Goal: Task Accomplishment & Management: Use online tool/utility

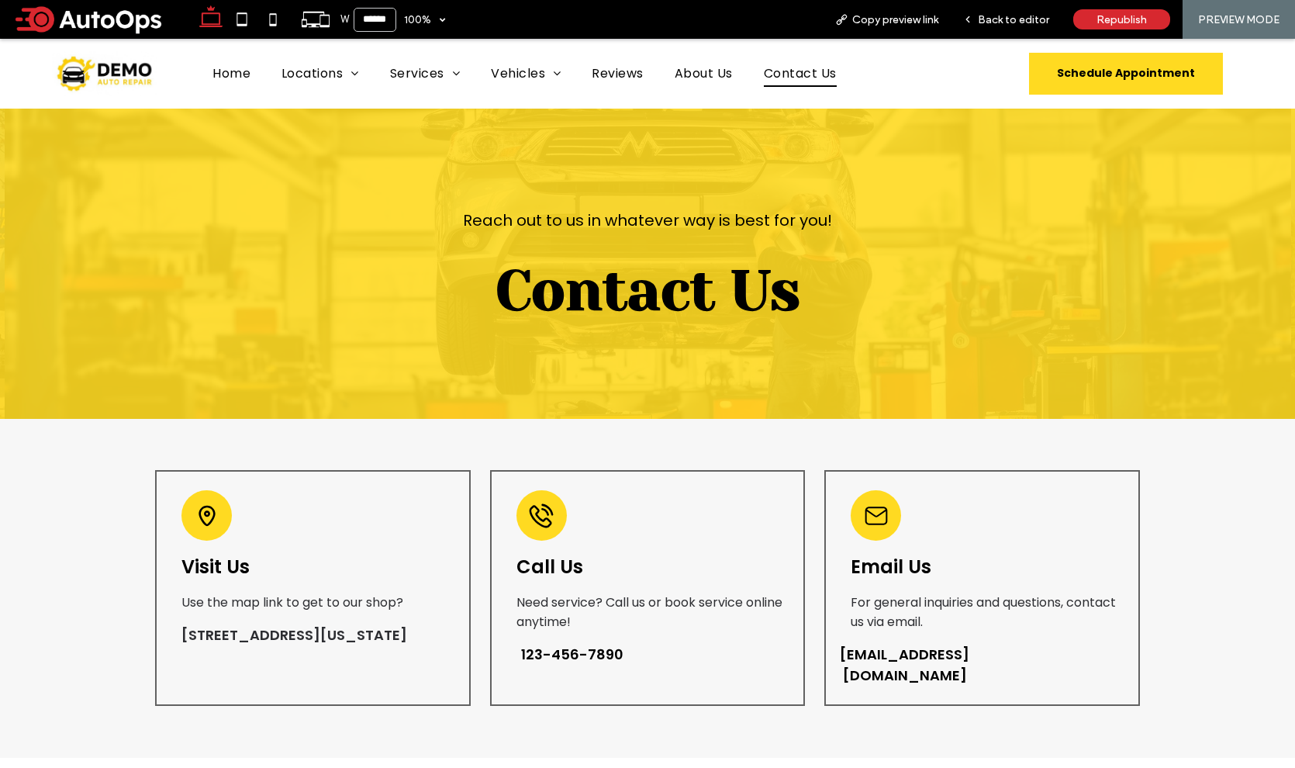
click at [596, 654] on span "123-456-7890" at bounding box center [572, 654] width 102 height 21
click at [902, 657] on span "[EMAIL_ADDRESS][DOMAIN_NAME]" at bounding box center [904, 665] width 129 height 42
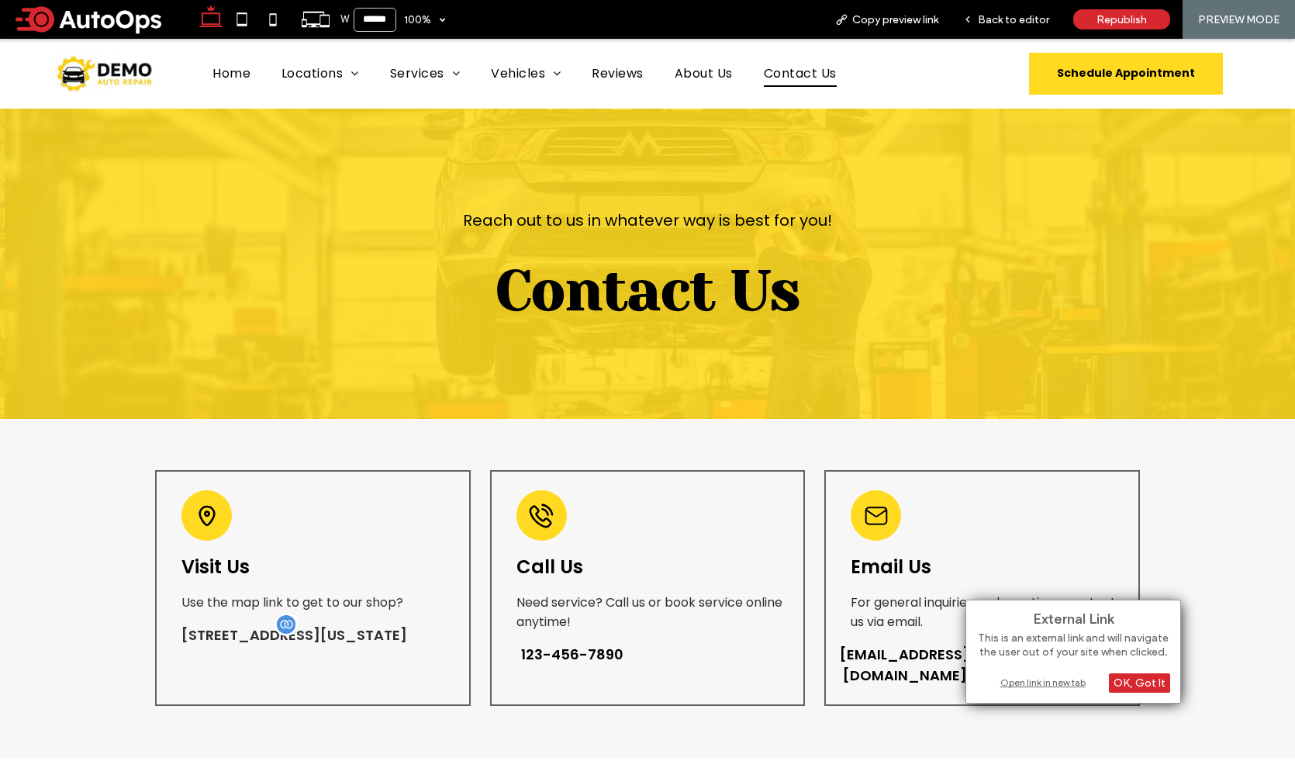
click at [350, 645] on h5 "[STREET_ADDRESS][US_STATE]" at bounding box center [308, 634] width 254 height 21
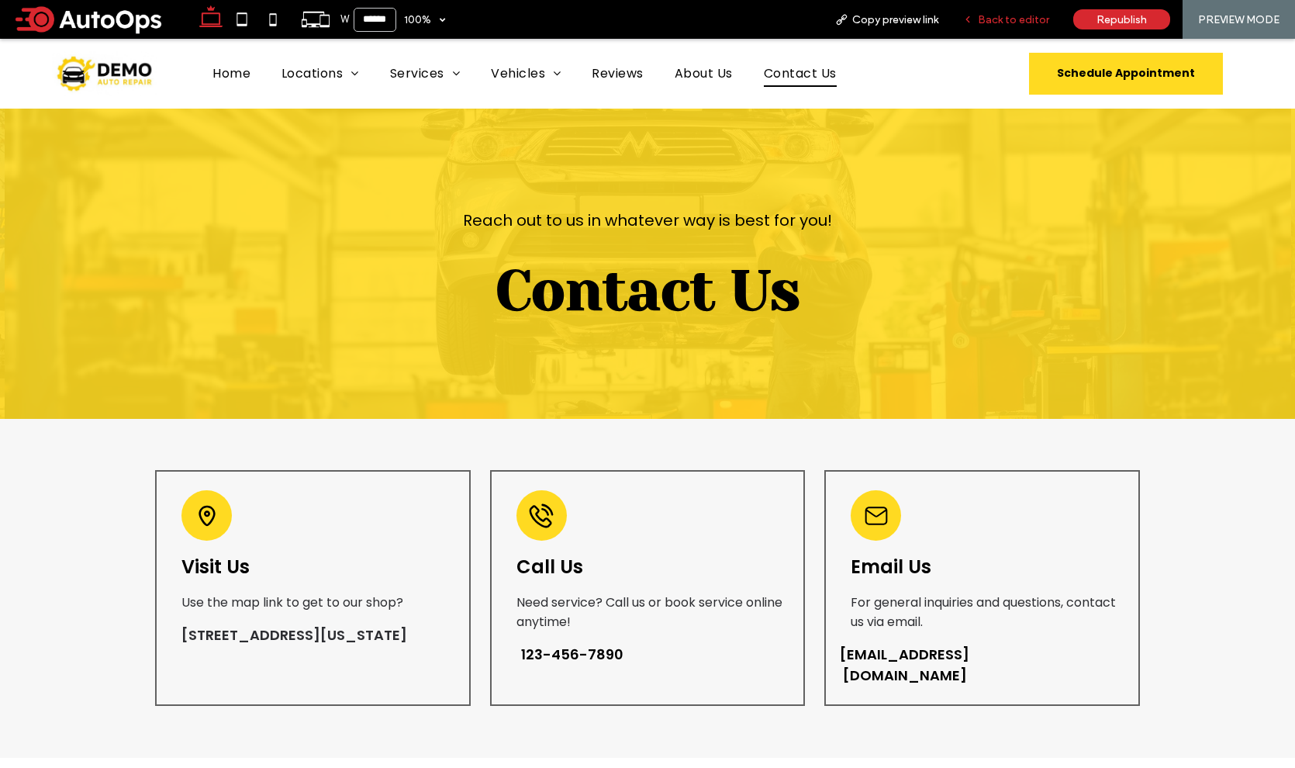
click at [996, 26] on div "Back to editor" at bounding box center [1006, 19] width 111 height 39
click at [1005, 13] on span "Back to editor" at bounding box center [1013, 19] width 71 height 13
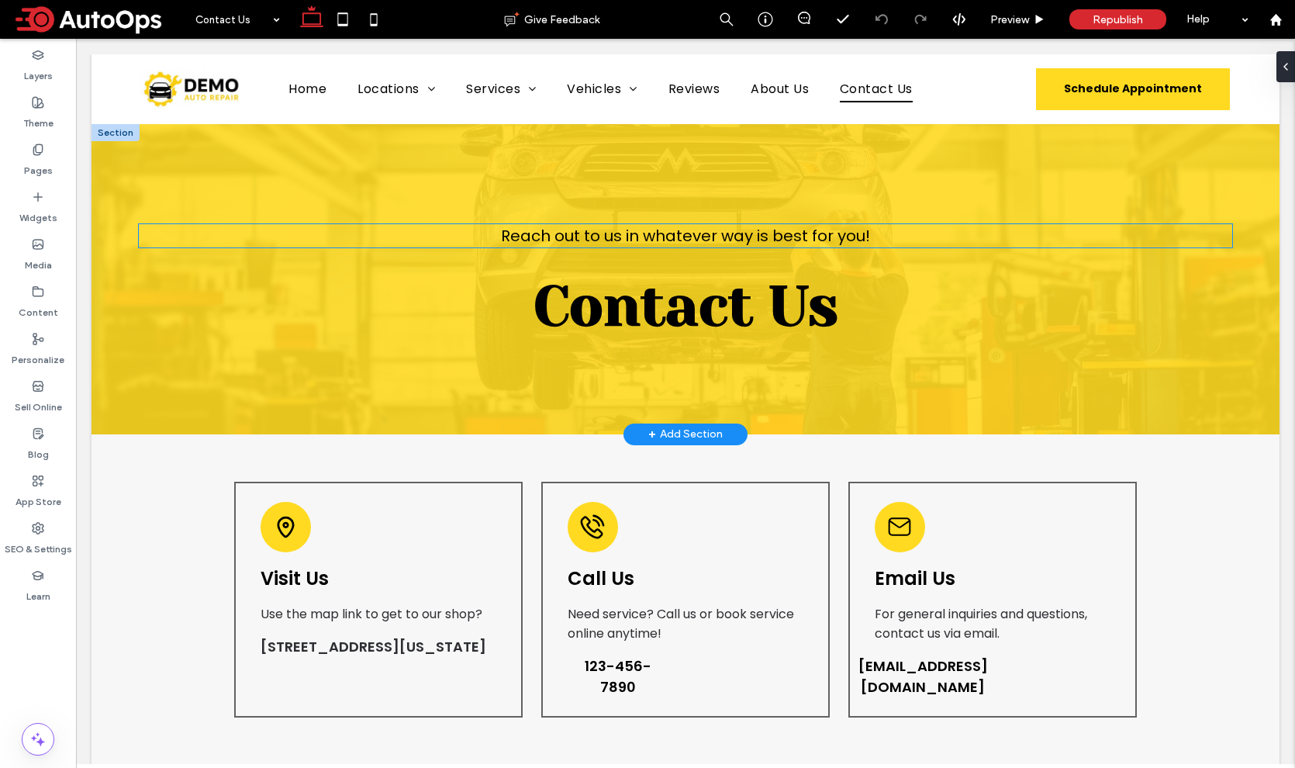
click at [781, 232] on span "Reach out to us in whatever way is best for you!" at bounding box center [685, 236] width 369 height 22
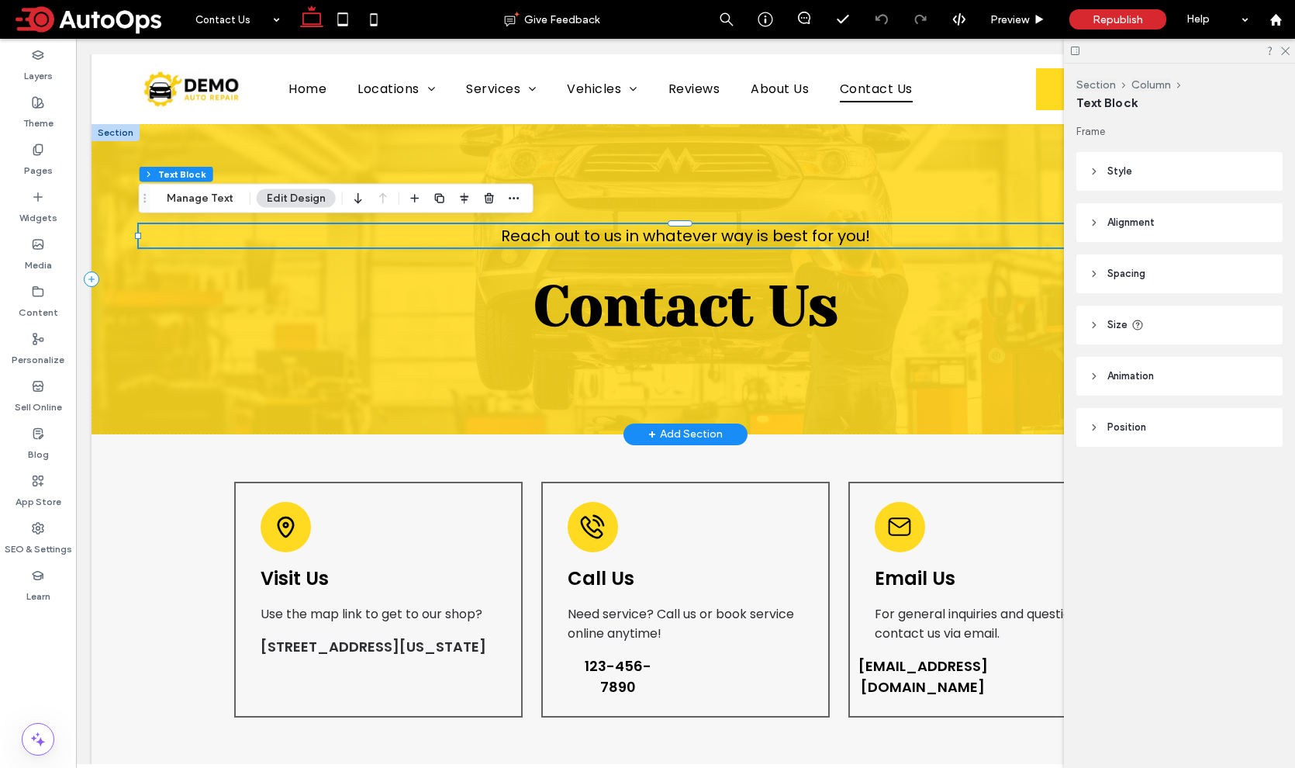
click at [781, 232] on span "Reach out to us in whatever way is best for you!" at bounding box center [685, 236] width 369 height 22
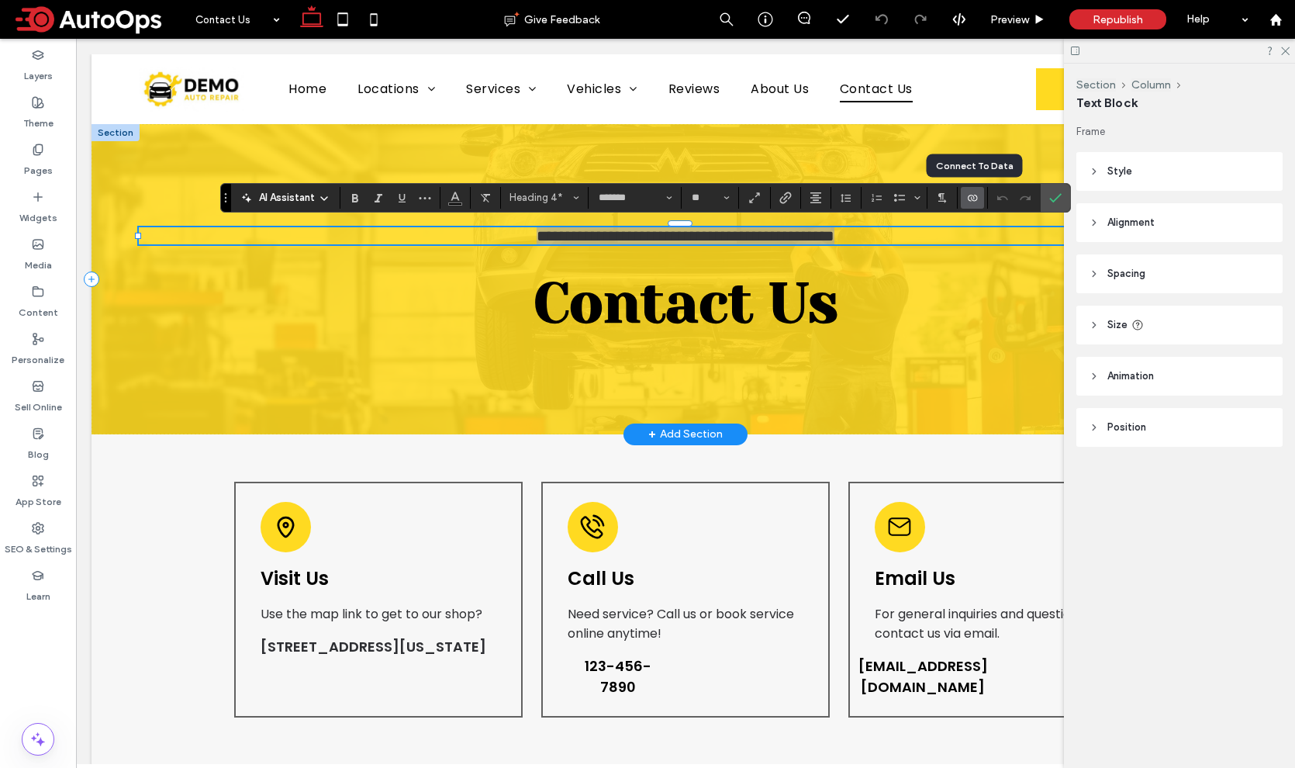
click at [978, 198] on label "Connect To Data" at bounding box center [972, 198] width 23 height 22
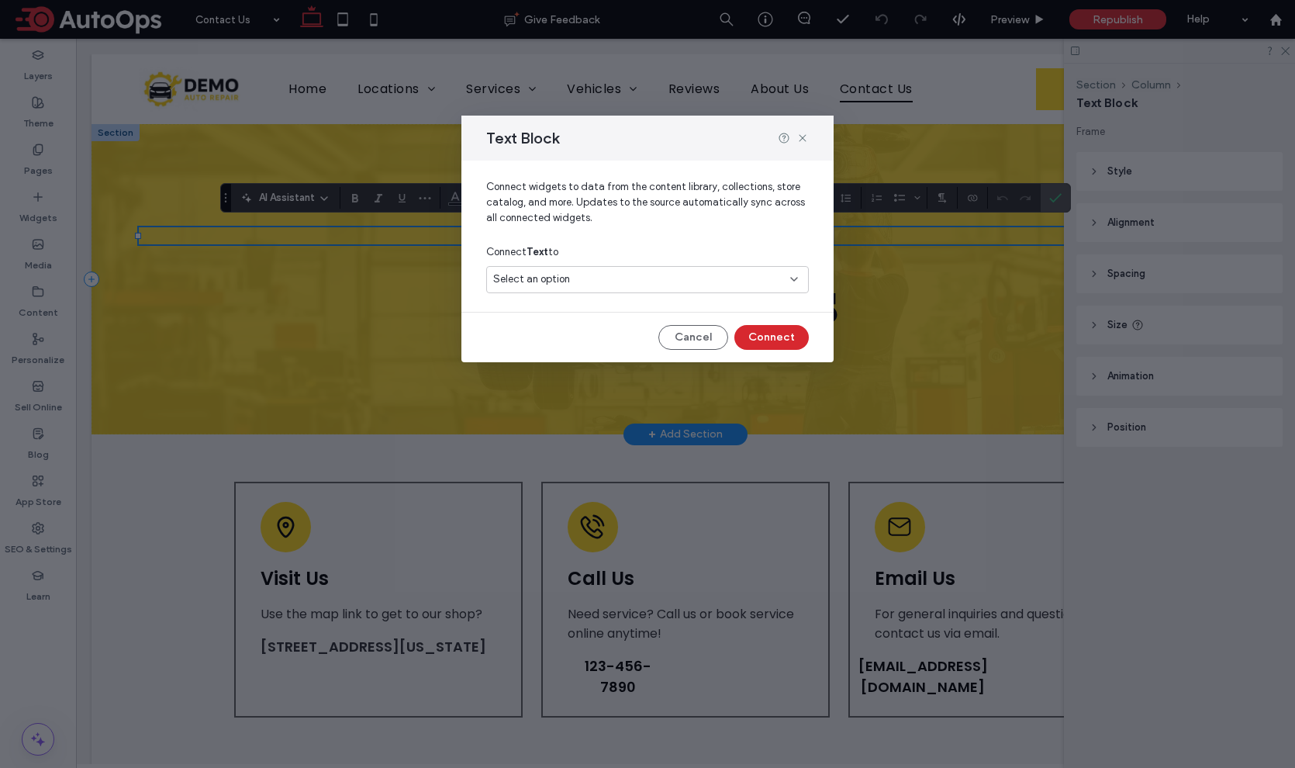
click at [687, 277] on div "Select an option" at bounding box center [638, 279] width 290 height 16
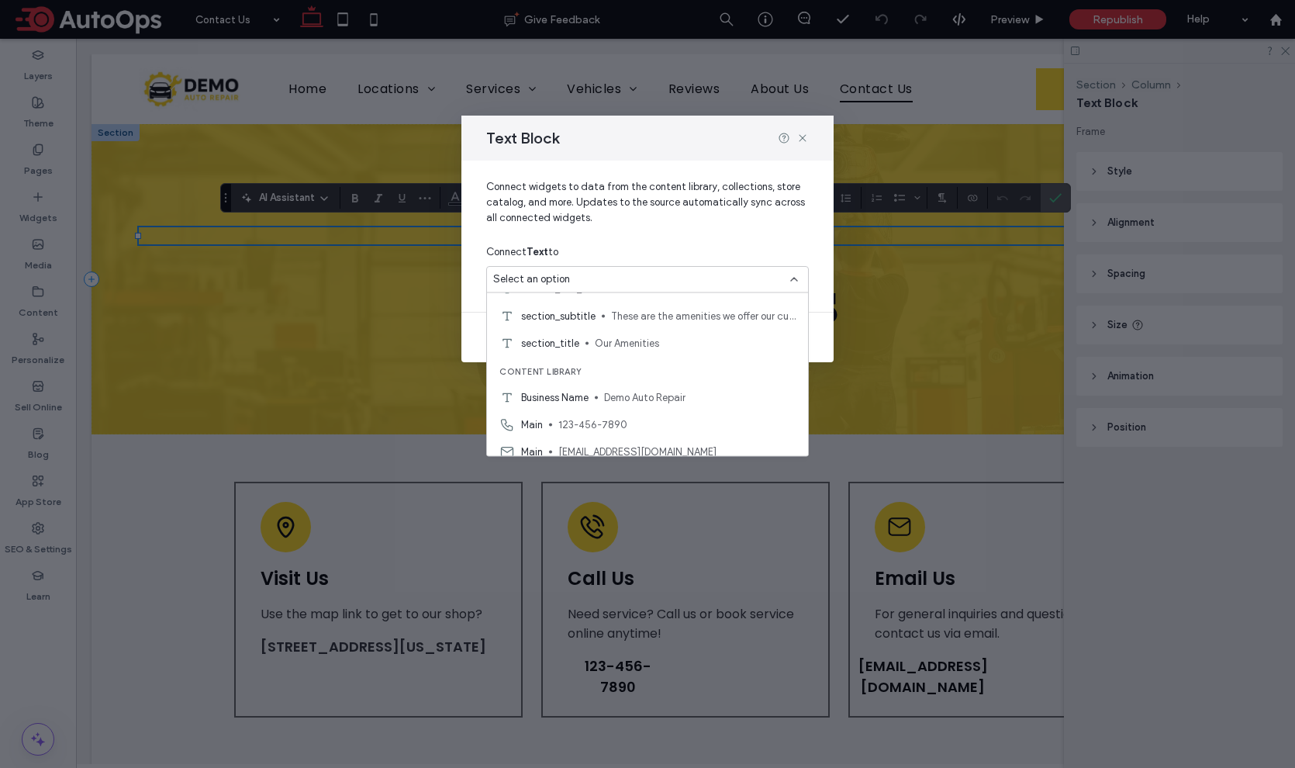
scroll to position [1330, 0]
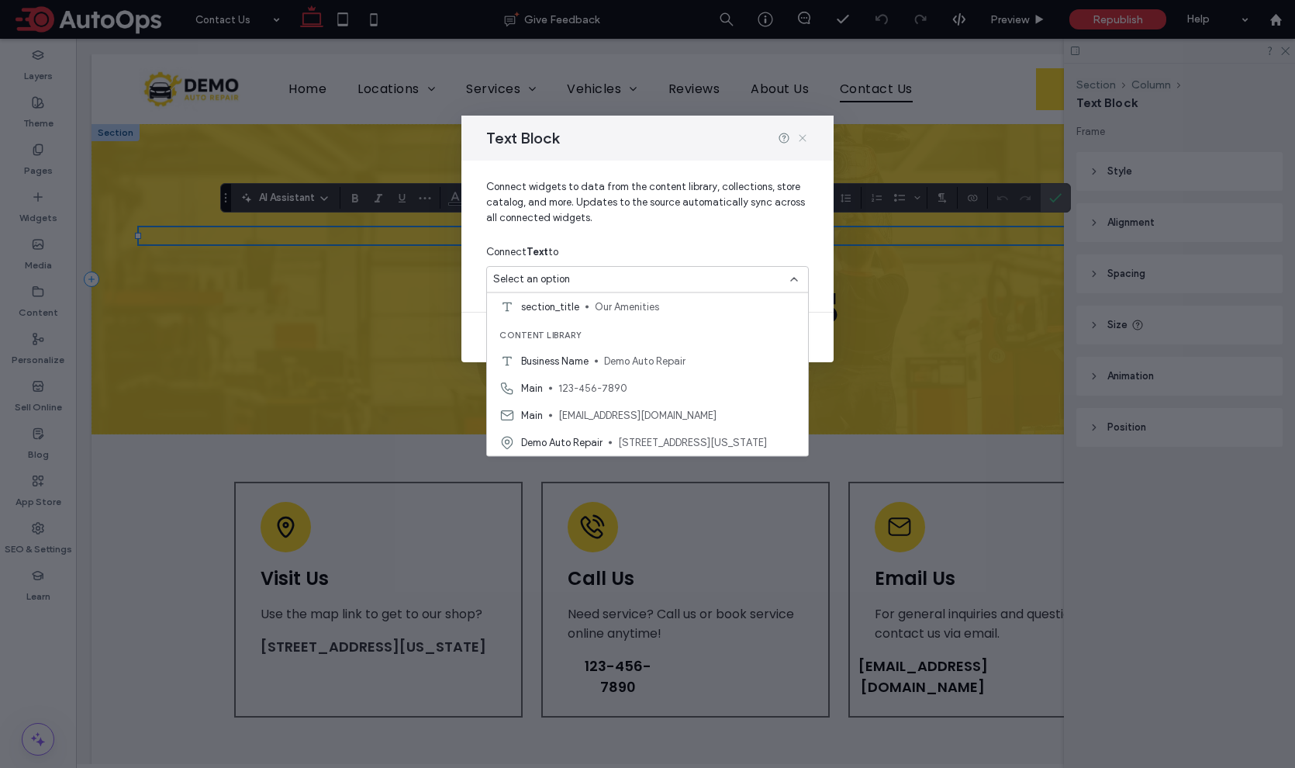
click at [803, 138] on use at bounding box center [802, 137] width 7 height 7
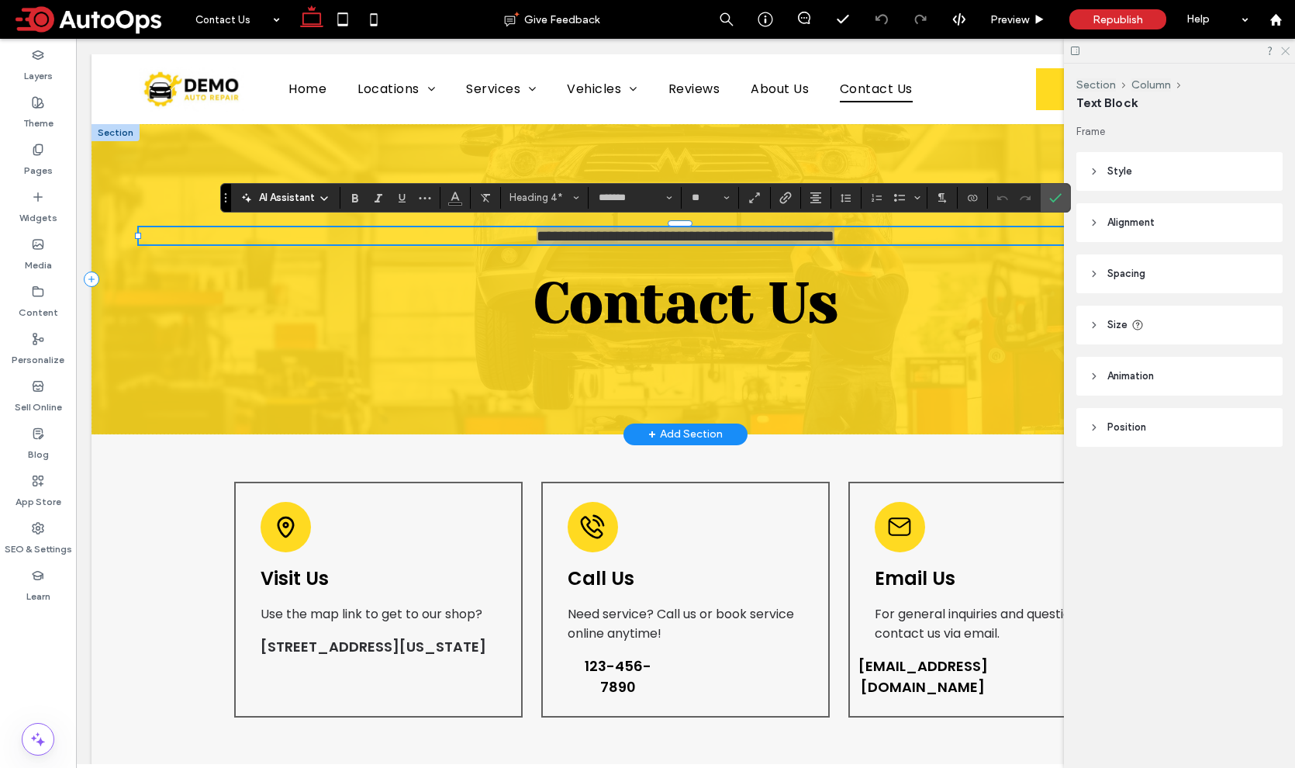
click at [1282, 50] on icon at bounding box center [1284, 50] width 10 height 10
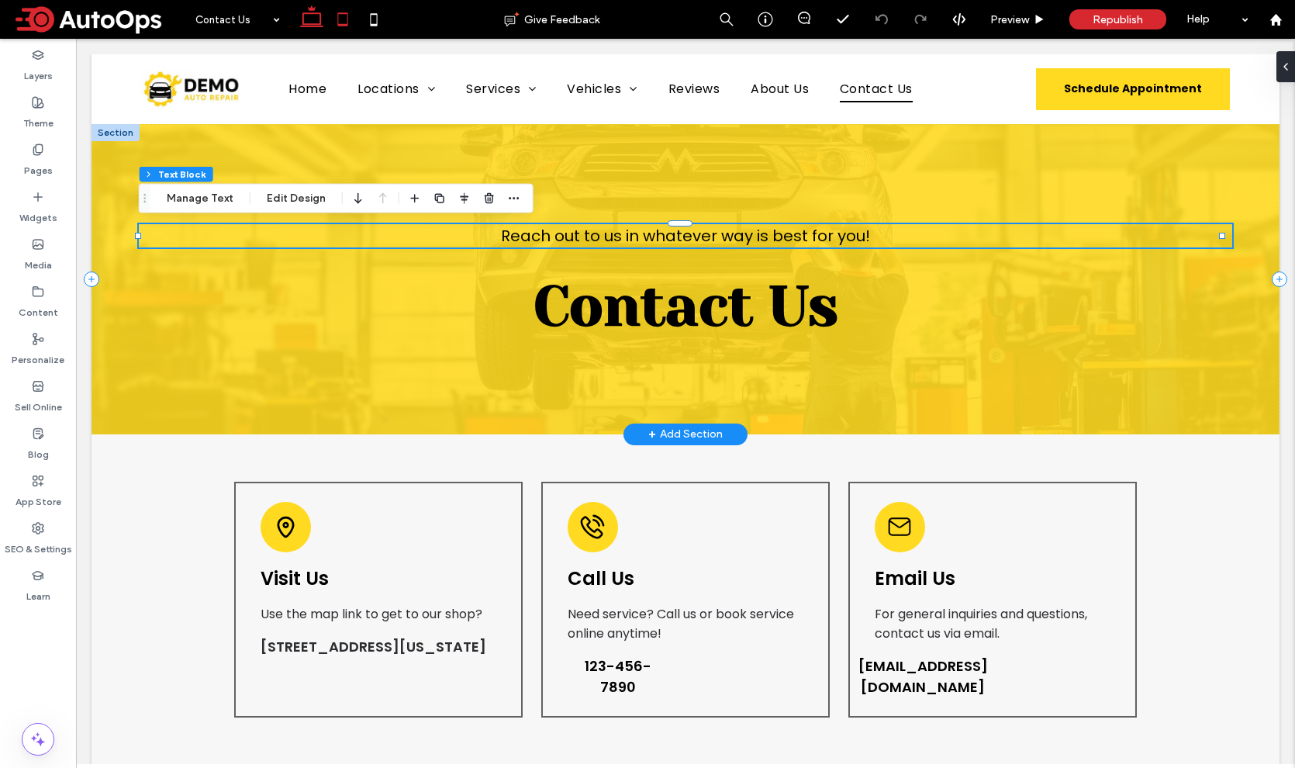
click at [331, 22] on icon at bounding box center [342, 19] width 31 height 31
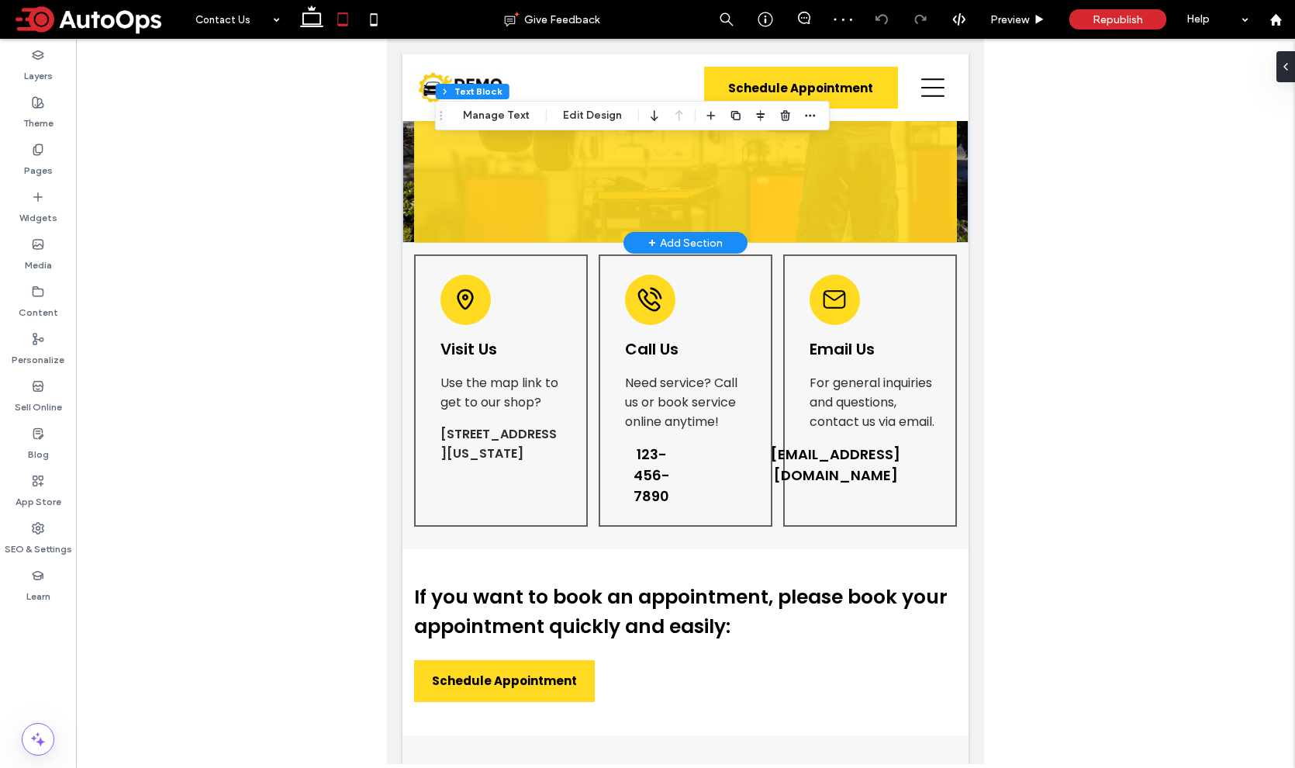
scroll to position [0, 0]
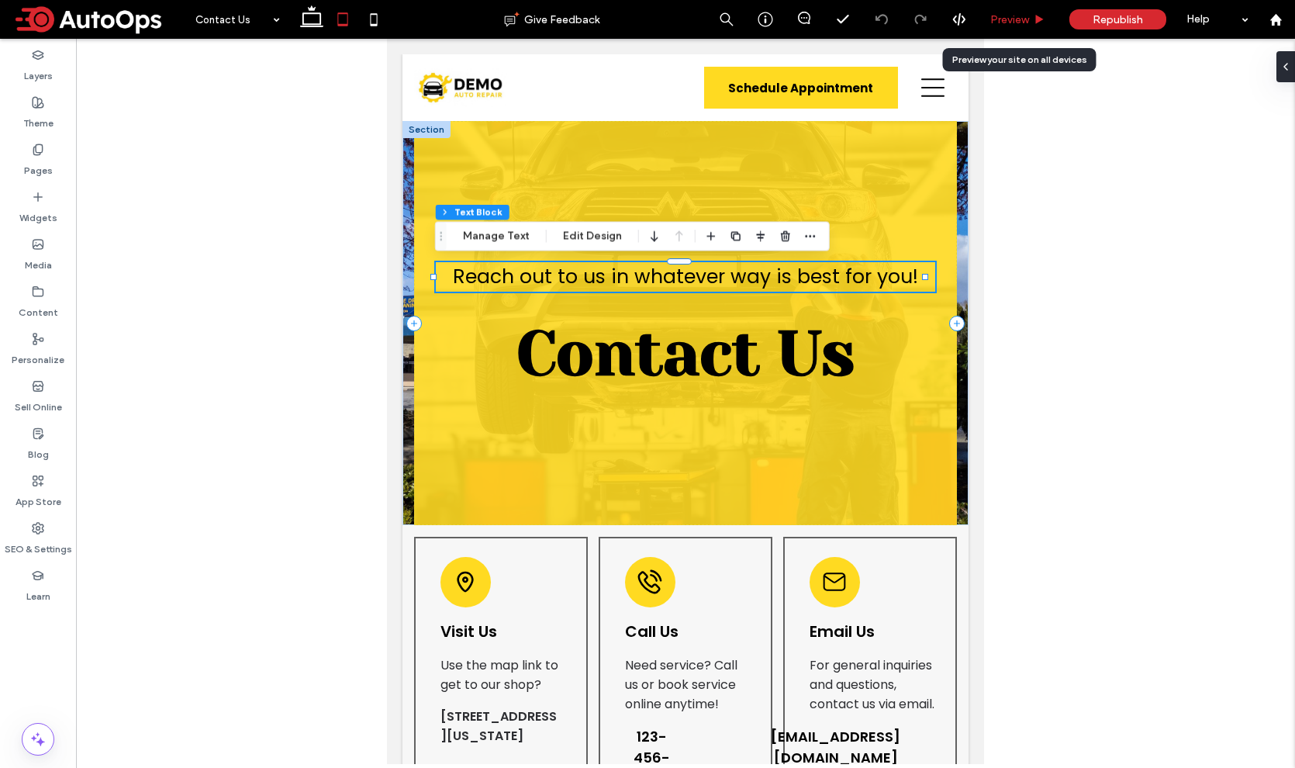
click at [1012, 26] on span "Preview" at bounding box center [1009, 19] width 39 height 13
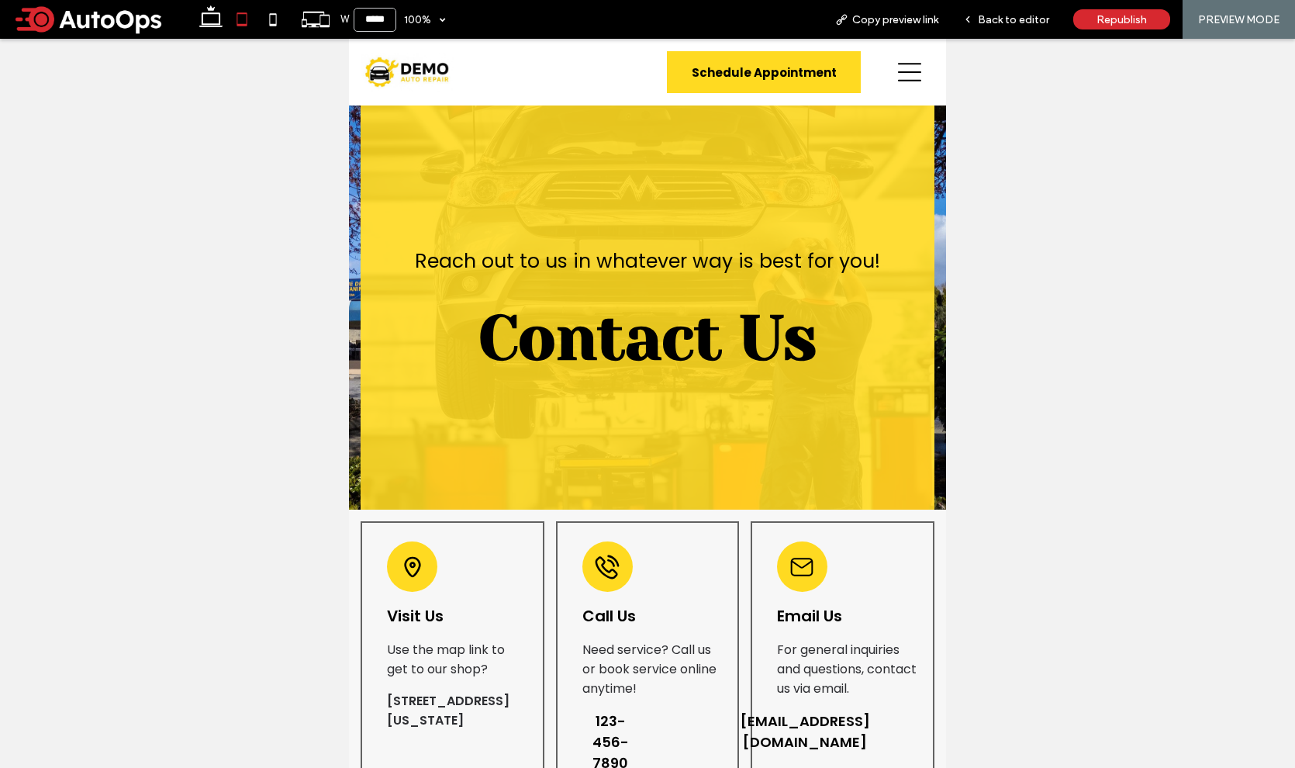
click at [902, 74] on icon at bounding box center [909, 71] width 23 height 23
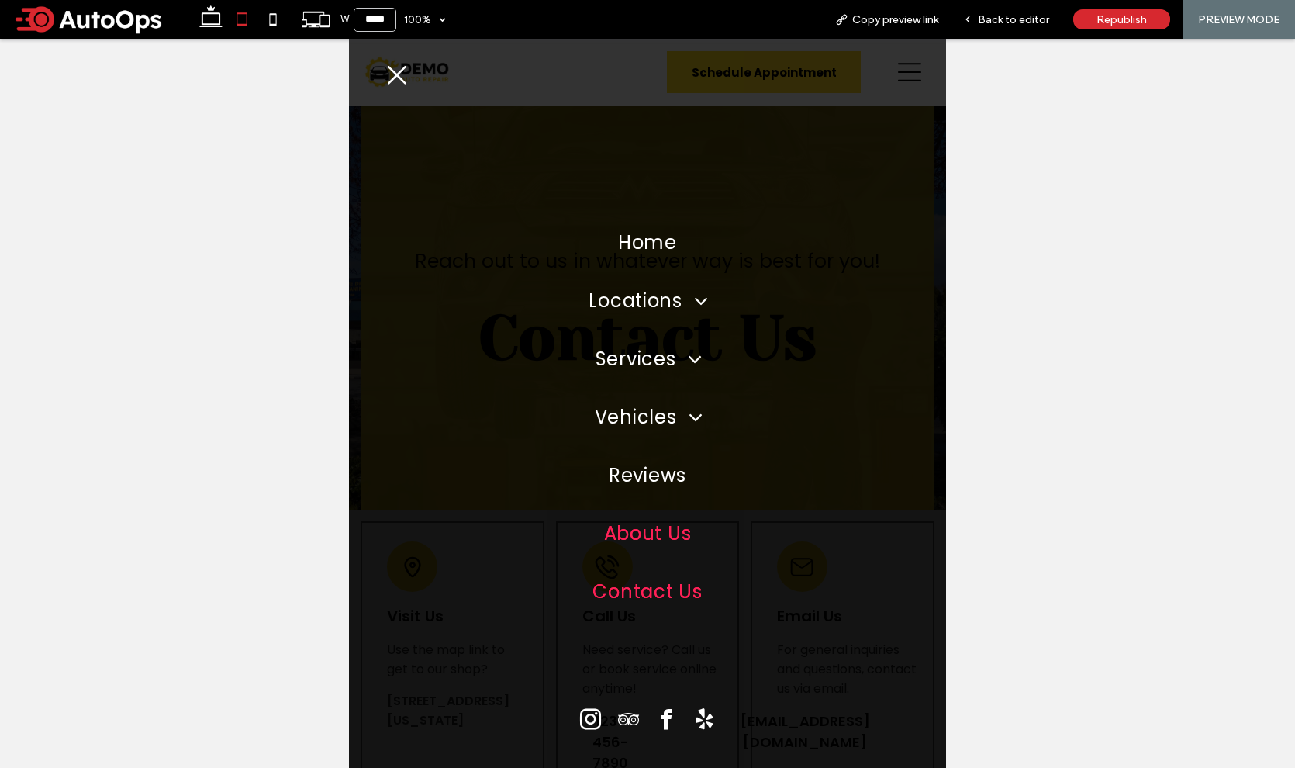
click at [637, 538] on span "About Us" at bounding box center [648, 532] width 88 height 27
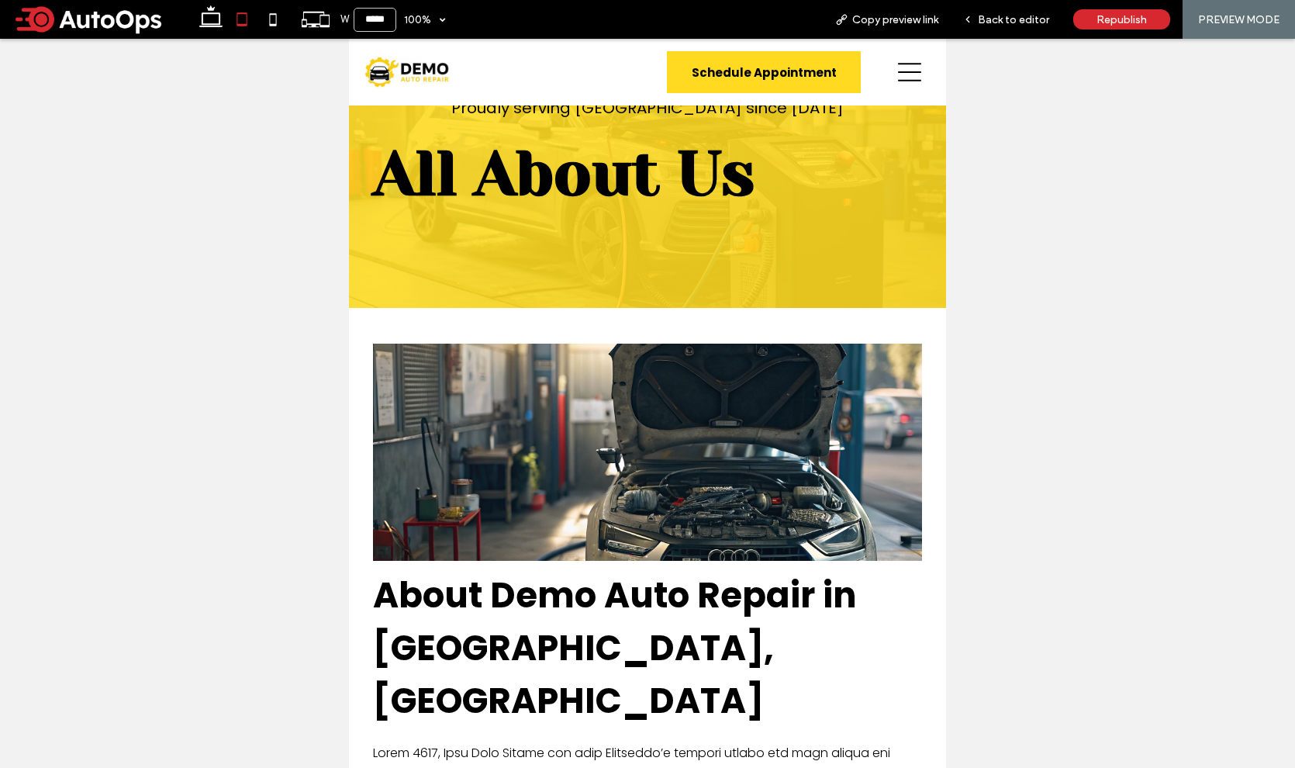
scroll to position [399, 0]
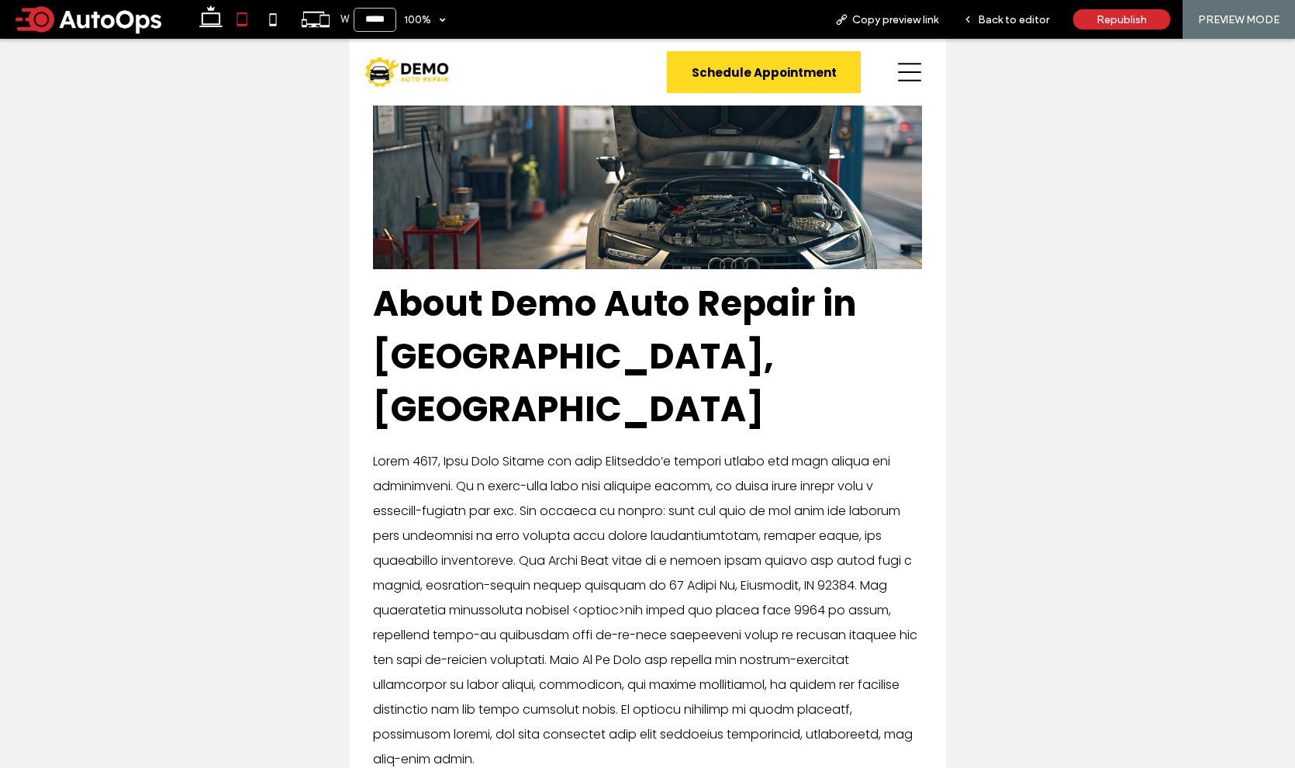
click at [899, 71] on icon at bounding box center [909, 72] width 23 height 19
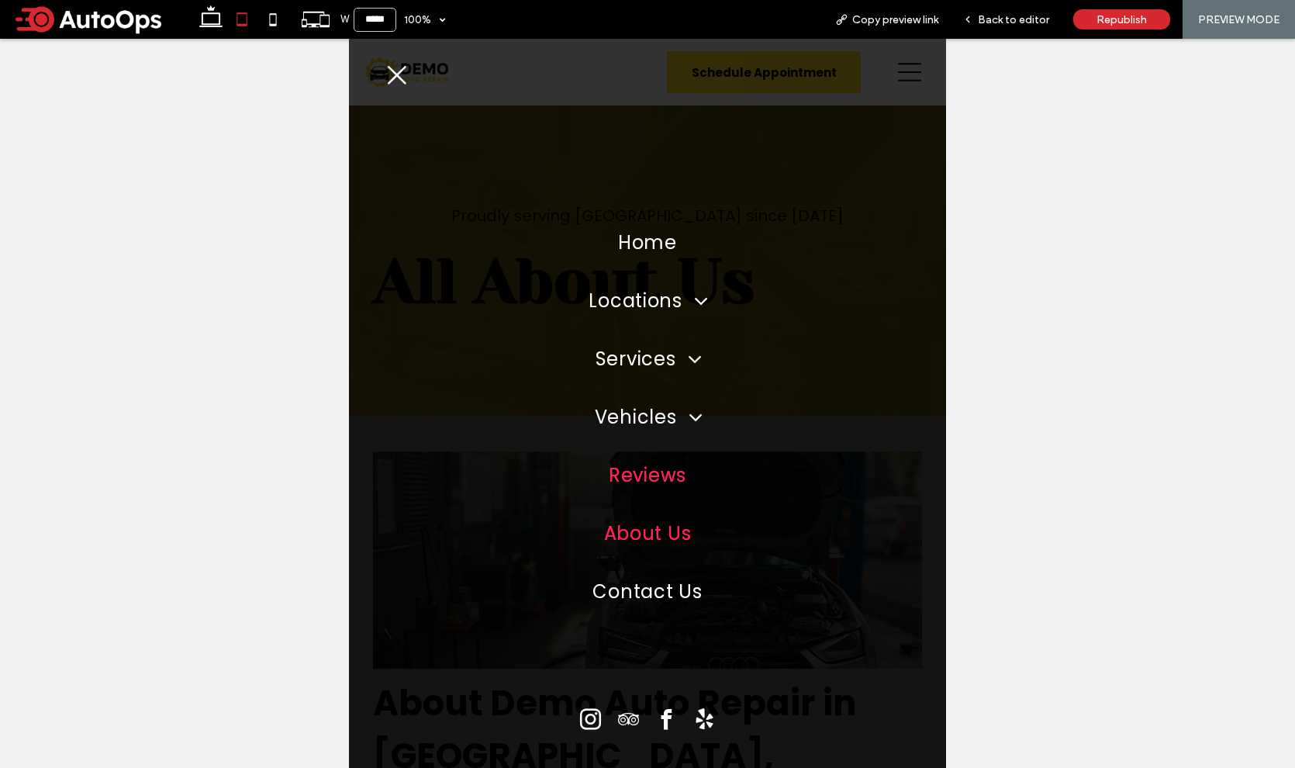
click at [664, 478] on span "Reviews" at bounding box center [648, 474] width 78 height 27
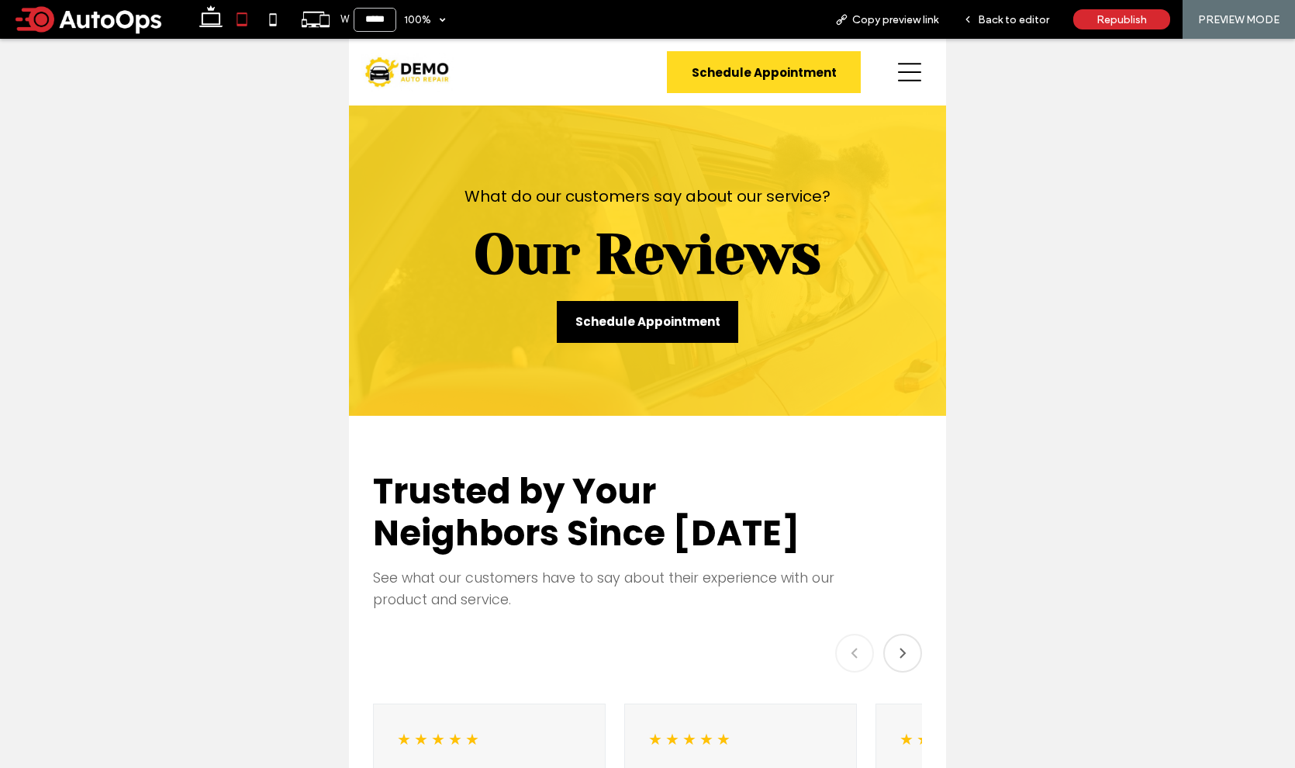
click at [899, 71] on icon at bounding box center [909, 72] width 23 height 19
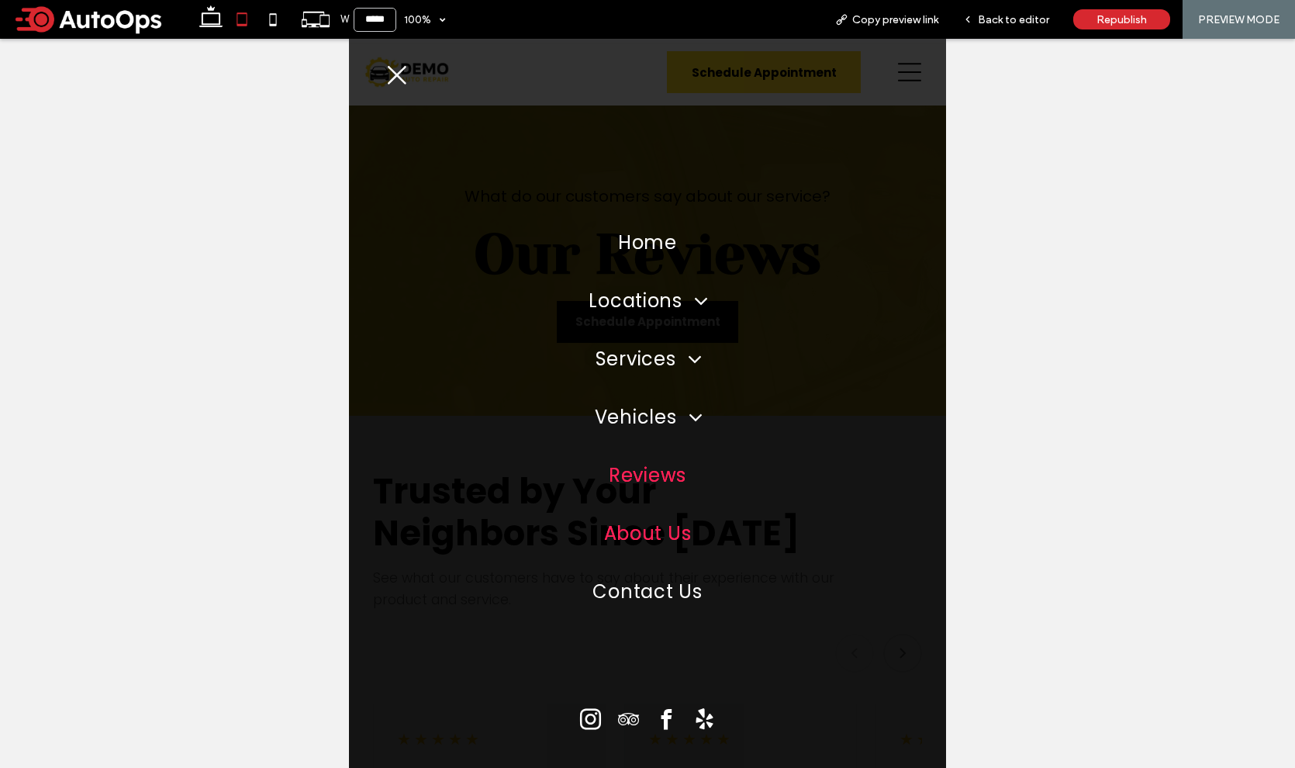
click at [649, 535] on span "About Us" at bounding box center [648, 532] width 88 height 27
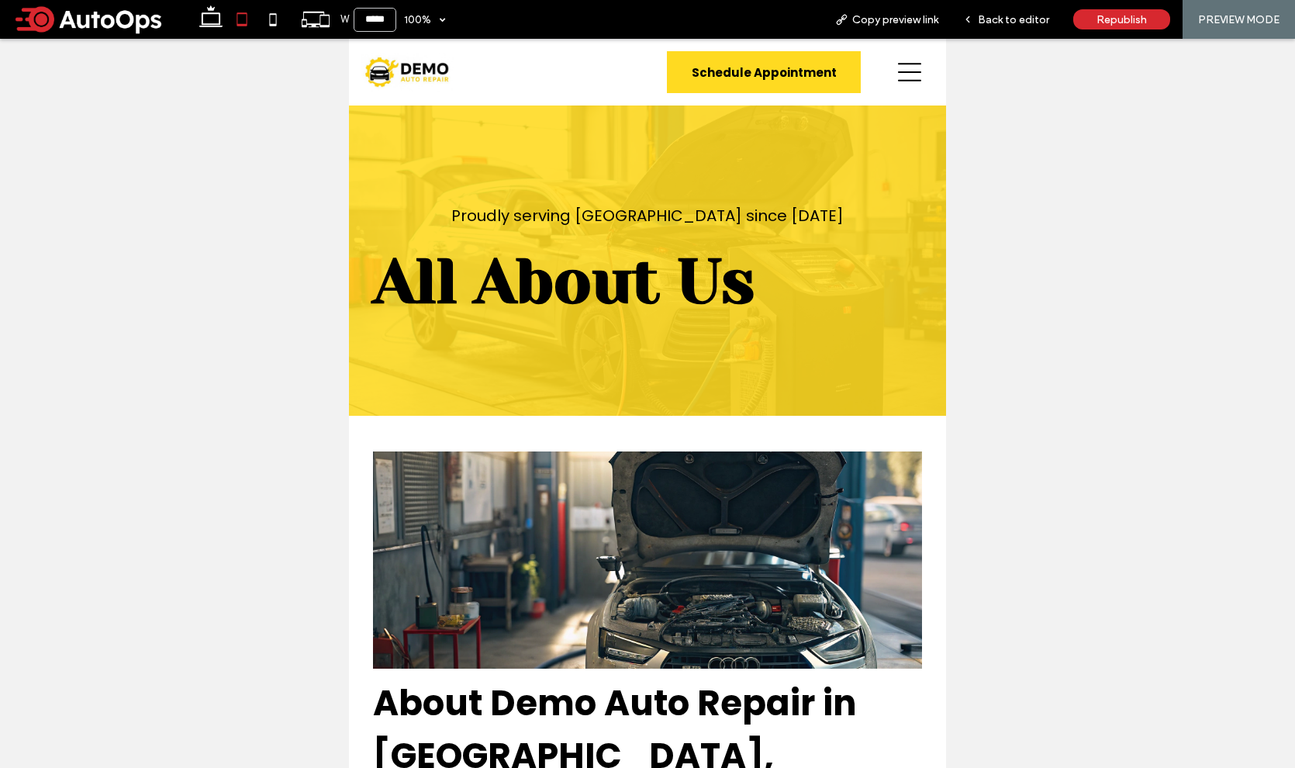
click at [593, 291] on span "All About Us" at bounding box center [563, 281] width 381 height 71
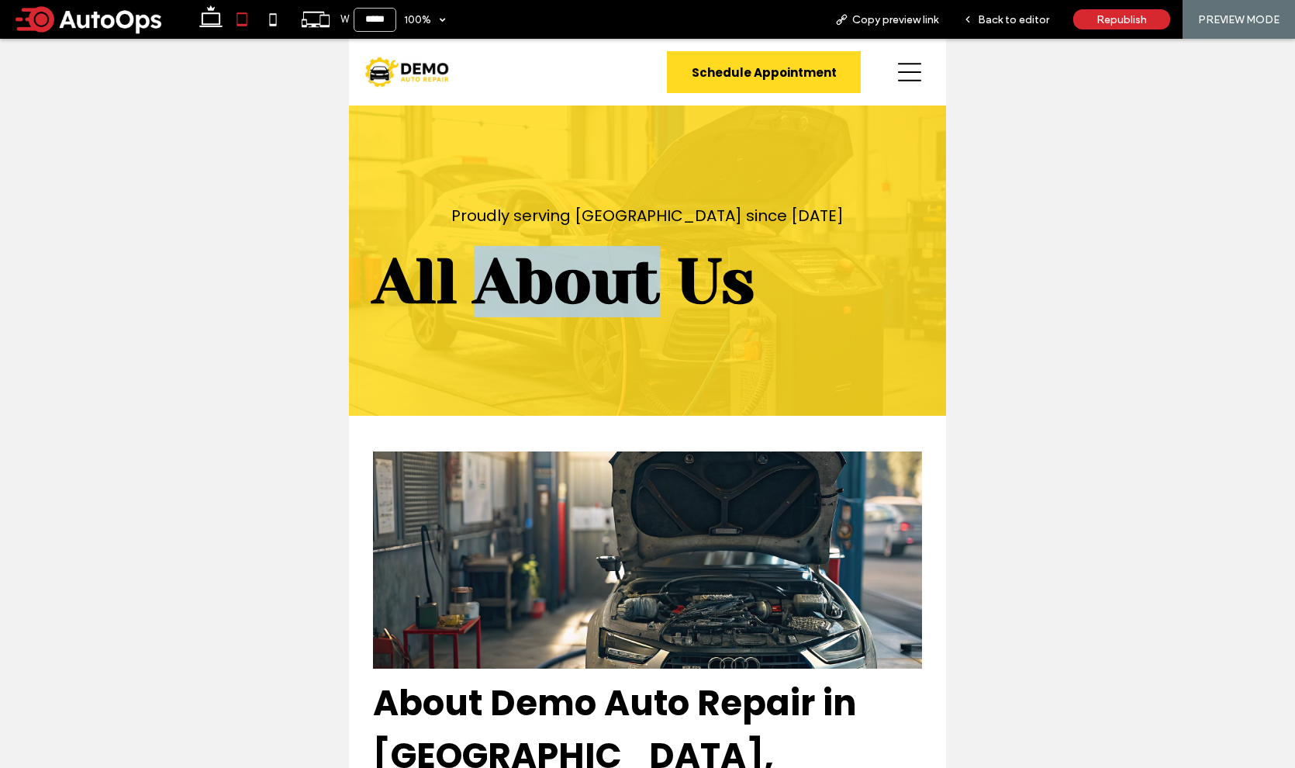
click at [593, 291] on span "All About Us" at bounding box center [563, 281] width 381 height 71
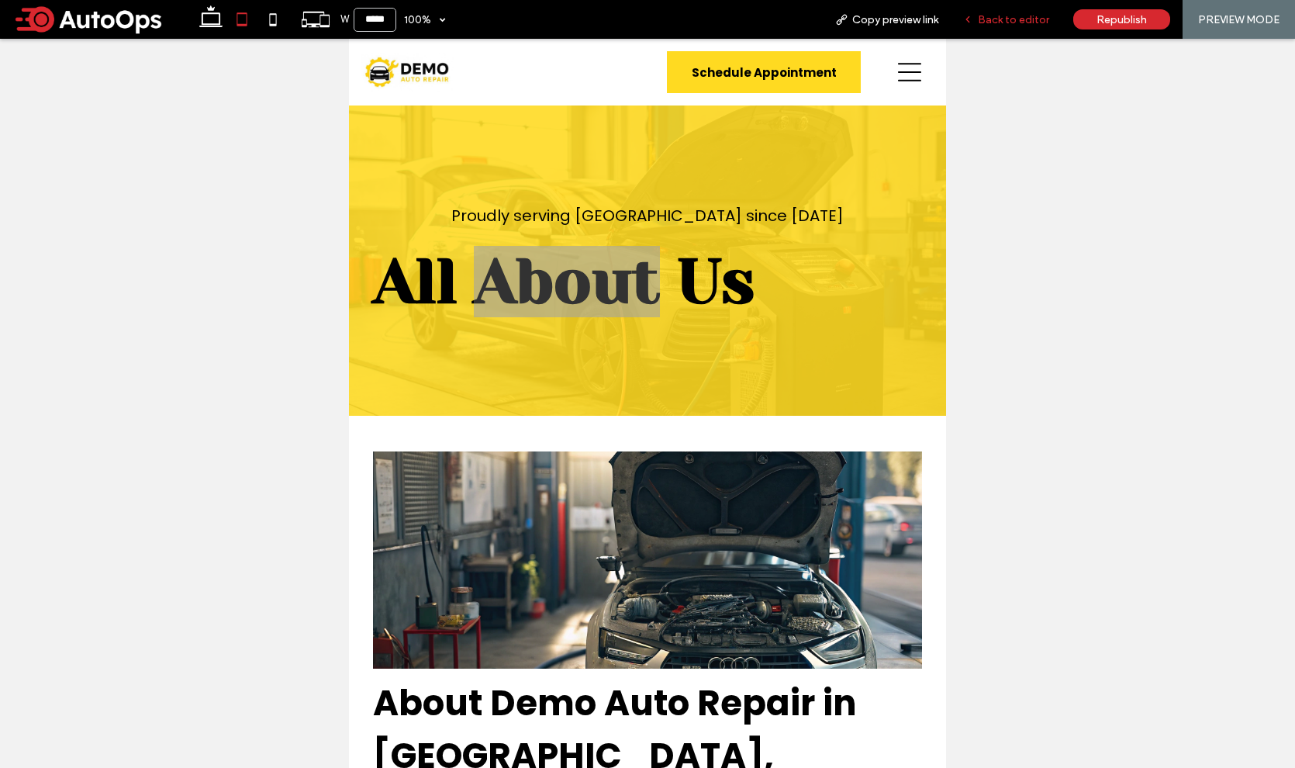
click at [1030, 23] on span "Back to editor" at bounding box center [1013, 19] width 71 height 13
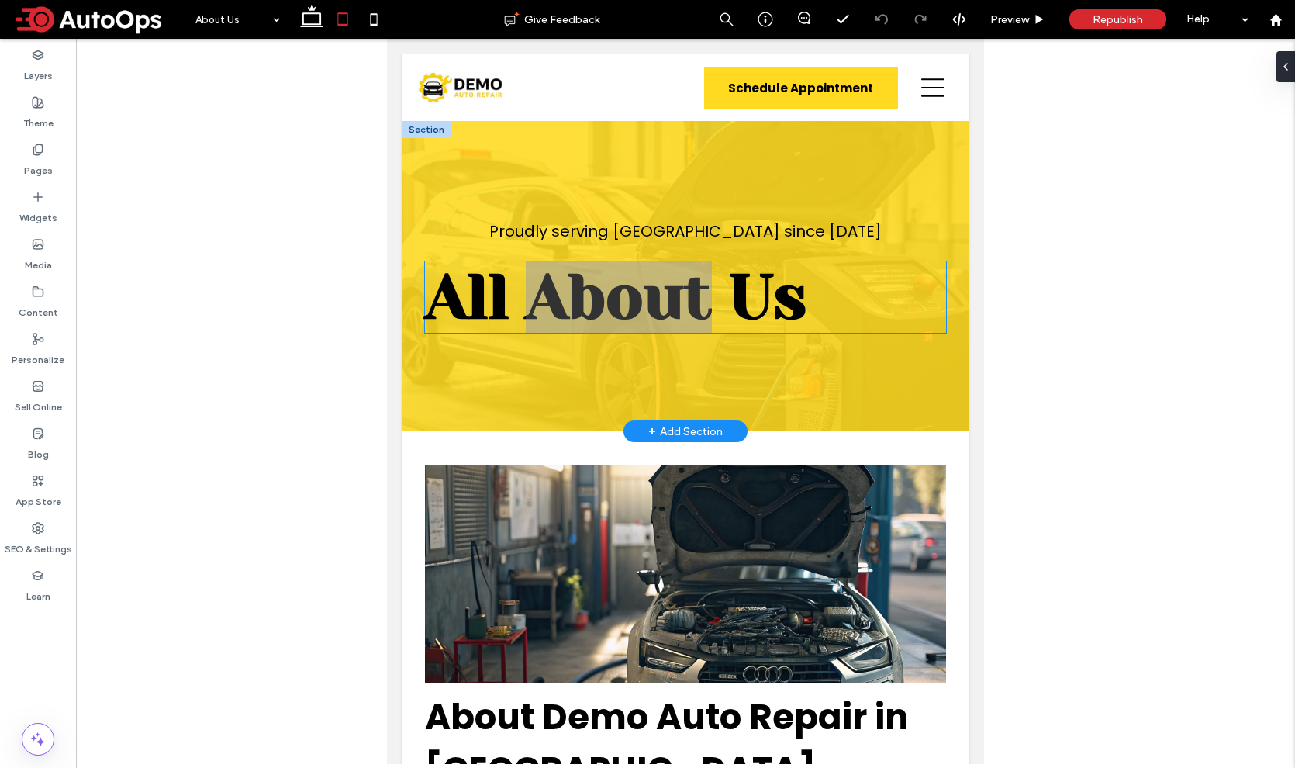
click at [744, 288] on span "All About Us" at bounding box center [615, 296] width 381 height 71
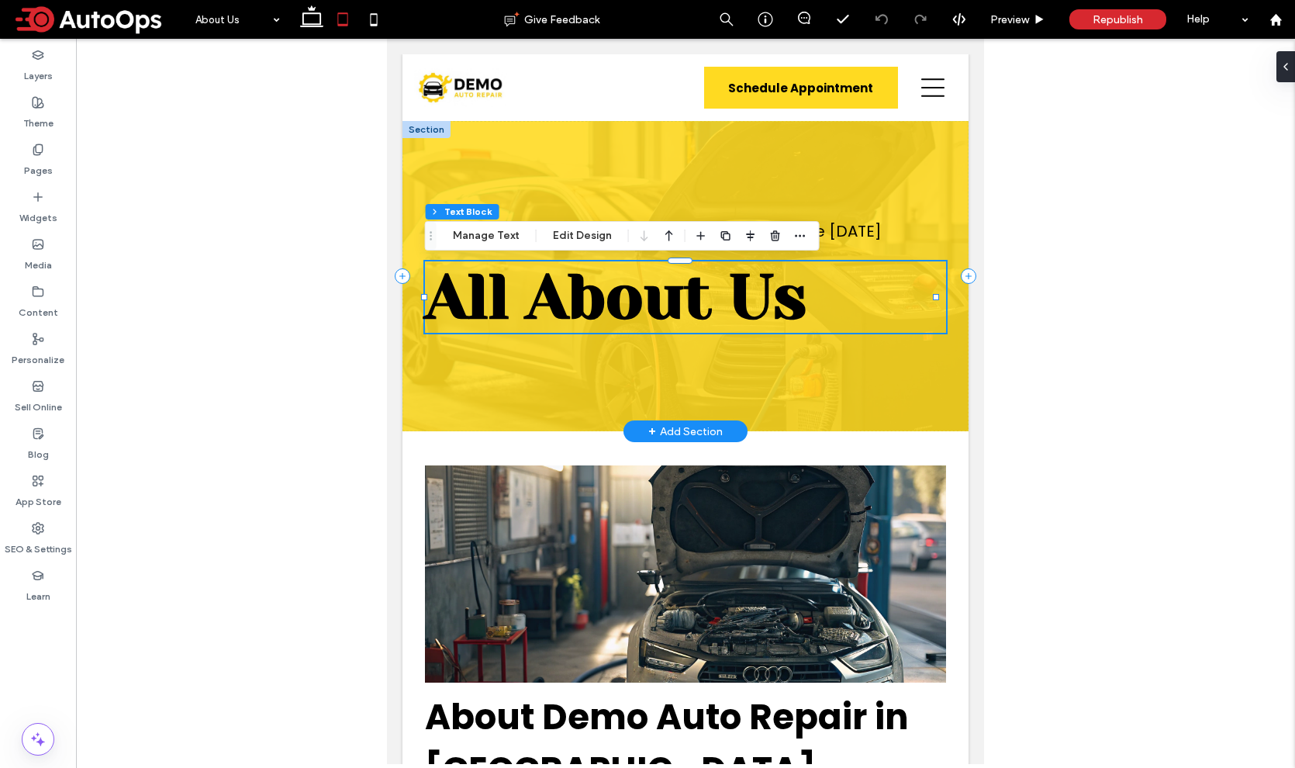
click at [729, 297] on span "All About Us" at bounding box center [615, 296] width 381 height 71
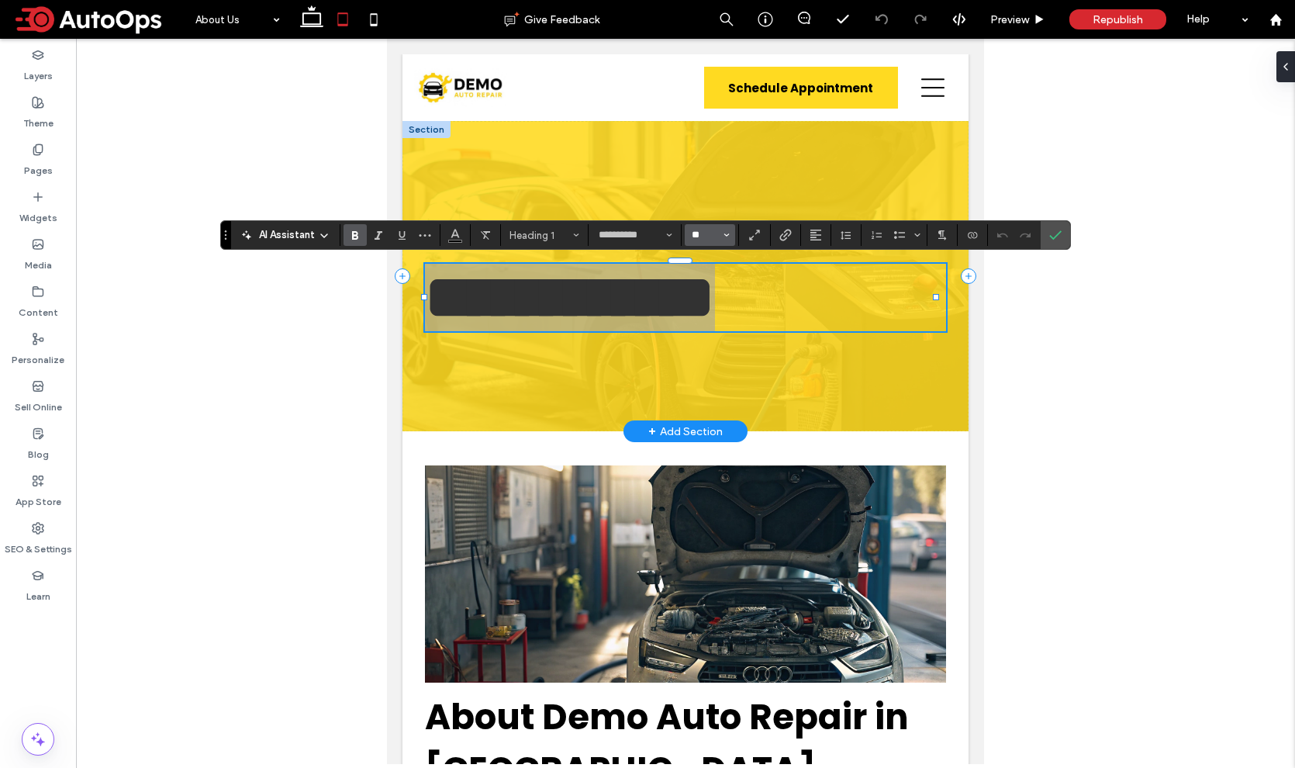
click at [697, 233] on input "**" at bounding box center [705, 235] width 30 height 12
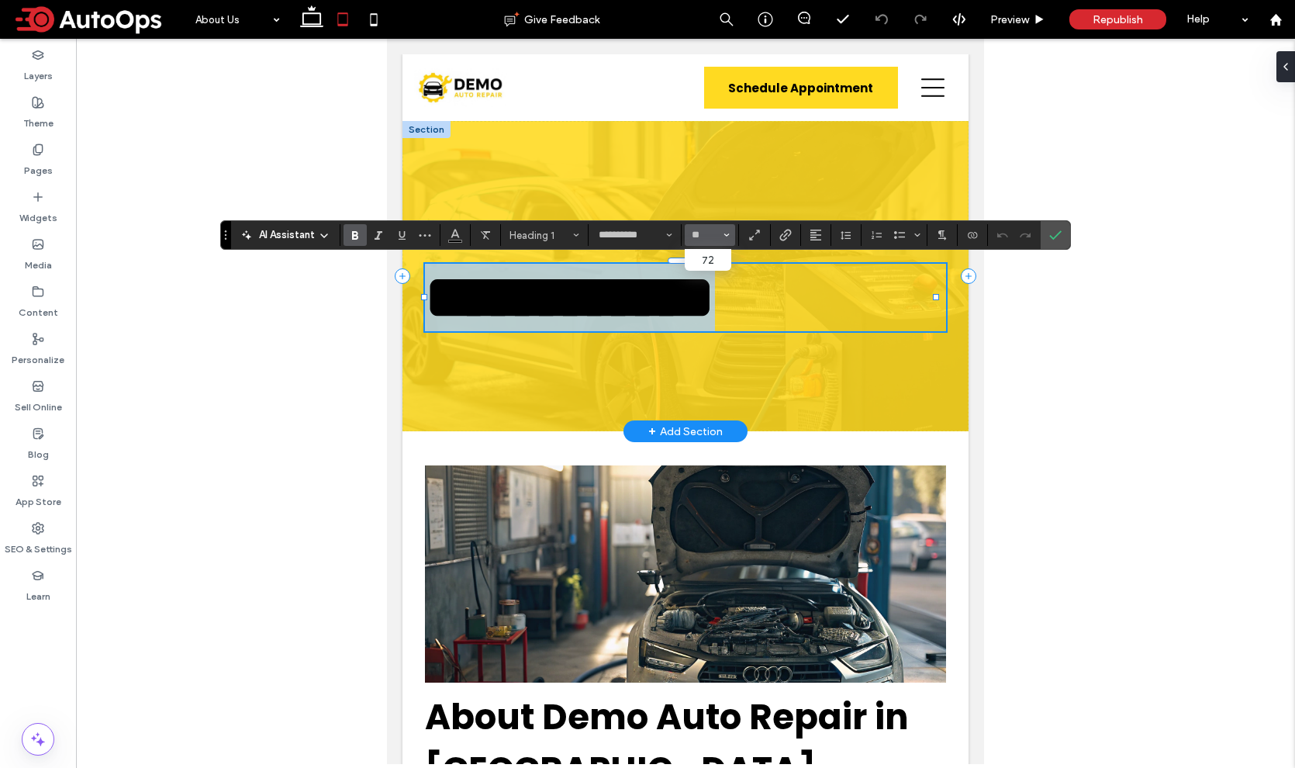
type input "**"
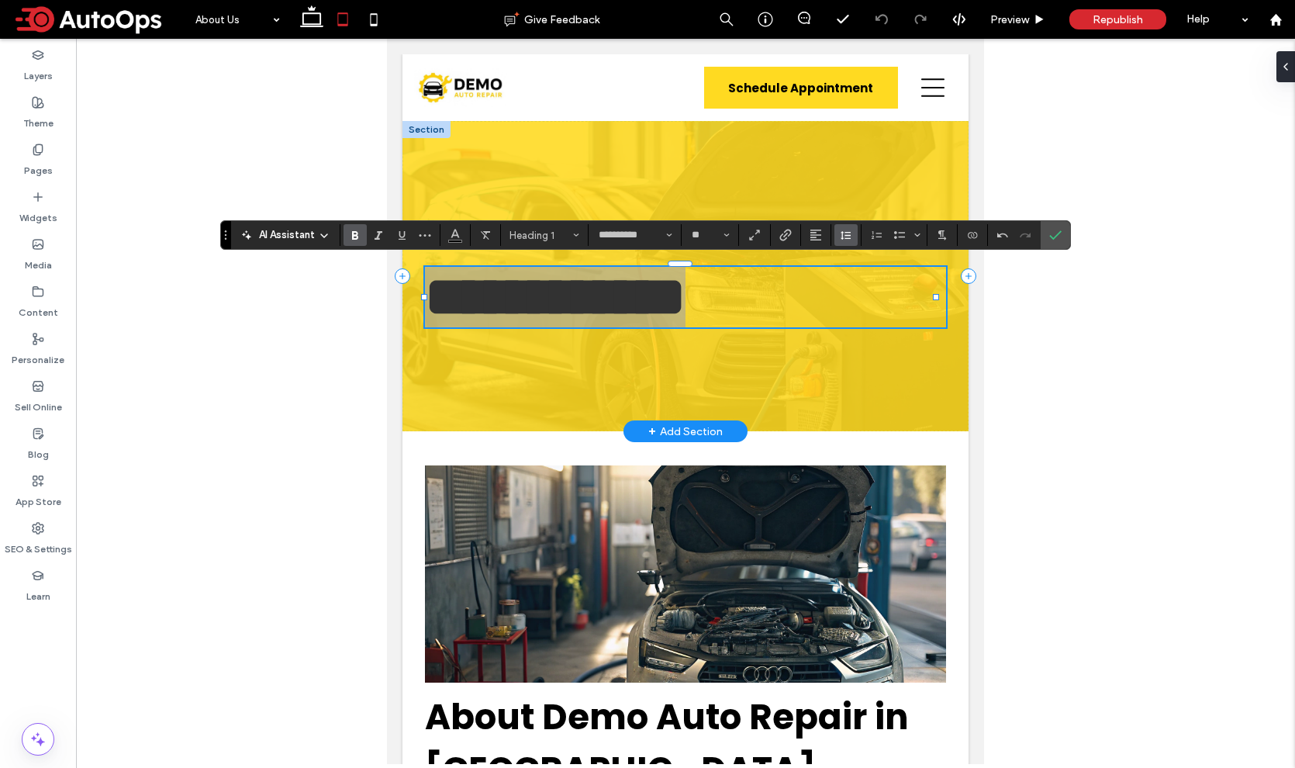
click at [840, 228] on span "Line Height" at bounding box center [846, 235] width 12 height 20
click at [820, 235] on use "Alignment" at bounding box center [815, 234] width 11 height 11
click at [829, 285] on icon "ui.textEditor.alignment.center" at bounding box center [827, 283] width 12 height 12
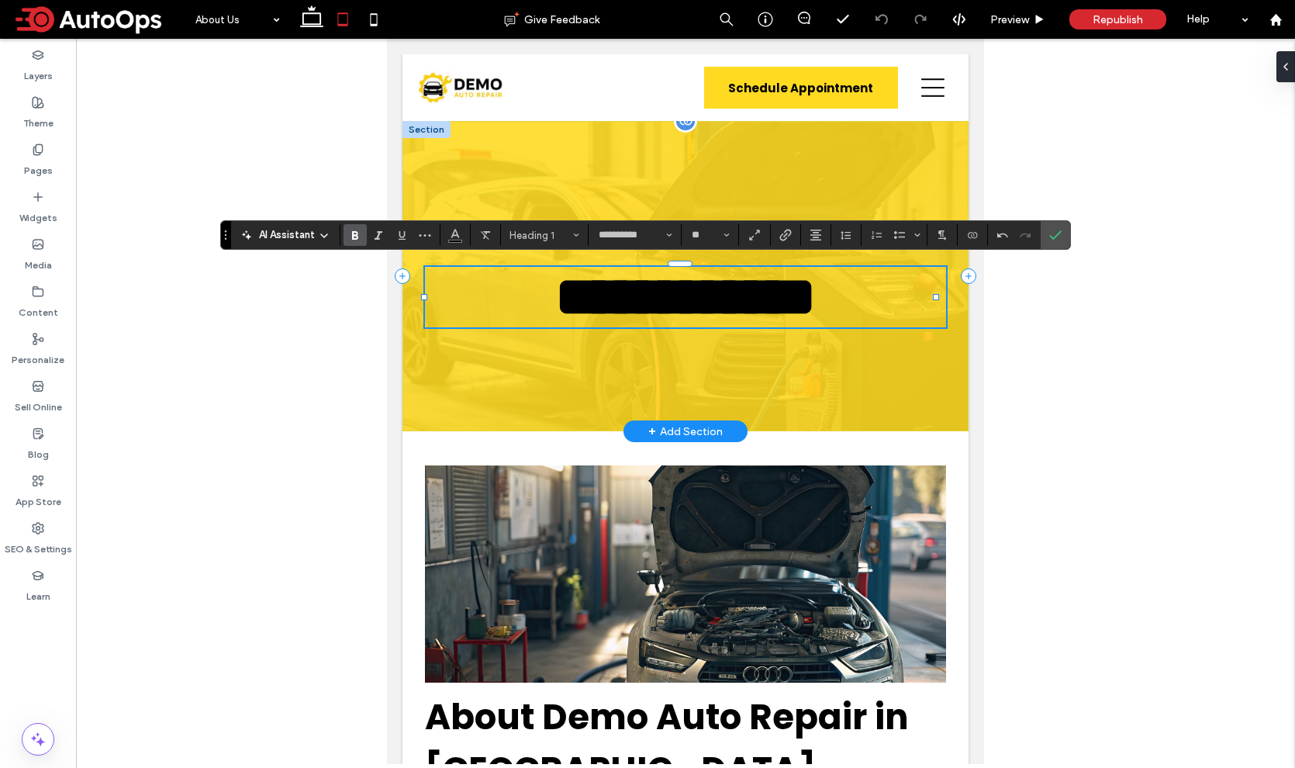
click at [758, 195] on div "**********" at bounding box center [685, 276] width 566 height 310
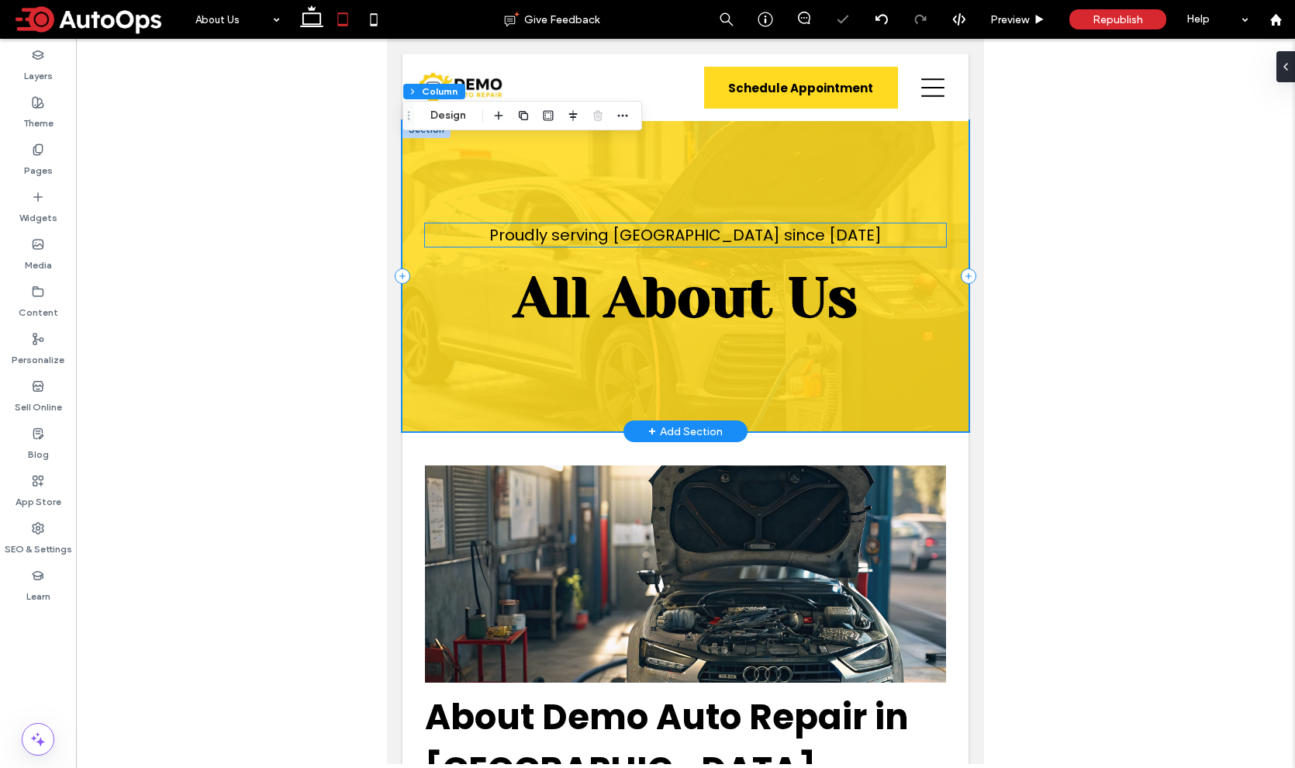
click at [719, 235] on span "Proudly serving Conestoga since 1994" at bounding box center [685, 235] width 392 height 22
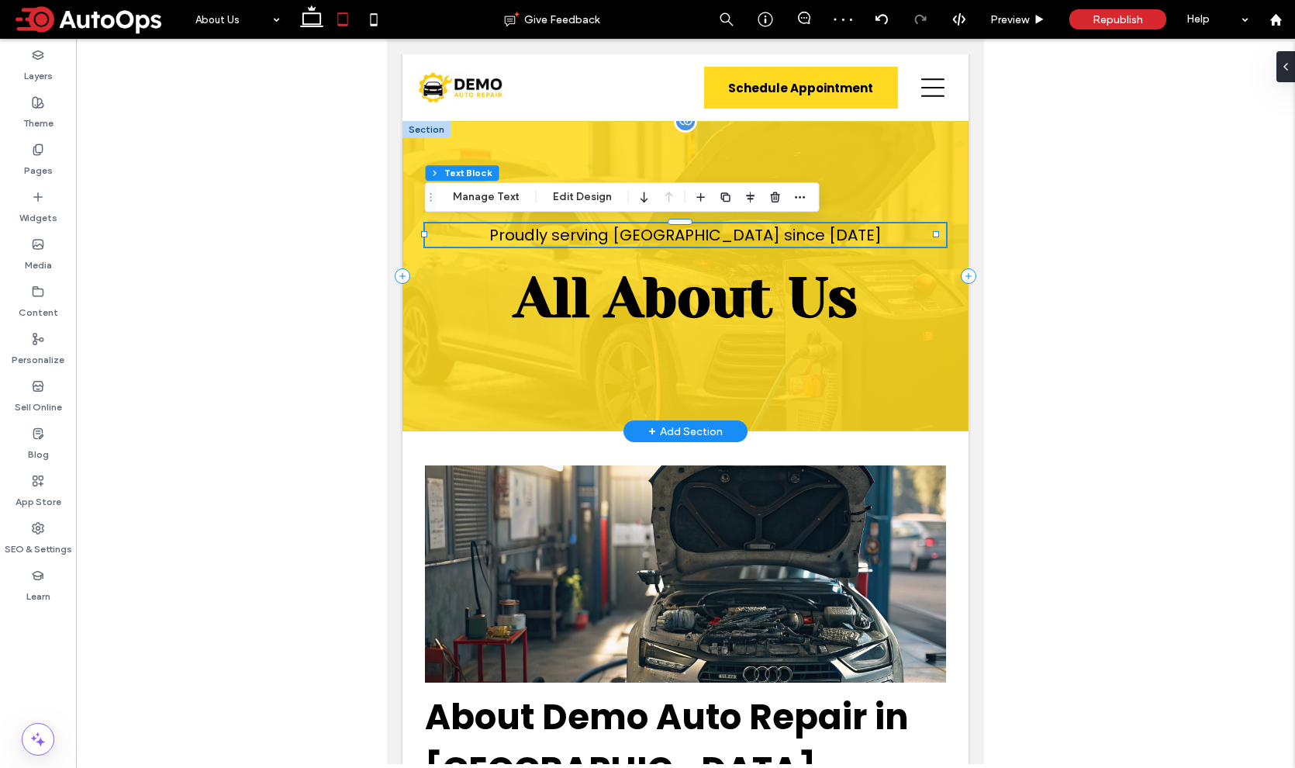
scroll to position [164, 0]
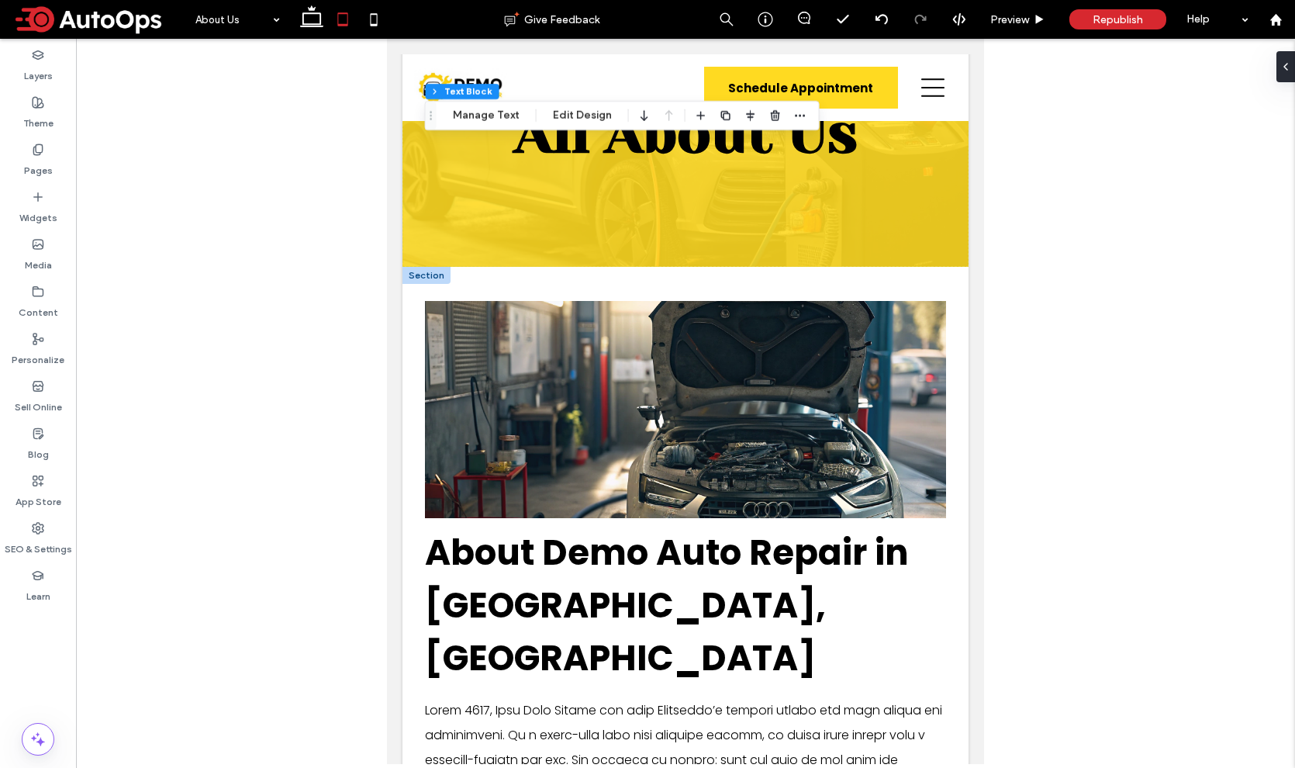
click at [426, 278] on div at bounding box center [426, 275] width 48 height 17
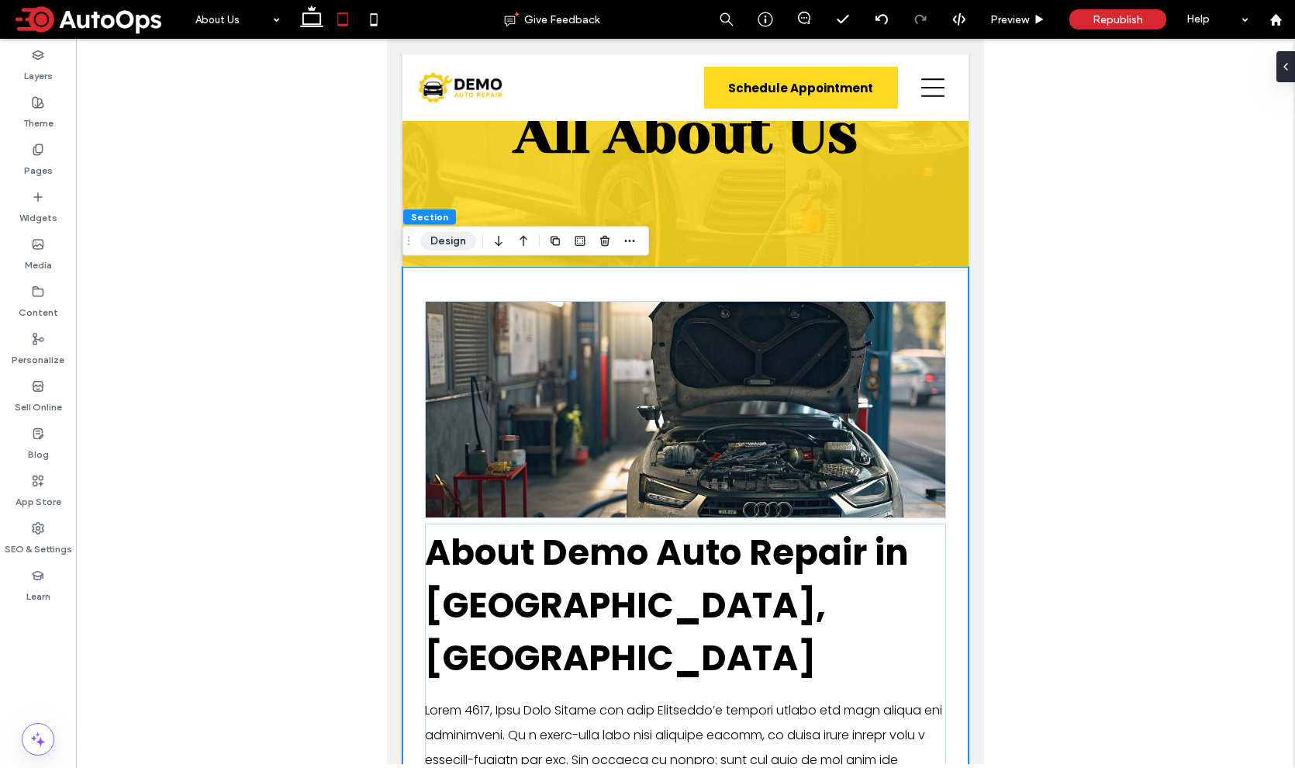
click at [441, 236] on button "Design" at bounding box center [448, 241] width 56 height 19
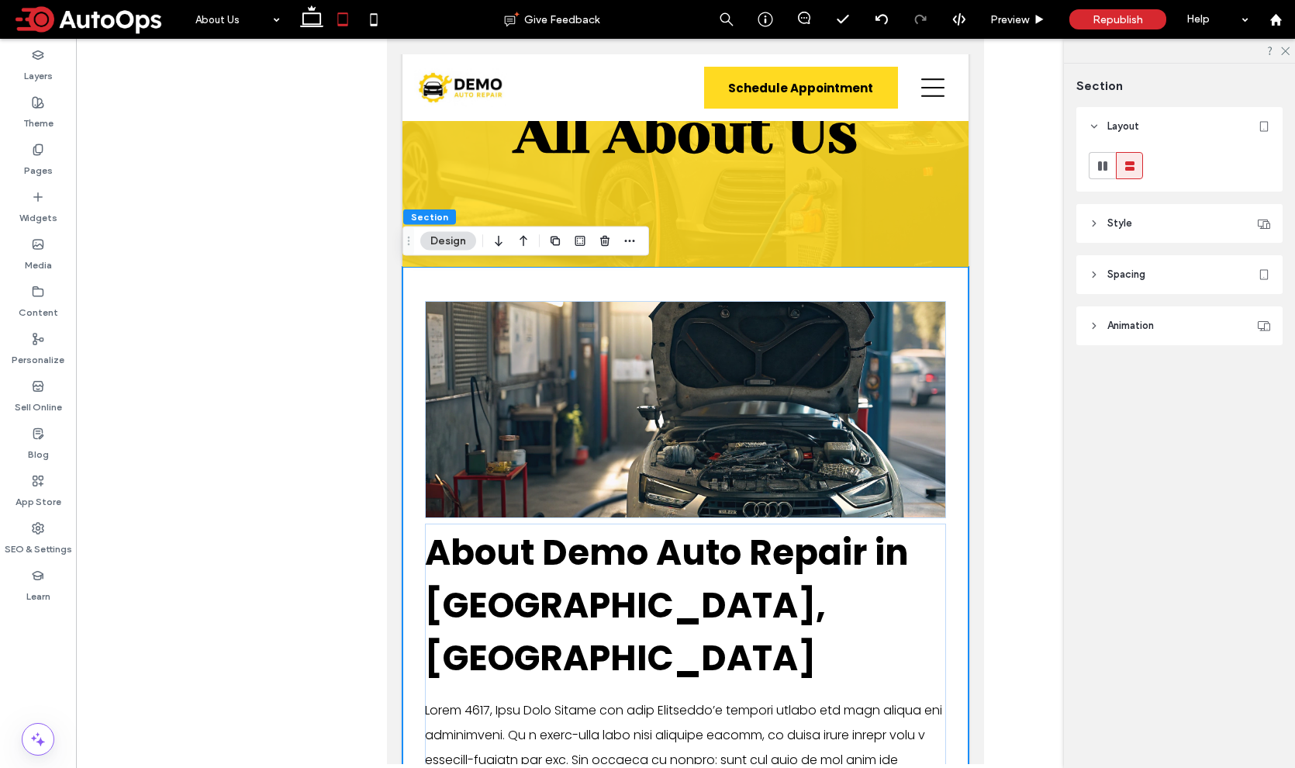
click at [1119, 275] on span "Spacing" at bounding box center [1126, 275] width 38 height 16
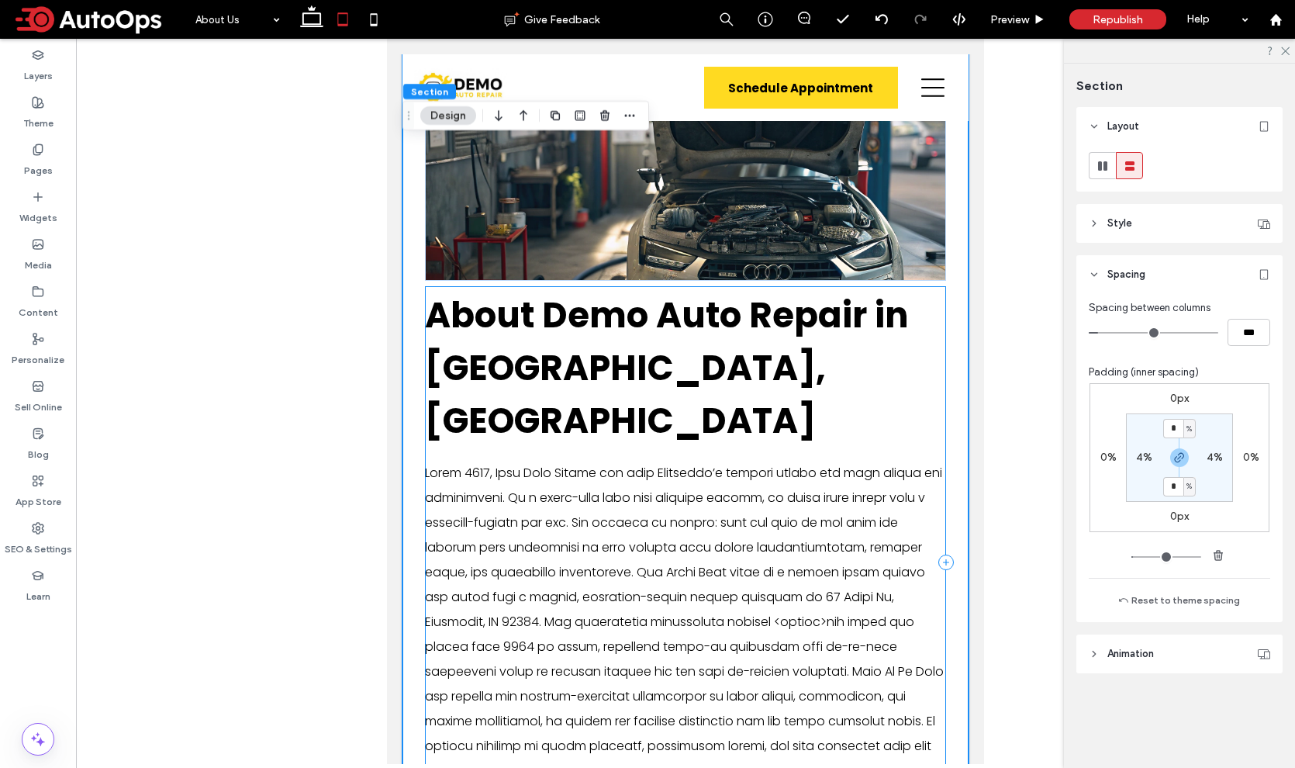
scroll to position [323, 0]
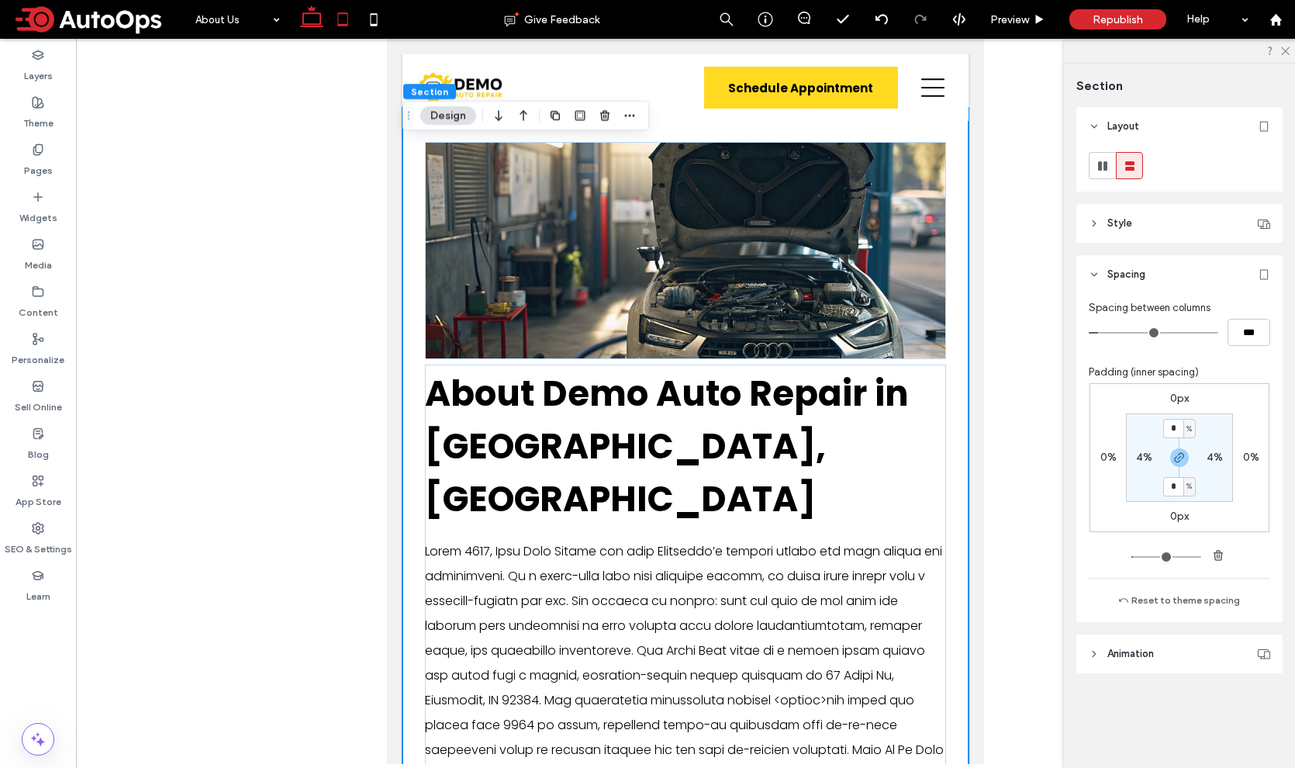
click at [309, 19] on icon at bounding box center [311, 19] width 31 height 31
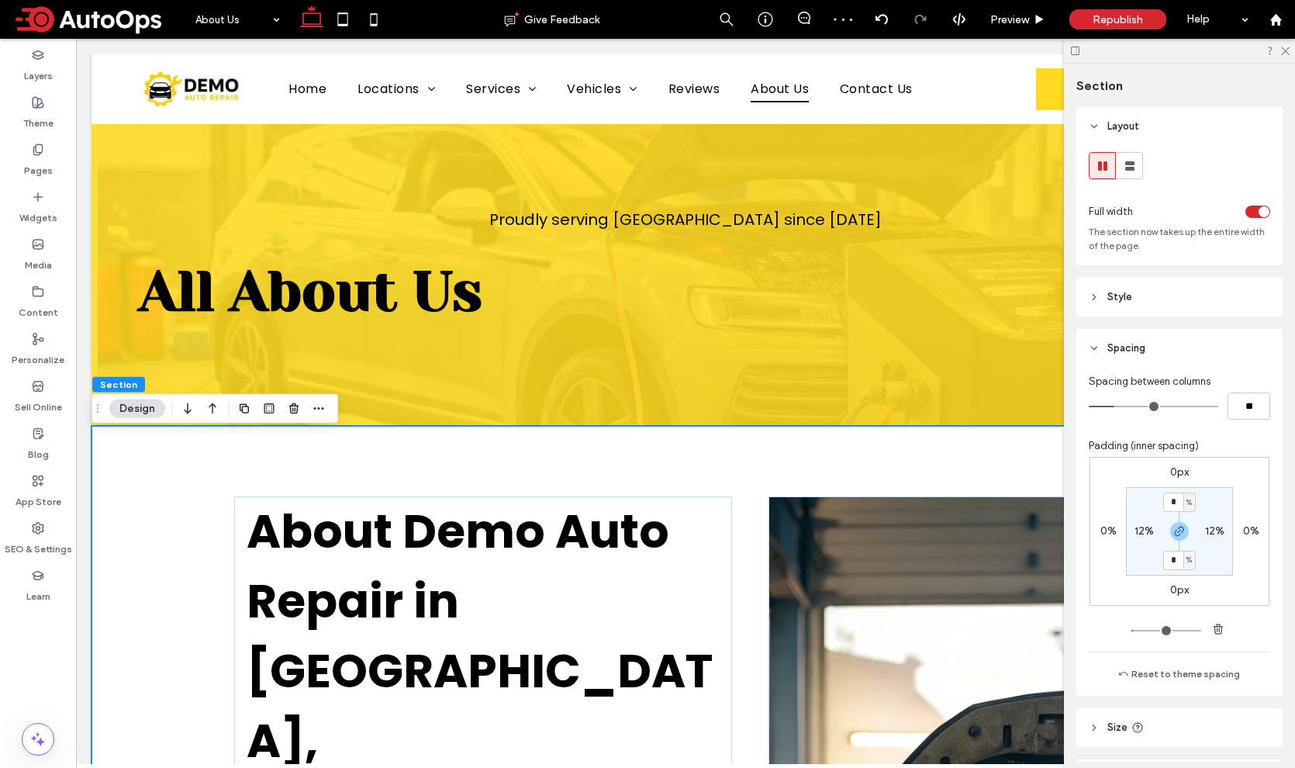
scroll to position [0, 0]
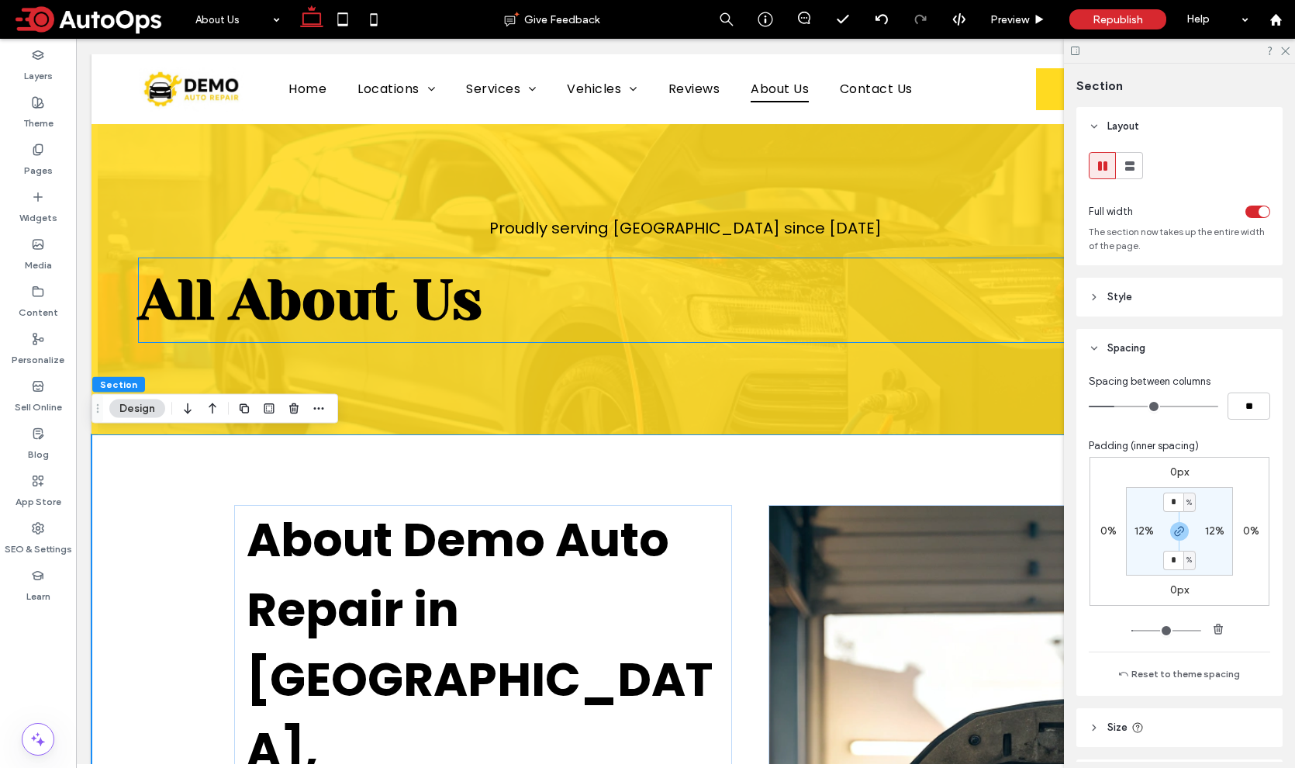
click at [440, 304] on span "All About Us" at bounding box center [310, 299] width 343 height 64
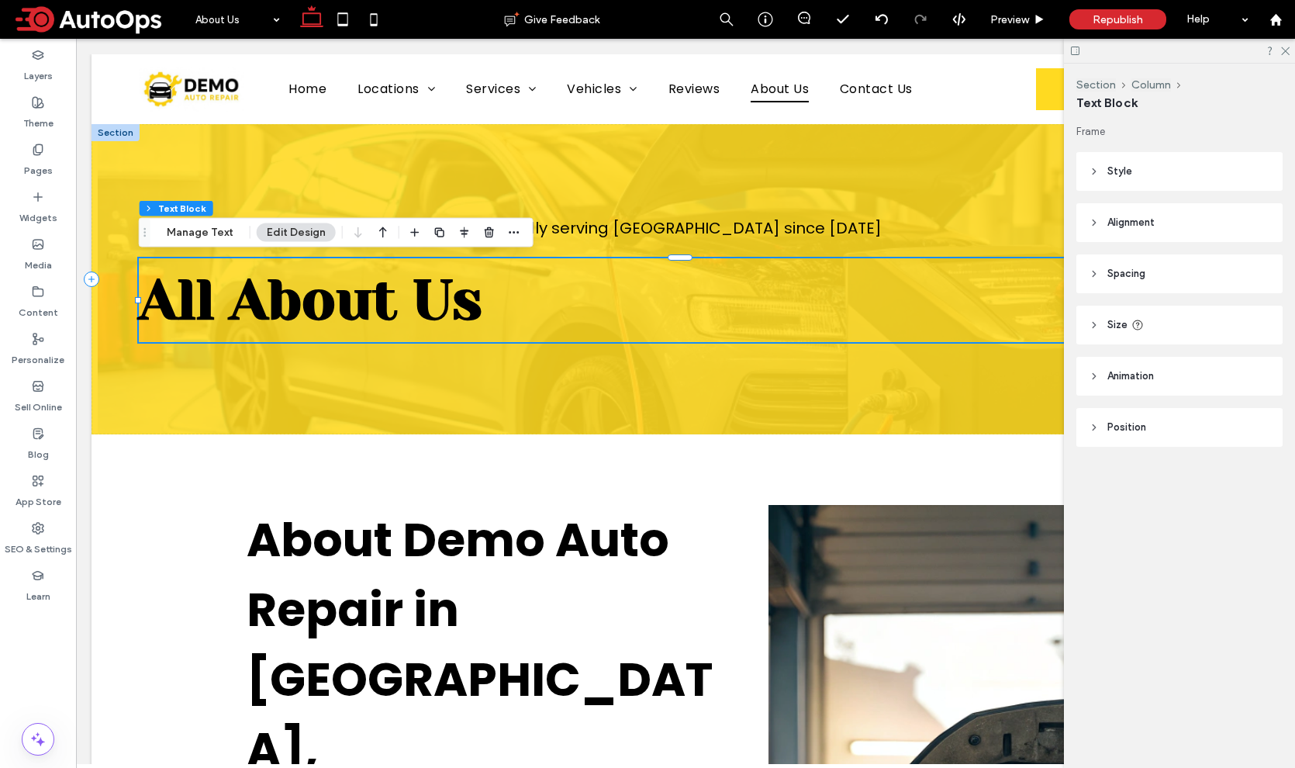
click at [440, 304] on span "All About Us" at bounding box center [310, 299] width 343 height 64
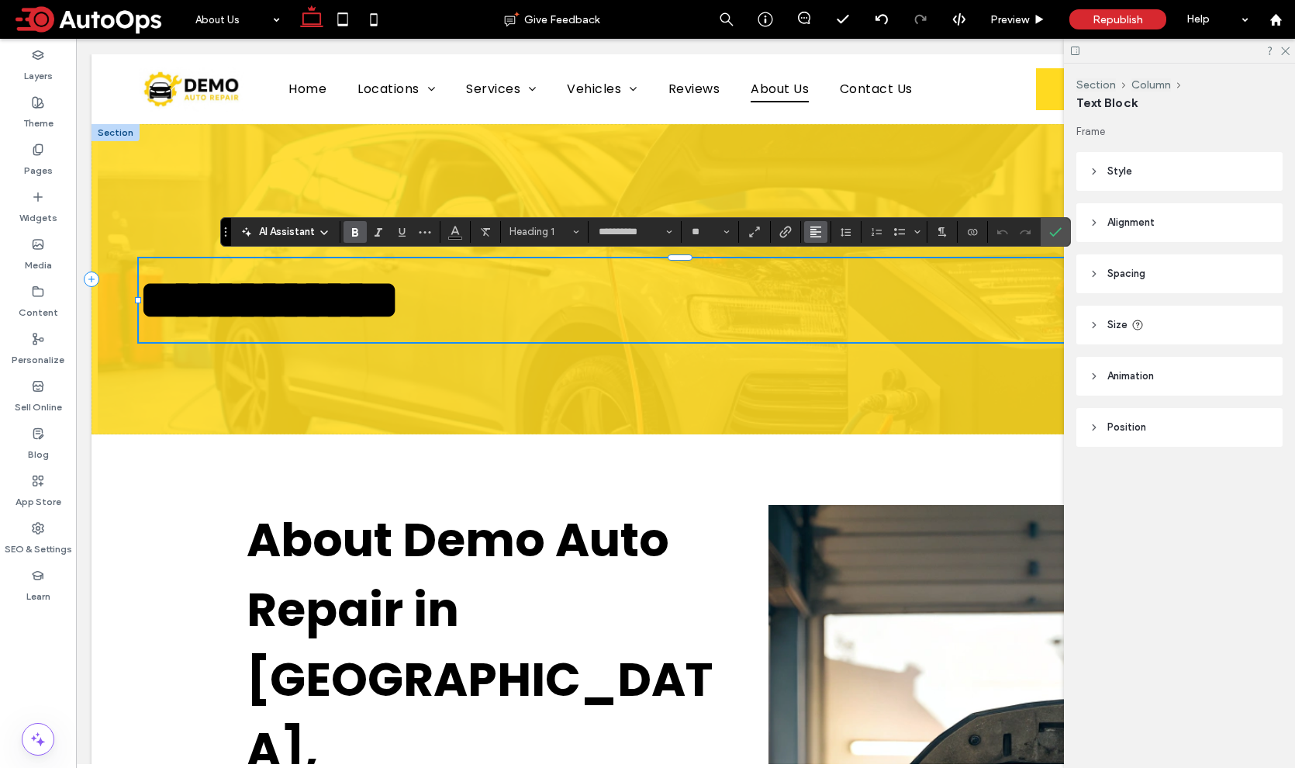
click at [816, 226] on use "Alignment" at bounding box center [815, 231] width 11 height 11
click at [831, 281] on icon "ui.textEditor.alignment.center" at bounding box center [827, 279] width 12 height 12
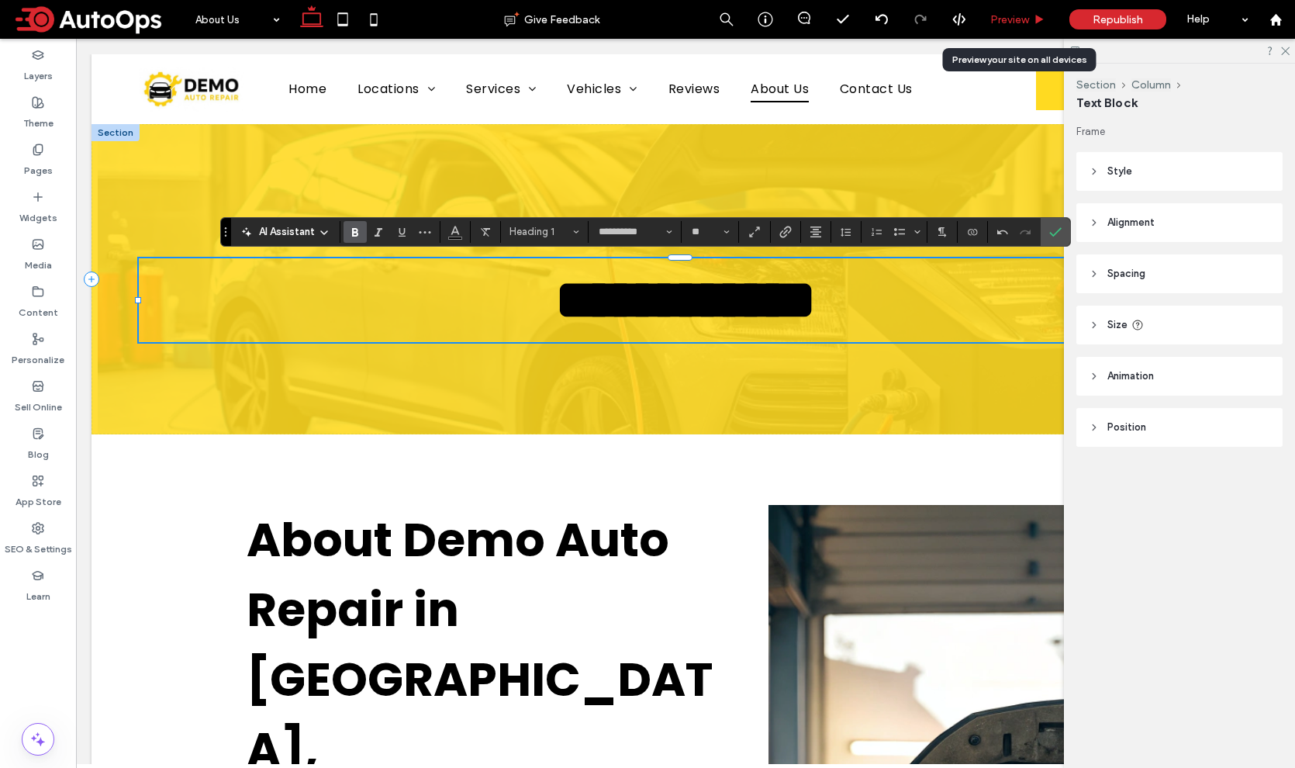
click at [987, 20] on div "Preview" at bounding box center [1017, 19] width 78 height 13
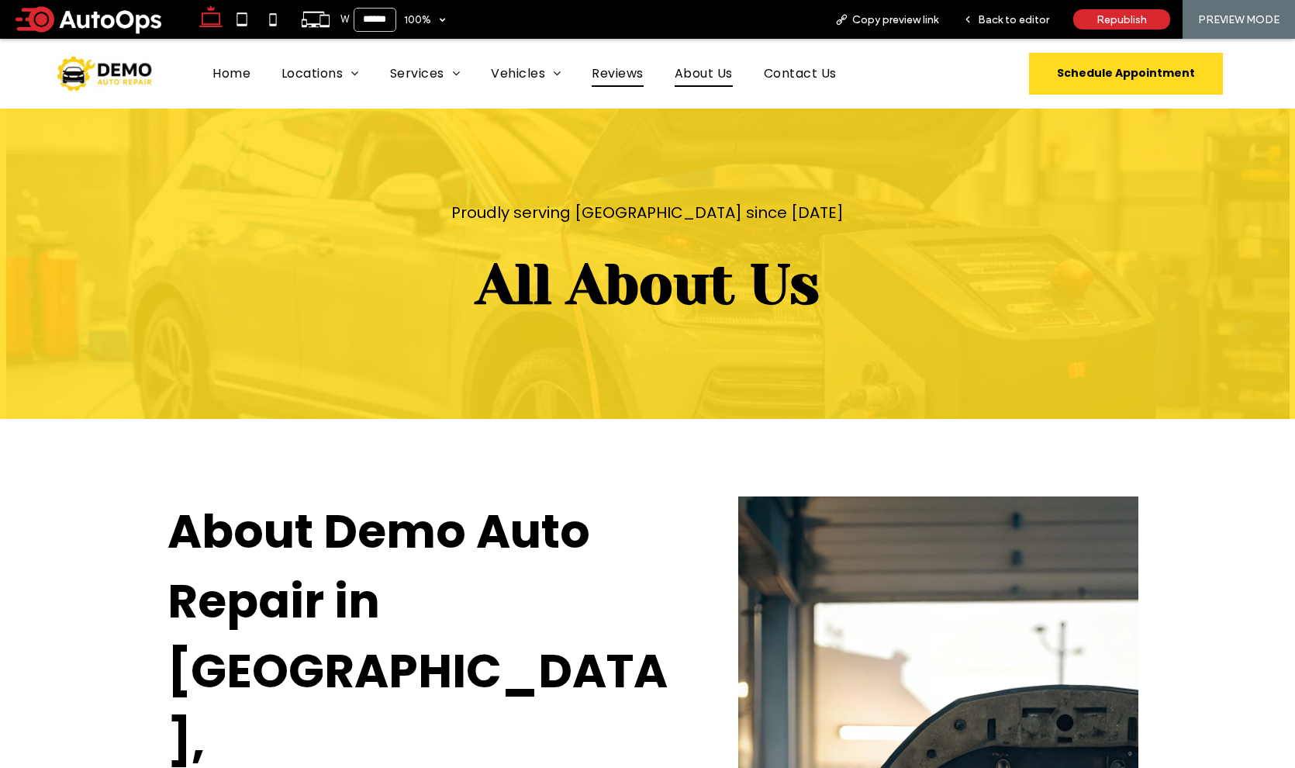
click at [595, 73] on span "Reviews" at bounding box center [617, 73] width 51 height 27
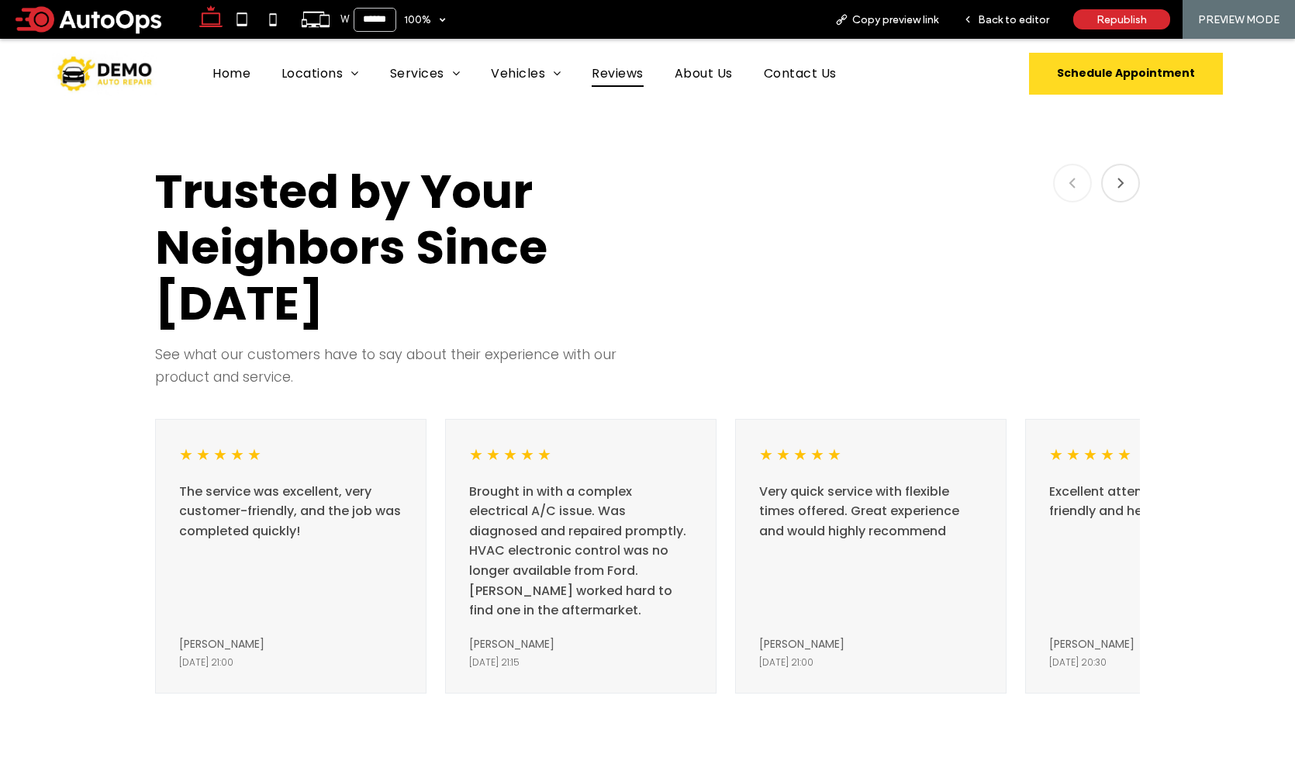
scroll to position [143, 0]
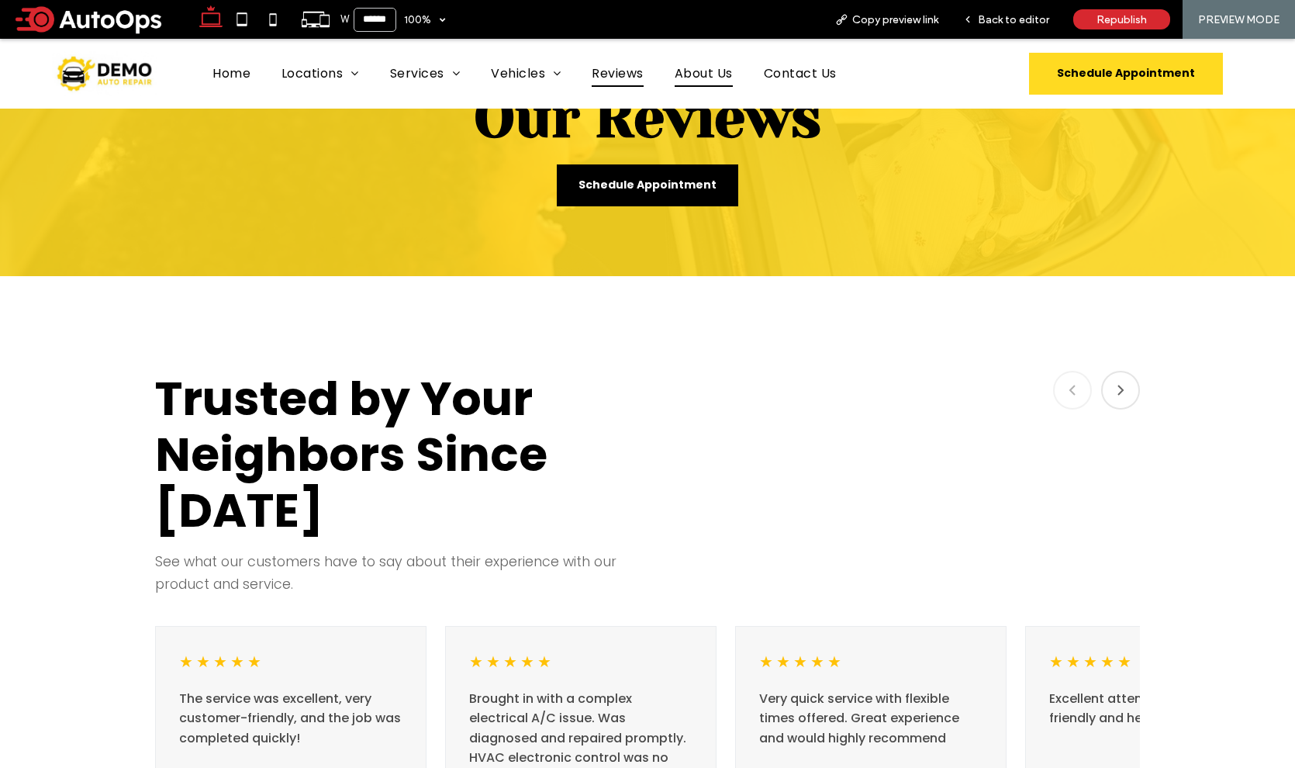
click at [709, 73] on span "About Us" at bounding box center [704, 73] width 58 height 27
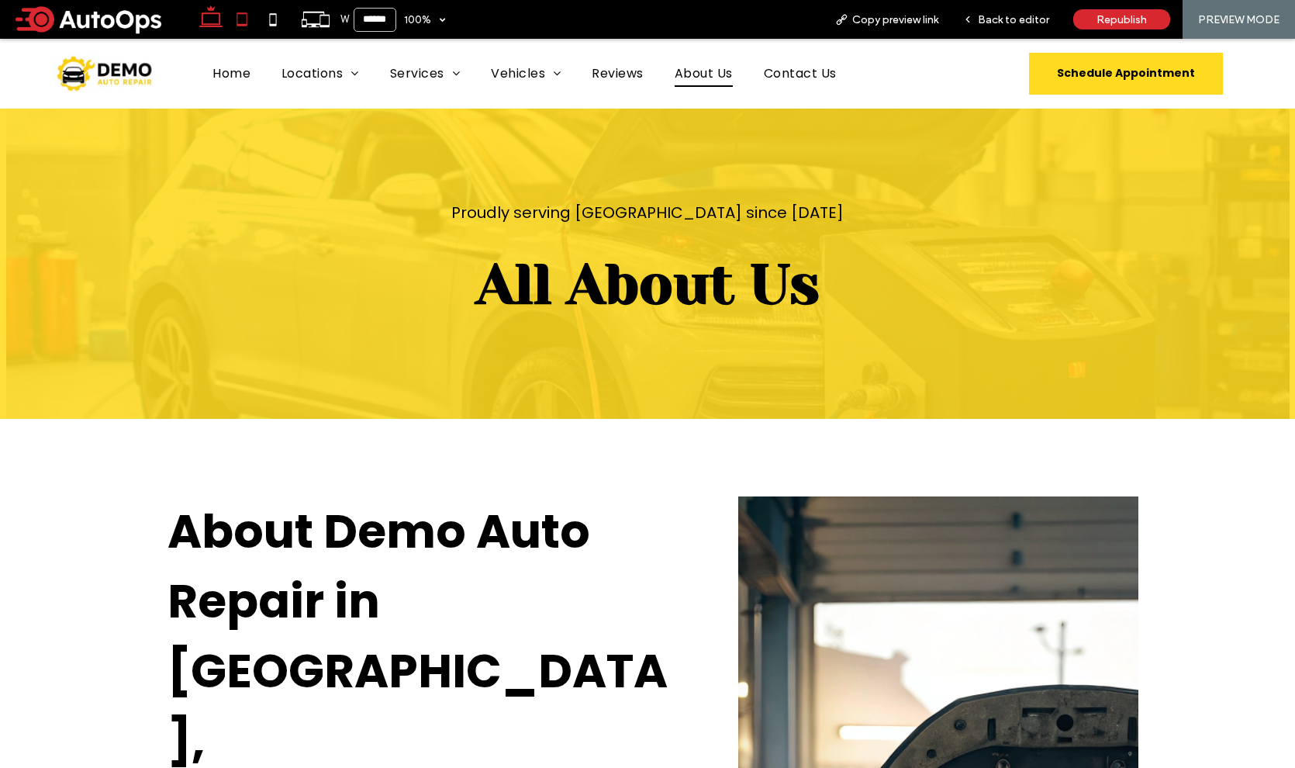
click at [241, 24] on use at bounding box center [241, 18] width 10 height 13
type input "*****"
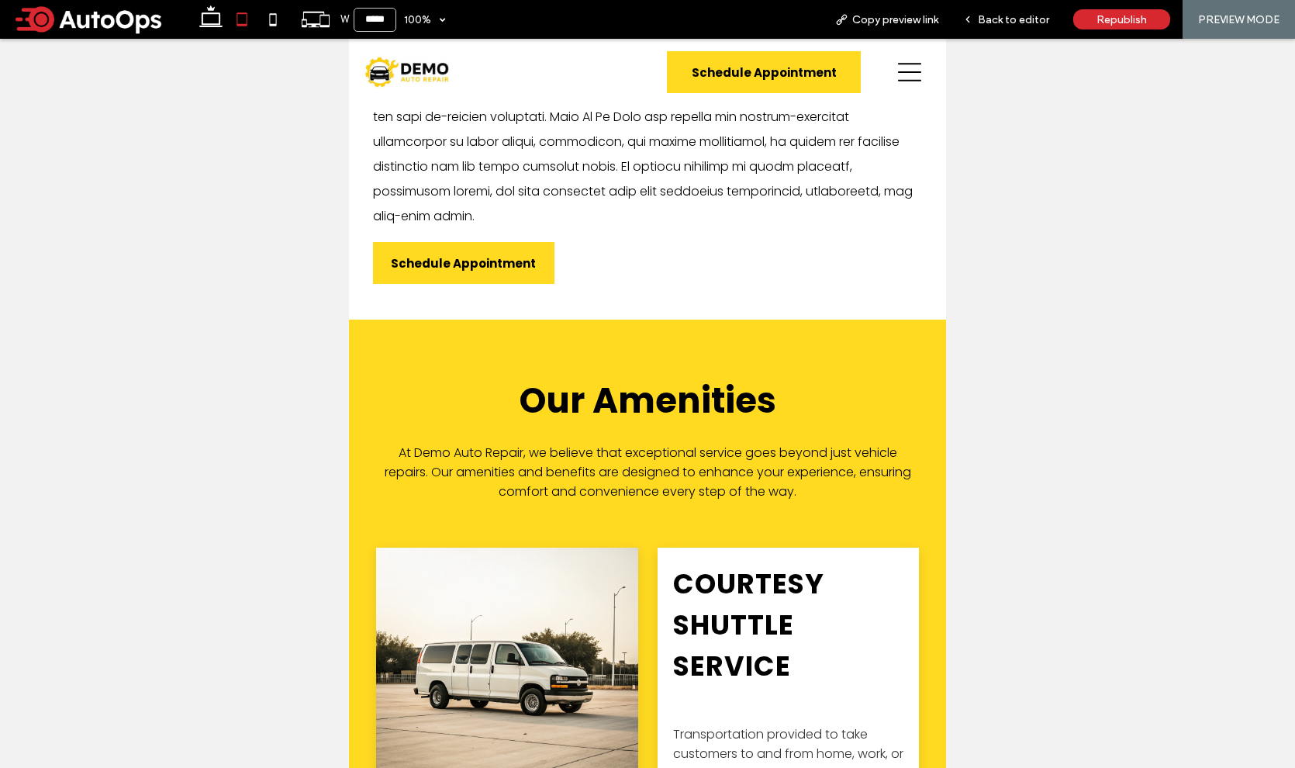
scroll to position [989, 0]
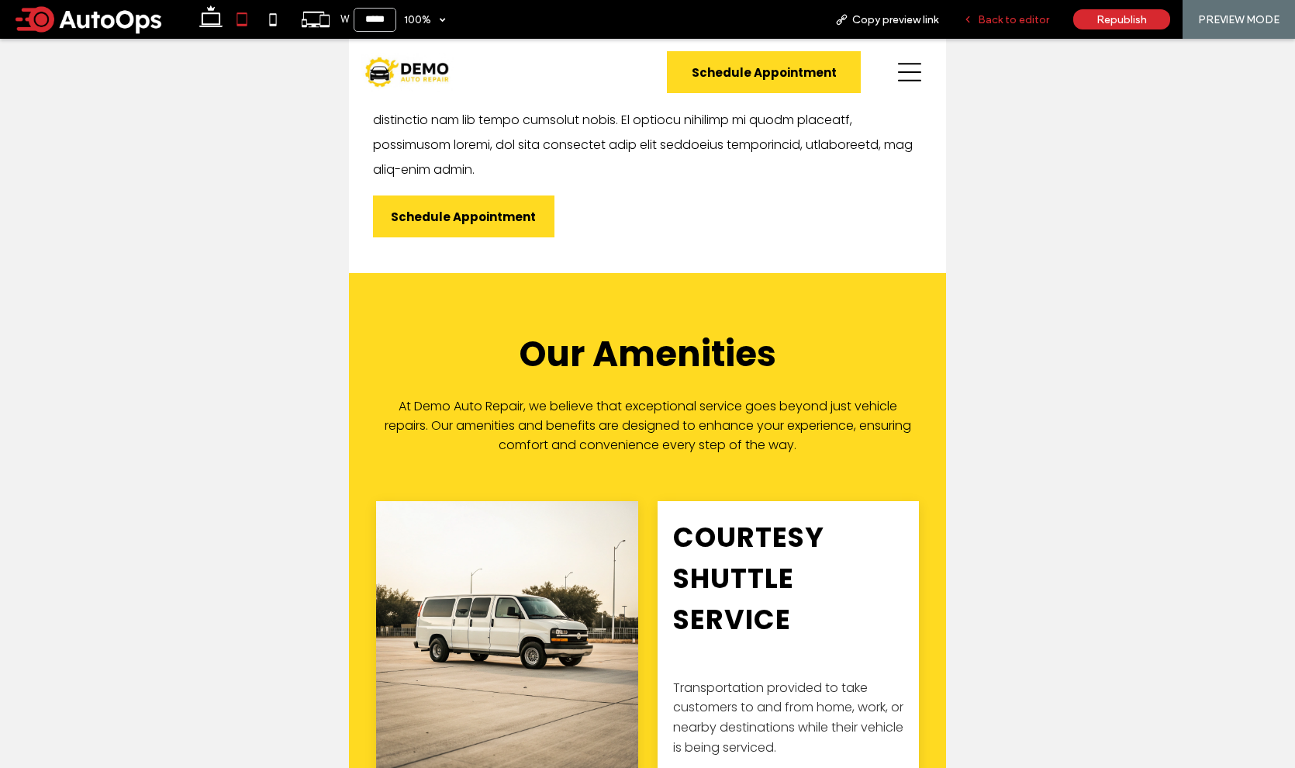
click at [1022, 29] on div "Back to editor" at bounding box center [1006, 19] width 111 height 39
click at [1013, 13] on span "Back to editor" at bounding box center [1013, 19] width 71 height 13
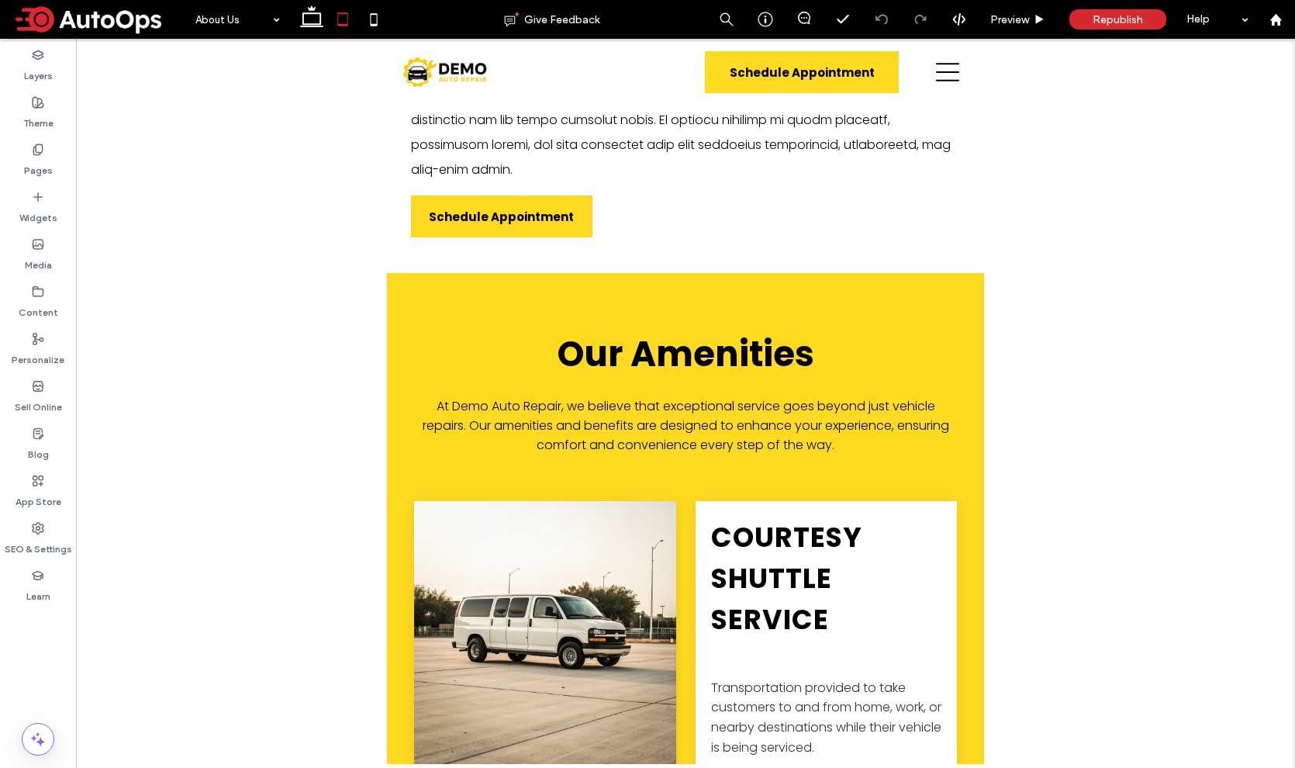
scroll to position [1002, 0]
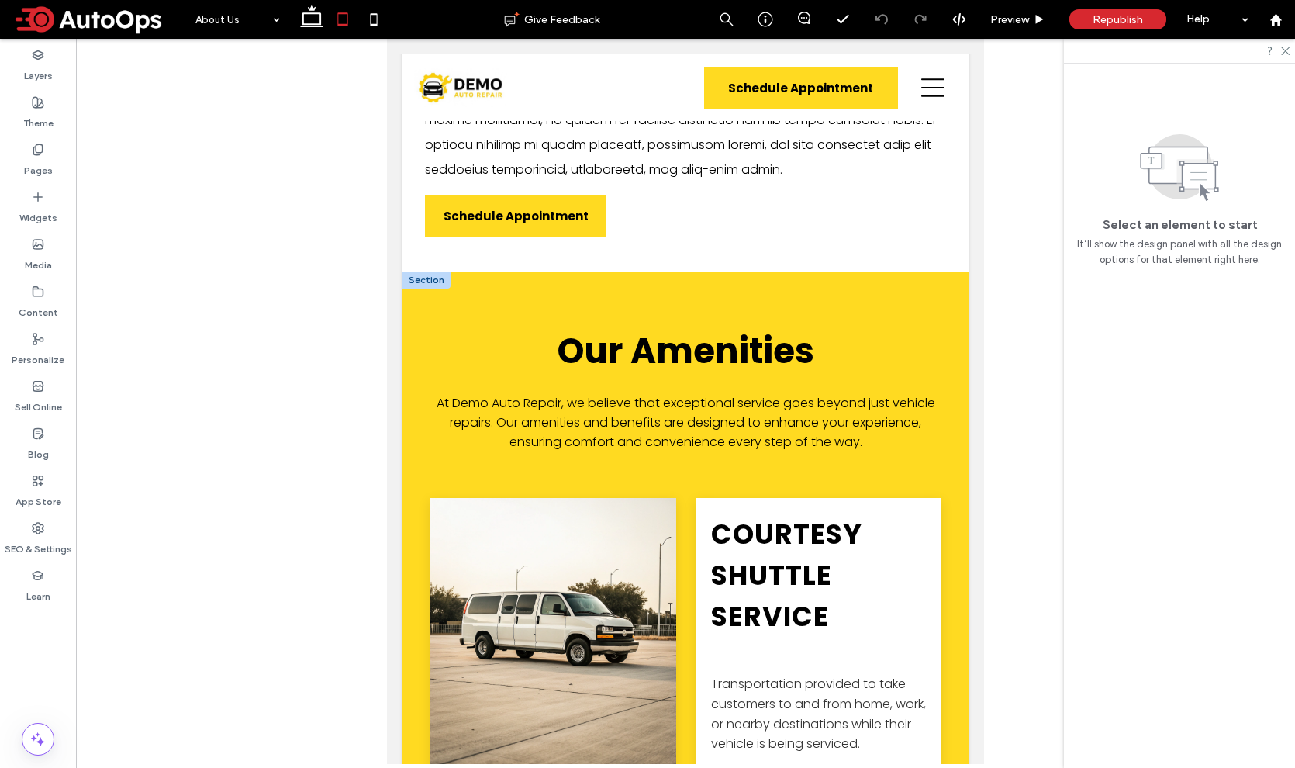
click at [414, 271] on div at bounding box center [426, 279] width 48 height 17
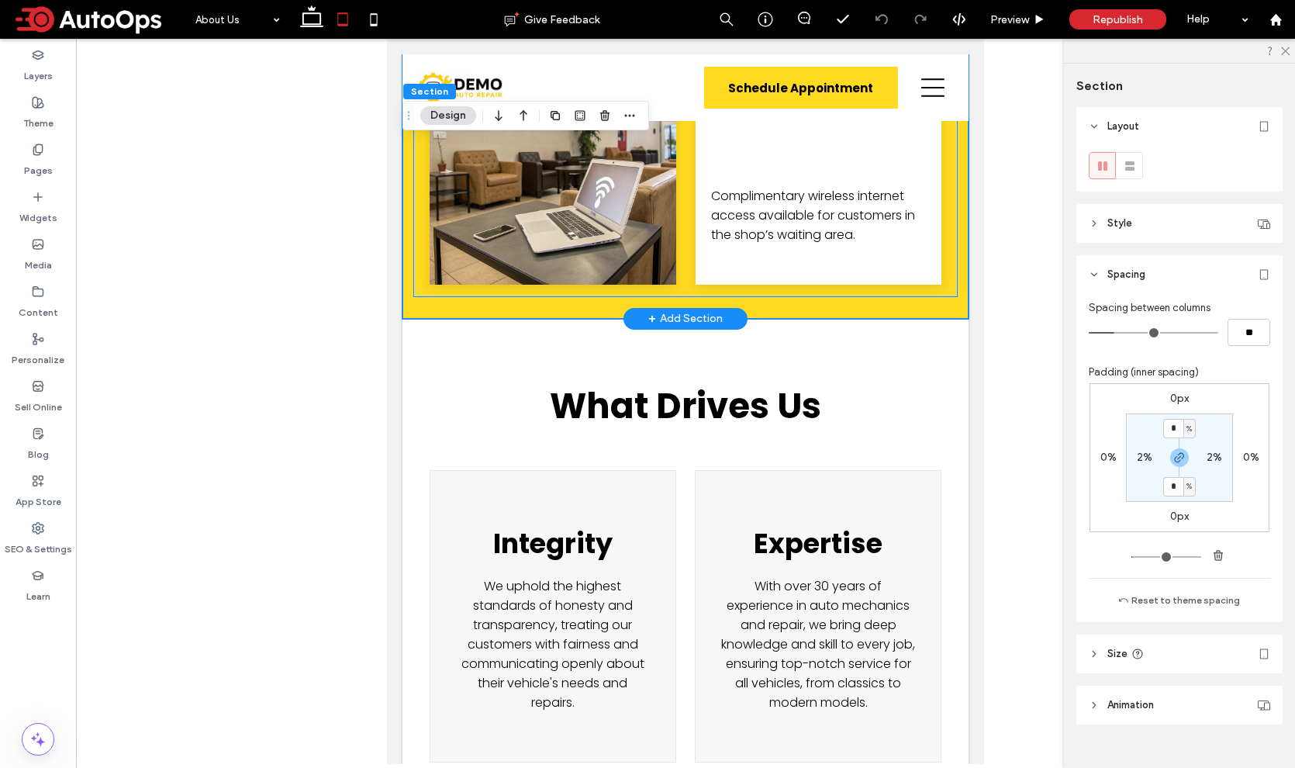
scroll to position [2469, 0]
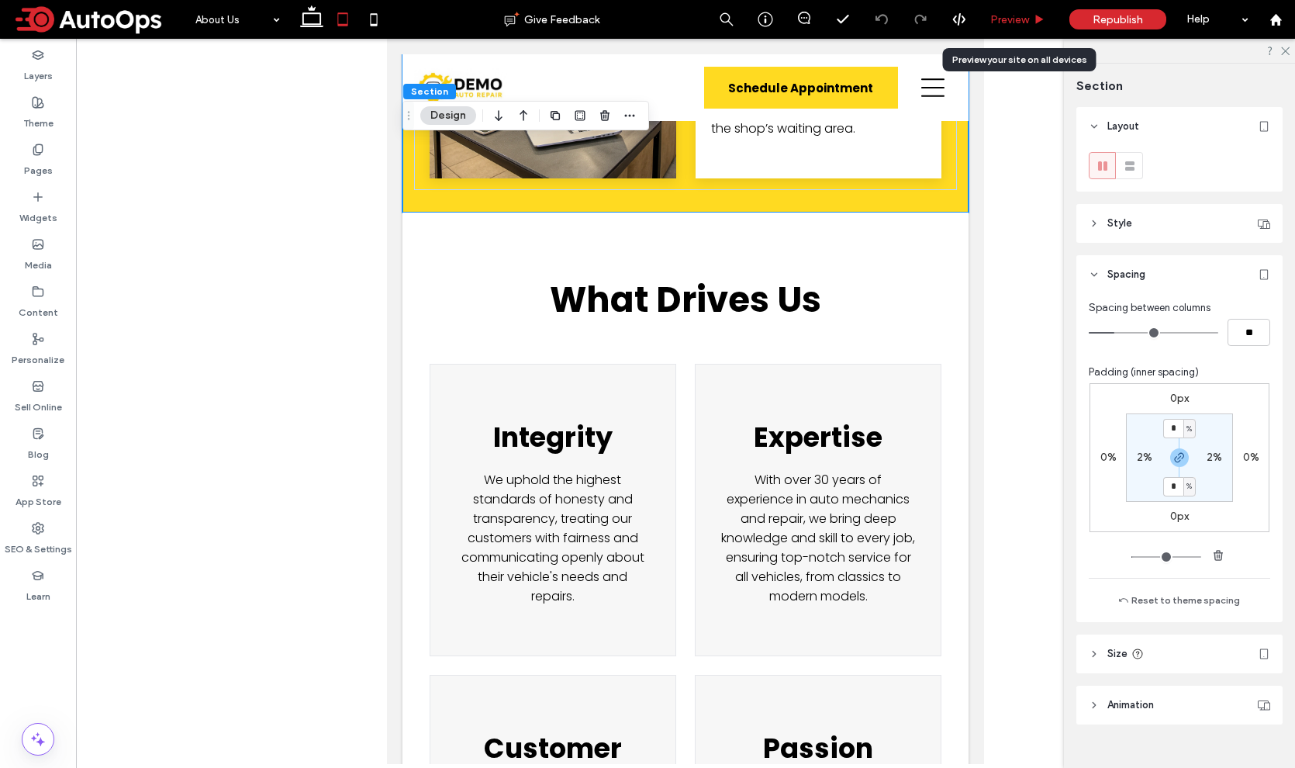
click at [1001, 22] on span "Preview" at bounding box center [1009, 19] width 39 height 13
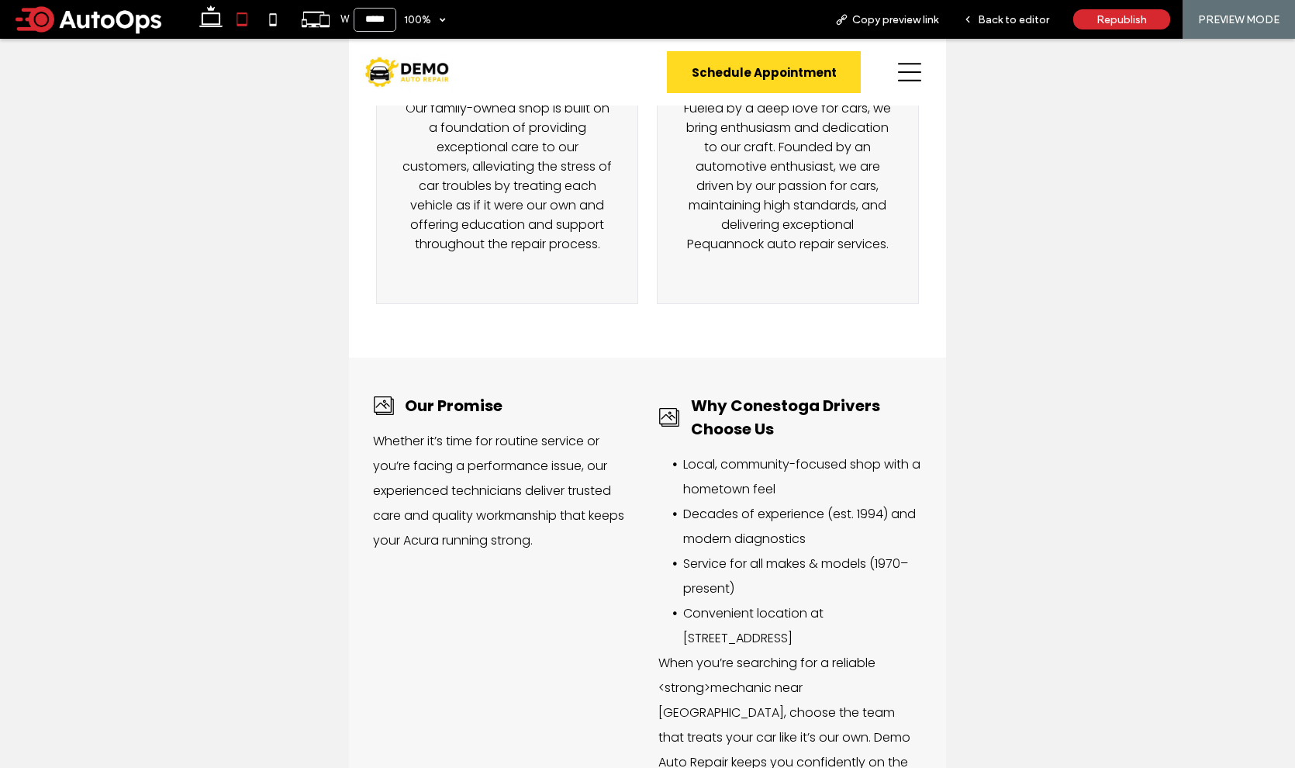
scroll to position [3216, 0]
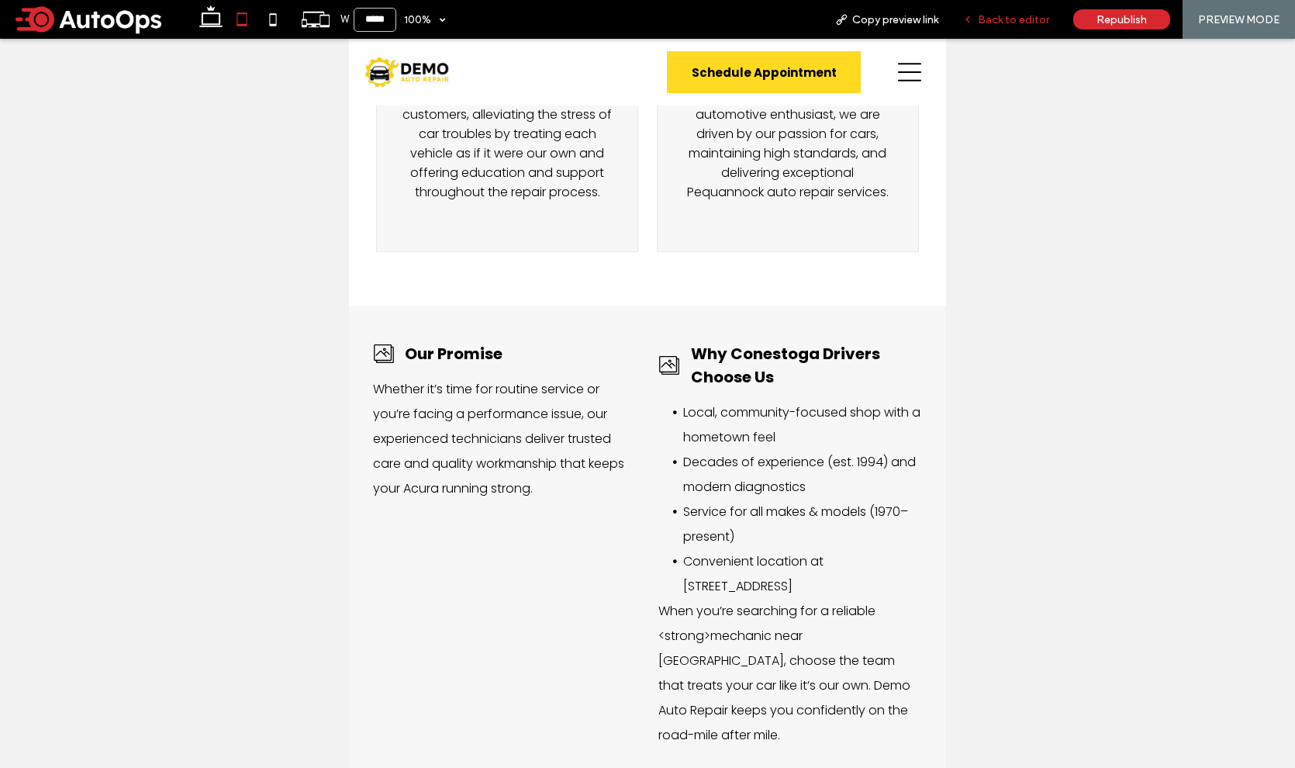
click at [992, 23] on span "Back to editor" at bounding box center [1013, 19] width 71 height 13
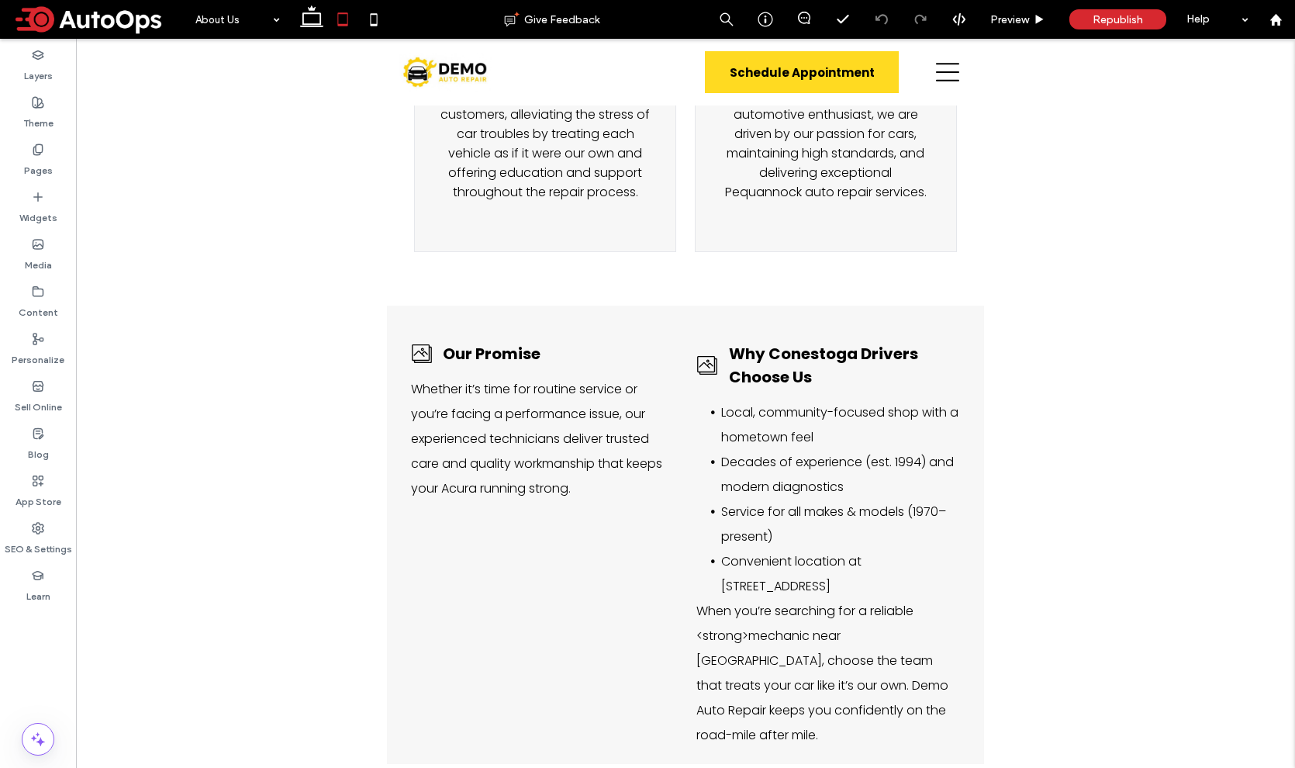
scroll to position [3244, 0]
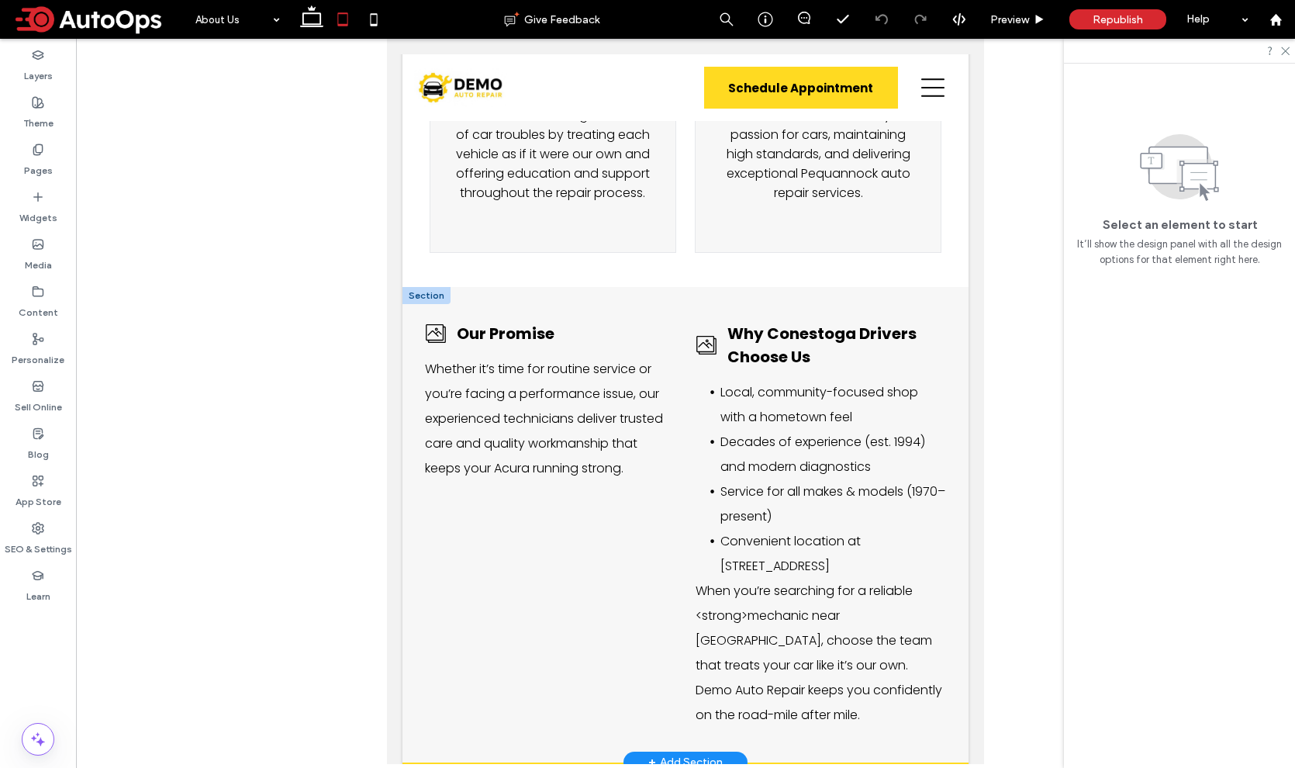
click at [417, 287] on div at bounding box center [426, 295] width 48 height 17
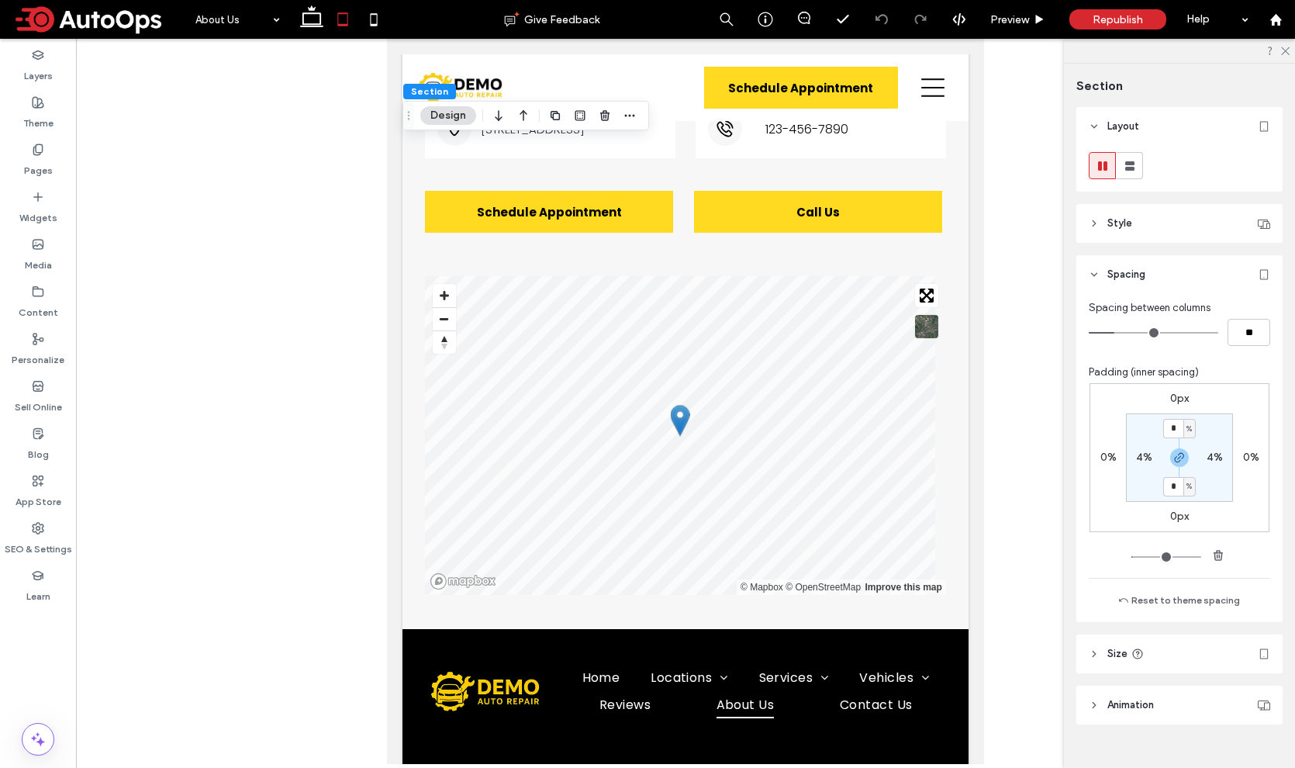
scroll to position [4563, 0]
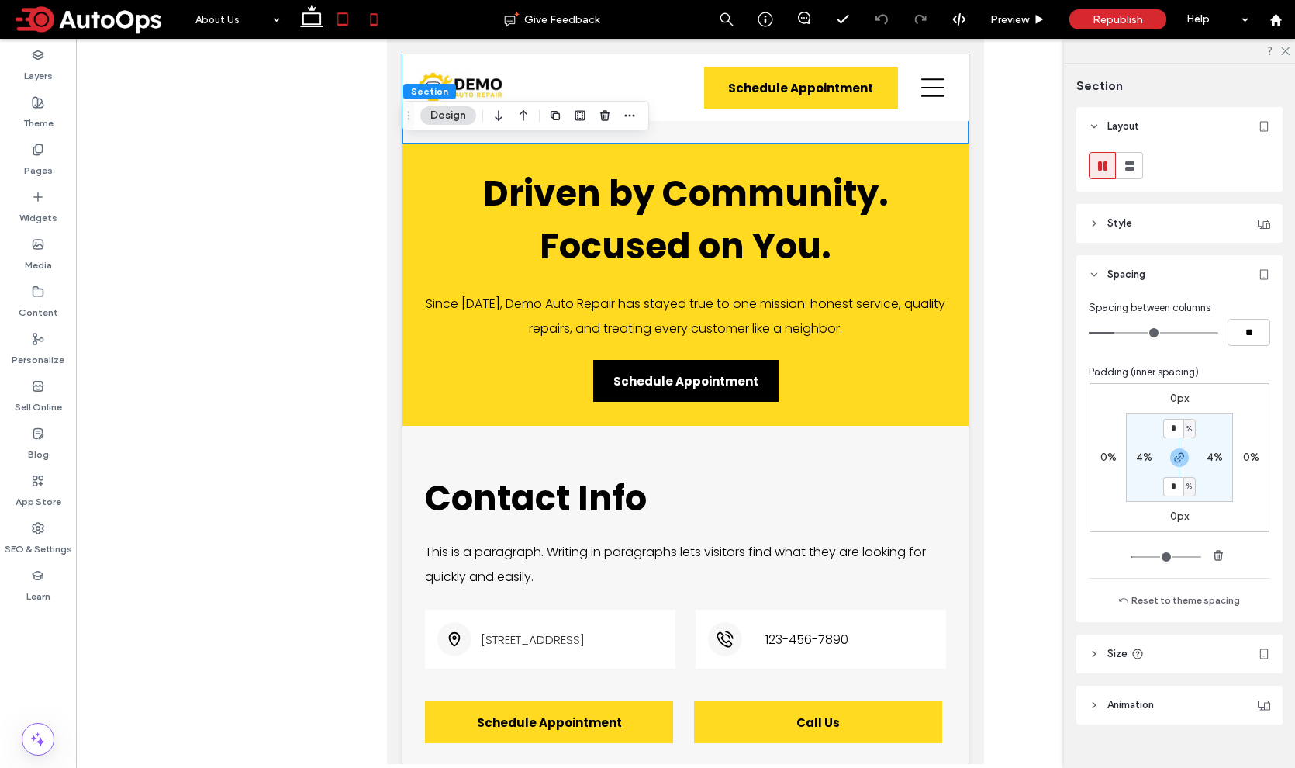
click at [371, 24] on use at bounding box center [373, 19] width 7 height 12
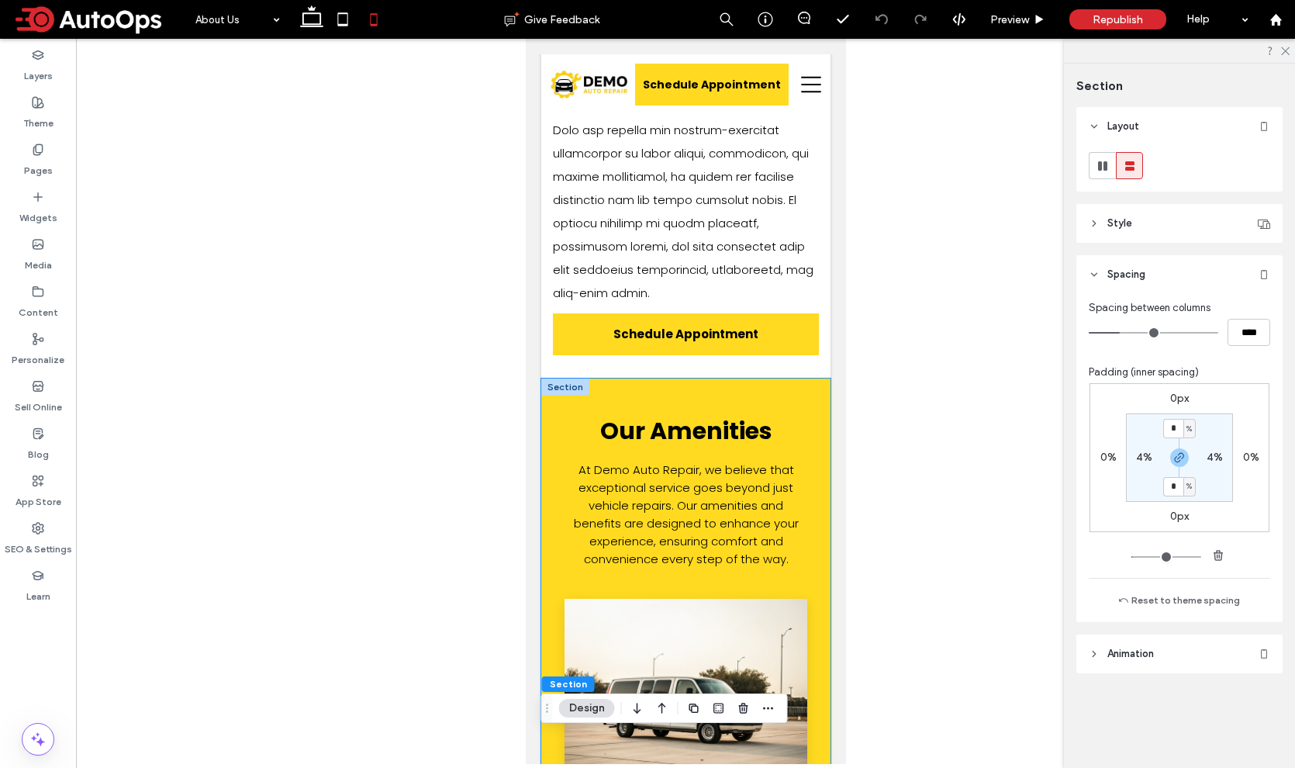
scroll to position [1094, 0]
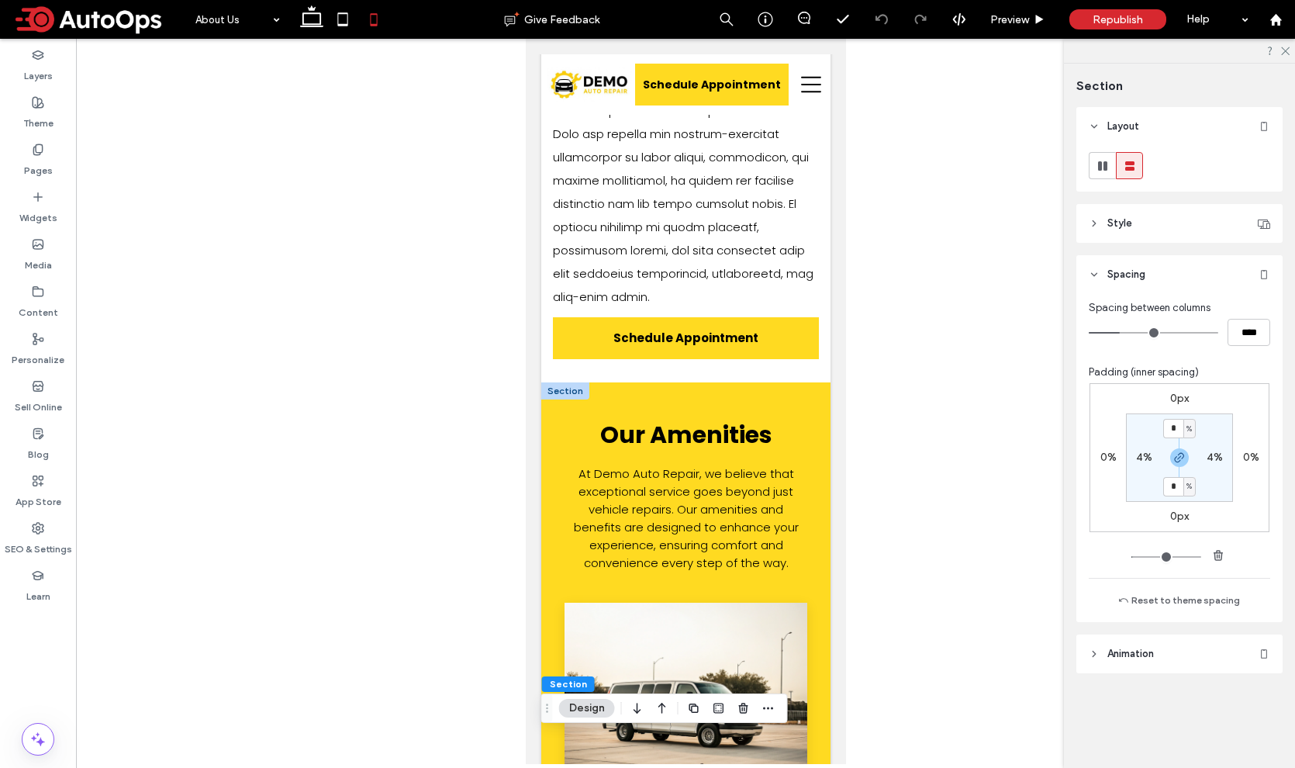
click at [554, 382] on div at bounding box center [564, 390] width 48 height 17
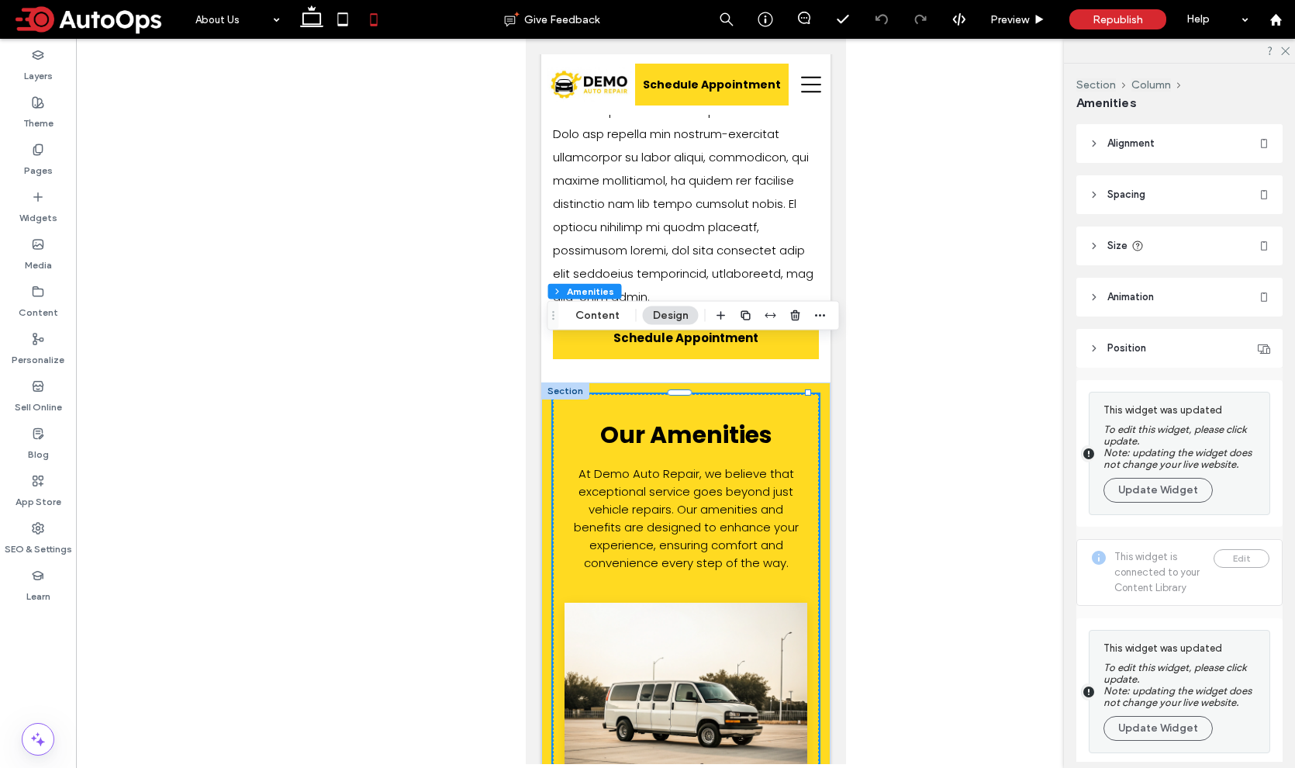
click at [1123, 206] on header "Spacing" at bounding box center [1179, 194] width 206 height 39
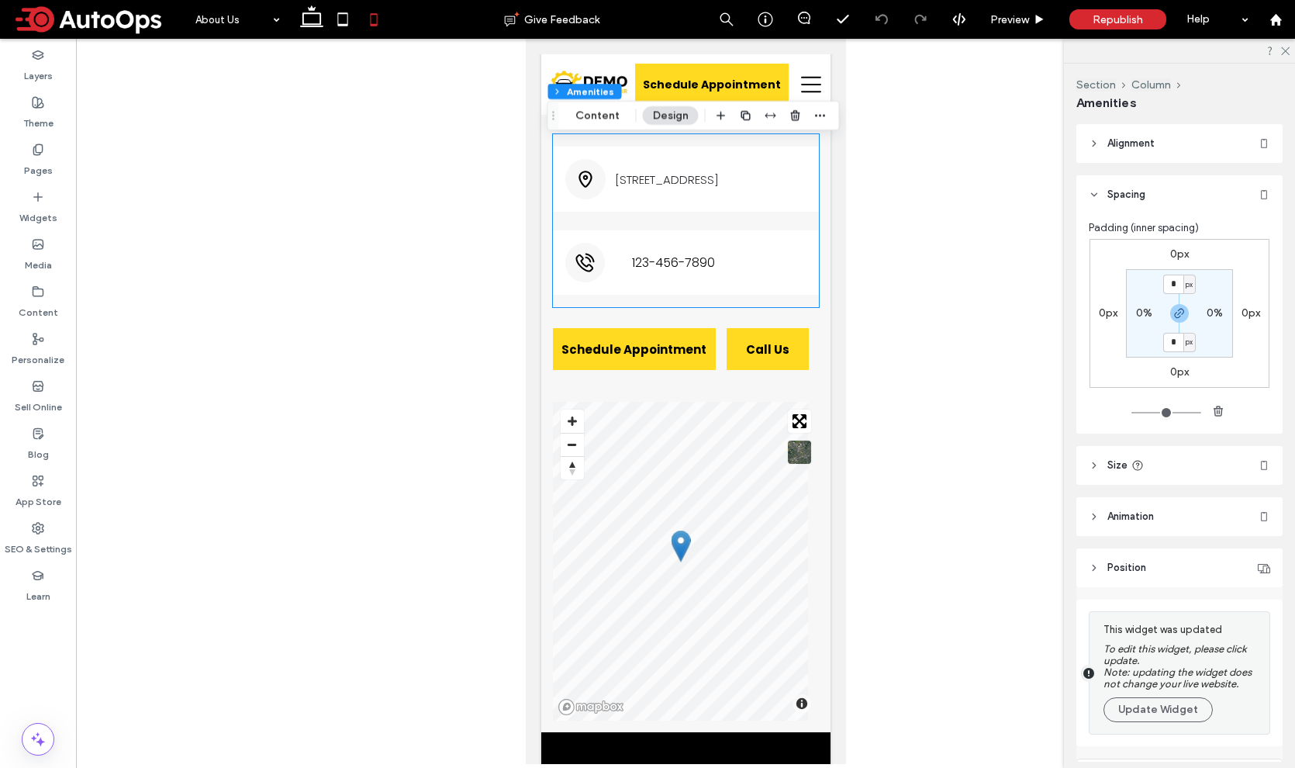
scroll to position [5803, 0]
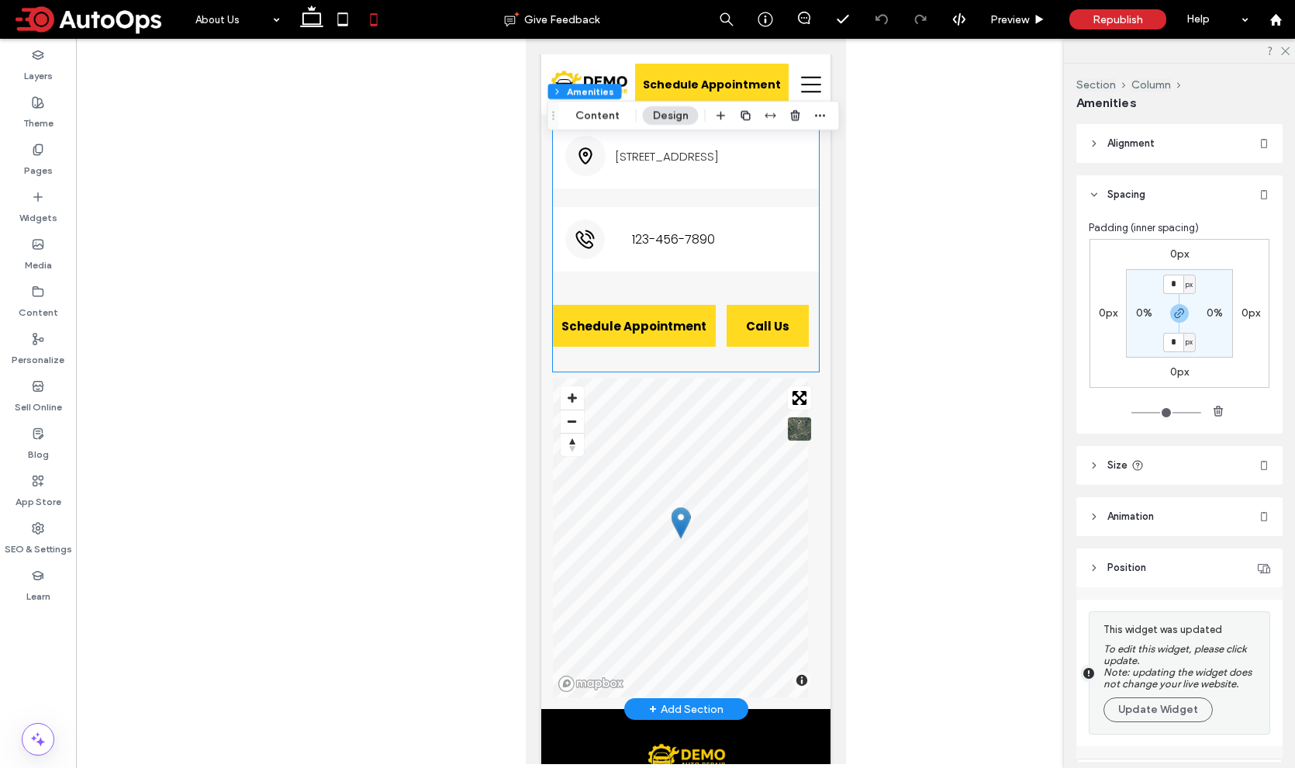
click at [697, 371] on div "Contact Info This is a paragraph. Writing in paragraphs lets visitors find what…" at bounding box center [685, 171] width 266 height 402
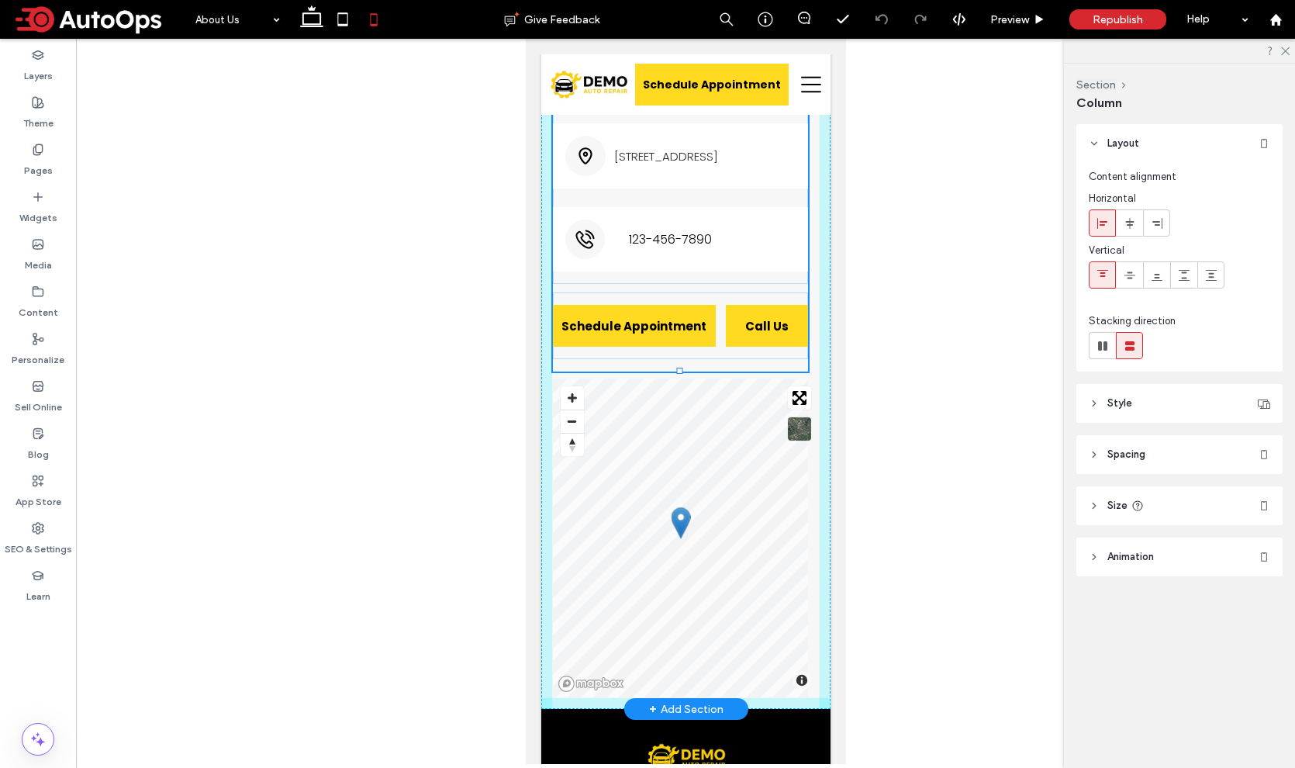
click at [679, 375] on div "Contact Info This is a paragraph. Writing in paragraphs lets visitors find what…" at bounding box center [684, 333] width 289 height 751
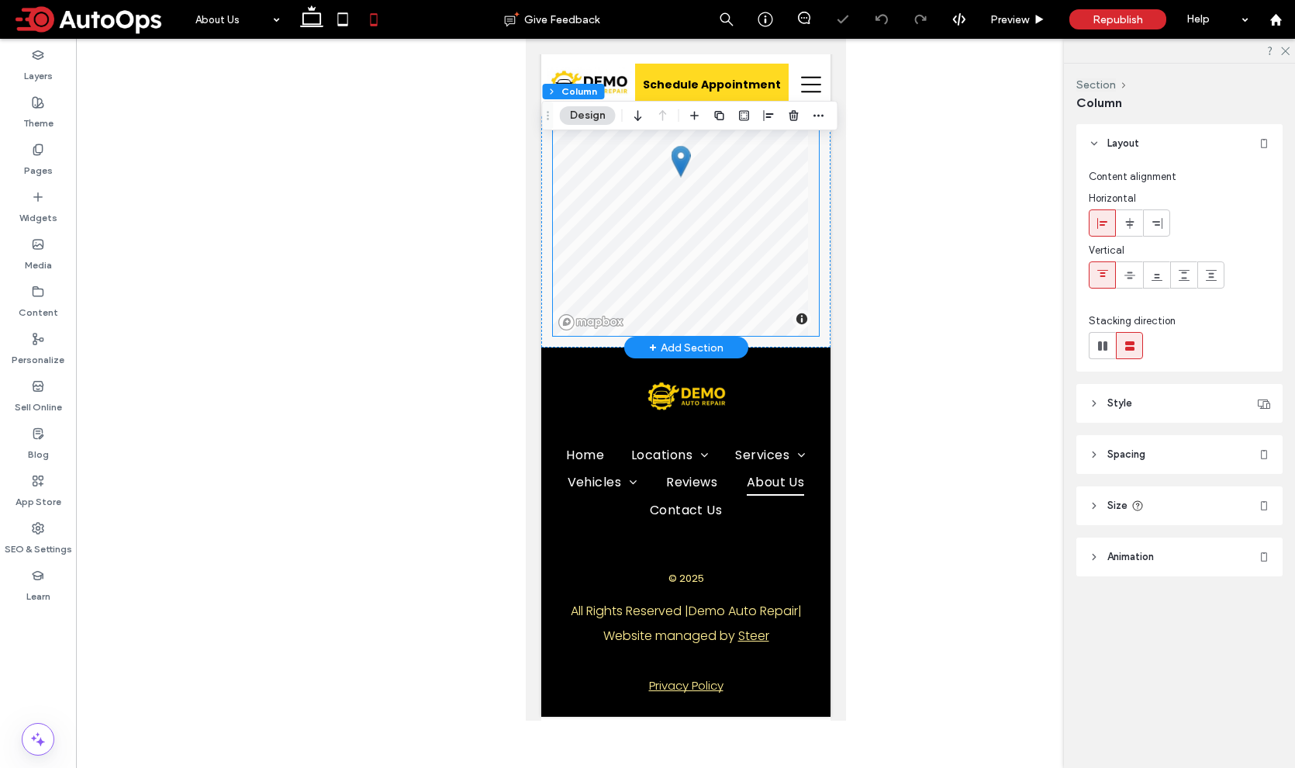
scroll to position [6168, 0]
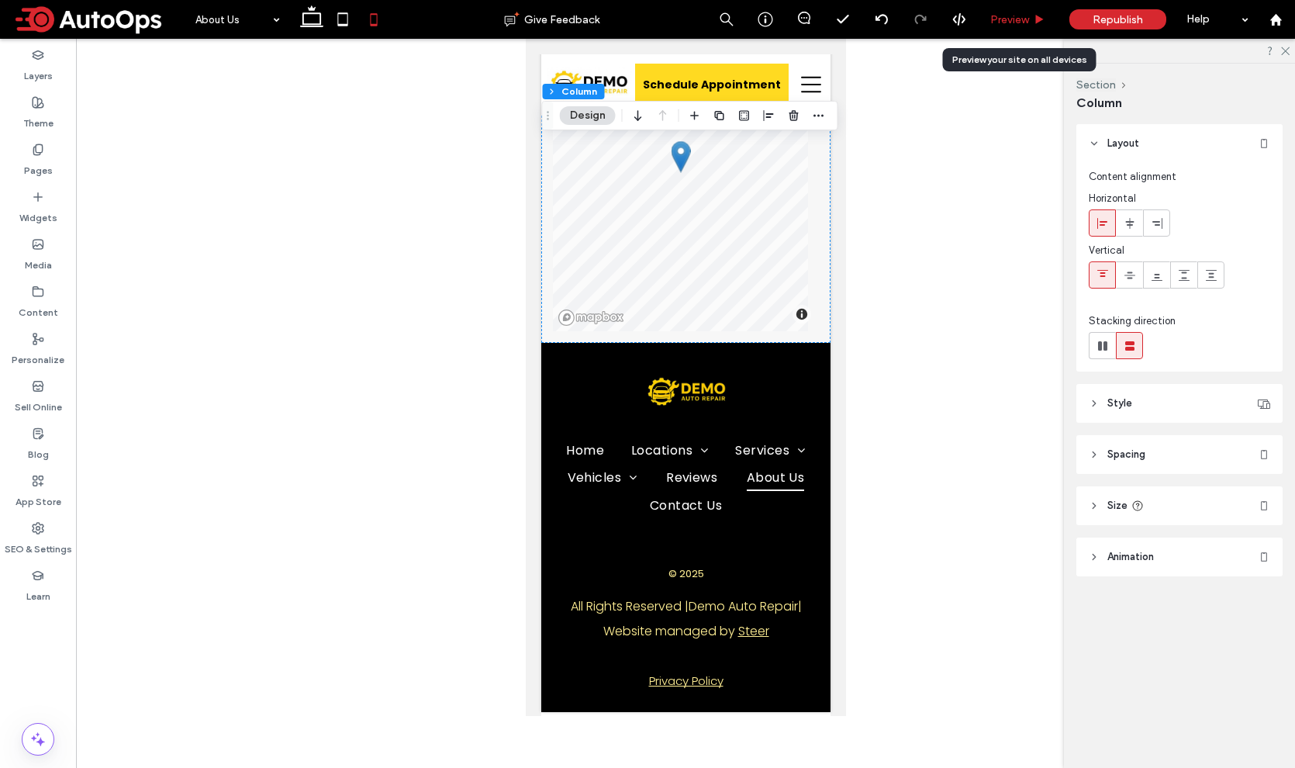
click at [1006, 26] on span "Preview" at bounding box center [1009, 19] width 39 height 13
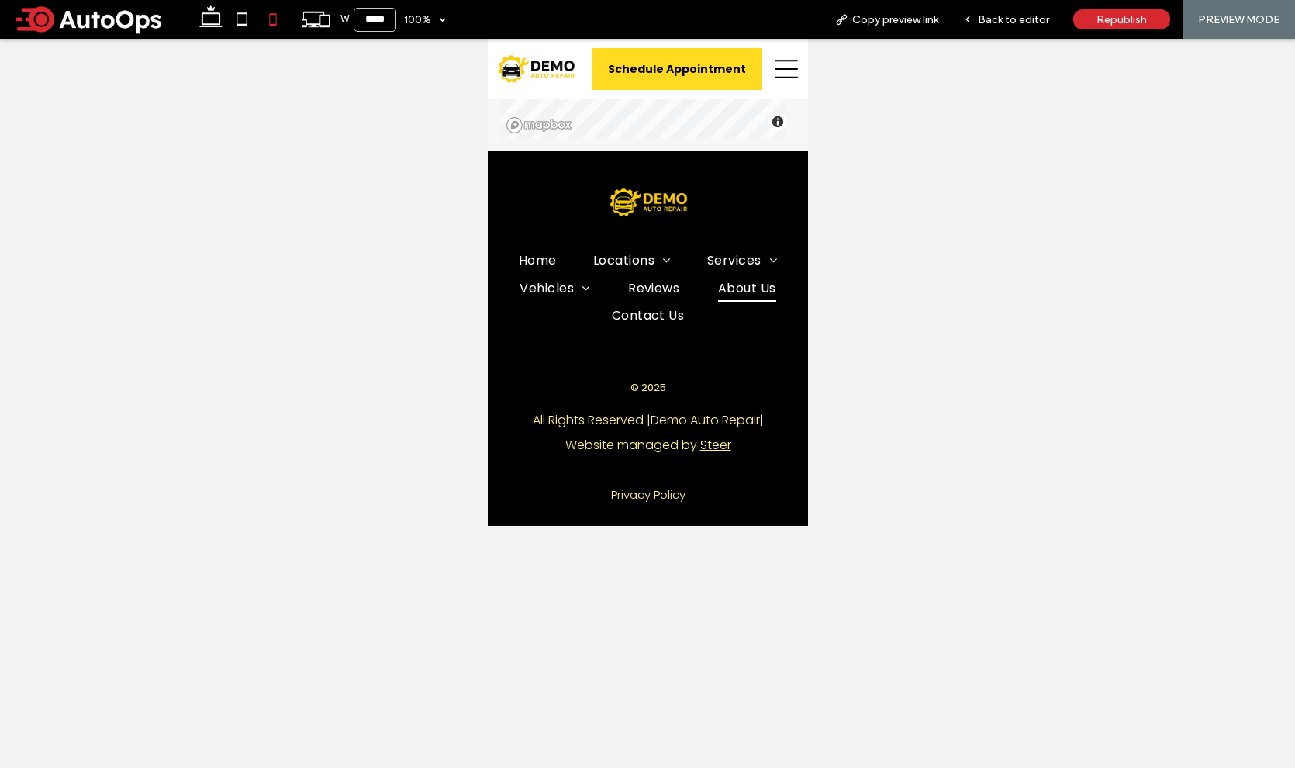
scroll to position [5974, 0]
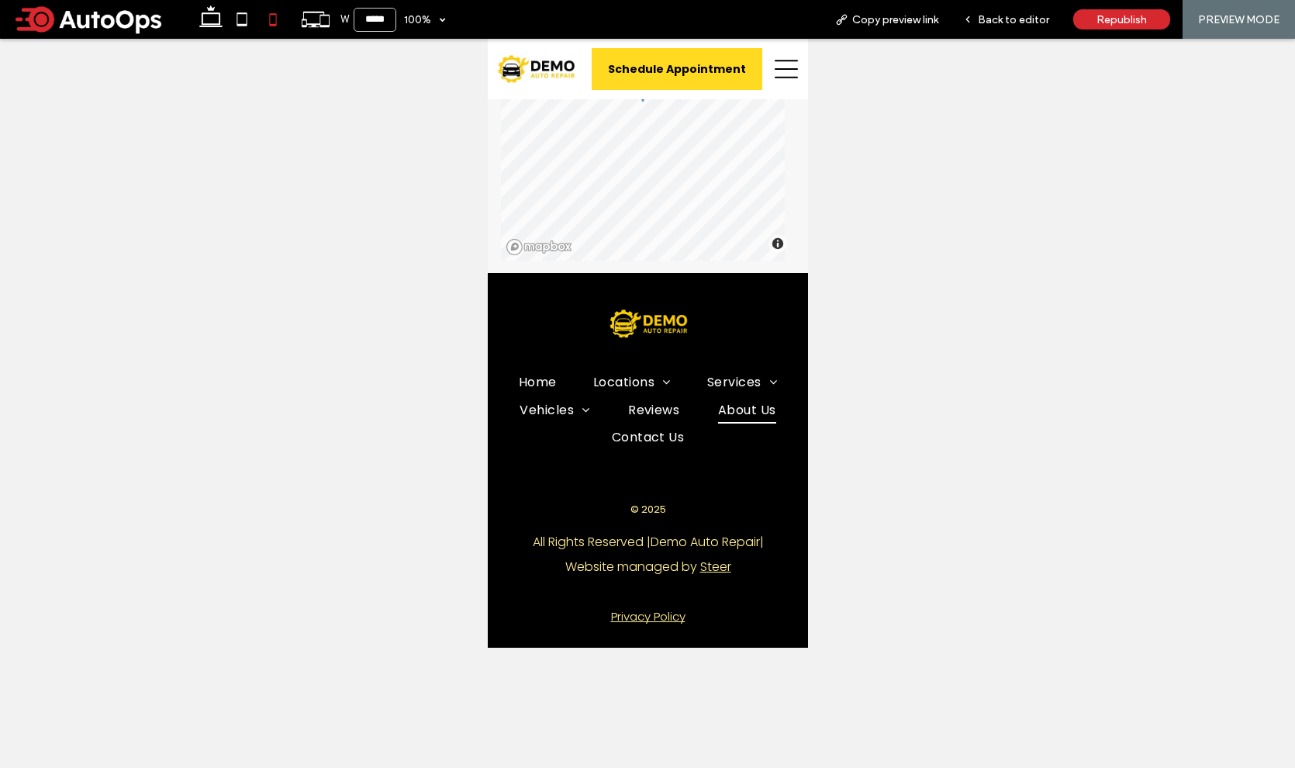
click at [777, 77] on icon at bounding box center [785, 69] width 23 height 19
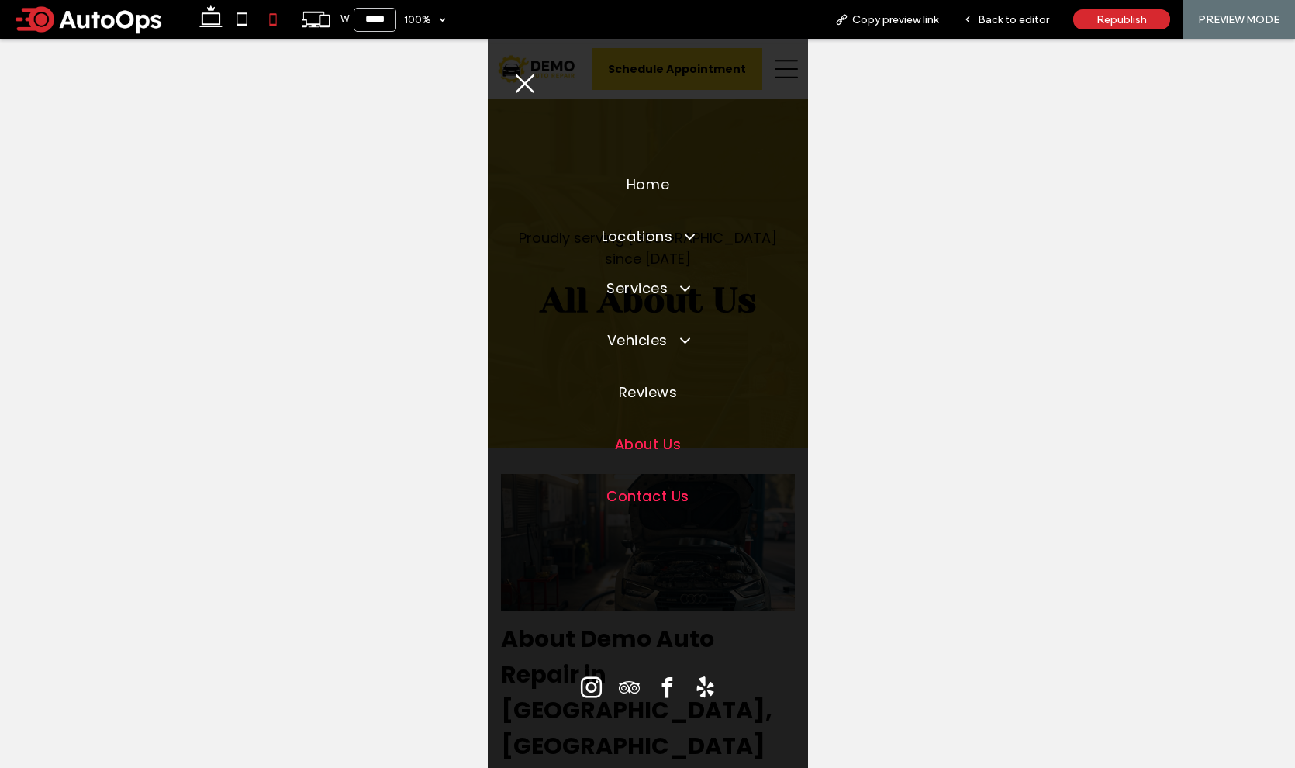
click at [654, 487] on span "Contact Us" at bounding box center [647, 495] width 82 height 21
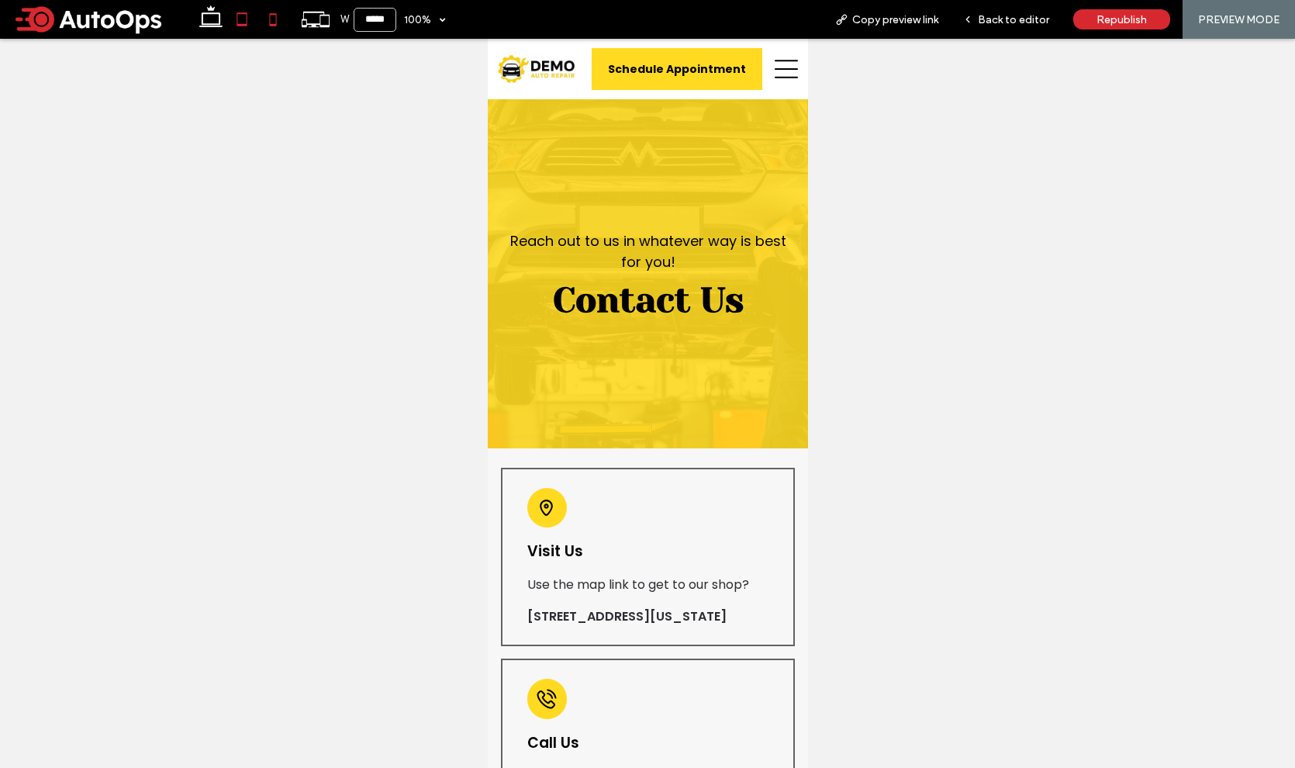
click at [240, 16] on icon at bounding box center [241, 19] width 31 height 31
type input "*****"
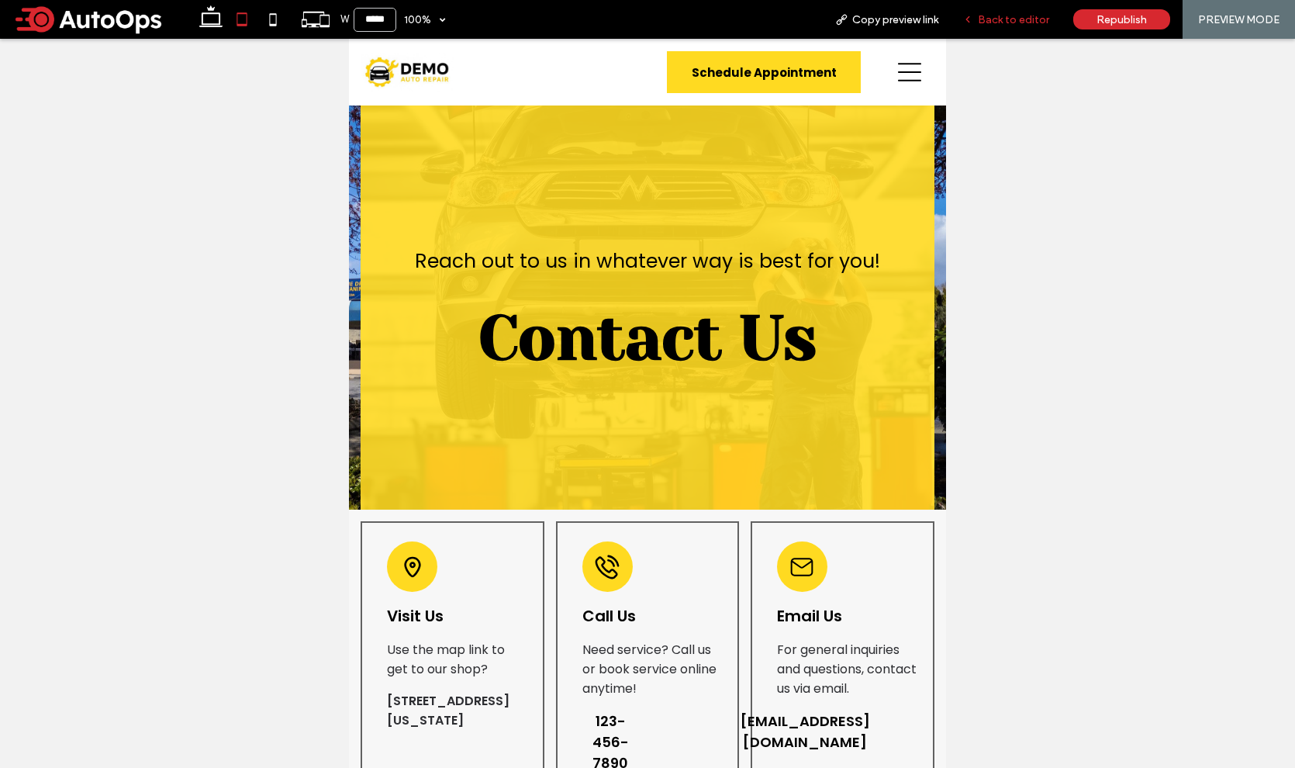
click at [1003, 24] on span "Back to editor" at bounding box center [1013, 19] width 71 height 13
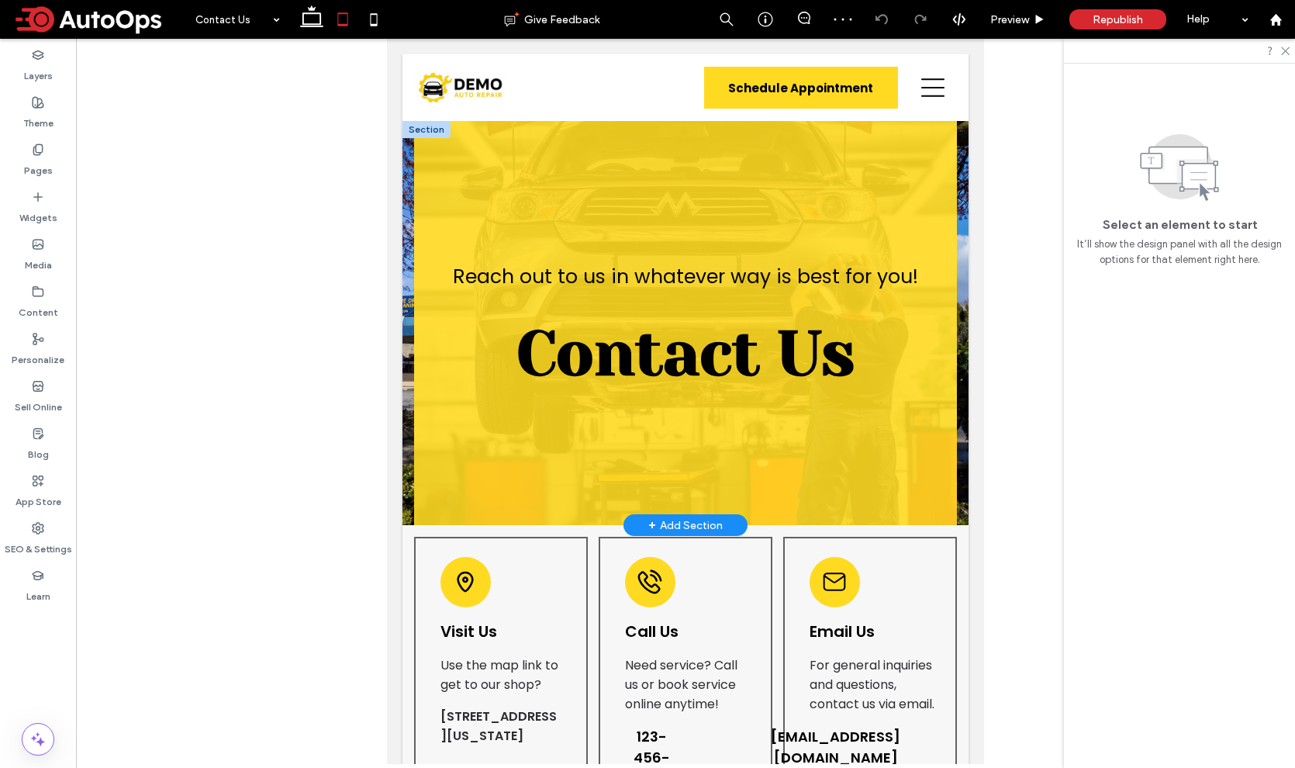
click at [411, 133] on div at bounding box center [426, 129] width 48 height 17
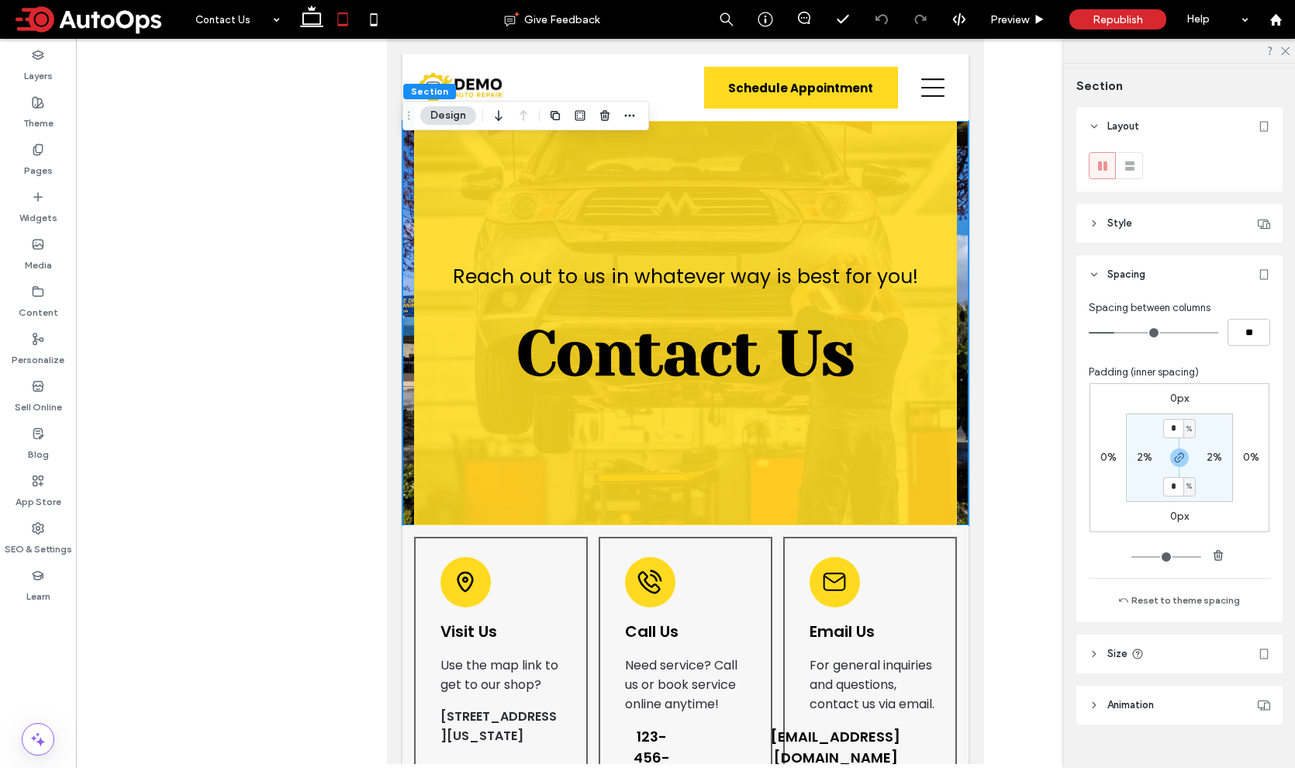
click at [1141, 457] on label "2%" at bounding box center [1145, 456] width 16 height 13
type input "*"
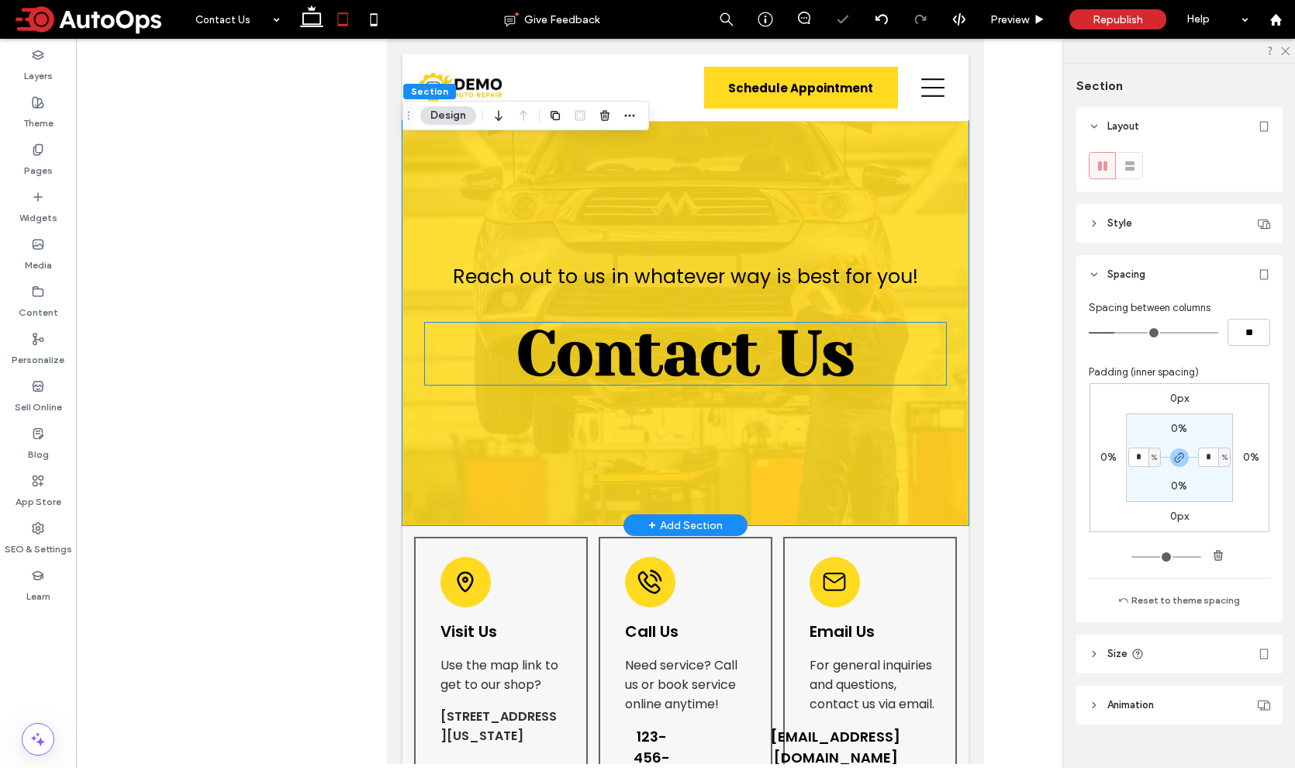
click at [777, 374] on span "Contact Us" at bounding box center [685, 353] width 338 height 71
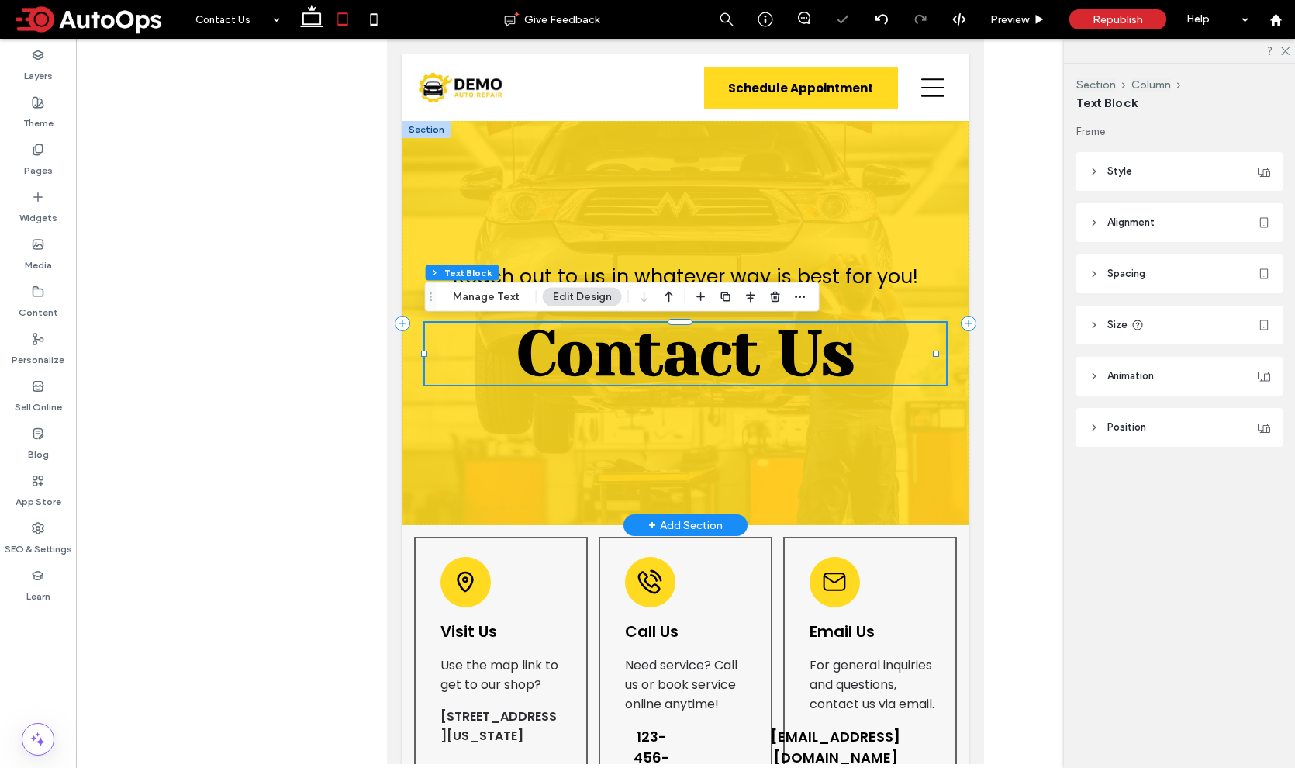
click at [777, 374] on span "Contact Us" at bounding box center [685, 353] width 338 height 71
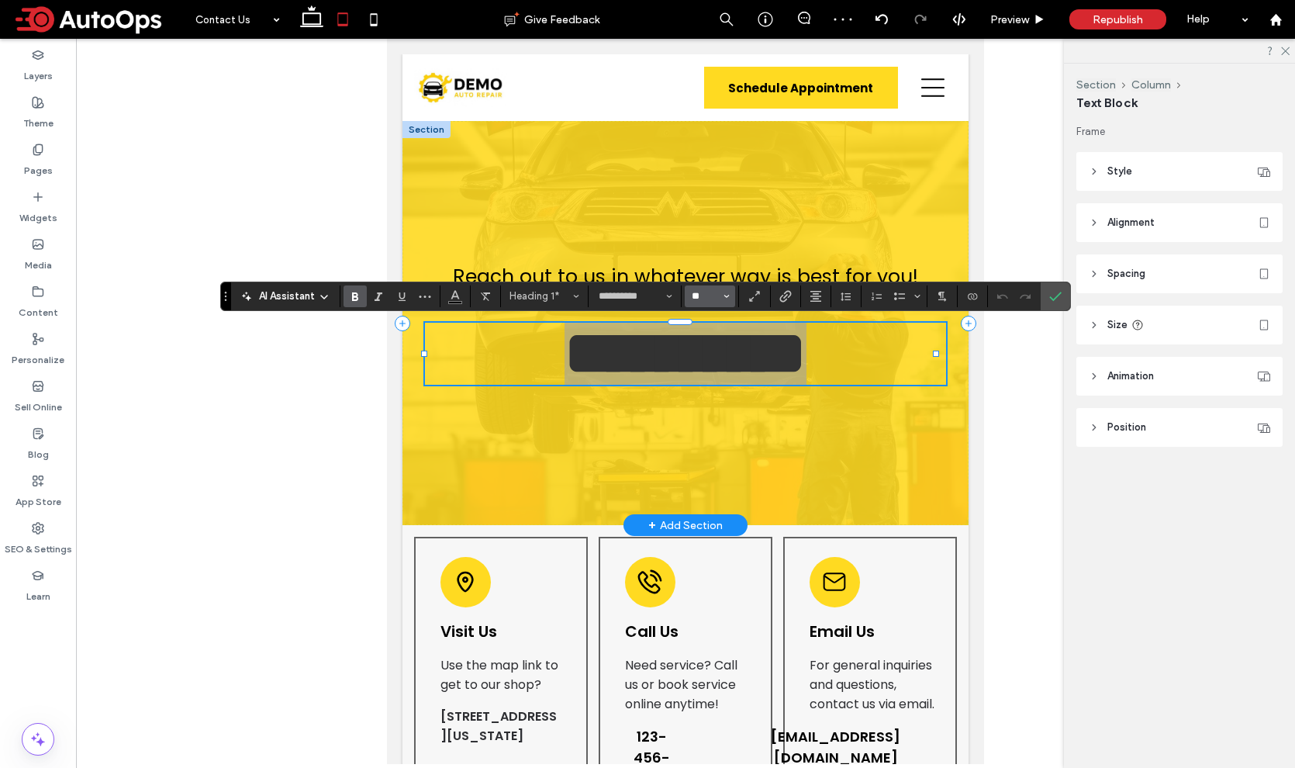
click at [701, 298] on input "**" at bounding box center [705, 296] width 30 height 12
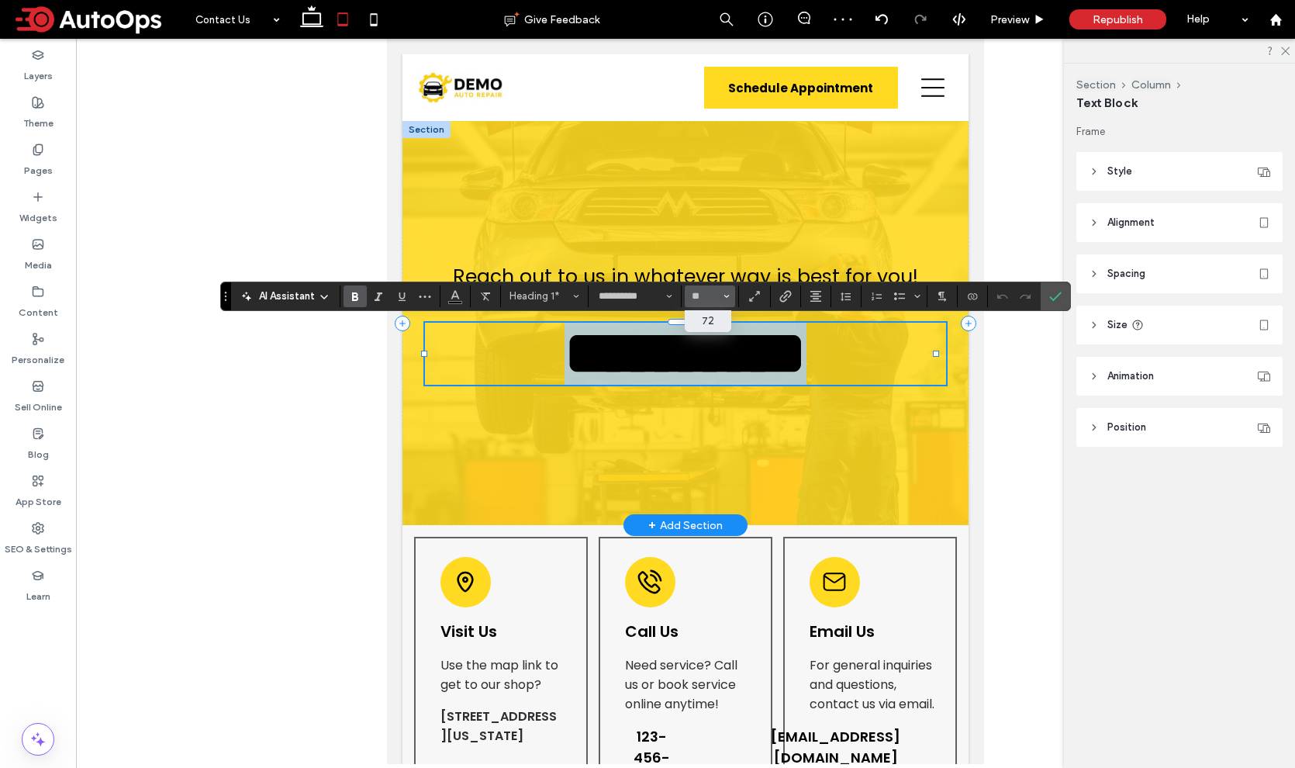
type input "**"
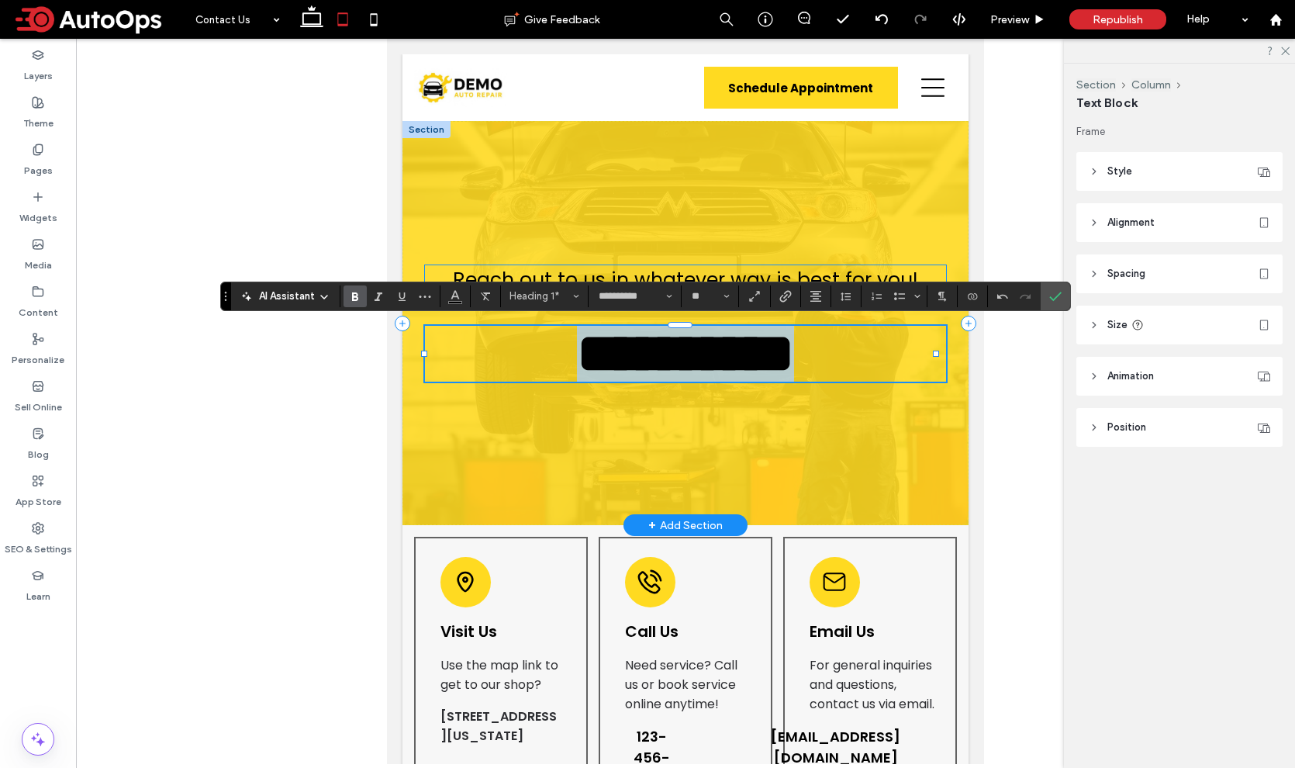
click at [747, 276] on span "Reach out to us in whatever way is best for you!" at bounding box center [685, 279] width 465 height 27
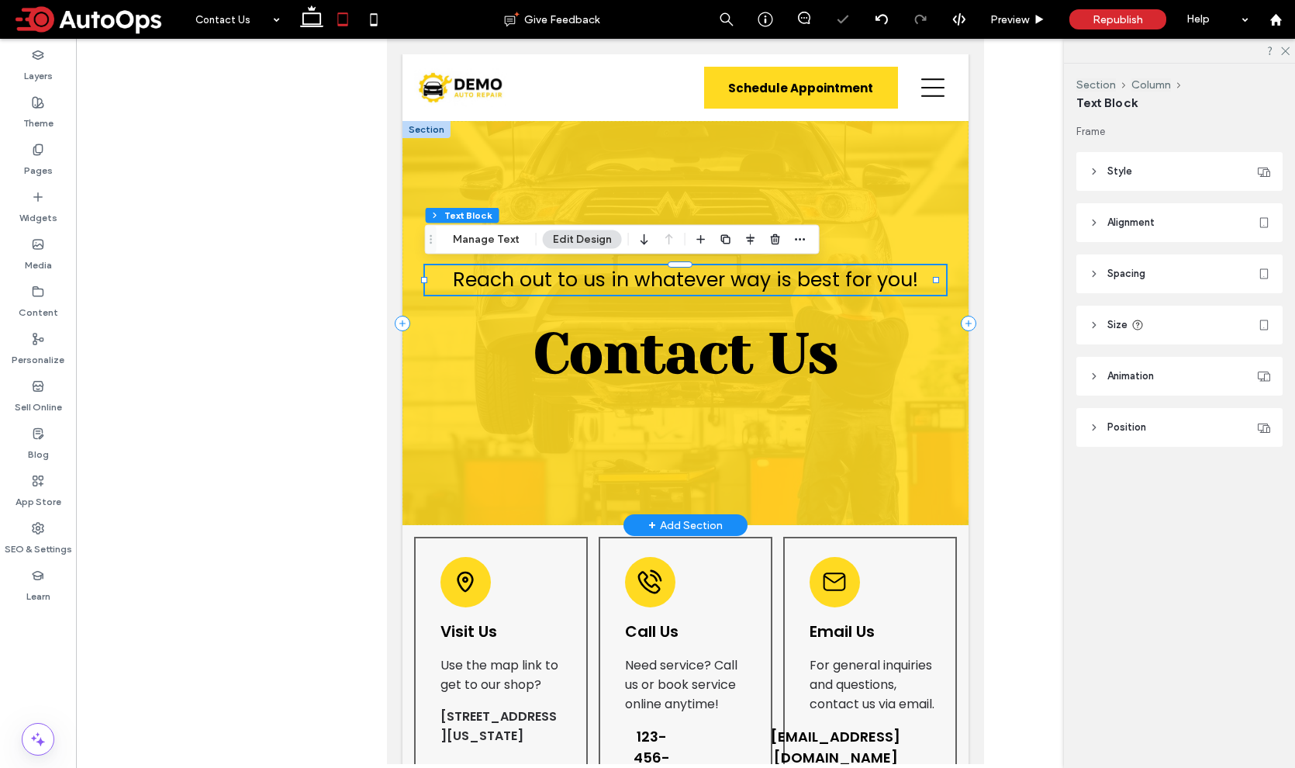
click at [747, 275] on span "Reach out to us in whatever way is best for you!" at bounding box center [685, 279] width 465 height 27
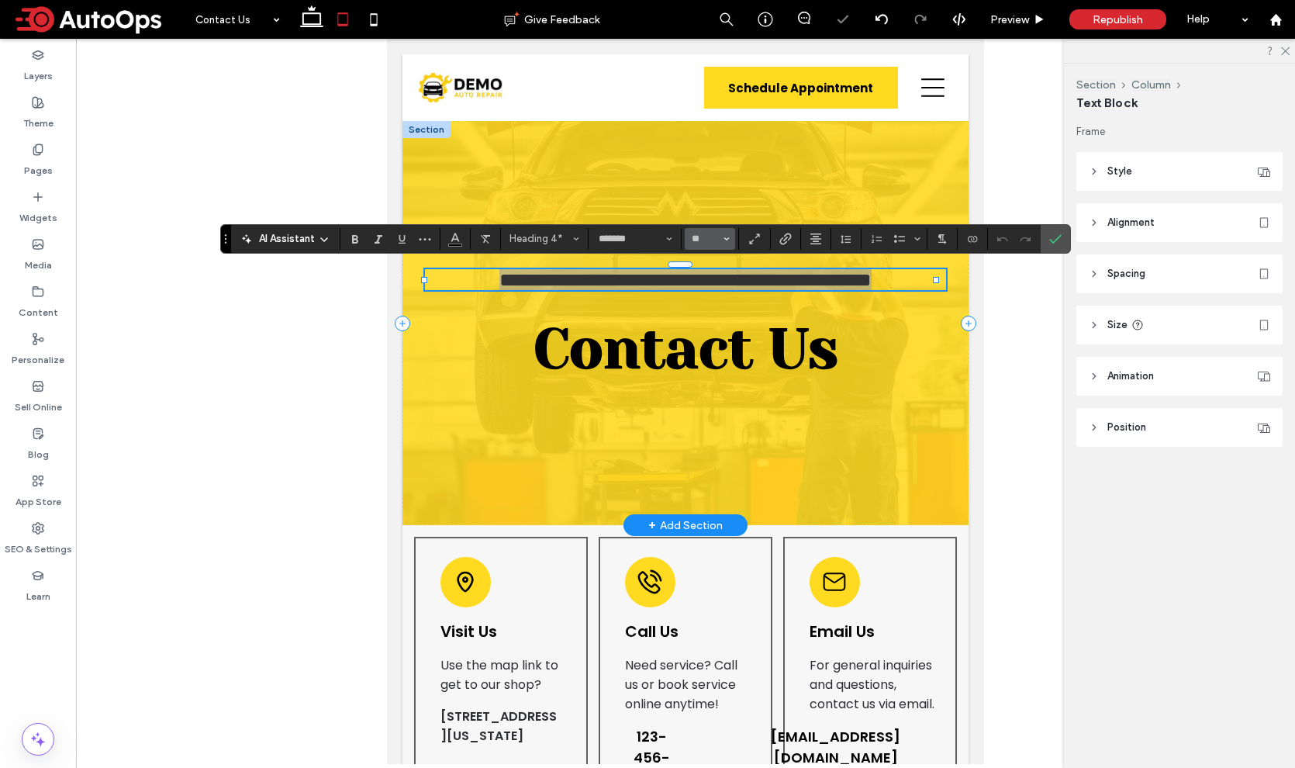
click at [704, 243] on input "**" at bounding box center [705, 239] width 30 height 12
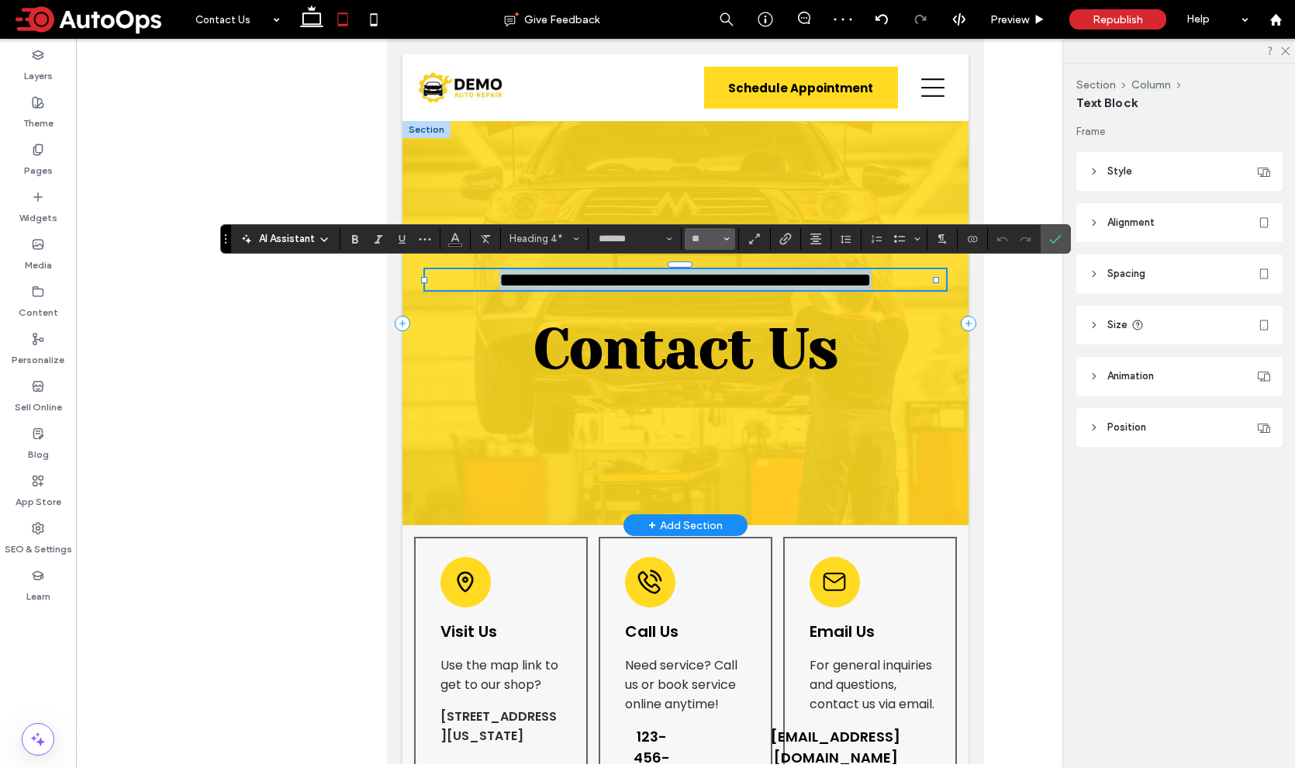
type input "**"
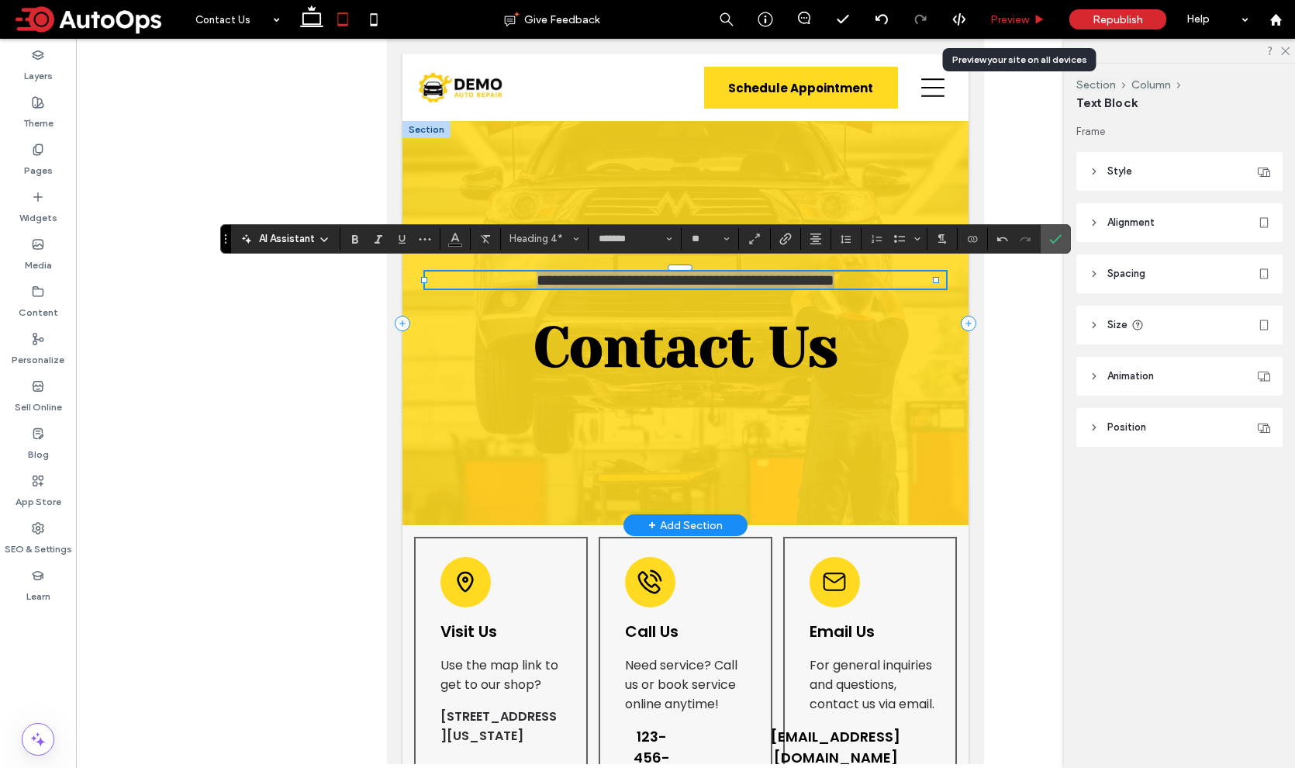
click at [1006, 19] on span "Preview" at bounding box center [1009, 19] width 39 height 13
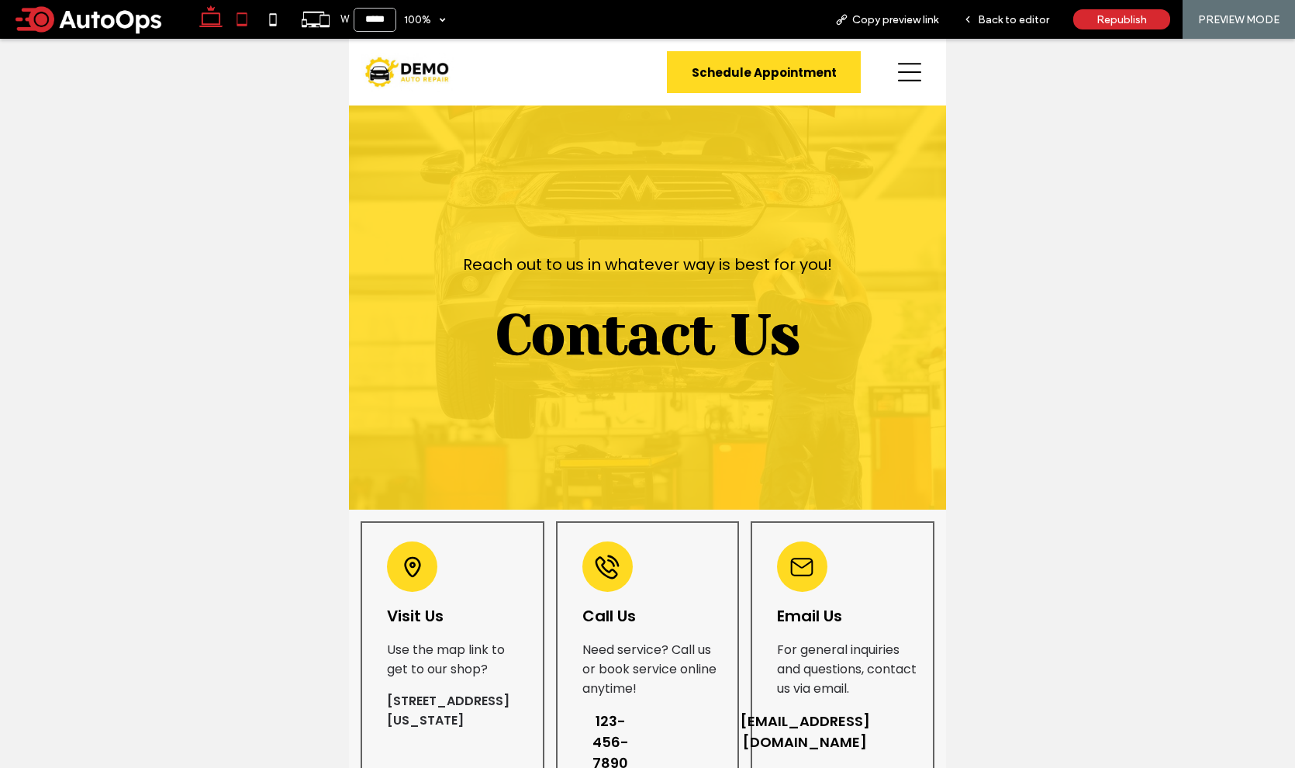
click at [212, 22] on icon at bounding box center [210, 19] width 31 height 31
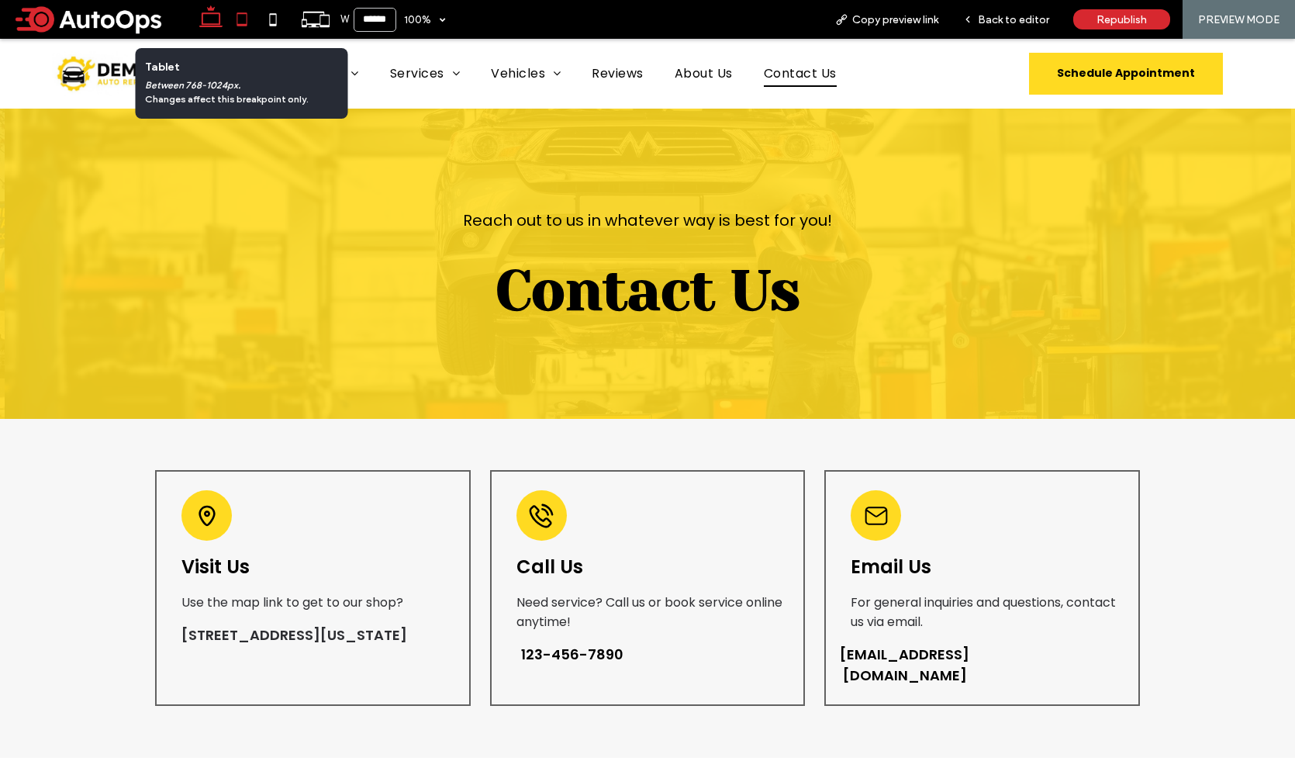
click at [246, 22] on use at bounding box center [241, 18] width 10 height 13
type input "*****"
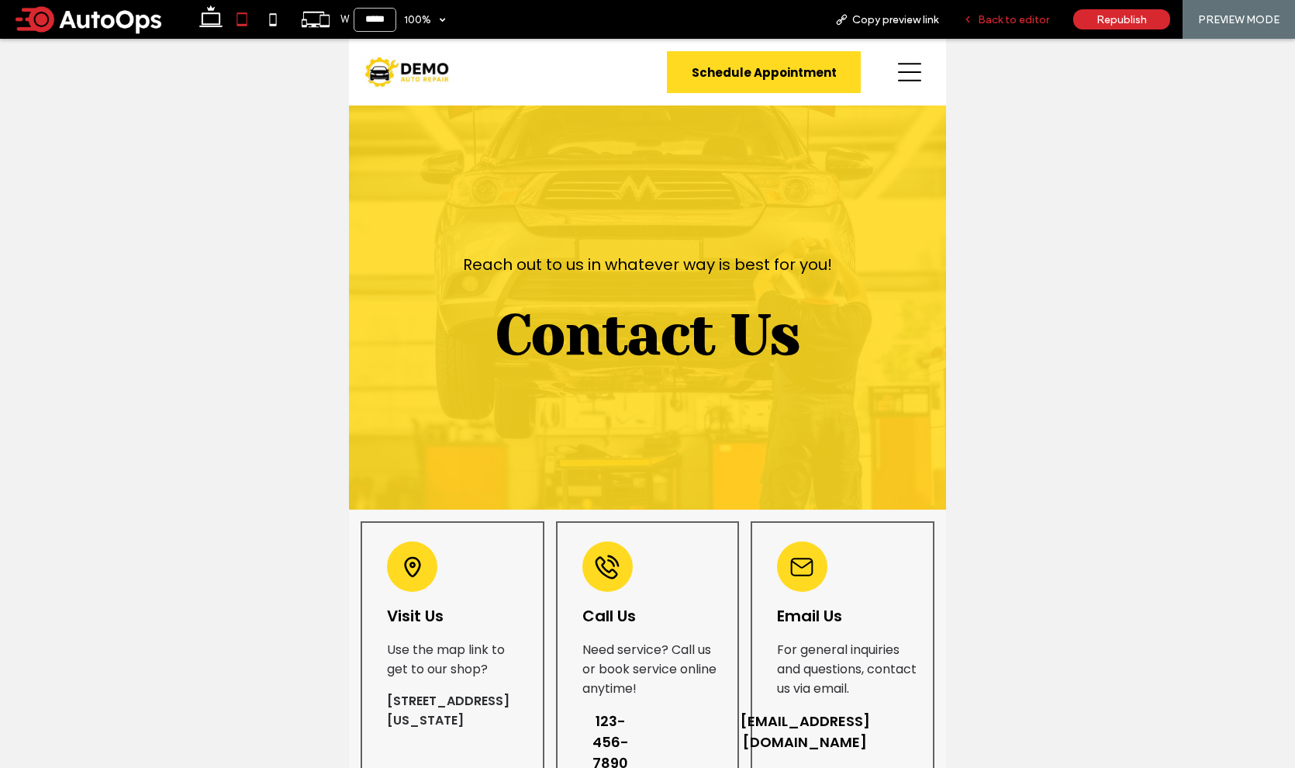
click at [1012, 28] on div "Back to editor" at bounding box center [1006, 19] width 111 height 39
click at [1005, 19] on span "Back to editor" at bounding box center [1013, 19] width 71 height 13
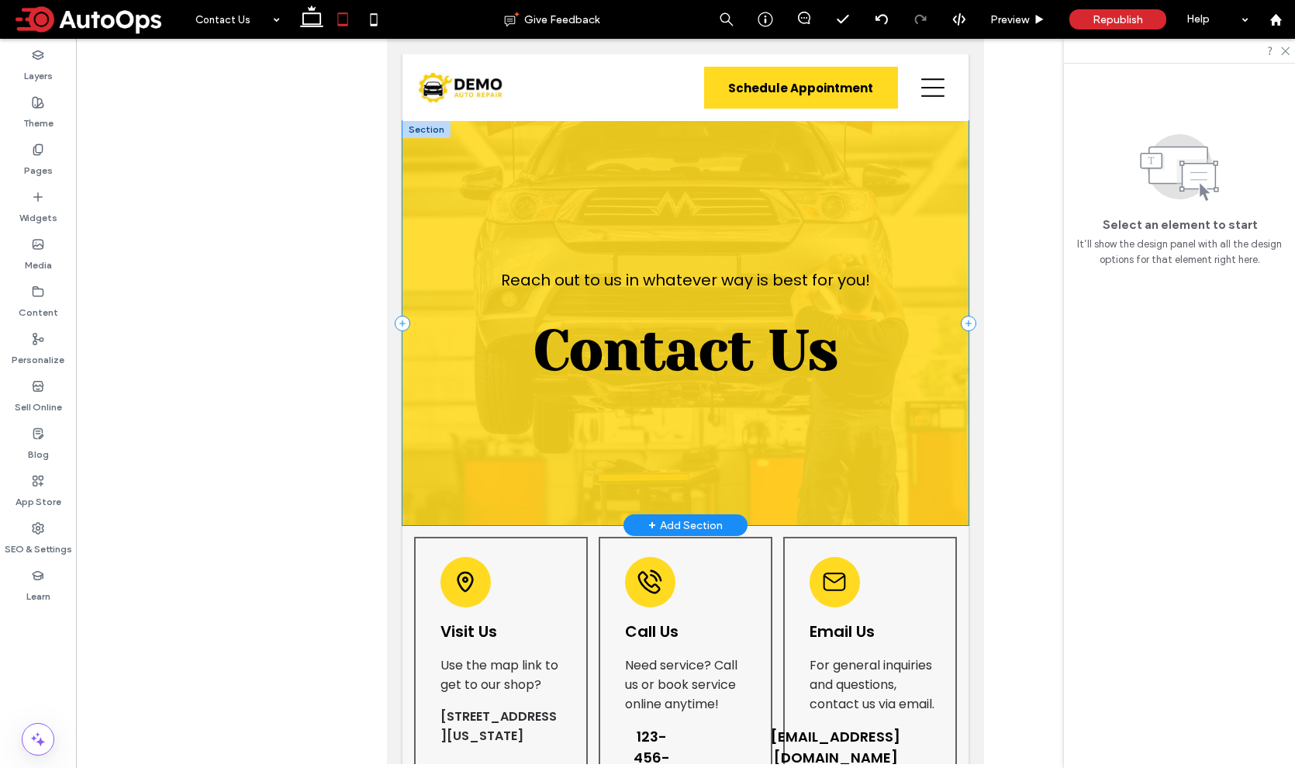
click at [803, 506] on div "Reach out to us in whatever way is best for you! Contact Us" at bounding box center [685, 323] width 566 height 404
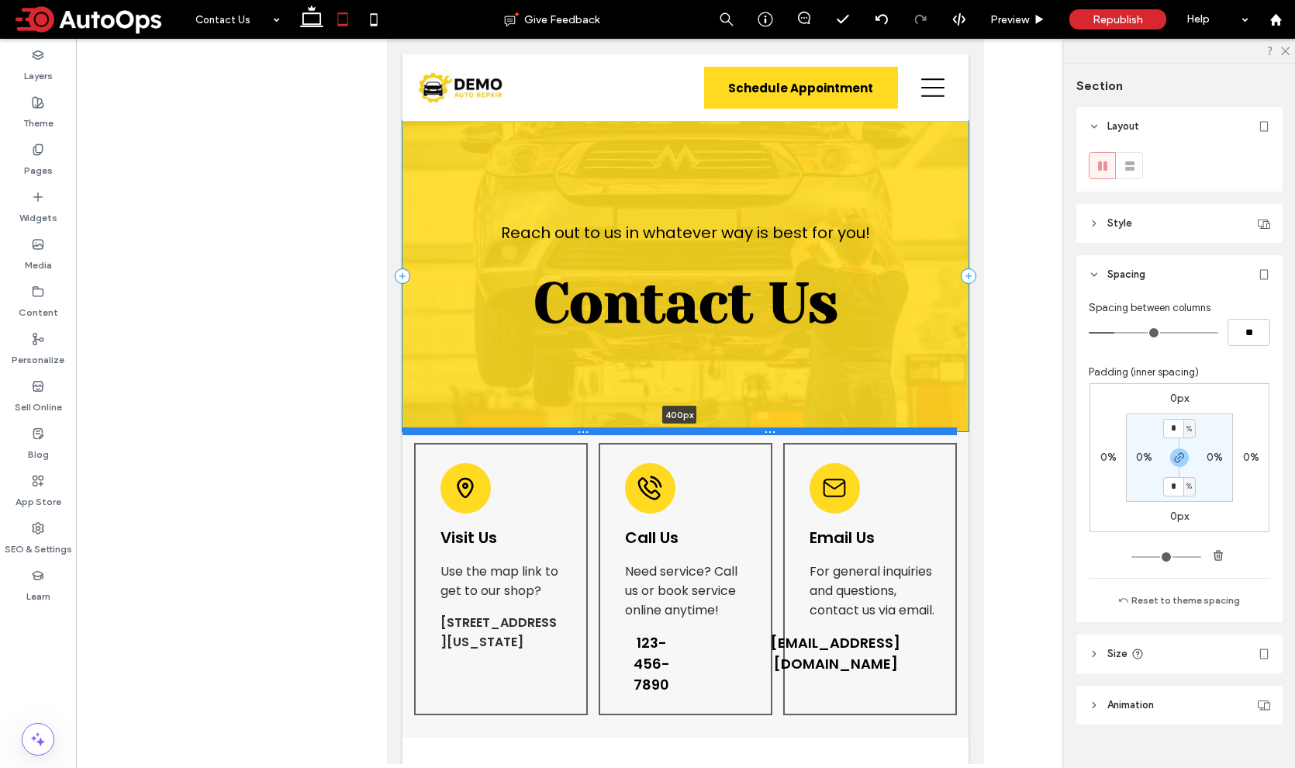
drag, startPoint x: 788, startPoint y: 523, endPoint x: 794, endPoint y: 430, distance: 94.0
click at [794, 430] on div at bounding box center [679, 431] width 554 height 8
type input "***"
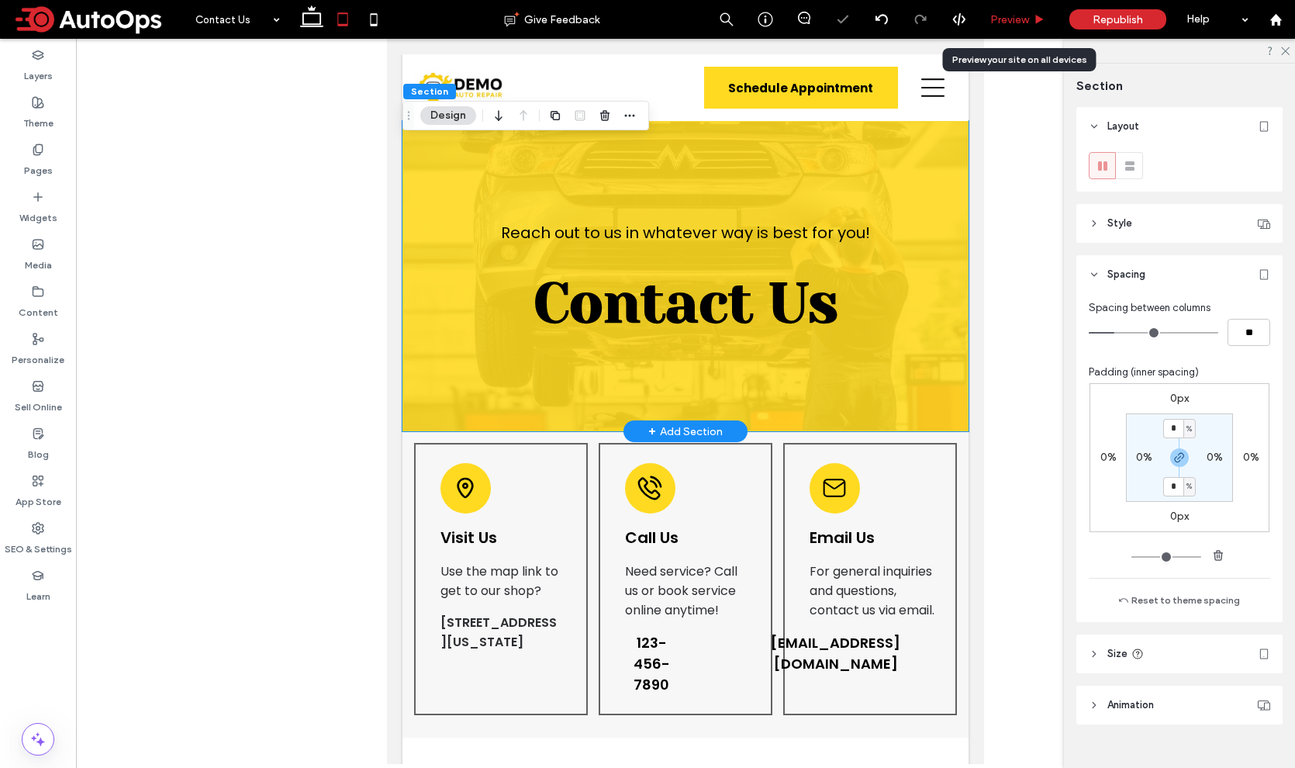
click at [1014, 24] on span "Preview" at bounding box center [1009, 19] width 39 height 13
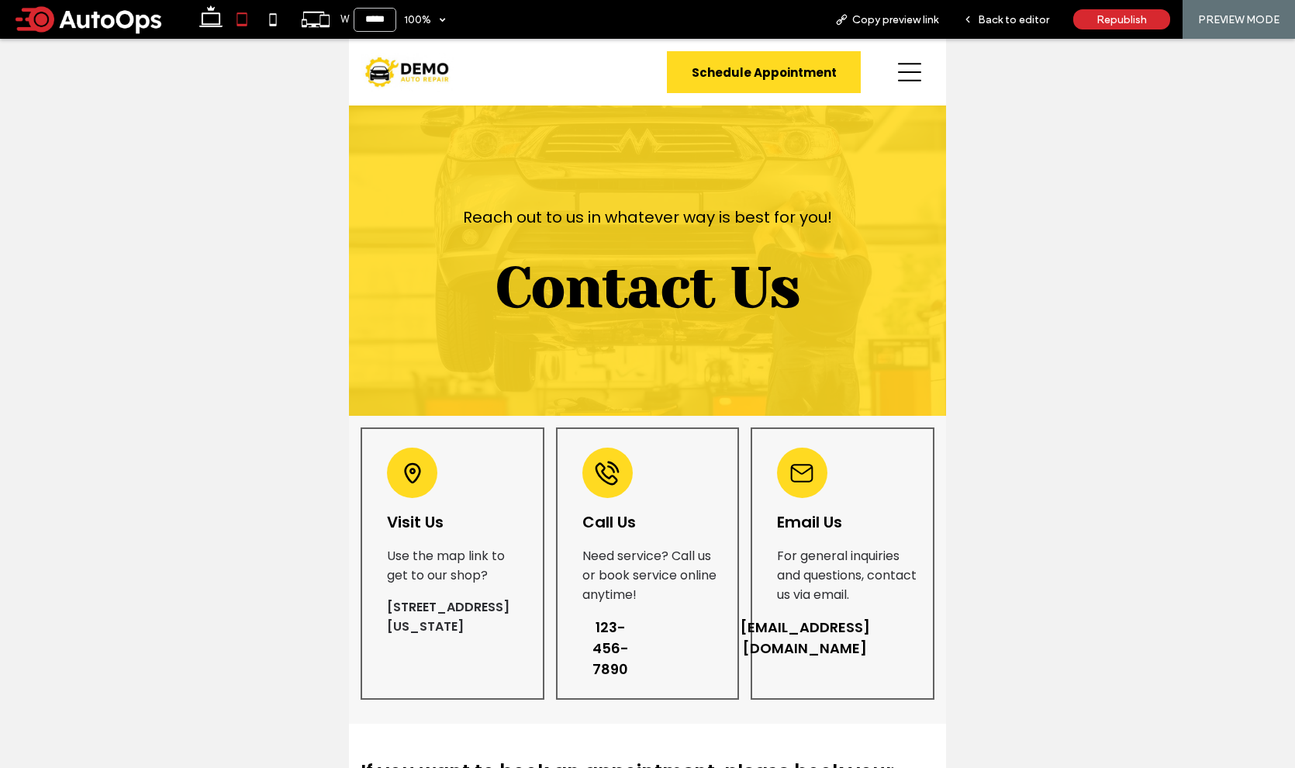
click at [899, 75] on icon at bounding box center [909, 71] width 23 height 23
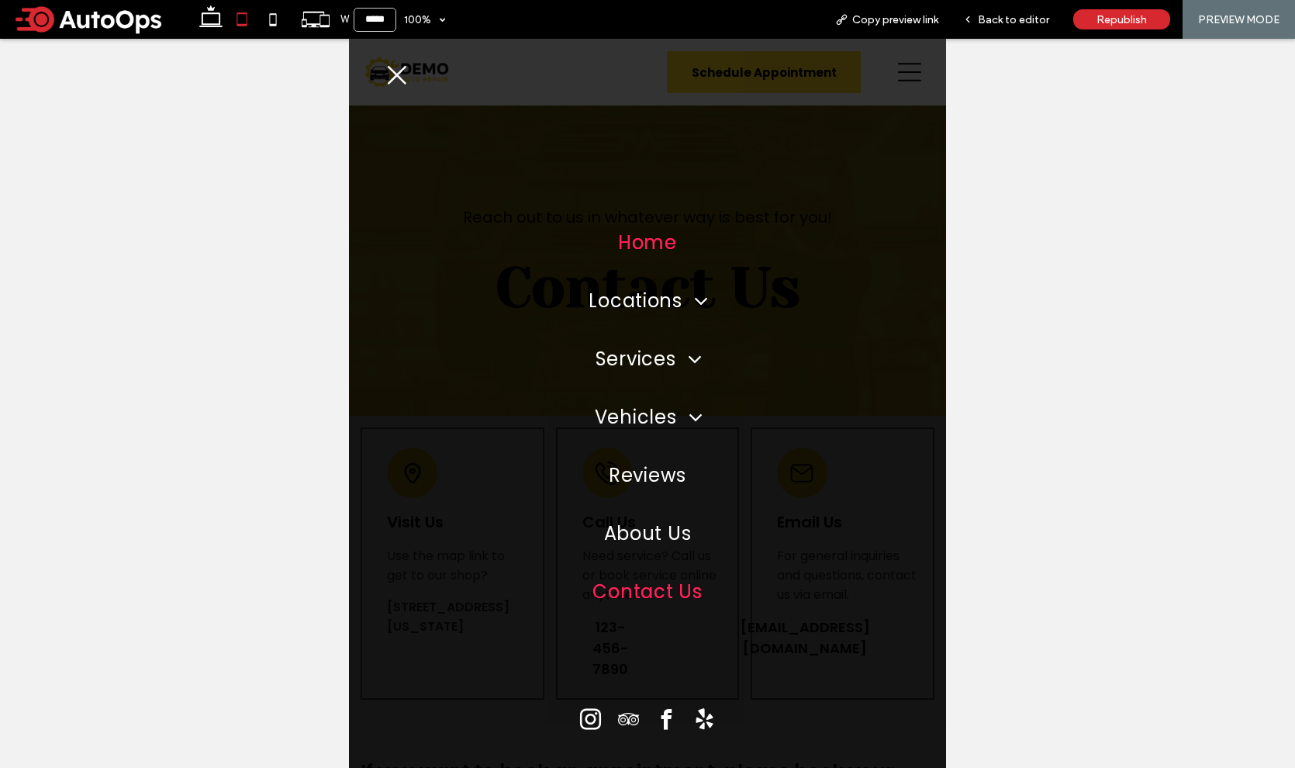
click at [635, 250] on span "Home" at bounding box center [647, 242] width 59 height 27
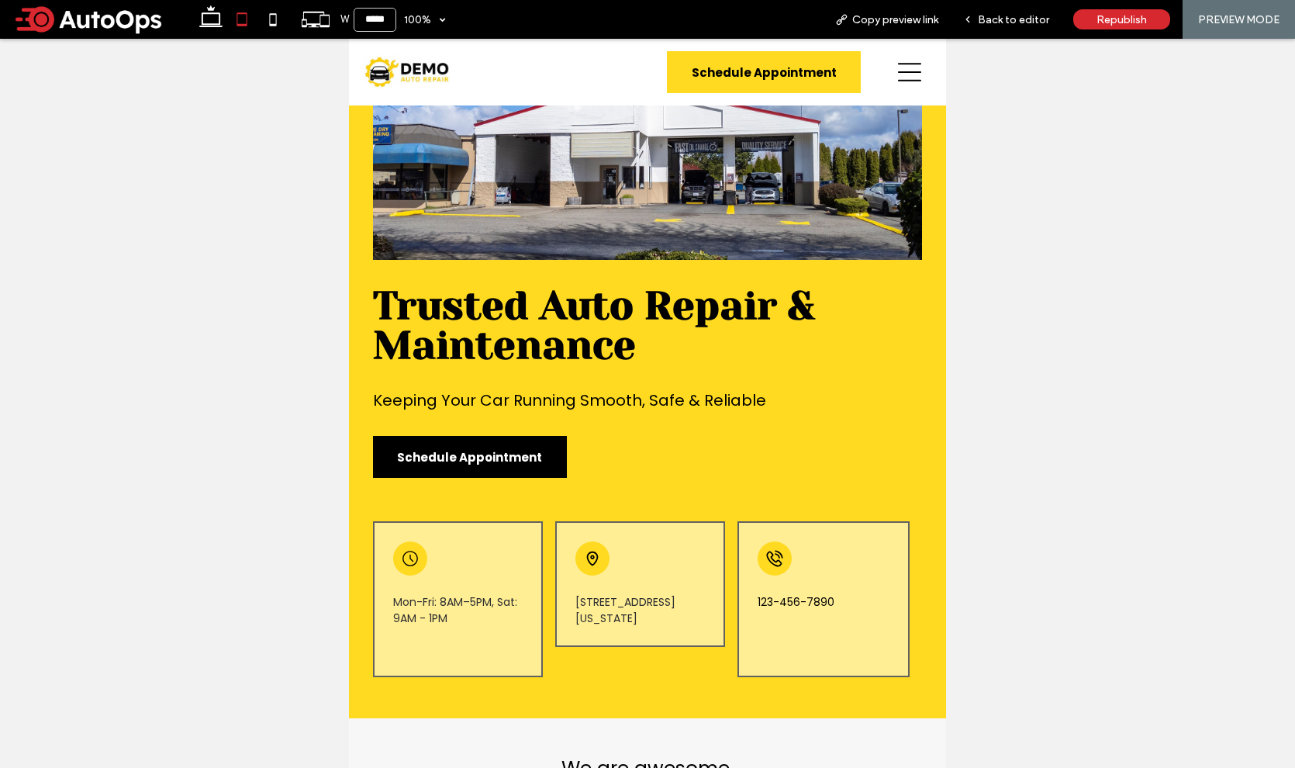
scroll to position [161, 0]
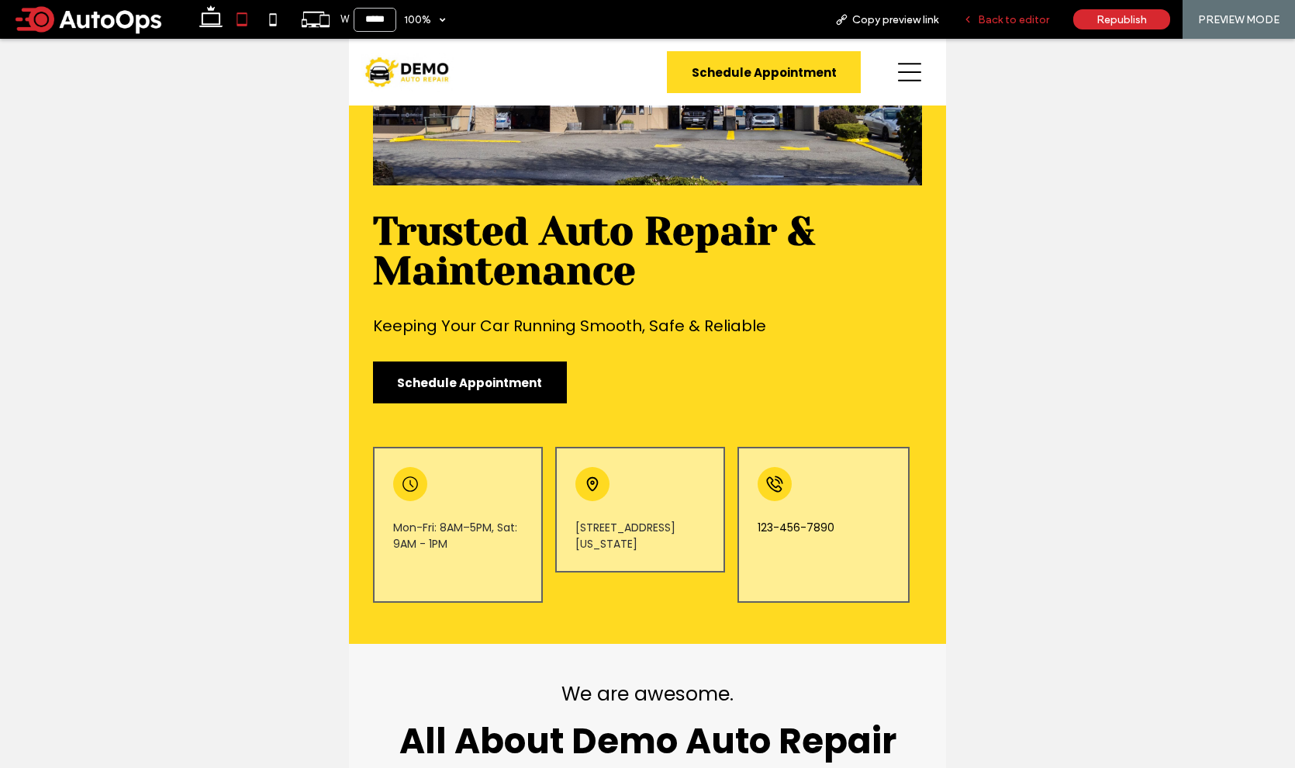
click at [1005, 22] on span "Back to editor" at bounding box center [1013, 19] width 71 height 13
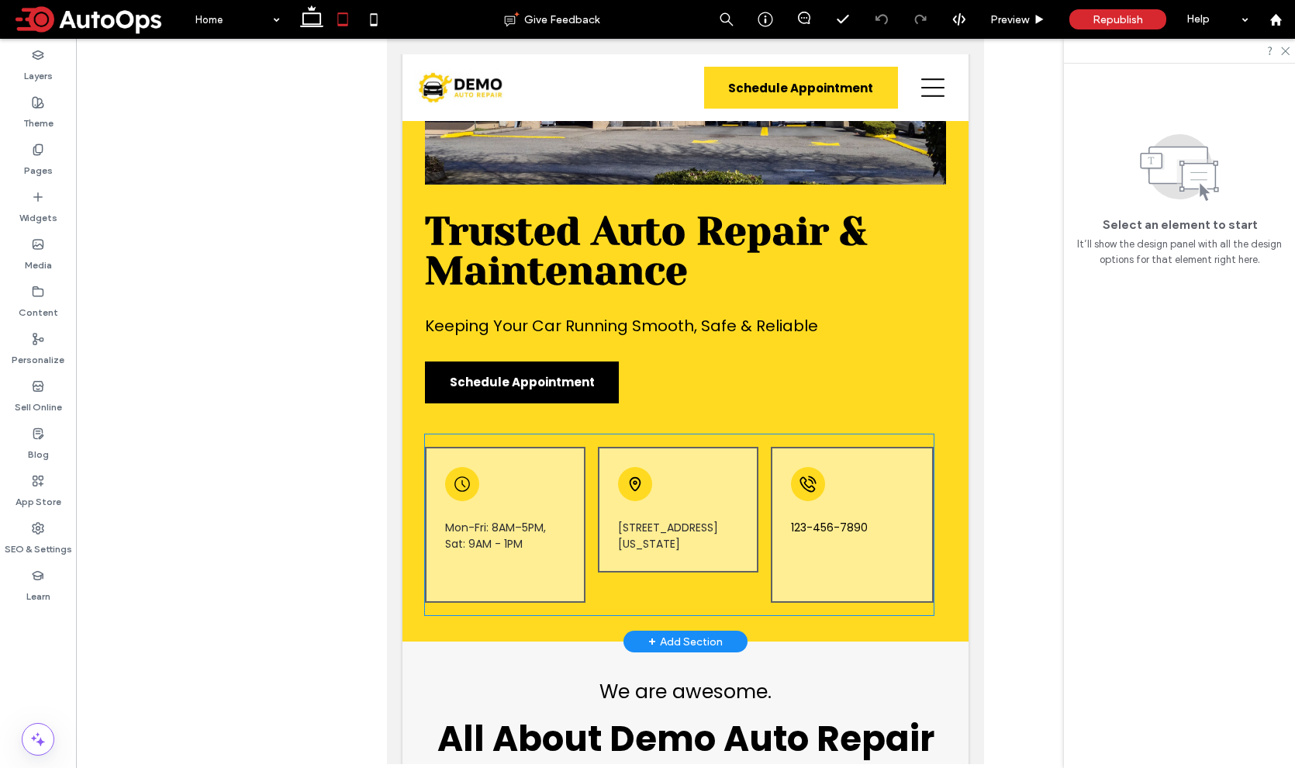
click at [480, 437] on div "Mon-Fri: 8AM–5PM, Sat: 9AM - 1PM 51 Goods Road, Conestoga, Pennsylvania 17516, …" at bounding box center [679, 524] width 509 height 181
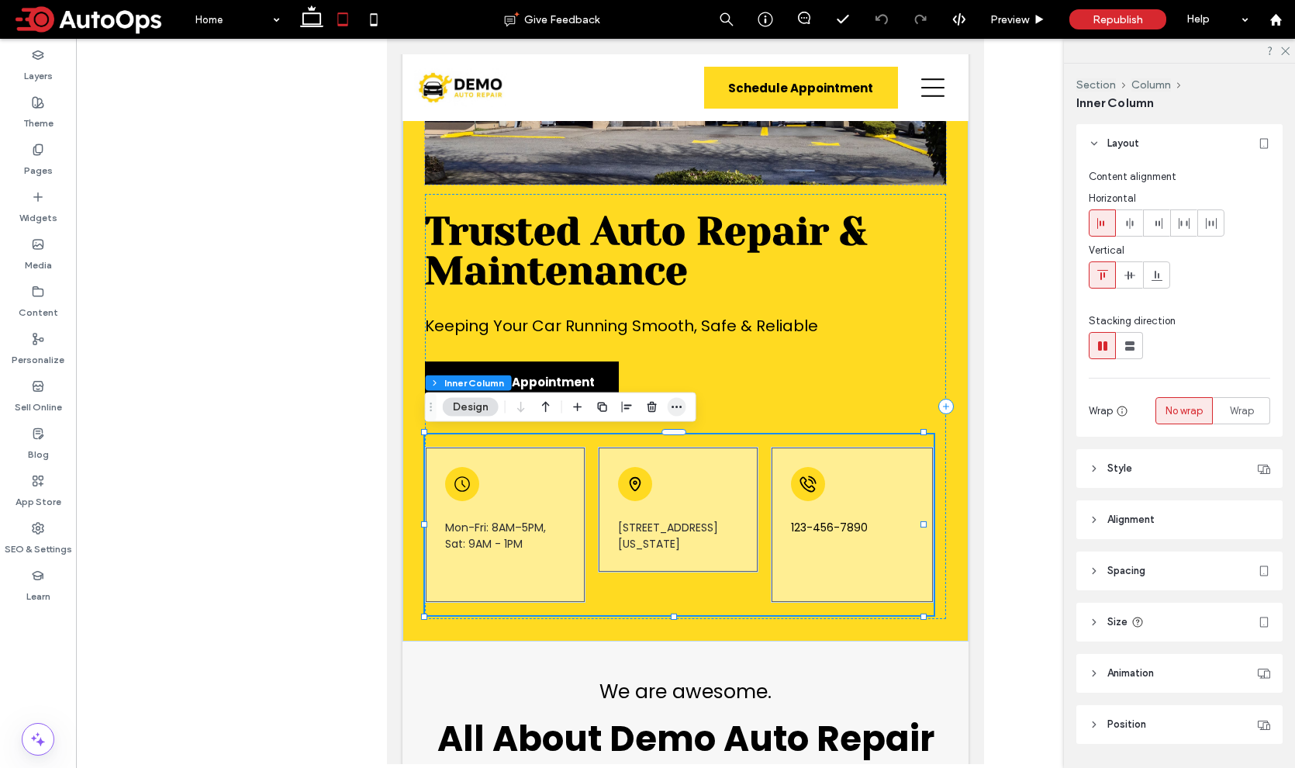
click at [674, 405] on icon "button" at bounding box center [677, 407] width 12 height 12
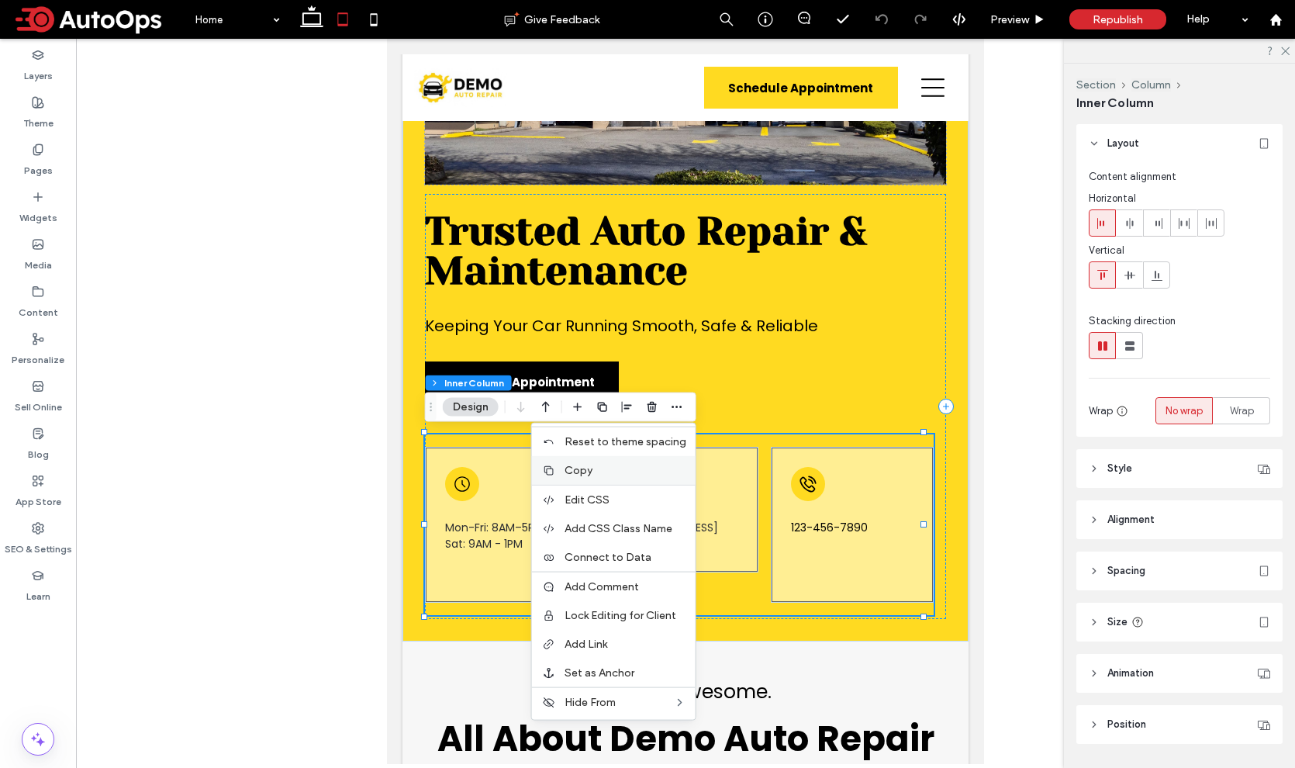
click at [614, 474] on label "Copy" at bounding box center [625, 470] width 122 height 13
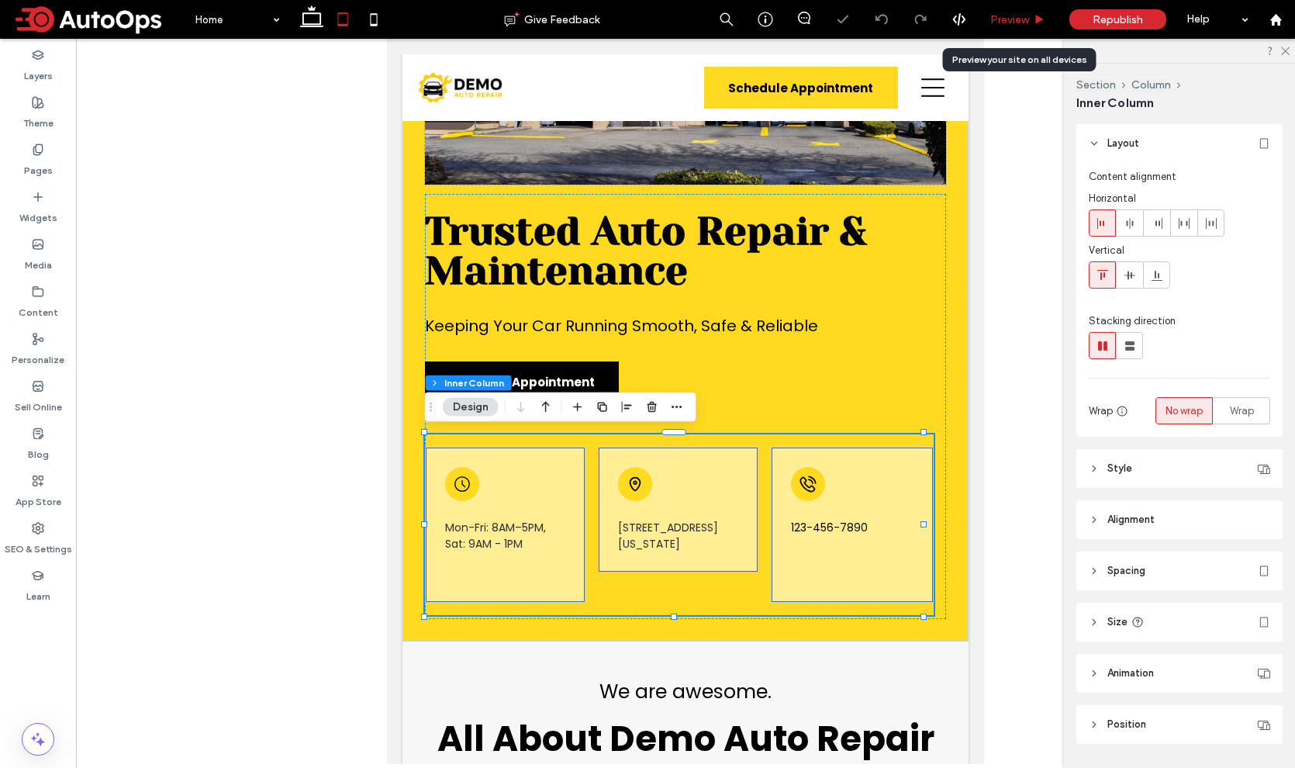
click at [1013, 20] on span "Preview" at bounding box center [1009, 19] width 39 height 13
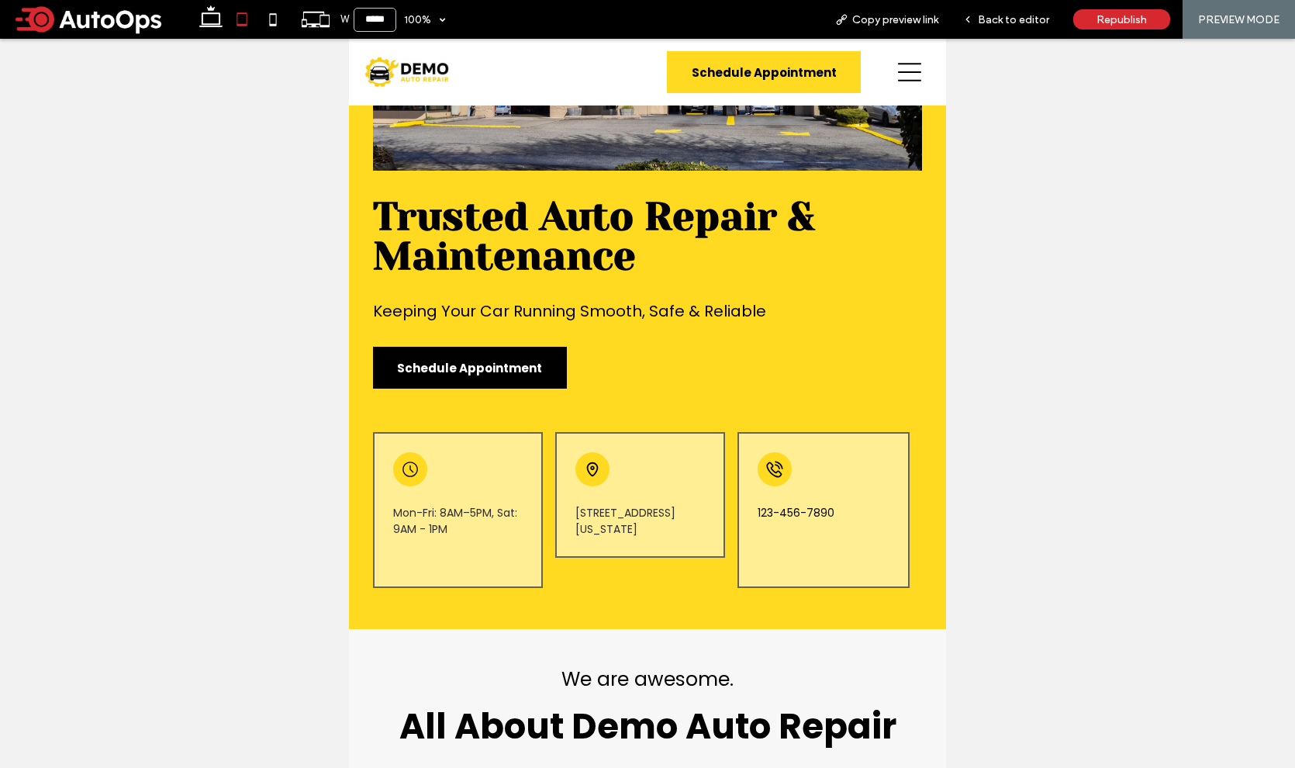
scroll to position [161, 0]
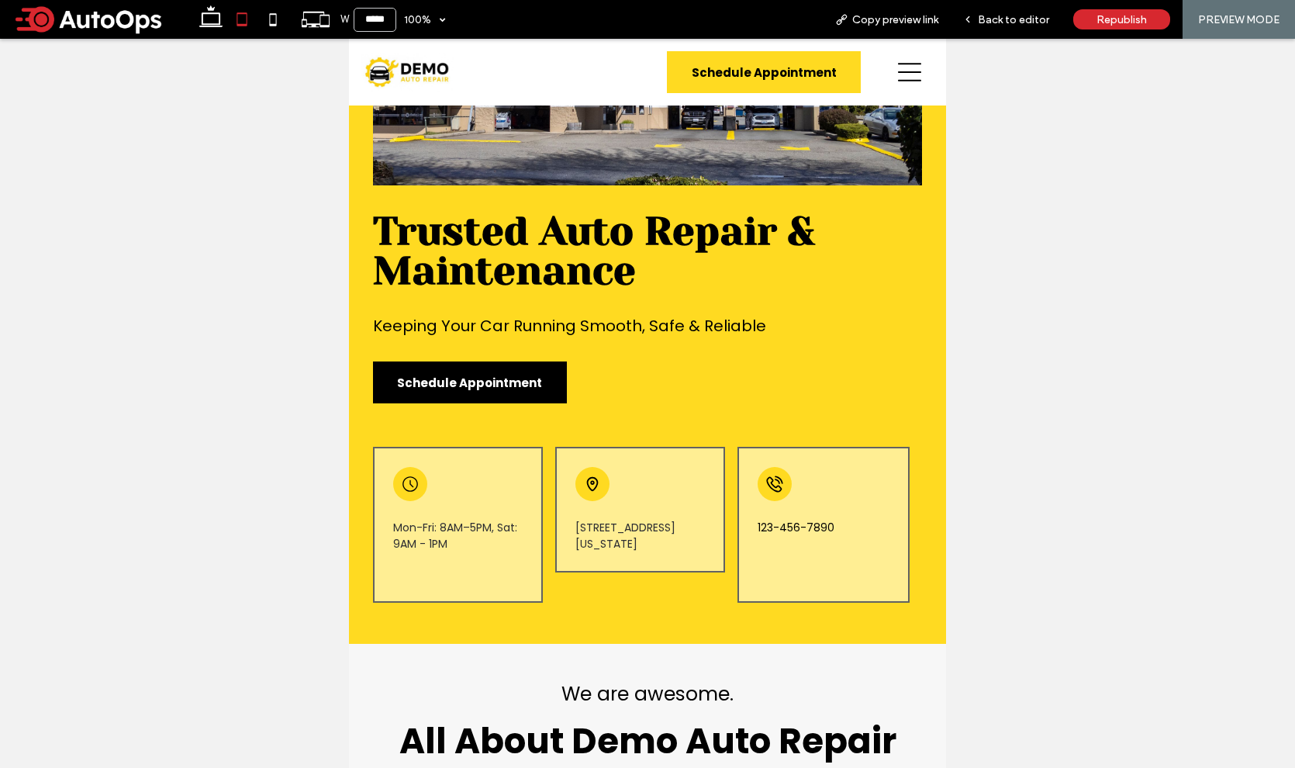
click at [902, 71] on icon at bounding box center [909, 71] width 23 height 23
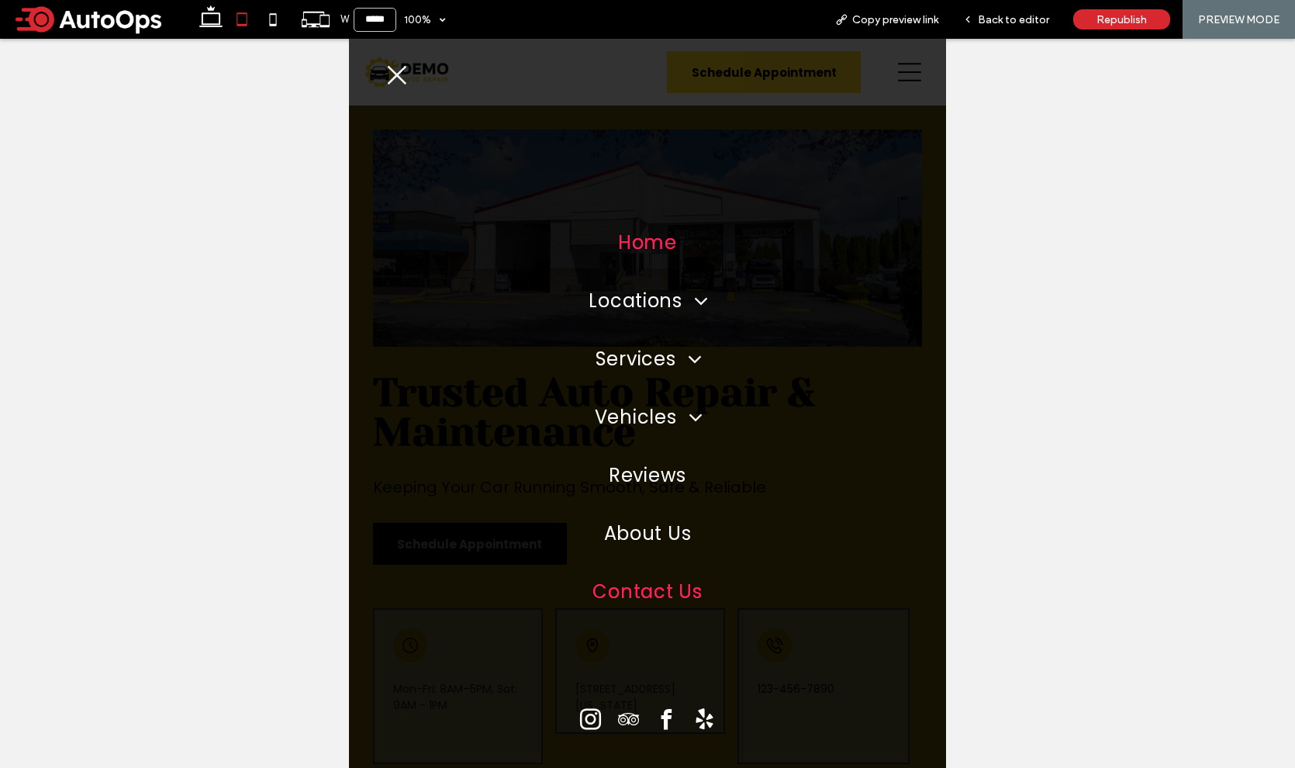
click at [643, 589] on span "Contact Us" at bounding box center [646, 591] width 109 height 27
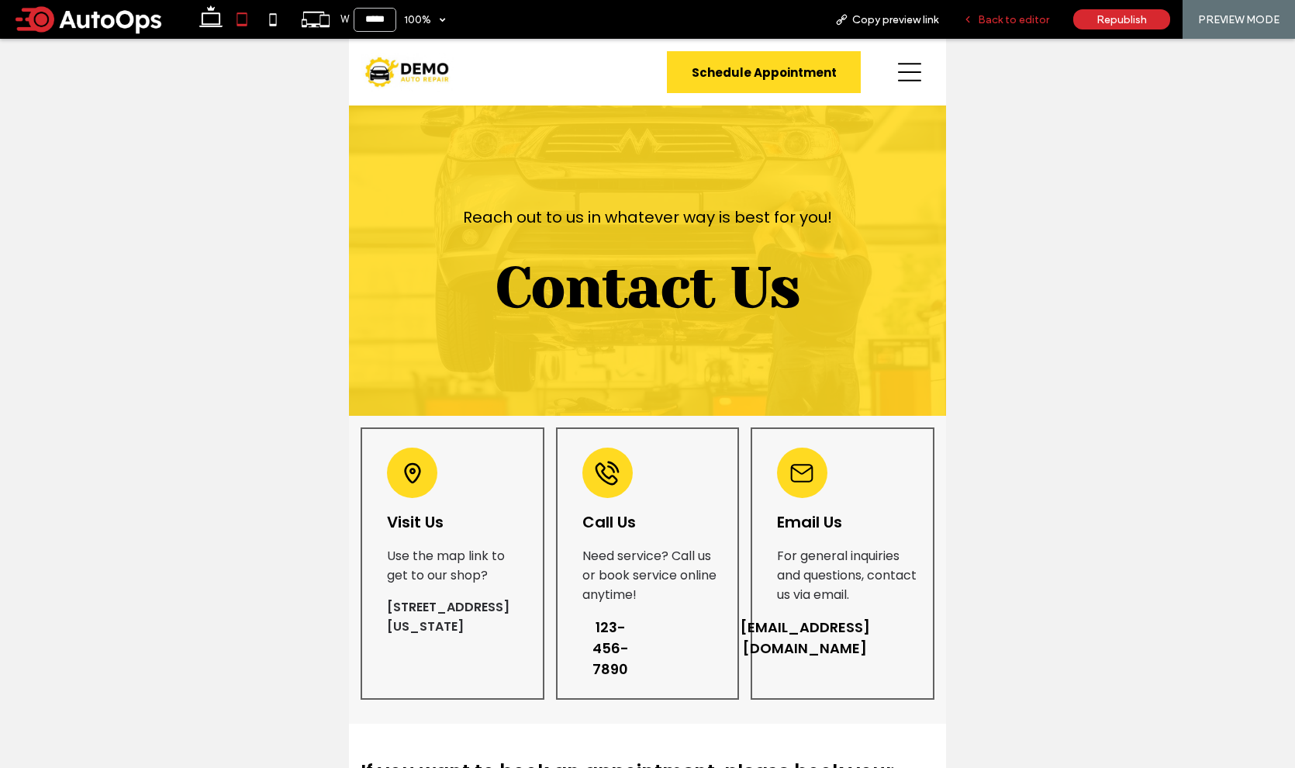
click at [996, 20] on span "Back to editor" at bounding box center [1013, 19] width 71 height 13
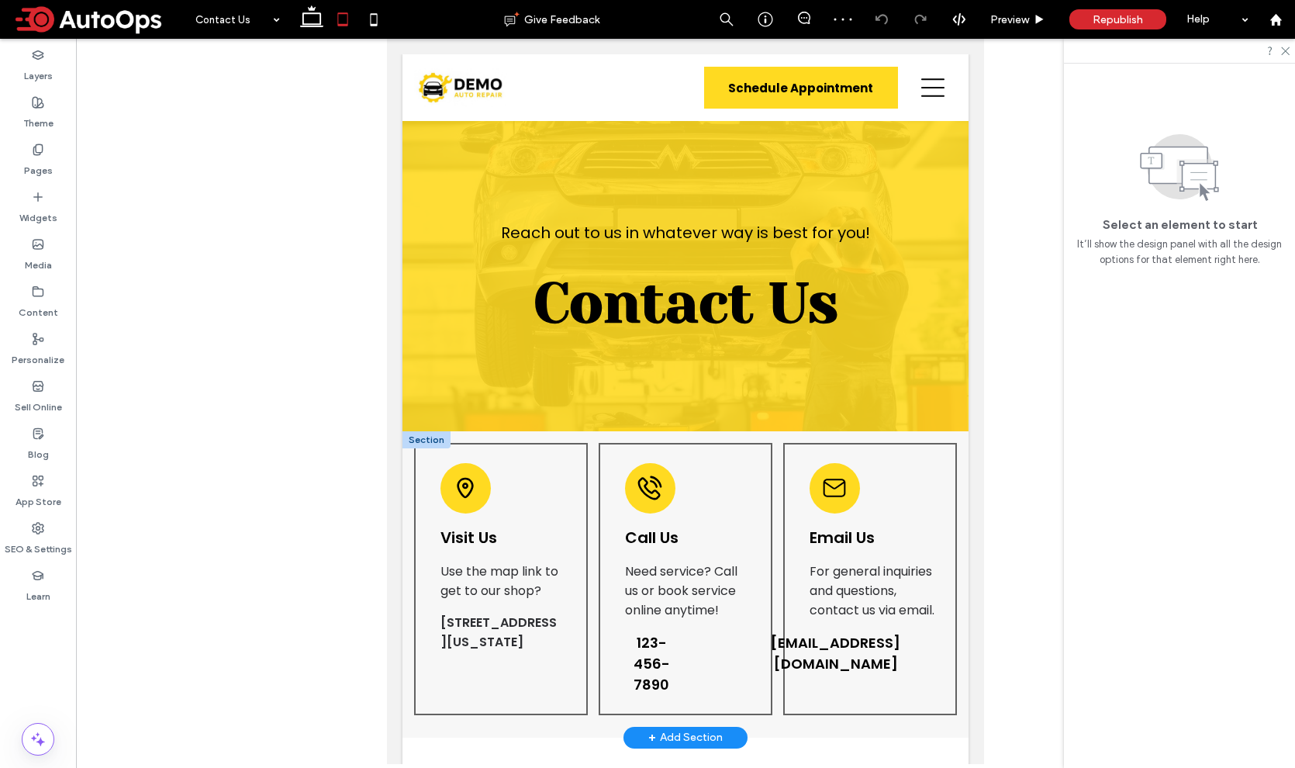
click at [421, 433] on div at bounding box center [426, 439] width 48 height 17
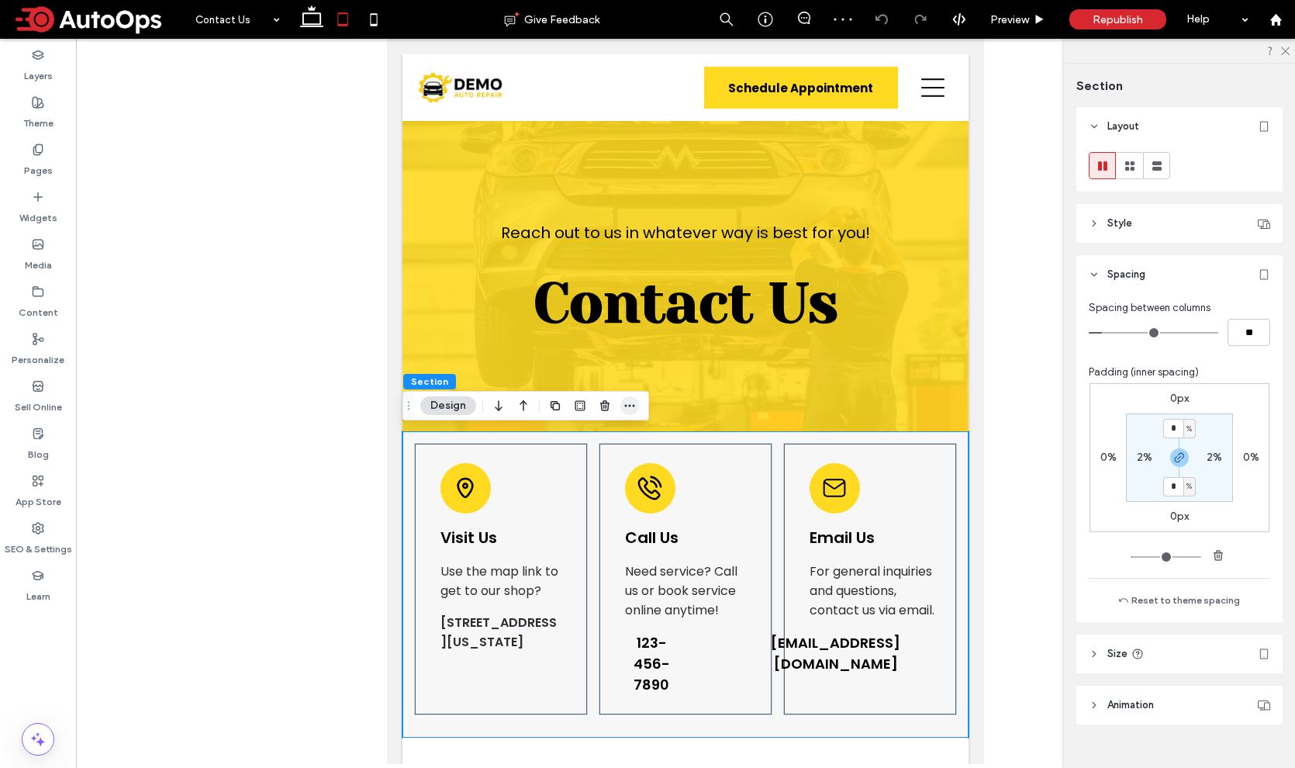
click at [637, 407] on span "button" at bounding box center [629, 405] width 19 height 19
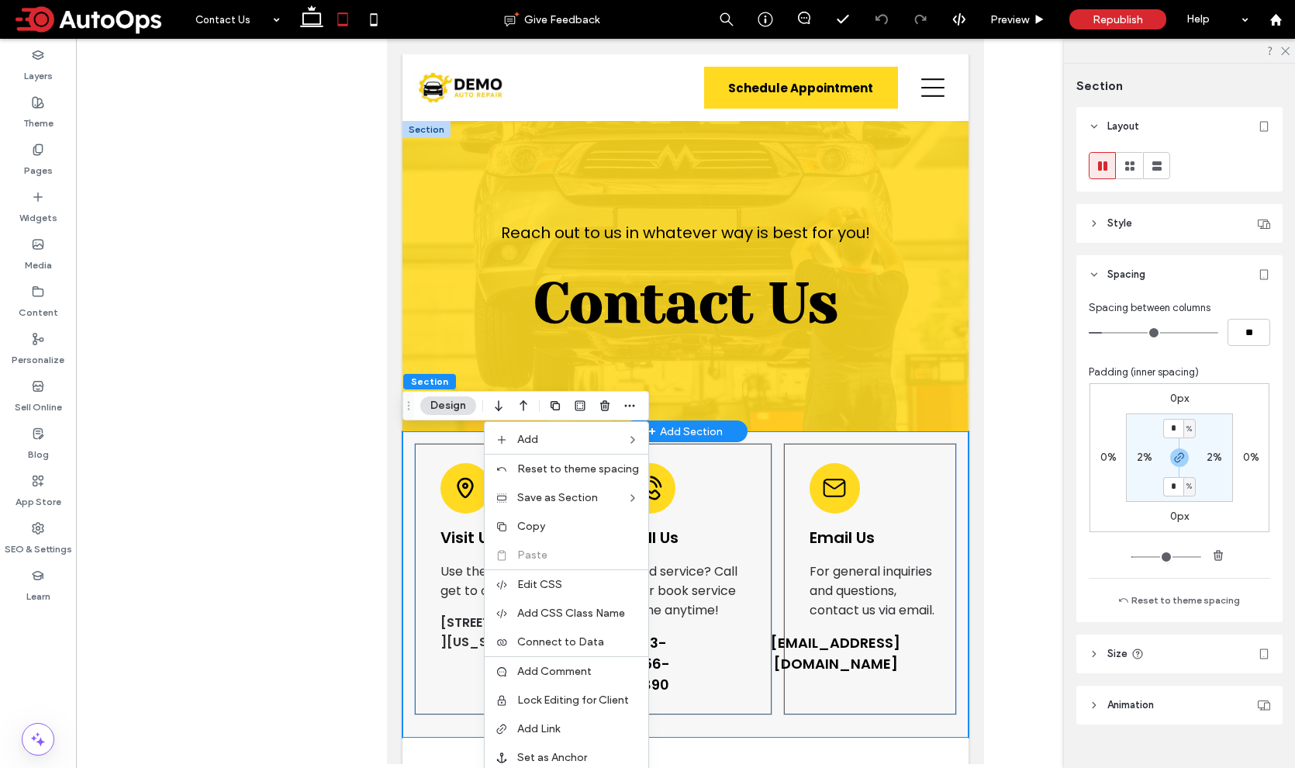
click at [430, 127] on div at bounding box center [426, 129] width 48 height 17
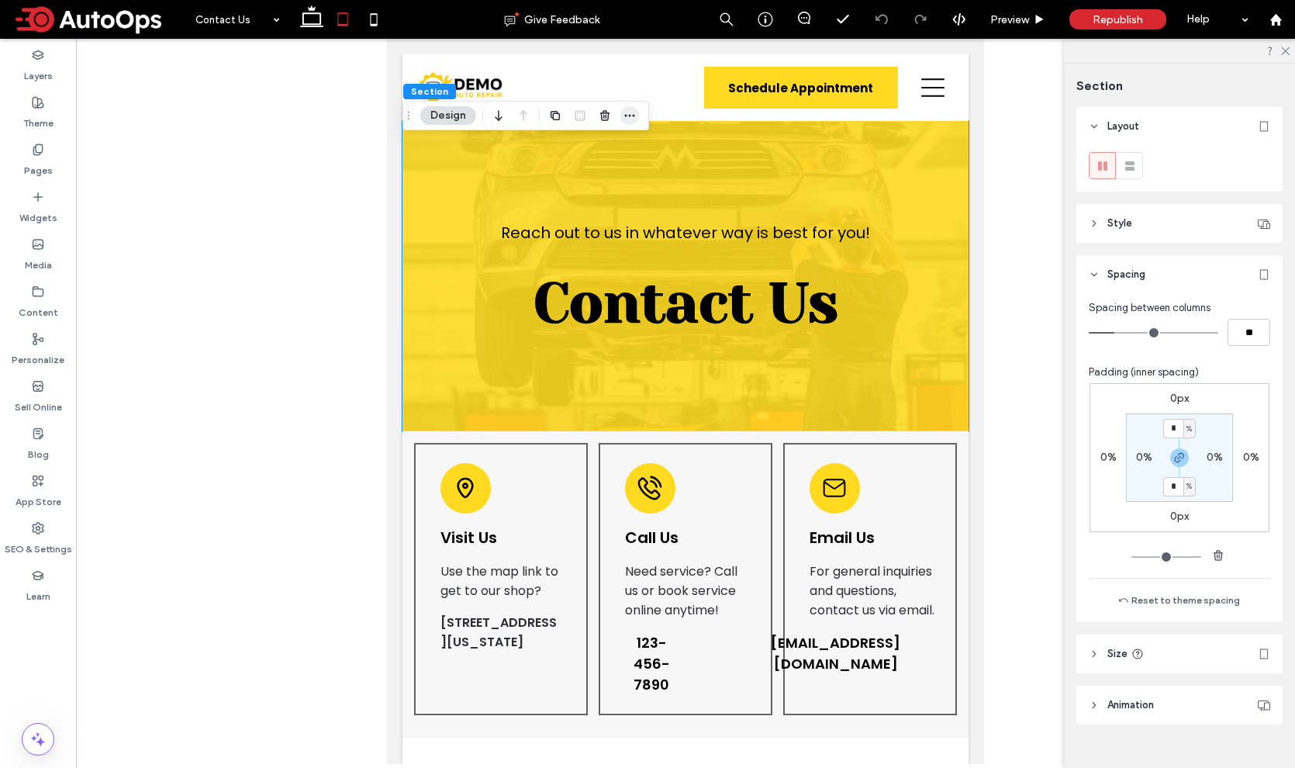
click at [629, 116] on icon "button" at bounding box center [629, 115] width 12 height 12
click at [1020, 20] on span "Preview" at bounding box center [1009, 19] width 39 height 13
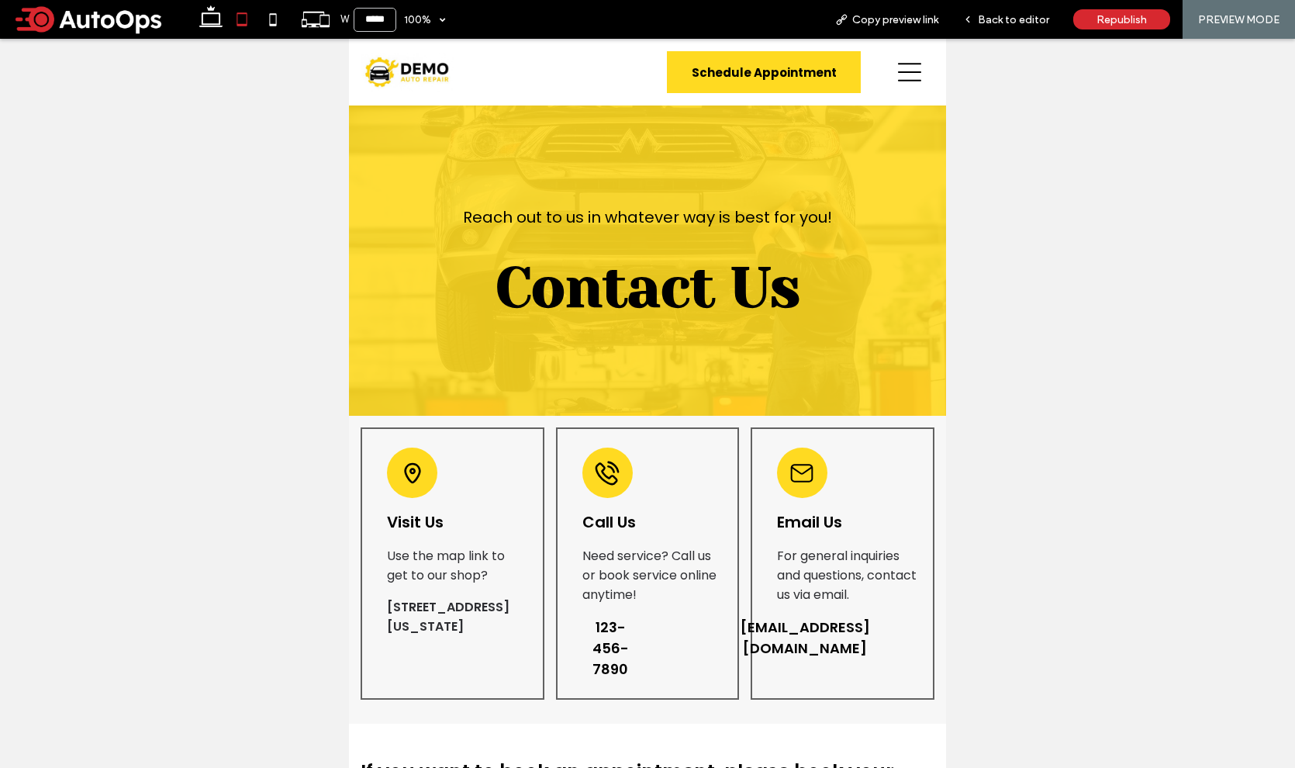
click at [898, 79] on icon at bounding box center [909, 71] width 23 height 23
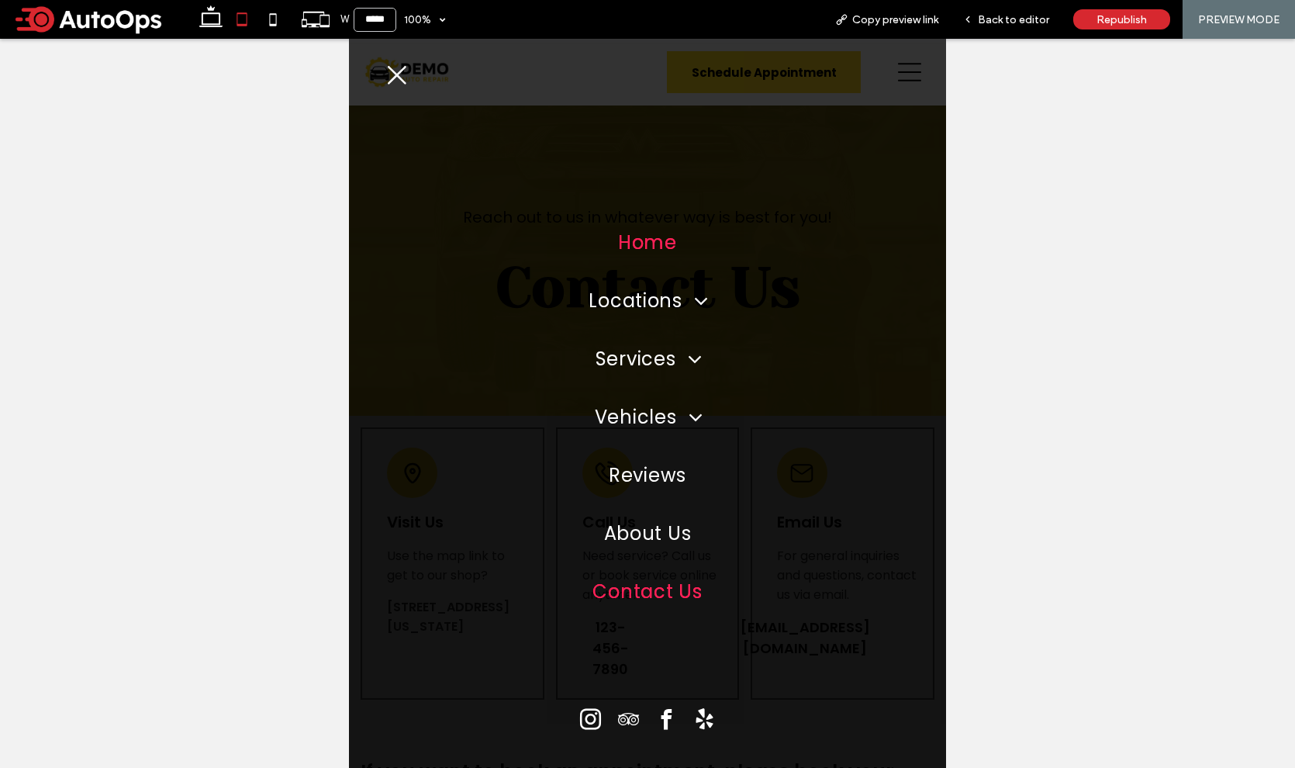
click at [637, 233] on span "Home" at bounding box center [647, 242] width 59 height 27
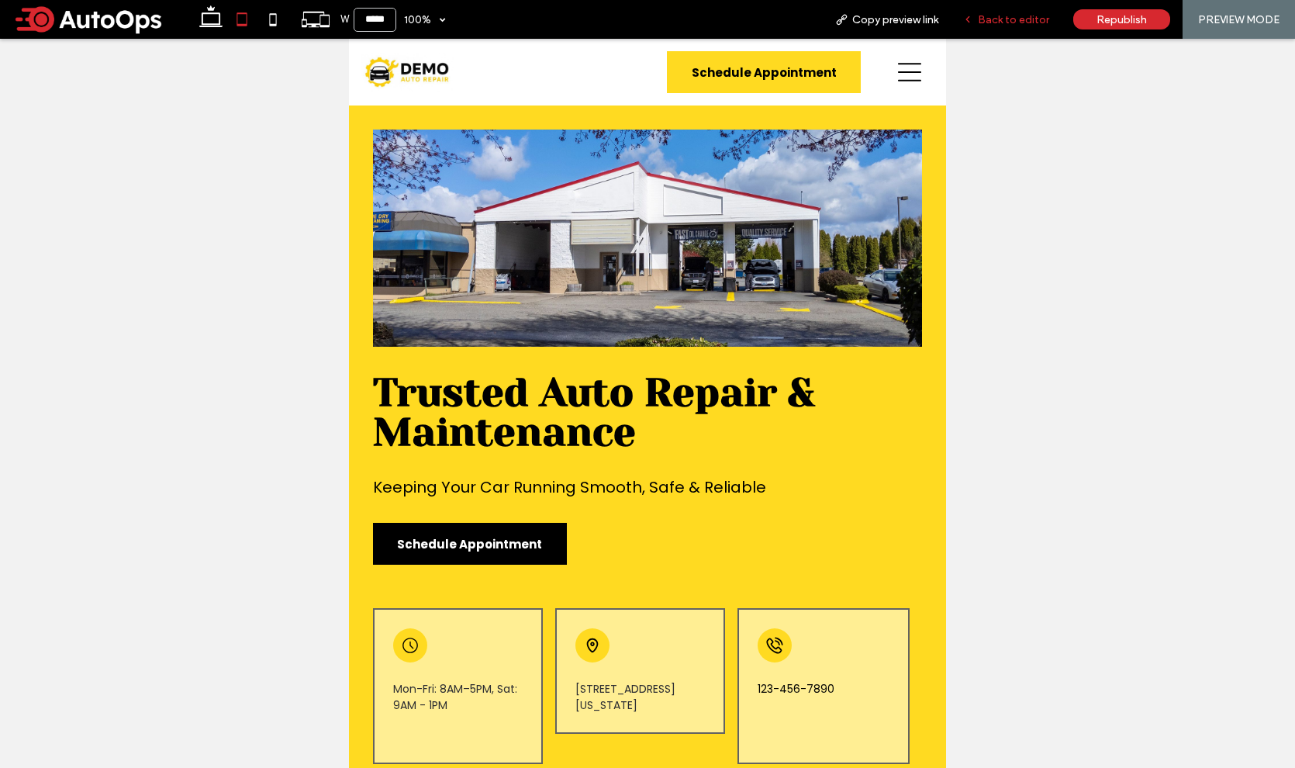
drag, startPoint x: 999, startPoint y: 22, endPoint x: 430, endPoint y: 140, distance: 580.4
click at [999, 22] on span "Back to editor" at bounding box center [1013, 19] width 71 height 13
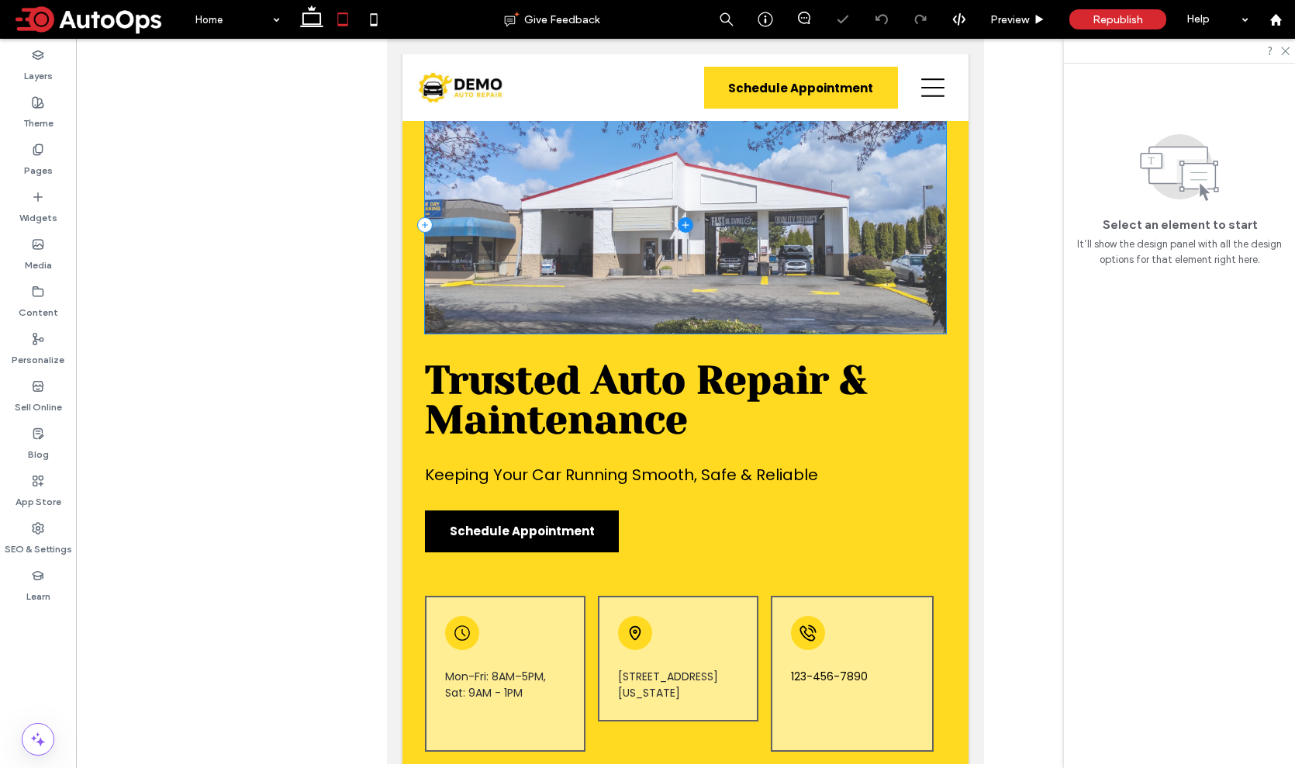
scroll to position [159, 0]
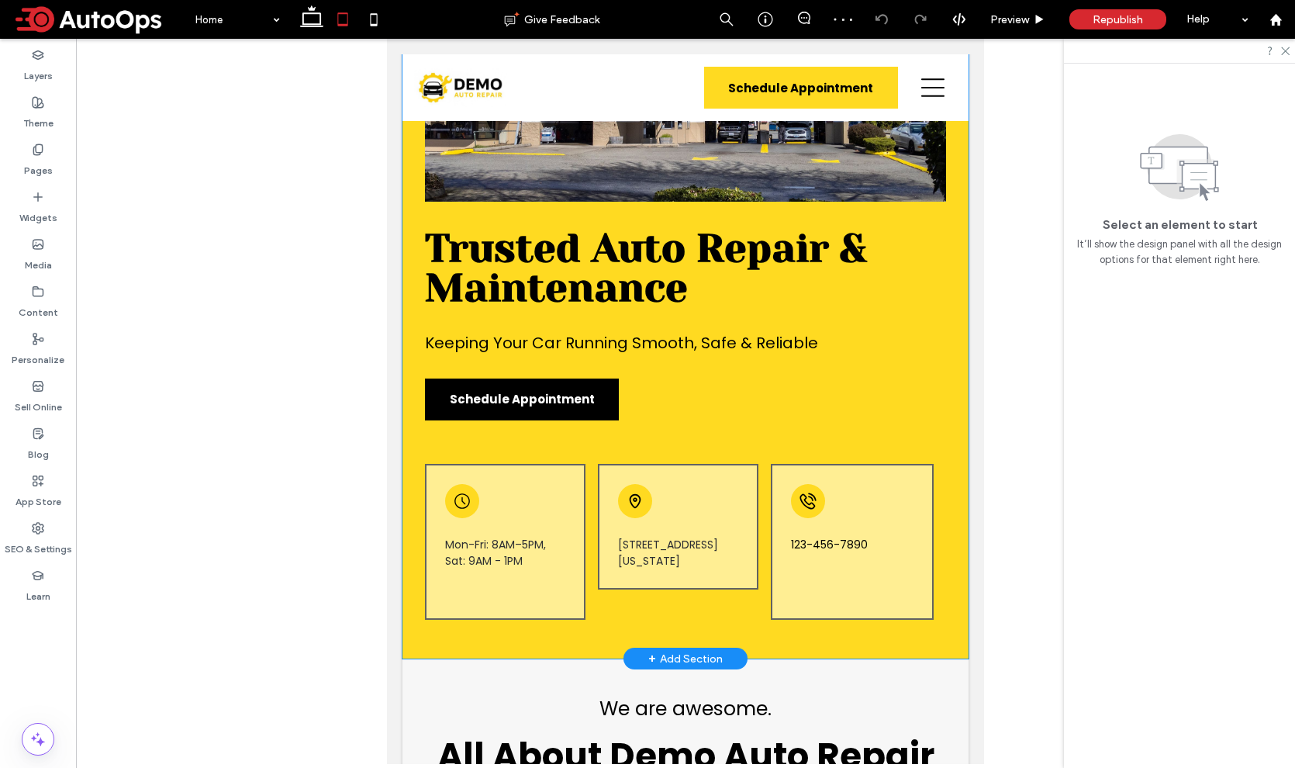
click at [408, 437] on div "Trusted Auto Repair & Maintenance Keeping Your Car Running Smooth, Safe & Relia…" at bounding box center [685, 310] width 566 height 696
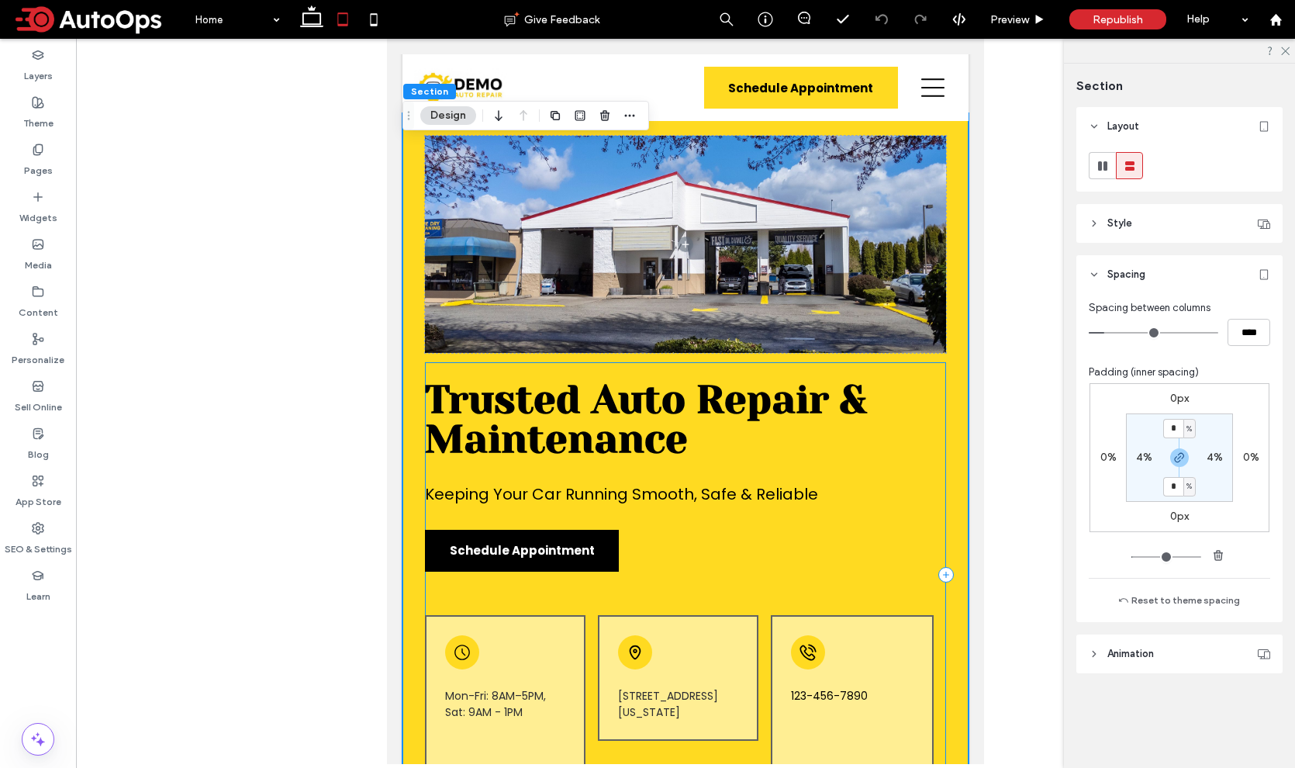
scroll to position [0, 0]
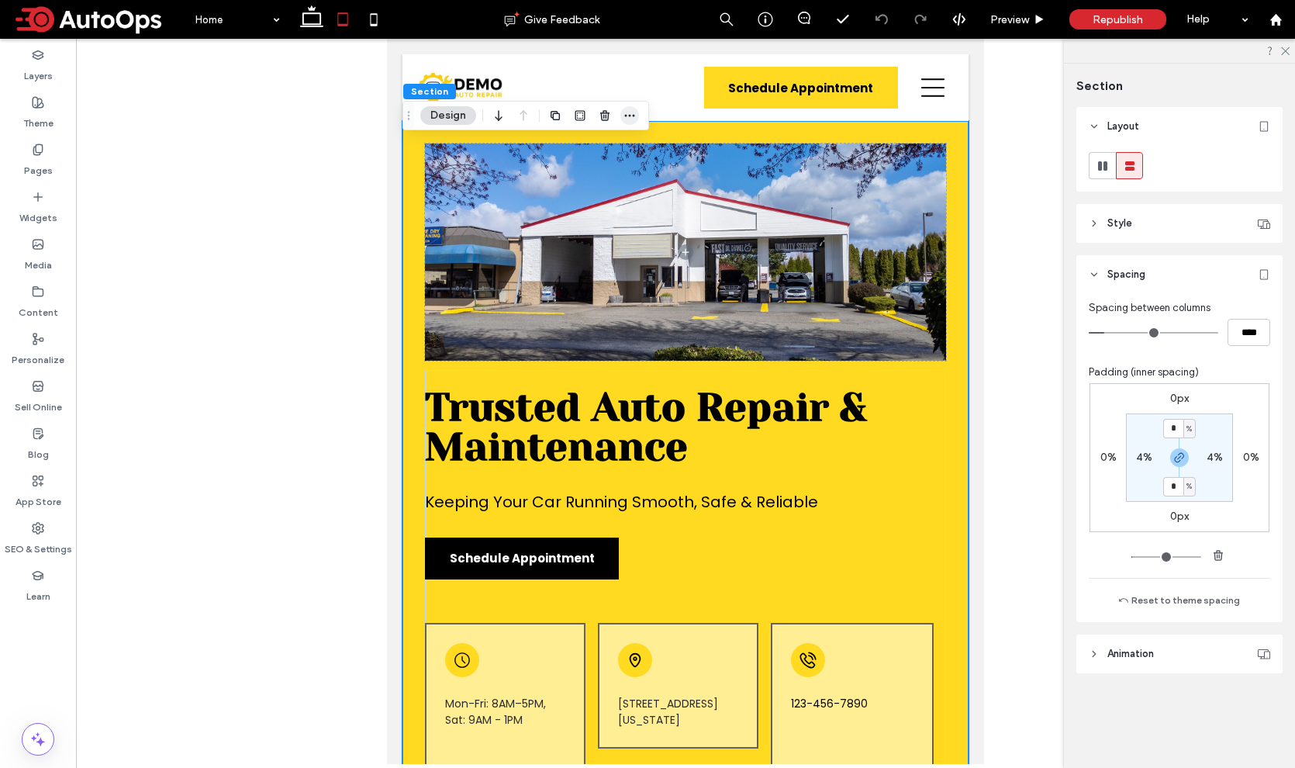
click at [633, 112] on icon "button" at bounding box center [629, 115] width 12 height 12
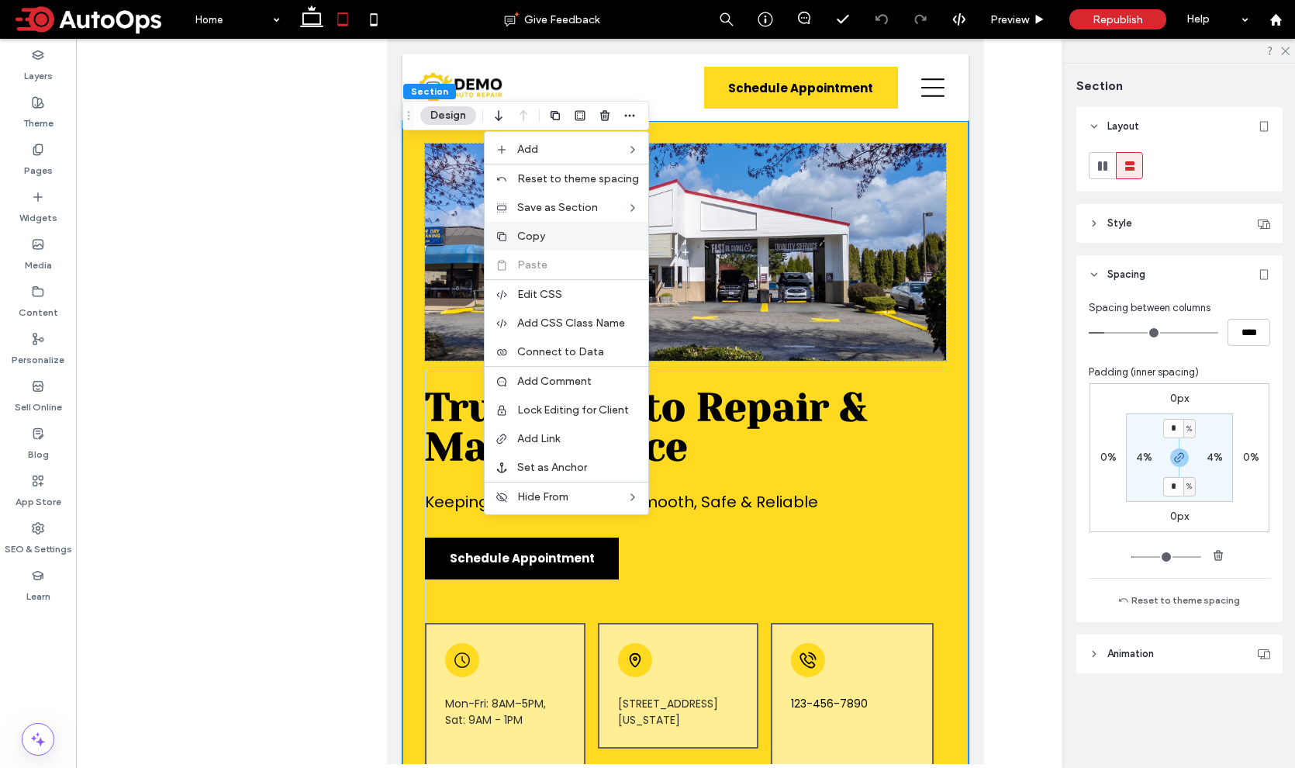
click at [561, 240] on label "Copy" at bounding box center [578, 235] width 122 height 13
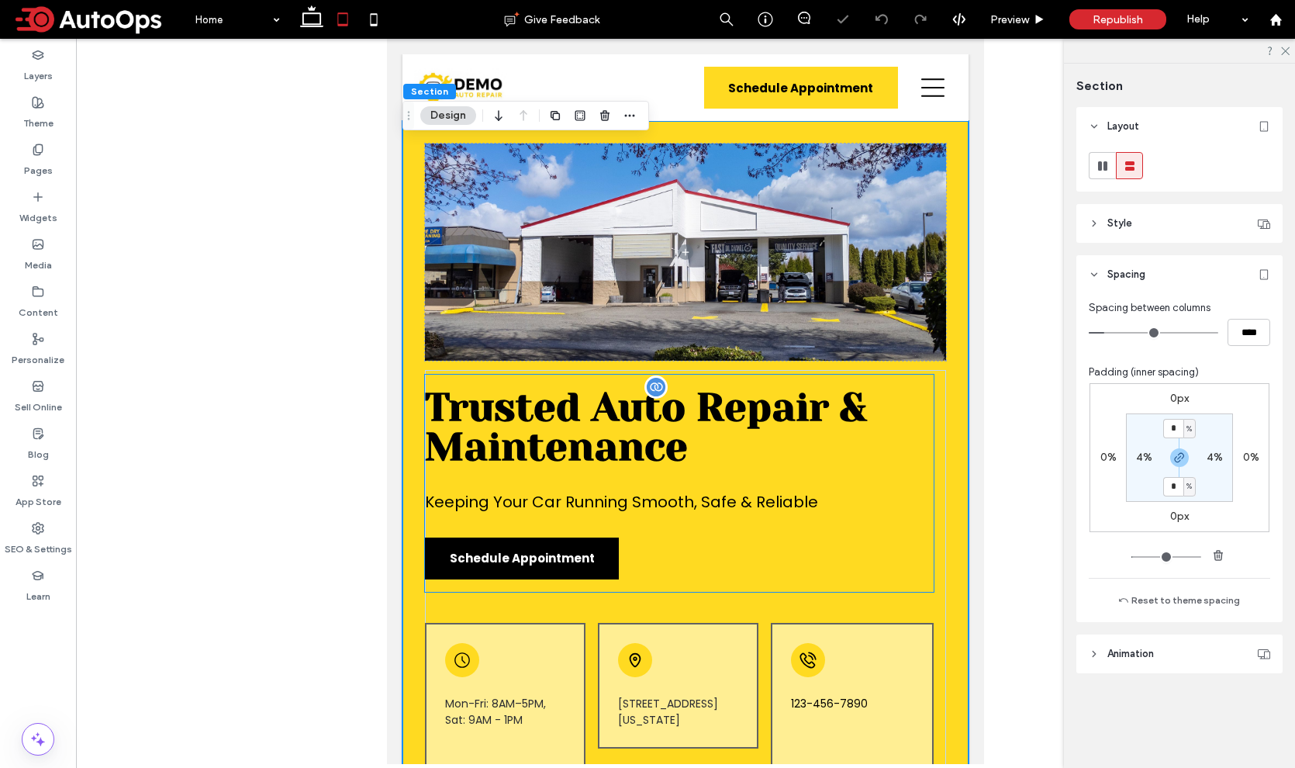
scroll to position [197, 0]
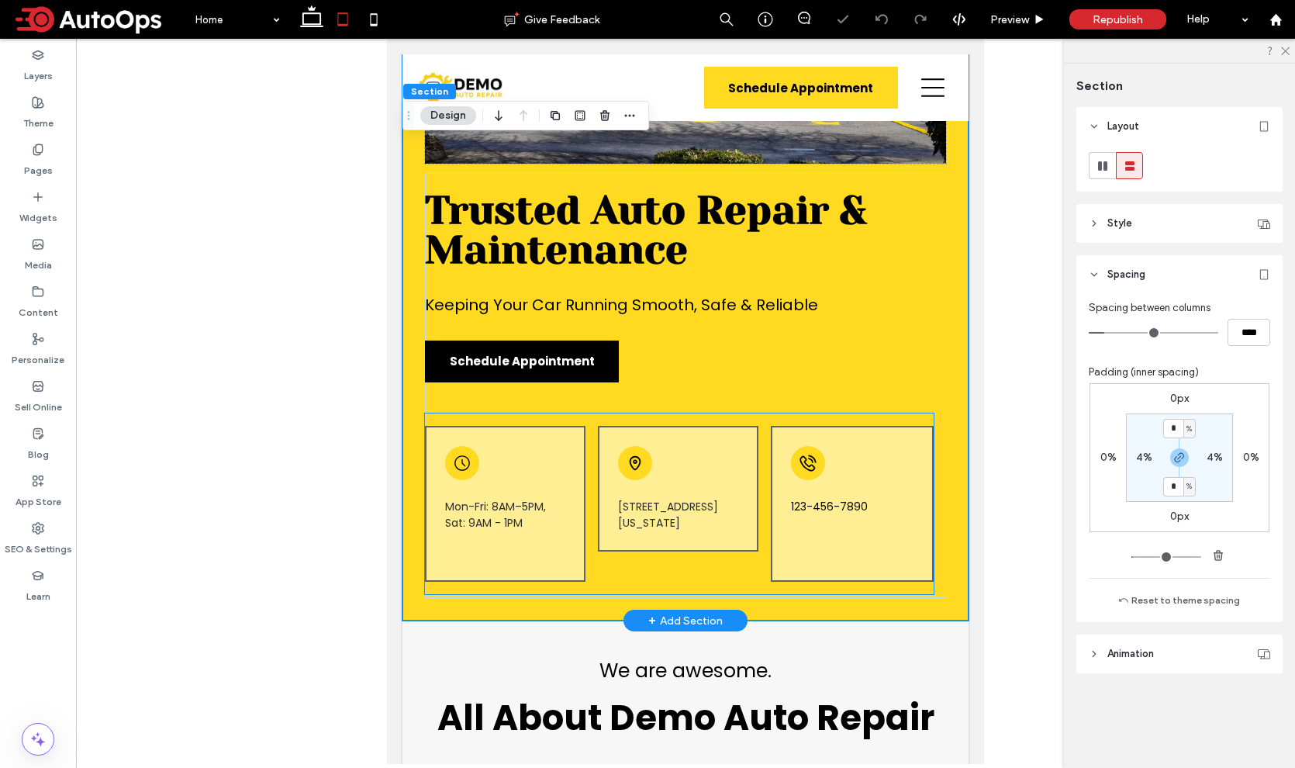
click at [471, 418] on div "Mon-Fri: 8AM–5PM, Sat: 9AM - 1PM 51 Goods Road, Conestoga, Pennsylvania 17516, …" at bounding box center [679, 503] width 509 height 181
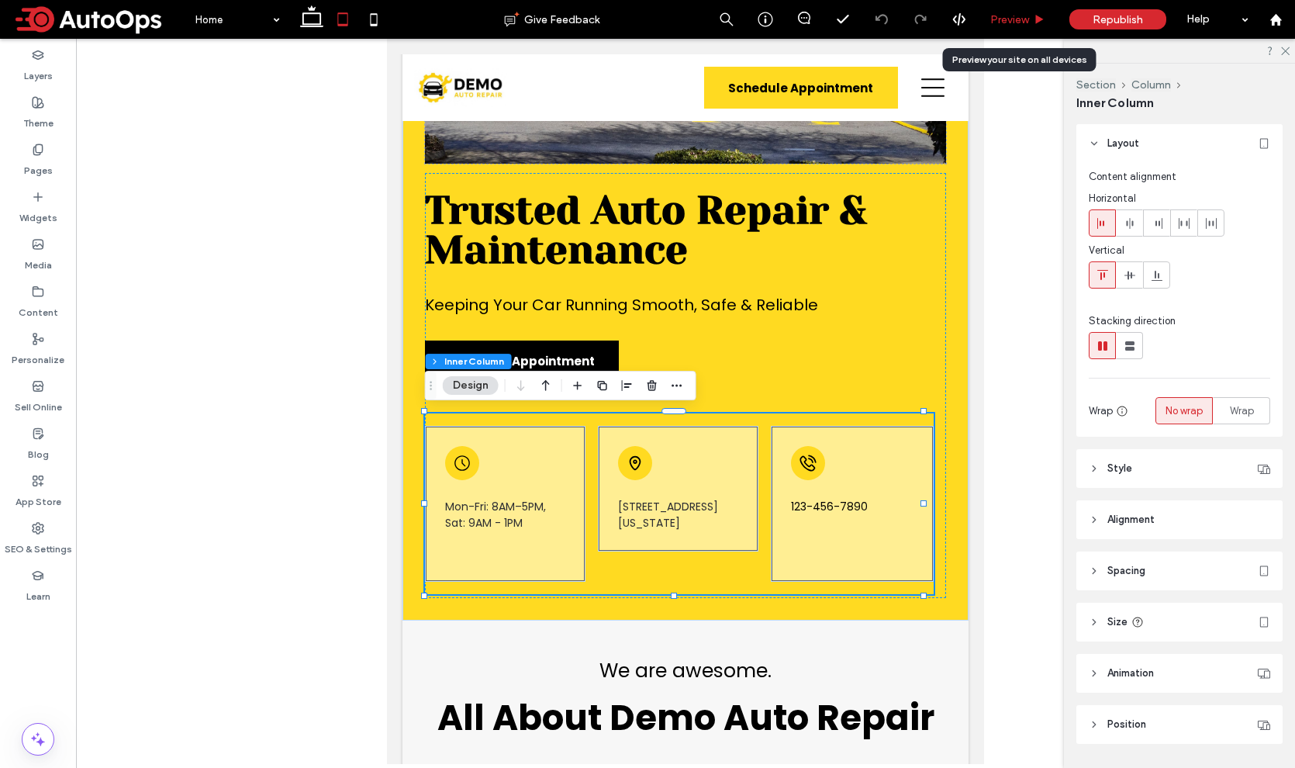
click at [1012, 19] on span "Preview" at bounding box center [1009, 19] width 39 height 13
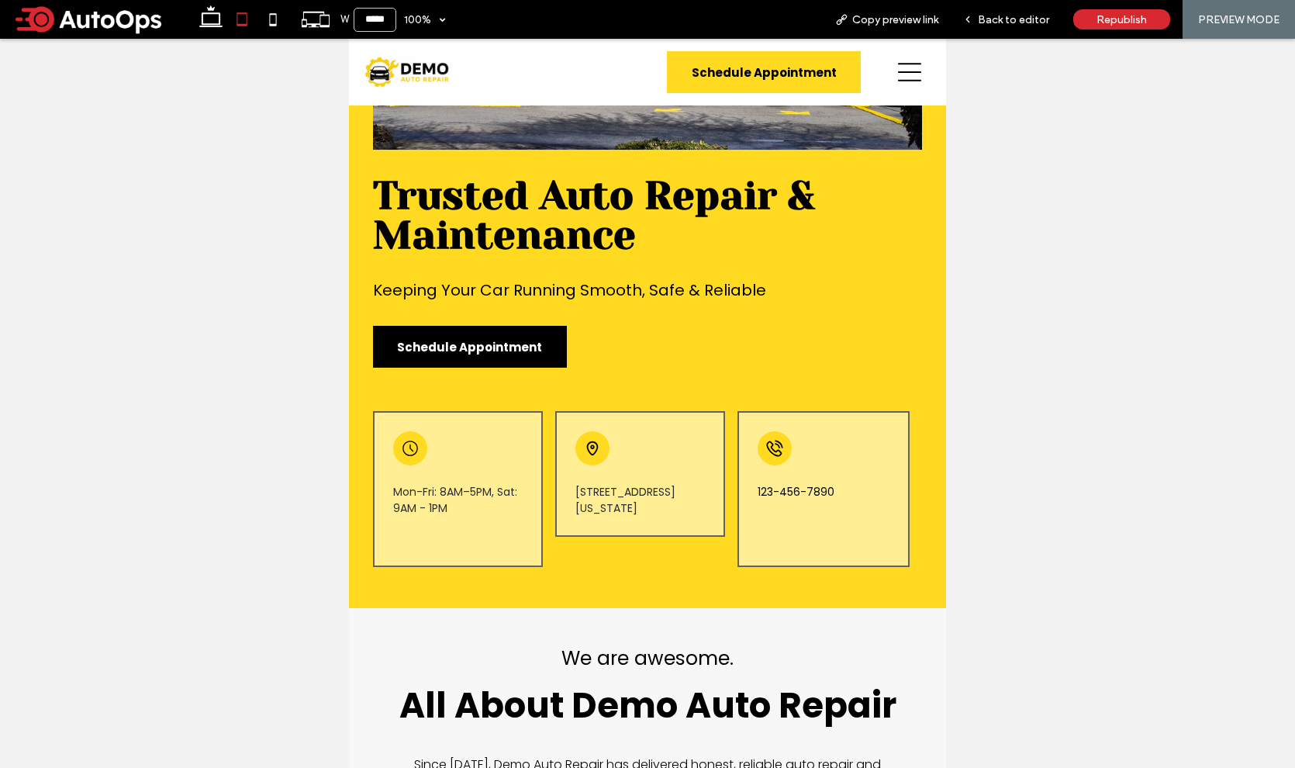
scroll to position [183, 0]
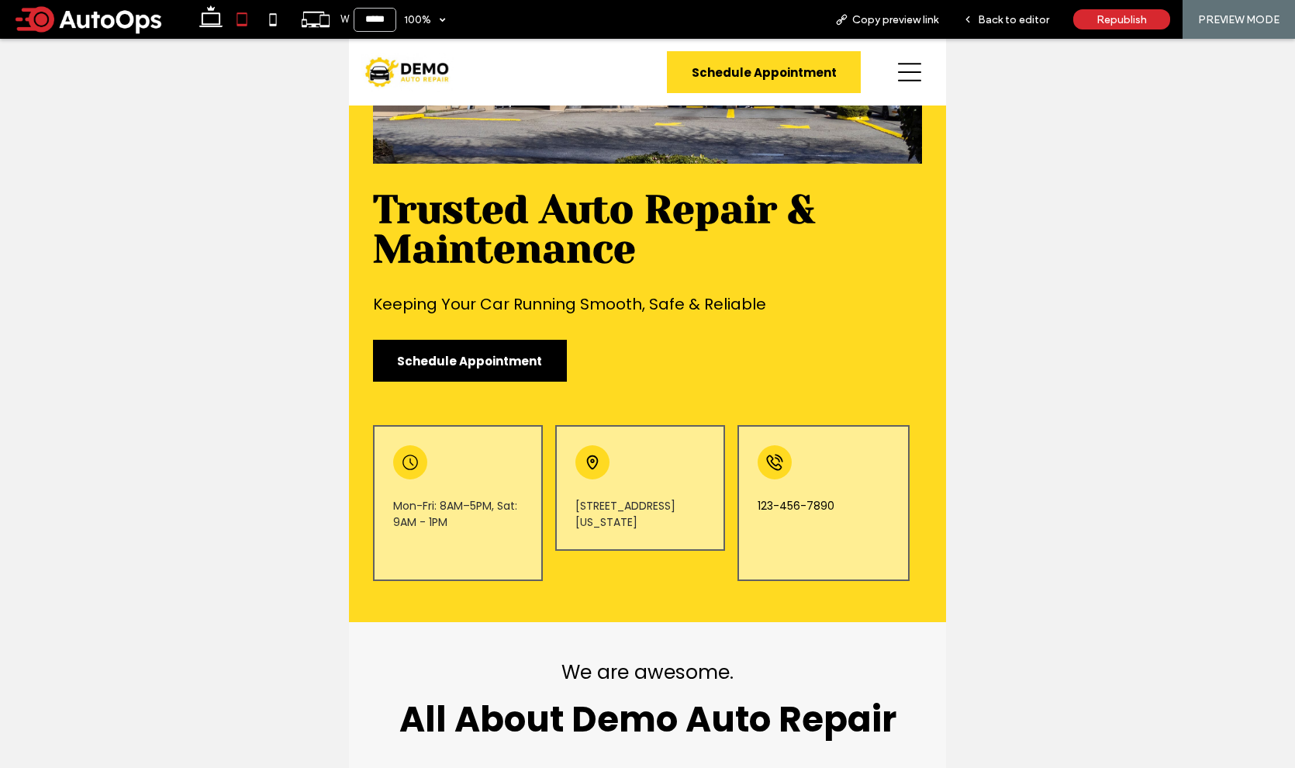
click at [909, 80] on icon at bounding box center [909, 72] width 23 height 19
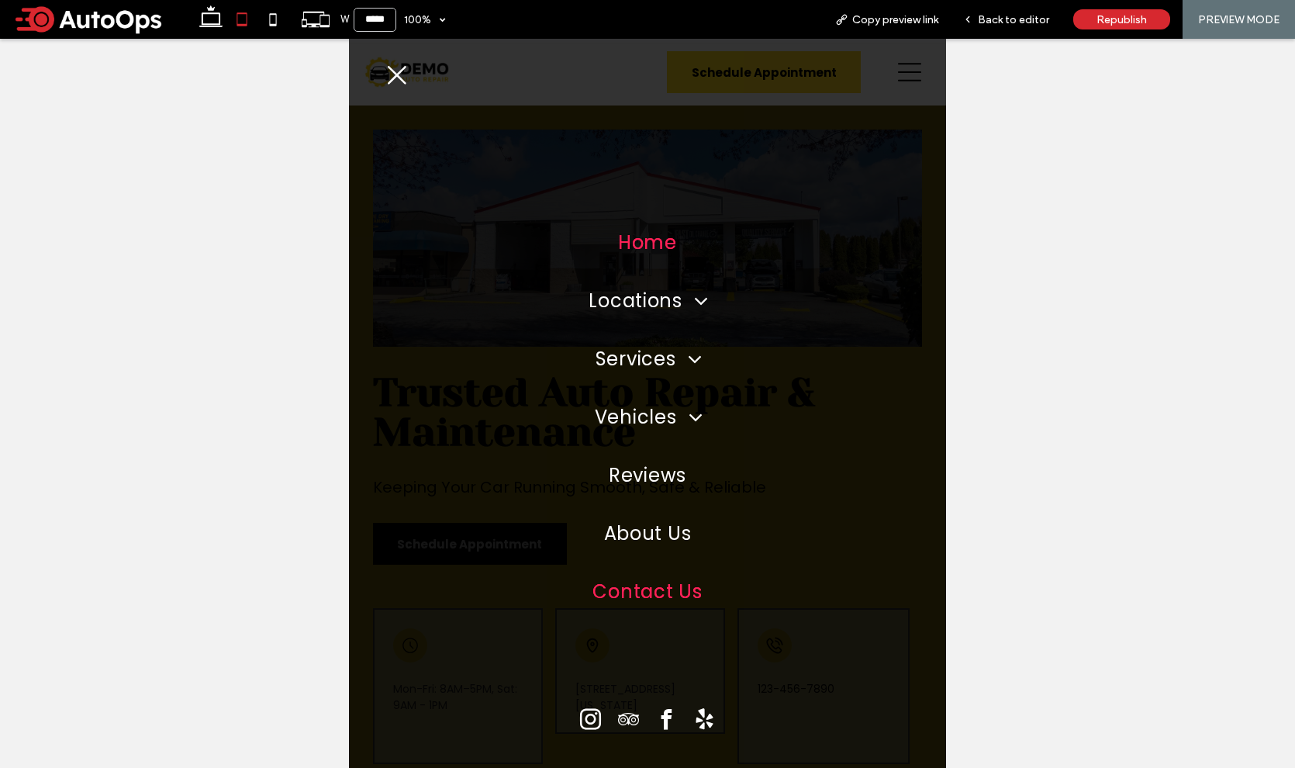
click at [648, 599] on span "Contact Us" at bounding box center [646, 591] width 109 height 27
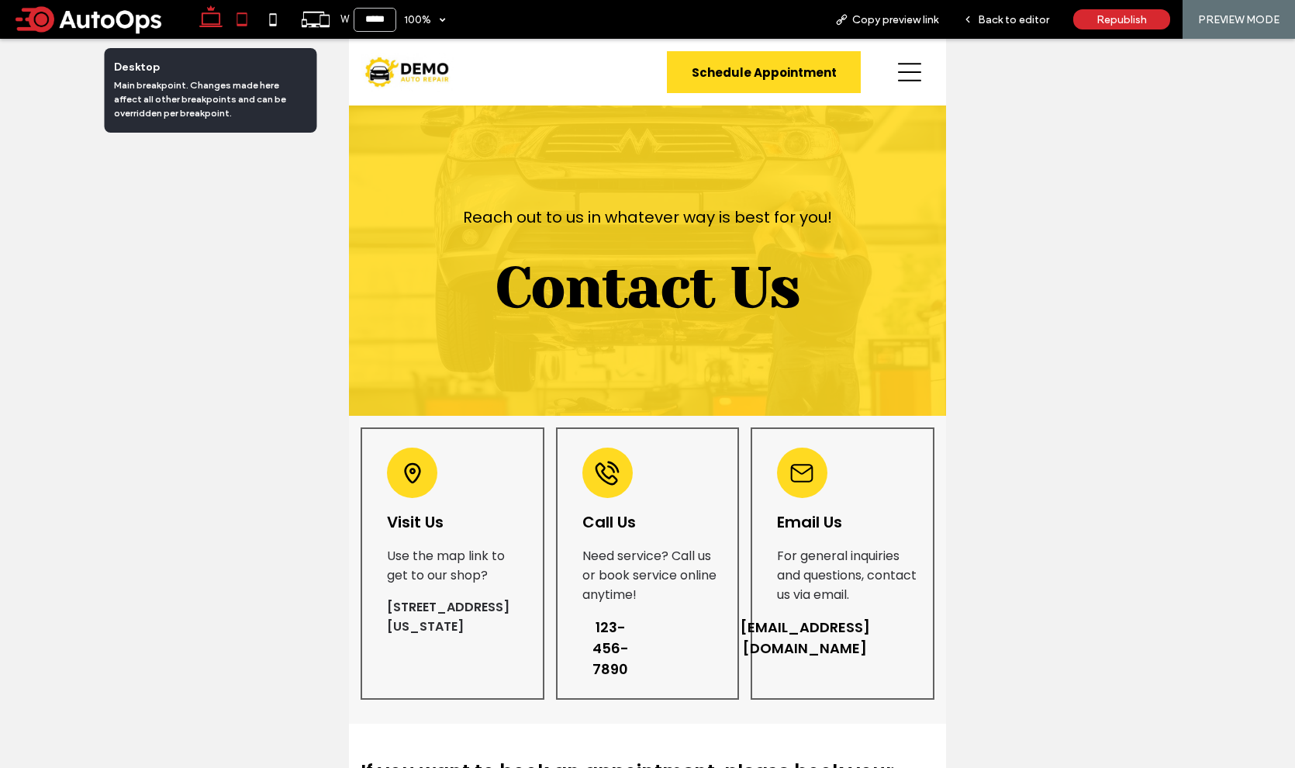
click at [210, 22] on icon at bounding box center [210, 19] width 31 height 31
type input "******"
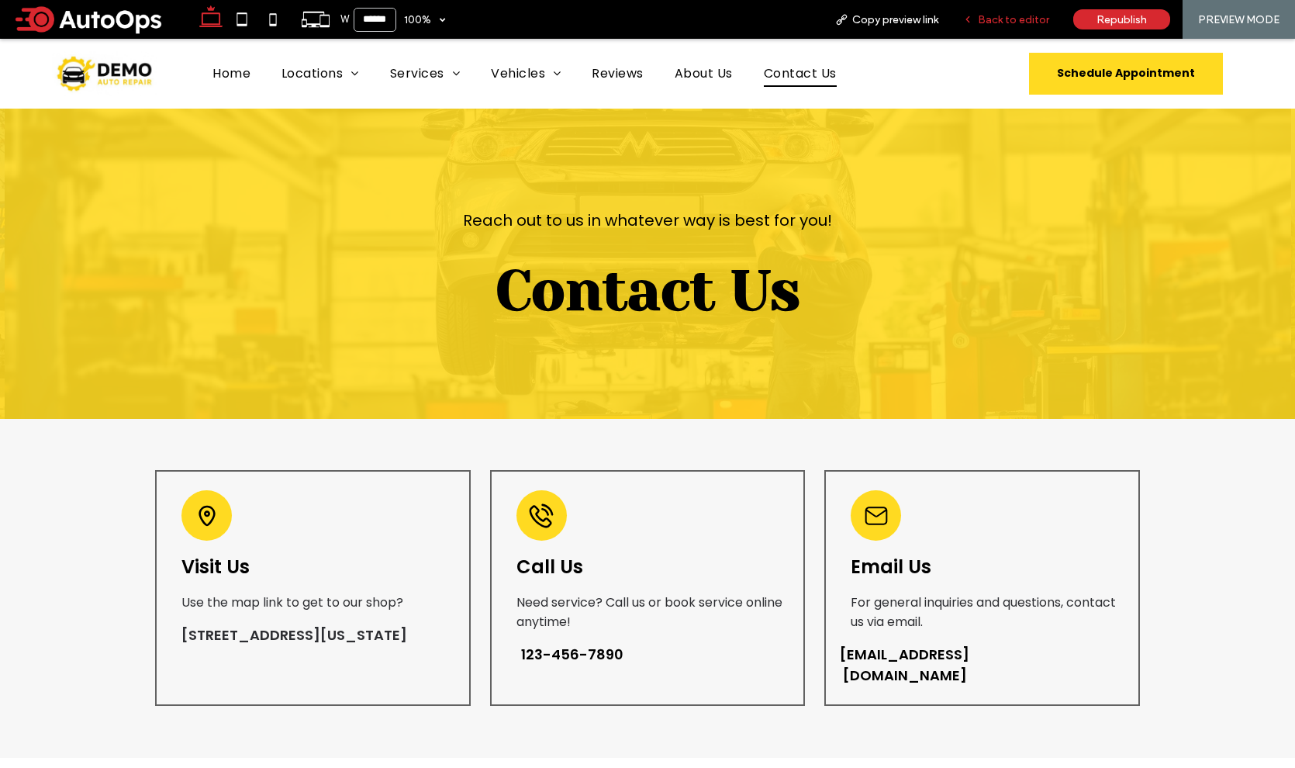
click at [1024, 24] on span "Back to editor" at bounding box center [1013, 19] width 71 height 13
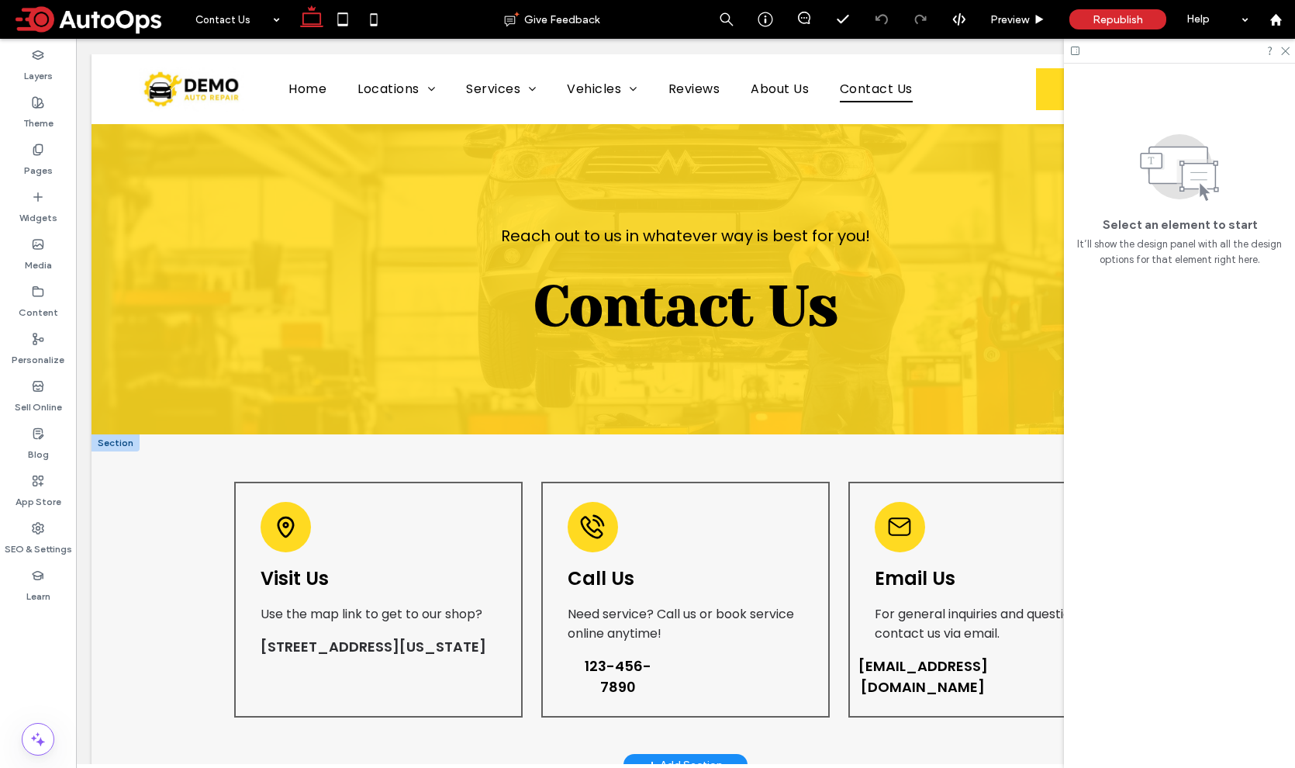
click at [132, 443] on div at bounding box center [115, 442] width 48 height 17
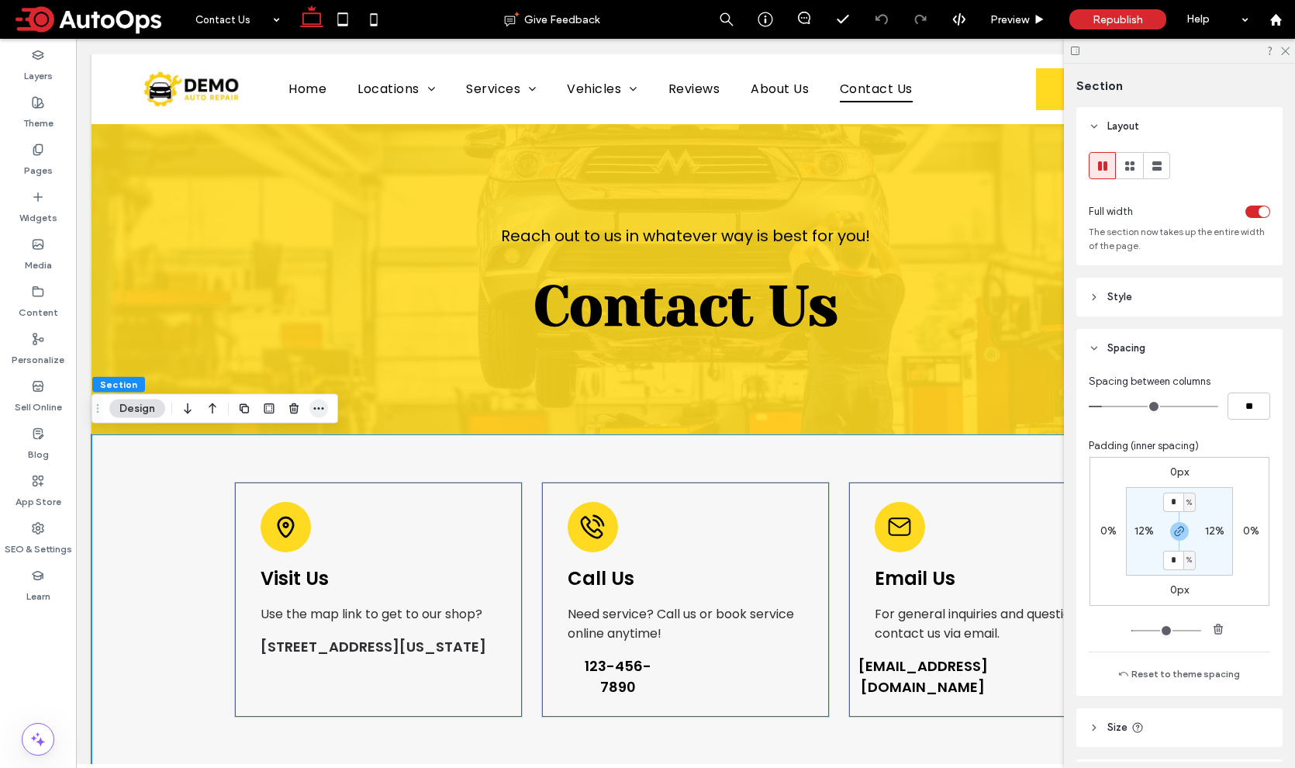
click at [319, 409] on use "button" at bounding box center [319, 408] width 10 height 2
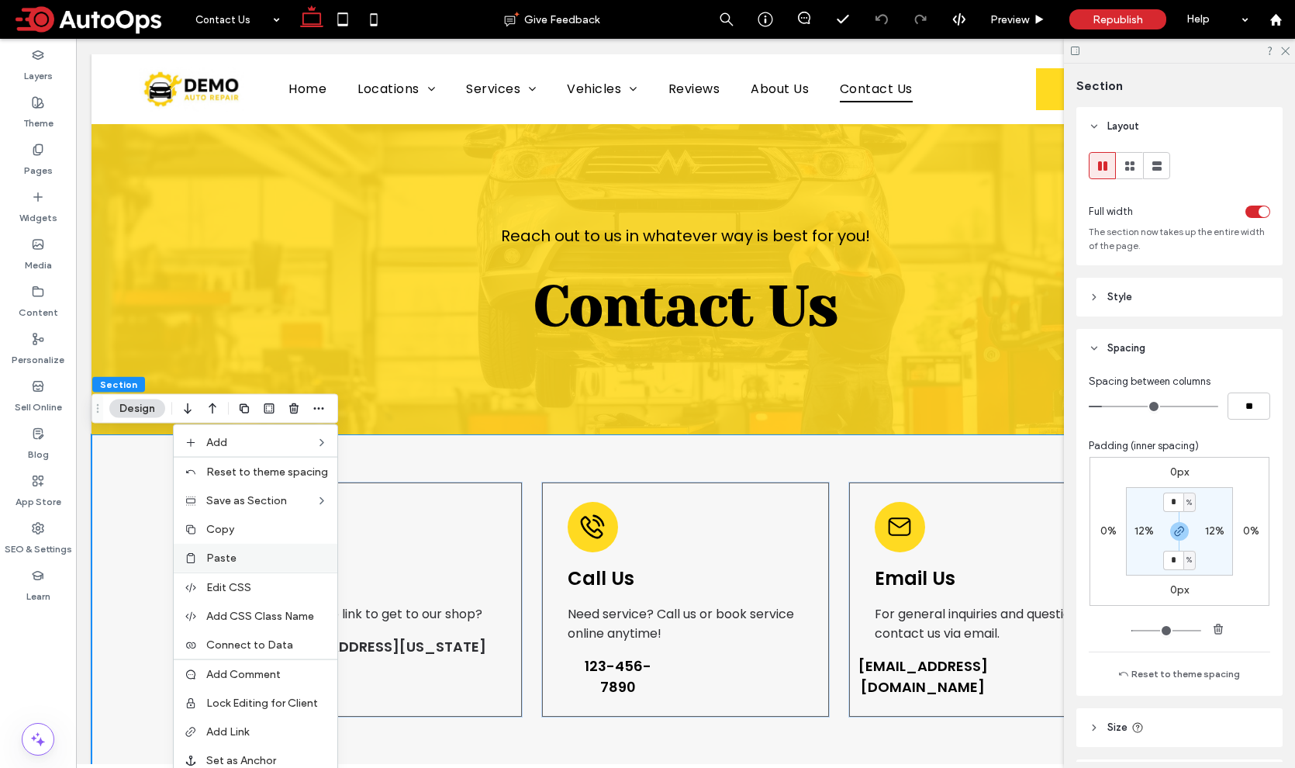
click at [253, 554] on label "Paste" at bounding box center [267, 557] width 122 height 13
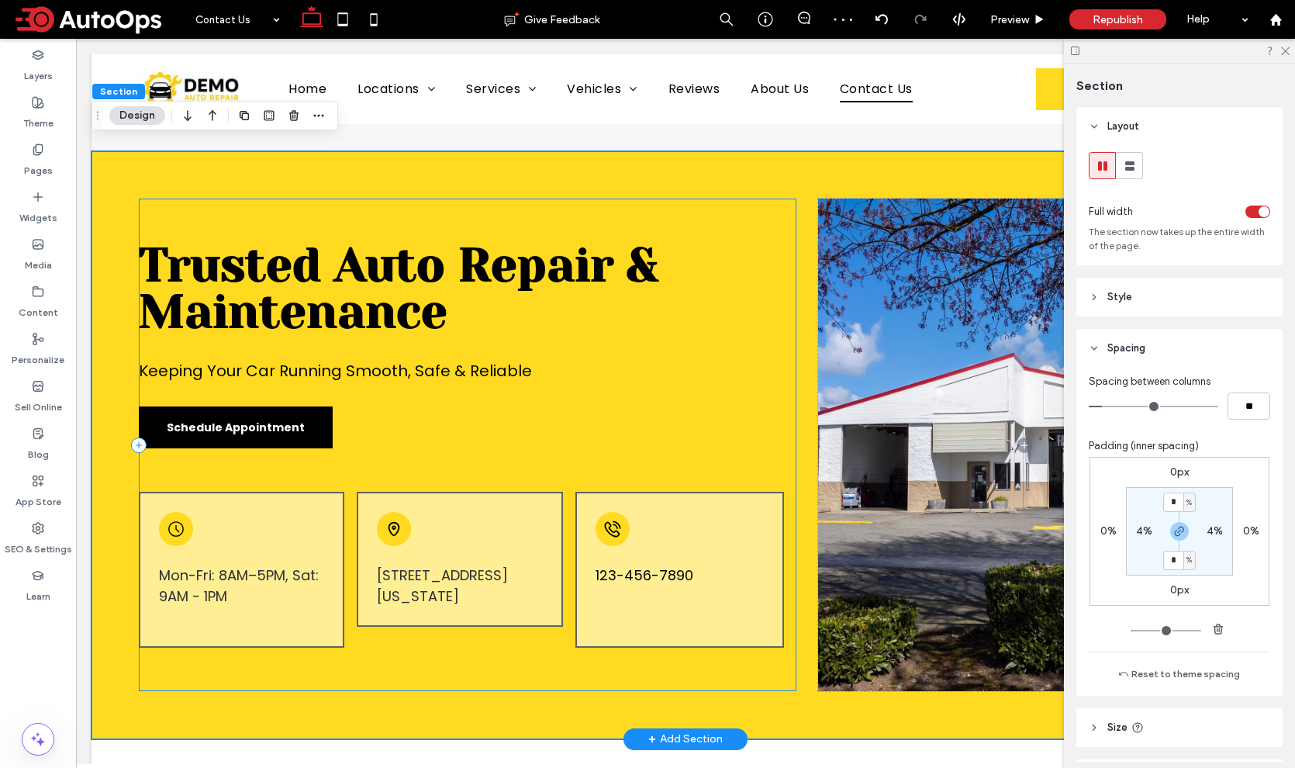
scroll to position [612, 0]
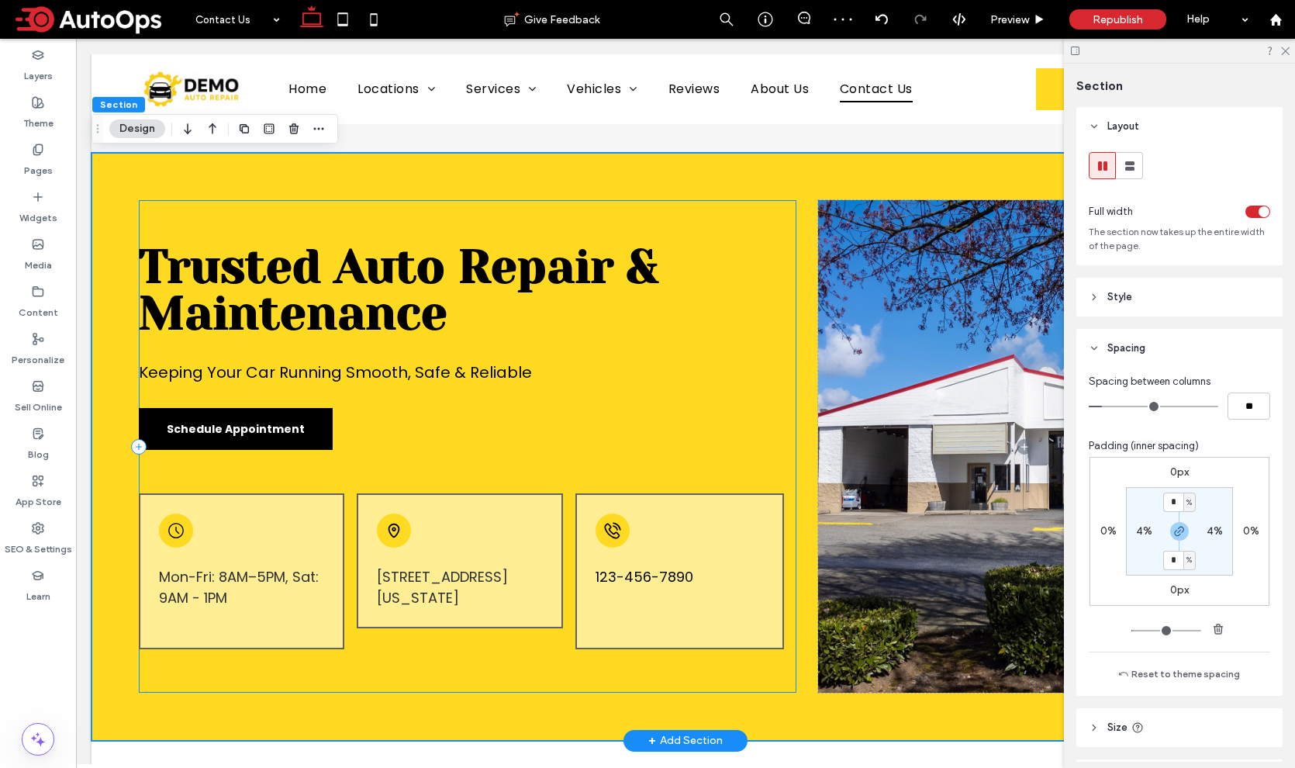
click at [177, 208] on div "Trusted Auto Repair & Maintenance Keeping Your Car Running Smooth, Safe & Relia…" at bounding box center [467, 446] width 657 height 492
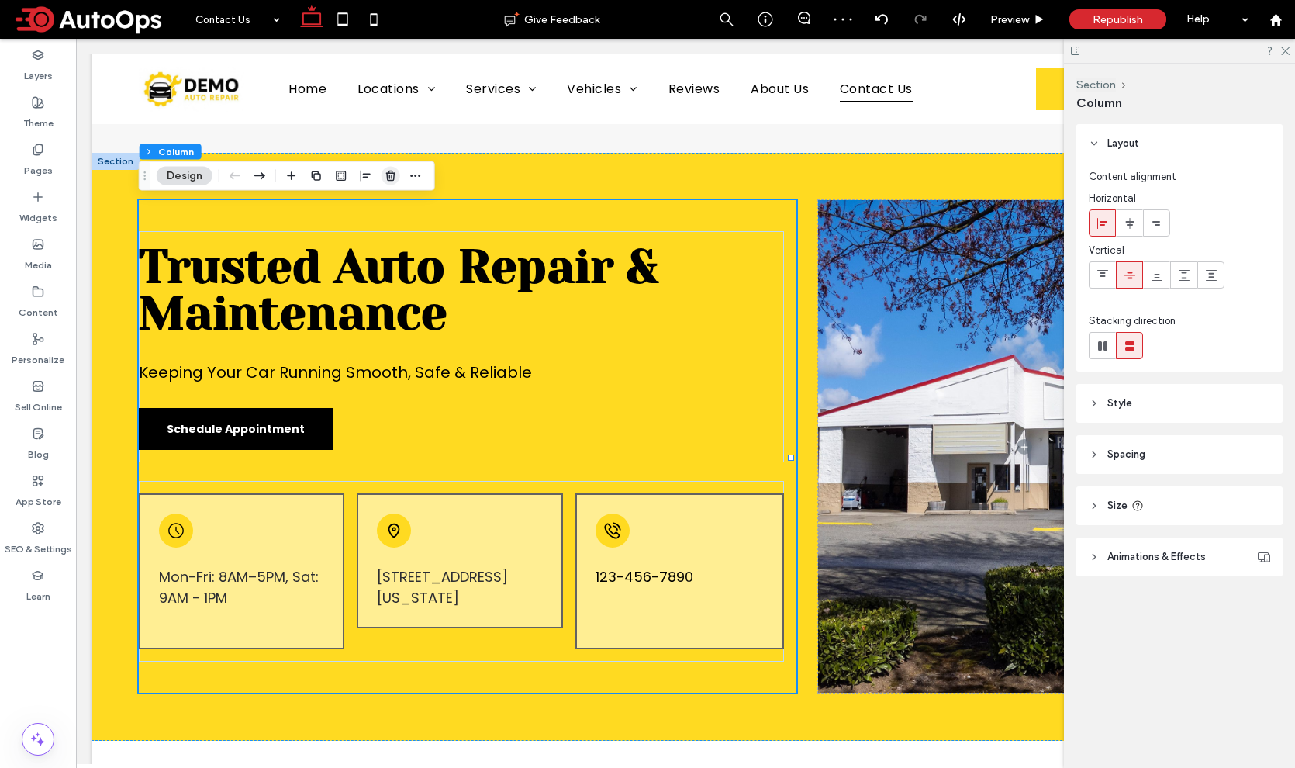
drag, startPoint x: 396, startPoint y: 175, endPoint x: 320, endPoint y: 136, distance: 85.3
click at [396, 175] on icon "button" at bounding box center [391, 176] width 12 height 12
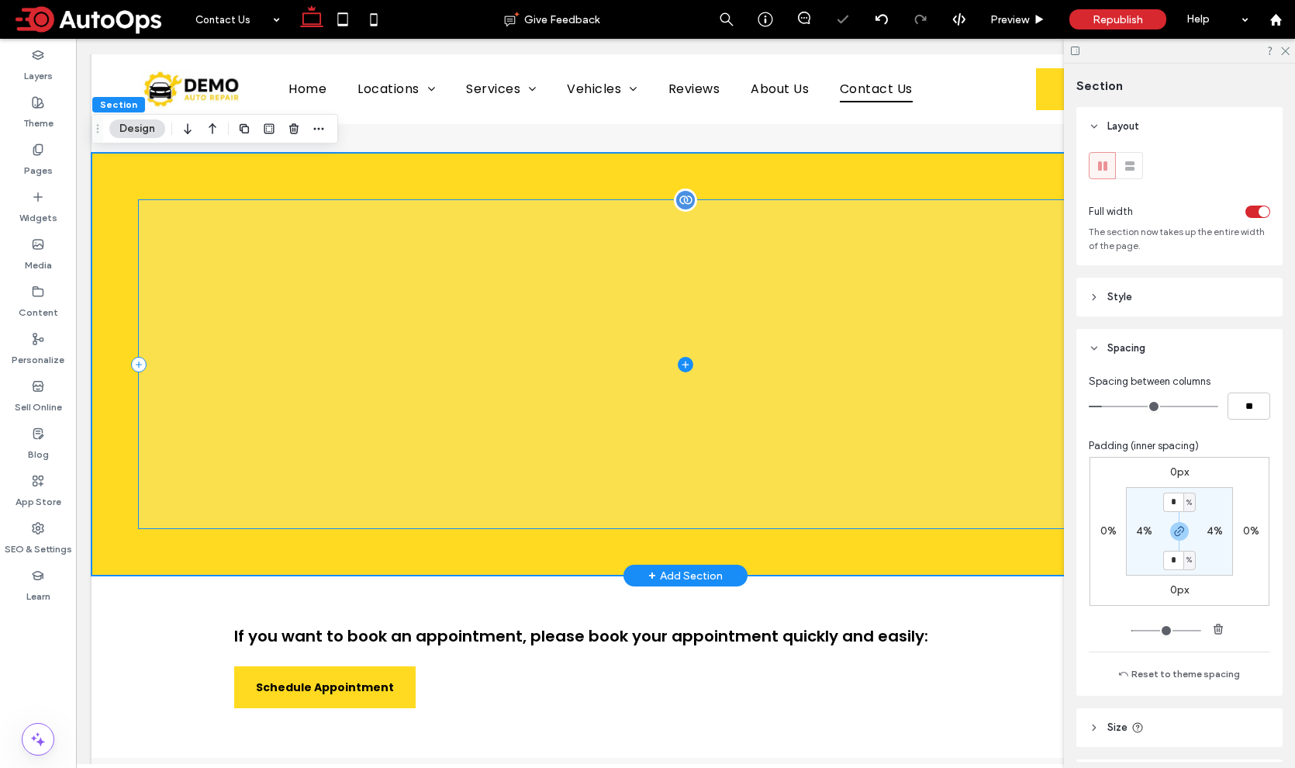
click at [196, 216] on span at bounding box center [685, 363] width 1092 height 327
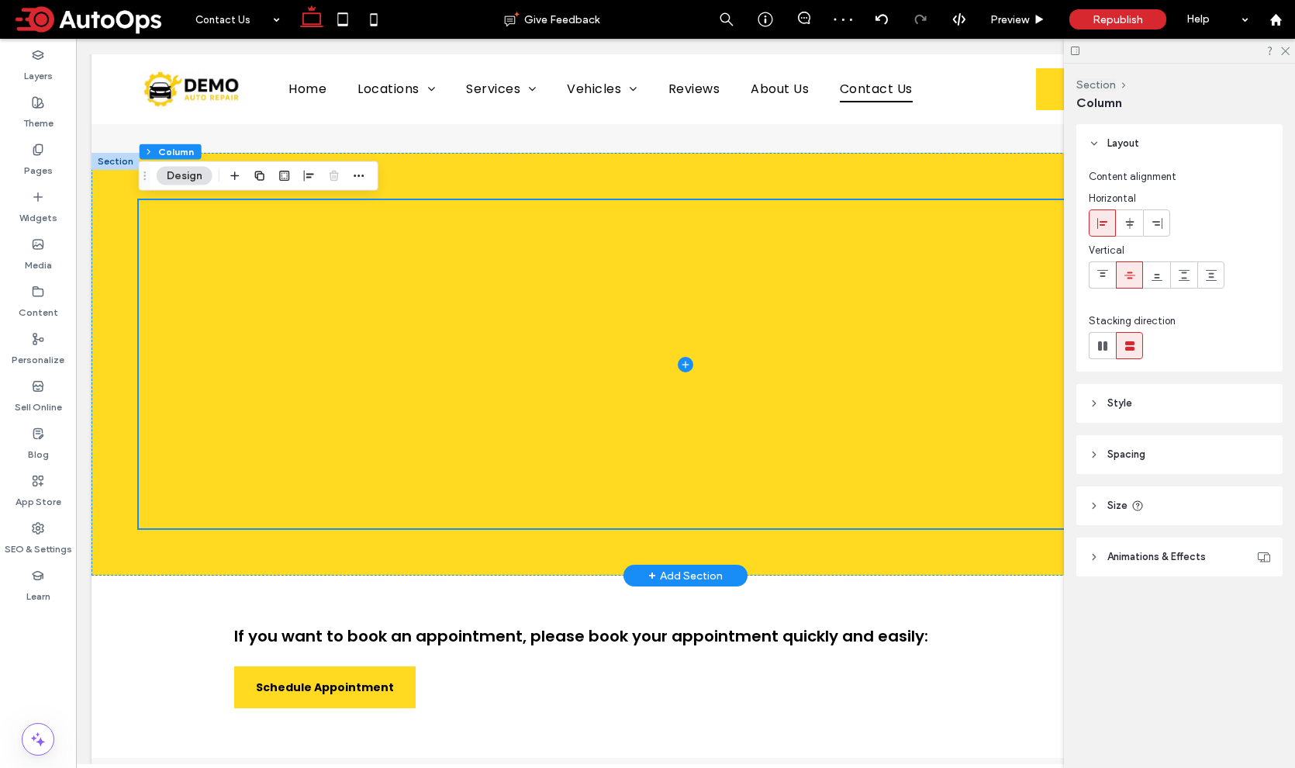
click at [119, 165] on div at bounding box center [115, 161] width 48 height 17
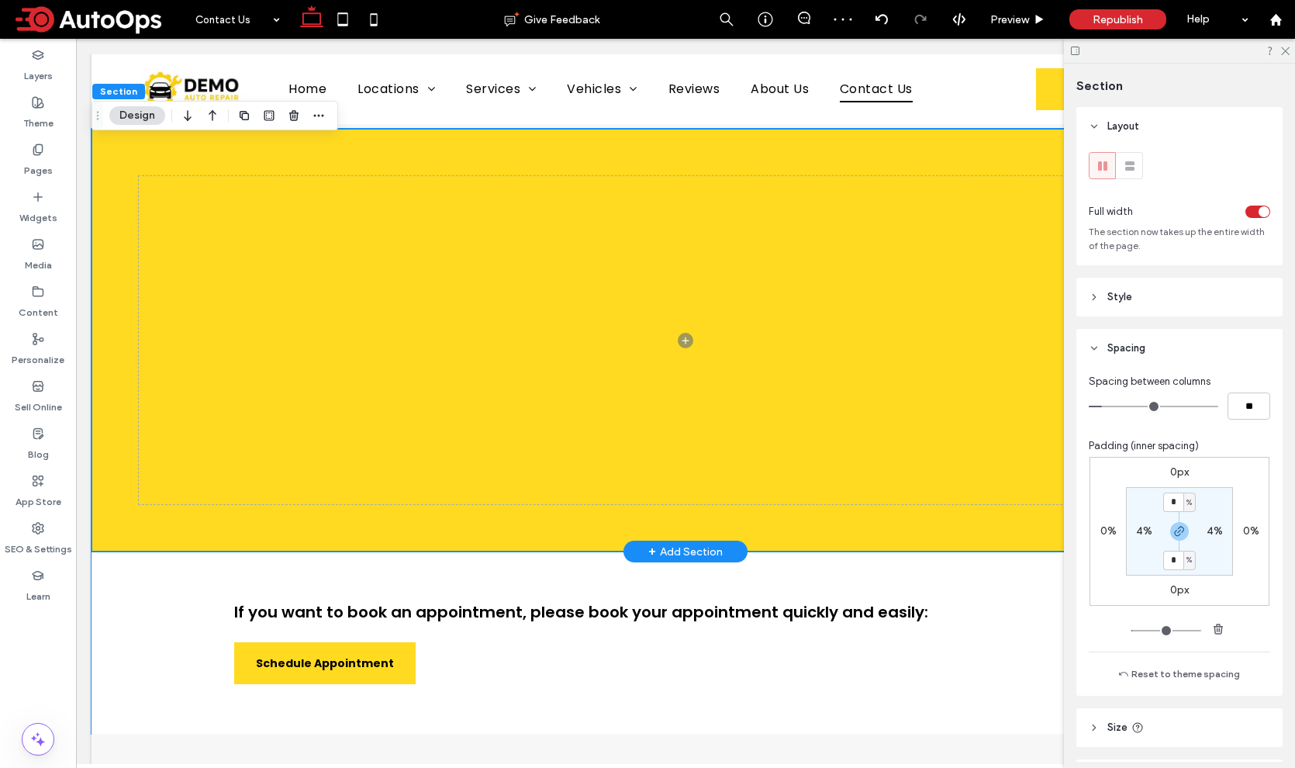
scroll to position [608, 0]
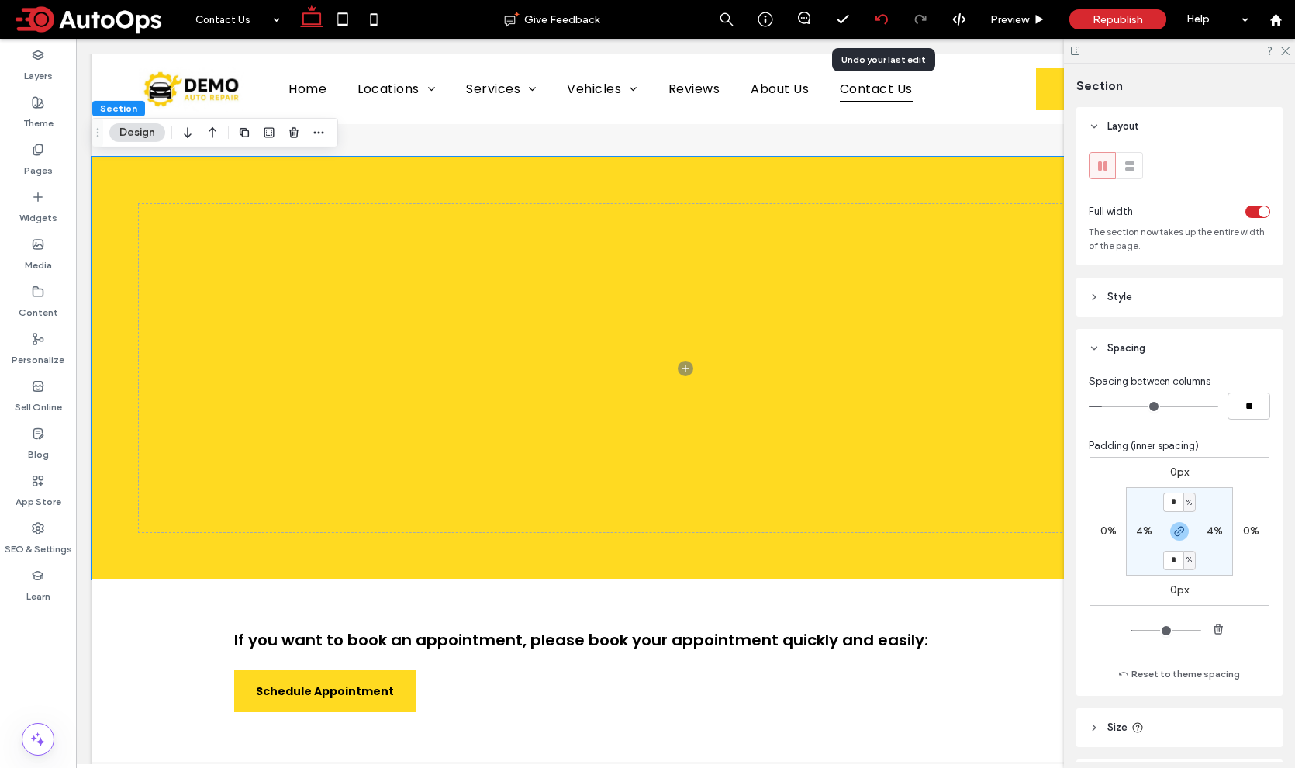
click at [879, 20] on use at bounding box center [881, 19] width 12 height 10
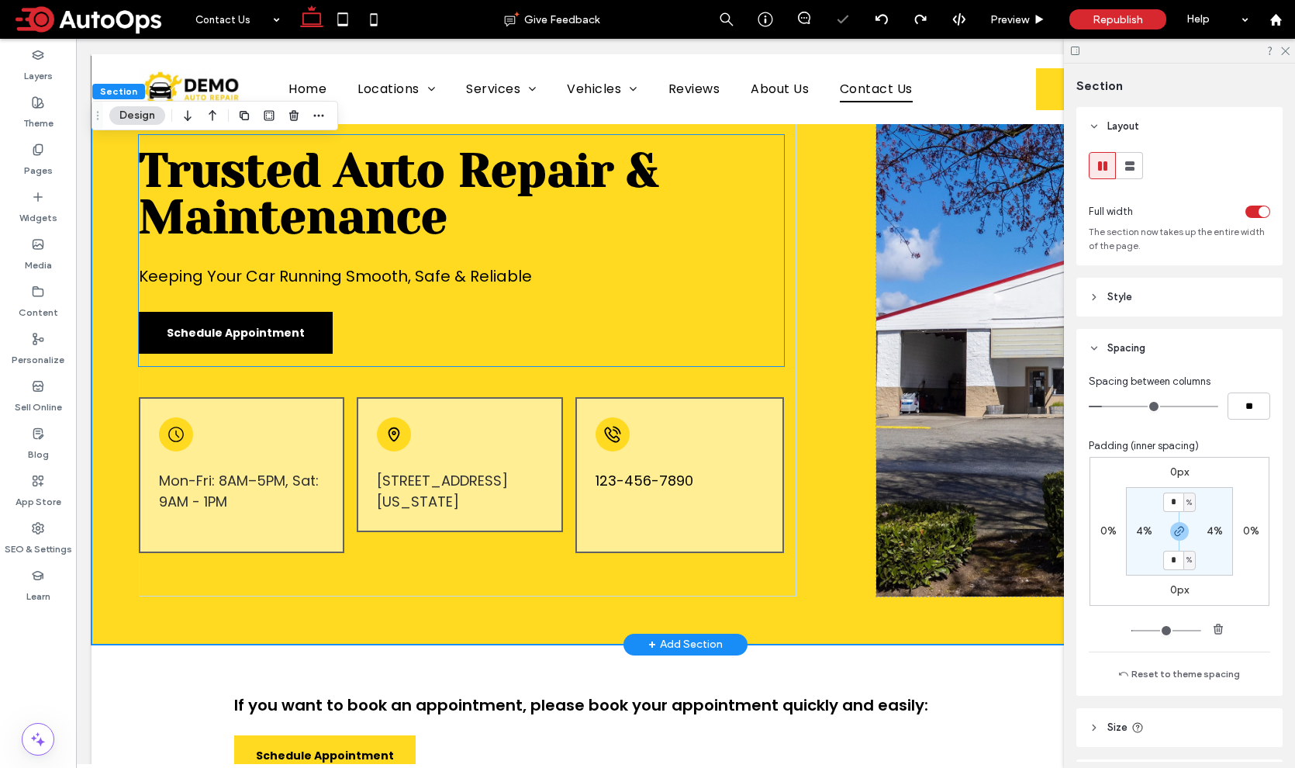
scroll to position [709, 0]
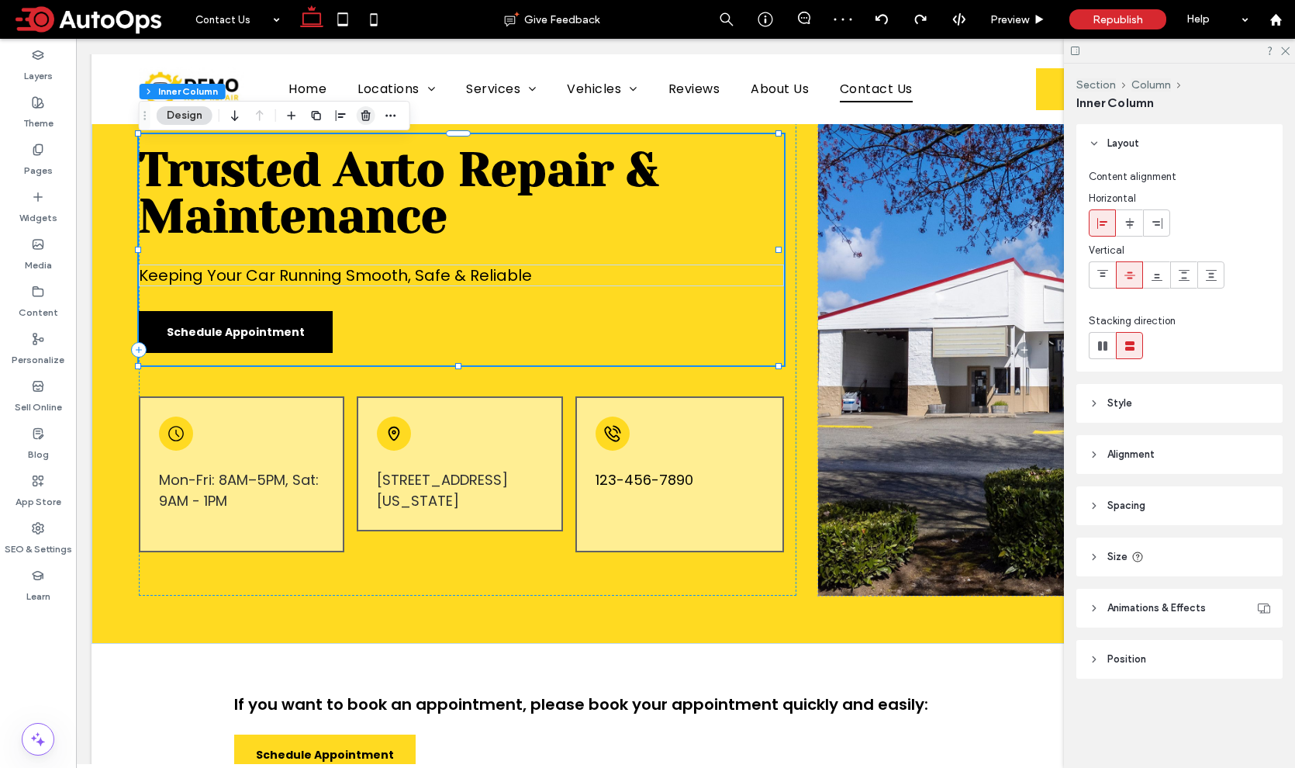
click at [365, 117] on icon "button" at bounding box center [366, 115] width 12 height 12
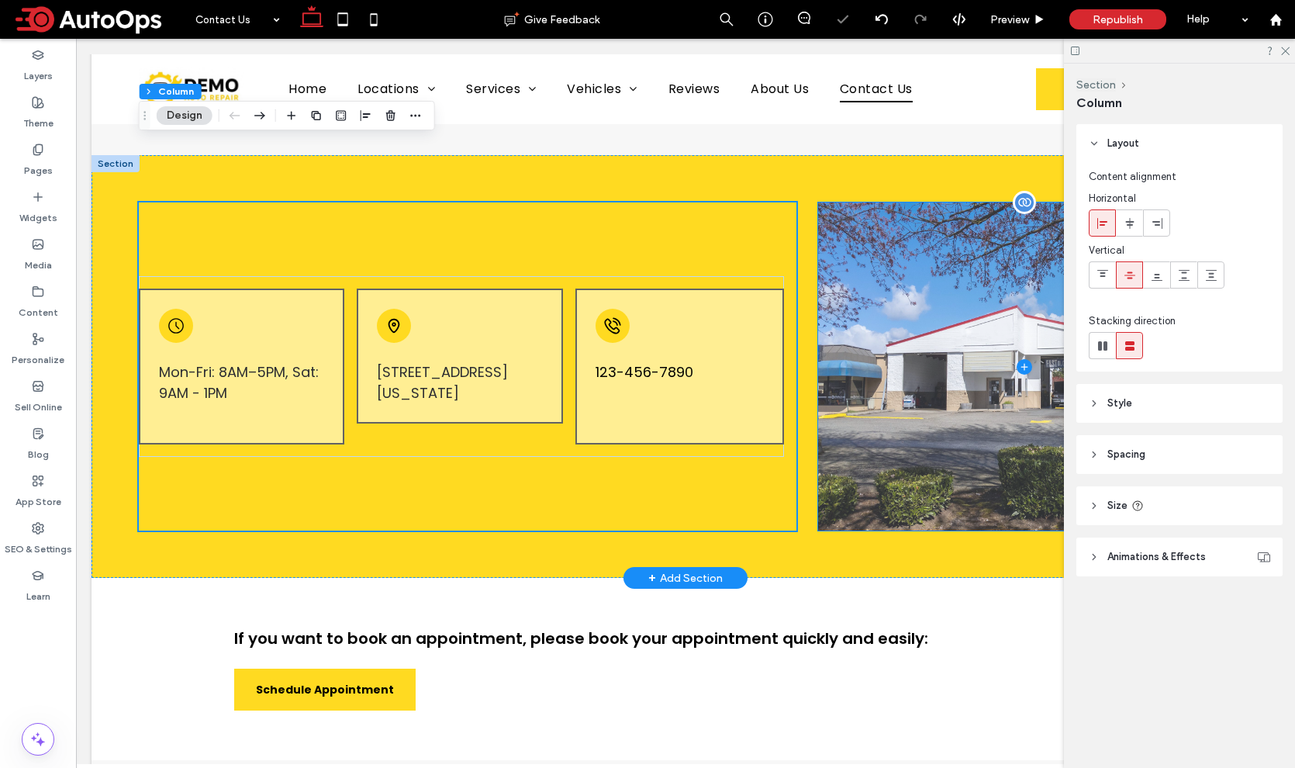
scroll to position [585, 0]
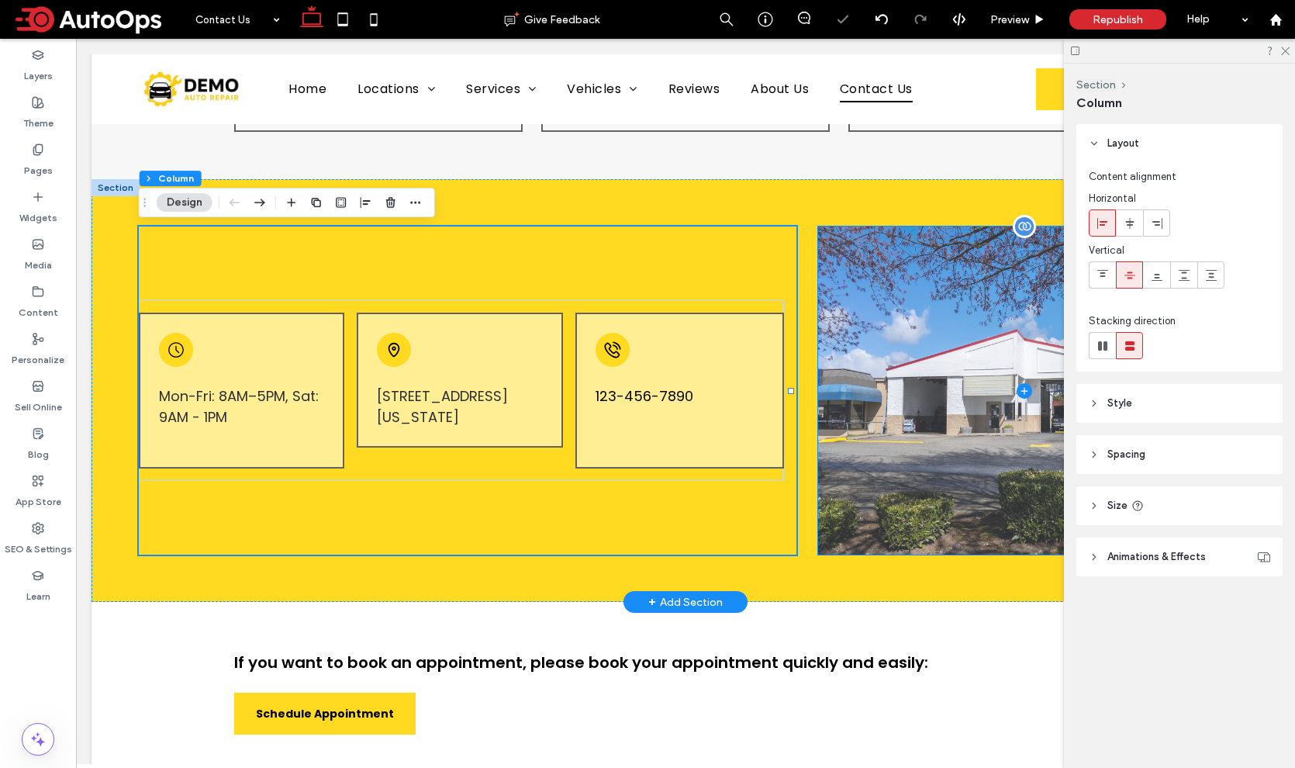
click at [858, 265] on span at bounding box center [1024, 389] width 412 height 327
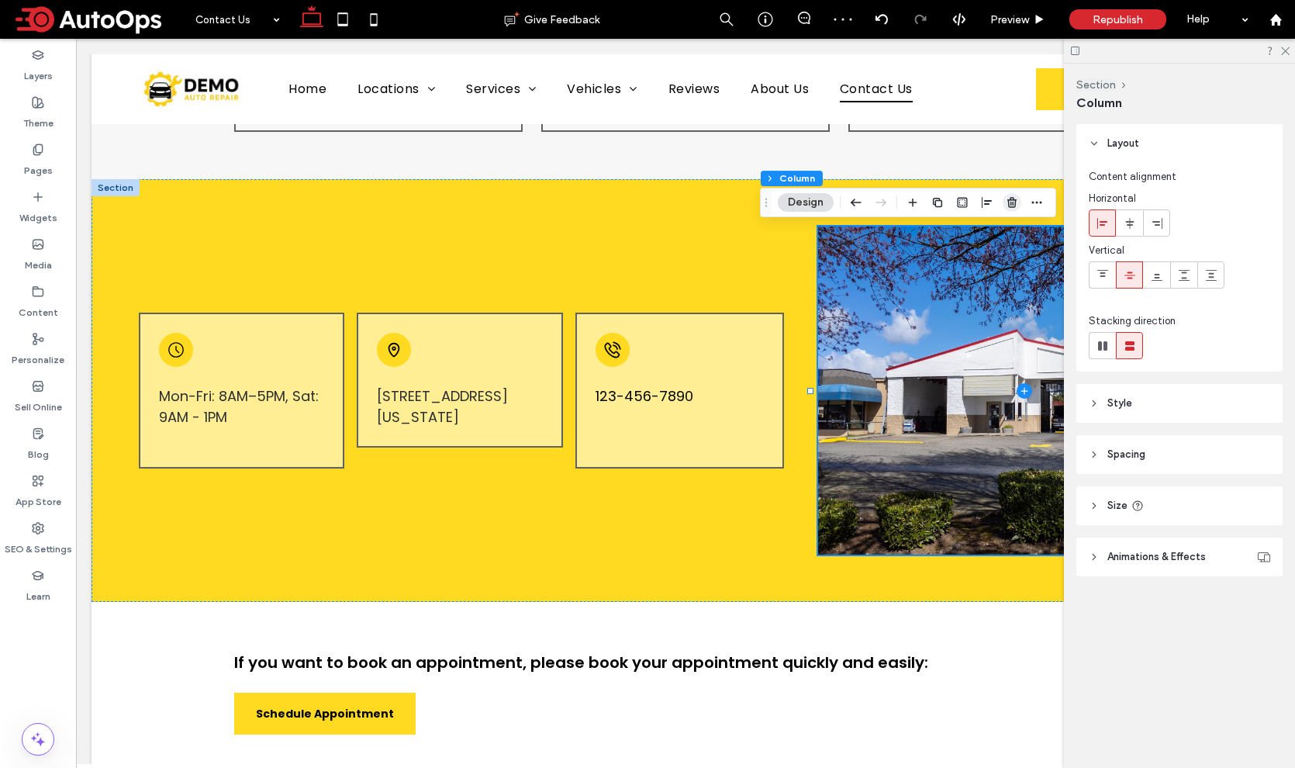
click at [1019, 201] on span "button" at bounding box center [1011, 202] width 19 height 19
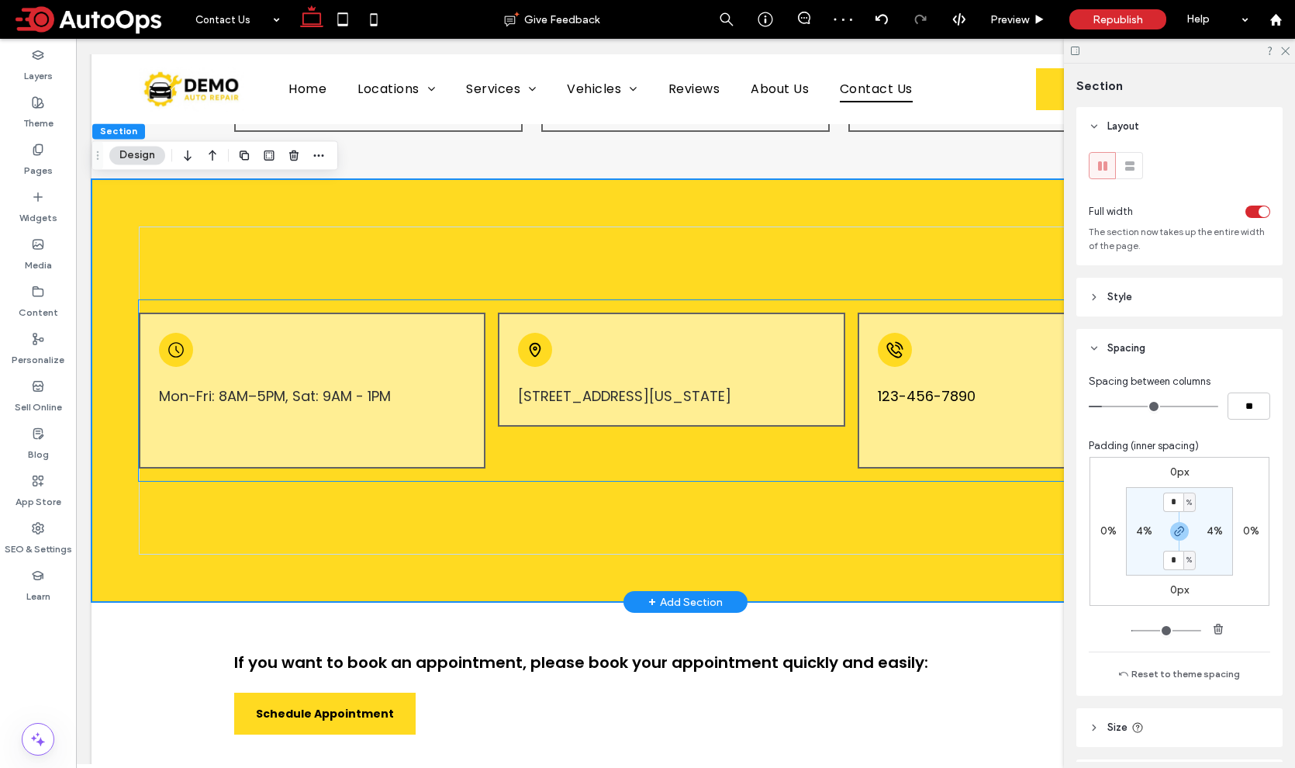
click at [354, 304] on div "Mon-Fri: 8AM–5PM, Sat: 9AM - 1PM 51 Goods Road, Conestoga, Pennsylvania 17516, …" at bounding box center [679, 390] width 1080 height 181
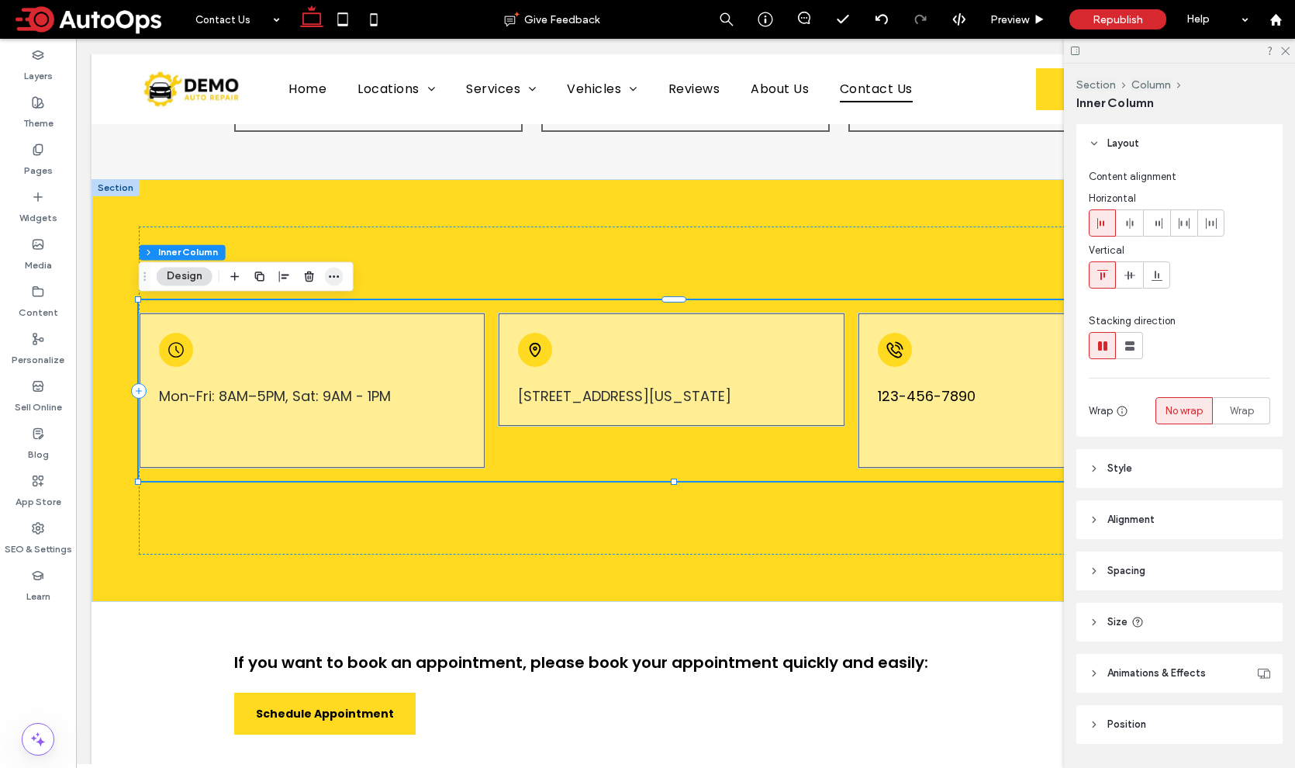
click at [336, 278] on icon "button" at bounding box center [334, 276] width 12 height 12
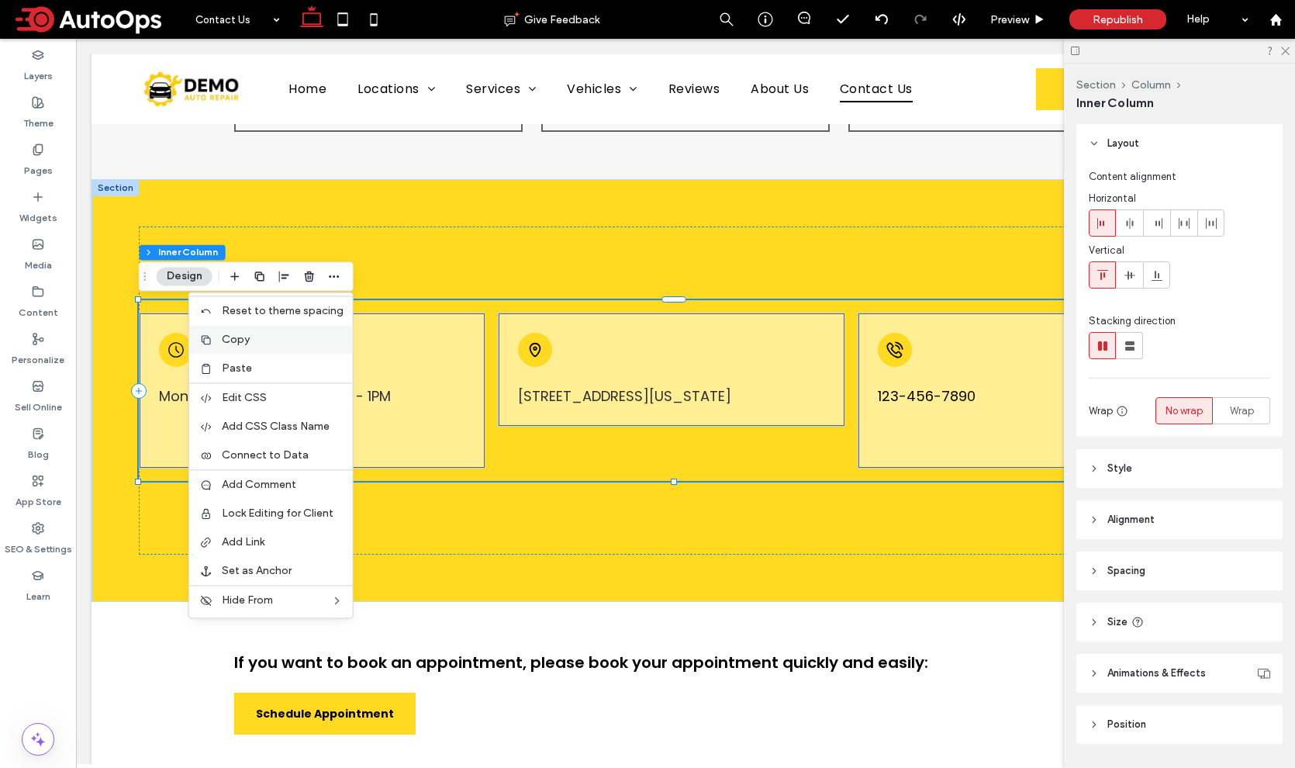
click at [284, 343] on label "Copy" at bounding box center [283, 339] width 122 height 13
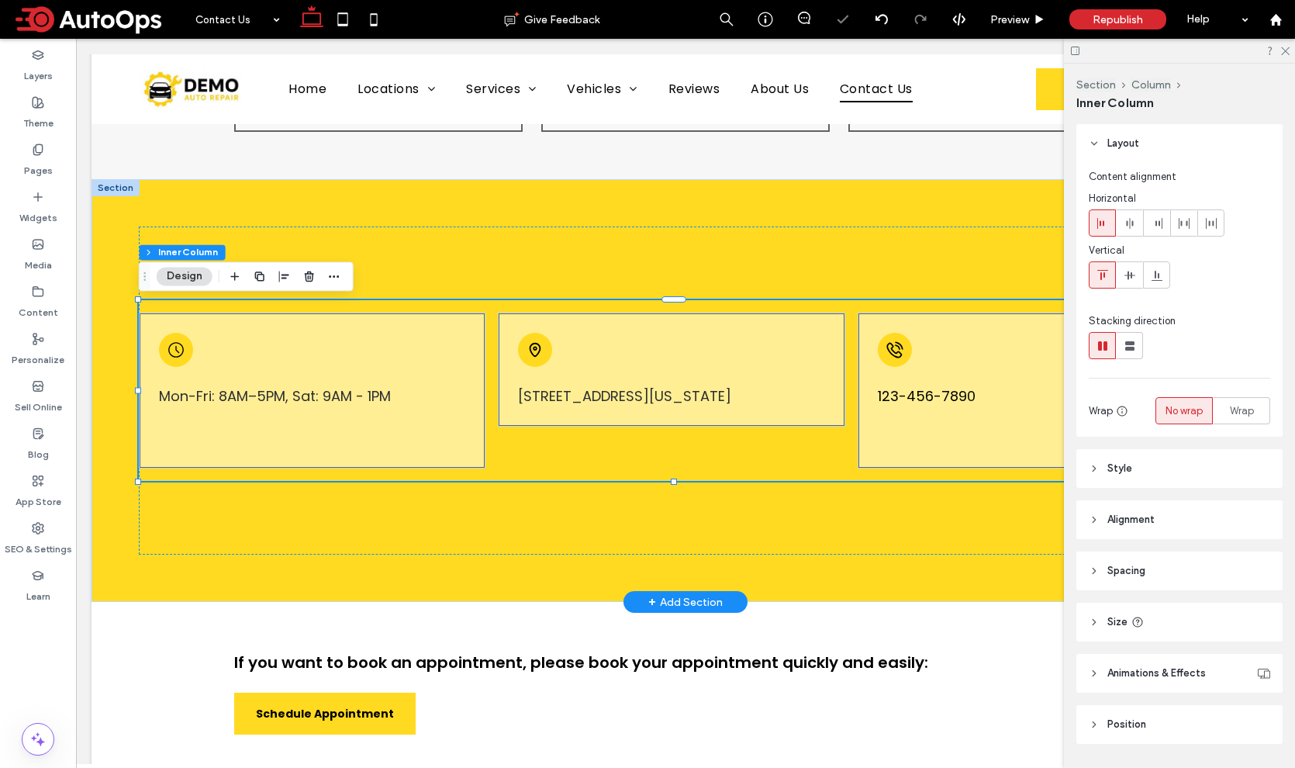
click at [124, 186] on div at bounding box center [115, 187] width 48 height 17
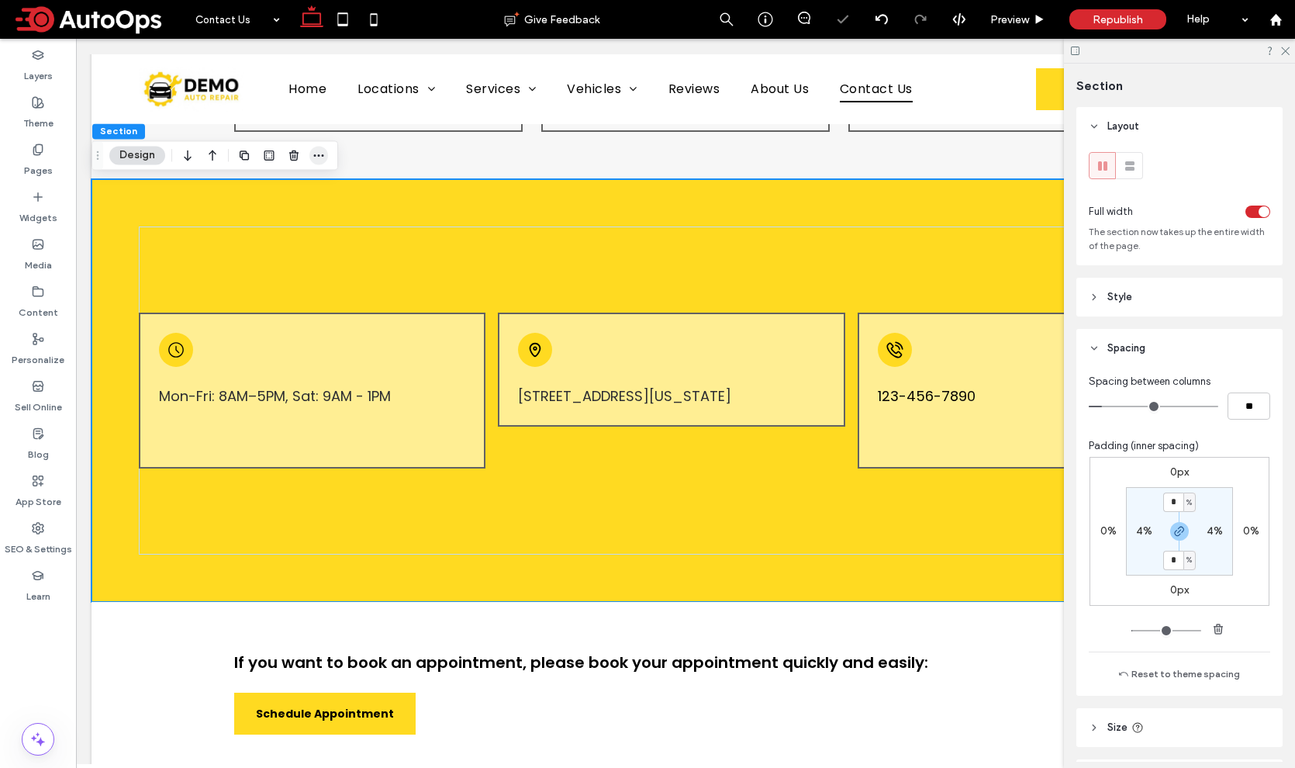
click at [319, 154] on use "button" at bounding box center [319, 155] width 10 height 2
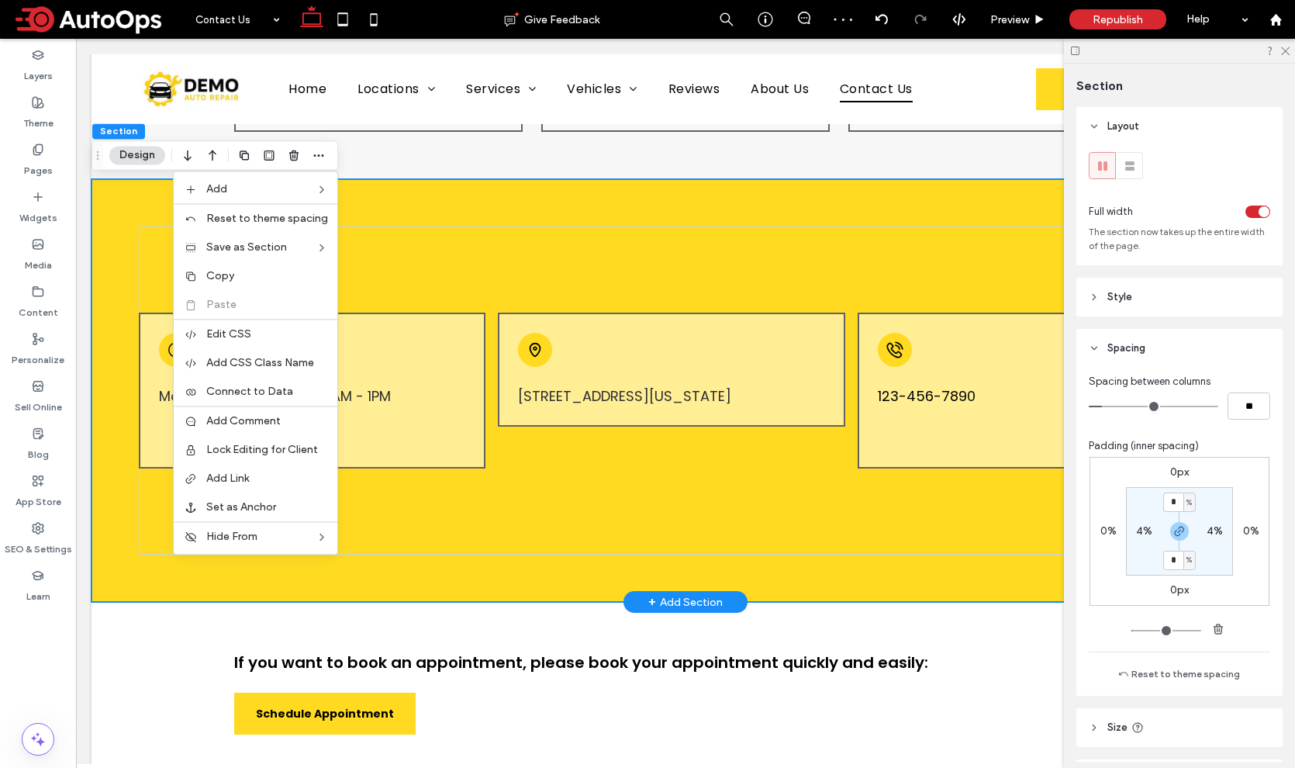
click at [145, 222] on div "Mon-Fri: 8AM–5PM, Sat: 9AM - 1PM 51 Goods Road, Conestoga, Pennsylvania 17516, …" at bounding box center [685, 390] width 1188 height 423
click at [154, 236] on div "Mon-Fri: 8AM–5PM, Sat: 9AM - 1PM 51 Goods Road, Conestoga, Pennsylvania 17516, …" at bounding box center [685, 389] width 1092 height 327
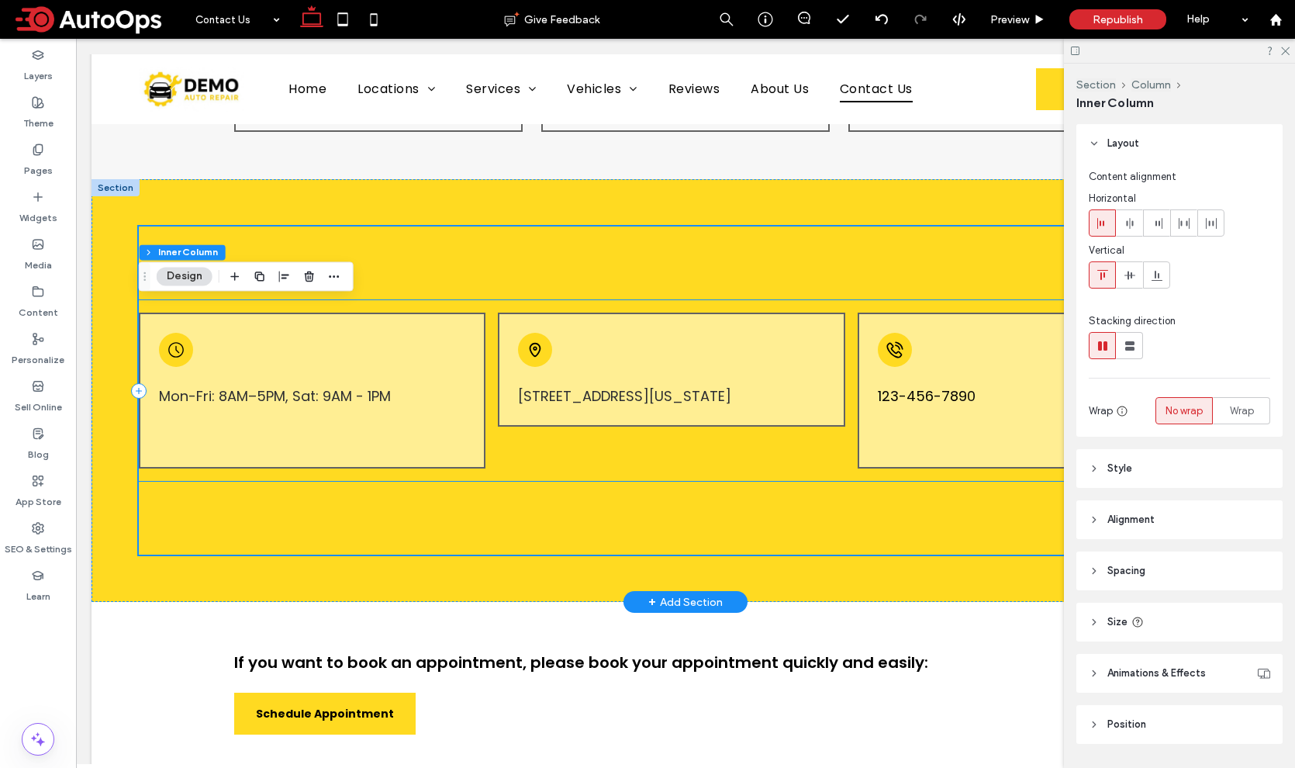
scroll to position [44, 0]
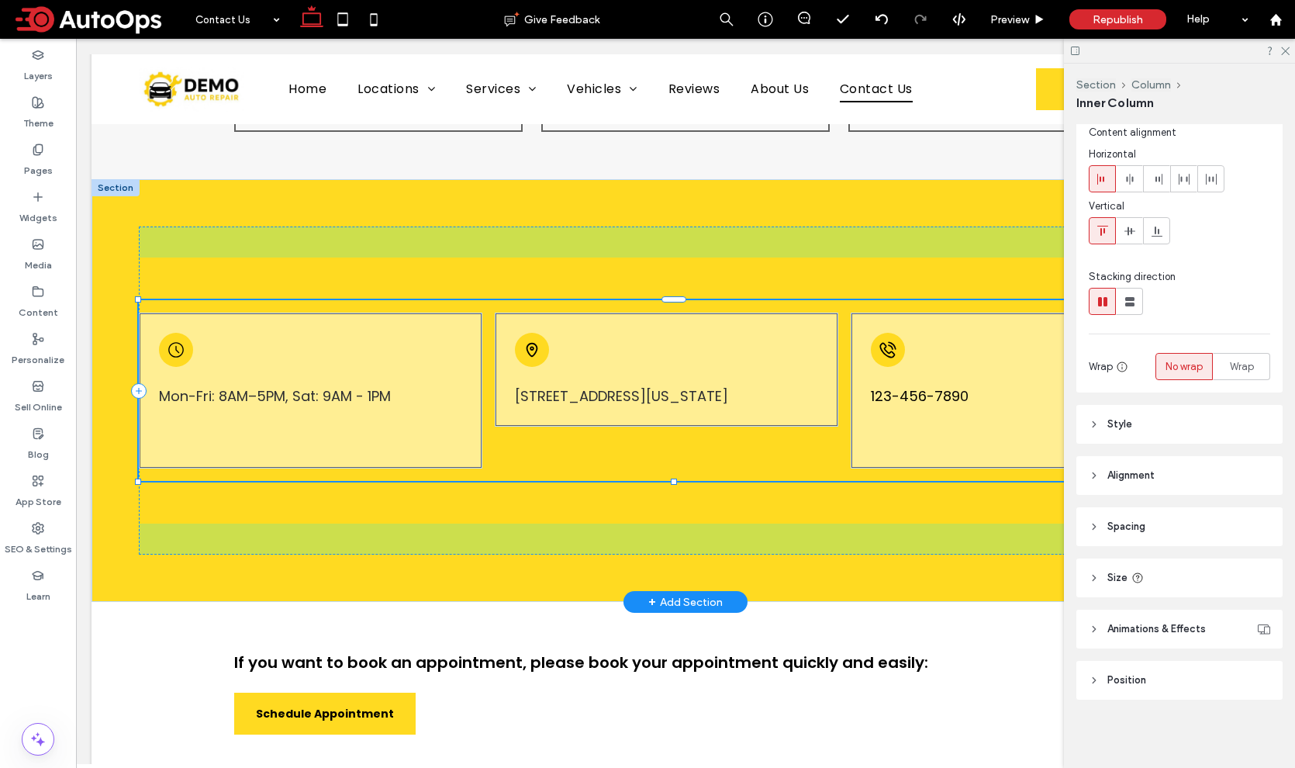
drag, startPoint x: 671, startPoint y: 481, endPoint x: 668, endPoint y: 460, distance: 21.1
click at [668, 460] on div "Mon-Fri: 8AM–5PM, Sat: 9AM - 1PM 51 Goods Road, Conestoga, Pennsylvania 17516, …" at bounding box center [685, 390] width 1188 height 423
type input "***"
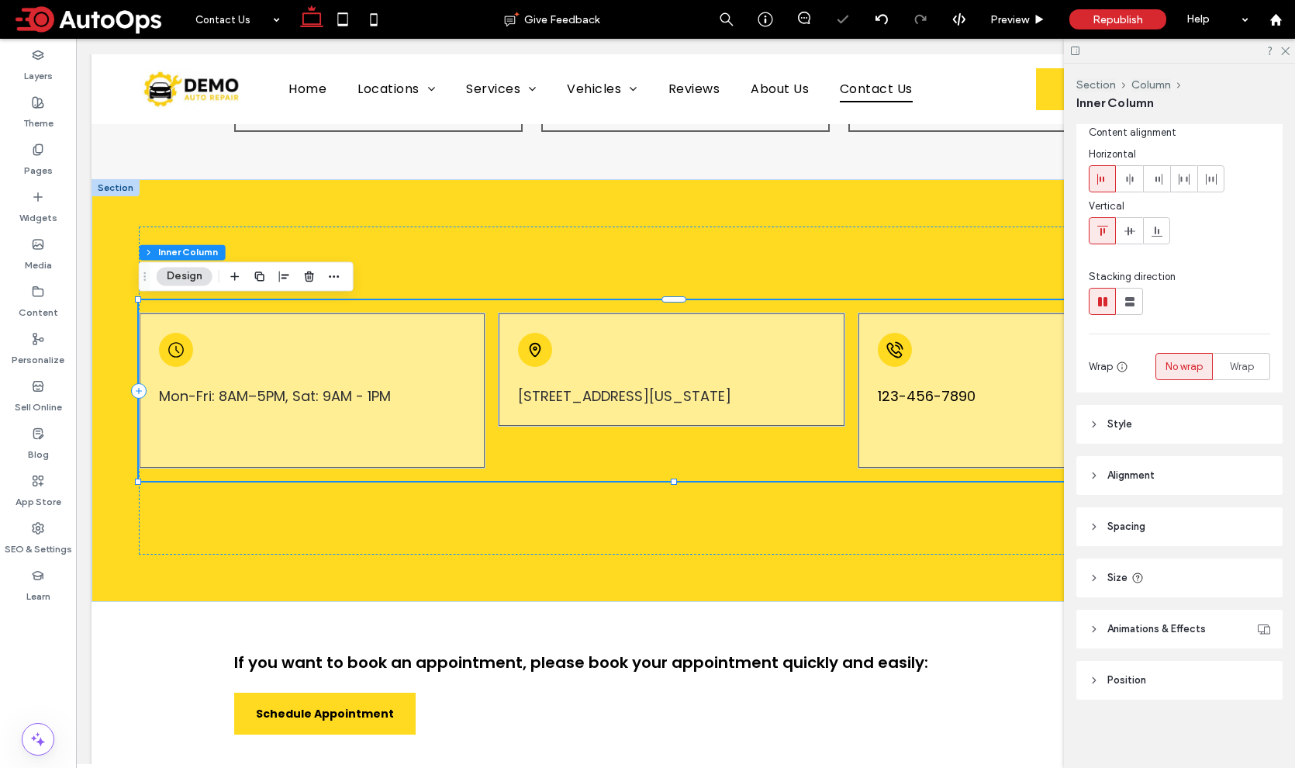
click at [1117, 530] on span "Spacing" at bounding box center [1126, 527] width 38 height 16
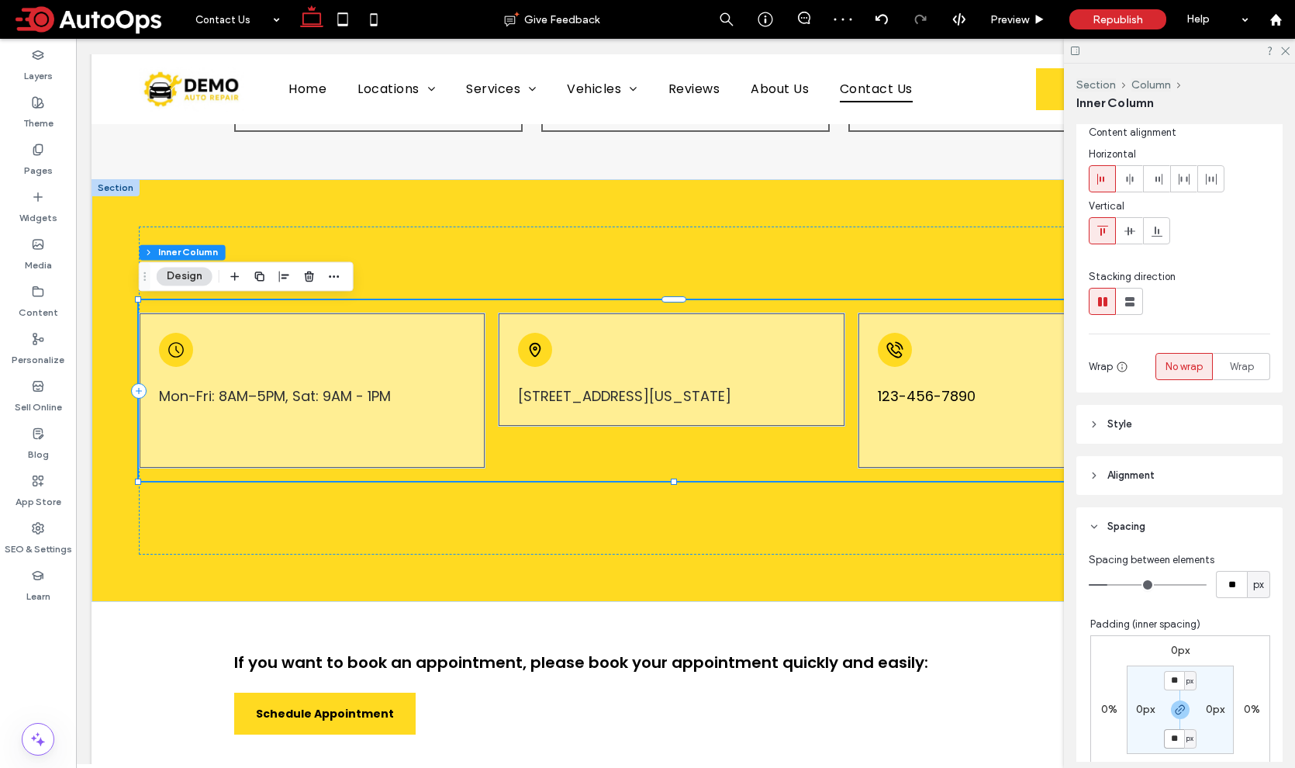
click at [1166, 740] on input "**" at bounding box center [1174, 738] width 20 height 19
type input "*"
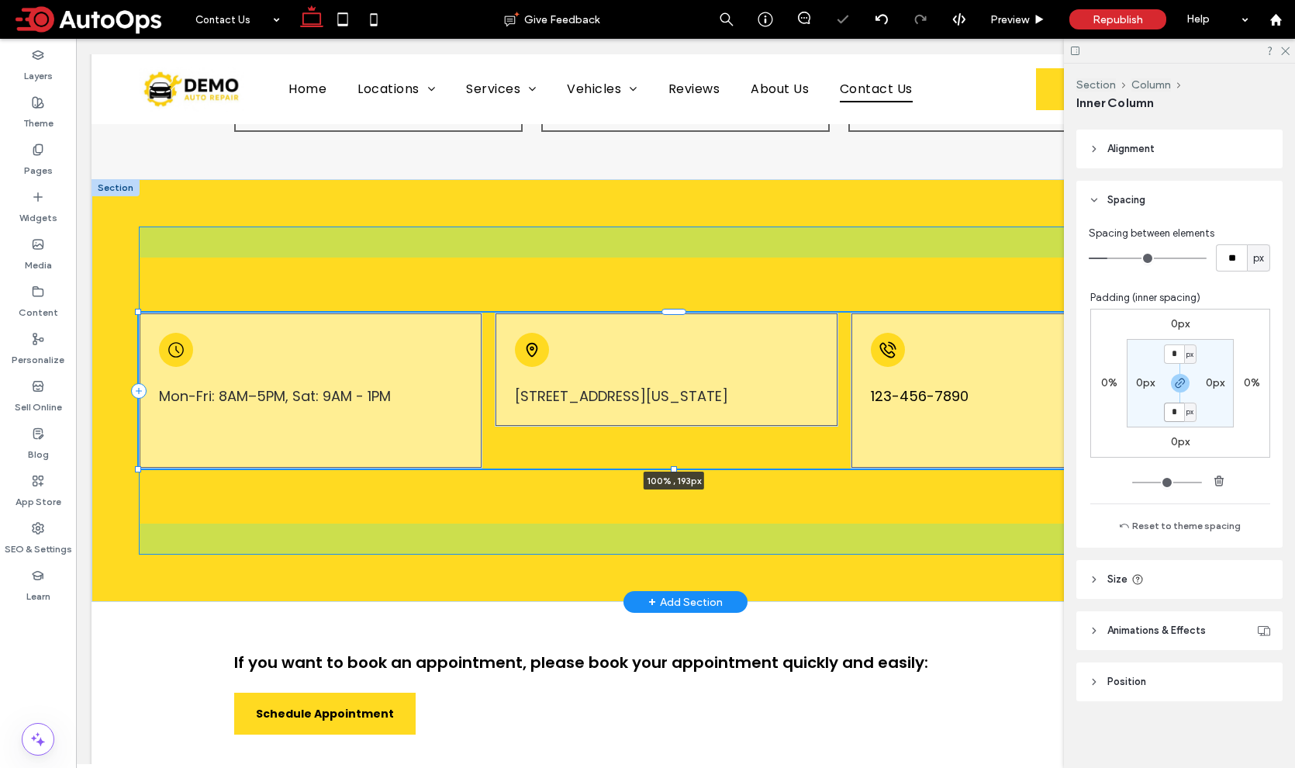
drag, startPoint x: 672, startPoint y: 482, endPoint x: 671, endPoint y: 449, distance: 33.4
click at [671, 449] on div "Mon-Fri: 8AM–5PM, Sat: 9AM - 1PM 51 Goods Road, Conestoga, Pennsylvania 17516, …" at bounding box center [685, 390] width 1188 height 423
type input "***"
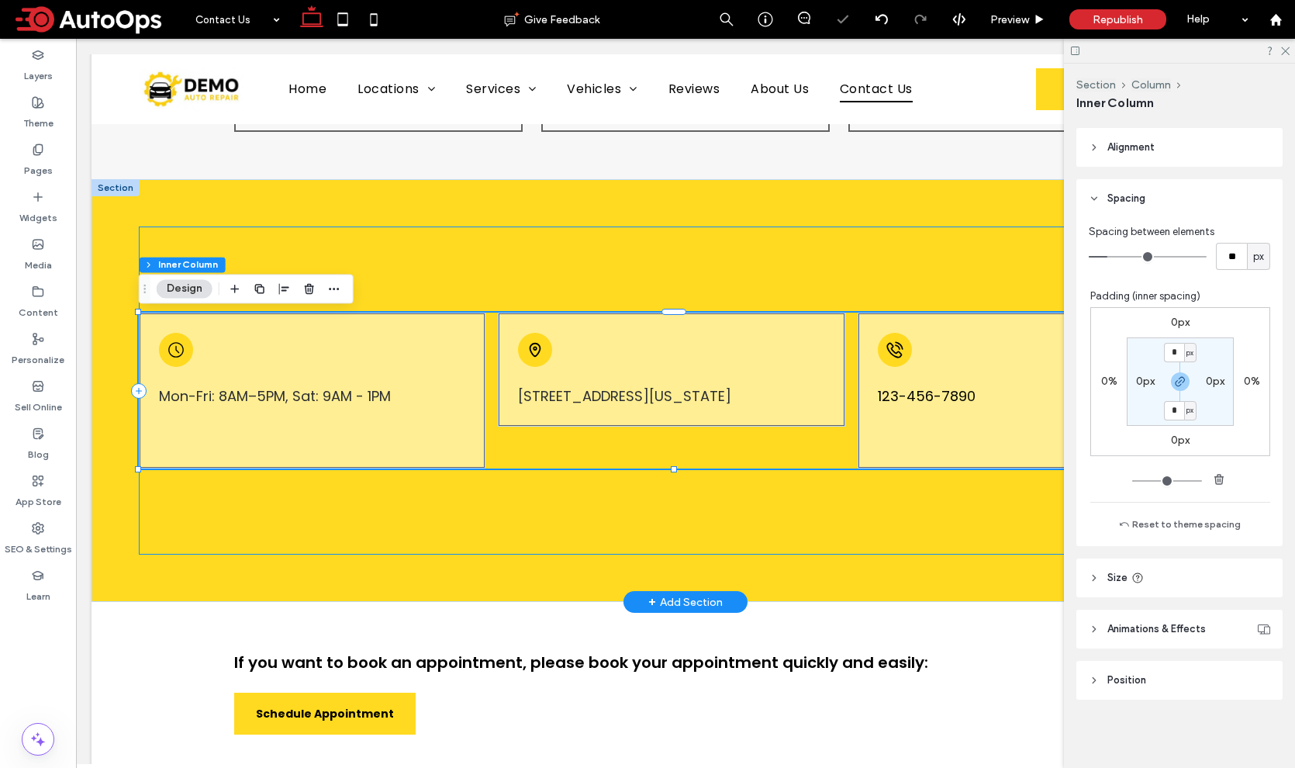
drag, startPoint x: 384, startPoint y: 259, endPoint x: 432, endPoint y: 307, distance: 68.0
click at [384, 259] on div "Mon-Fri: 8AM–5PM, Sat: 9AM - 1PM 51 Goods Road, Conestoga, Pennsylvania 17516, …" at bounding box center [685, 389] width 1092 height 327
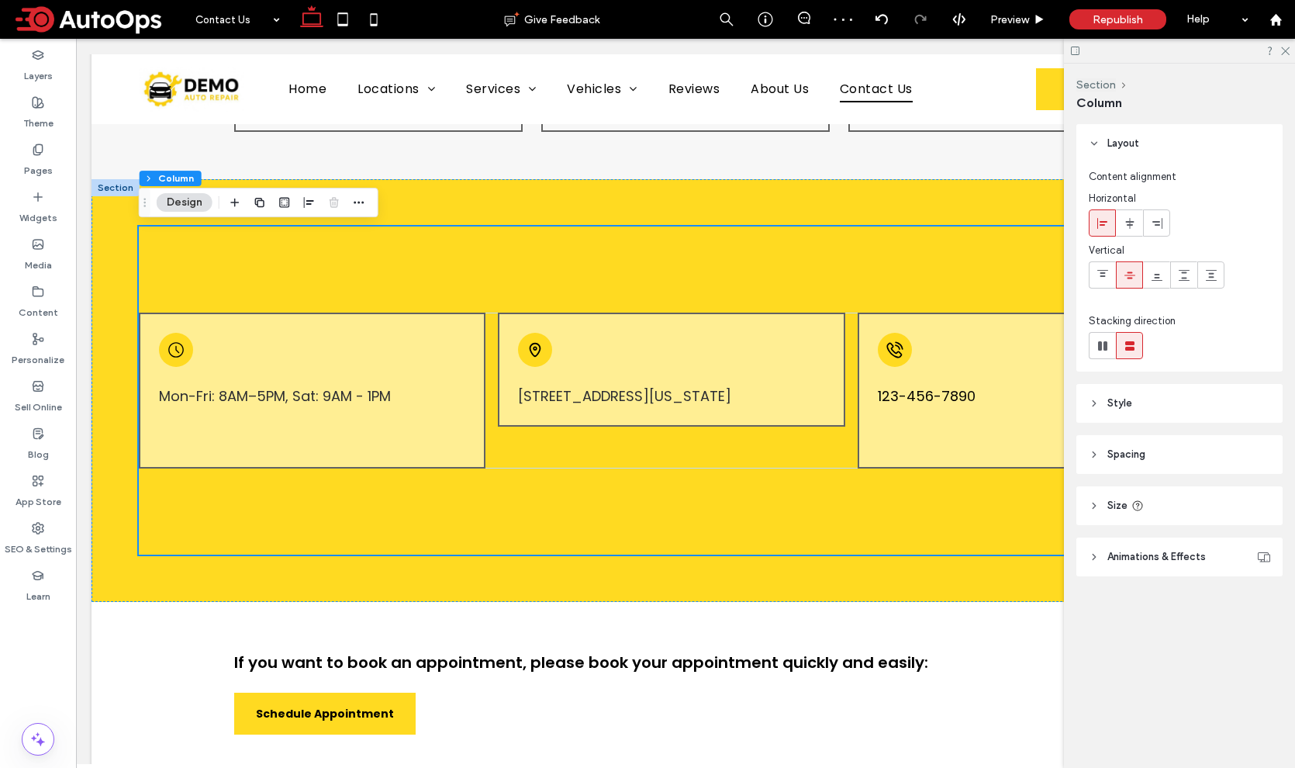
click at [1125, 463] on header "Spacing" at bounding box center [1179, 454] width 206 height 39
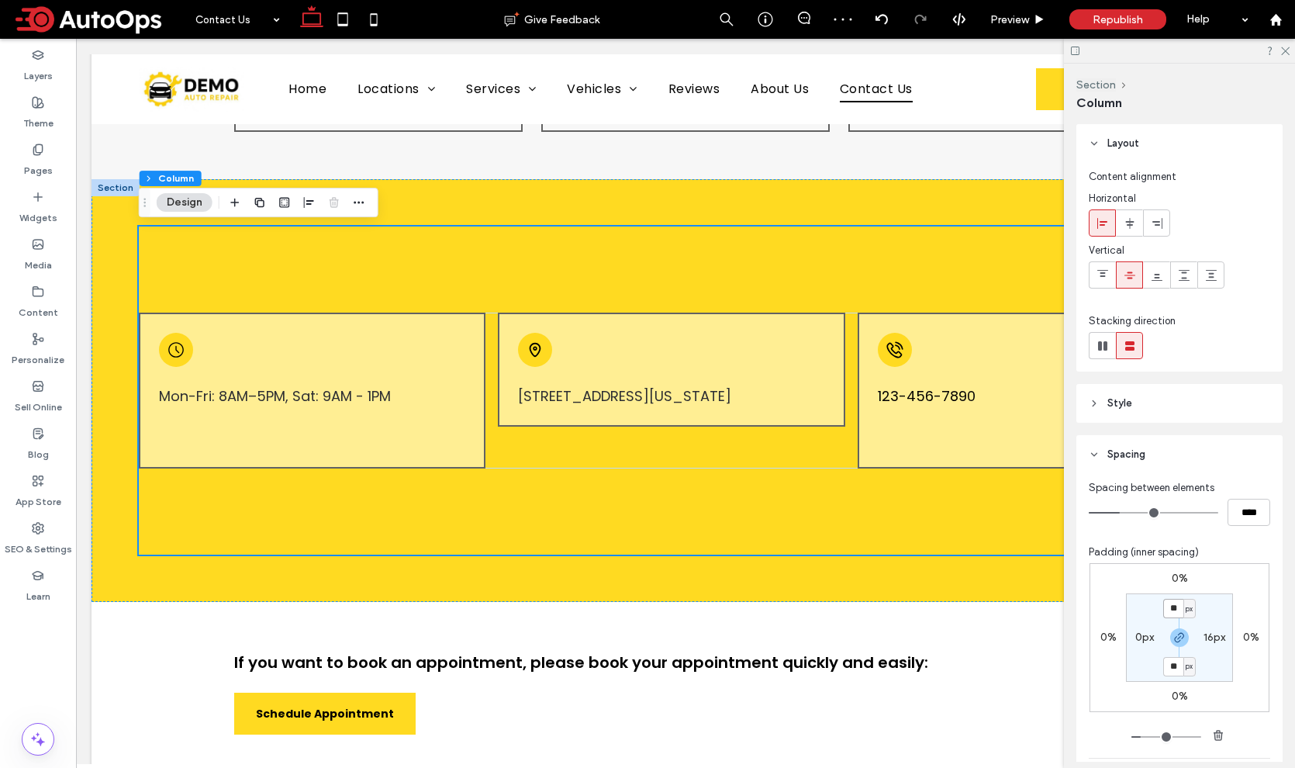
click at [1175, 609] on input "**" at bounding box center [1173, 608] width 20 height 19
type input "*"
click at [748, 543] on div "Mon-Fri: 8AM–5PM, Sat: 9AM - 1PM 51 Goods Road, Conestoga, Pennsylvania 17516, …" at bounding box center [685, 389] width 1092 height 327
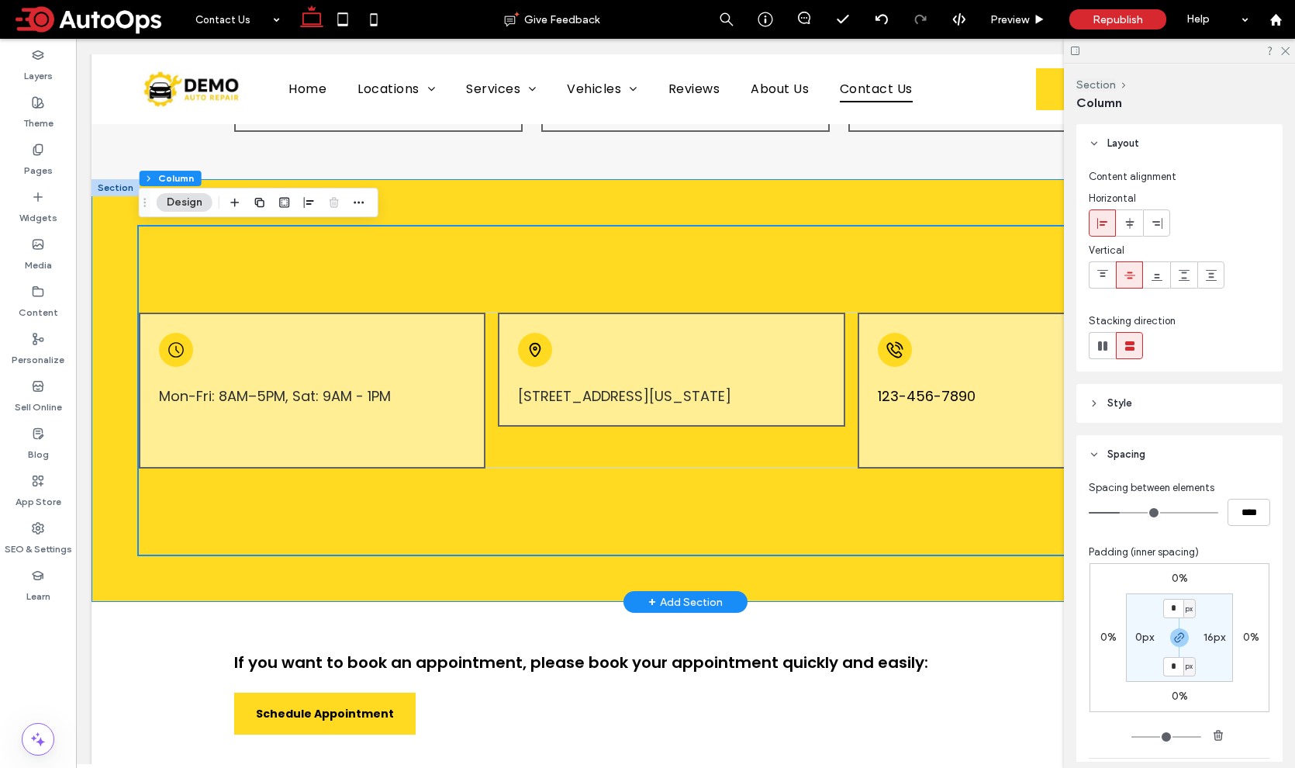
click at [671, 196] on div "Mon-Fri: 8AM–5PM, Sat: 9AM - 1PM 51 Goods Road, Conestoga, Pennsylvania 17516, …" at bounding box center [685, 390] width 1188 height 423
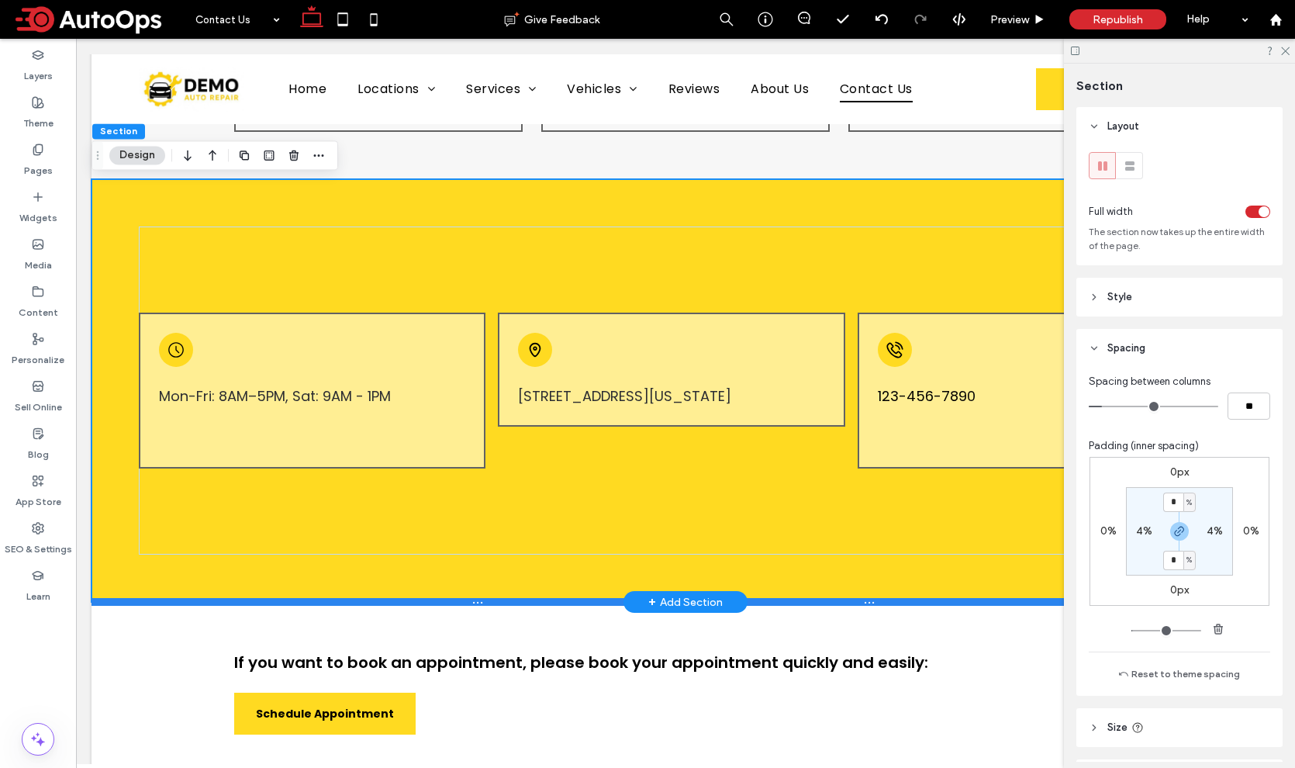
click at [772, 601] on div "Reach out to us in whatever way is best for you! Contact Us Section Visit Us Us…" at bounding box center [685, 383] width 1188 height 1689
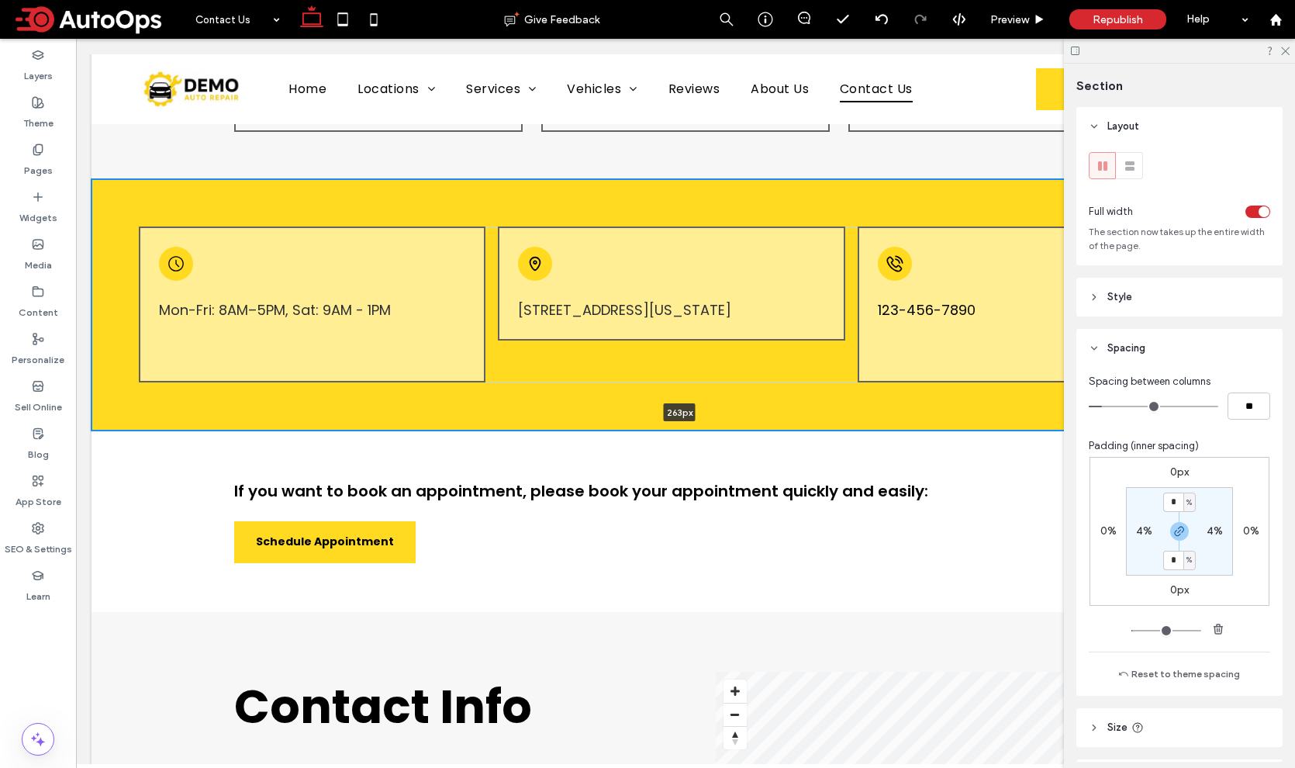
drag, startPoint x: 772, startPoint y: 601, endPoint x: 770, endPoint y: 380, distance: 221.0
click at [770, 380] on div "Mon-Fri: 8AM–5PM, Sat: 9AM - 1PM 51 Goods Road, Conestoga, Pennsylvania 17516, …" at bounding box center [685, 304] width 1188 height 251
type input "***"
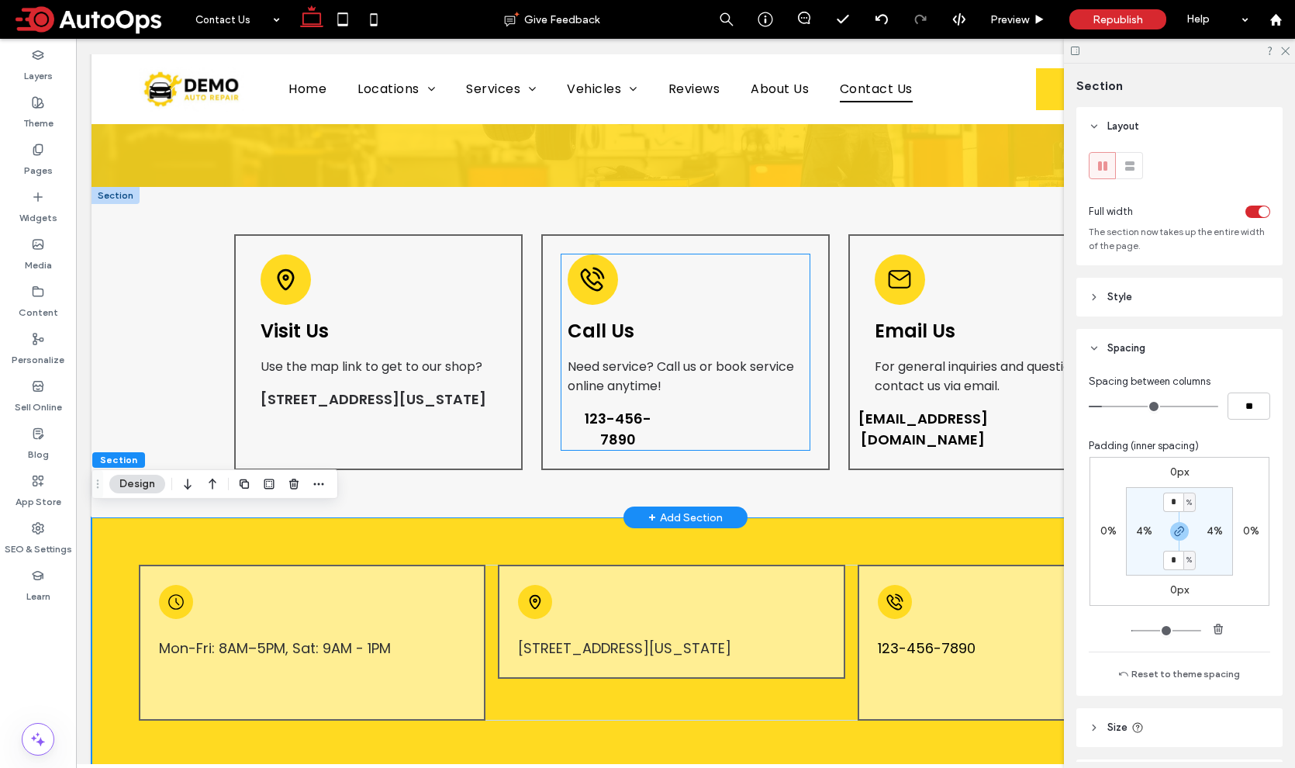
scroll to position [280, 0]
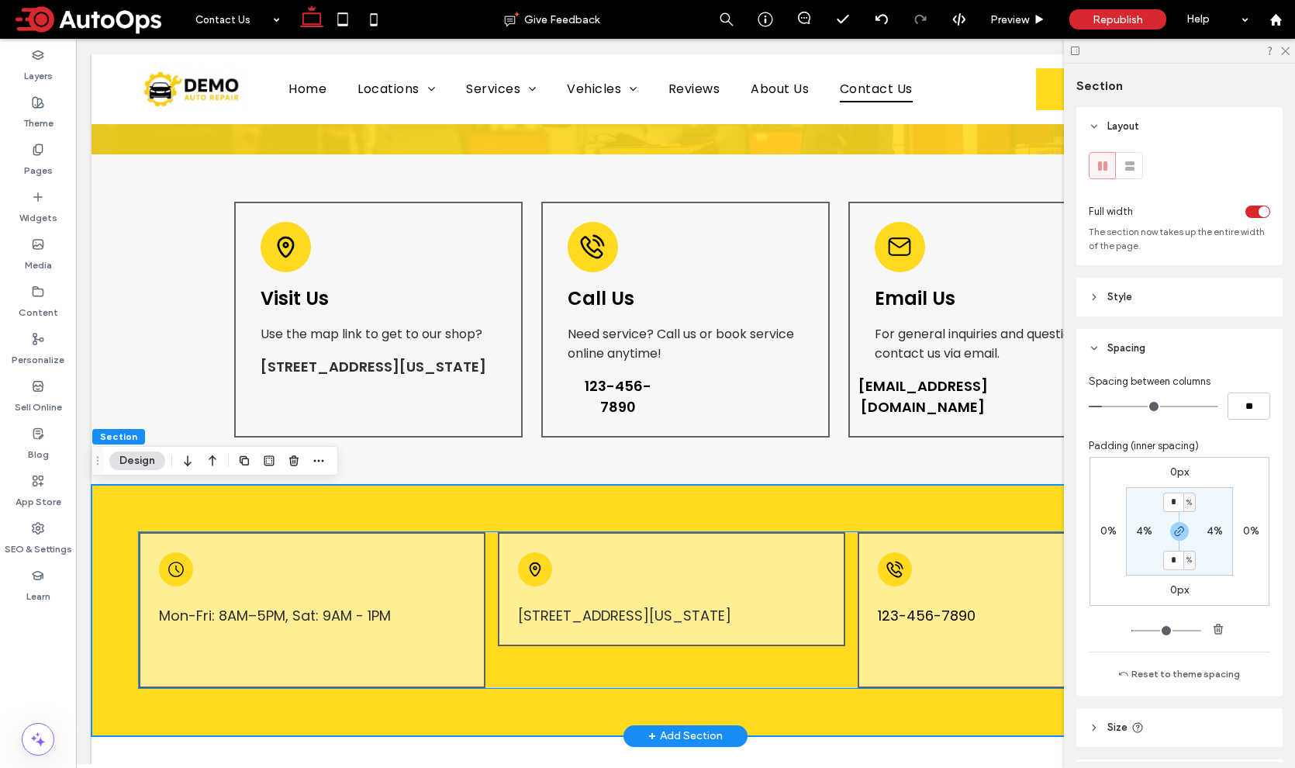
click at [902, 615] on span "123-456-7890" at bounding box center [927, 615] width 98 height 21
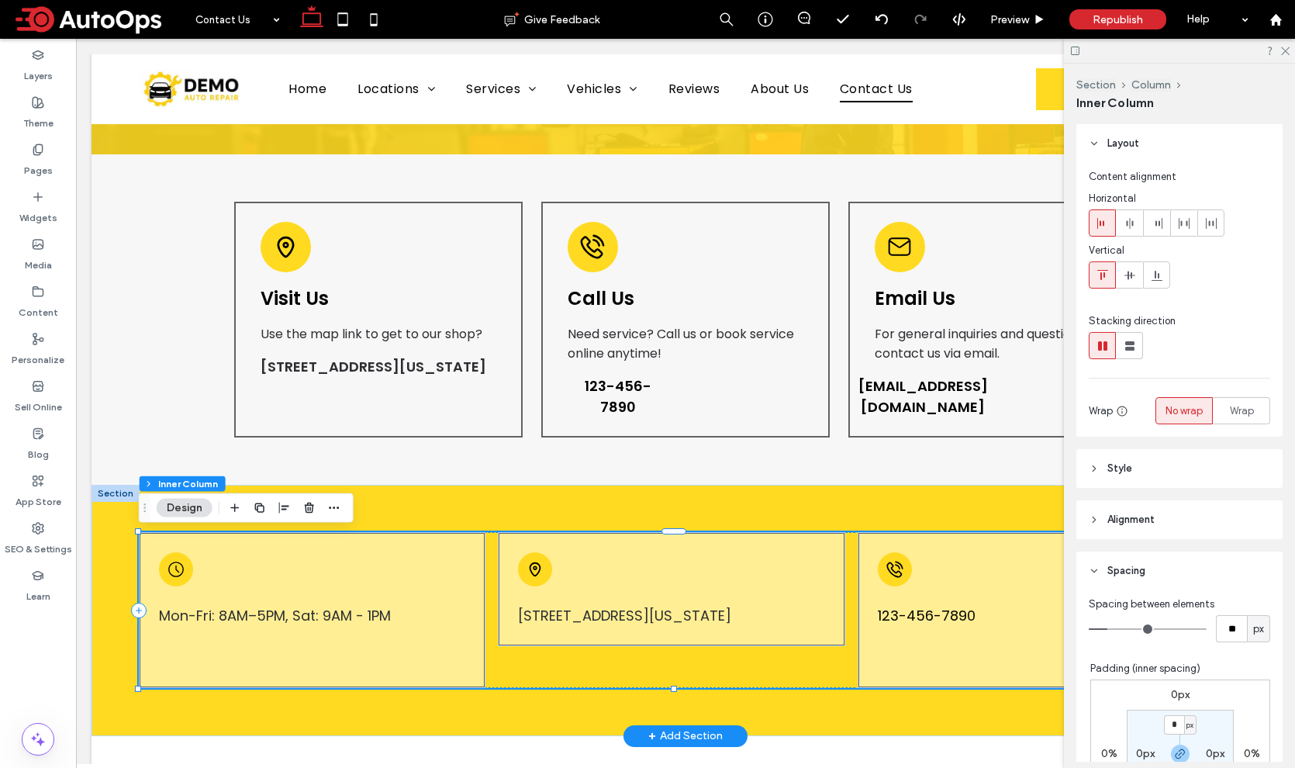
click at [914, 614] on span "123-456-7890" at bounding box center [927, 615] width 98 height 21
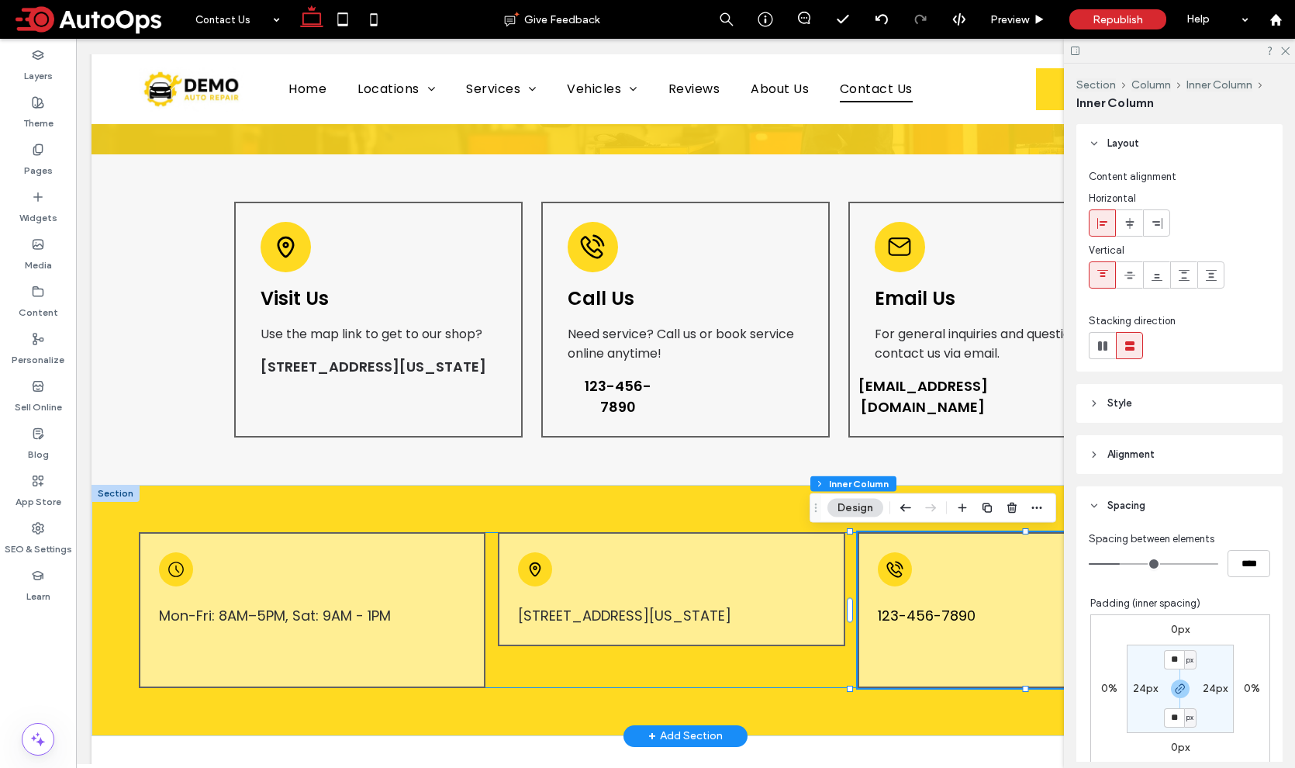
click at [914, 614] on span "123-456-7890" at bounding box center [927, 615] width 98 height 21
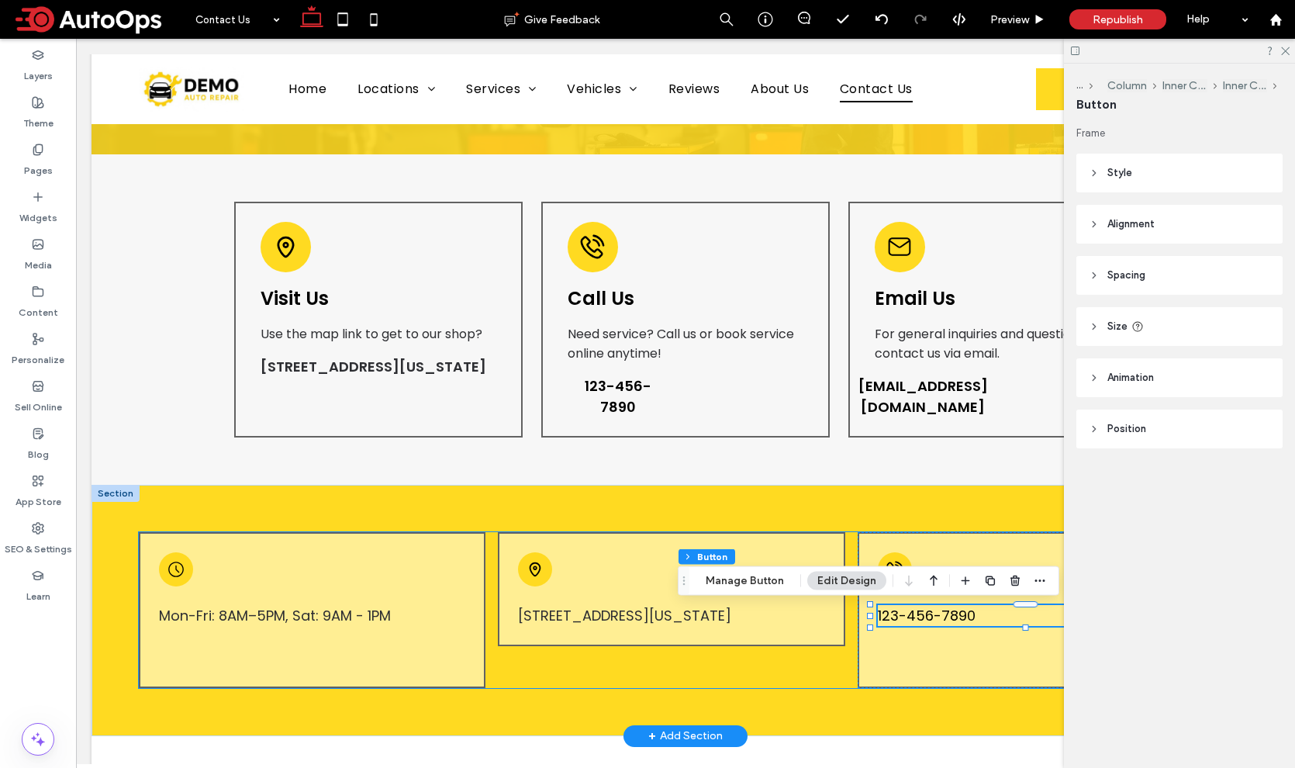
click at [914, 614] on span "123-456-7890" at bounding box center [927, 615] width 98 height 21
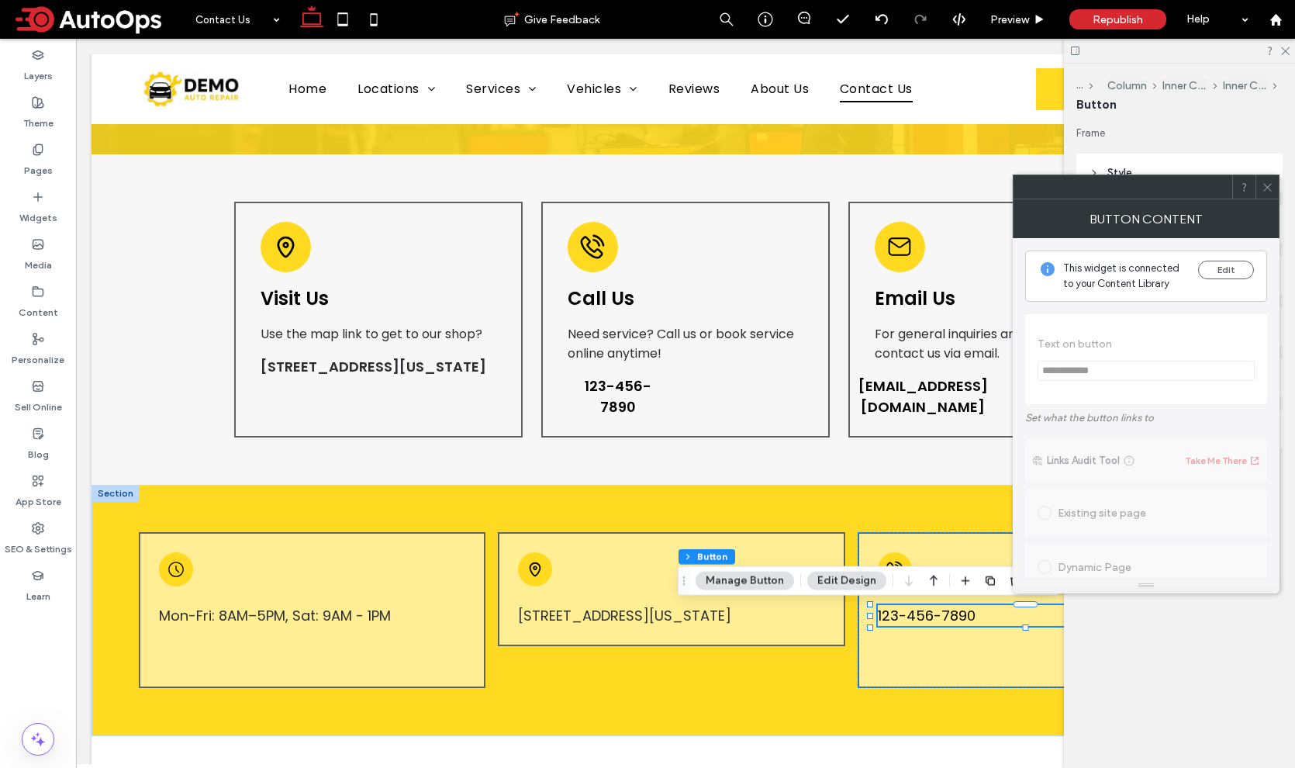
click at [1270, 188] on icon at bounding box center [1267, 187] width 12 height 12
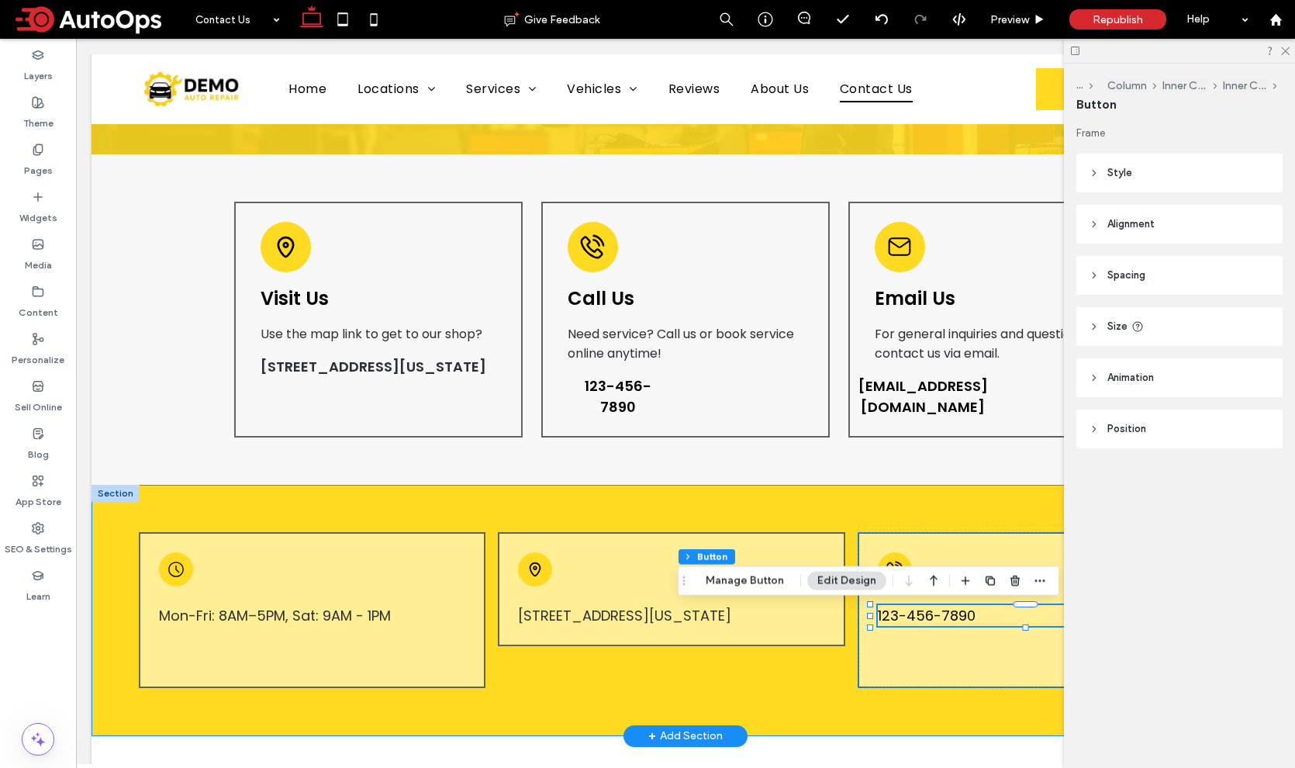
click at [801, 499] on div "Mon-Fri: 8AM–5PM, Sat: 9AM - 1PM 51 Goods Road, Conestoga, Pennsylvania 17516, …" at bounding box center [685, 610] width 1188 height 251
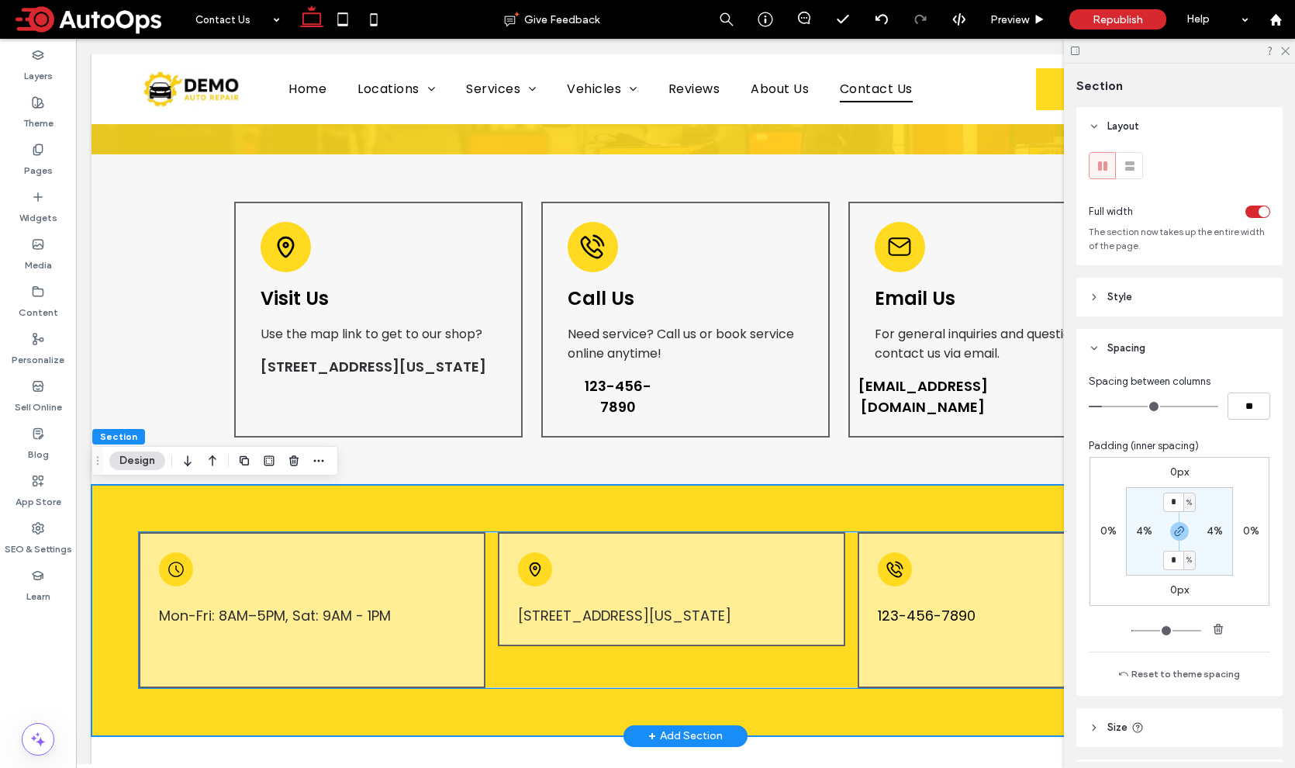
click at [874, 535] on div "123-456-7890" at bounding box center [1034, 610] width 353 height 156
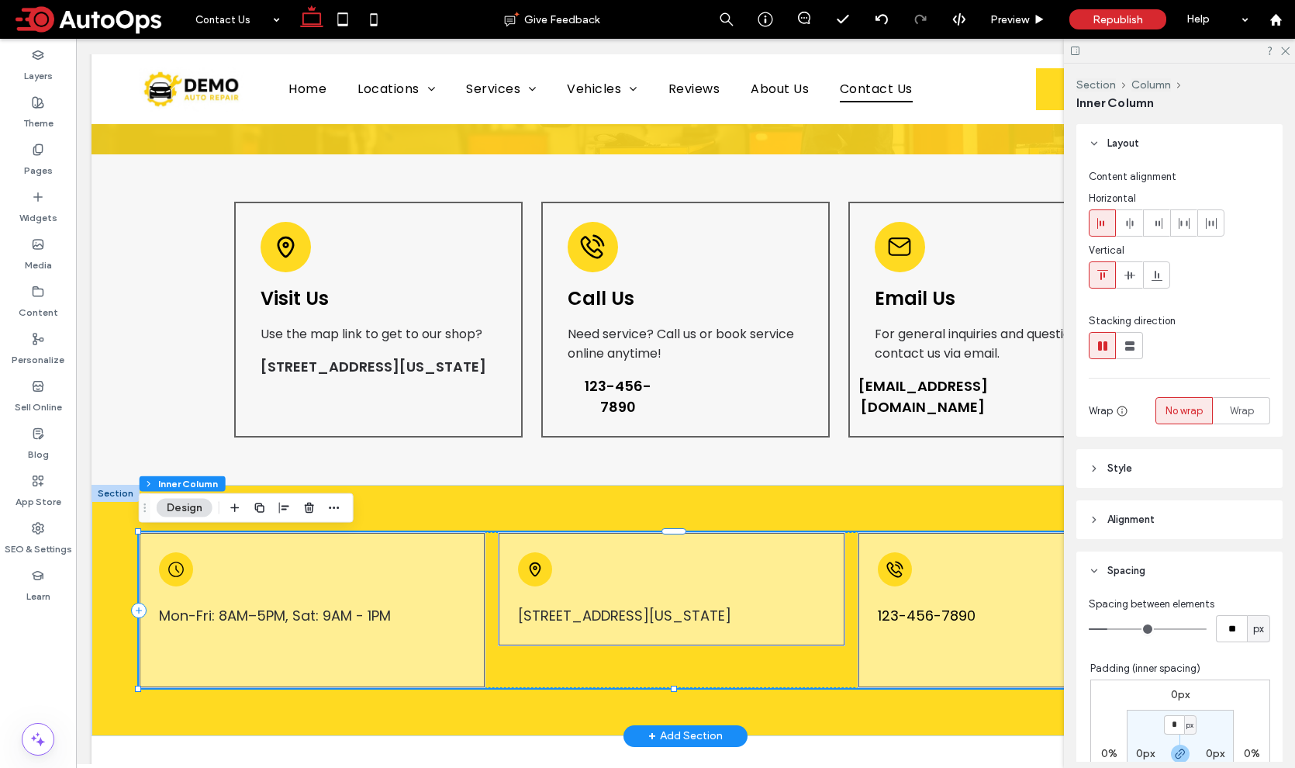
click at [878, 545] on div "123-456-7890" at bounding box center [1034, 610] width 353 height 156
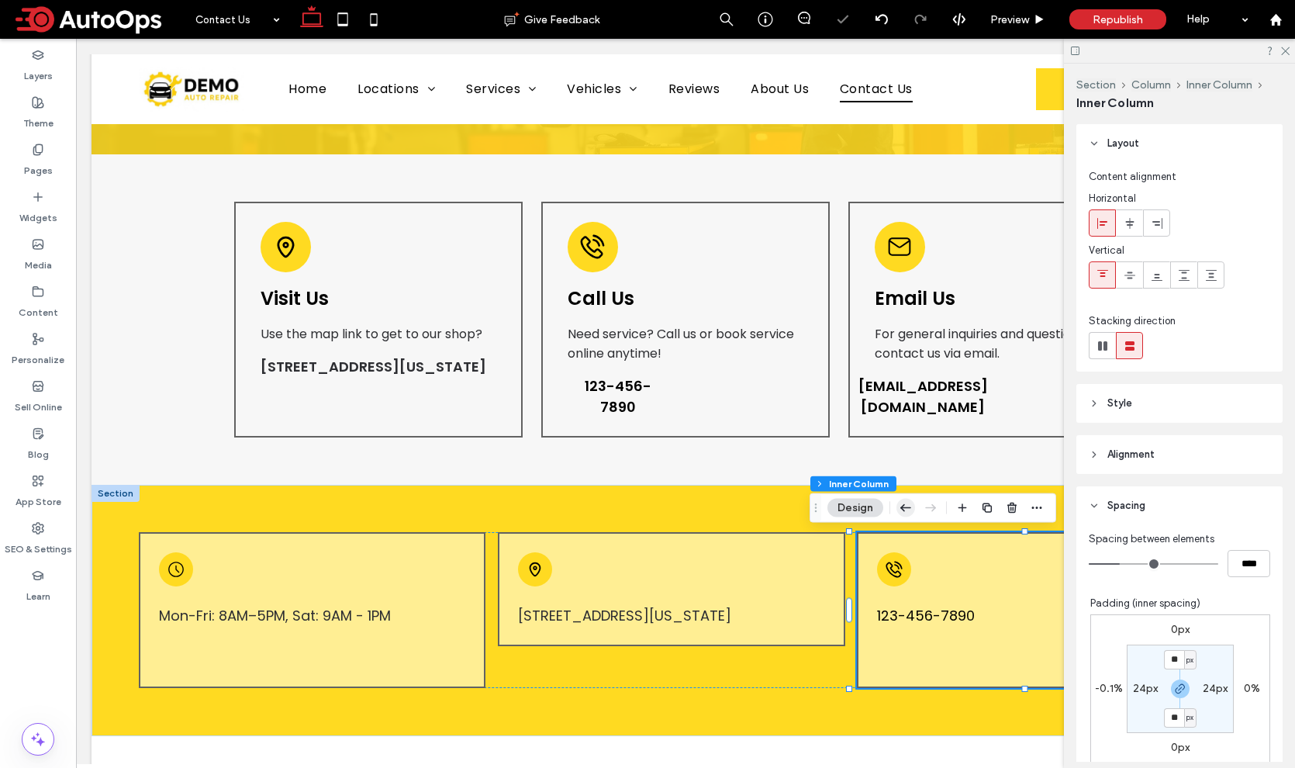
click at [904, 506] on icon "button" at bounding box center [905, 508] width 19 height 28
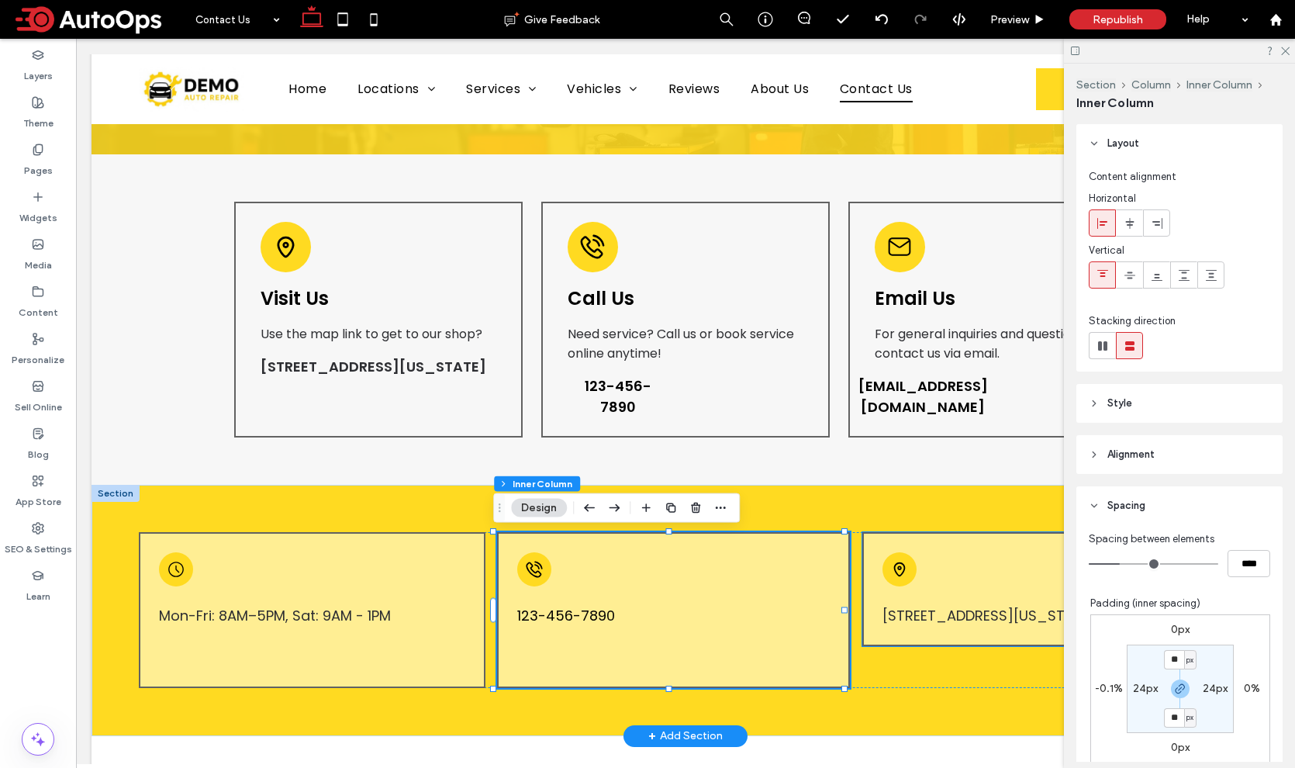
click at [876, 543] on div "[STREET_ADDRESS][US_STATE]" at bounding box center [1035, 589] width 347 height 114
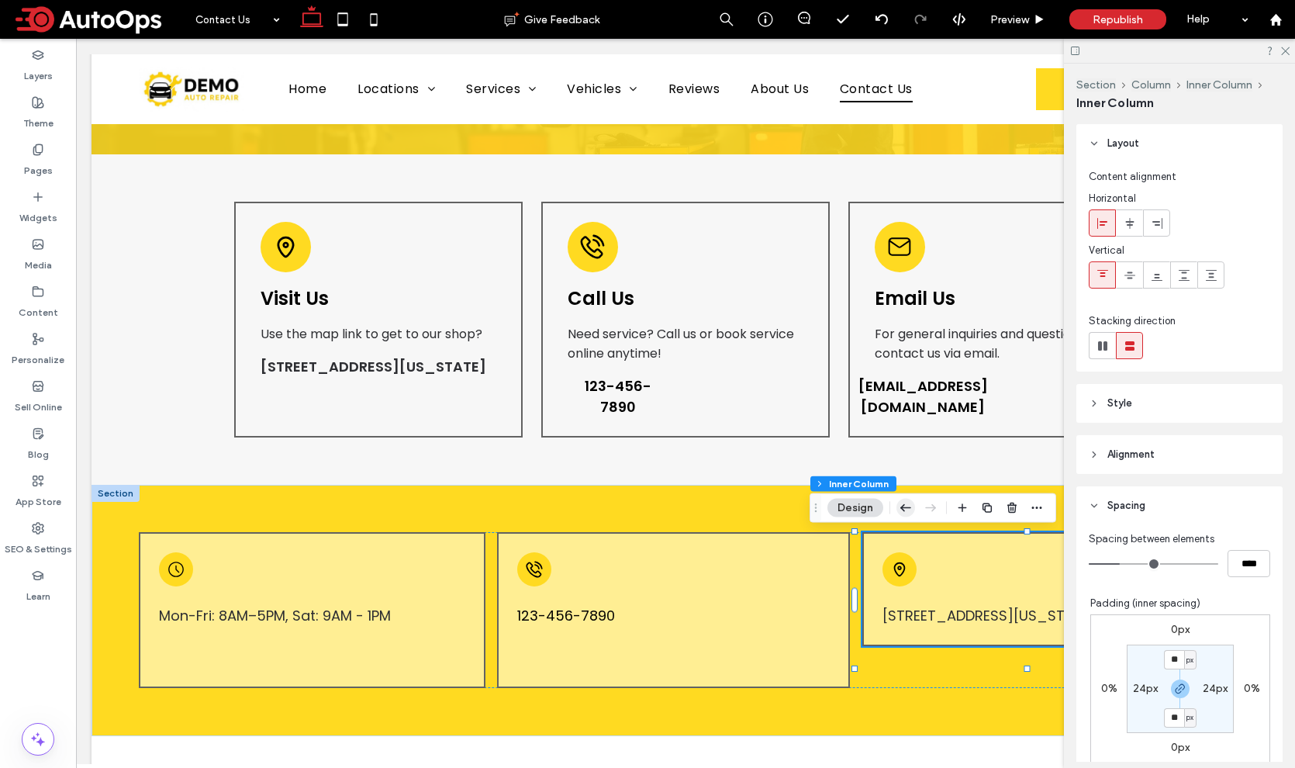
click at [911, 506] on icon "button" at bounding box center [905, 508] width 19 height 28
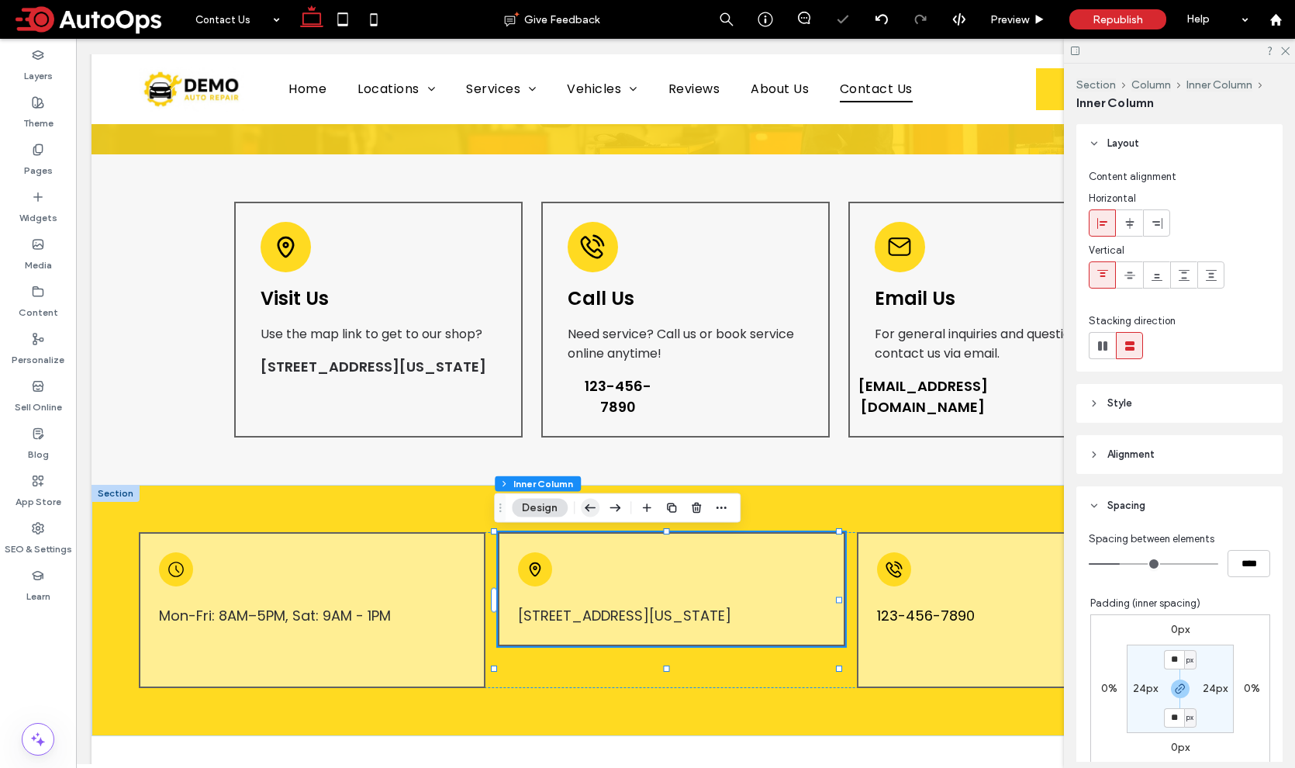
click at [588, 507] on use "button" at bounding box center [590, 507] width 11 height 7
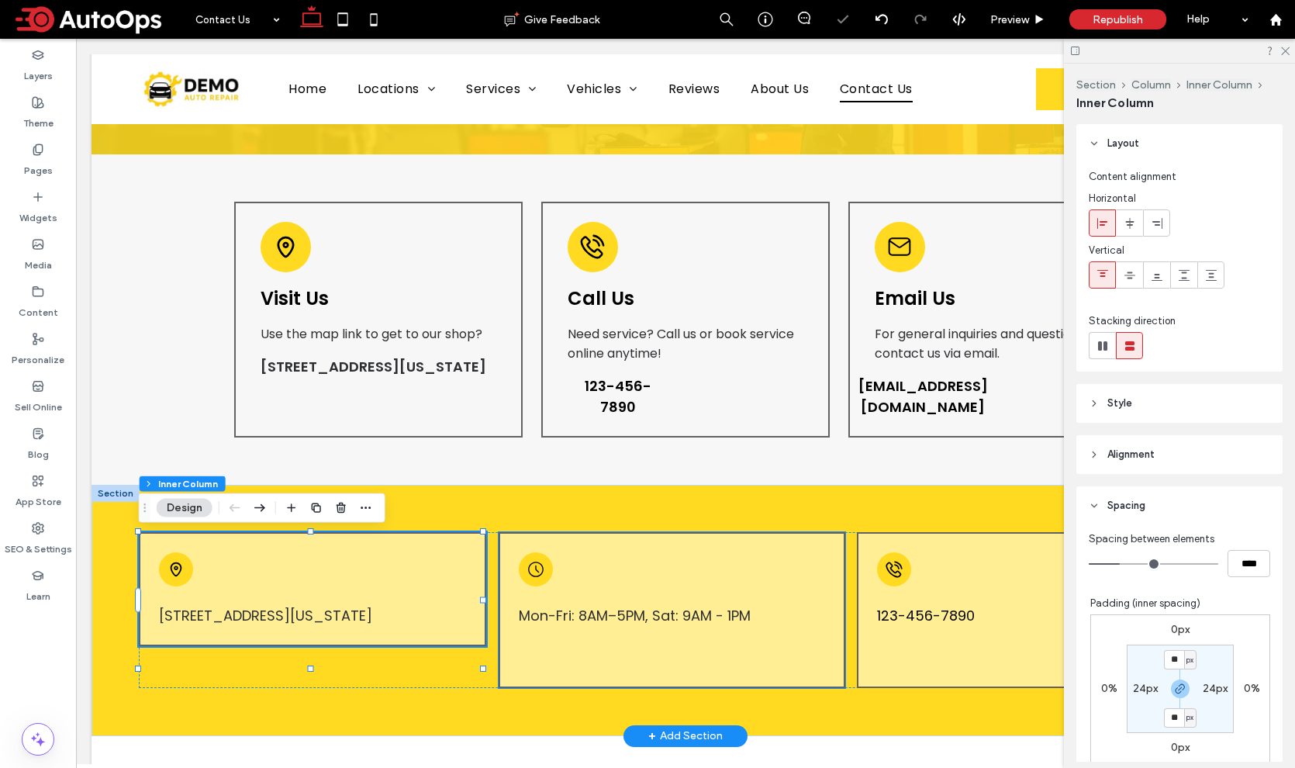
click at [523, 549] on div "Mon-Fri: 8AM–5PM, Sat: 9AM - 1PM" at bounding box center [672, 610] width 347 height 156
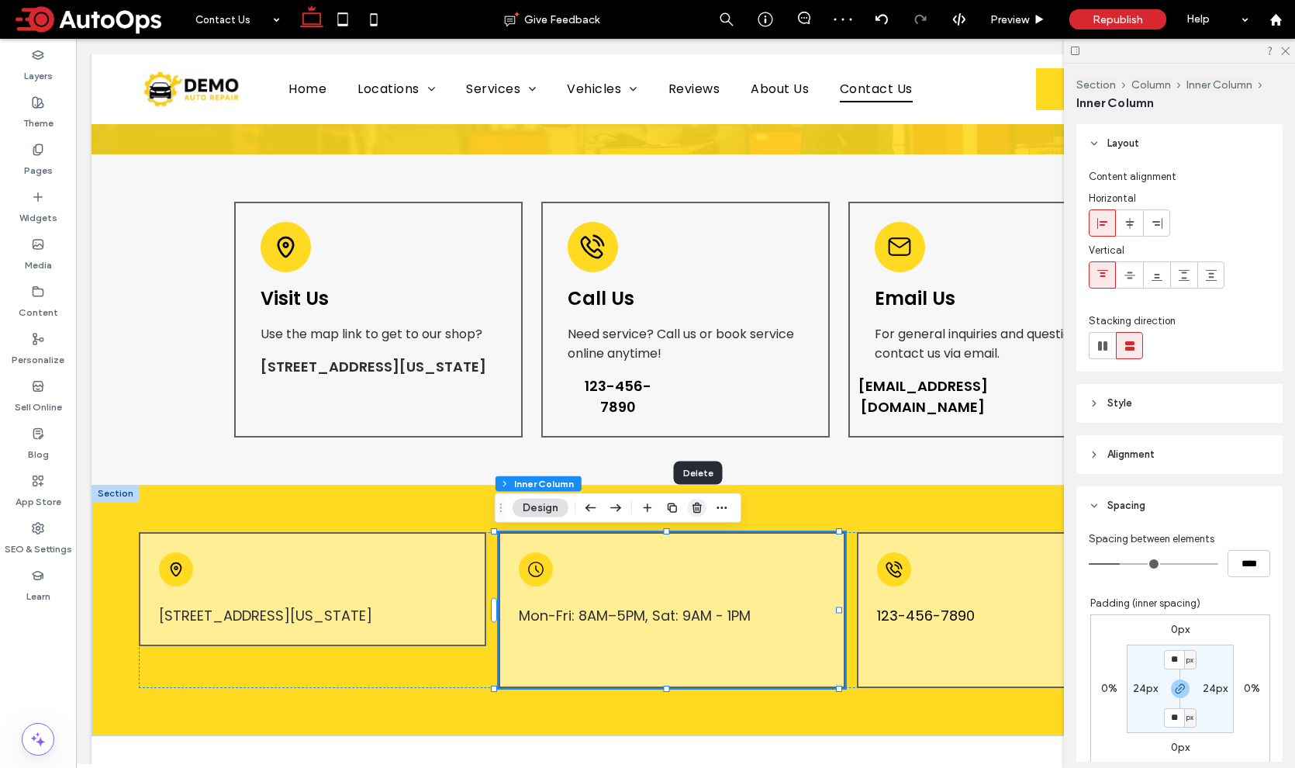
click at [697, 506] on icon "button" at bounding box center [697, 508] width 12 height 12
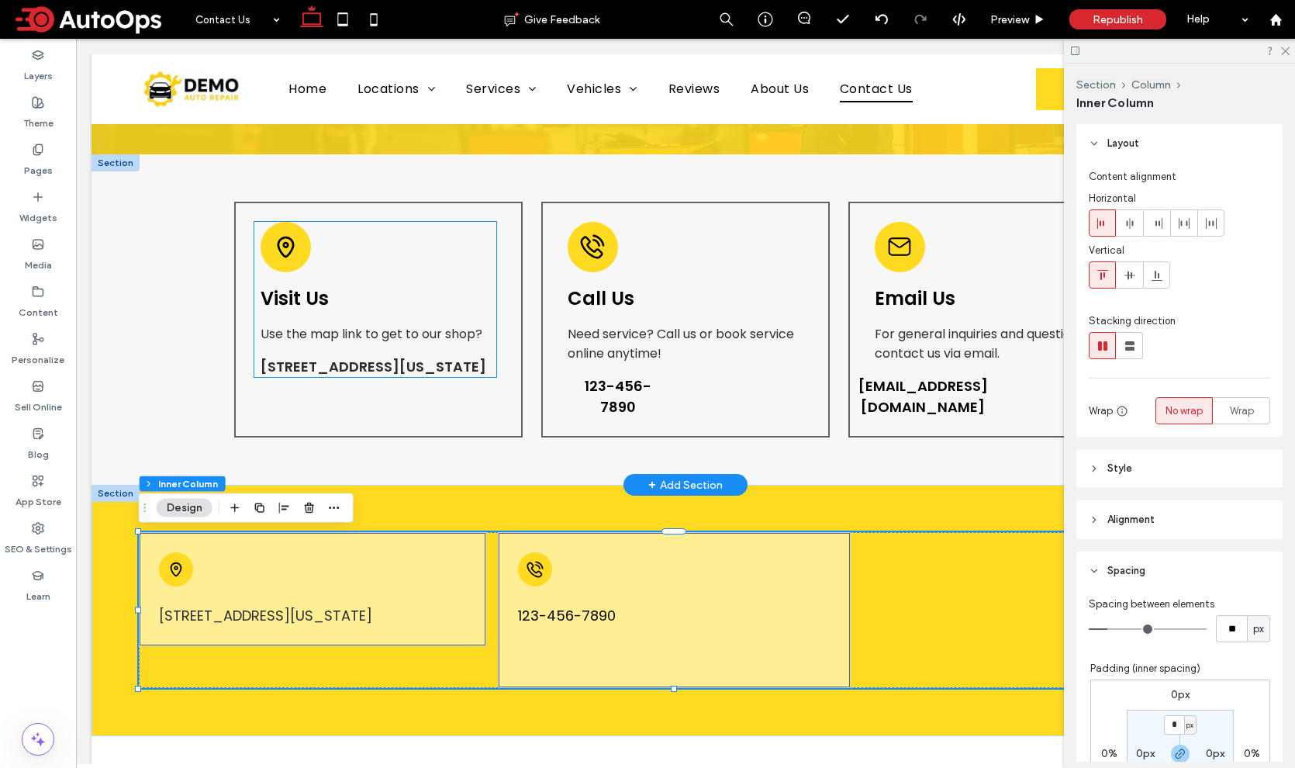
click at [312, 311] on div "Visit Us Use the map link to get to our shop? [STREET_ADDRESS][US_STATE]" at bounding box center [375, 299] width 243 height 155
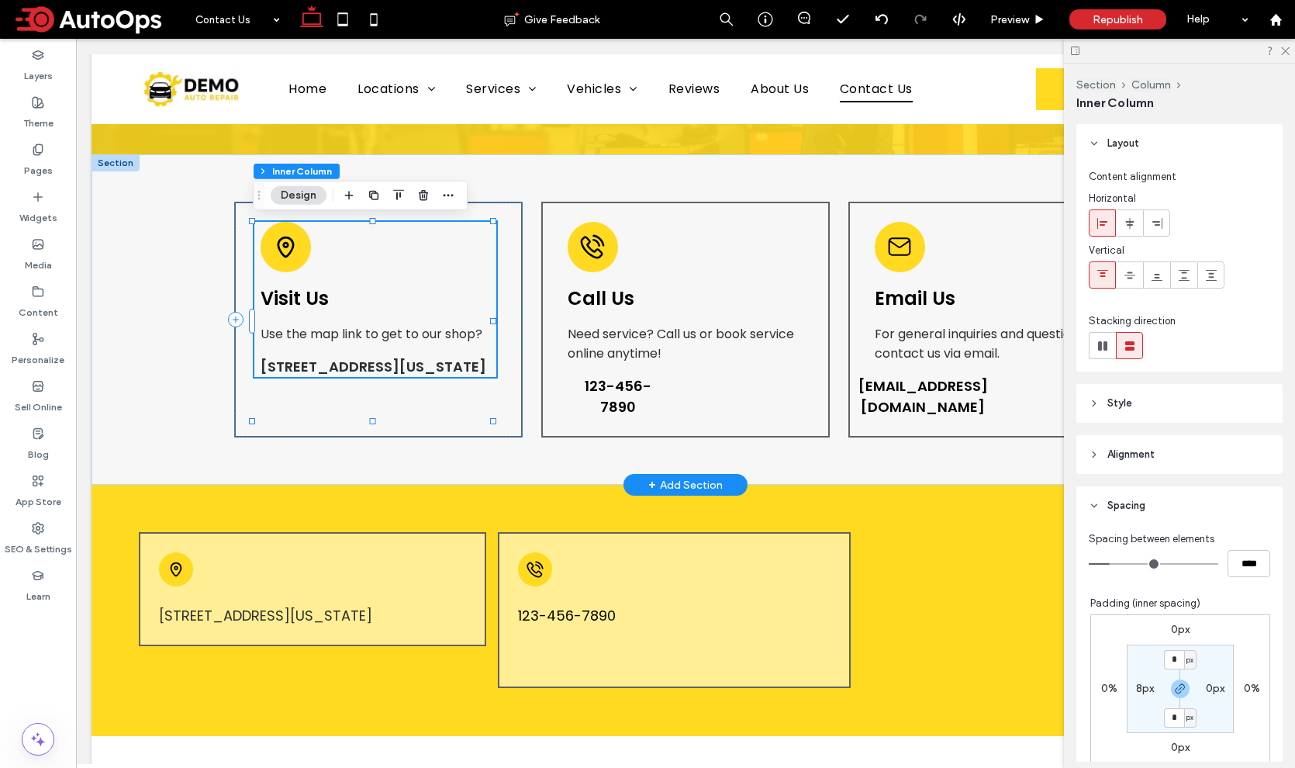
click at [312, 311] on div "Visit Us Use the map link to get to our shop? [STREET_ADDRESS][US_STATE]" at bounding box center [375, 299] width 243 height 155
click at [312, 311] on h4 "Visit Us" at bounding box center [339, 298] width 157 height 27
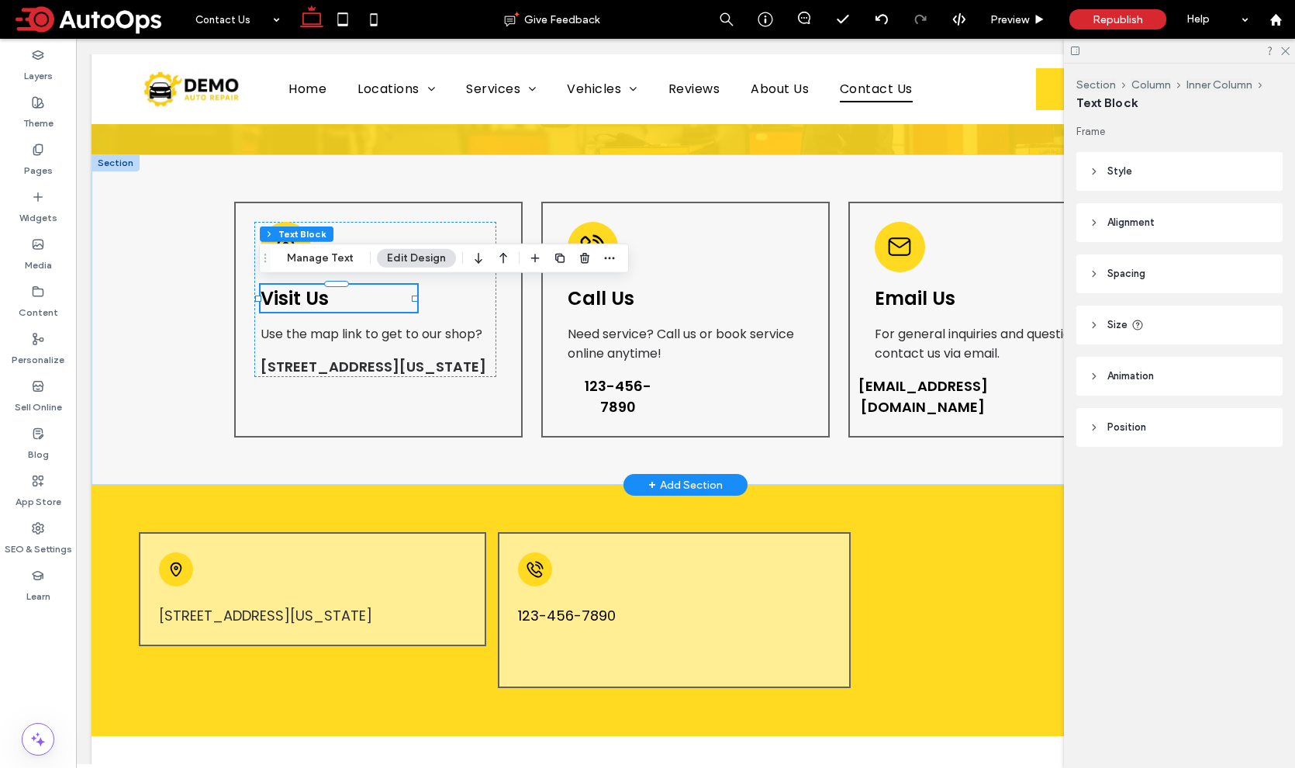
click at [312, 312] on div at bounding box center [336, 312] width 155 height 1
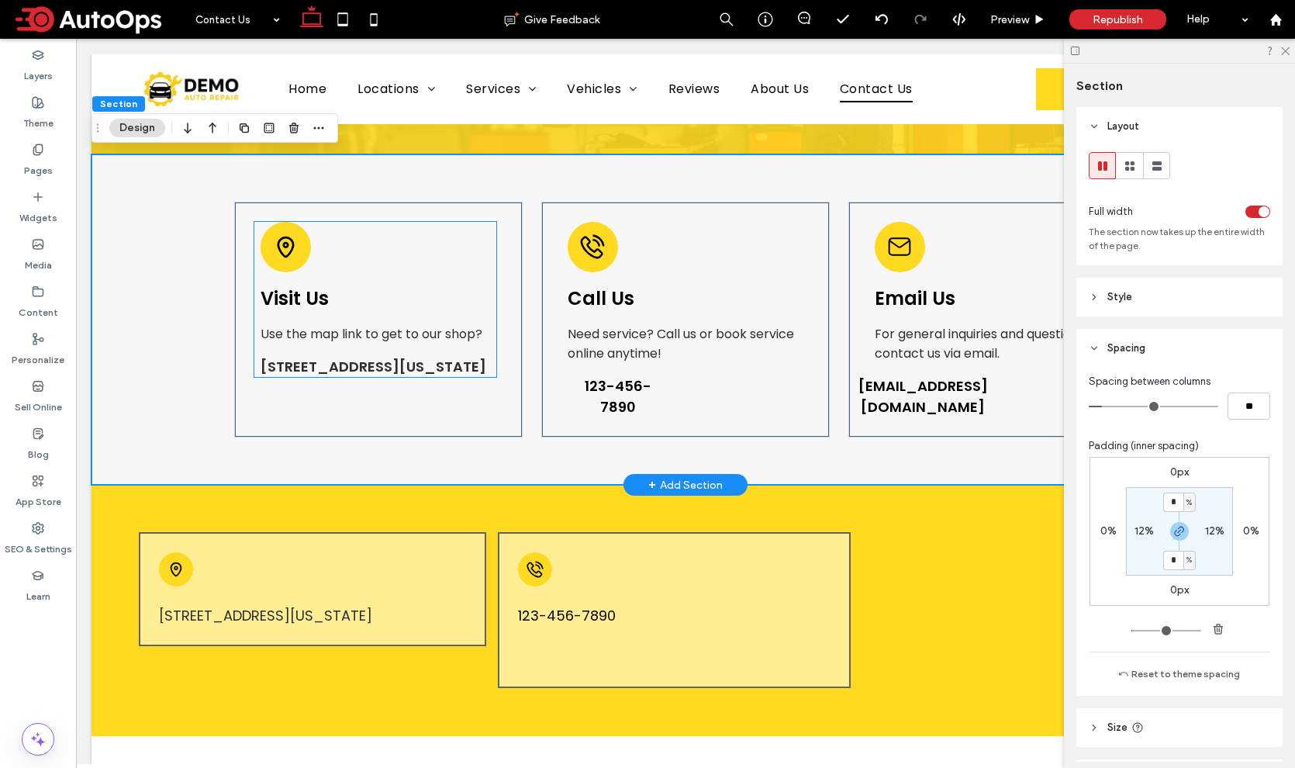
click at [352, 328] on span "Use the map link to get to our shop?" at bounding box center [372, 334] width 222 height 18
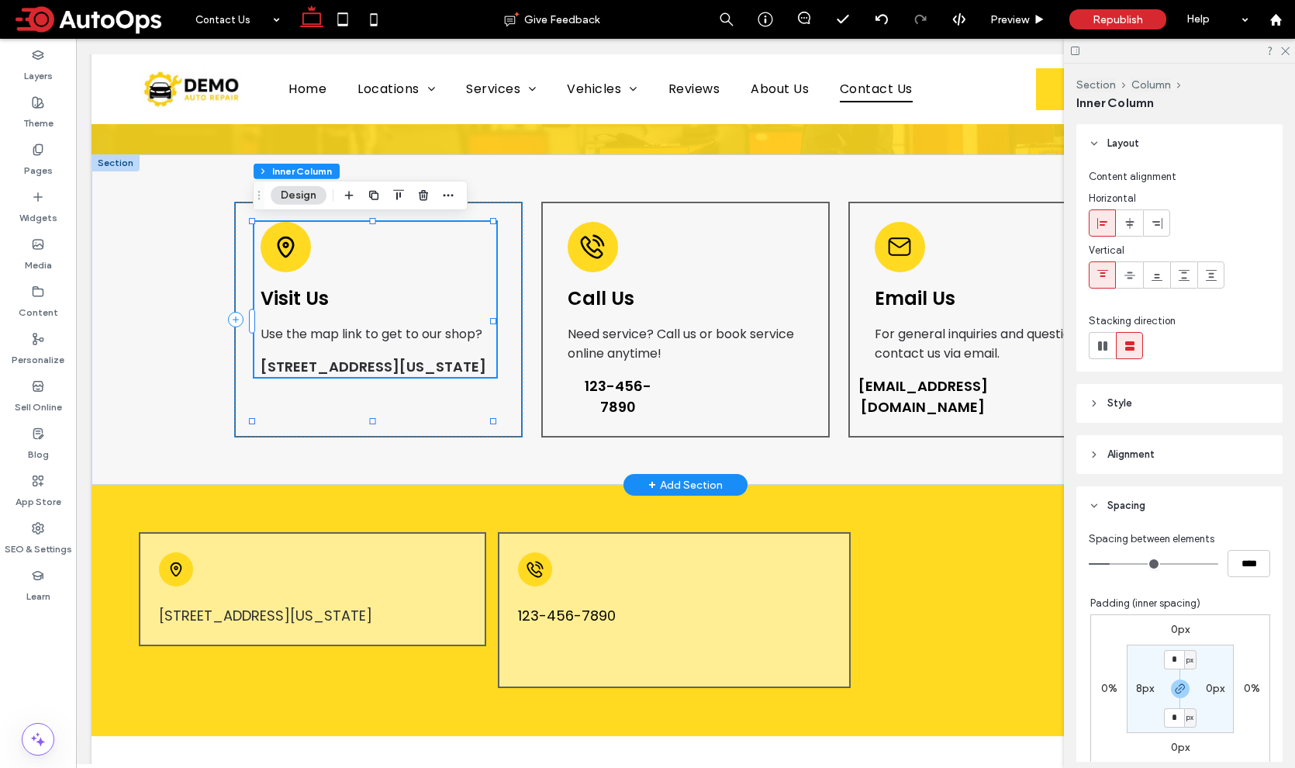
click at [352, 328] on span "Use the map link to get to our shop?" at bounding box center [372, 334] width 222 height 18
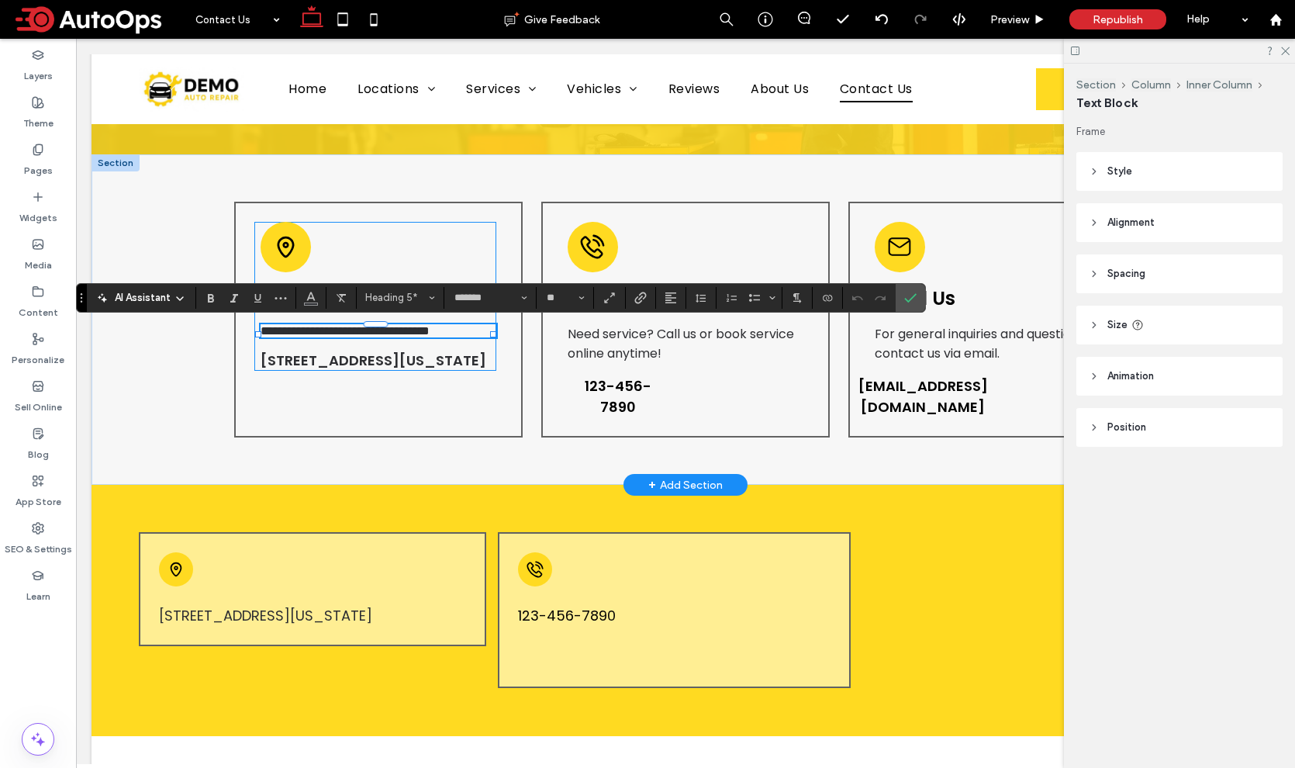
click at [405, 247] on div "**********" at bounding box center [375, 296] width 243 height 149
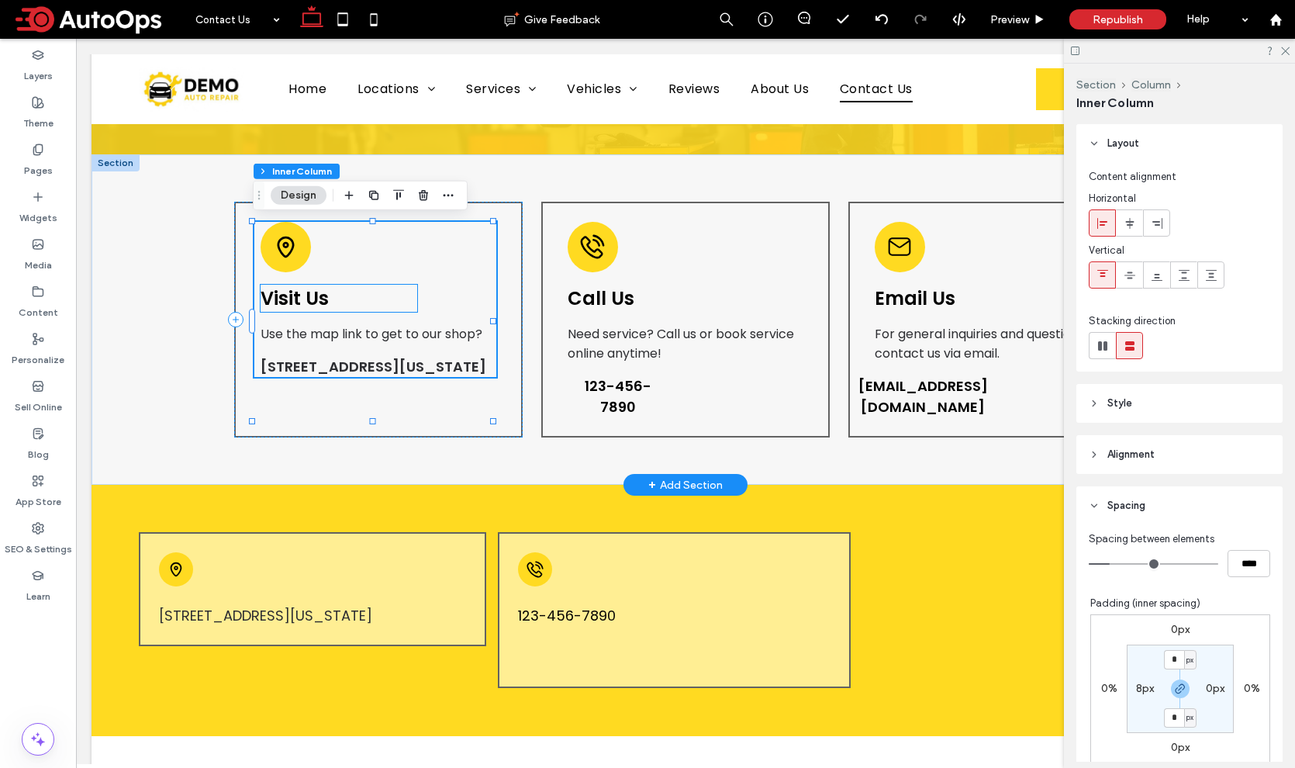
click at [297, 298] on span "Visit Us" at bounding box center [295, 298] width 68 height 26
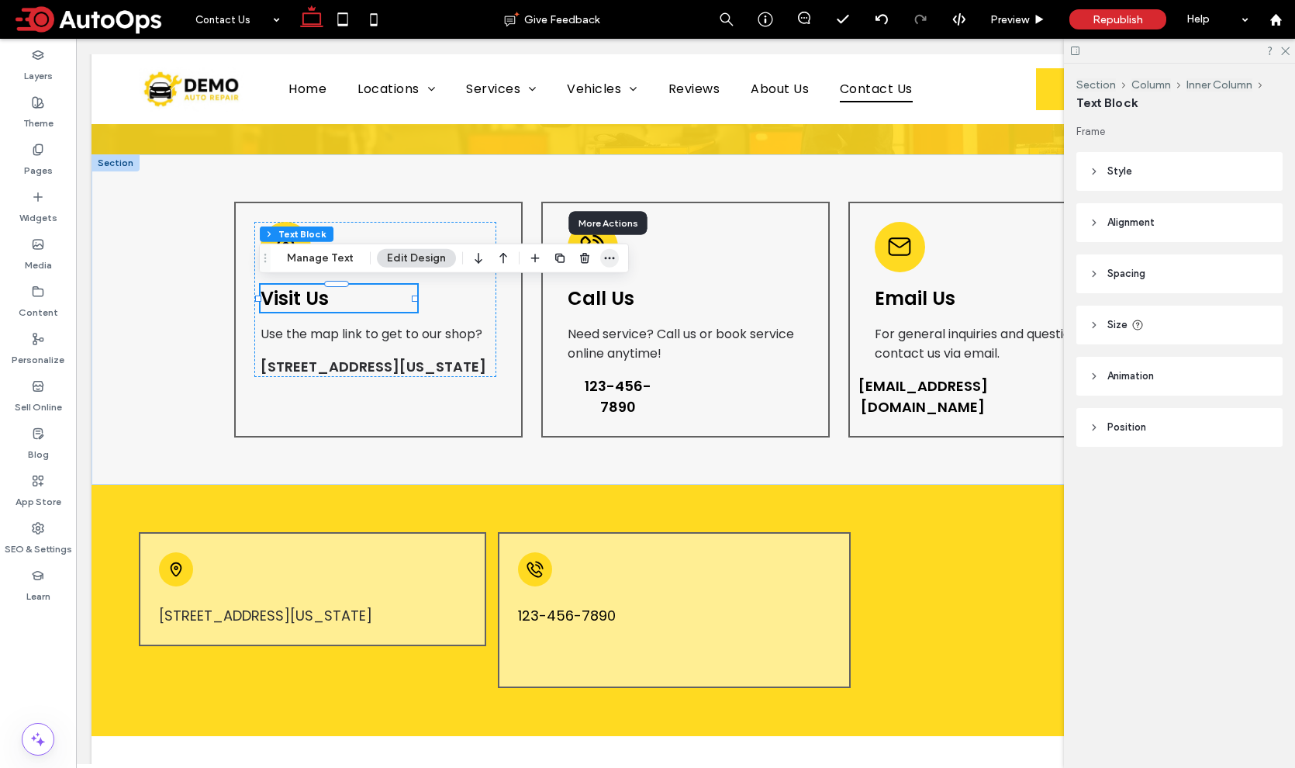
click at [606, 258] on use "button" at bounding box center [610, 258] width 10 height 2
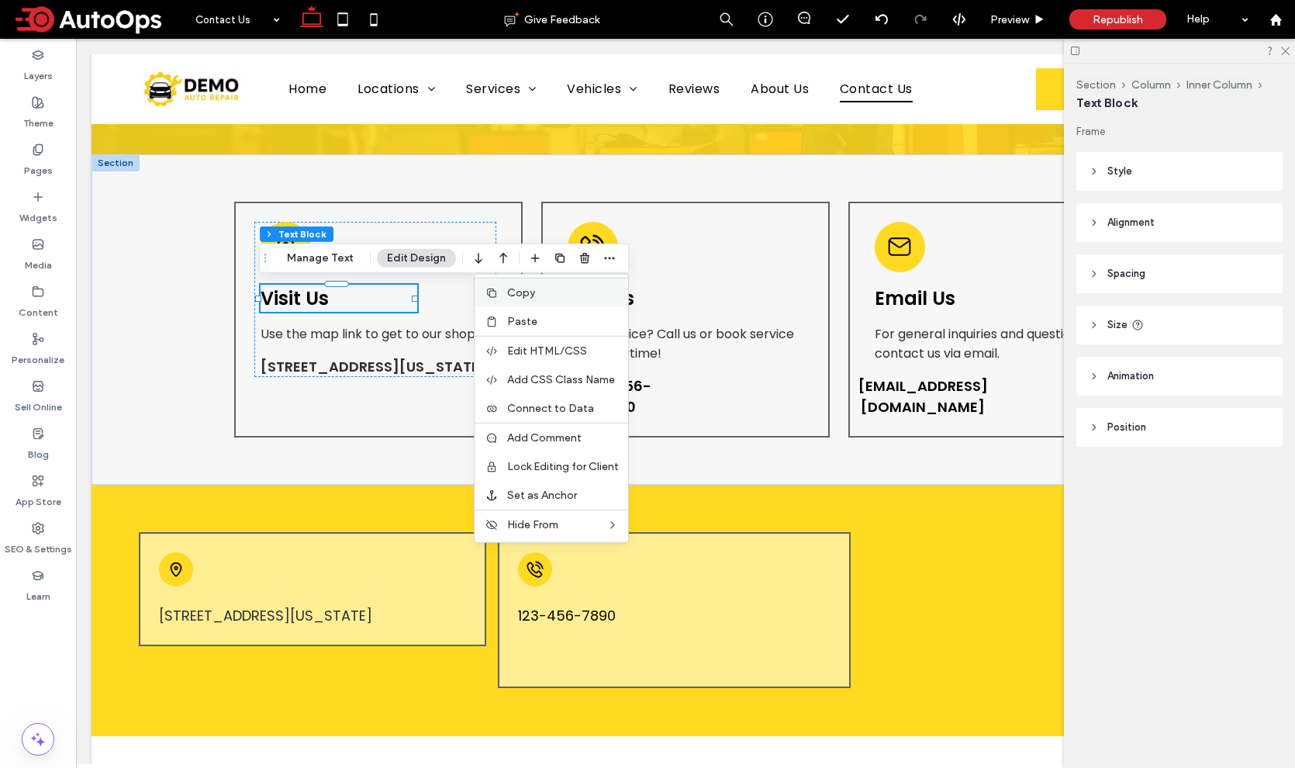
click at [537, 297] on label "Copy" at bounding box center [563, 292] width 112 height 13
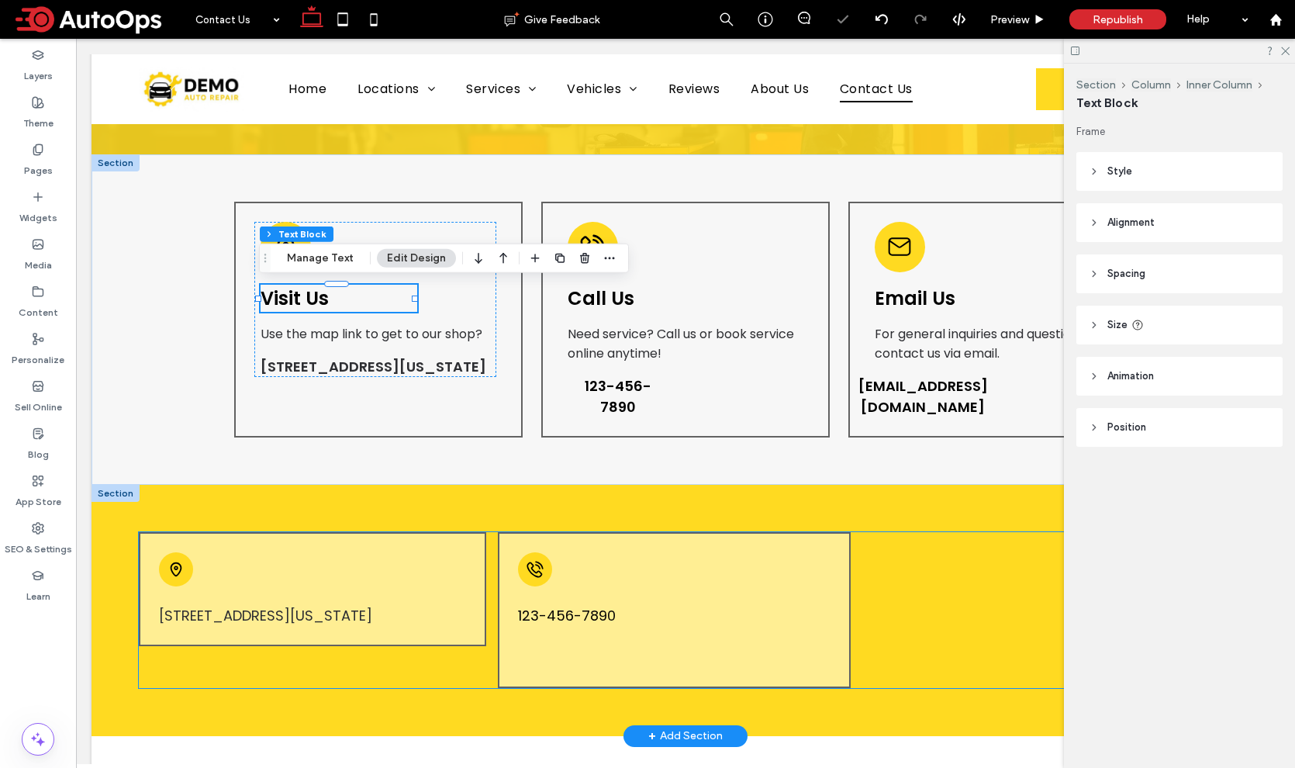
click at [217, 560] on div "[STREET_ADDRESS][US_STATE]" at bounding box center [312, 589] width 347 height 114
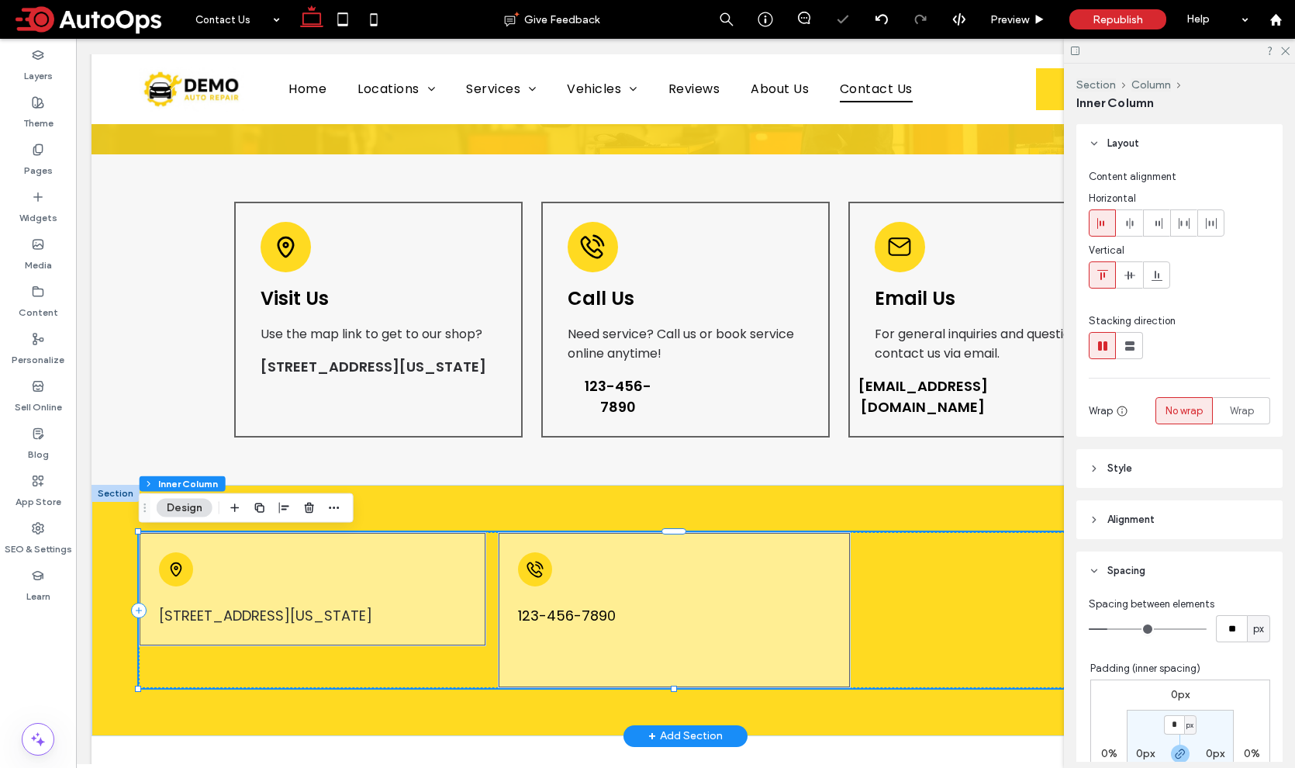
click at [216, 560] on div "[STREET_ADDRESS][US_STATE]" at bounding box center [312, 589] width 347 height 114
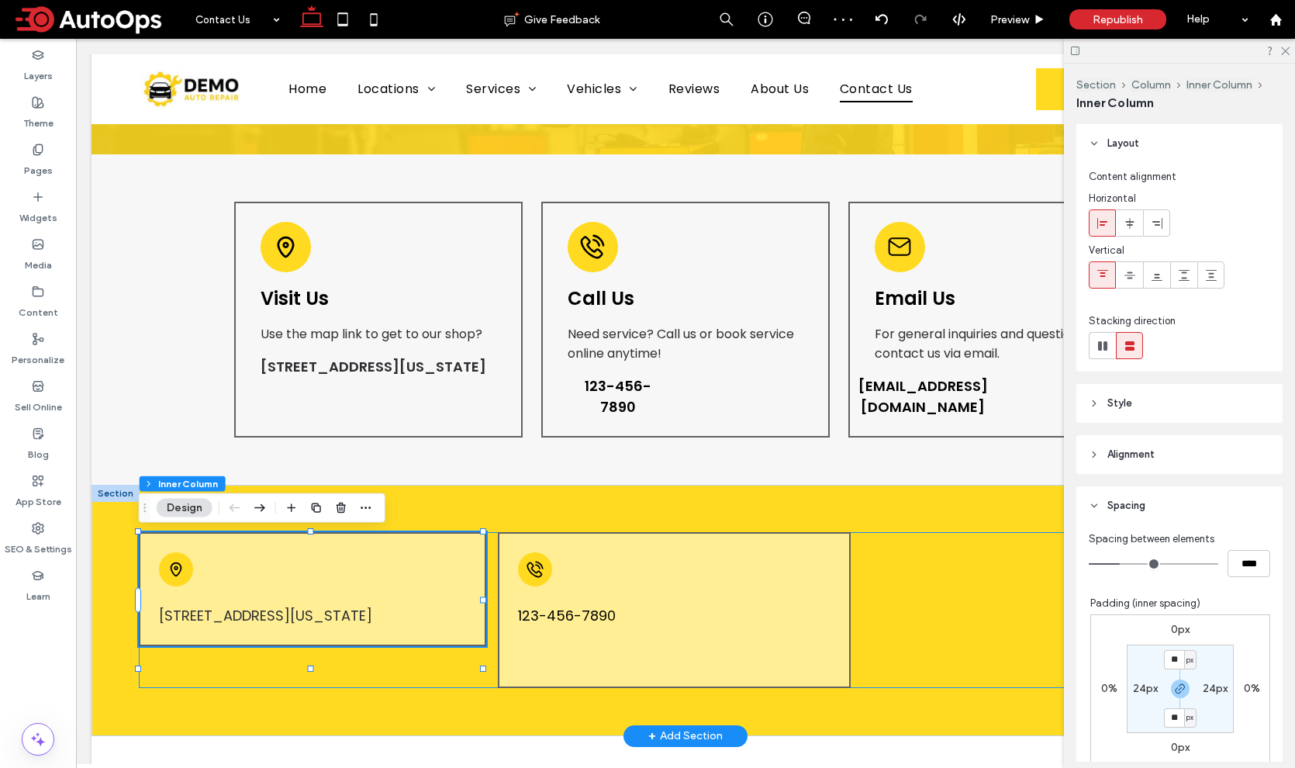
click at [219, 589] on div "[STREET_ADDRESS][US_STATE]" at bounding box center [312, 589] width 347 height 114
click at [364, 506] on icon "button" at bounding box center [366, 508] width 12 height 12
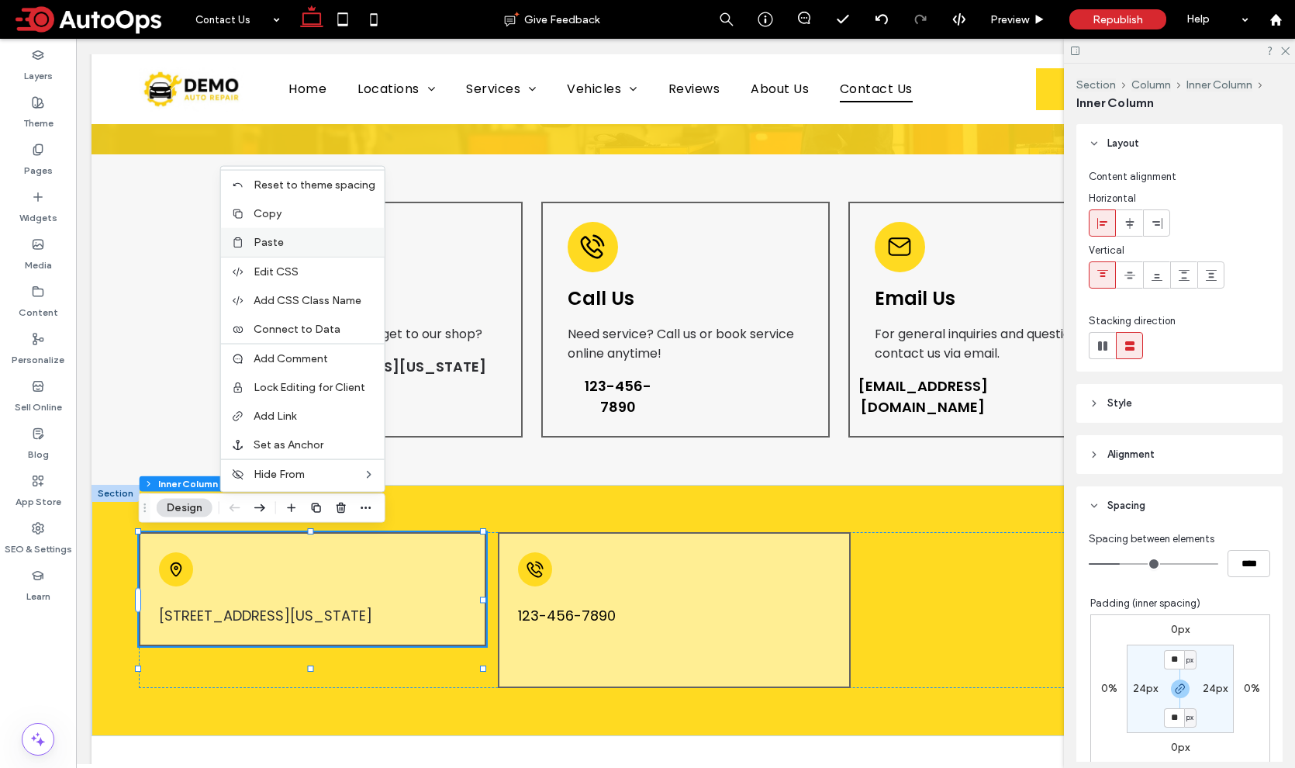
click at [296, 246] on label "Paste" at bounding box center [315, 242] width 122 height 13
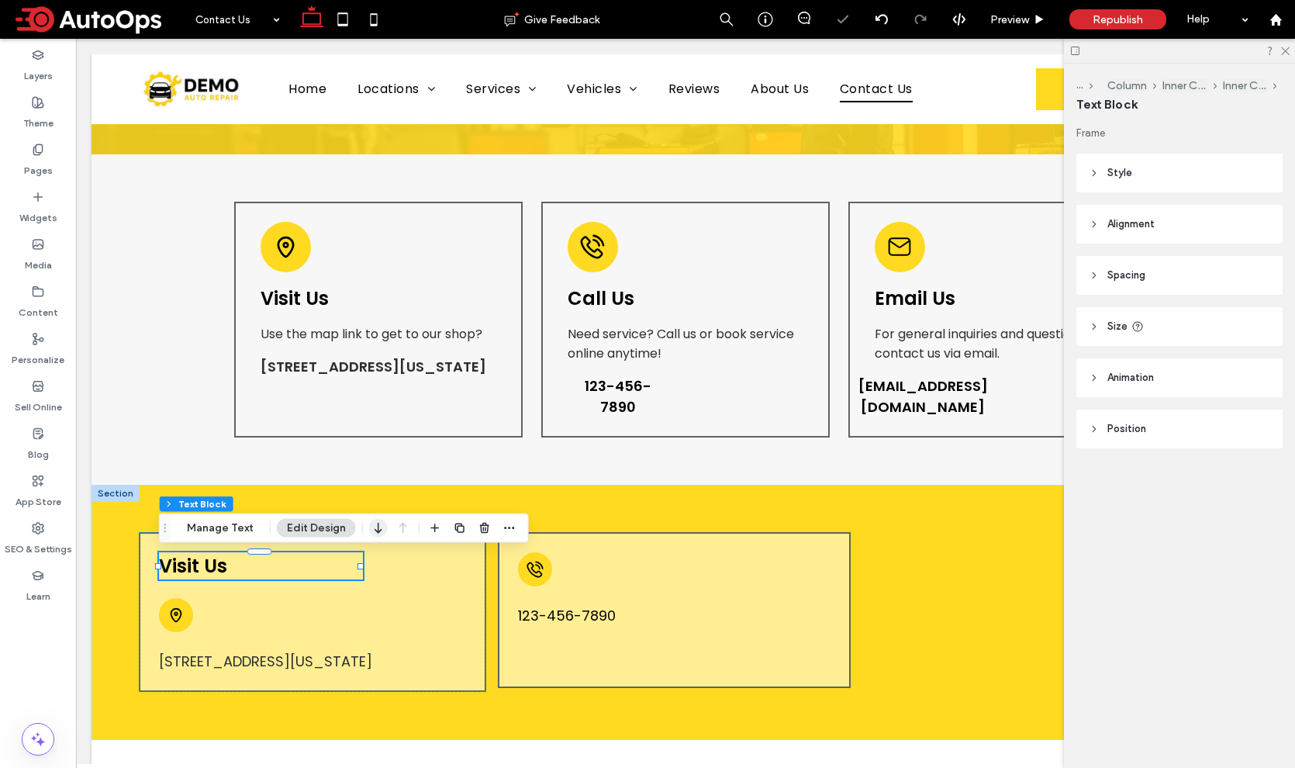
click at [374, 526] on icon "button" at bounding box center [378, 528] width 19 height 28
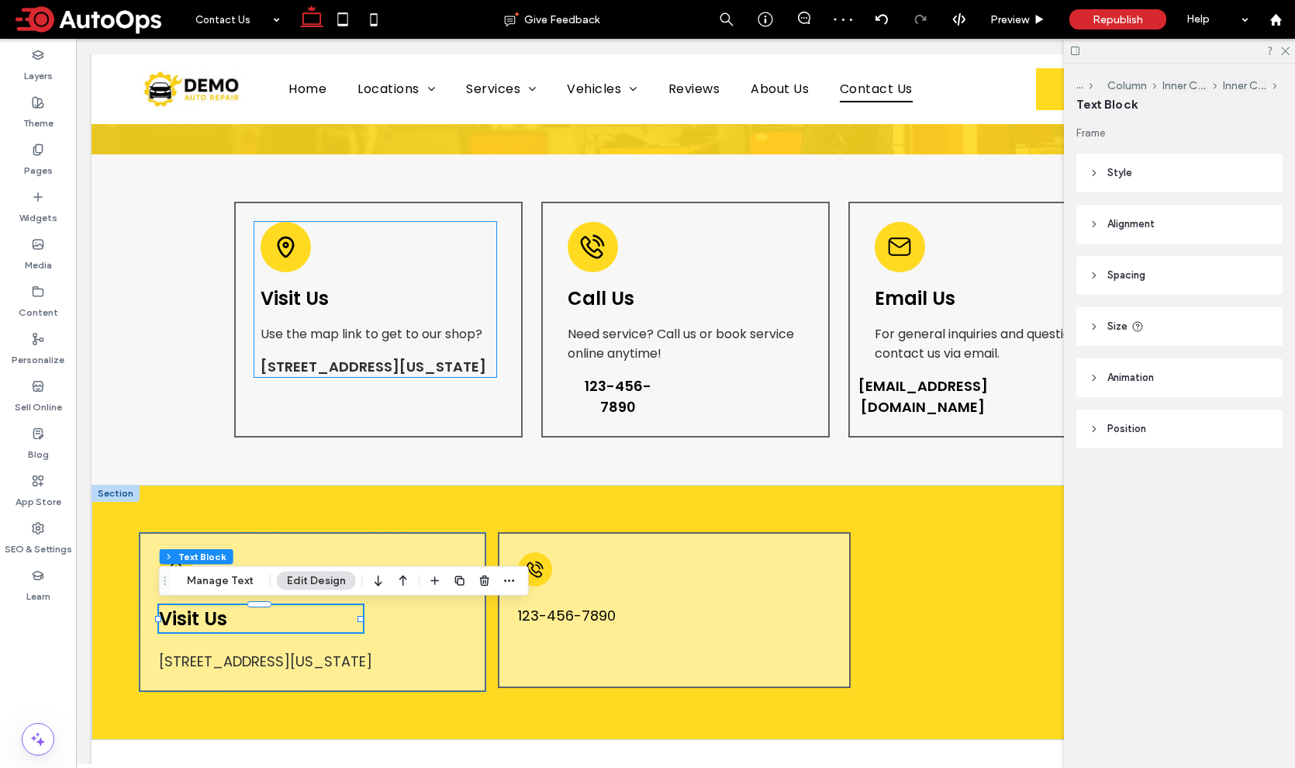
click at [371, 331] on span "Use the map link to get to our shop?" at bounding box center [372, 334] width 222 height 18
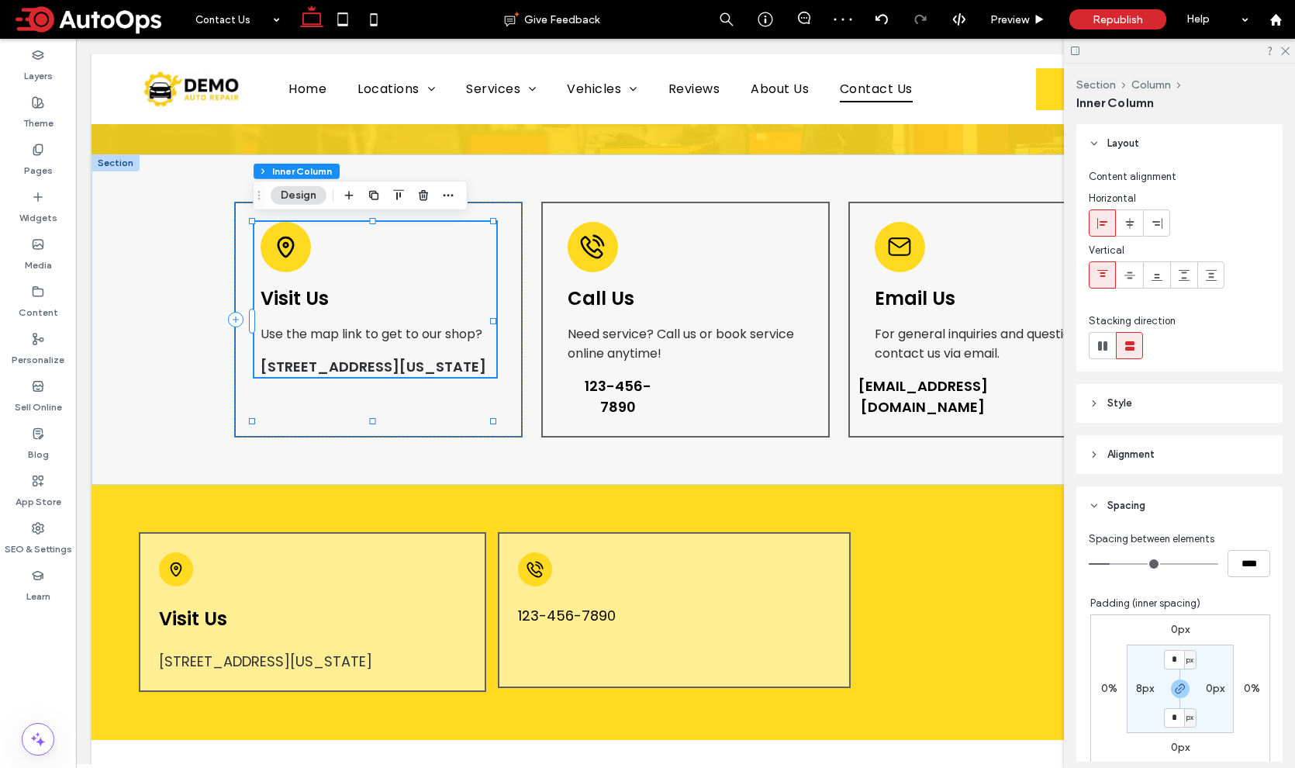
click at [371, 331] on span "Use the map link to get to our shop?" at bounding box center [372, 334] width 222 height 18
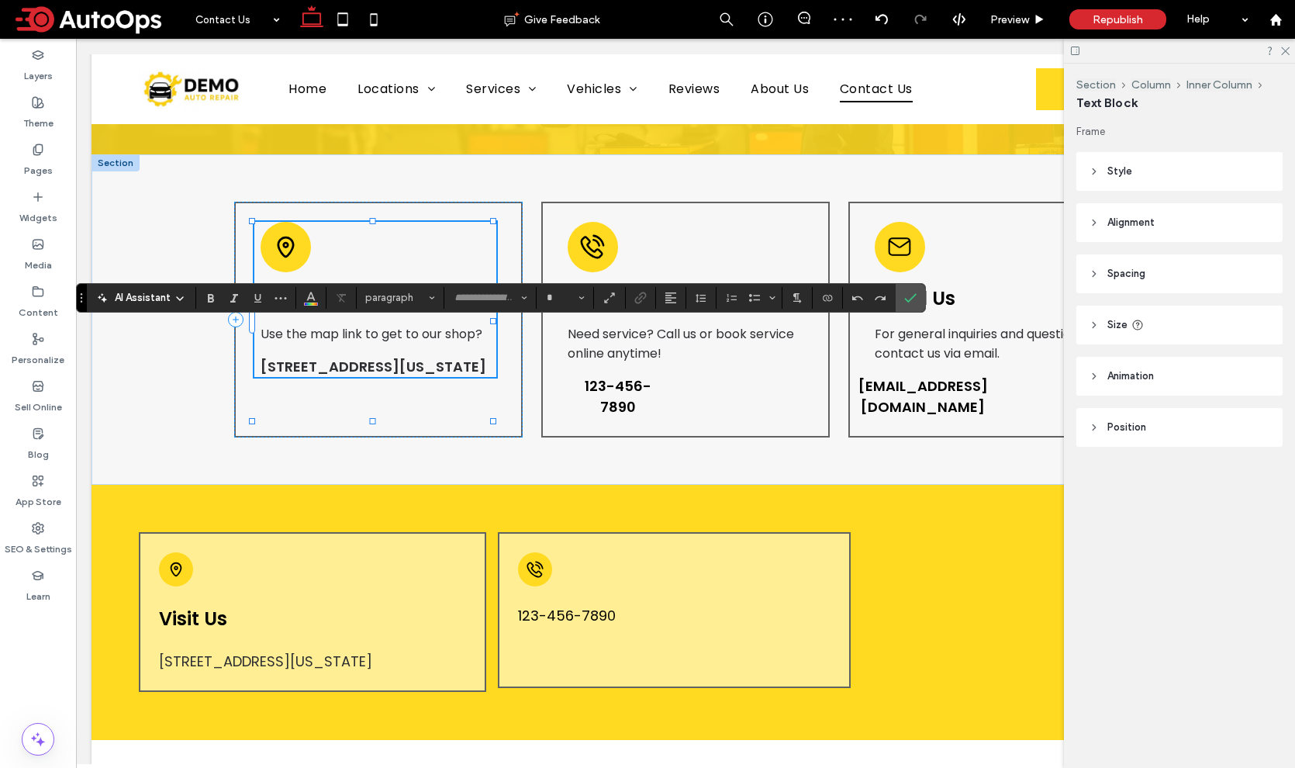
type input "*******"
type input "**"
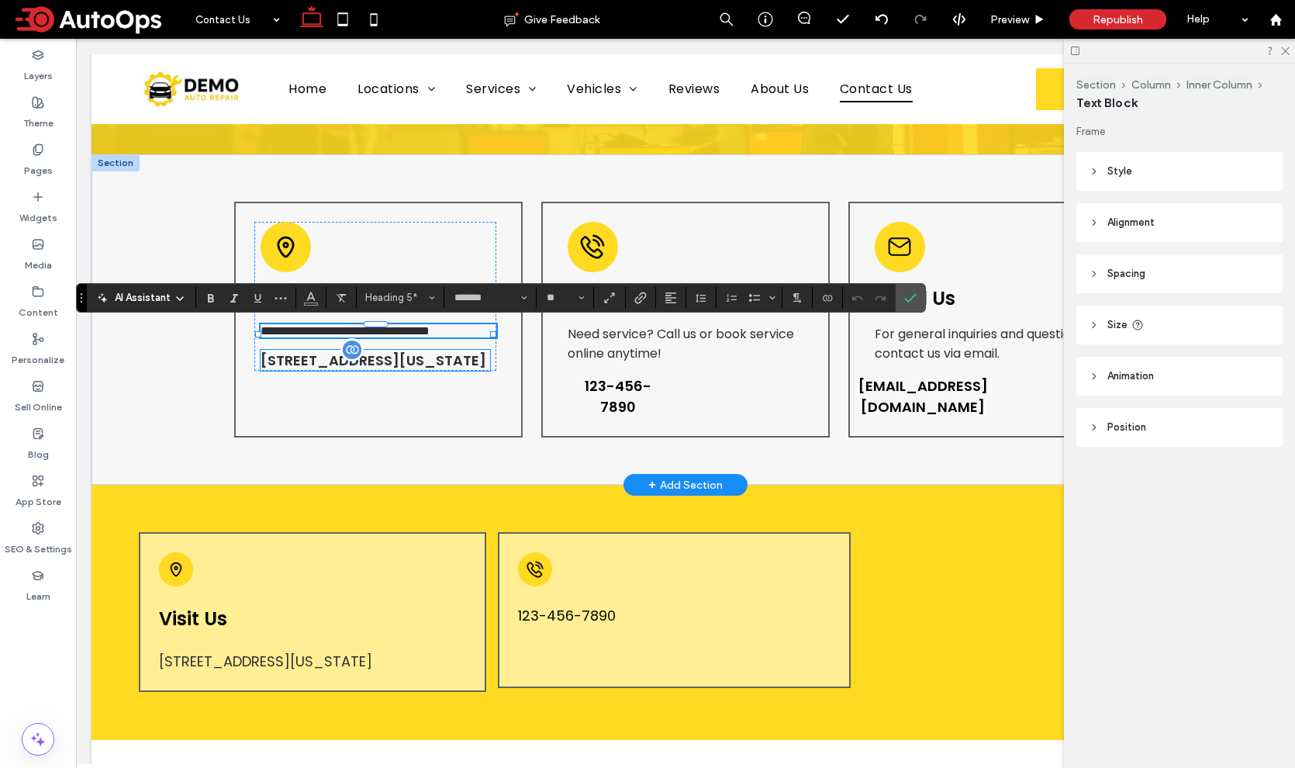
click at [456, 371] on h5 "[STREET_ADDRESS][US_STATE]" at bounding box center [375, 360] width 229 height 21
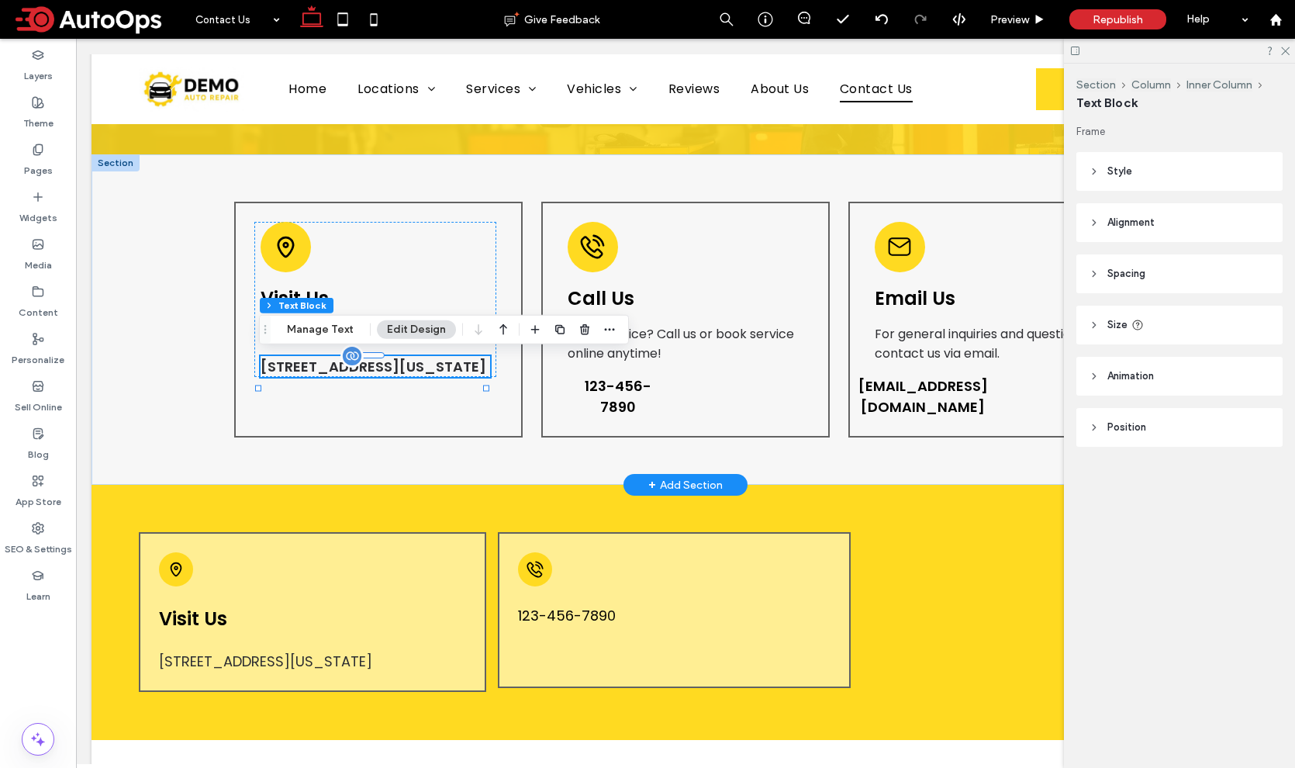
click at [424, 364] on span "[STREET_ADDRESS][US_STATE]" at bounding box center [374, 366] width 226 height 19
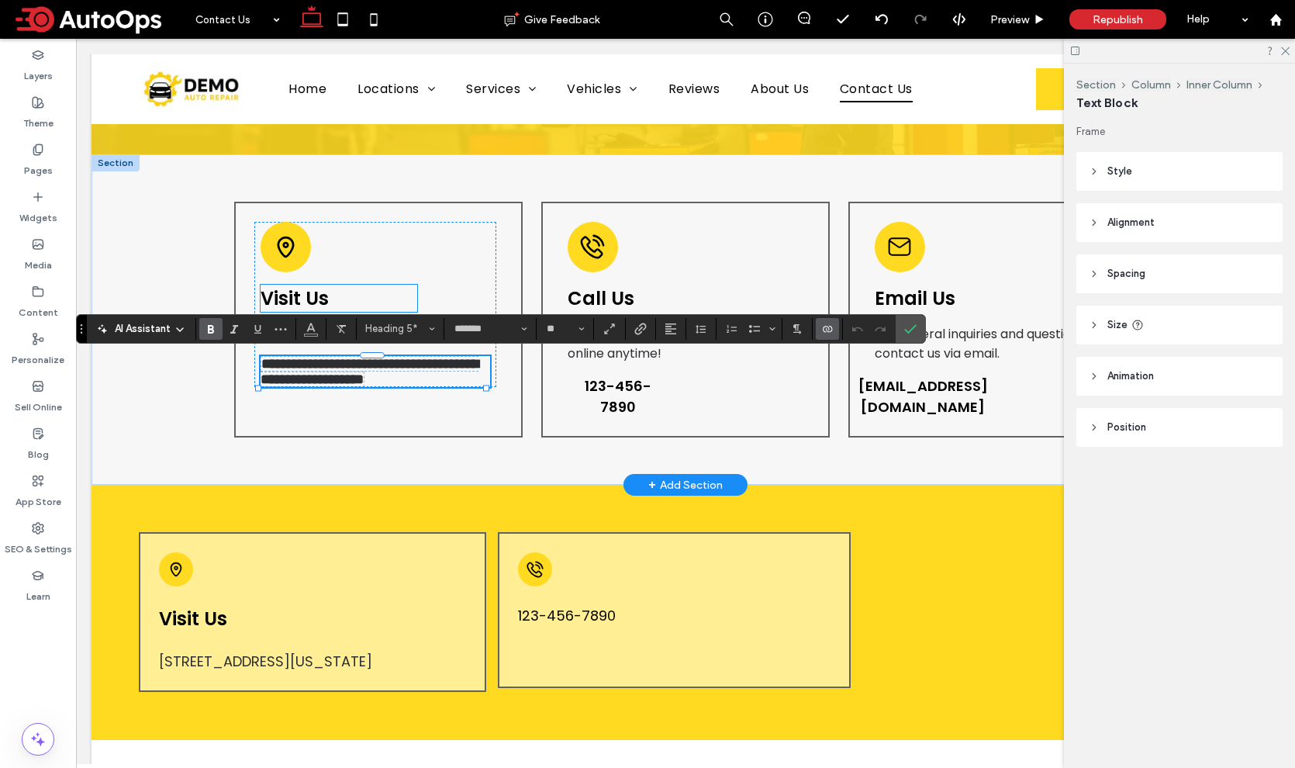
click at [311, 288] on span "Visit Us" at bounding box center [295, 298] width 68 height 26
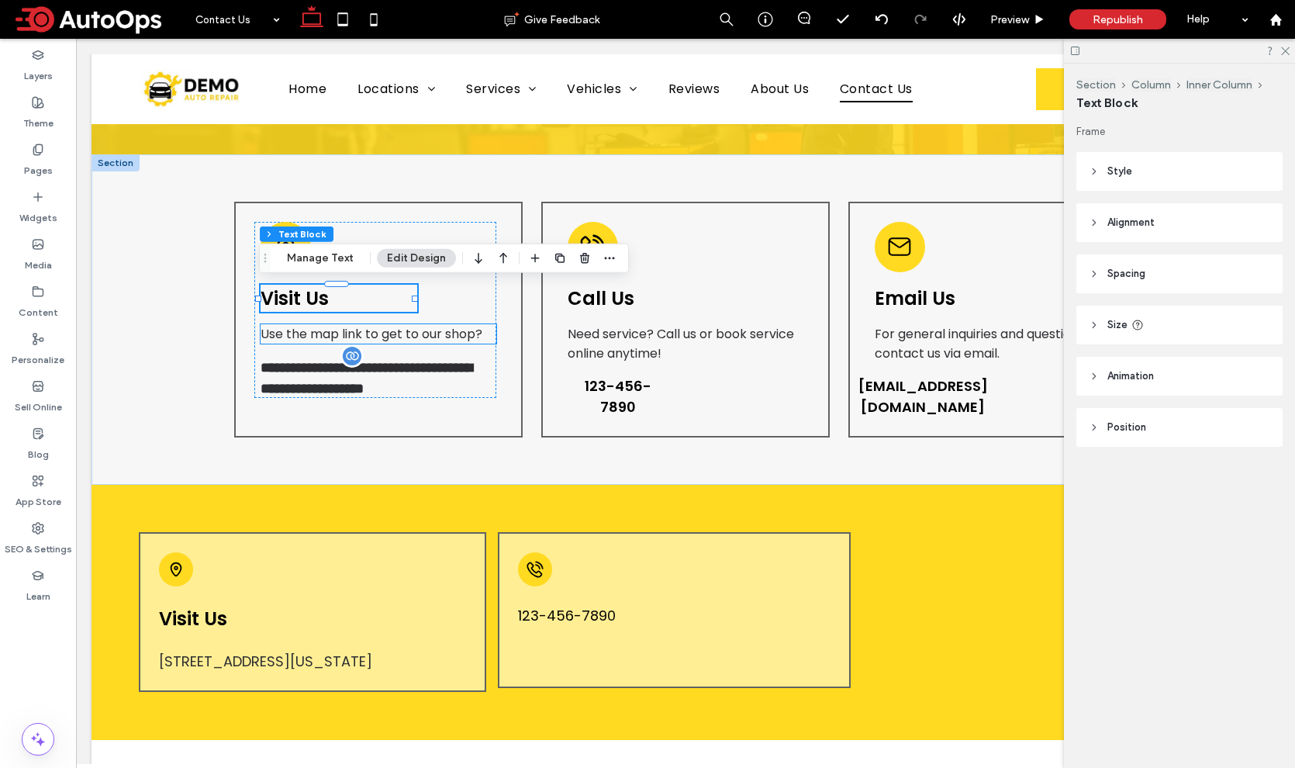
click at [336, 334] on span "Use the map link to get to our shop?" at bounding box center [372, 334] width 222 height 18
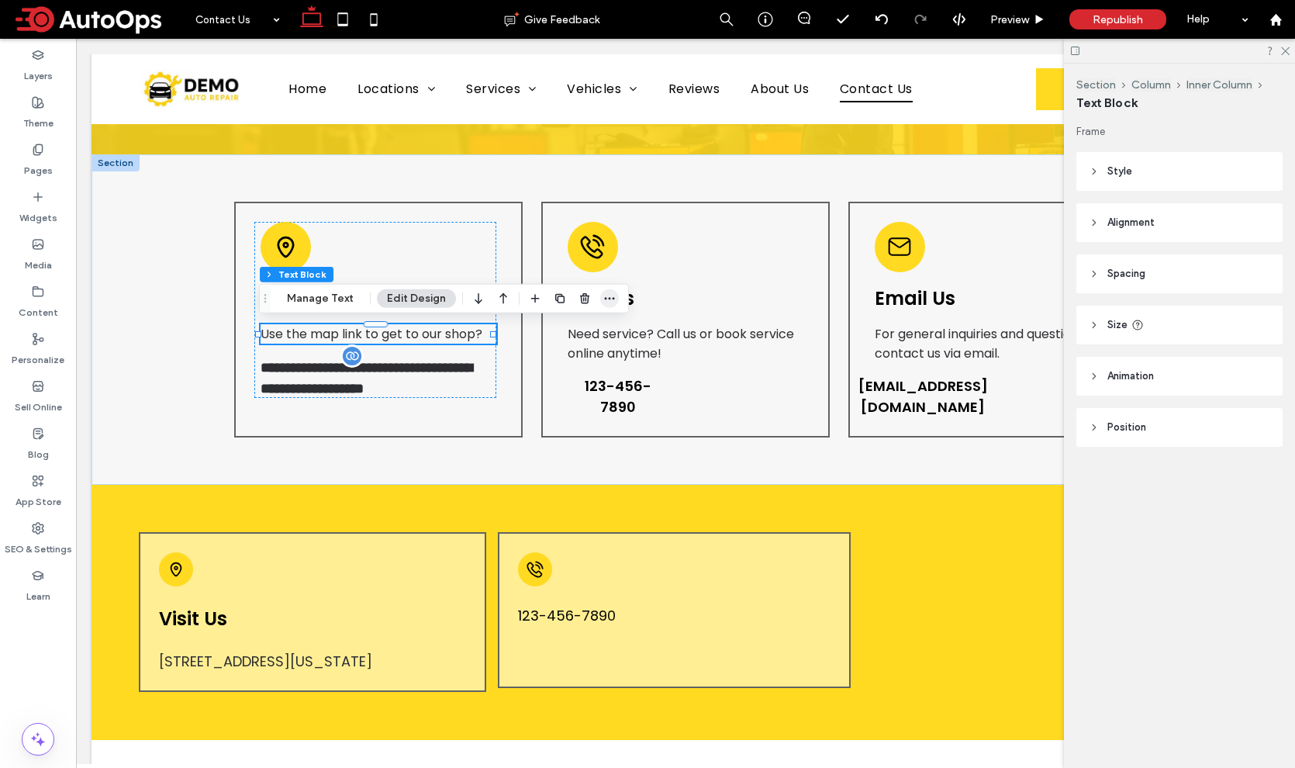
click at [609, 298] on icon "button" at bounding box center [609, 298] width 12 height 12
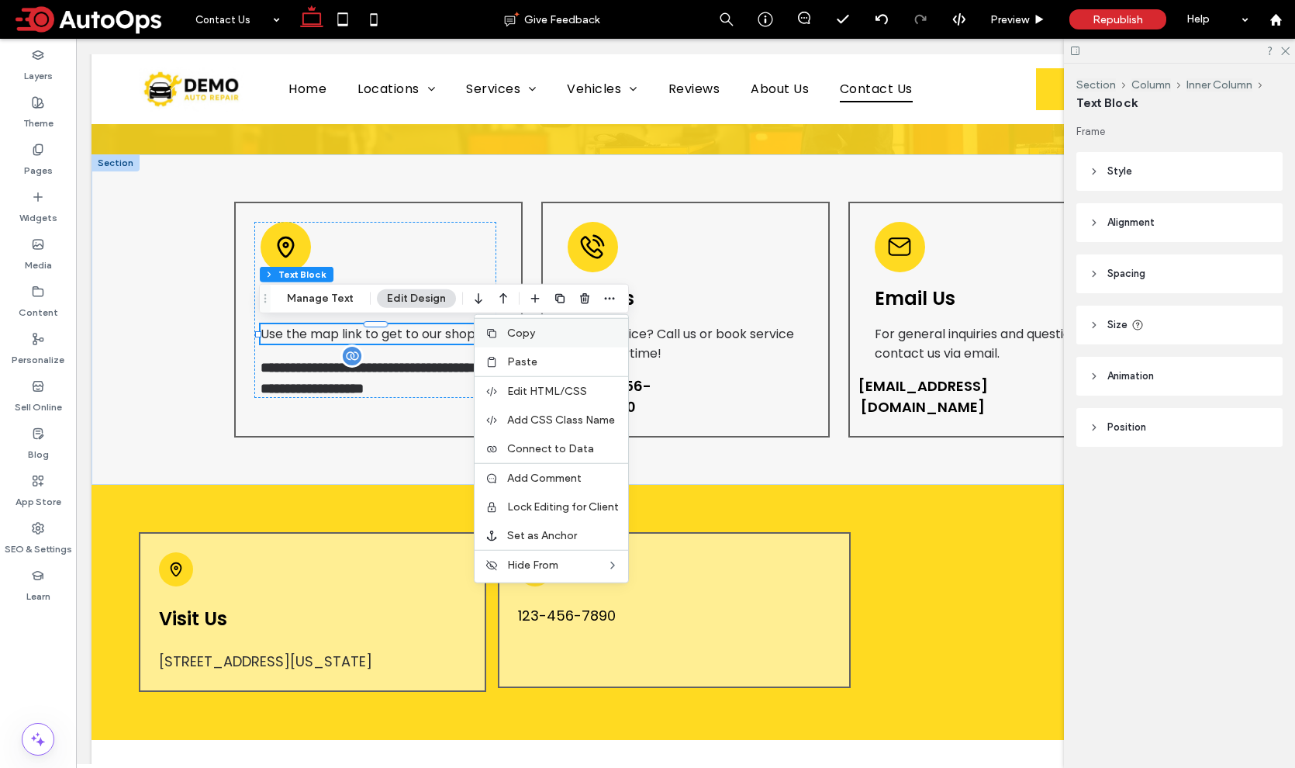
click at [547, 333] on label "Copy" at bounding box center [563, 332] width 112 height 13
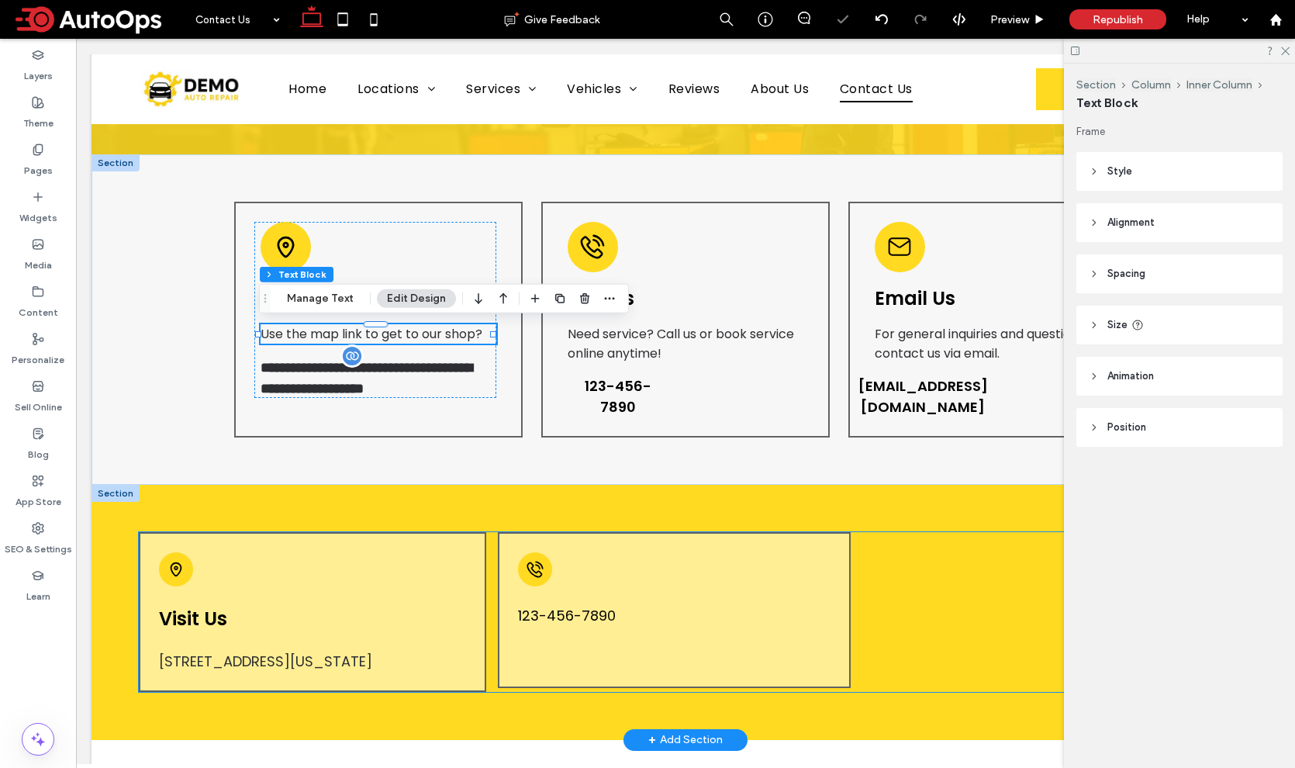
click at [232, 599] on div "Visit Us 51 Goods Road, Conestoga, Pennsylvania 17516, United States" at bounding box center [312, 612] width 347 height 160
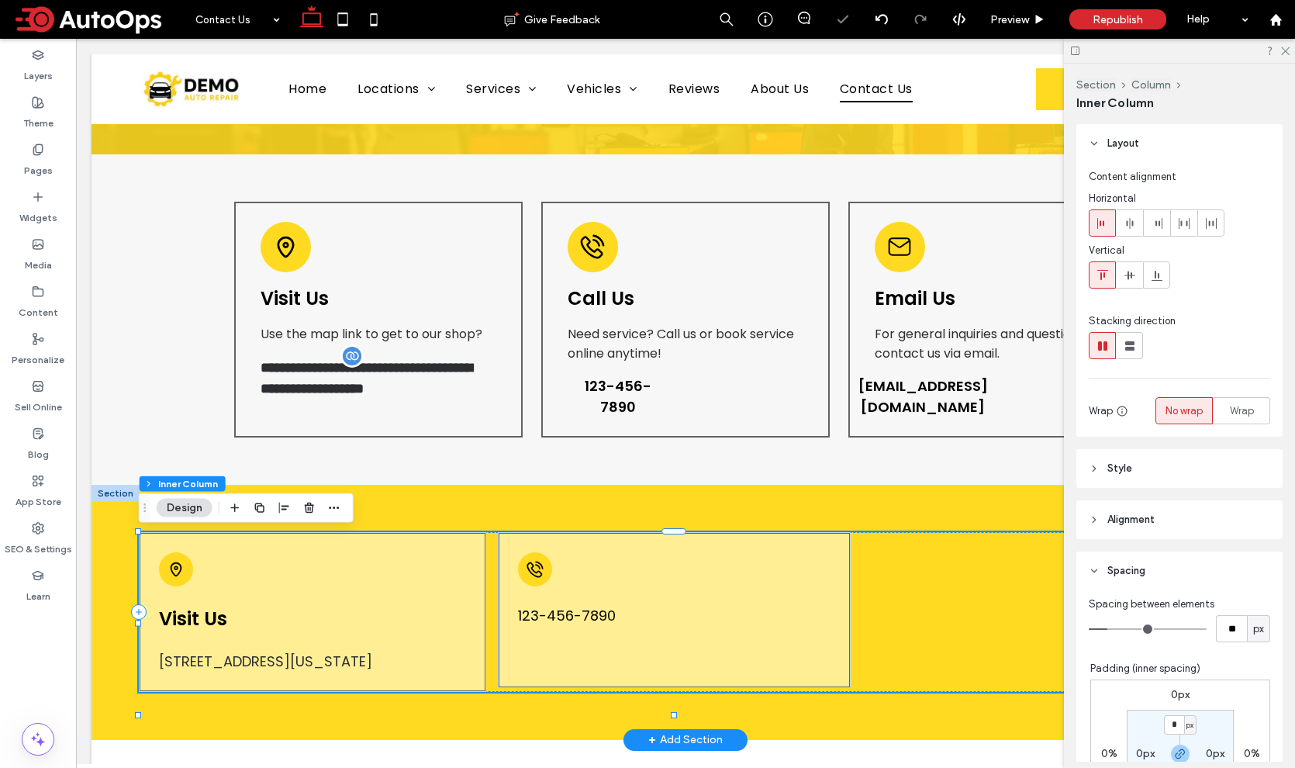
click at [232, 599] on div "Visit Us 51 Goods Road, Conestoga, Pennsylvania 17516, United States" at bounding box center [312, 612] width 347 height 160
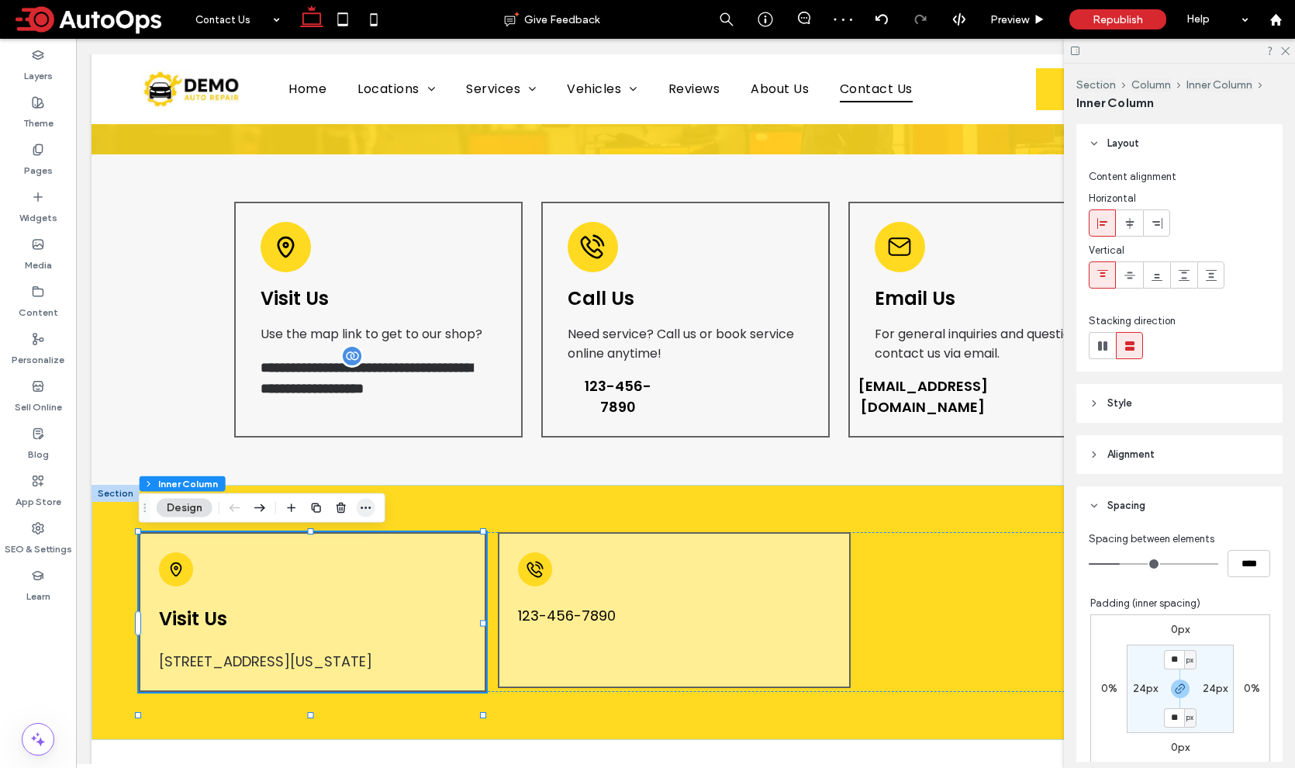
click at [370, 506] on icon "button" at bounding box center [366, 508] width 12 height 12
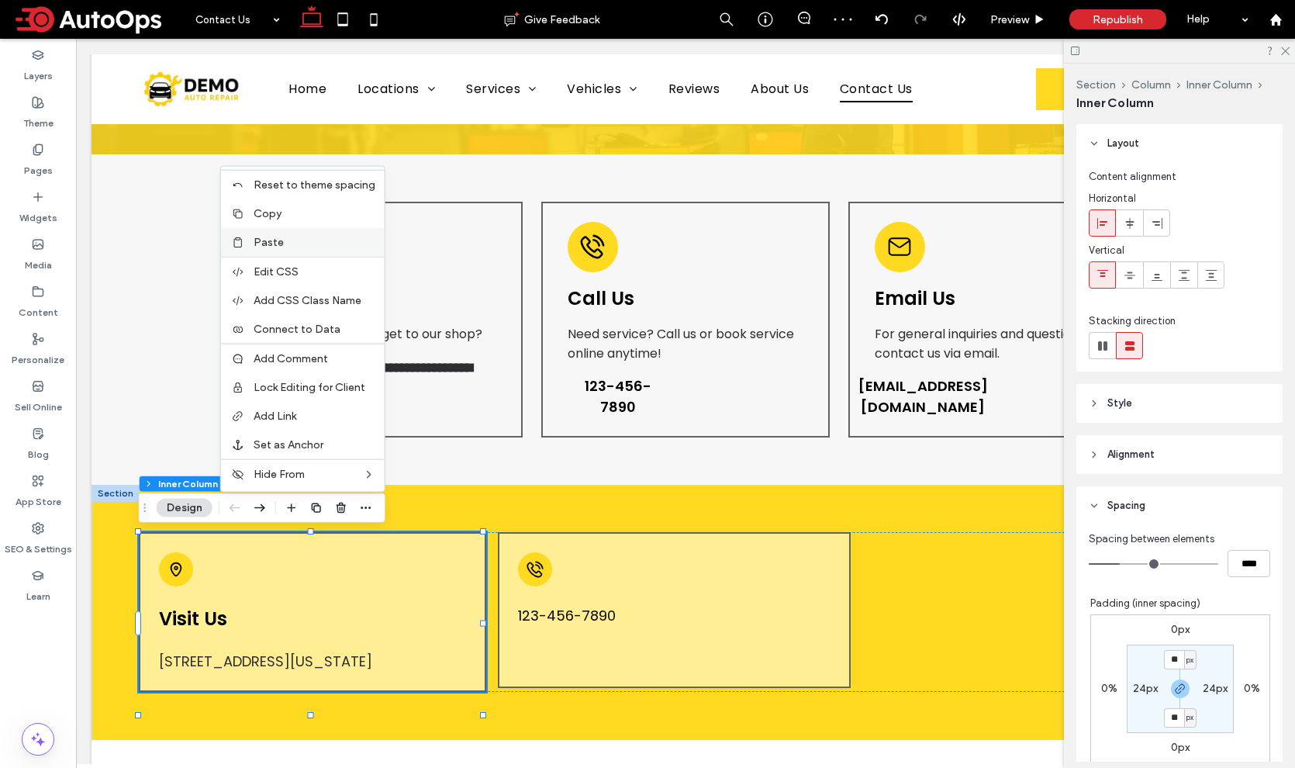
click at [325, 247] on label "Paste" at bounding box center [315, 242] width 122 height 13
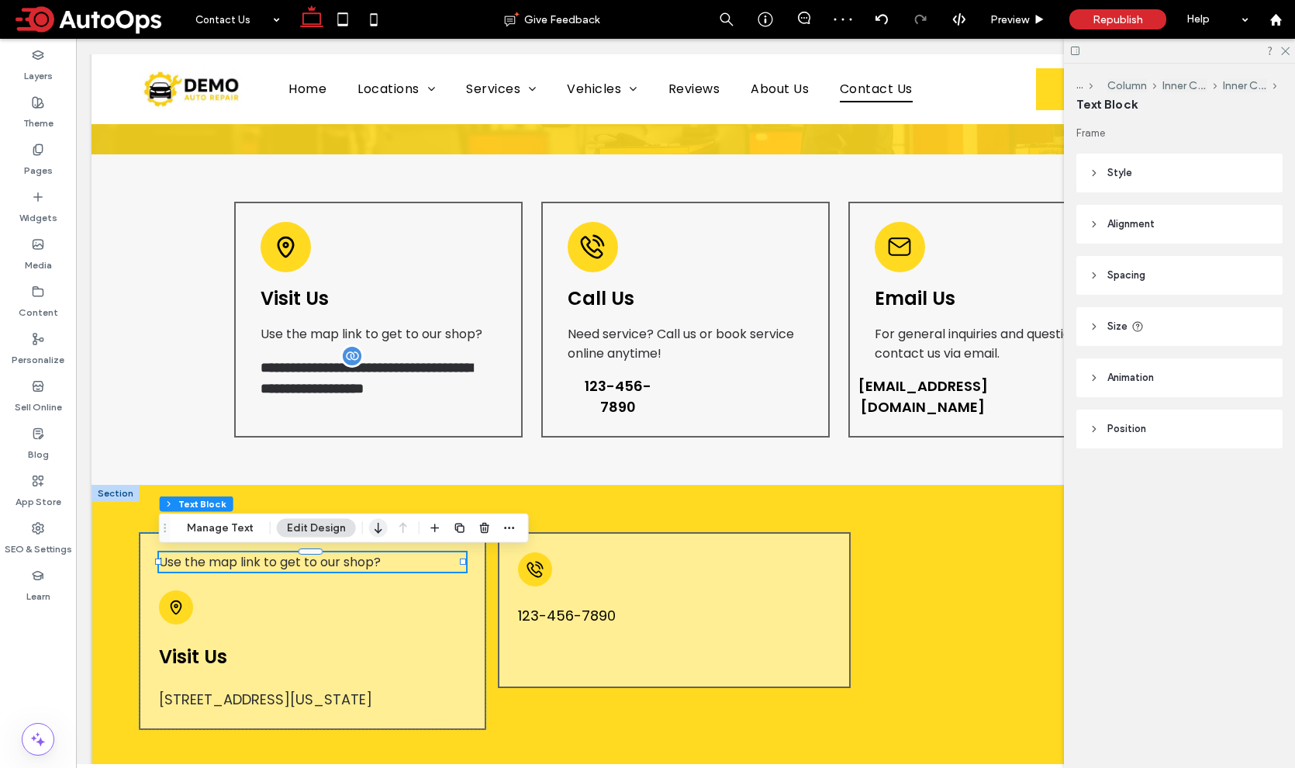
click at [375, 530] on use "button" at bounding box center [377, 528] width 7 height 11
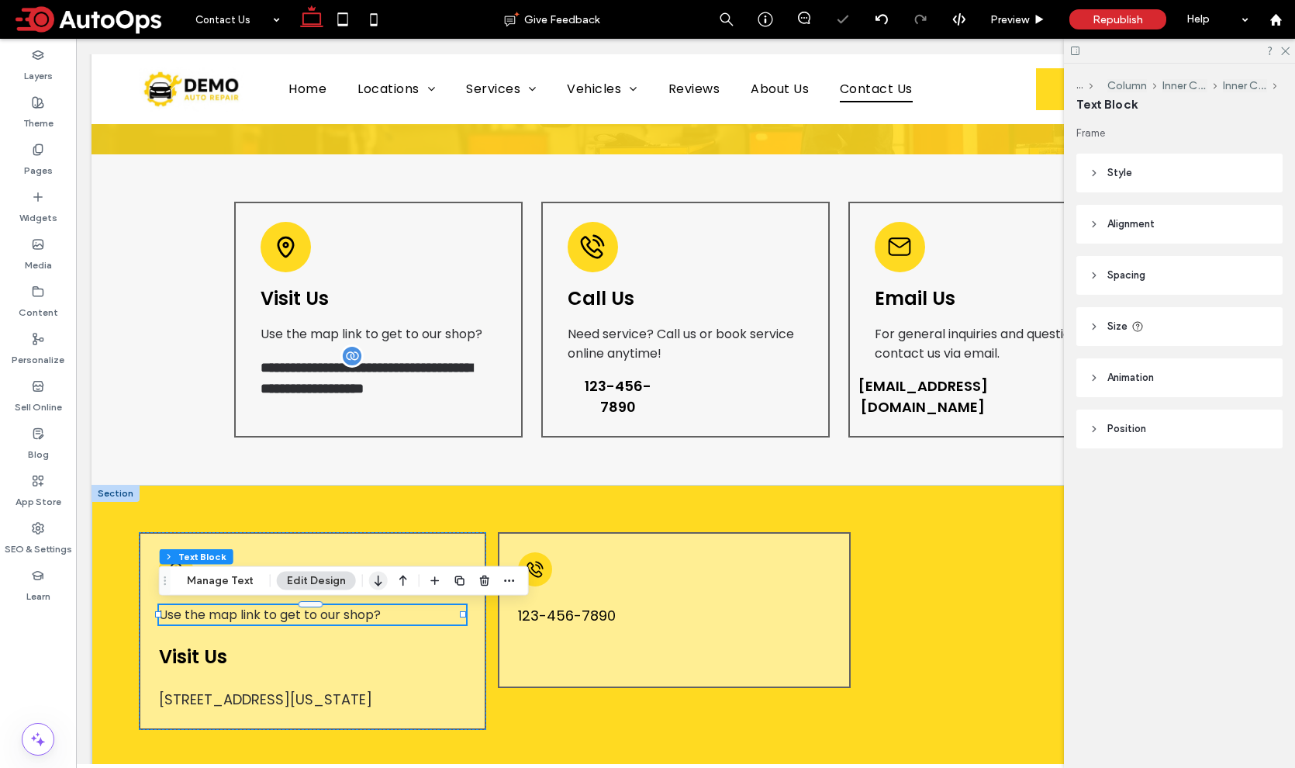
click at [372, 579] on icon "button" at bounding box center [378, 581] width 19 height 28
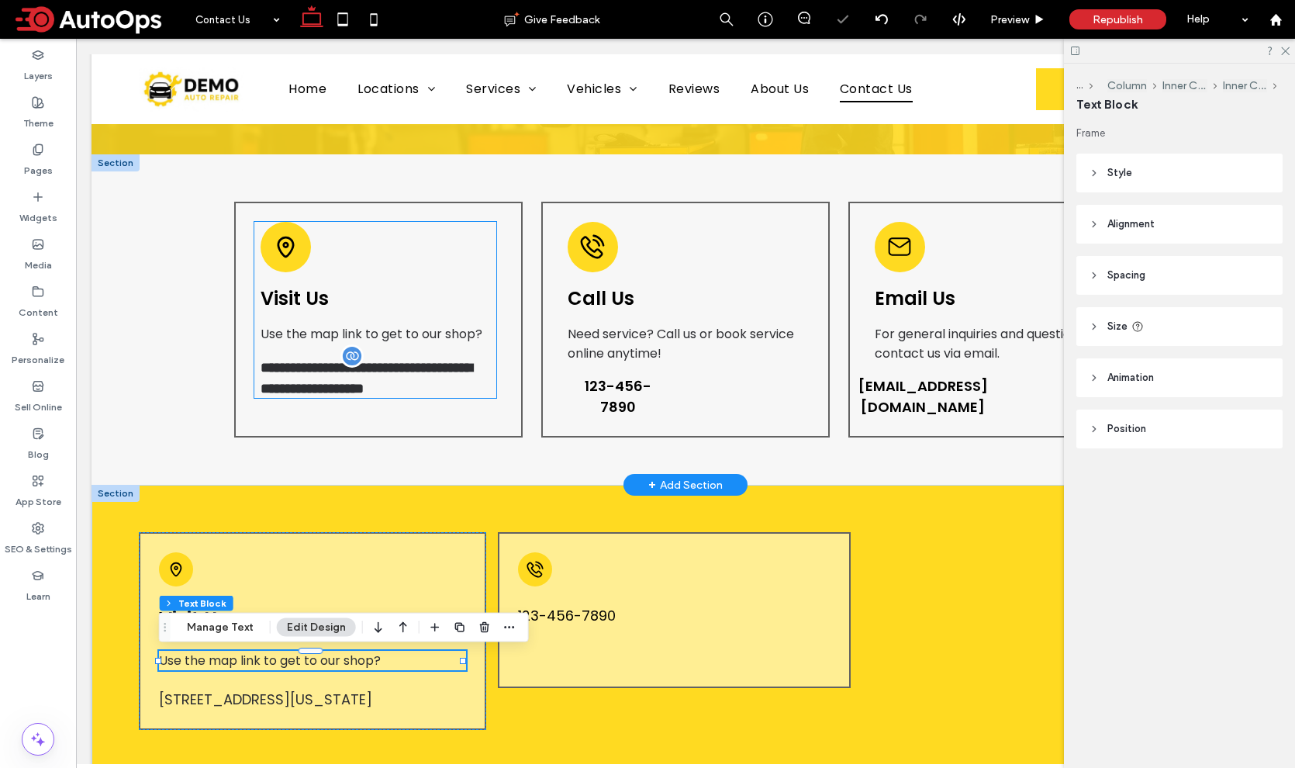
click at [377, 321] on div "**********" at bounding box center [375, 310] width 243 height 176
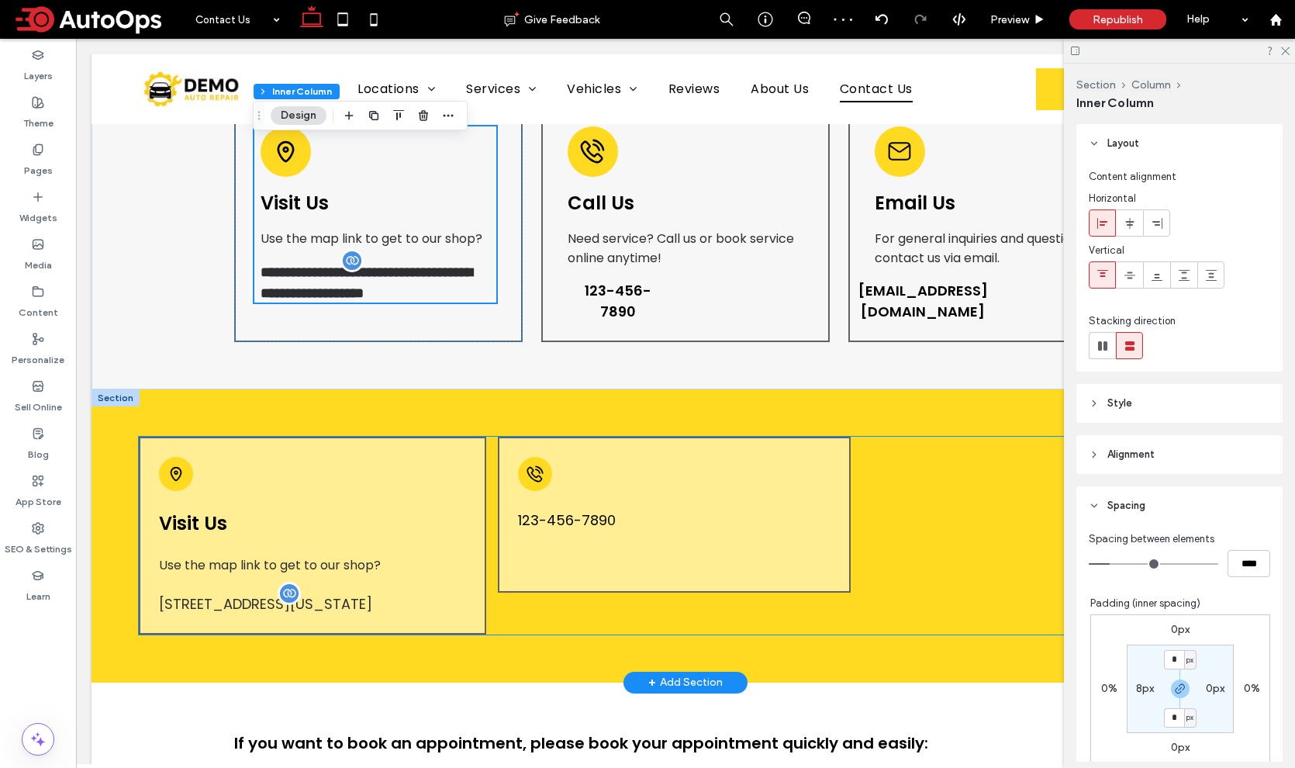
scroll to position [333, 0]
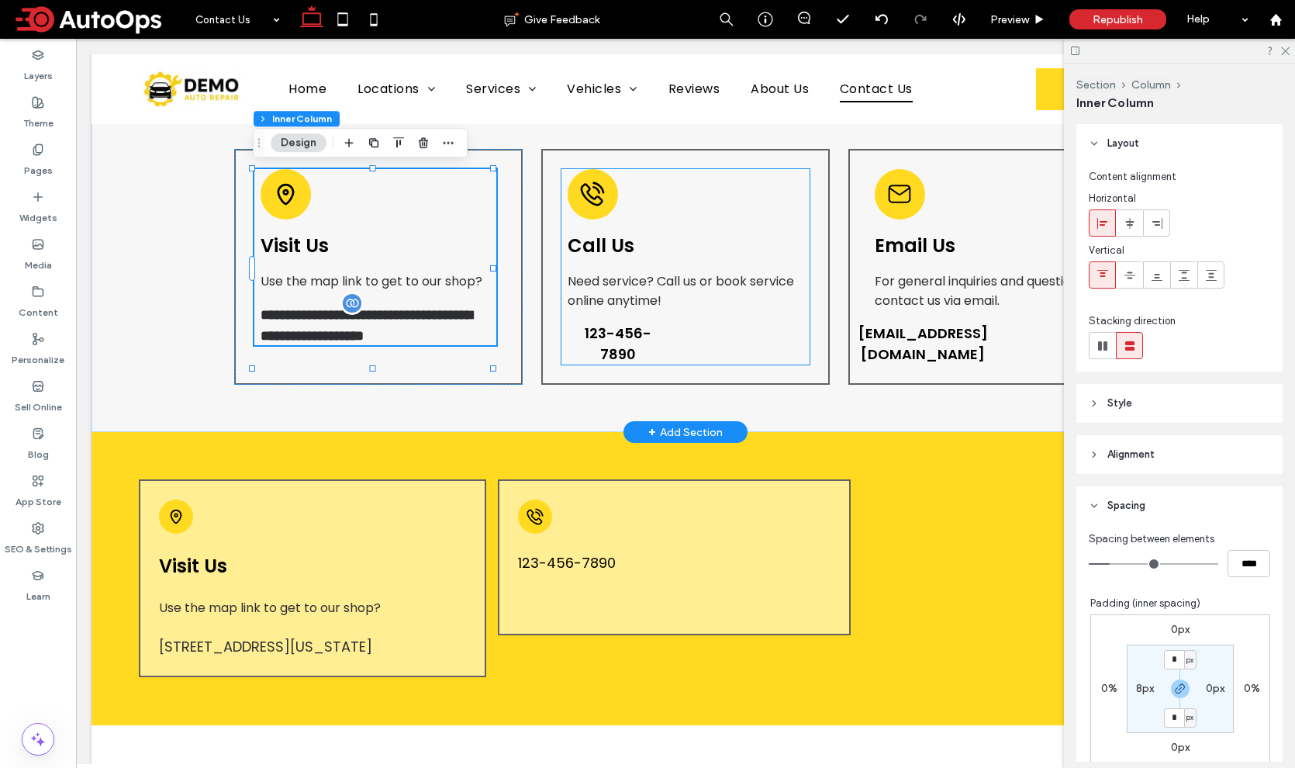
click at [612, 243] on span "Call Us" at bounding box center [601, 246] width 67 height 26
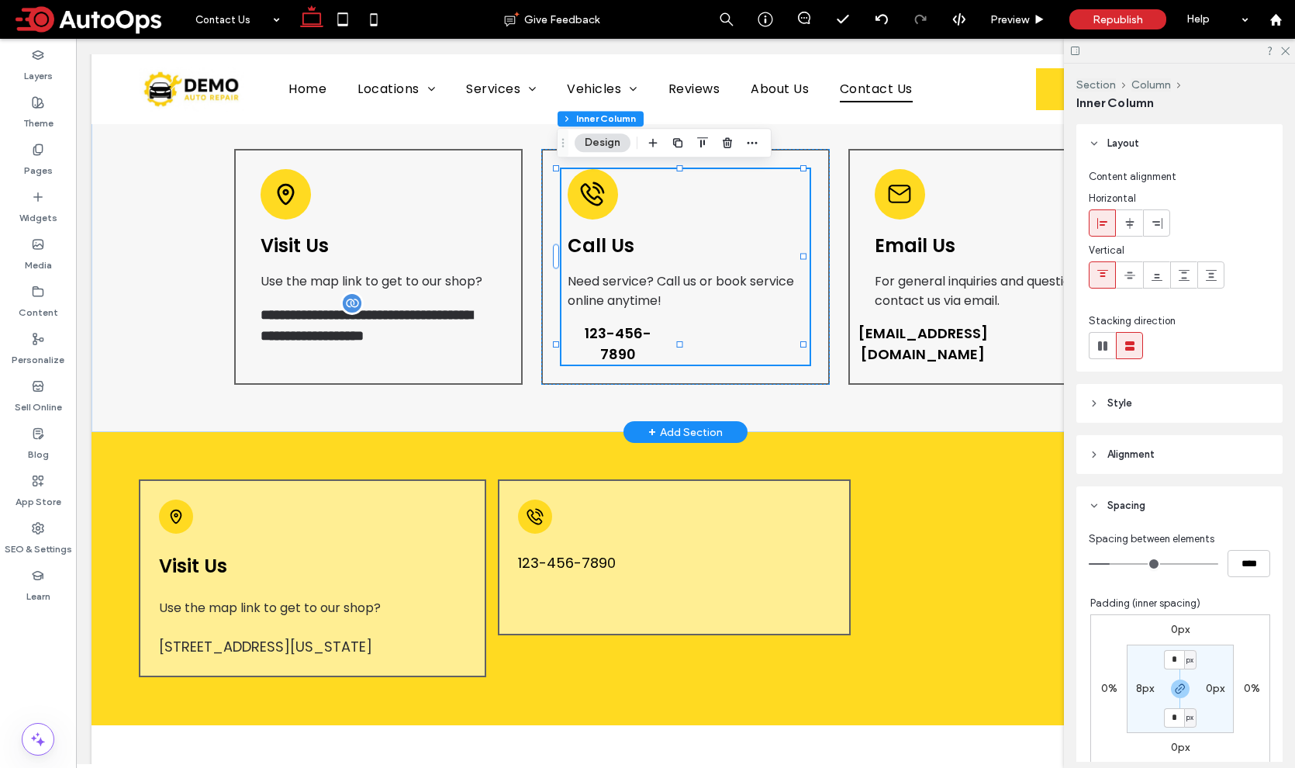
click at [612, 243] on span "Call Us" at bounding box center [601, 246] width 67 height 26
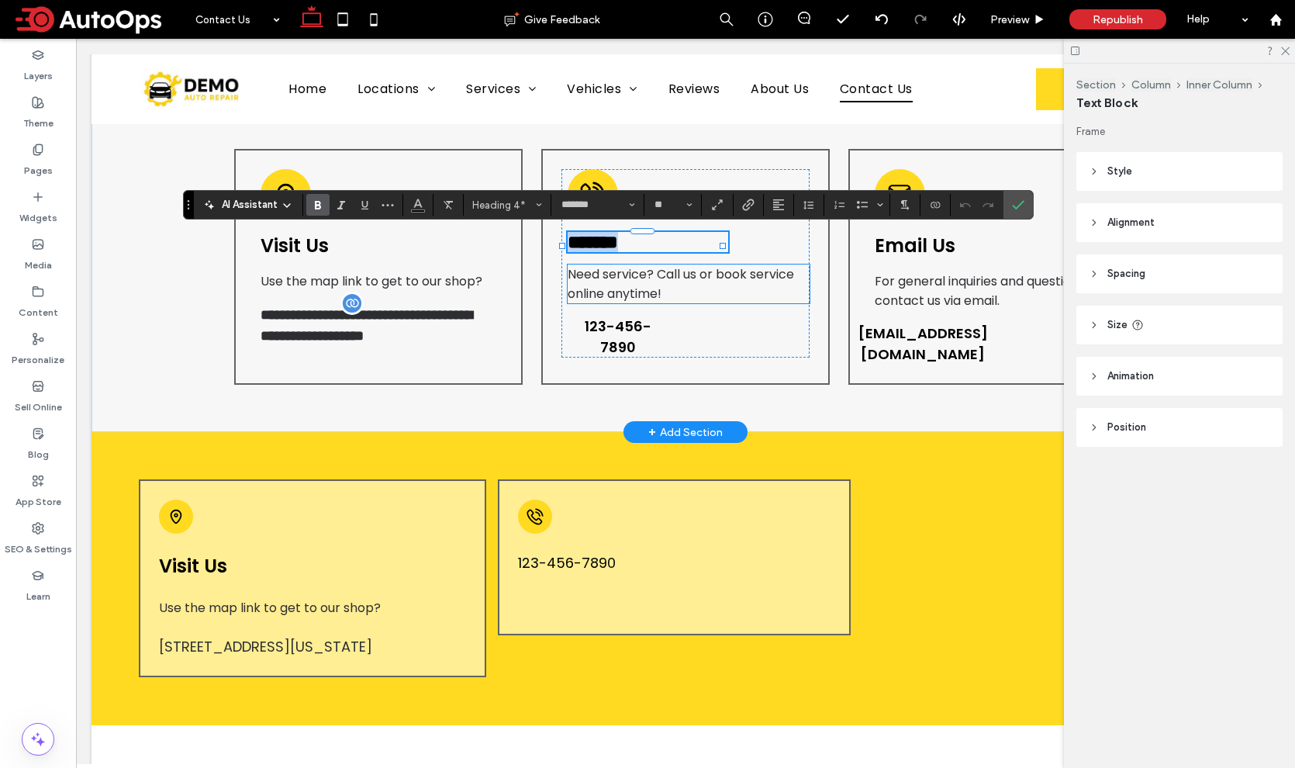
click at [681, 288] on span "Need service? Call us or book service online anytime!" at bounding box center [681, 283] width 226 height 37
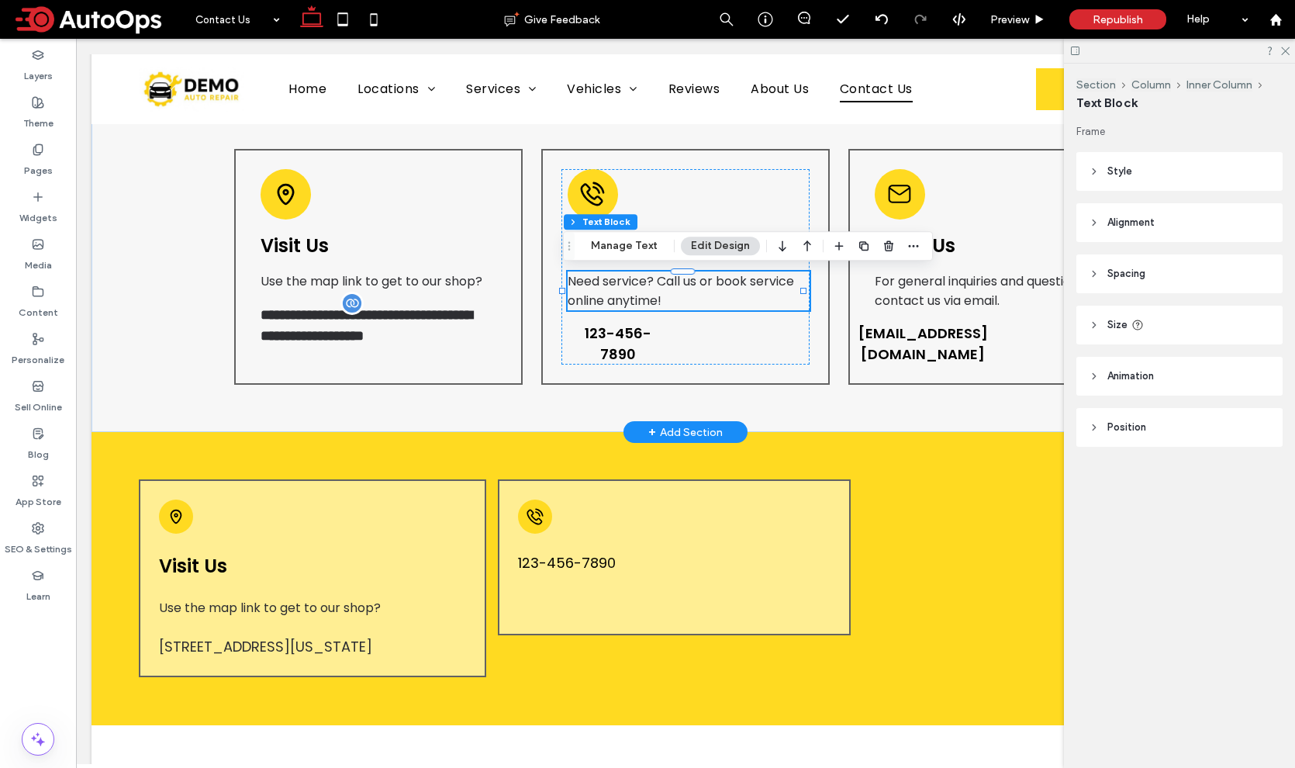
click at [609, 284] on span "Need service? Call us or book service online anytime!" at bounding box center [681, 290] width 226 height 37
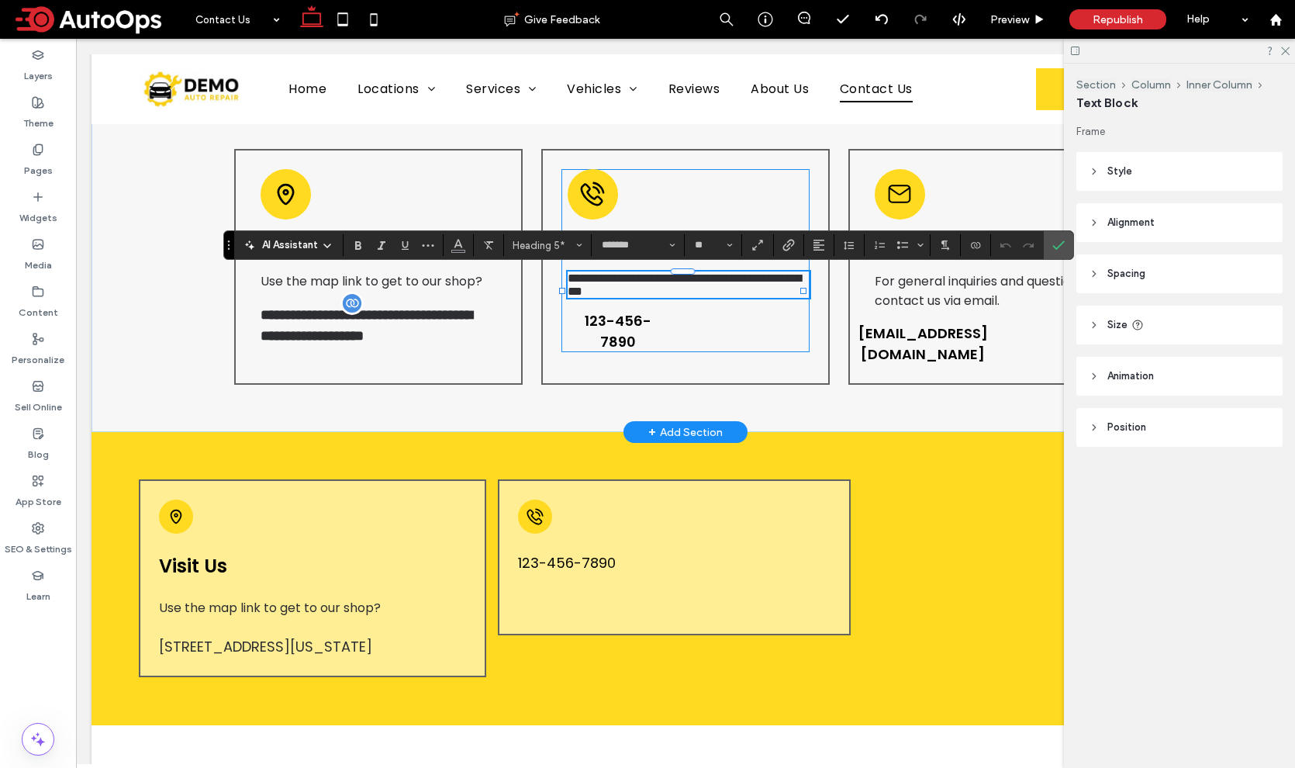
click at [665, 336] on div "**********" at bounding box center [685, 260] width 249 height 183
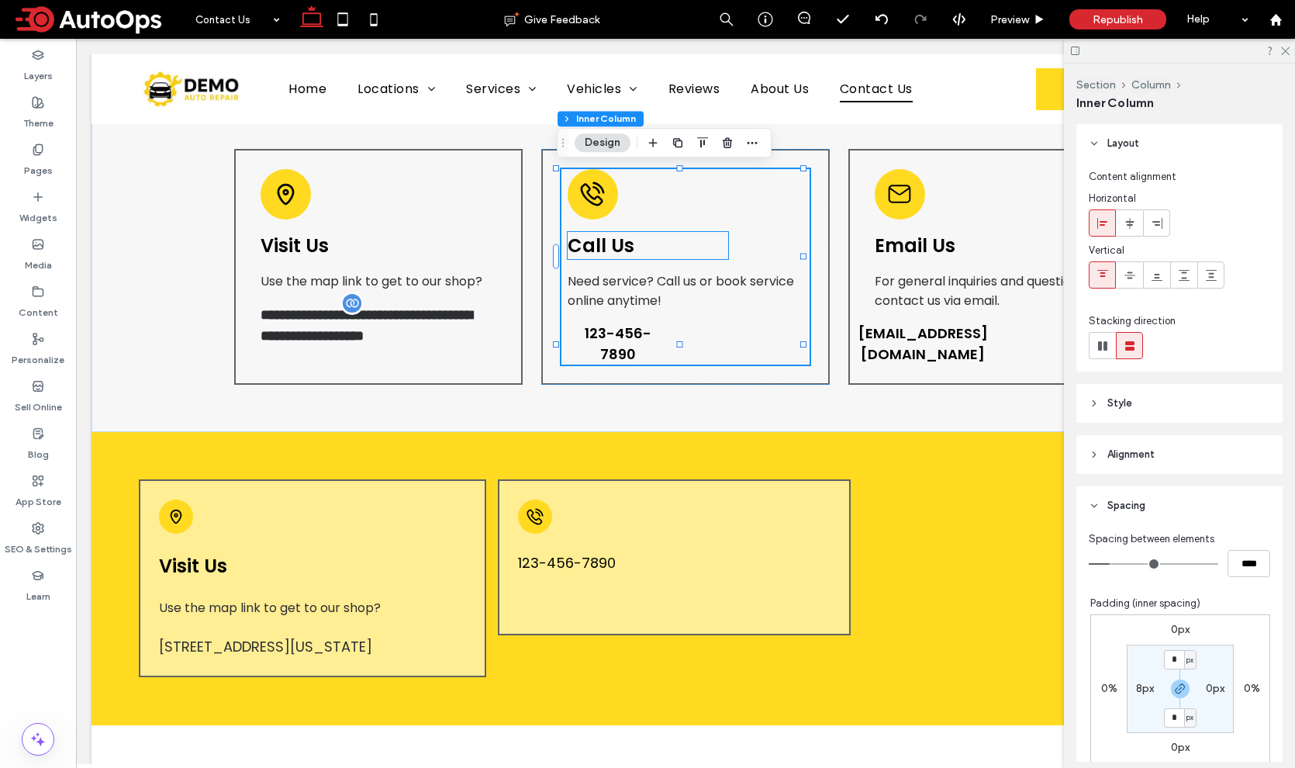
click at [616, 248] on span "Call Us" at bounding box center [601, 246] width 67 height 26
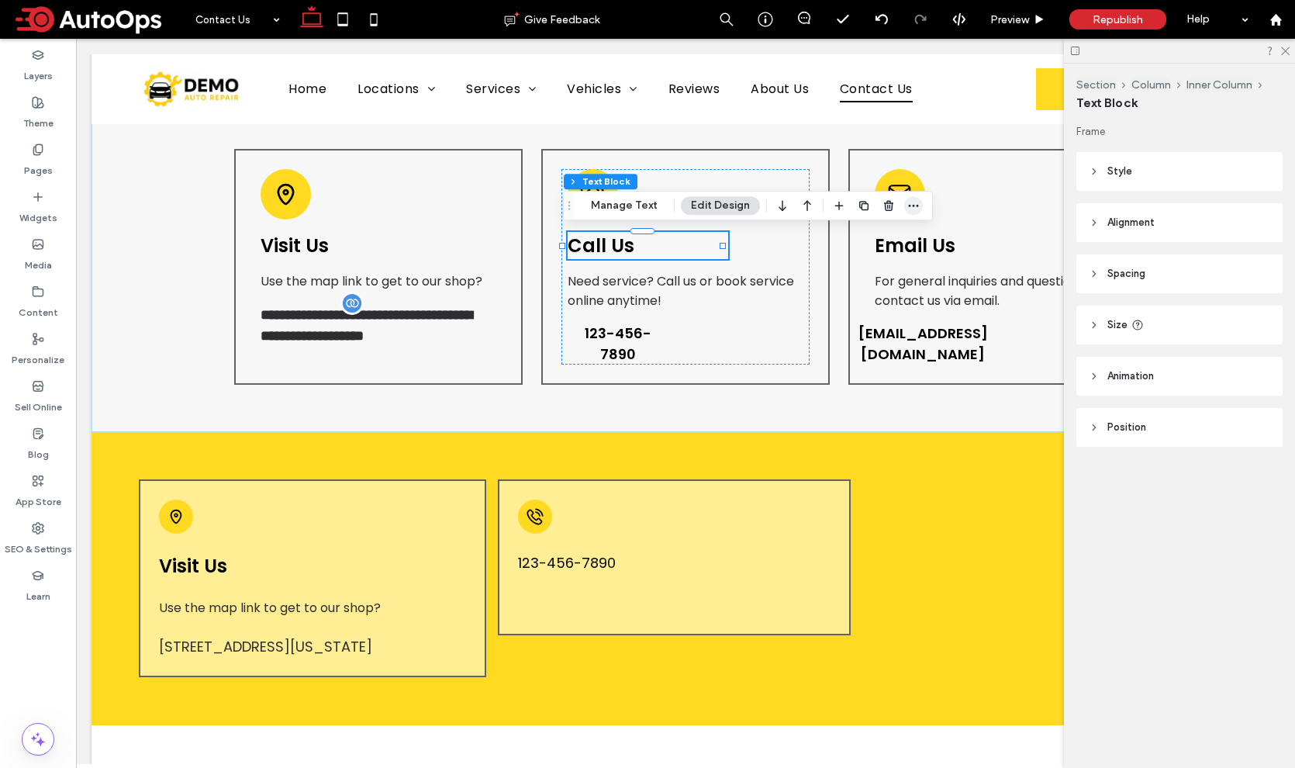
click at [908, 210] on icon "button" at bounding box center [913, 205] width 12 height 12
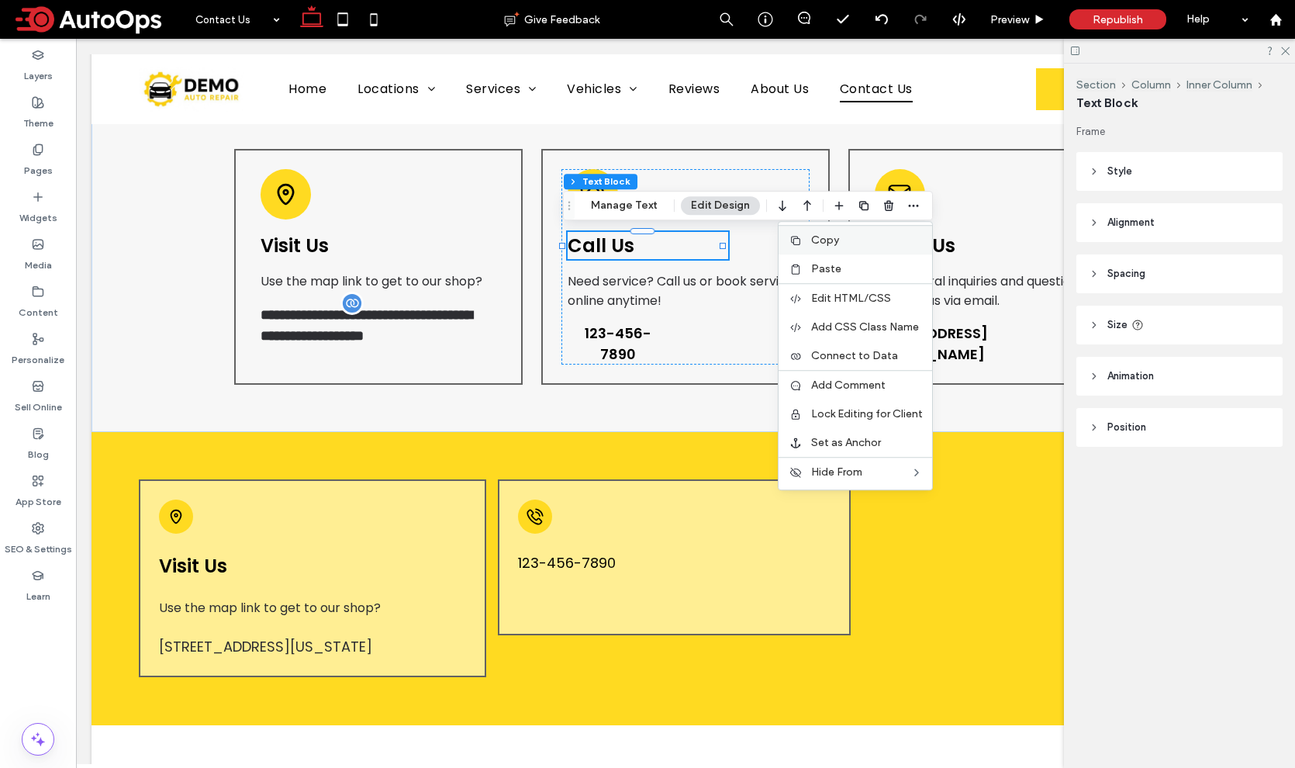
click at [840, 242] on label "Copy" at bounding box center [867, 239] width 112 height 13
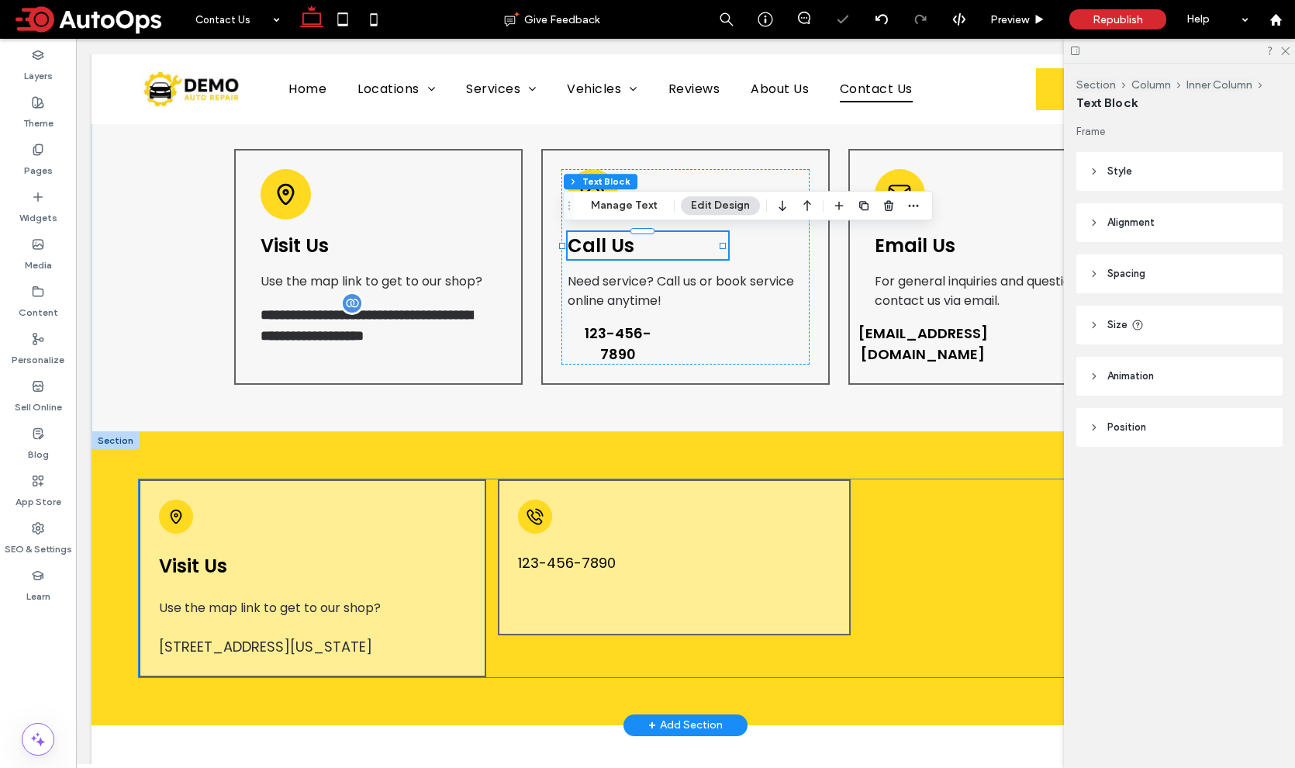
click at [578, 509] on div "123-456-7890" at bounding box center [674, 557] width 353 height 156
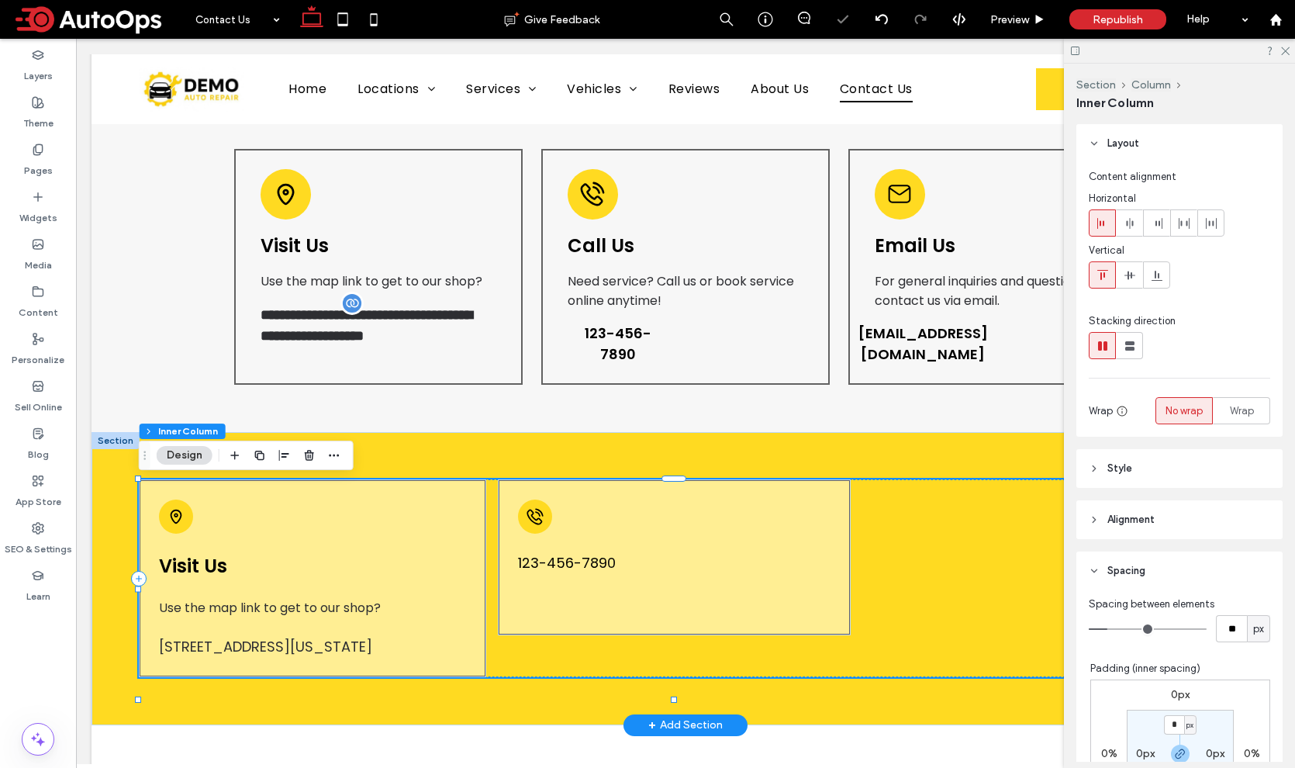
click at [578, 509] on div "123-456-7890" at bounding box center [674, 557] width 353 height 156
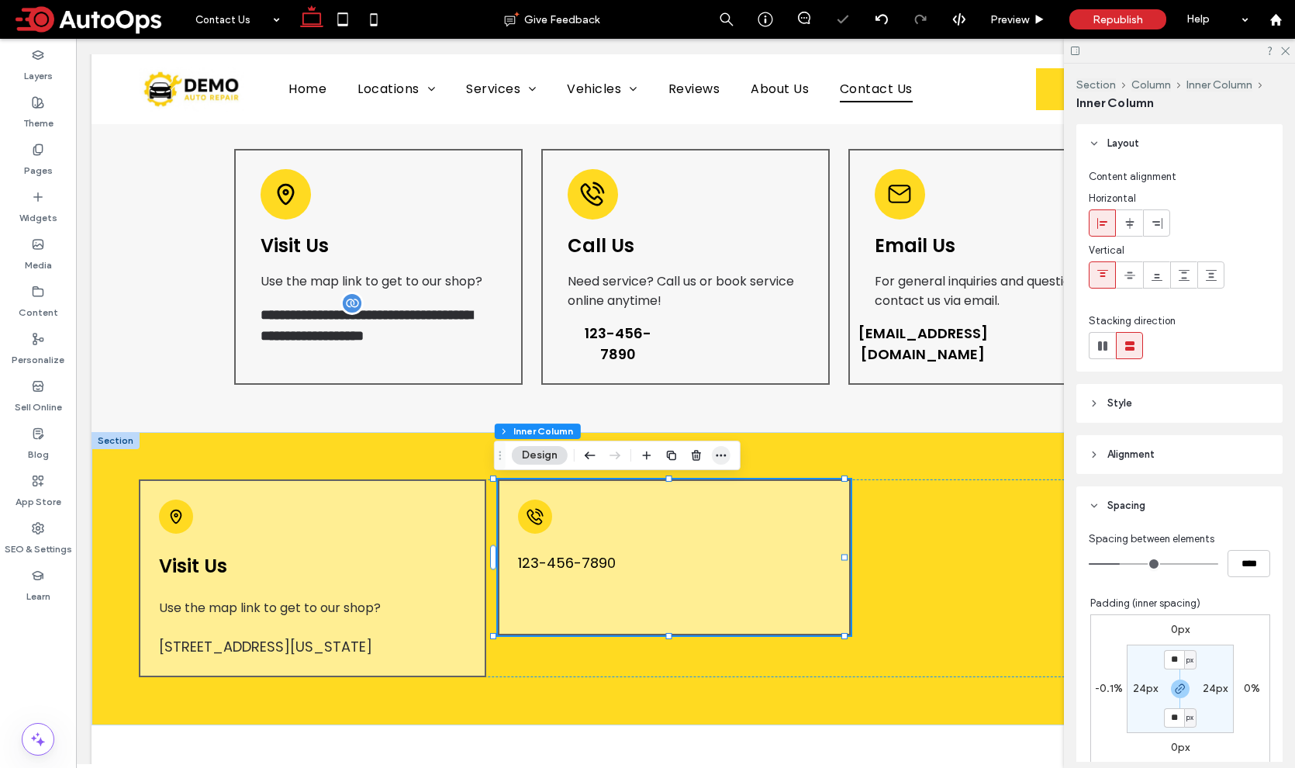
click at [720, 453] on icon "button" at bounding box center [721, 455] width 12 height 12
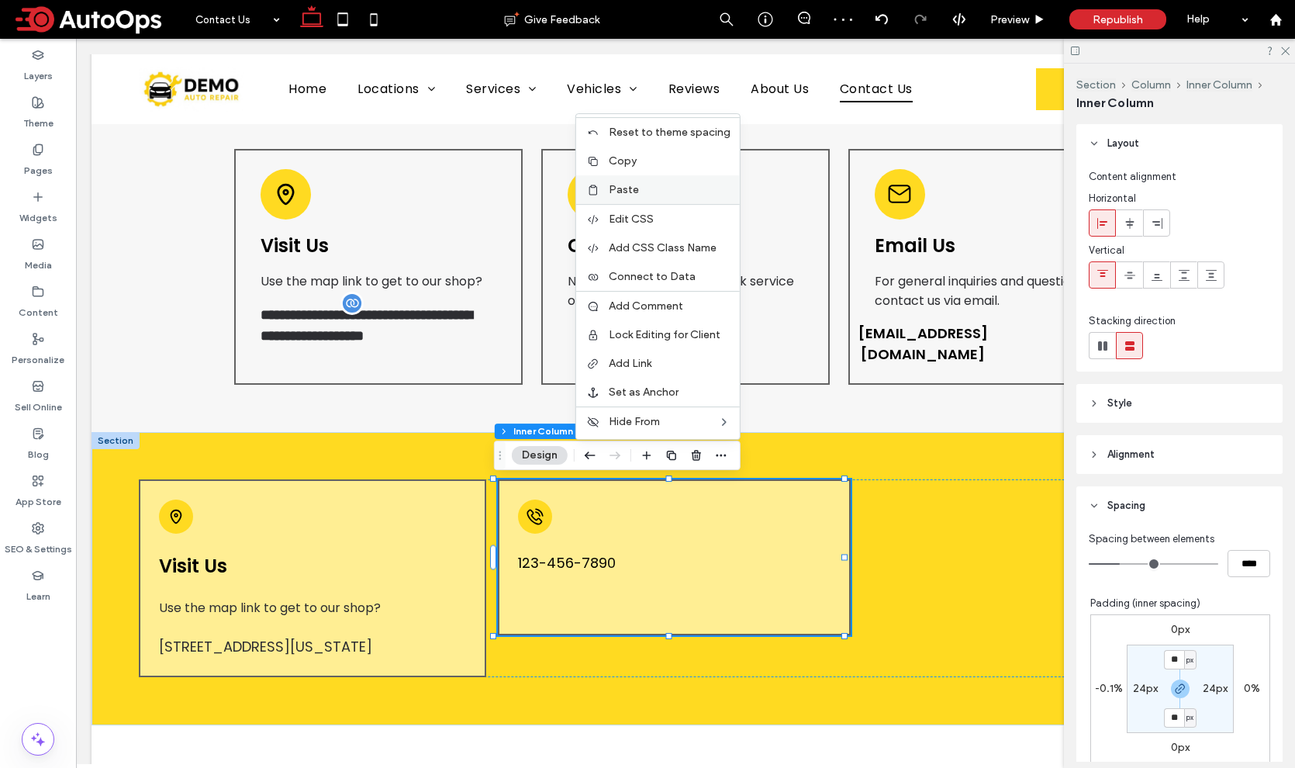
click at [647, 192] on label "Paste" at bounding box center [670, 189] width 122 height 13
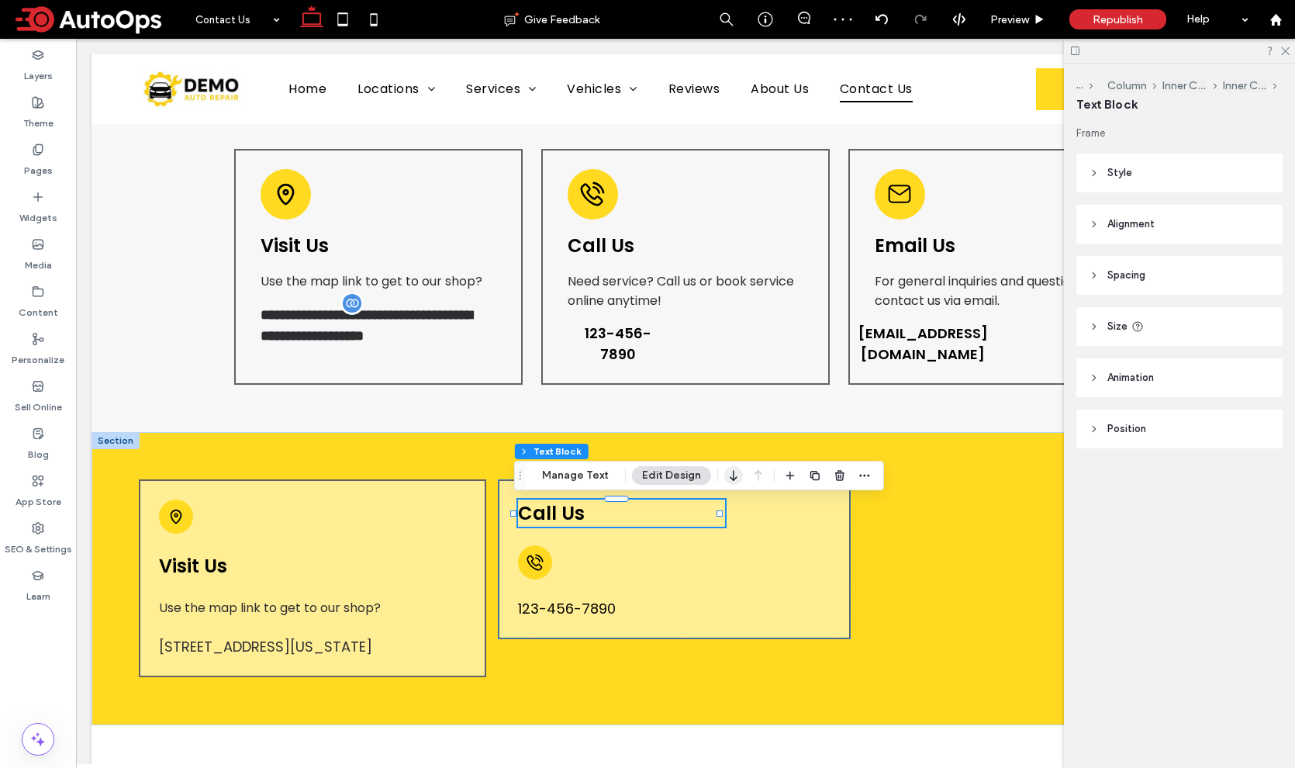
click at [734, 474] on icon "button" at bounding box center [733, 475] width 19 height 28
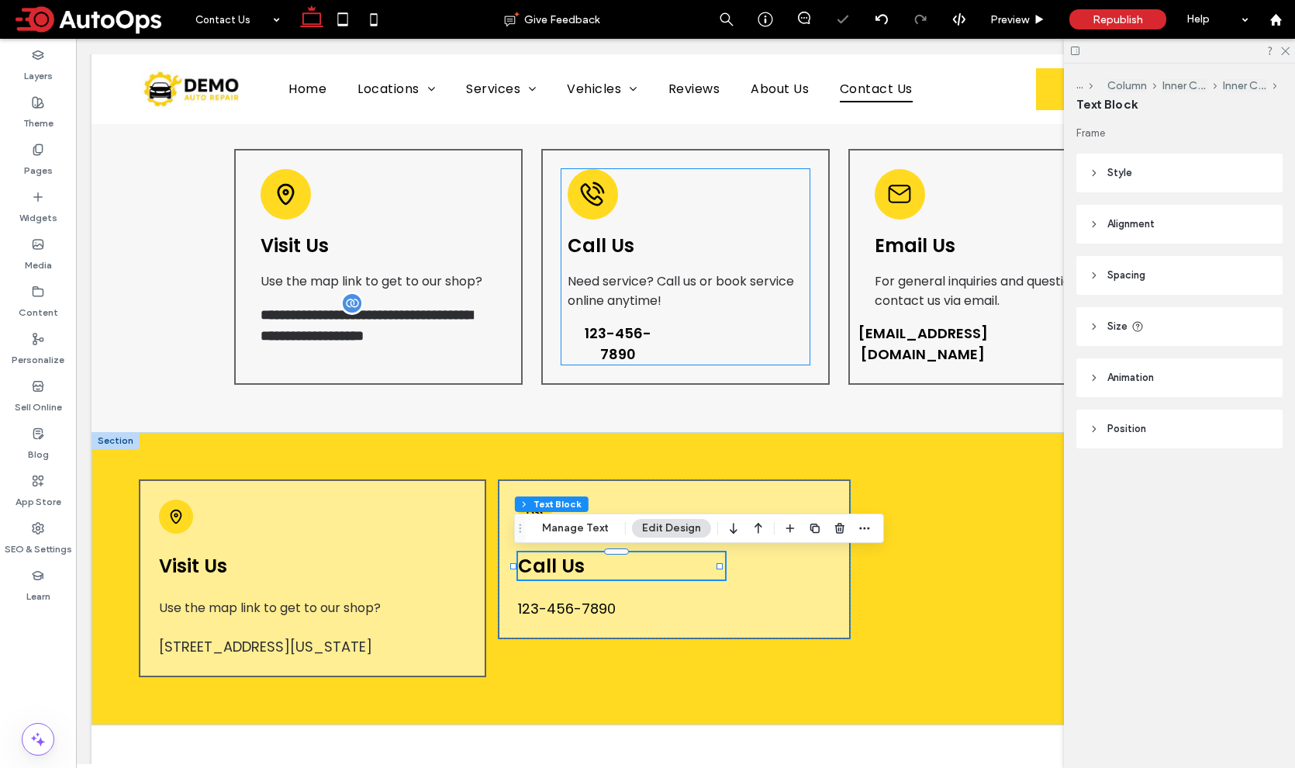
click at [651, 284] on span "Need service? Call us or book service online anytime!" at bounding box center [681, 290] width 226 height 37
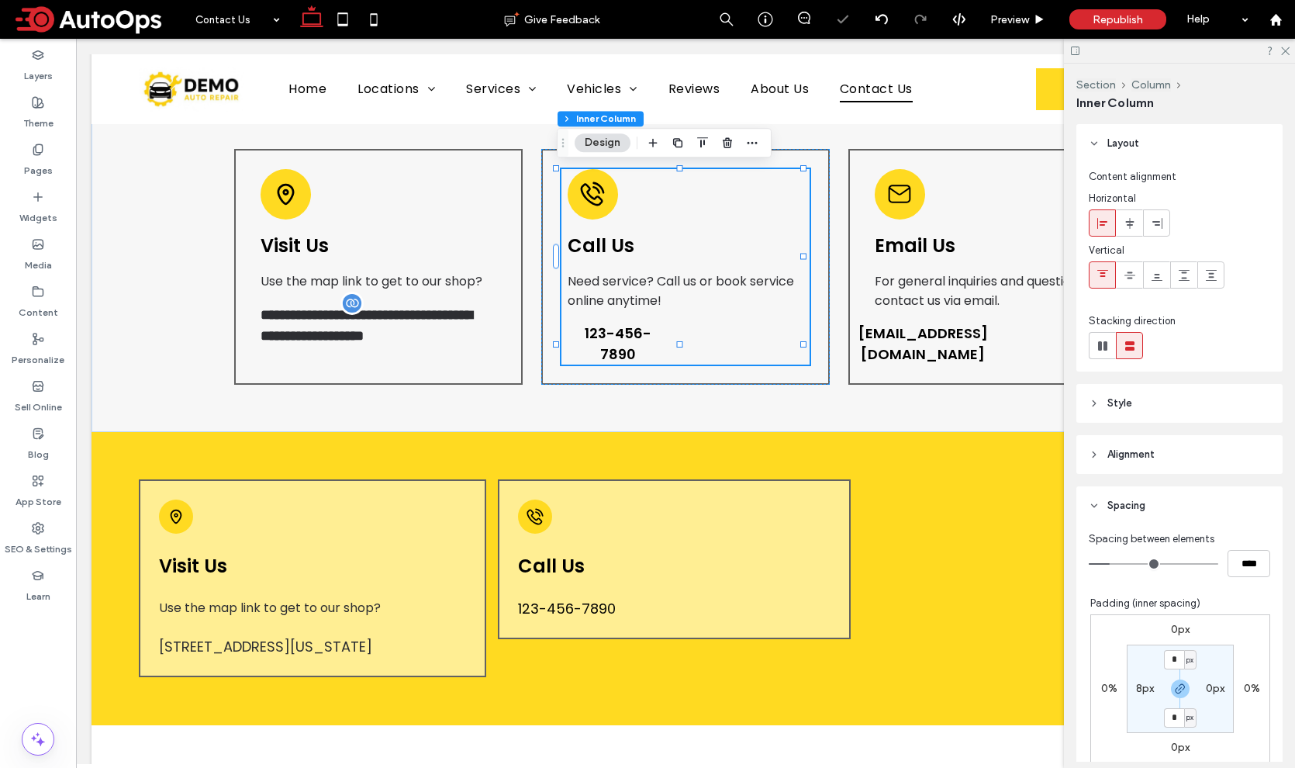
click at [652, 284] on span "Need service? Call us or book service online anytime!" at bounding box center [681, 290] width 226 height 37
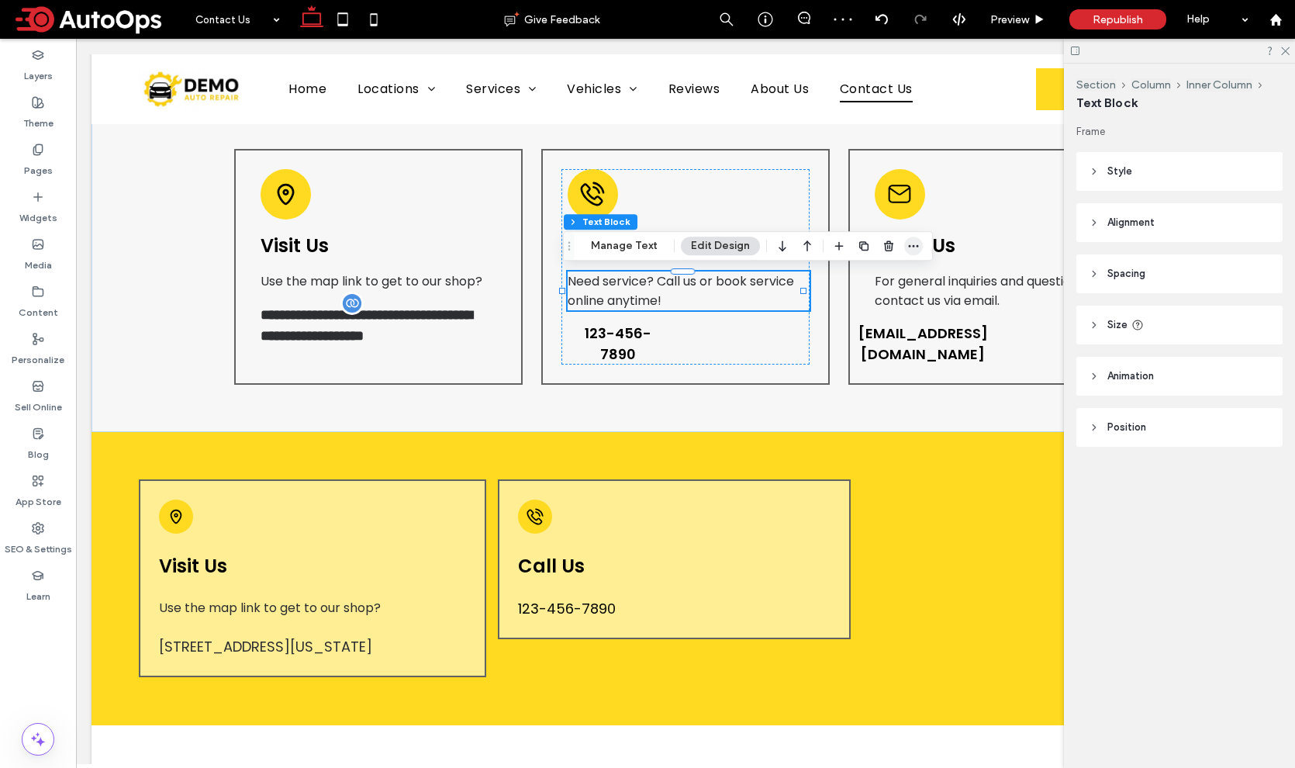
click at [912, 243] on icon "button" at bounding box center [913, 246] width 12 height 12
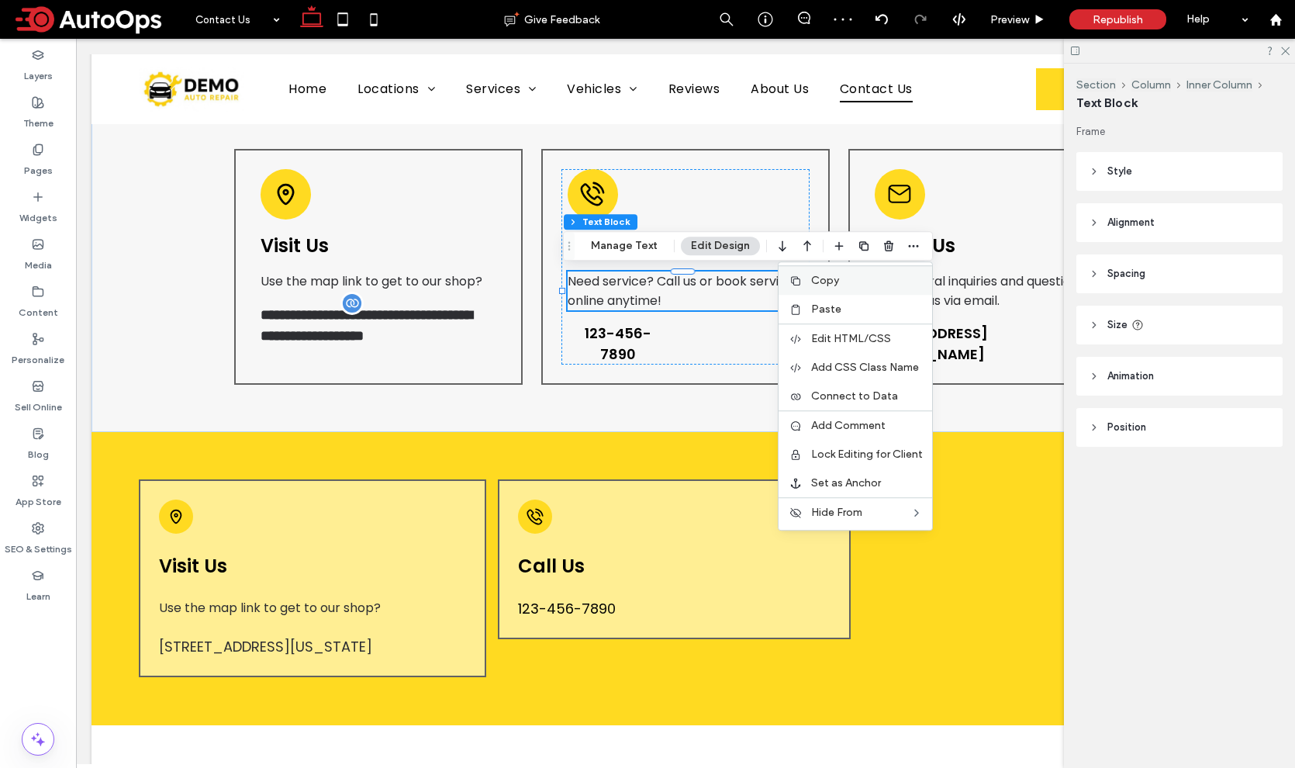
click at [843, 281] on label "Copy" at bounding box center [867, 280] width 112 height 13
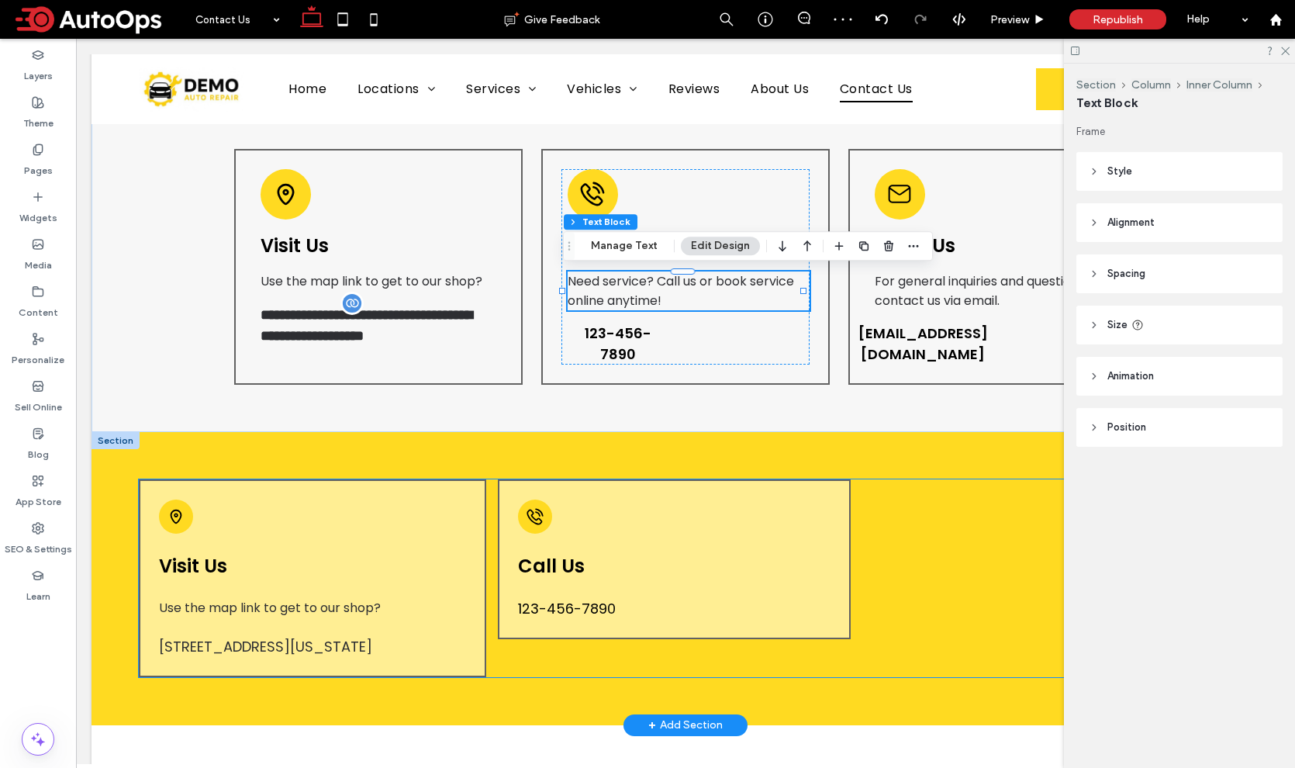
click at [615, 541] on div "Call Us 123-456-7890" at bounding box center [674, 559] width 353 height 160
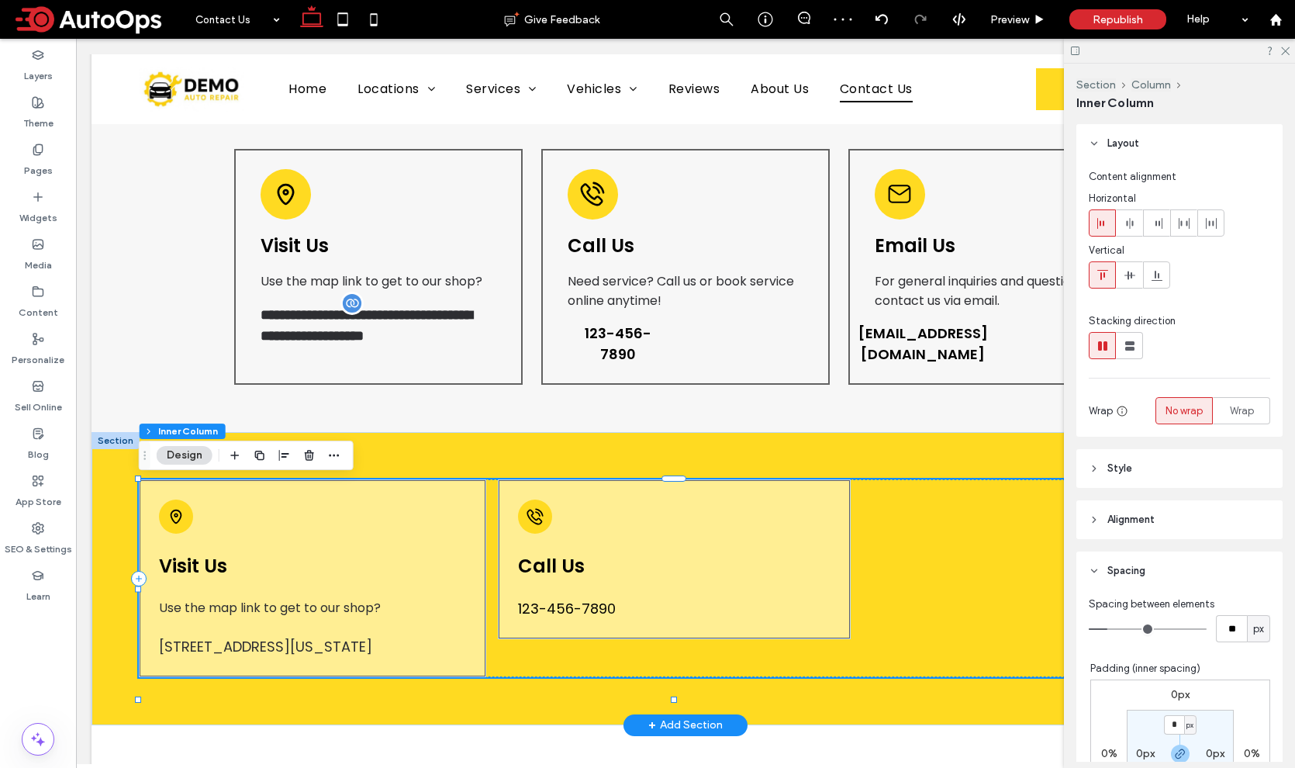
click at [615, 541] on div "Call Us 123-456-7890" at bounding box center [674, 559] width 353 height 160
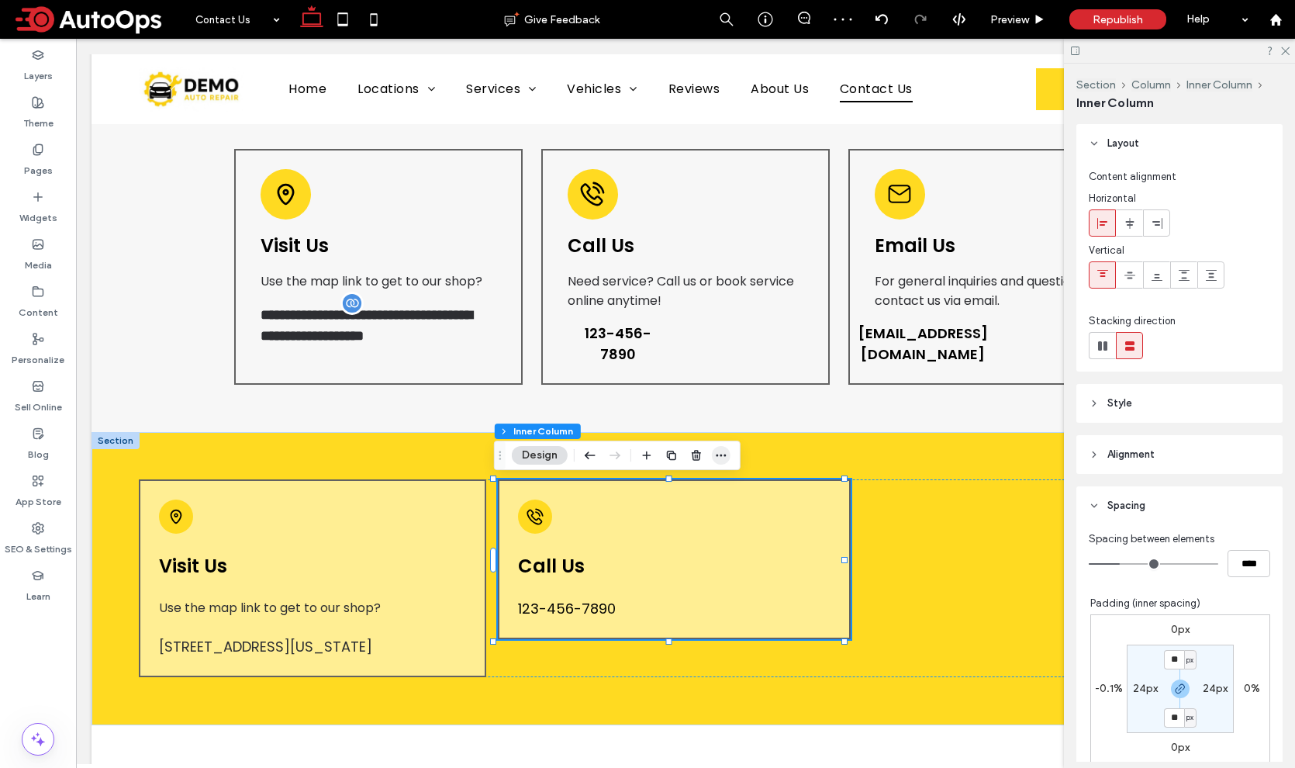
click at [725, 447] on span "button" at bounding box center [721, 455] width 19 height 19
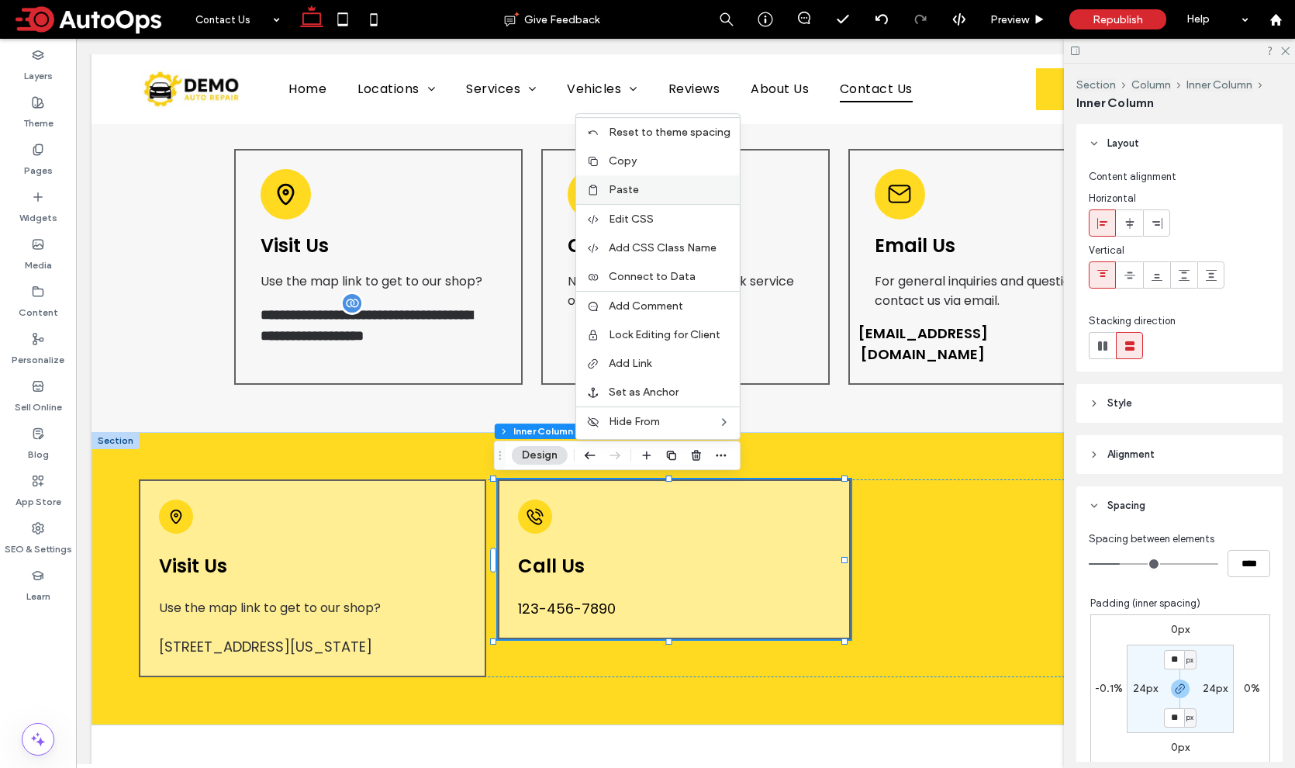
click at [672, 193] on label "Paste" at bounding box center [670, 189] width 122 height 13
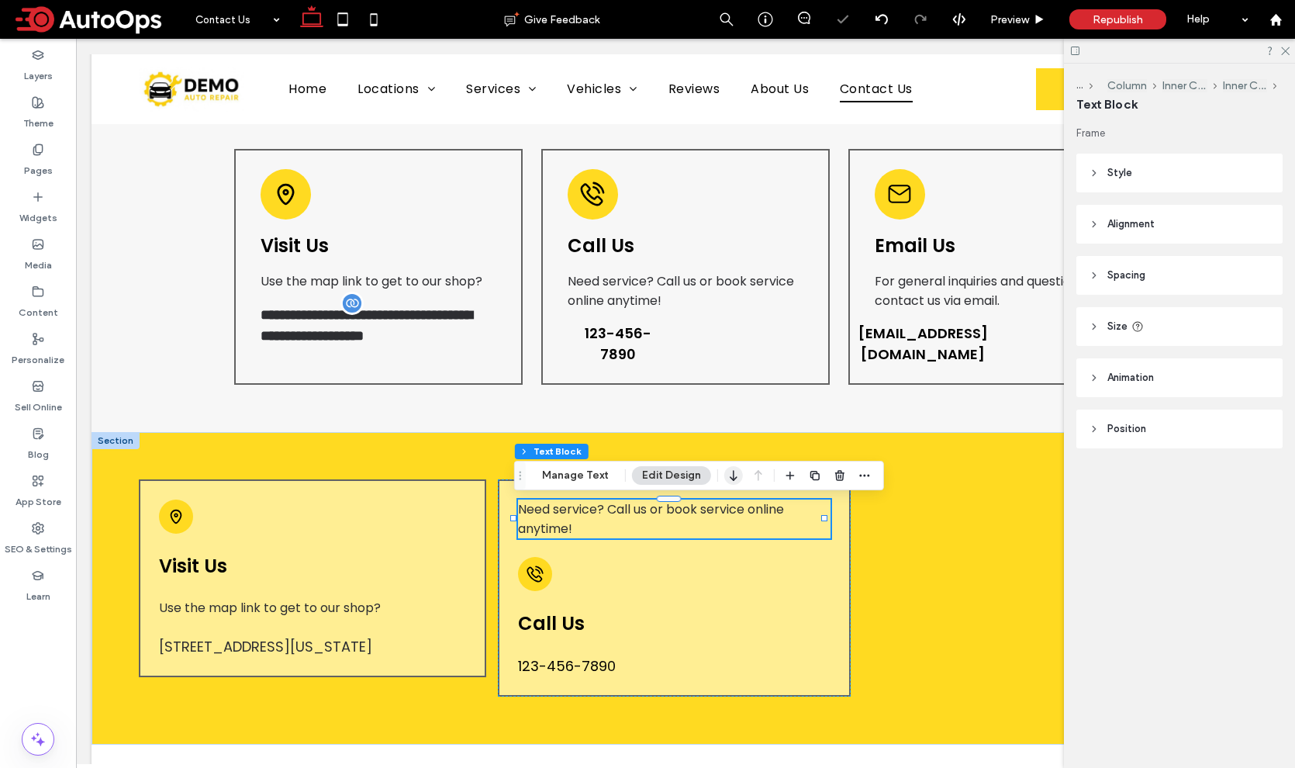
click at [735, 477] on icon "button" at bounding box center [733, 475] width 19 height 28
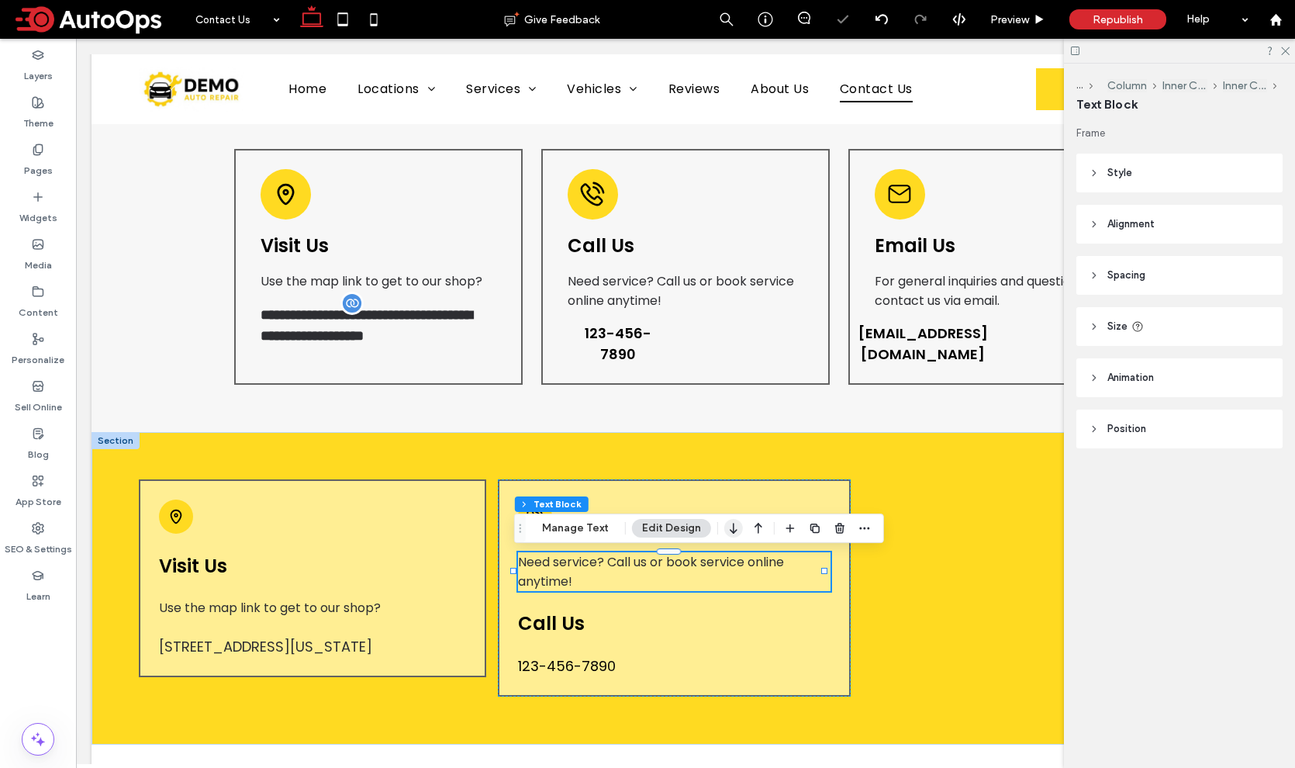
click at [732, 526] on icon "button" at bounding box center [733, 528] width 19 height 28
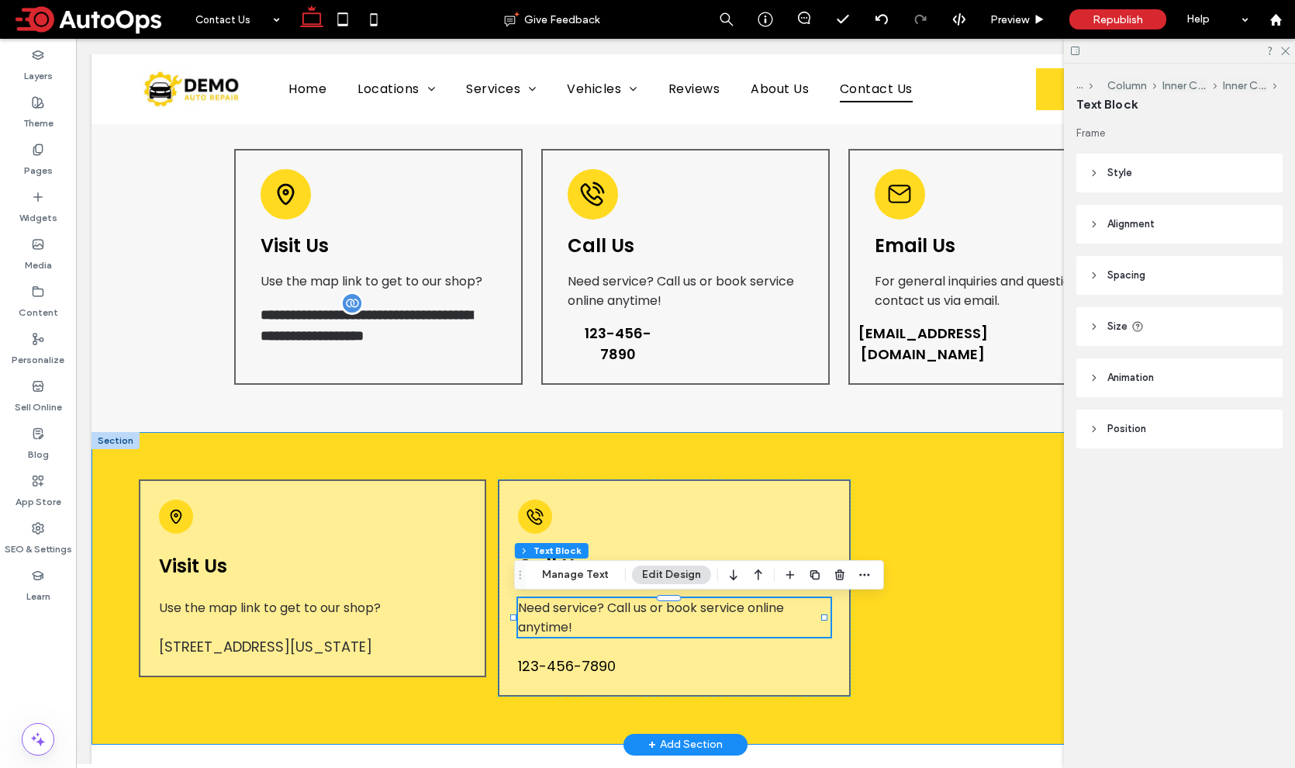
click at [579, 454] on div "Visit Us Use the map link to get to our shop? 51 Goods Road, Conestoga, Pennsyl…" at bounding box center [685, 588] width 1188 height 312
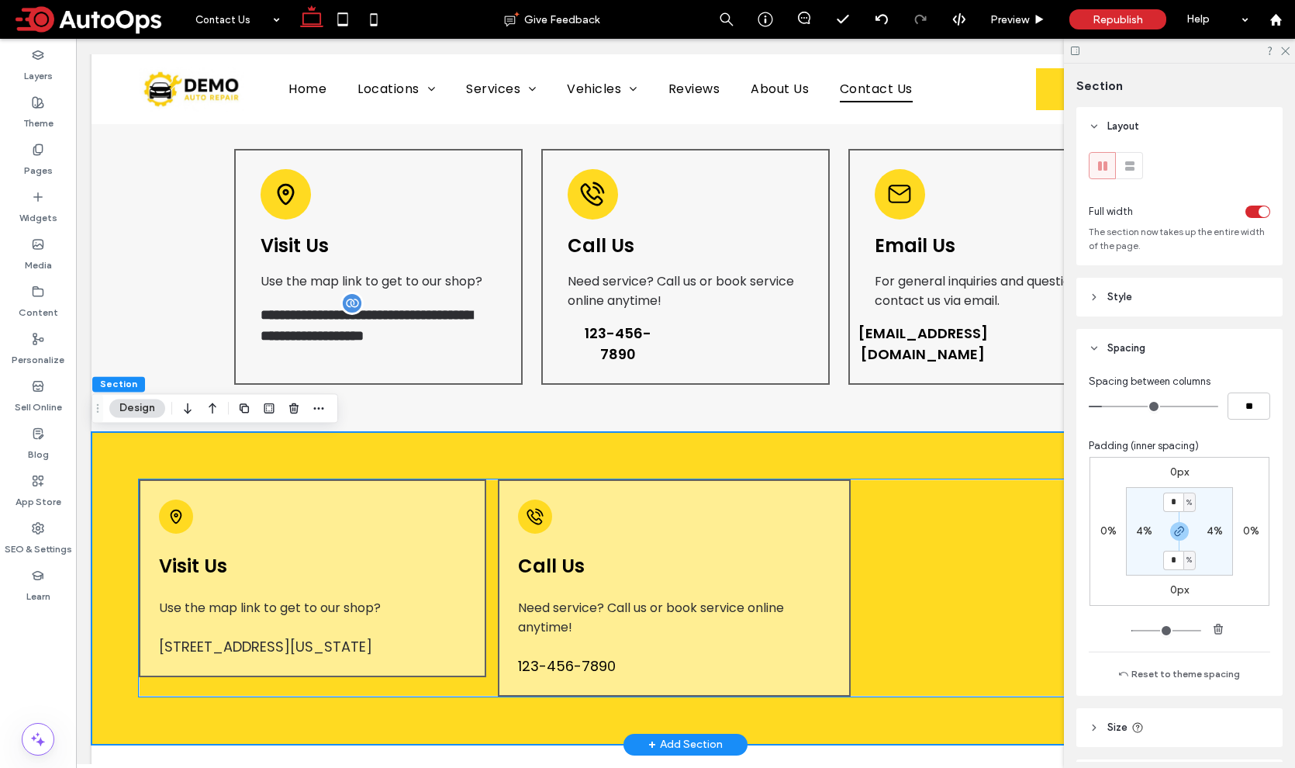
click at [242, 527] on div "Visit Us Use the map link to get to our shop? 51 Goods Road, Conestoga, Pennsyl…" at bounding box center [312, 578] width 347 height 198
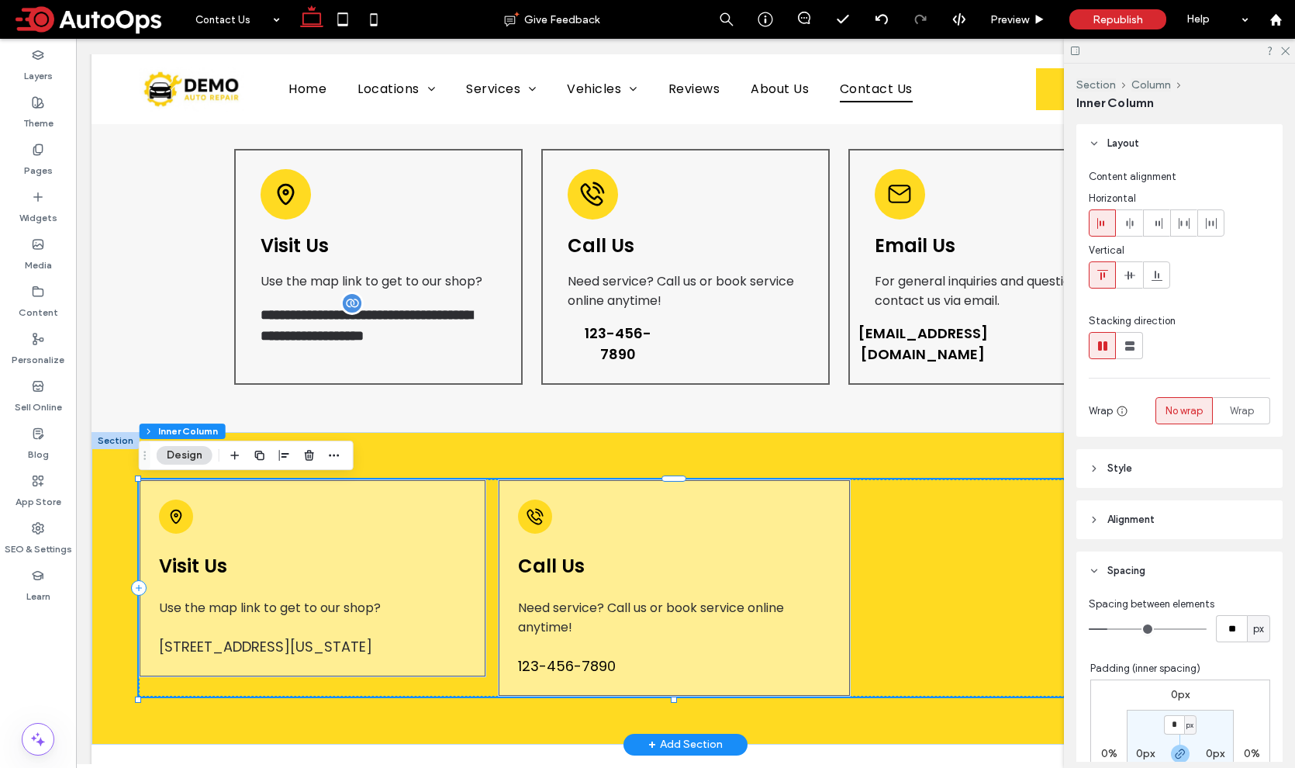
click at [242, 527] on div "Visit Us Use the map link to get to our shop? 51 Goods Road, Conestoga, Pennsyl…" at bounding box center [312, 578] width 347 height 198
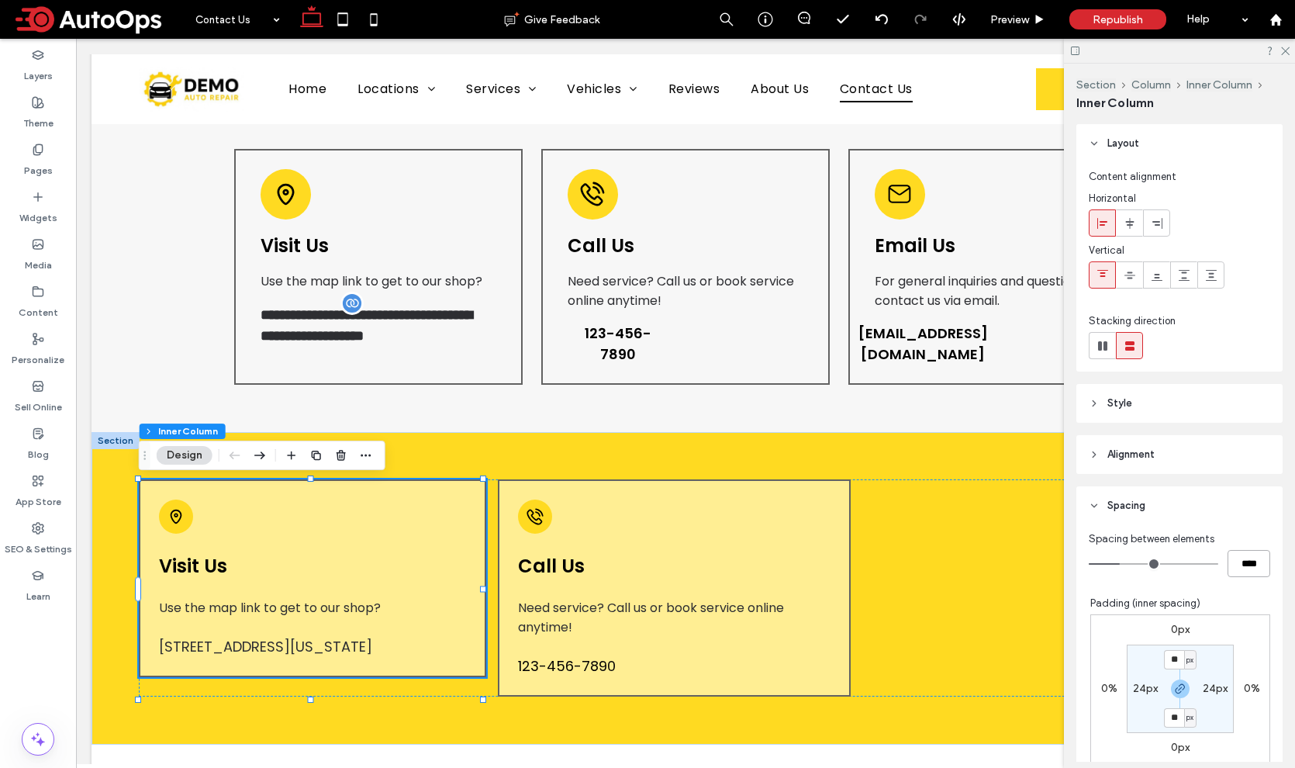
click at [1238, 568] on input "****" at bounding box center [1248, 563] width 43 height 27
type input "**"
type input "****"
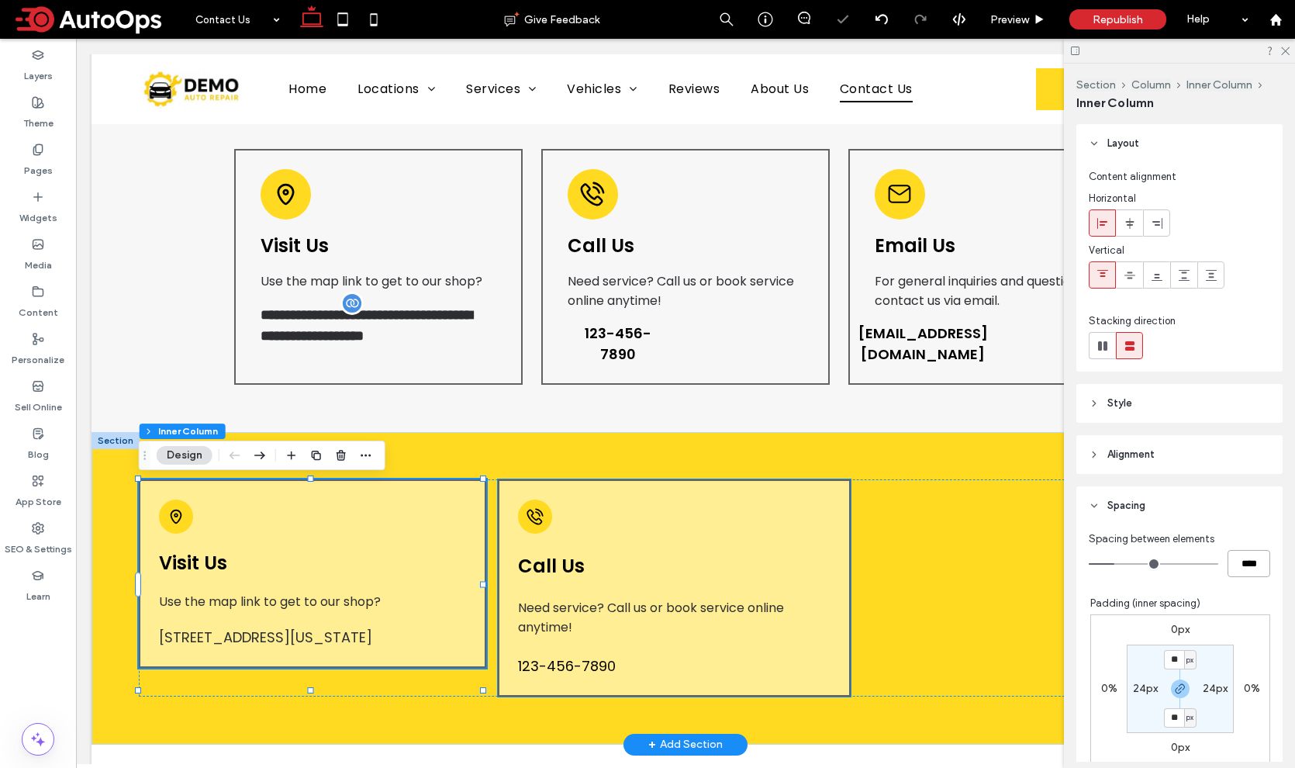
click at [604, 503] on div "Call Us Need service? Call us or book service online anytime! 123-456-7890" at bounding box center [674, 587] width 353 height 217
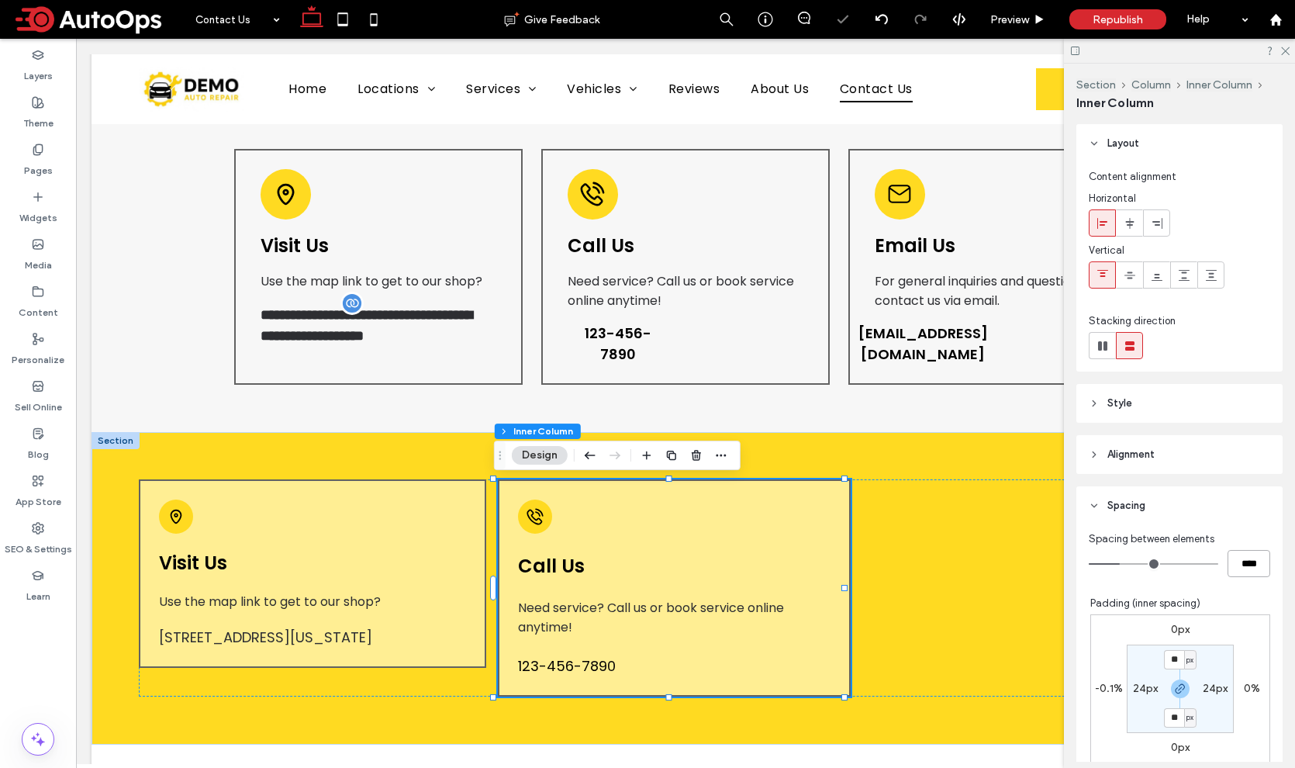
click at [1253, 562] on input "****" at bounding box center [1248, 563] width 43 height 27
type input "*"
type input "**"
type input "****"
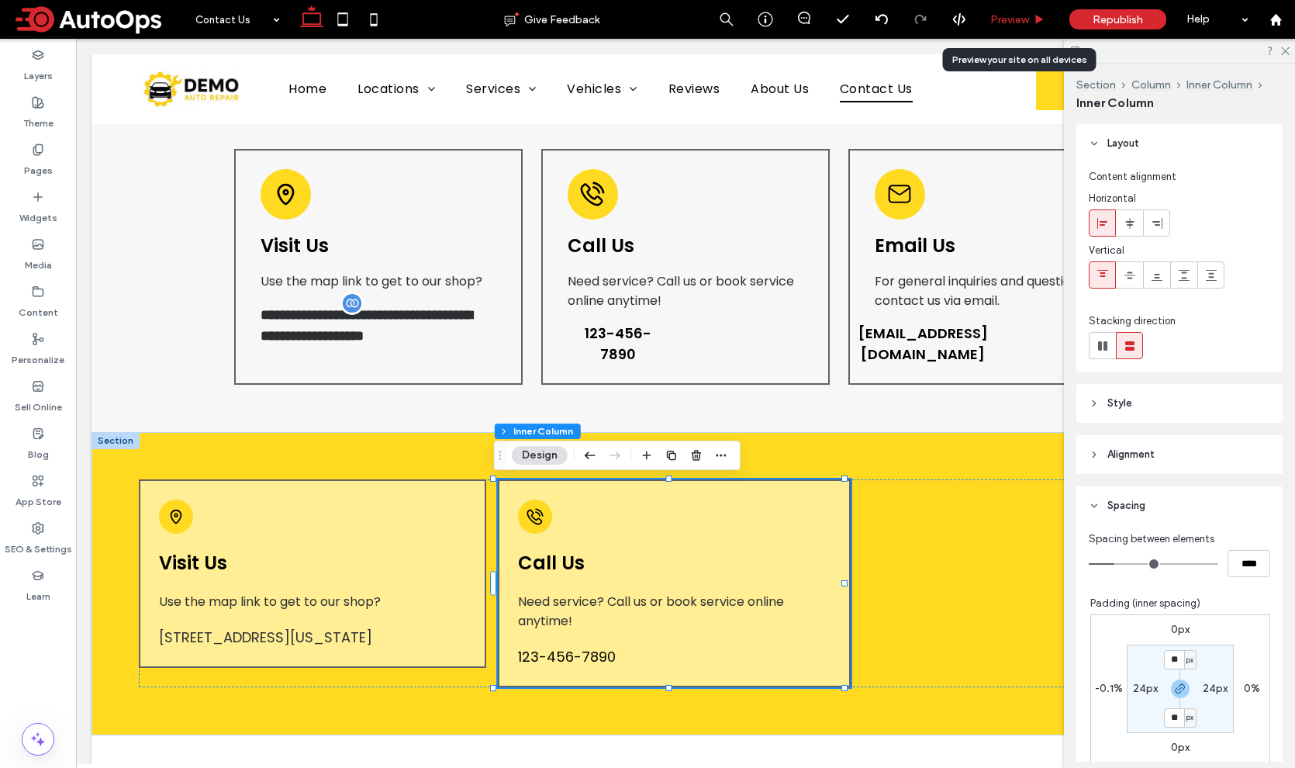
click at [1030, 11] on div "Preview" at bounding box center [1017, 19] width 79 height 39
click at [1006, 19] on span "Preview" at bounding box center [1009, 19] width 39 height 13
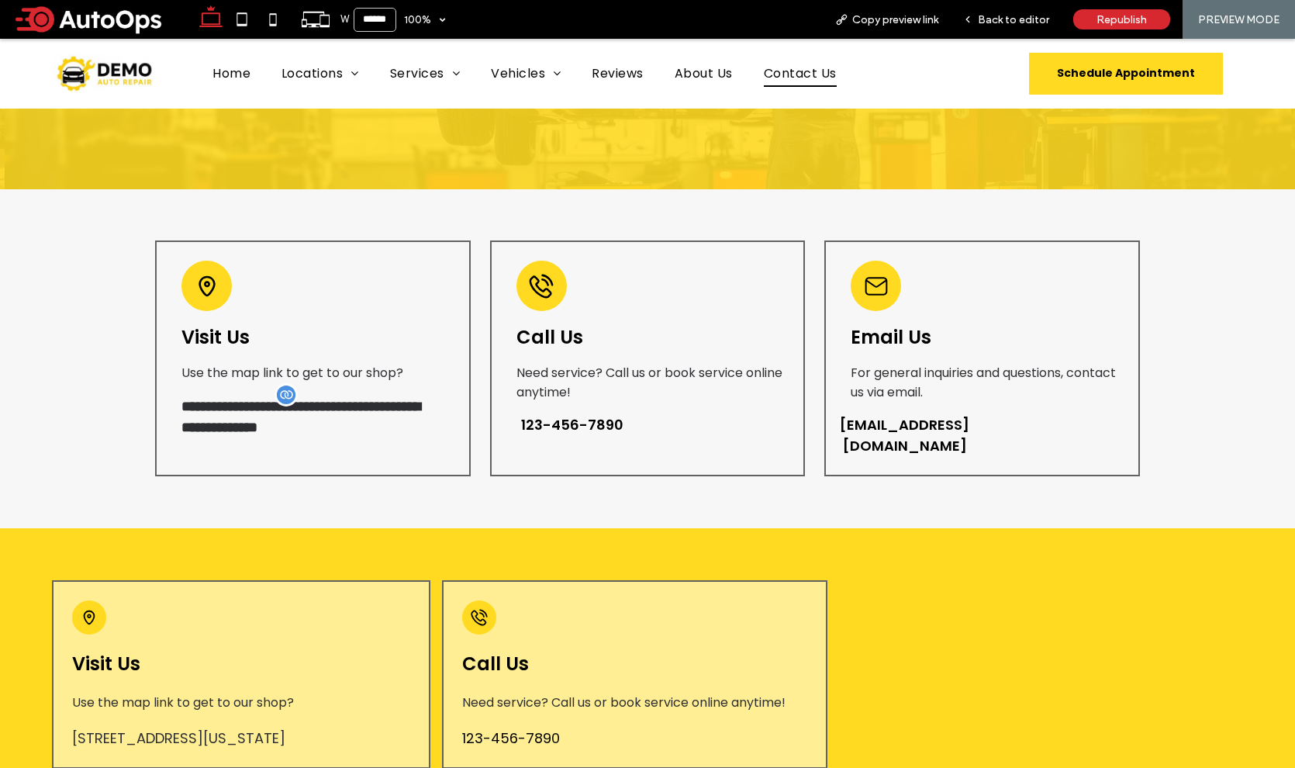
scroll to position [323, 0]
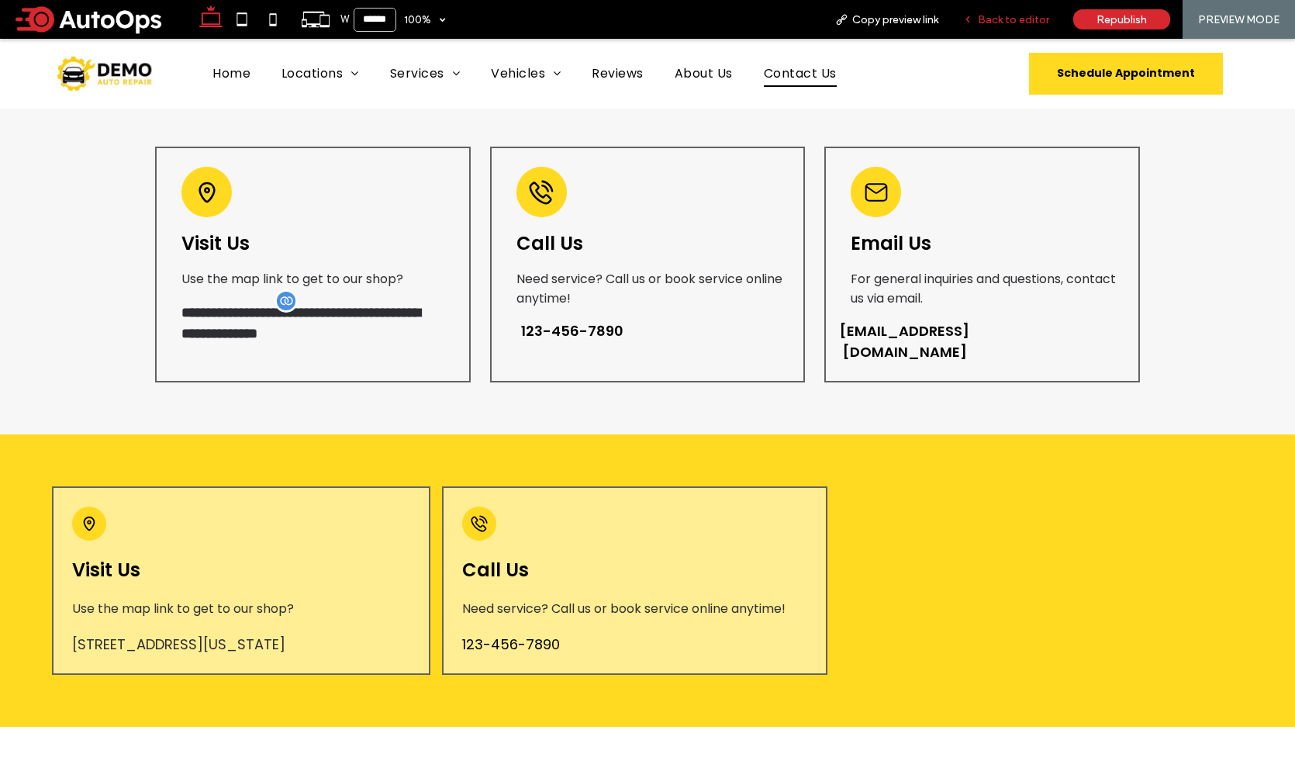
click at [1019, 22] on span "Back to editor" at bounding box center [1013, 19] width 71 height 13
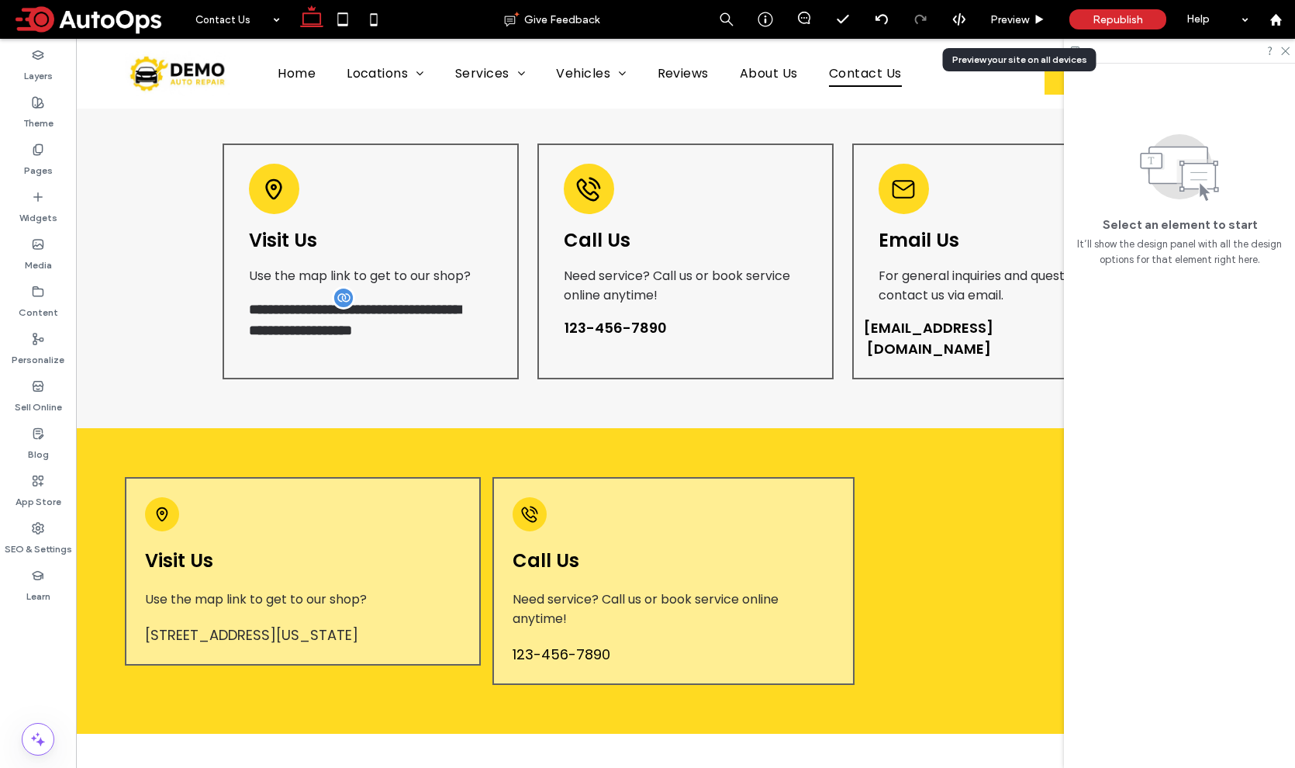
scroll to position [339, 0]
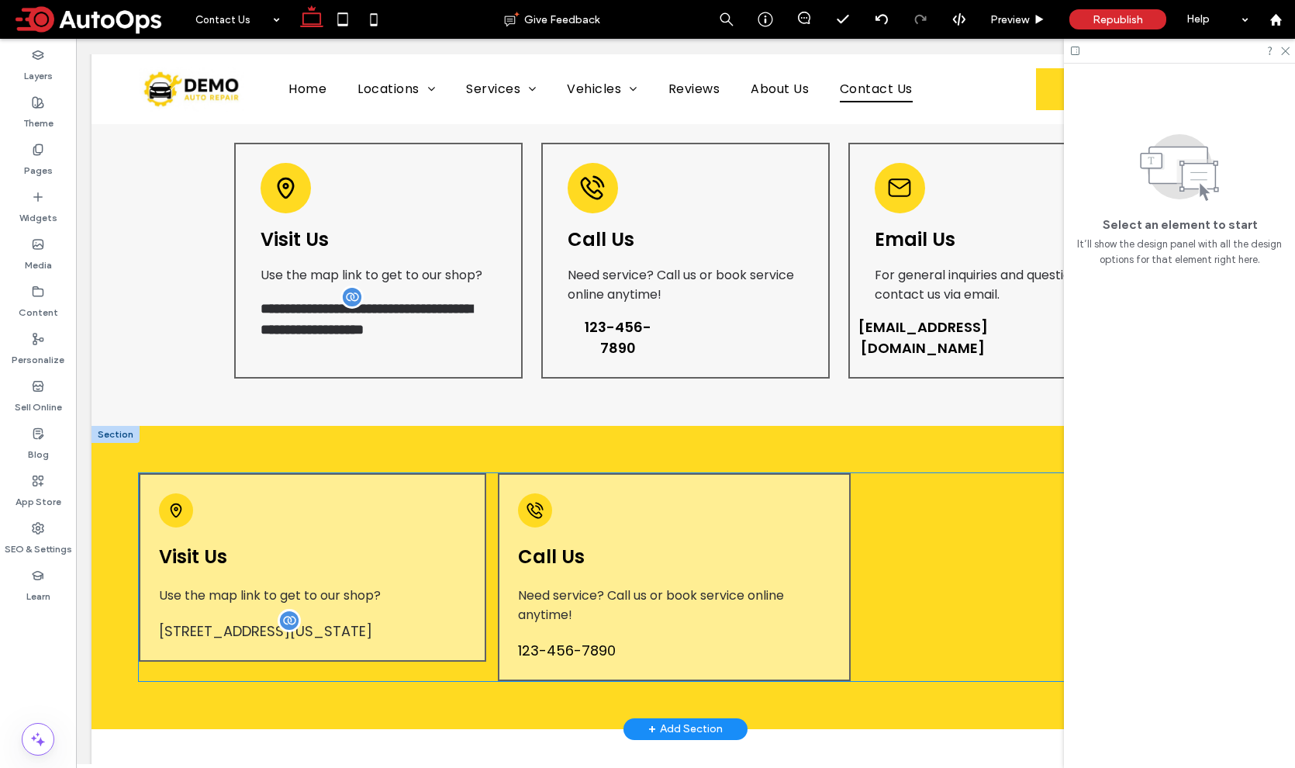
click at [288, 640] on span "[STREET_ADDRESS][US_STATE]" at bounding box center [265, 630] width 213 height 19
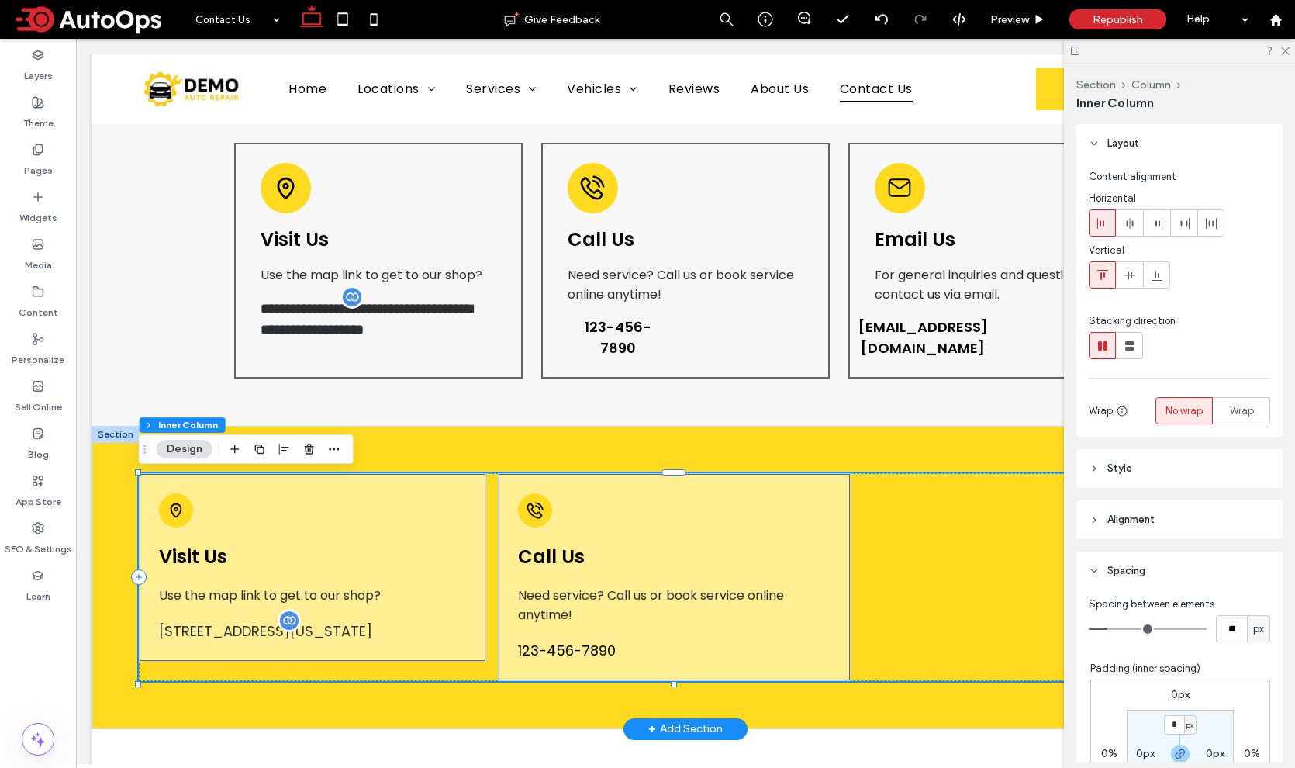
click at [288, 640] on span "[STREET_ADDRESS][US_STATE]" at bounding box center [265, 630] width 213 height 19
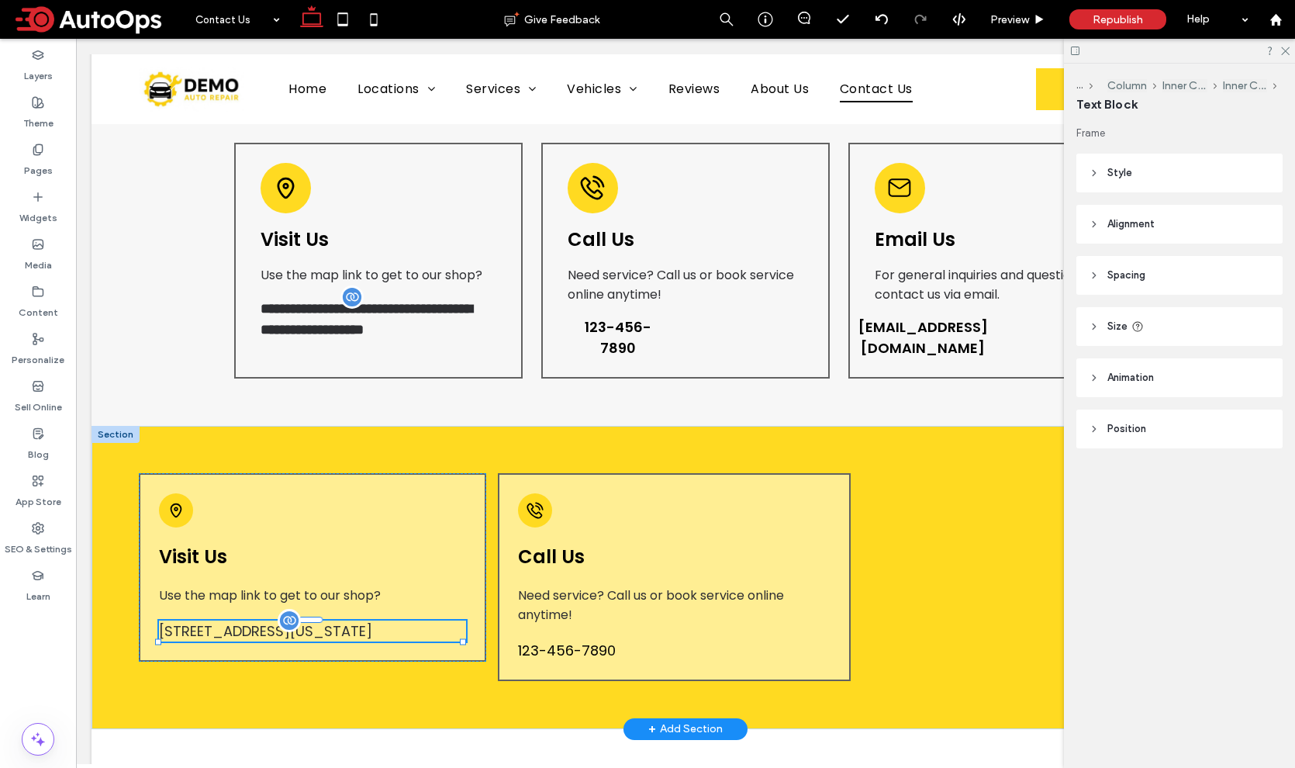
type input "*******"
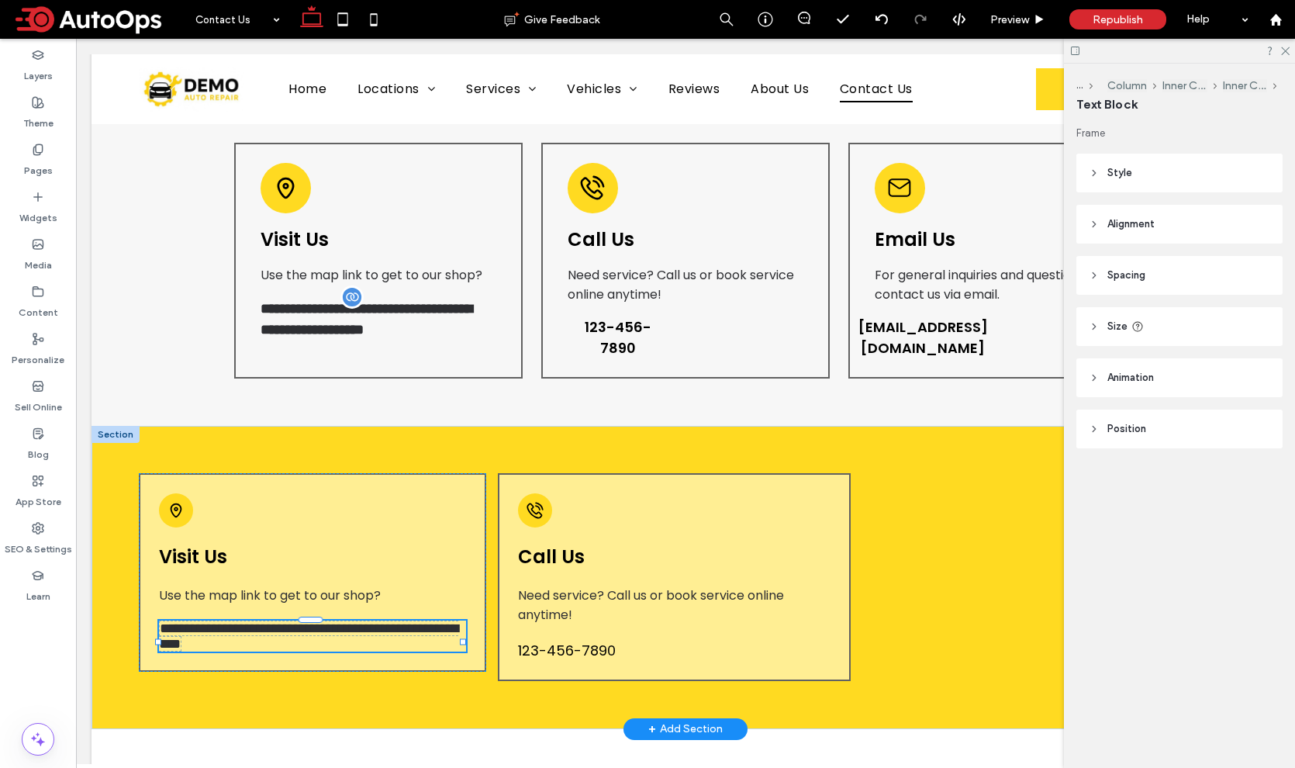
click at [281, 642] on span "**********" at bounding box center [308, 635] width 299 height 31
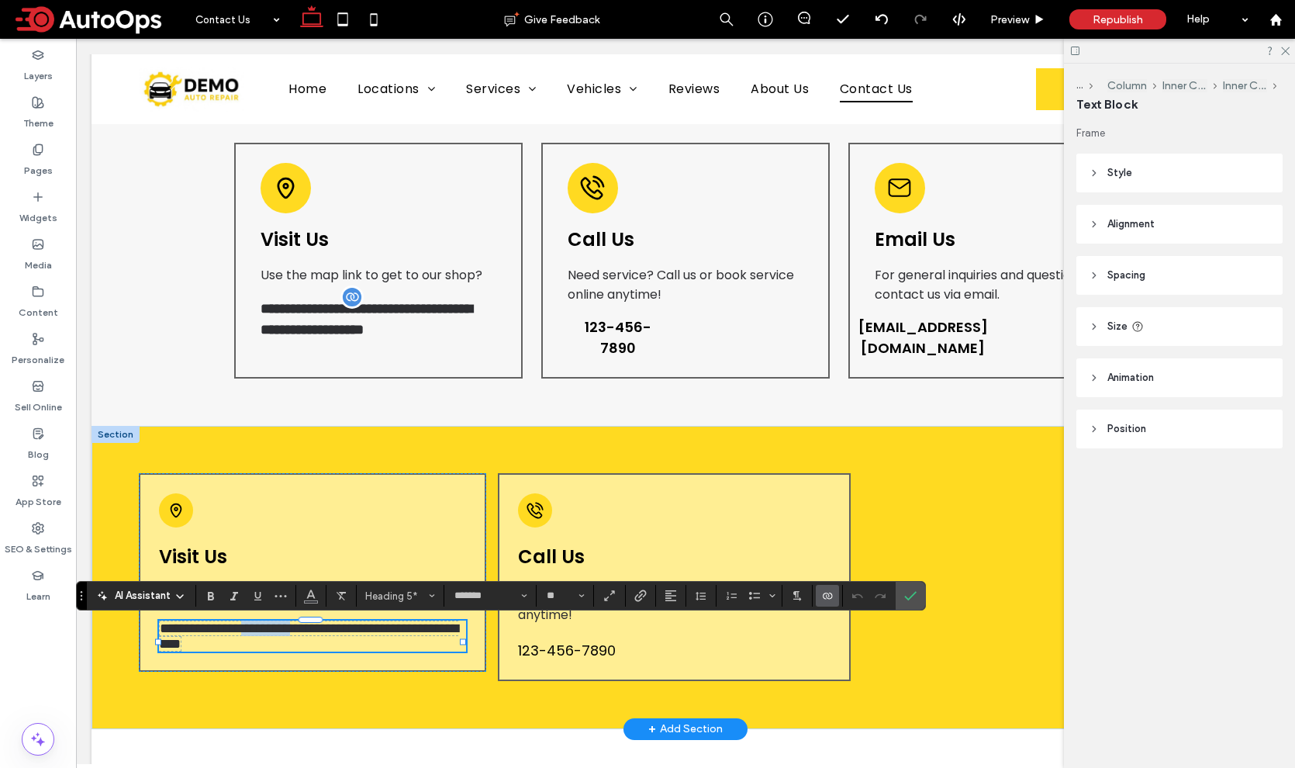
click at [281, 642] on span "**********" at bounding box center [308, 635] width 299 height 31
click at [416, 596] on span "Heading 5*" at bounding box center [395, 596] width 60 height 12
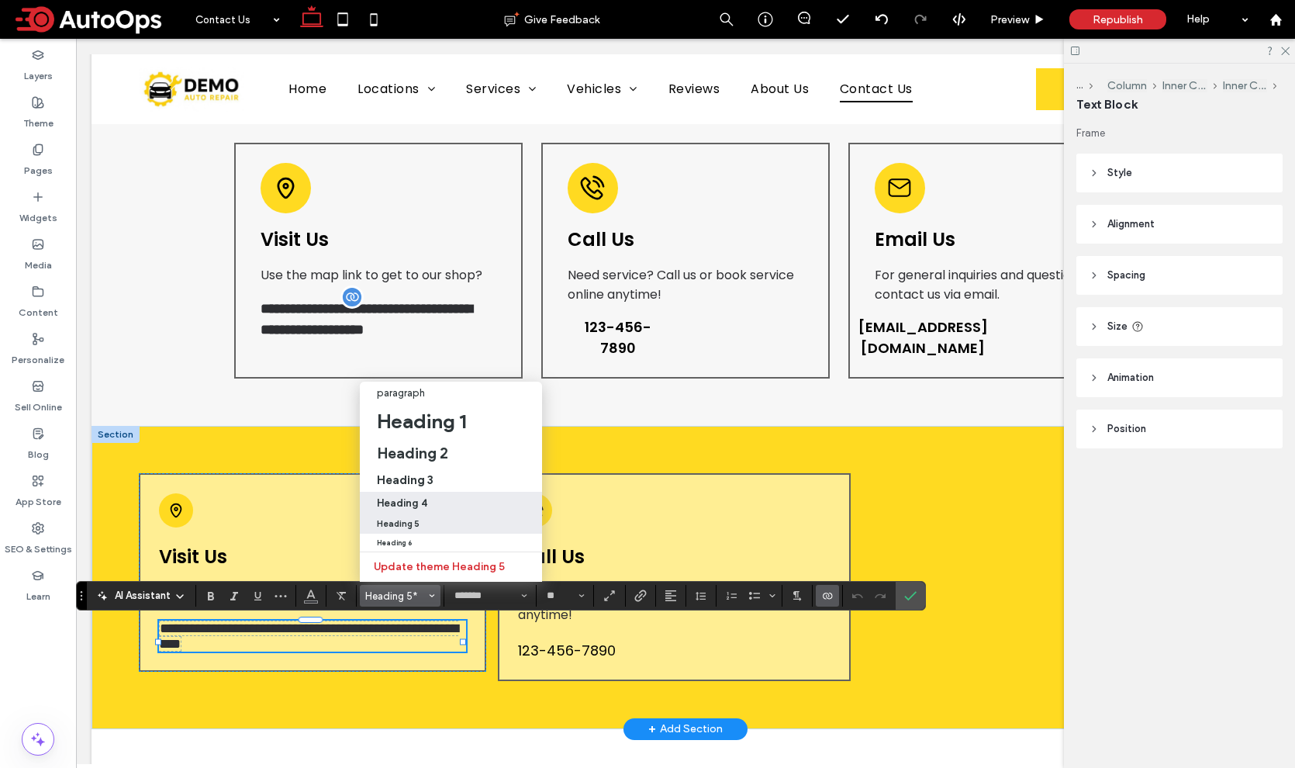
click at [421, 497] on h4 "Heading 4" at bounding box center [402, 503] width 50 height 12
type input "**"
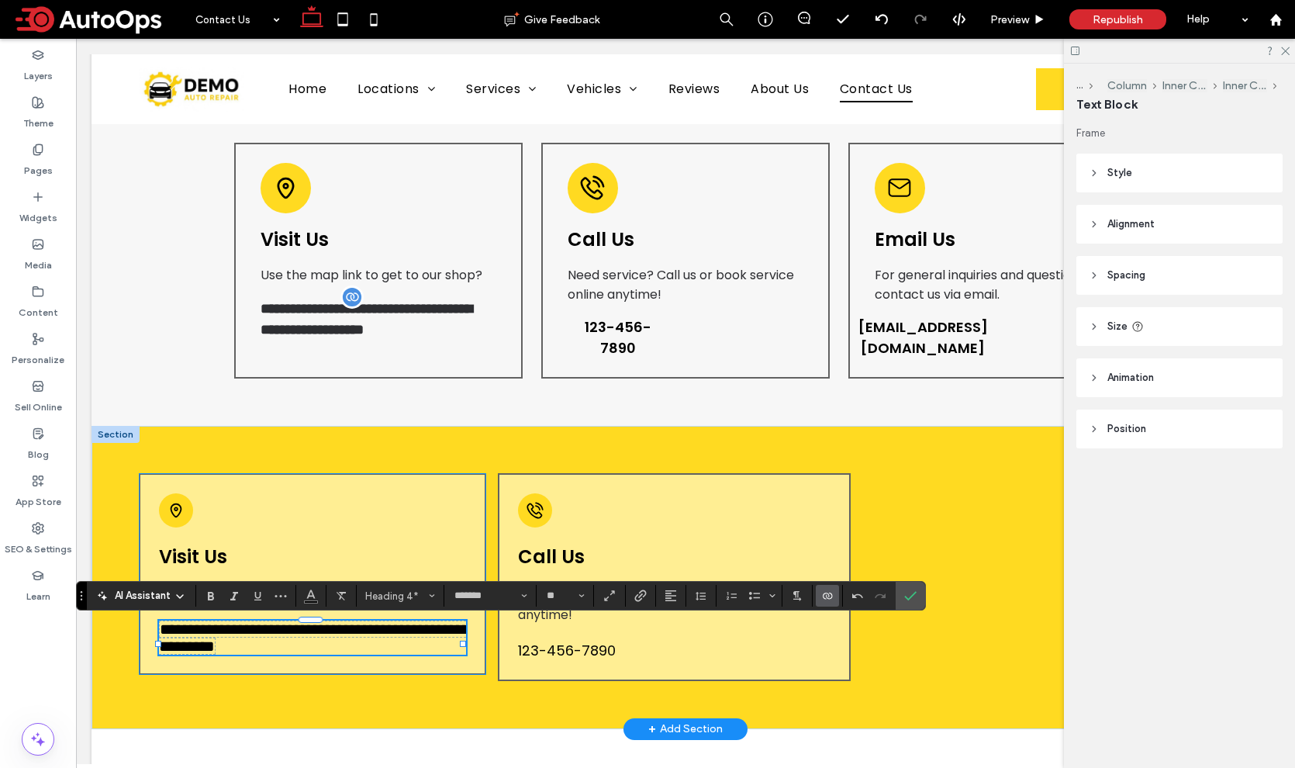
click at [387, 520] on div "**********" at bounding box center [312, 574] width 347 height 202
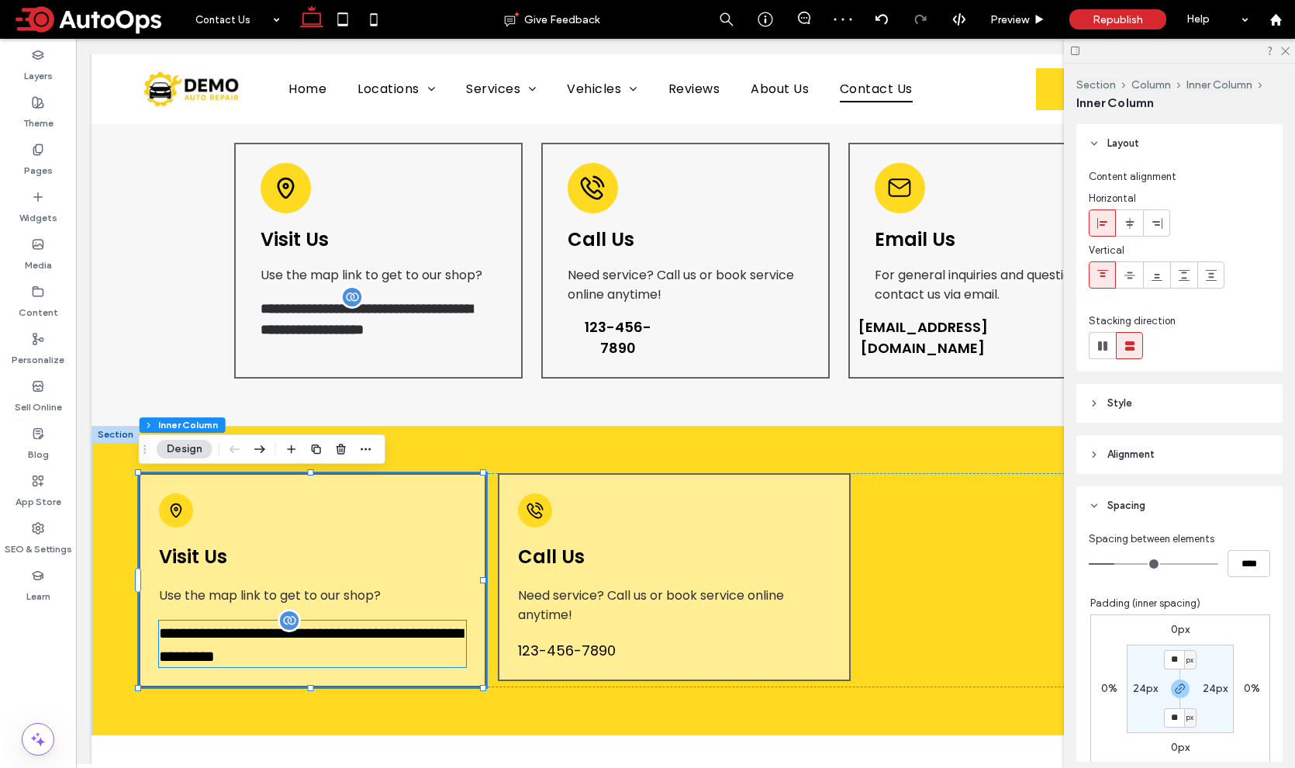
click at [342, 644] on span "**********" at bounding box center [311, 644] width 304 height 39
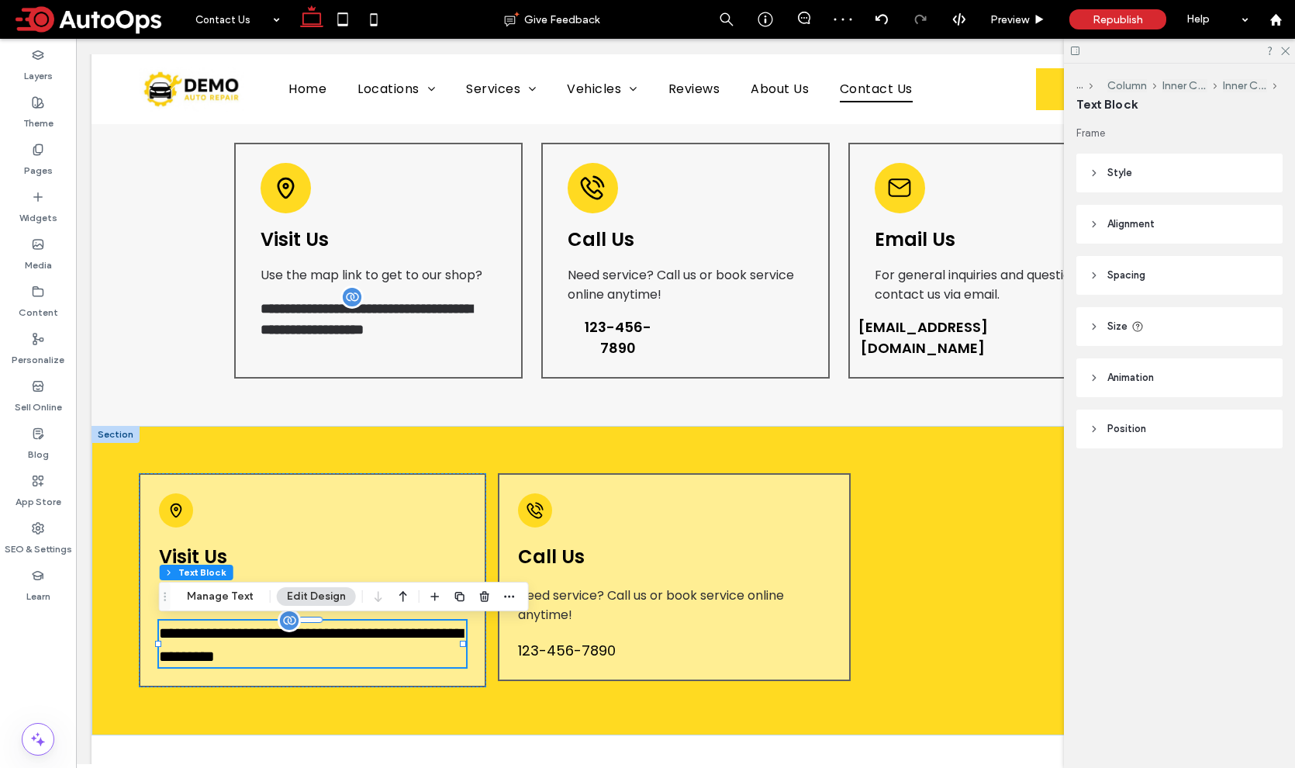
click at [342, 644] on span "**********" at bounding box center [311, 644] width 304 height 39
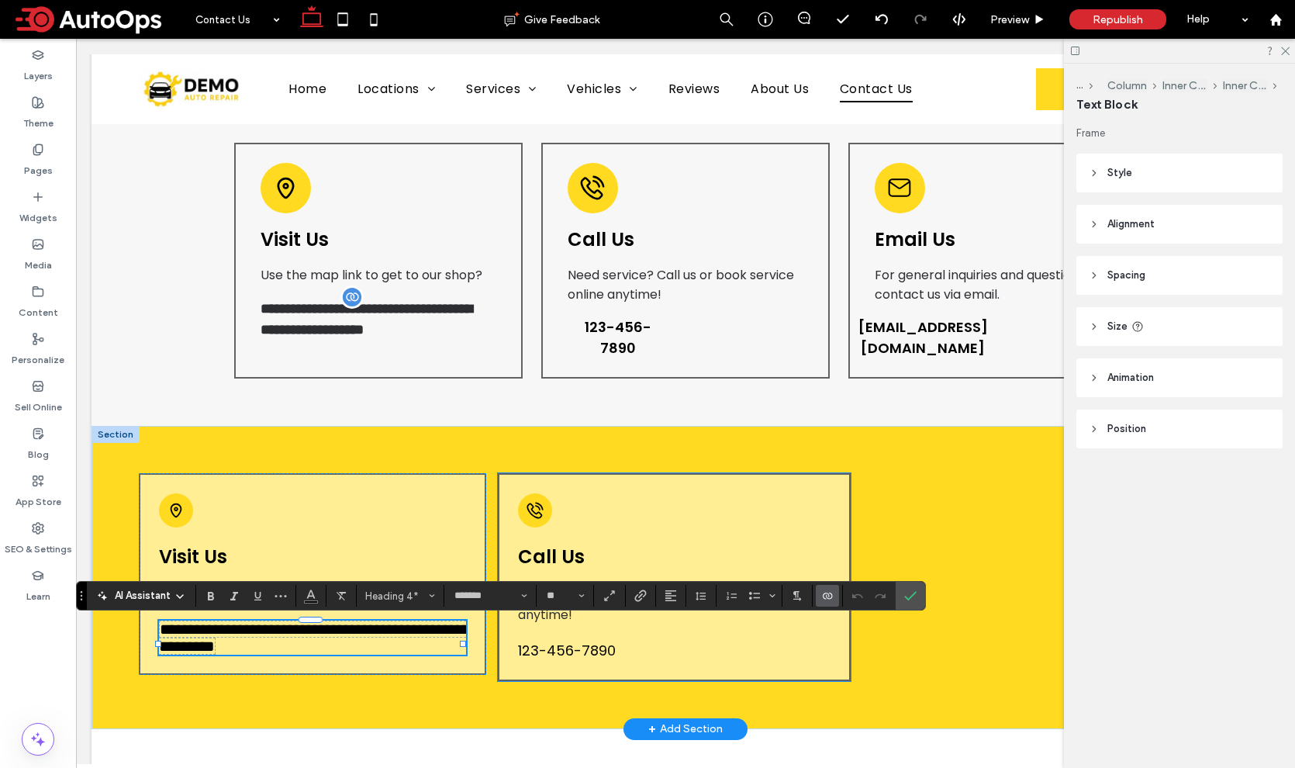
click at [556, 641] on span "123-456-7890" at bounding box center [567, 650] width 98 height 21
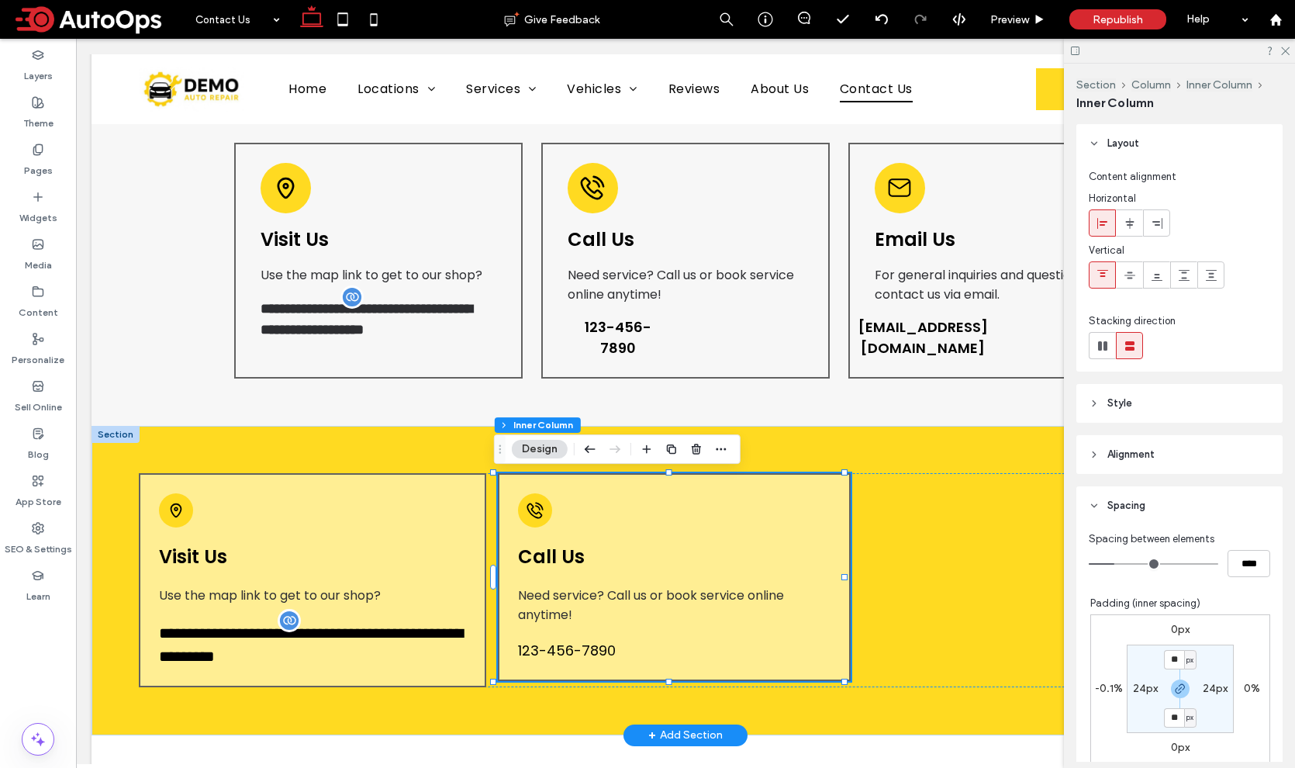
click at [556, 641] on span "123-456-7890" at bounding box center [567, 650] width 98 height 21
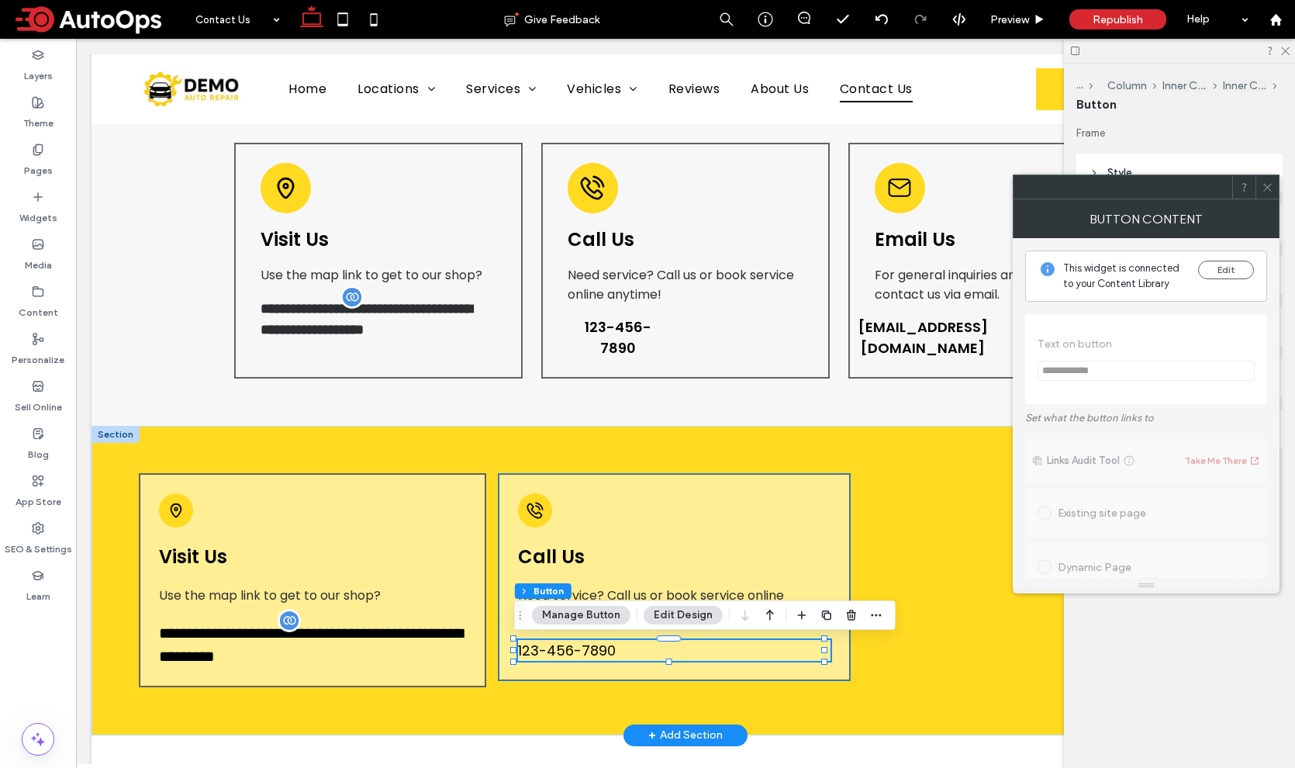
click at [572, 644] on span "123-456-7890" at bounding box center [567, 650] width 98 height 21
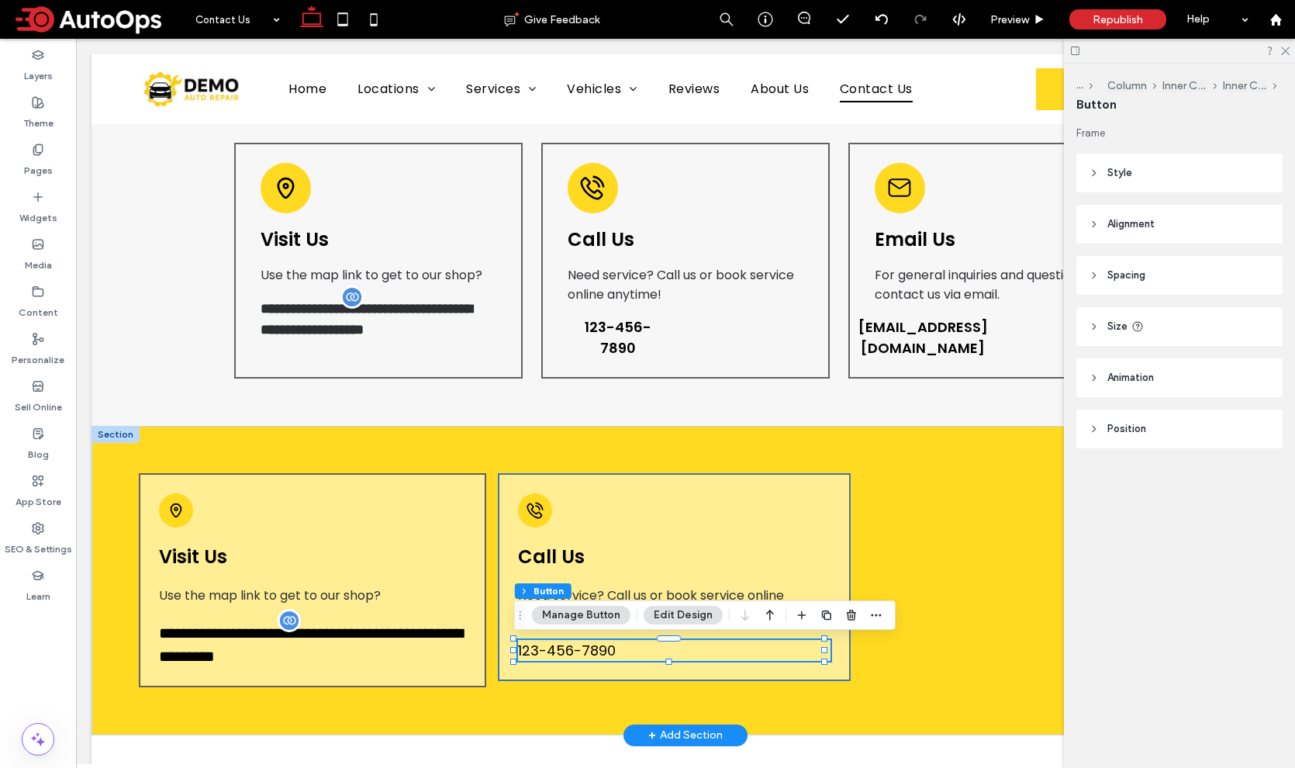
click at [572, 644] on span "123-456-7890" at bounding box center [567, 650] width 98 height 21
click at [1115, 317] on header "Size" at bounding box center [1179, 326] width 206 height 39
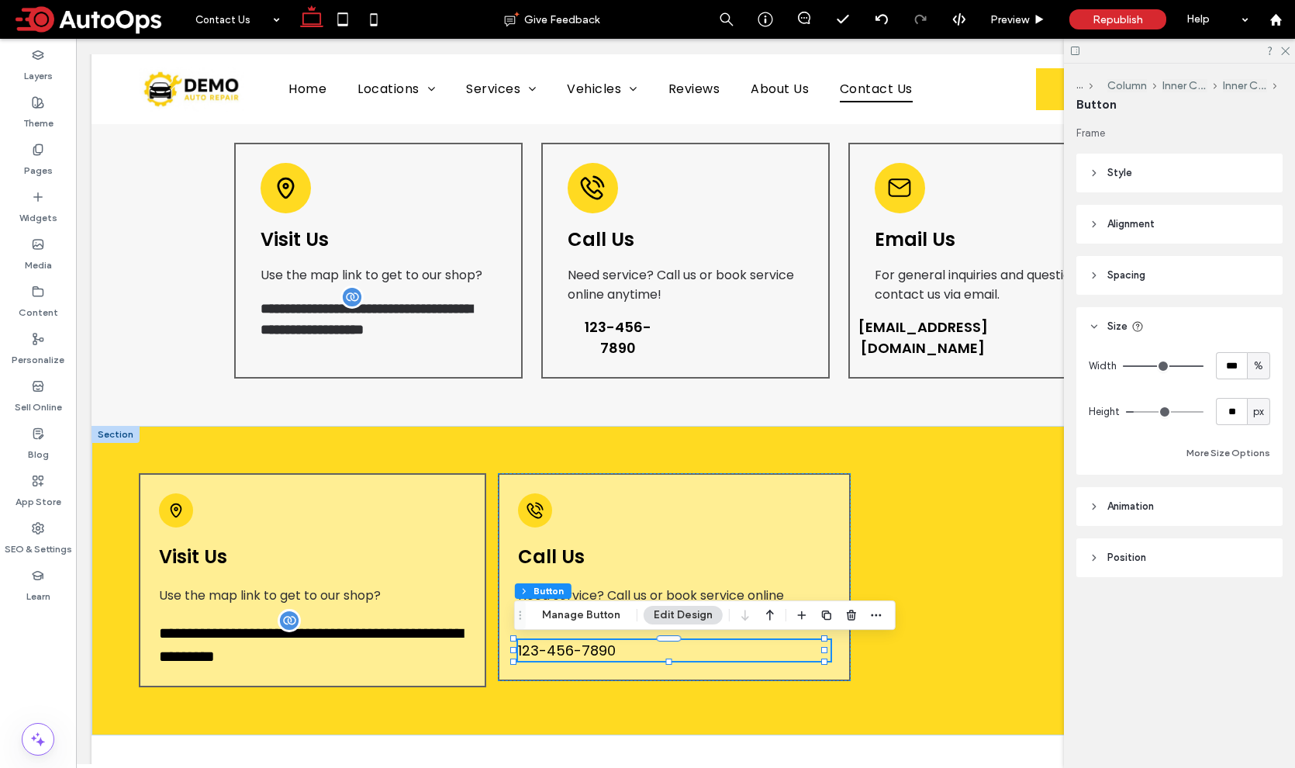
click at [1109, 167] on span "Style" at bounding box center [1119, 173] width 25 height 16
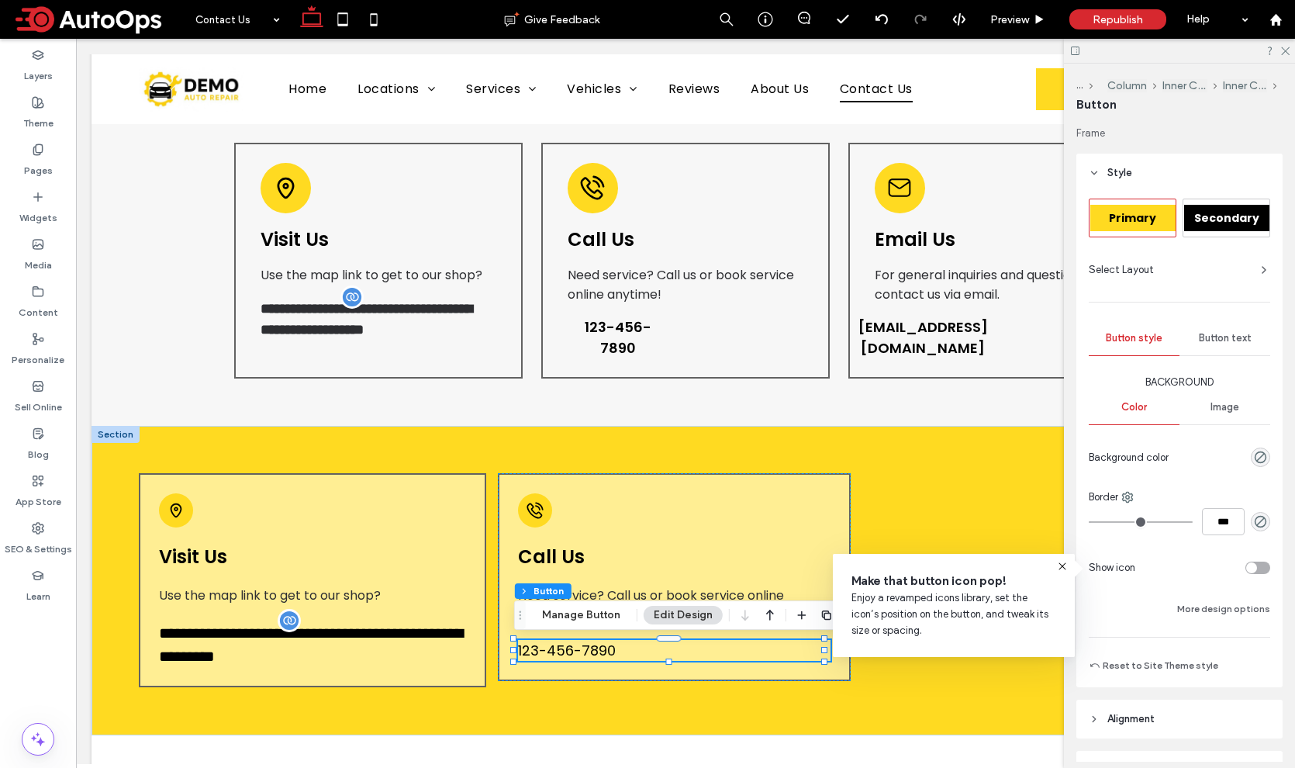
click at [1231, 335] on span "Button text" at bounding box center [1225, 338] width 53 height 12
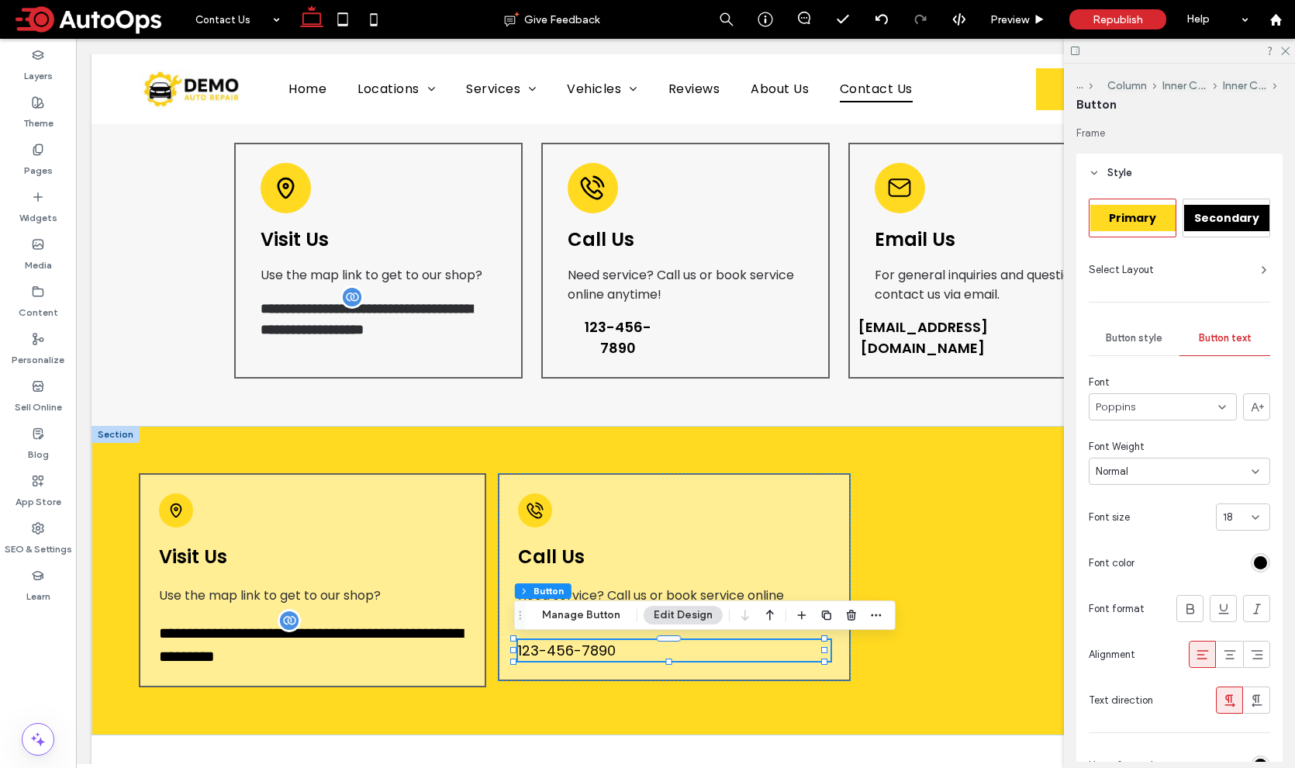
click at [1233, 519] on div "18" at bounding box center [1234, 517] width 22 height 16
type input "**"
click at [1009, 21] on span "Preview" at bounding box center [1009, 19] width 39 height 13
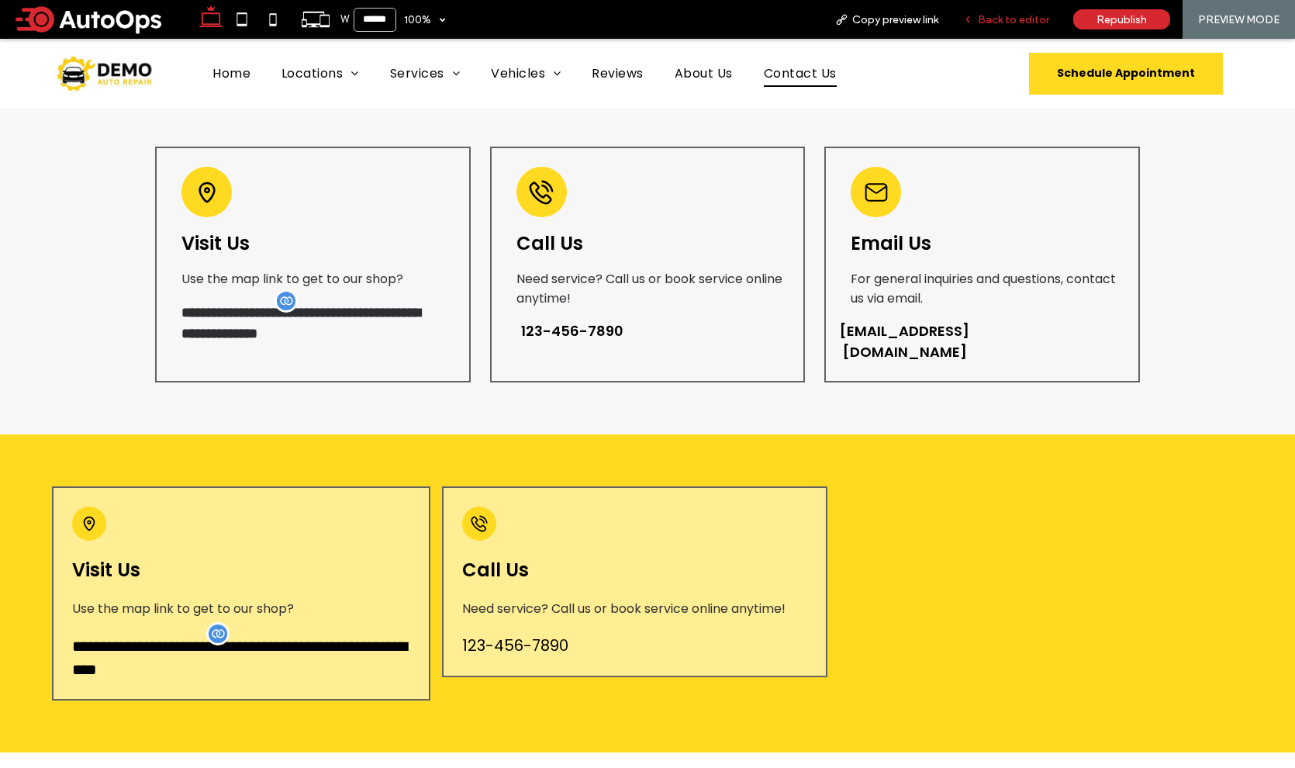
click at [1015, 17] on span "Back to editor" at bounding box center [1013, 19] width 71 height 13
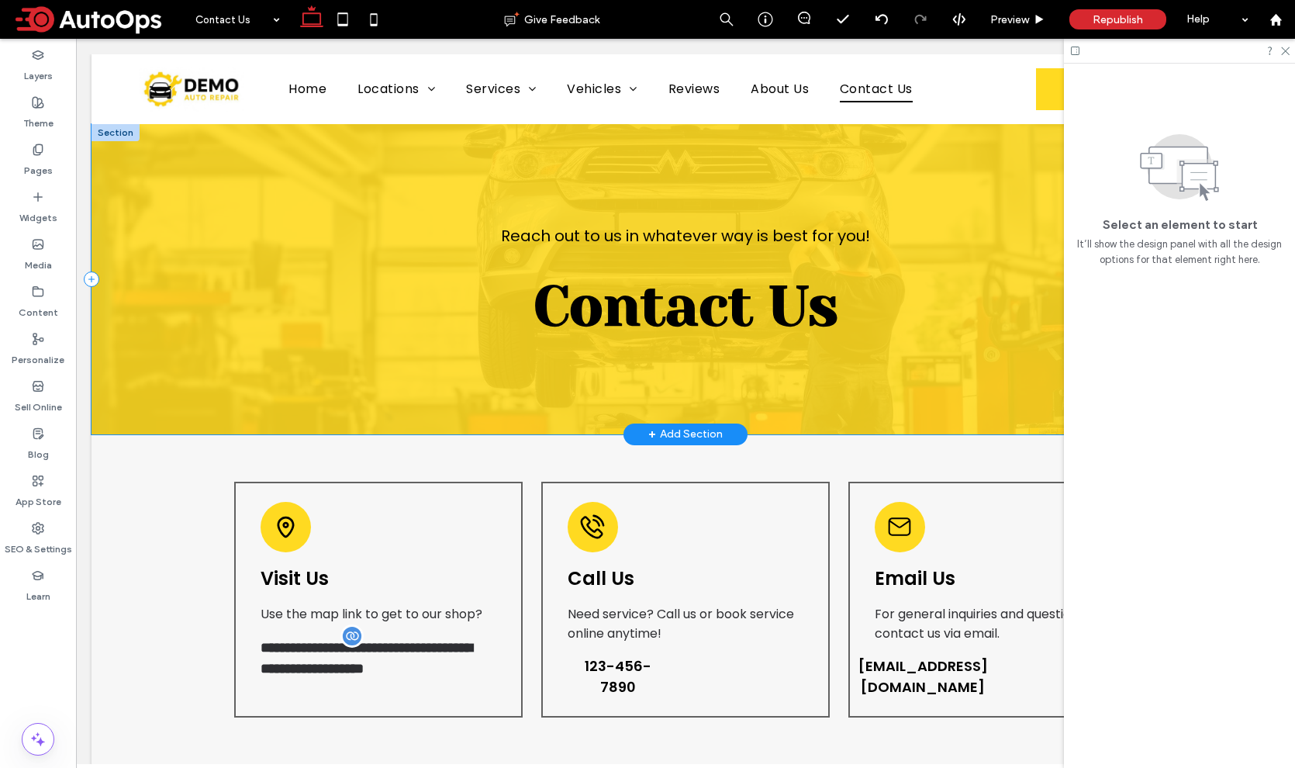
scroll to position [174, 0]
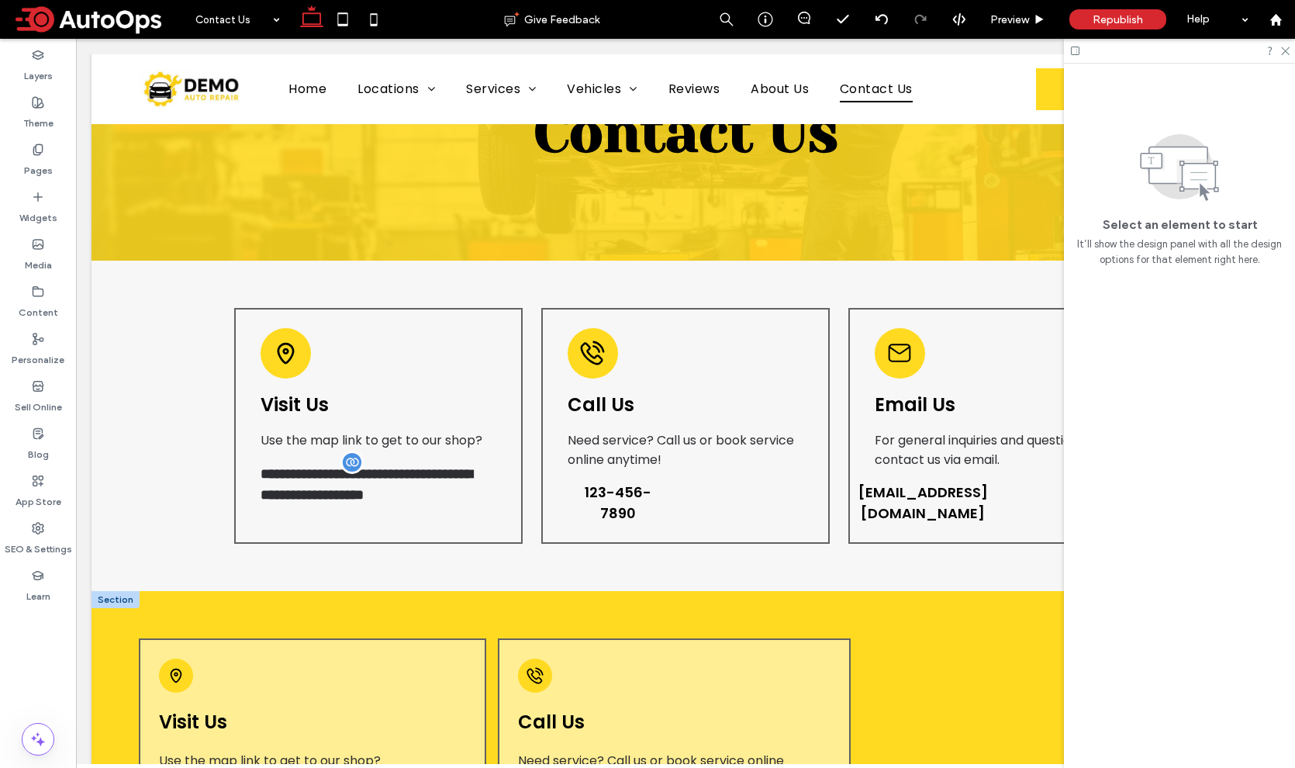
click at [109, 600] on div at bounding box center [115, 599] width 48 height 17
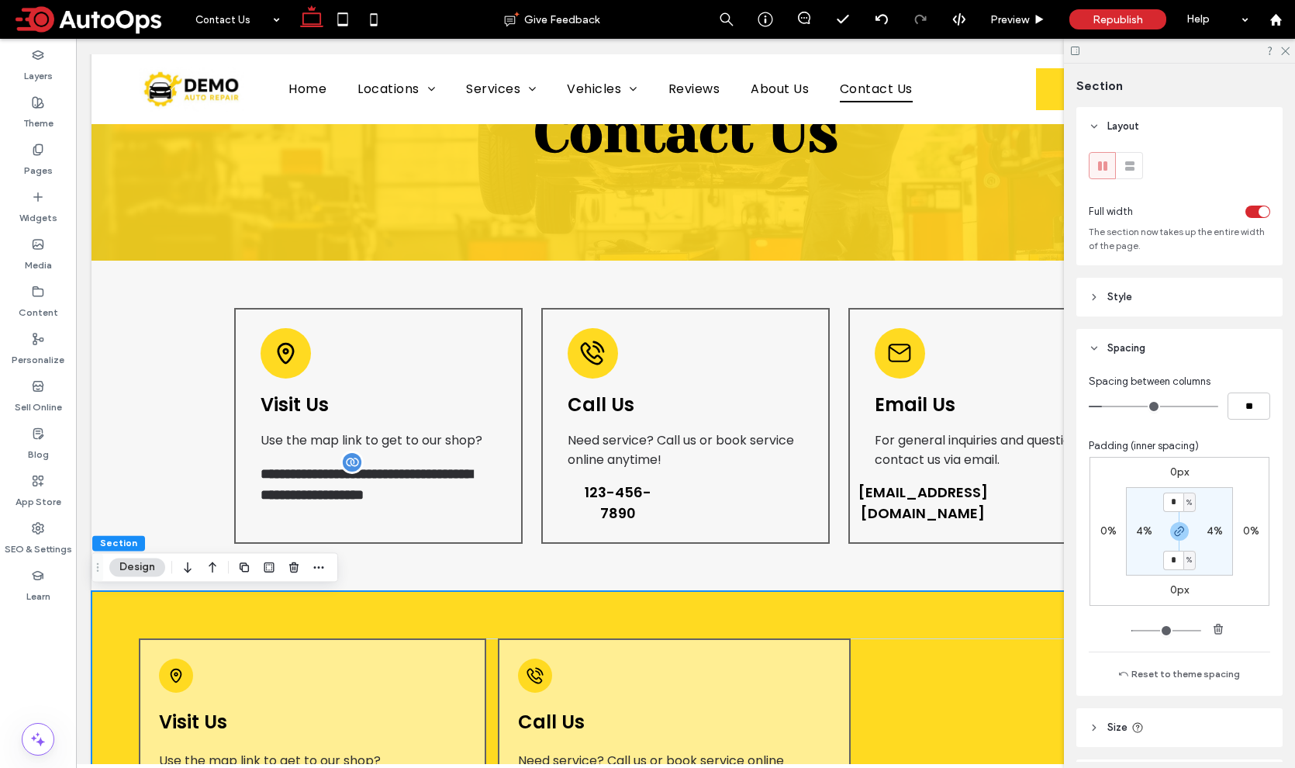
click at [1137, 535] on label "4%" at bounding box center [1144, 530] width 16 height 13
type input "**"
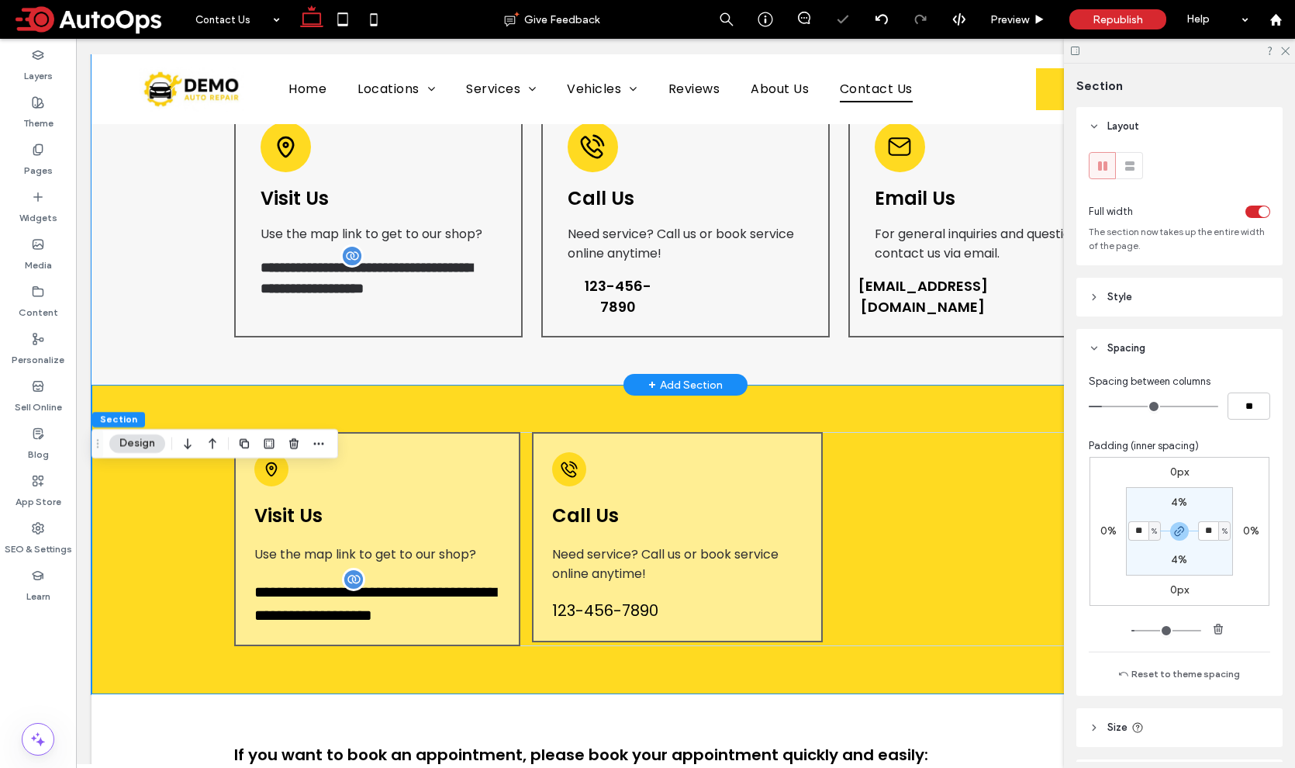
scroll to position [380, 0]
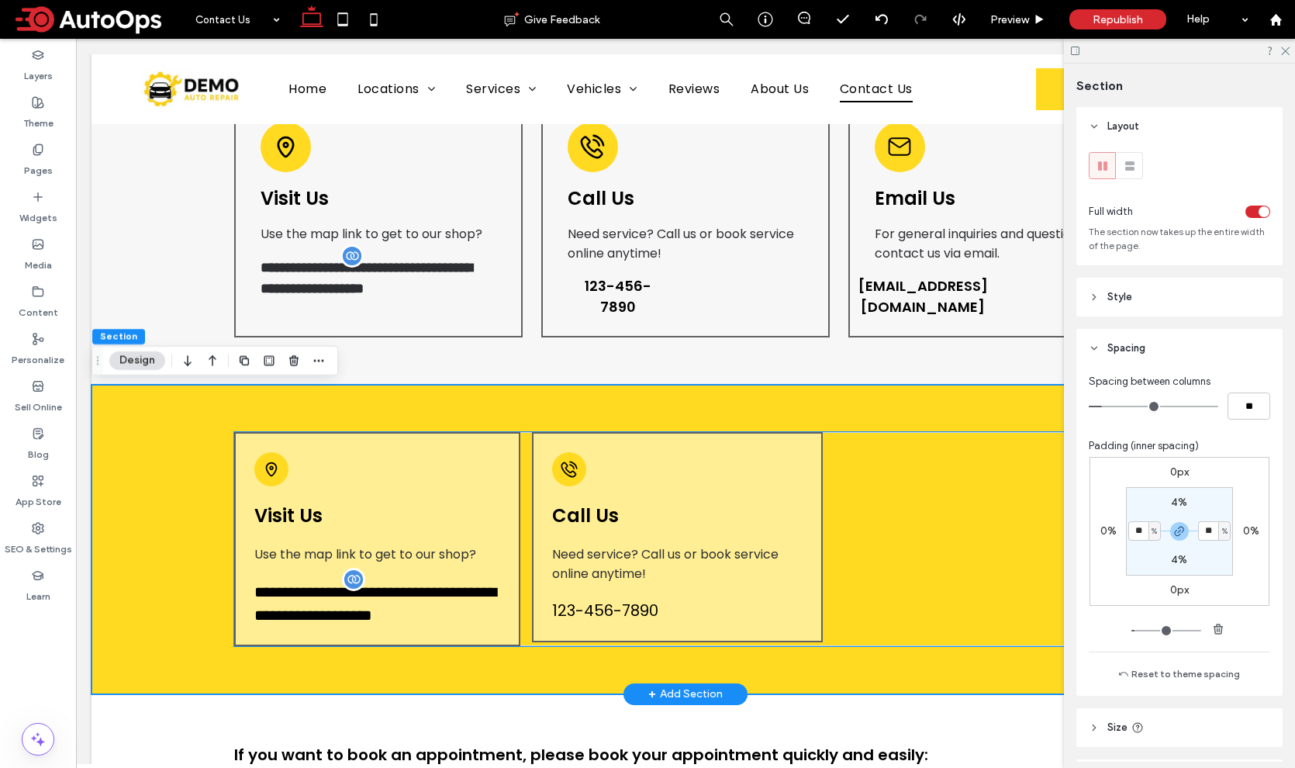
click at [713, 485] on div "Call Us Need service? Call us or book service online anytime! 123-456-7890" at bounding box center [677, 537] width 291 height 210
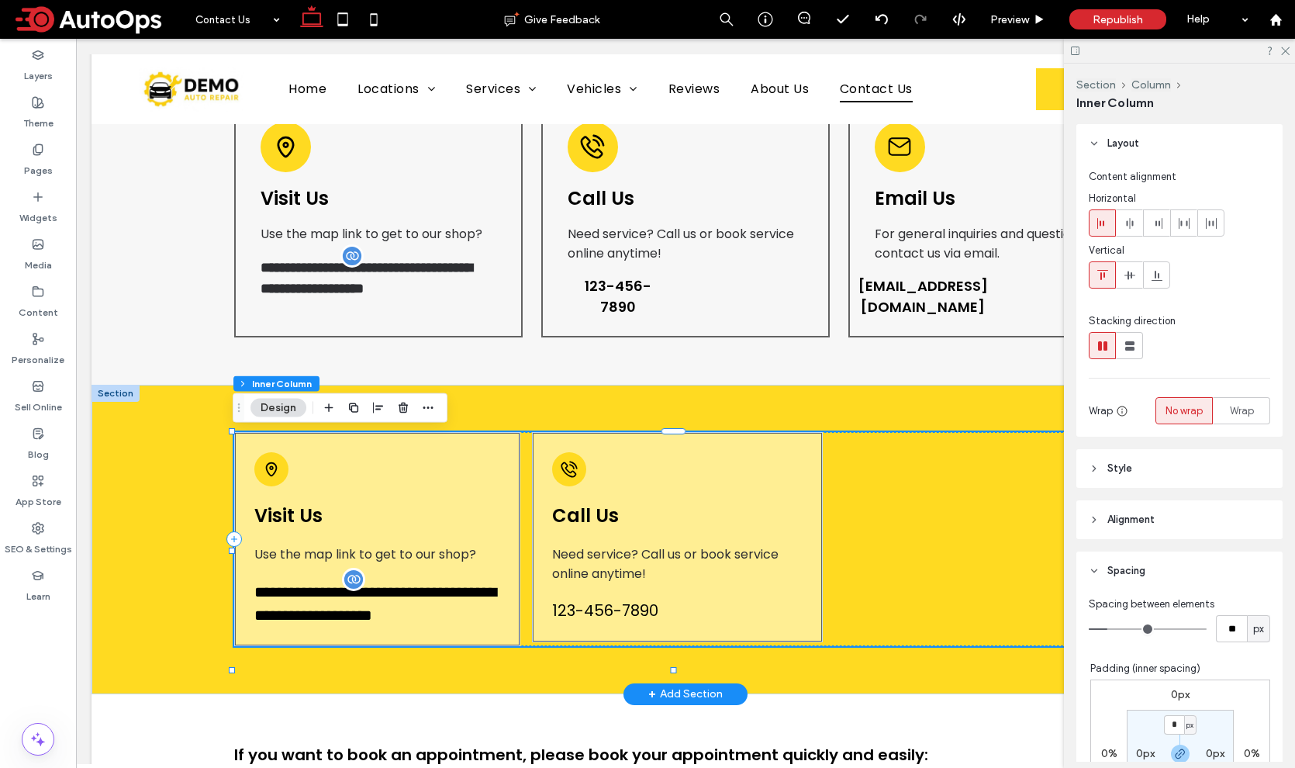
click at [712, 484] on div "Call Us Need service? Call us or book service online anytime! 123-456-7890" at bounding box center [677, 537] width 291 height 210
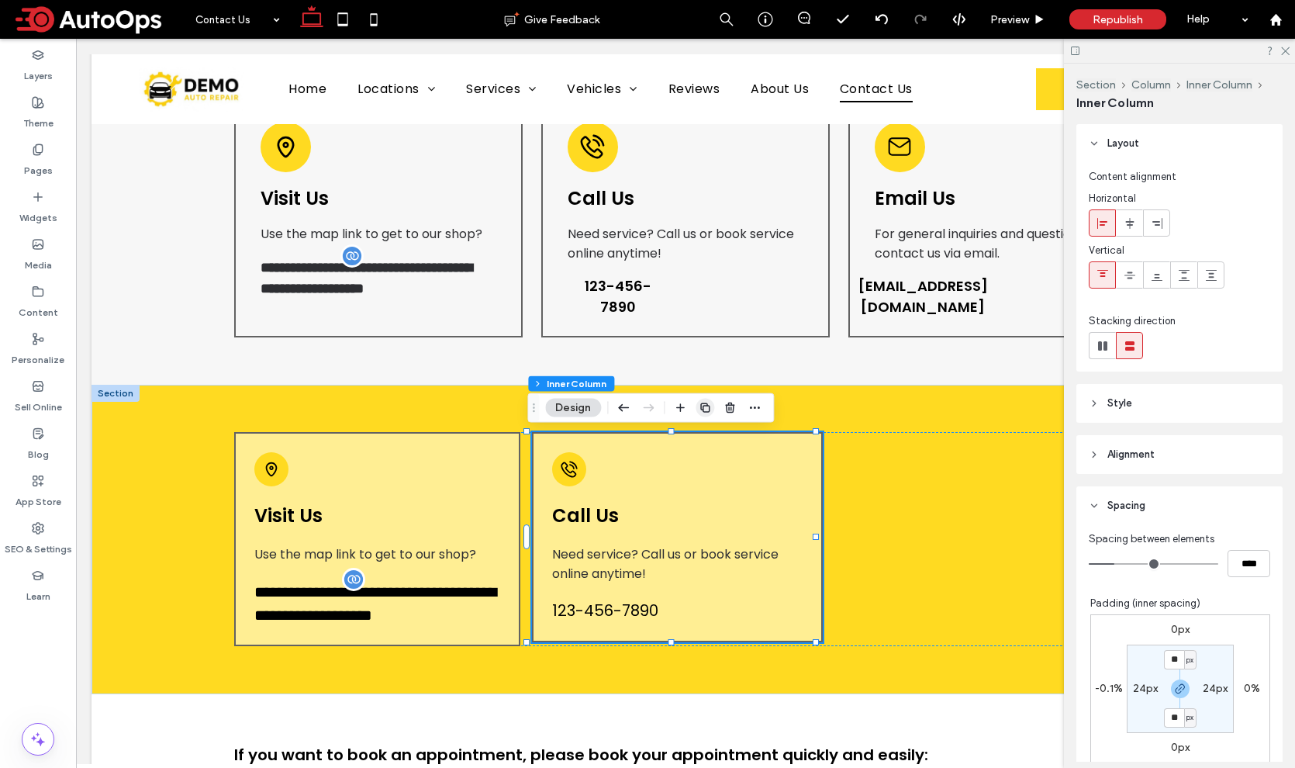
click at [709, 409] on icon "button" at bounding box center [705, 408] width 12 height 12
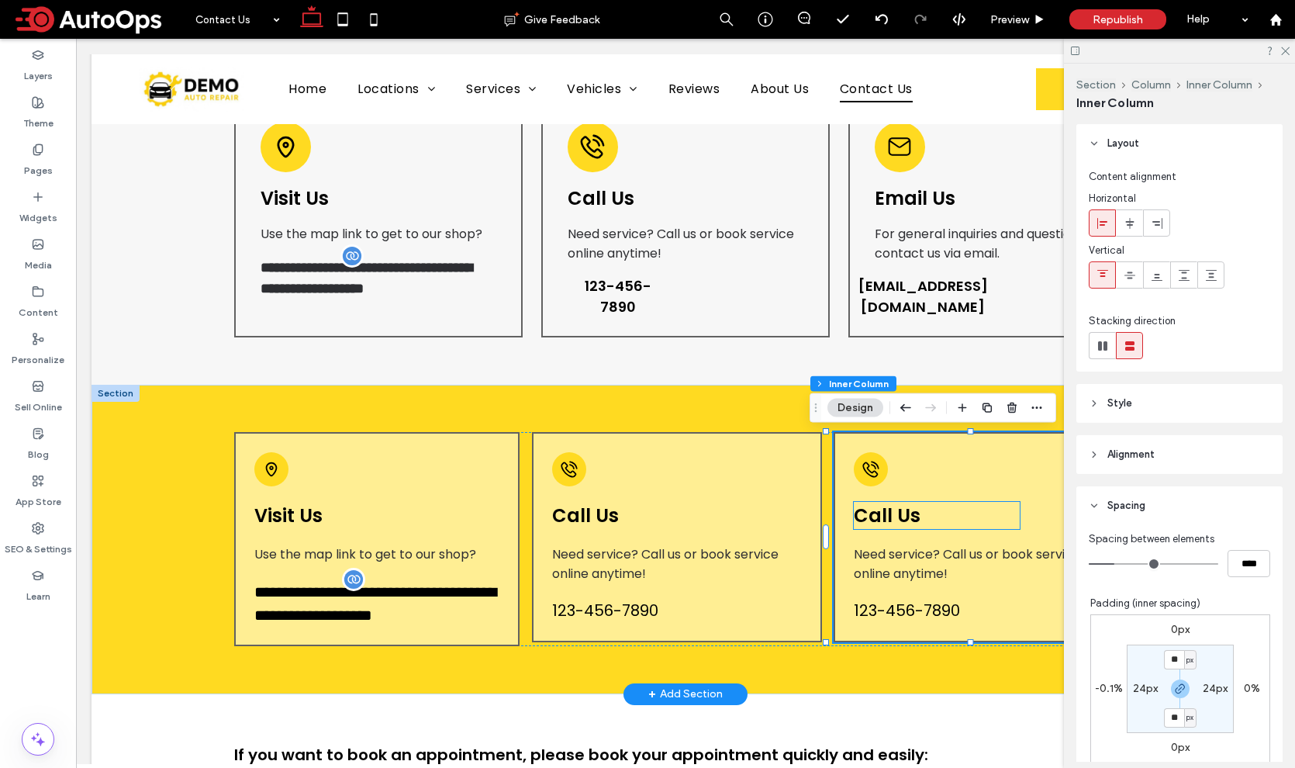
click at [884, 524] on span "Call Us" at bounding box center [887, 515] width 67 height 26
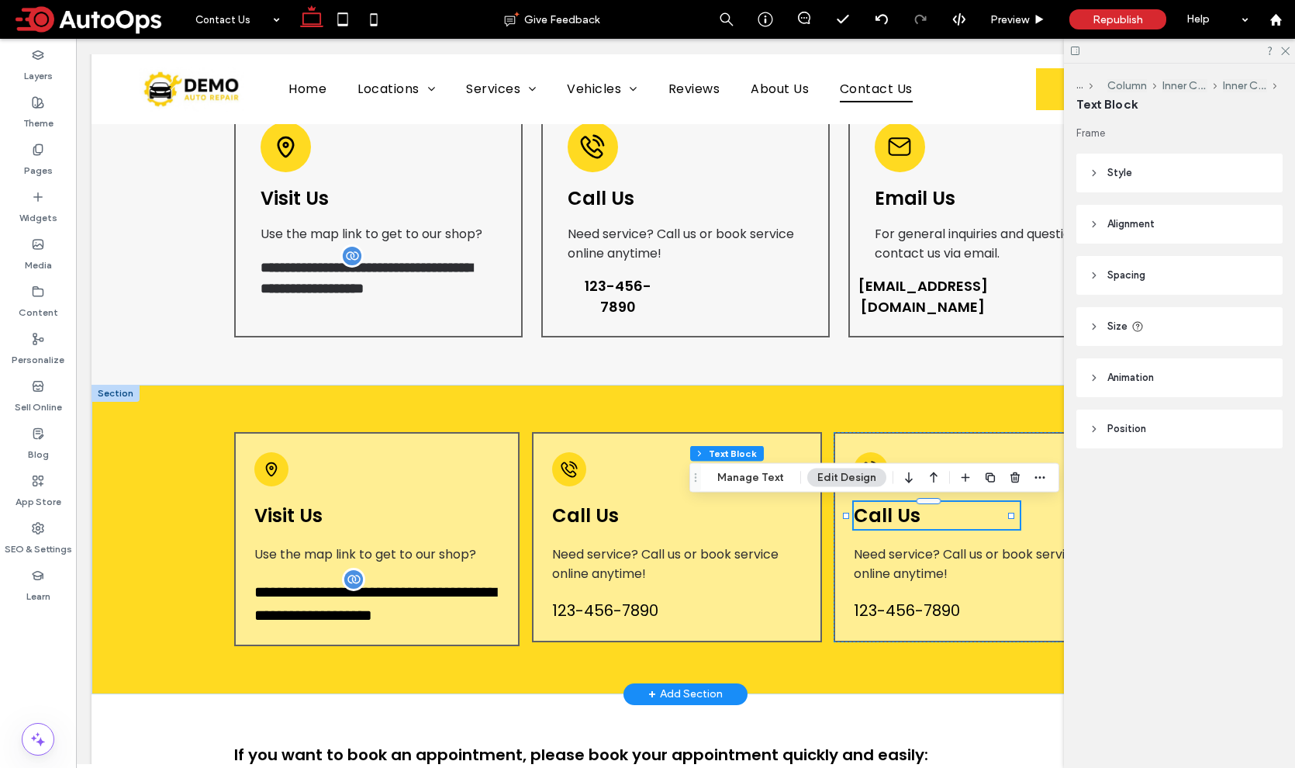
click at [884, 524] on span "Call Us" at bounding box center [887, 515] width 67 height 26
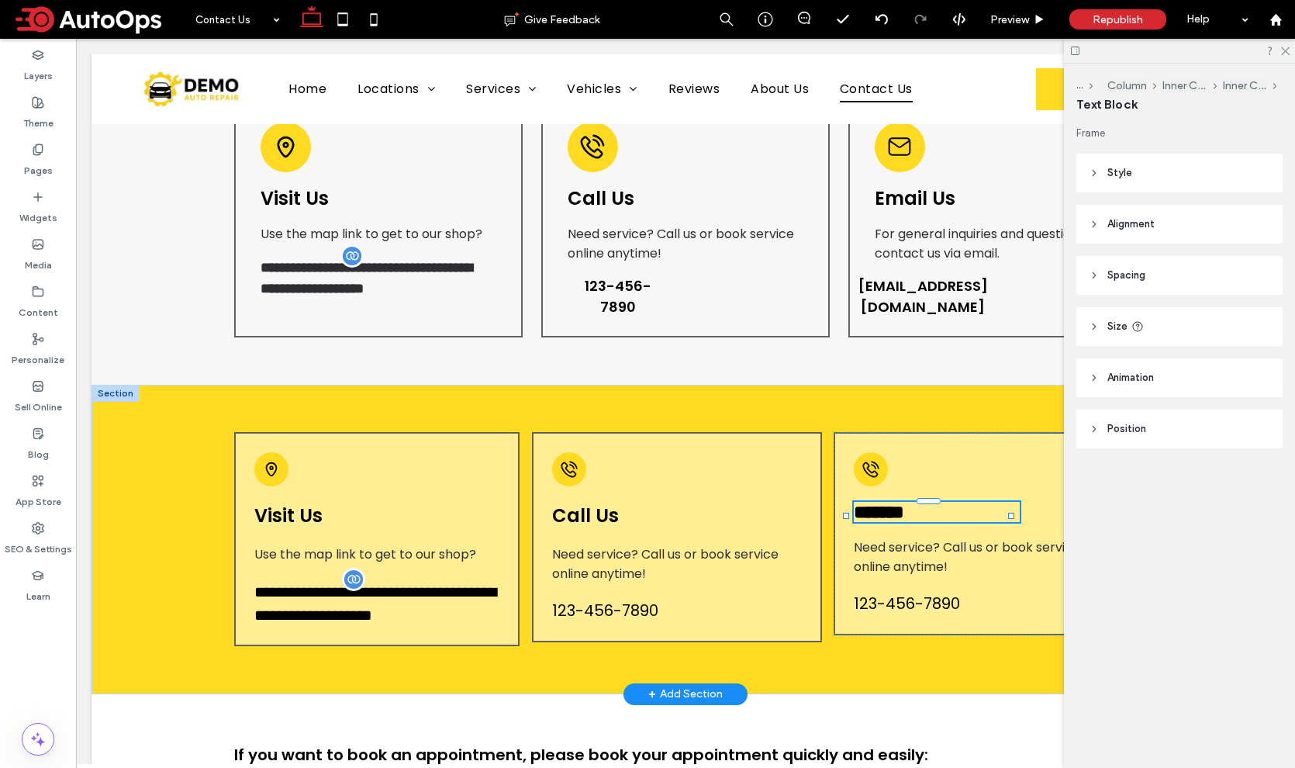
type input "*******"
type input "**"
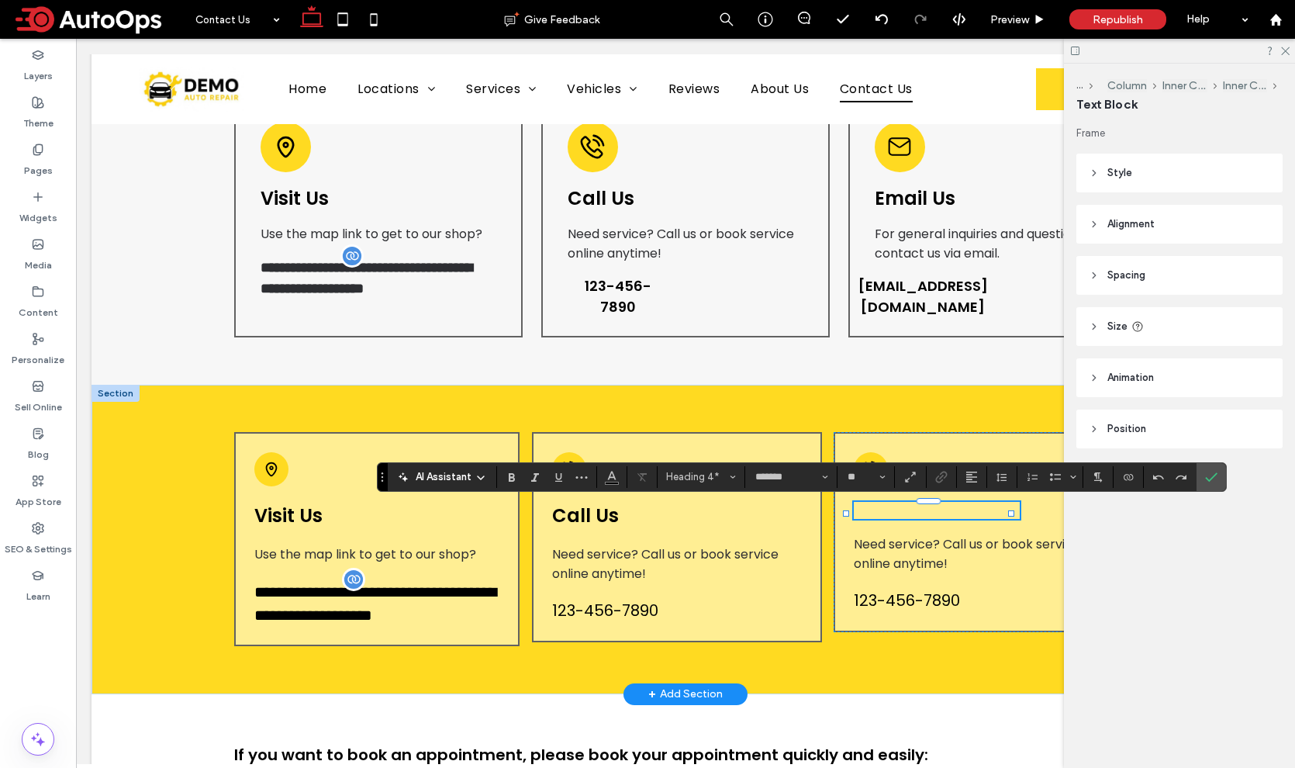
type input "**"
drag, startPoint x: 886, startPoint y: 513, endPoint x: 837, endPoint y: 518, distance: 49.8
click at [837, 518] on div "******* Need service? Call us or book service online anytime! 123-456-7890" at bounding box center [978, 533] width 291 height 203
click at [866, 511] on span "*********" at bounding box center [886, 511] width 64 height 19
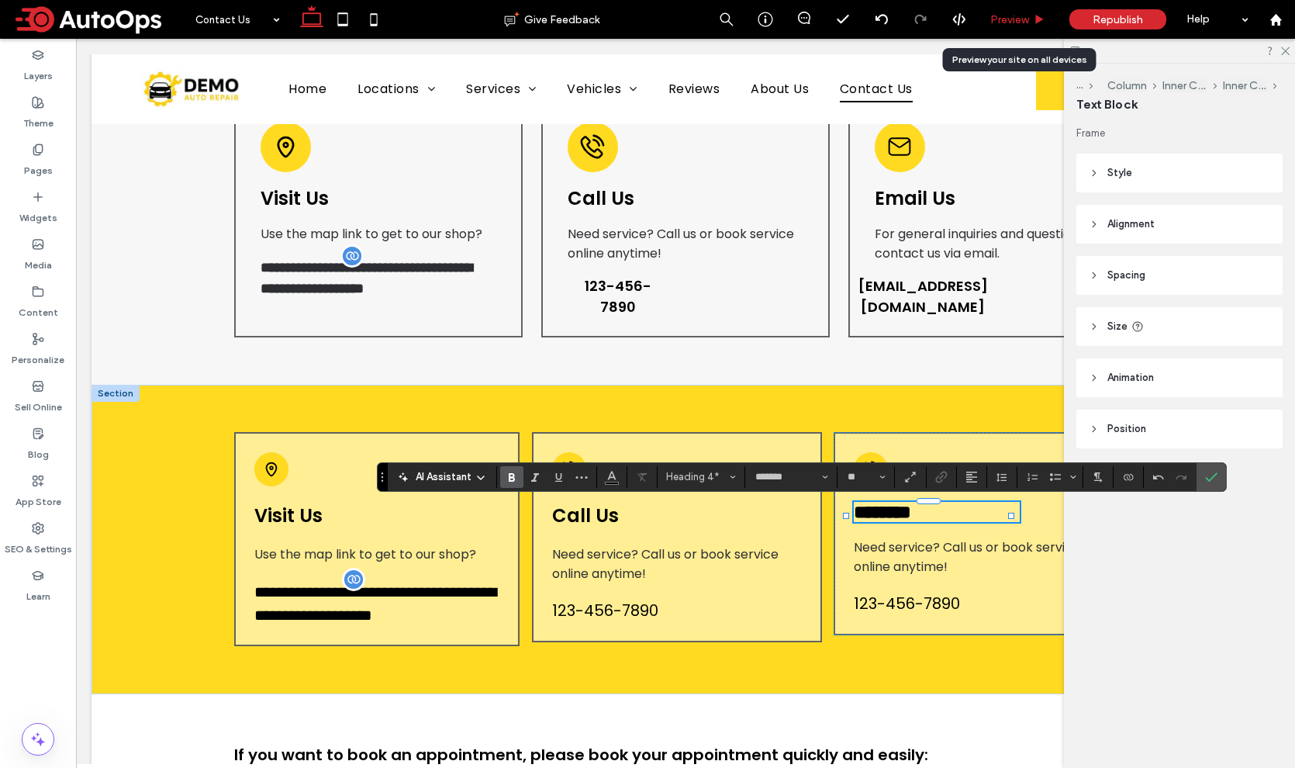
click at [1019, 11] on div "Preview" at bounding box center [1017, 19] width 79 height 39
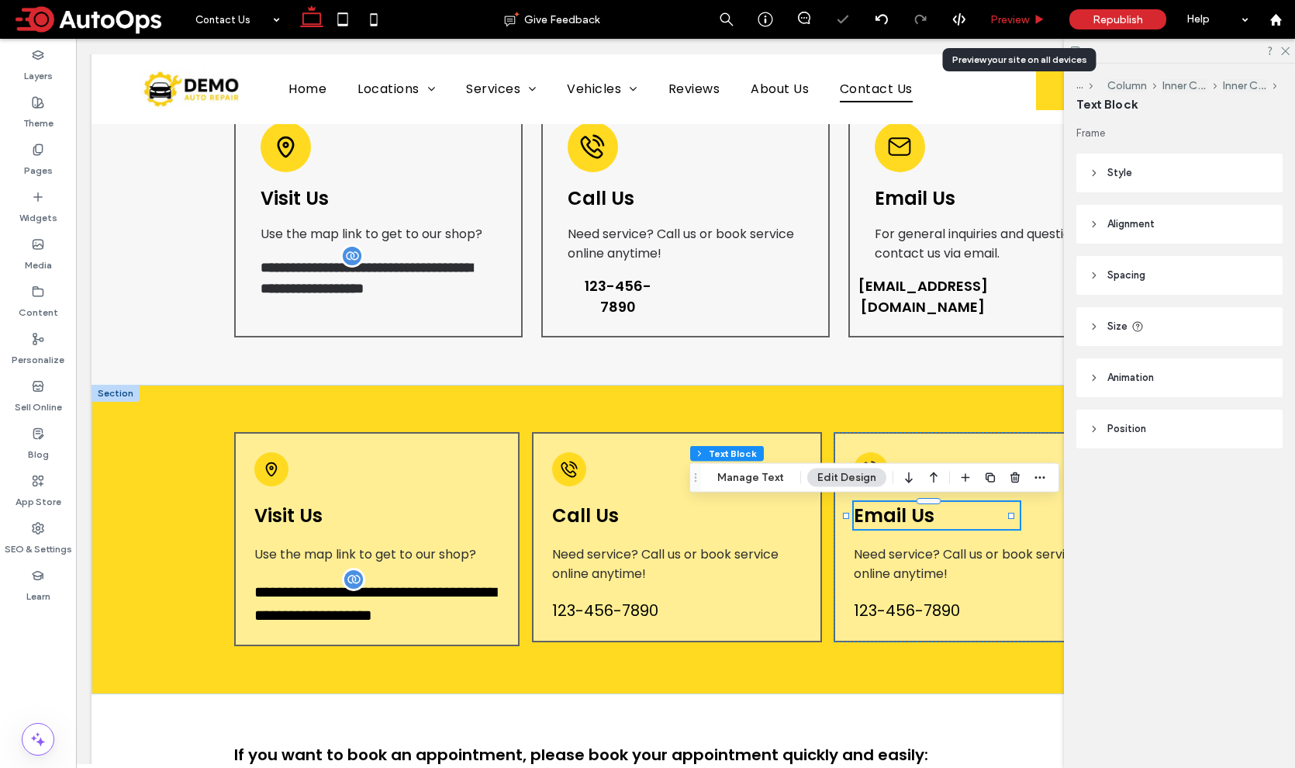
click at [1021, 18] on span "Preview" at bounding box center [1009, 19] width 39 height 13
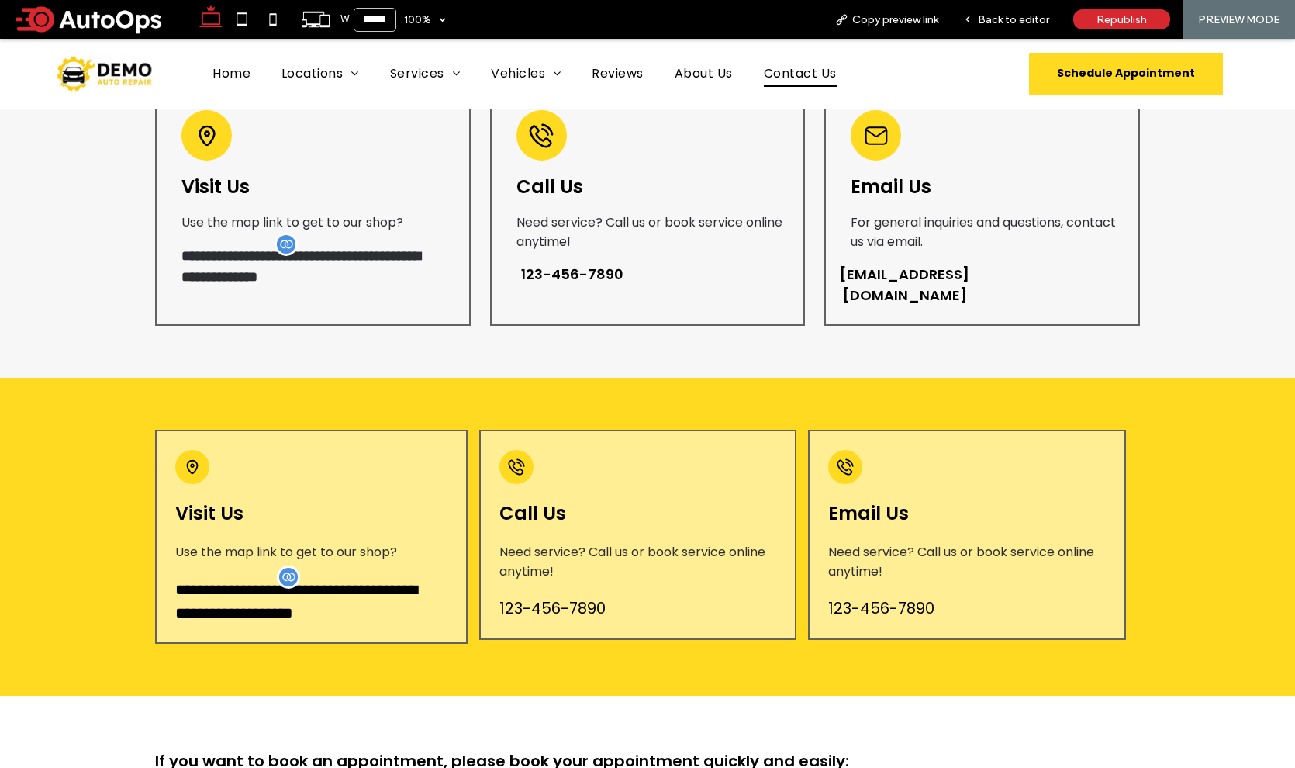
scroll to position [364, 0]
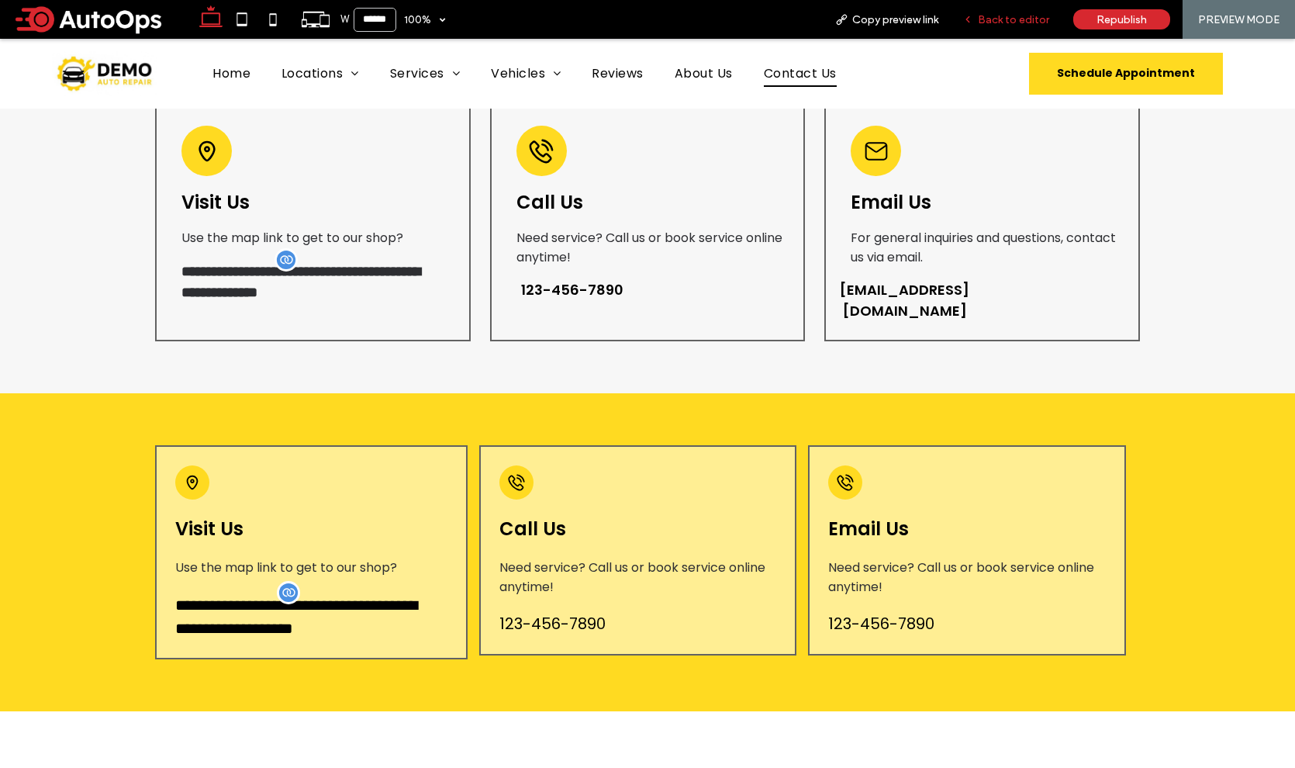
click at [1002, 27] on div "Back to editor" at bounding box center [1006, 19] width 111 height 39
click at [1005, 21] on span "Back to editor" at bounding box center [1013, 19] width 71 height 13
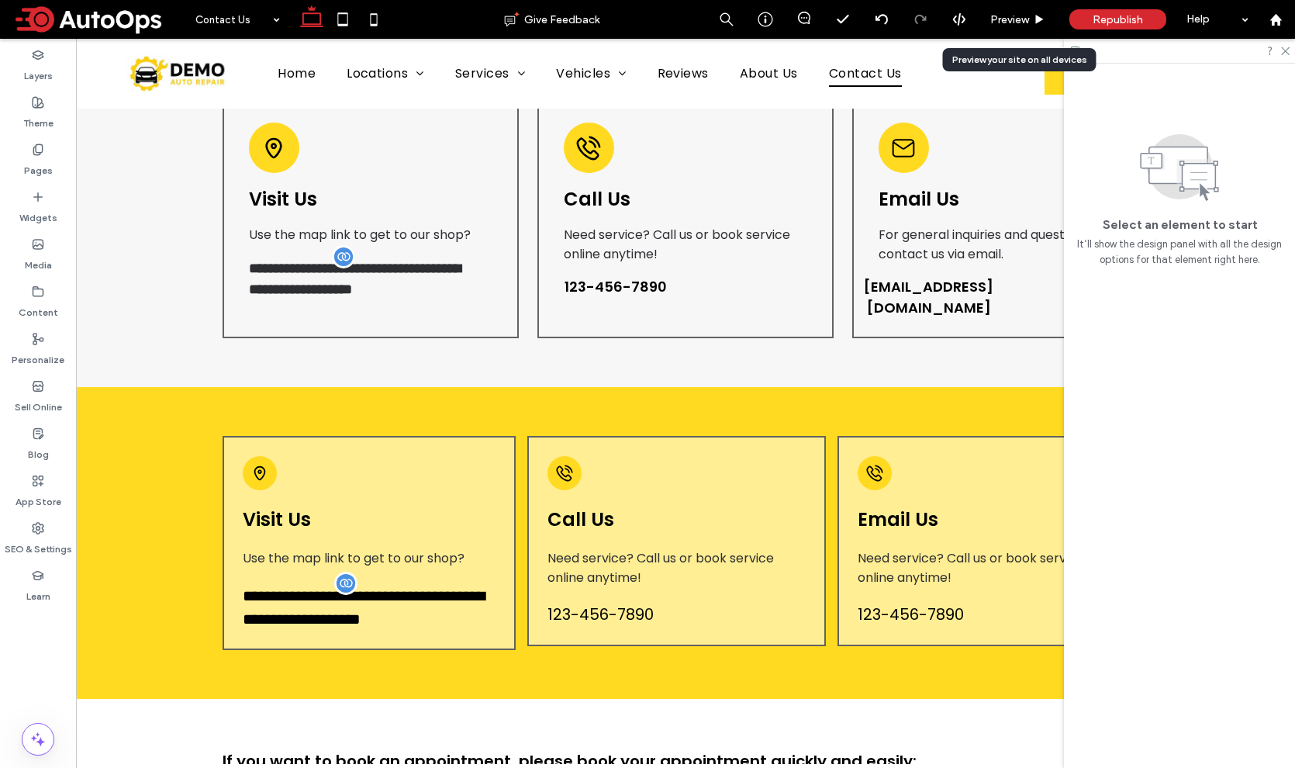
scroll to position [380, 0]
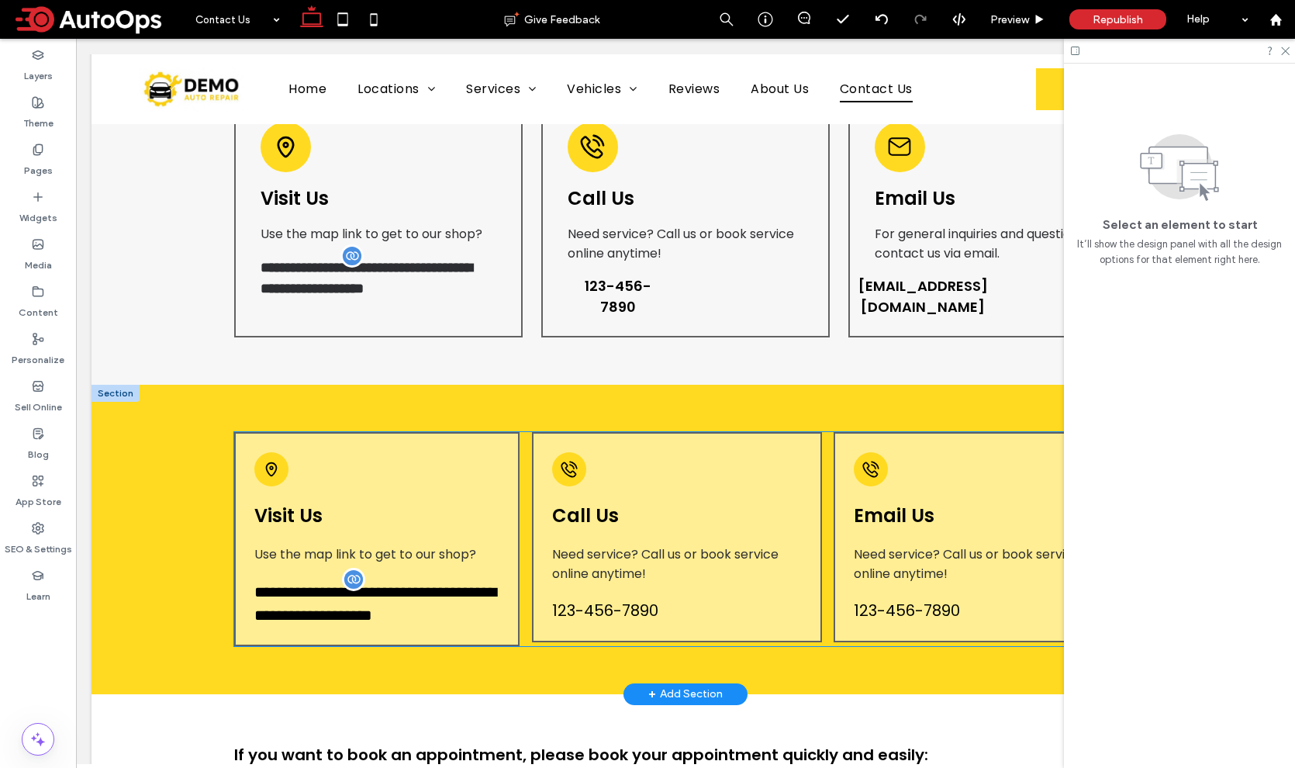
click at [905, 508] on span "Email Us" at bounding box center [894, 515] width 81 height 26
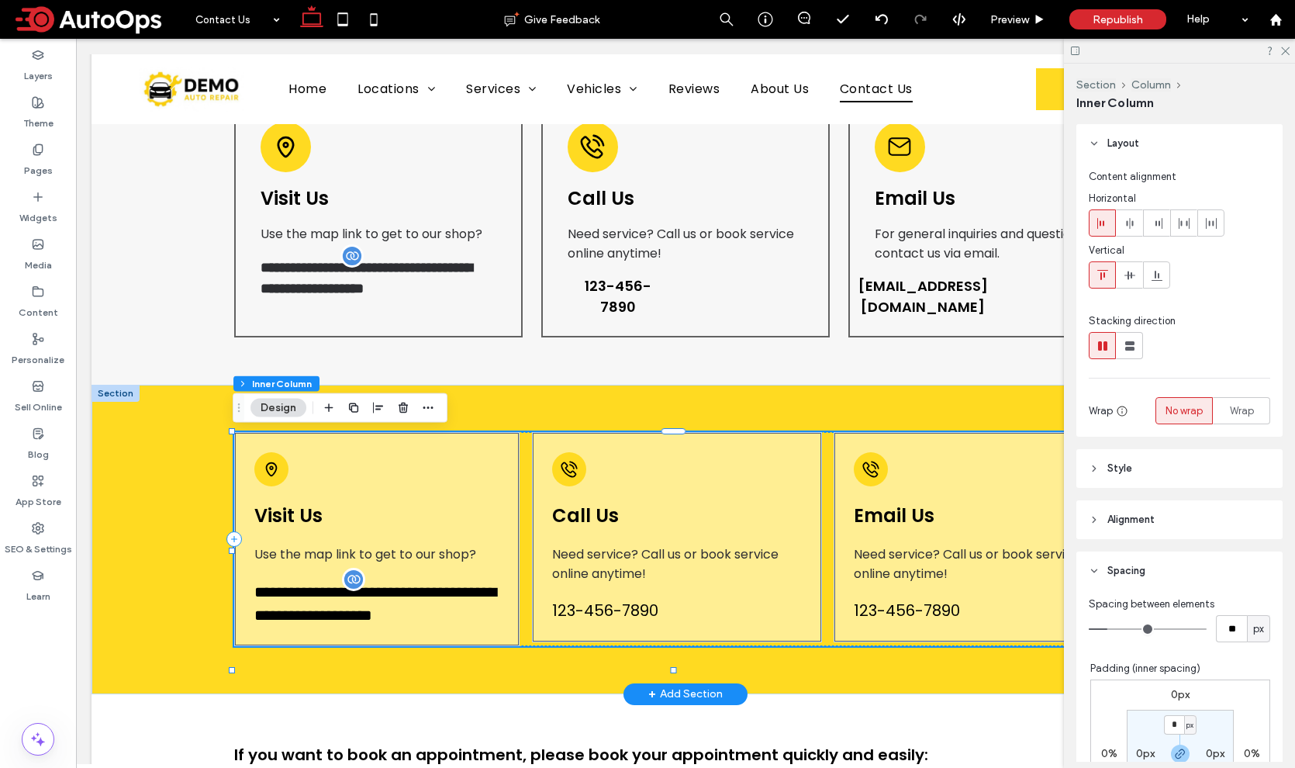
click at [899, 511] on span "Email Us" at bounding box center [894, 515] width 81 height 26
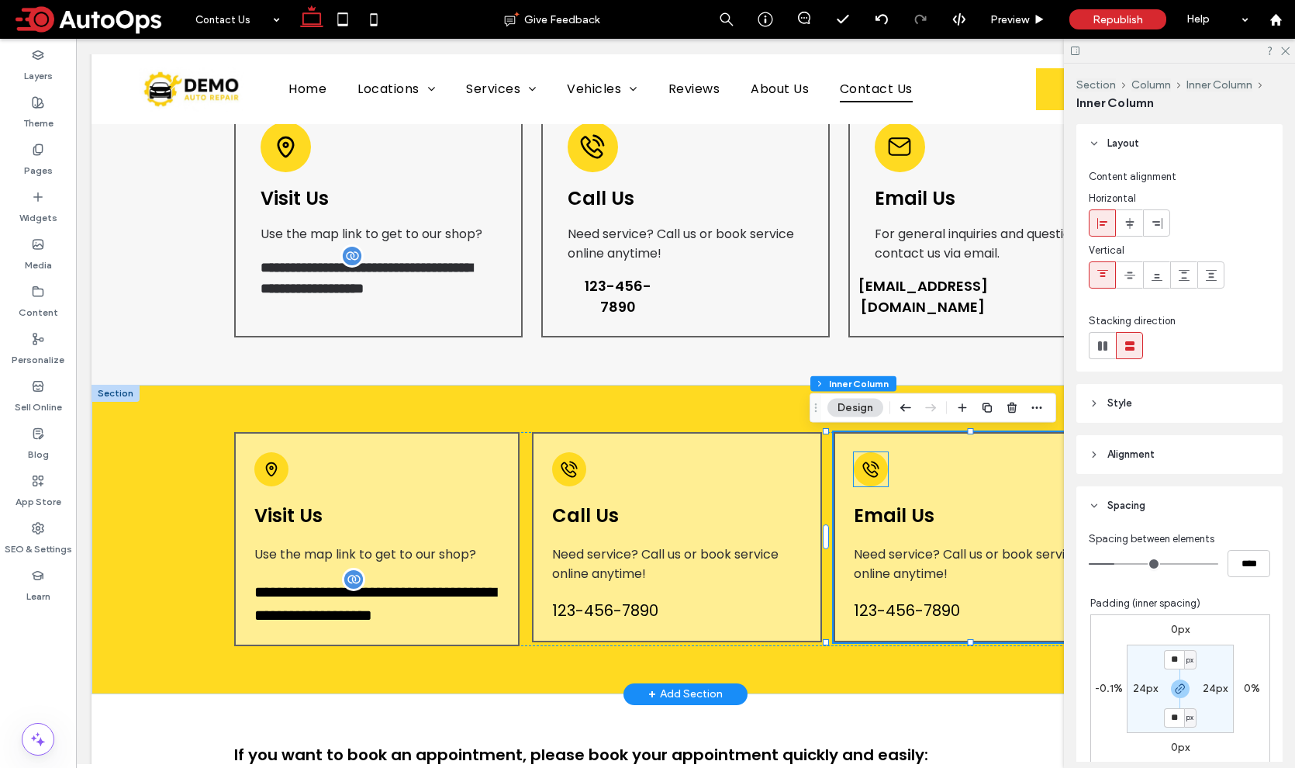
click at [868, 479] on div at bounding box center [871, 469] width 34 height 34
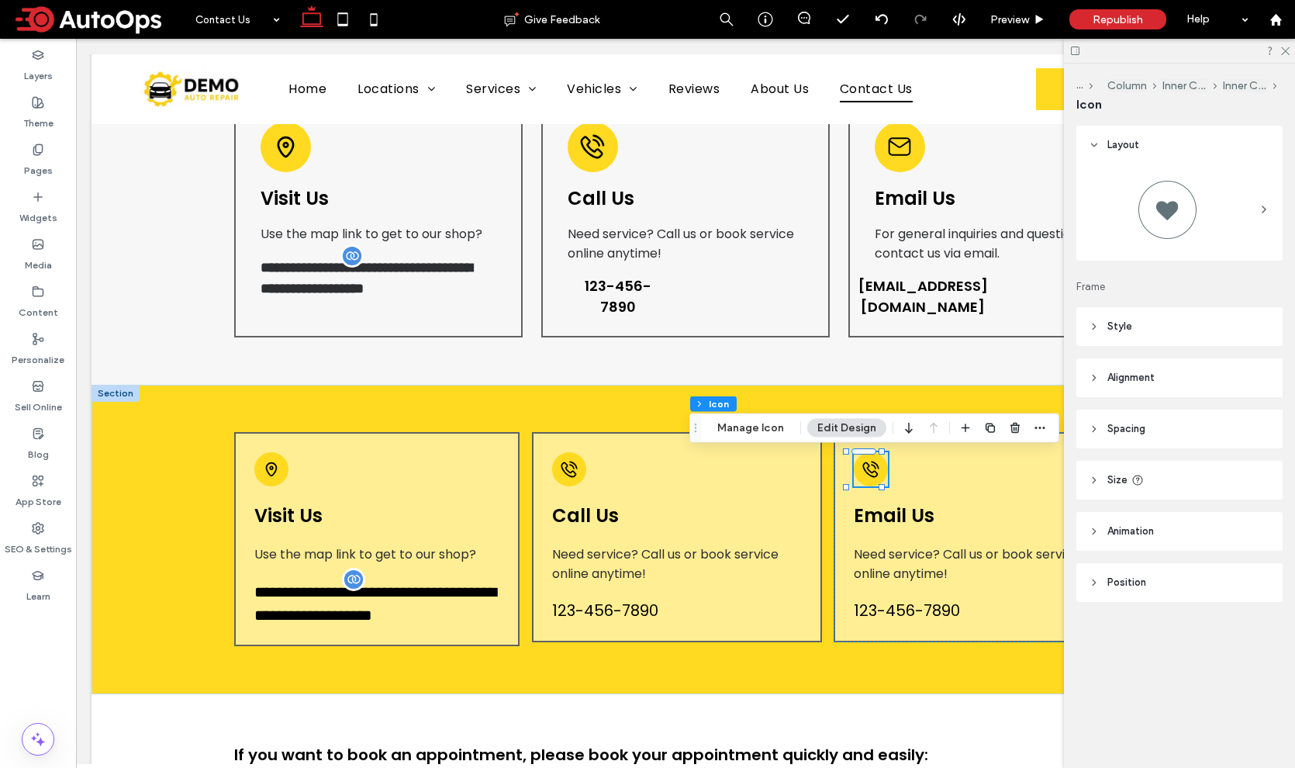
click at [1156, 213] on div at bounding box center [1167, 209] width 62 height 62
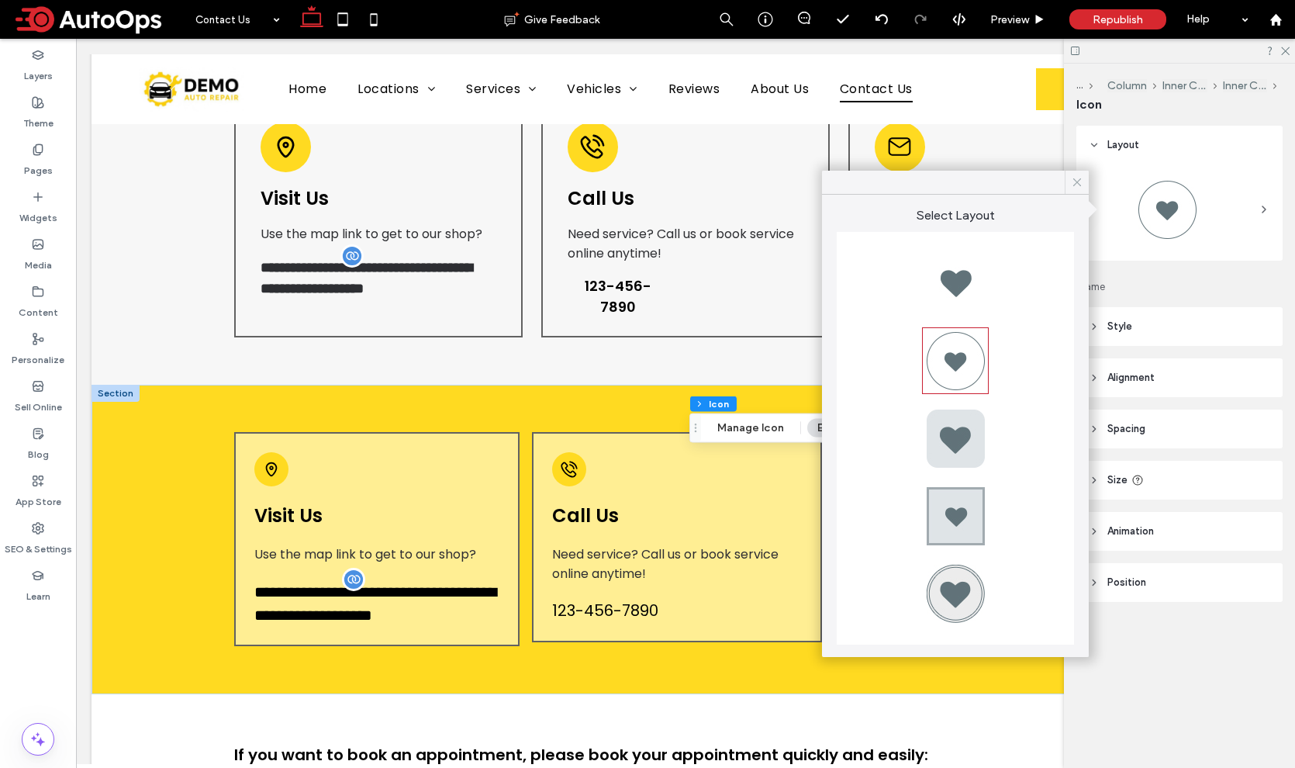
click at [1080, 178] on icon at bounding box center [1077, 182] width 14 height 14
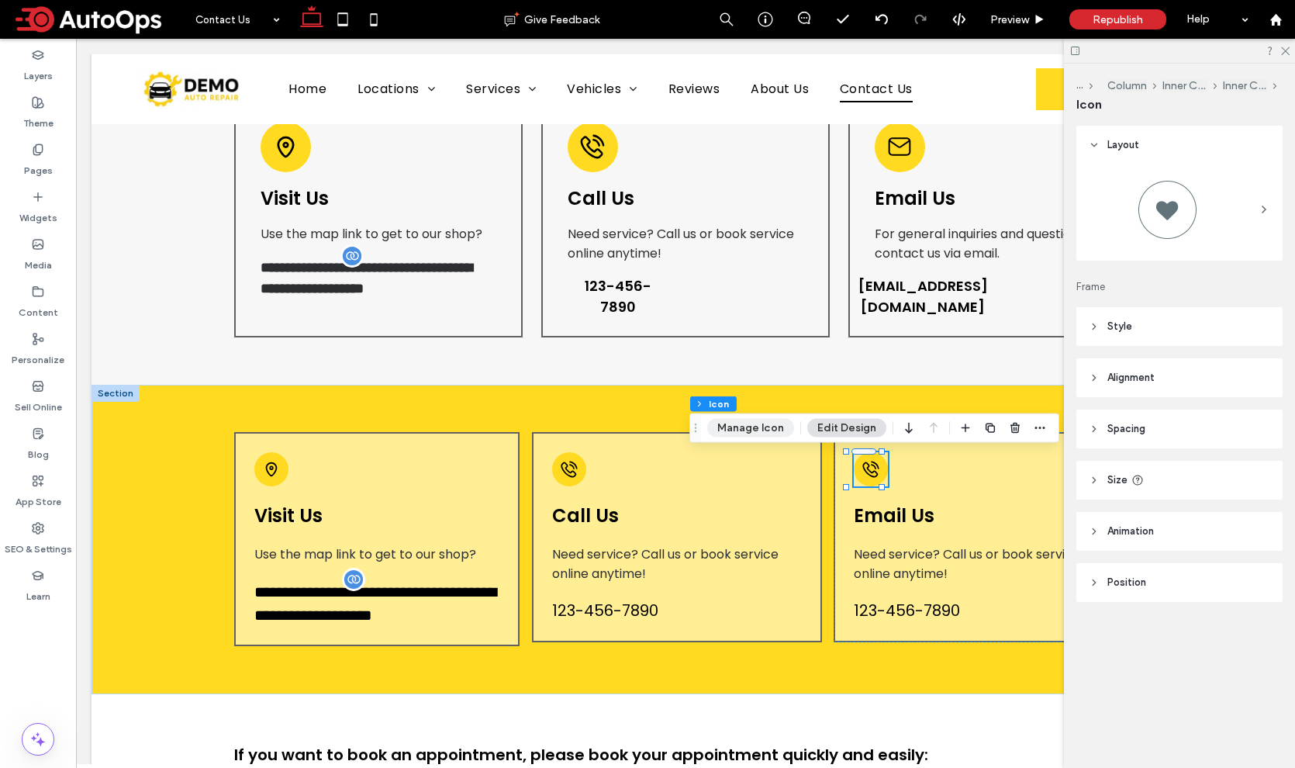
click at [744, 425] on button "Manage Icon" at bounding box center [750, 428] width 87 height 19
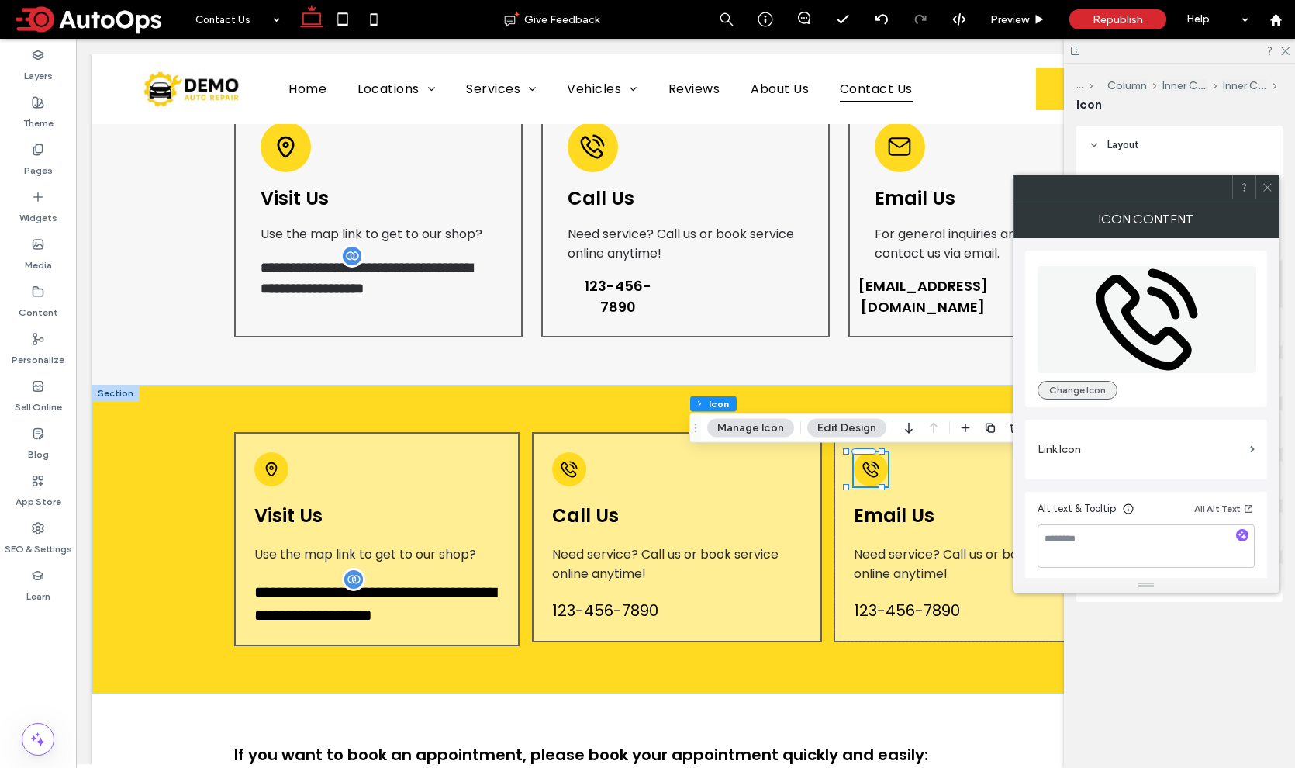
click at [1085, 388] on button "Change Icon" at bounding box center [1077, 390] width 80 height 19
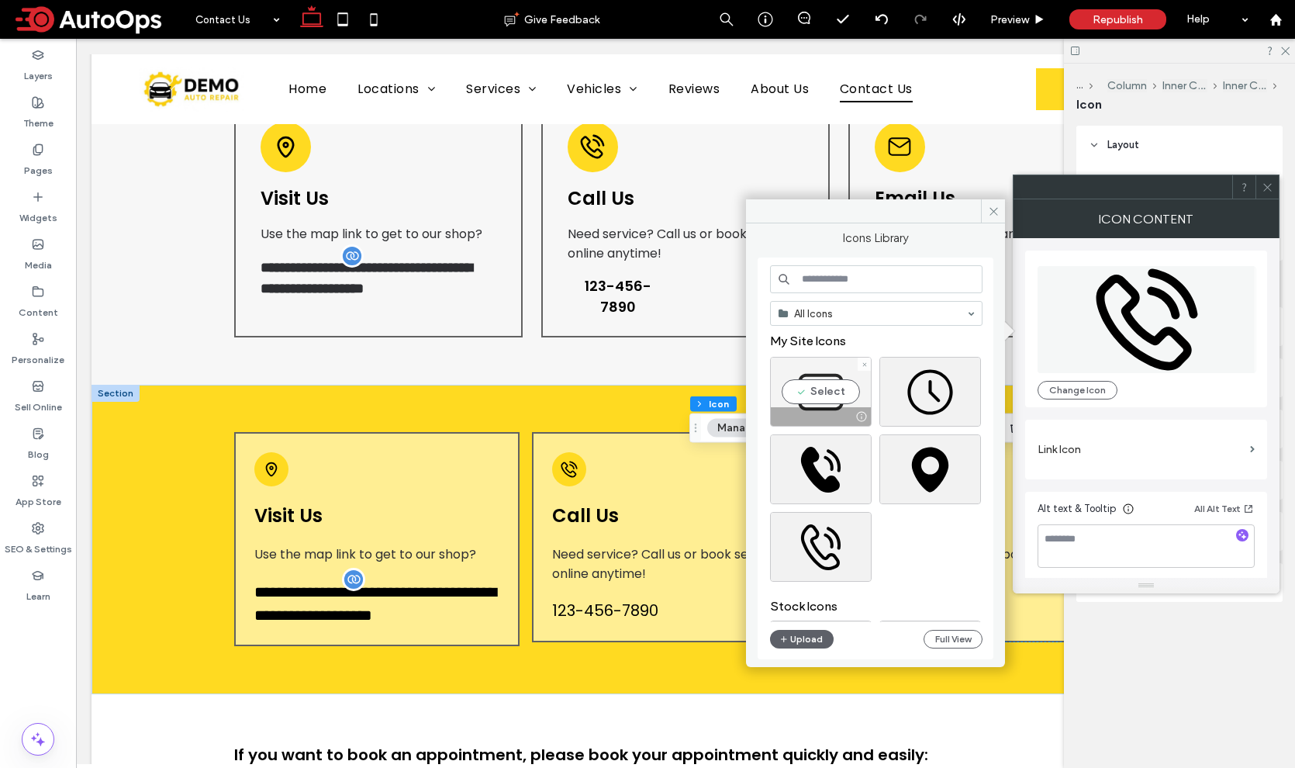
click at [802, 394] on div "Select" at bounding box center [821, 392] width 102 height 70
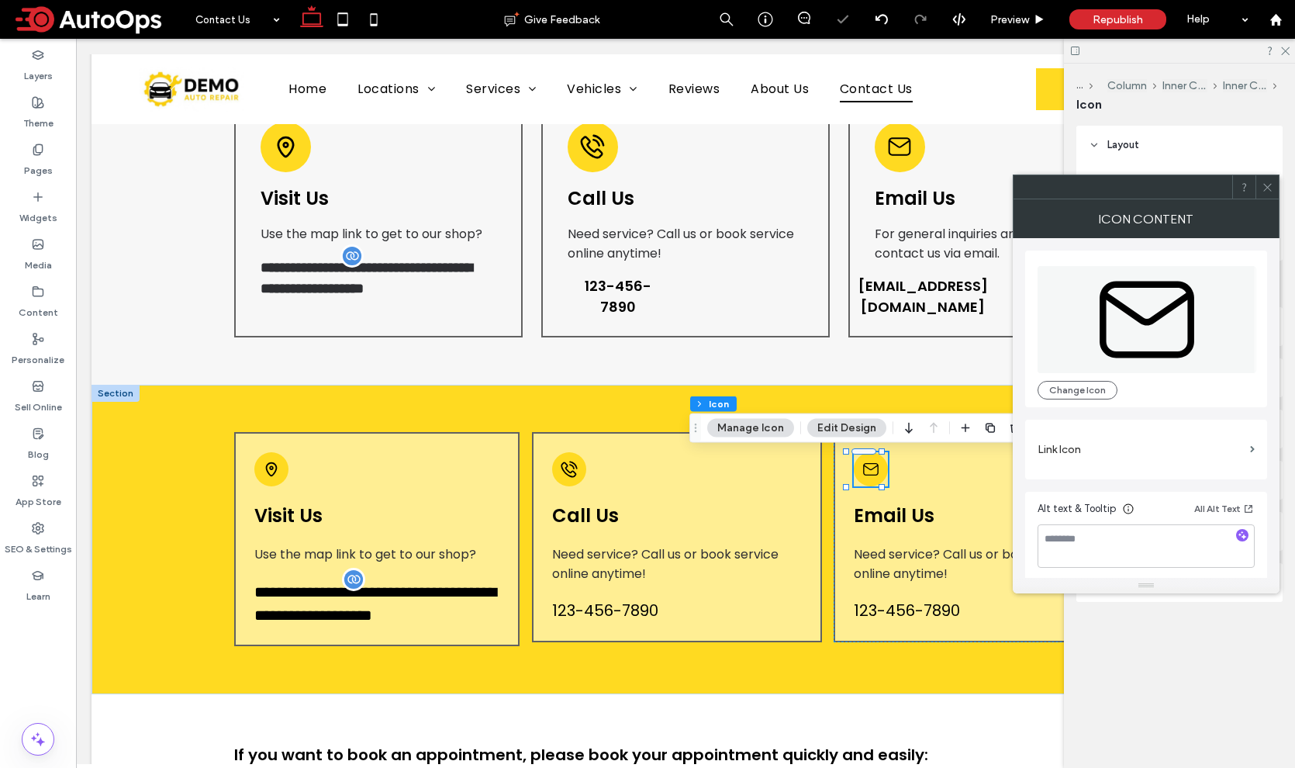
click at [1272, 190] on div at bounding box center [1266, 186] width 23 height 23
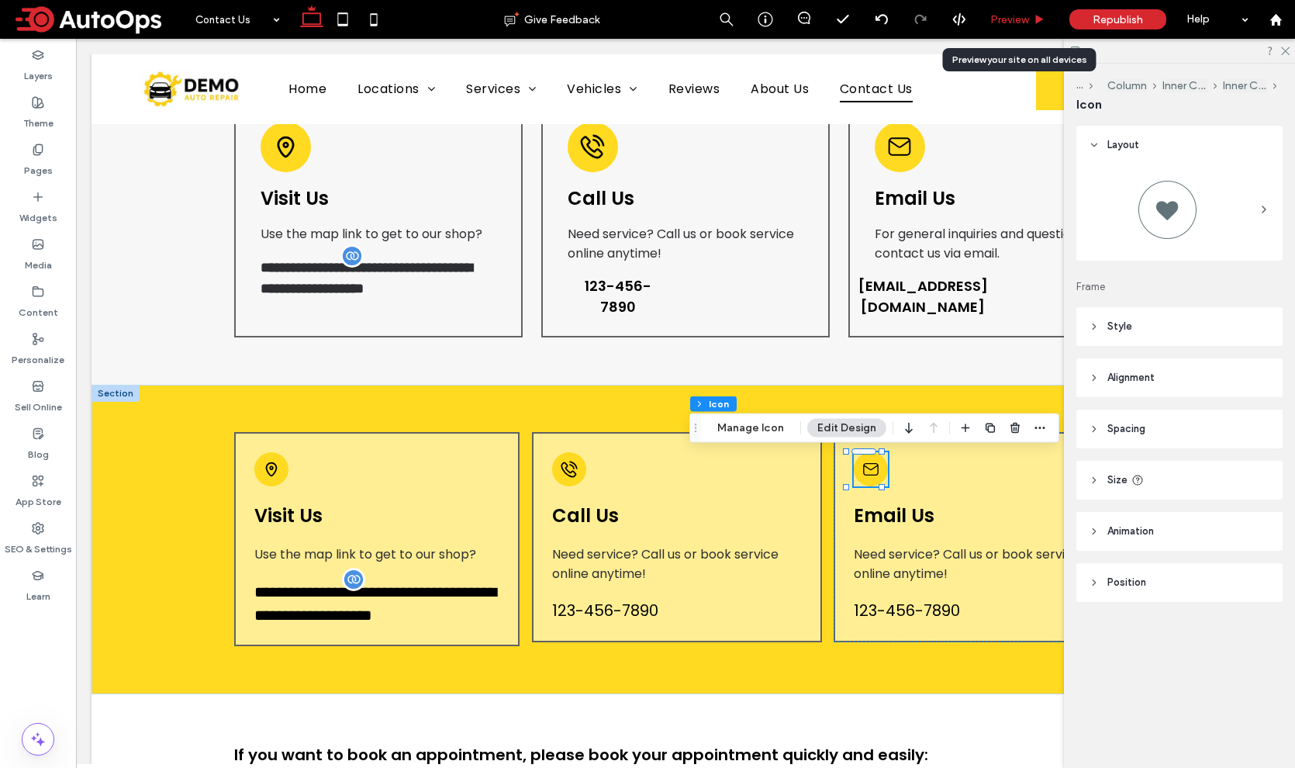
click at [1011, 26] on div "Preview" at bounding box center [1017, 19] width 79 height 39
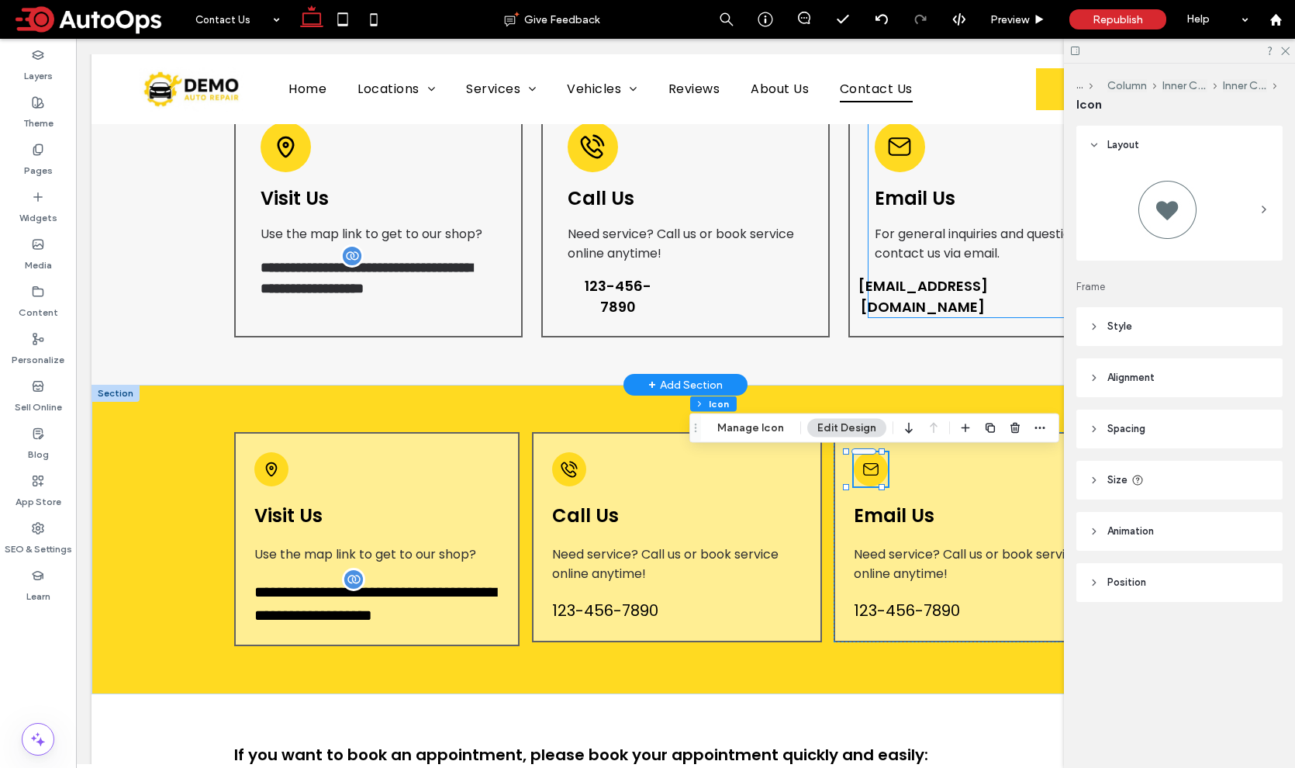
click at [923, 238] on span "For general inquiries and questions, contact us via email." at bounding box center [981, 243] width 212 height 37
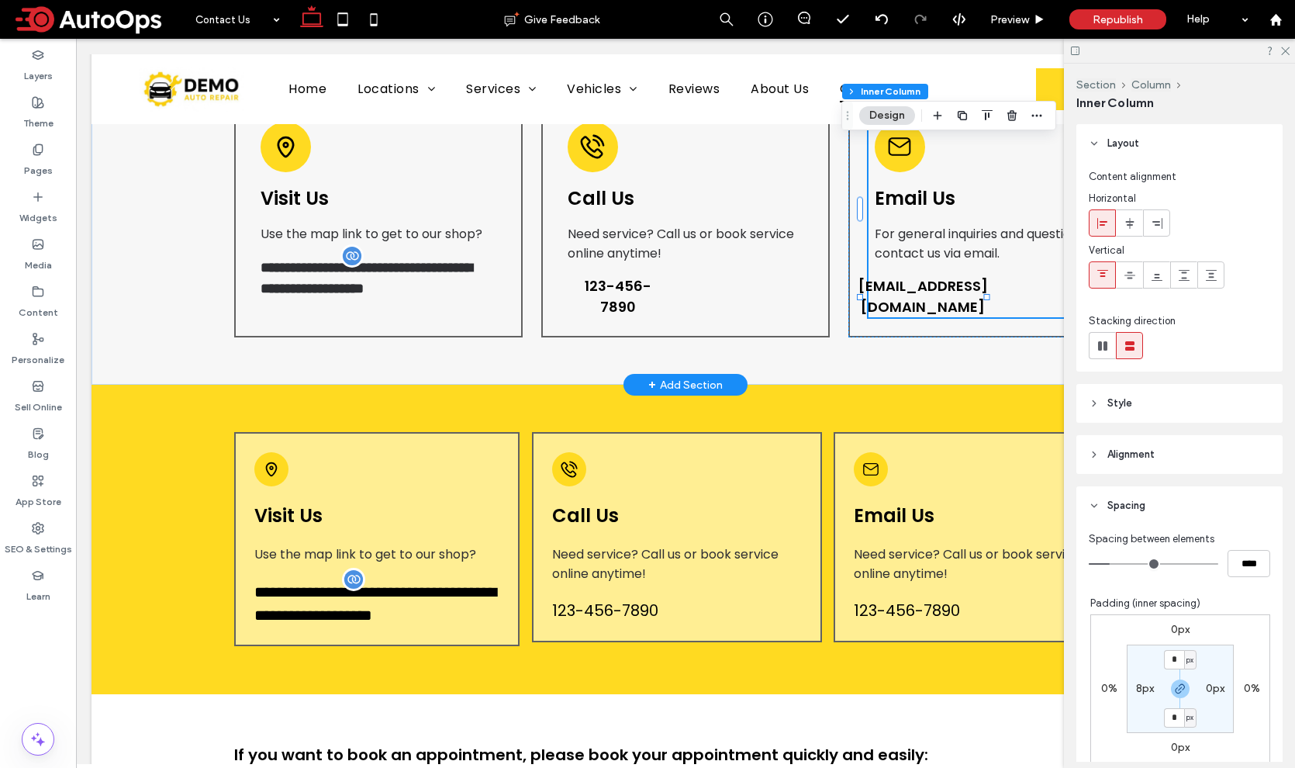
click at [923, 238] on span "For general inquiries and questions, contact us via email." at bounding box center [981, 243] width 212 height 37
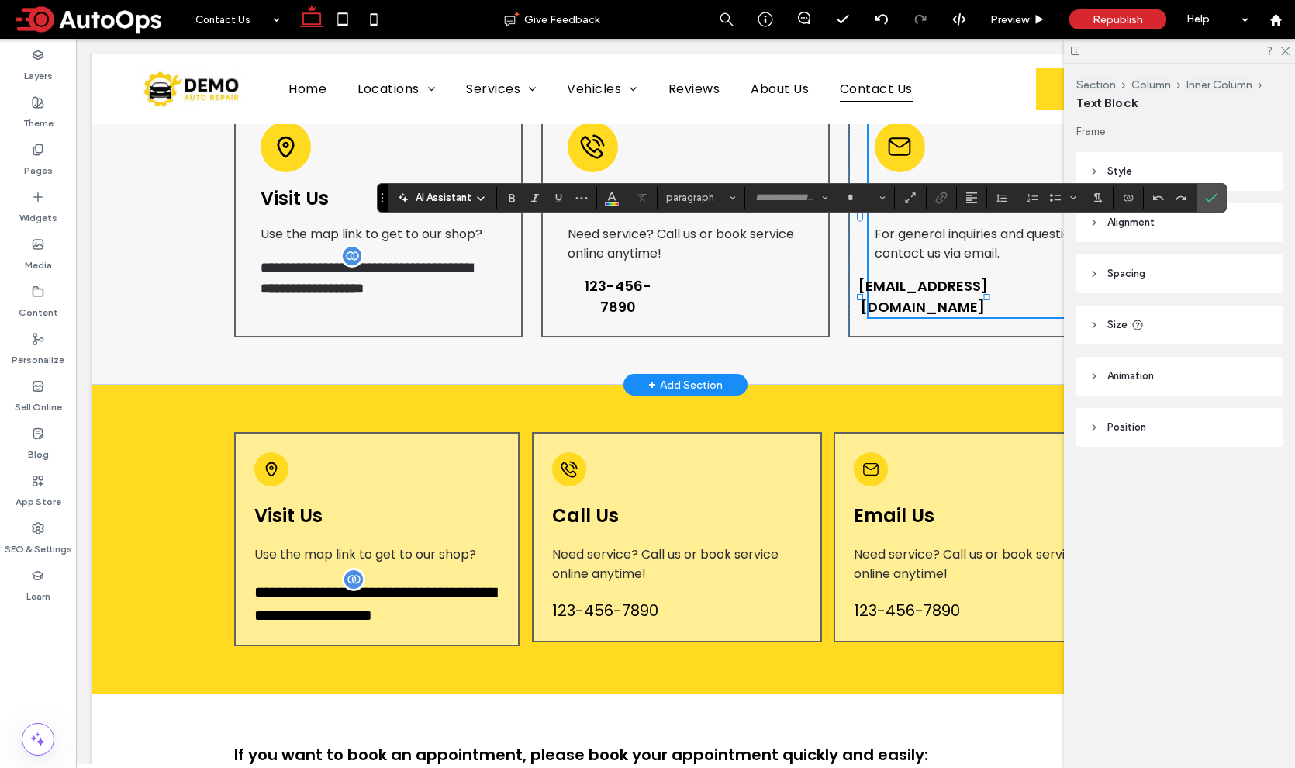
type input "*******"
type input "**"
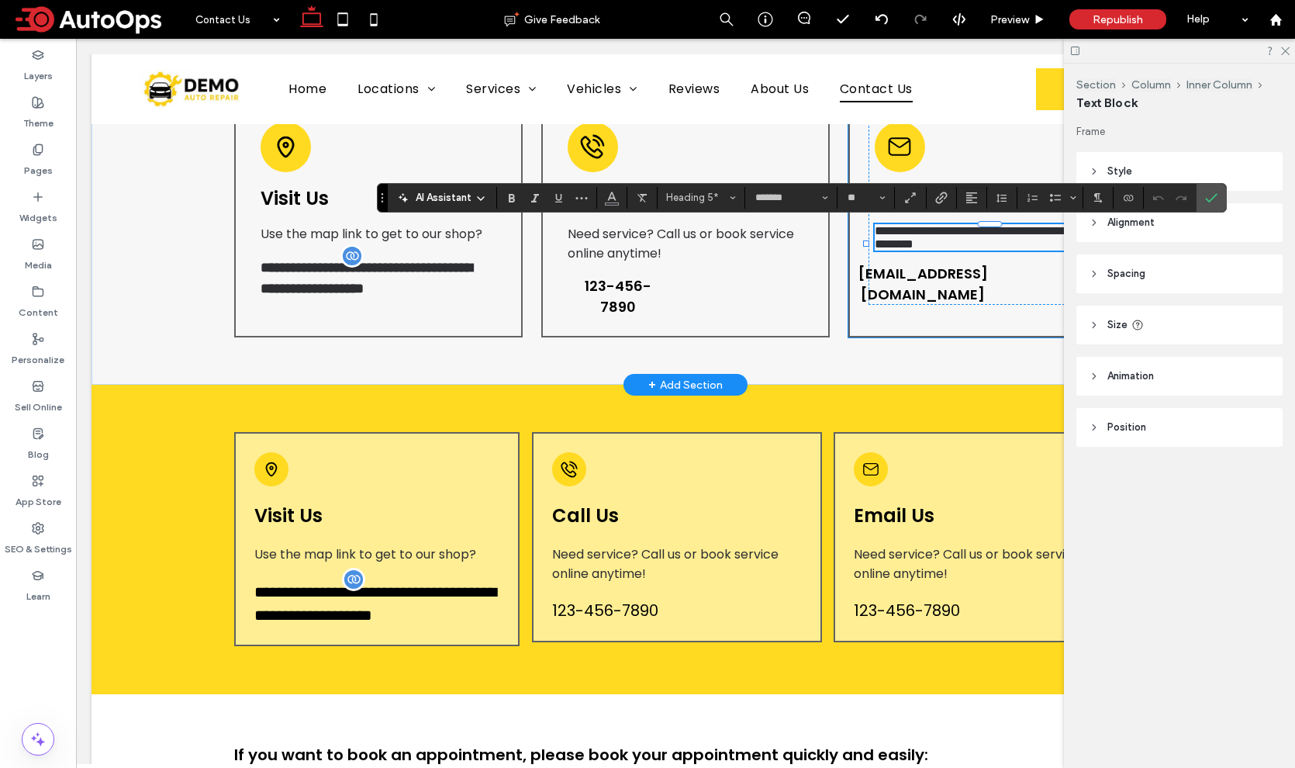
click at [995, 310] on div "**********" at bounding box center [992, 220] width 289 height 236
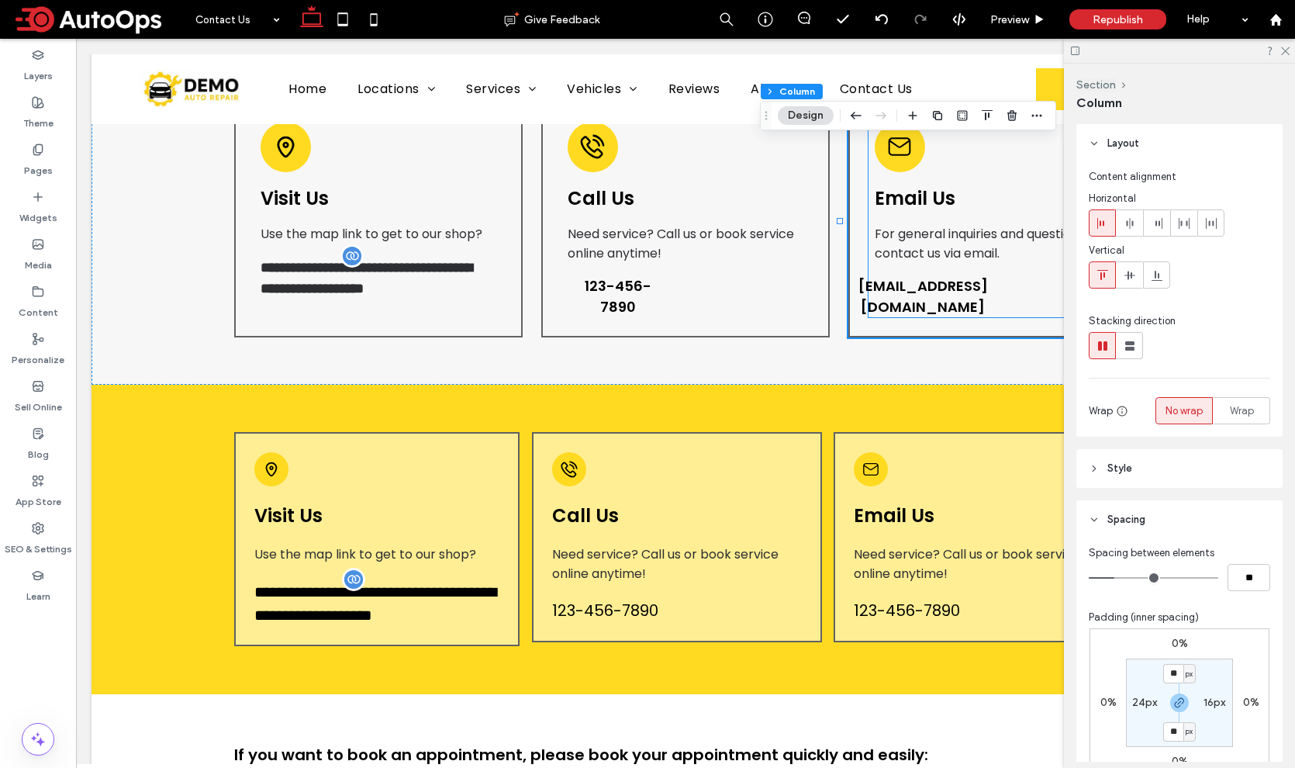
click at [982, 250] on span "For general inquiries and questions, contact us via email." at bounding box center [981, 243] width 212 height 37
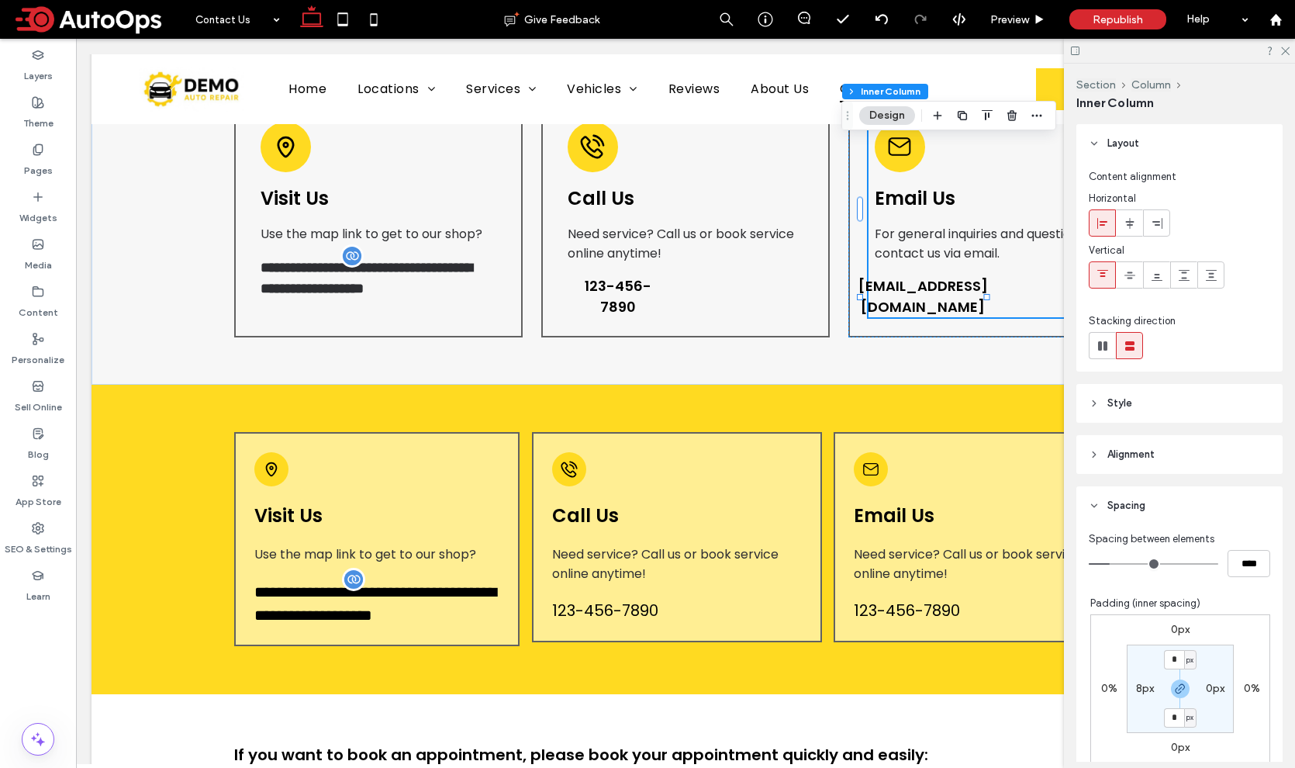
click at [982, 250] on span "For general inquiries and questions, contact us via email." at bounding box center [981, 243] width 212 height 37
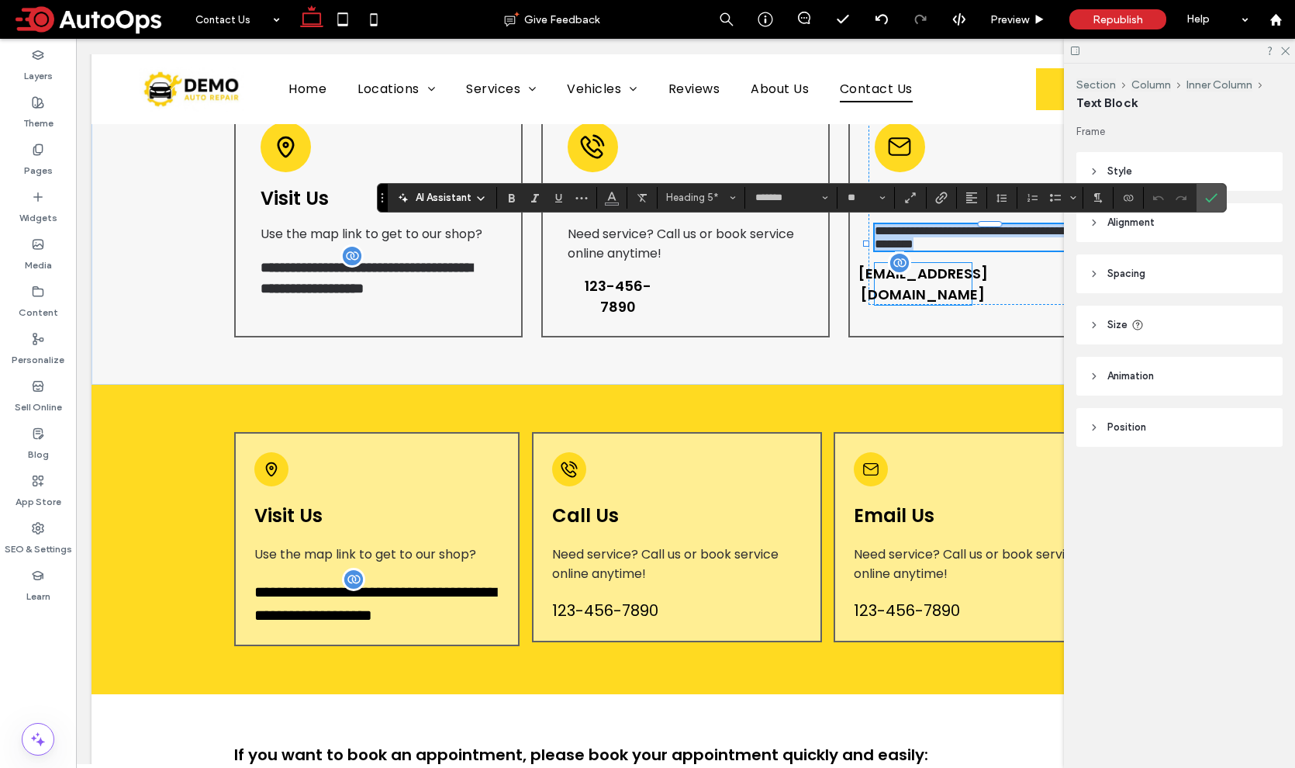
click at [916, 283] on span "[EMAIL_ADDRESS][DOMAIN_NAME]" at bounding box center [922, 284] width 129 height 42
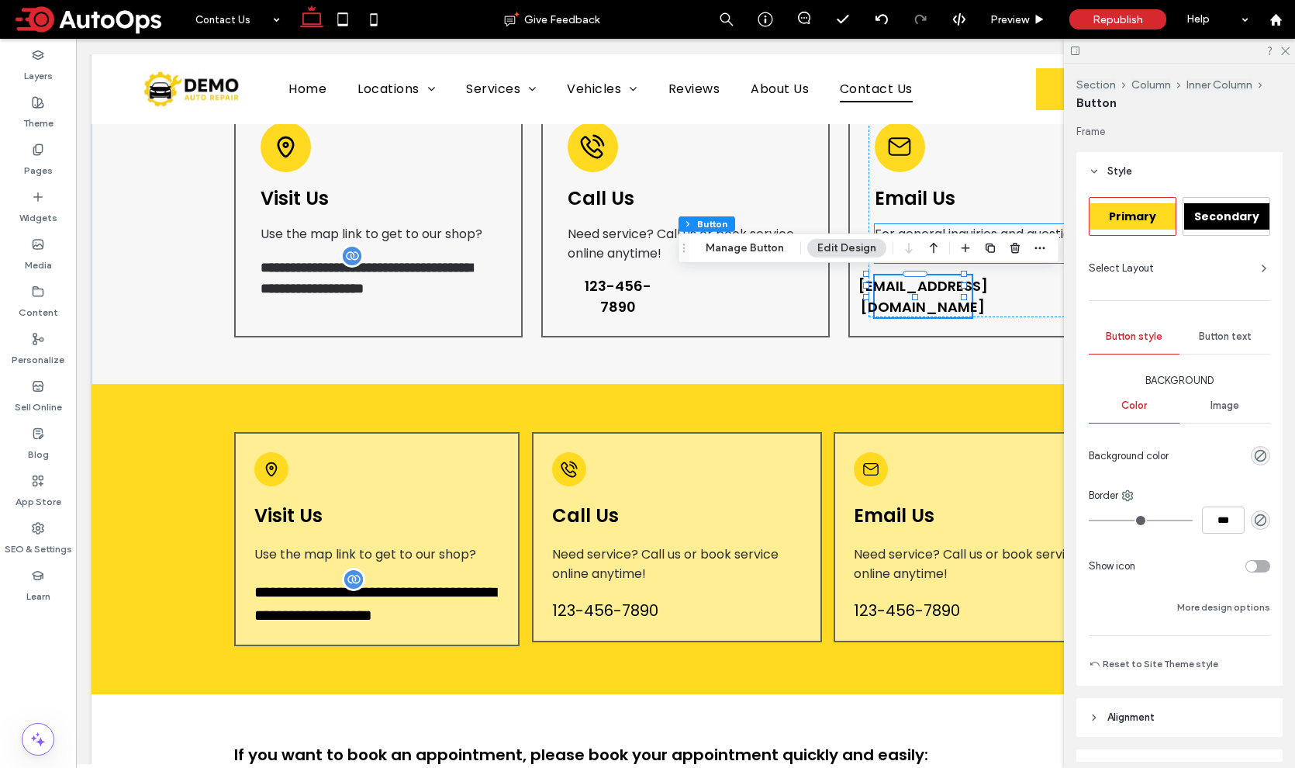
click at [947, 226] on span "For general inquiries and questions, contact us via email." at bounding box center [981, 243] width 212 height 37
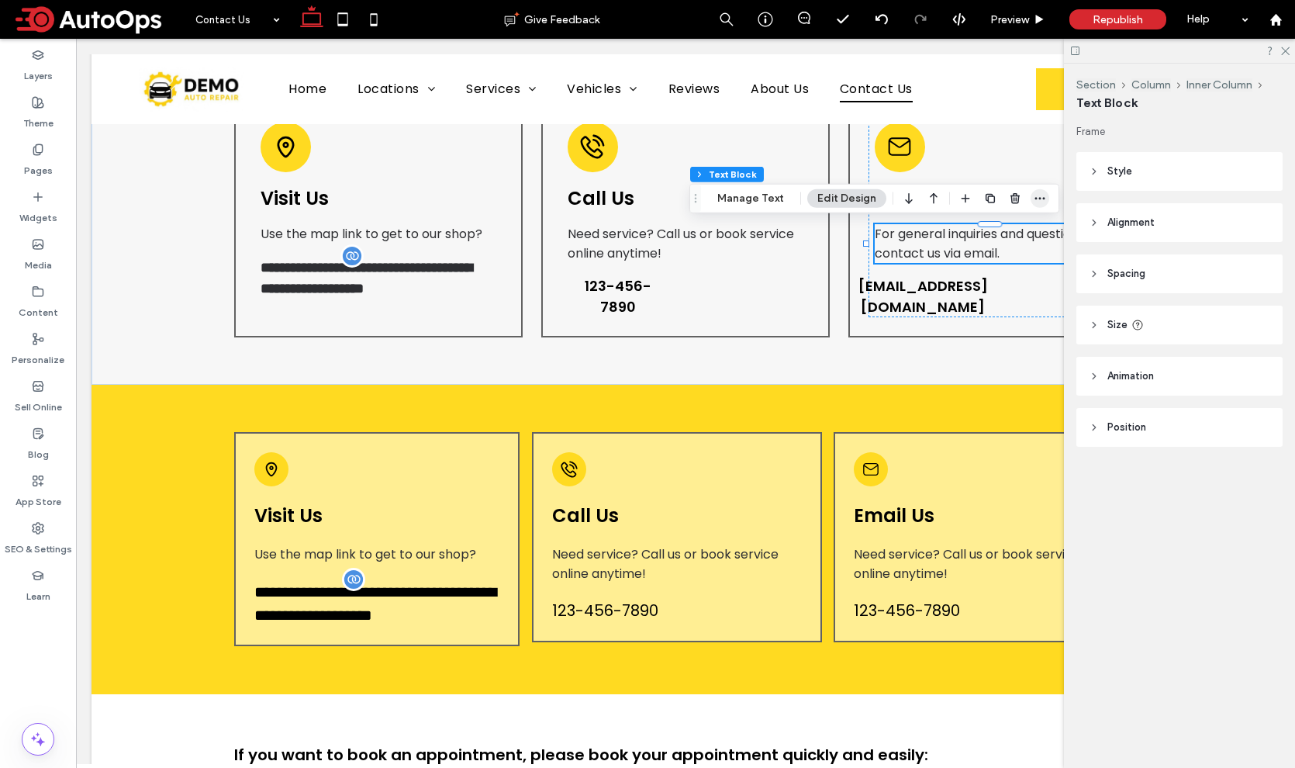
click at [1037, 198] on use "button" at bounding box center [1040, 198] width 10 height 2
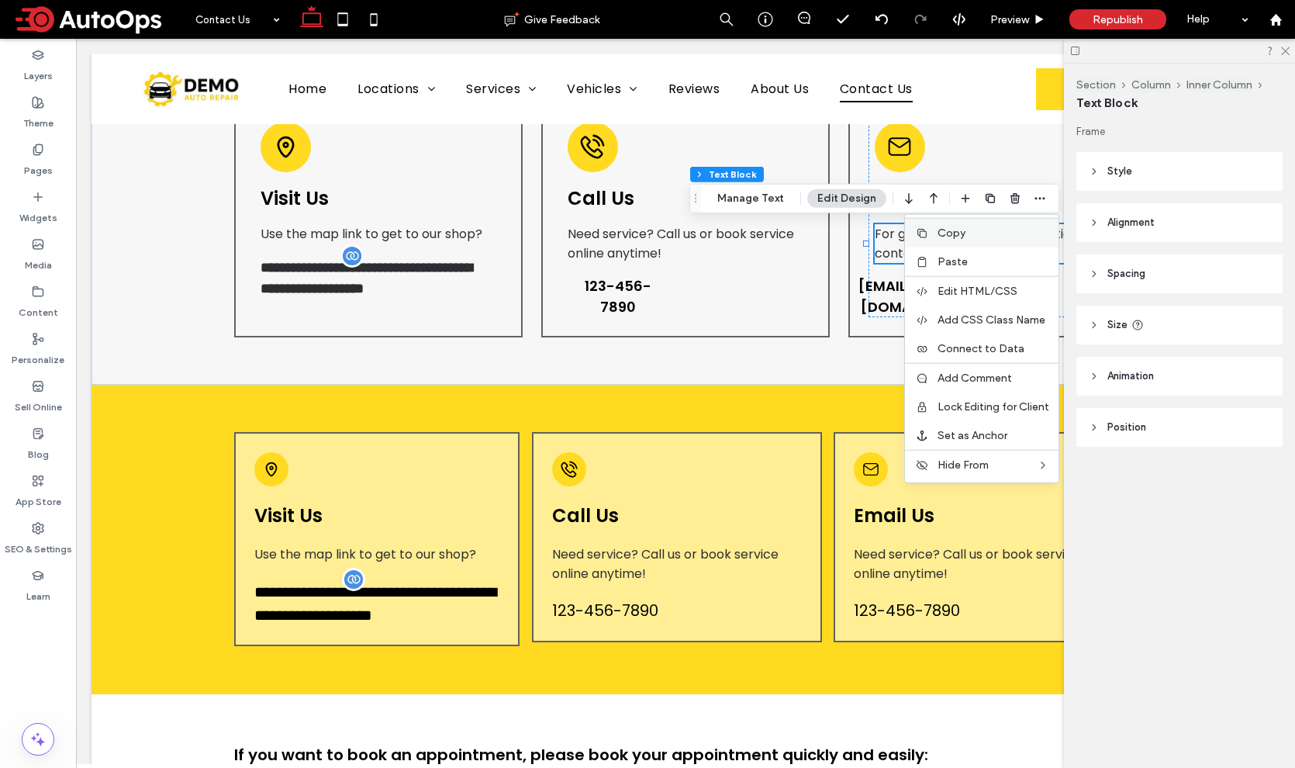
click at [967, 226] on label "Copy" at bounding box center [993, 232] width 112 height 13
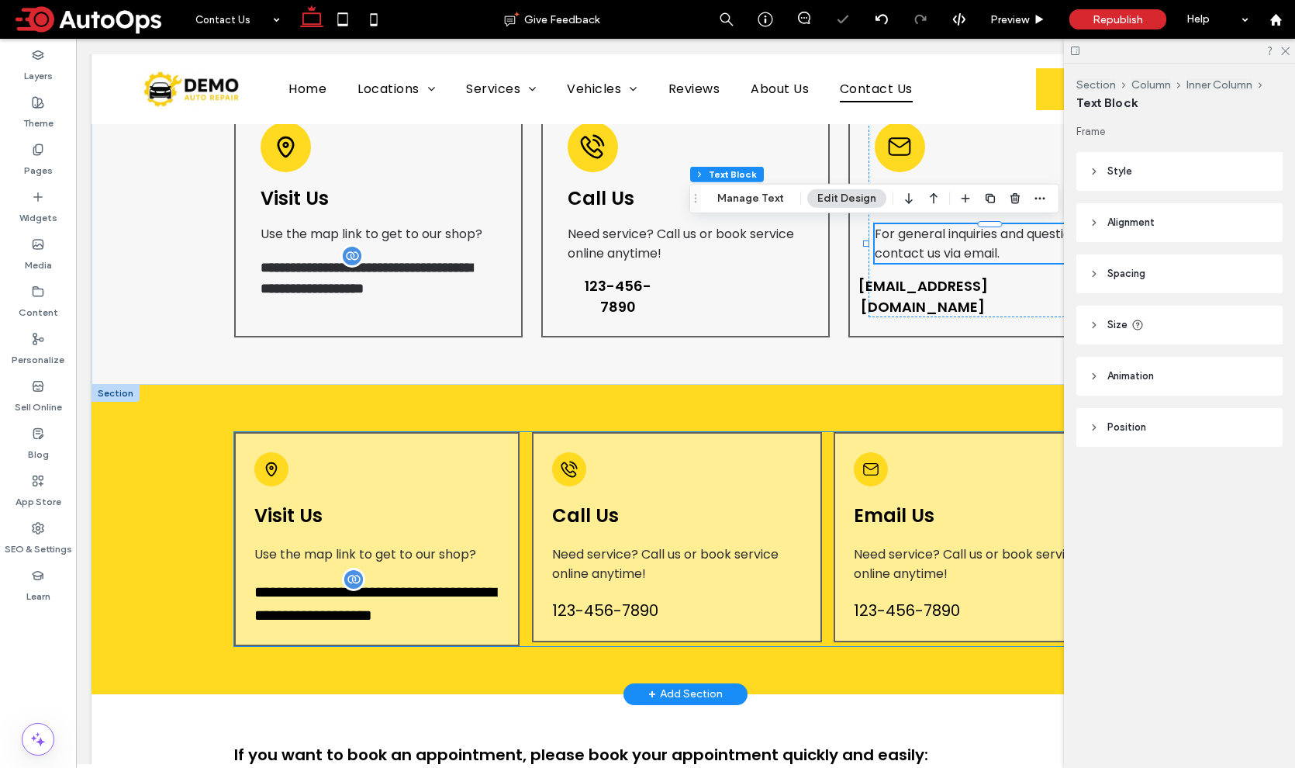
click at [878, 526] on span "Email Us" at bounding box center [894, 515] width 81 height 26
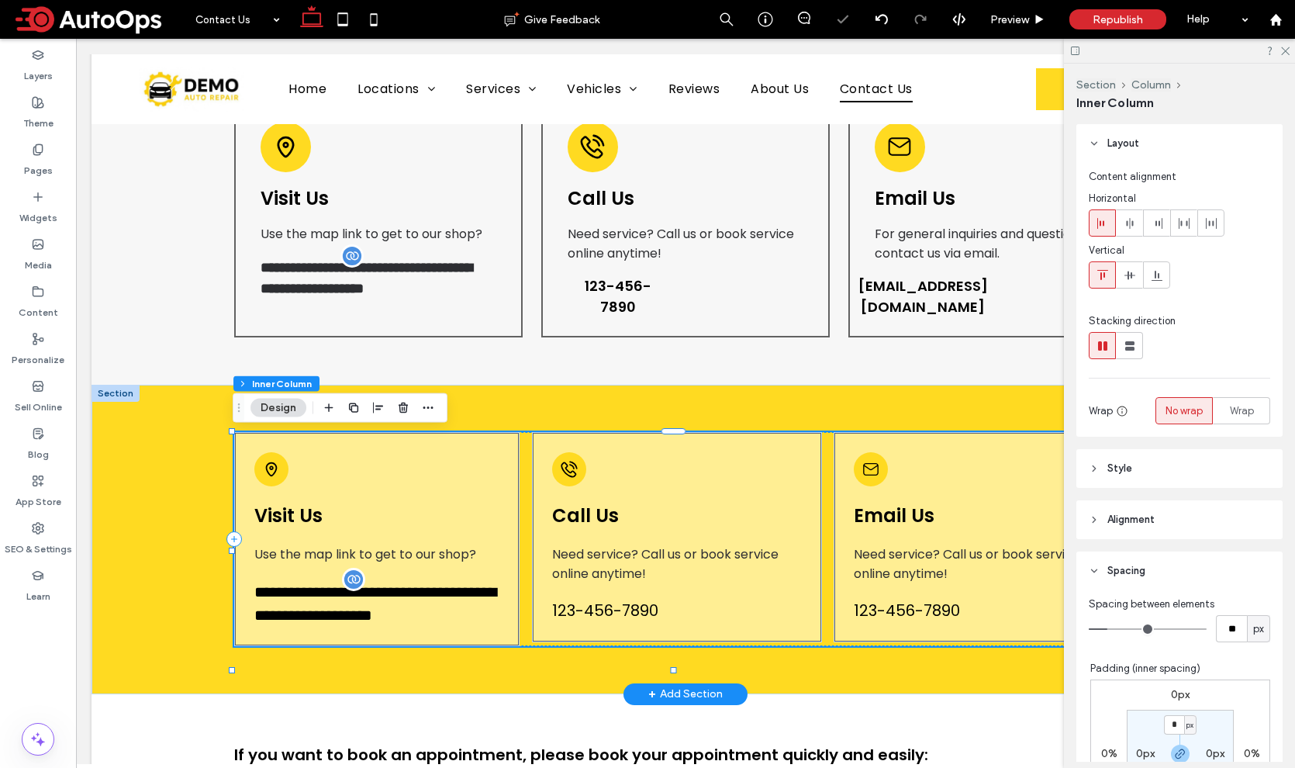
click at [878, 526] on span "Email Us" at bounding box center [894, 515] width 81 height 26
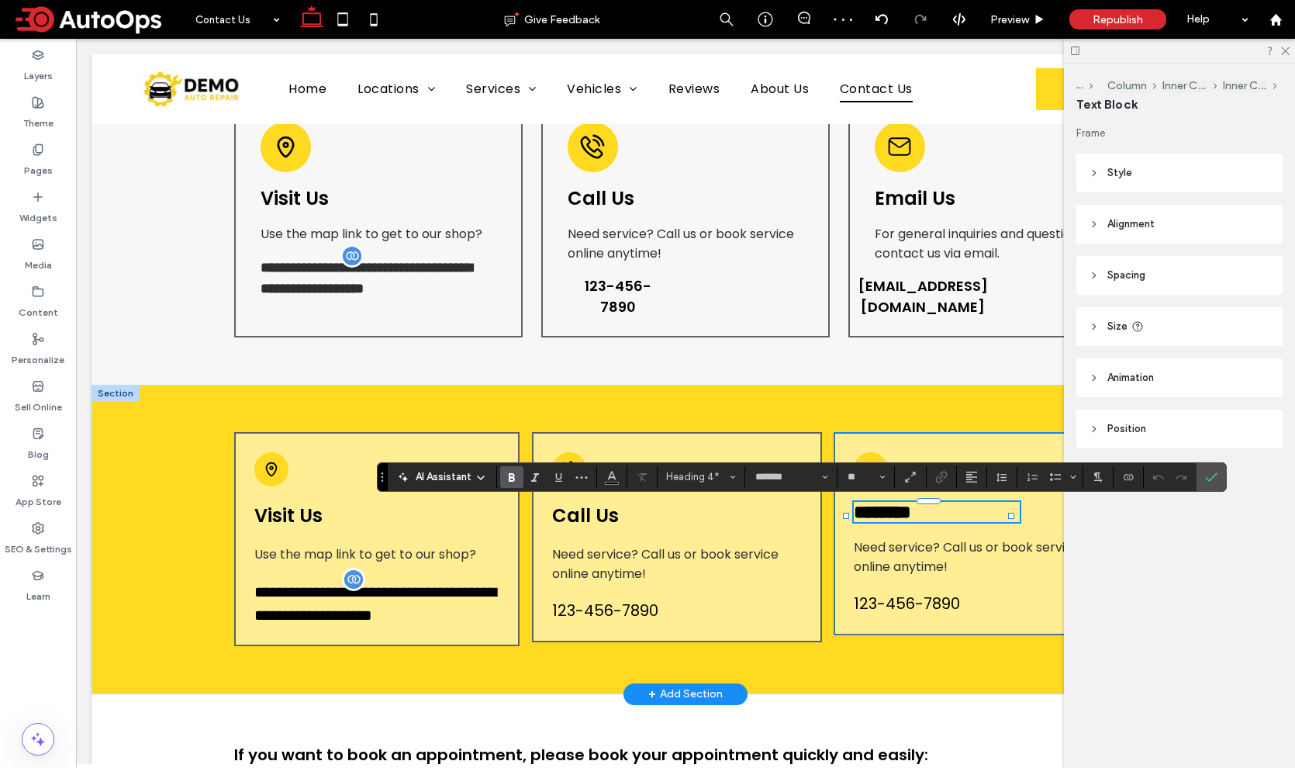
click at [992, 445] on div "******** Need service? Call us or book service online anytime! 123-456-7890" at bounding box center [978, 533] width 291 height 203
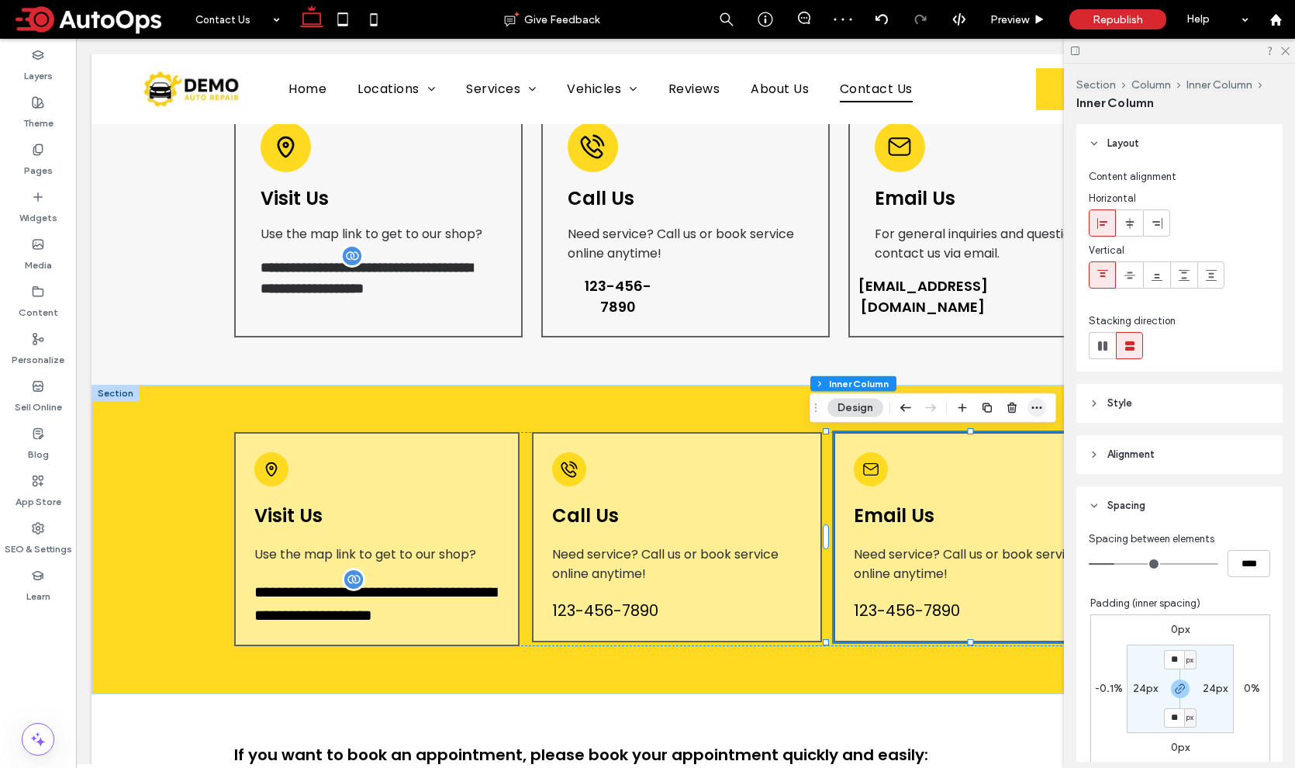
click at [1041, 400] on span "button" at bounding box center [1036, 408] width 19 height 19
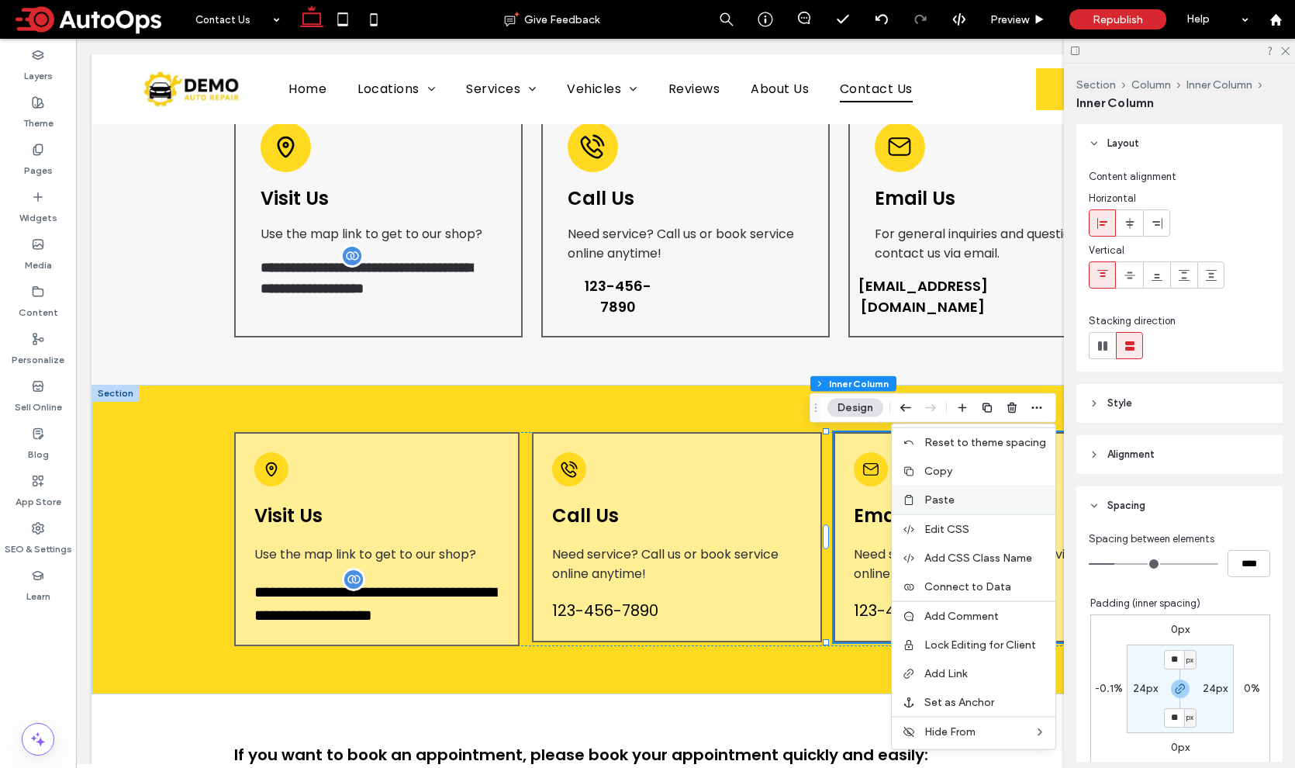
click at [973, 499] on label "Paste" at bounding box center [985, 499] width 122 height 13
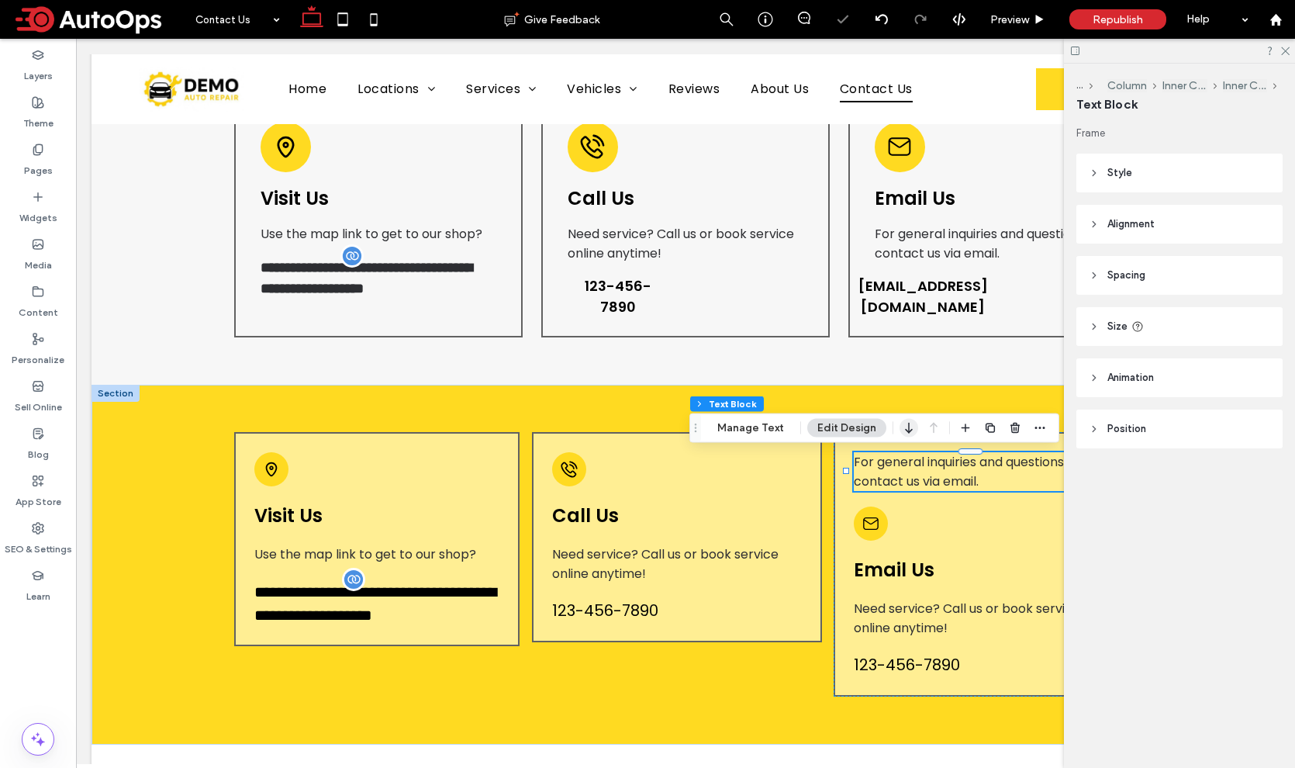
click at [904, 429] on icon "button" at bounding box center [908, 428] width 19 height 28
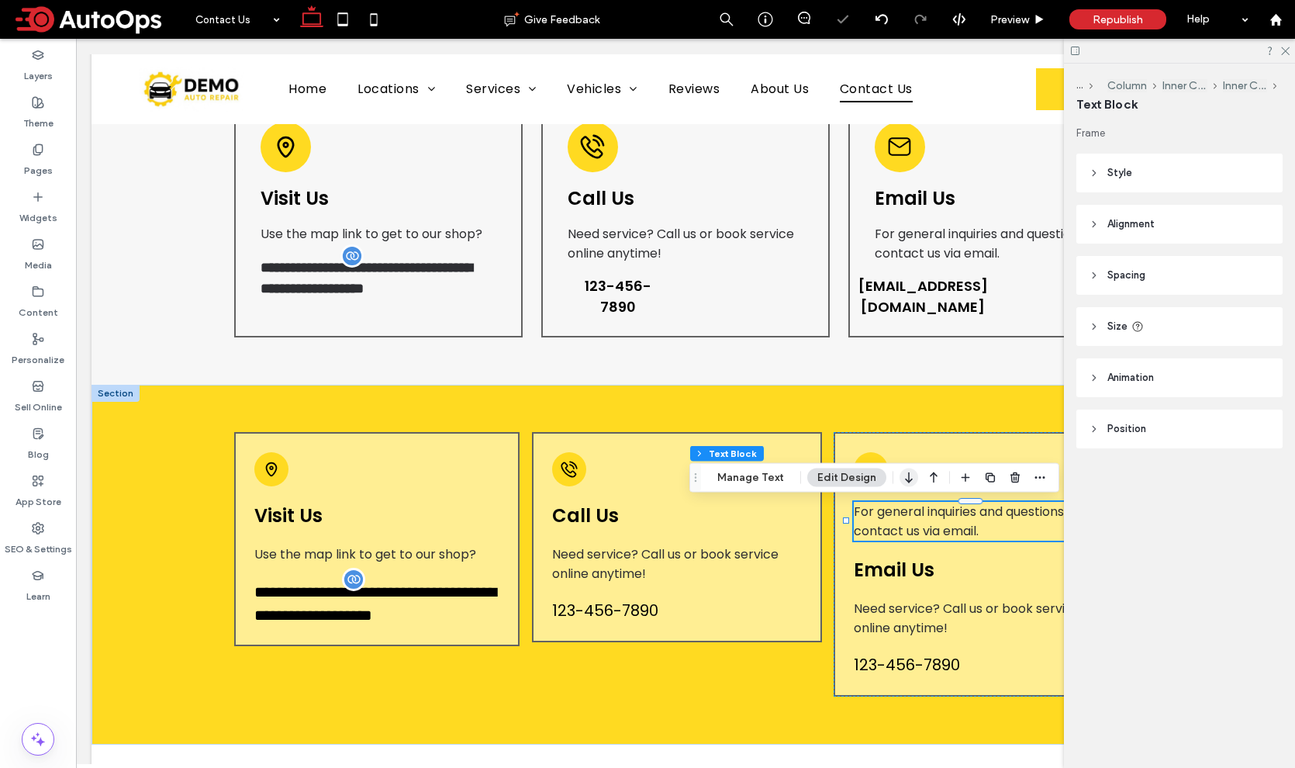
click at [909, 474] on icon "button" at bounding box center [908, 478] width 19 height 28
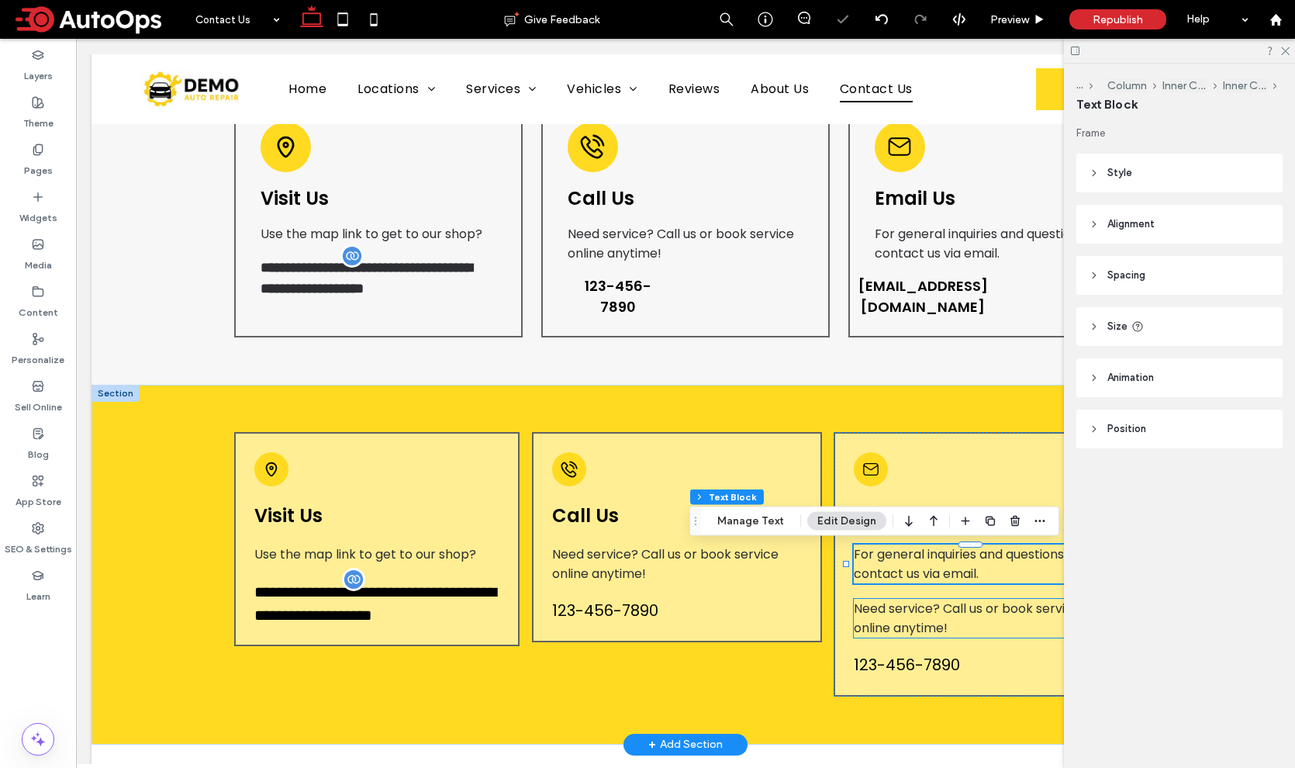
click at [913, 620] on span "Need service? Call us or book service online anytime!" at bounding box center [967, 617] width 226 height 37
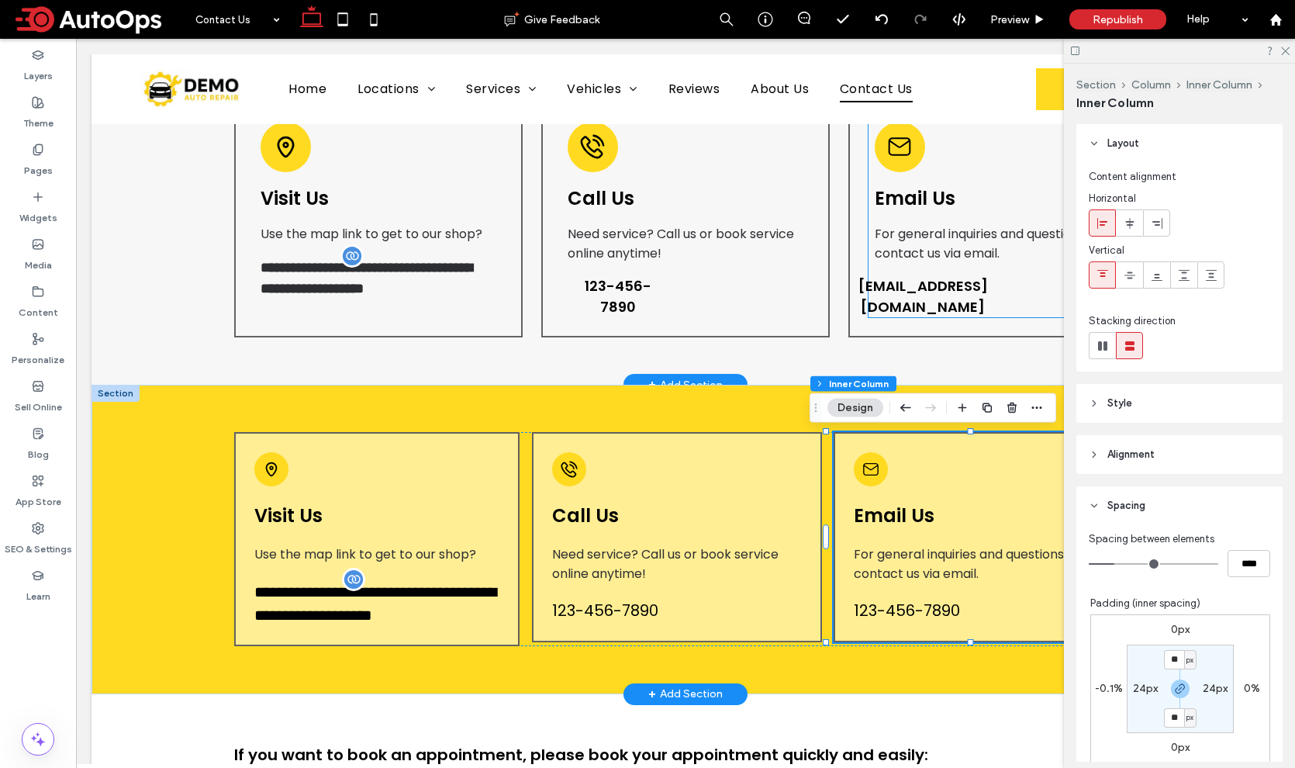
click at [920, 279] on span "[EMAIL_ADDRESS][DOMAIN_NAME]" at bounding box center [922, 296] width 129 height 42
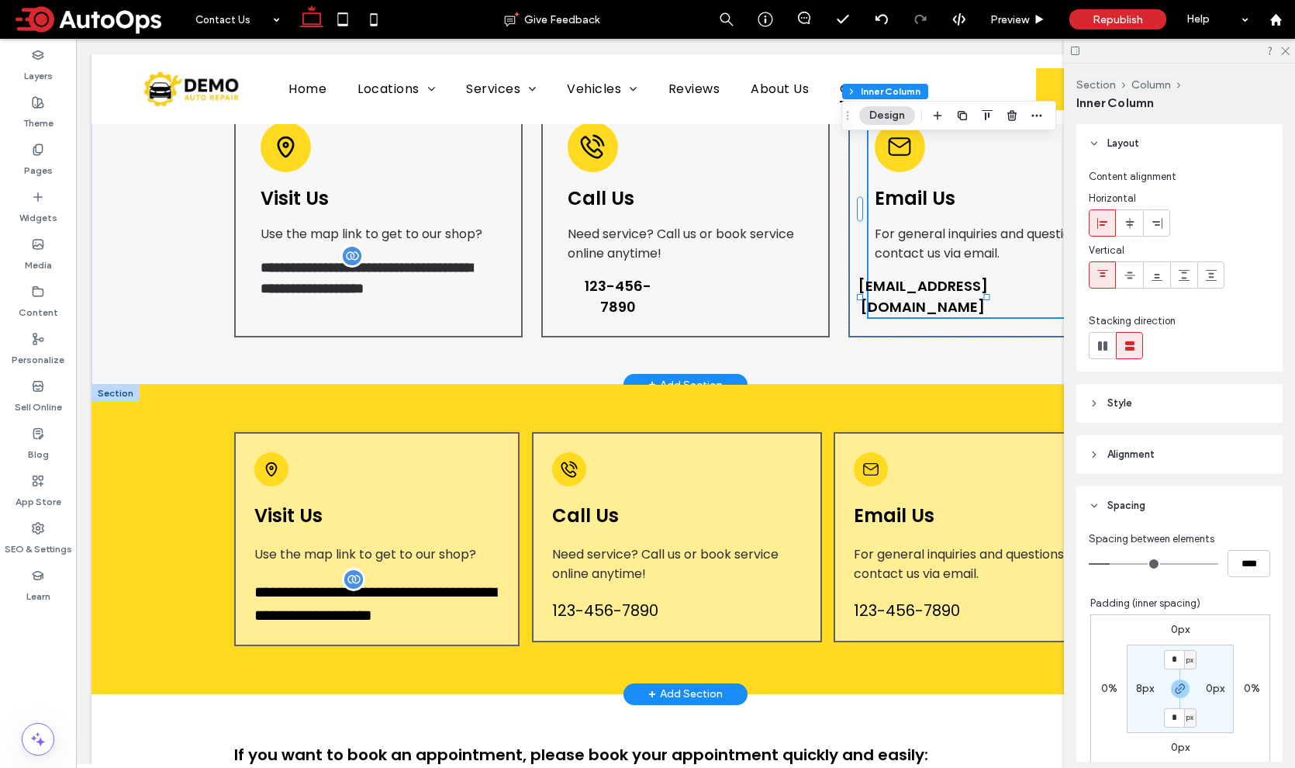
click at [920, 279] on span "[EMAIL_ADDRESS][DOMAIN_NAME]" at bounding box center [922, 296] width 129 height 42
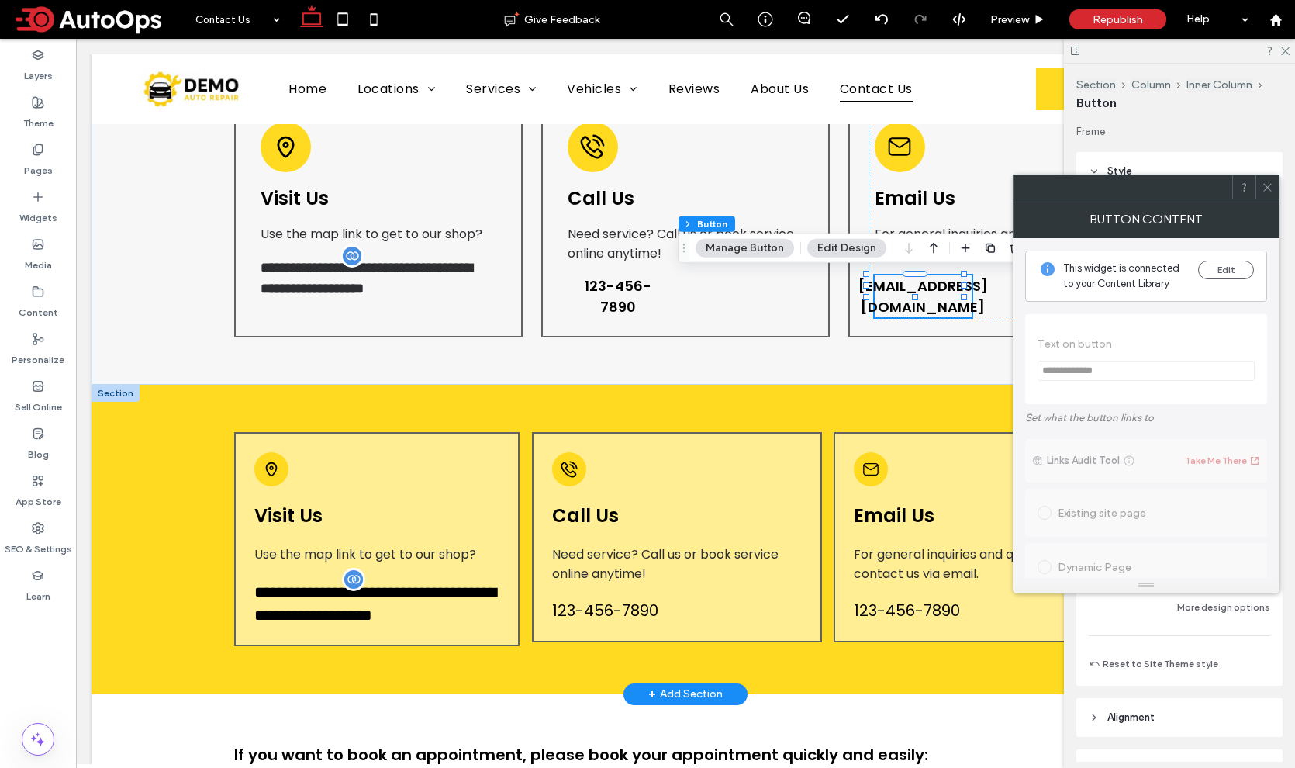
click at [747, 249] on button "Manage Button" at bounding box center [744, 248] width 98 height 19
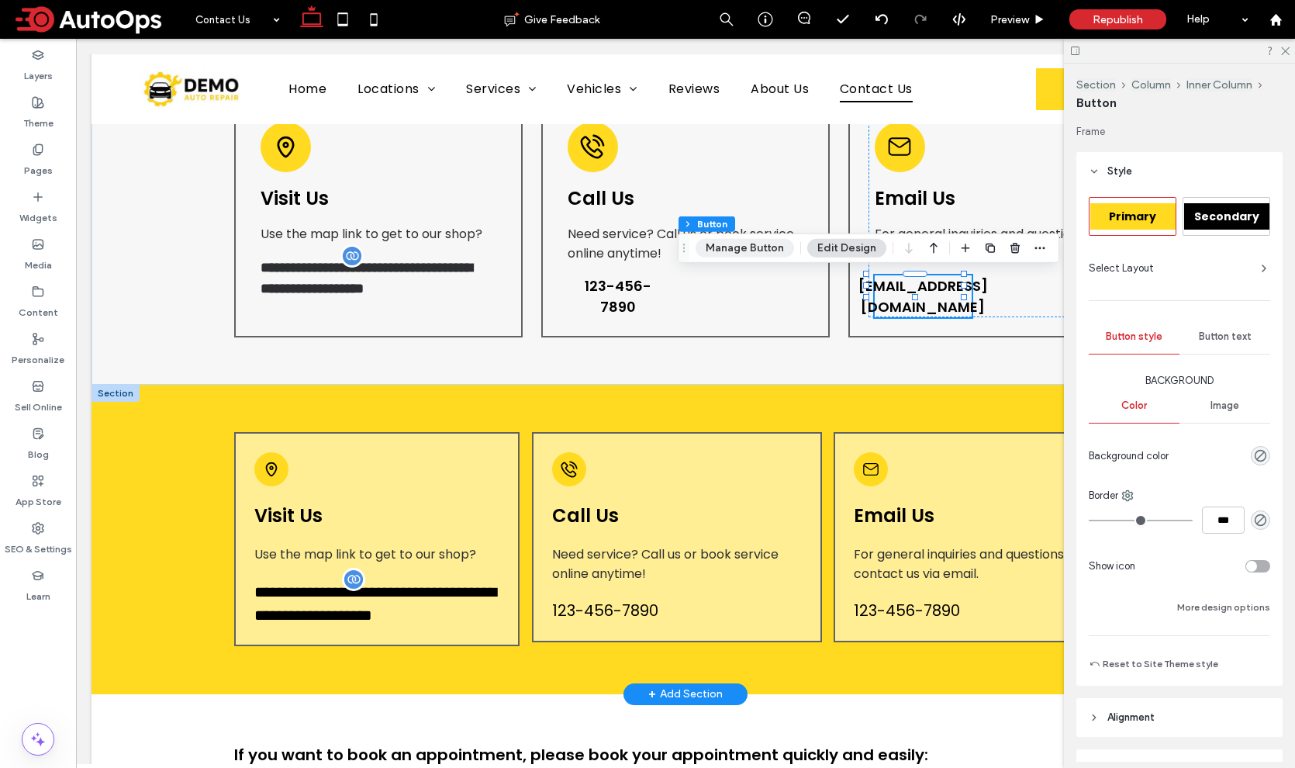
click at [769, 251] on button "Manage Button" at bounding box center [744, 248] width 98 height 19
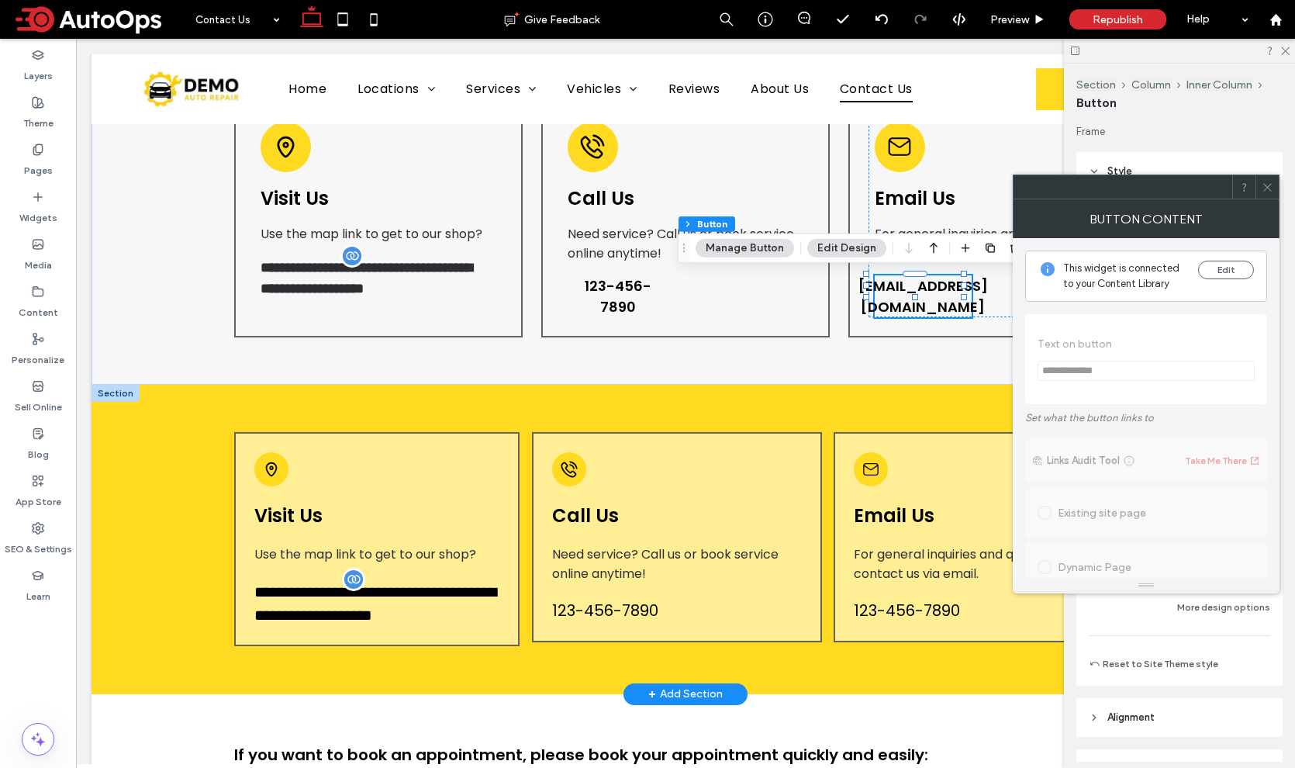
click at [1267, 189] on icon at bounding box center [1267, 187] width 12 height 12
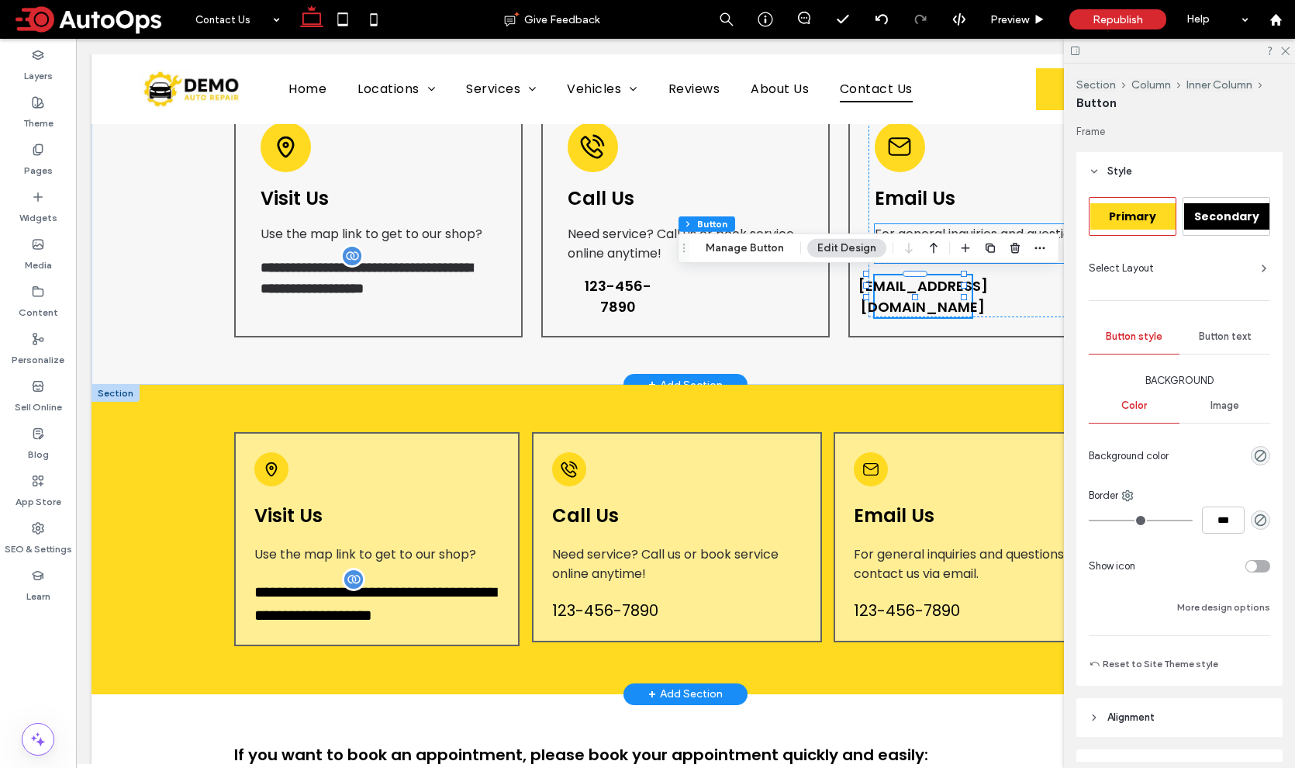
click at [913, 231] on span "For general inquiries and questions, contact us via email." at bounding box center [981, 243] width 212 height 37
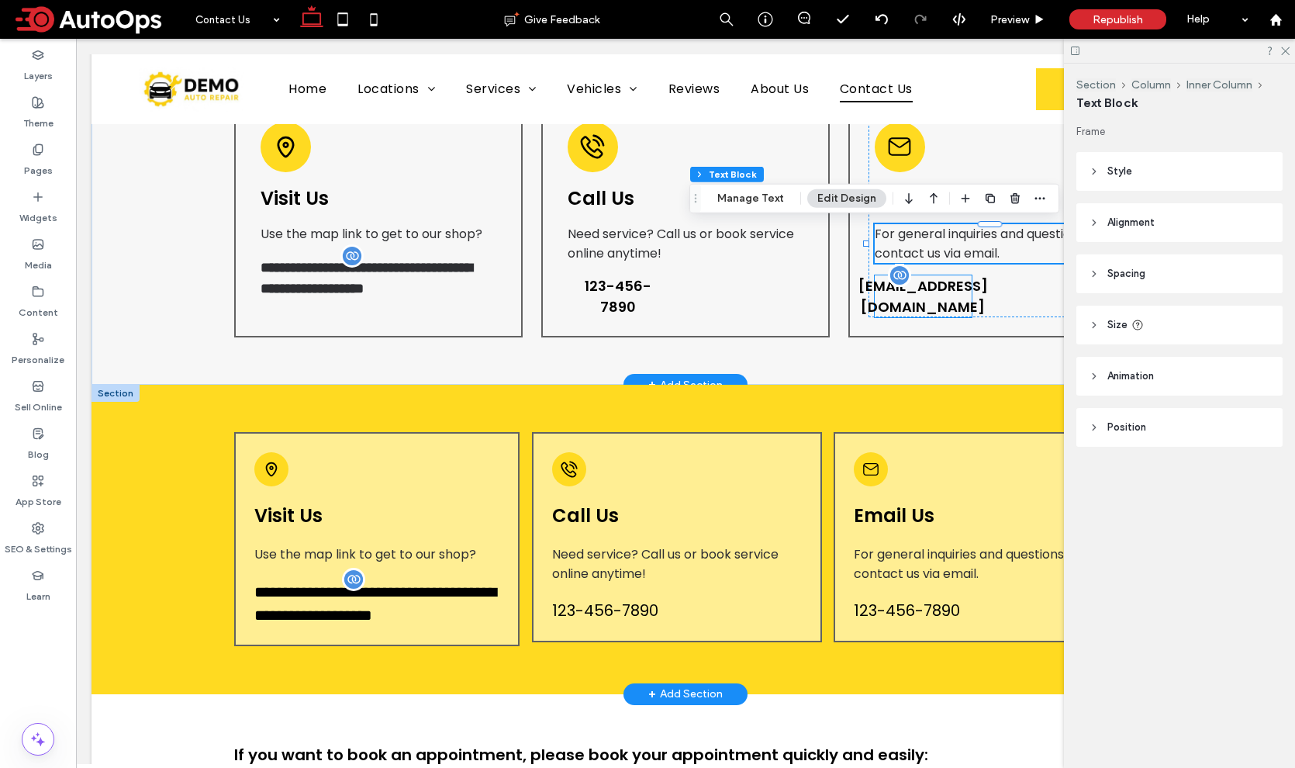
click at [913, 278] on span "[EMAIL_ADDRESS][DOMAIN_NAME]" at bounding box center [922, 296] width 129 height 42
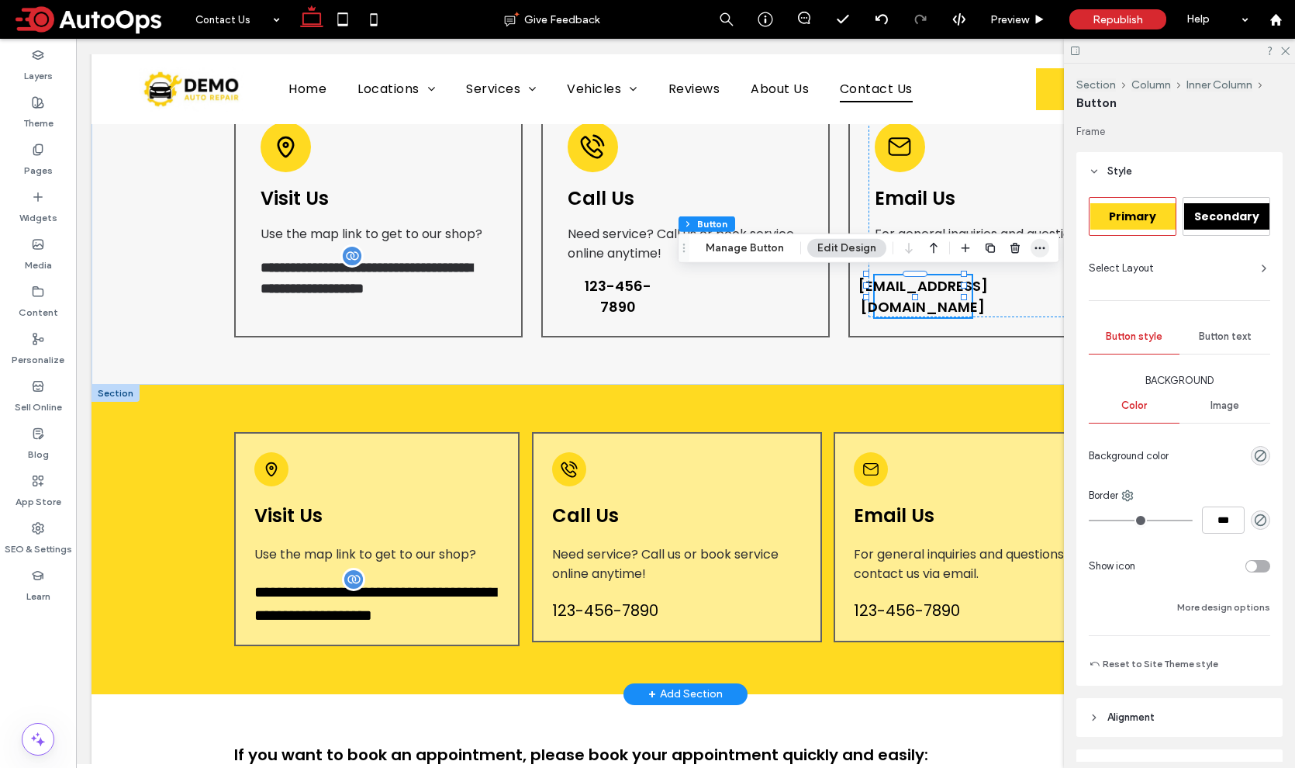
click at [1040, 247] on use "button" at bounding box center [1040, 248] width 10 height 2
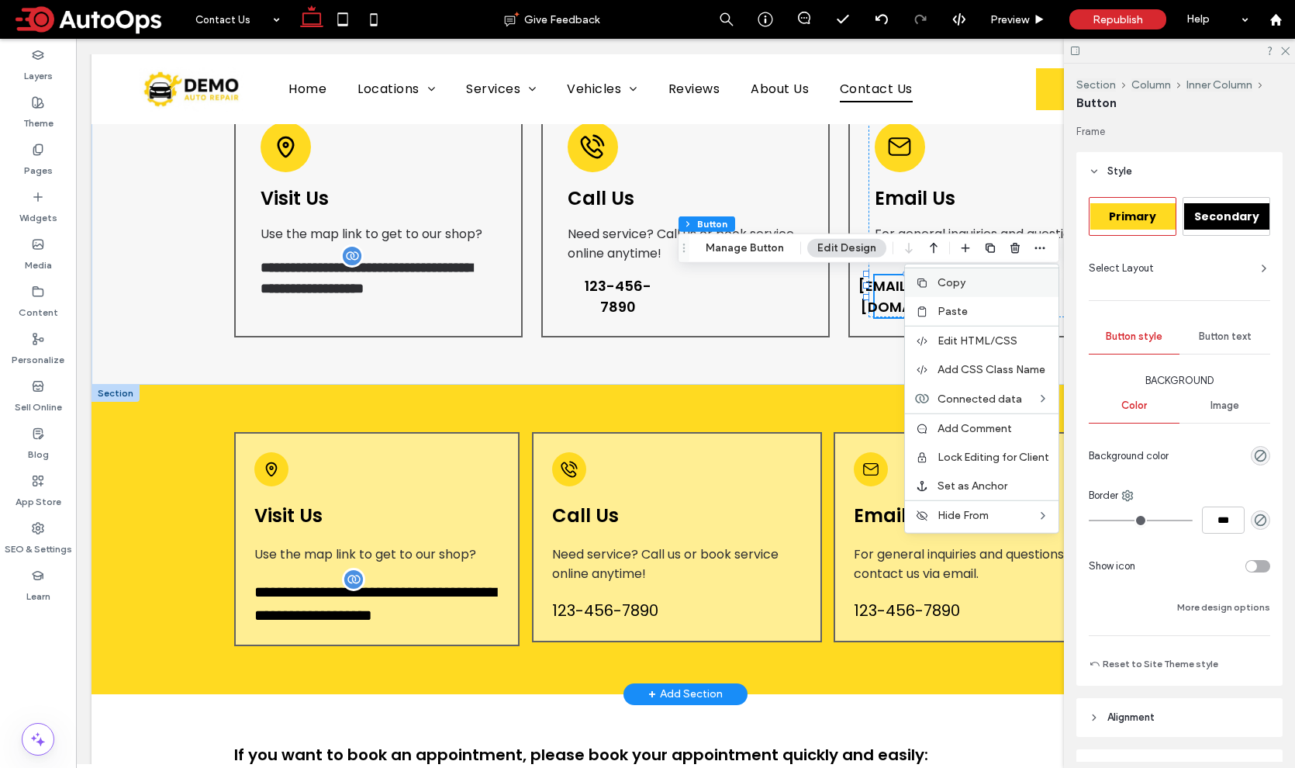
click at [964, 281] on label "Copy" at bounding box center [993, 282] width 112 height 13
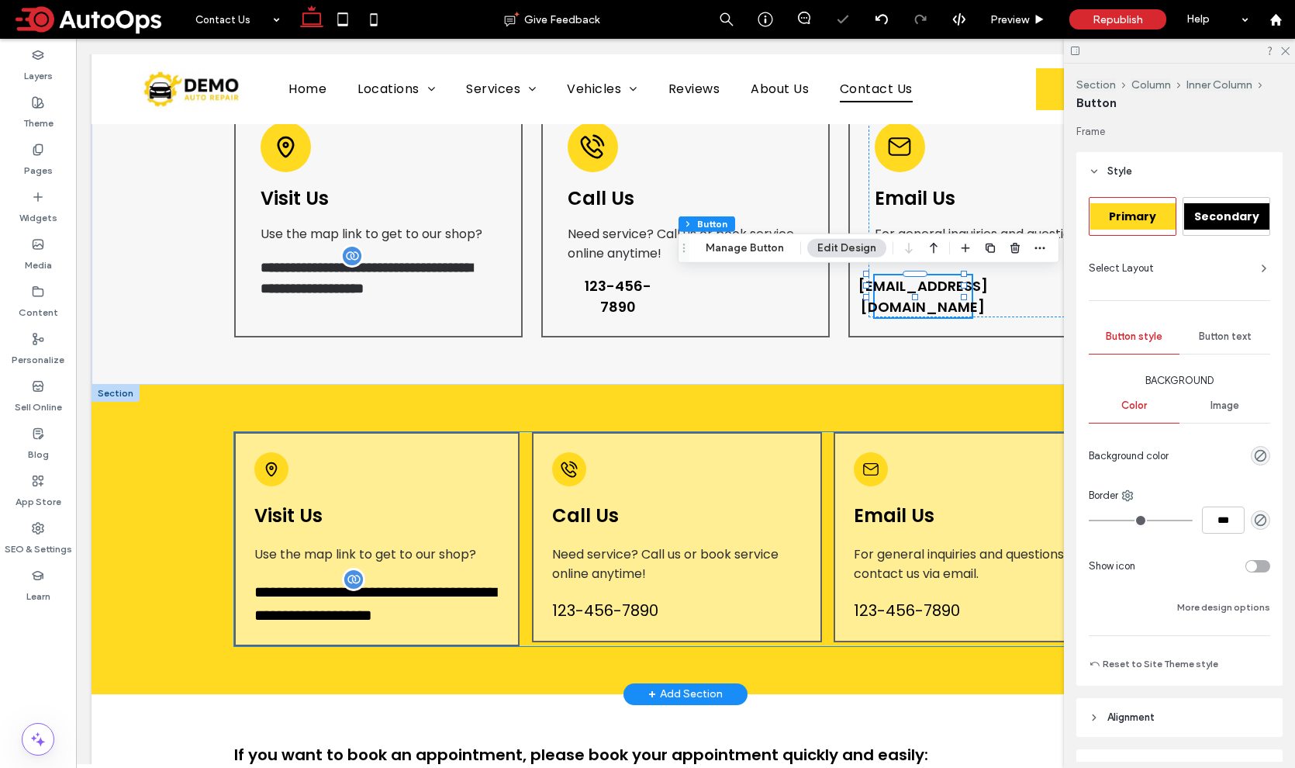
click at [930, 538] on div "Email Us For general inquiries and questions, contact us via email. 123-456-7890" at bounding box center [978, 537] width 291 height 210
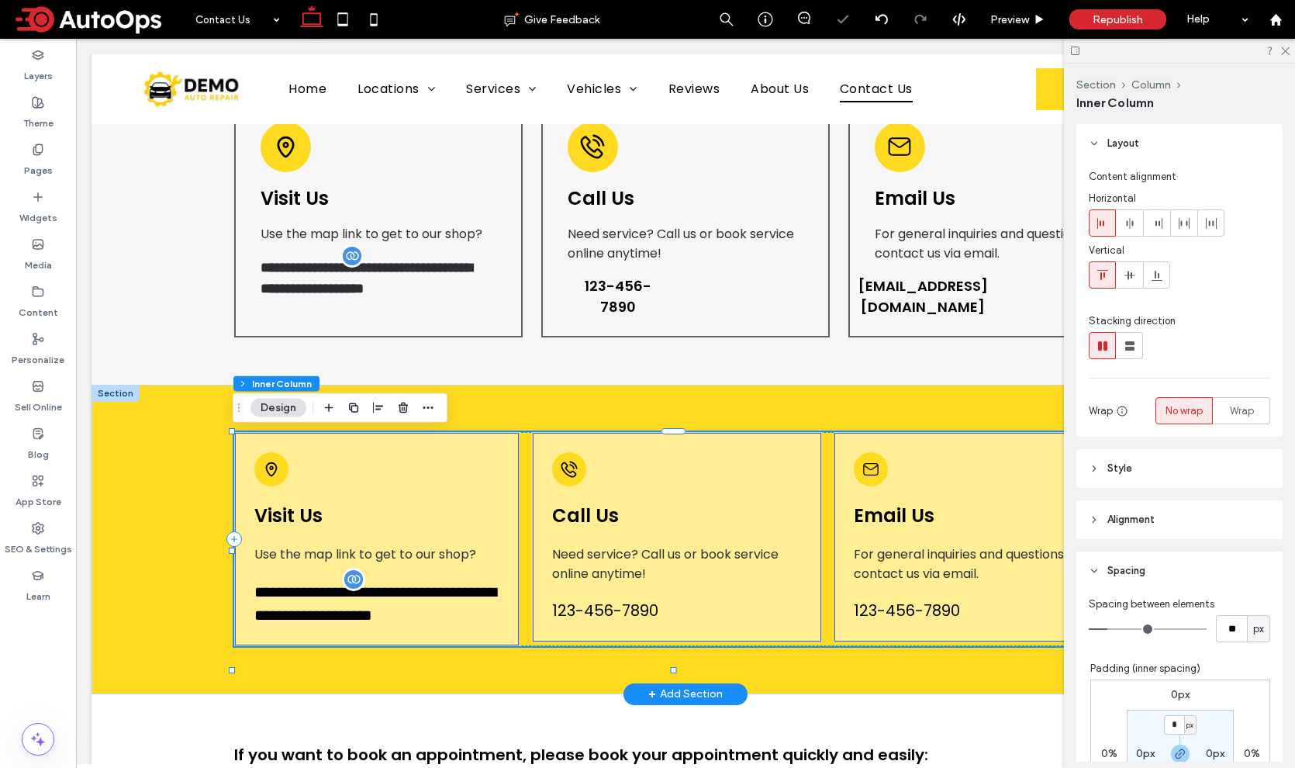
click at [930, 538] on div "Email Us For general inquiries and questions, contact us via email. 123-456-7890" at bounding box center [978, 537] width 291 height 210
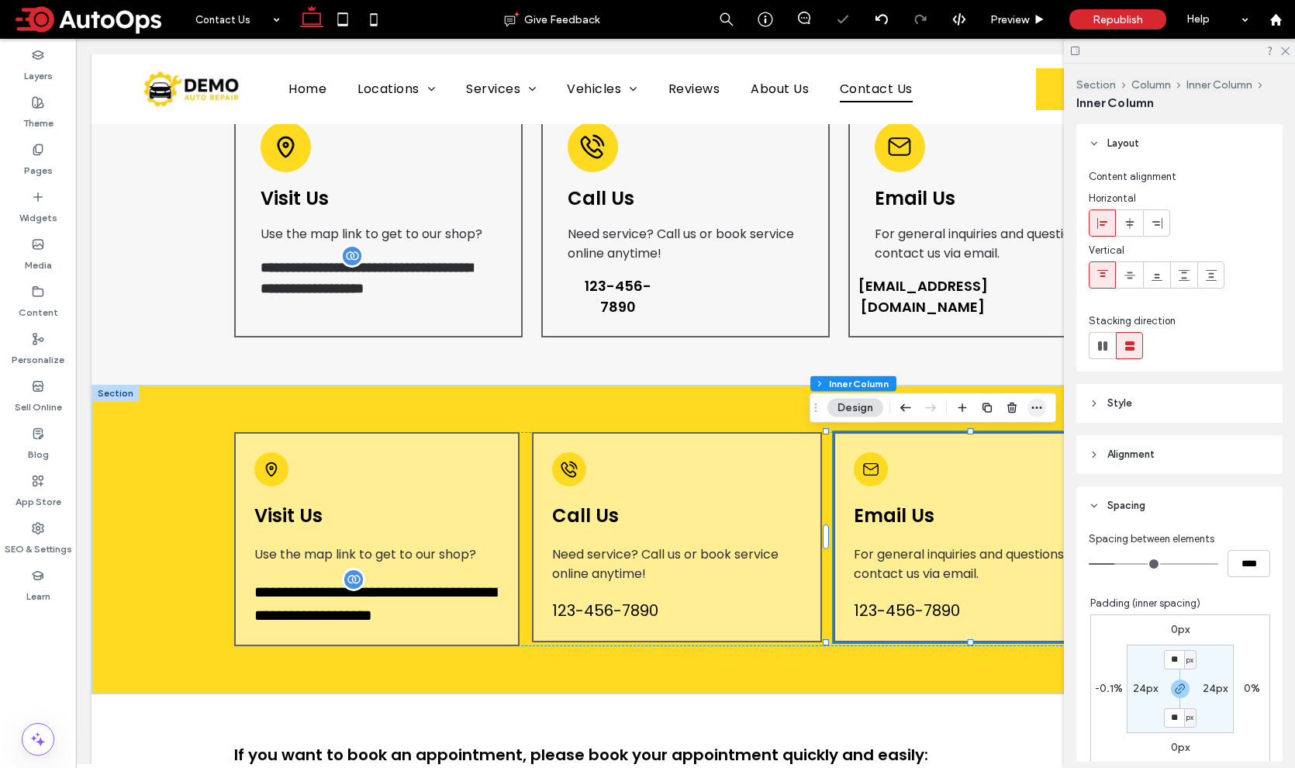
click at [1032, 404] on icon "button" at bounding box center [1036, 408] width 12 height 12
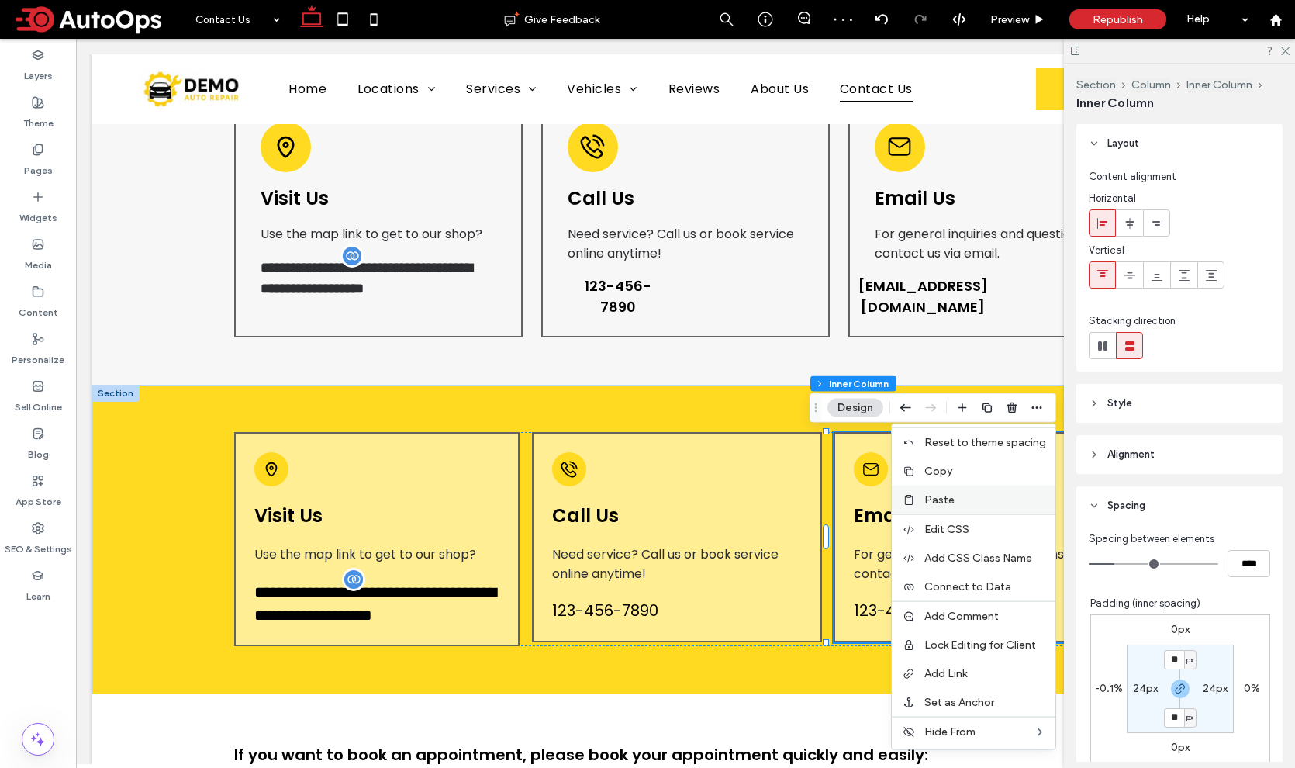
click at [969, 499] on label "Paste" at bounding box center [985, 499] width 122 height 13
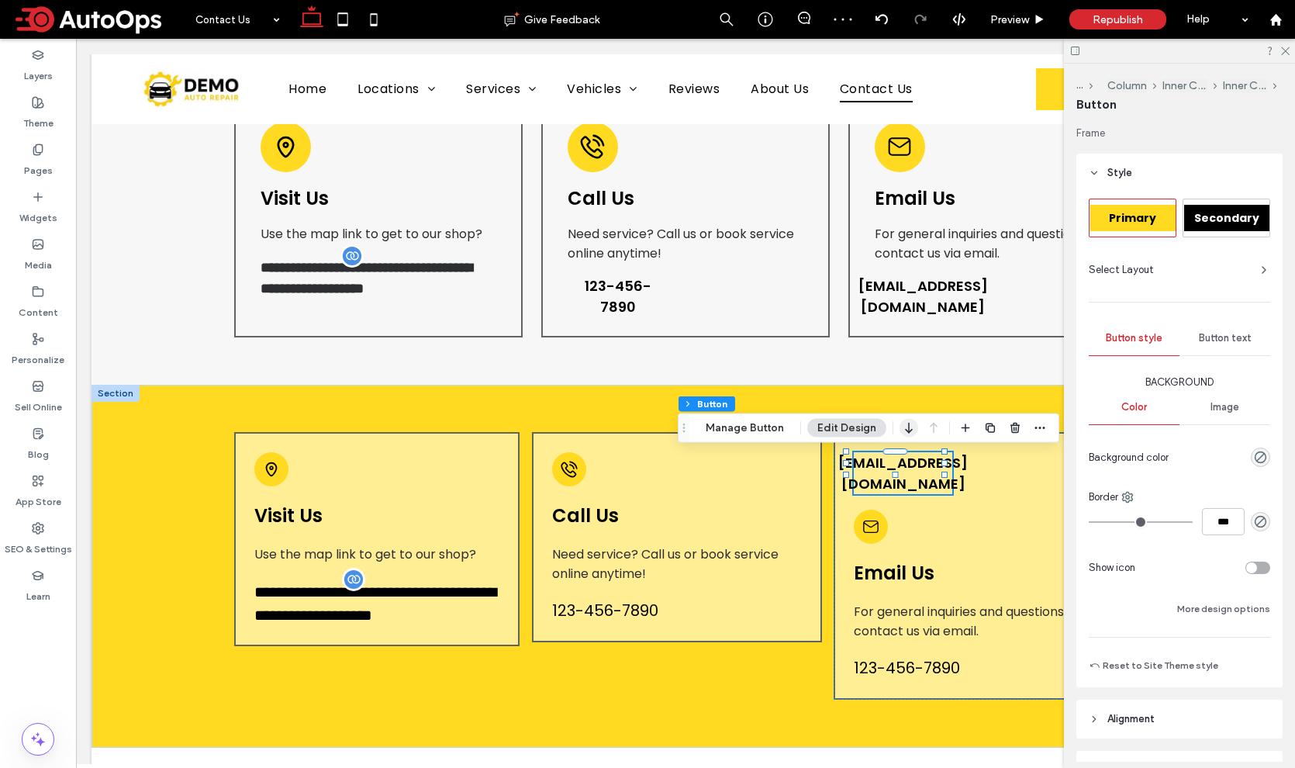
click at [901, 430] on icon "button" at bounding box center [908, 428] width 19 height 28
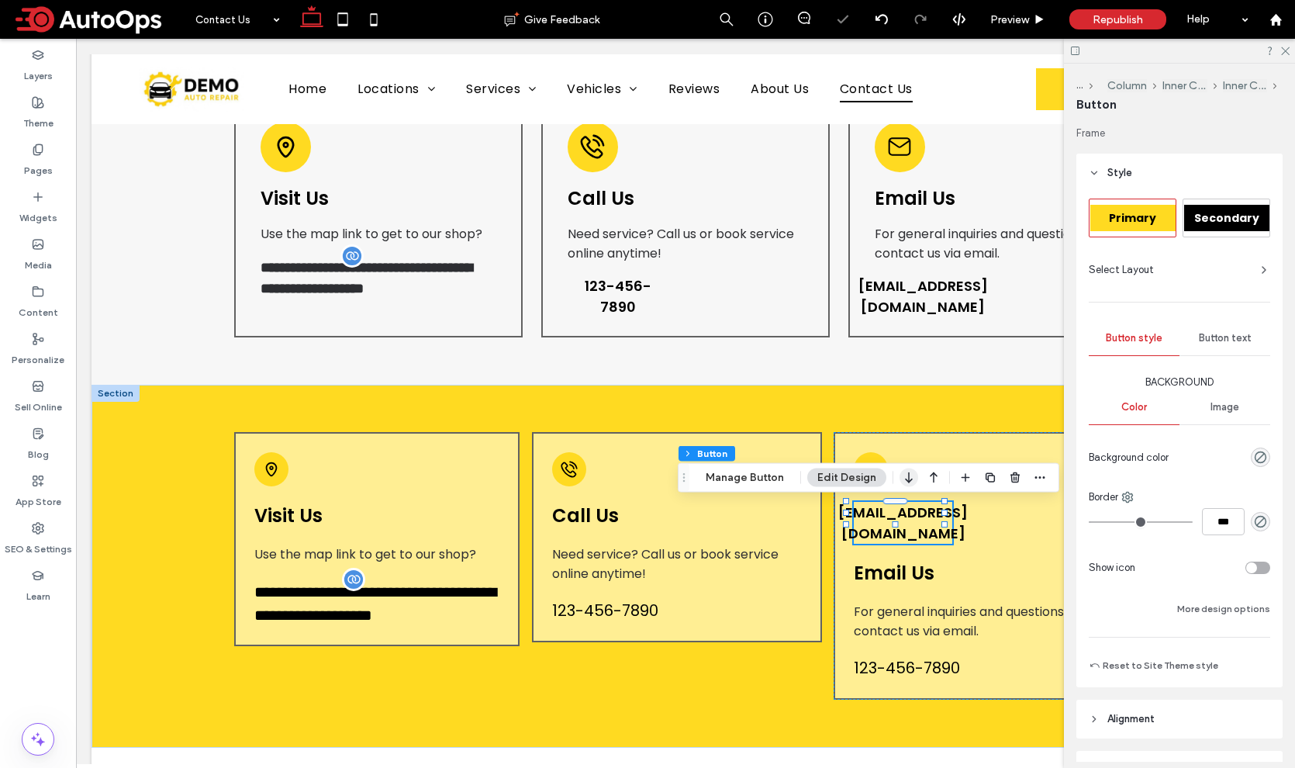
click at [909, 485] on icon "button" at bounding box center [908, 478] width 19 height 28
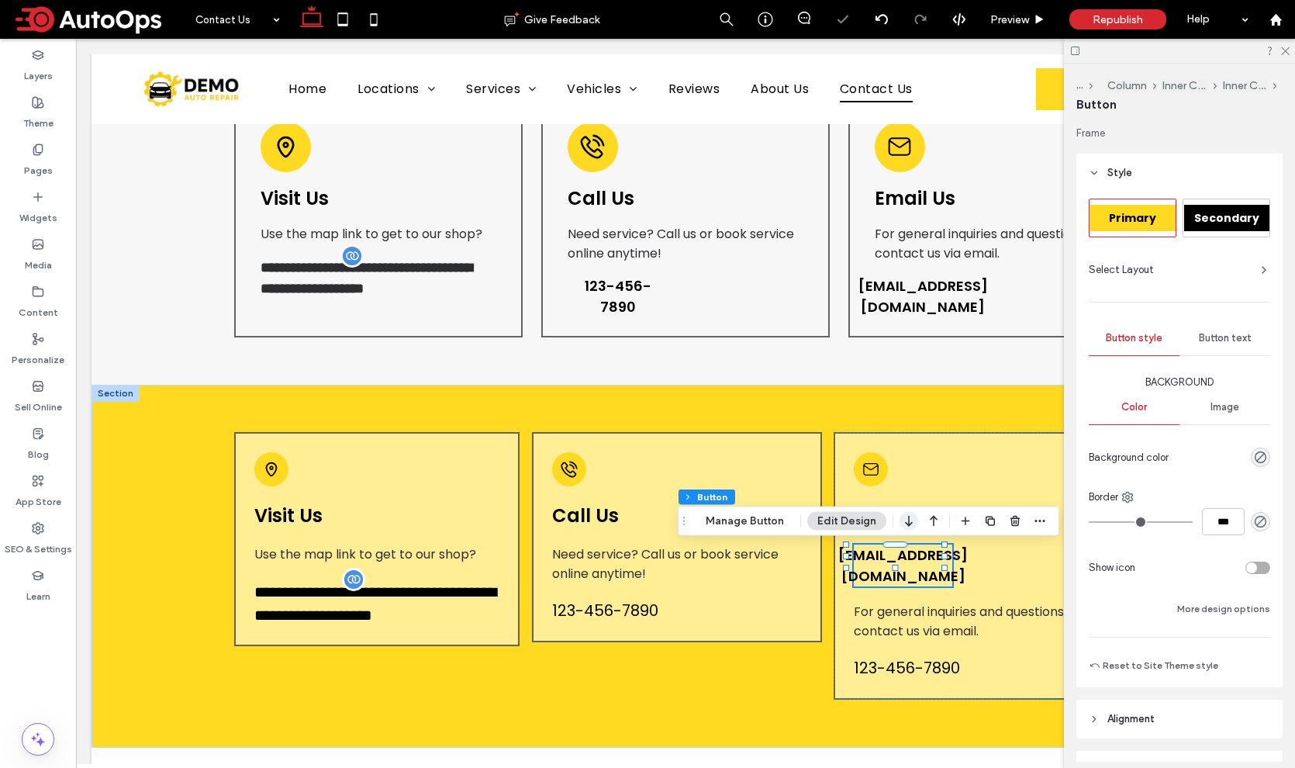
click at [909, 521] on icon "button" at bounding box center [908, 521] width 19 height 28
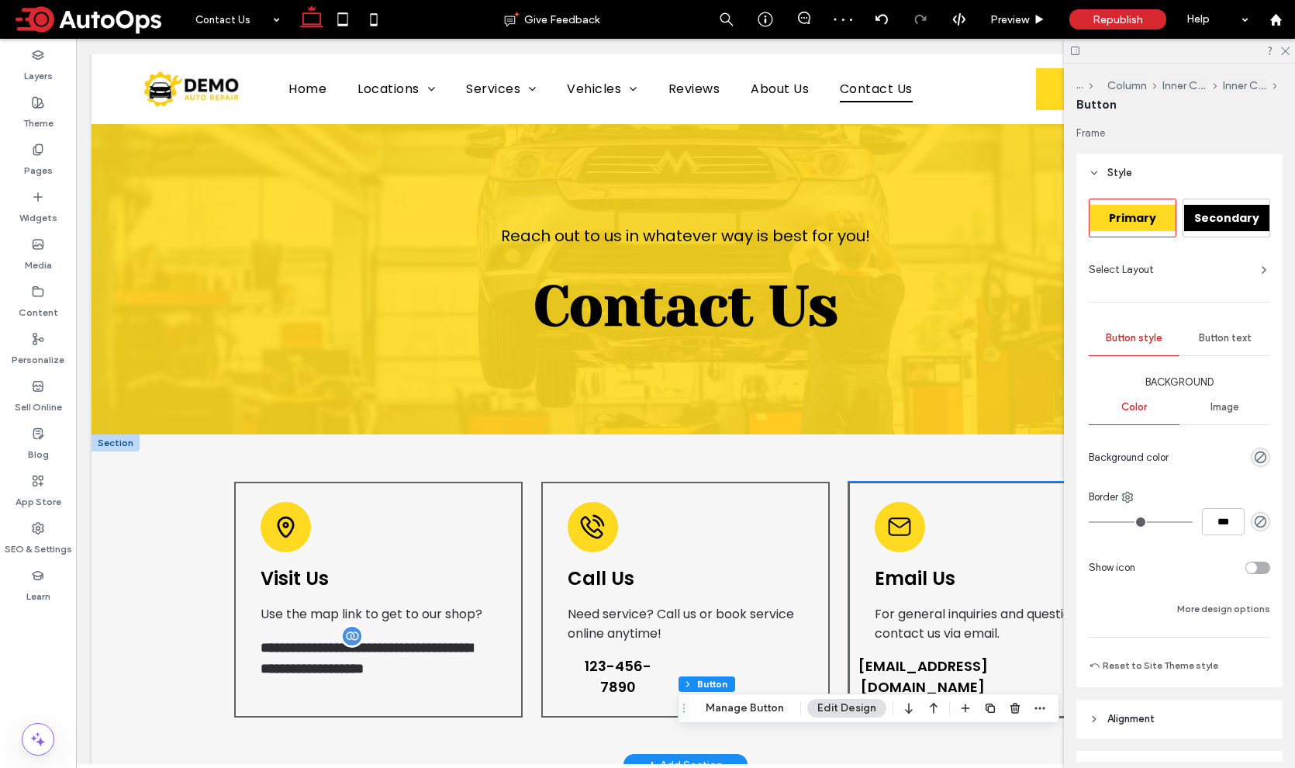
scroll to position [425, 0]
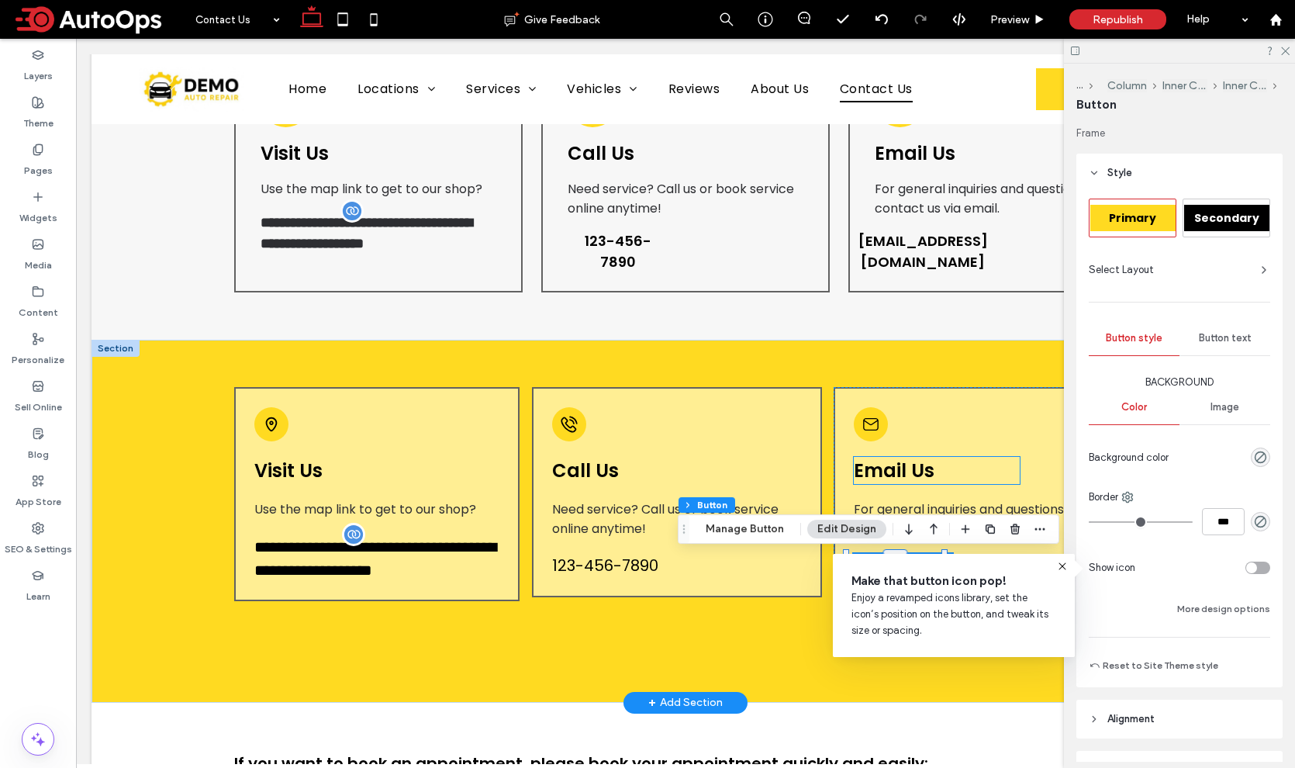
click at [918, 477] on span "Email Us" at bounding box center [894, 470] width 81 height 26
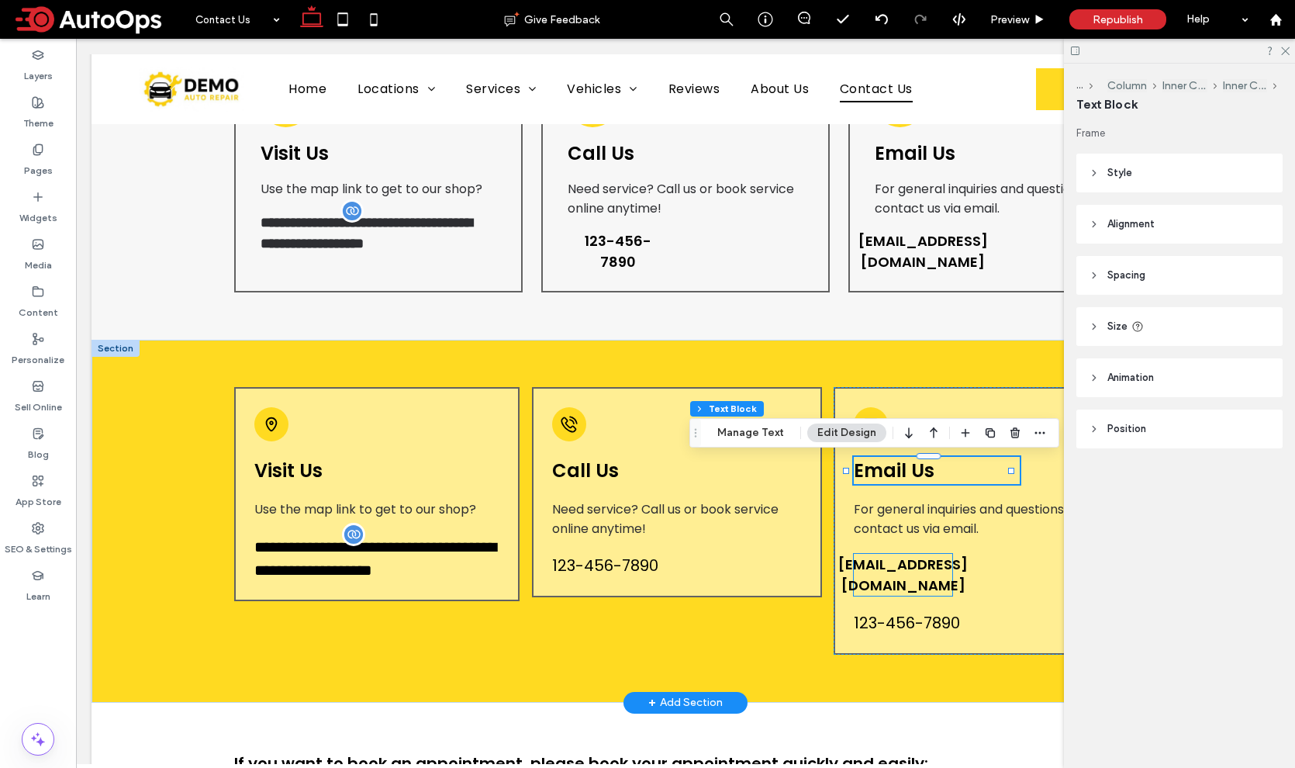
click at [918, 564] on span "[EMAIL_ADDRESS][DOMAIN_NAME]" at bounding box center [902, 575] width 129 height 42
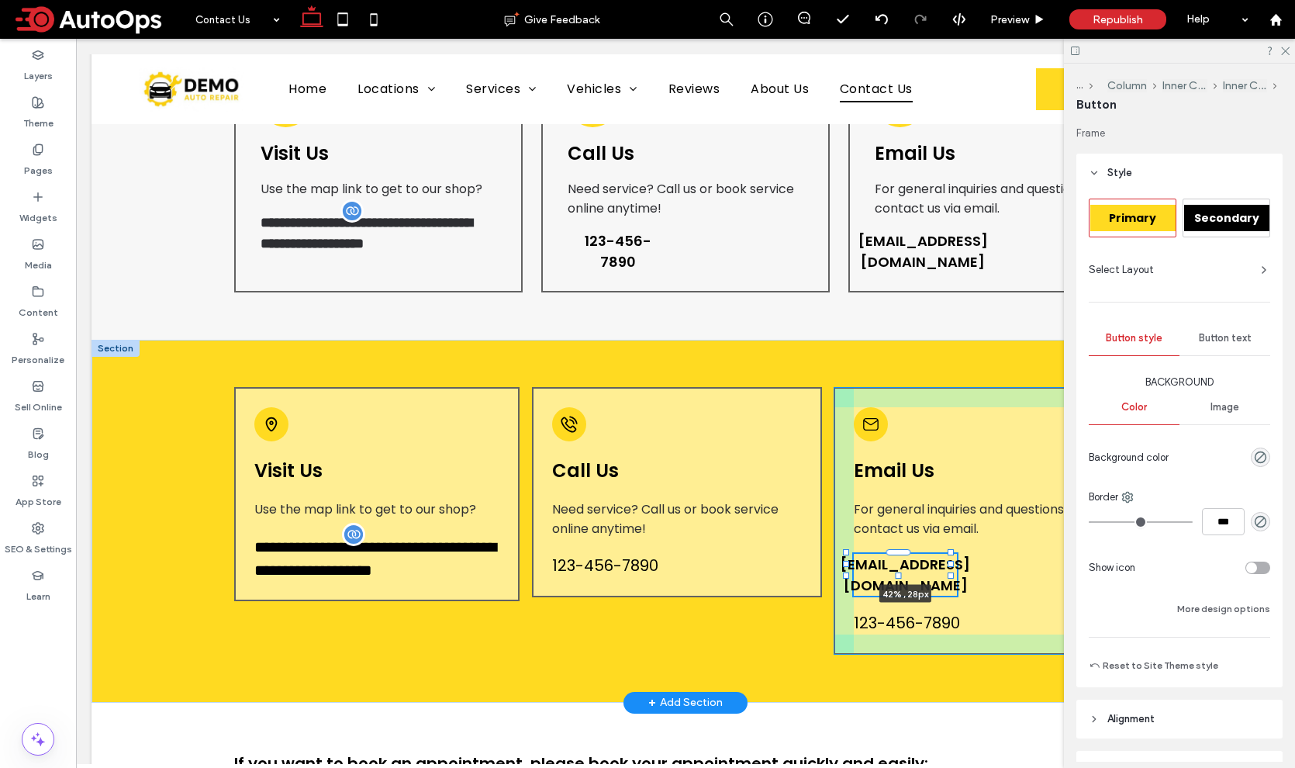
drag, startPoint x: 945, startPoint y: 564, endPoint x: 951, endPoint y: 575, distance: 11.8
click at [847, 554] on div at bounding box center [847, 553] width 1 height 1
type input "**"
type input "****"
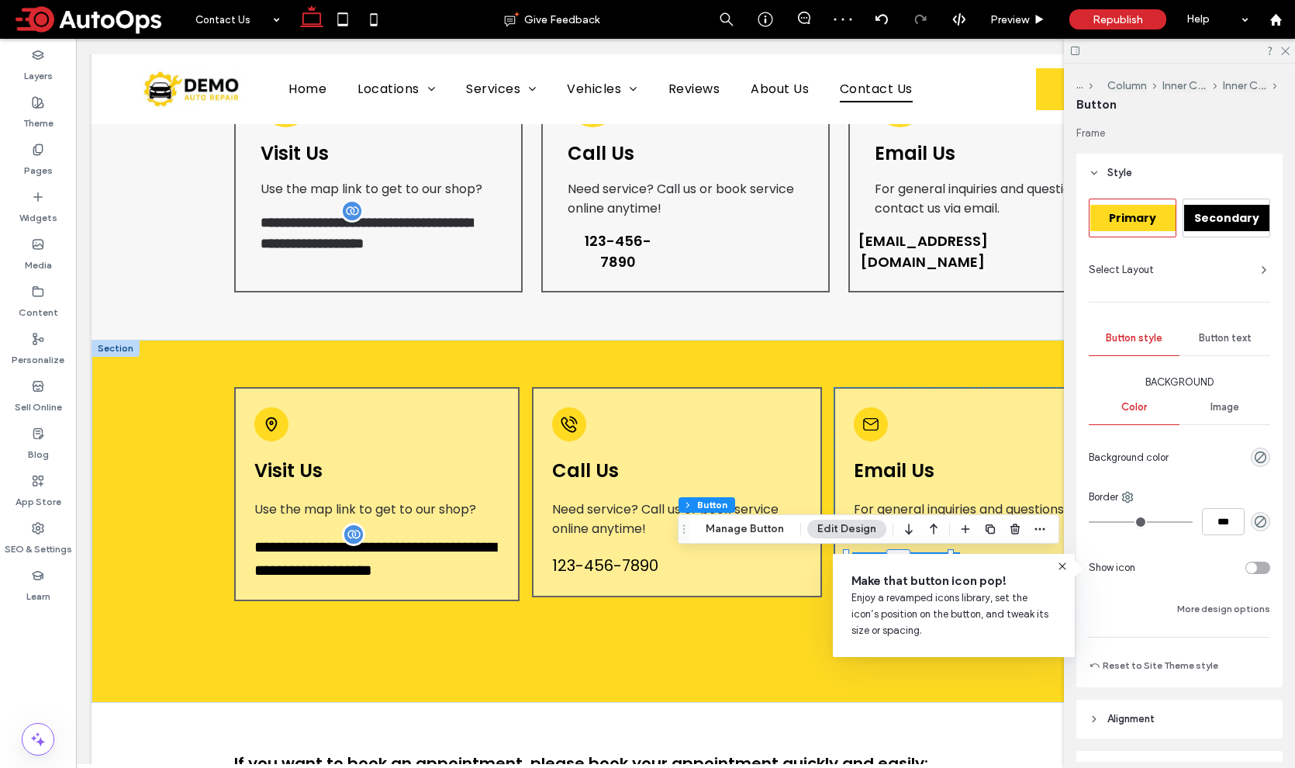
click at [1220, 340] on span "Button text" at bounding box center [1225, 338] width 53 height 12
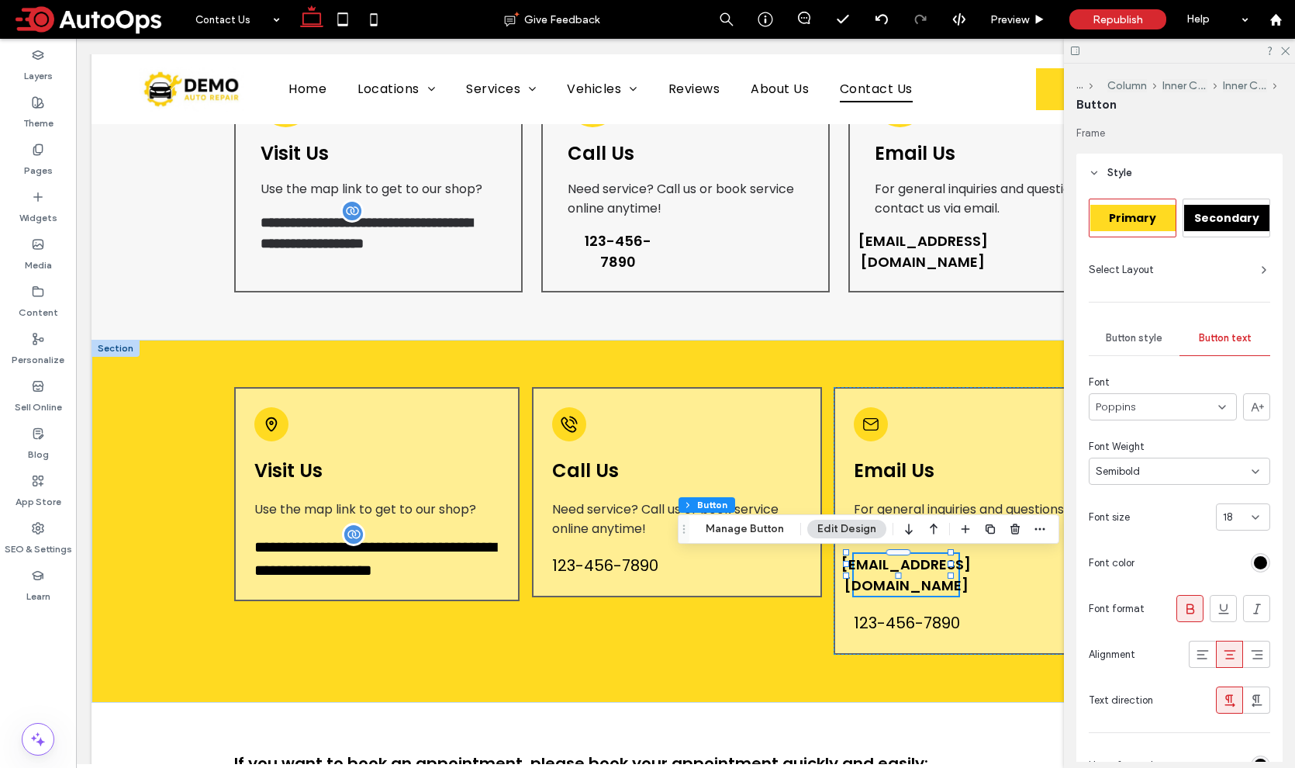
click at [1161, 470] on div "Semibold" at bounding box center [1174, 472] width 156 height 16
click at [1145, 579] on div "Normal" at bounding box center [1174, 579] width 171 height 27
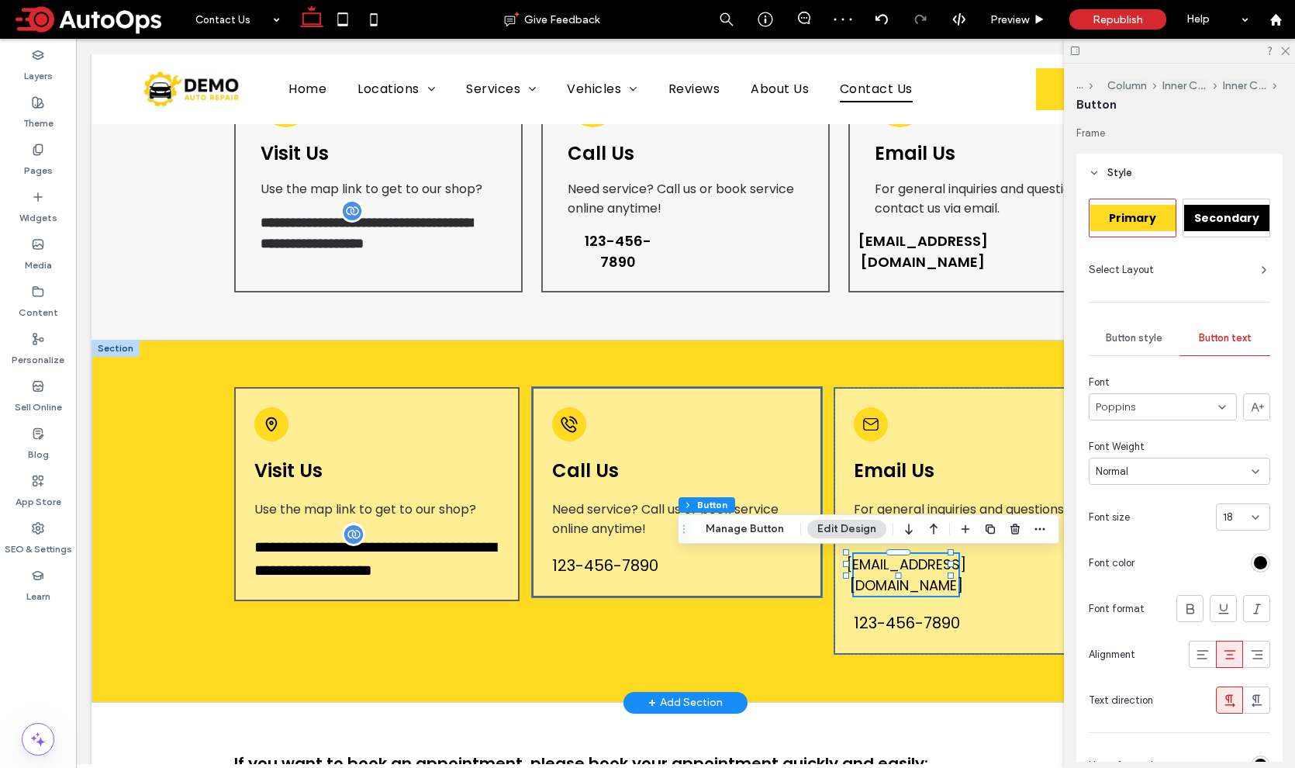
click at [633, 562] on span "123-456-7890" at bounding box center [605, 565] width 106 height 23
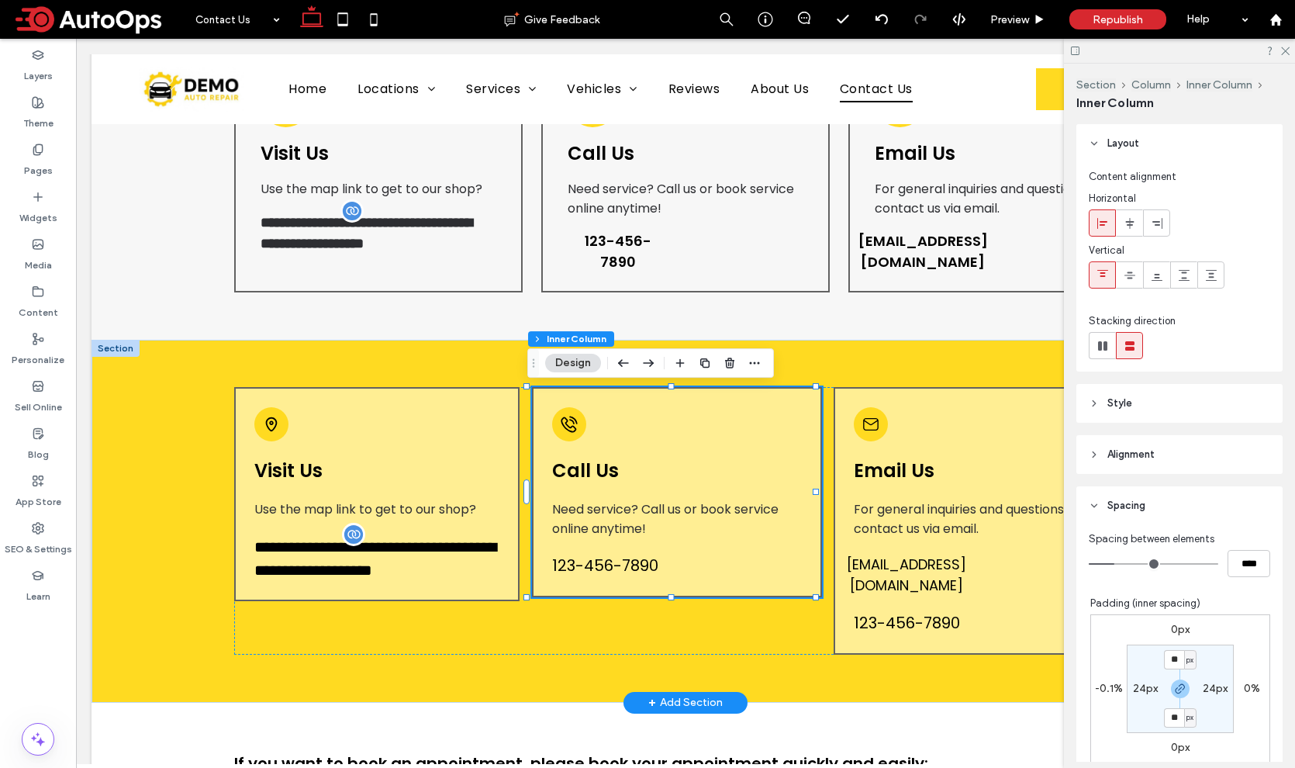
click at [633, 562] on span "123-456-7890" at bounding box center [605, 565] width 106 height 23
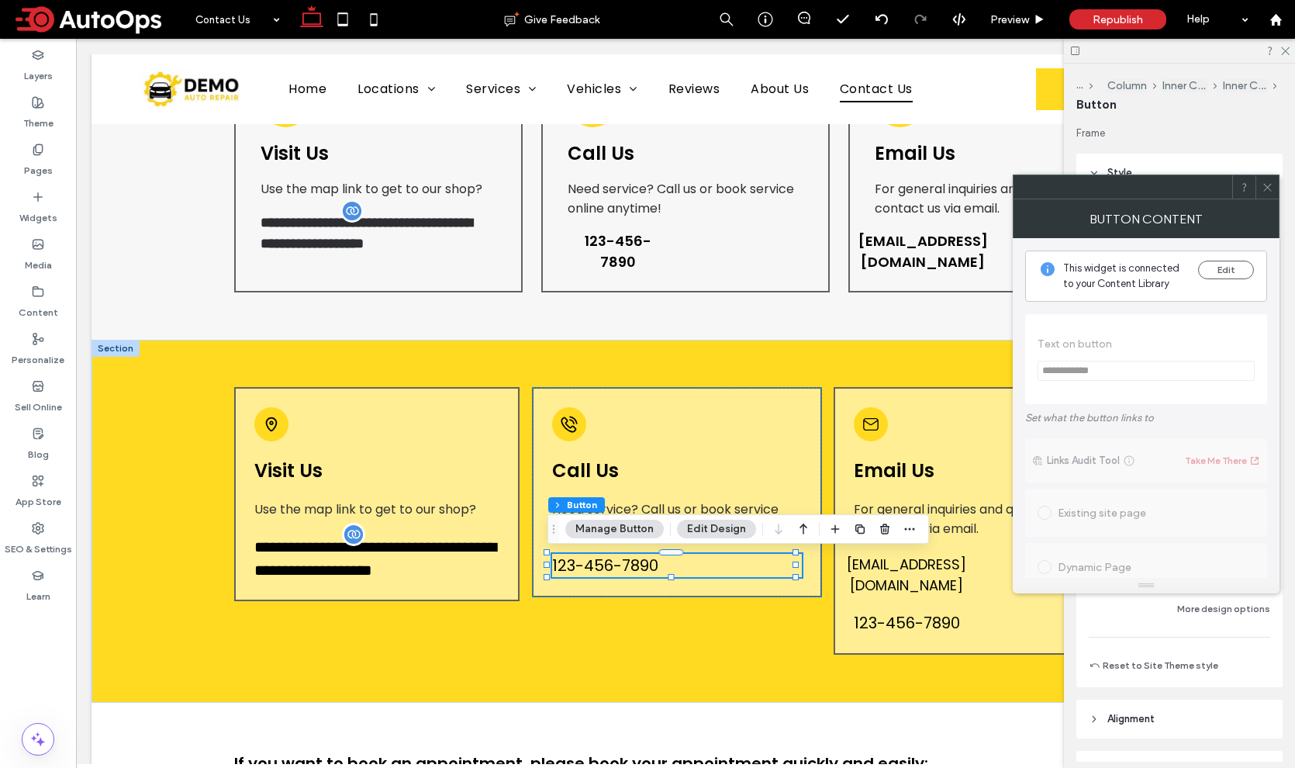
drag, startPoint x: 1268, startPoint y: 181, endPoint x: 1265, endPoint y: 209, distance: 28.9
click at [1268, 181] on icon at bounding box center [1267, 187] width 12 height 12
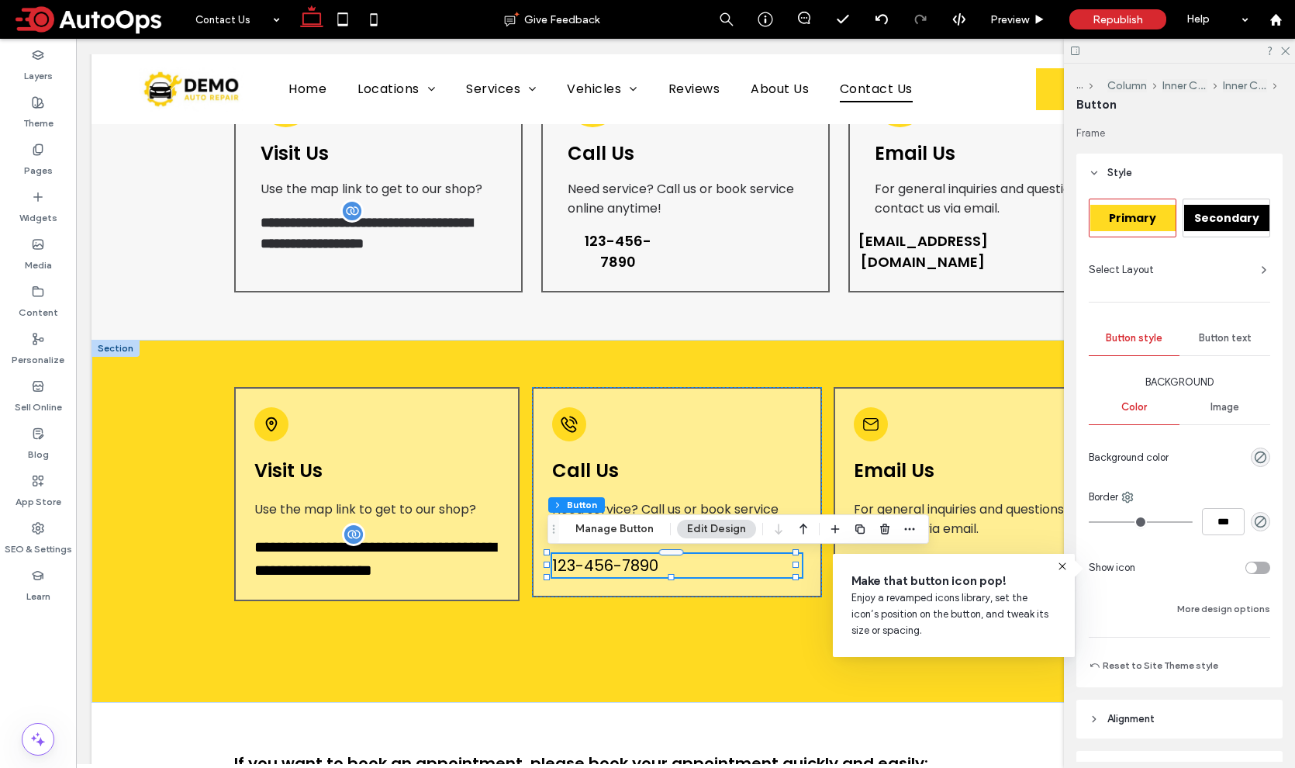
click at [1229, 407] on span "Image" at bounding box center [1224, 407] width 29 height 12
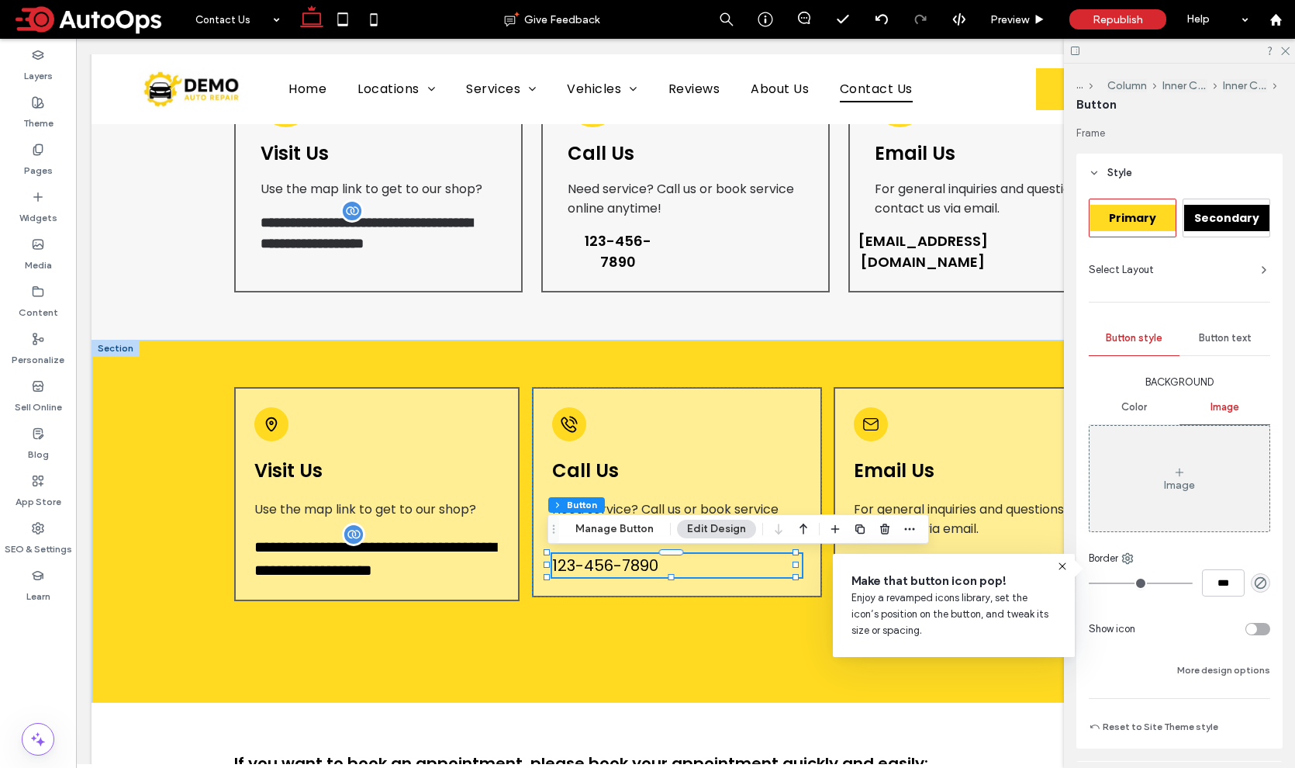
click at [1214, 336] on span "Button text" at bounding box center [1225, 338] width 53 height 12
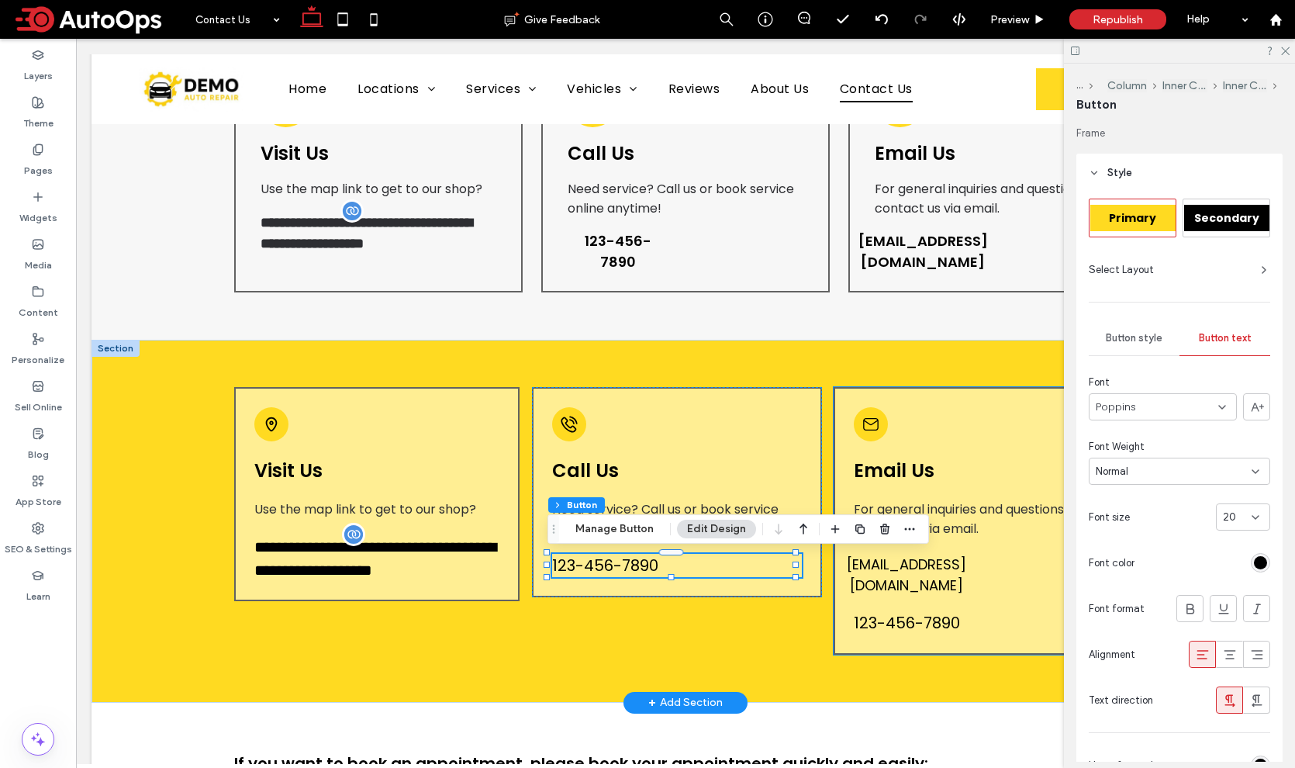
click at [920, 563] on span "[EMAIL_ADDRESS][DOMAIN_NAME]" at bounding box center [906, 575] width 119 height 42
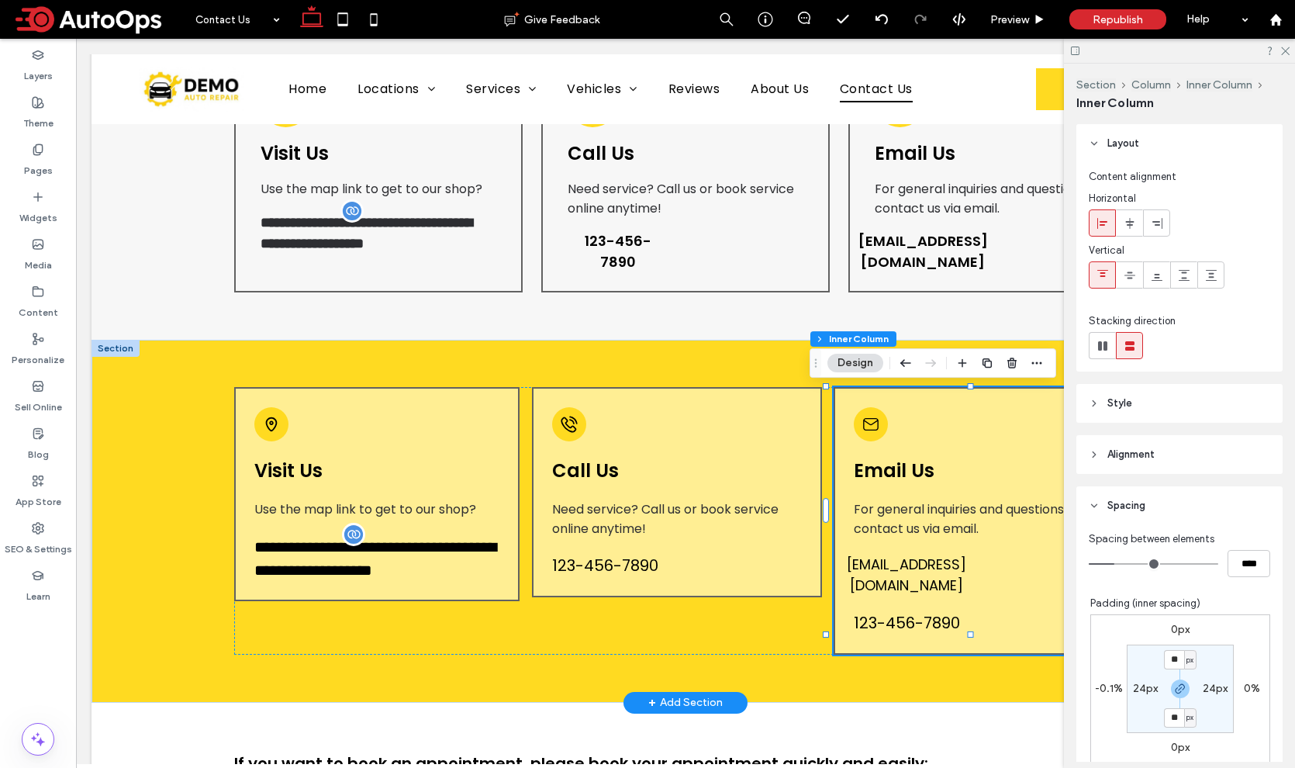
click at [922, 566] on span "[EMAIL_ADDRESS][DOMAIN_NAME]" at bounding box center [906, 575] width 119 height 42
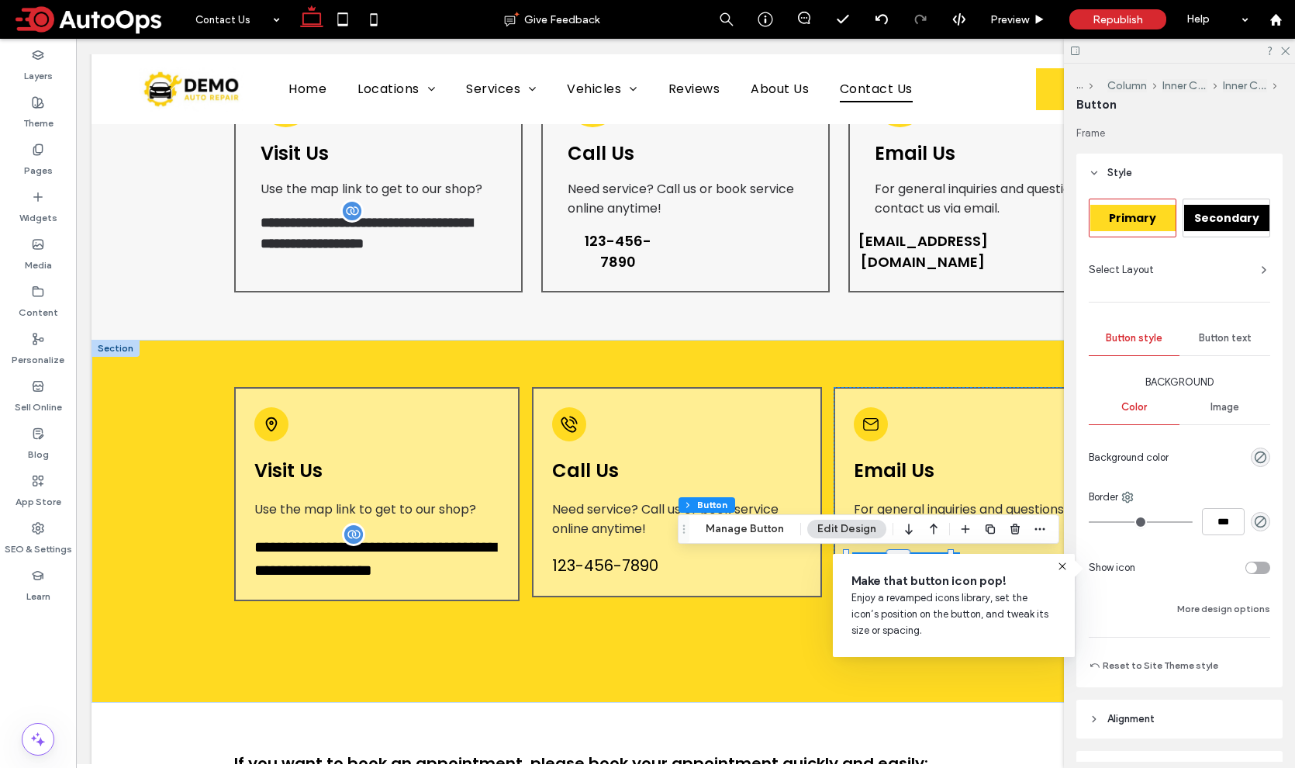
click at [1220, 338] on span "Button text" at bounding box center [1225, 338] width 53 height 12
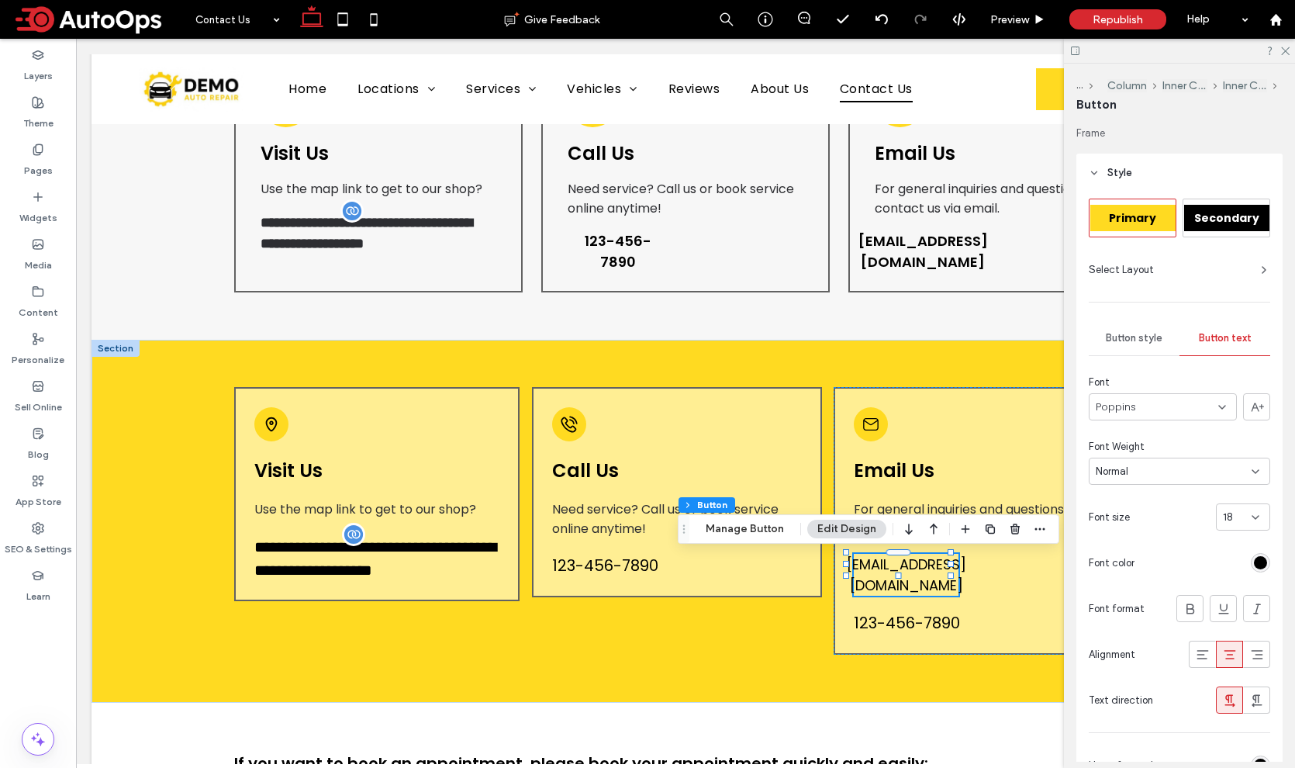
click at [1223, 509] on span "18" at bounding box center [1228, 517] width 10 height 16
type input "**"
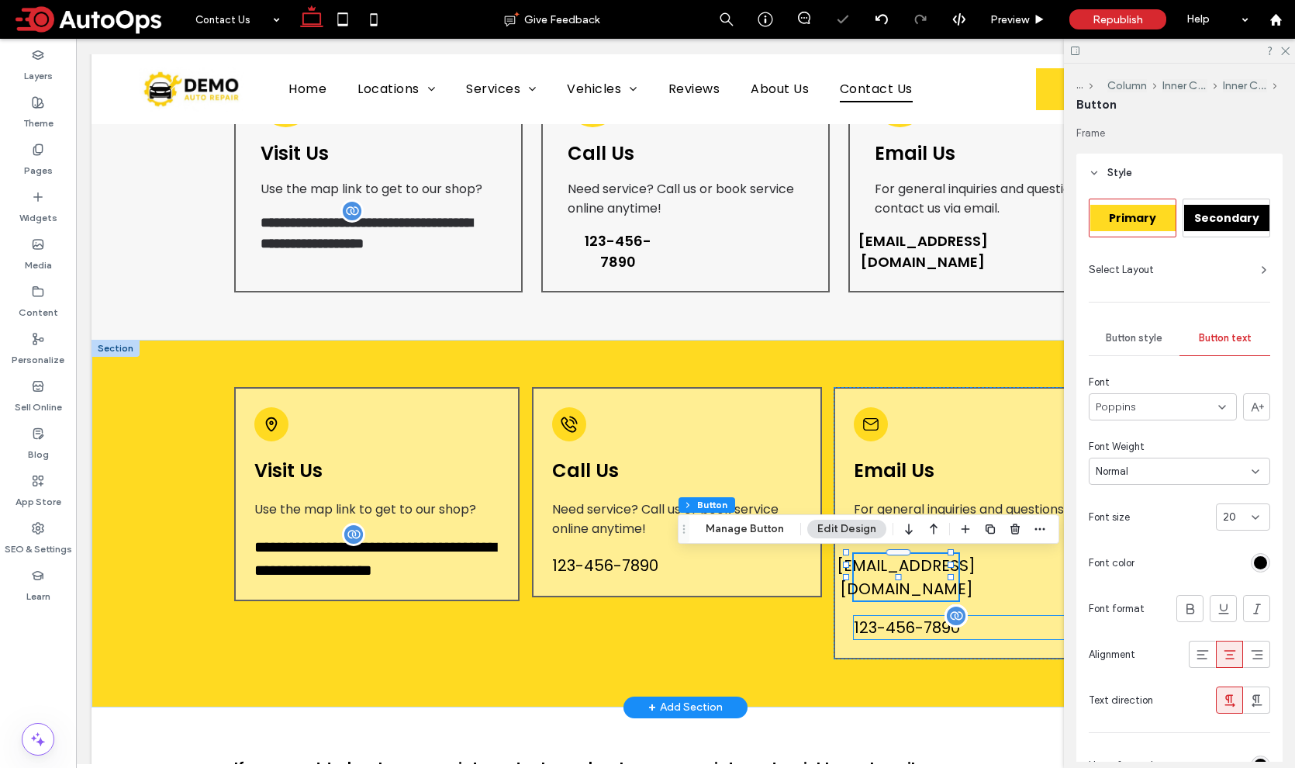
click at [935, 616] on span "123-456-7890" at bounding box center [907, 627] width 106 height 23
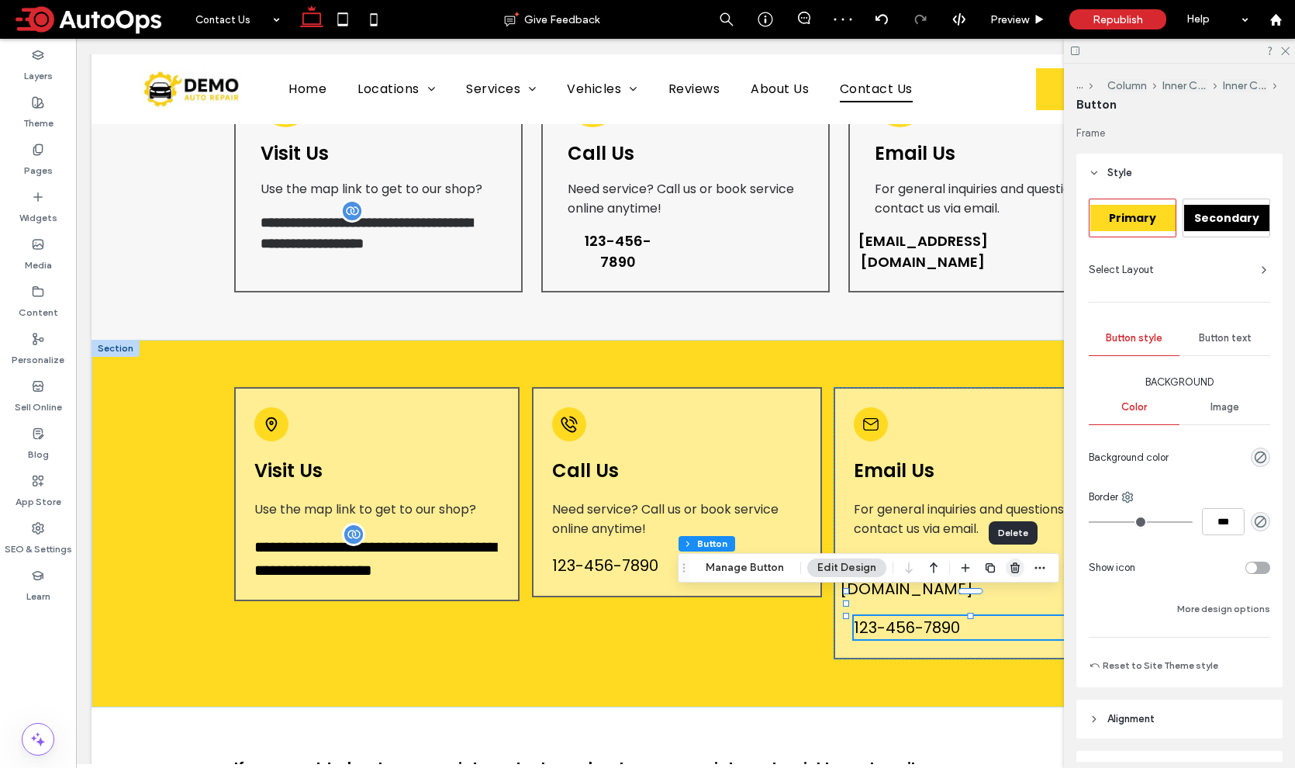
click at [1016, 568] on icon "button" at bounding box center [1015, 567] width 12 height 12
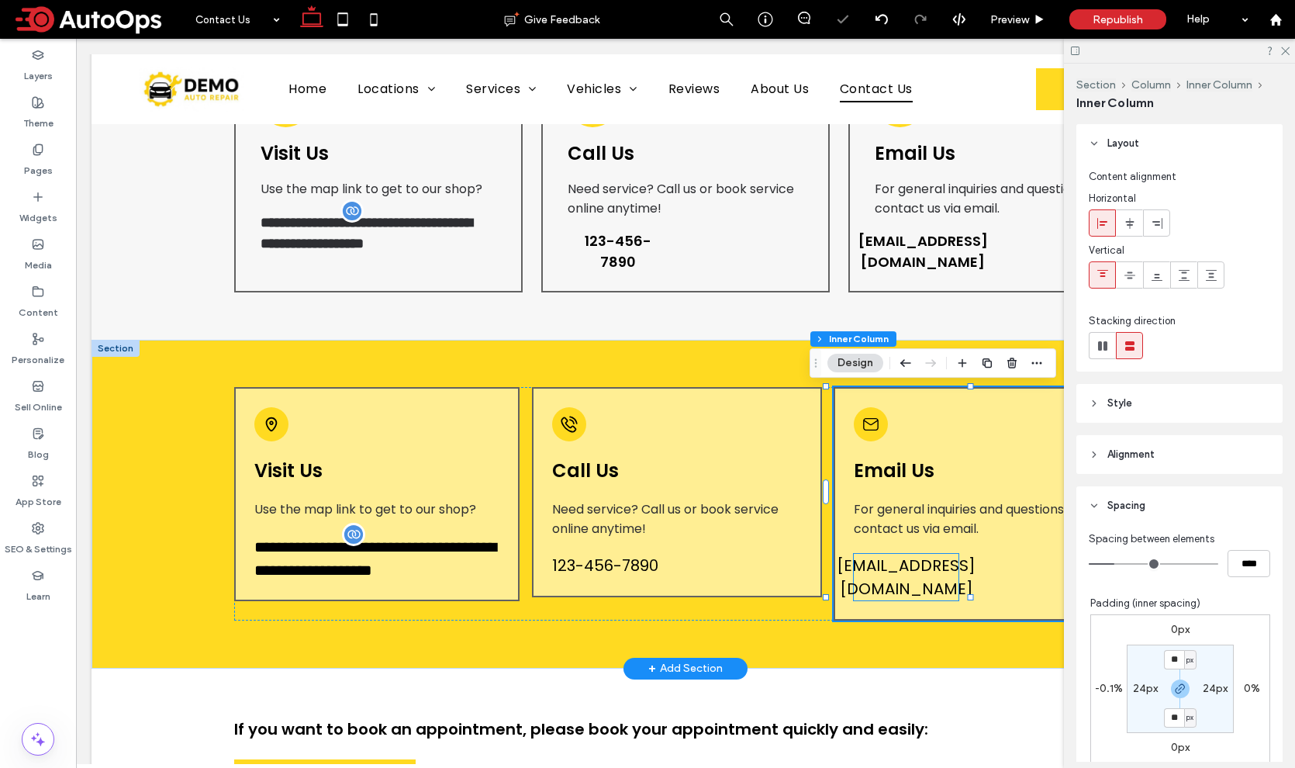
click at [945, 572] on span "[EMAIL_ADDRESS][DOMAIN_NAME]" at bounding box center [906, 577] width 139 height 47
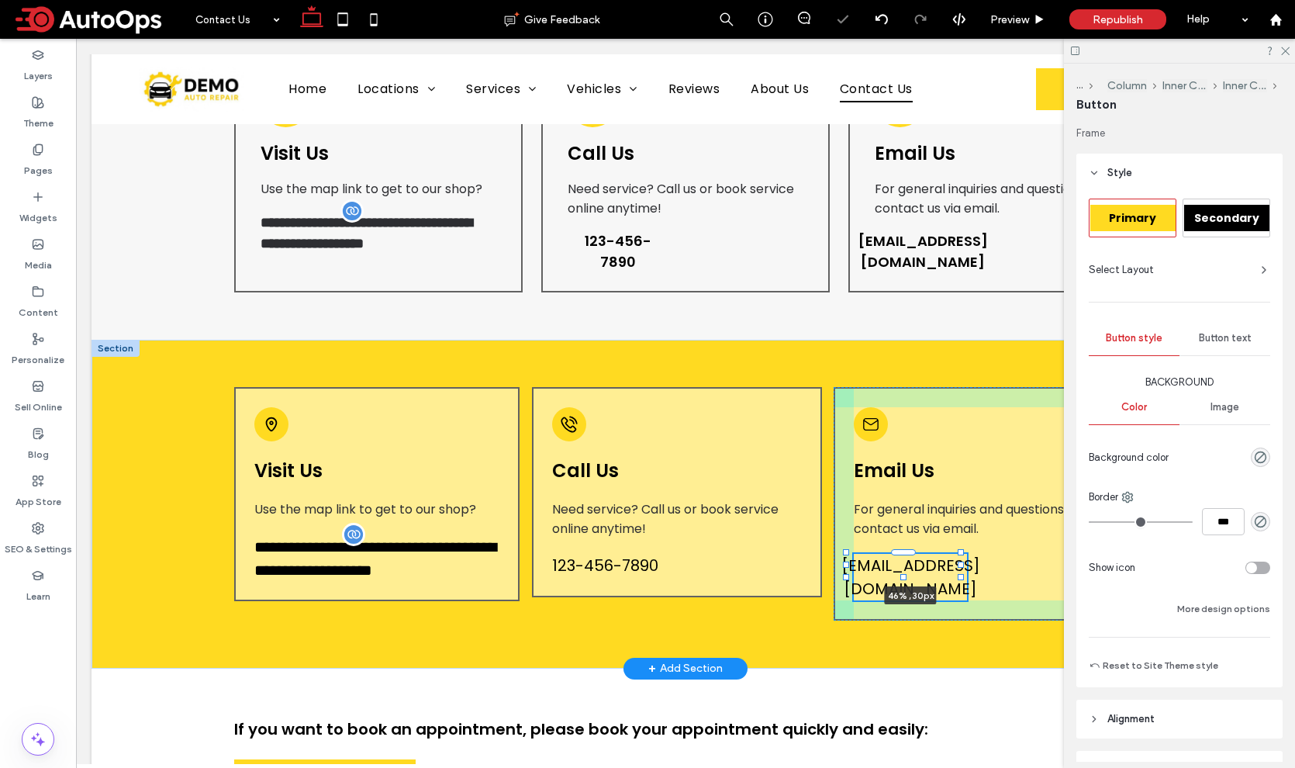
drag, startPoint x: 953, startPoint y: 567, endPoint x: 963, endPoint y: 573, distance: 11.8
click at [963, 573] on div "**********" at bounding box center [685, 504] width 1188 height 329
type input "**"
type input "****"
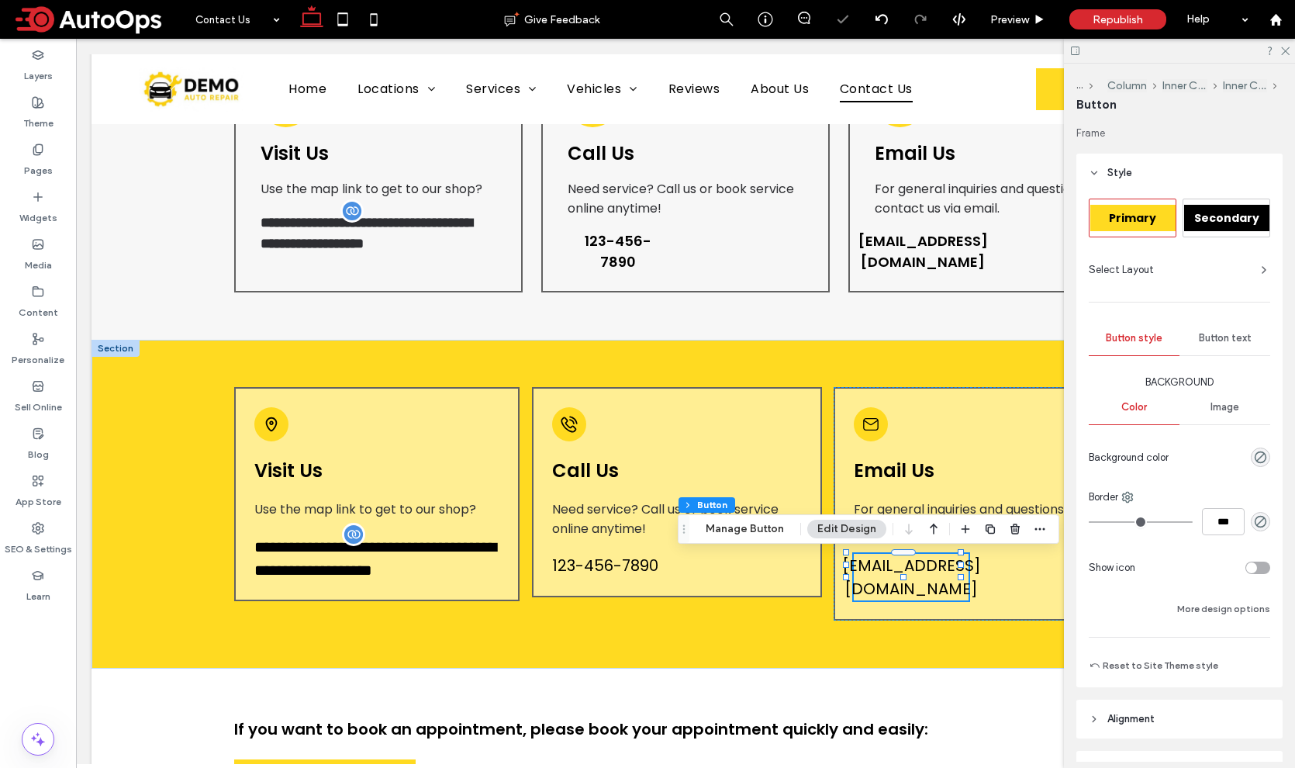
click at [1048, 527] on div "Section Column Inner Column Inner Column Button Manage Button Edit Design" at bounding box center [868, 528] width 381 height 29
click at [1034, 527] on icon "button" at bounding box center [1040, 529] width 12 height 12
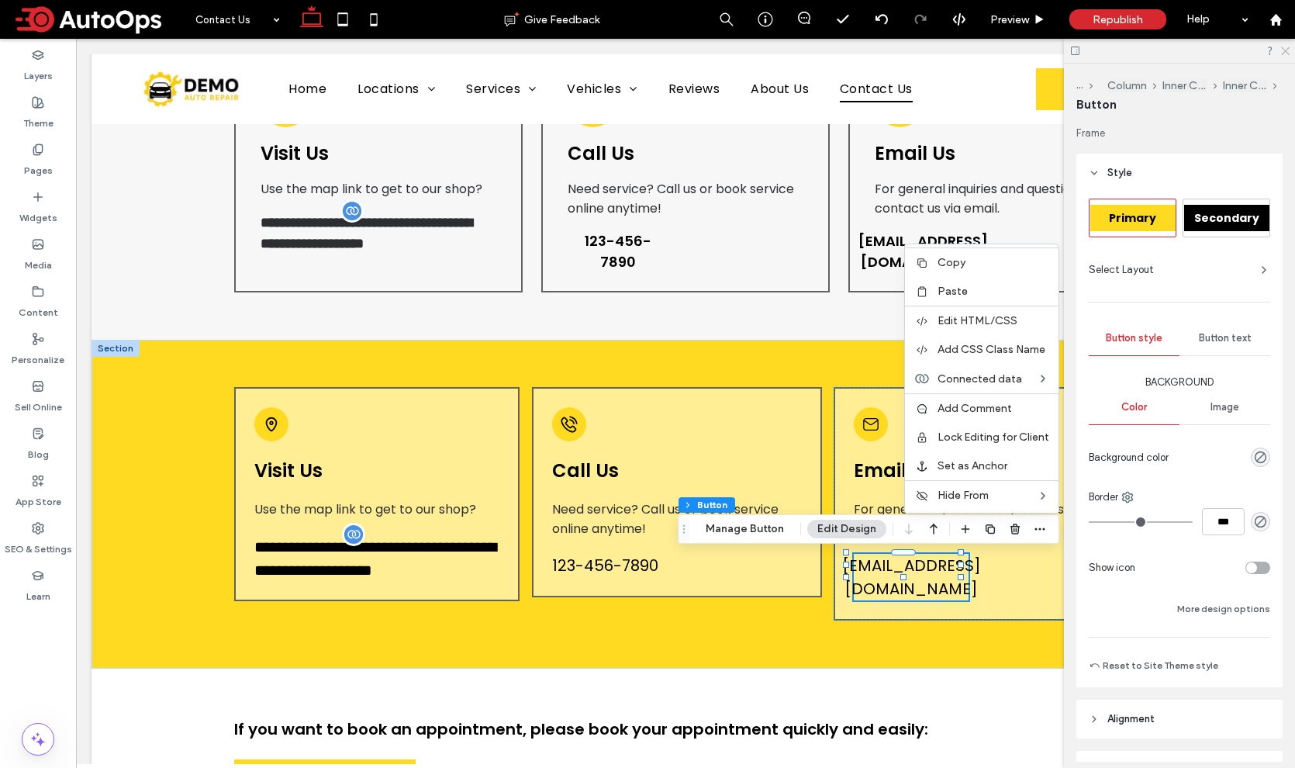
click at [1282, 50] on icon at bounding box center [1284, 50] width 10 height 10
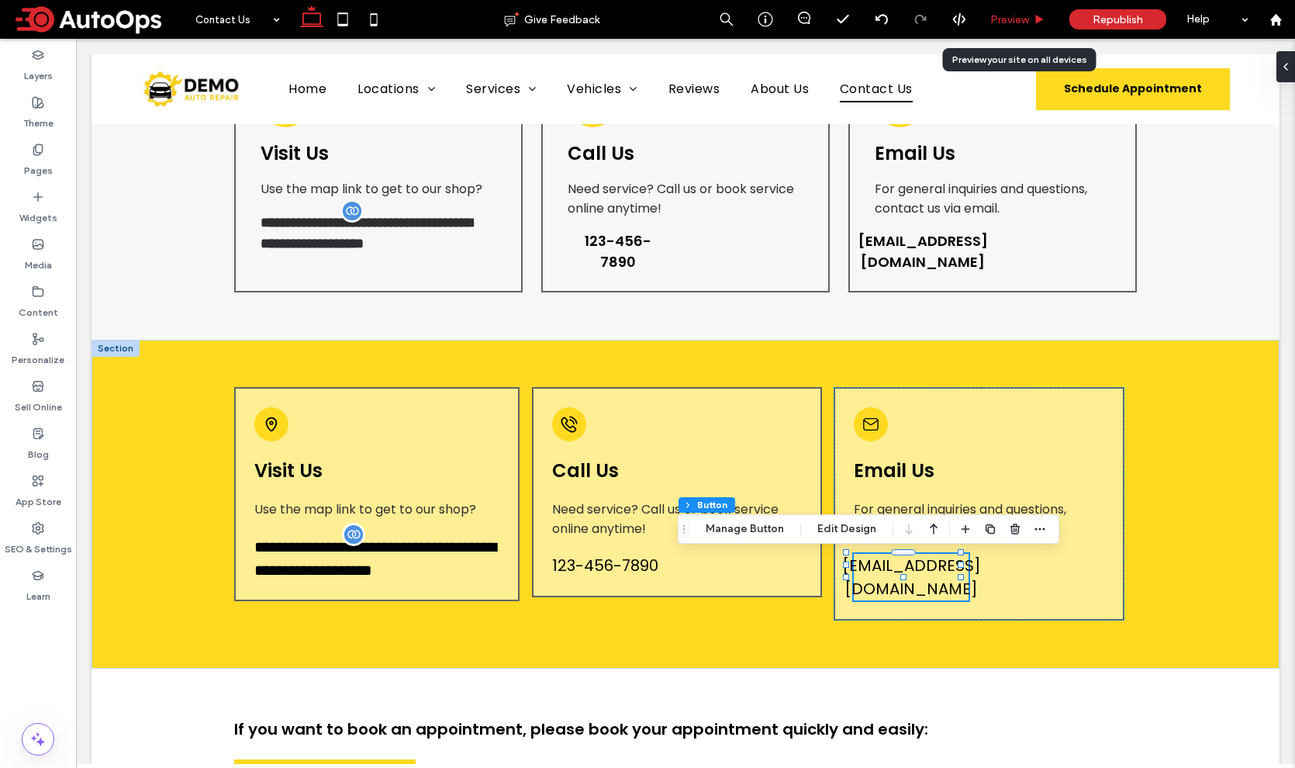
click at [1020, 18] on span "Preview" at bounding box center [1009, 19] width 39 height 13
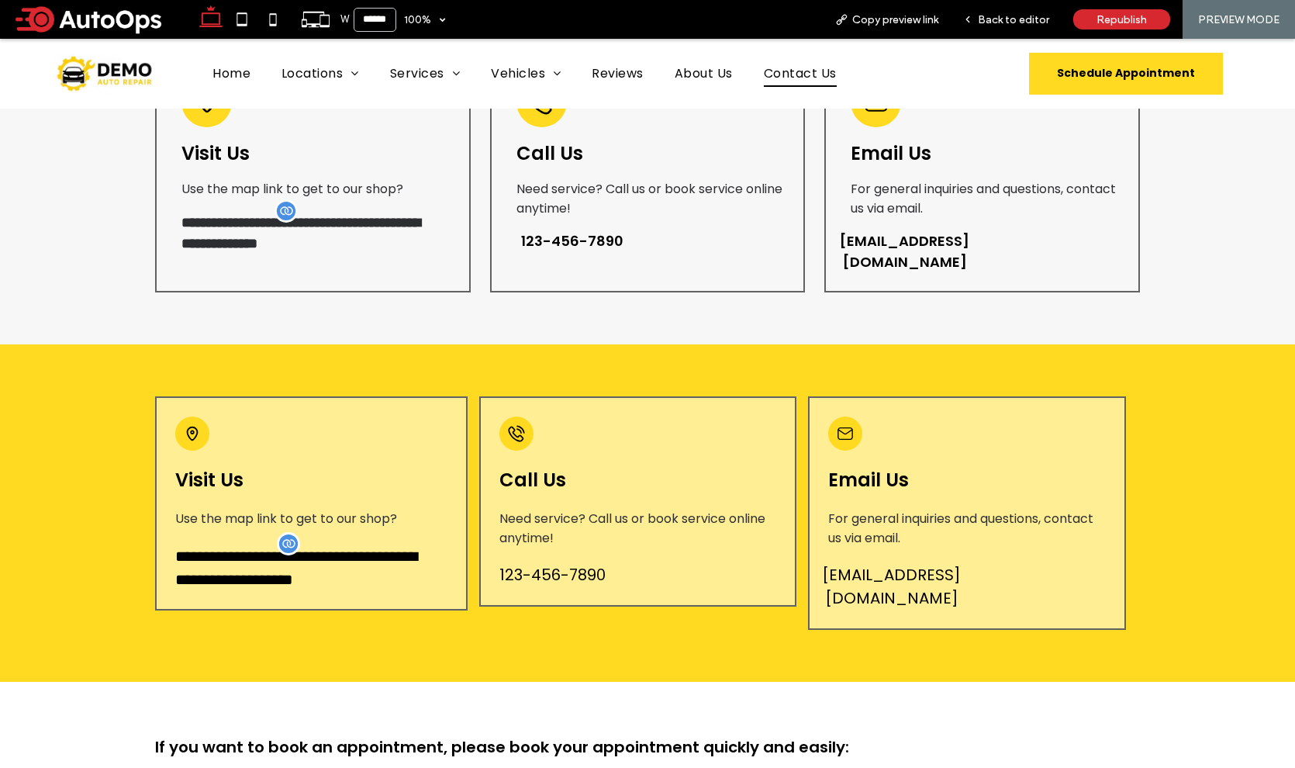
scroll to position [414, 0]
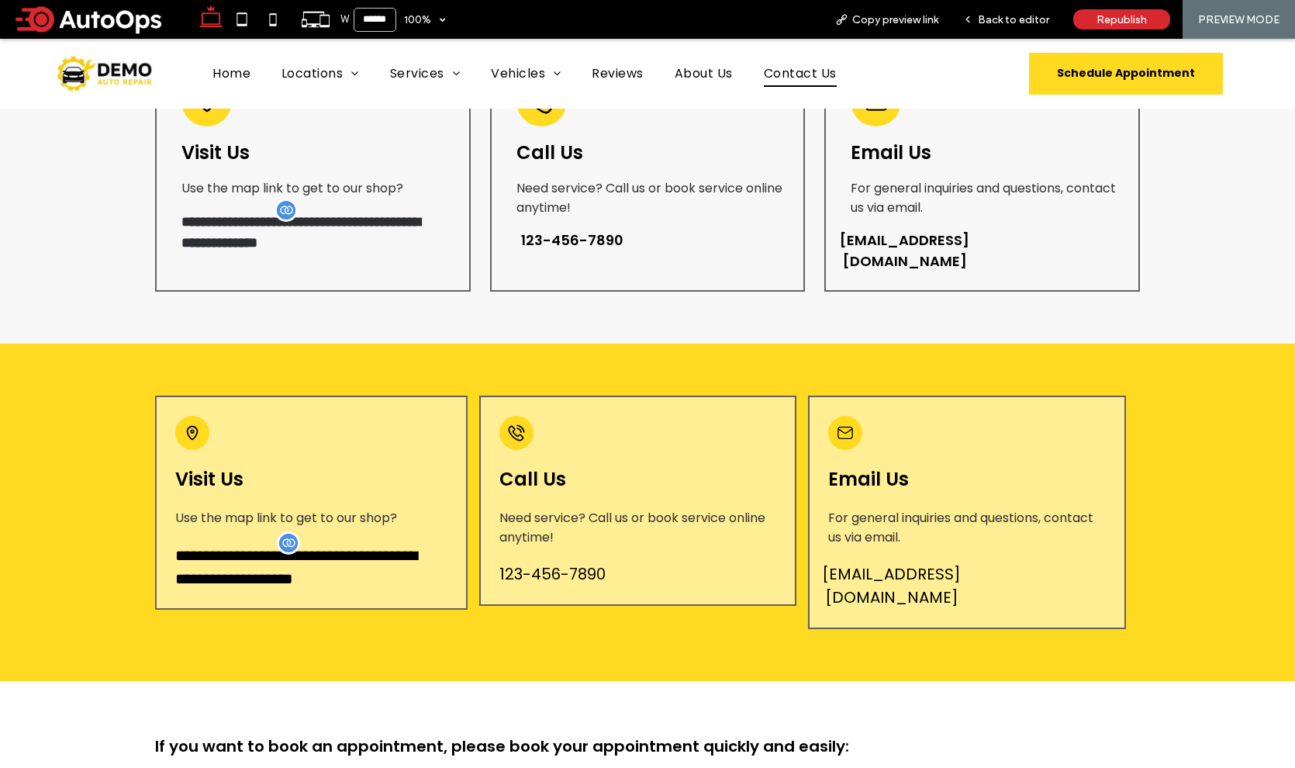
click at [865, 562] on span "[EMAIL_ADDRESS][DOMAIN_NAME]" at bounding box center [891, 585] width 139 height 47
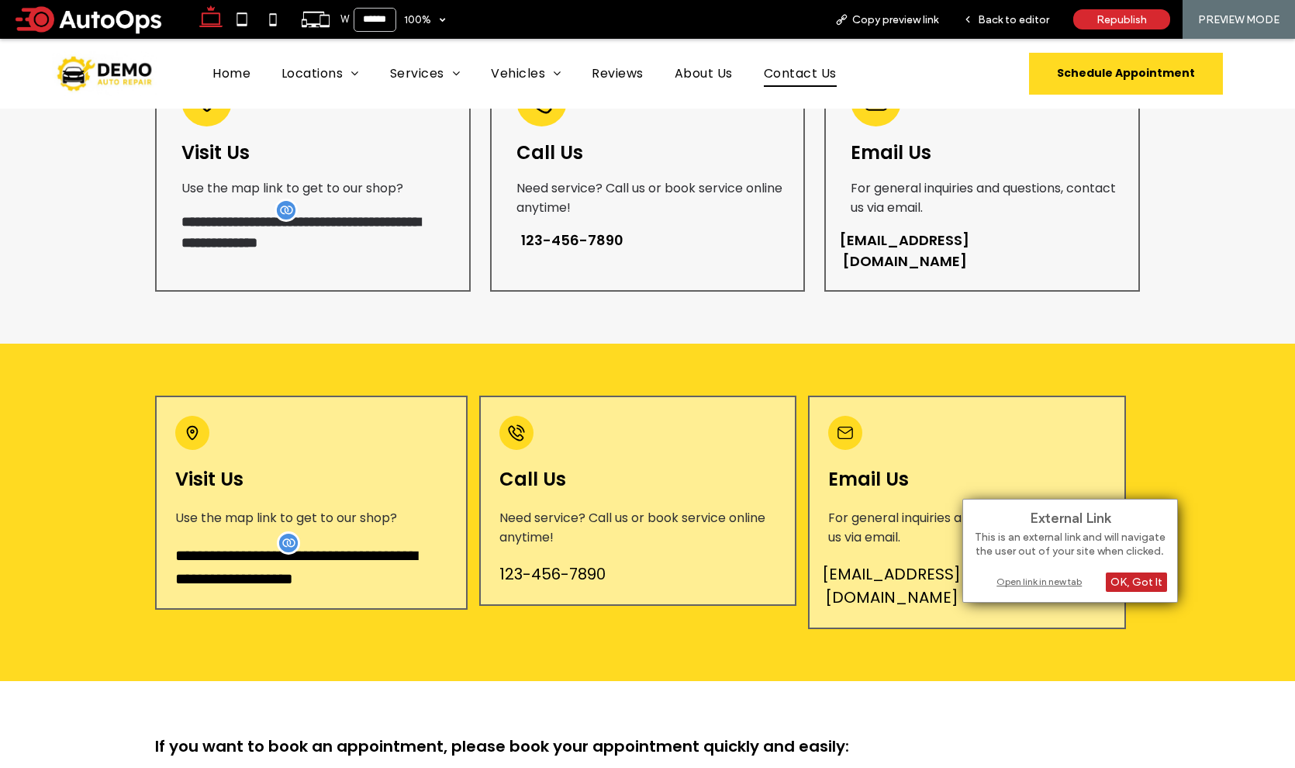
click at [1127, 577] on div "OK, Got It" at bounding box center [1136, 581] width 61 height 19
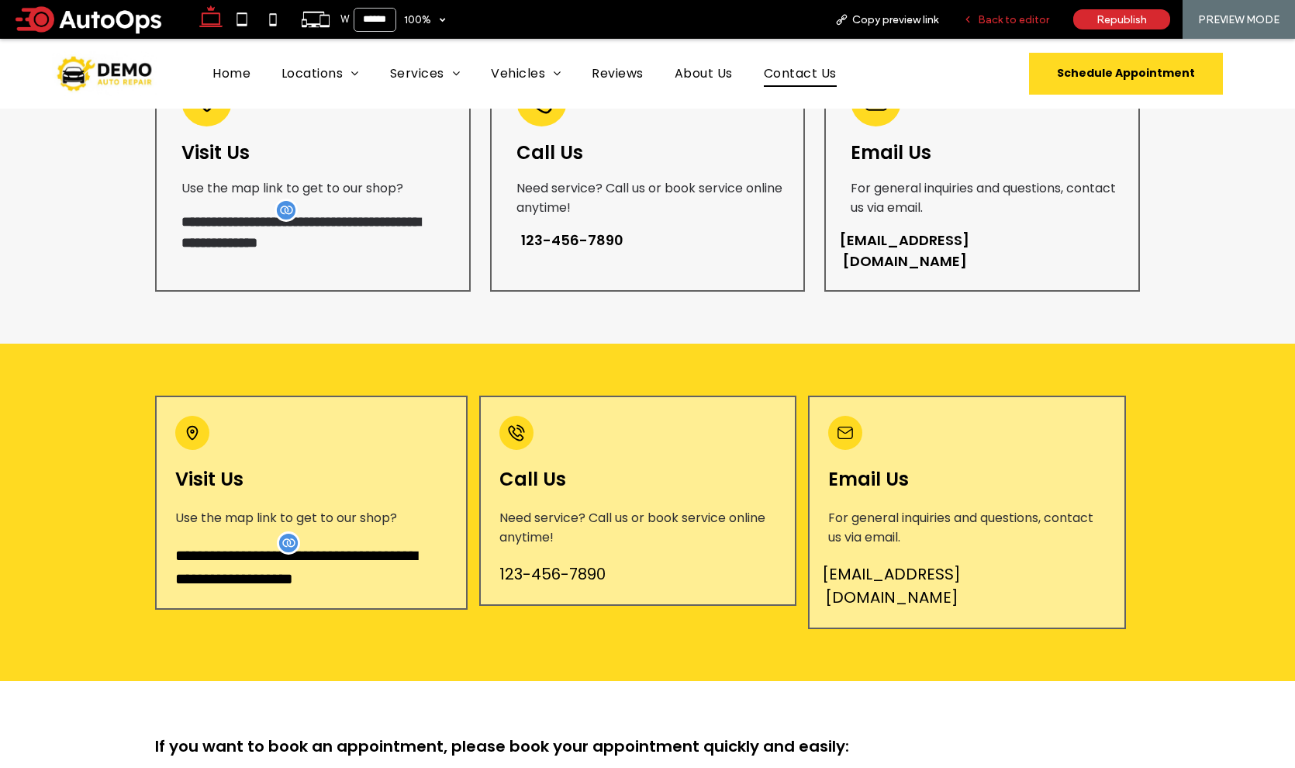
click at [1017, 20] on span "Back to editor" at bounding box center [1013, 19] width 71 height 13
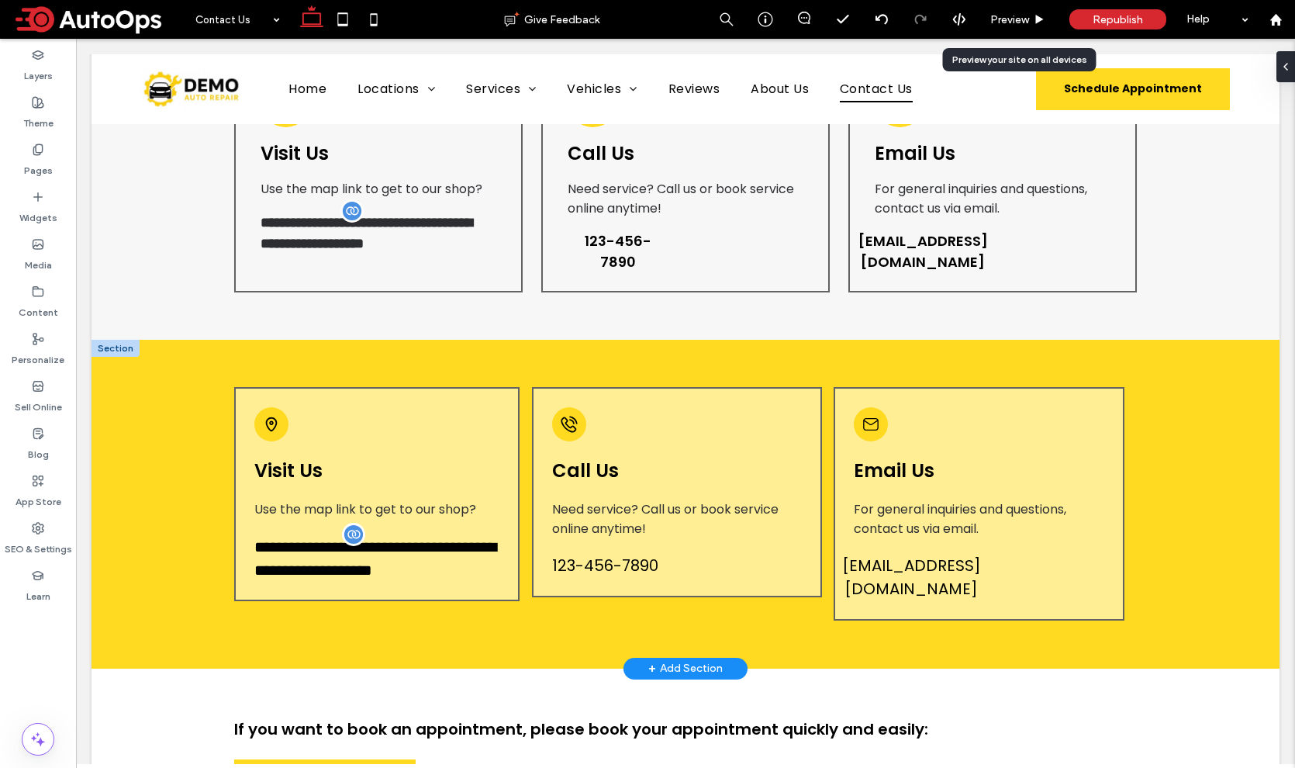
scroll to position [425, 0]
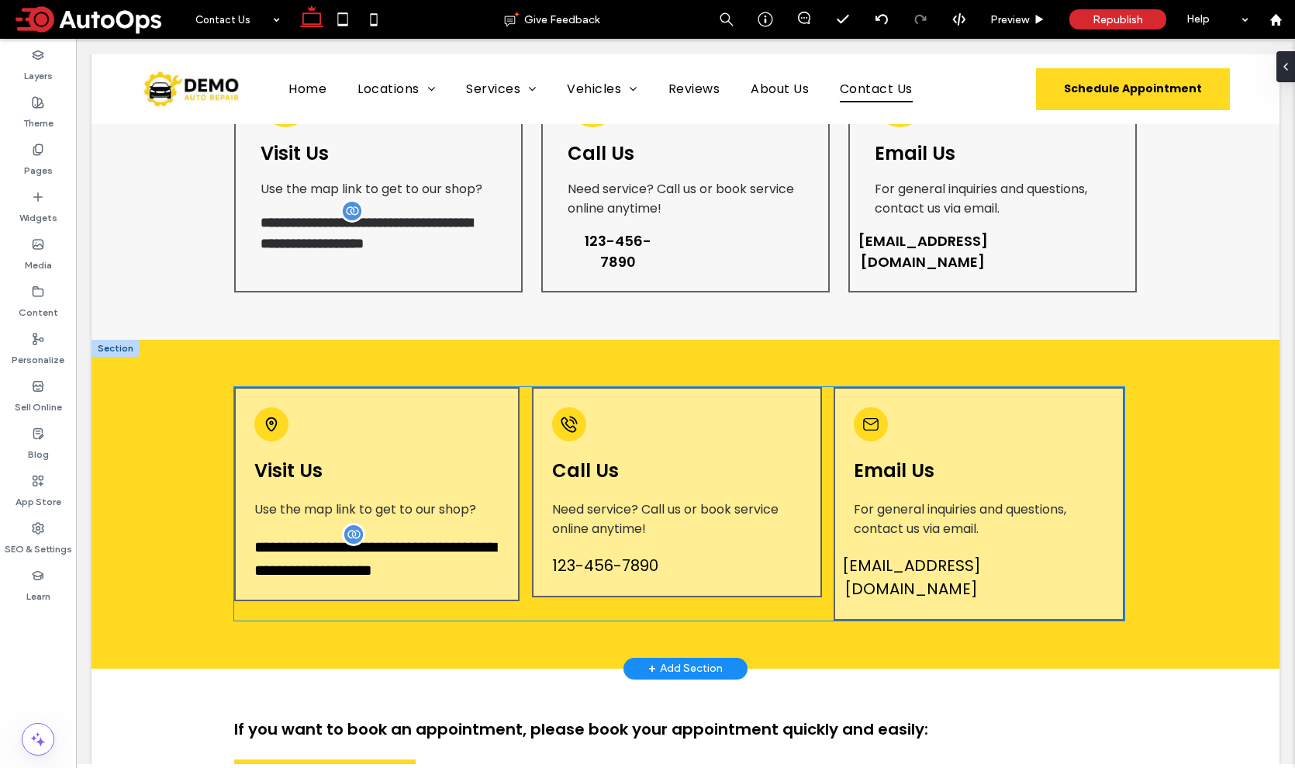
click at [923, 564] on span "test@test.com" at bounding box center [911, 577] width 139 height 47
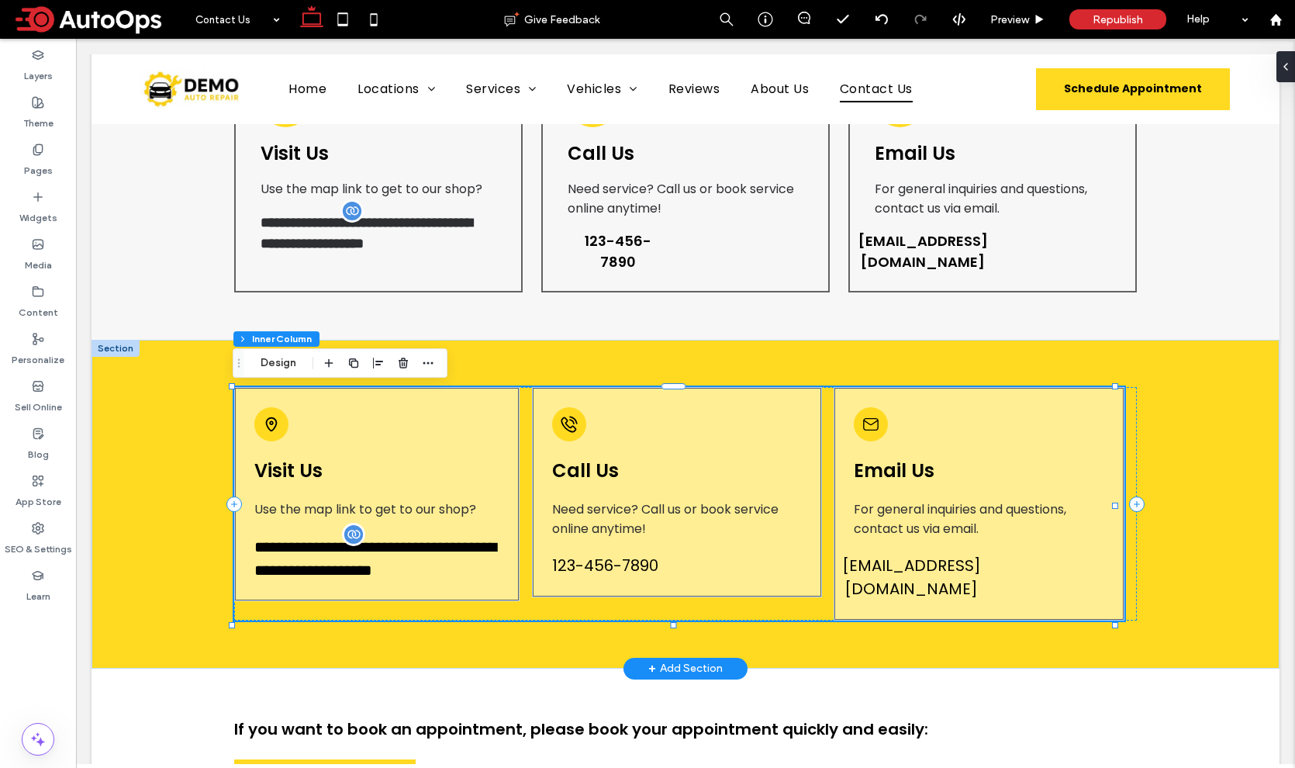
click at [929, 562] on span "test@test.com" at bounding box center [911, 577] width 139 height 47
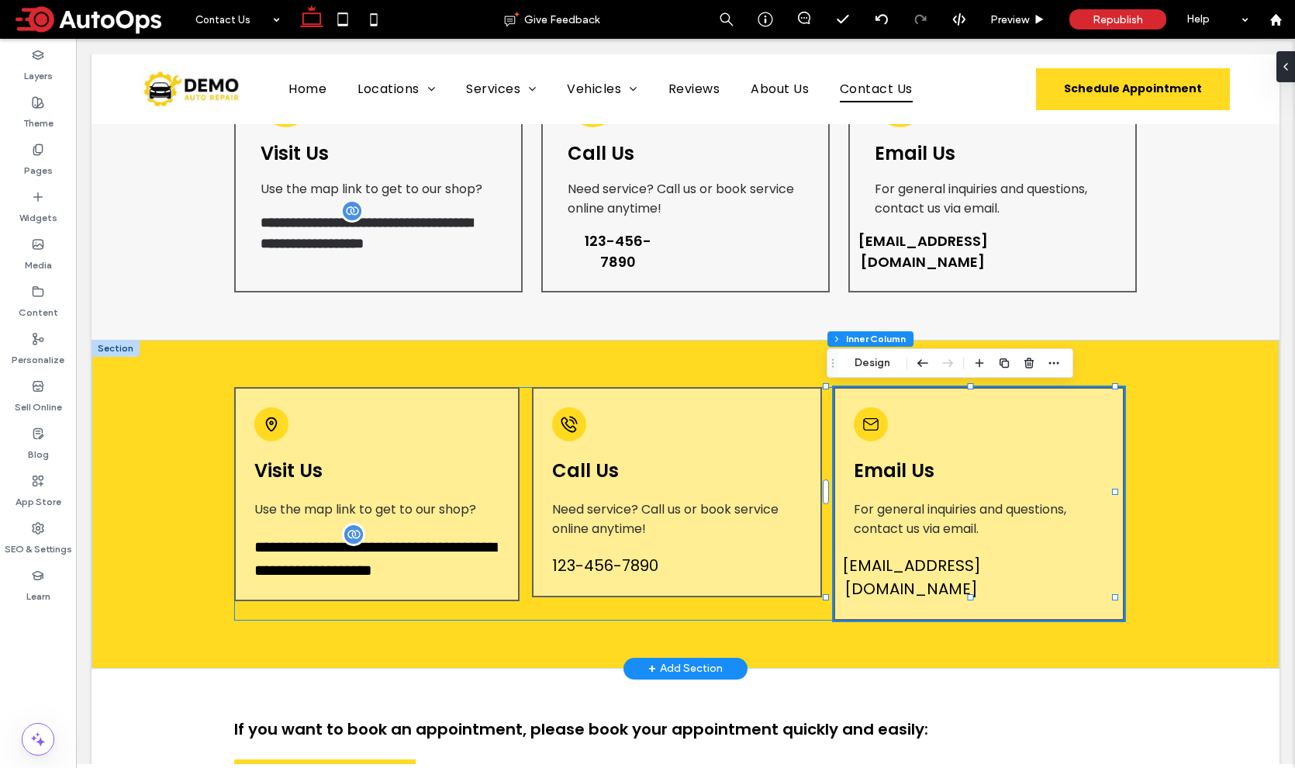
click at [937, 564] on span "test@test.com" at bounding box center [911, 577] width 139 height 47
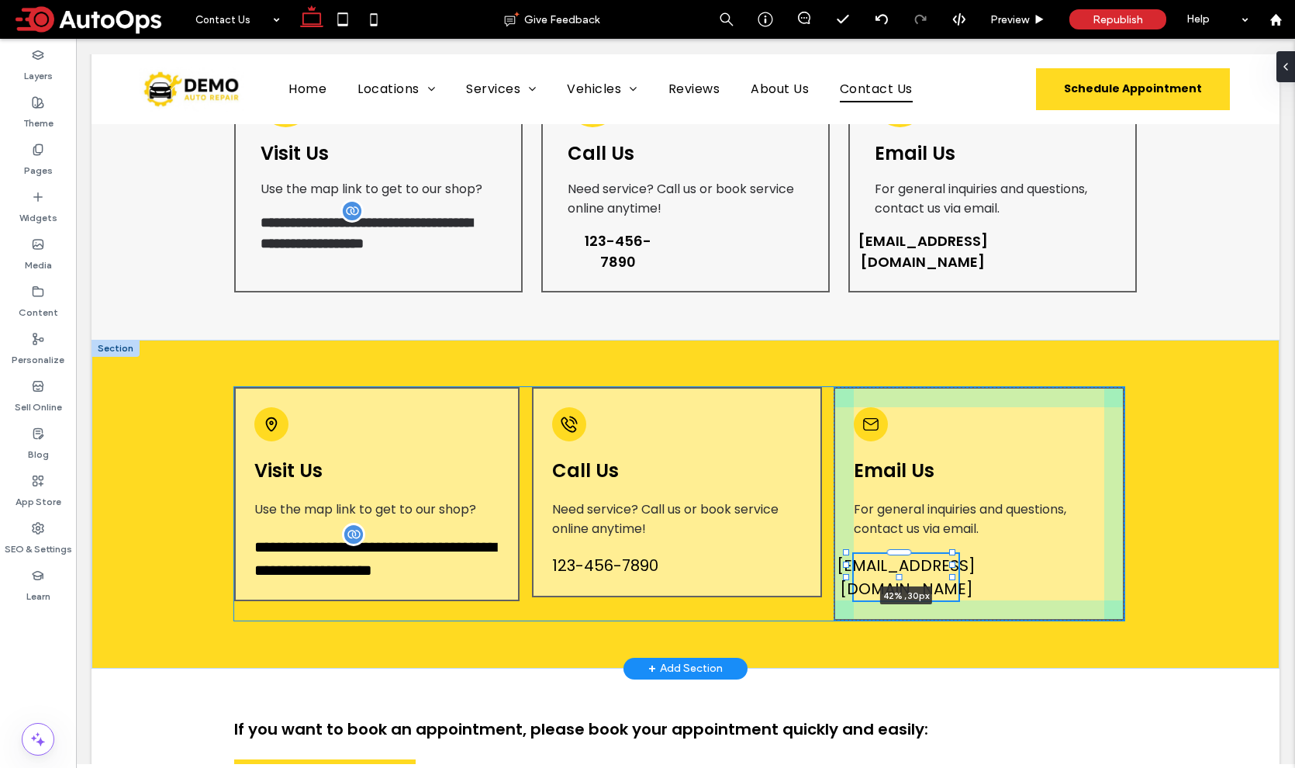
drag, startPoint x: 962, startPoint y: 565, endPoint x: 954, endPoint y: 576, distance: 13.8
click at [847, 554] on div at bounding box center [847, 553] width 1 height 1
type input "**"
type input "****"
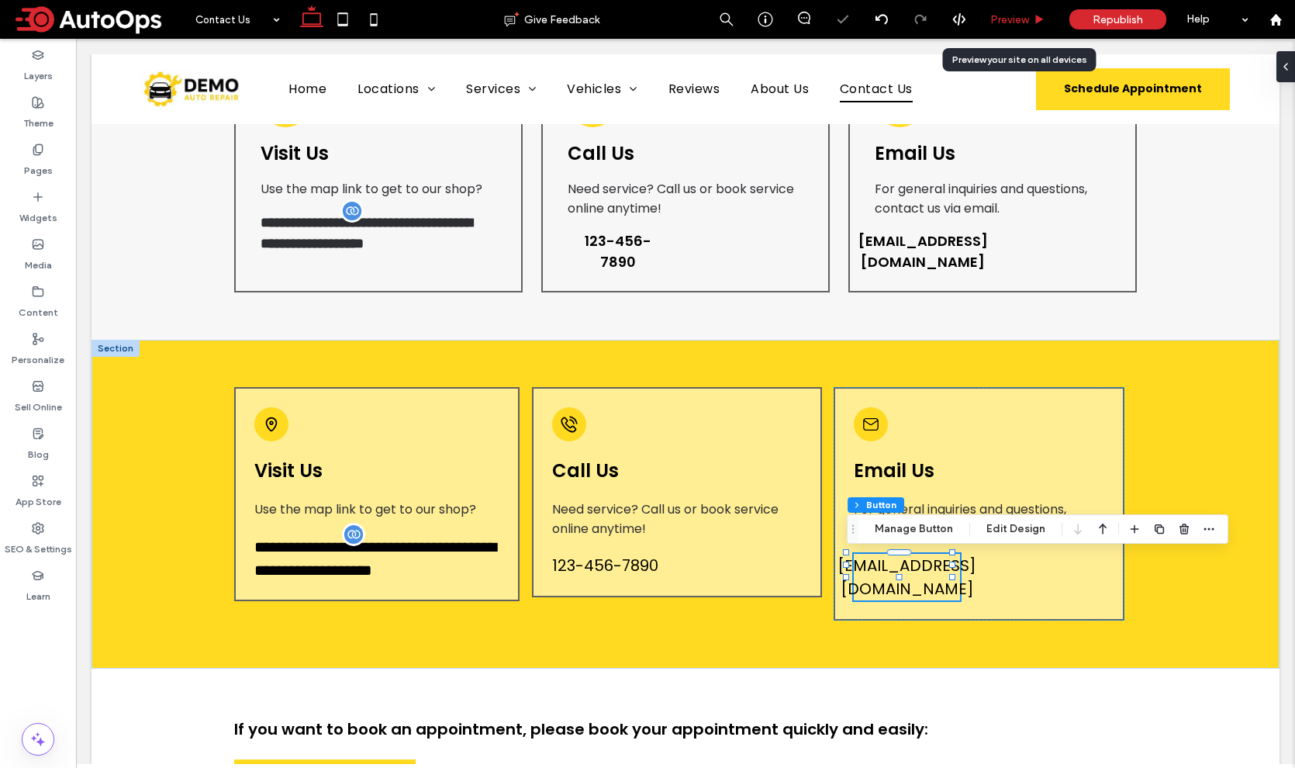
click at [1011, 20] on span "Preview" at bounding box center [1009, 19] width 39 height 13
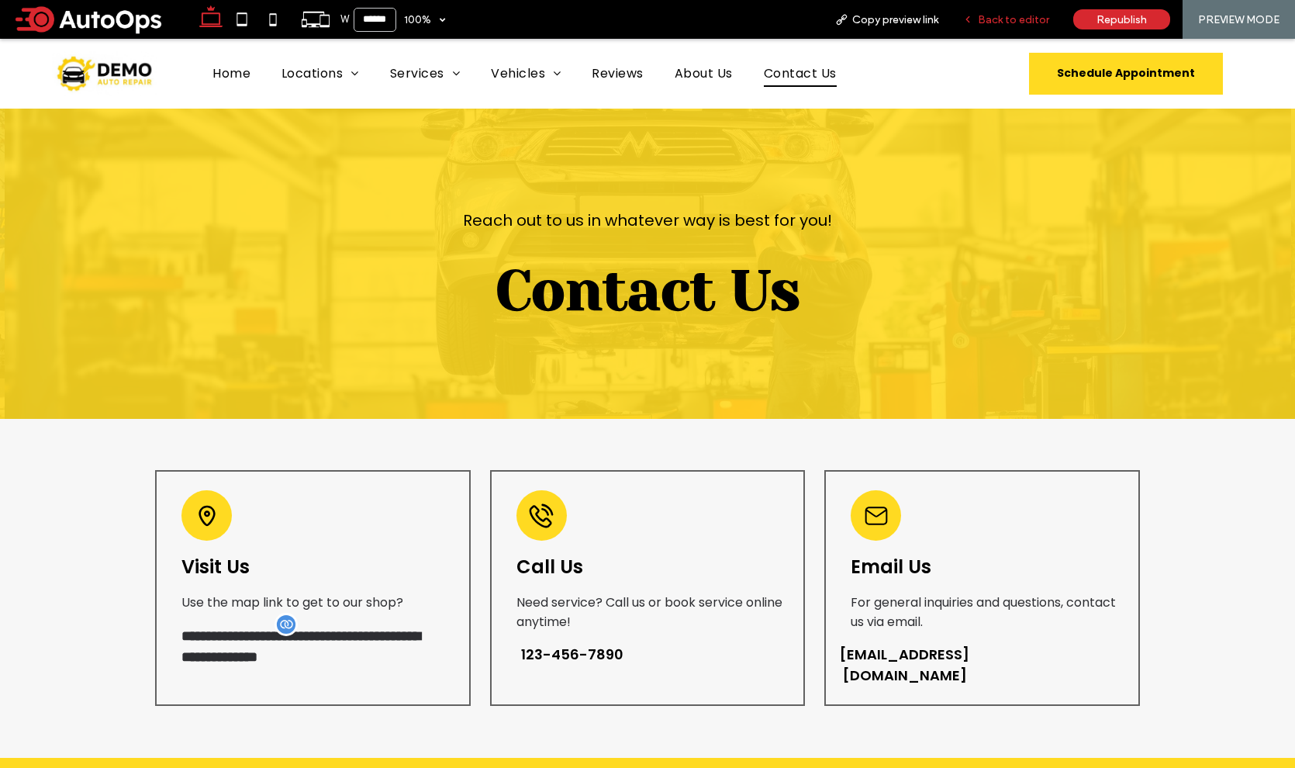
click at [1020, 16] on span "Back to editor" at bounding box center [1013, 19] width 71 height 13
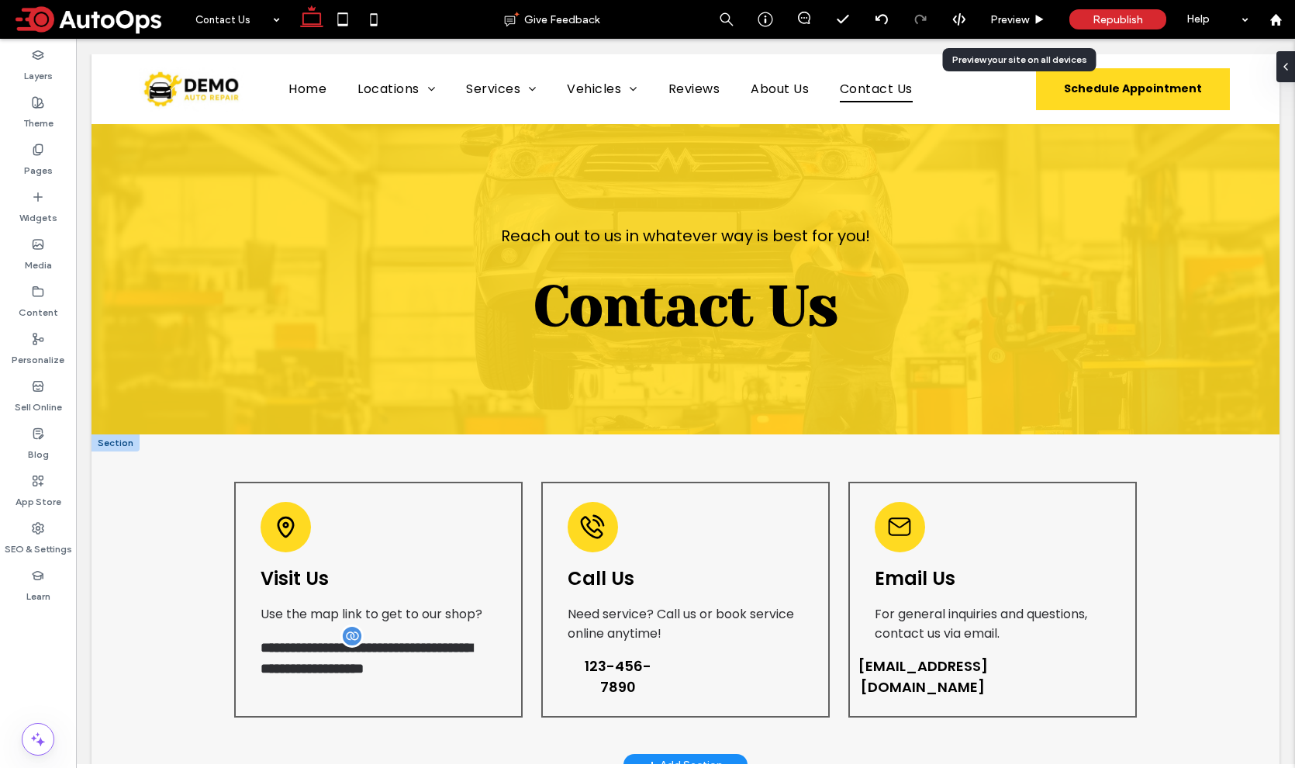
click at [112, 442] on div at bounding box center [115, 442] width 48 height 17
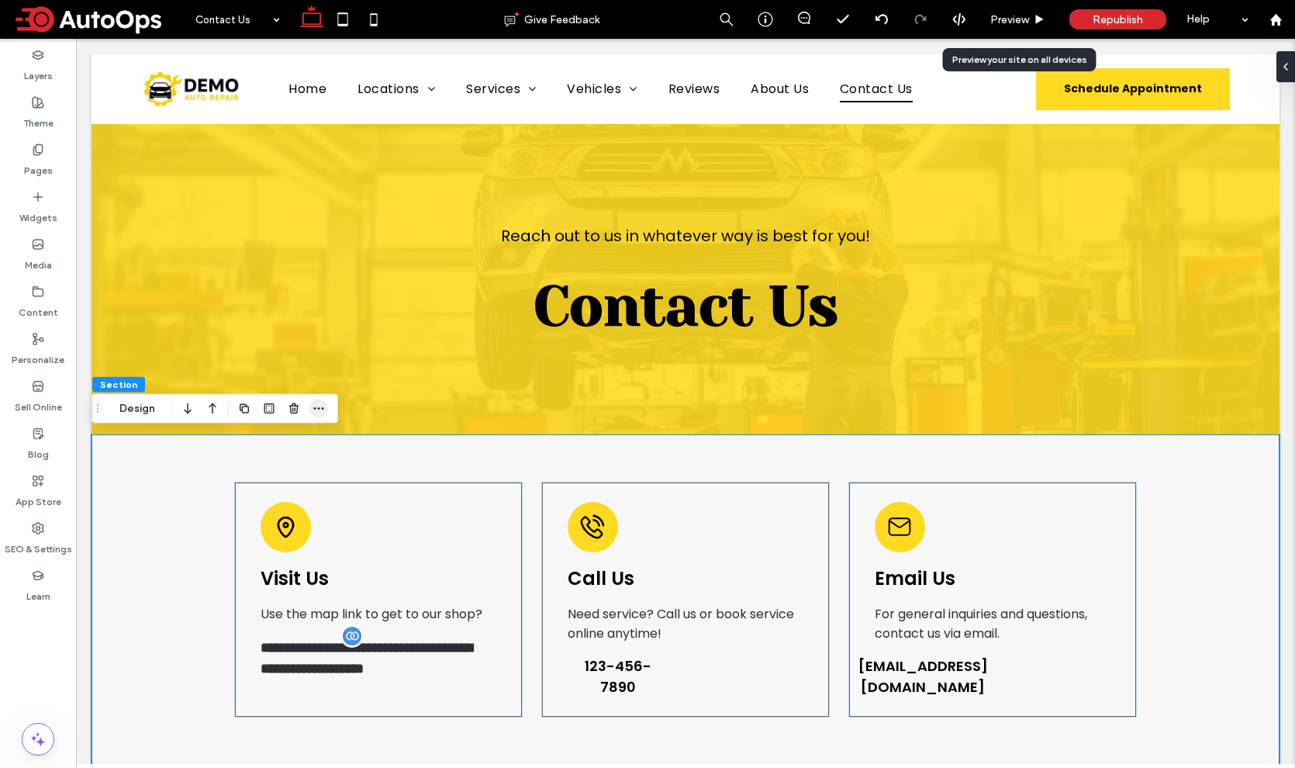
click at [317, 402] on icon "button" at bounding box center [318, 408] width 12 height 12
click at [150, 409] on button "Design" at bounding box center [137, 408] width 56 height 19
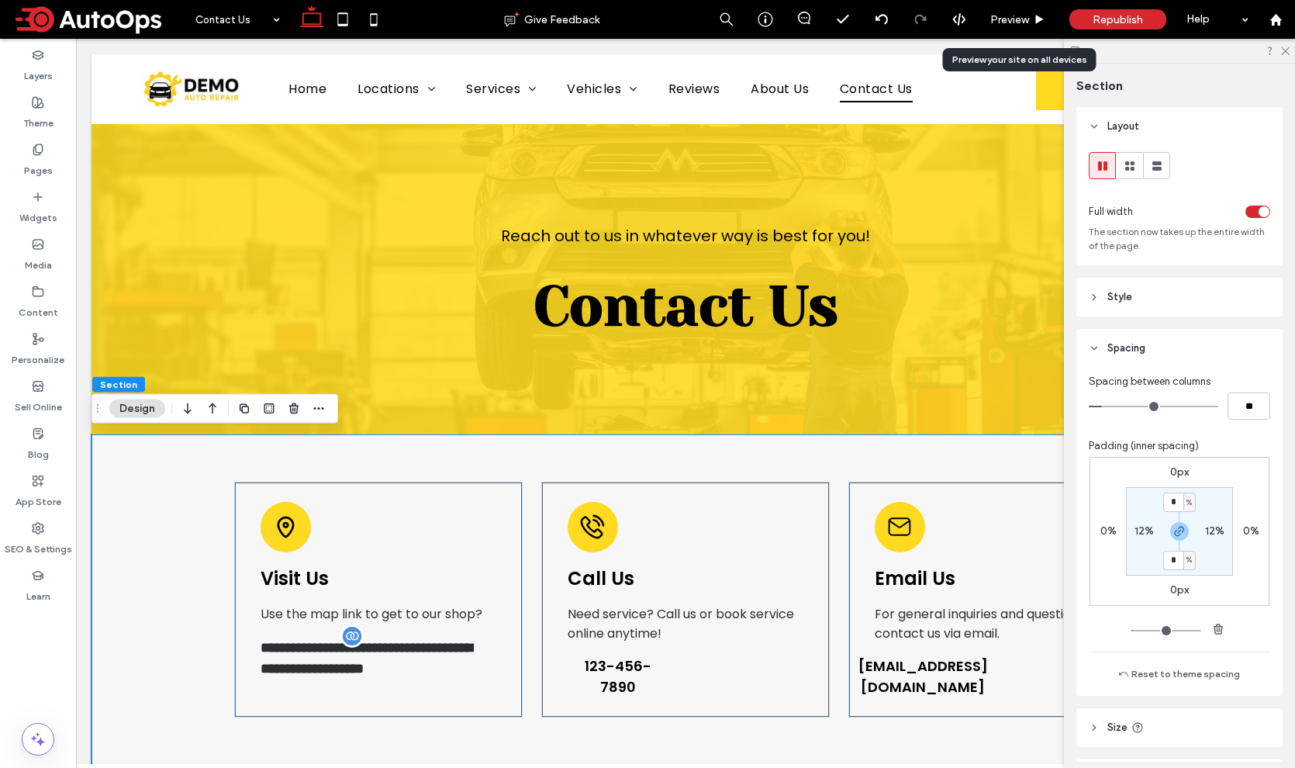
click at [1127, 299] on span "Style" at bounding box center [1119, 297] width 25 height 16
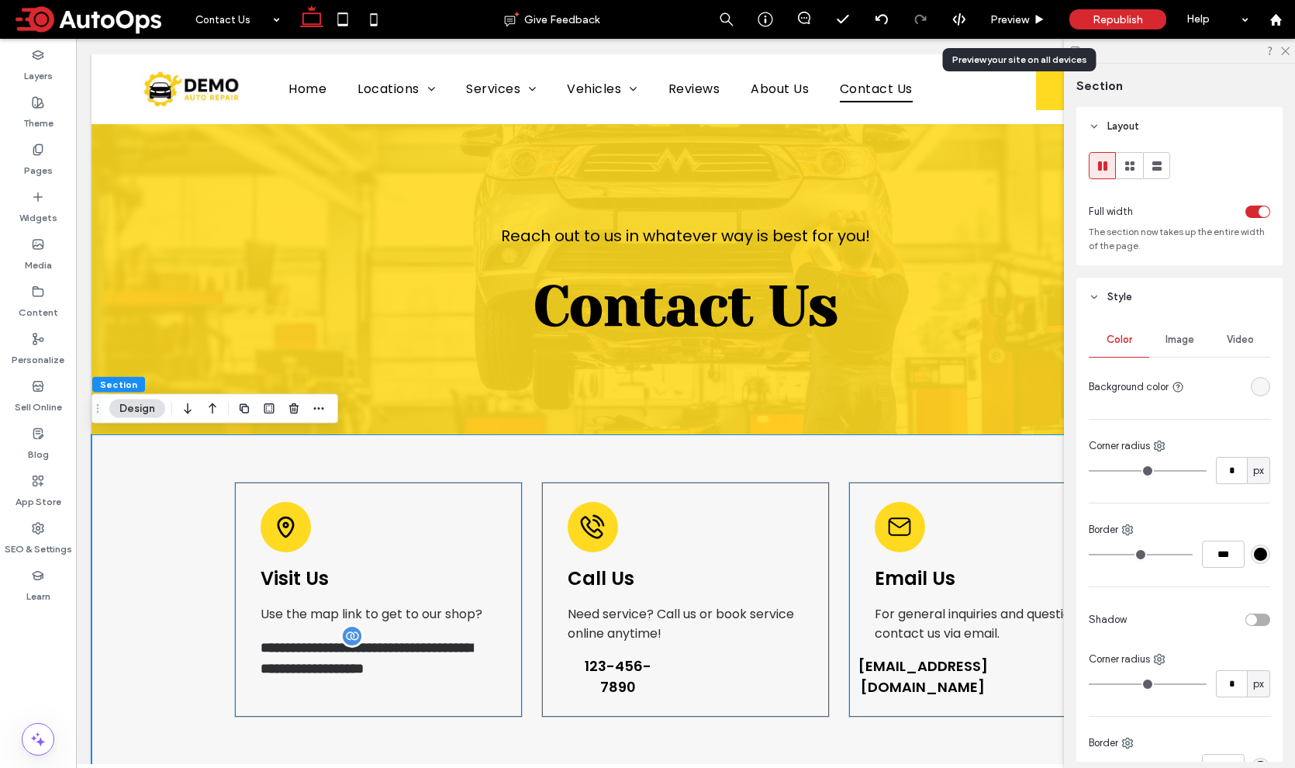
click at [1251, 395] on div "rgba(247, 247, 247, 1)" at bounding box center [1260, 386] width 19 height 19
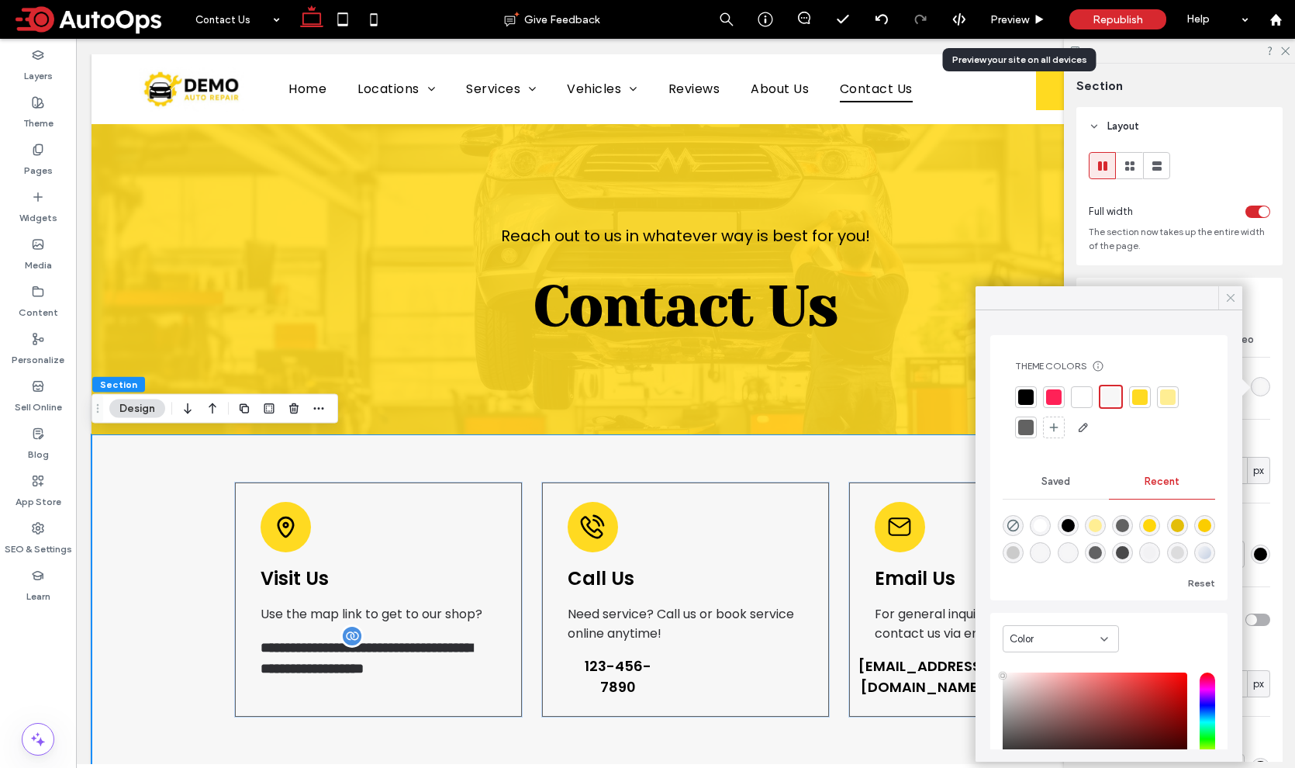
click at [1228, 297] on icon at bounding box center [1230, 298] width 14 height 14
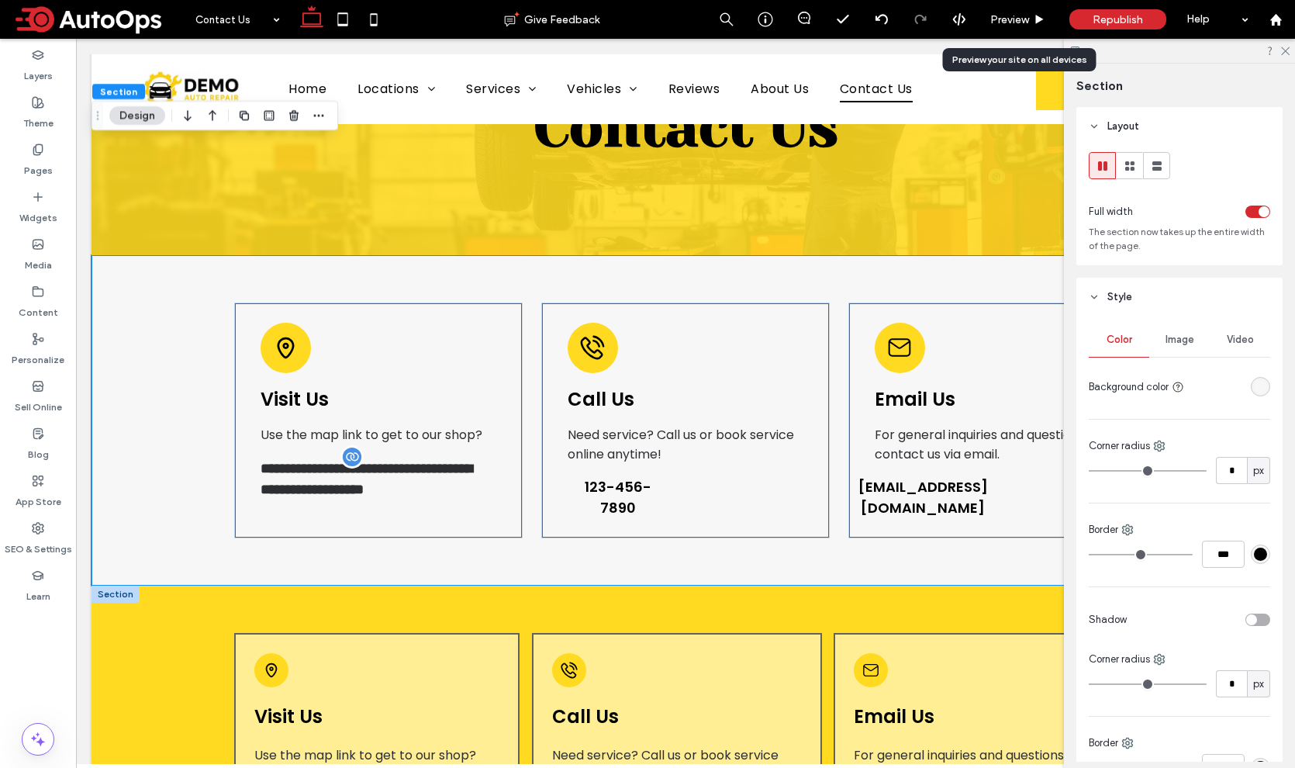
scroll to position [426, 0]
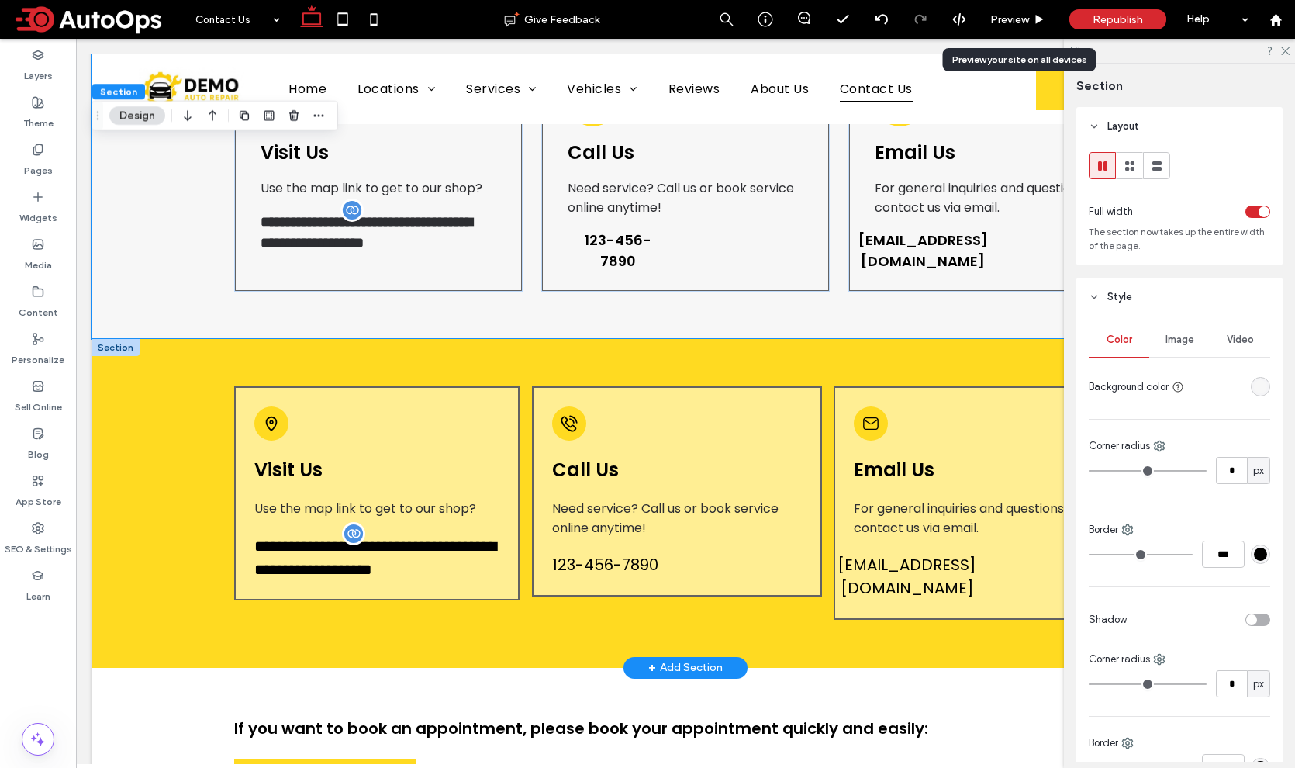
click at [124, 350] on div at bounding box center [115, 347] width 48 height 17
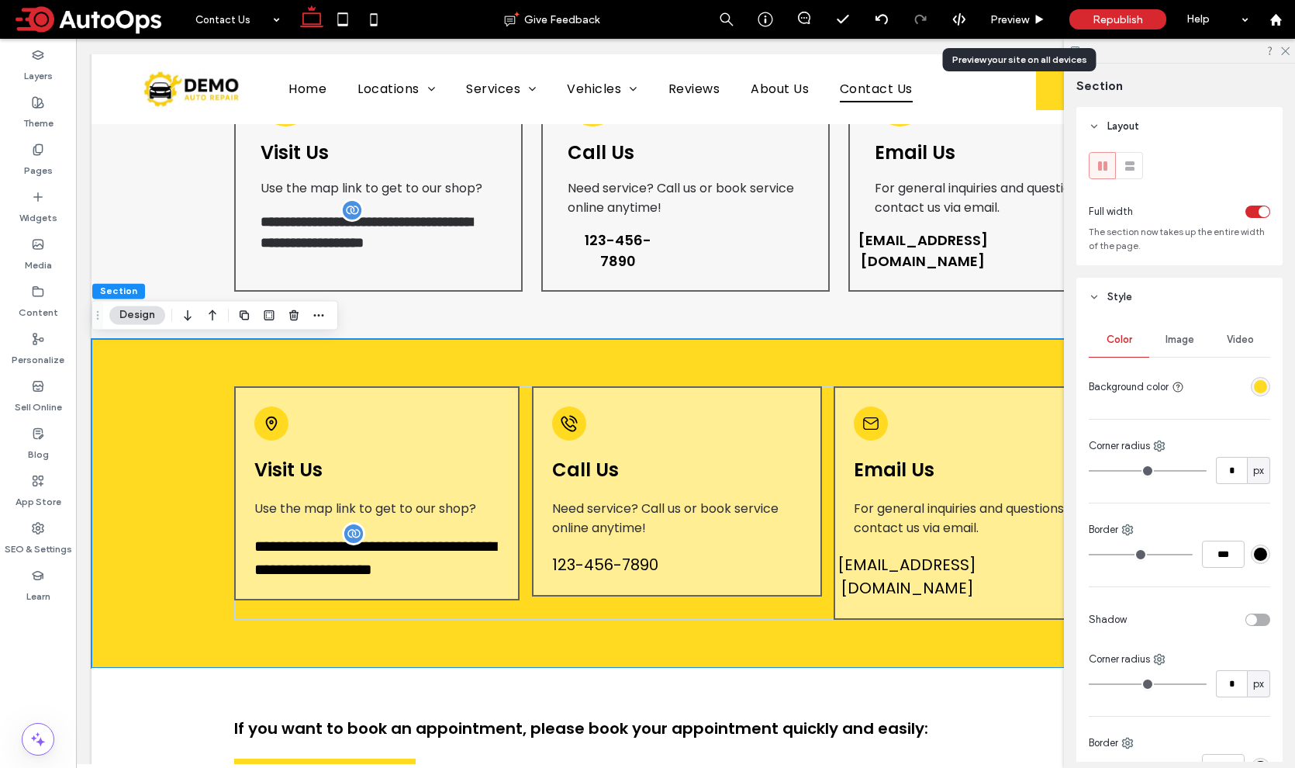
click at [1254, 387] on div "rgba(255, 218, 33, 1)" at bounding box center [1260, 386] width 13 height 13
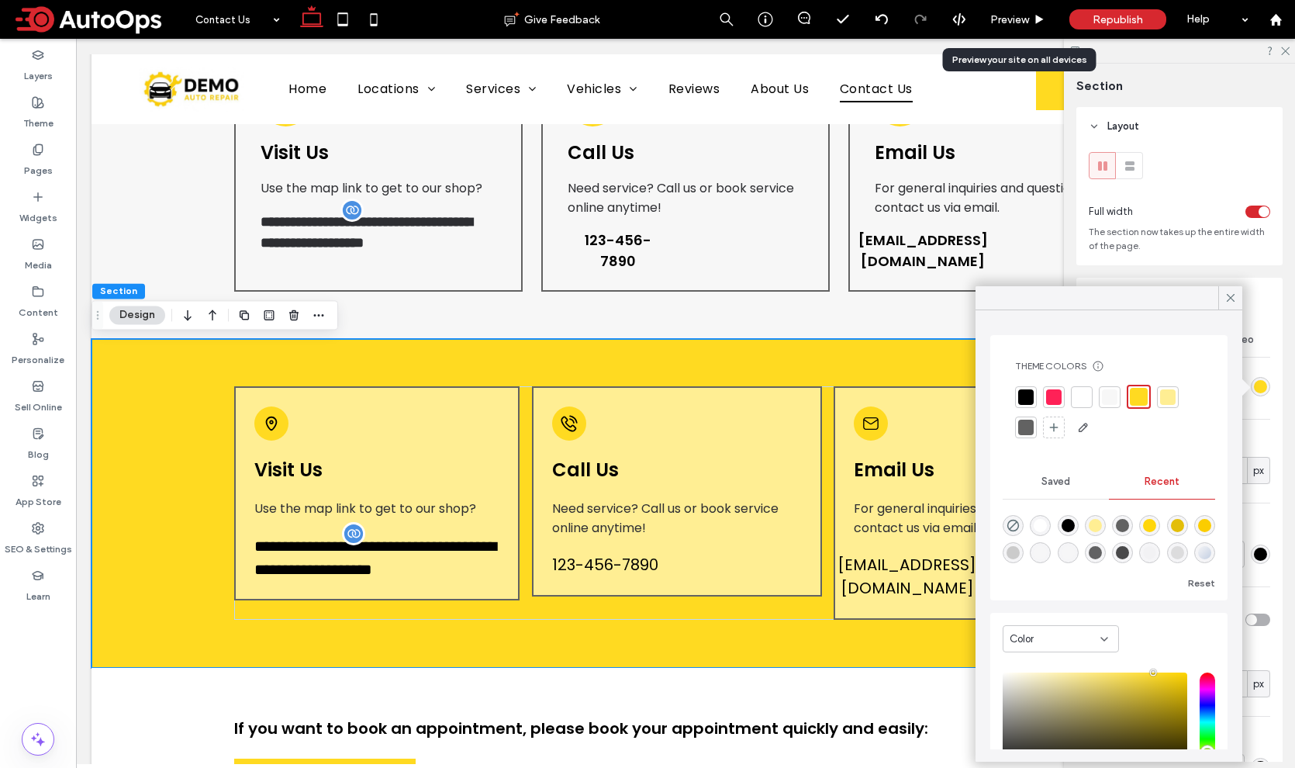
click at [1107, 391] on div at bounding box center [1110, 397] width 16 height 16
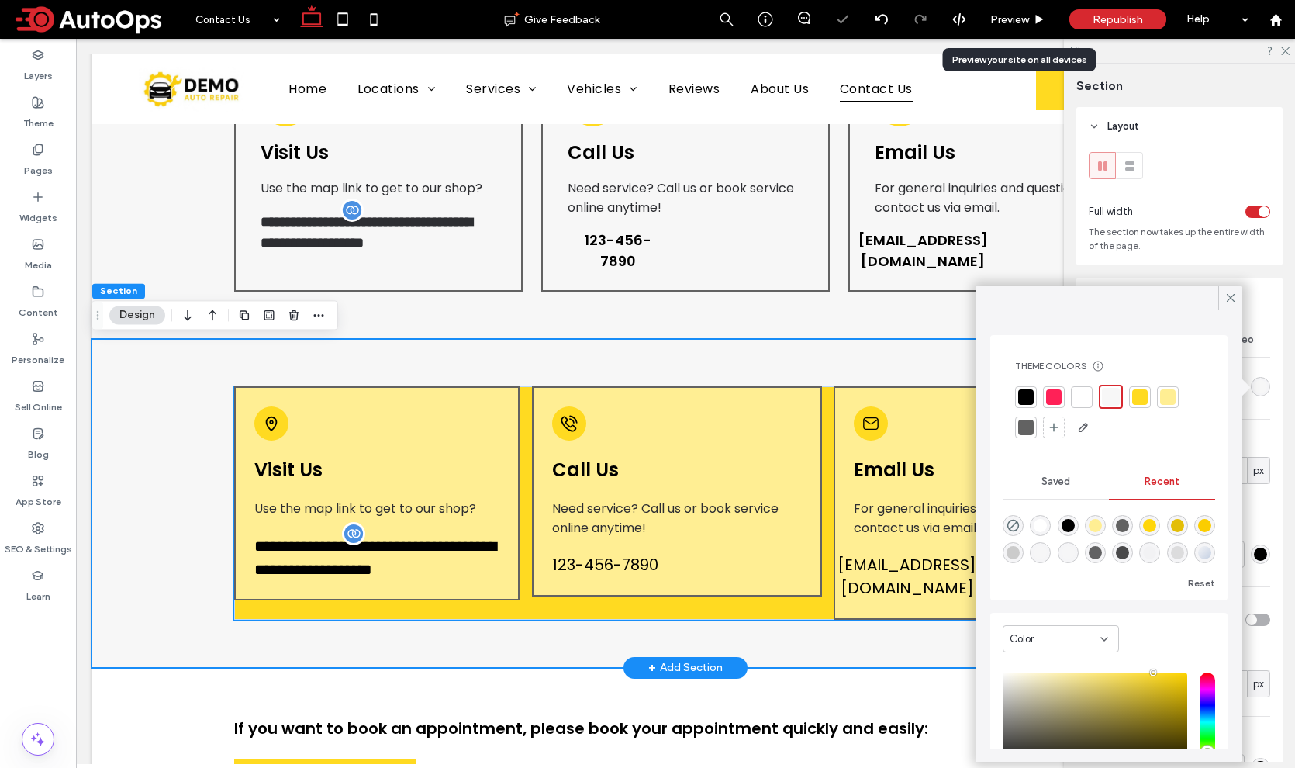
click at [561, 611] on div "**********" at bounding box center [679, 502] width 890 height 233
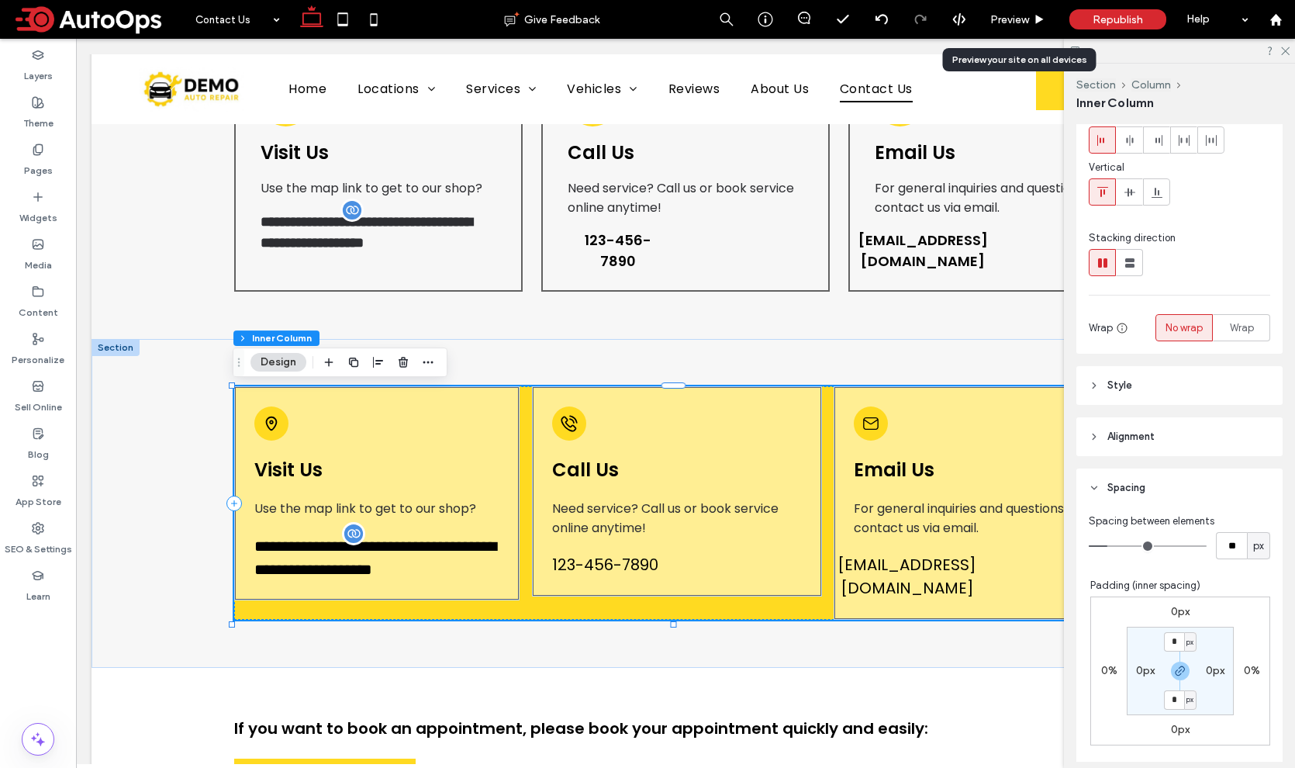
scroll to position [128, 0]
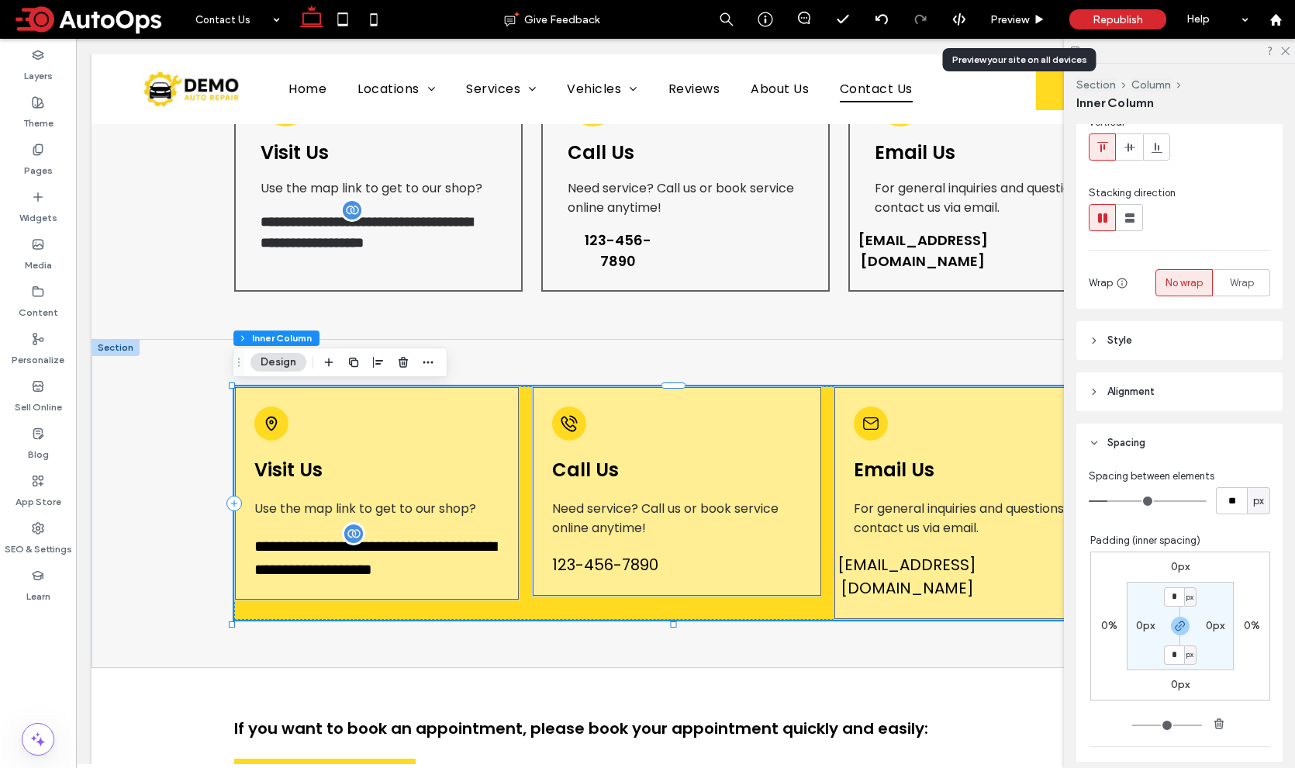
click at [1122, 339] on span "Style" at bounding box center [1119, 341] width 25 height 16
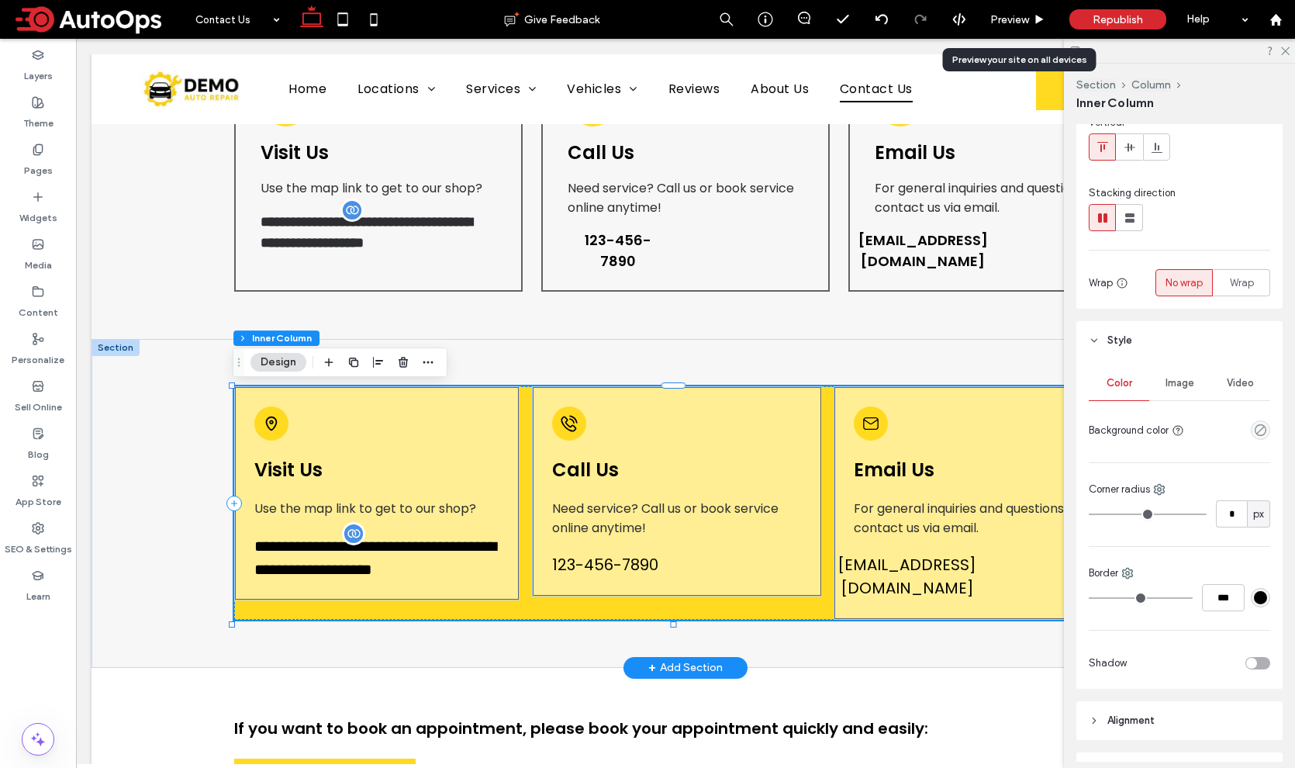
click at [573, 613] on div "**********" at bounding box center [679, 502] width 890 height 233
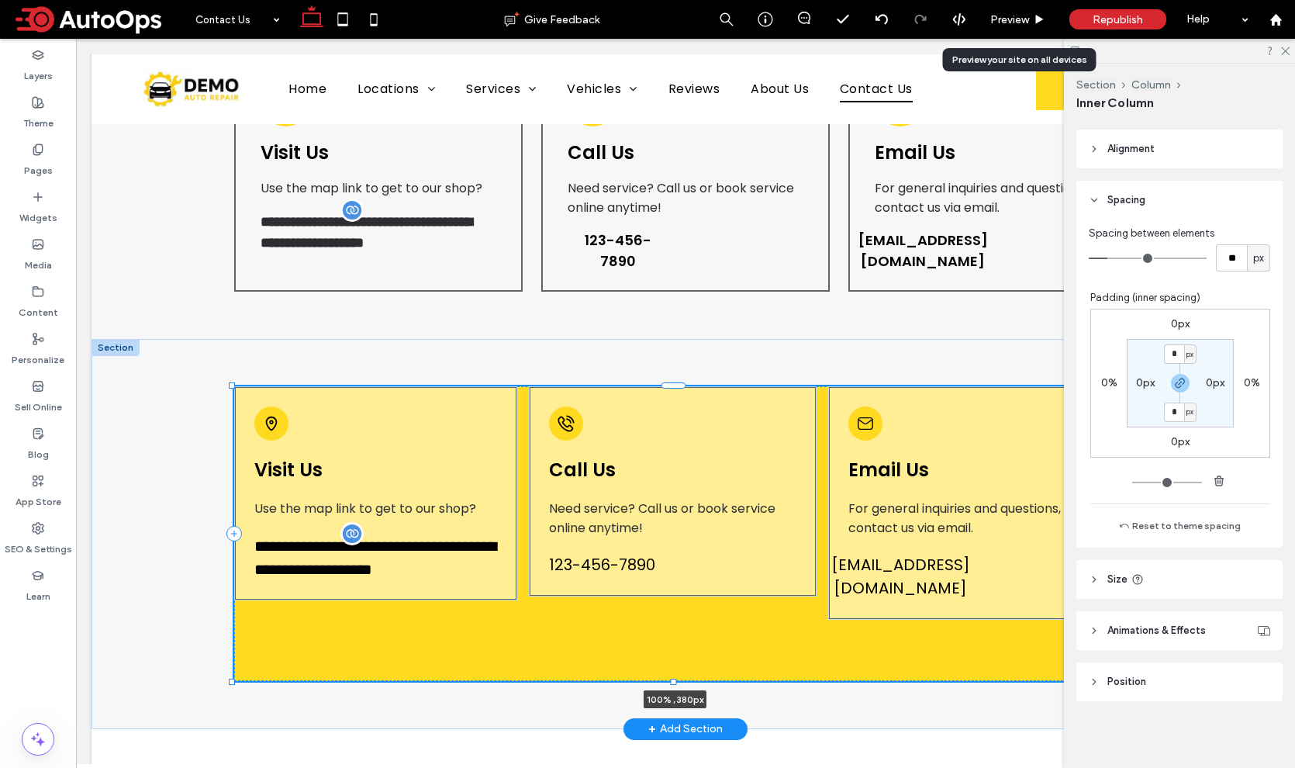
scroll to position [701, 0]
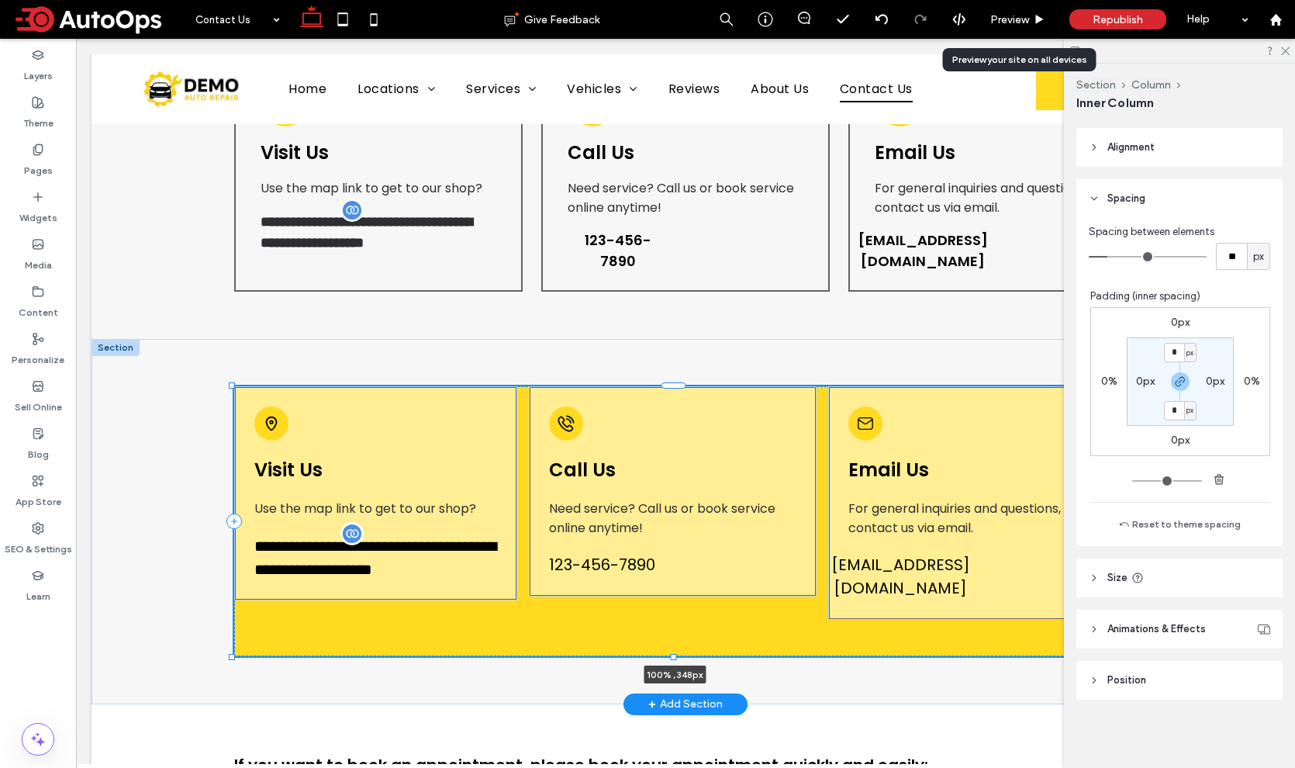
drag, startPoint x: 675, startPoint y: 627, endPoint x: 671, endPoint y: 637, distance: 10.1
click at [671, 637] on div "**********" at bounding box center [685, 521] width 1188 height 365
type input "***"
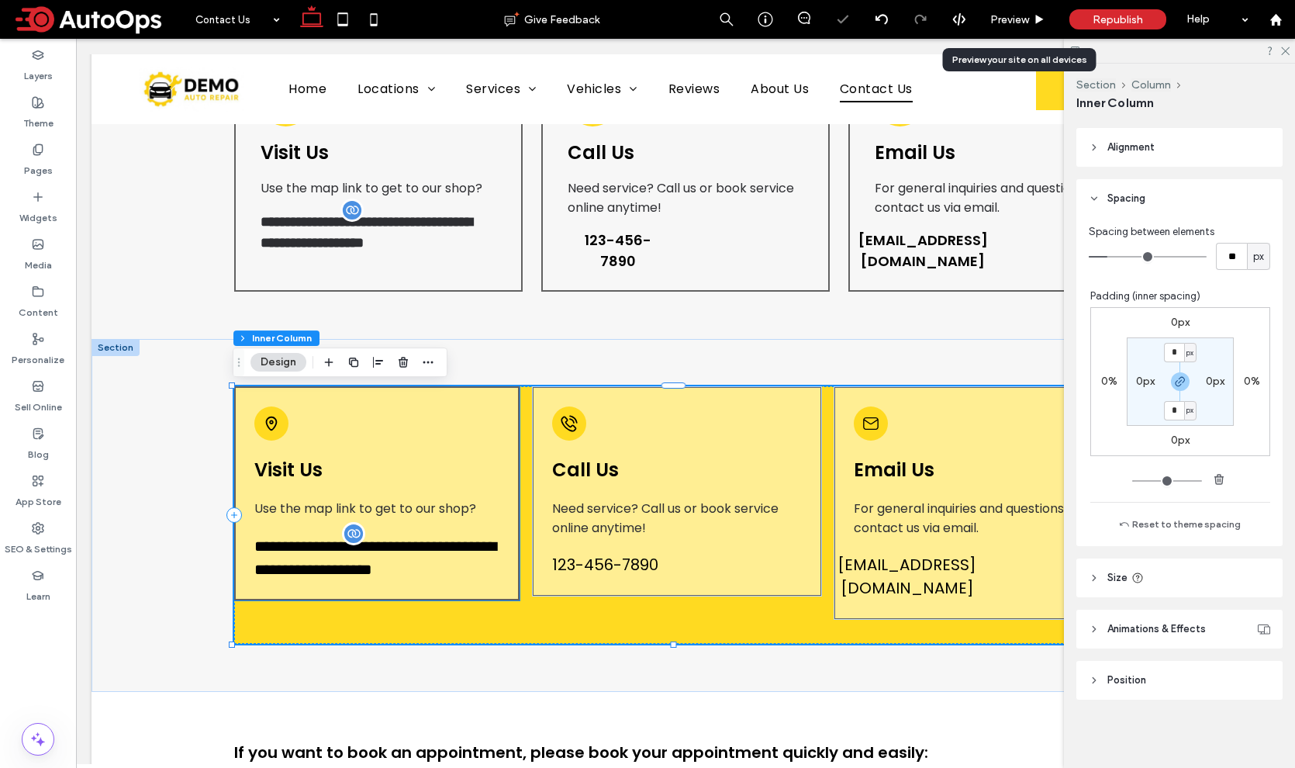
click at [484, 580] on h4 "**********" at bounding box center [377, 556] width 246 height 47
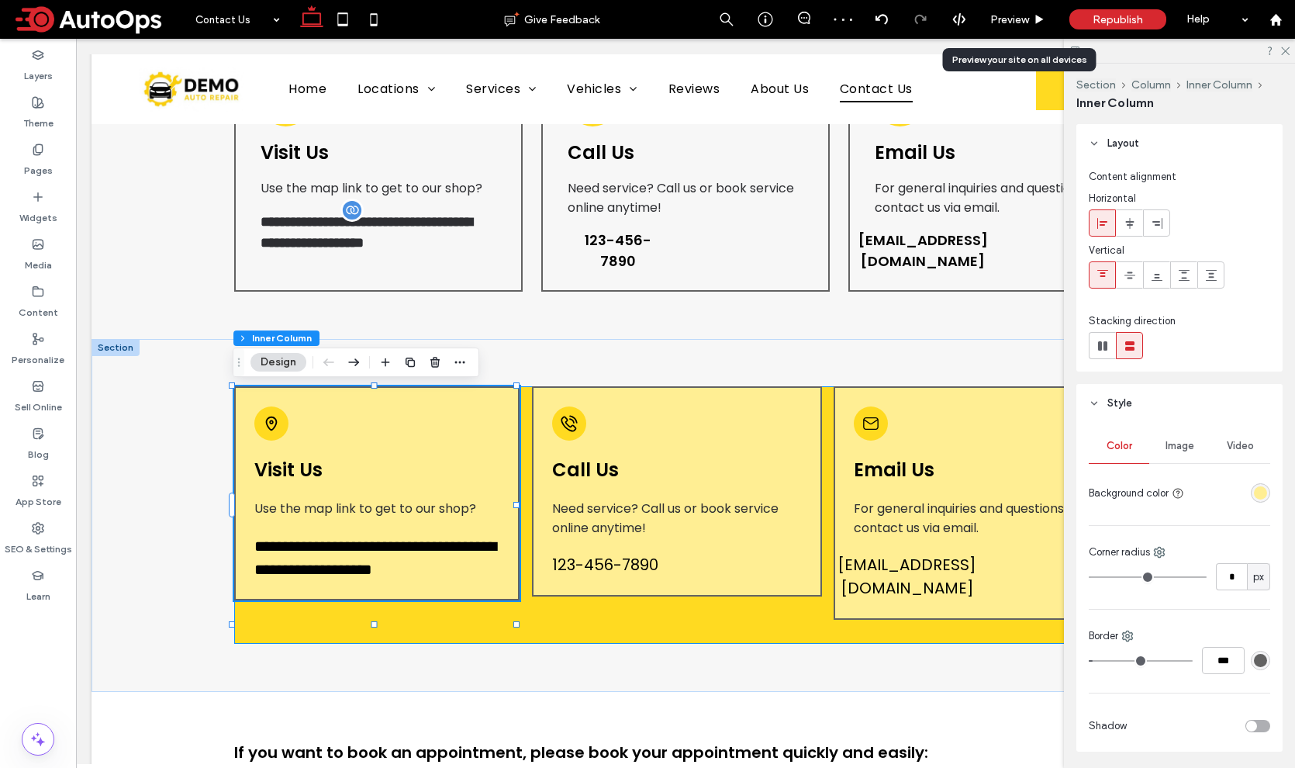
click at [602, 635] on div "**********" at bounding box center [679, 514] width 890 height 257
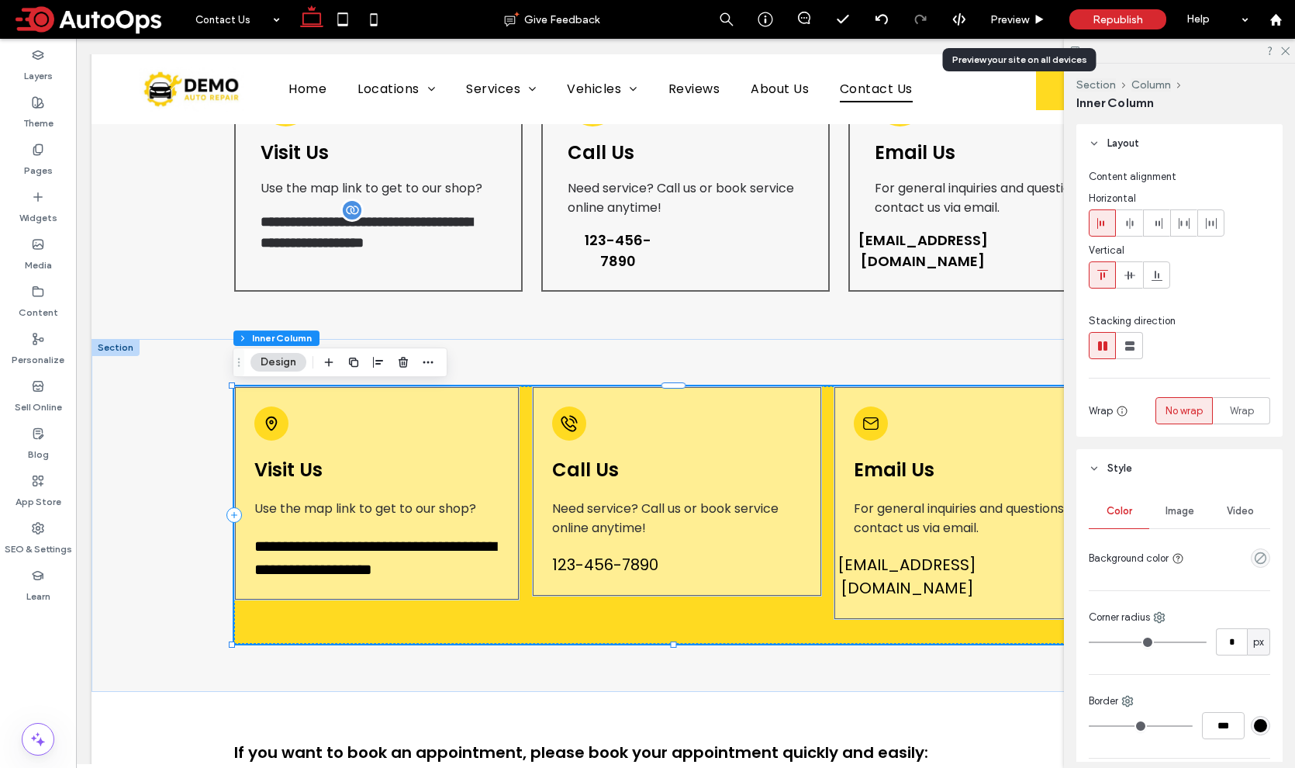
click at [1181, 516] on div "Image" at bounding box center [1179, 511] width 60 height 34
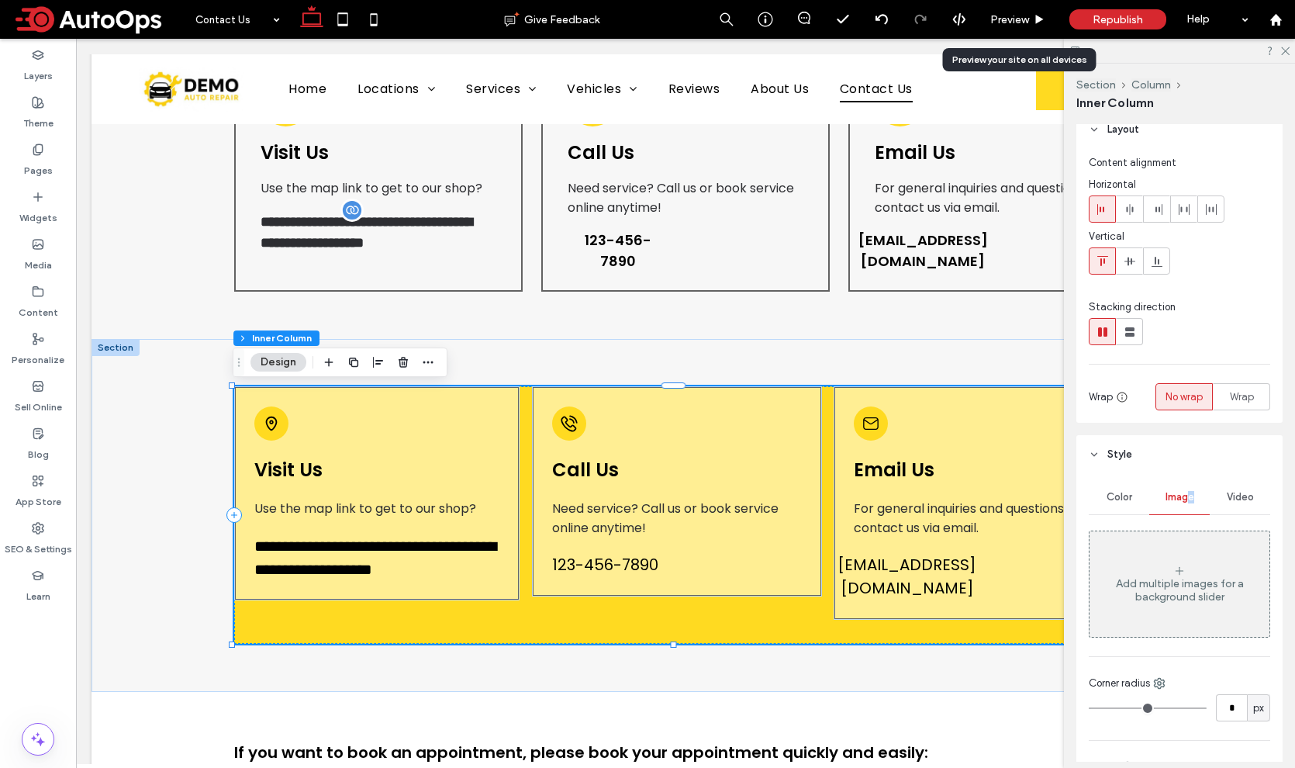
scroll to position [0, 0]
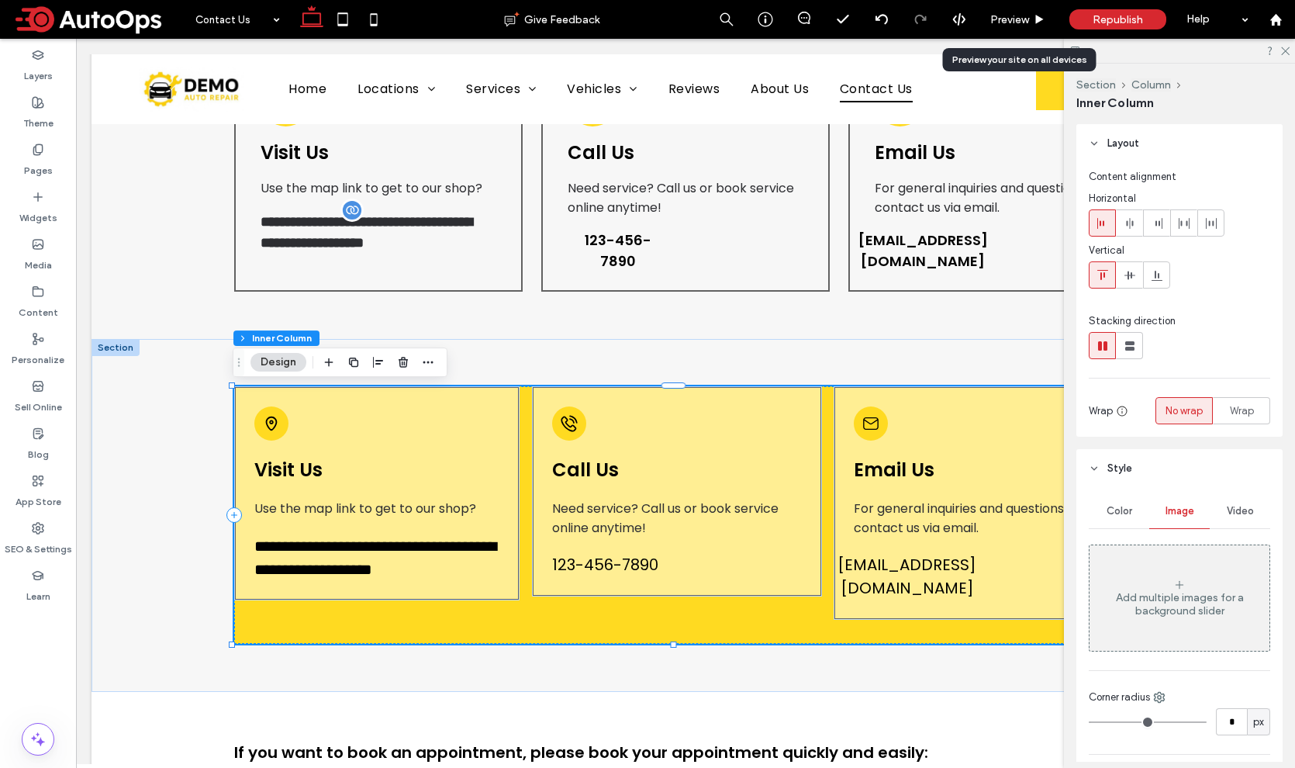
click at [1116, 518] on div "Color" at bounding box center [1119, 511] width 60 height 34
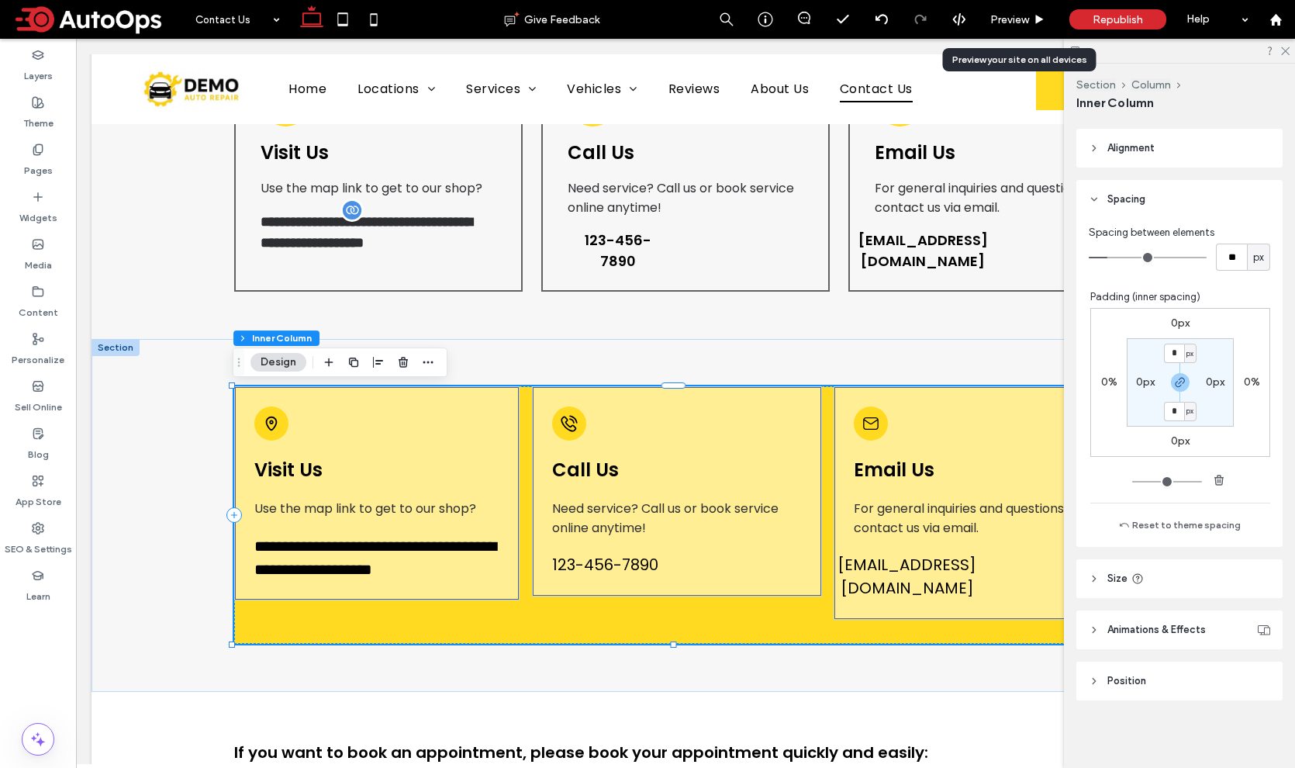
scroll to position [701, 0]
click at [1130, 625] on span "Animations & Effects" at bounding box center [1156, 629] width 98 height 16
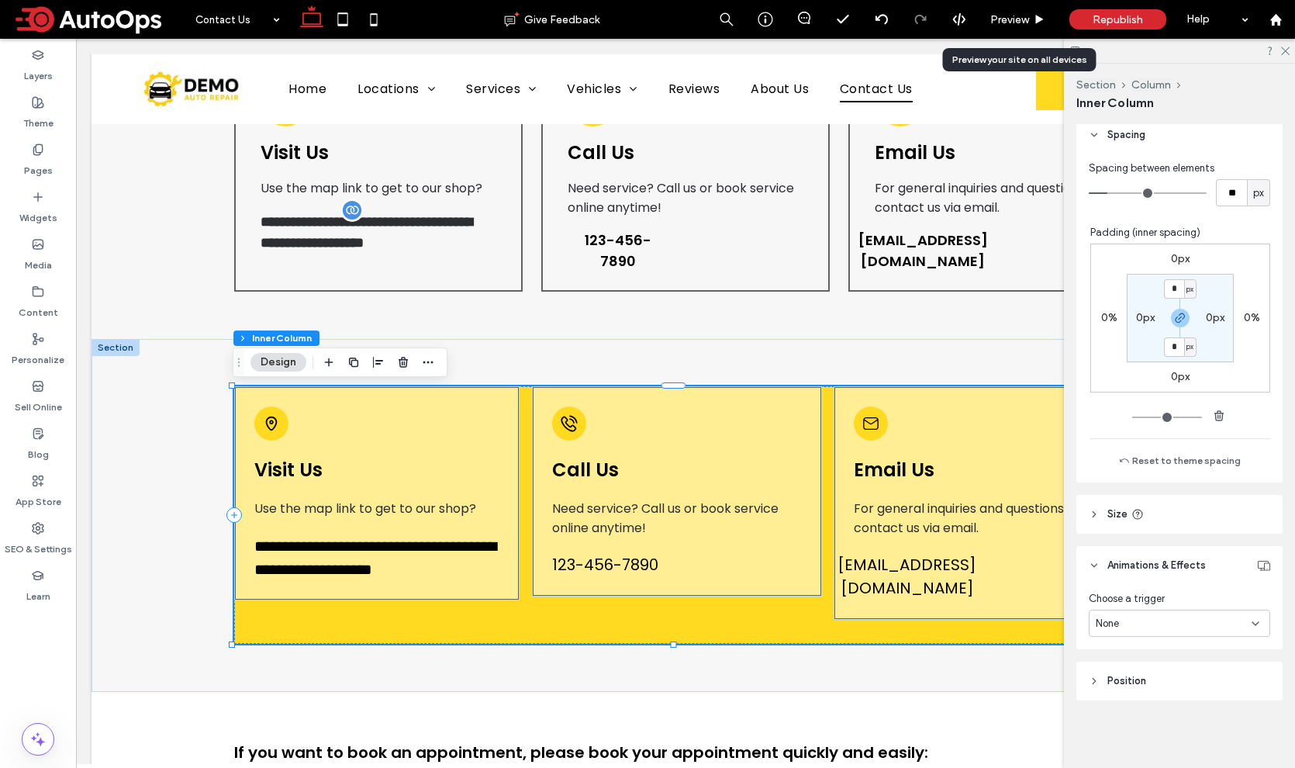
click at [1127, 564] on span "Animations & Effects" at bounding box center [1156, 565] width 98 height 16
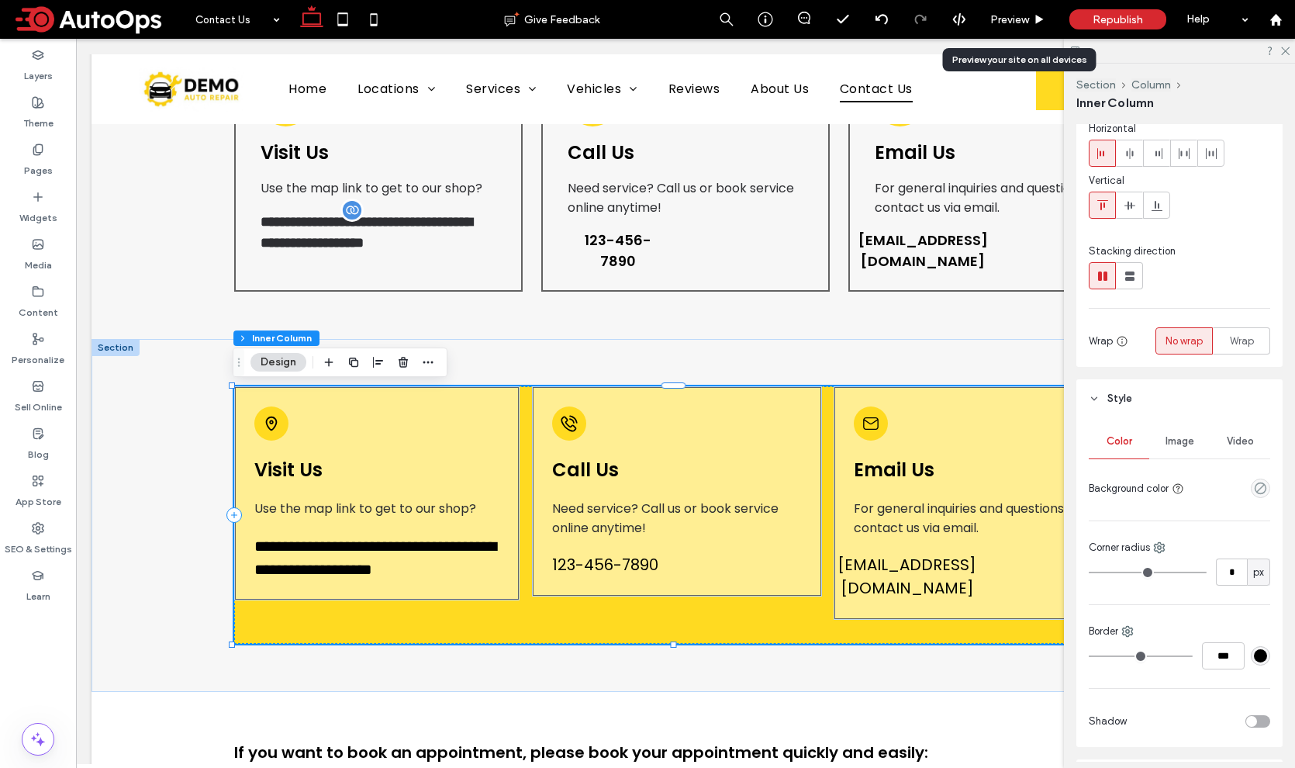
scroll to position [0, 0]
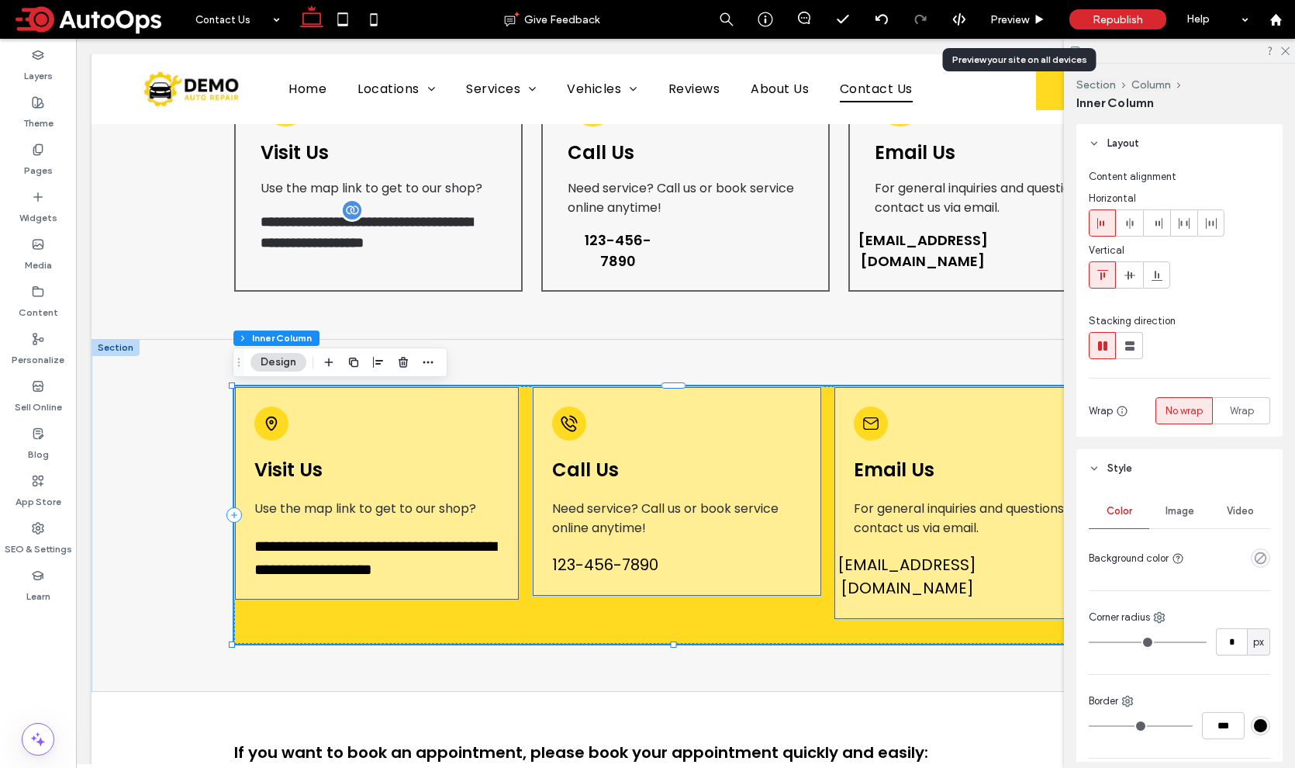
click at [1172, 512] on span "Image" at bounding box center [1179, 511] width 29 height 12
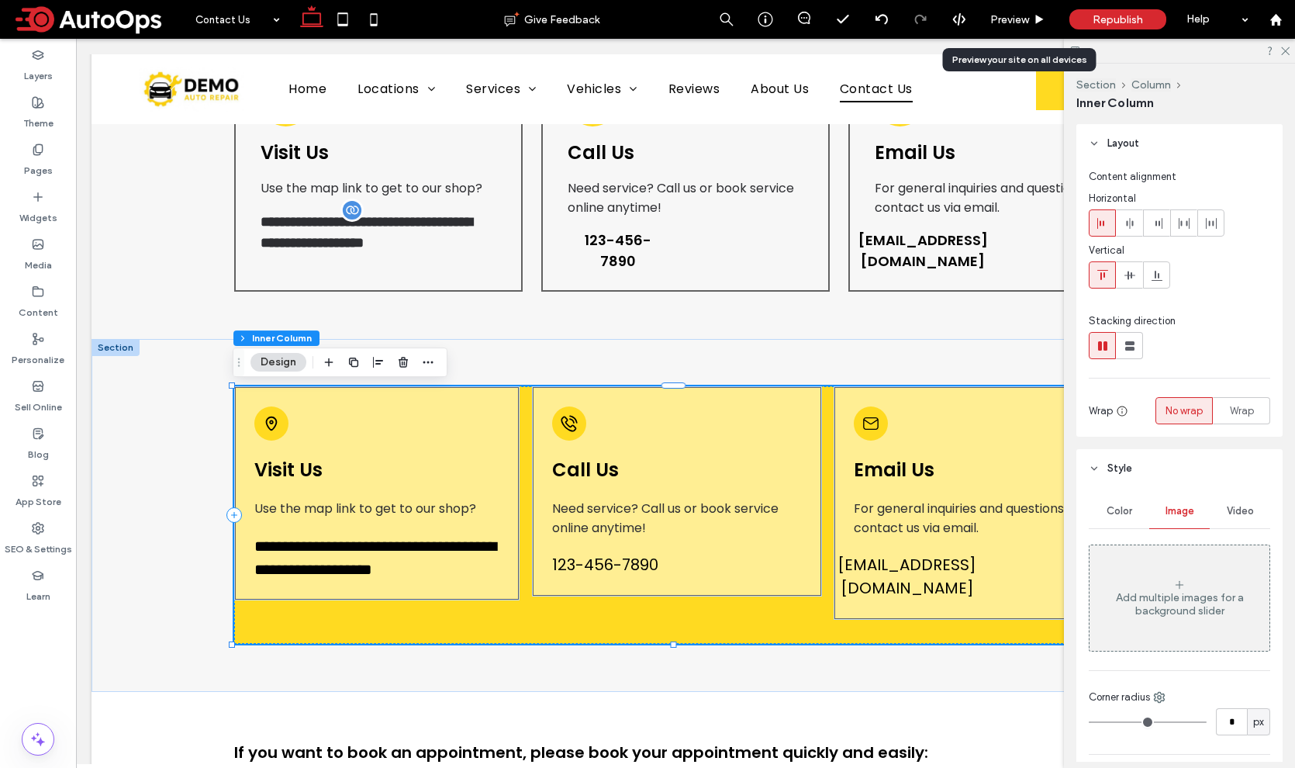
scroll to position [206, 0]
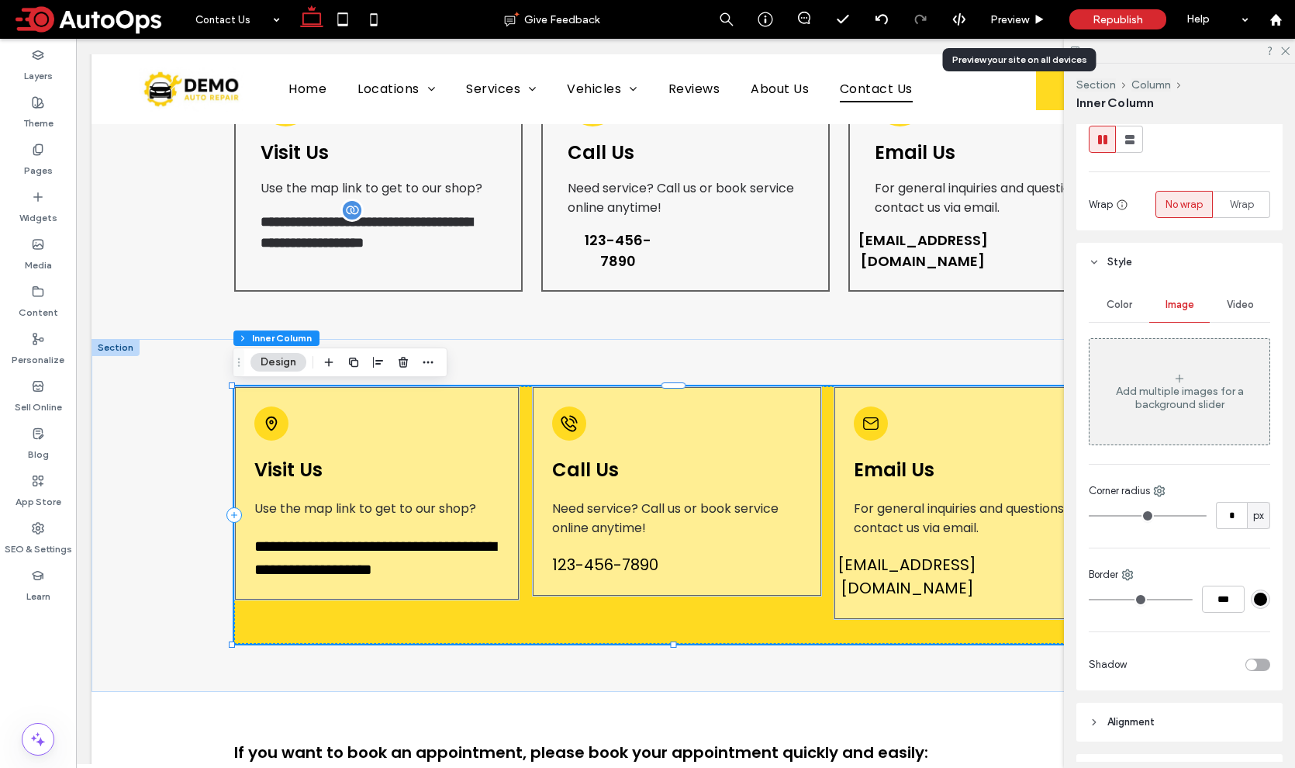
click at [1237, 302] on span "Video" at bounding box center [1240, 304] width 27 height 12
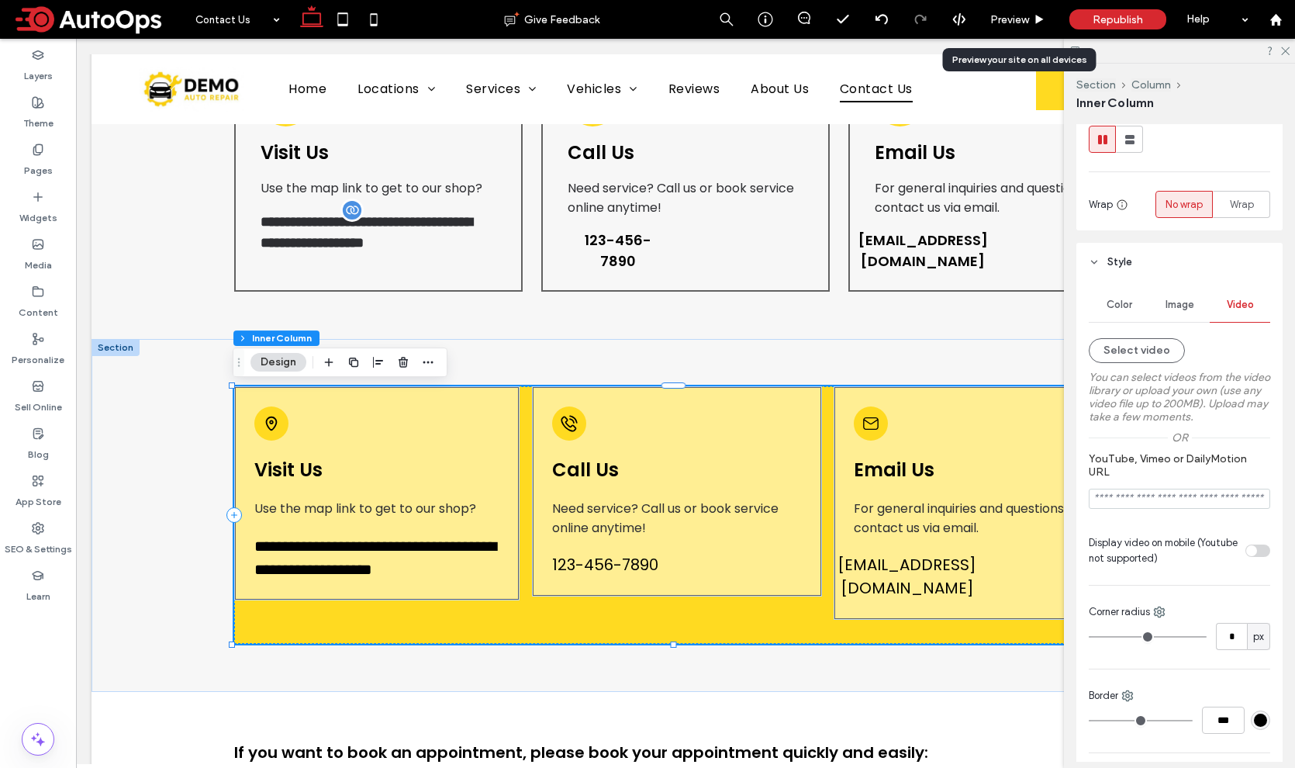
click at [1109, 301] on span "Color" at bounding box center [1119, 304] width 26 height 12
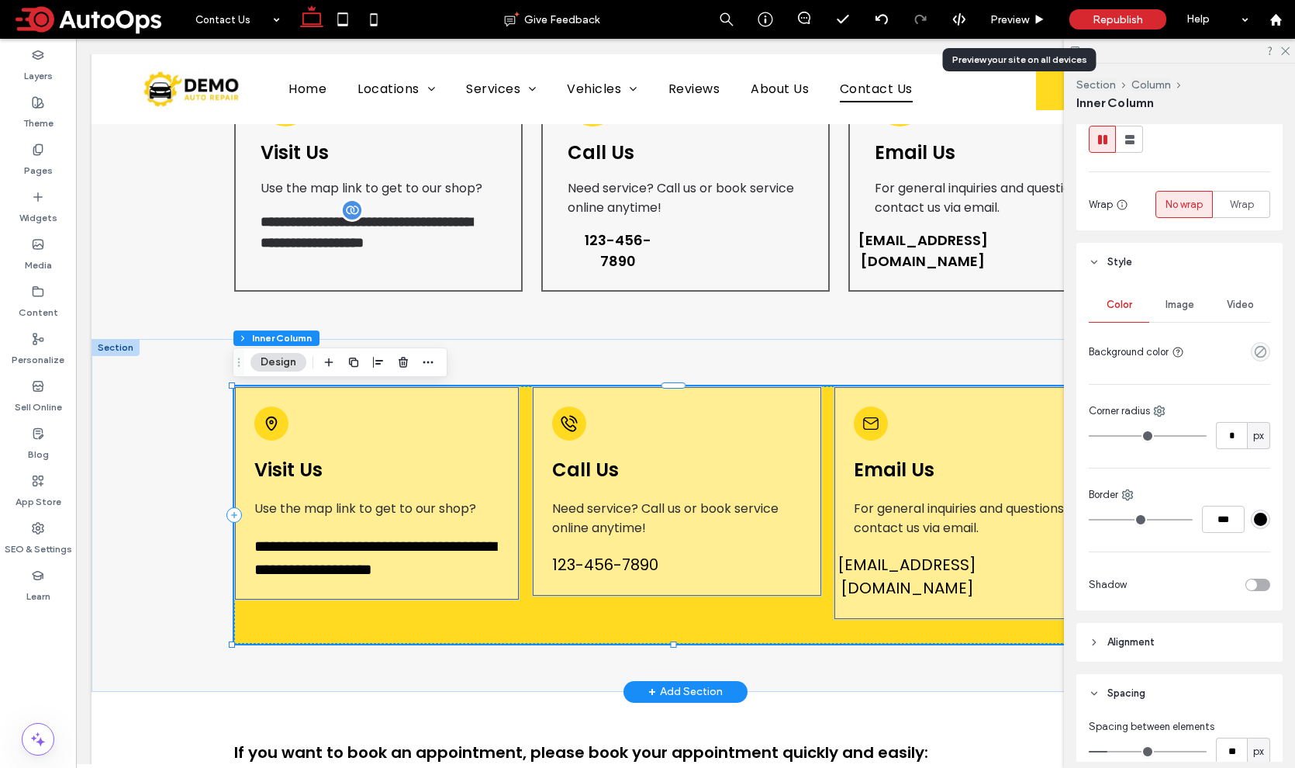
click at [637, 626] on div "**********" at bounding box center [679, 514] width 890 height 257
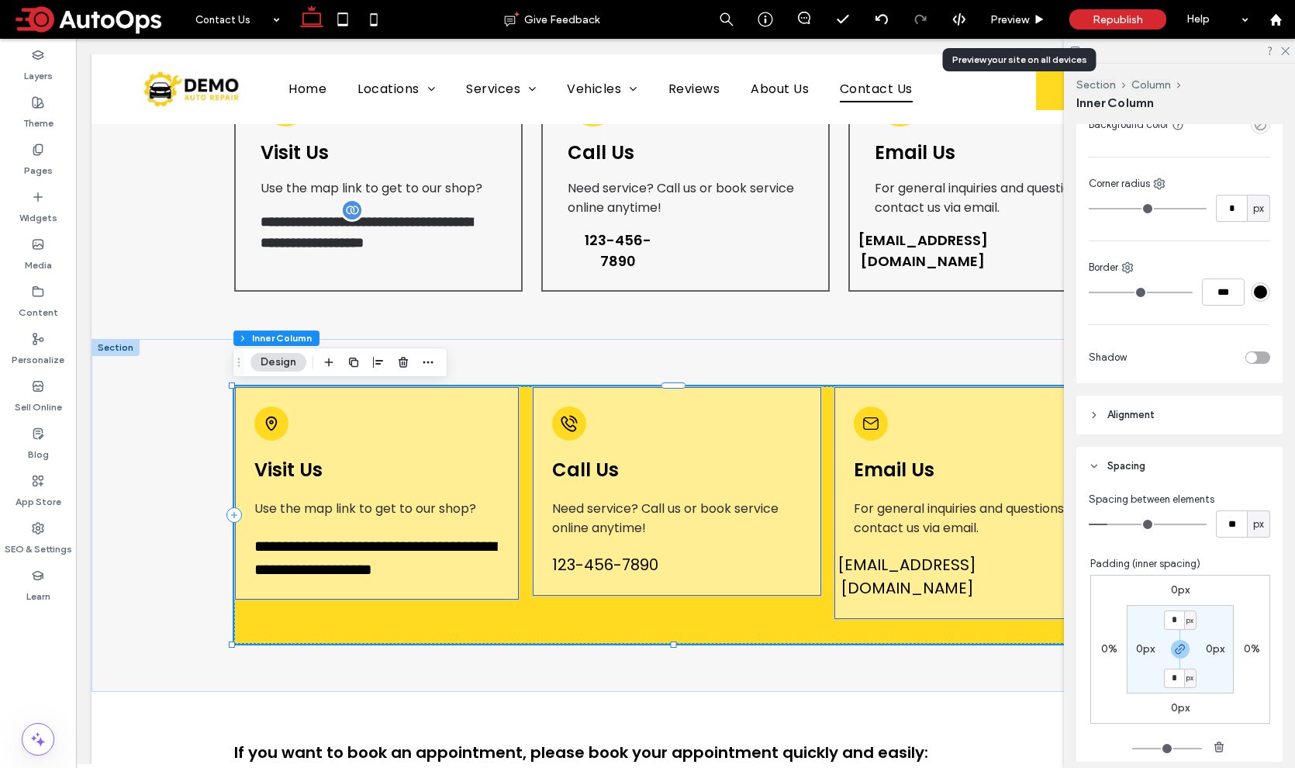
scroll to position [0, 0]
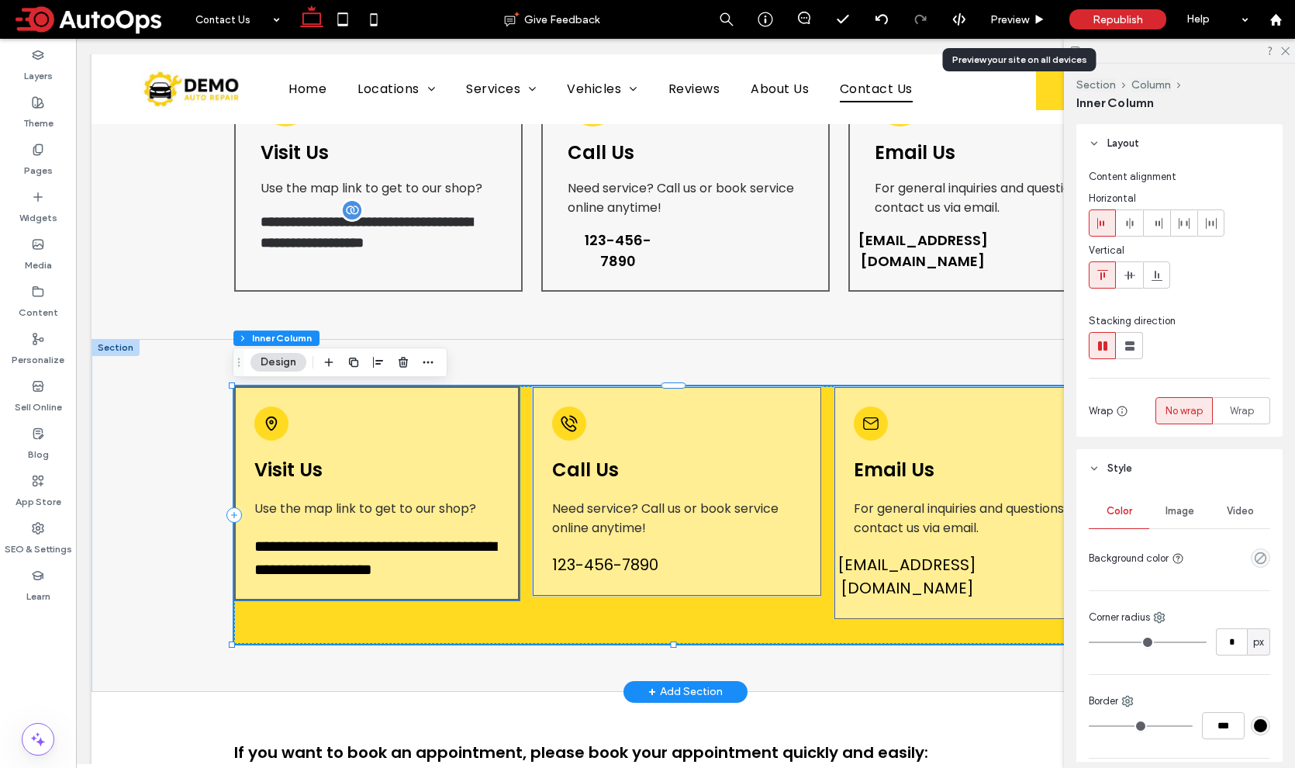
click at [461, 449] on div "**********" at bounding box center [377, 493] width 286 height 214
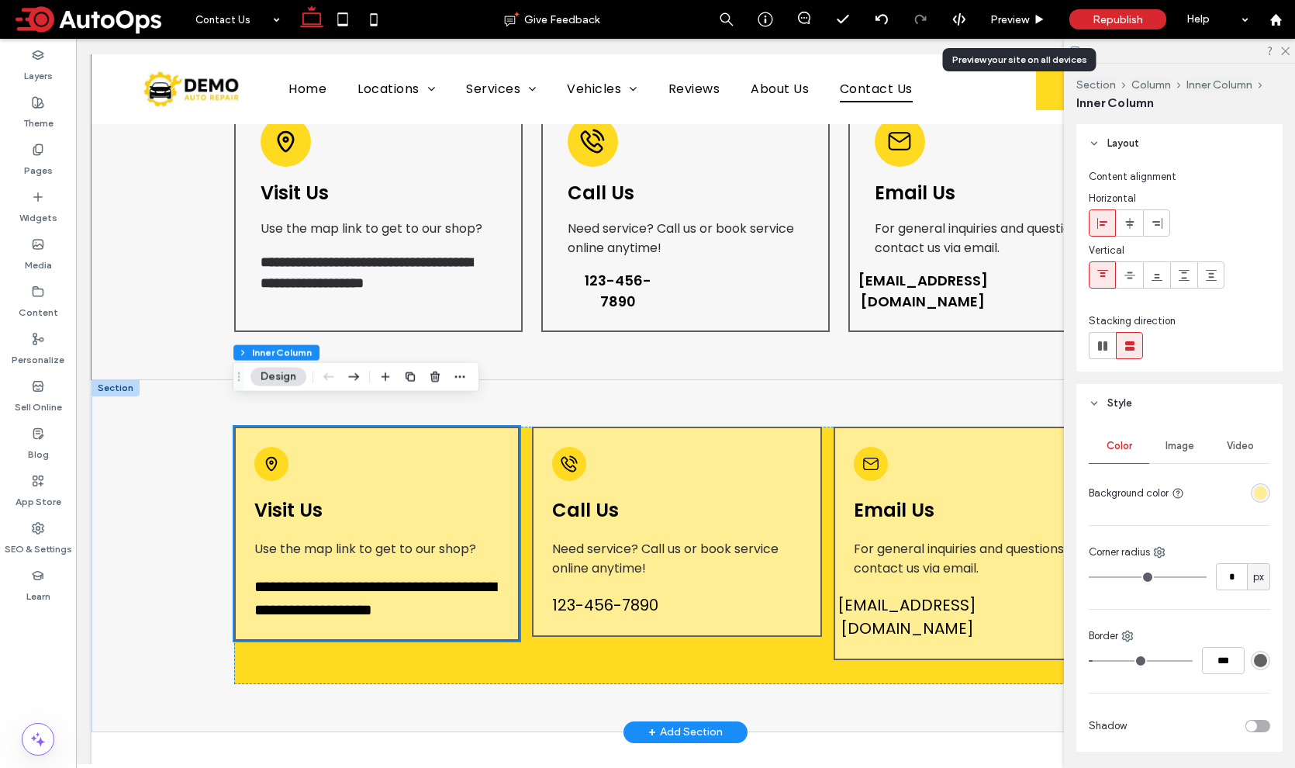
scroll to position [249, 0]
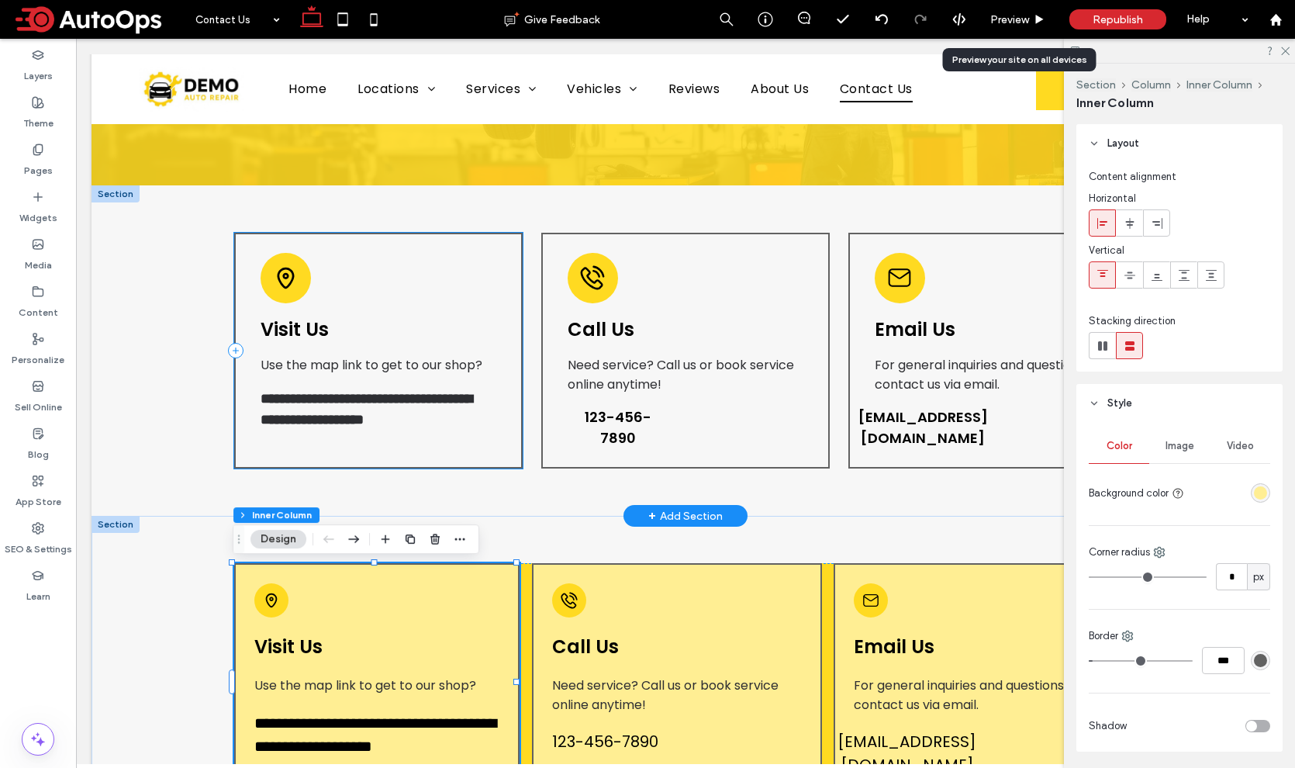
click at [470, 240] on div "**********" at bounding box center [378, 351] width 289 height 236
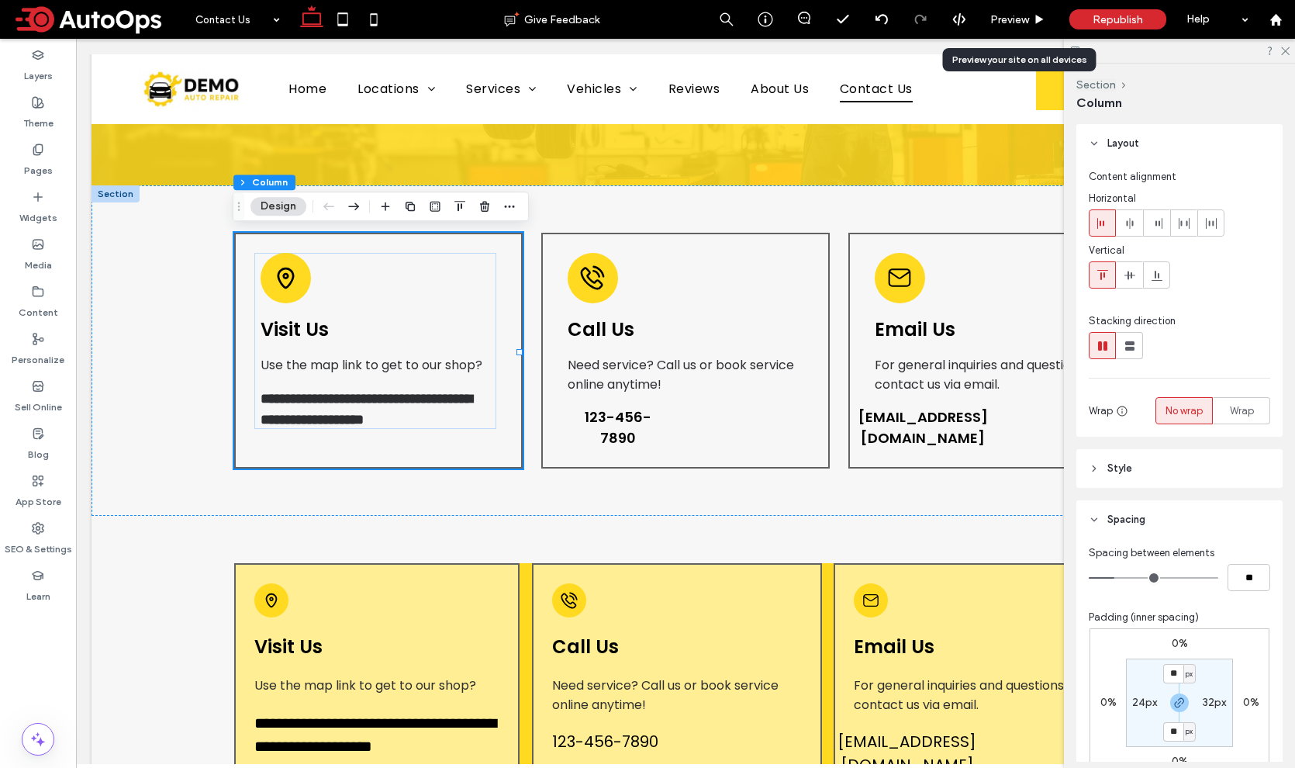
click at [1103, 468] on header "Style" at bounding box center [1179, 468] width 206 height 39
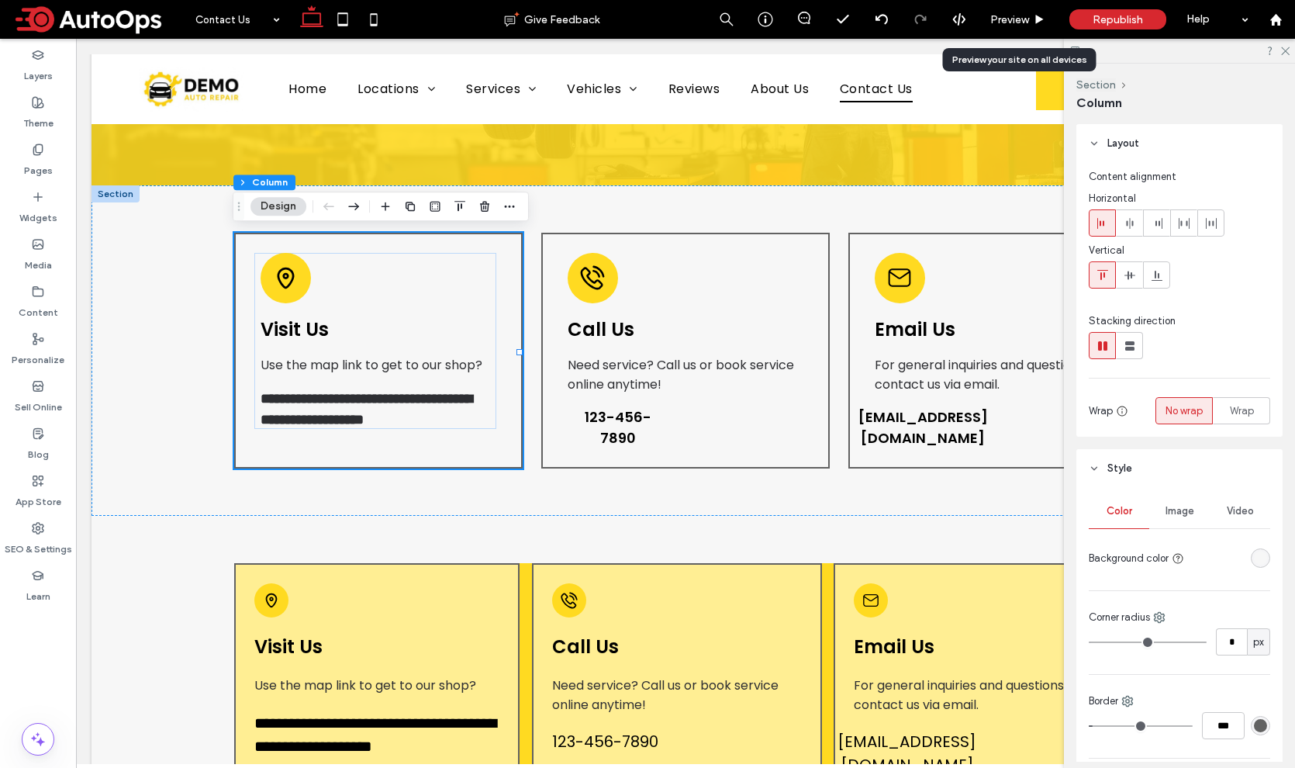
click at [1249, 547] on div at bounding box center [1230, 557] width 80 height 27
click at [1254, 561] on div "rgba(247, 247, 247, 1)" at bounding box center [1260, 557] width 13 height 13
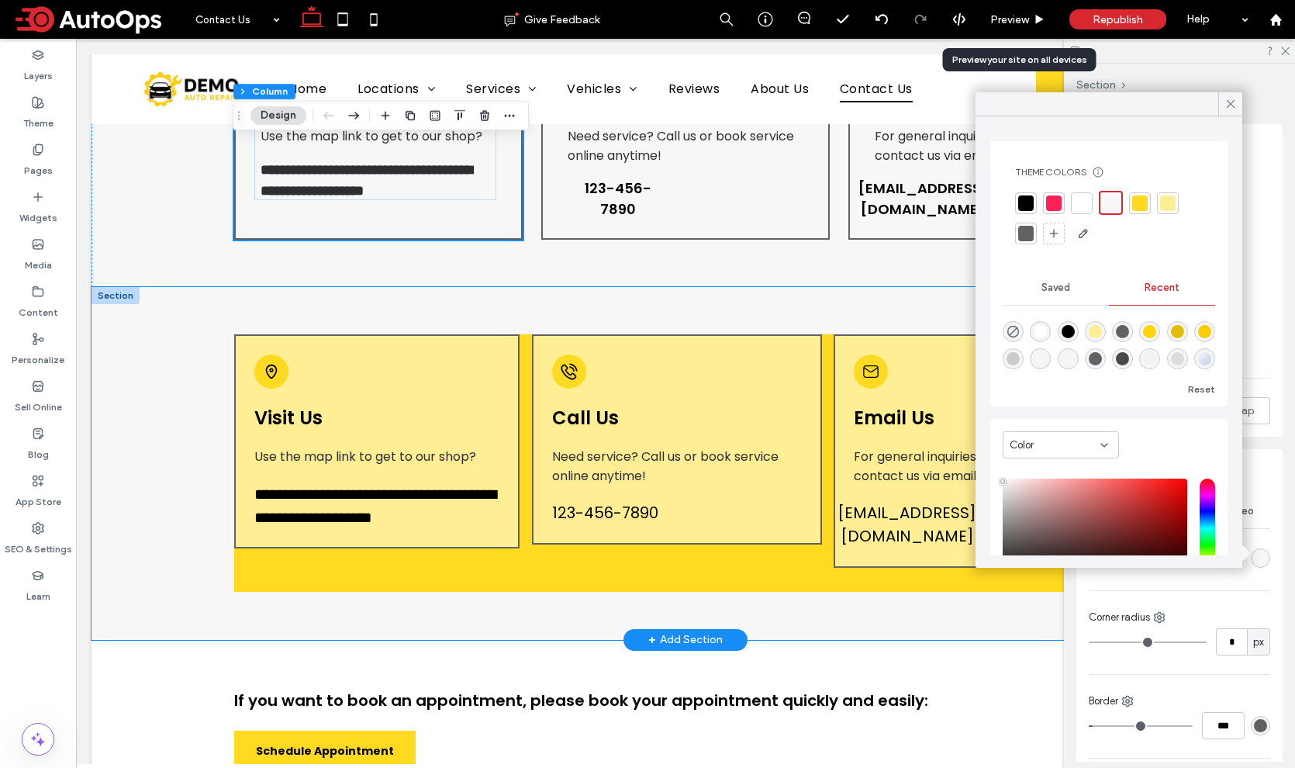
scroll to position [561, 0]
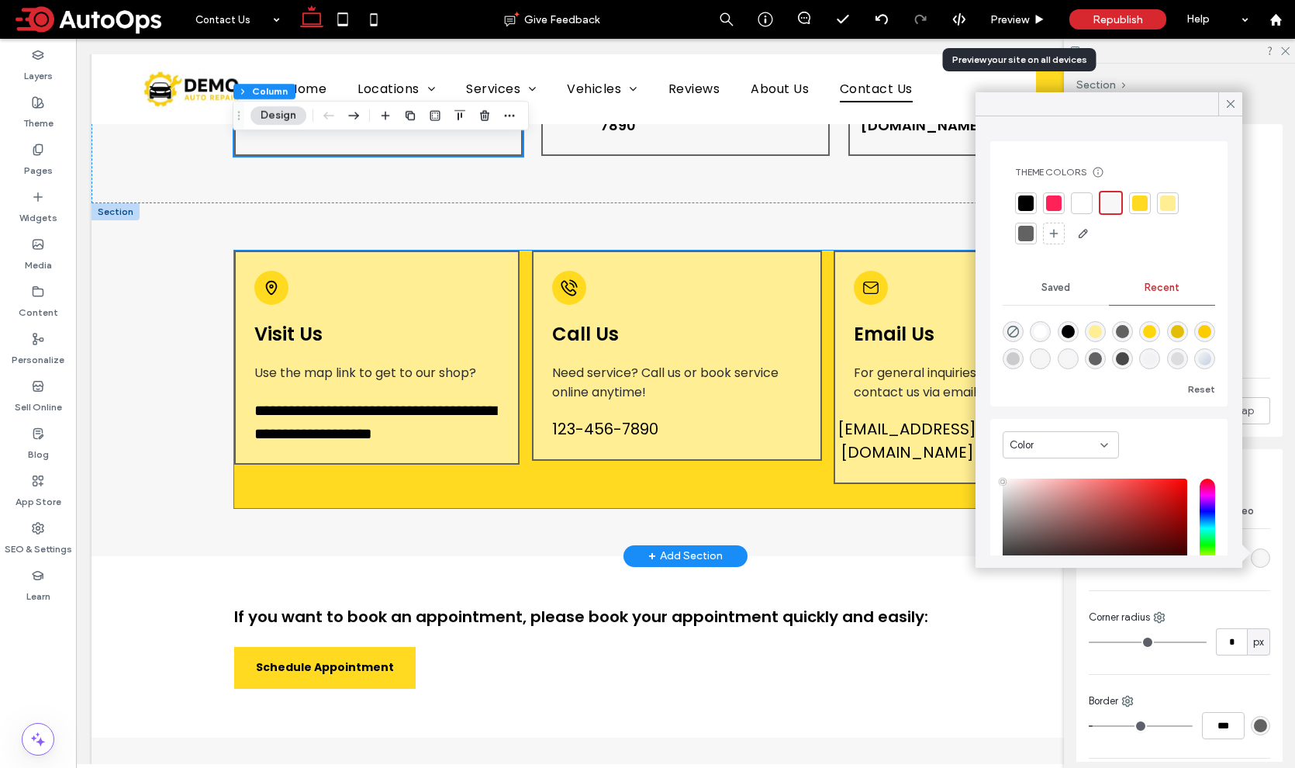
click at [497, 437] on div "**********" at bounding box center [377, 357] width 286 height 214
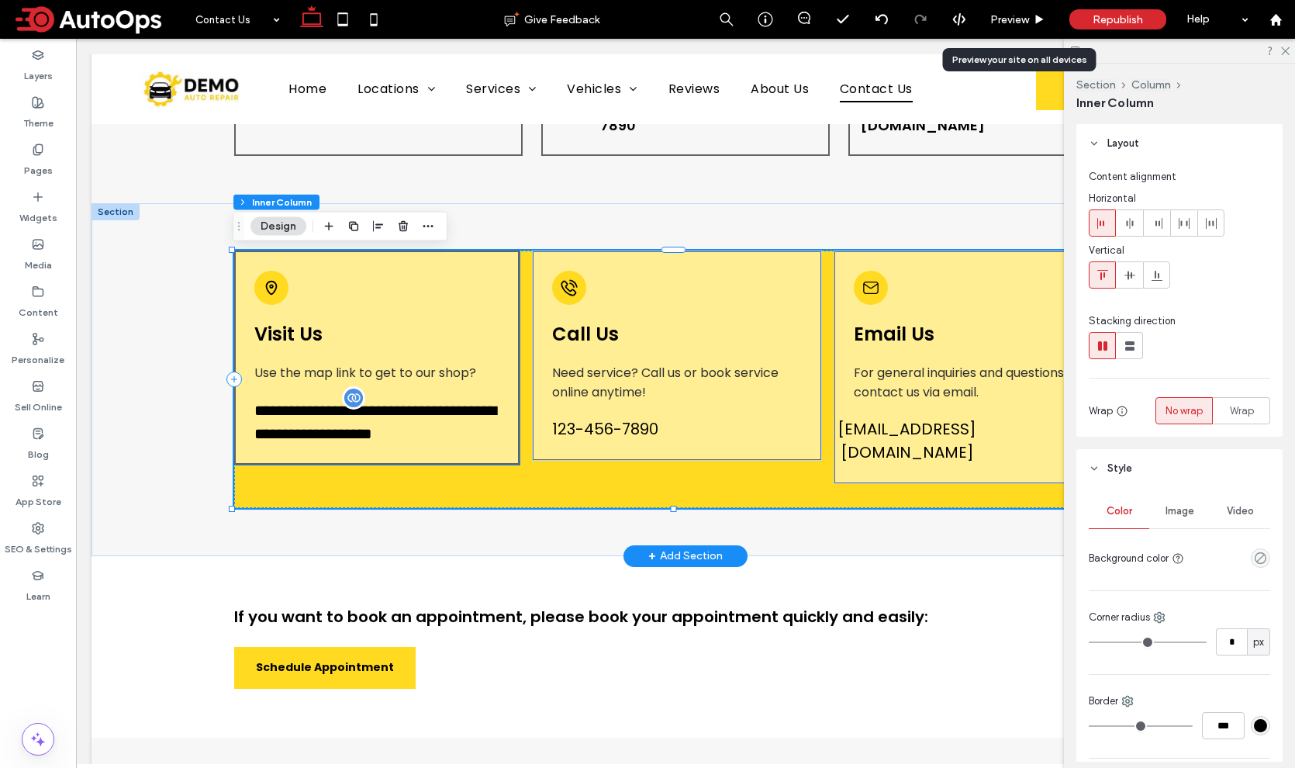
click at [482, 438] on h4 "**********" at bounding box center [377, 421] width 246 height 47
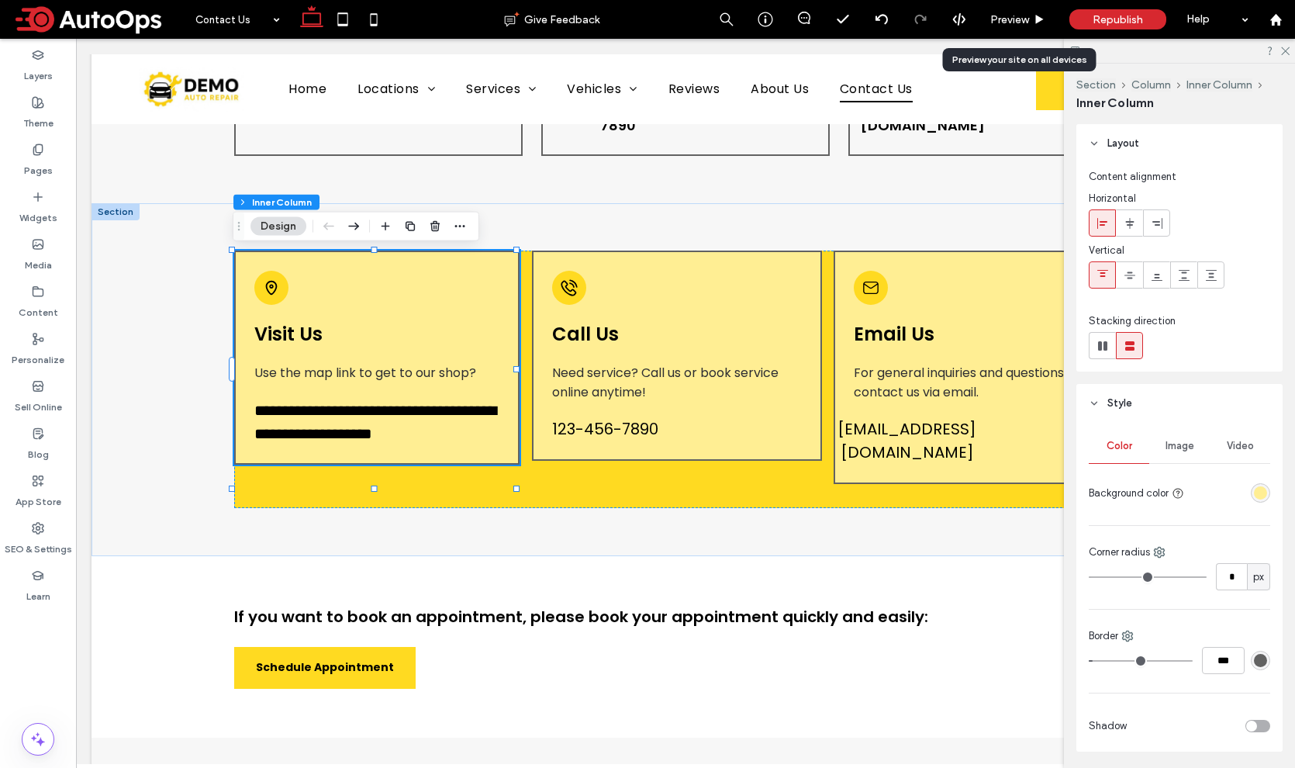
click at [1254, 490] on div "rgba(255, 238, 147, 1)" at bounding box center [1260, 492] width 13 height 13
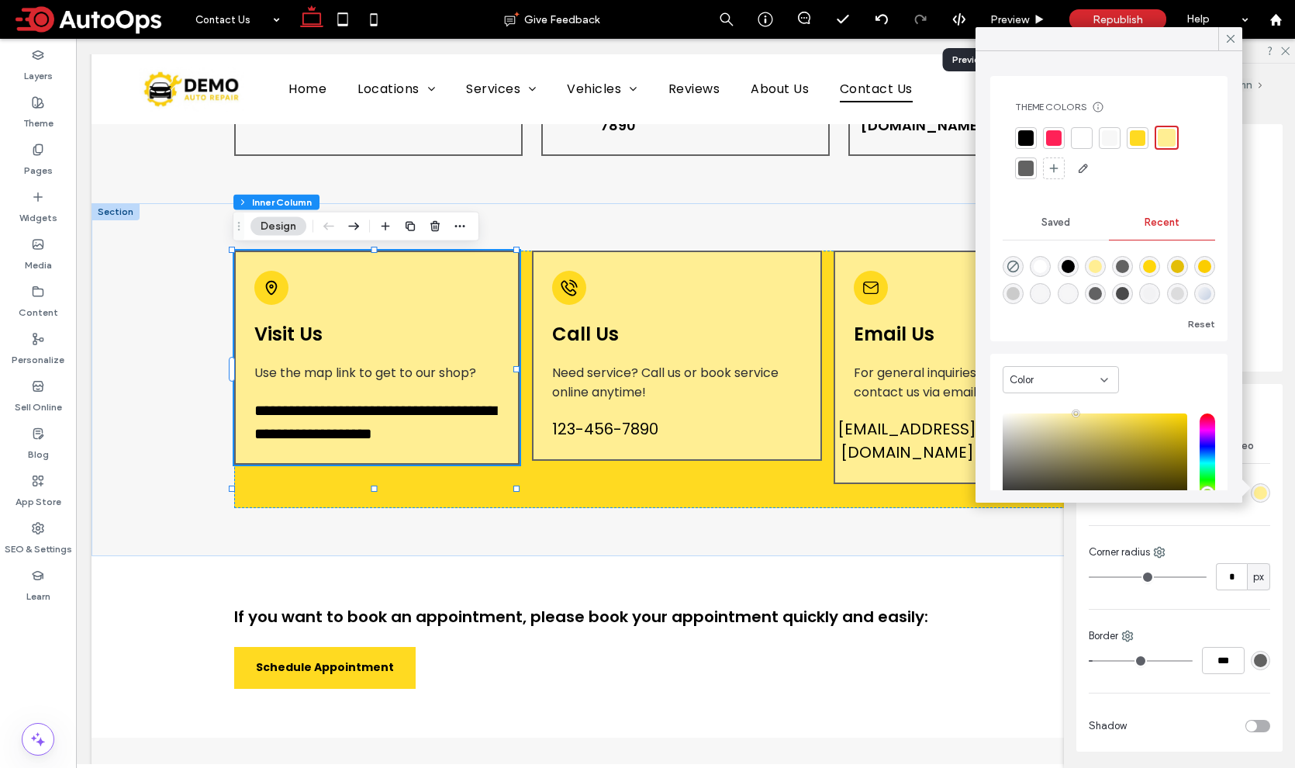
click at [1113, 133] on div at bounding box center [1110, 138] width 16 height 16
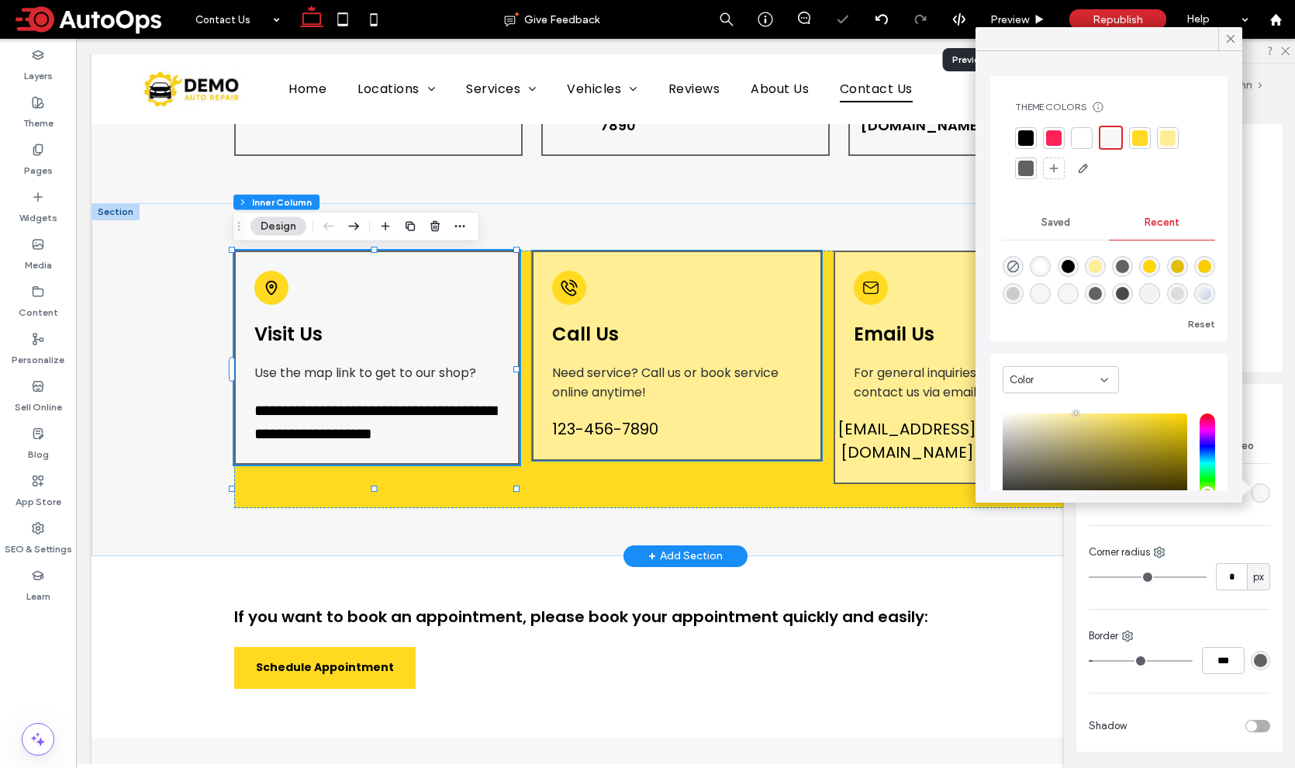
click at [709, 326] on h4 "Call Us" at bounding box center [635, 333] width 166 height 27
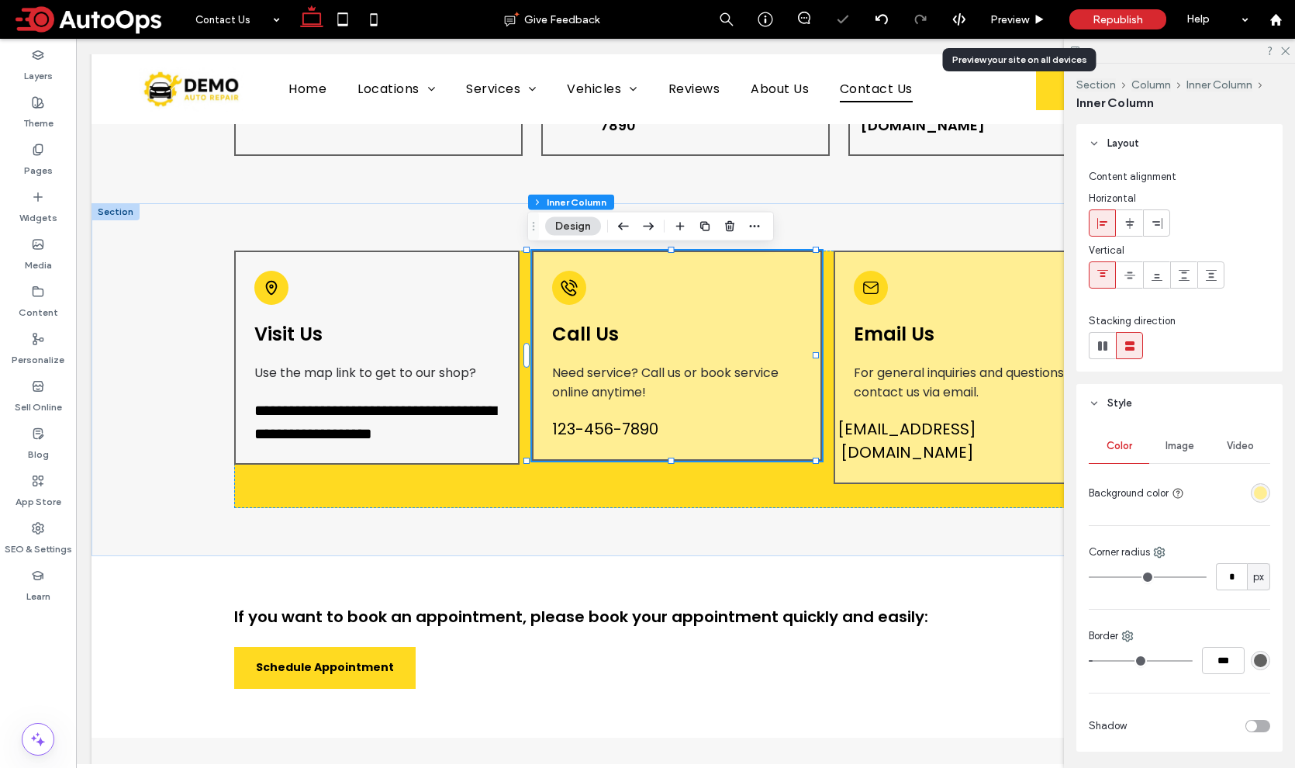
click at [1254, 494] on div "rgba(255, 238, 147, 1)" at bounding box center [1260, 492] width 13 height 13
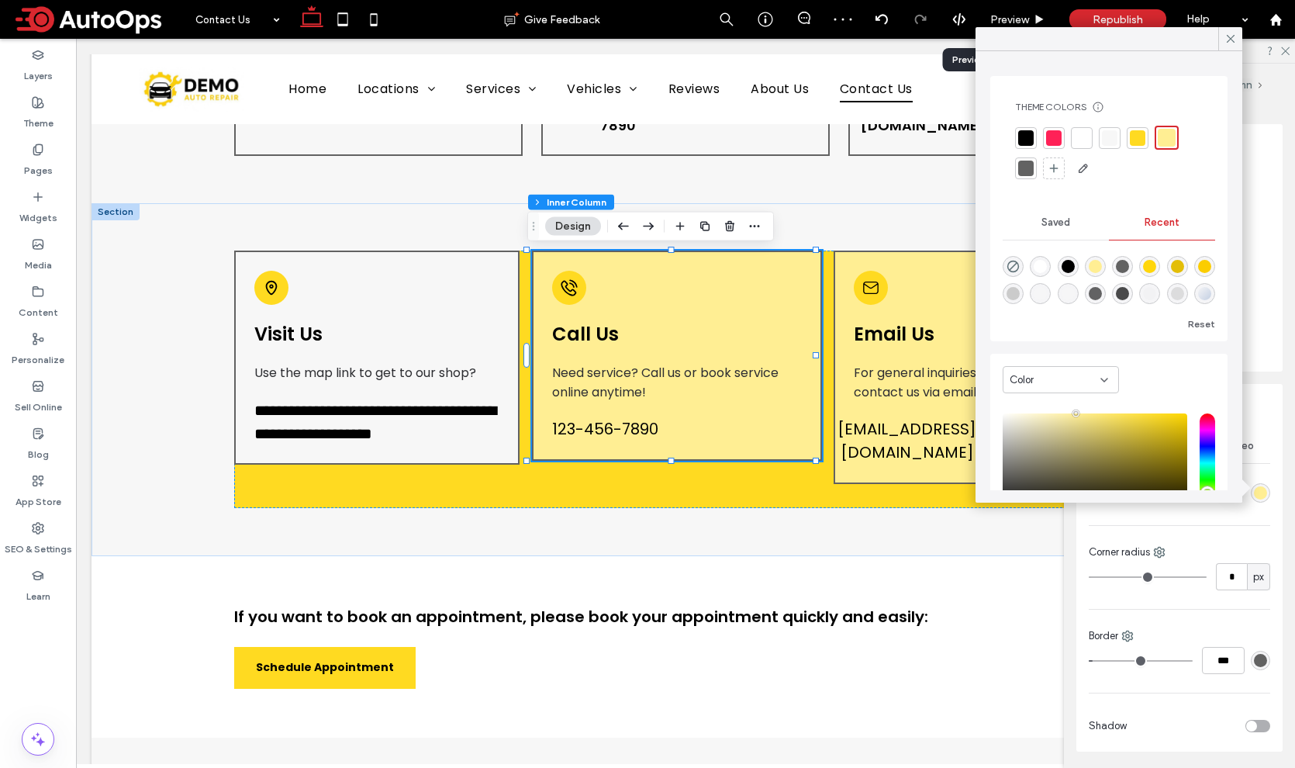
click at [1113, 135] on div at bounding box center [1110, 138] width 16 height 16
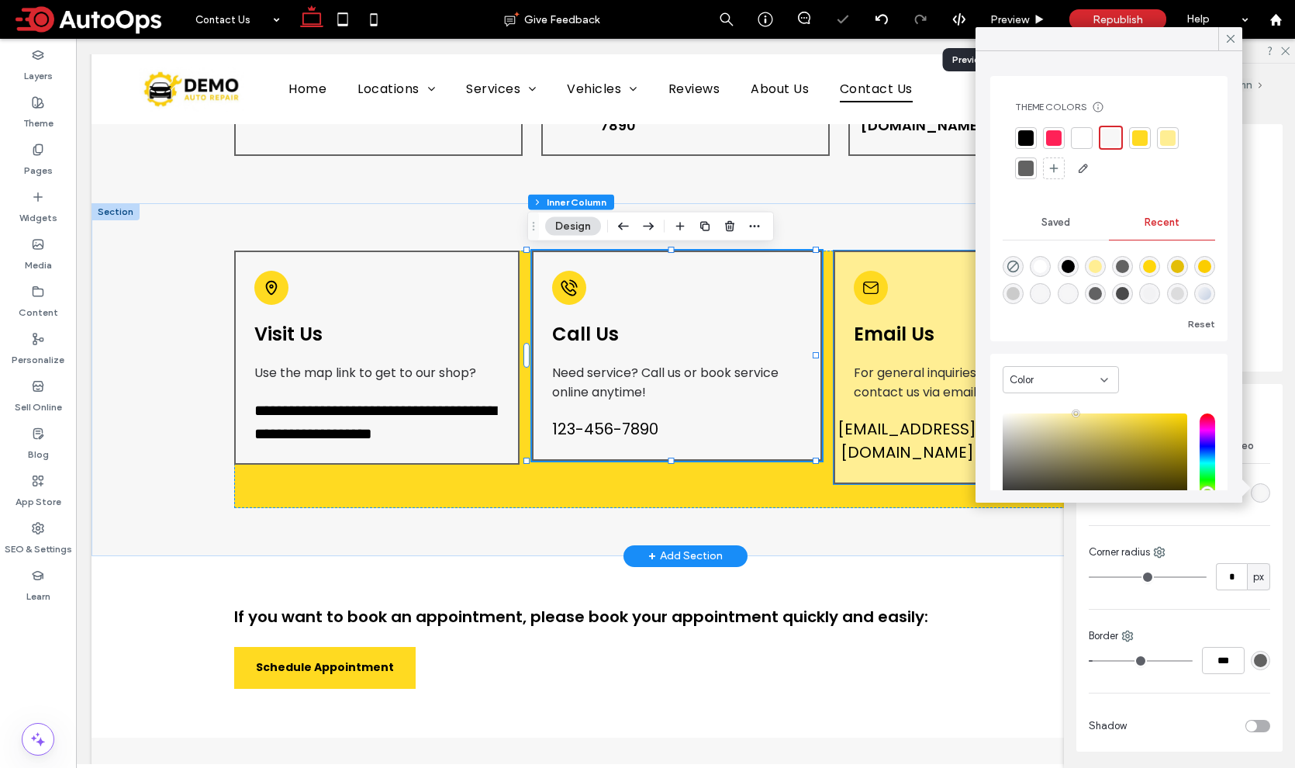
click at [902, 302] on div "Email Us For general inquiries and questions, contact us via email. test@test.c…" at bounding box center [978, 366] width 291 height 233
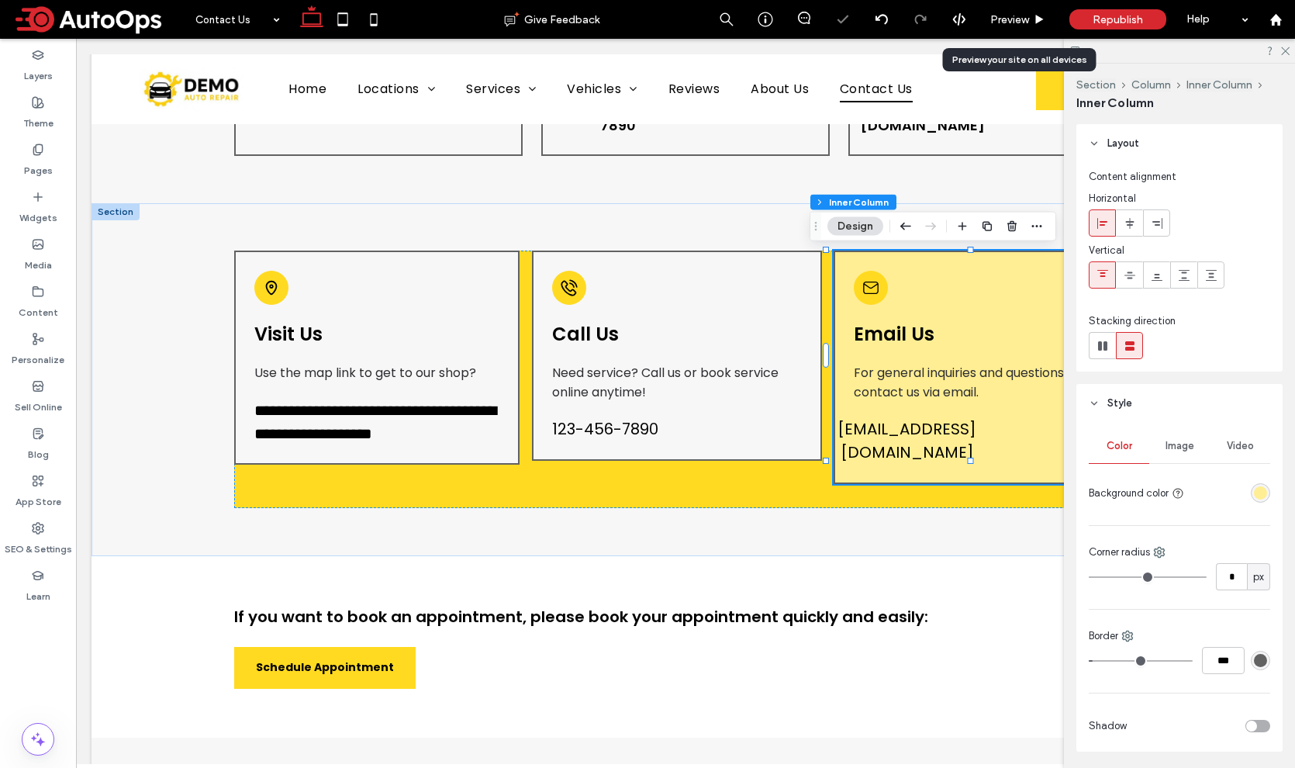
click at [1254, 493] on div "rgba(255, 238, 147, 1)" at bounding box center [1260, 492] width 13 height 13
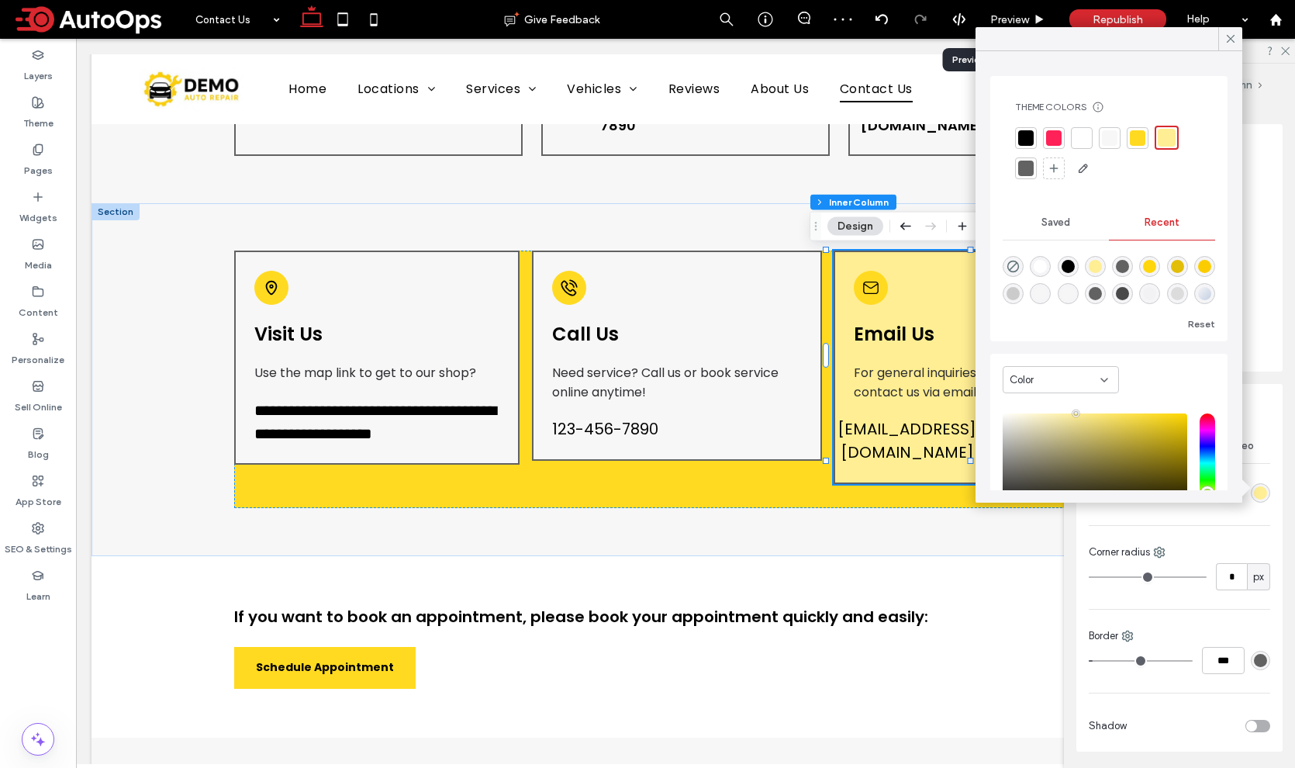
click at [1116, 134] on div at bounding box center [1110, 138] width 16 height 16
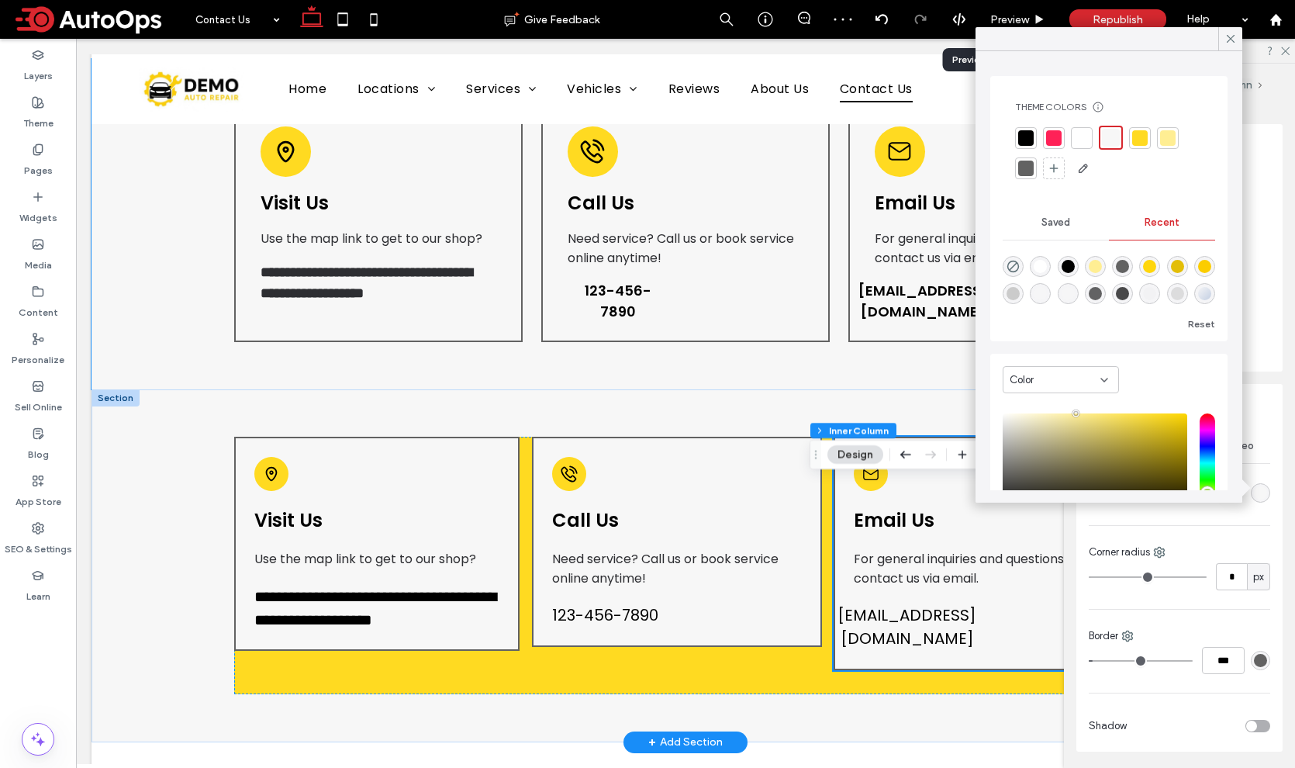
scroll to position [474, 0]
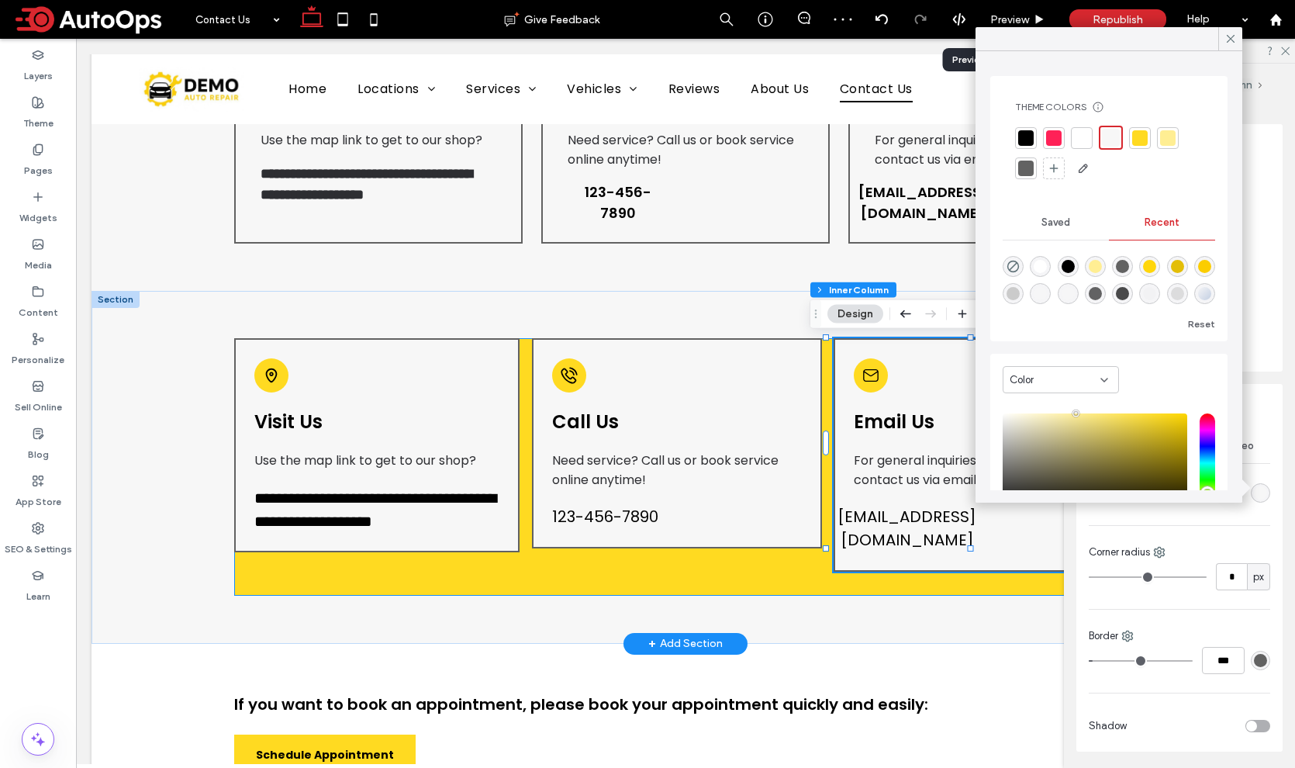
click at [535, 591] on div "**********" at bounding box center [679, 466] width 890 height 257
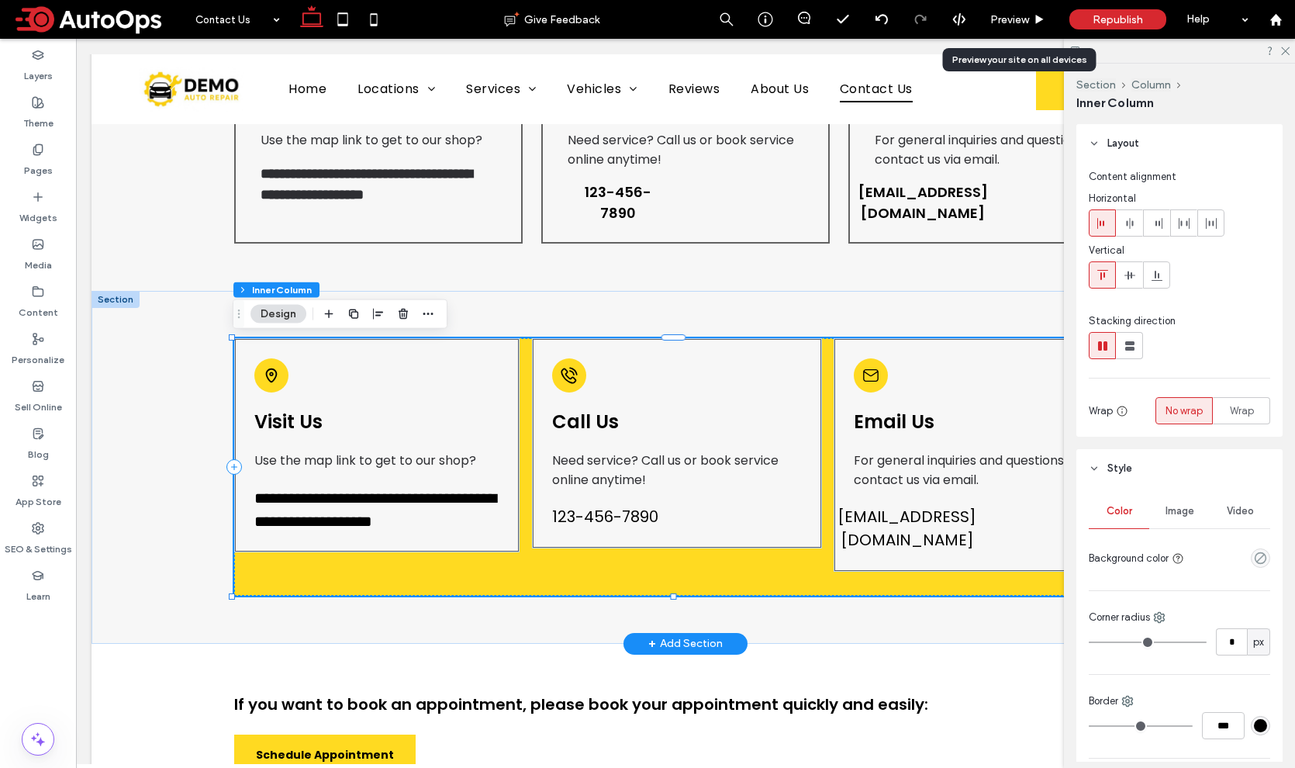
click at [606, 581] on div "**********" at bounding box center [679, 466] width 890 height 257
click at [1257, 554] on icon "empty color" at bounding box center [1260, 557] width 13 height 13
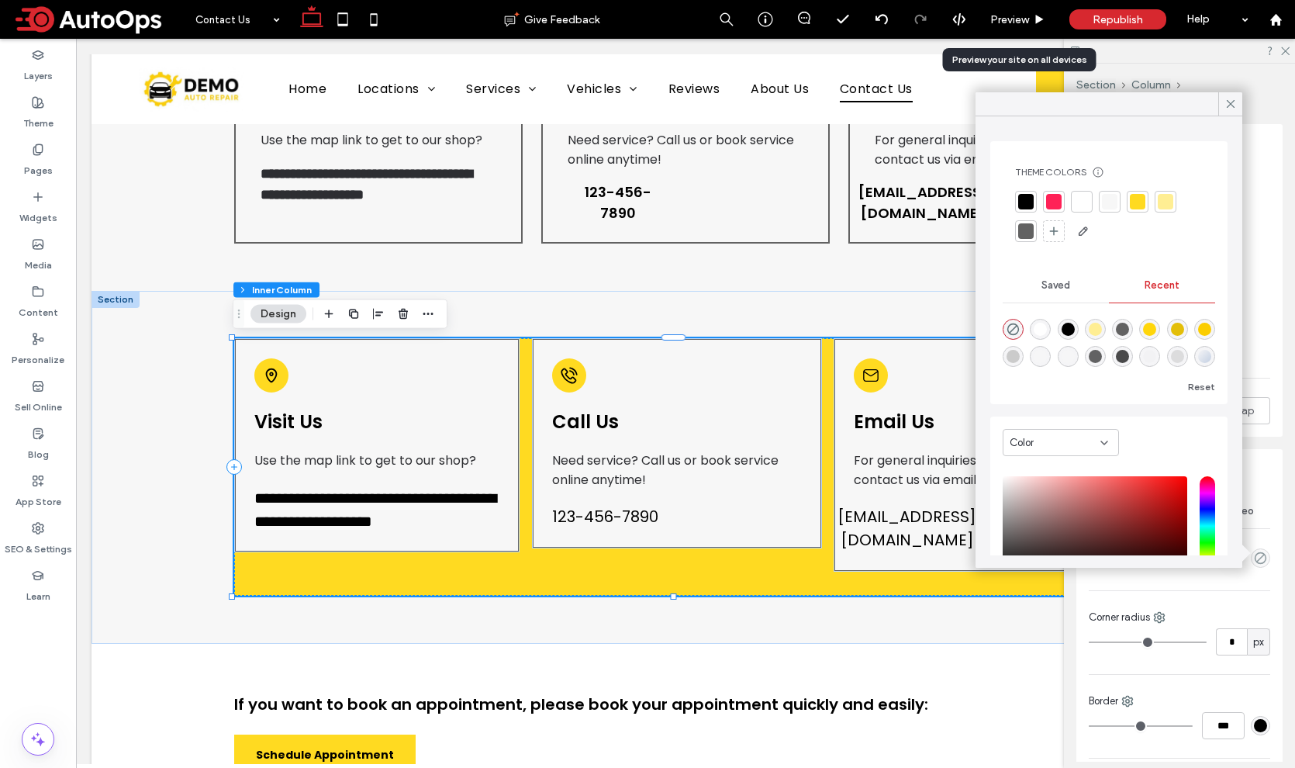
click at [1056, 202] on div at bounding box center [1054, 202] width 16 height 16
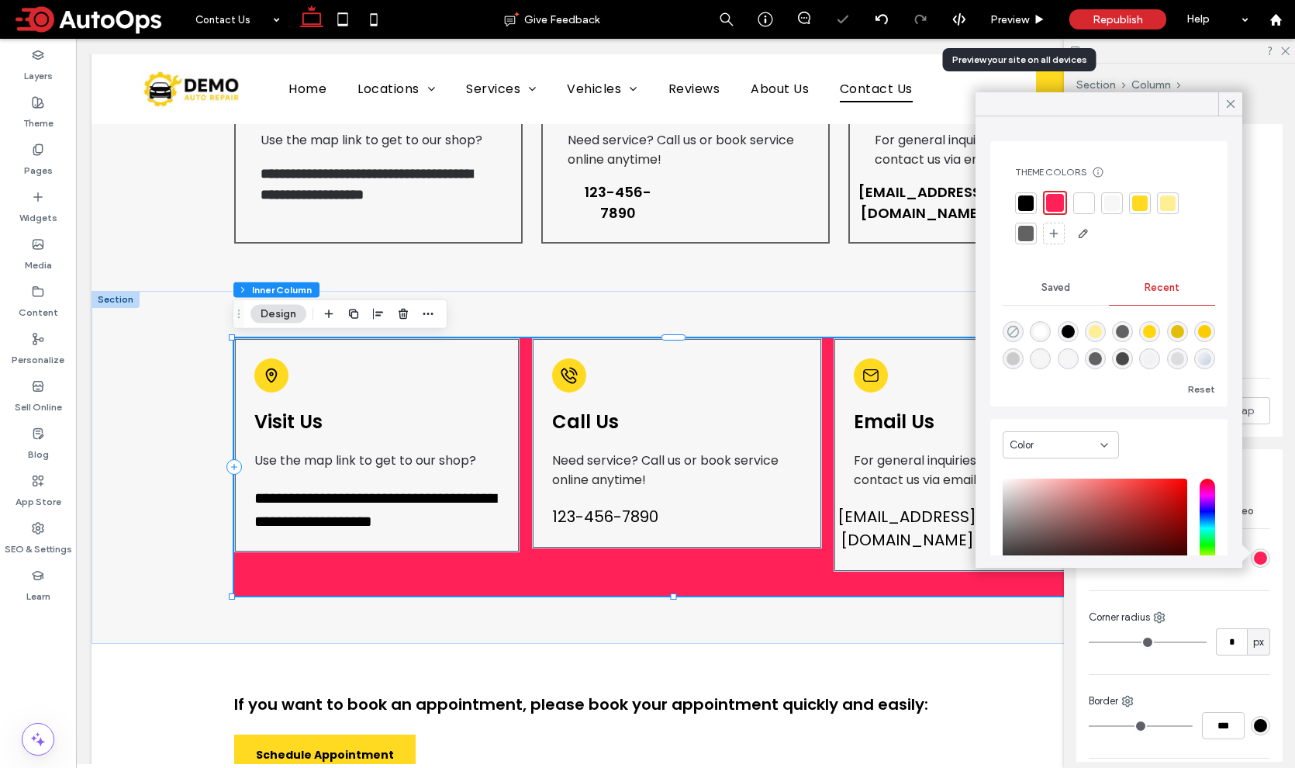
click at [1010, 330] on icon "rgba(0, 0, 0, 0)" at bounding box center [1012, 331] width 13 height 13
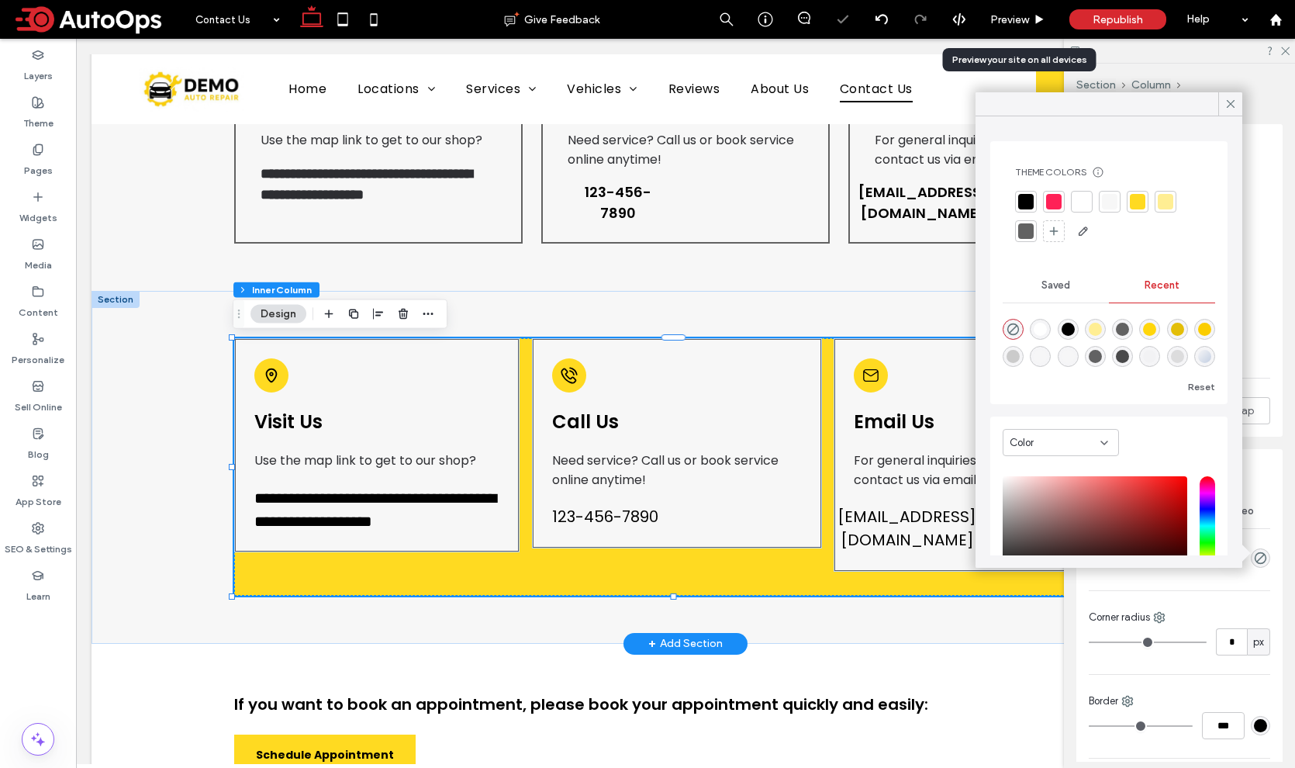
click at [131, 301] on div at bounding box center [115, 299] width 48 height 17
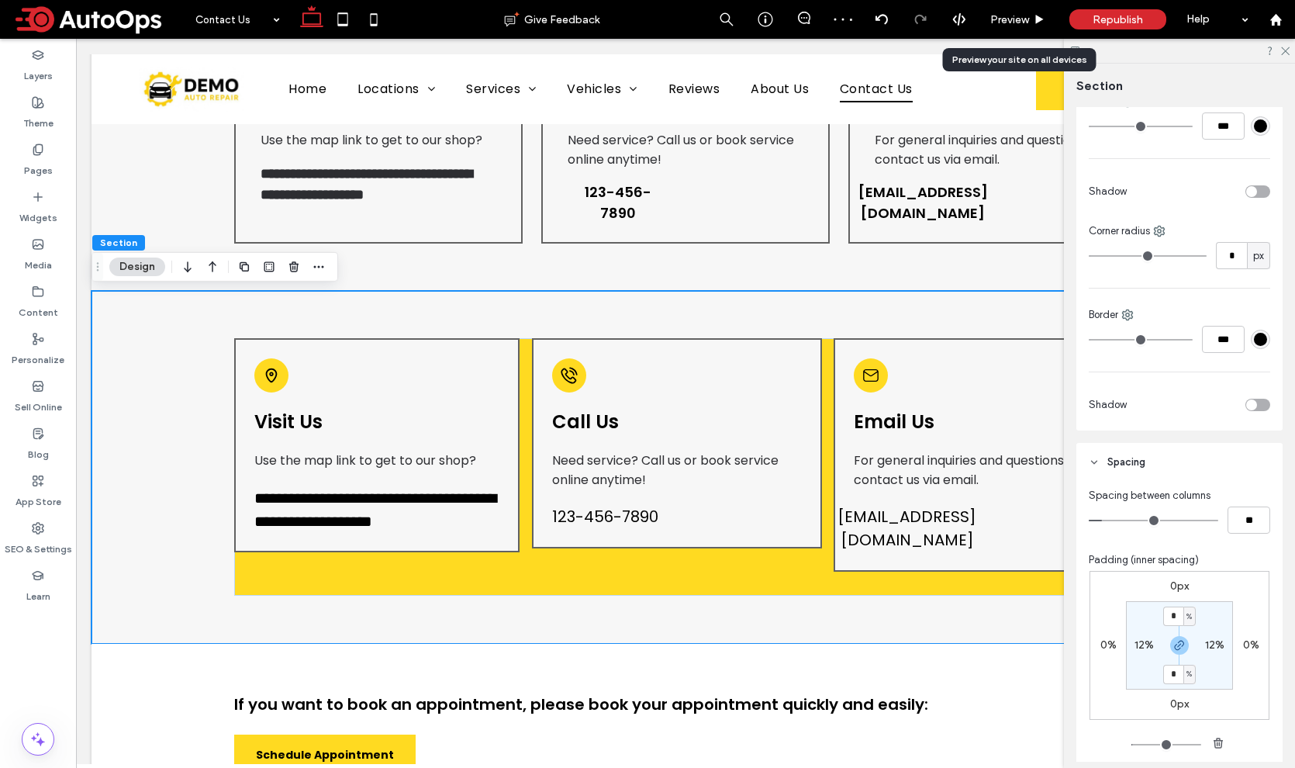
scroll to position [641, 0]
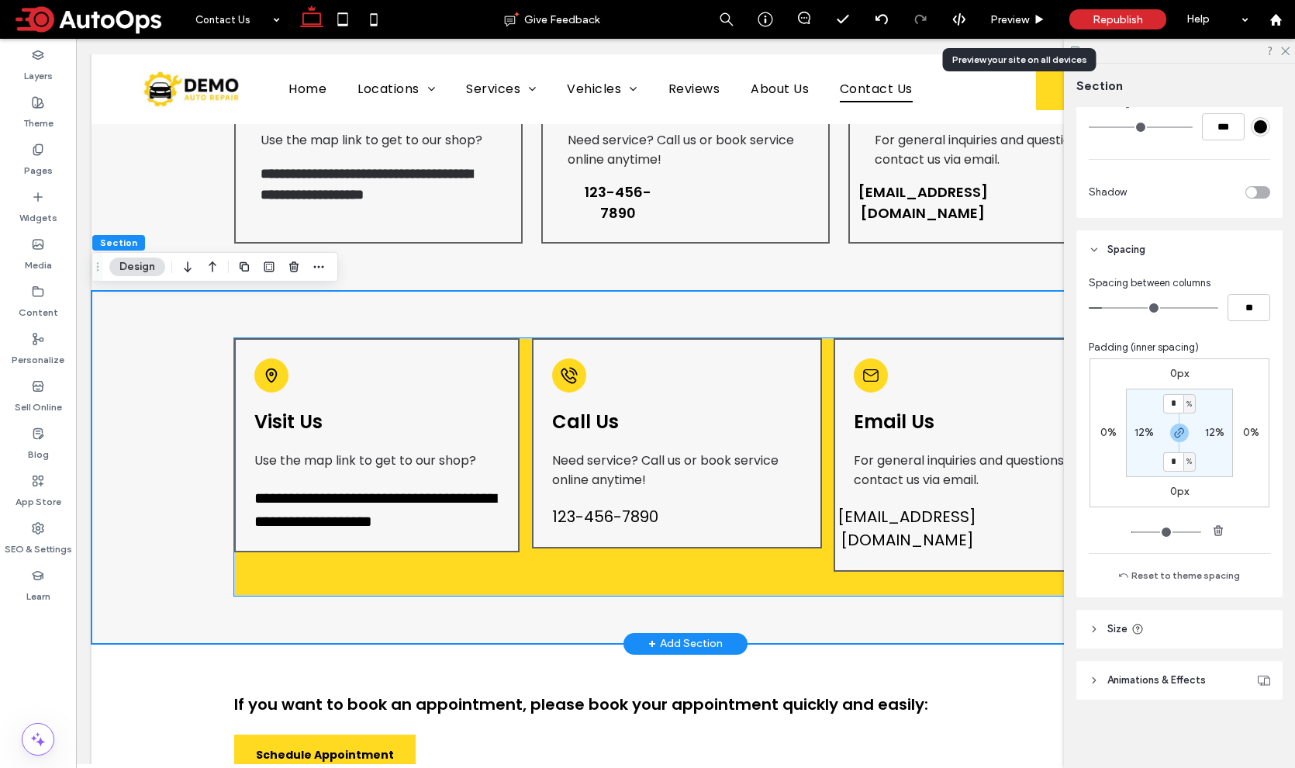
click at [668, 573] on div "**********" at bounding box center [679, 466] width 890 height 257
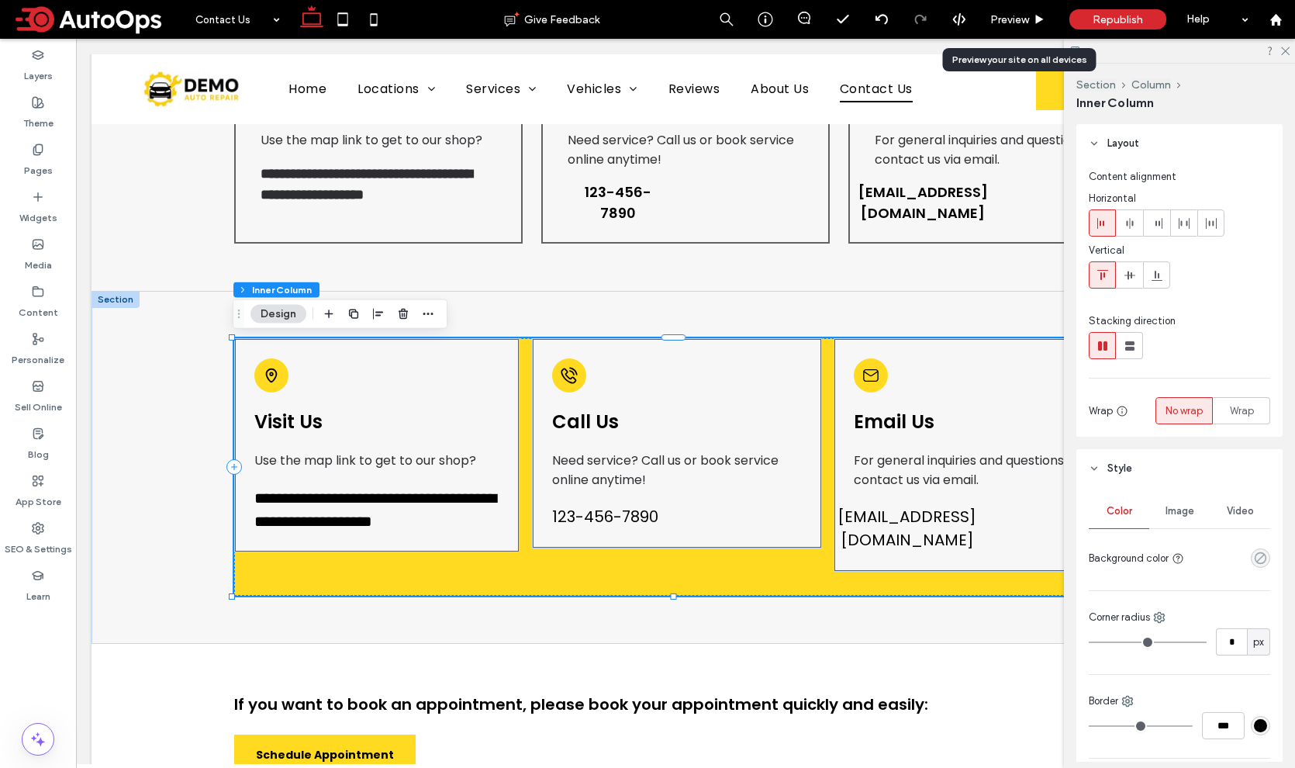
click at [1254, 557] on use "rgba(0, 0, 0, 0)" at bounding box center [1260, 558] width 12 height 12
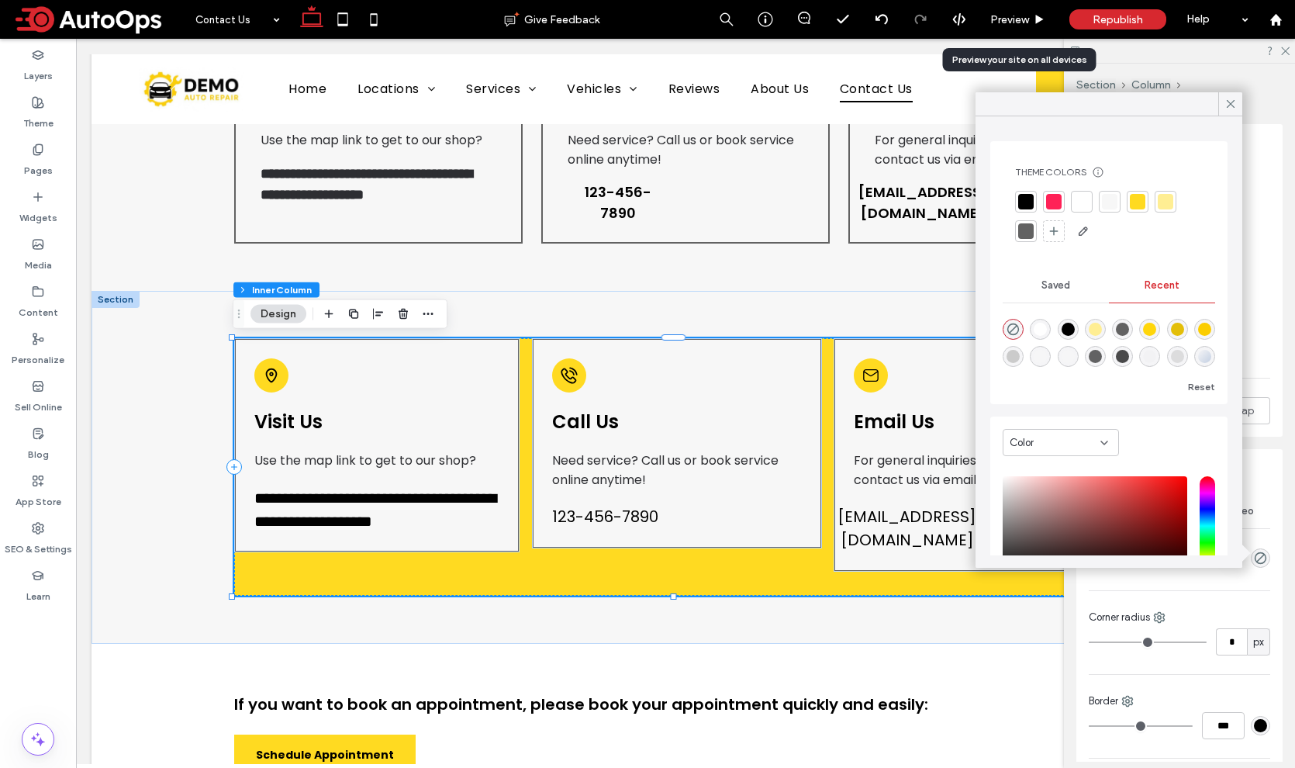
click at [1113, 194] on div at bounding box center [1110, 202] width 16 height 16
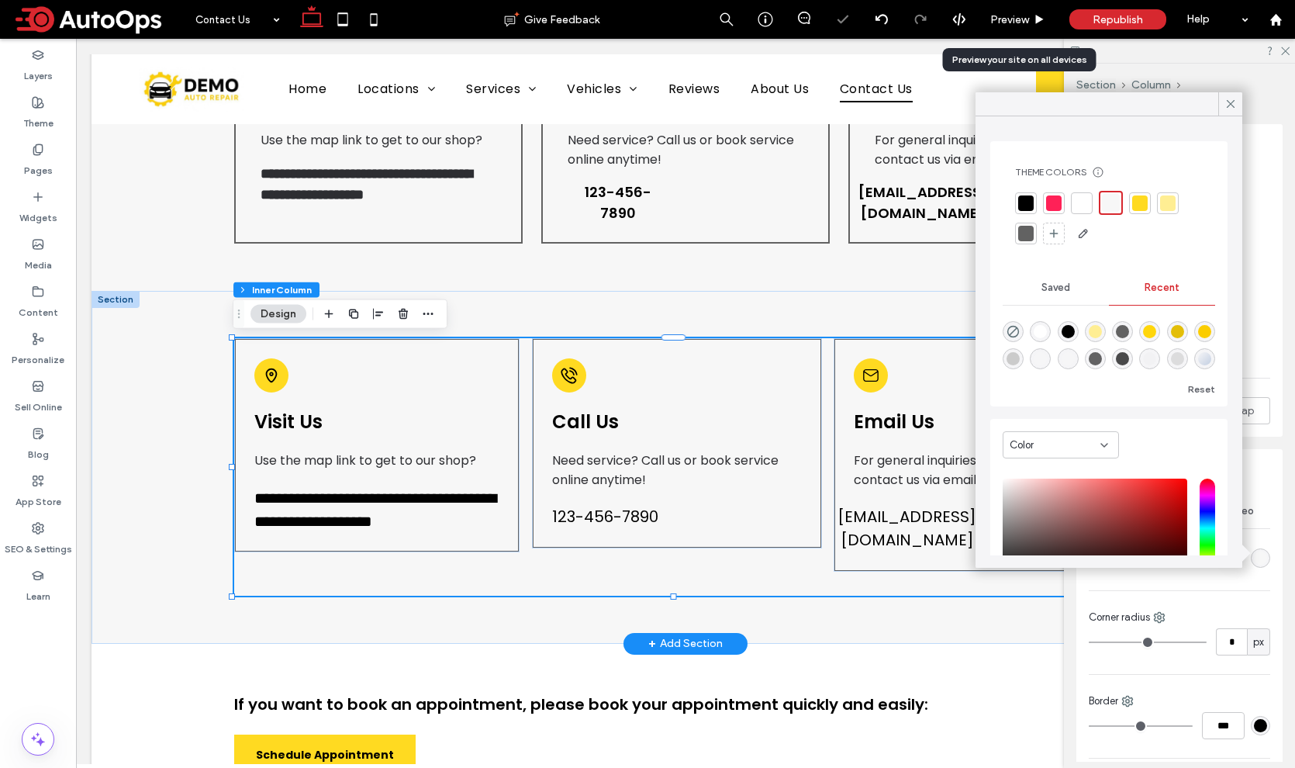
click at [122, 298] on div at bounding box center [115, 299] width 48 height 17
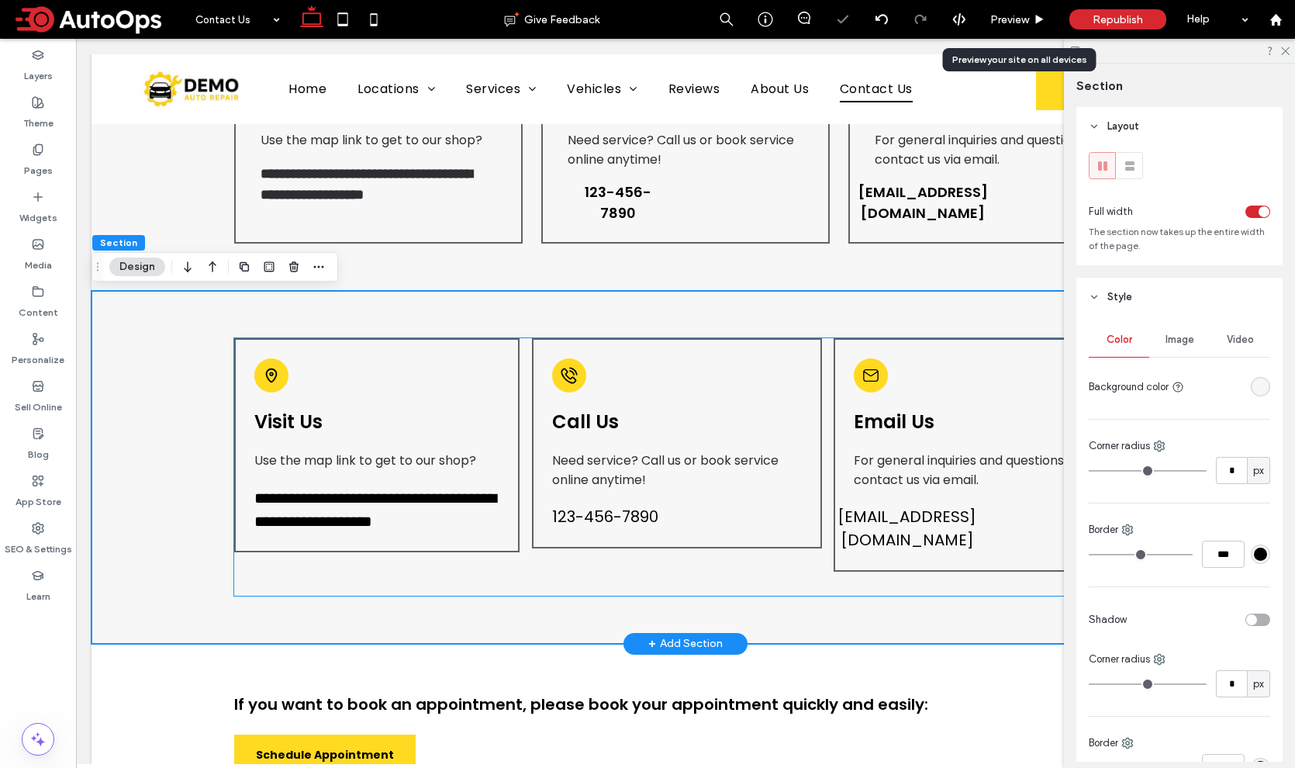
click at [595, 557] on div "**********" at bounding box center [679, 466] width 890 height 257
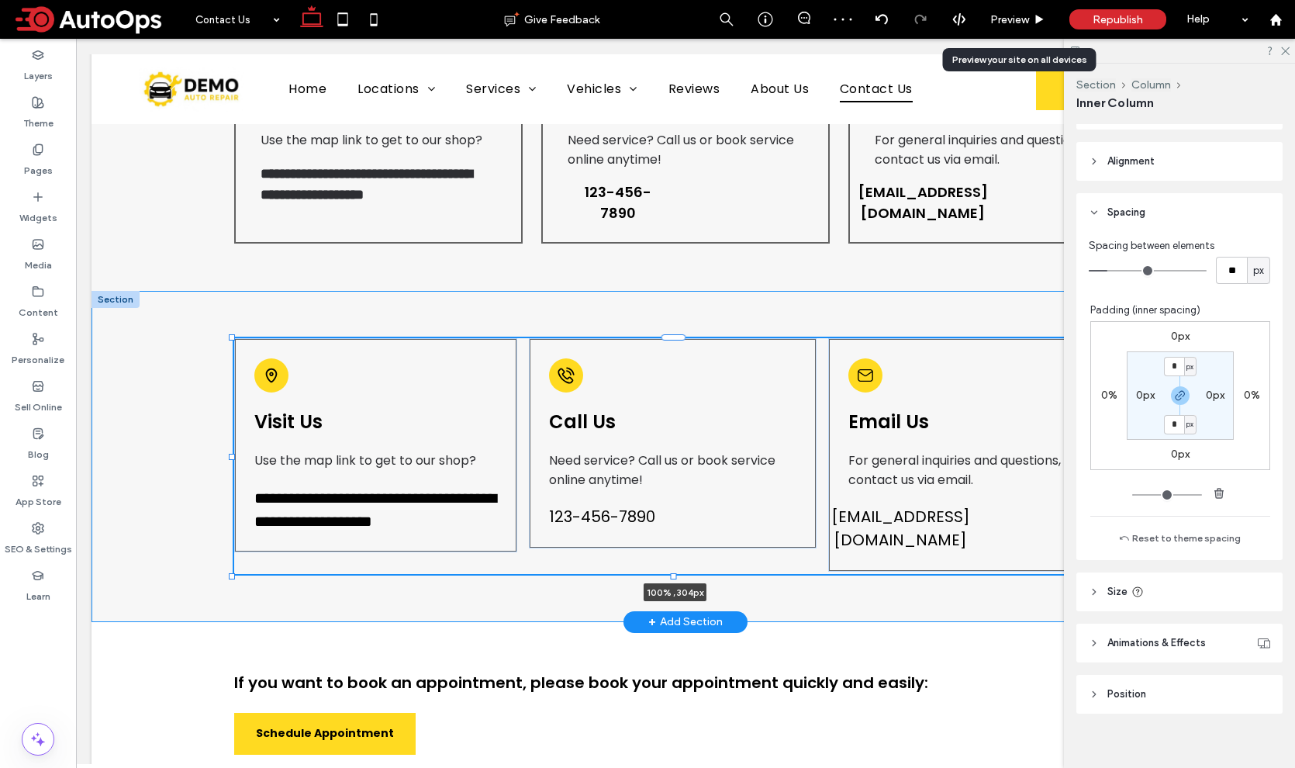
scroll to position [701, 0]
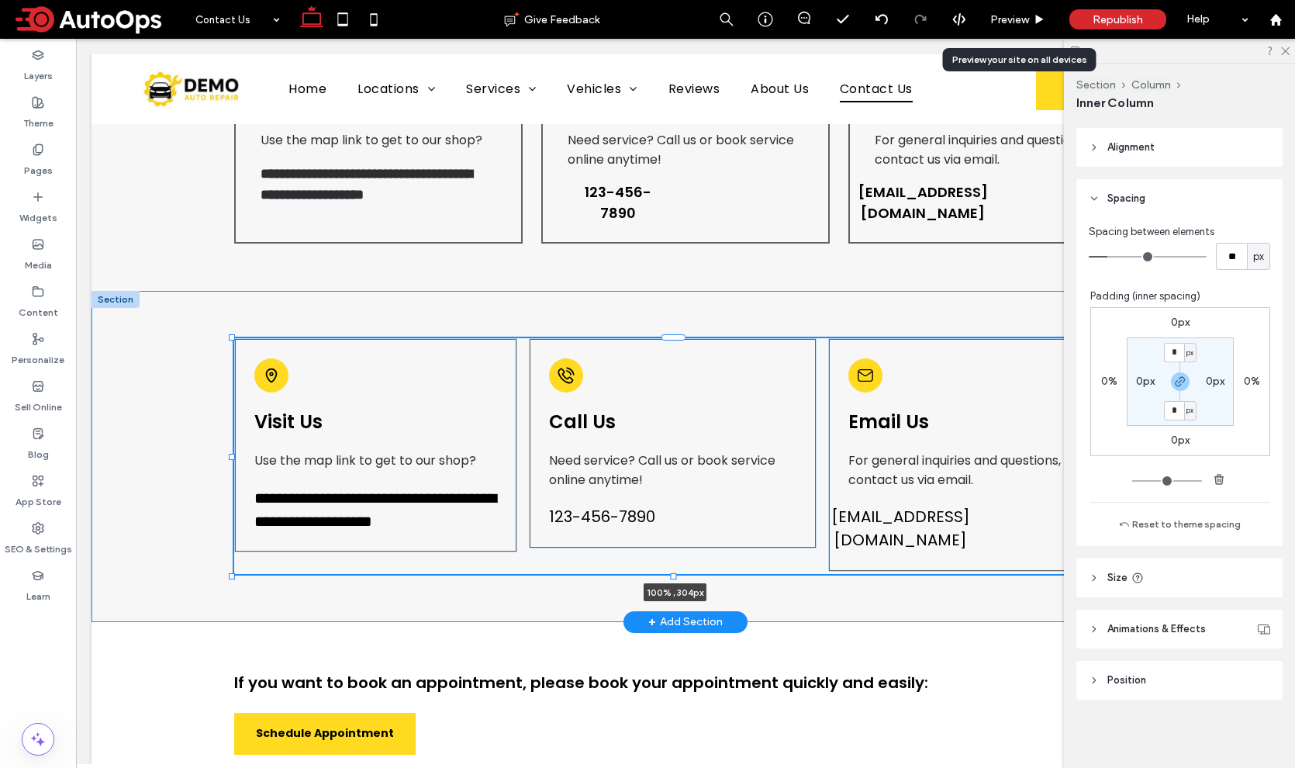
drag, startPoint x: 674, startPoint y: 598, endPoint x: 672, endPoint y: 564, distance: 33.4
click at [672, 564] on div "**********" at bounding box center [685, 456] width 1188 height 331
type input "***"
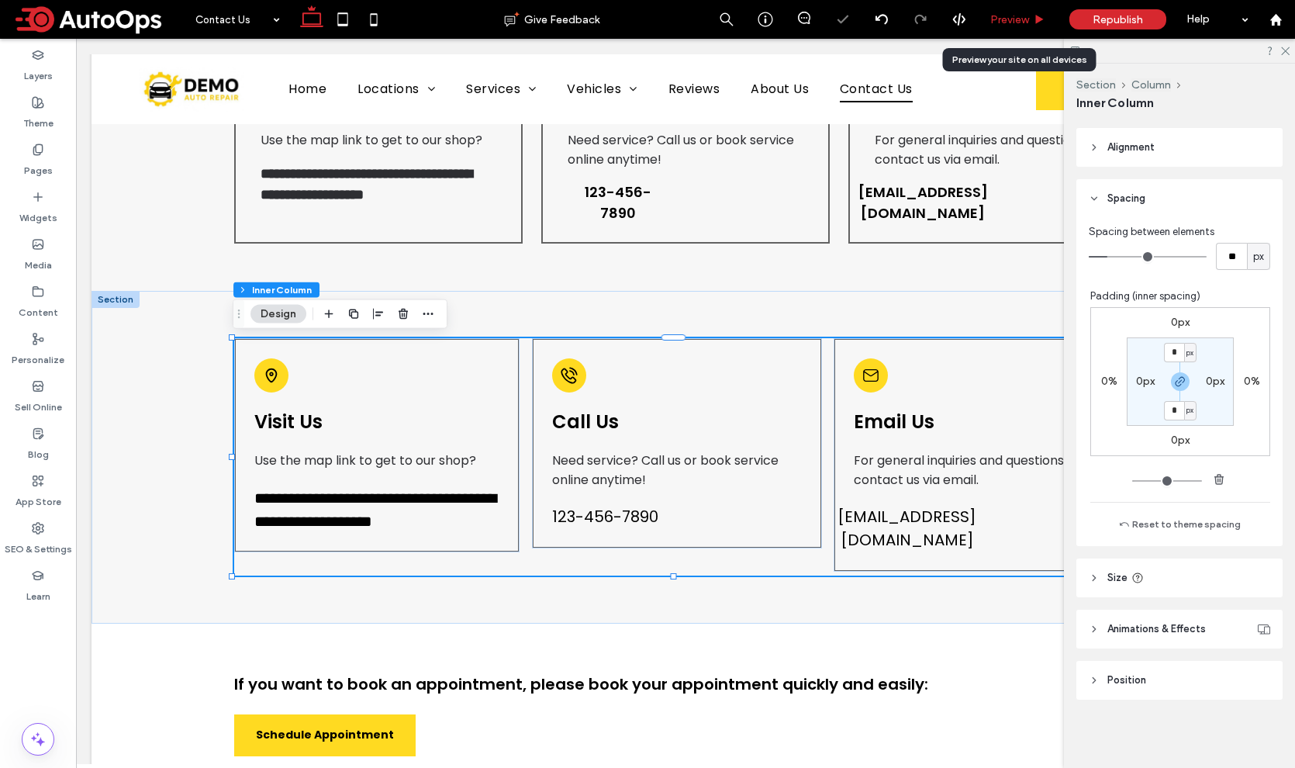
click at [1002, 23] on span "Preview" at bounding box center [1009, 19] width 39 height 13
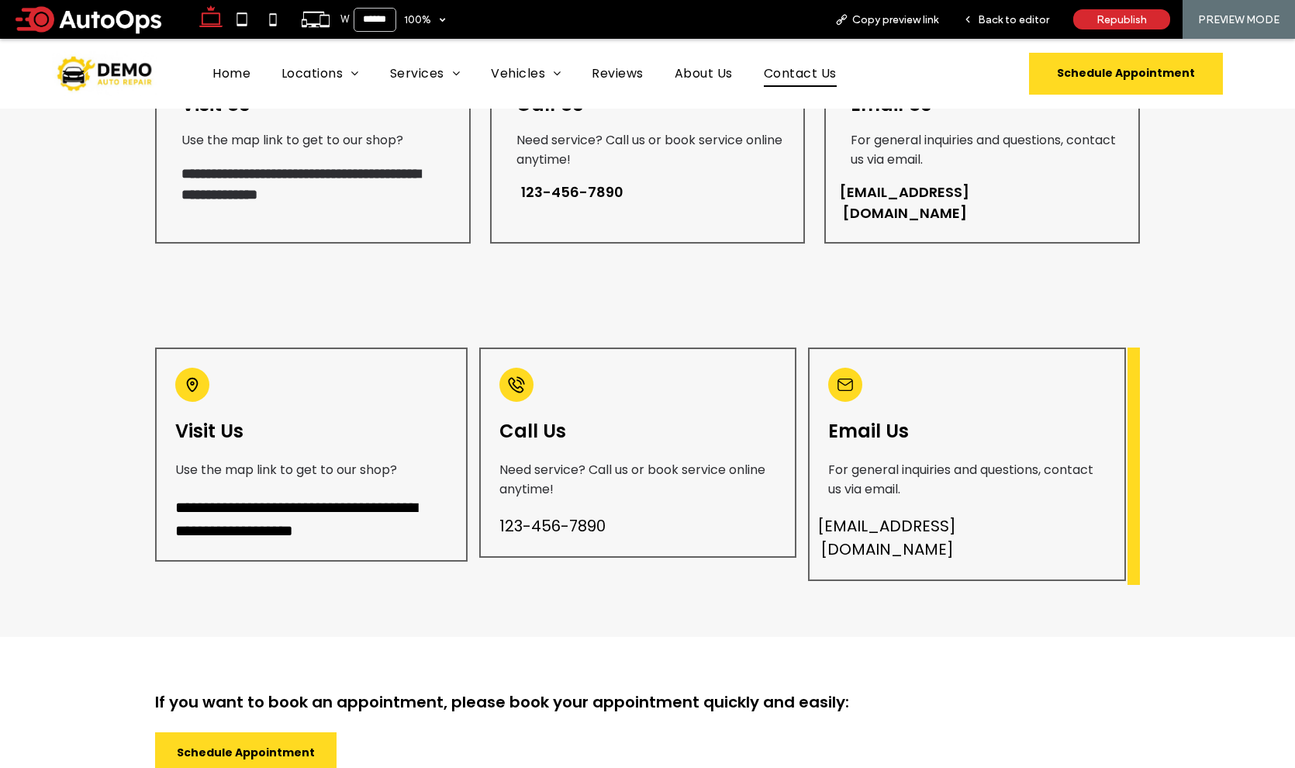
scroll to position [463, 0]
click at [1012, 21] on span "Back to editor" at bounding box center [1013, 19] width 71 height 13
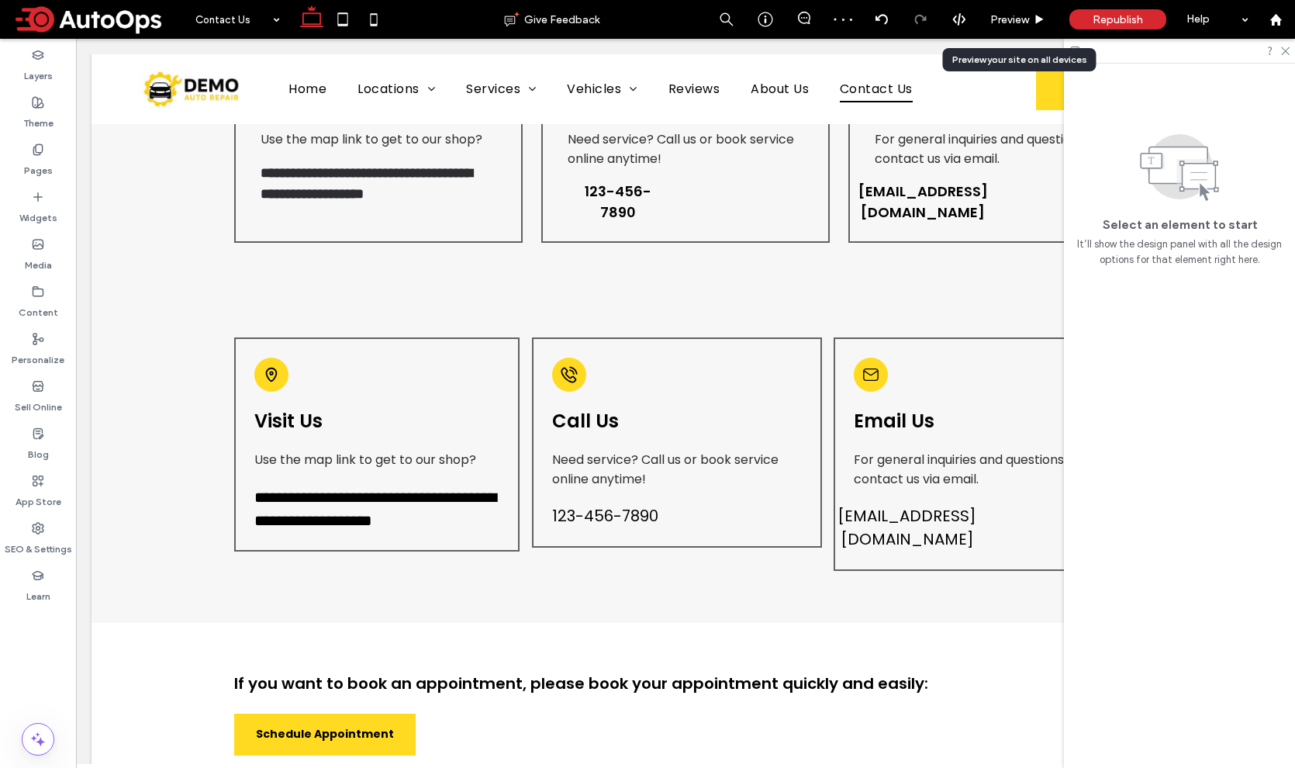
scroll to position [474, 0]
click at [1284, 50] on use at bounding box center [1285, 51] width 9 height 9
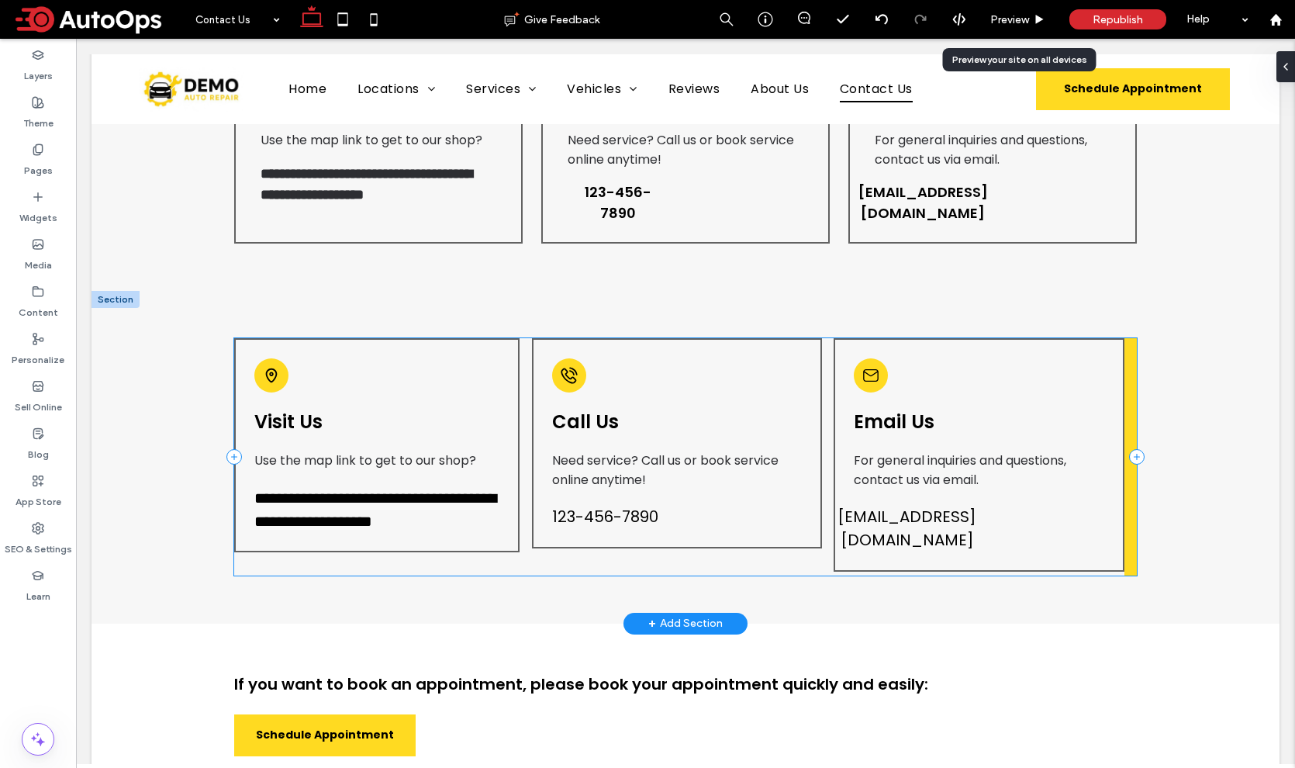
click at [1120, 361] on div "**********" at bounding box center [685, 456] width 902 height 237
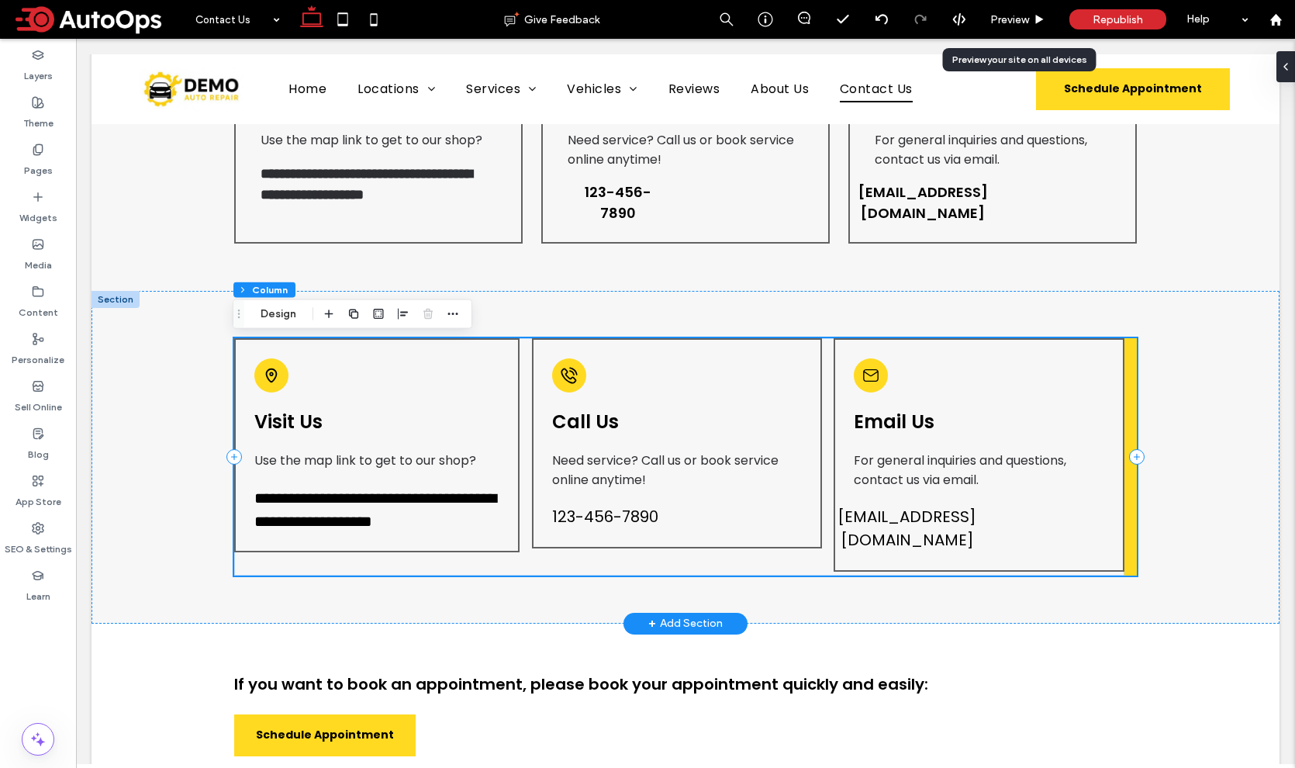
click at [1120, 371] on div "**********" at bounding box center [685, 456] width 902 height 237
click at [1078, 570] on div "**********" at bounding box center [679, 456] width 890 height 237
click at [124, 303] on div at bounding box center [115, 299] width 48 height 17
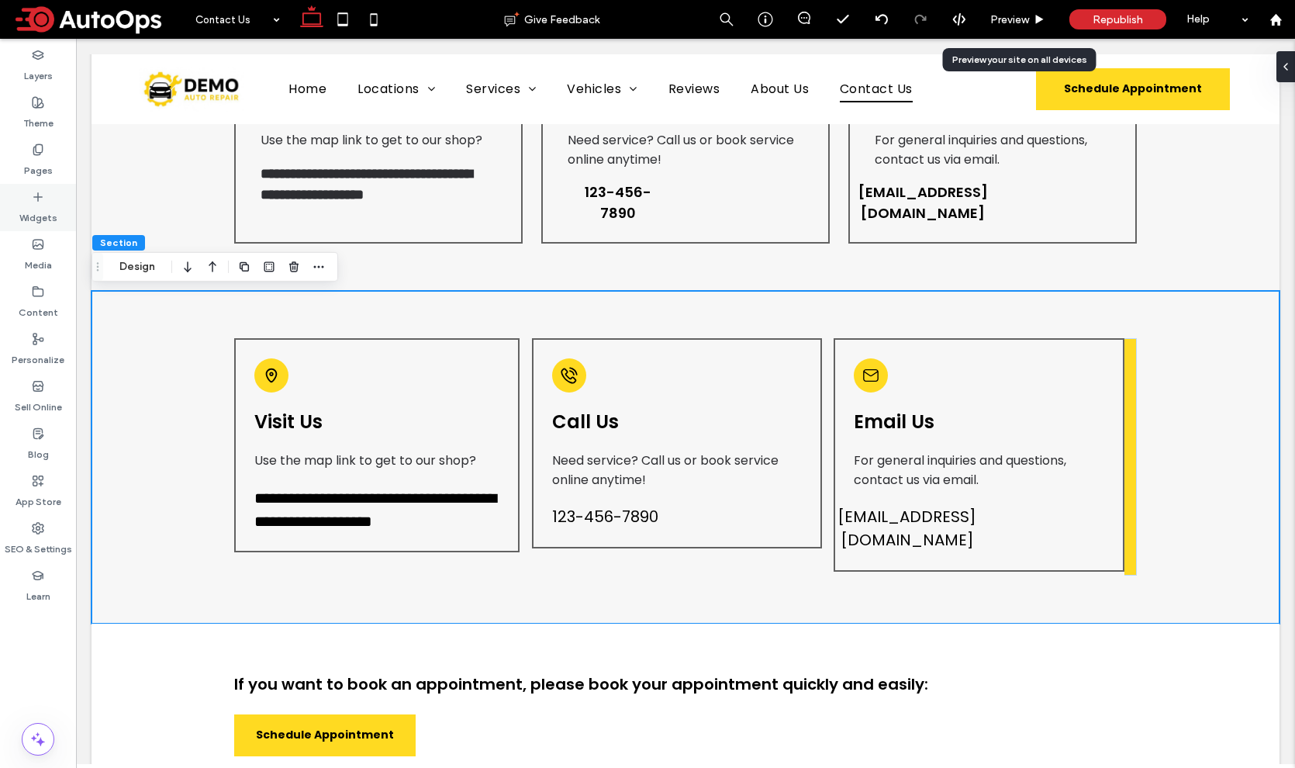
click at [41, 197] on icon at bounding box center [38, 197] width 12 height 12
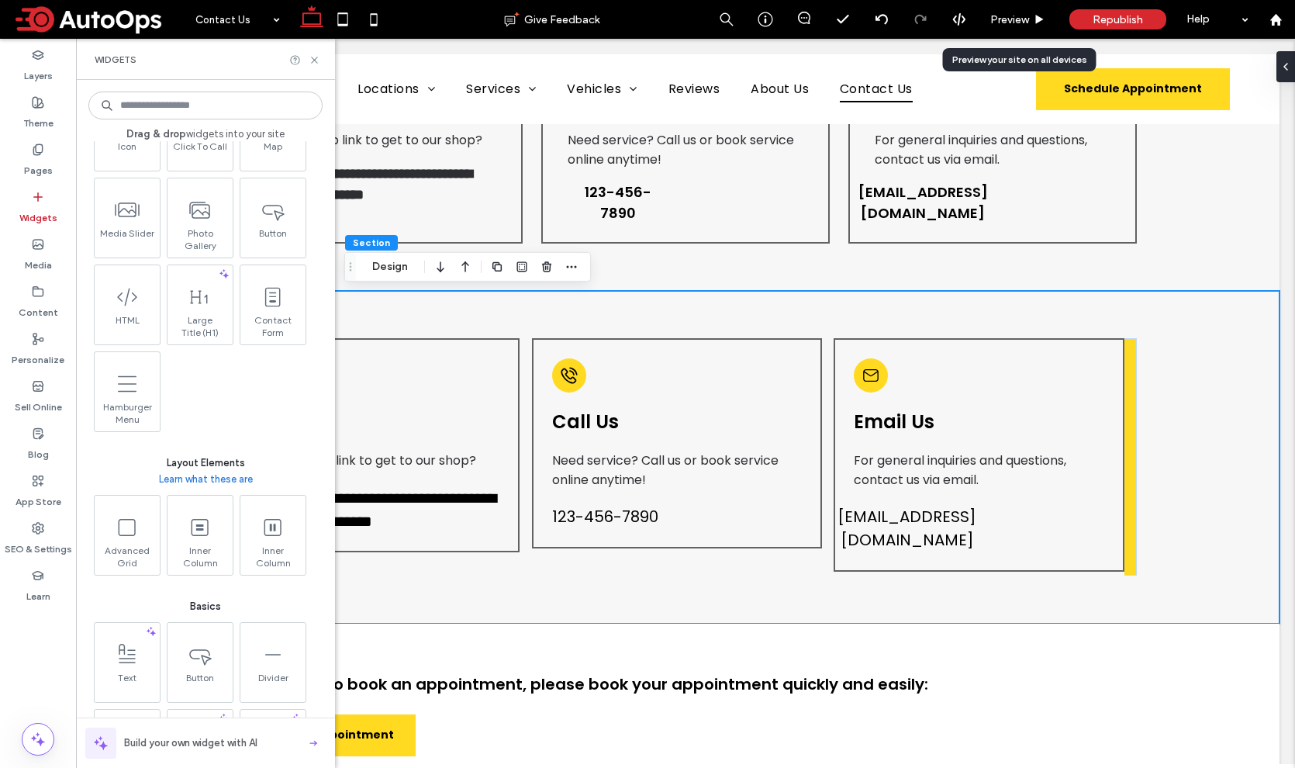
scroll to position [221, 0]
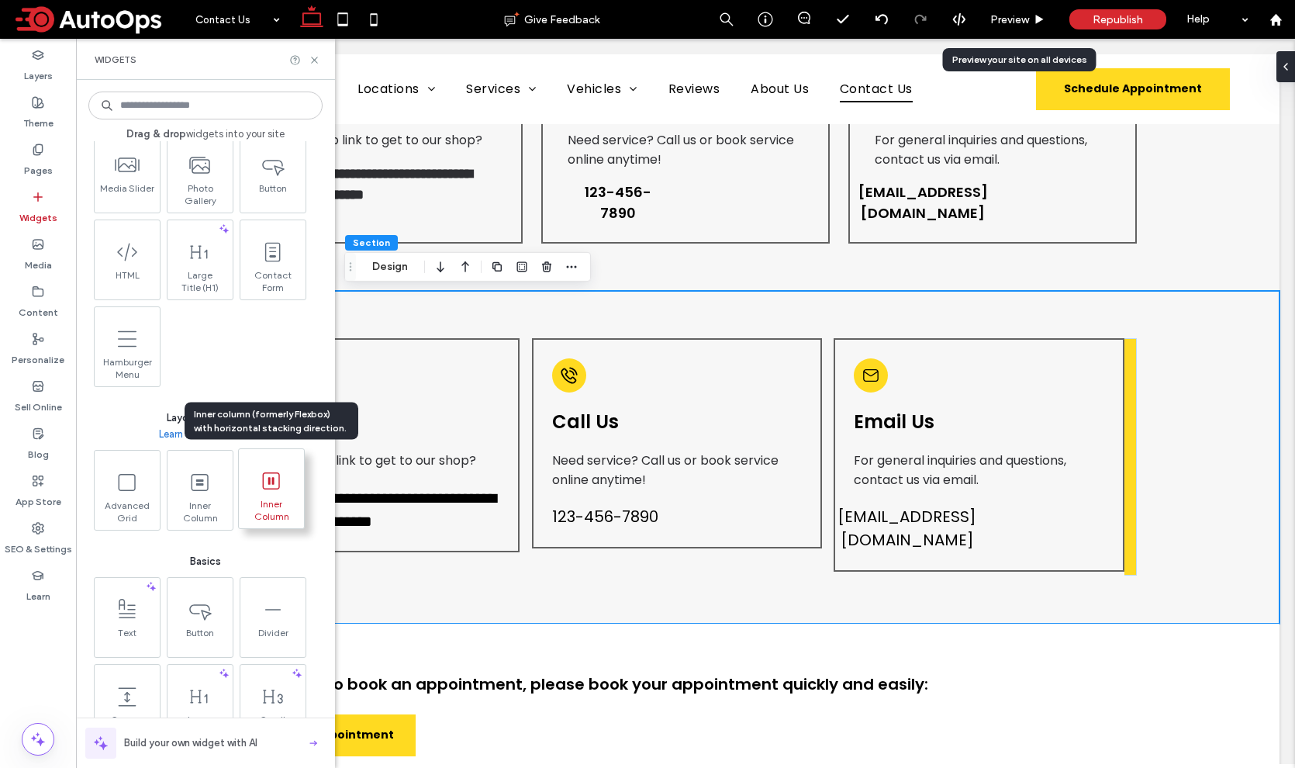
click at [263, 489] on icon at bounding box center [271, 480] width 25 height 25
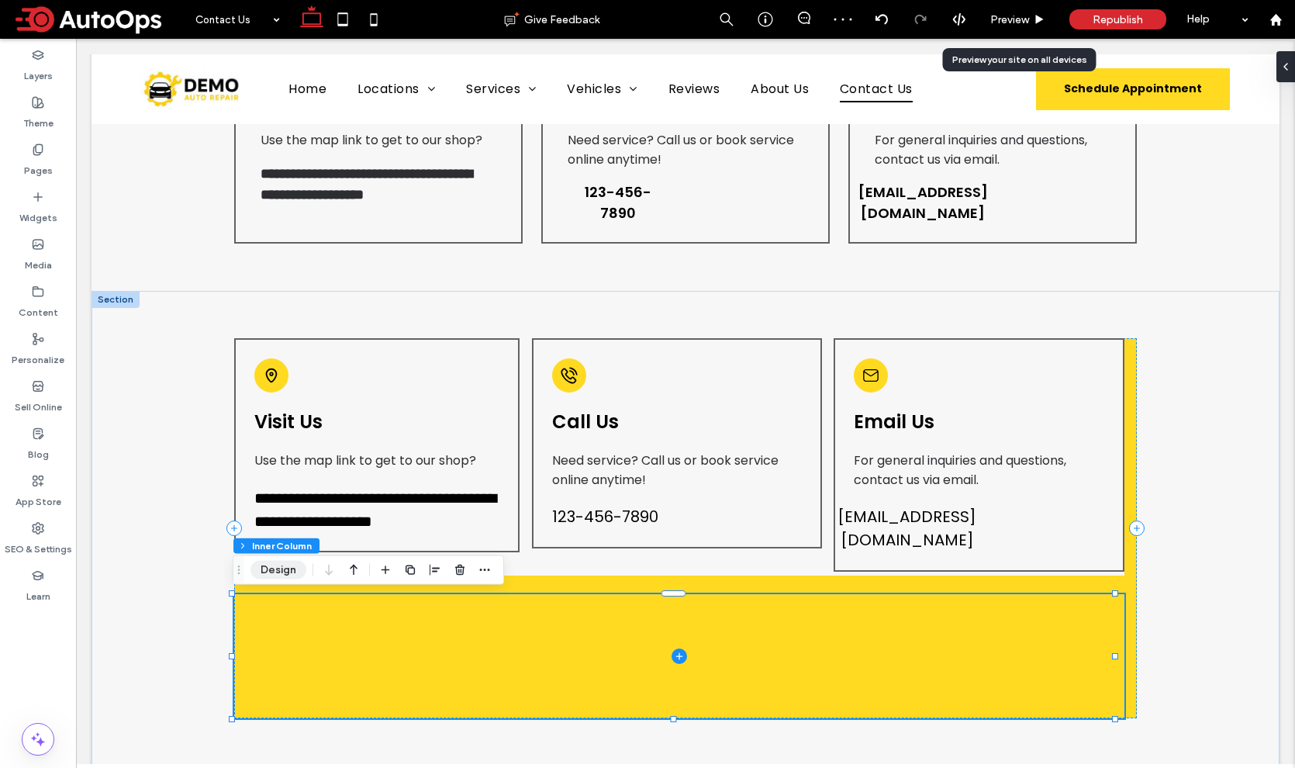
click at [285, 563] on button "Design" at bounding box center [278, 570] width 56 height 19
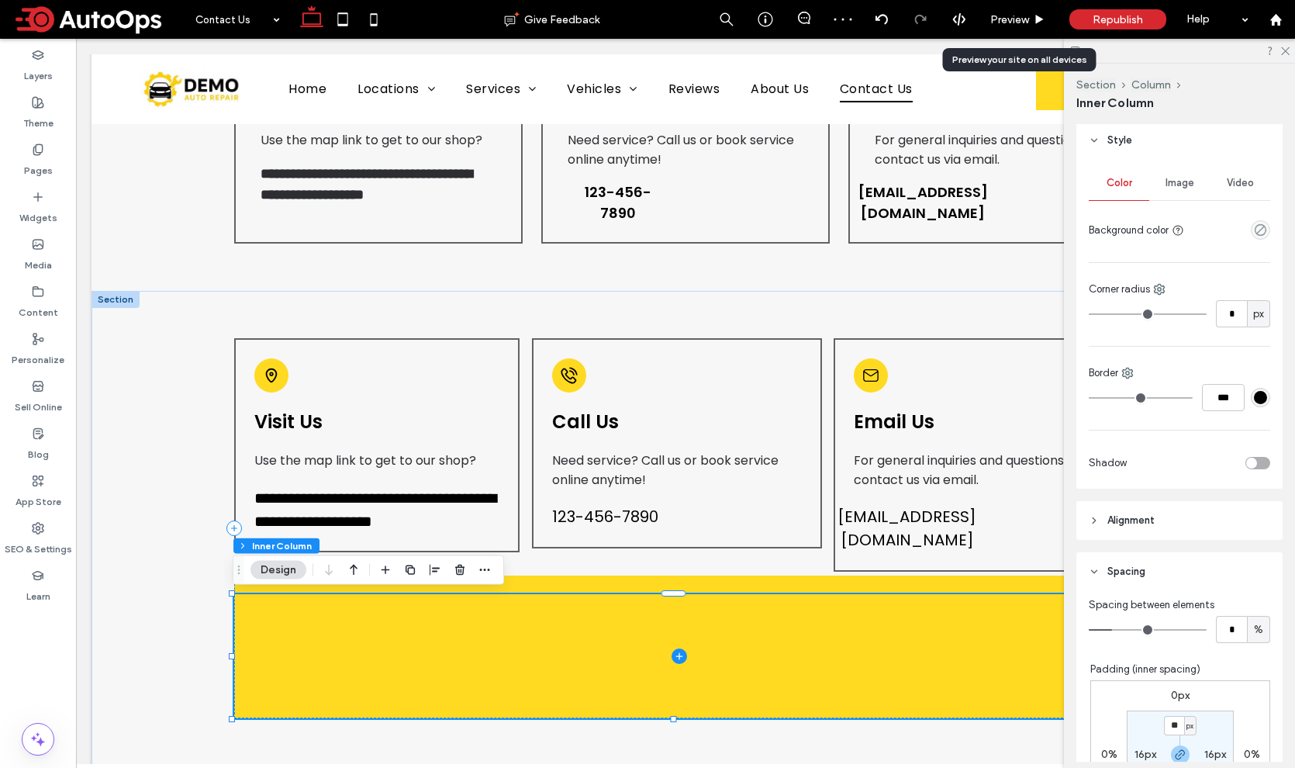
scroll to position [367, 0]
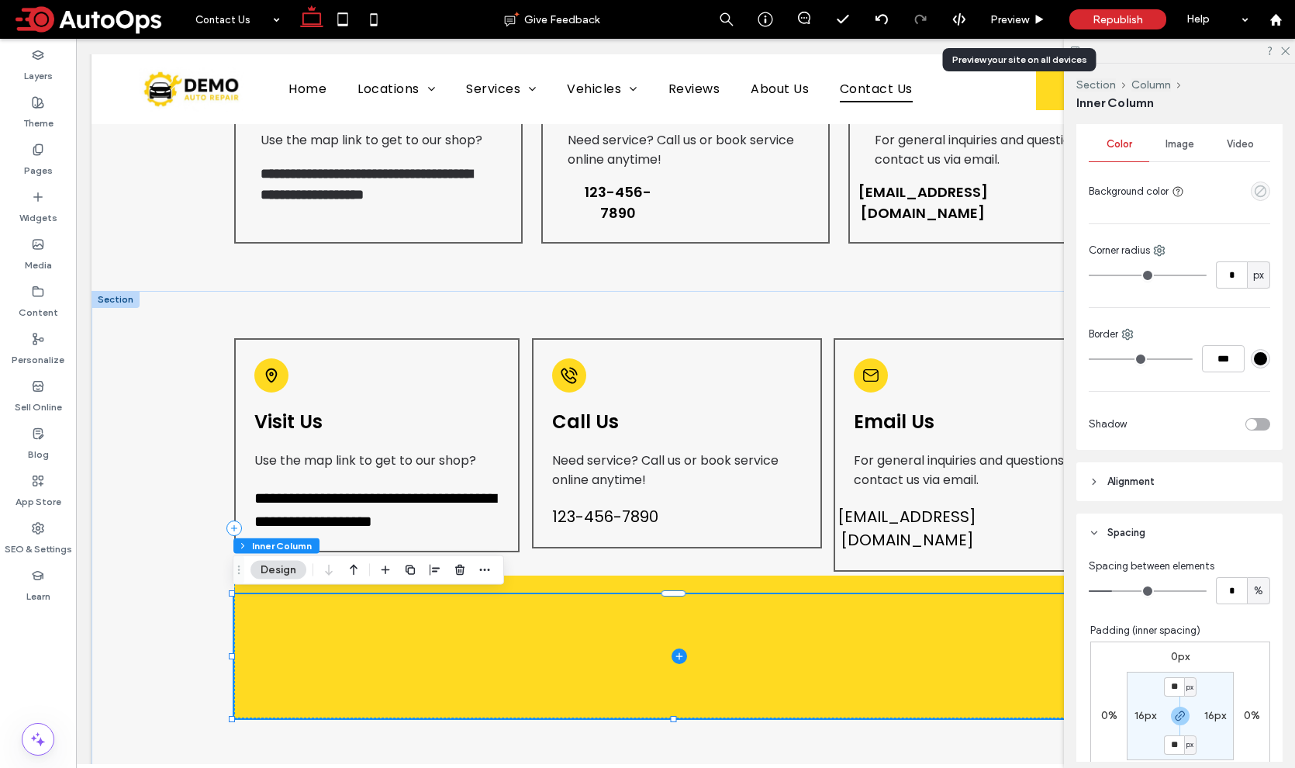
click at [1254, 192] on icon "empty color" at bounding box center [1260, 191] width 13 height 13
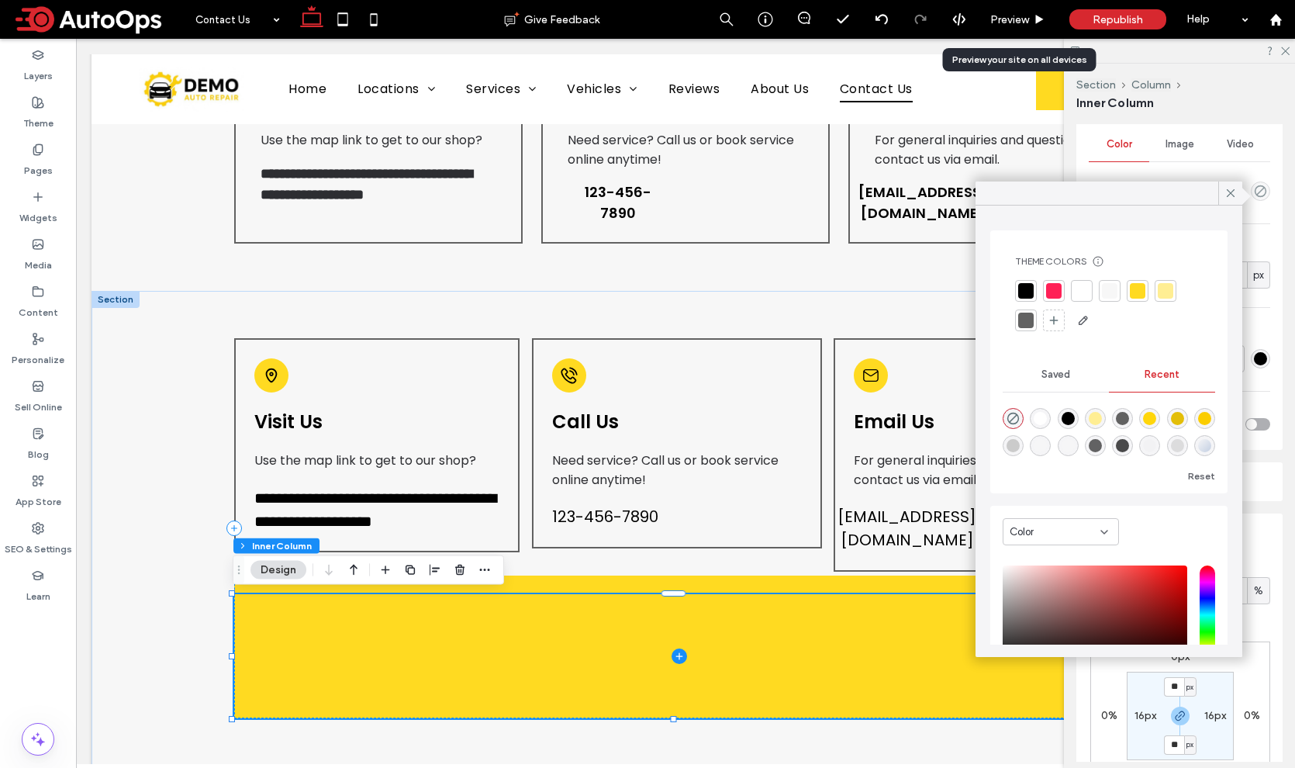
click at [1109, 288] on div at bounding box center [1110, 291] width 16 height 16
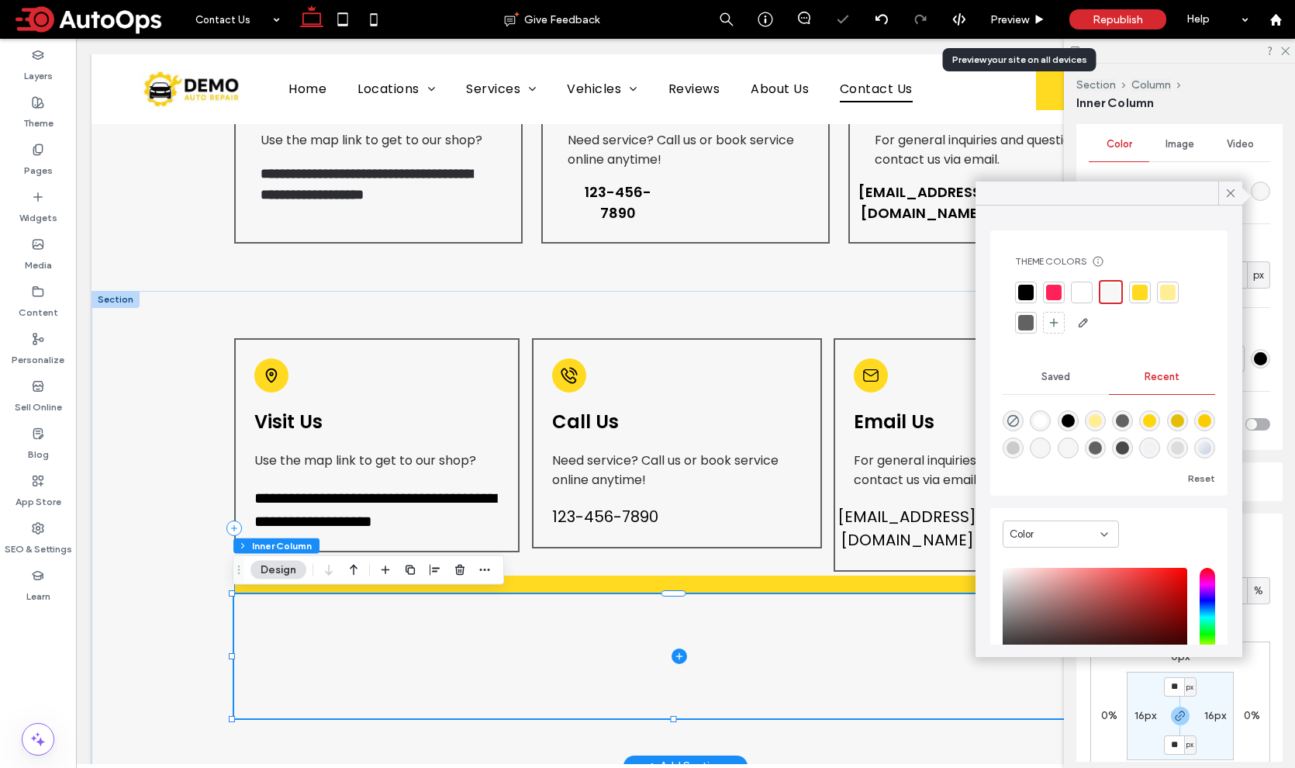
click at [733, 583] on div "**********" at bounding box center [685, 528] width 902 height 380
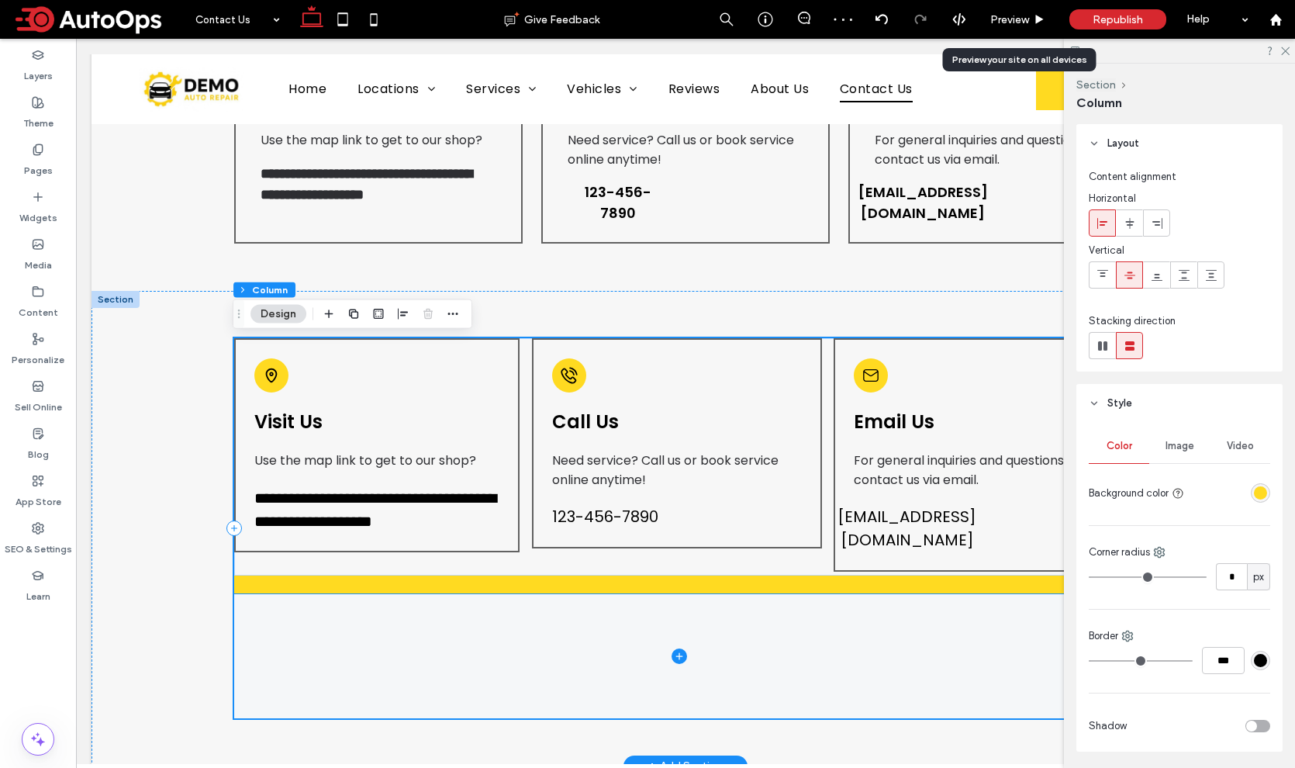
click at [616, 654] on span at bounding box center [679, 656] width 890 height 124
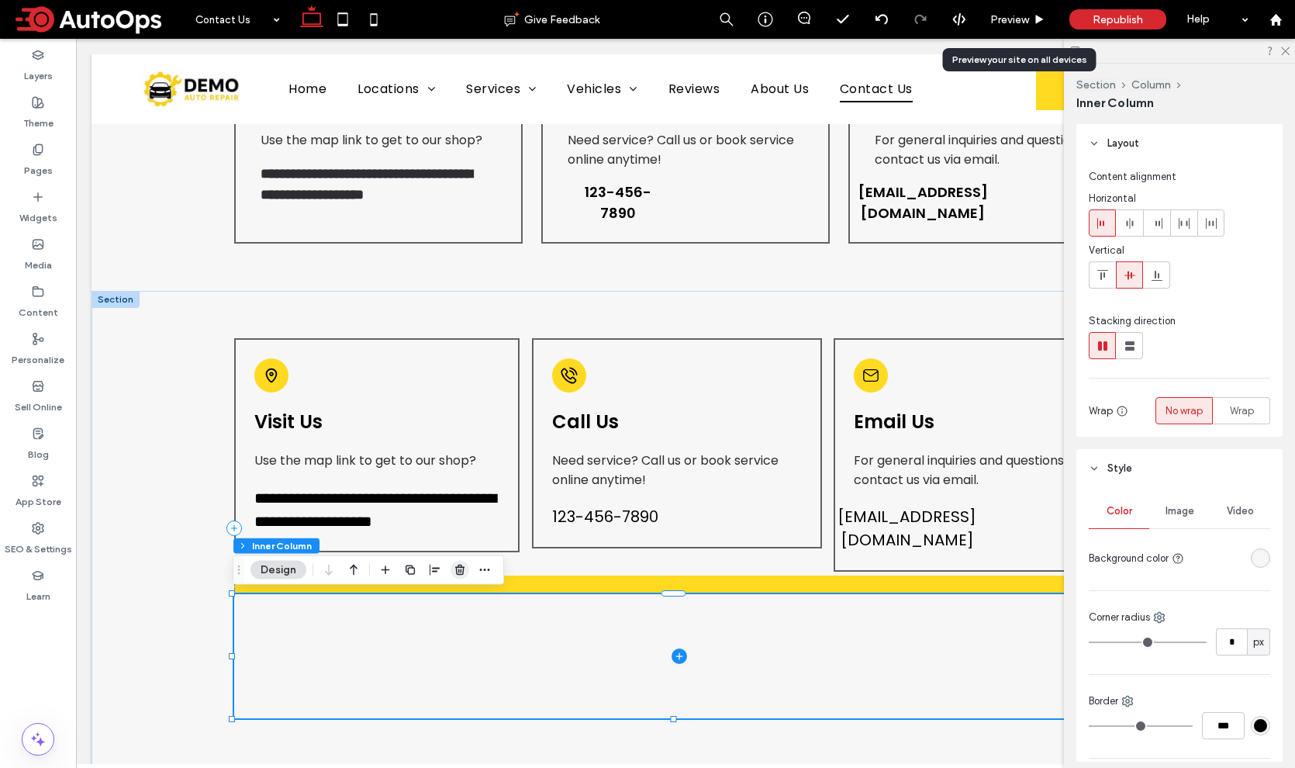
click at [459, 561] on span "button" at bounding box center [459, 570] width 19 height 19
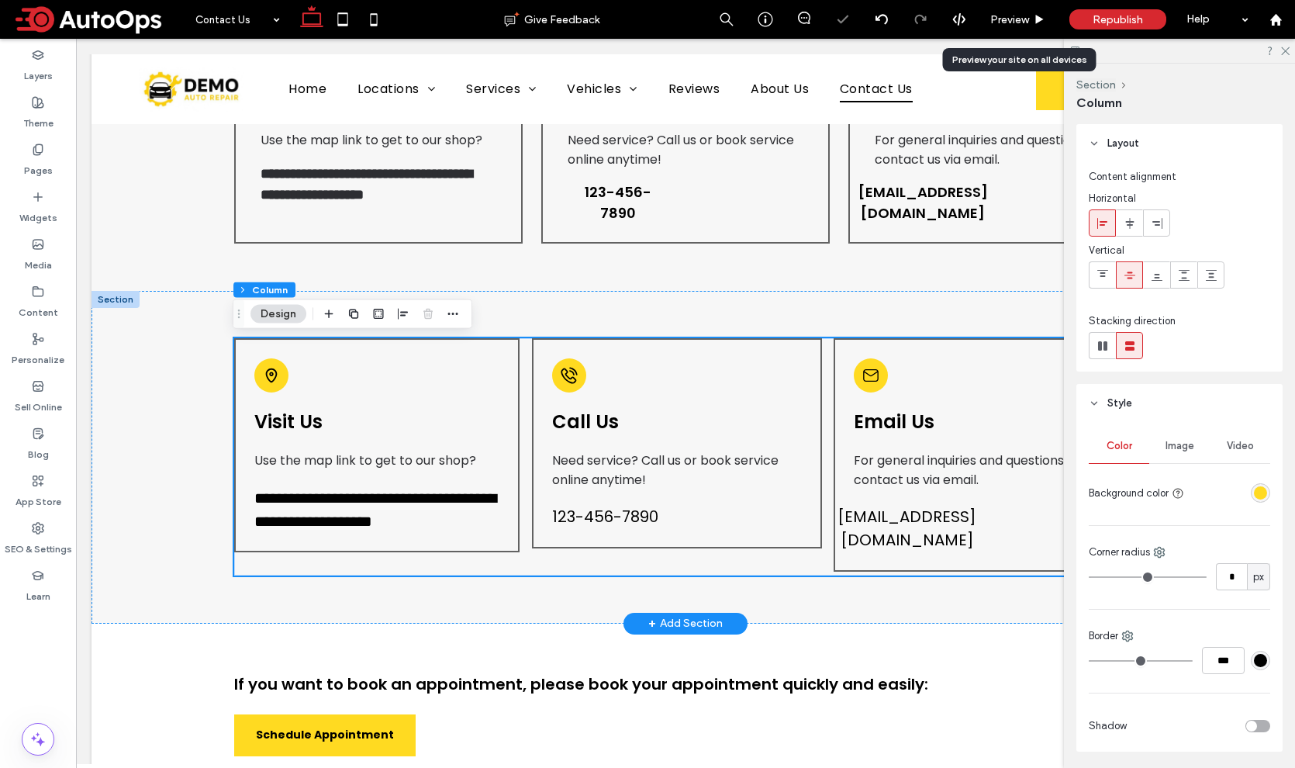
click at [119, 302] on div at bounding box center [115, 299] width 48 height 17
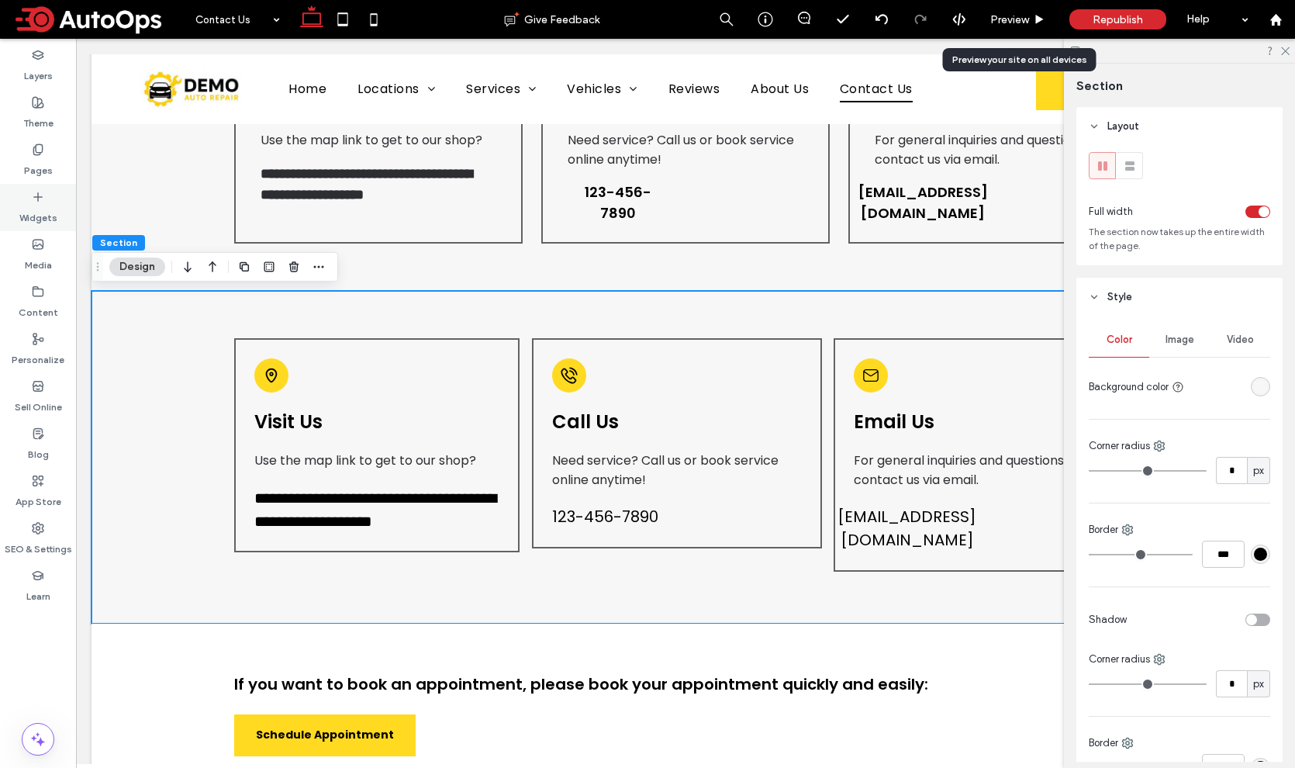
click at [30, 198] on div "Widgets" at bounding box center [38, 207] width 76 height 47
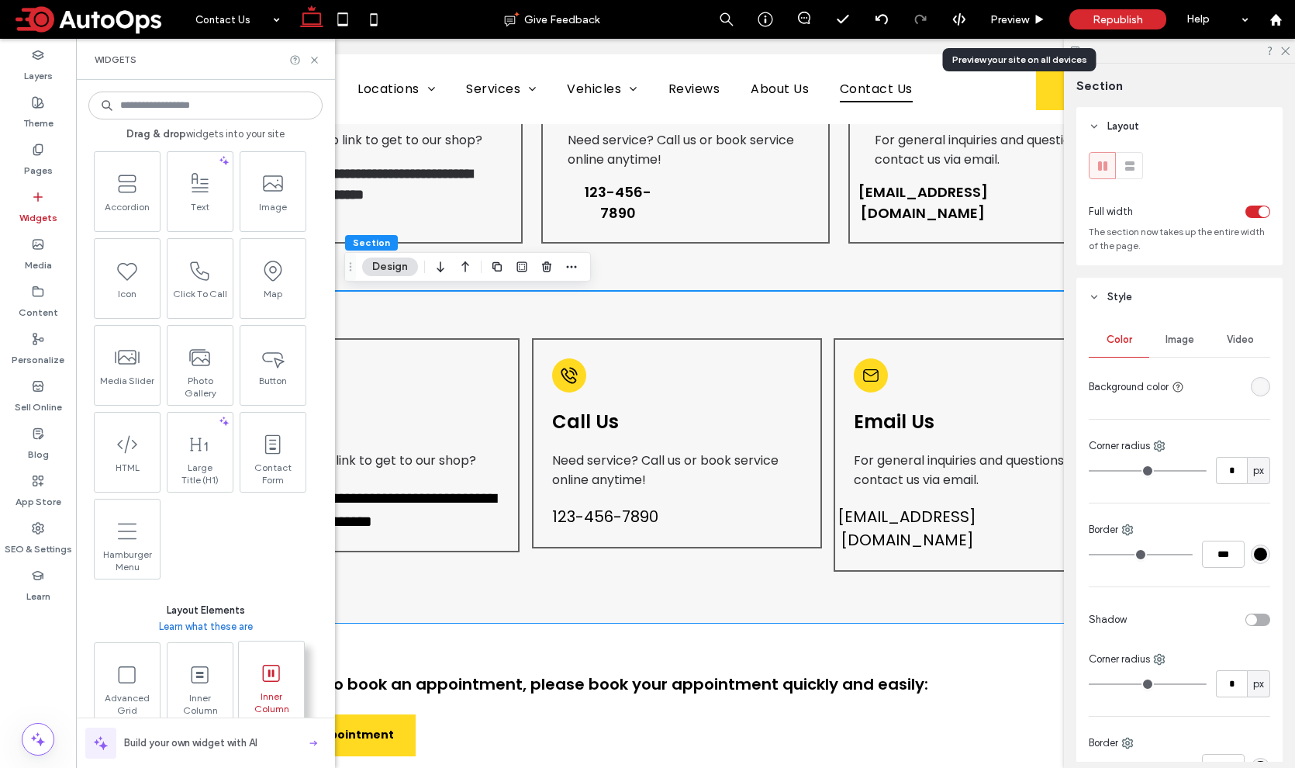
scroll to position [33, 0]
click at [271, 654] on span at bounding box center [271, 667] width 65 height 35
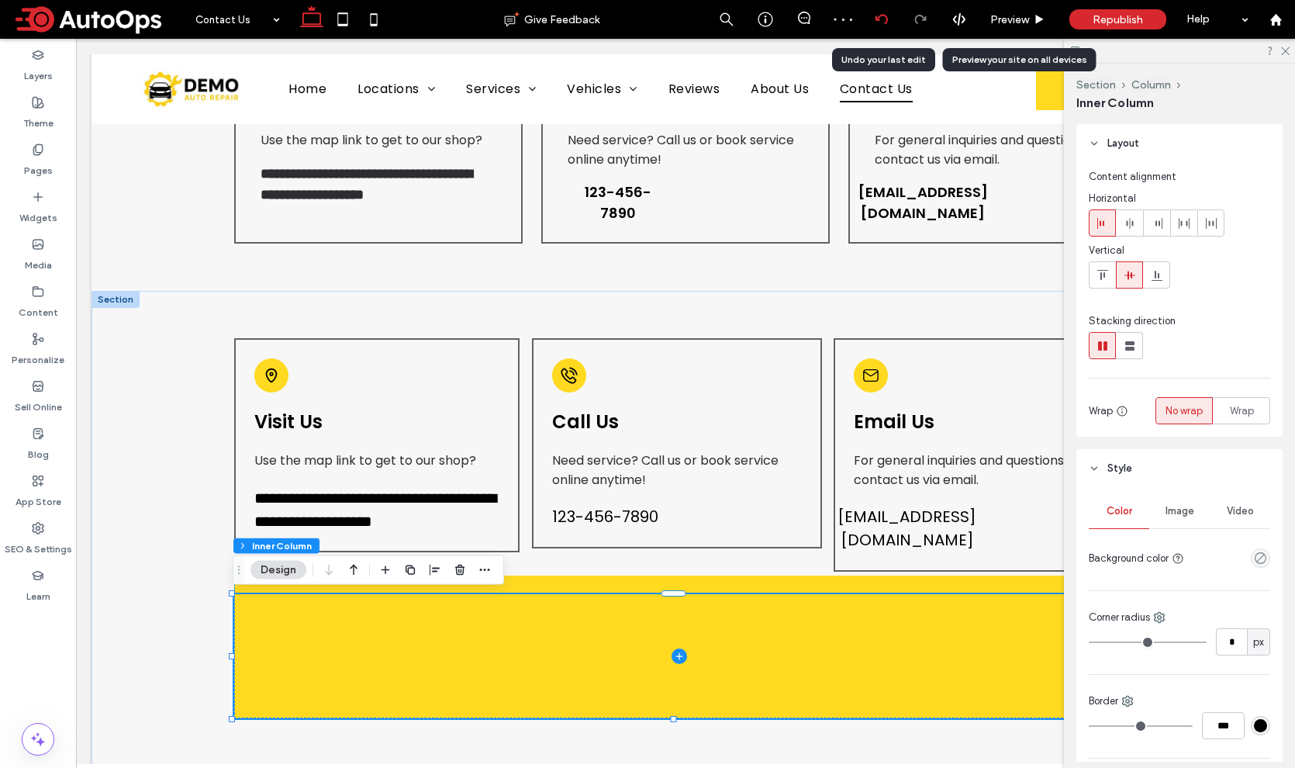
click at [887, 20] on use at bounding box center [881, 19] width 12 height 10
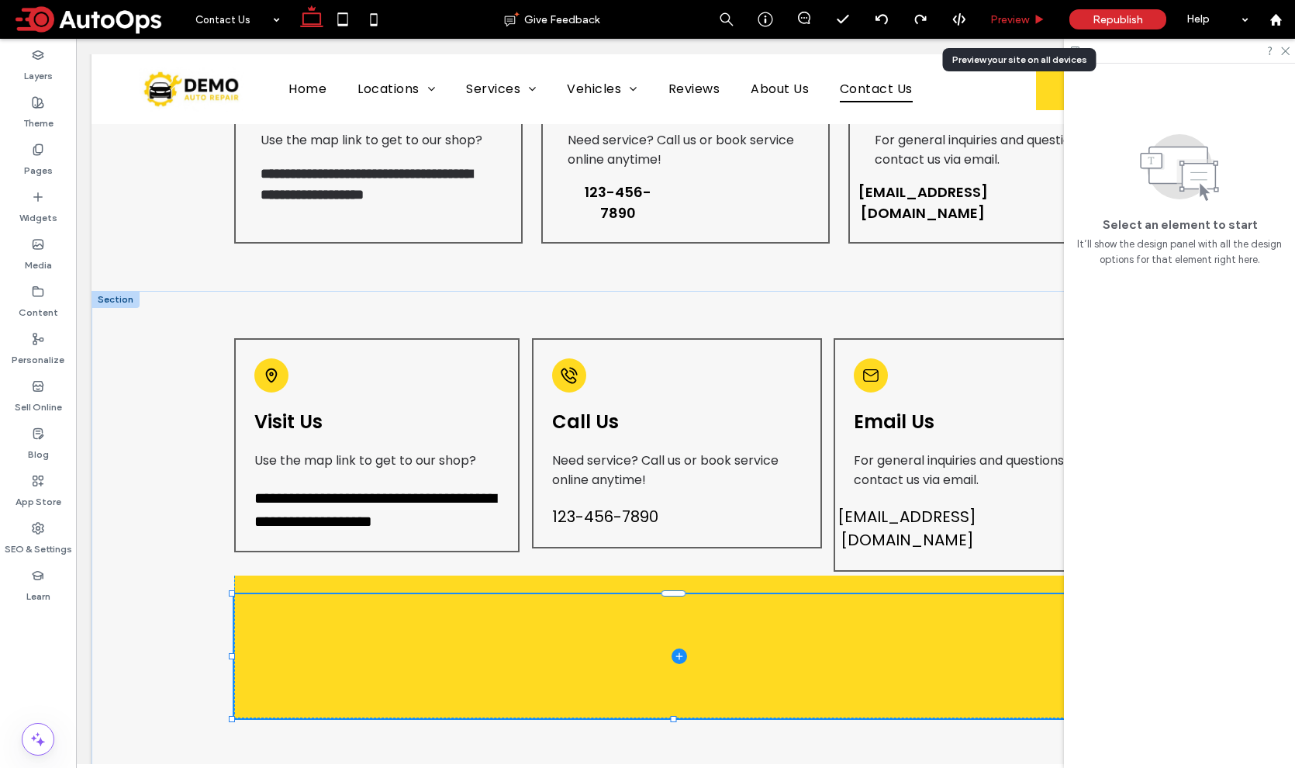
click at [1009, 22] on span "Preview" at bounding box center [1009, 19] width 39 height 13
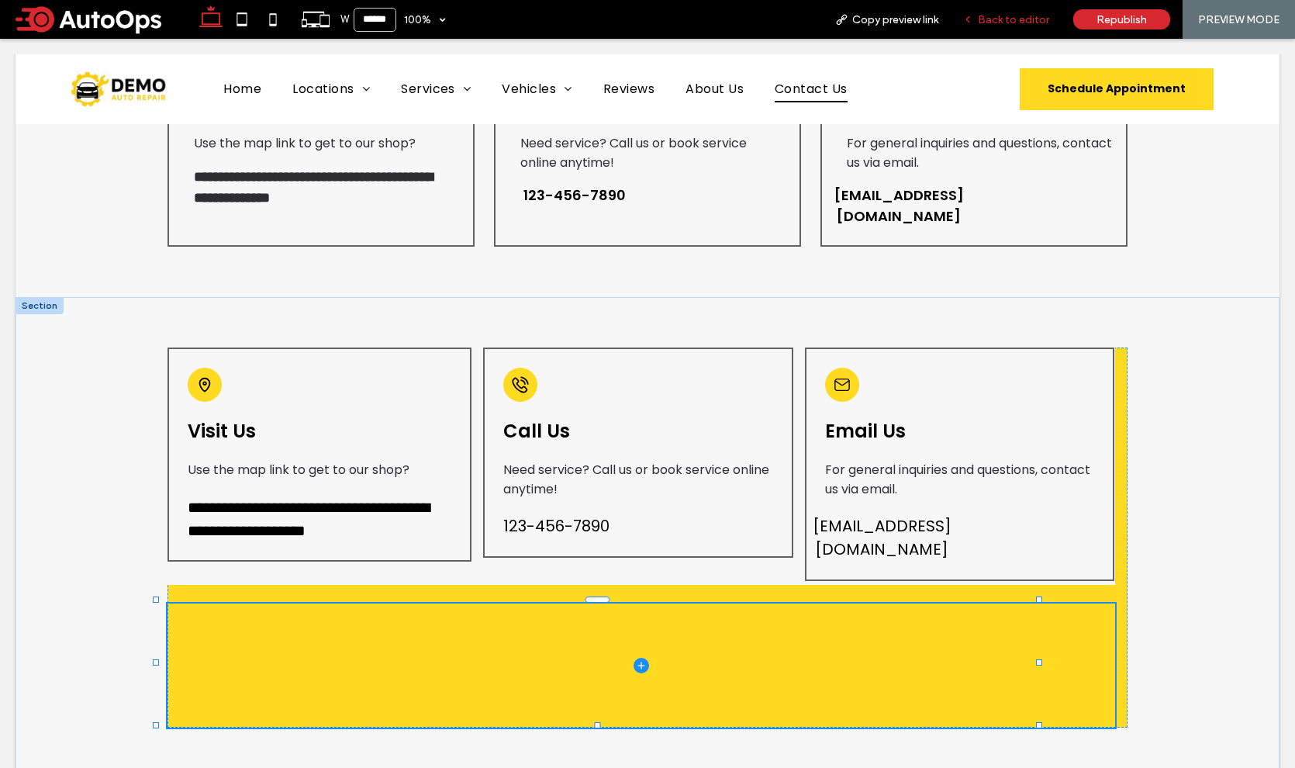
click at [1020, 22] on span "Back to editor" at bounding box center [1013, 19] width 71 height 13
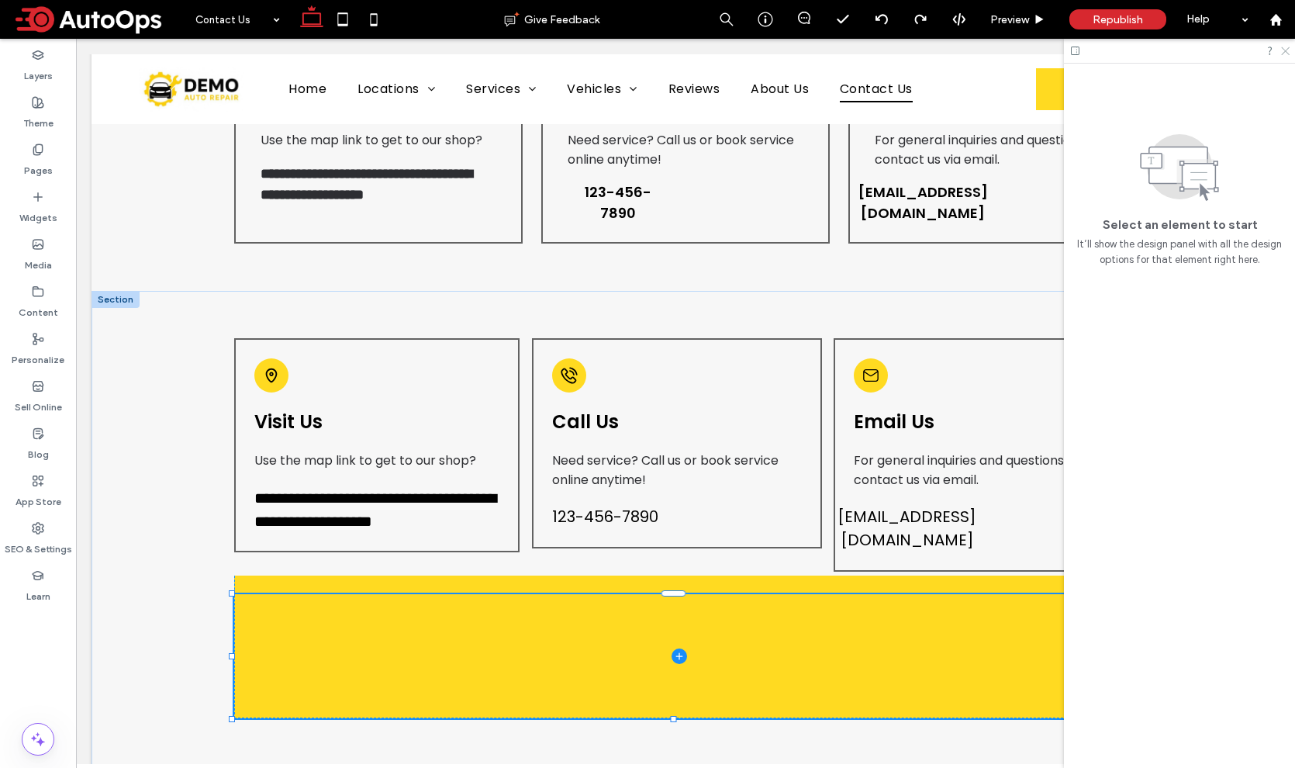
click at [1283, 51] on icon at bounding box center [1284, 50] width 10 height 10
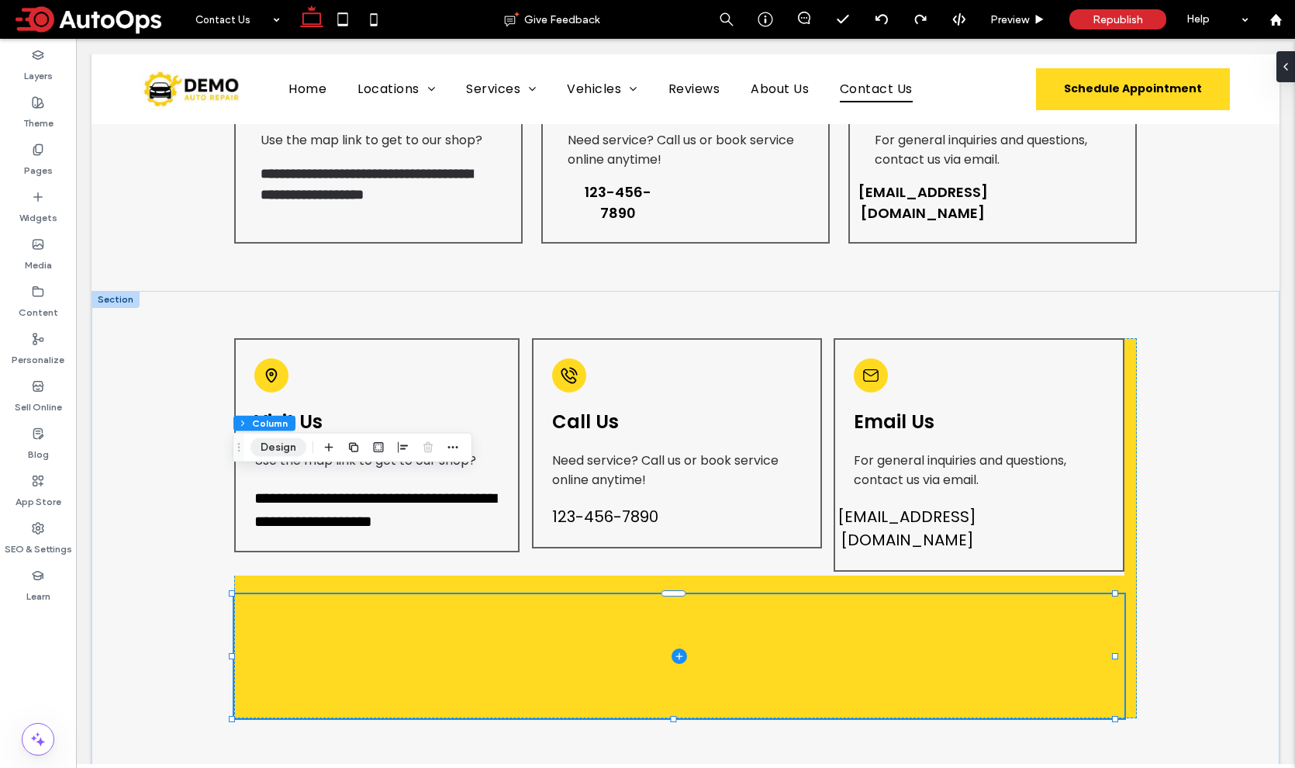
click at [282, 448] on button "Design" at bounding box center [278, 447] width 56 height 19
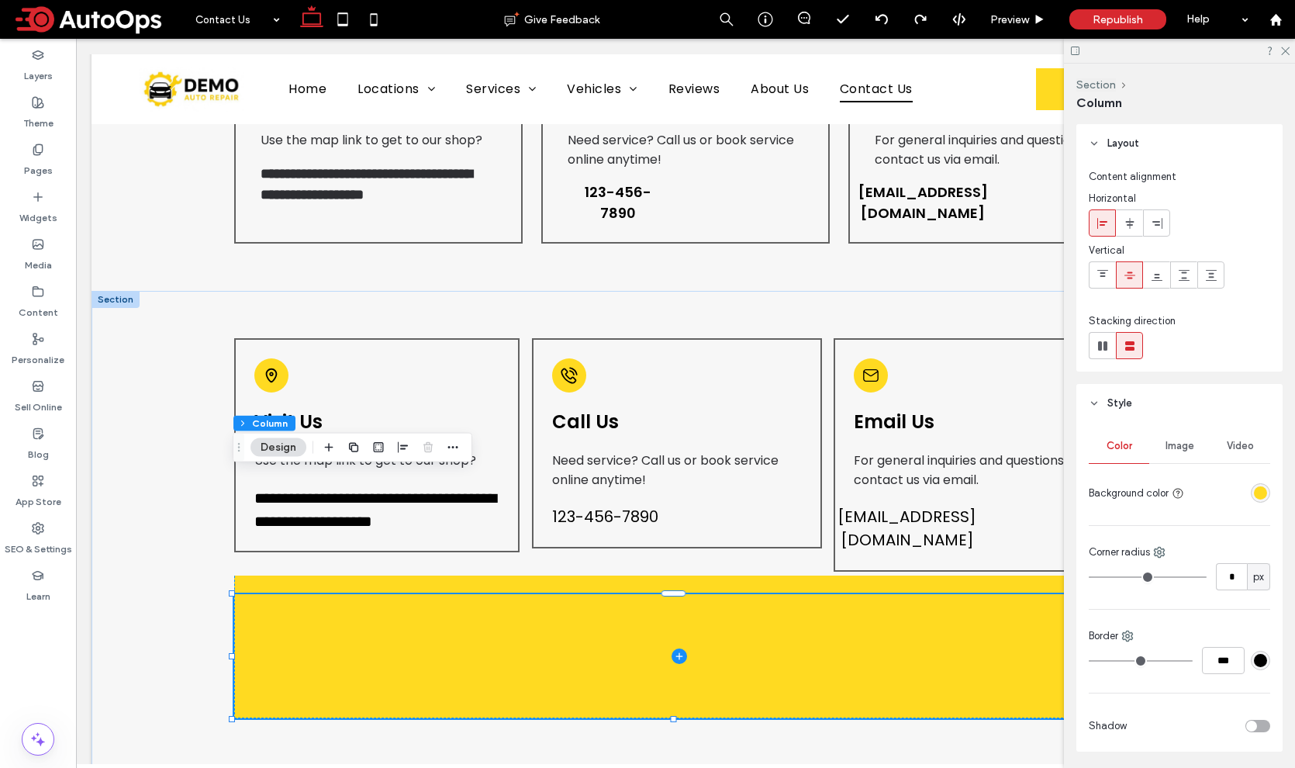
click at [1254, 493] on div "rgba(255, 218, 33, 1)" at bounding box center [1260, 492] width 13 height 13
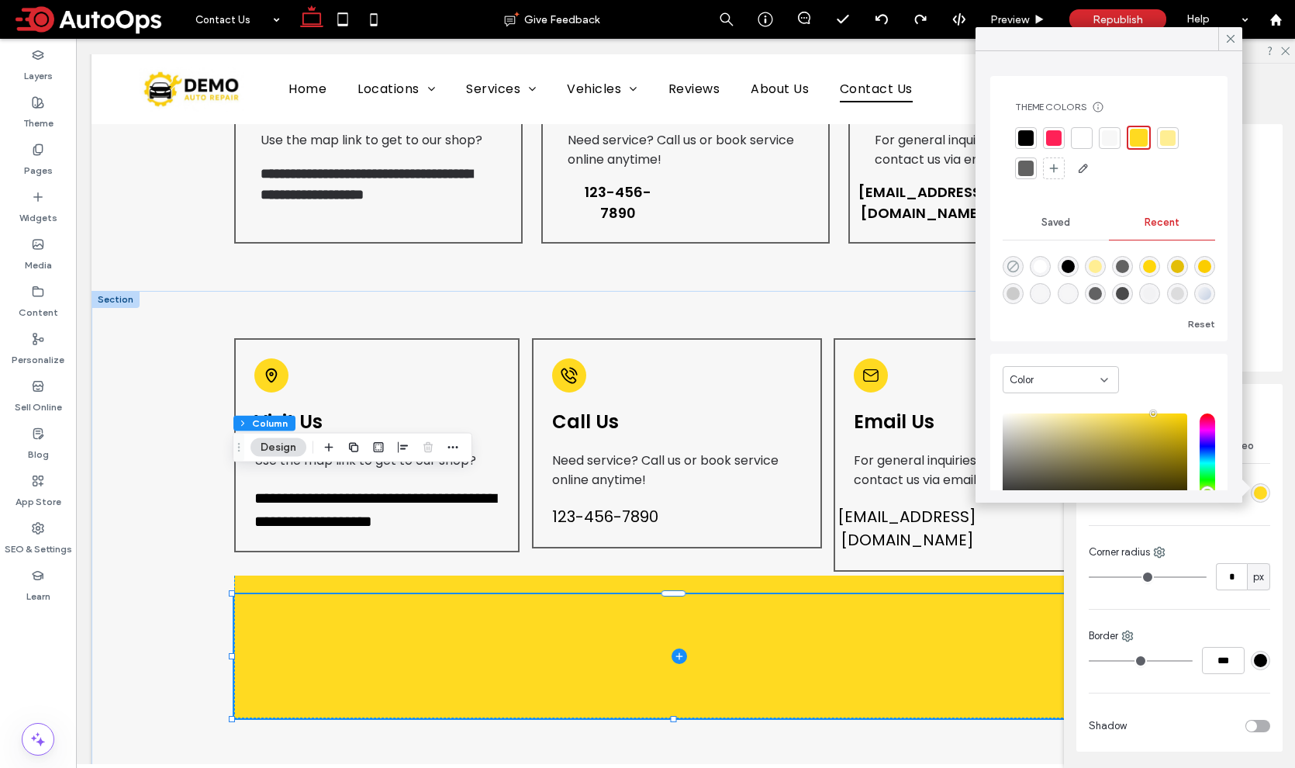
click at [1011, 264] on icon "rgba(0, 0, 0, 0)" at bounding box center [1012, 266] width 13 height 13
type input "*******"
type input "*"
type input "**"
drag, startPoint x: 1232, startPoint y: 38, endPoint x: 1275, endPoint y: 84, distance: 63.1
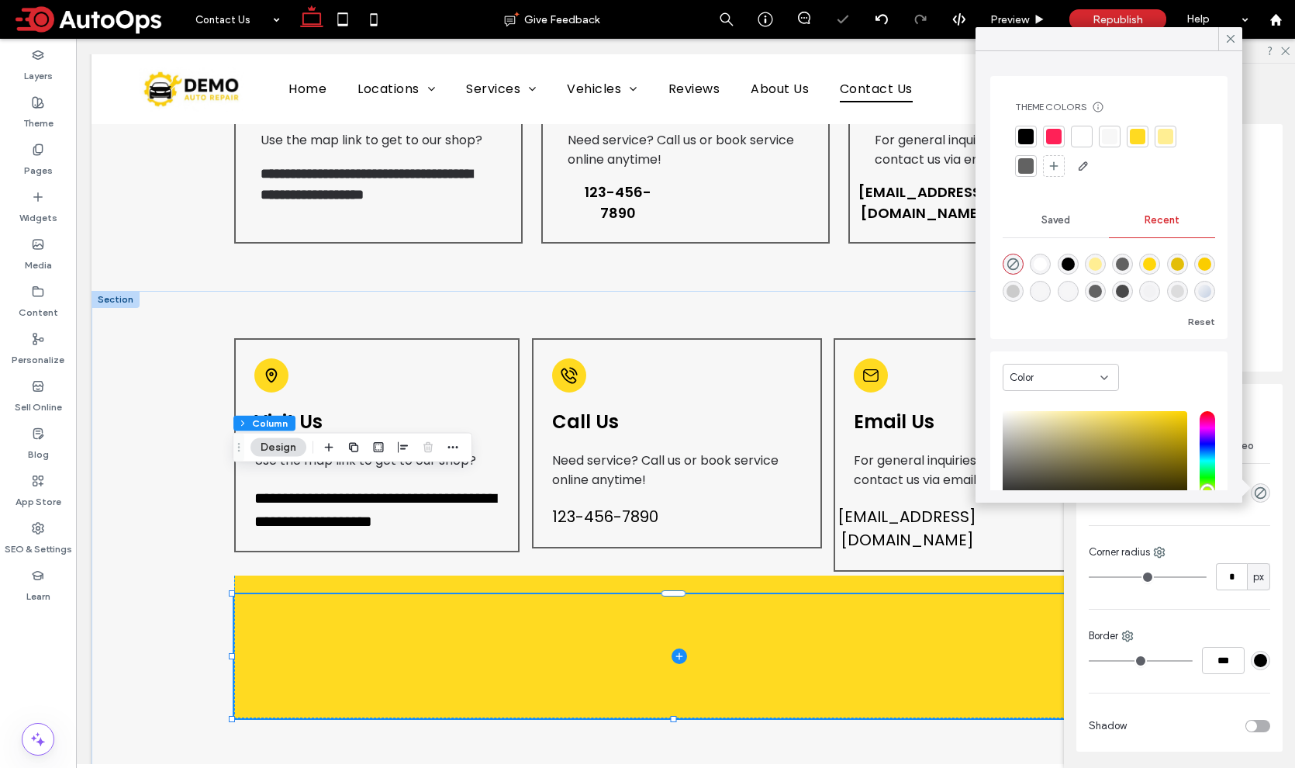
click at [1232, 39] on icon at bounding box center [1230, 39] width 14 height 14
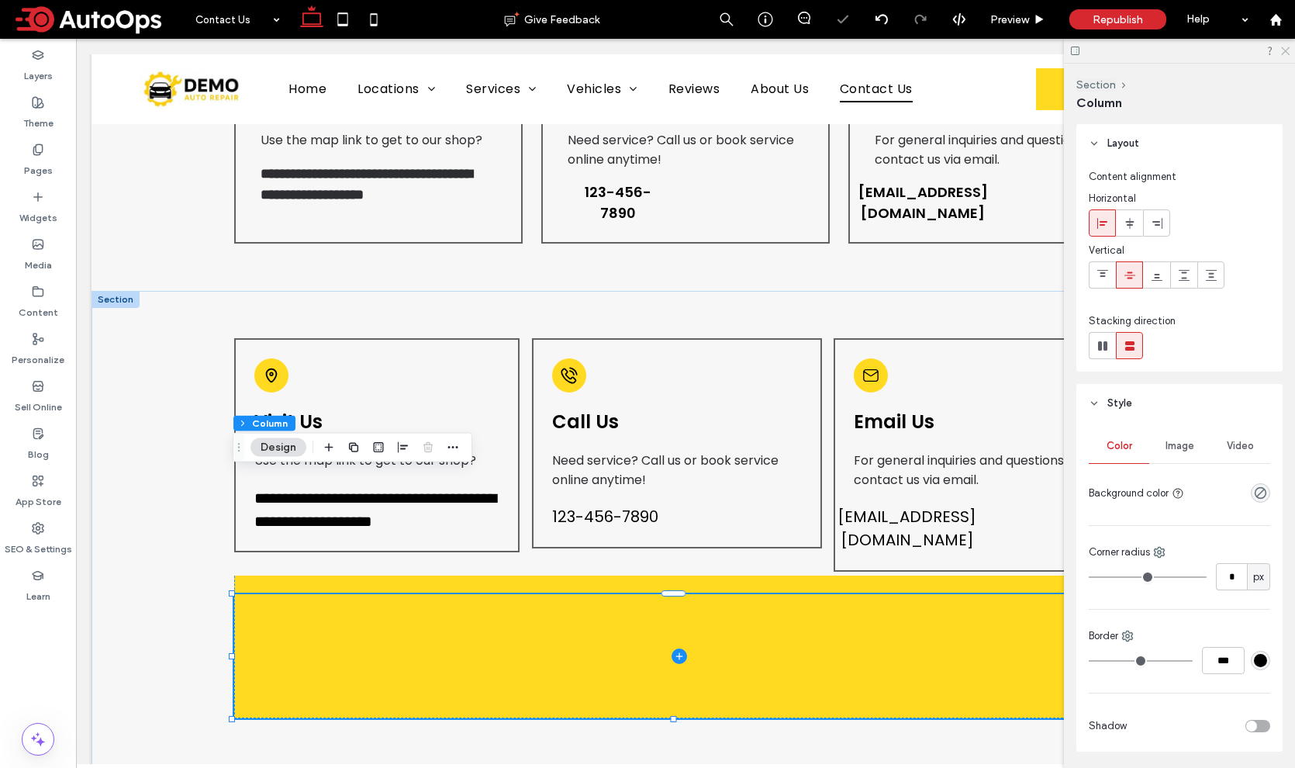
click at [1287, 50] on icon at bounding box center [1284, 50] width 10 height 10
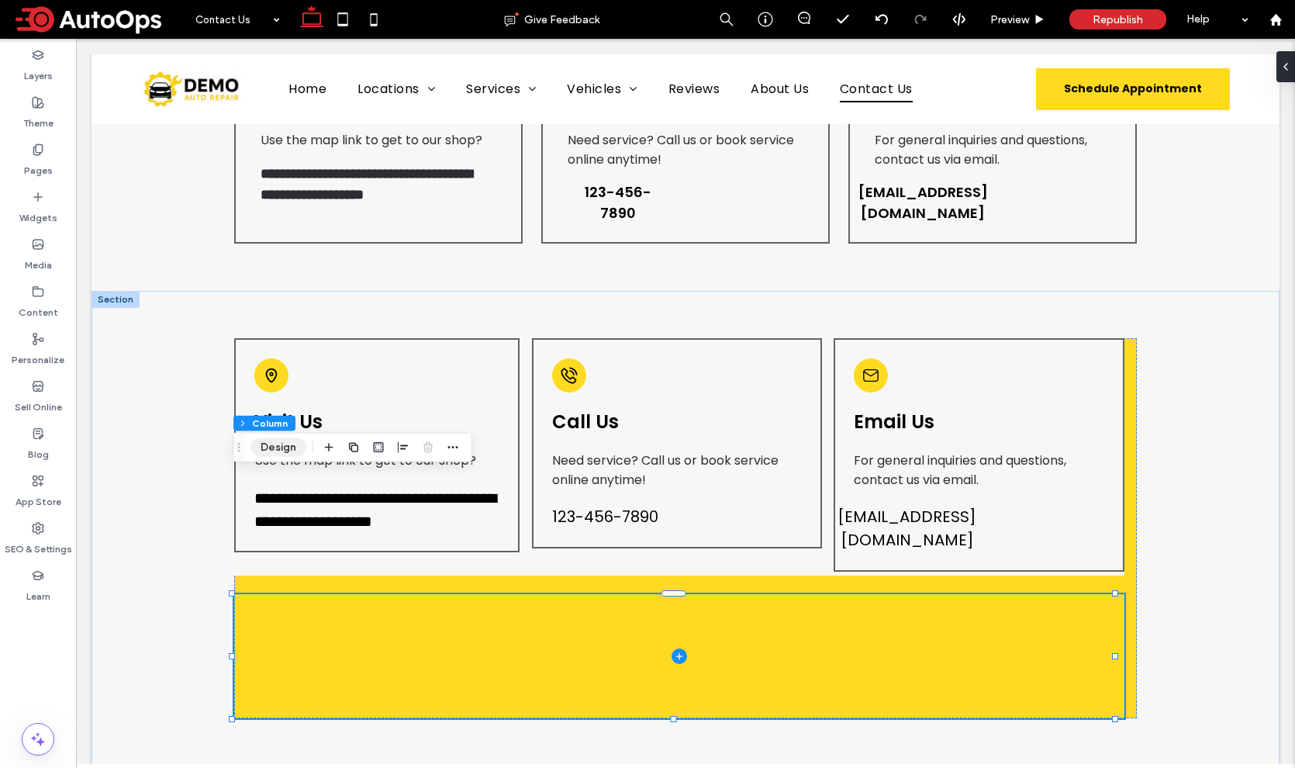
click at [283, 448] on button "Design" at bounding box center [278, 447] width 56 height 19
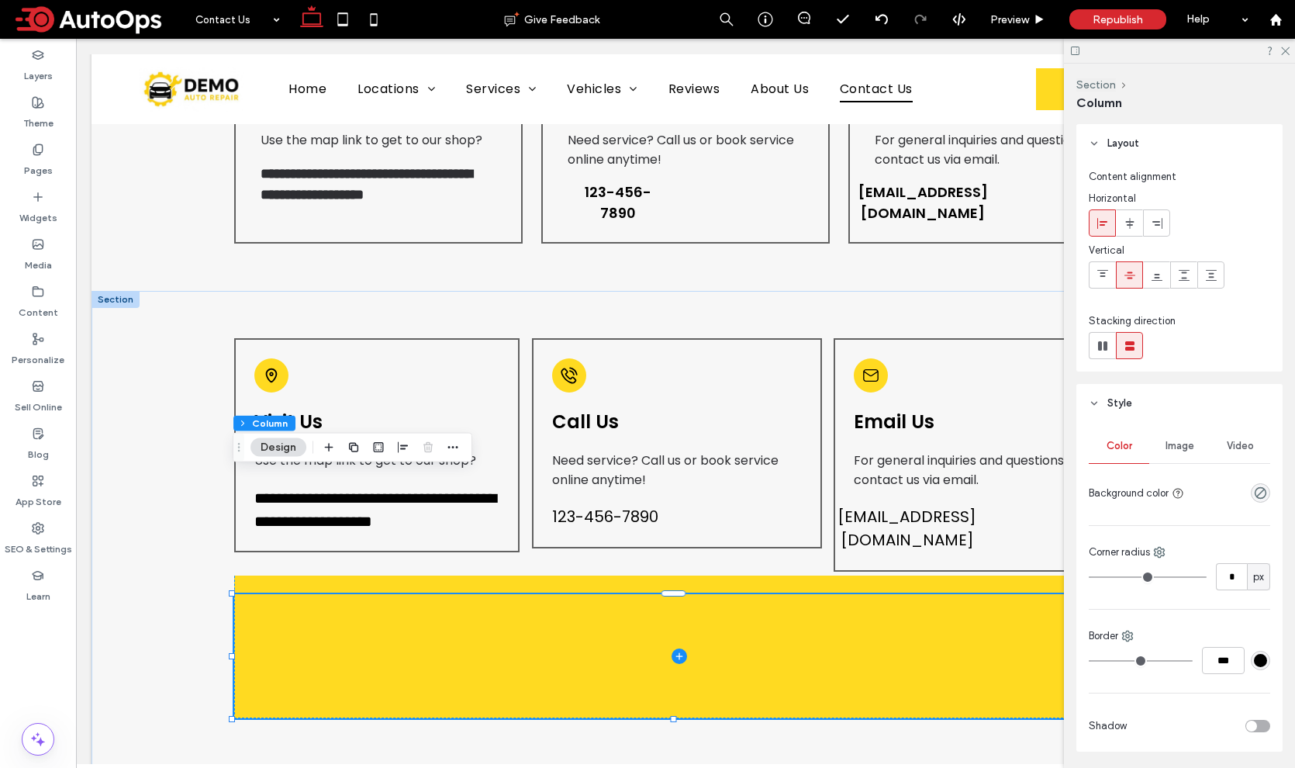
click at [1116, 402] on span "Style" at bounding box center [1119, 403] width 25 height 16
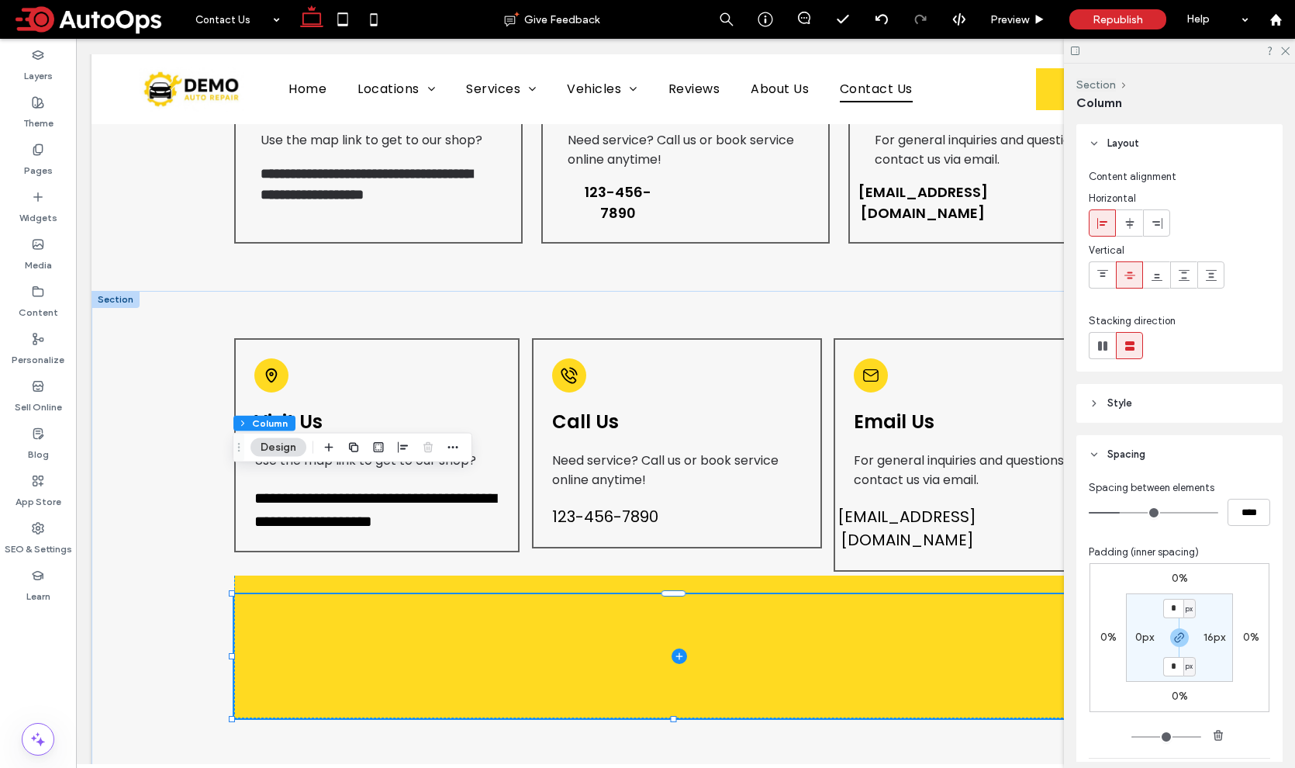
click at [1209, 636] on label "16px" at bounding box center [1214, 636] width 22 height 13
type input "**"
click at [1203, 634] on input "**" at bounding box center [1208, 636] width 20 height 19
type input "*"
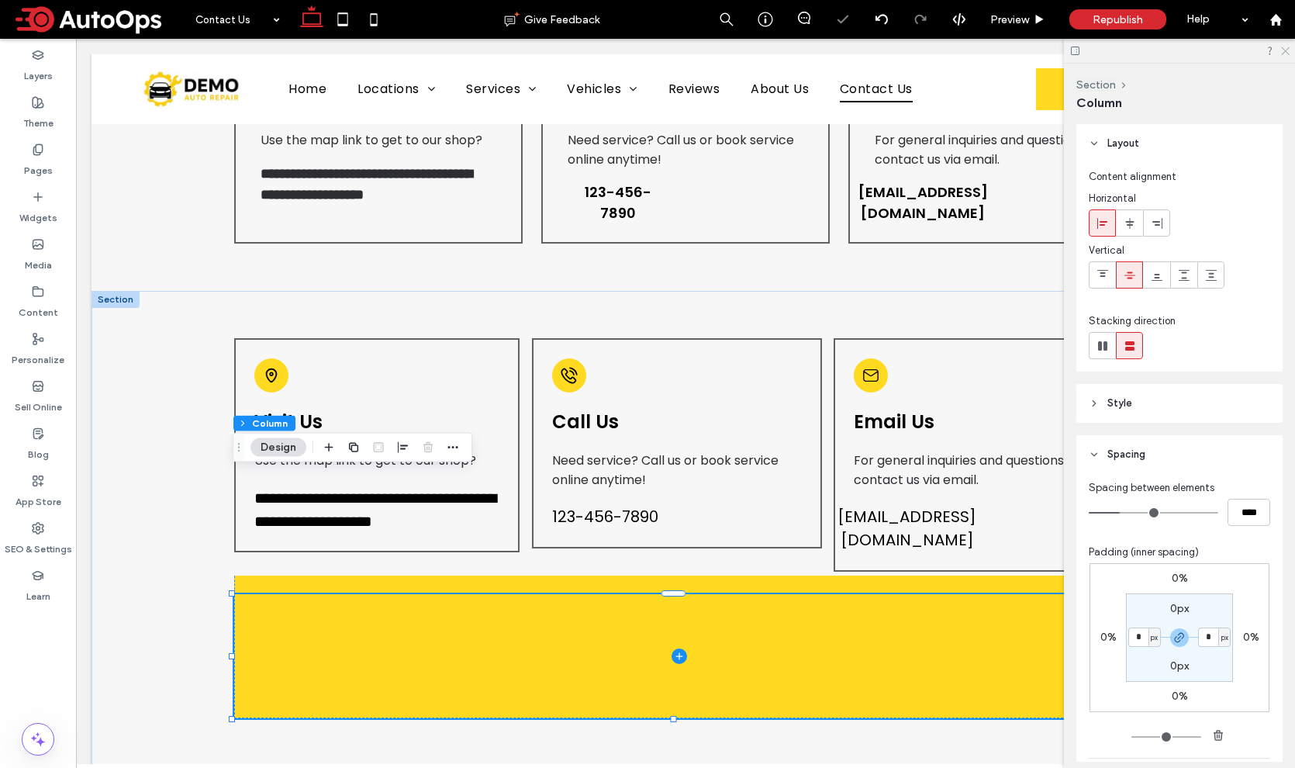
click at [1283, 47] on icon at bounding box center [1284, 50] width 10 height 10
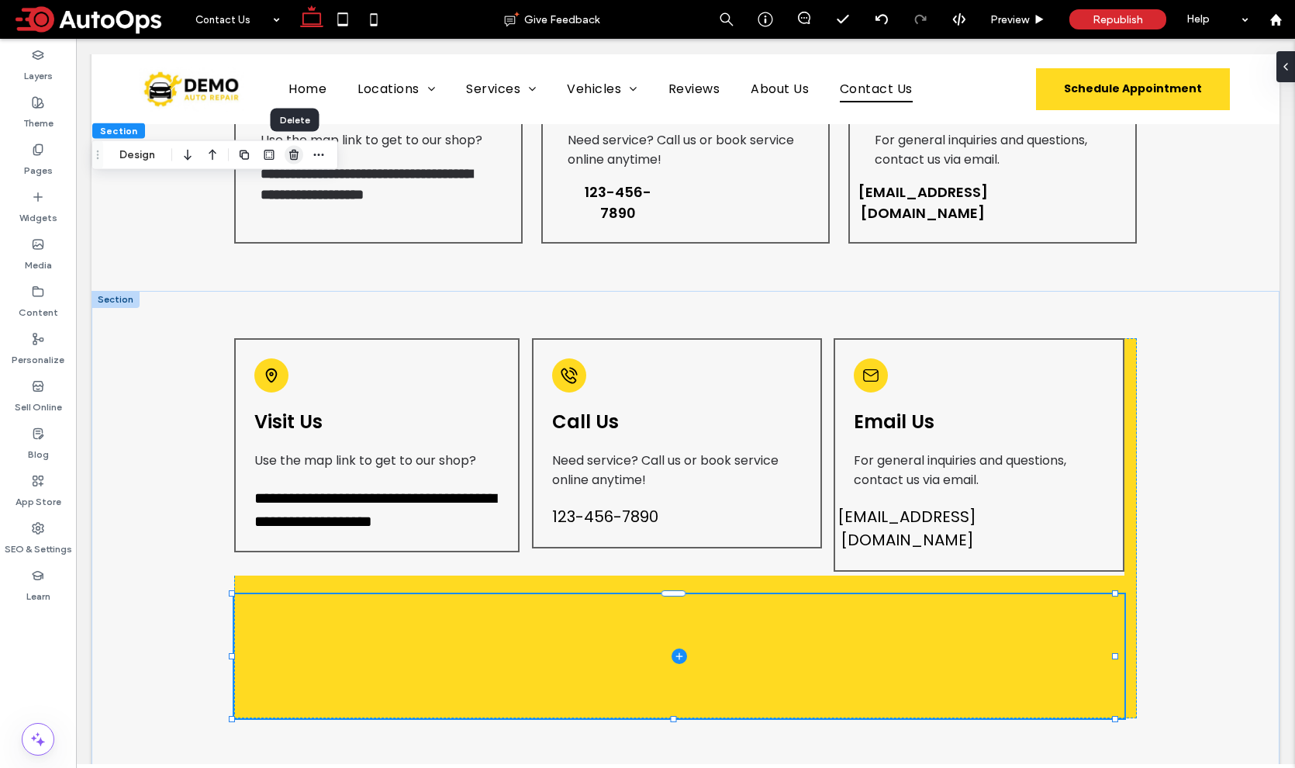
click at [292, 157] on icon "button" at bounding box center [294, 155] width 12 height 12
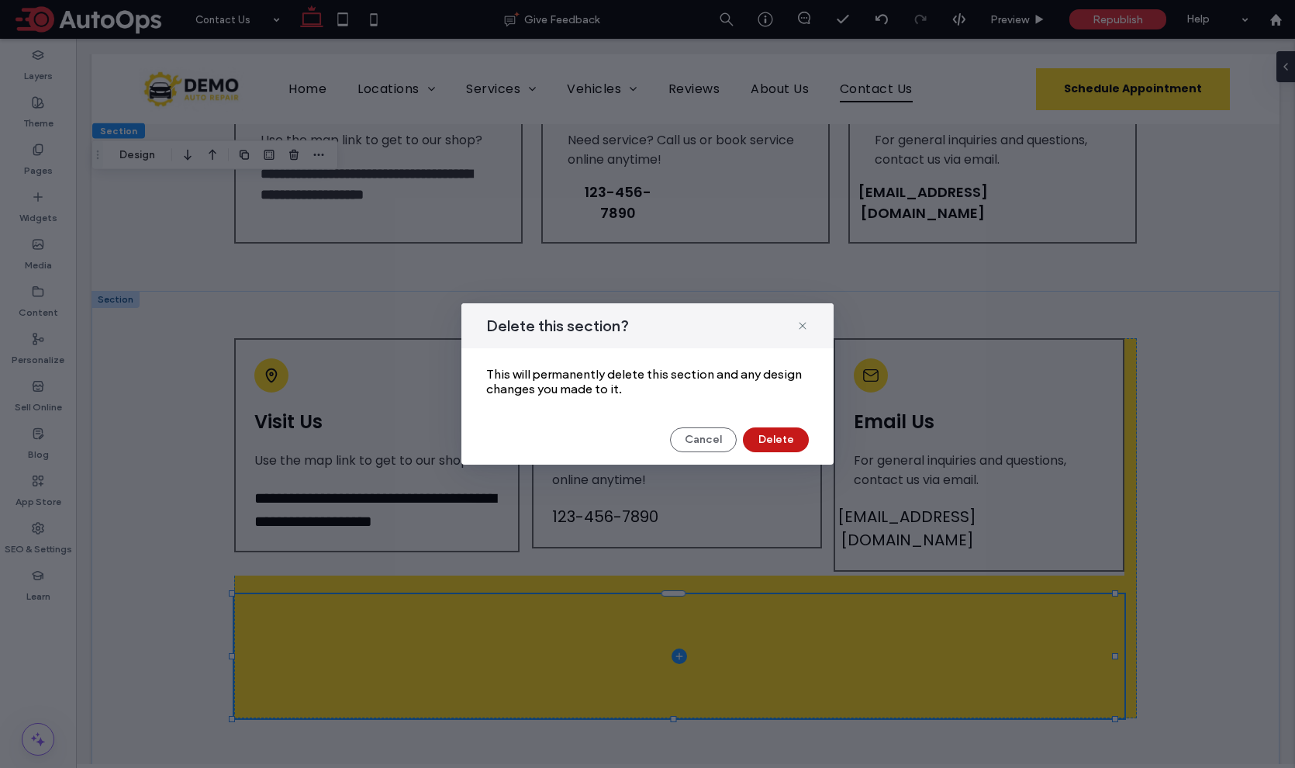
click at [772, 433] on button "Delete" at bounding box center [776, 439] width 66 height 25
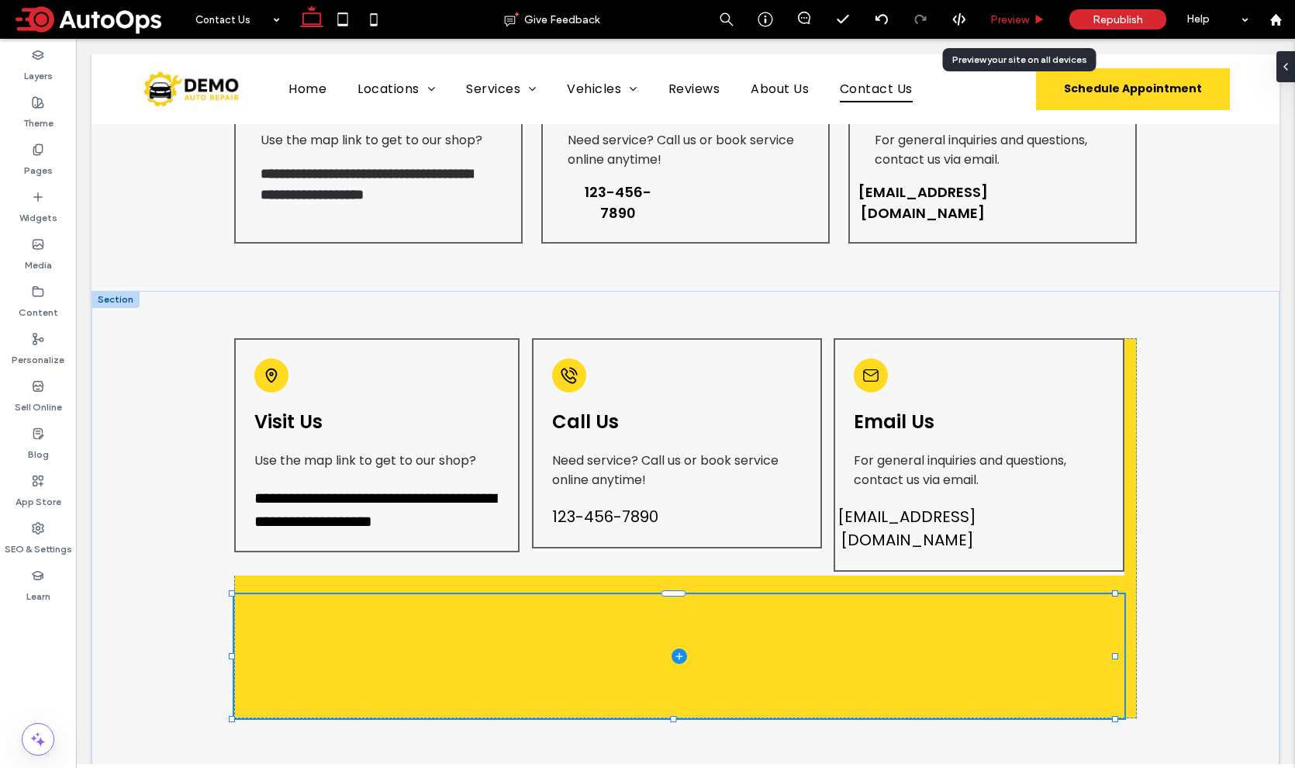
click at [1023, 22] on span "Preview" at bounding box center [1009, 19] width 39 height 13
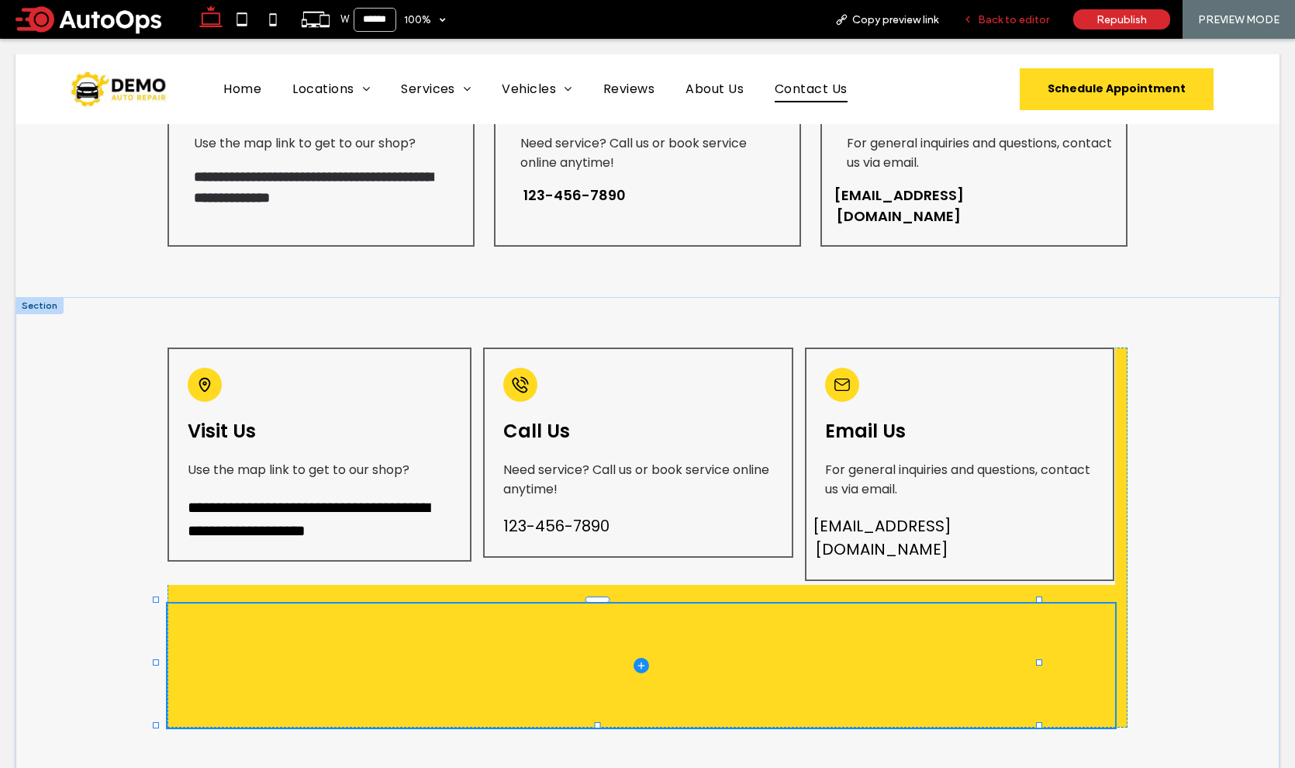
click at [996, 19] on span "Back to editor" at bounding box center [1013, 19] width 71 height 13
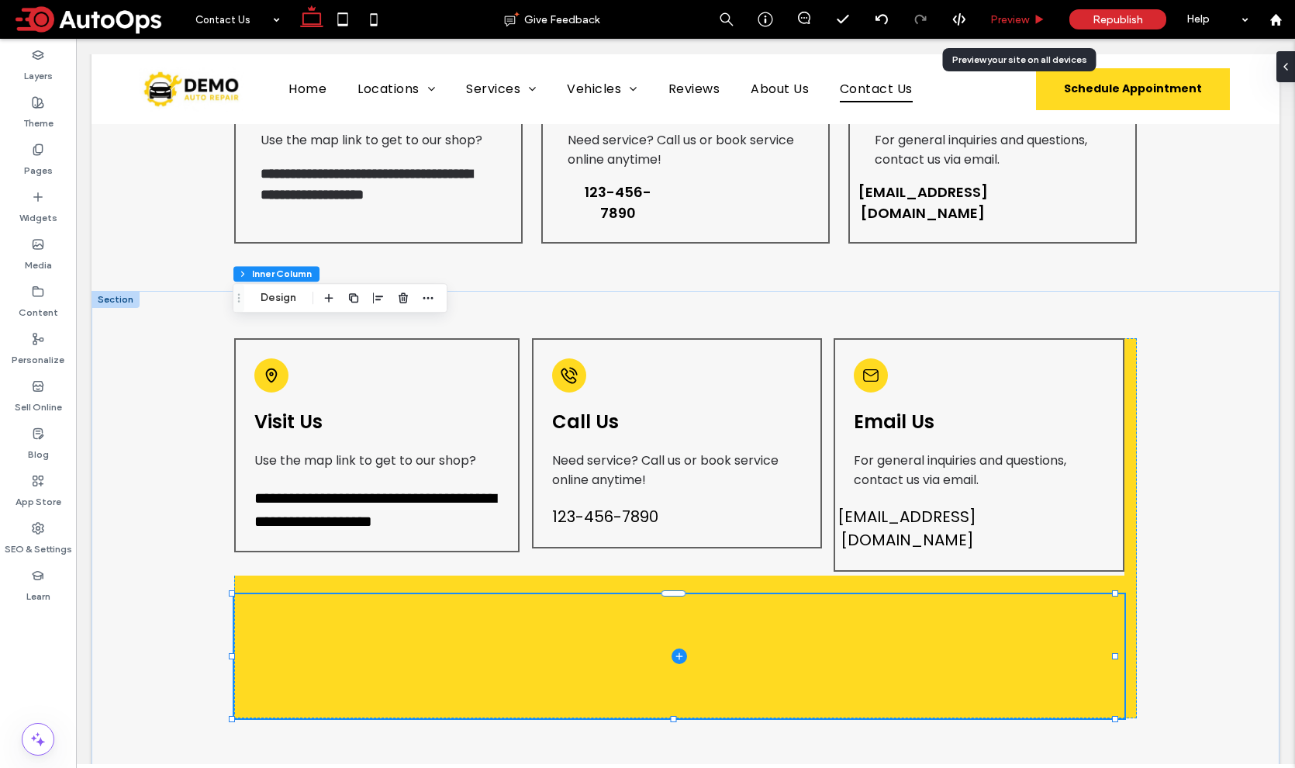
click at [1006, 25] on span "Preview" at bounding box center [1009, 19] width 39 height 13
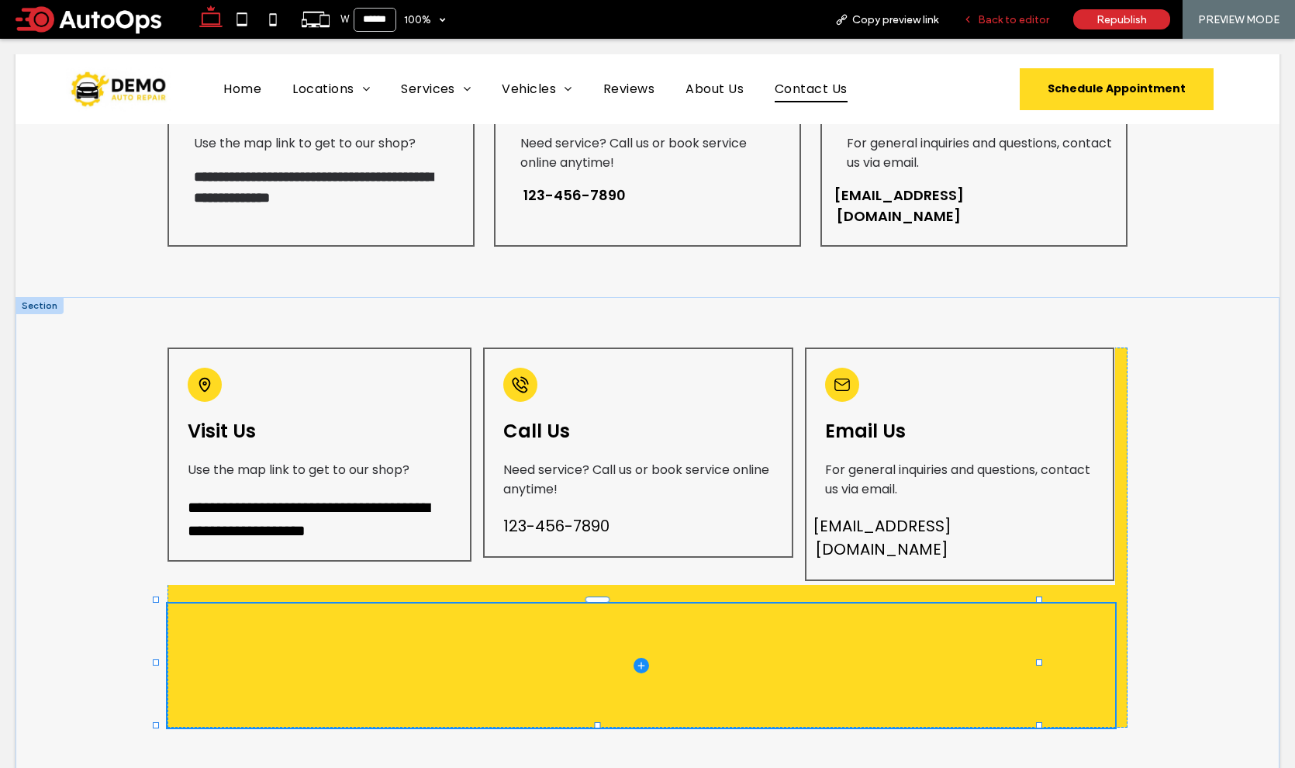
click at [986, 16] on span "Back to editor" at bounding box center [1013, 19] width 71 height 13
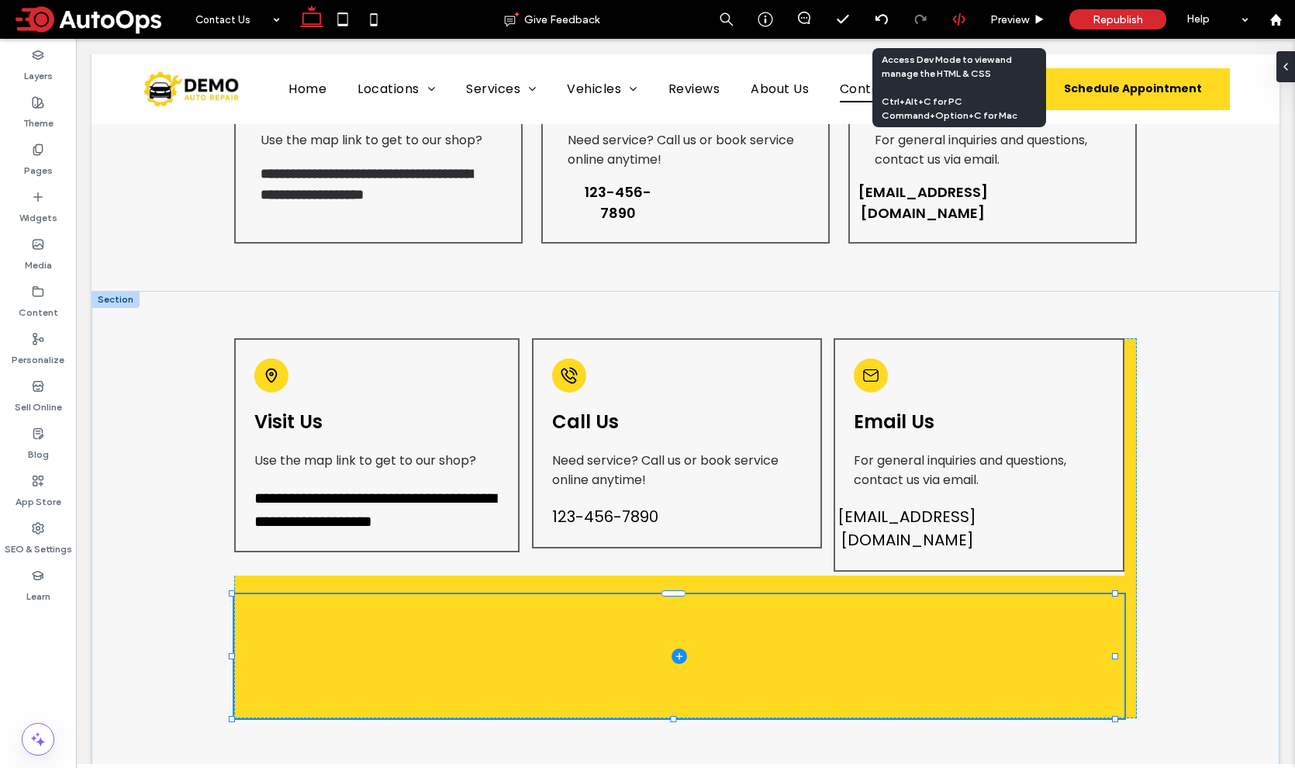
type input "***"
click at [141, 247] on button "Design" at bounding box center [137, 251] width 56 height 19
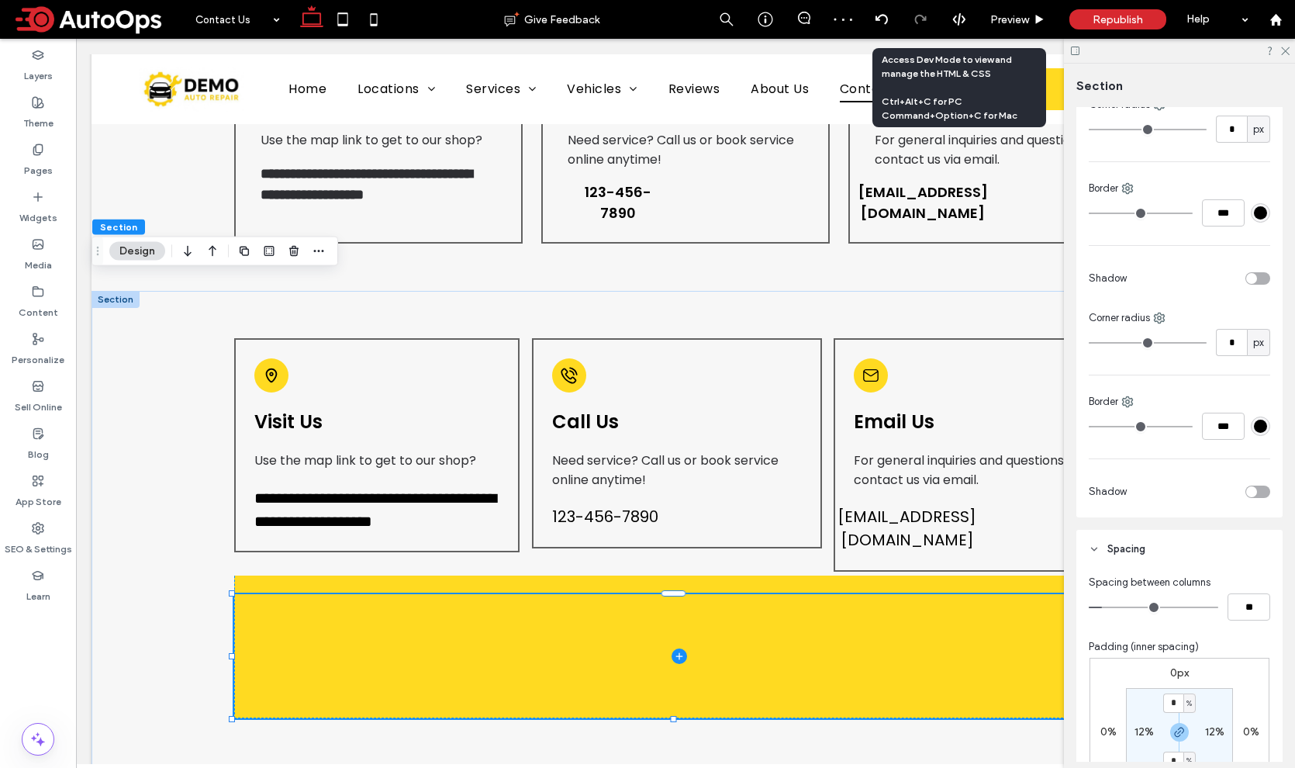
scroll to position [536, 0]
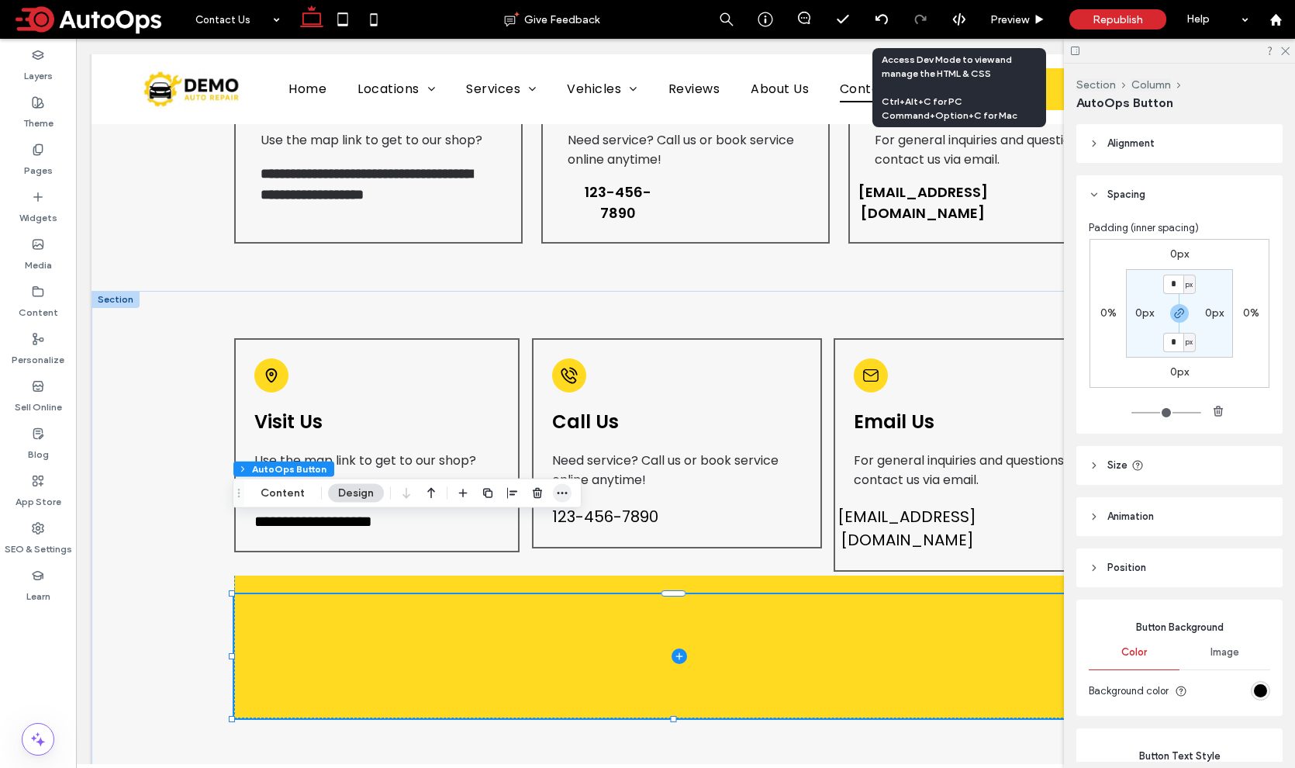
click at [563, 493] on icon "button" at bounding box center [562, 493] width 12 height 12
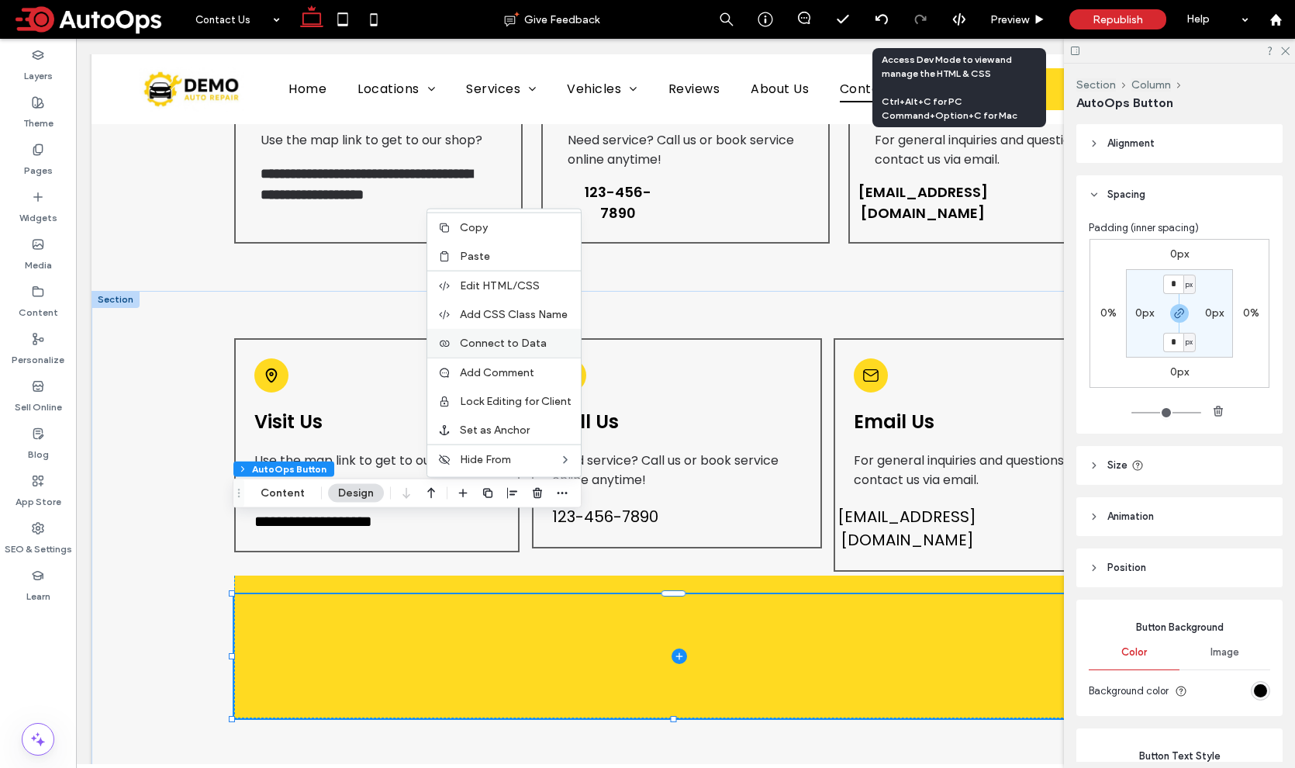
click at [533, 343] on span "Connect to Data" at bounding box center [503, 342] width 87 height 13
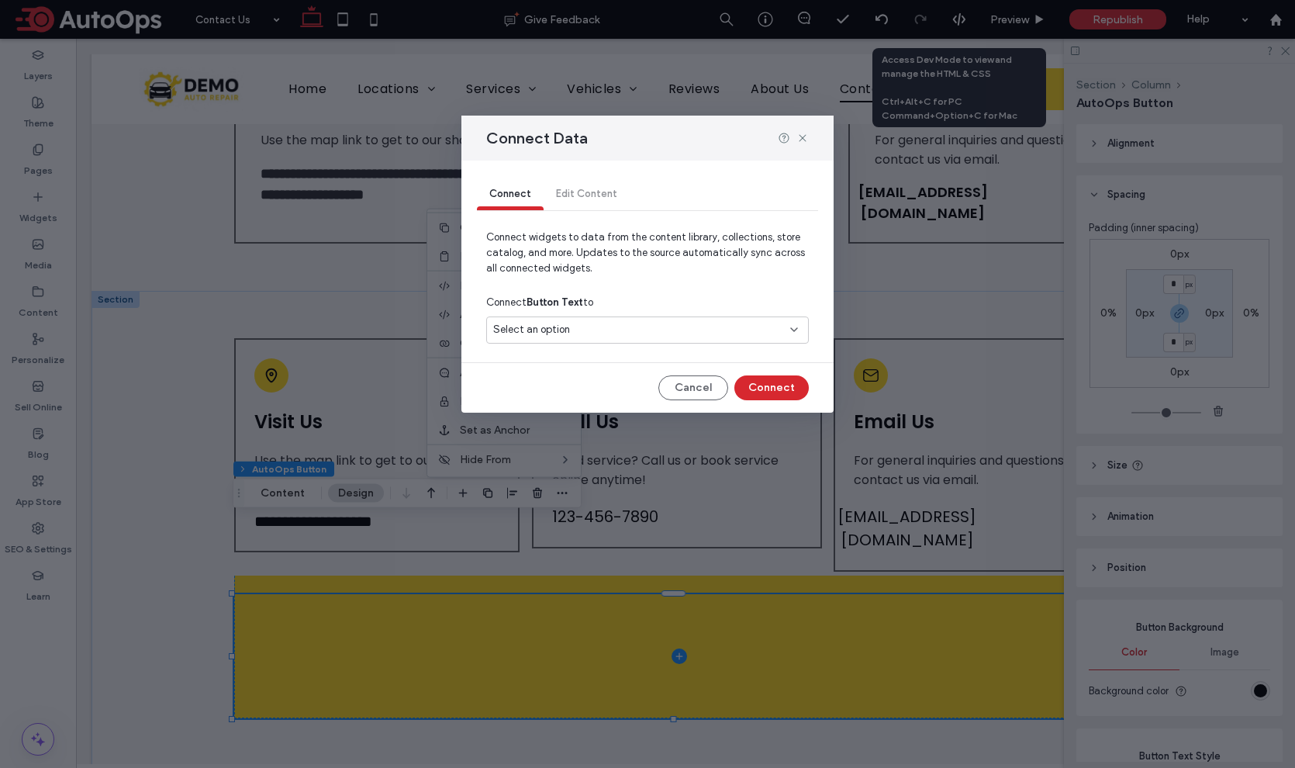
click at [554, 331] on span "Select an option" at bounding box center [531, 330] width 77 height 16
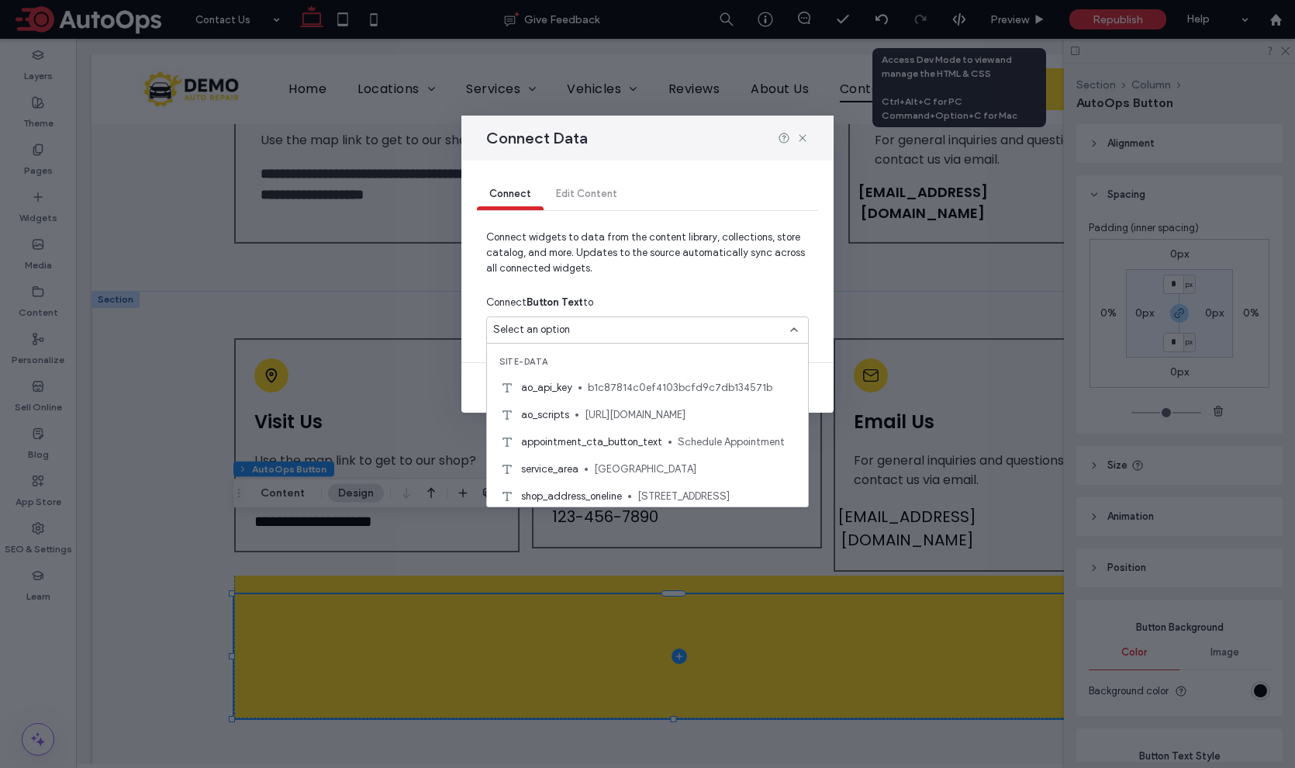
scroll to position [163, 0]
click at [728, 433] on span "Schedule Appointment" at bounding box center [737, 439] width 118 height 16
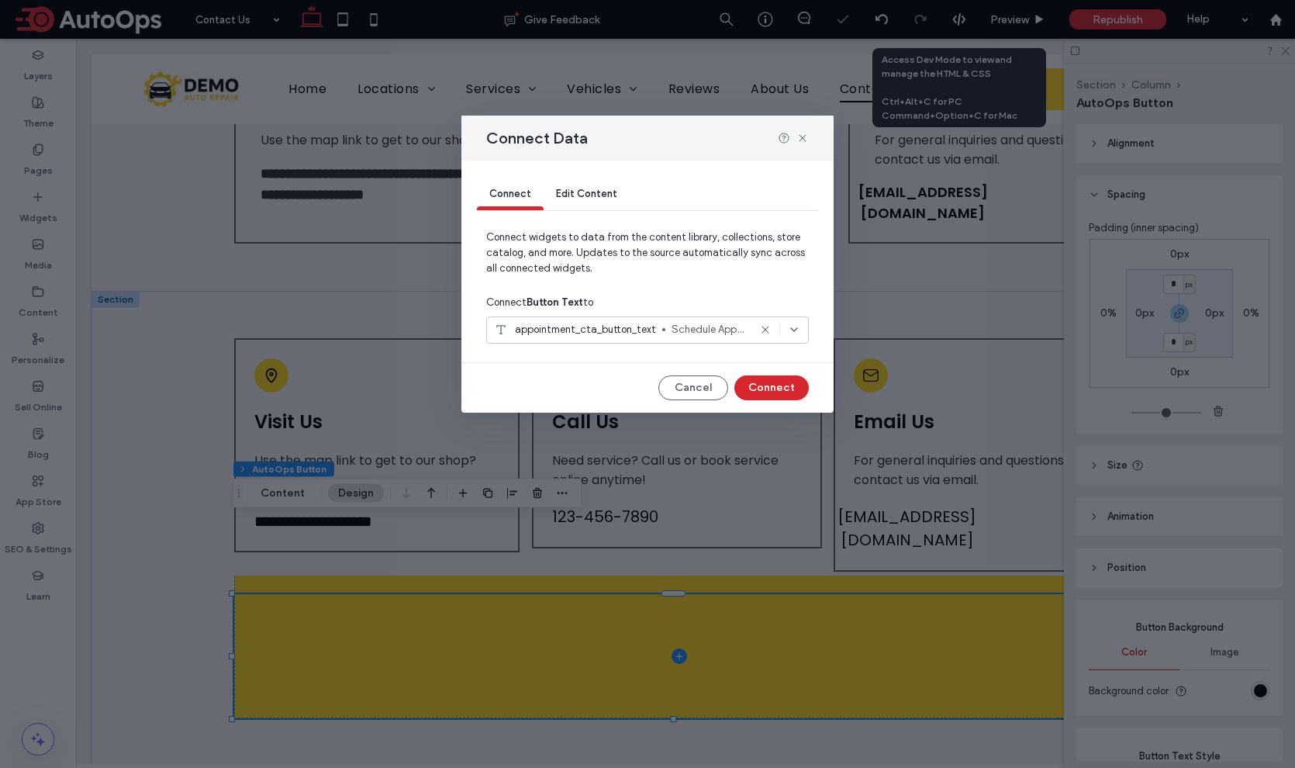
click at [757, 405] on div "Connect Edit Content Connect widgets to data from the content library, collecti…" at bounding box center [647, 286] width 372 height 252
click at [765, 390] on button "Connect" at bounding box center [771, 387] width 74 height 25
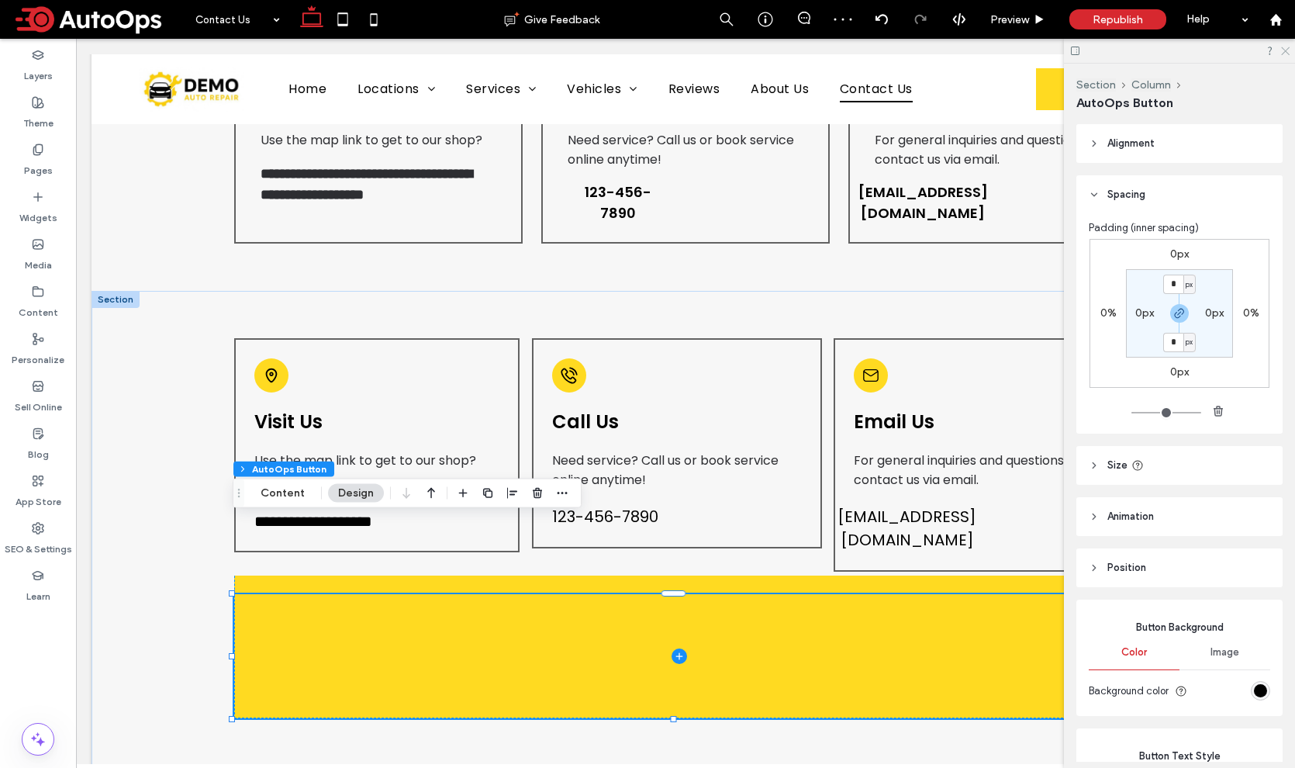
click at [1283, 51] on icon at bounding box center [1284, 50] width 10 height 10
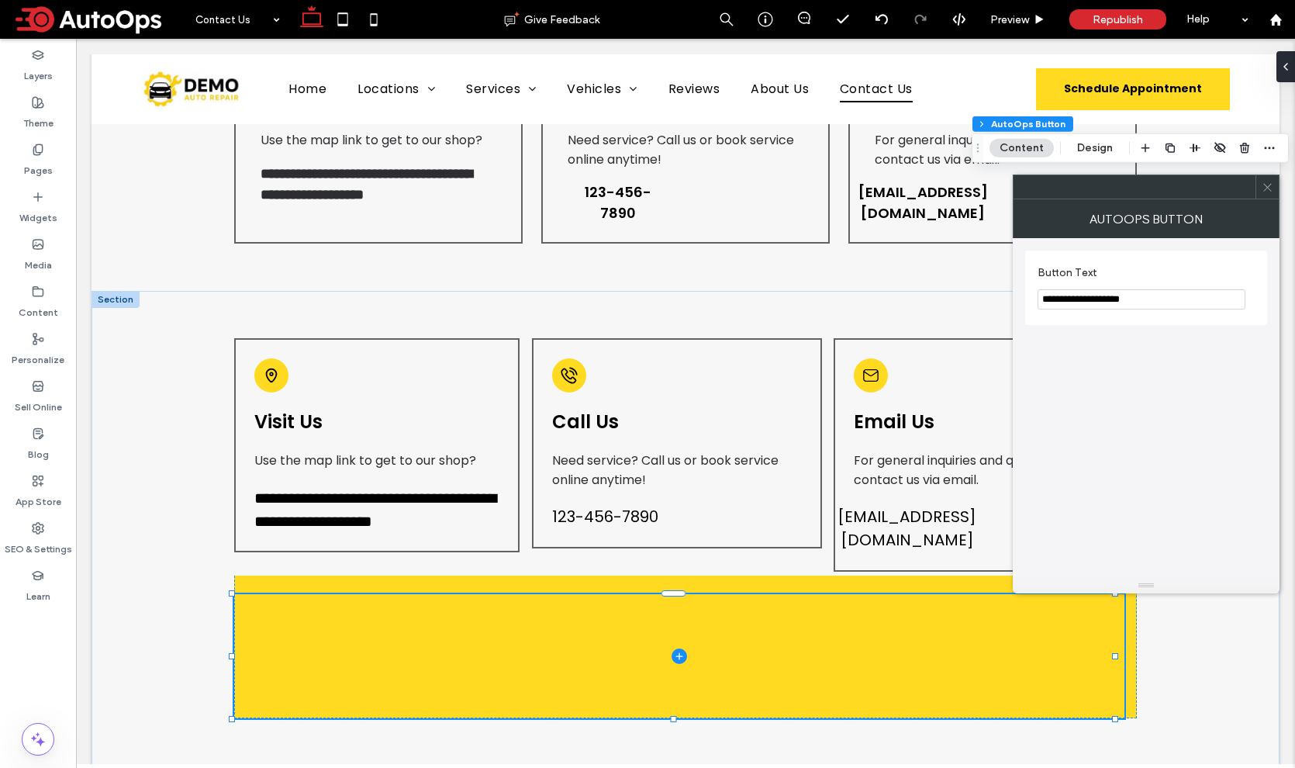
click at [1265, 190] on icon at bounding box center [1267, 187] width 12 height 12
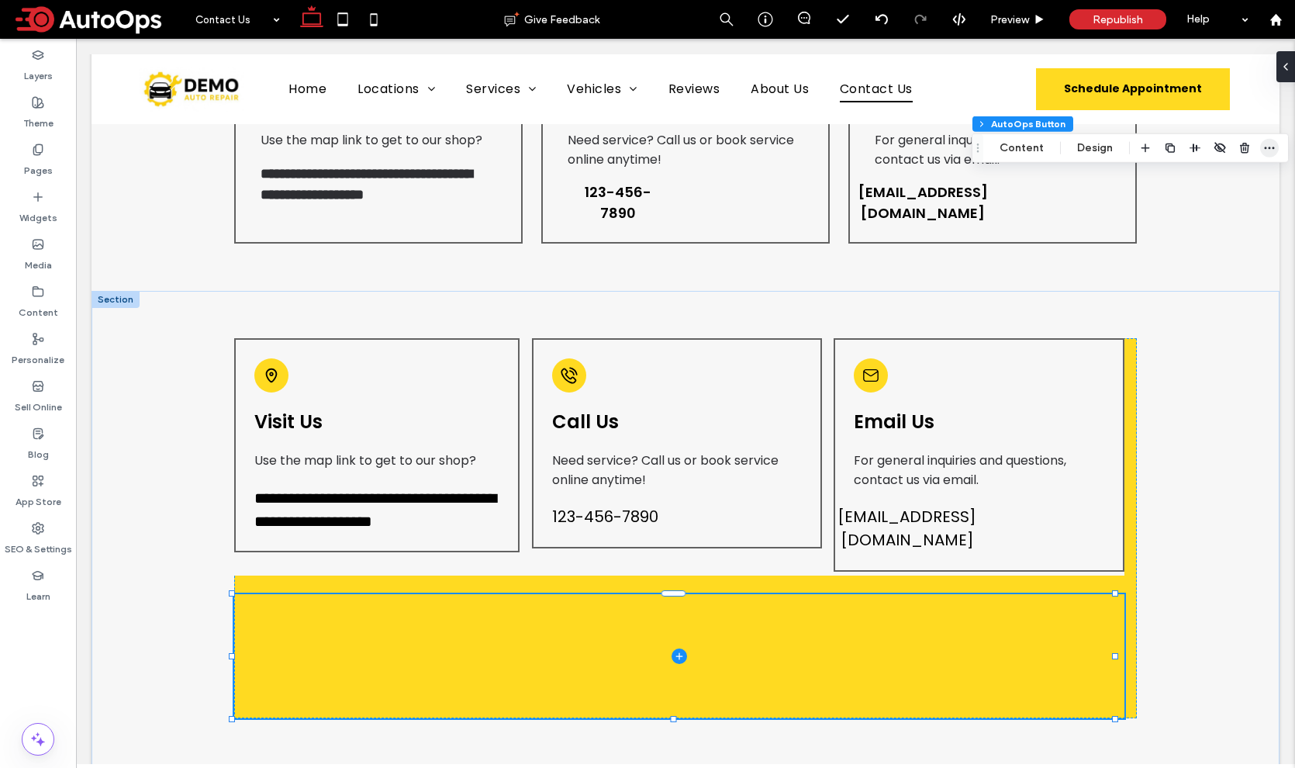
click at [1266, 147] on use "button" at bounding box center [1270, 148] width 10 height 2
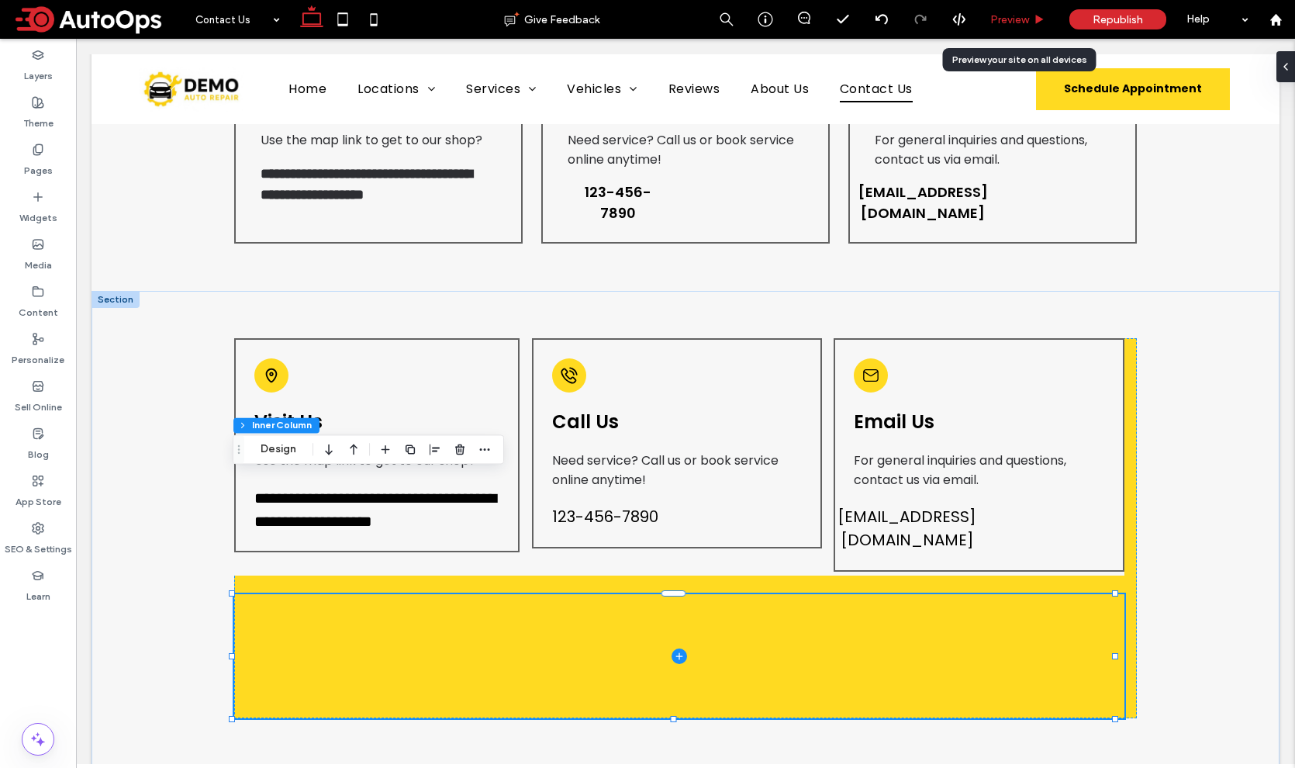
click at [998, 26] on span "Preview" at bounding box center [1009, 19] width 39 height 13
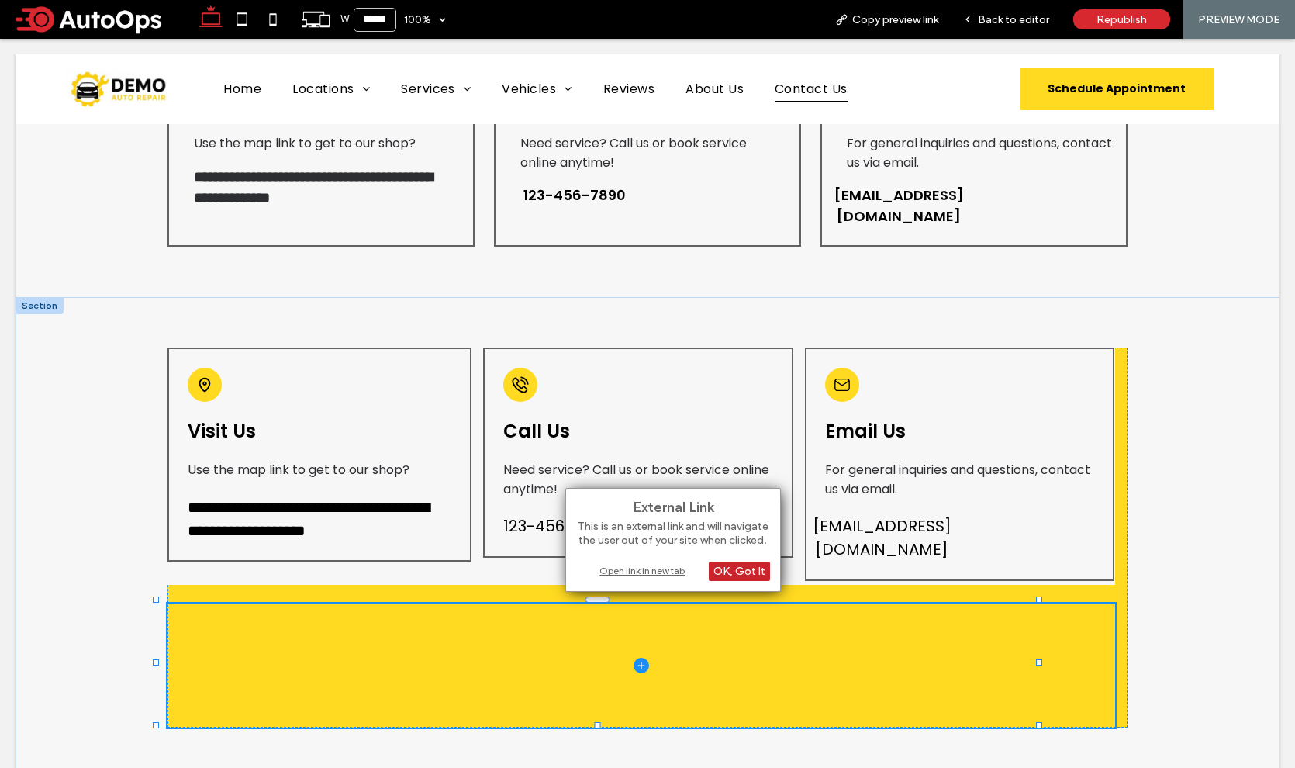
click at [748, 568] on div "OK, Got It" at bounding box center [739, 570] width 61 height 19
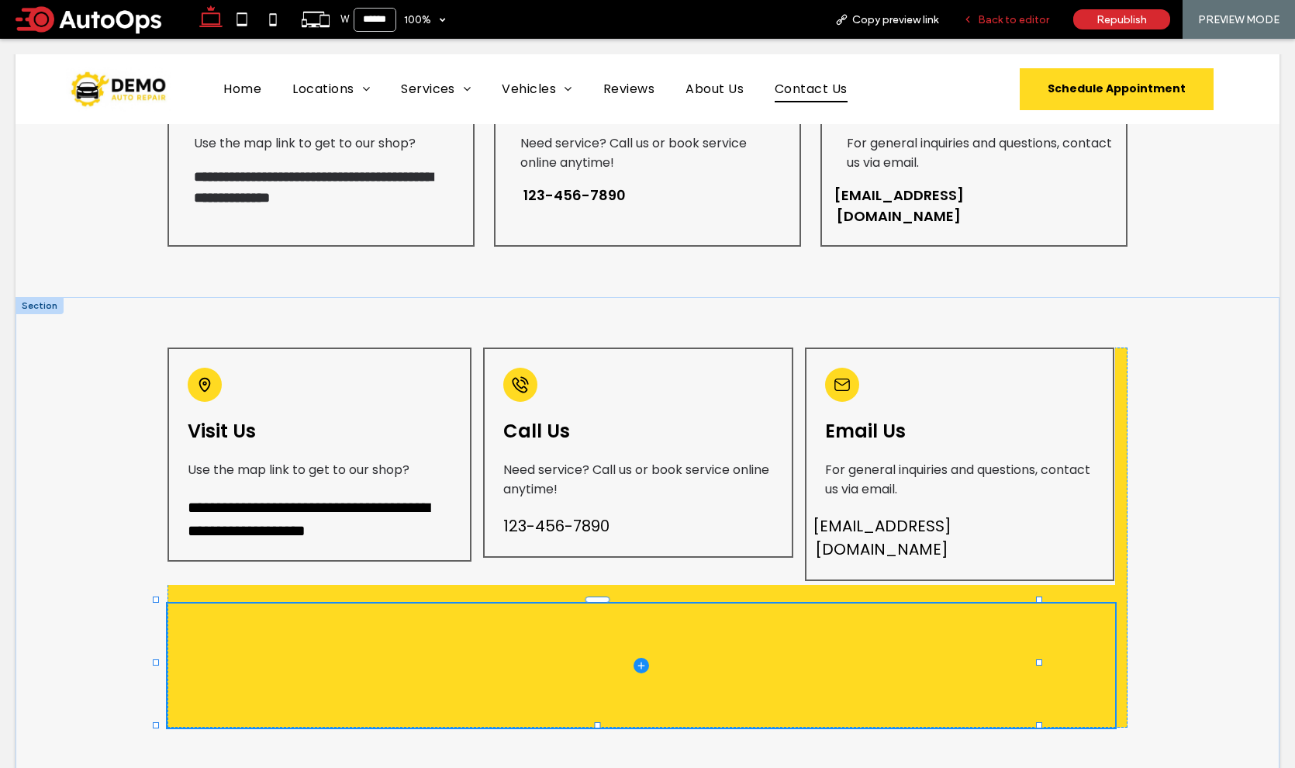
click at [1004, 21] on span "Back to editor" at bounding box center [1013, 19] width 71 height 13
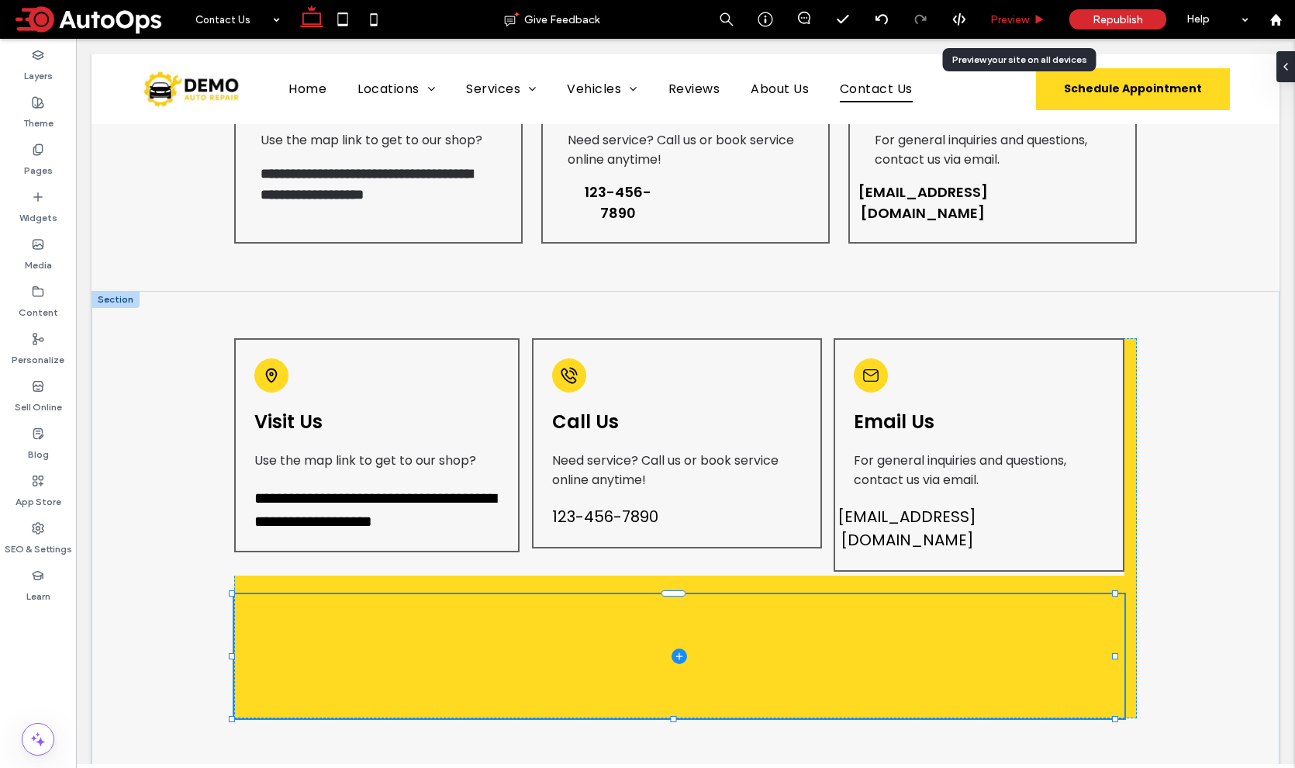
click at [1009, 19] on span "Preview" at bounding box center [1009, 19] width 39 height 13
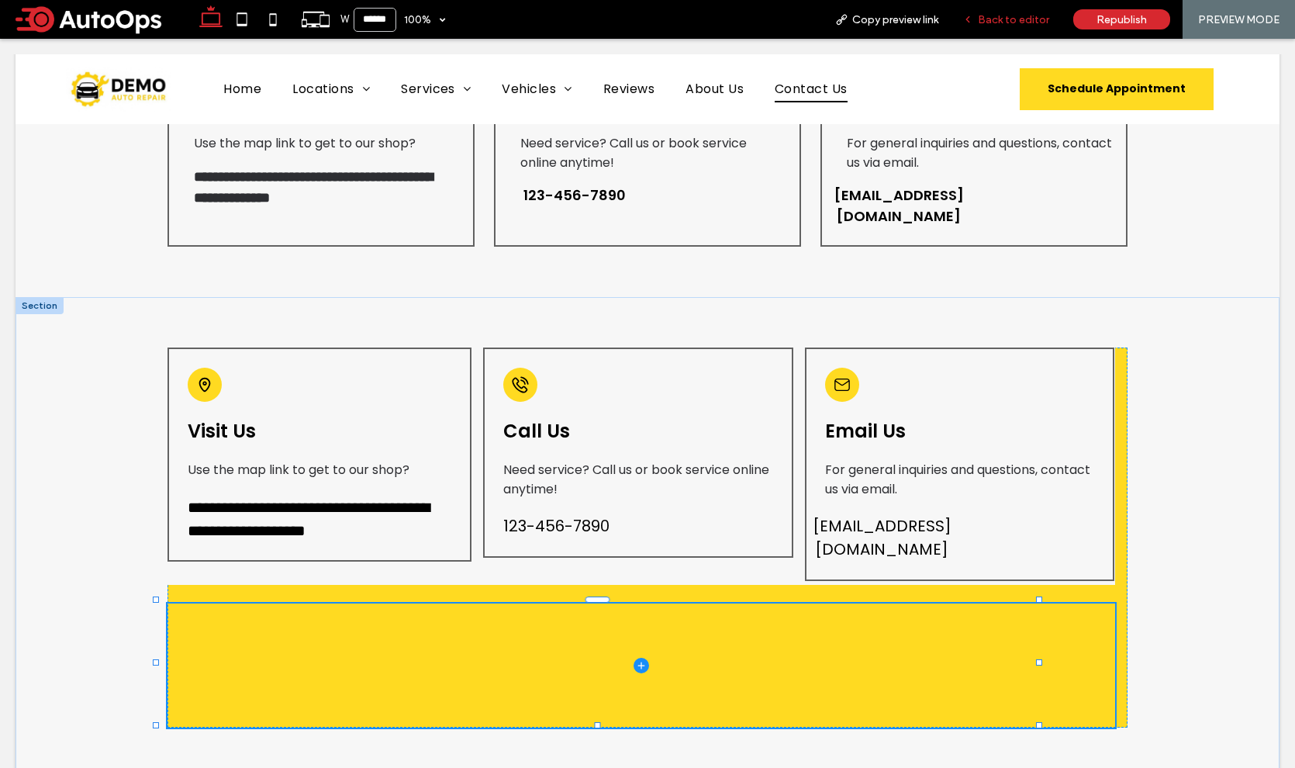
click at [1038, 17] on span "Back to editor" at bounding box center [1013, 19] width 71 height 13
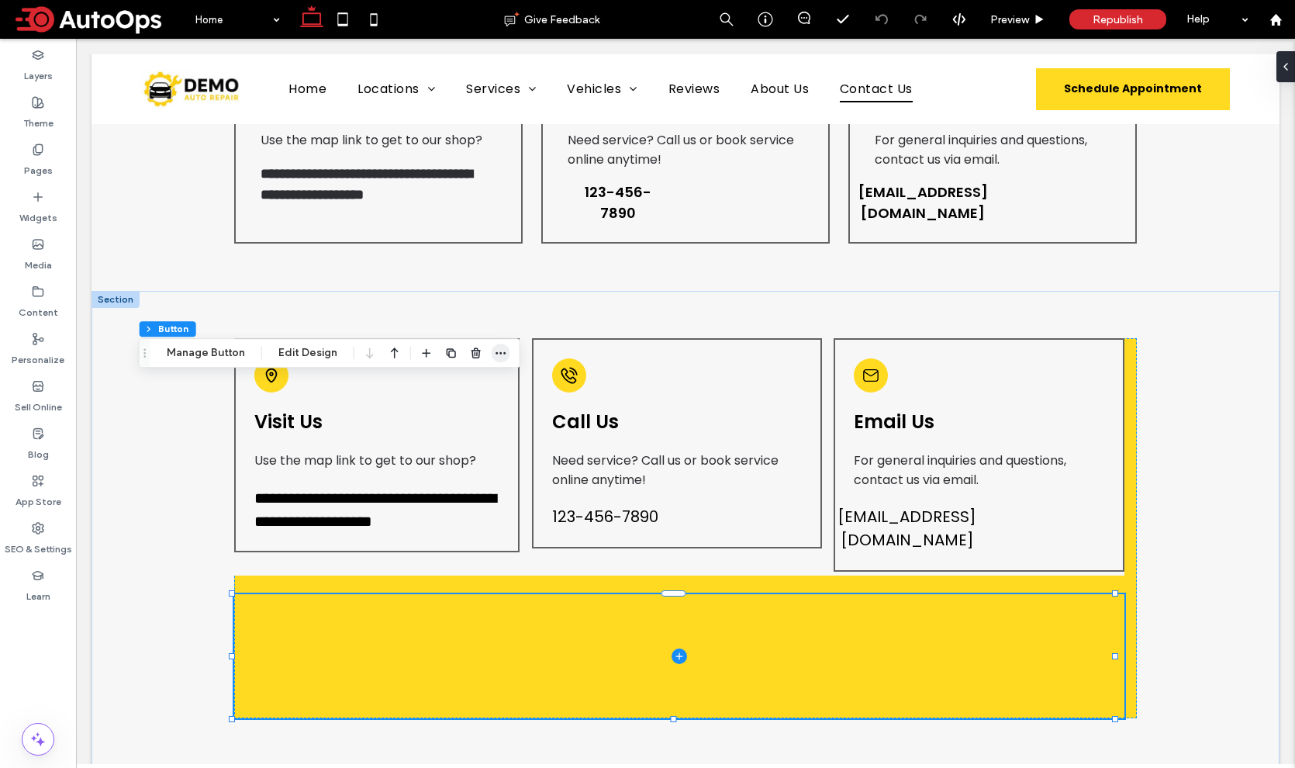
click at [495, 350] on icon "button" at bounding box center [501, 353] width 12 height 12
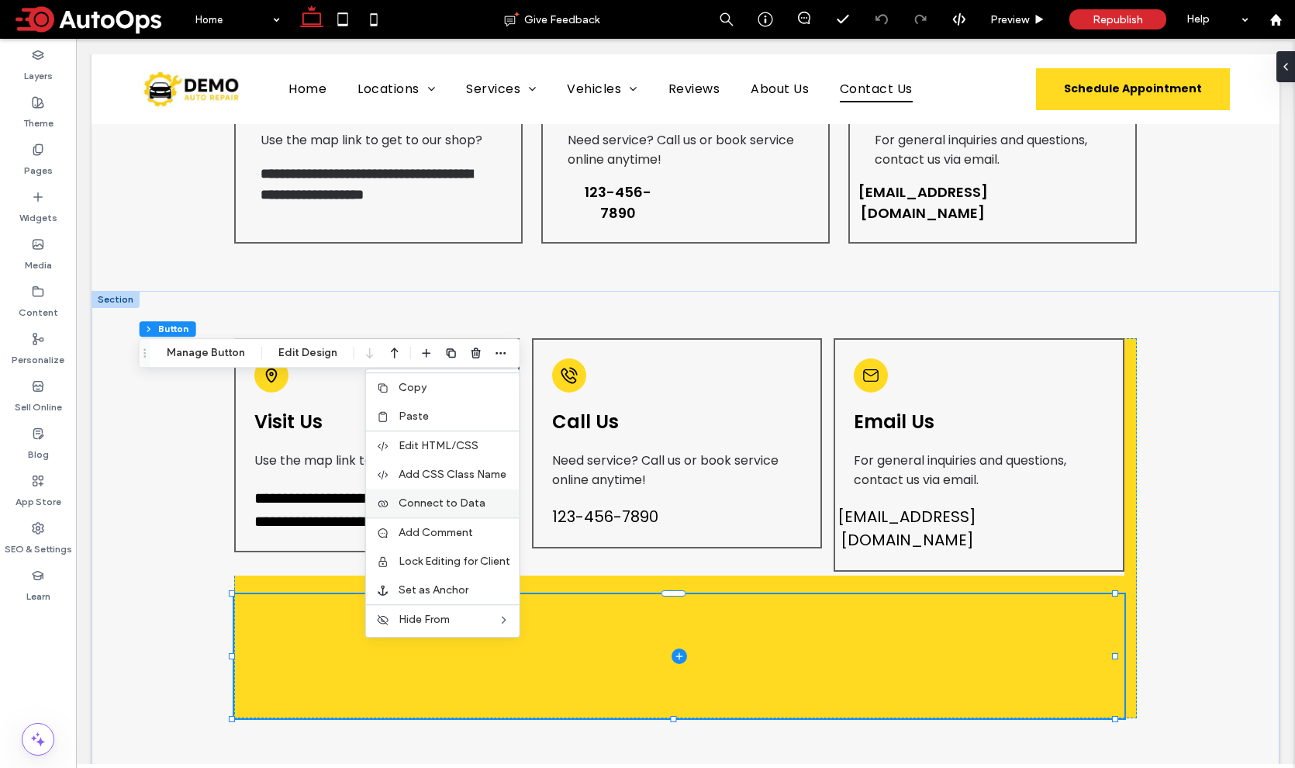
click at [461, 495] on div "Connect to Data" at bounding box center [443, 502] width 154 height 29
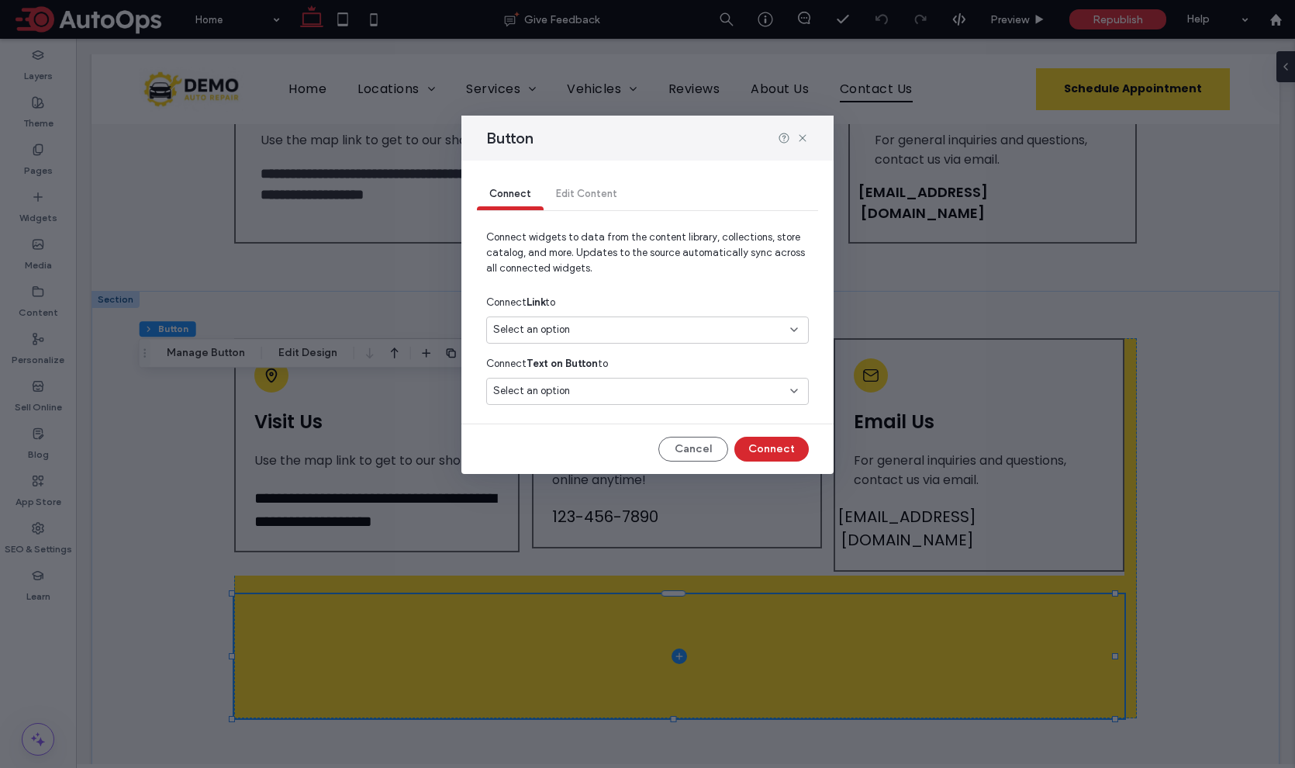
click at [571, 330] on div "Select an option" at bounding box center [638, 330] width 290 height 16
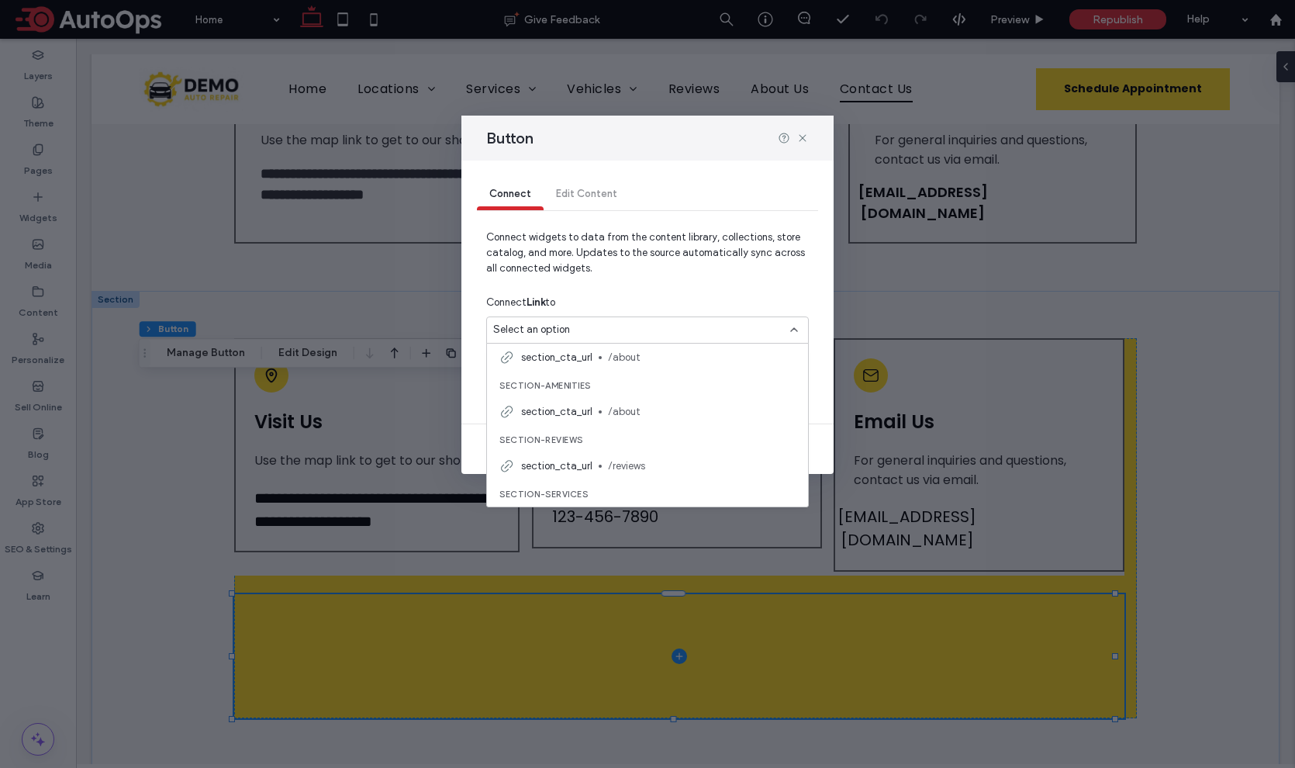
scroll to position [488, 0]
click at [805, 136] on icon at bounding box center [802, 138] width 12 height 12
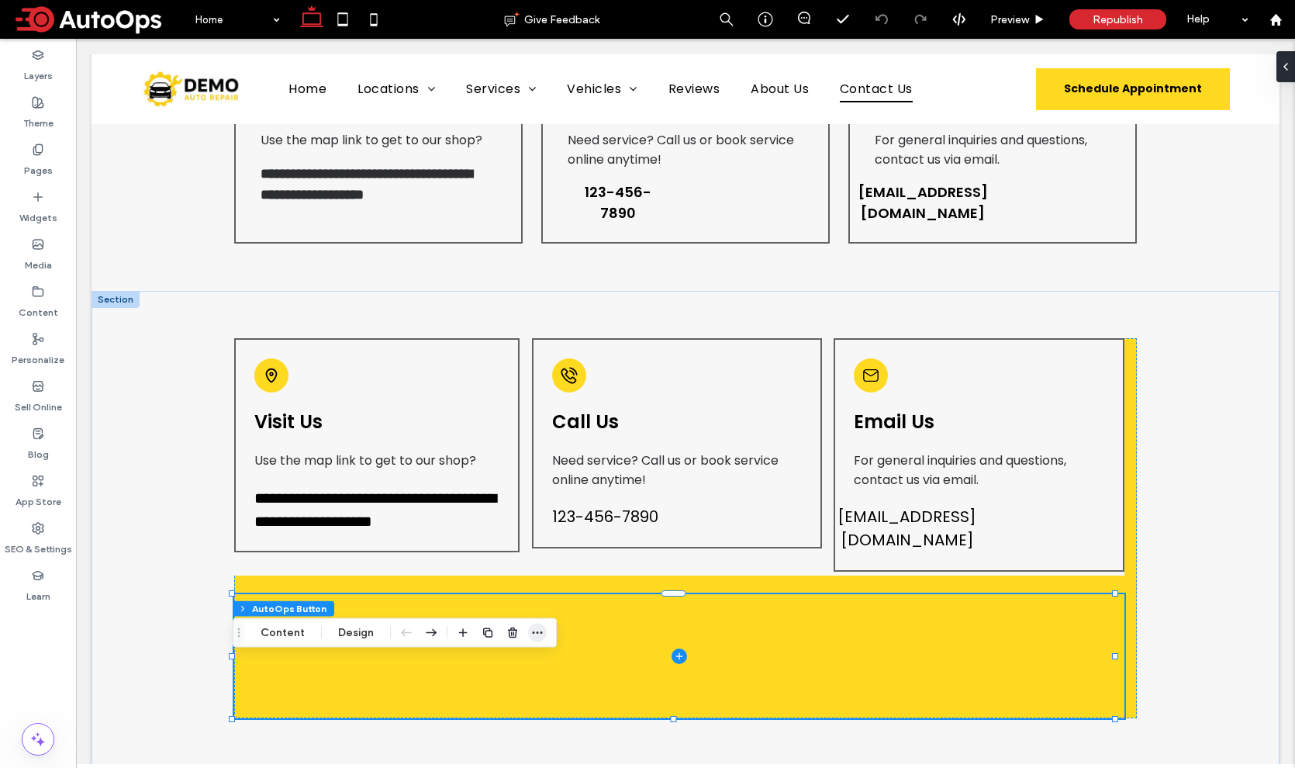
click at [533, 629] on icon "button" at bounding box center [537, 632] width 12 height 12
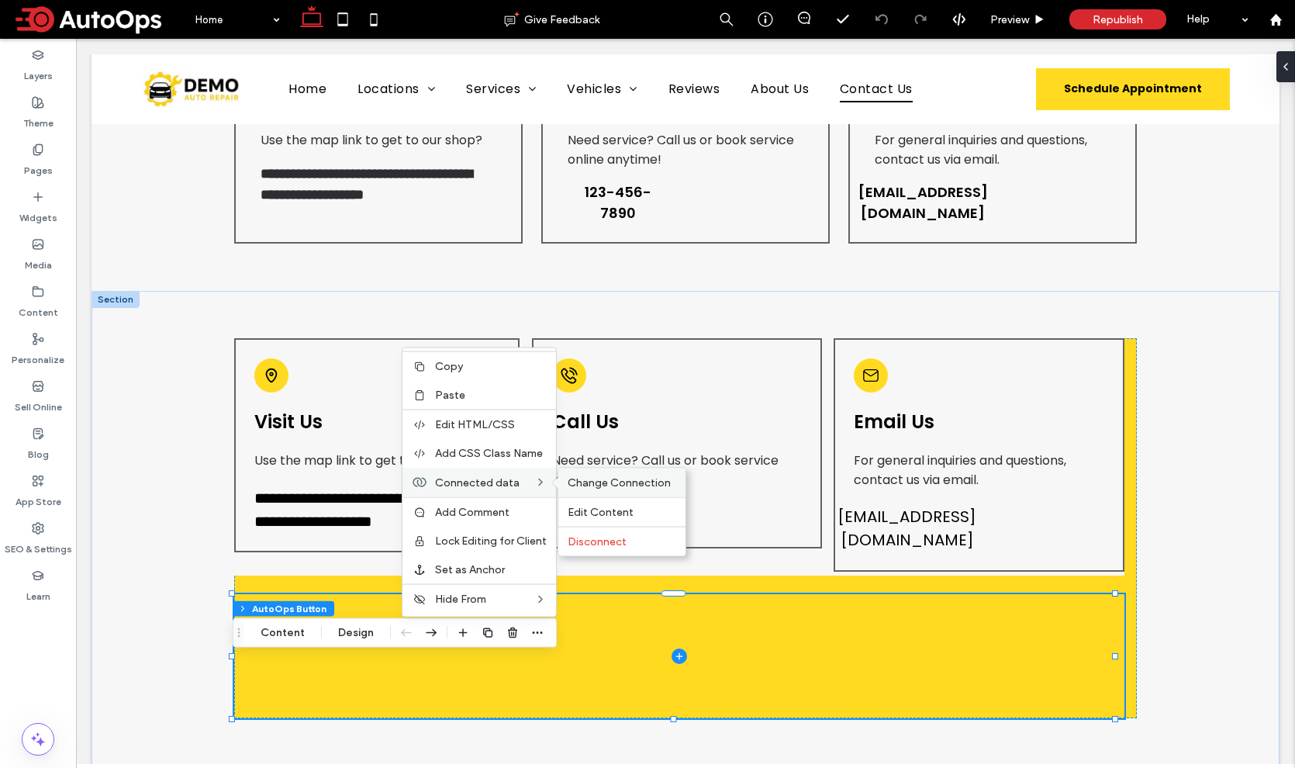
click at [609, 483] on span "Change Connection" at bounding box center [619, 482] width 103 height 13
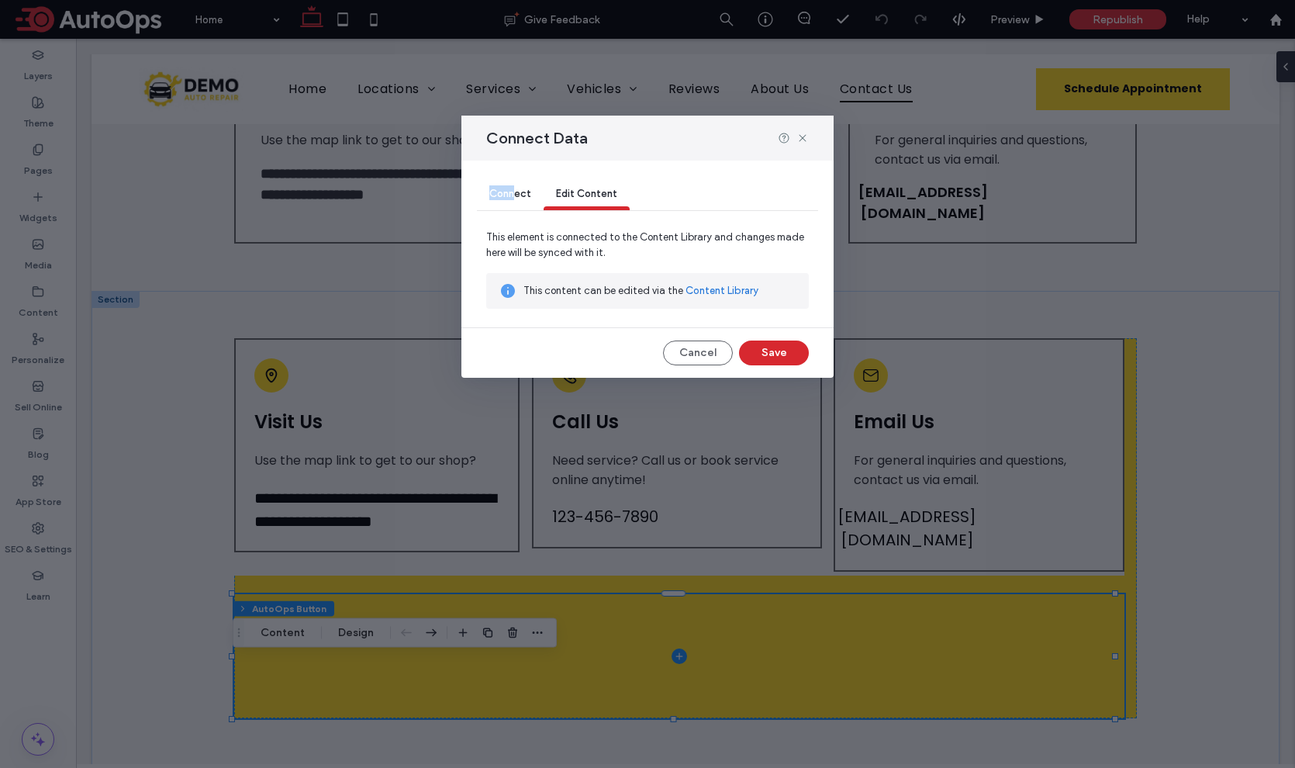
drag, startPoint x: 513, startPoint y: 173, endPoint x: 513, endPoint y: 197, distance: 24.0
click at [513, 197] on div "Connect Edit Content" at bounding box center [647, 194] width 341 height 69
click at [512, 192] on span "Connect" at bounding box center [510, 194] width 42 height 12
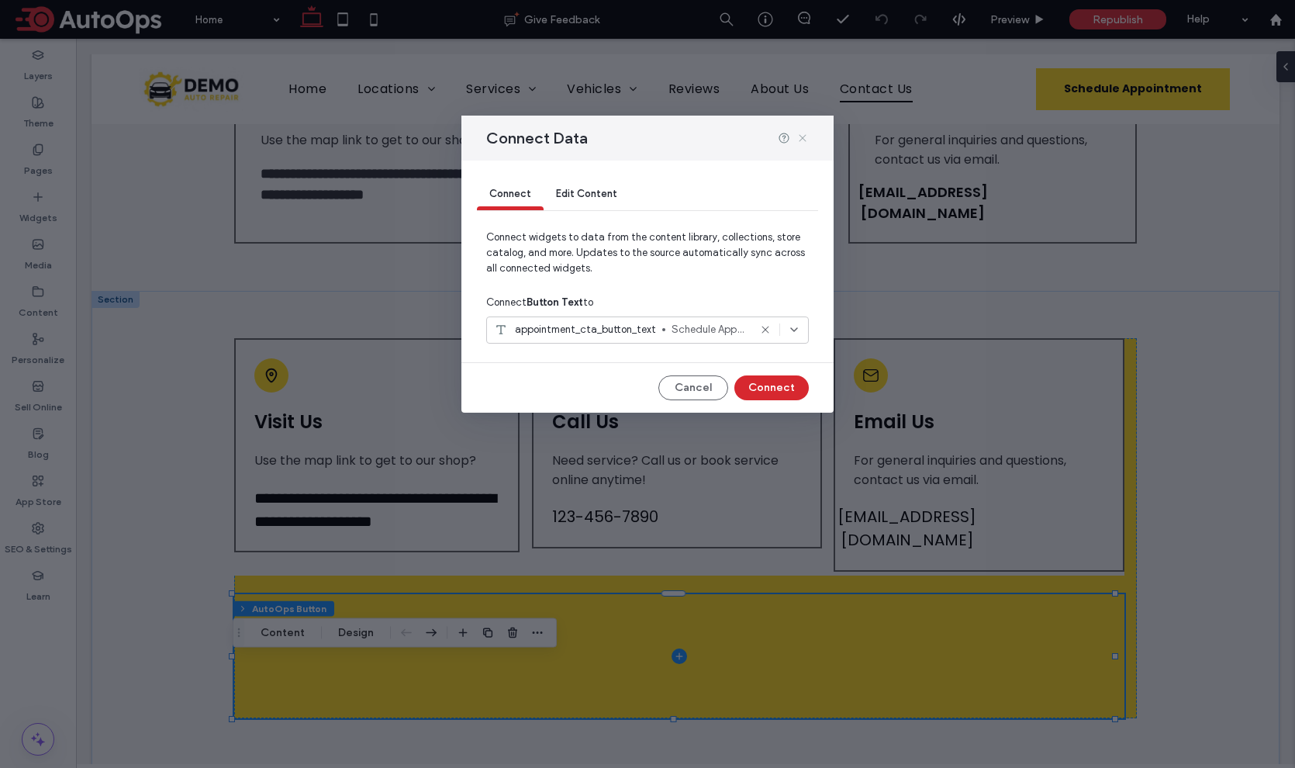
click at [805, 138] on icon at bounding box center [802, 138] width 12 height 12
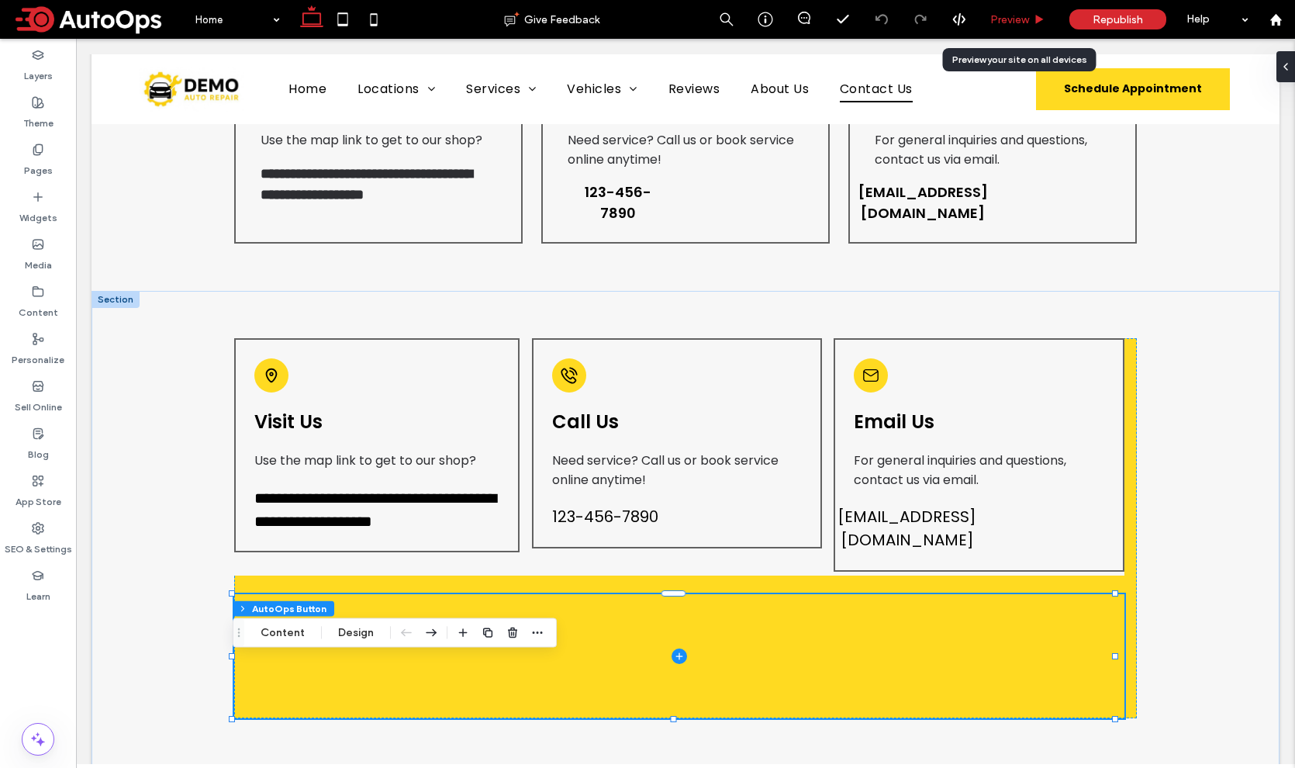
click at [999, 30] on div "Preview" at bounding box center [1017, 19] width 79 height 39
click at [996, 26] on div "Preview" at bounding box center [1017, 19] width 79 height 39
click at [999, 25] on span "Preview" at bounding box center [1009, 19] width 39 height 13
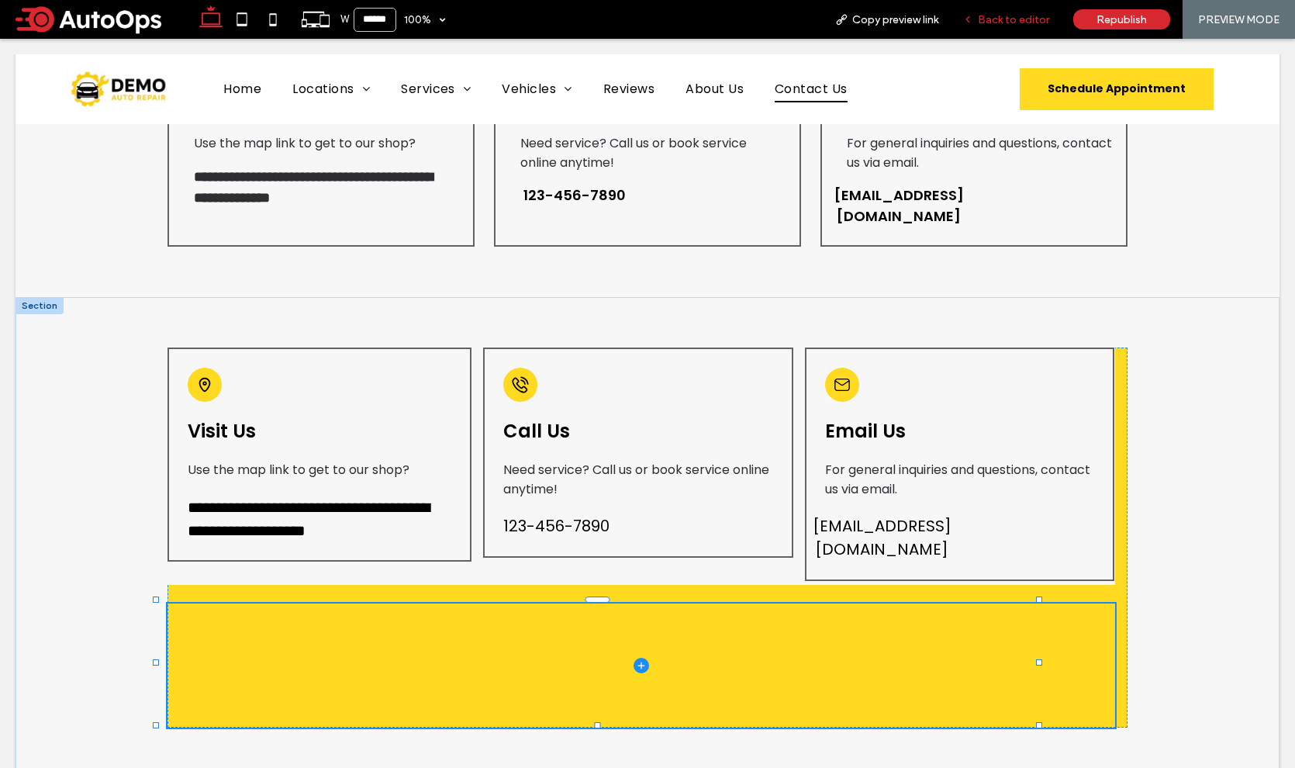
click at [1012, 16] on span "Back to editor" at bounding box center [1013, 19] width 71 height 13
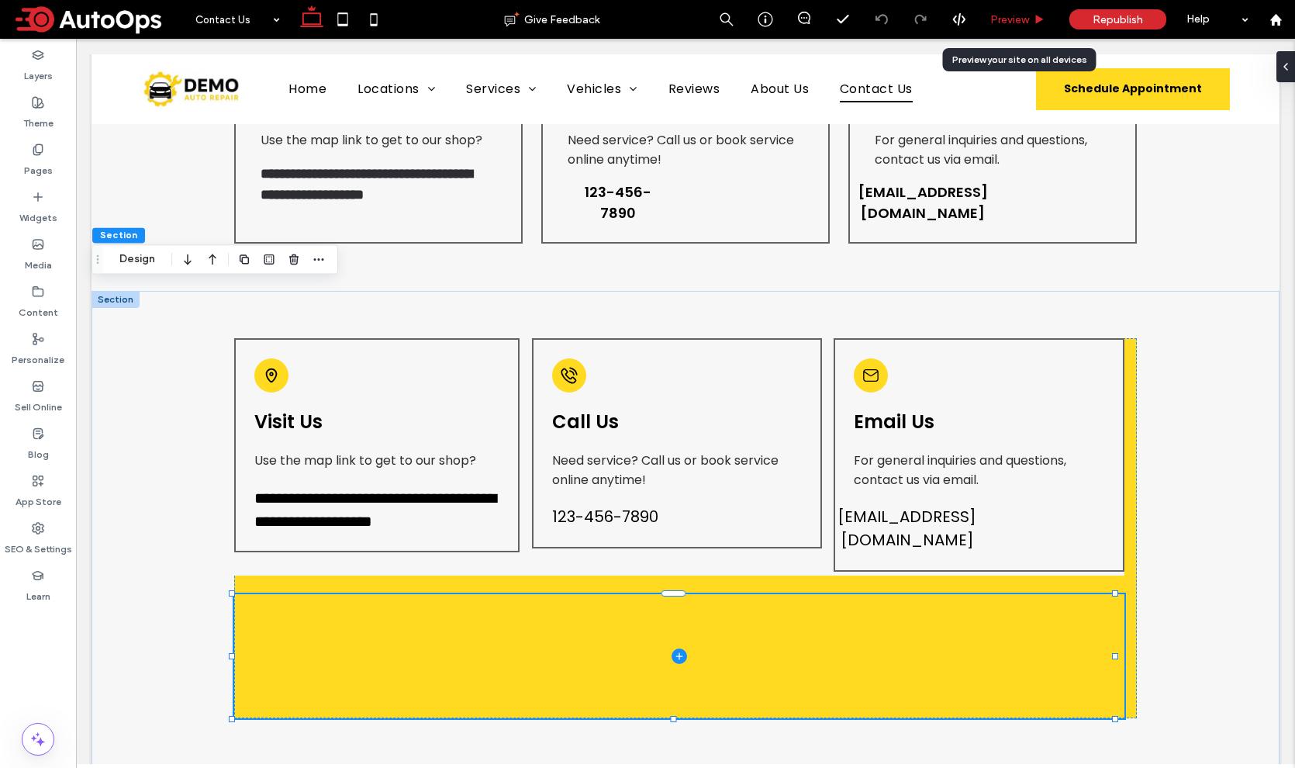
click at [1027, 21] on span "Preview" at bounding box center [1009, 19] width 39 height 13
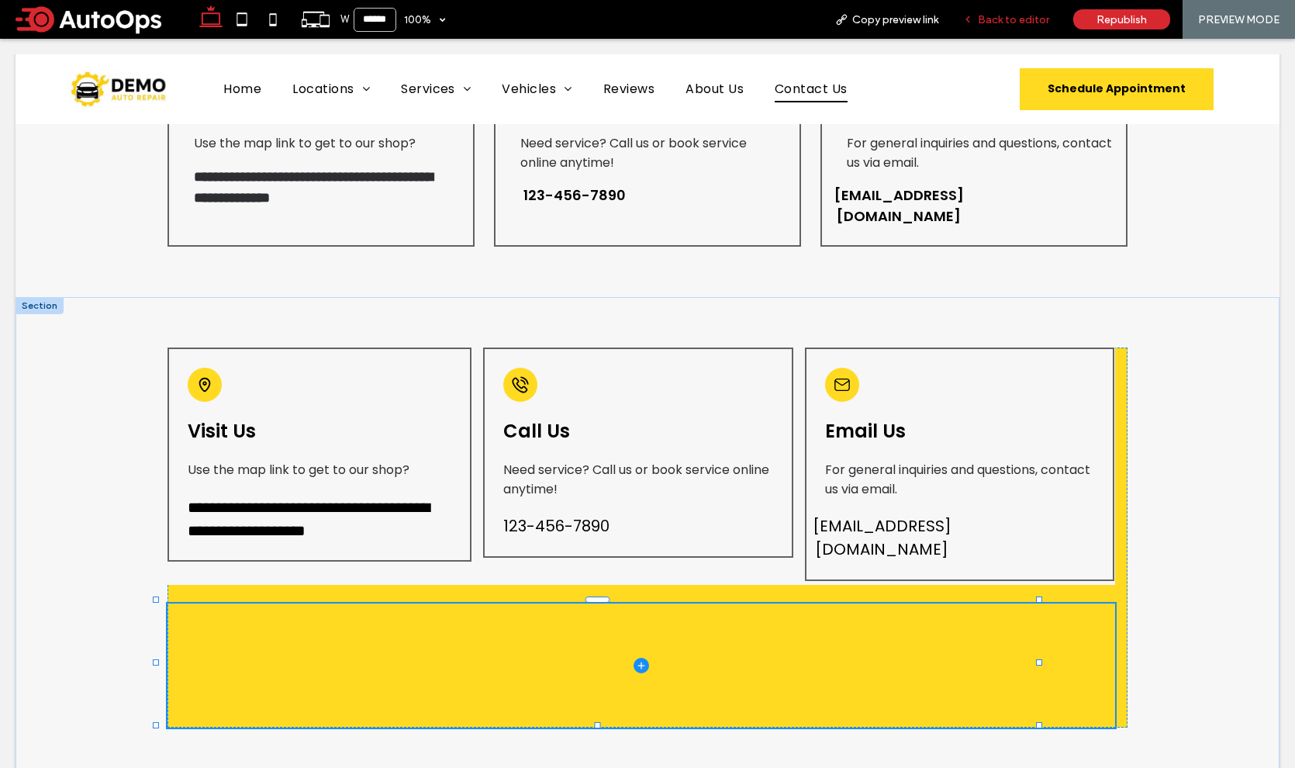
click at [1013, 17] on span "Back to editor" at bounding box center [1013, 19] width 71 height 13
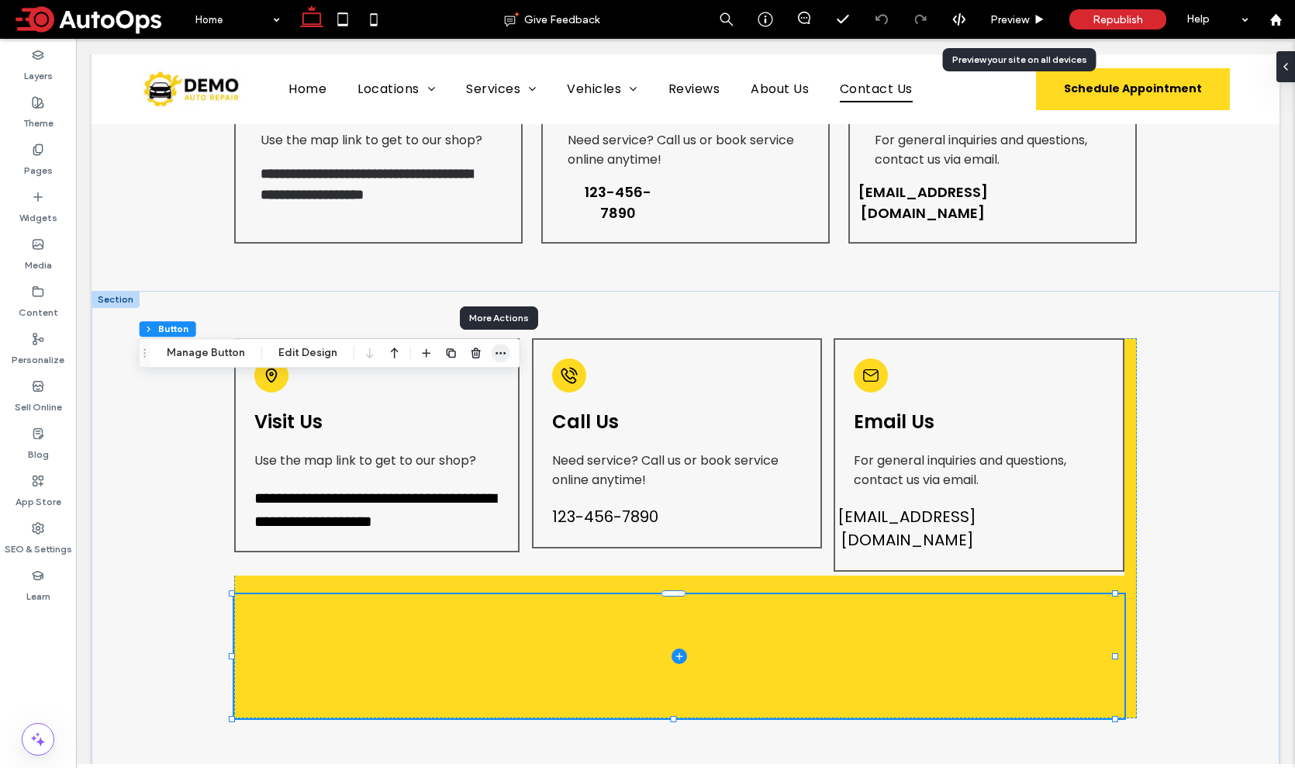
click at [498, 350] on icon "button" at bounding box center [501, 353] width 12 height 12
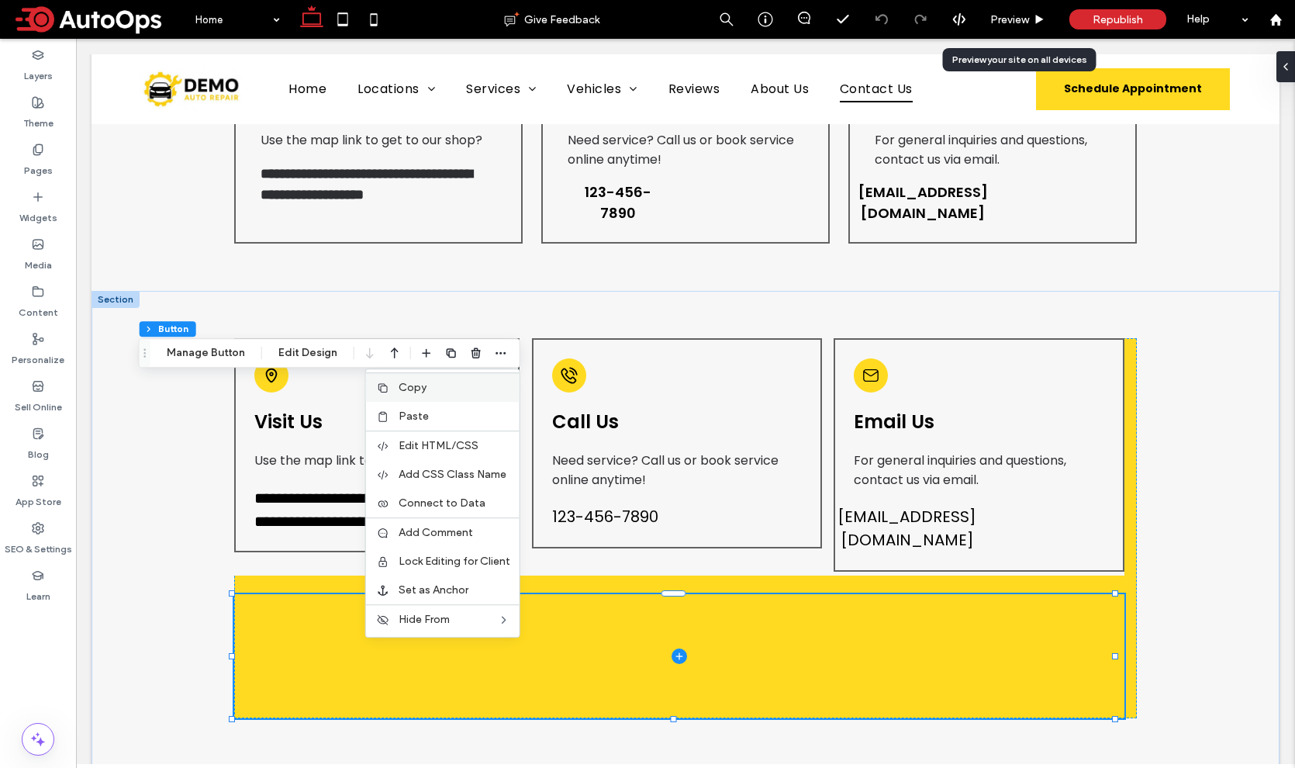
click at [451, 384] on label "Copy" at bounding box center [455, 387] width 112 height 13
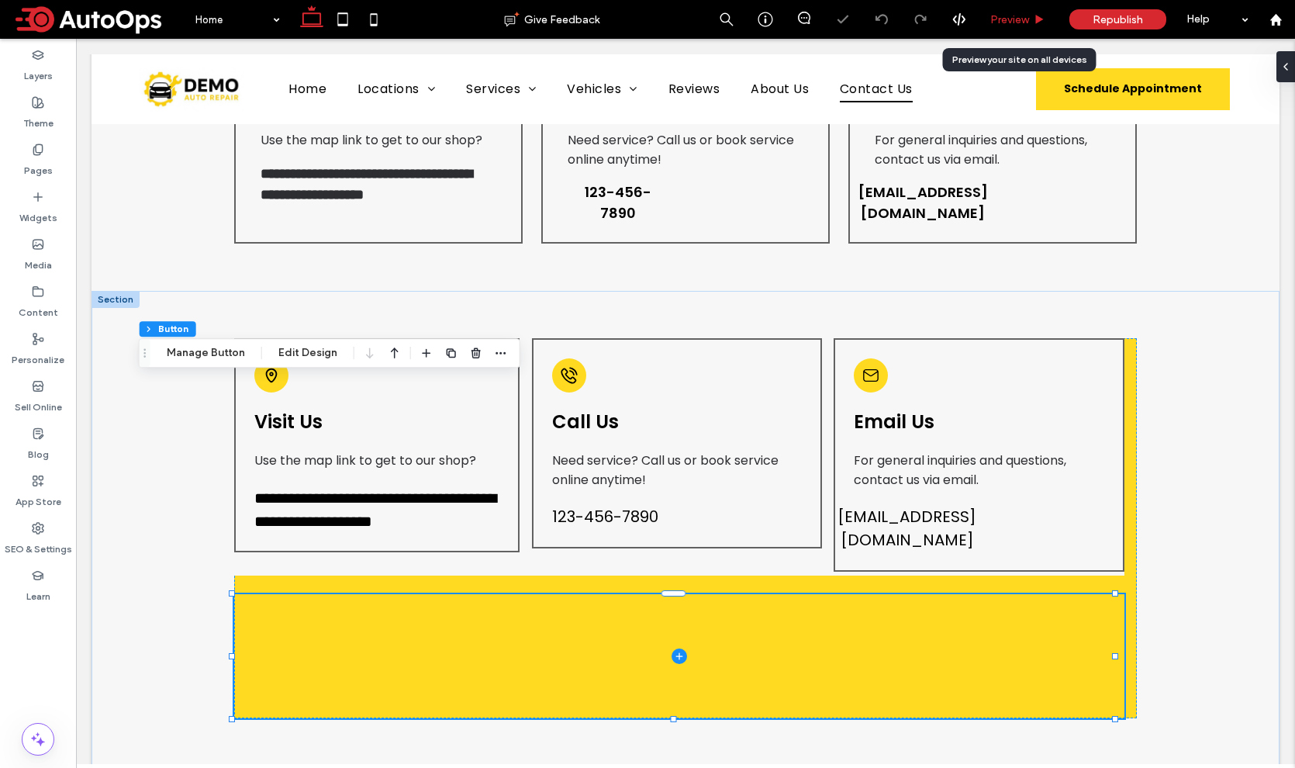
click at [1004, 21] on span "Preview" at bounding box center [1009, 19] width 39 height 13
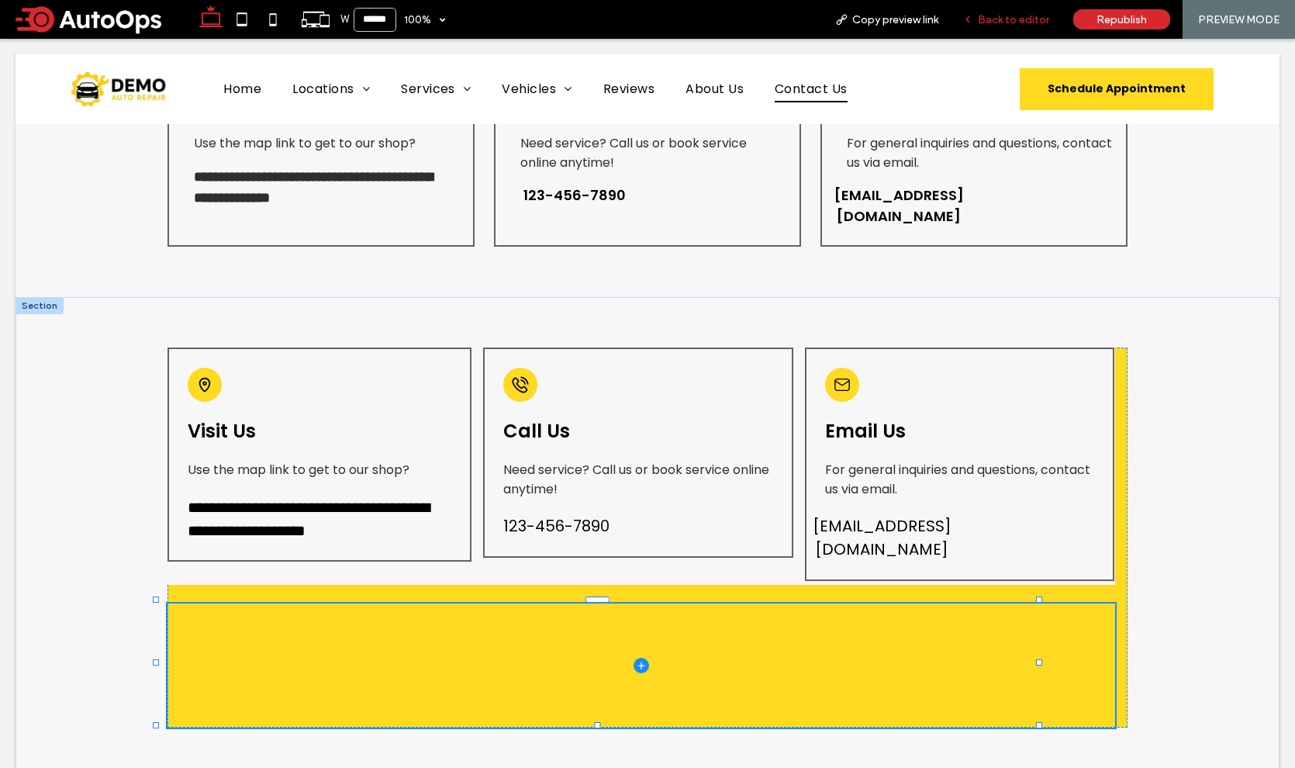
click at [1006, 22] on span "Back to editor" at bounding box center [1013, 19] width 71 height 13
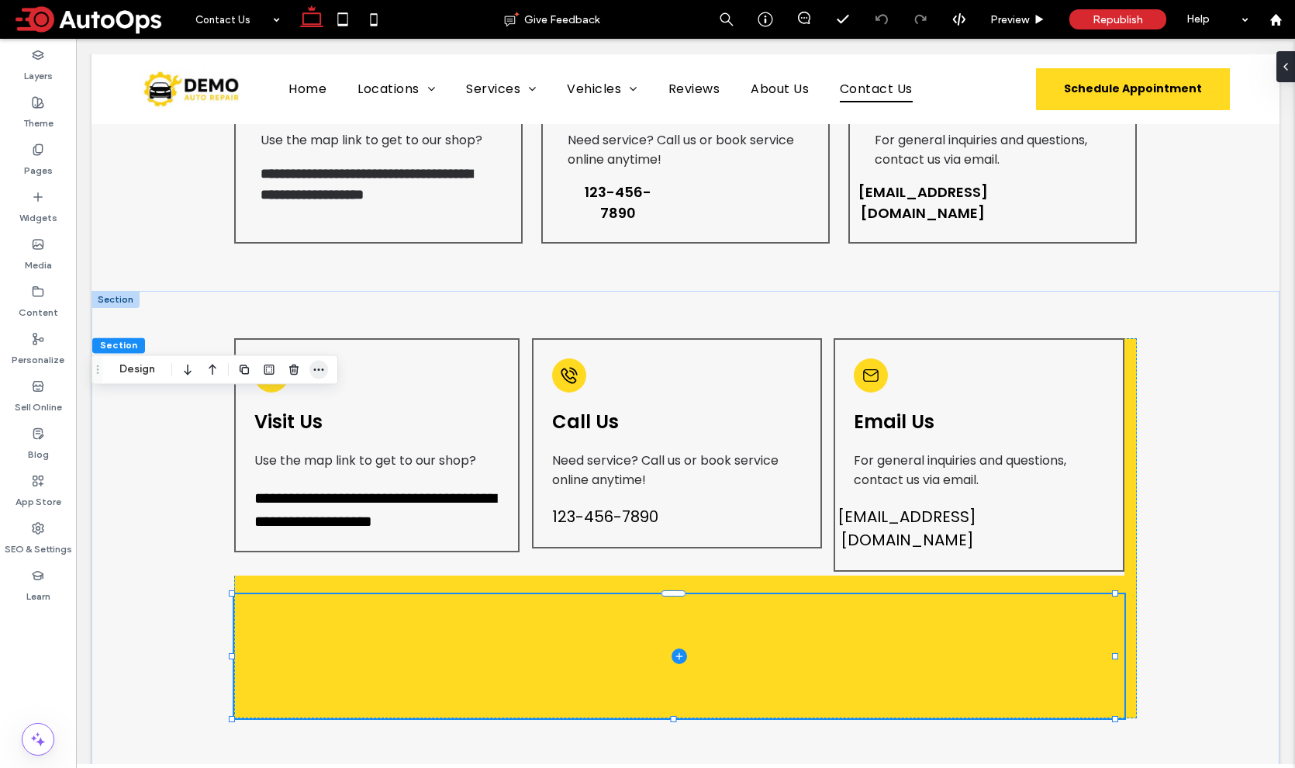
click at [316, 373] on icon "button" at bounding box center [318, 369] width 12 height 12
click at [454, 415] on icon "button" at bounding box center [453, 416] width 12 height 12
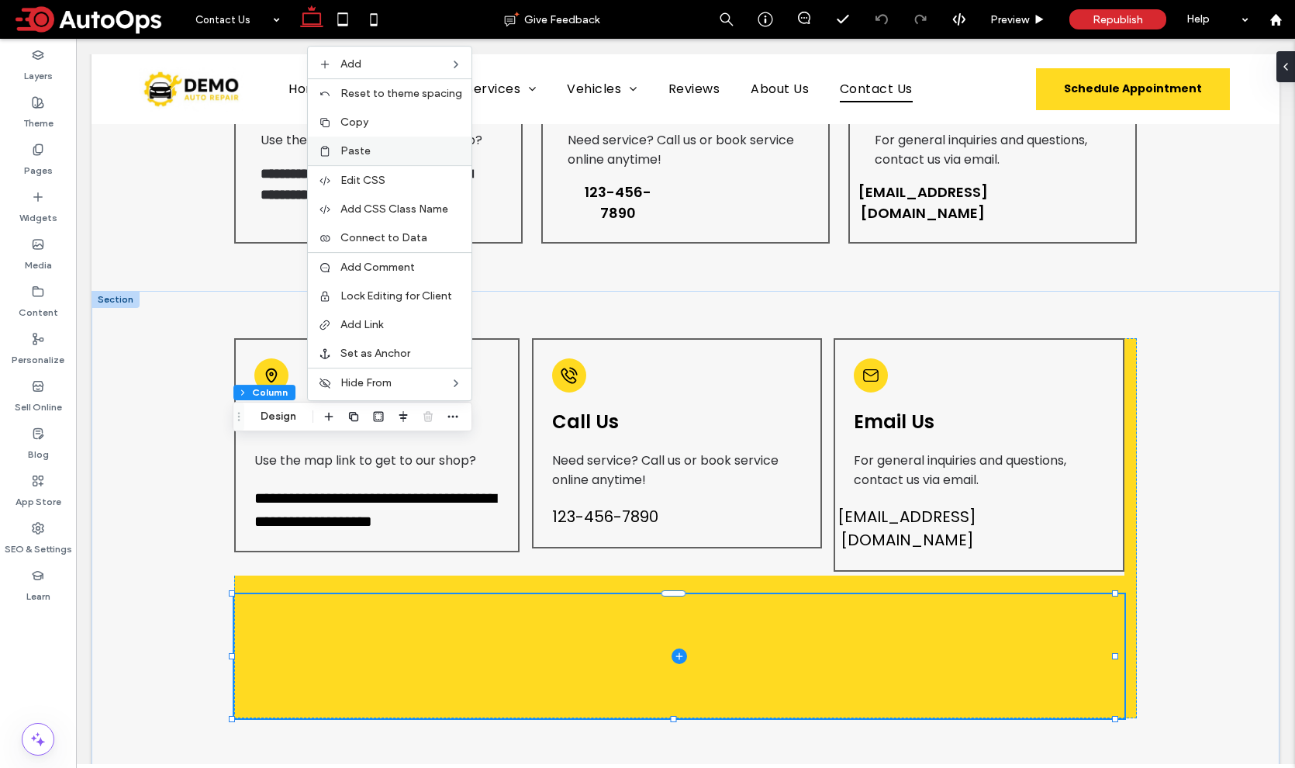
click at [387, 154] on label "Paste" at bounding box center [401, 150] width 122 height 13
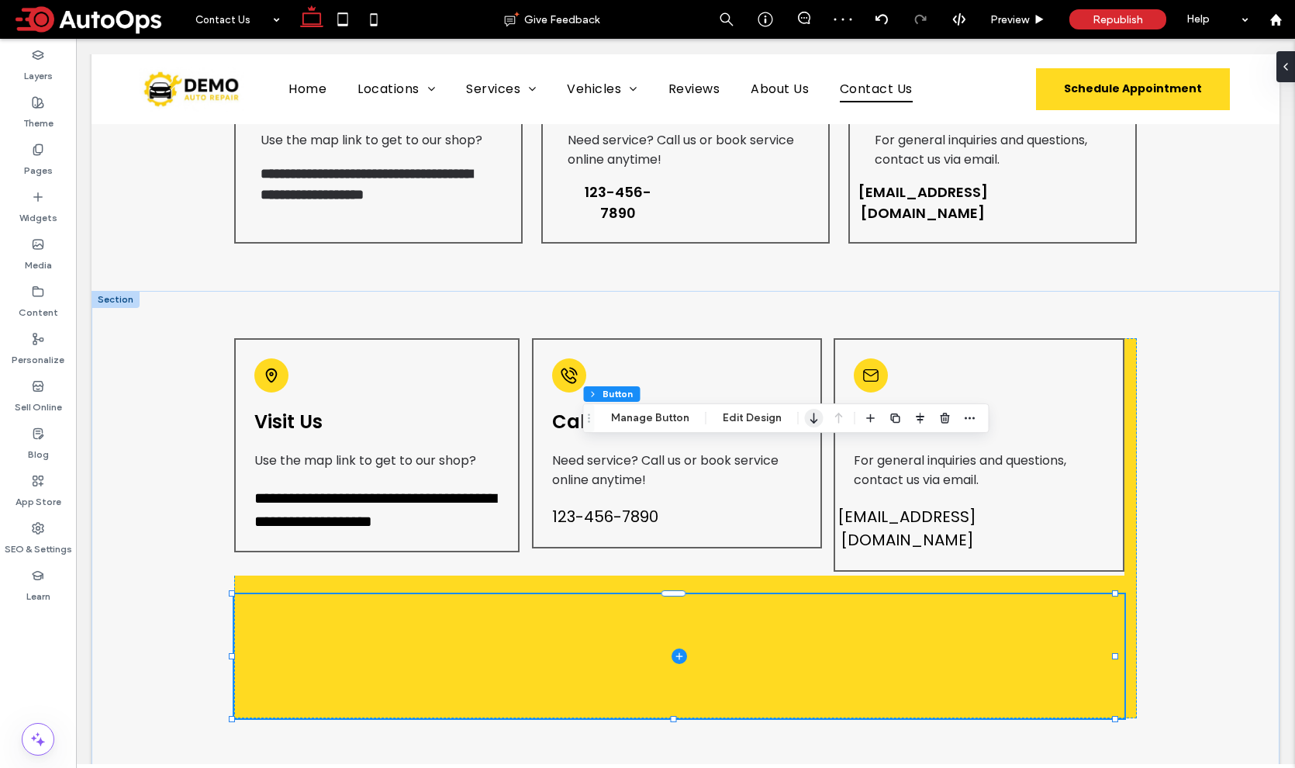
click at [811, 418] on icon "button" at bounding box center [814, 418] width 19 height 28
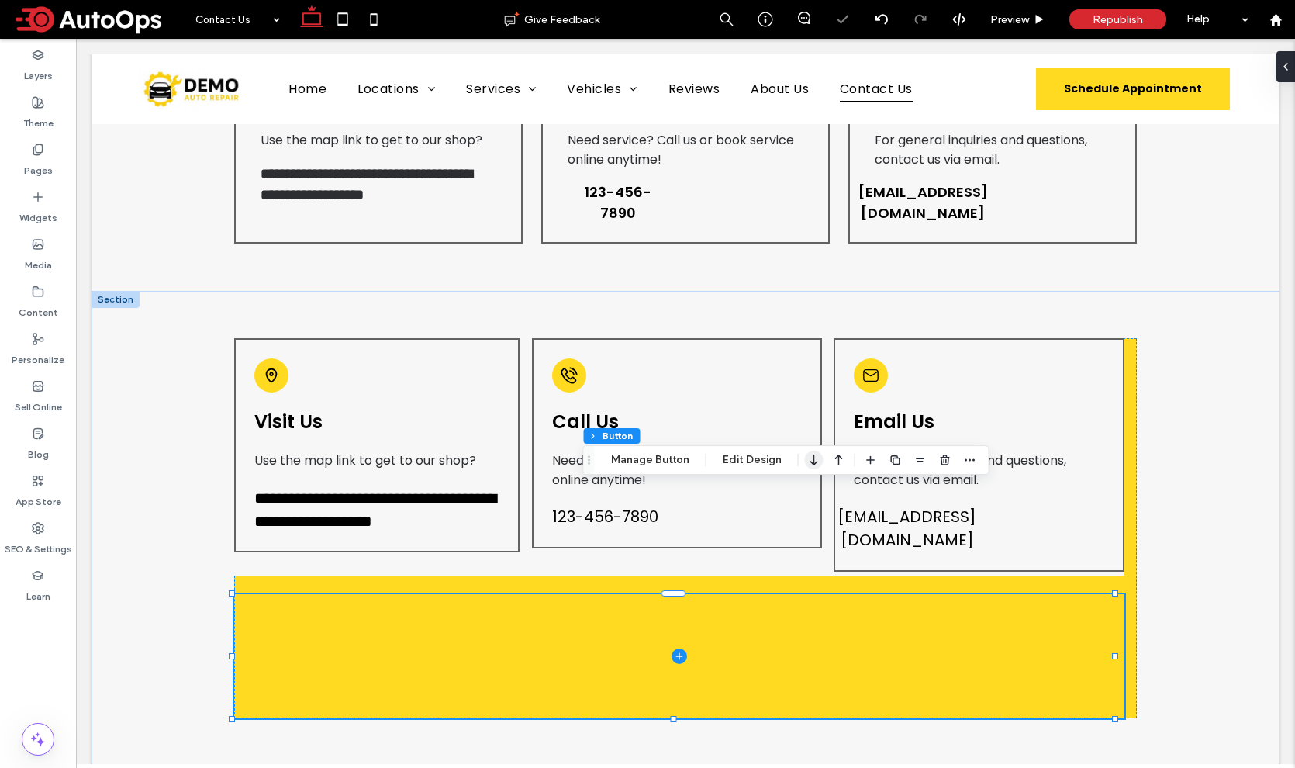
click at [814, 459] on icon "button" at bounding box center [814, 460] width 19 height 28
click at [914, 462] on icon "button" at bounding box center [920, 460] width 12 height 12
click at [873, 488] on icon "flex-start" at bounding box center [879, 490] width 12 height 12
click at [131, 373] on button "Design" at bounding box center [137, 369] width 56 height 19
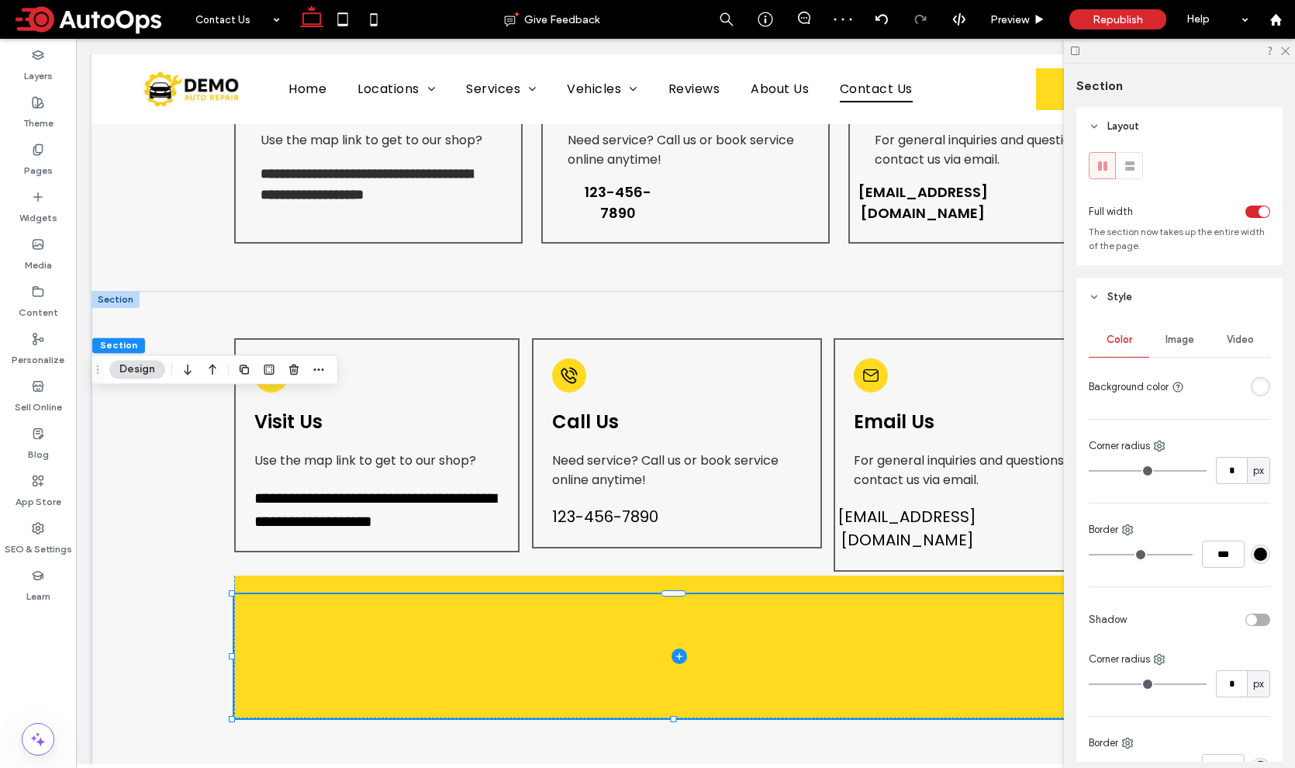
click at [1254, 387] on div "rgba(255, 255, 255, 1)" at bounding box center [1260, 386] width 13 height 13
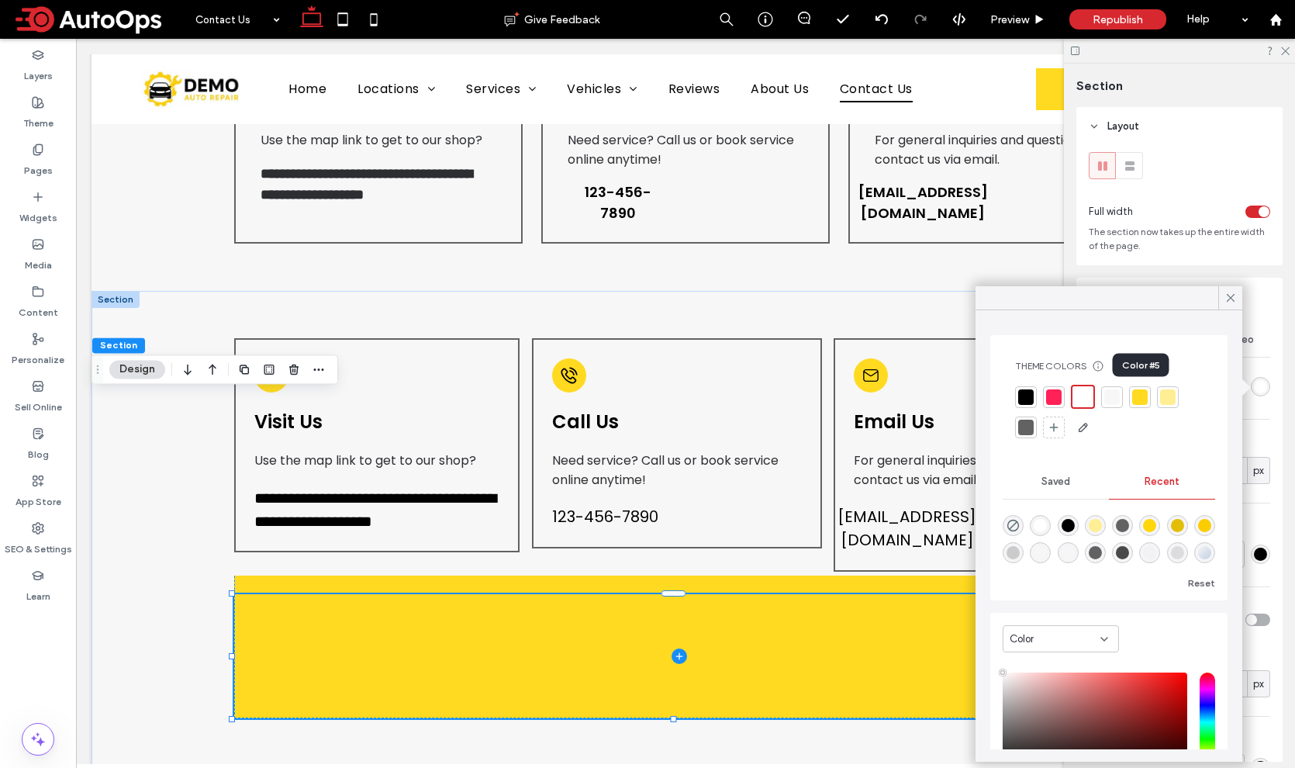
click at [1139, 395] on div at bounding box center [1140, 397] width 16 height 16
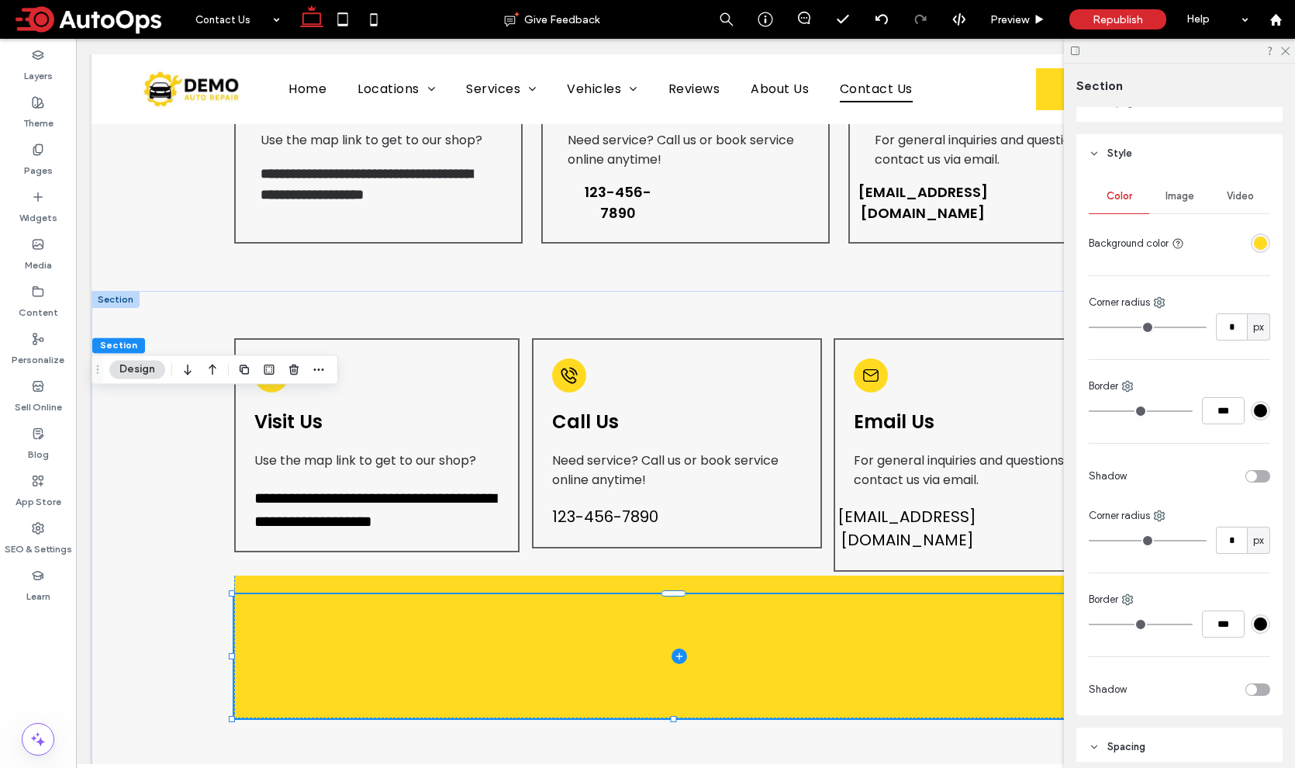
scroll to position [431, 0]
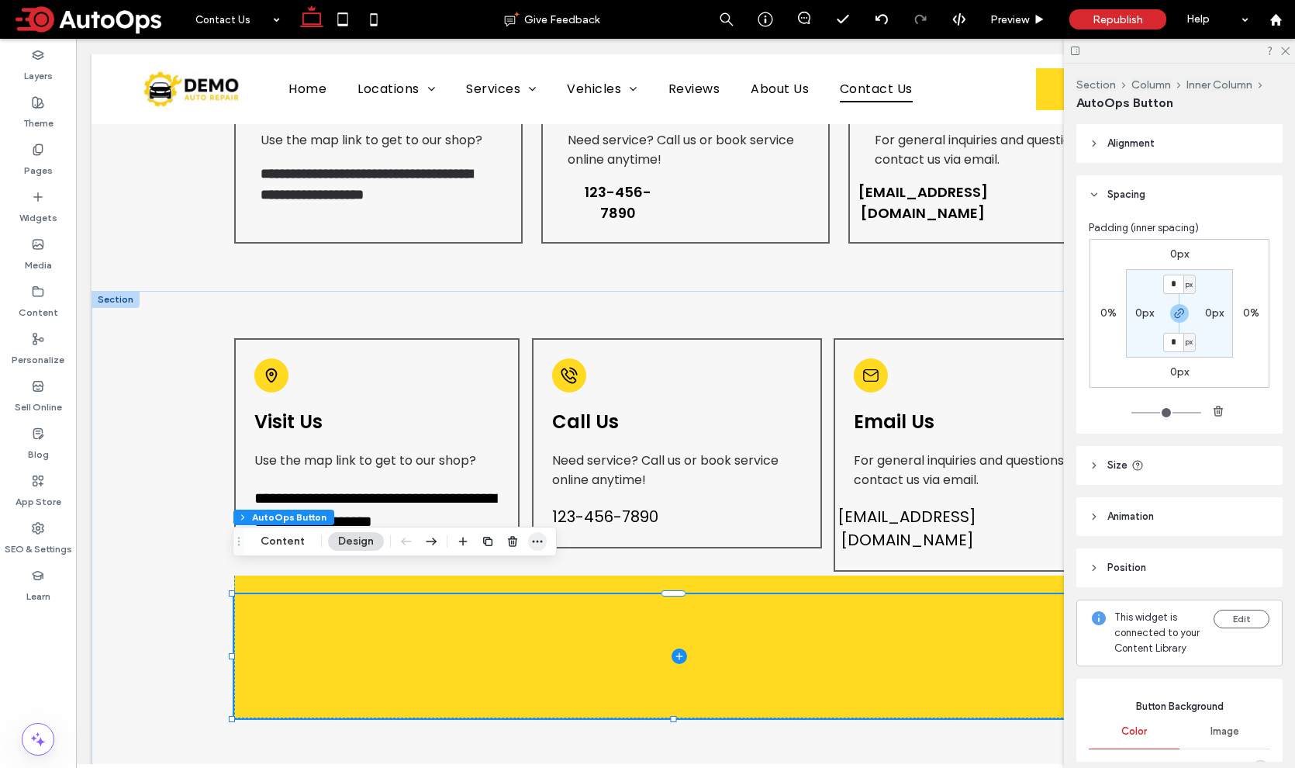
click at [535, 545] on icon "button" at bounding box center [537, 541] width 12 height 12
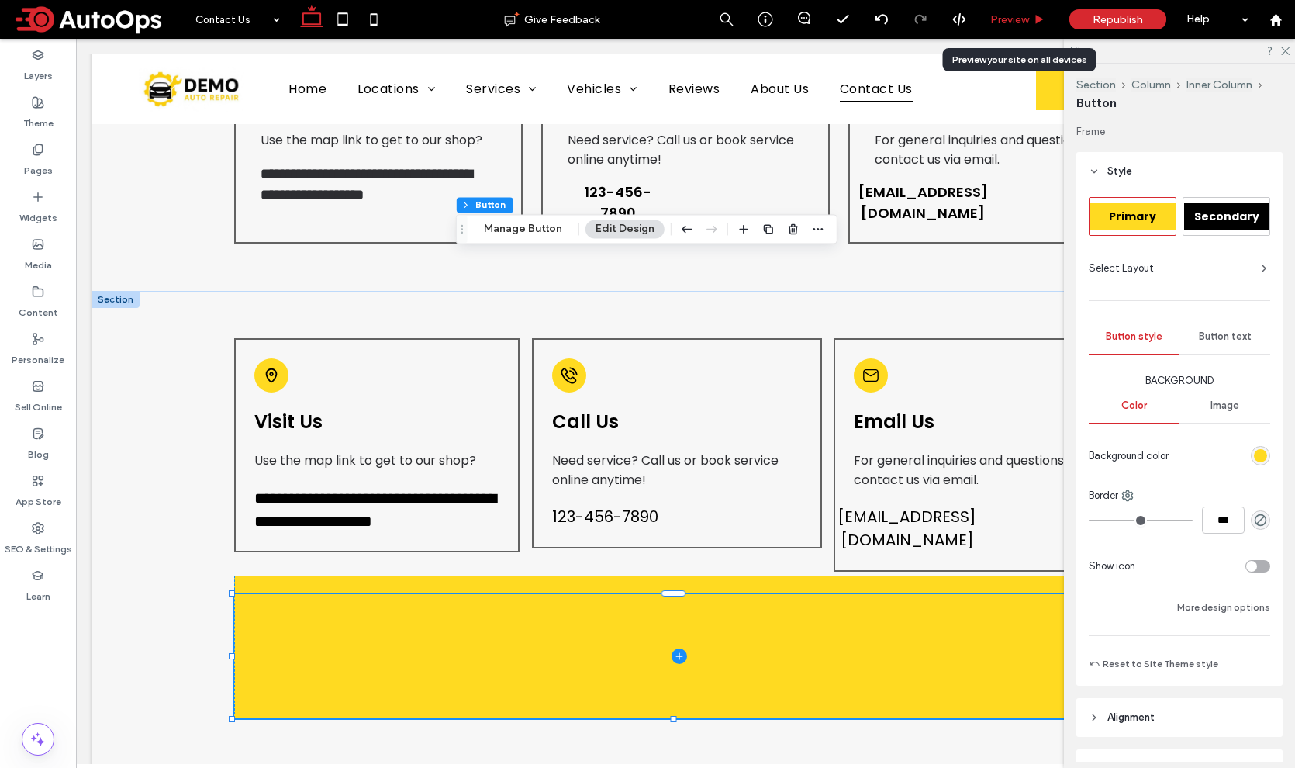
click at [1002, 22] on span "Preview" at bounding box center [1009, 19] width 39 height 13
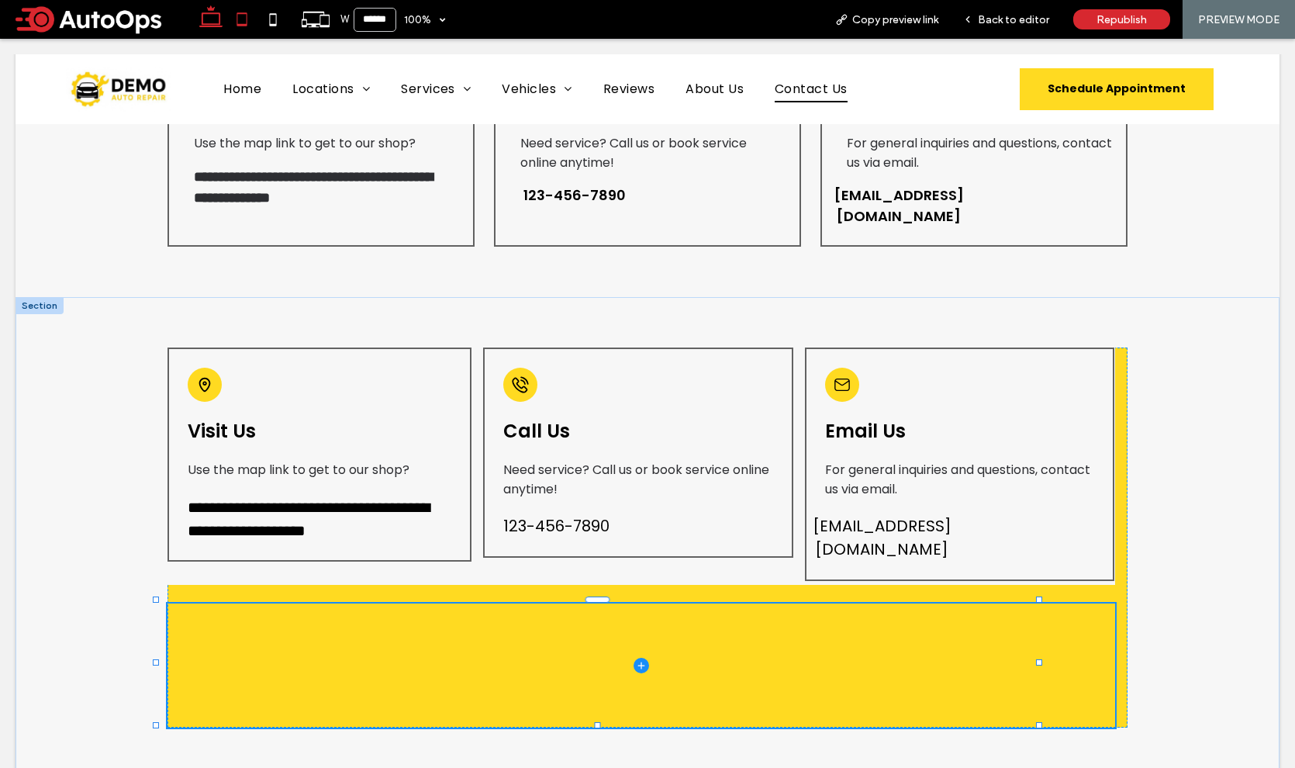
click at [240, 25] on use at bounding box center [241, 18] width 10 height 13
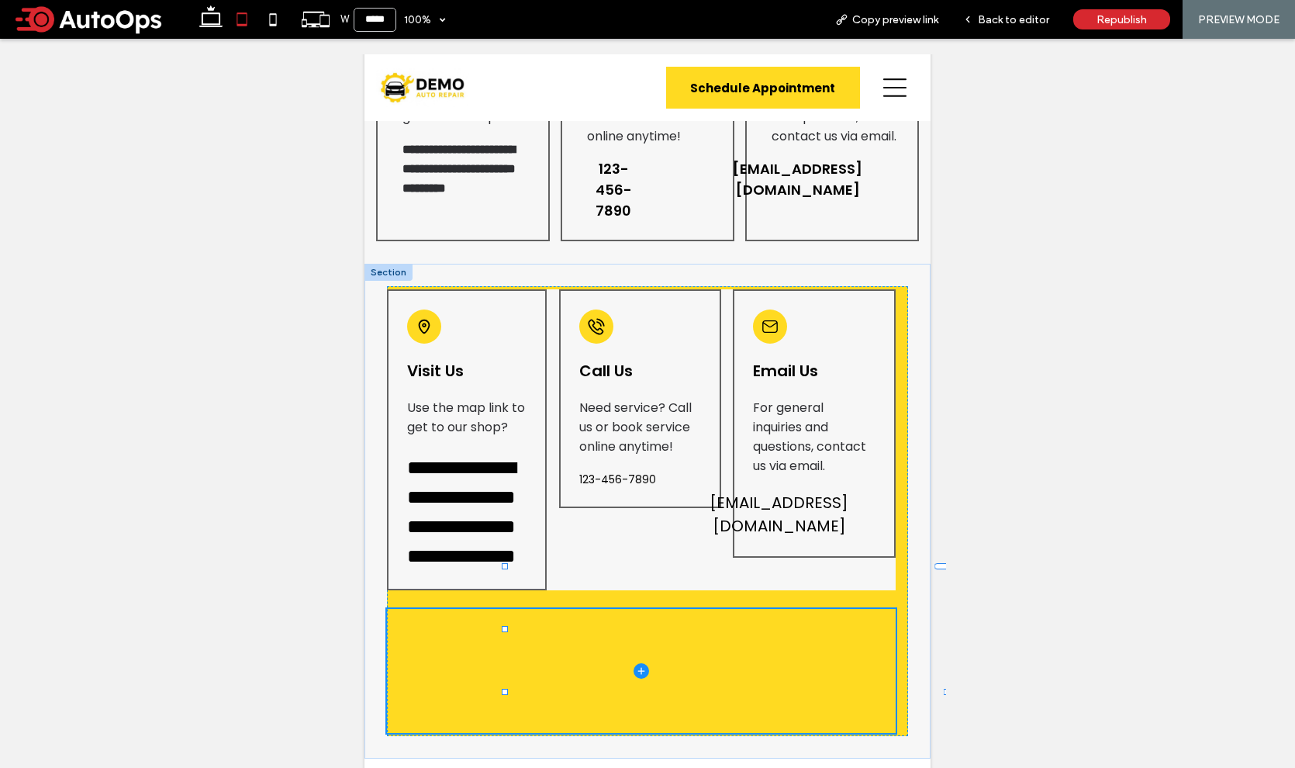
type input "*****"
click at [1012, 22] on span "Back to editor" at bounding box center [1013, 19] width 71 height 13
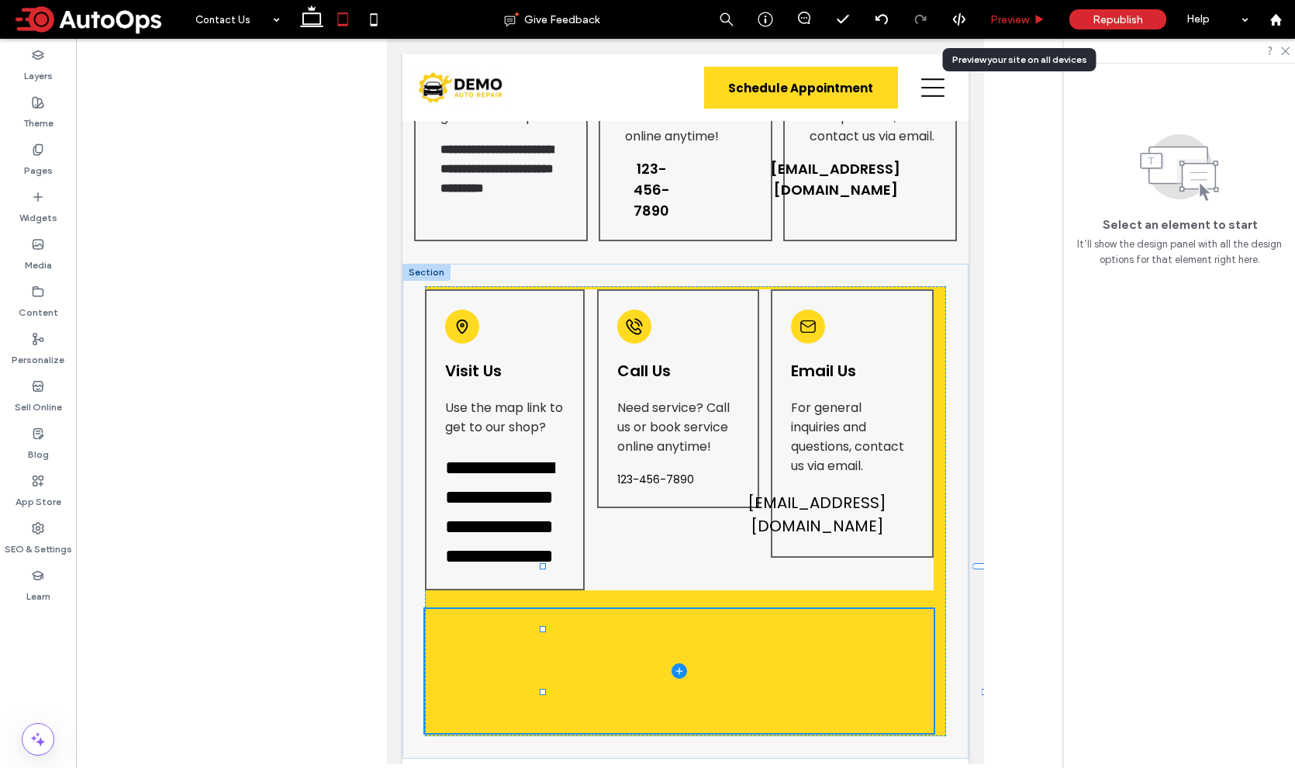
click at [1008, 20] on span "Preview" at bounding box center [1009, 19] width 39 height 13
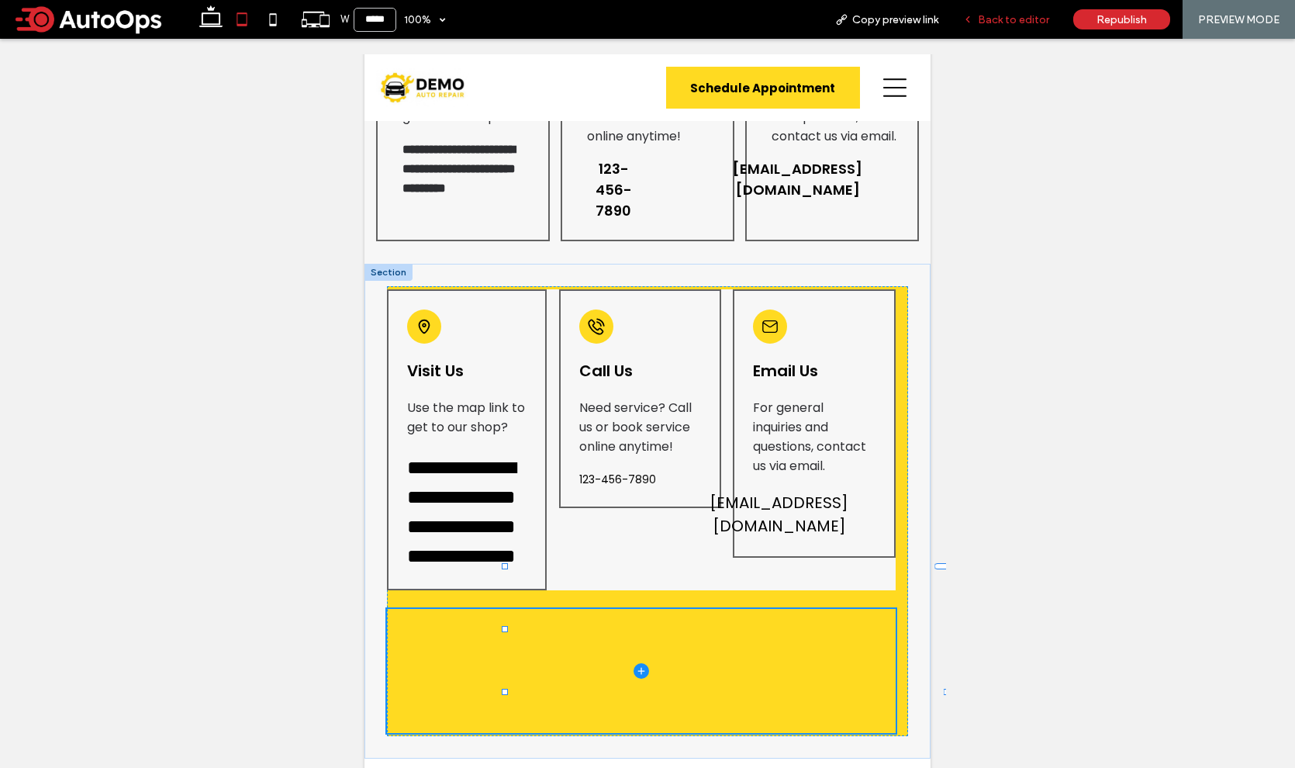
click at [1013, 19] on span "Back to editor" at bounding box center [1013, 19] width 71 height 13
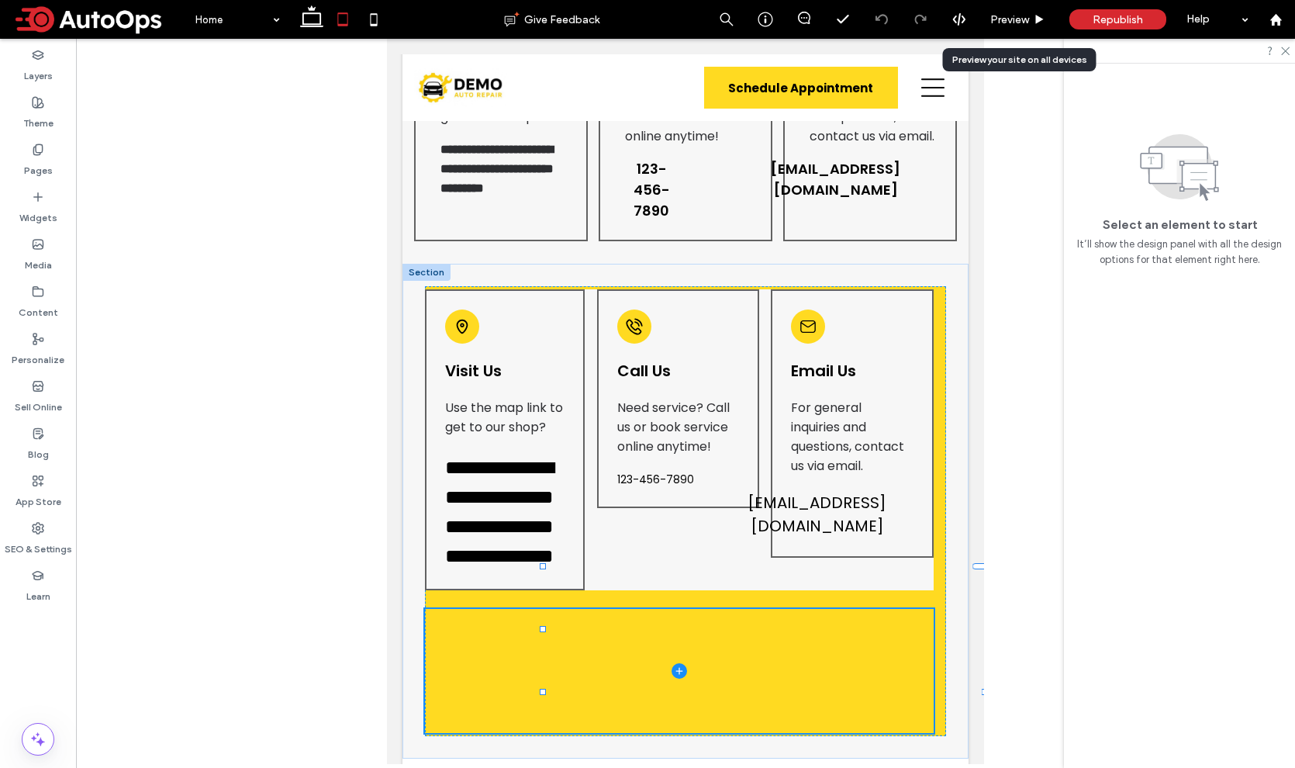
click at [1013, 19] on span "Preview" at bounding box center [1009, 19] width 39 height 13
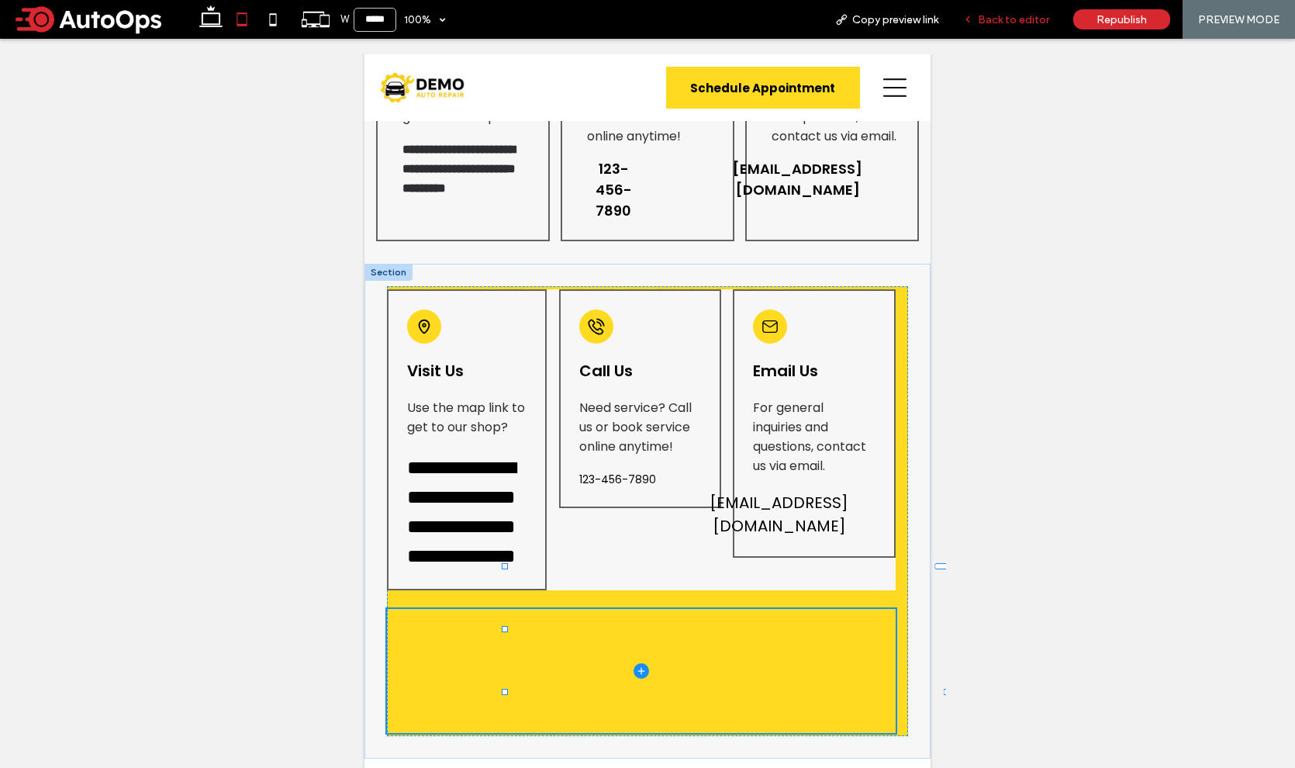
click at [1041, 18] on span "Back to editor" at bounding box center [1013, 19] width 71 height 13
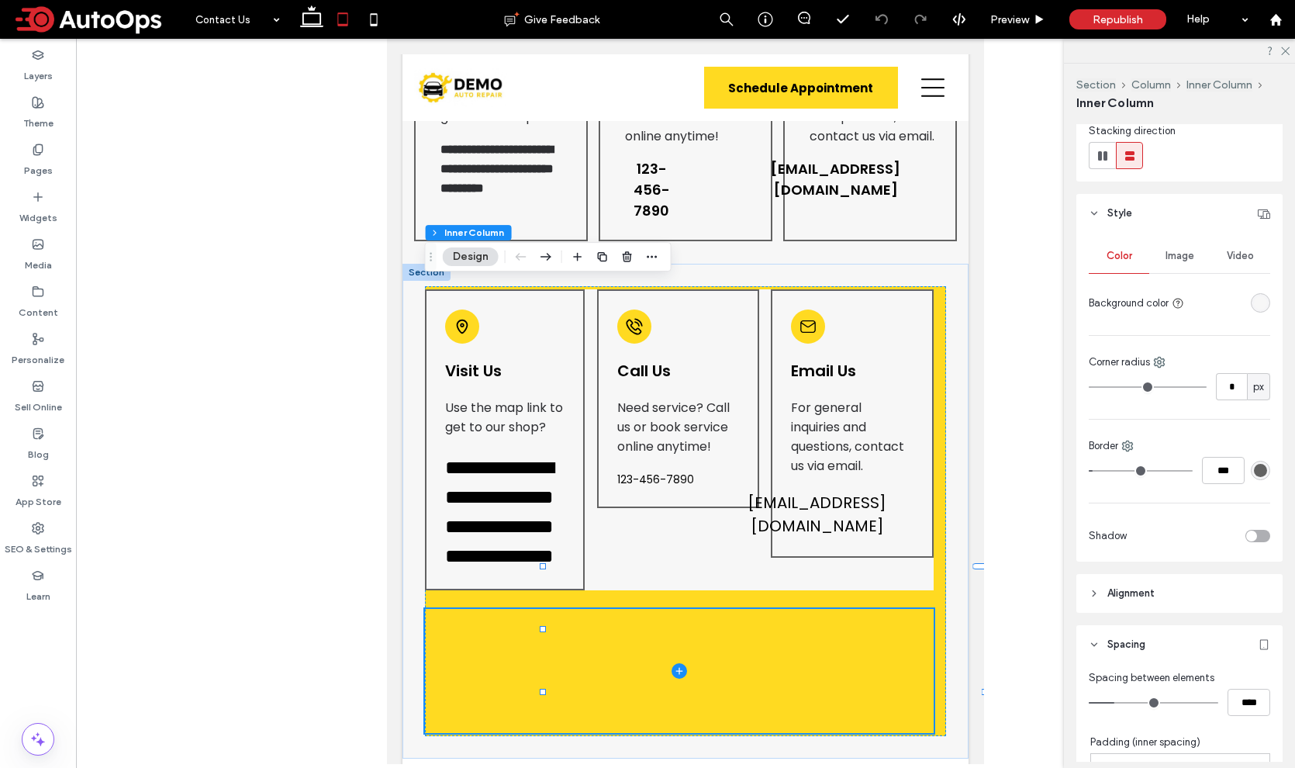
scroll to position [308, 0]
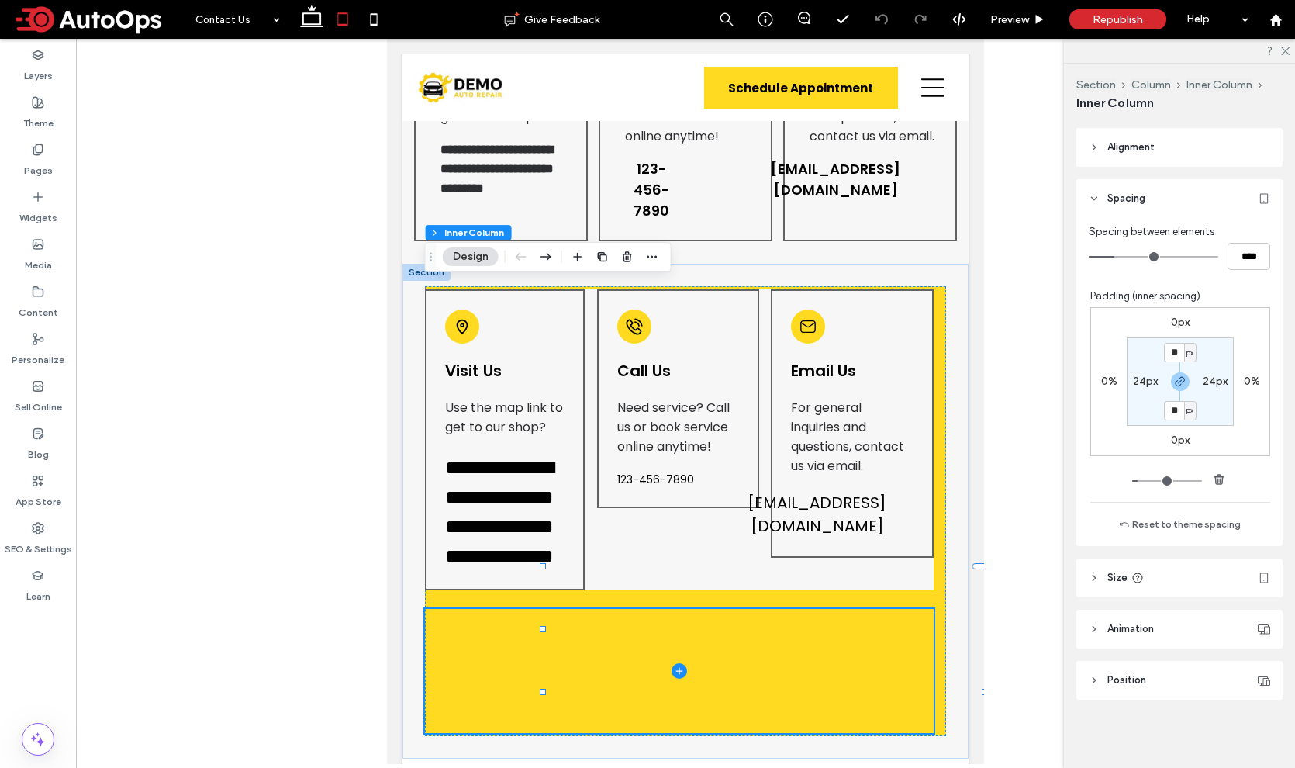
click at [1115, 572] on span "Size" at bounding box center [1117, 578] width 20 height 16
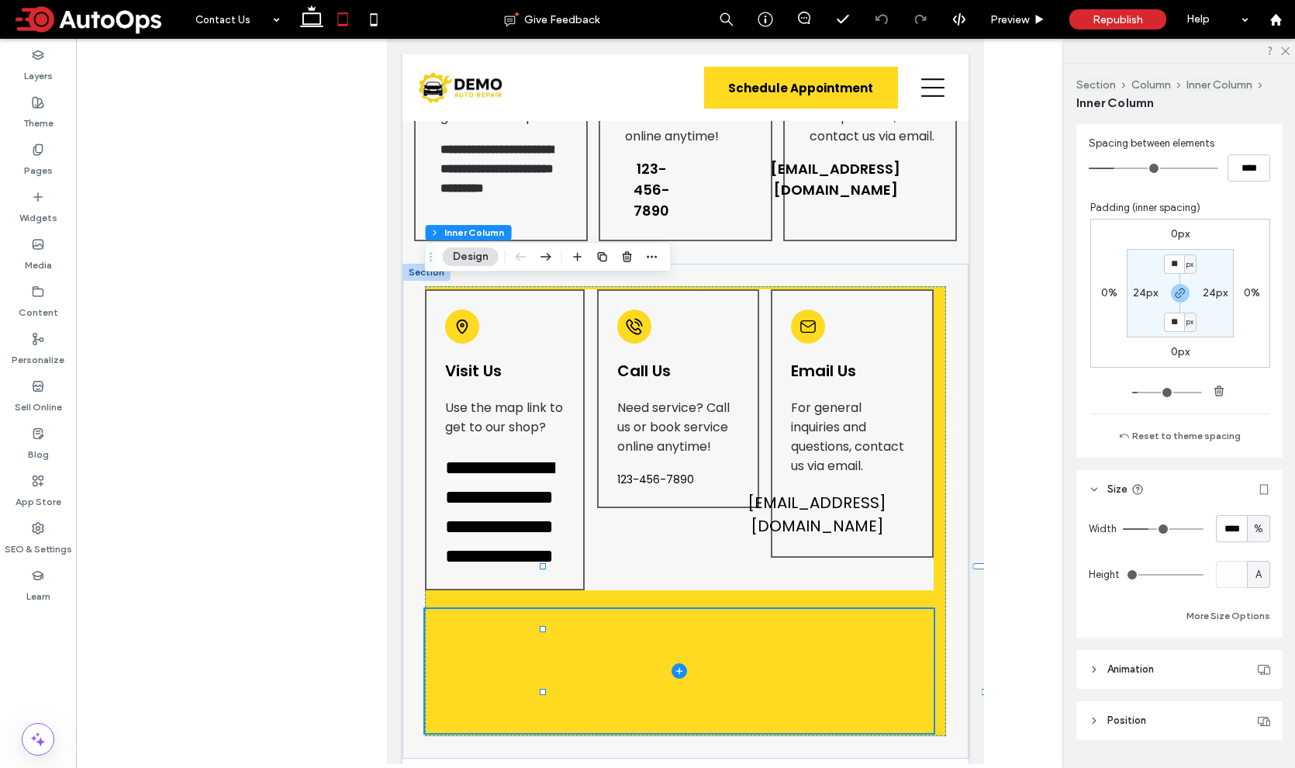
click at [1107, 490] on span "Size" at bounding box center [1117, 489] width 20 height 16
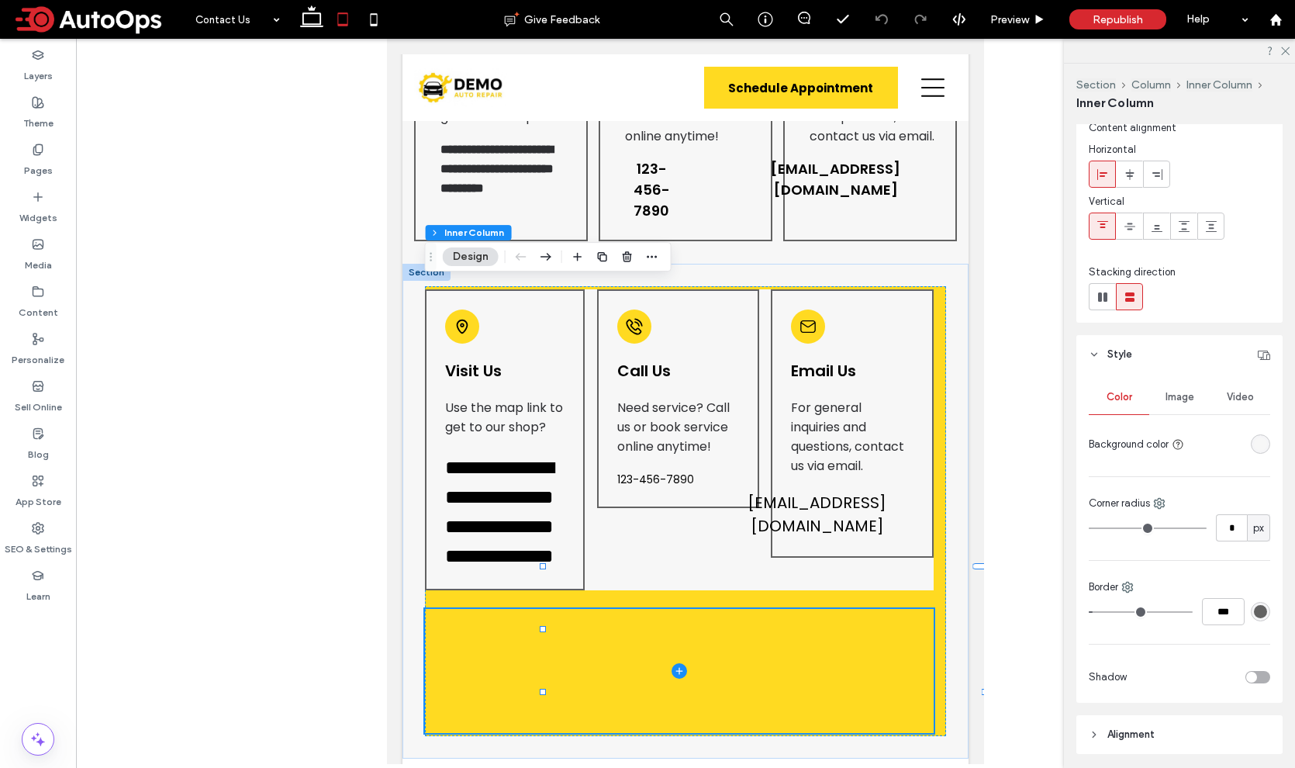
scroll to position [0, 0]
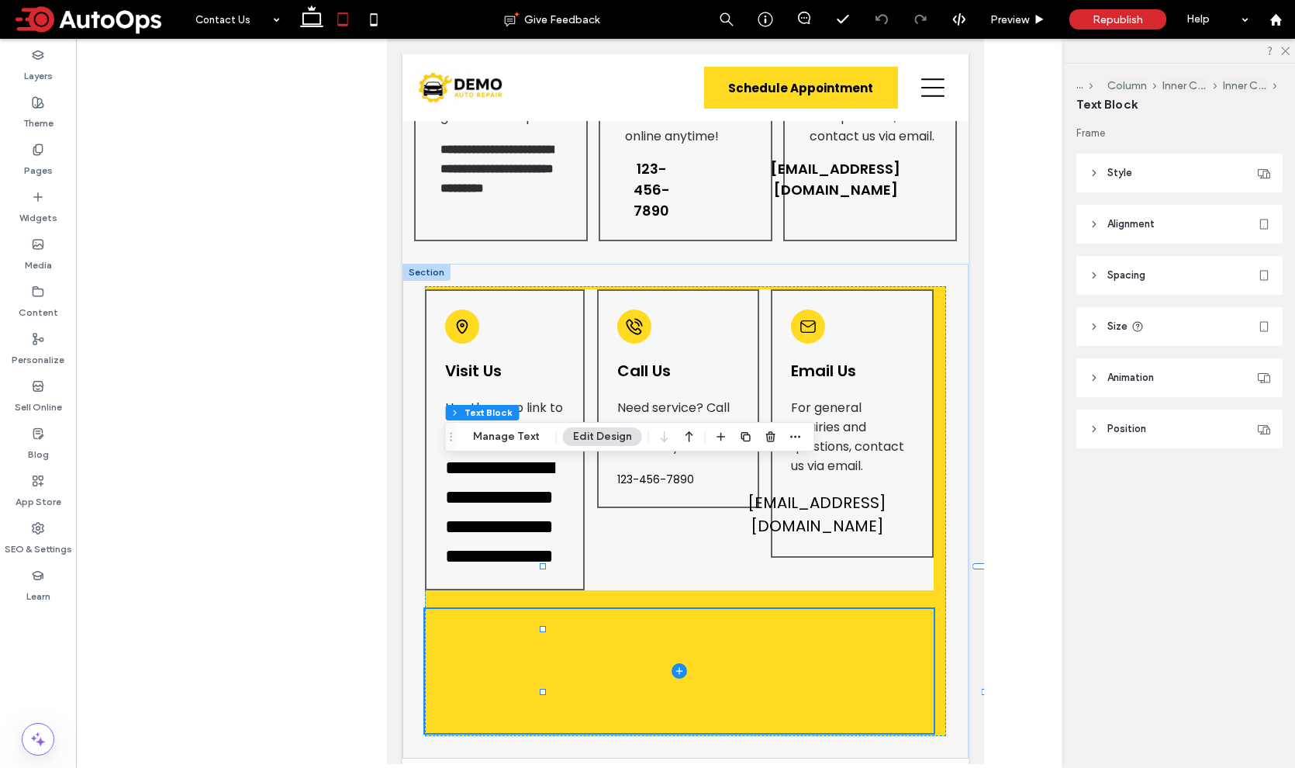
click at [1108, 326] on span "Size" at bounding box center [1117, 327] width 20 height 16
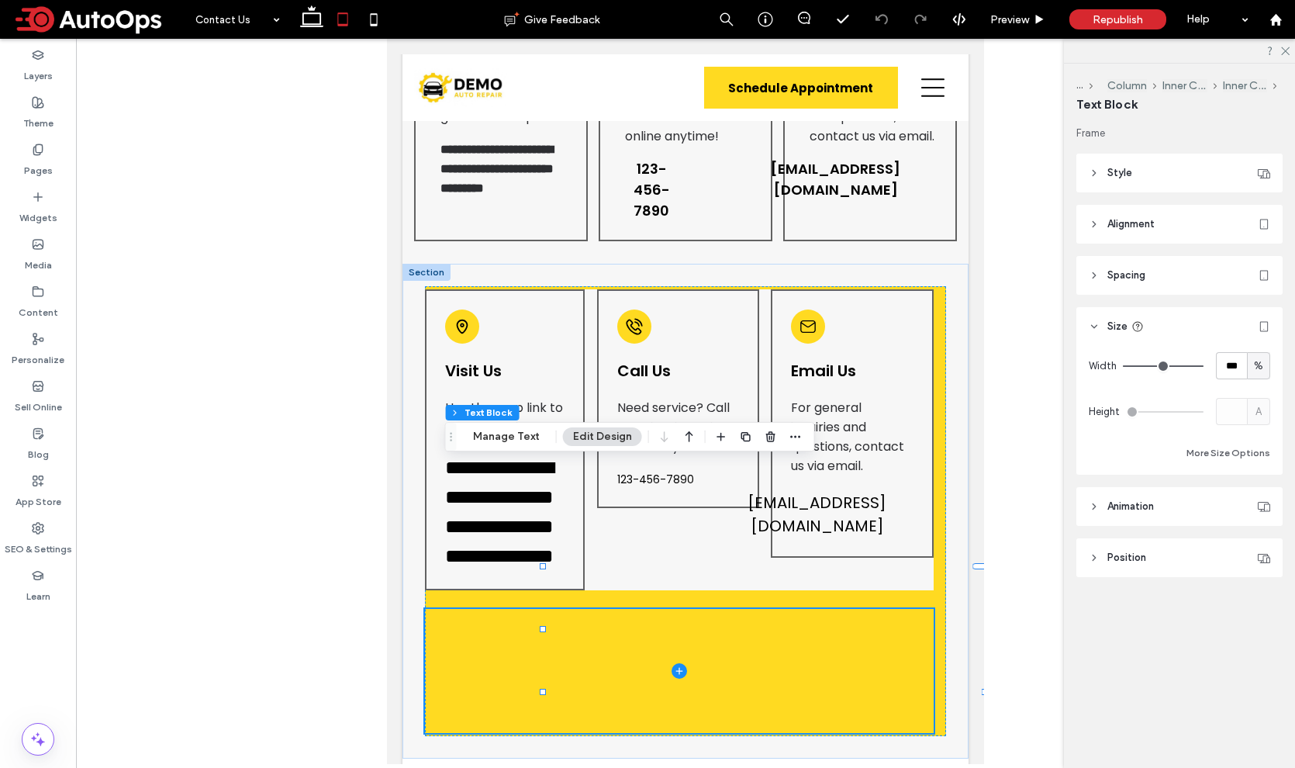
click at [1113, 326] on span "Size" at bounding box center [1117, 327] width 20 height 16
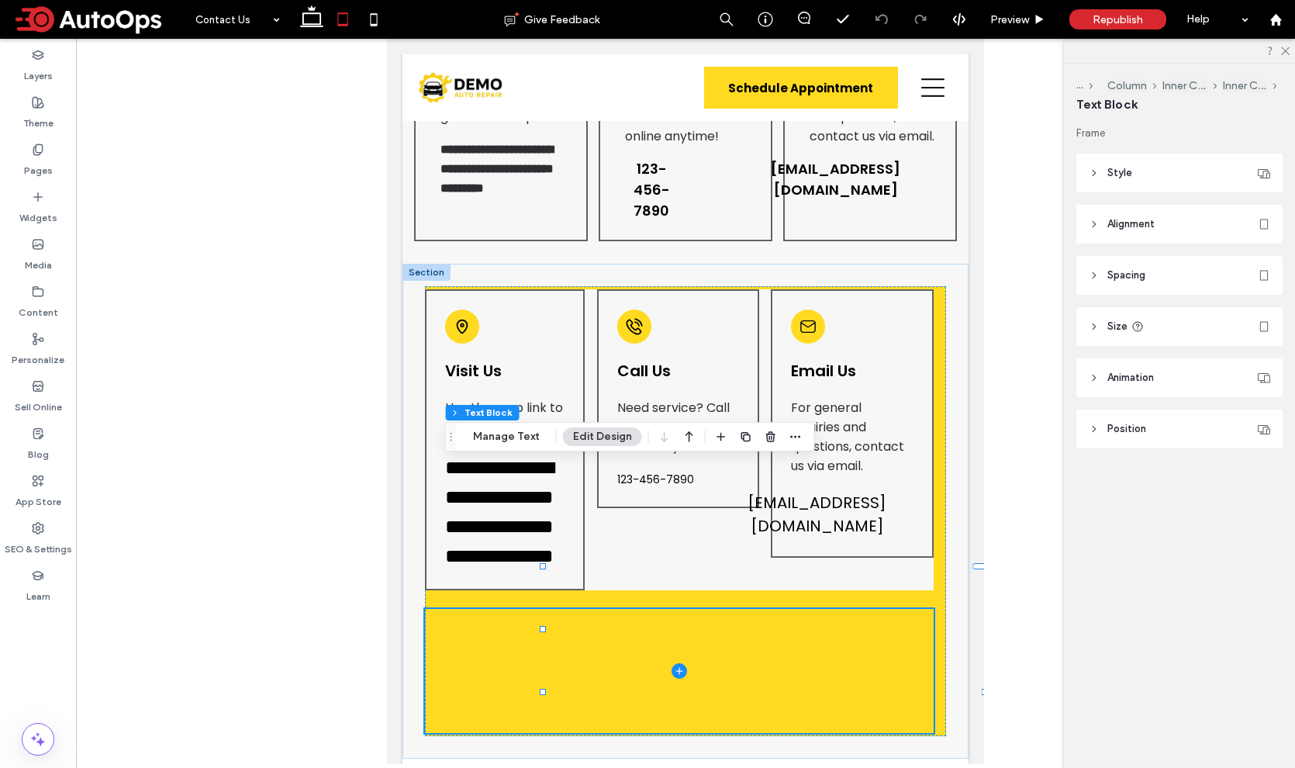
click at [1121, 167] on span "Style" at bounding box center [1119, 173] width 25 height 16
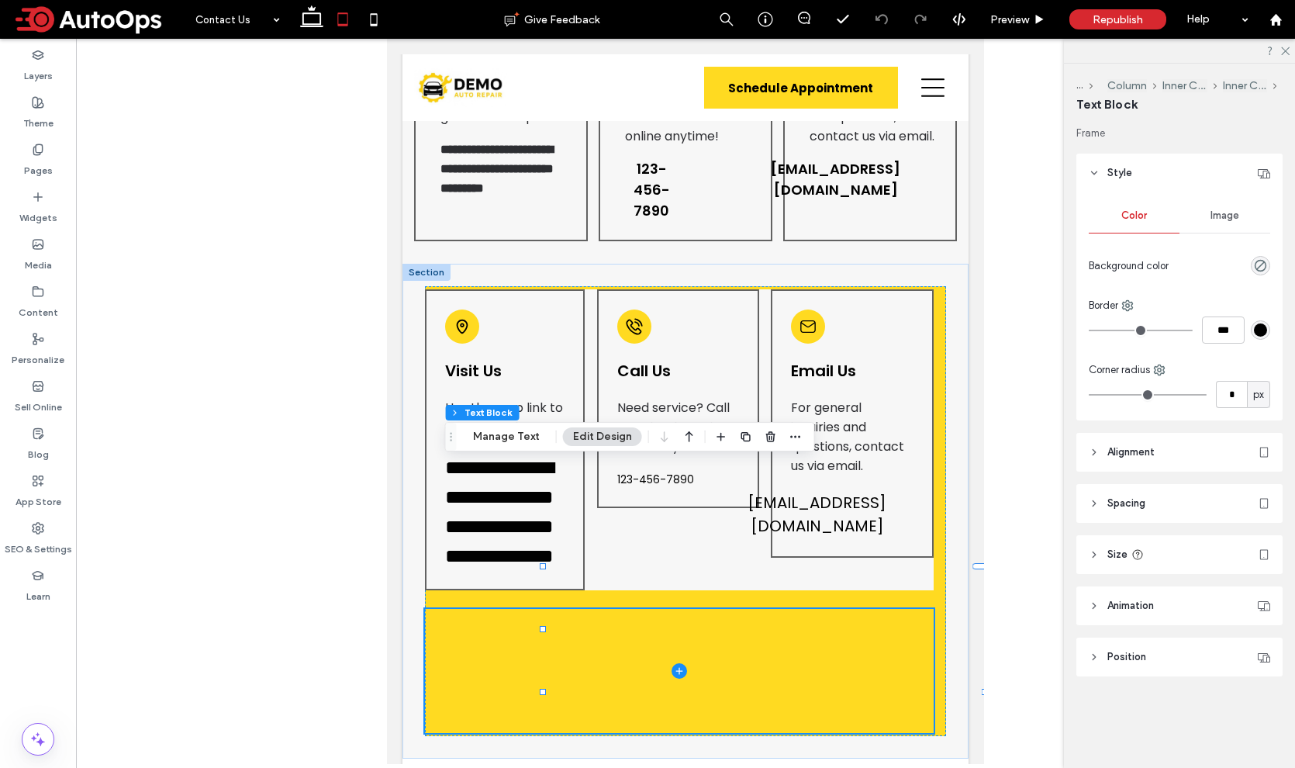
click at [1121, 168] on span "Style" at bounding box center [1119, 173] width 25 height 16
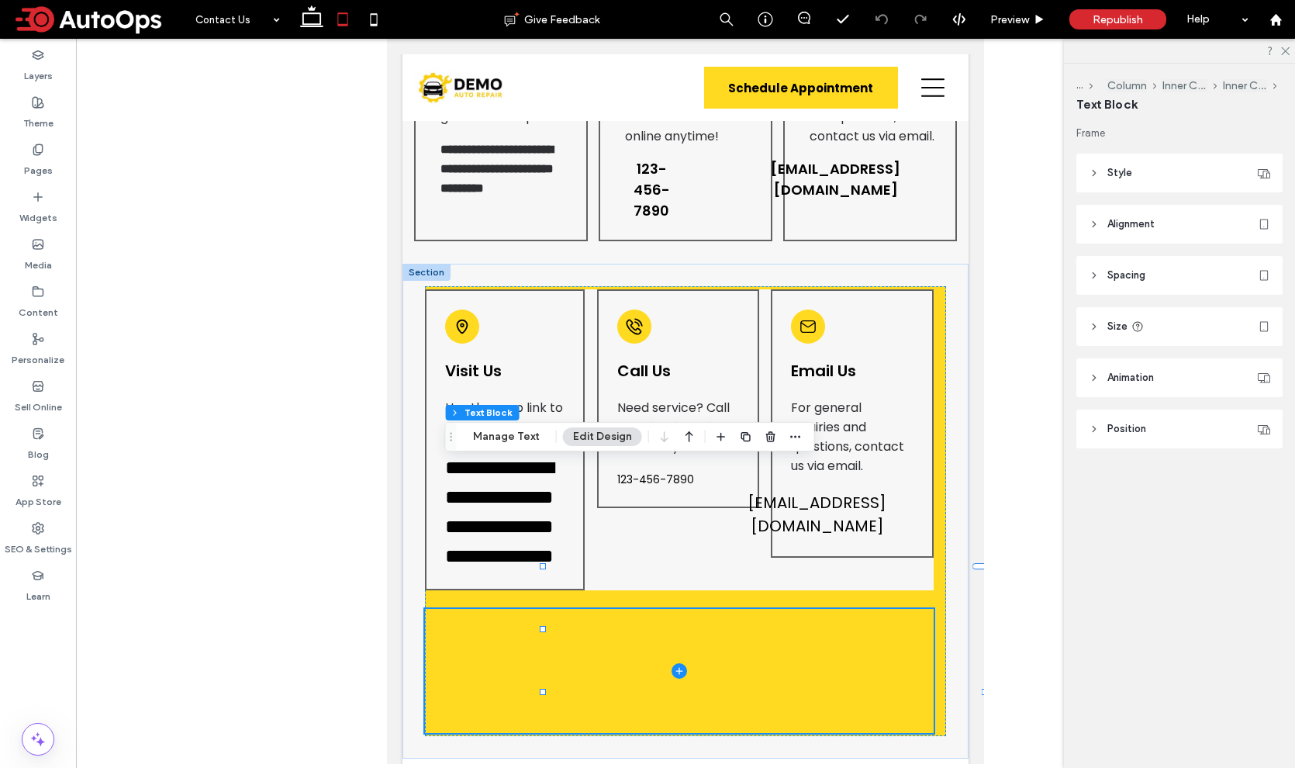
click at [1121, 223] on span "Alignment" at bounding box center [1130, 224] width 47 height 16
click at [1122, 222] on span "Alignment" at bounding box center [1130, 224] width 47 height 16
click at [1115, 328] on span "Size" at bounding box center [1117, 327] width 20 height 16
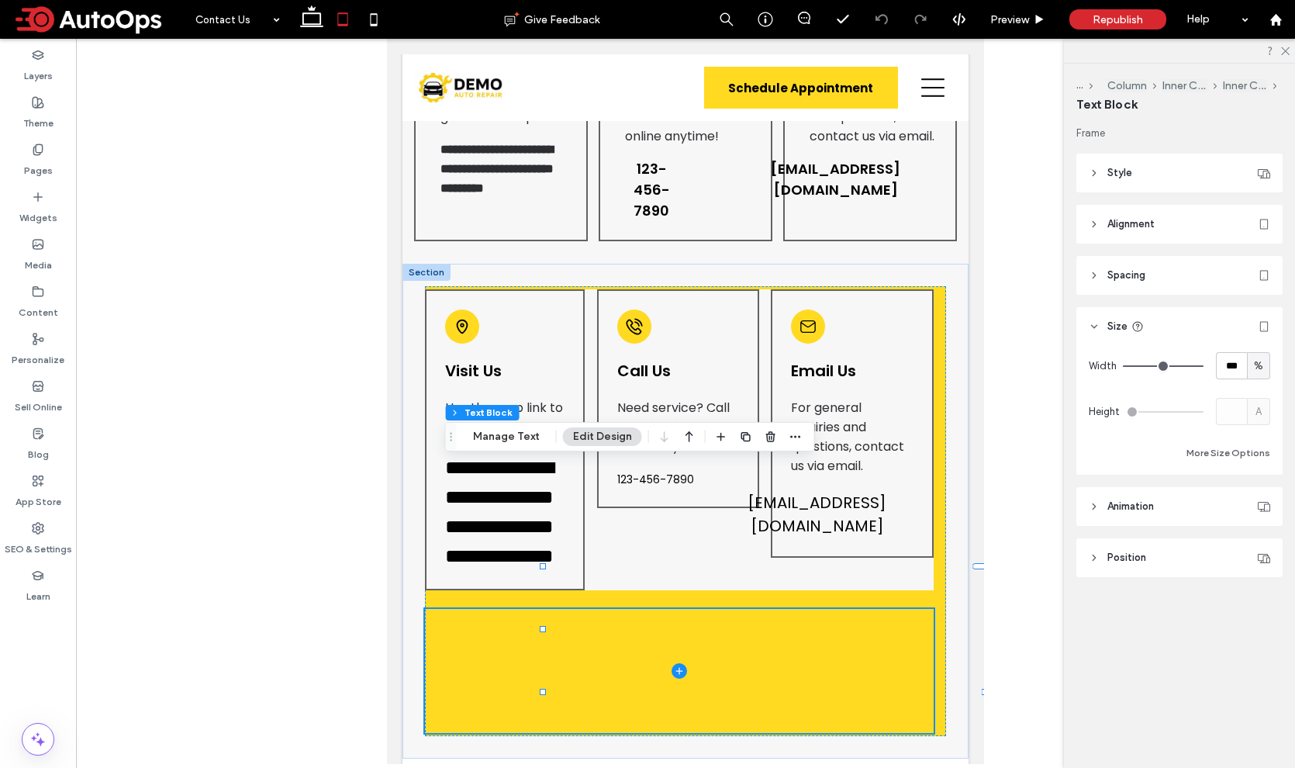
click at [1115, 328] on span "Size" at bounding box center [1117, 327] width 20 height 16
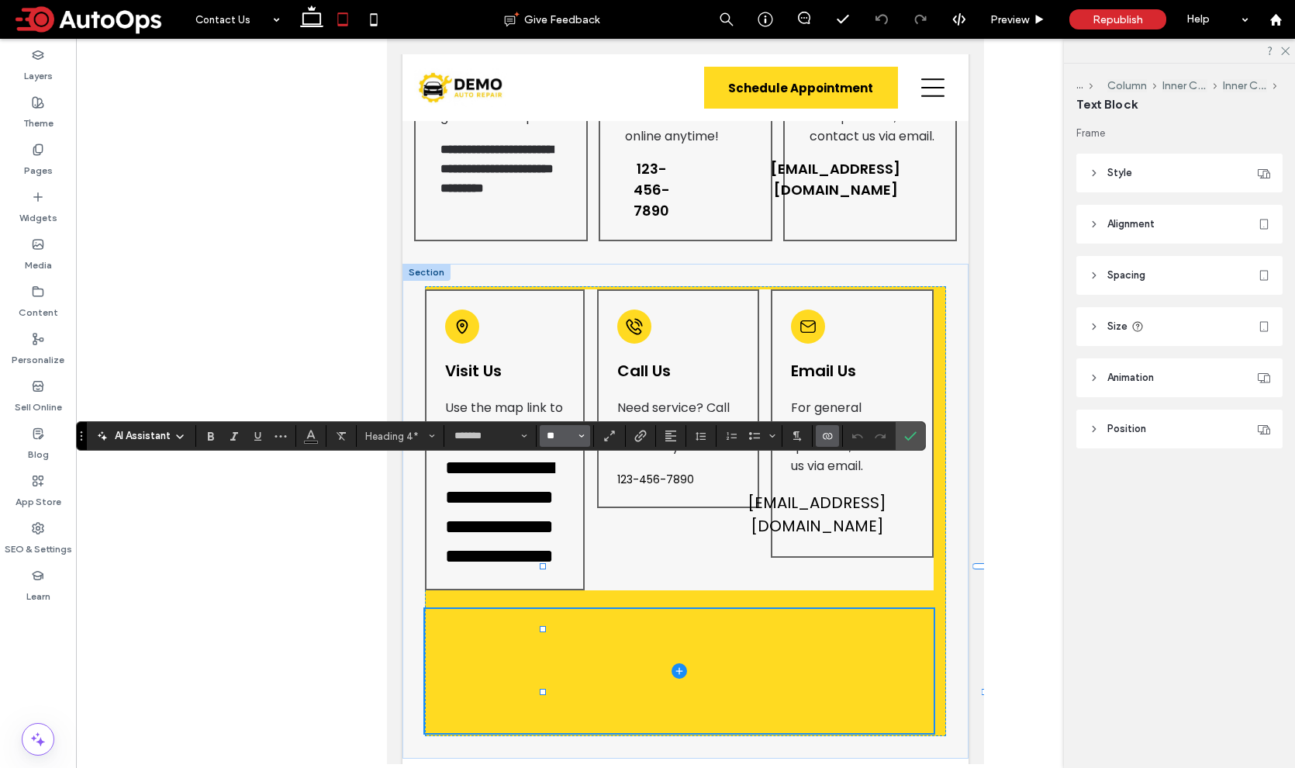
click at [554, 434] on input "**" at bounding box center [560, 436] width 30 height 12
type input "**"
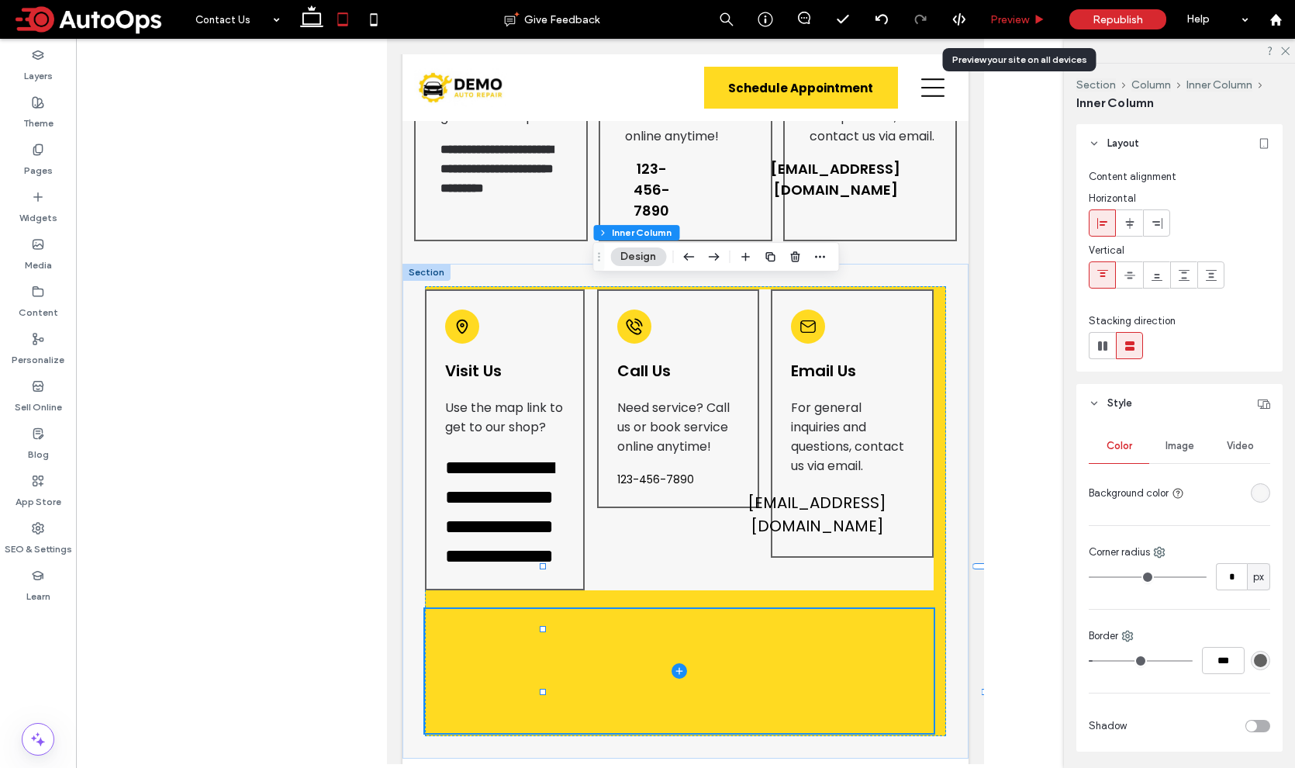
click at [996, 18] on span "Preview" at bounding box center [1009, 19] width 39 height 13
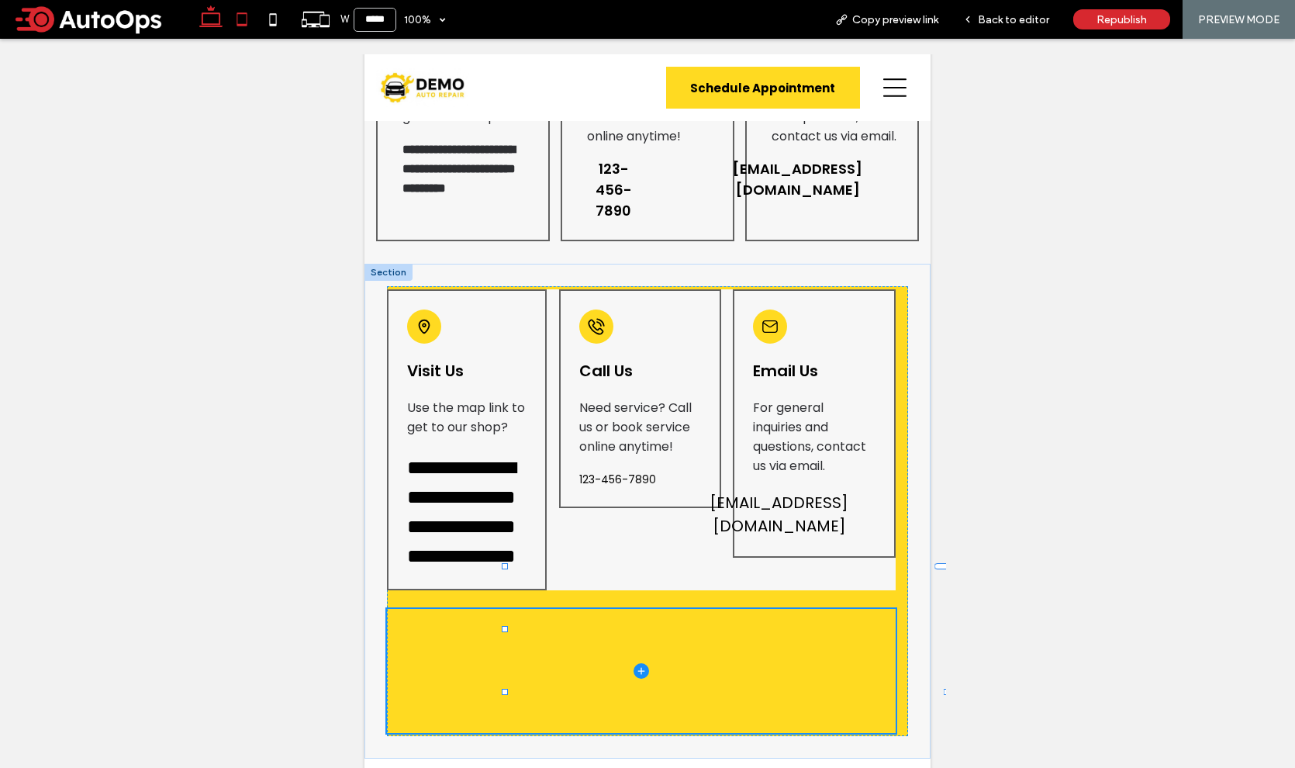
click at [214, 19] on icon at bounding box center [210, 19] width 31 height 31
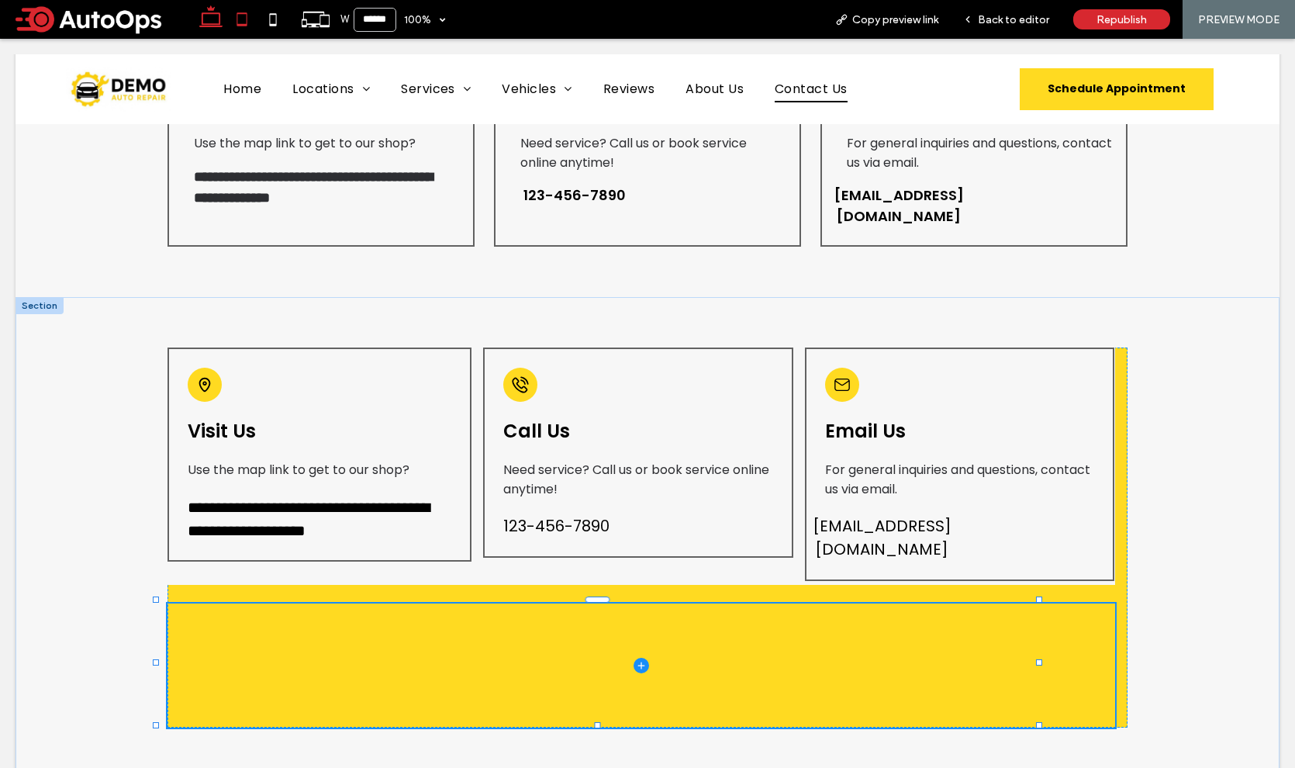
click at [243, 26] on icon at bounding box center [241, 19] width 31 height 31
type input "*****"
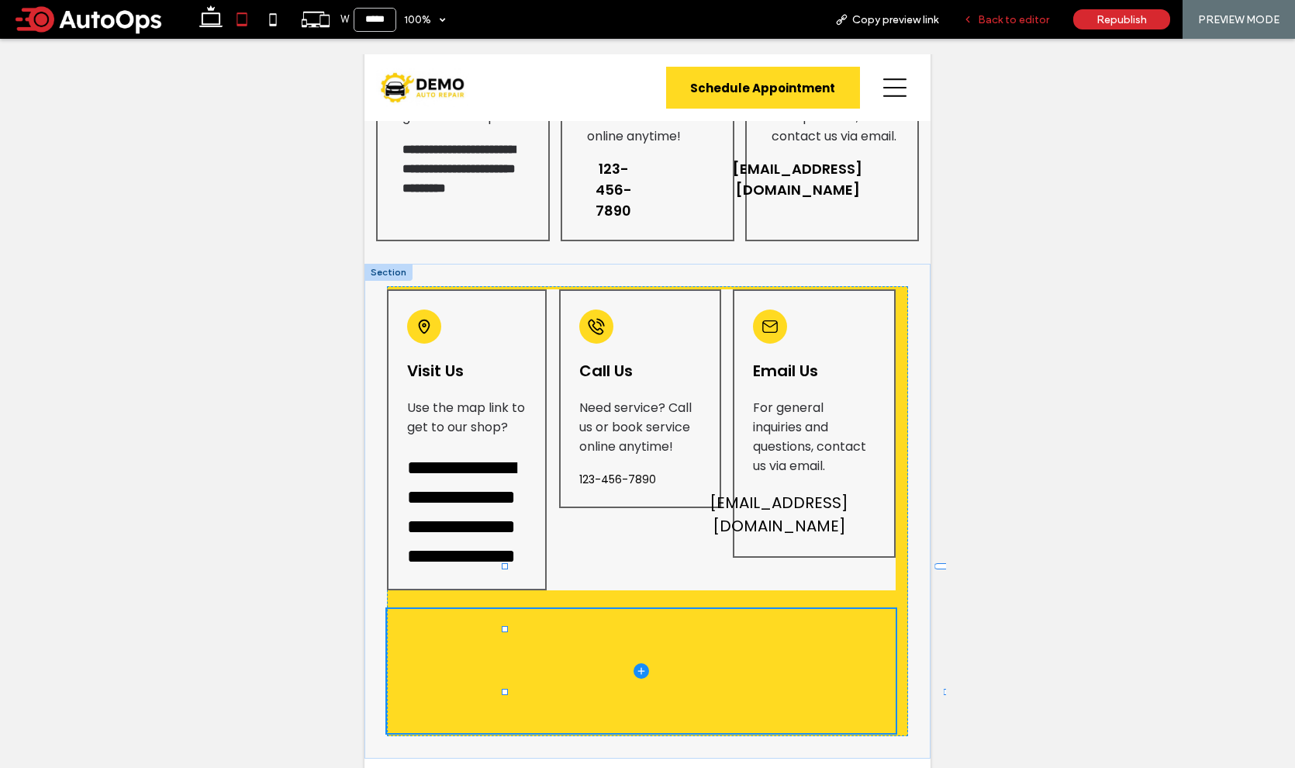
click at [992, 22] on span "Back to editor" at bounding box center [1013, 19] width 71 height 13
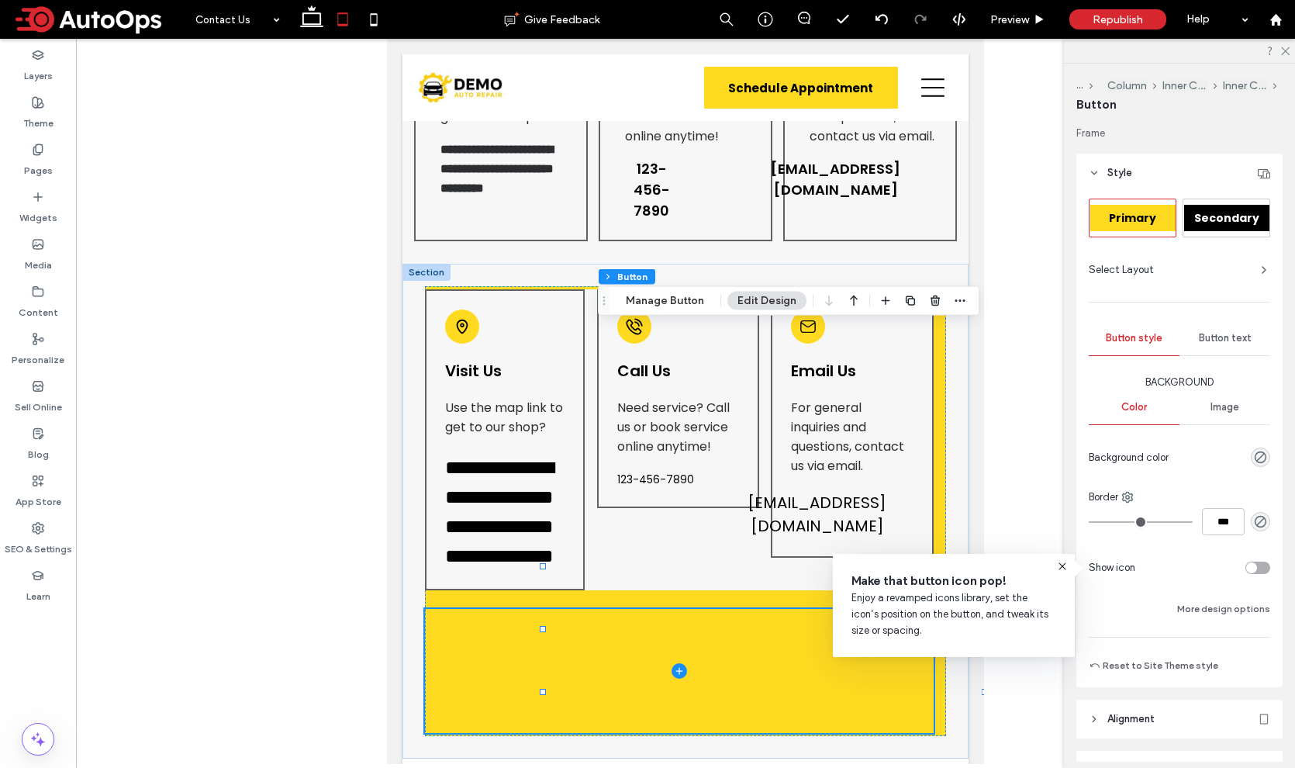
click at [1217, 343] on span "Button text" at bounding box center [1225, 338] width 53 height 12
click at [1199, 348] on div "Button text" at bounding box center [1224, 338] width 91 height 34
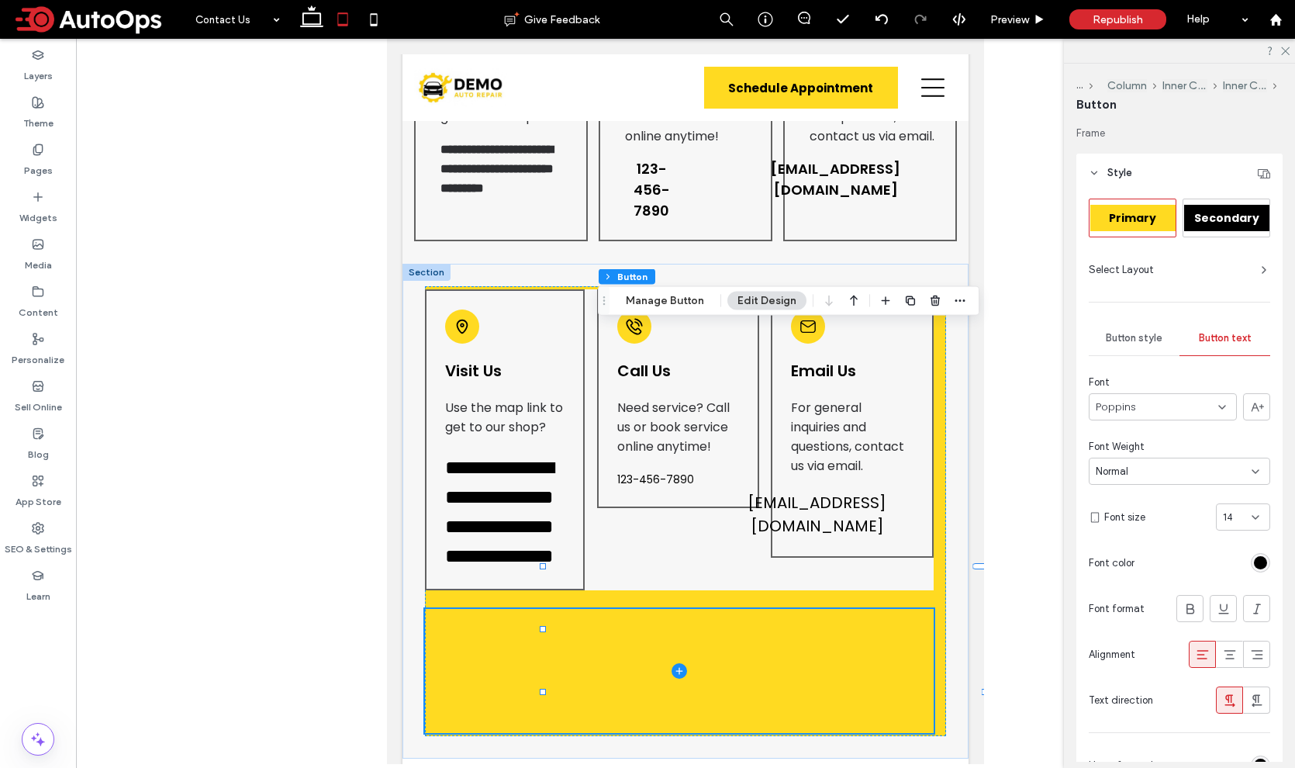
click at [1230, 514] on div "14" at bounding box center [1234, 517] width 22 height 16
type input "**"
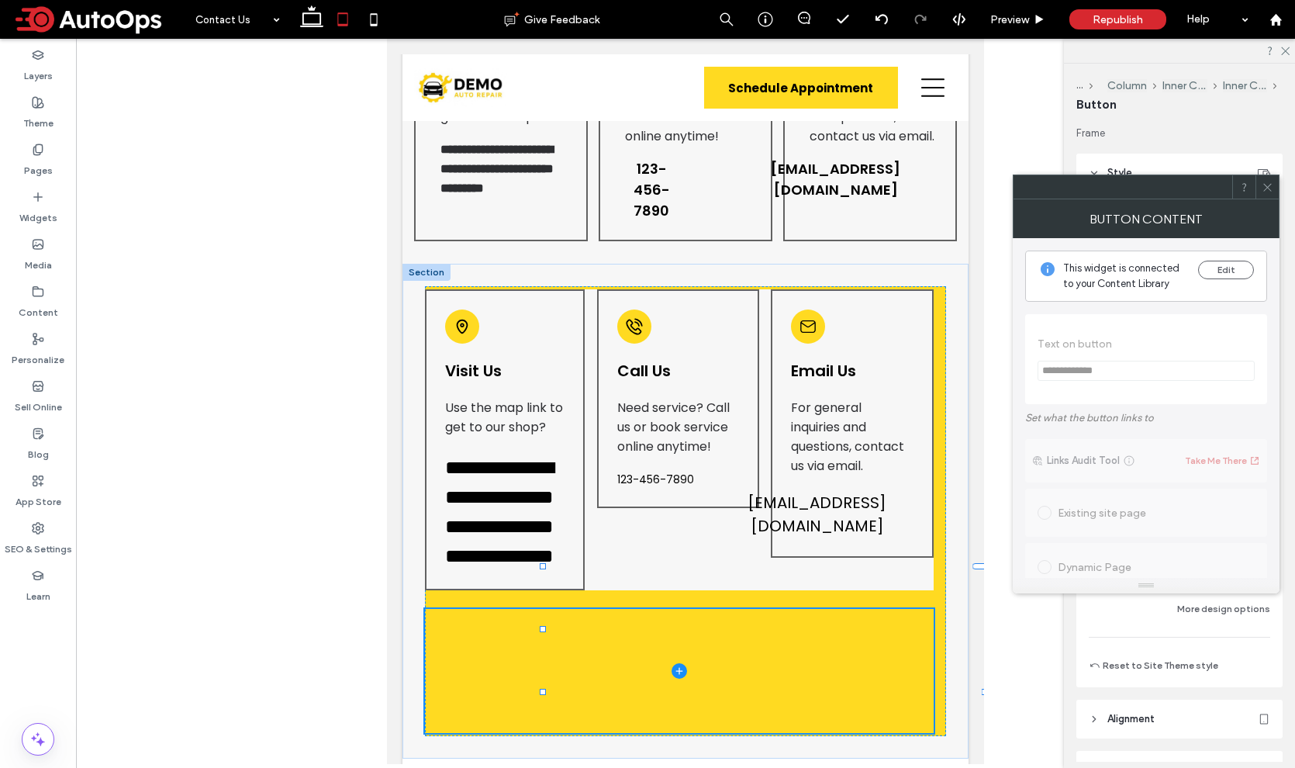
type input "**"
type input "****"
click at [1270, 184] on use at bounding box center [1267, 187] width 8 height 8
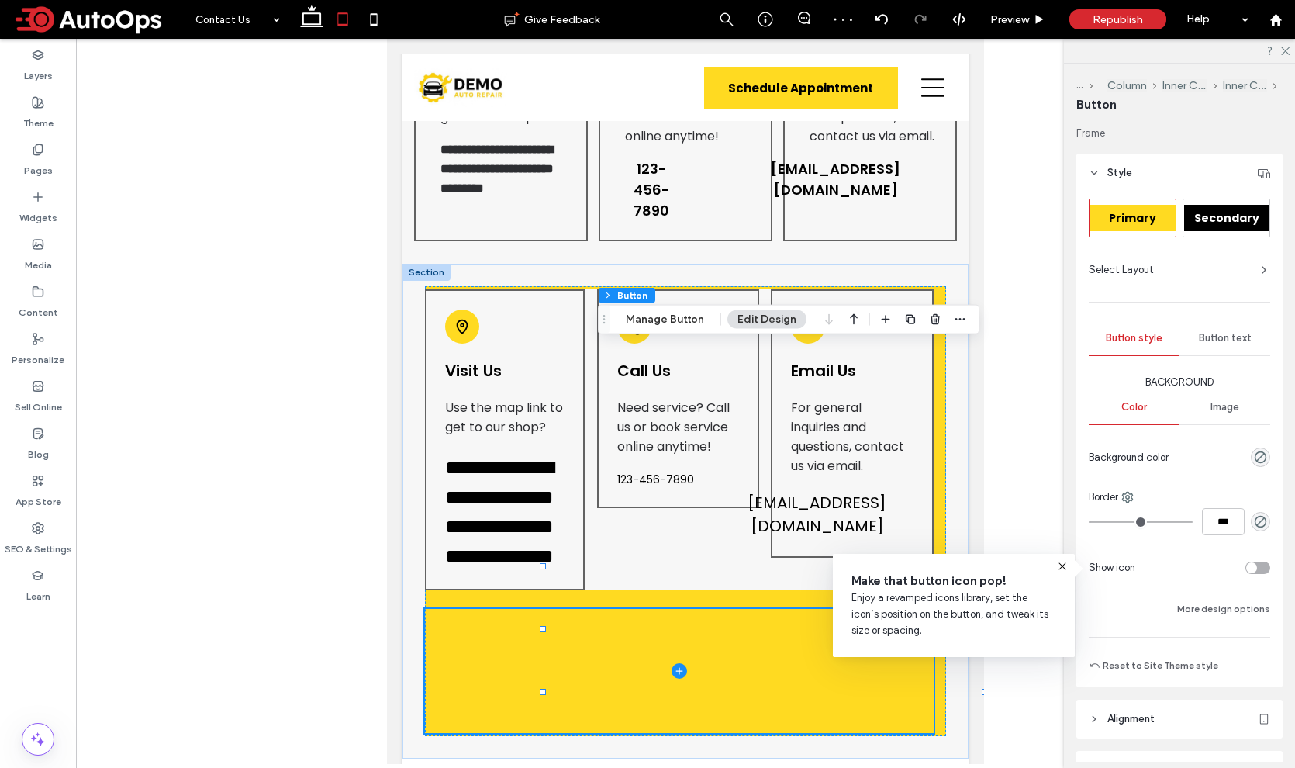
click at [1210, 343] on span "Button text" at bounding box center [1225, 338] width 53 height 12
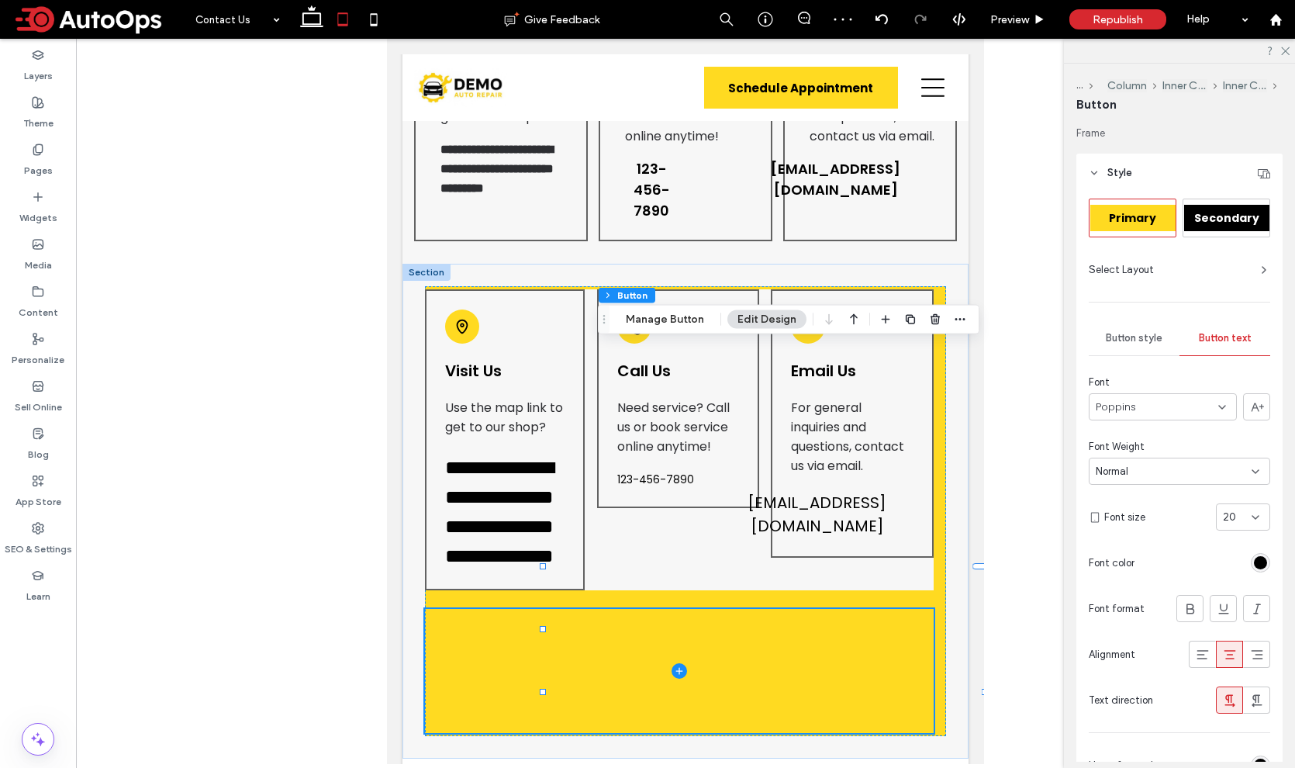
click at [1227, 517] on div "20" at bounding box center [1234, 517] width 22 height 16
type input "**"
click at [1027, 13] on span "Preview" at bounding box center [1009, 19] width 39 height 13
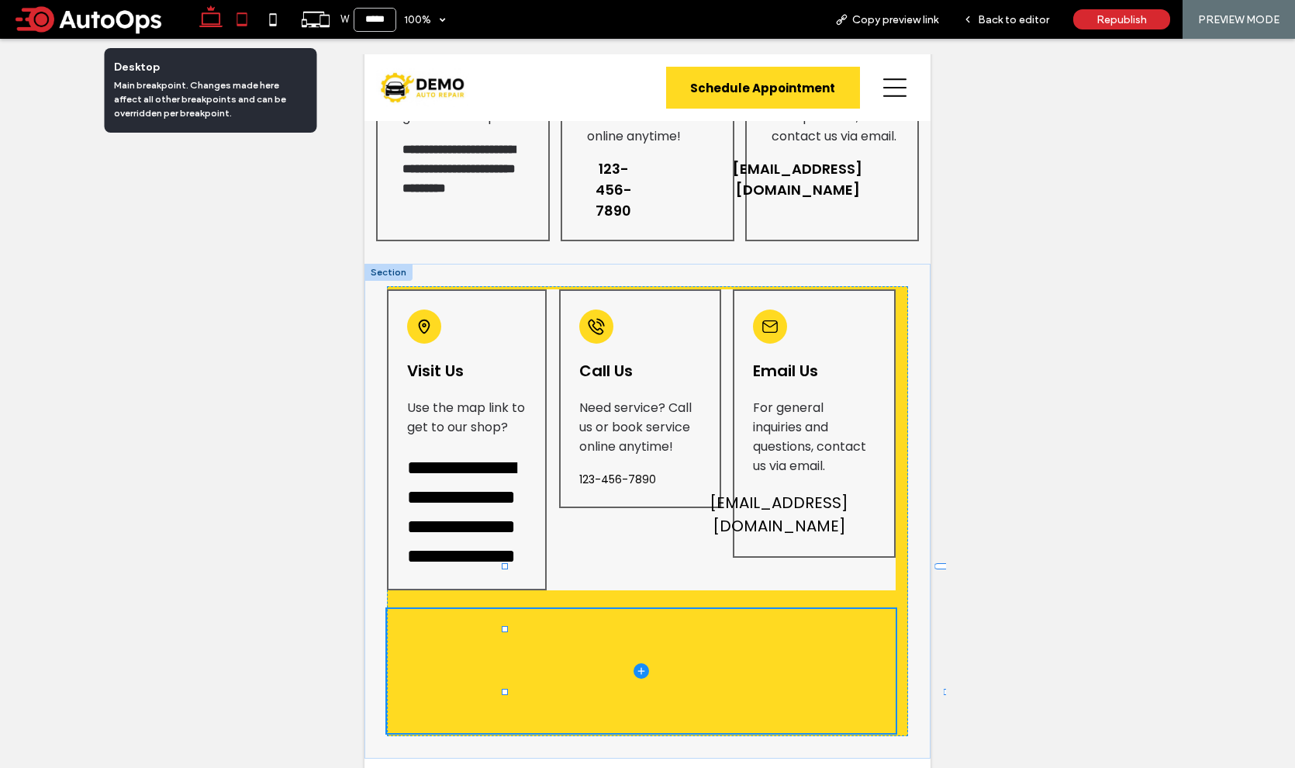
click at [212, 25] on use at bounding box center [210, 16] width 23 height 22
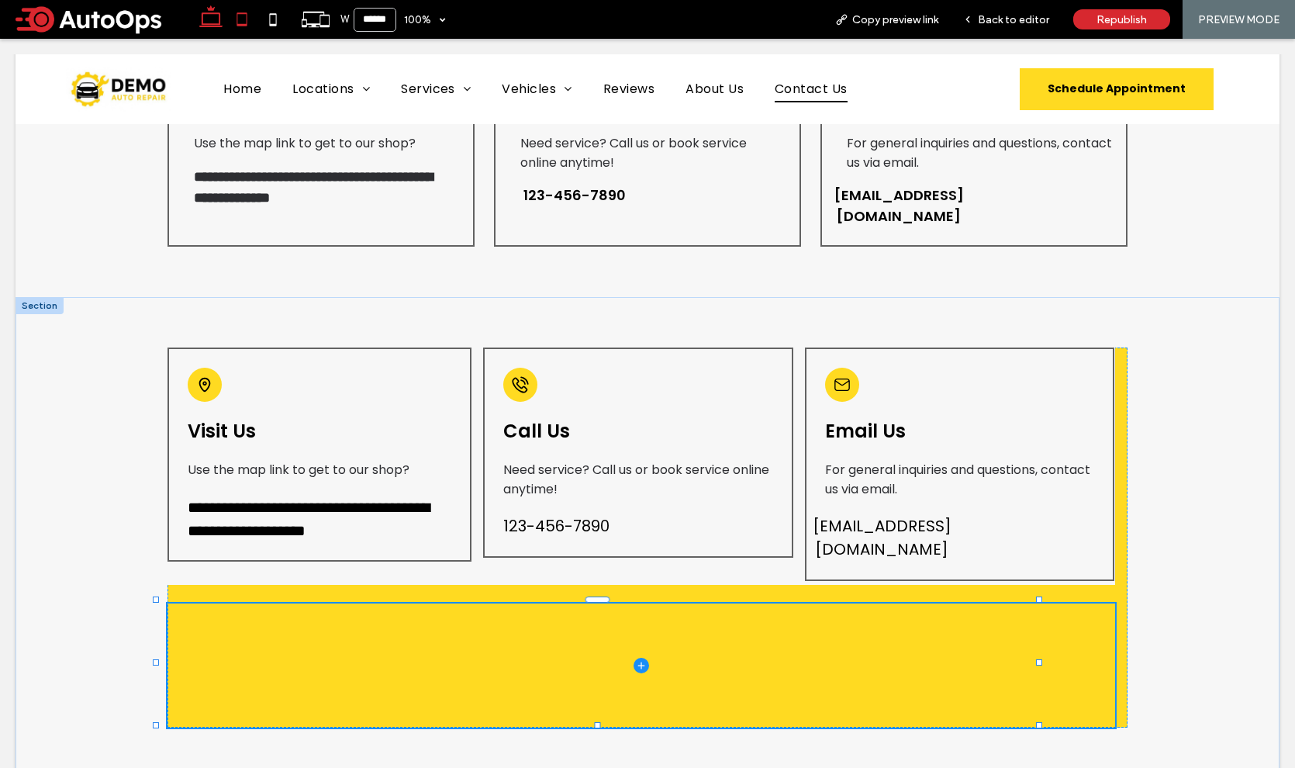
click at [235, 19] on icon at bounding box center [241, 19] width 31 height 31
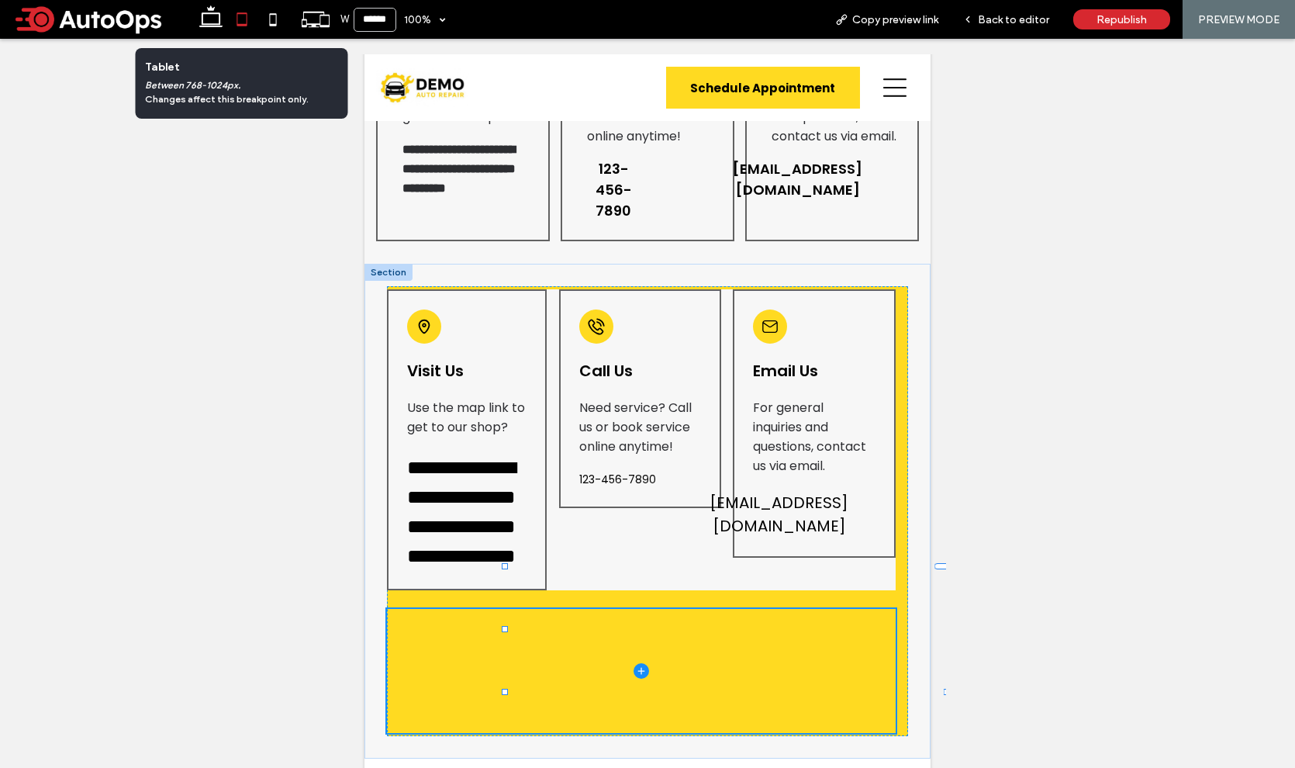
type input "*****"
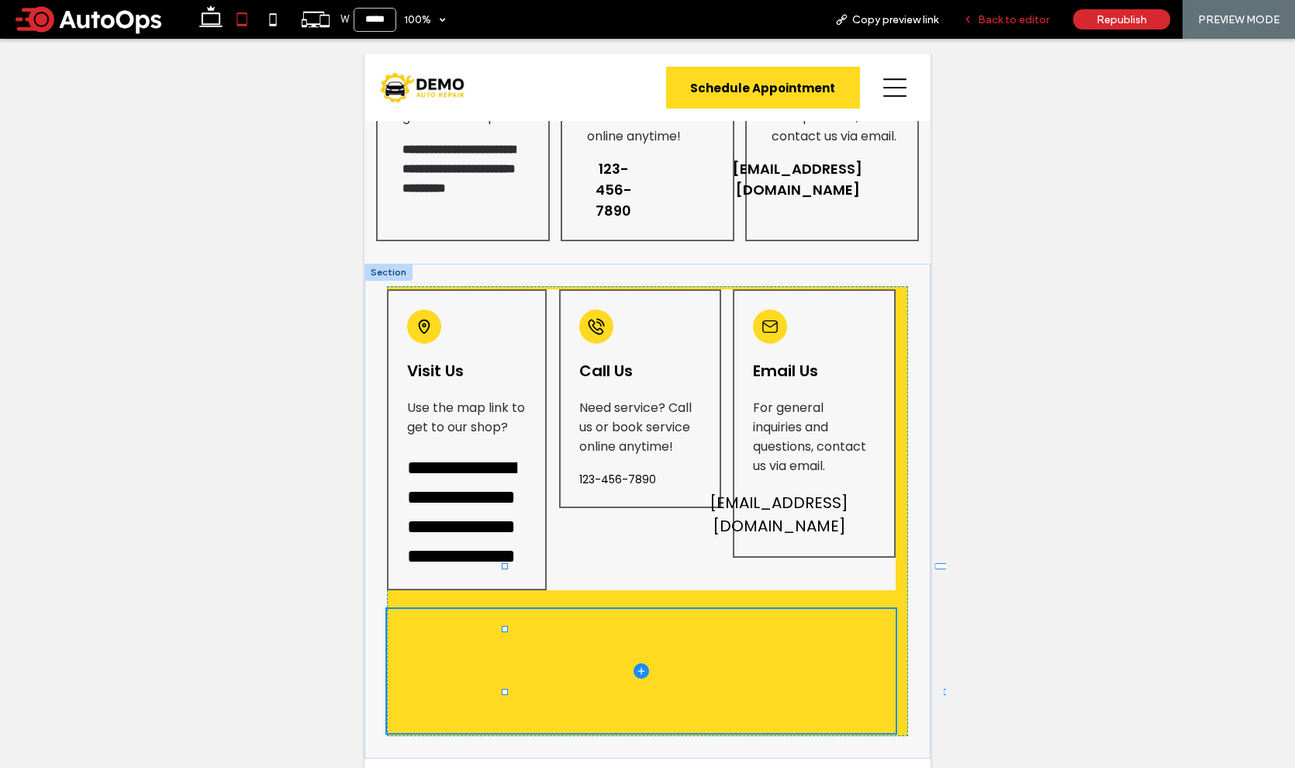
click at [1008, 23] on span "Back to editor" at bounding box center [1013, 19] width 71 height 13
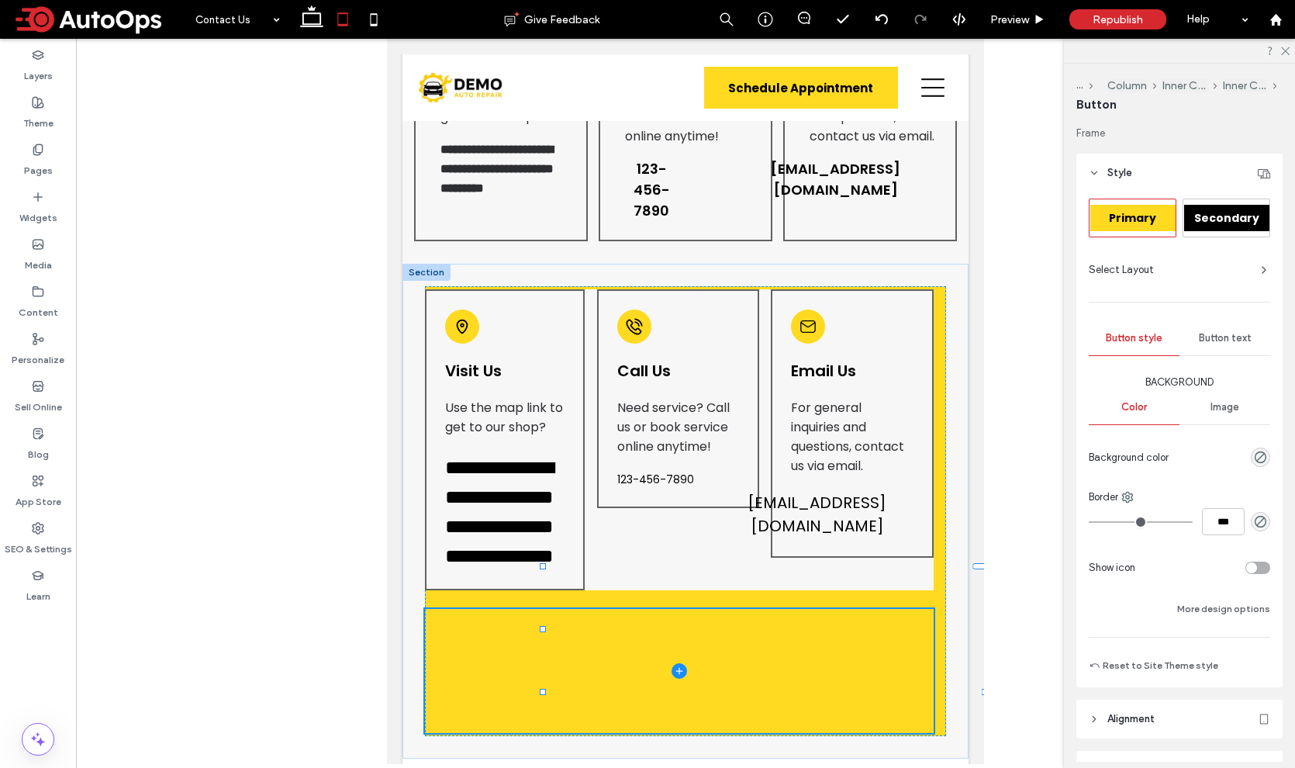
type input "**"
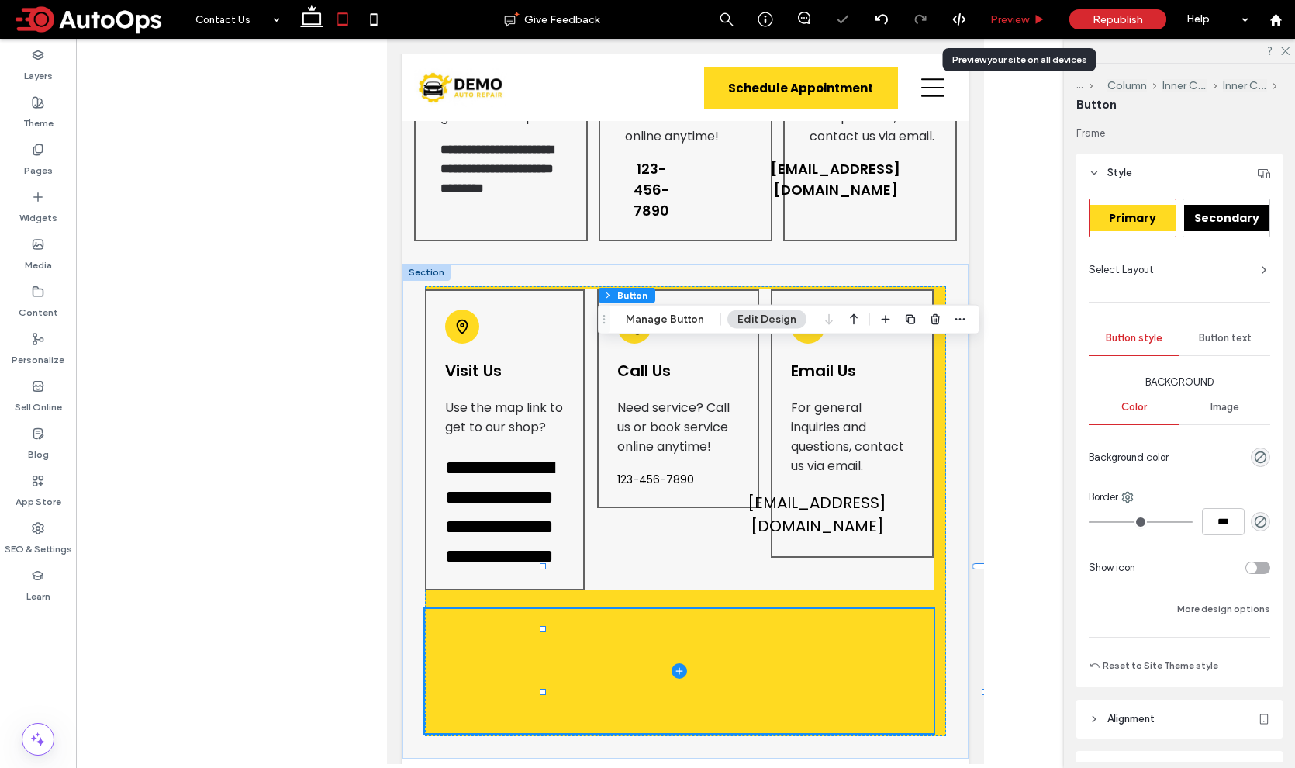
click at [1014, 16] on span "Preview" at bounding box center [1009, 19] width 39 height 13
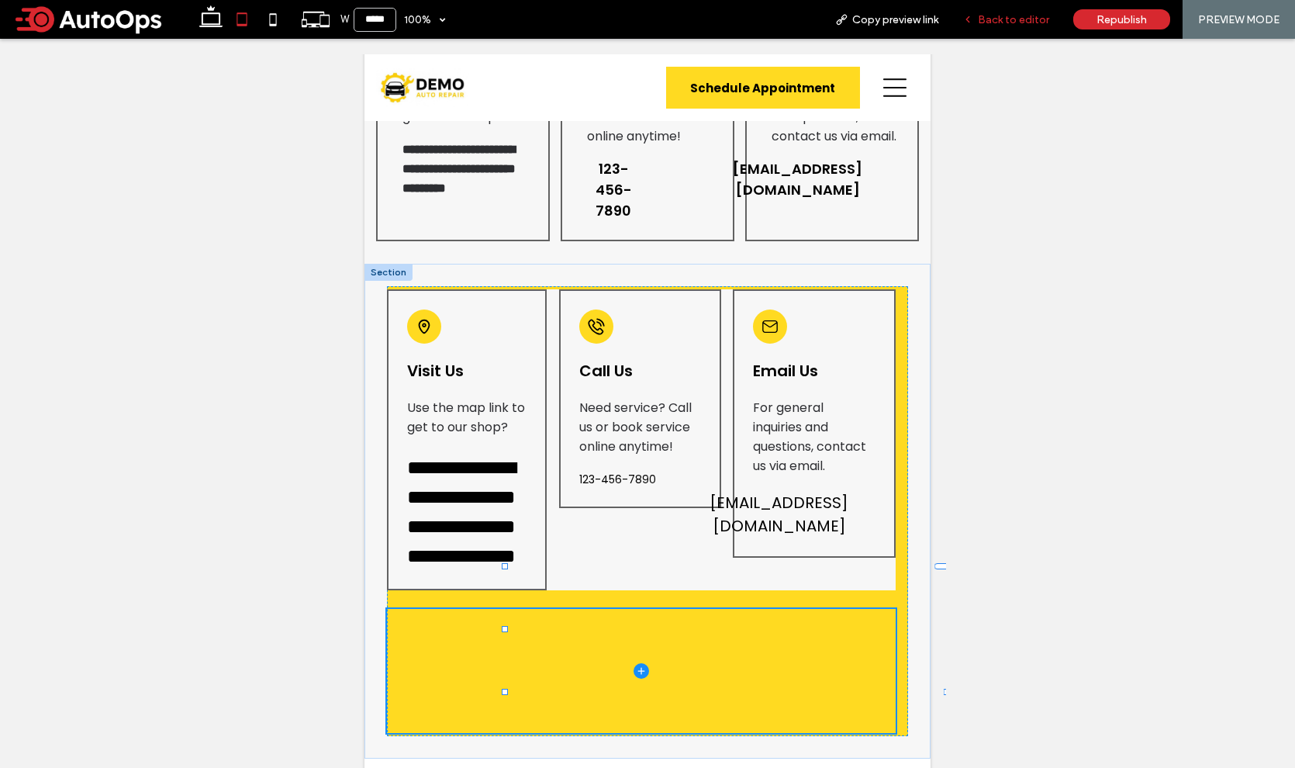
click at [1004, 15] on span "Back to editor" at bounding box center [1013, 19] width 71 height 13
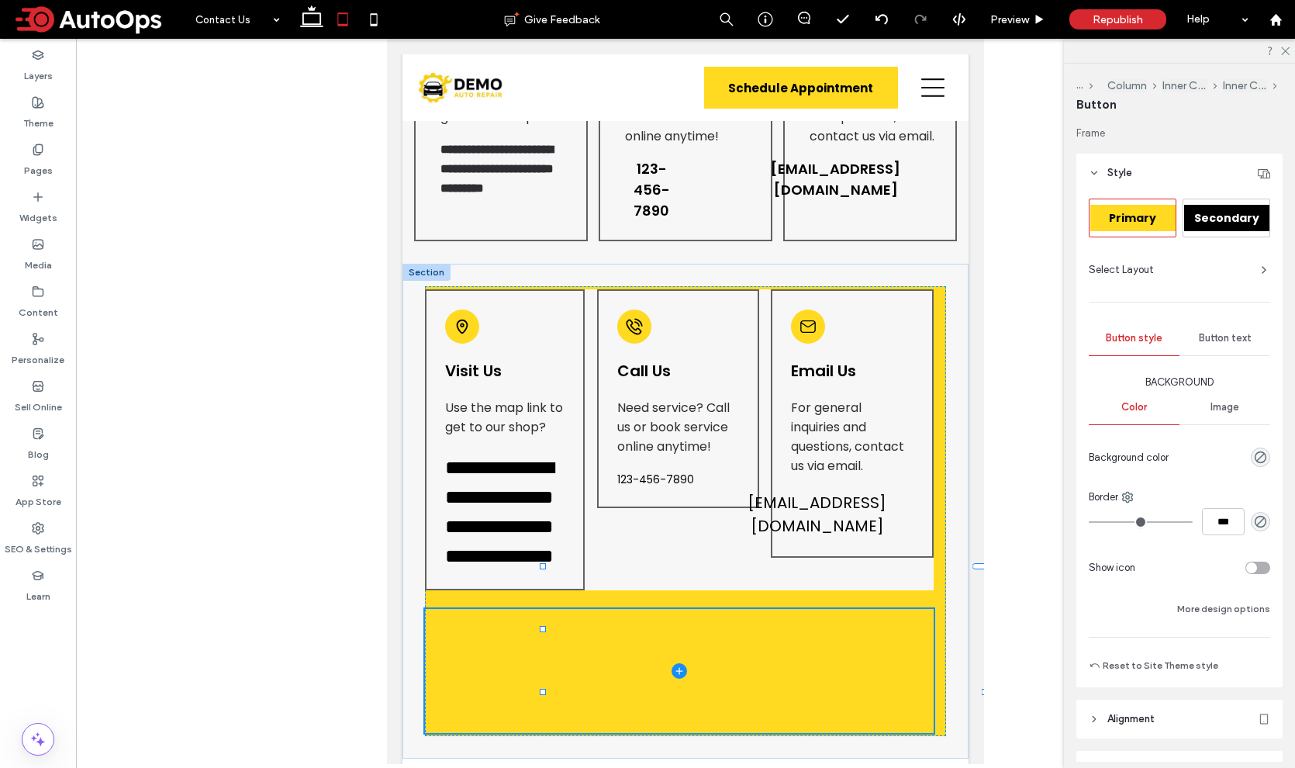
type input "**"
type input "****"
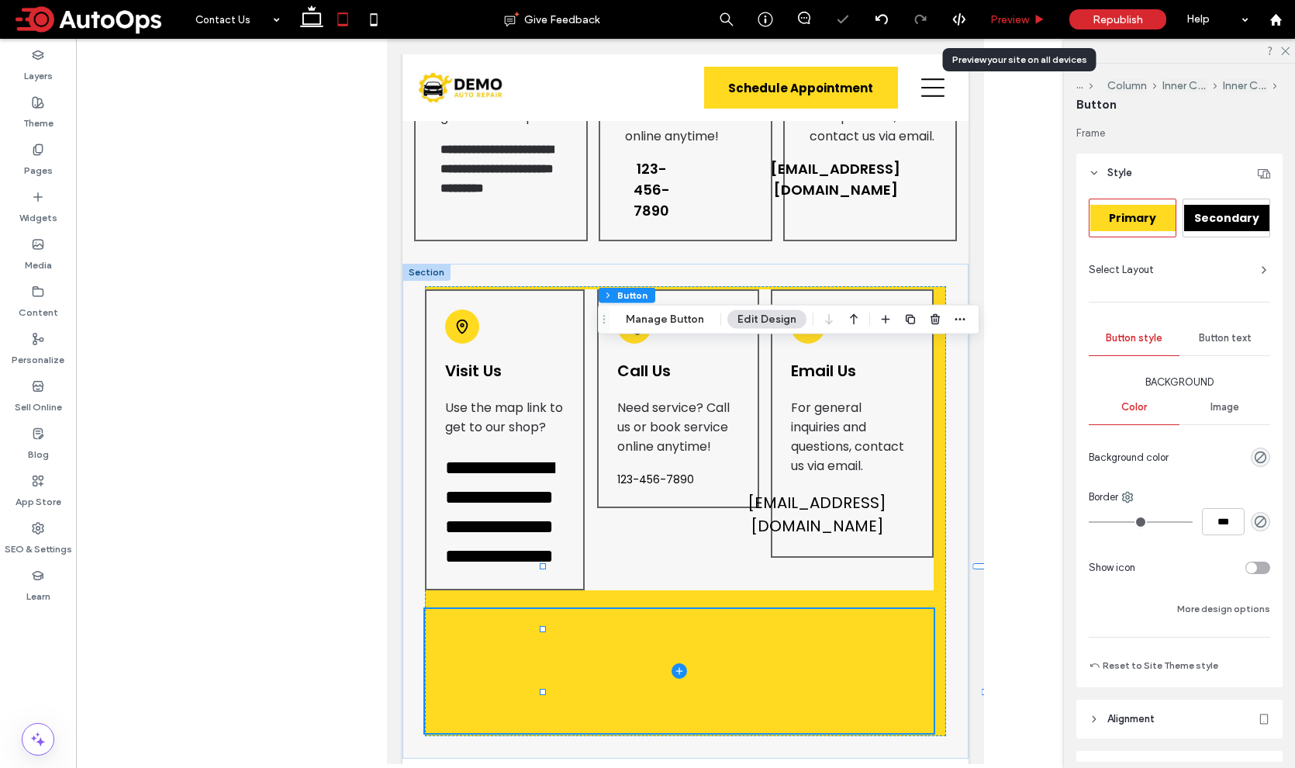
click at [1011, 17] on span "Preview" at bounding box center [1009, 19] width 39 height 13
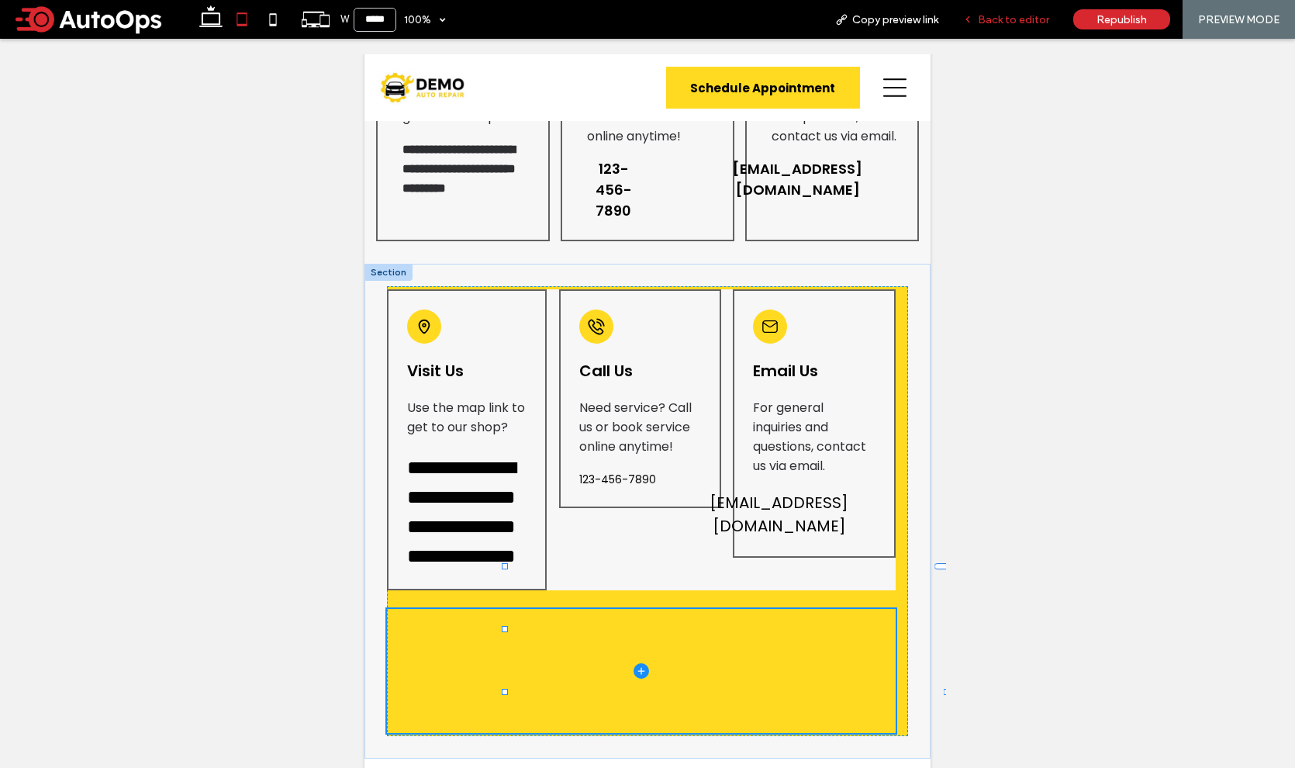
click at [1020, 25] on span "Back to editor" at bounding box center [1013, 19] width 71 height 13
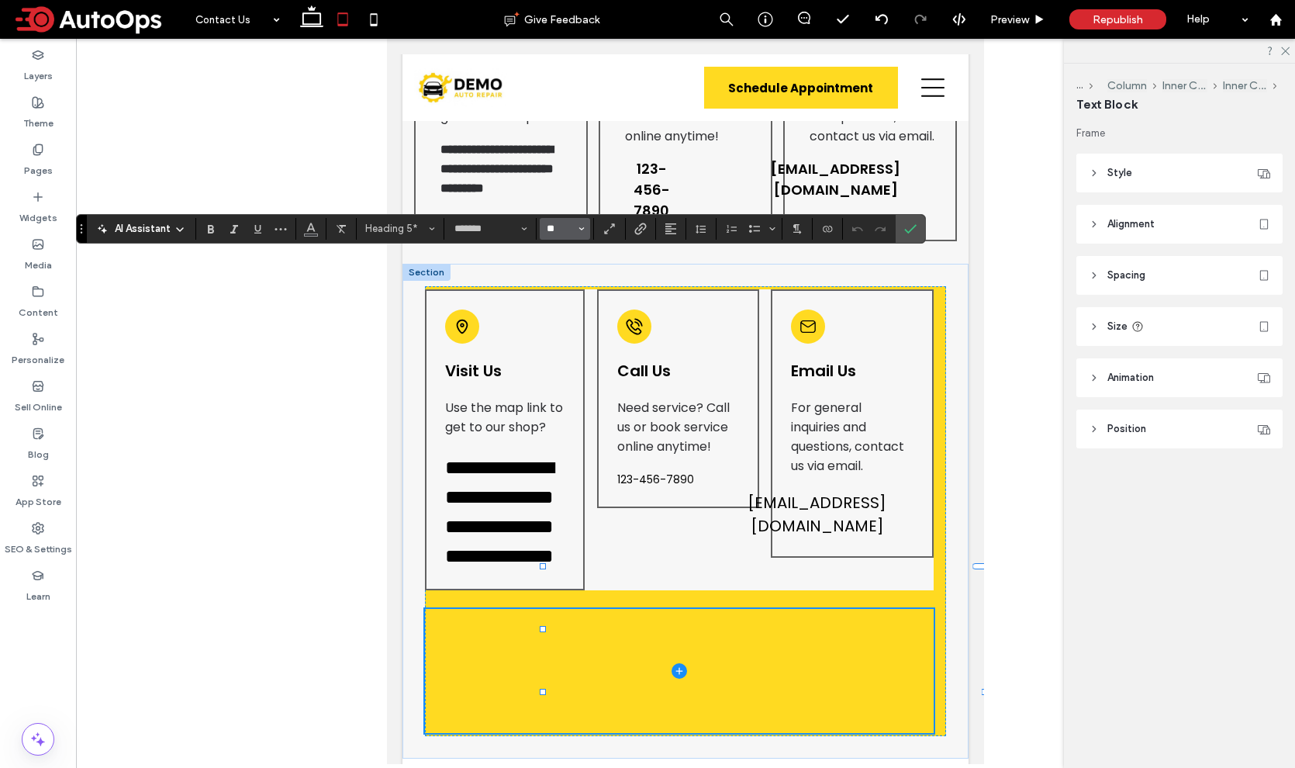
click at [565, 231] on input "**" at bounding box center [560, 229] width 30 height 12
type input "**"
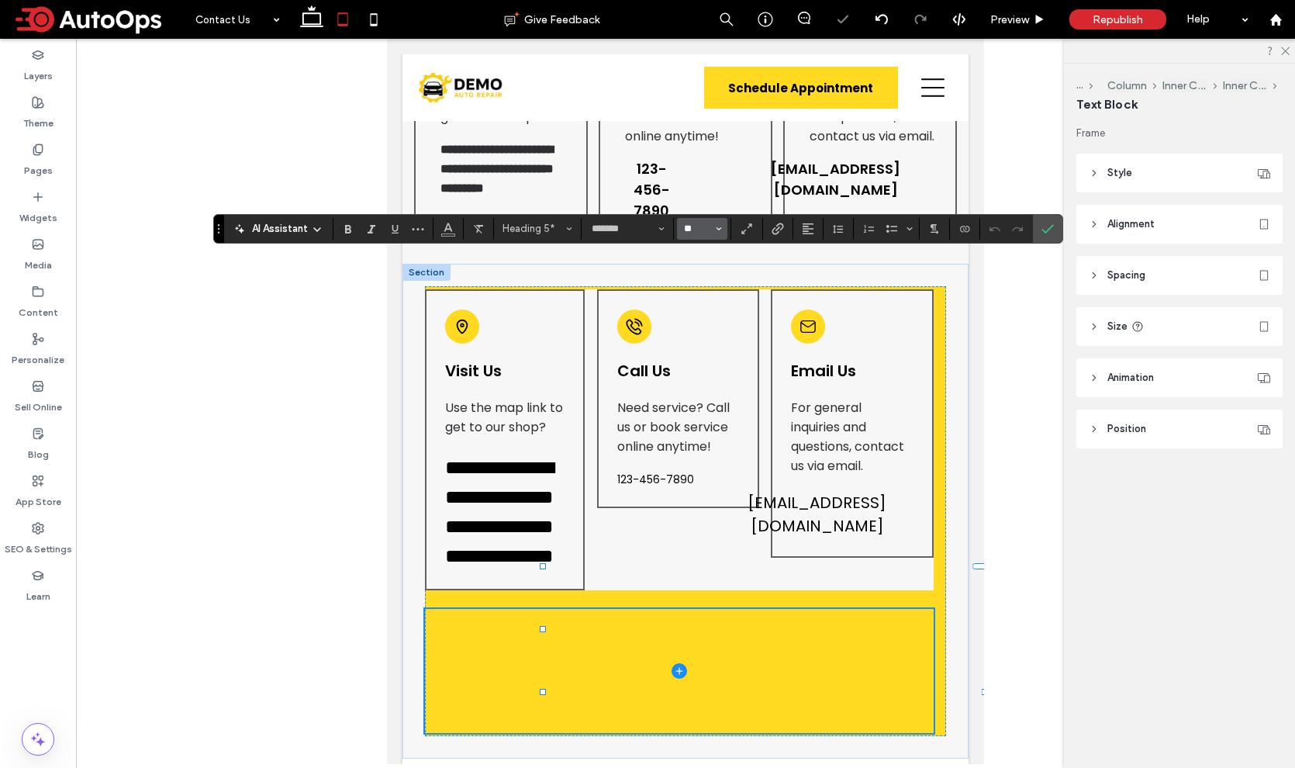
click at [688, 228] on input "**" at bounding box center [697, 229] width 30 height 12
type input "**"
click at [1006, 15] on span "Preview" at bounding box center [1009, 19] width 39 height 13
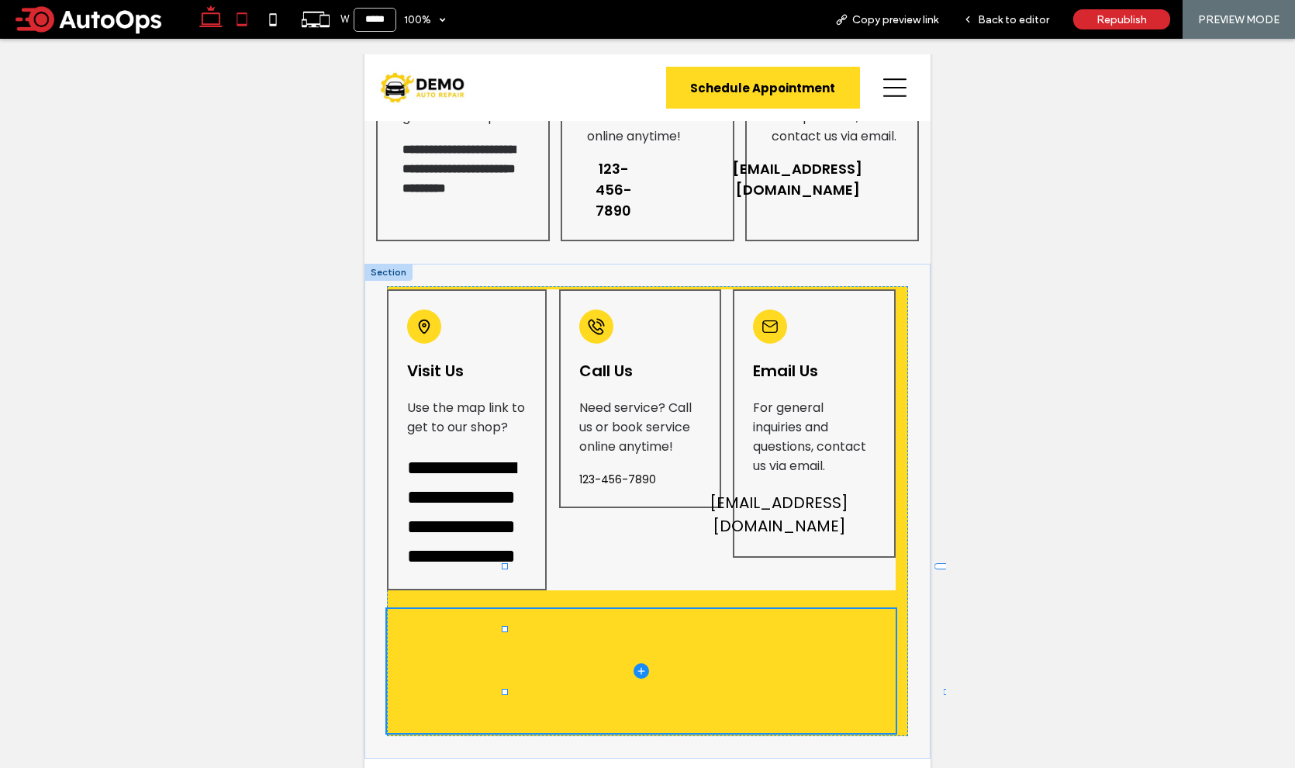
click at [214, 17] on icon at bounding box center [210, 19] width 31 height 31
type input "******"
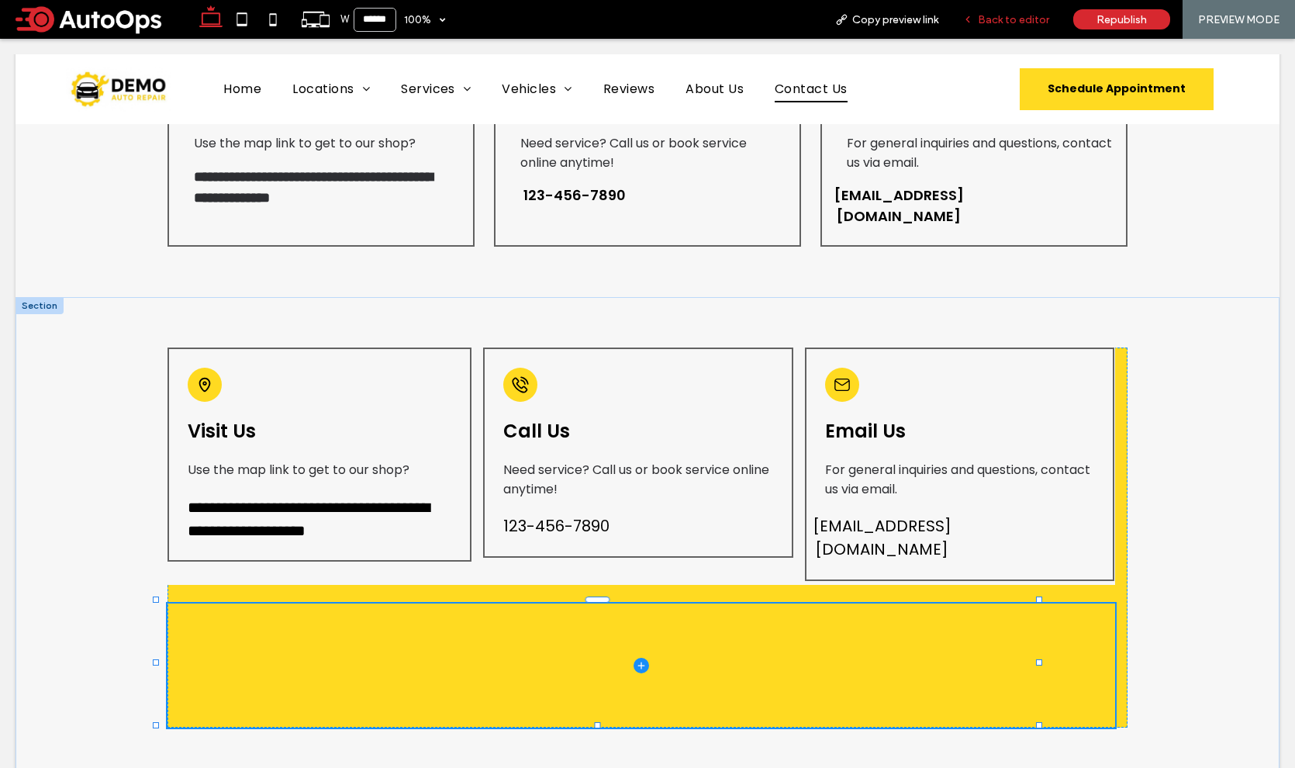
click at [1027, 21] on span "Back to editor" at bounding box center [1013, 19] width 71 height 13
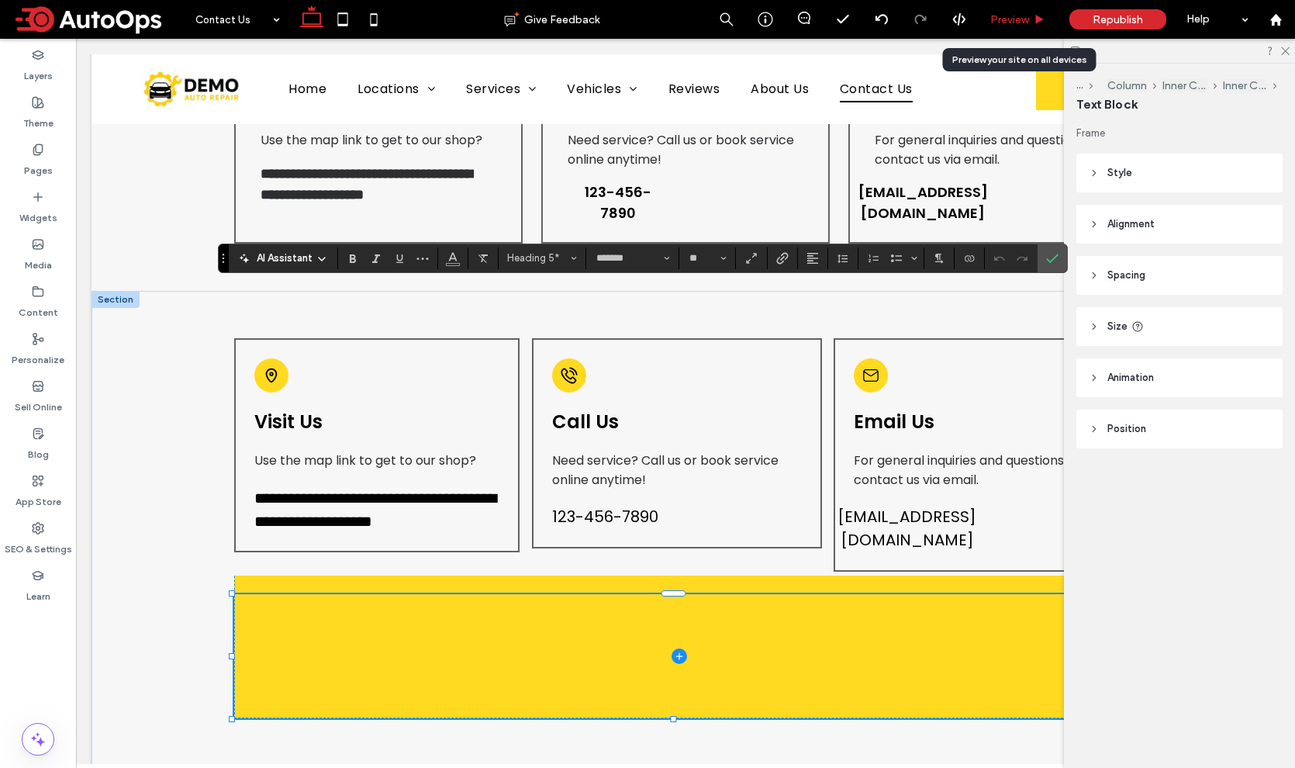
click at [1008, 19] on span "Preview" at bounding box center [1009, 19] width 39 height 13
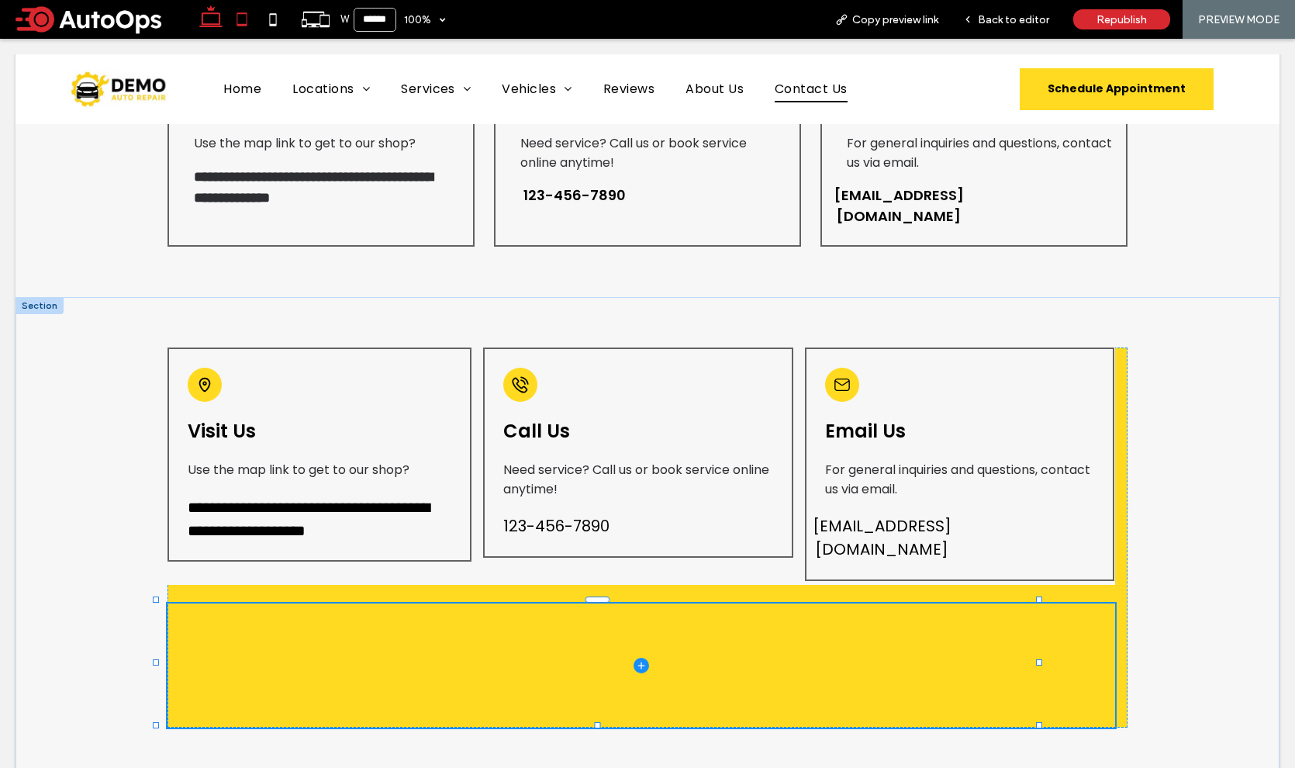
click at [240, 21] on icon at bounding box center [241, 19] width 31 height 31
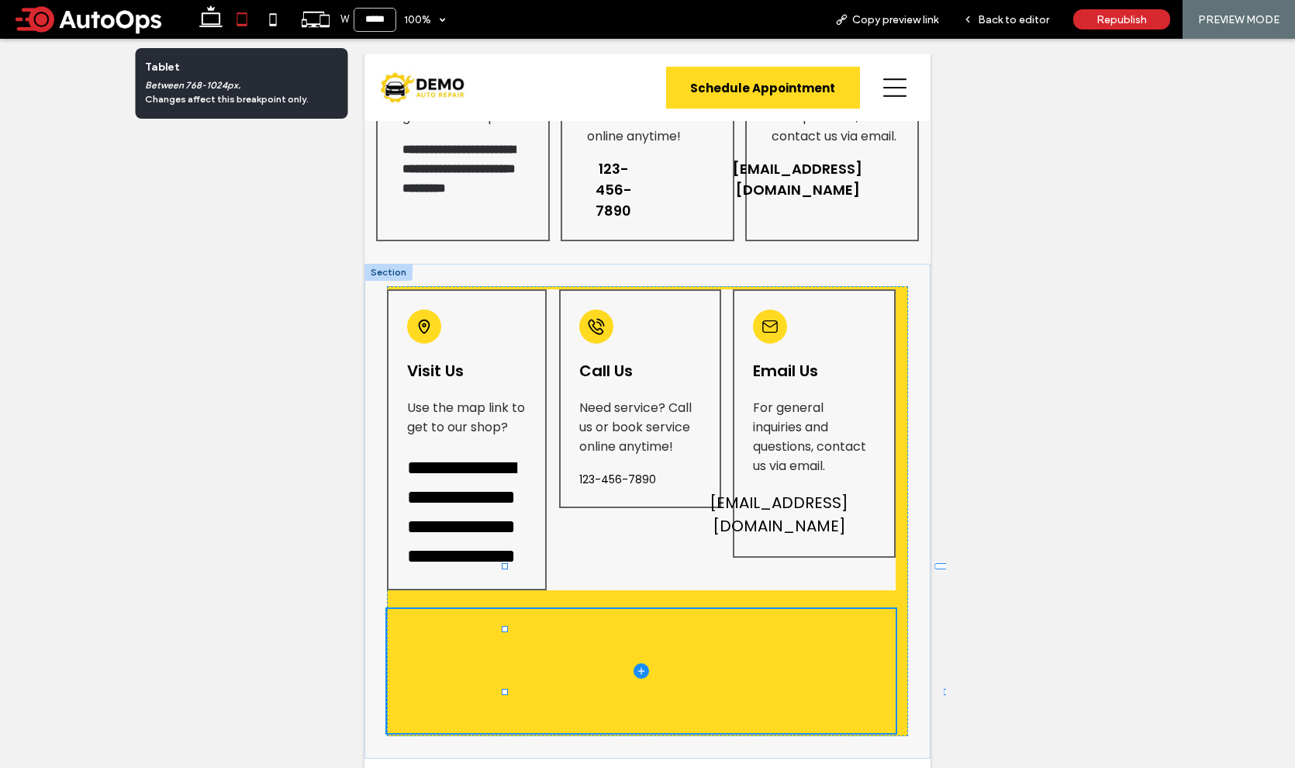
type input "*****"
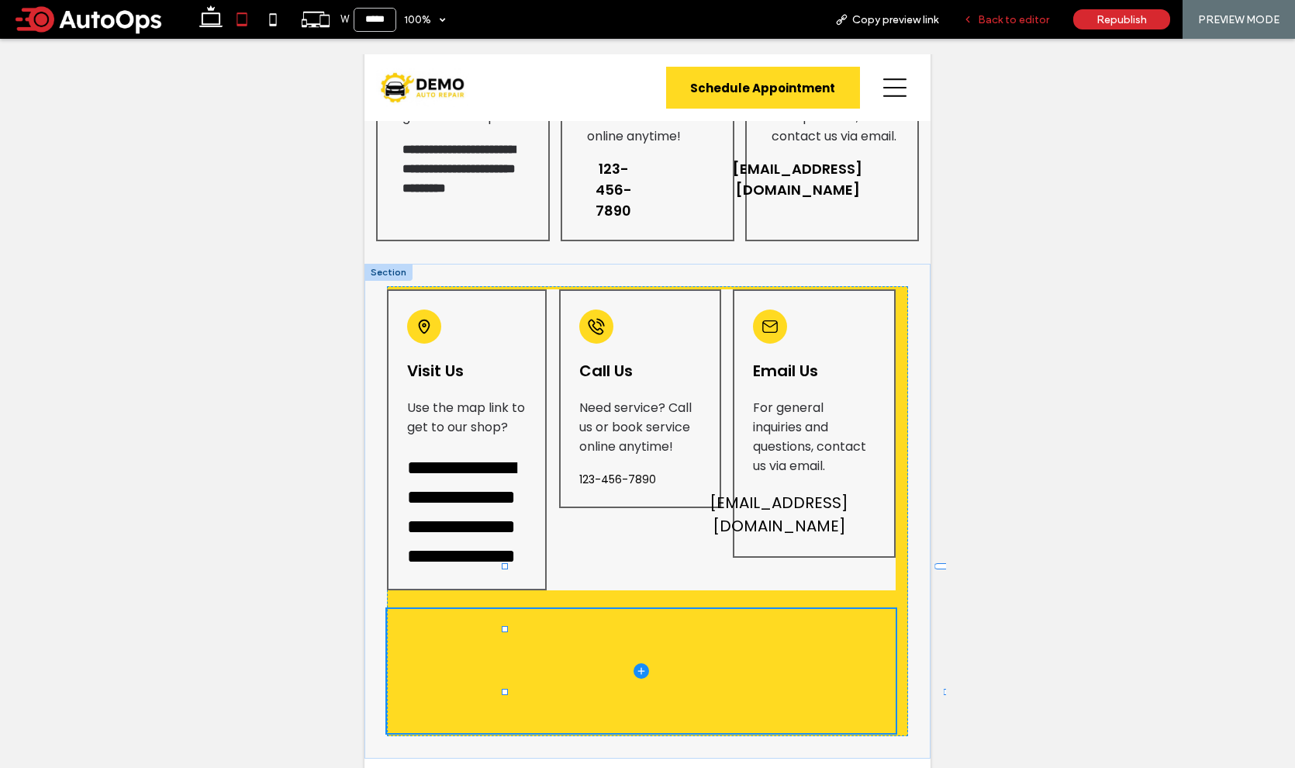
click at [1010, 21] on span "Back to editor" at bounding box center [1013, 19] width 71 height 13
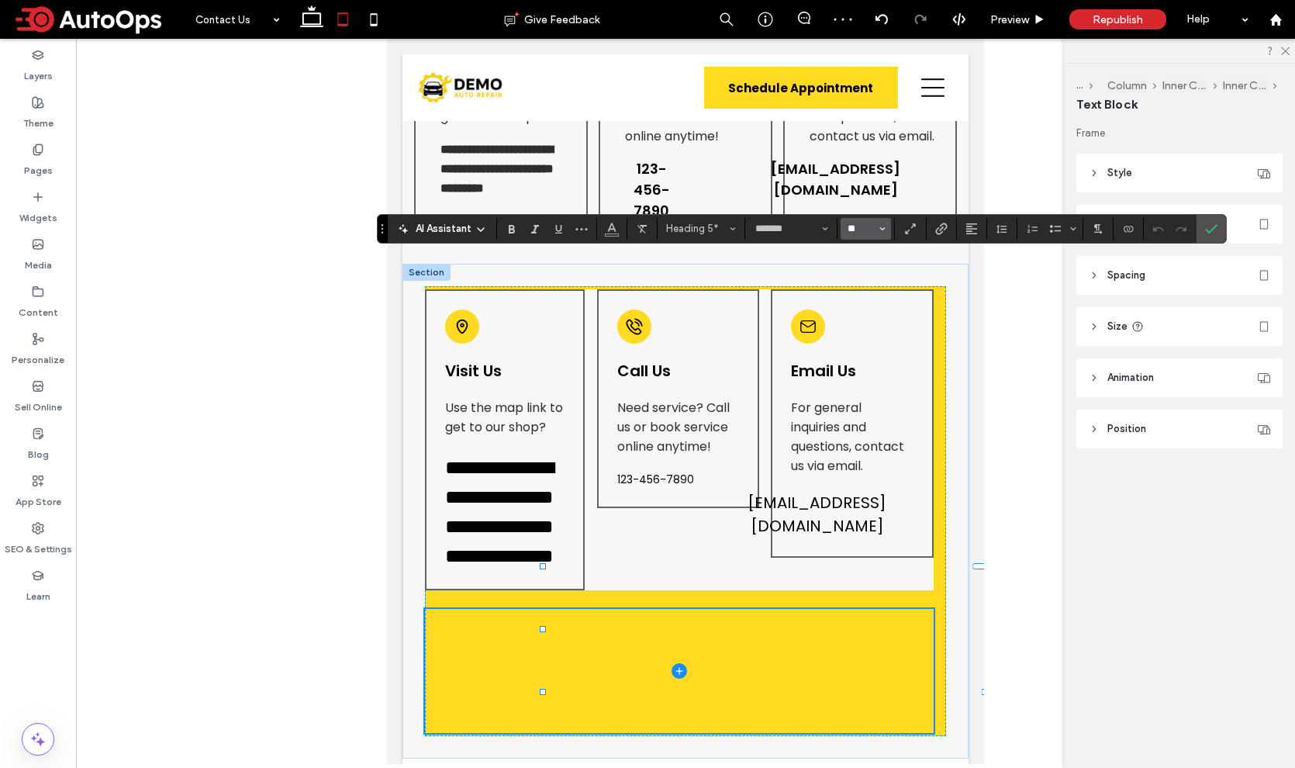
click at [852, 234] on input "**" at bounding box center [861, 229] width 30 height 12
type input "**"
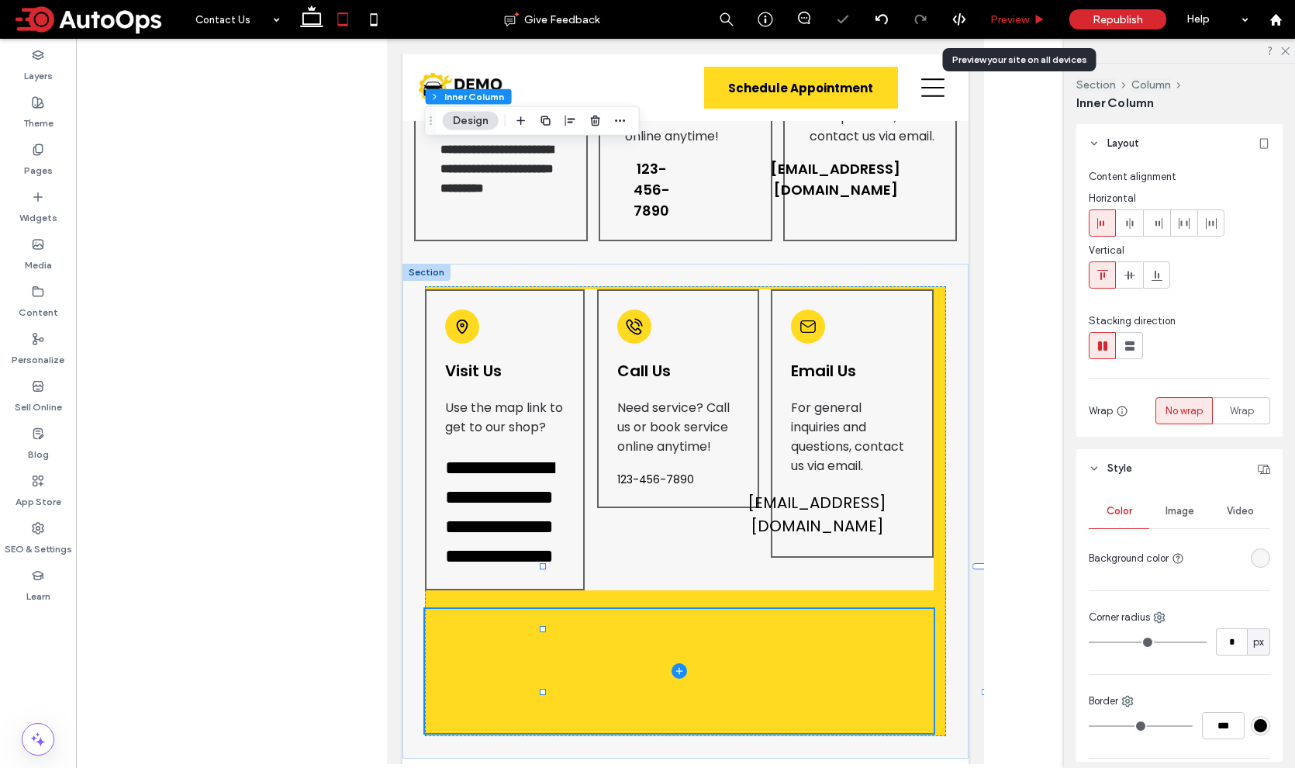
click at [1005, 19] on span "Preview" at bounding box center [1009, 19] width 39 height 13
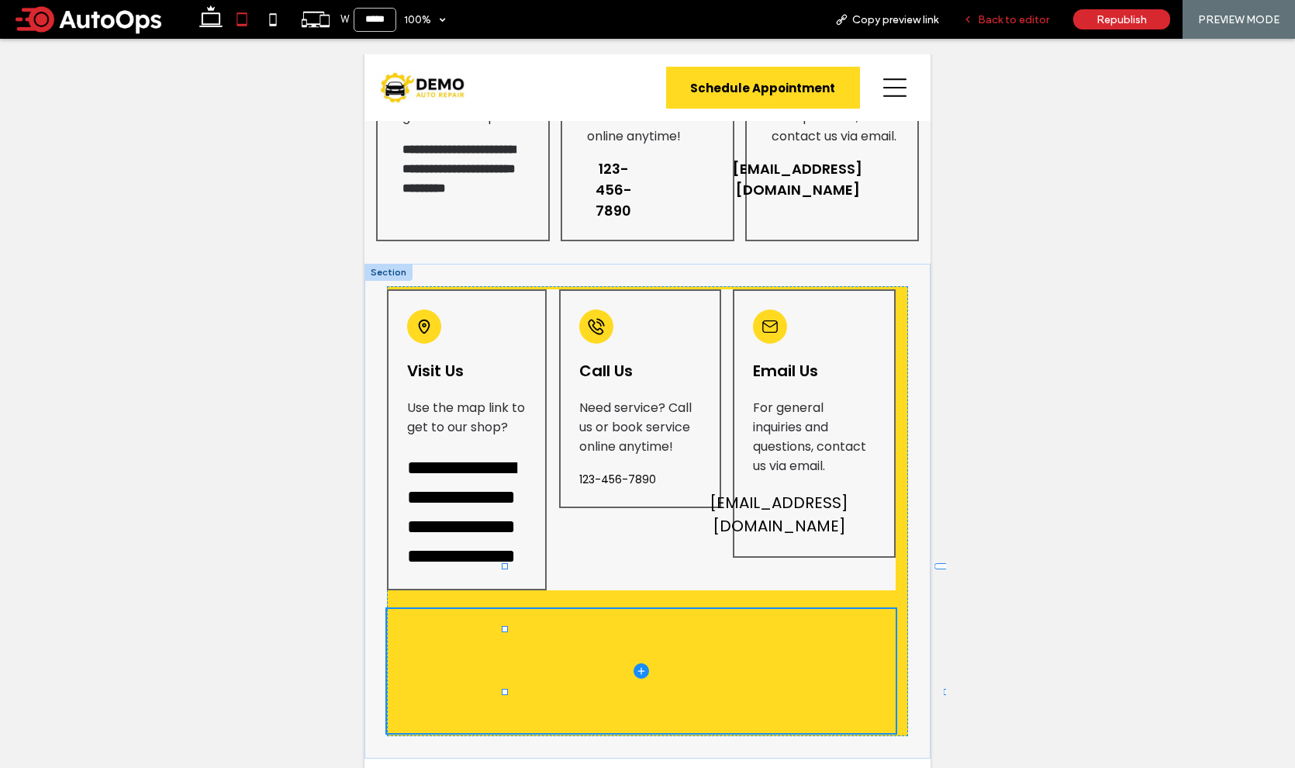
click at [1020, 20] on span "Back to editor" at bounding box center [1013, 19] width 71 height 13
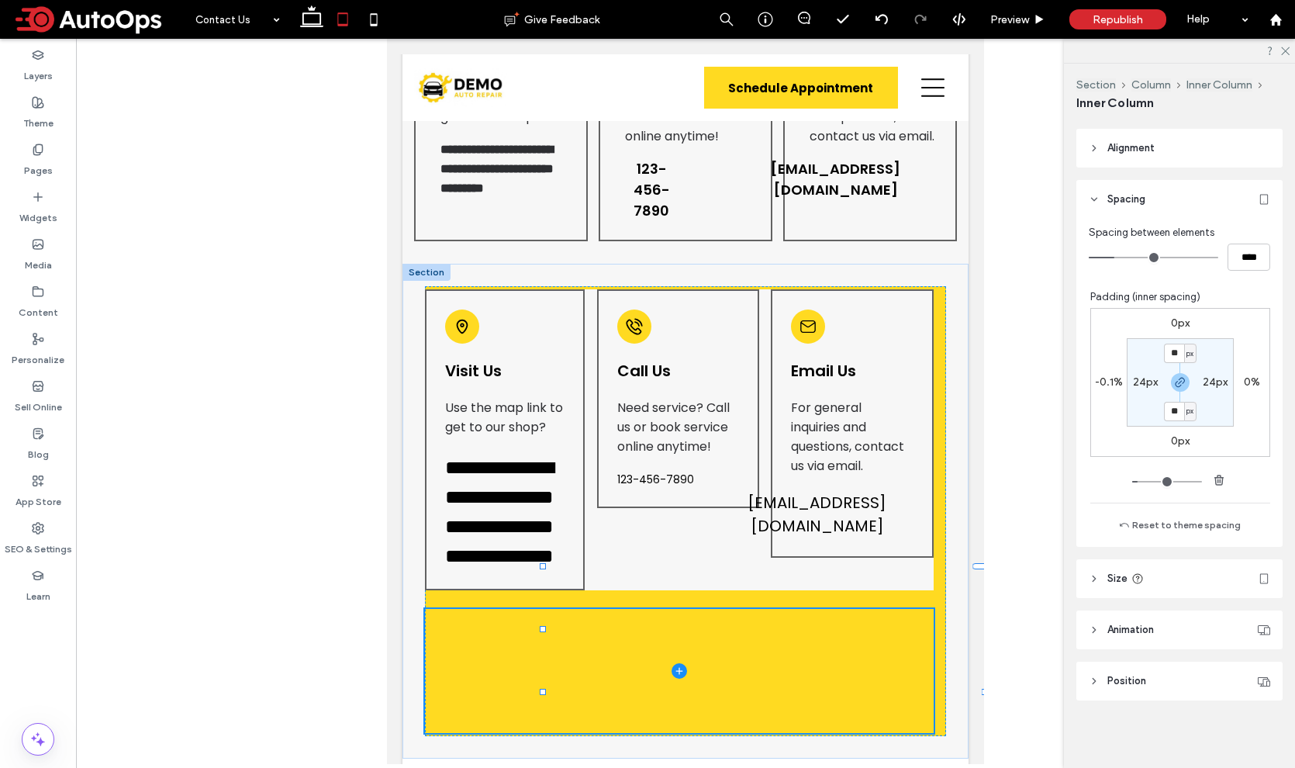
scroll to position [636, 0]
type input "***"
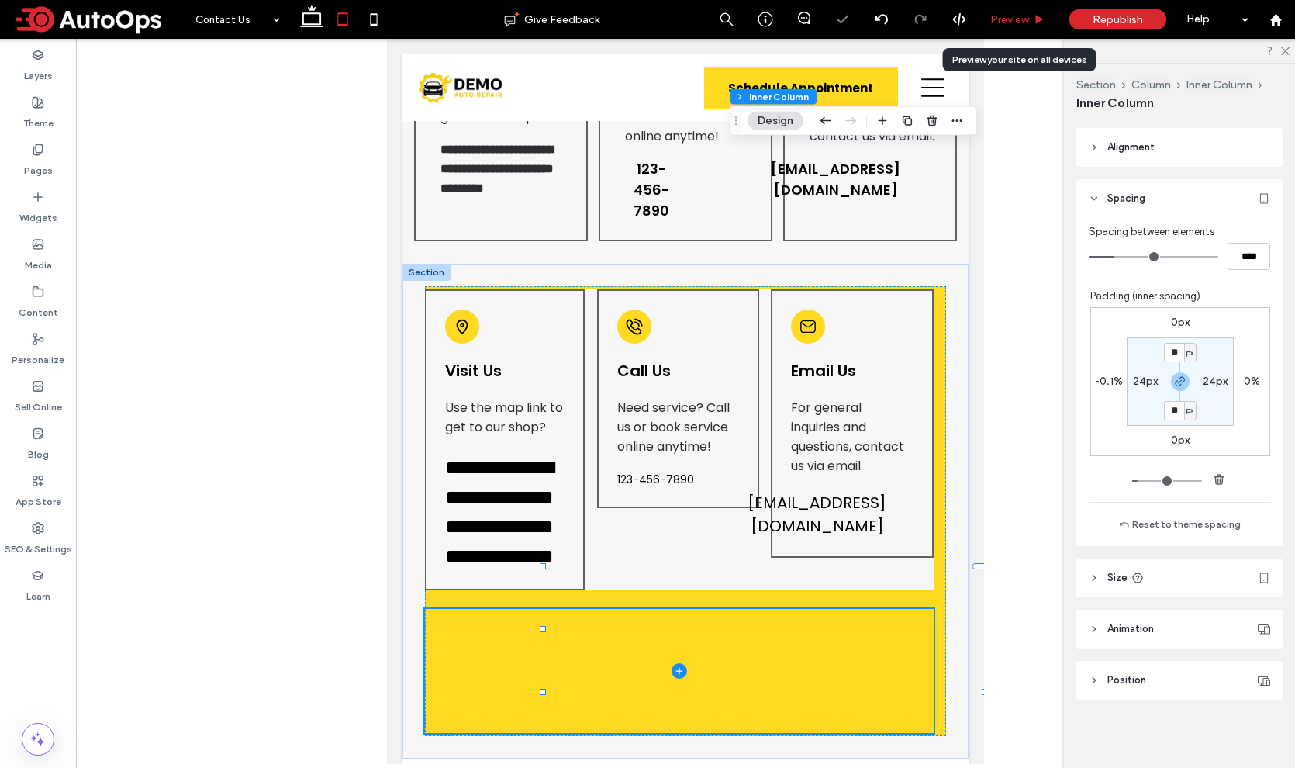
click at [1020, 15] on span "Preview" at bounding box center [1009, 19] width 39 height 13
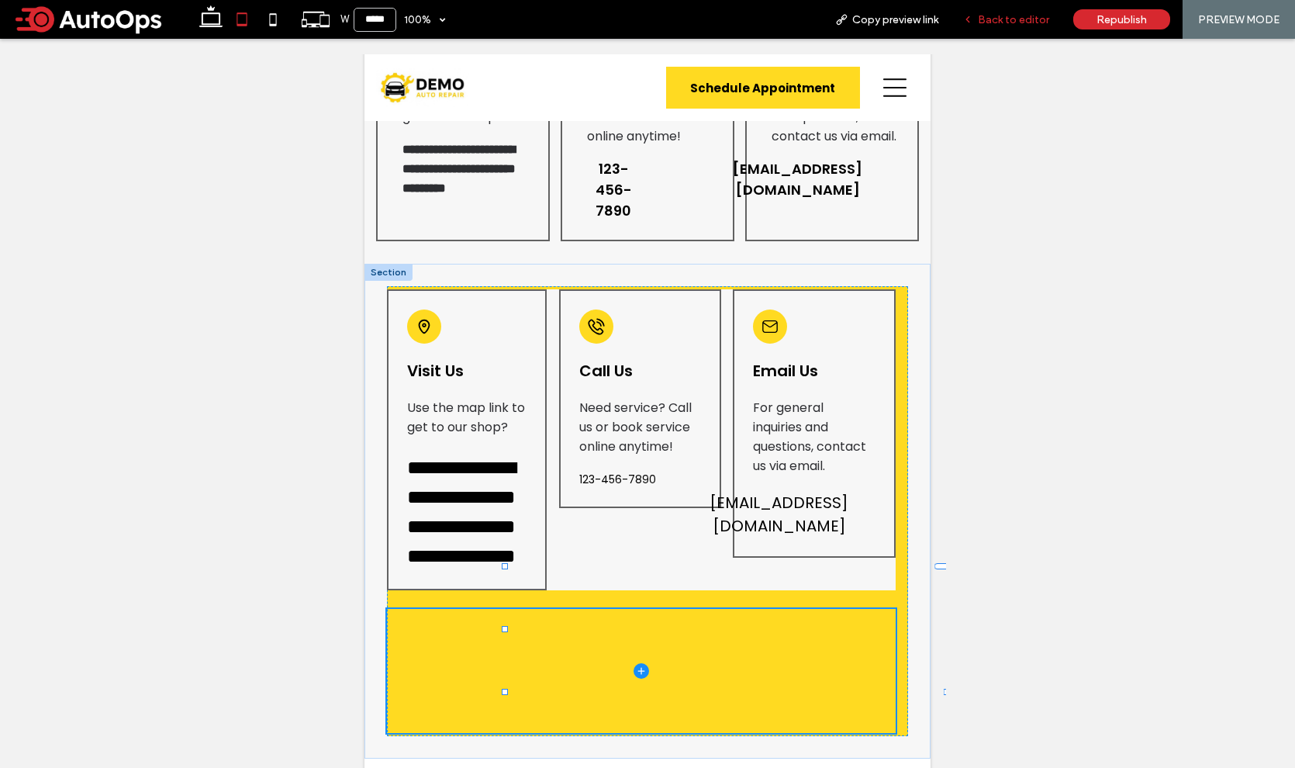
click at [1016, 22] on span "Back to editor" at bounding box center [1013, 19] width 71 height 13
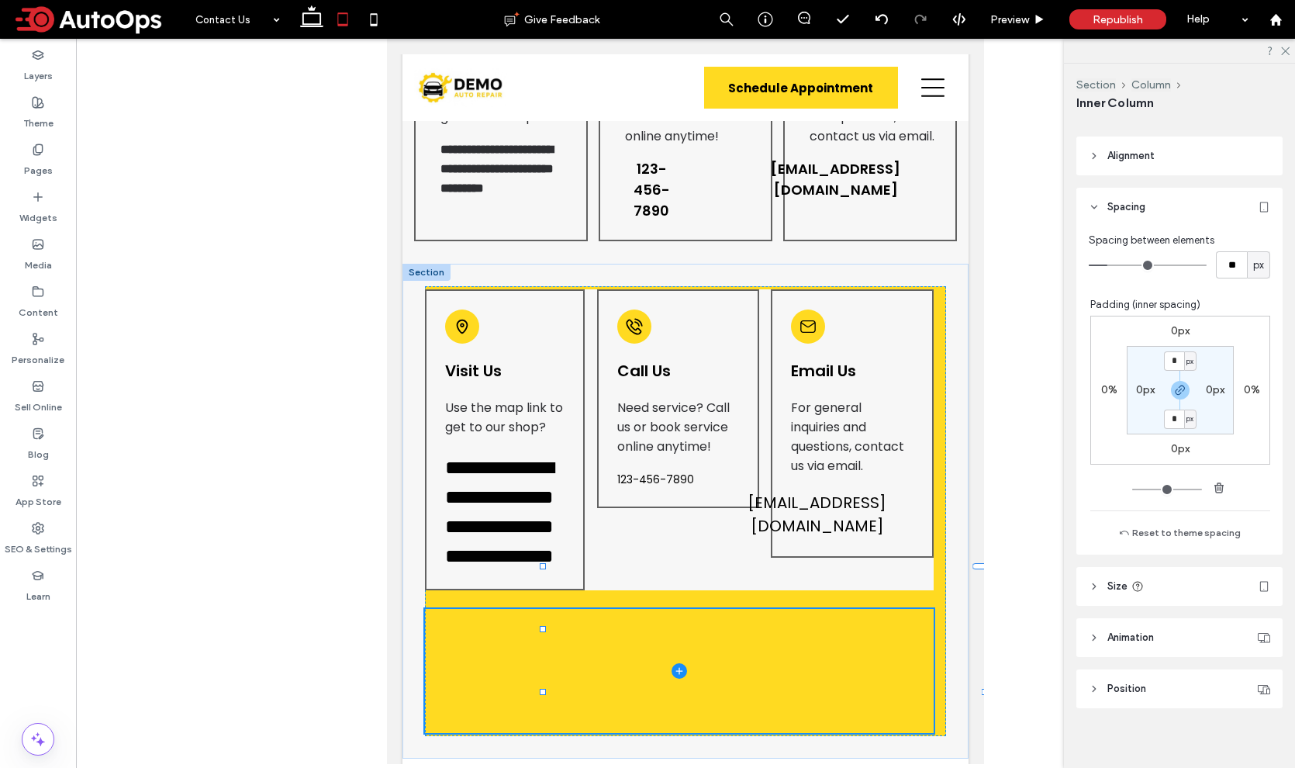
type input "***"
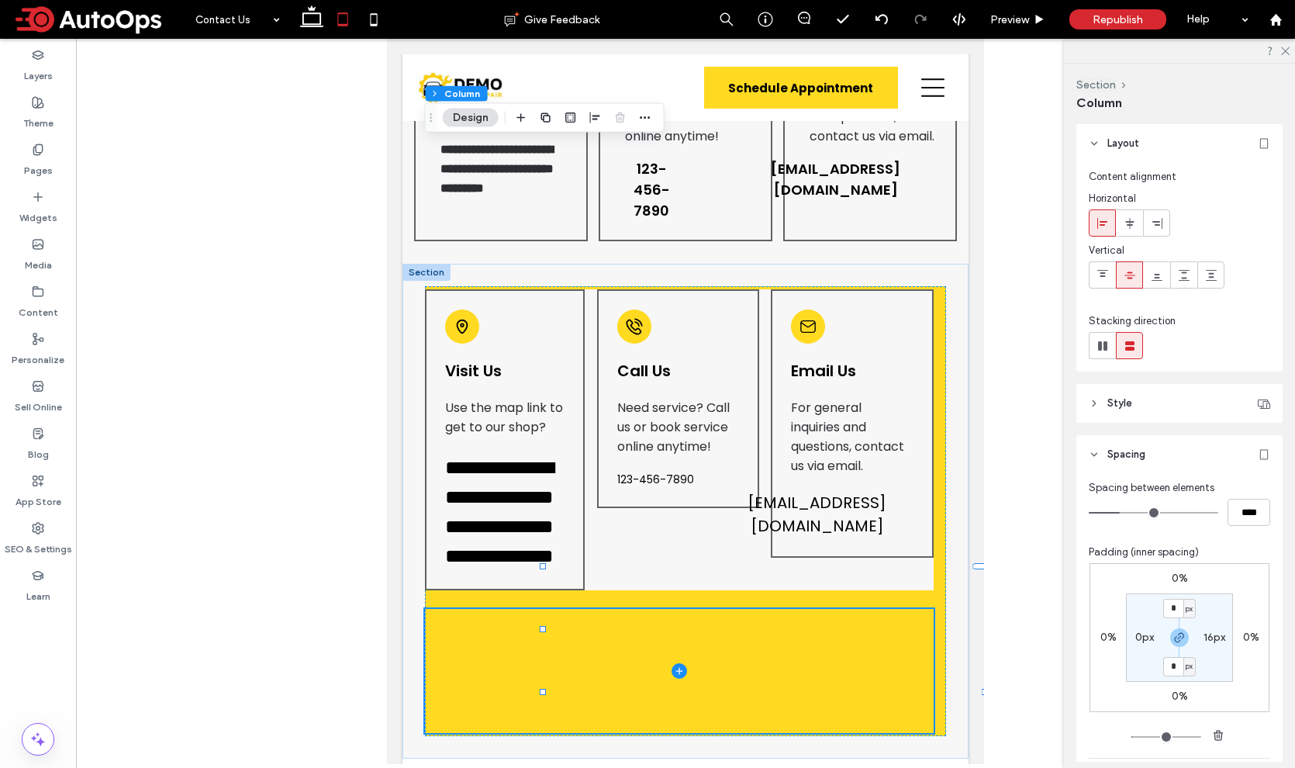
click at [1206, 630] on div "16px" at bounding box center [1214, 637] width 22 height 14
click at [1203, 637] on label "16px" at bounding box center [1214, 636] width 22 height 13
type input "**"
click at [1206, 637] on input "**" at bounding box center [1208, 636] width 20 height 19
type input "*"
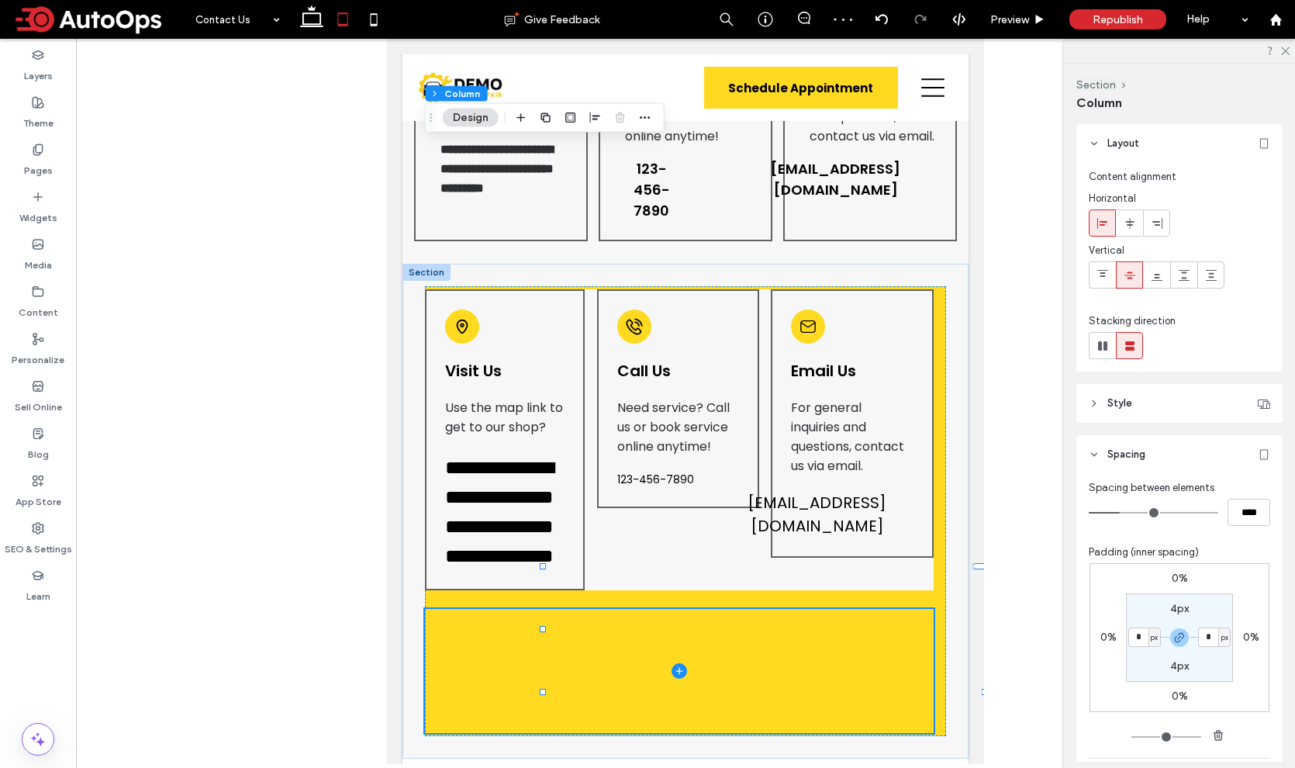
click at [1175, 603] on label "4px" at bounding box center [1179, 608] width 19 height 13
type input "*"
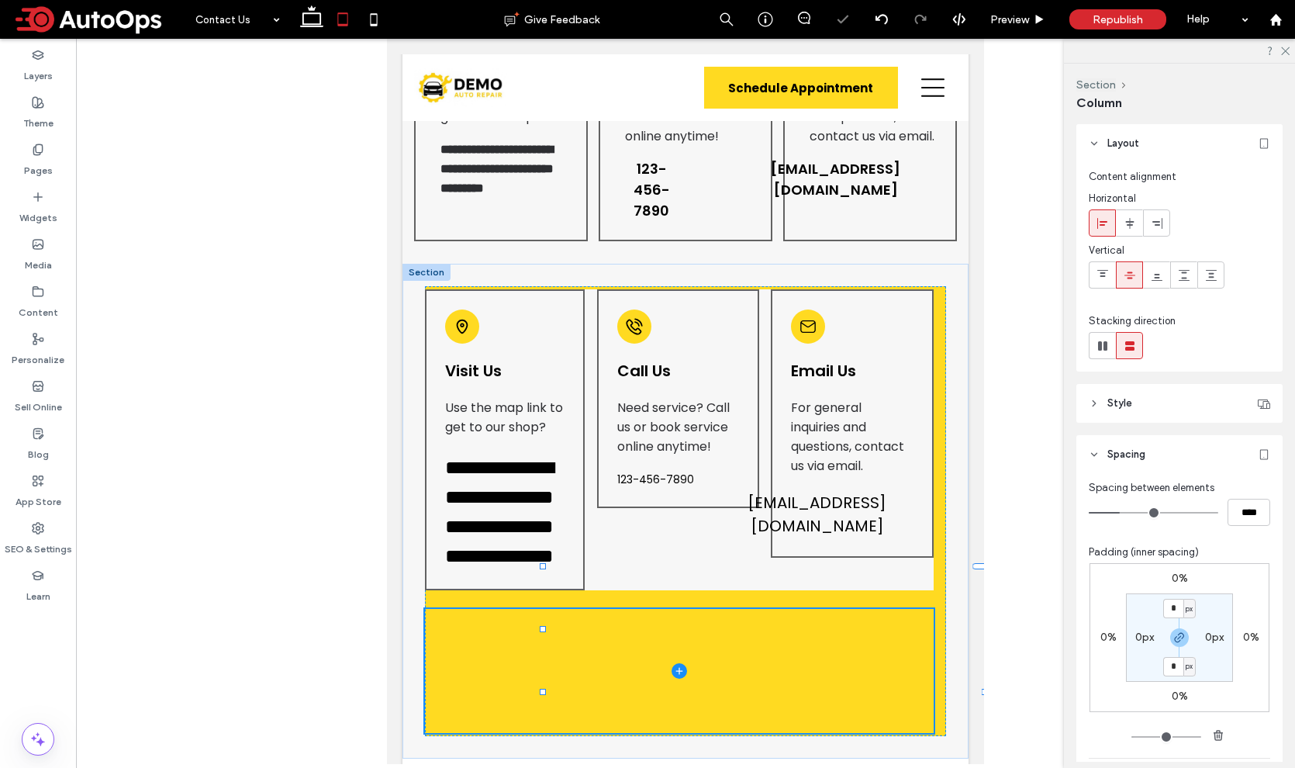
type input "***"
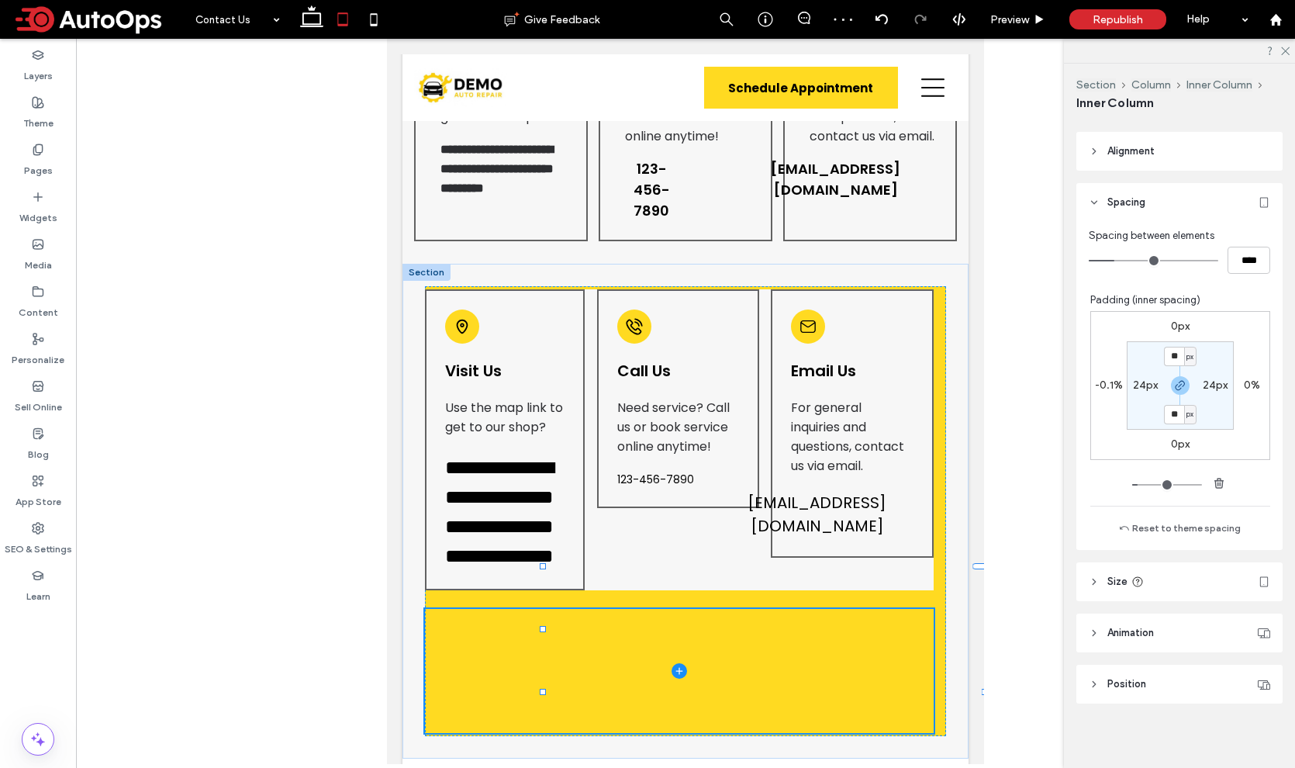
scroll to position [636, 0]
type input "***"
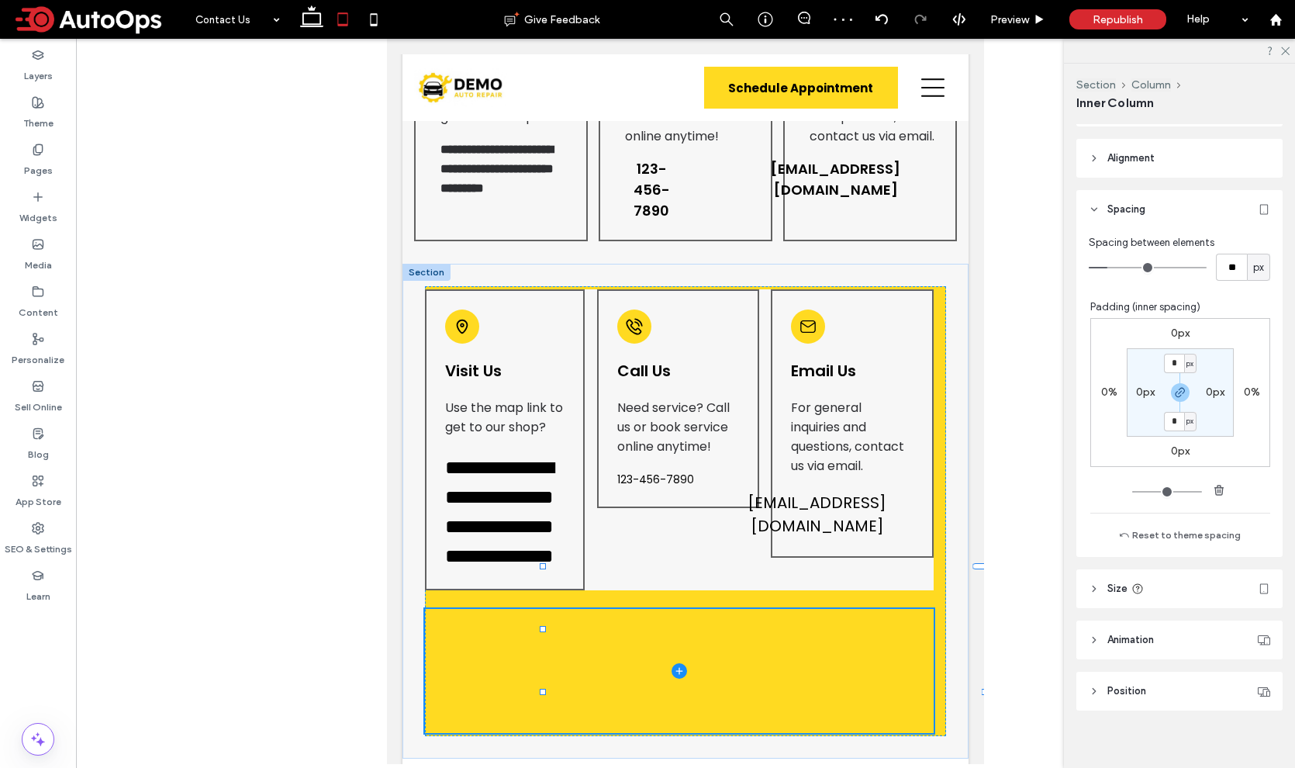
type input "***"
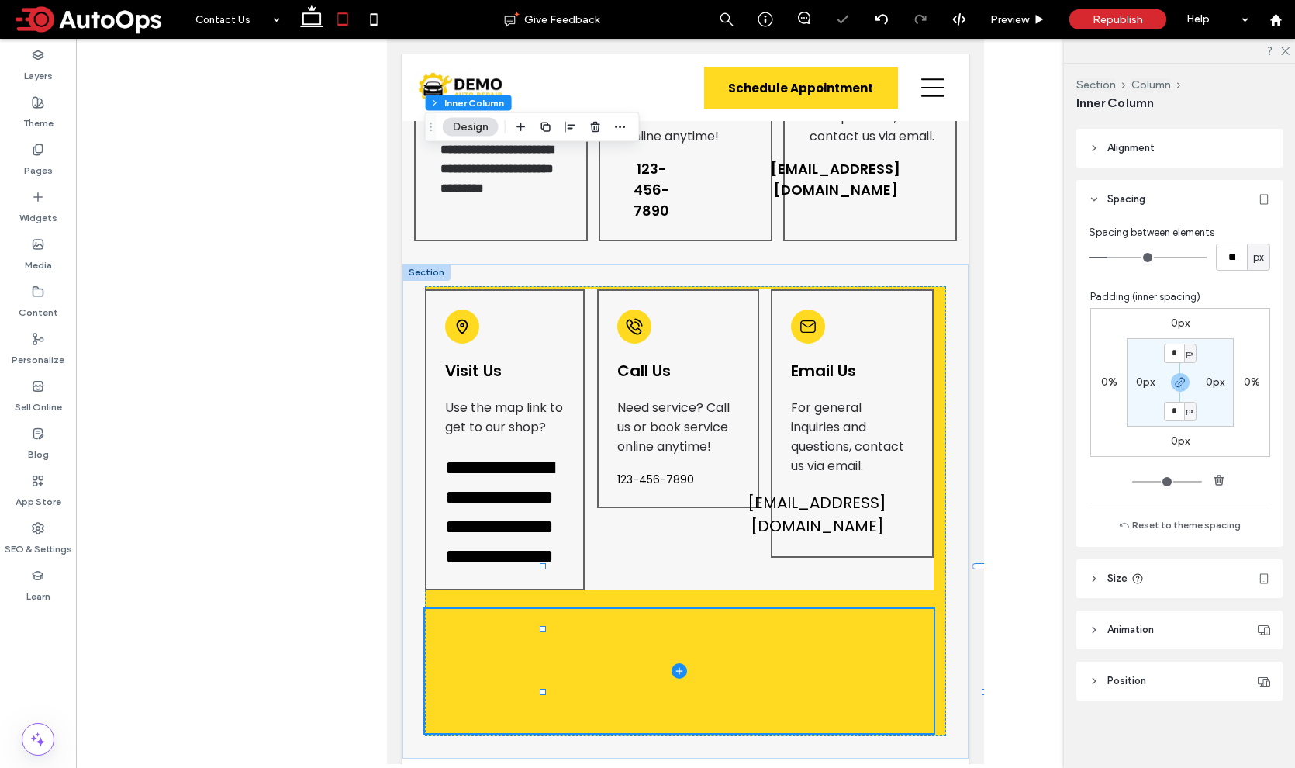
scroll to position [701, 0]
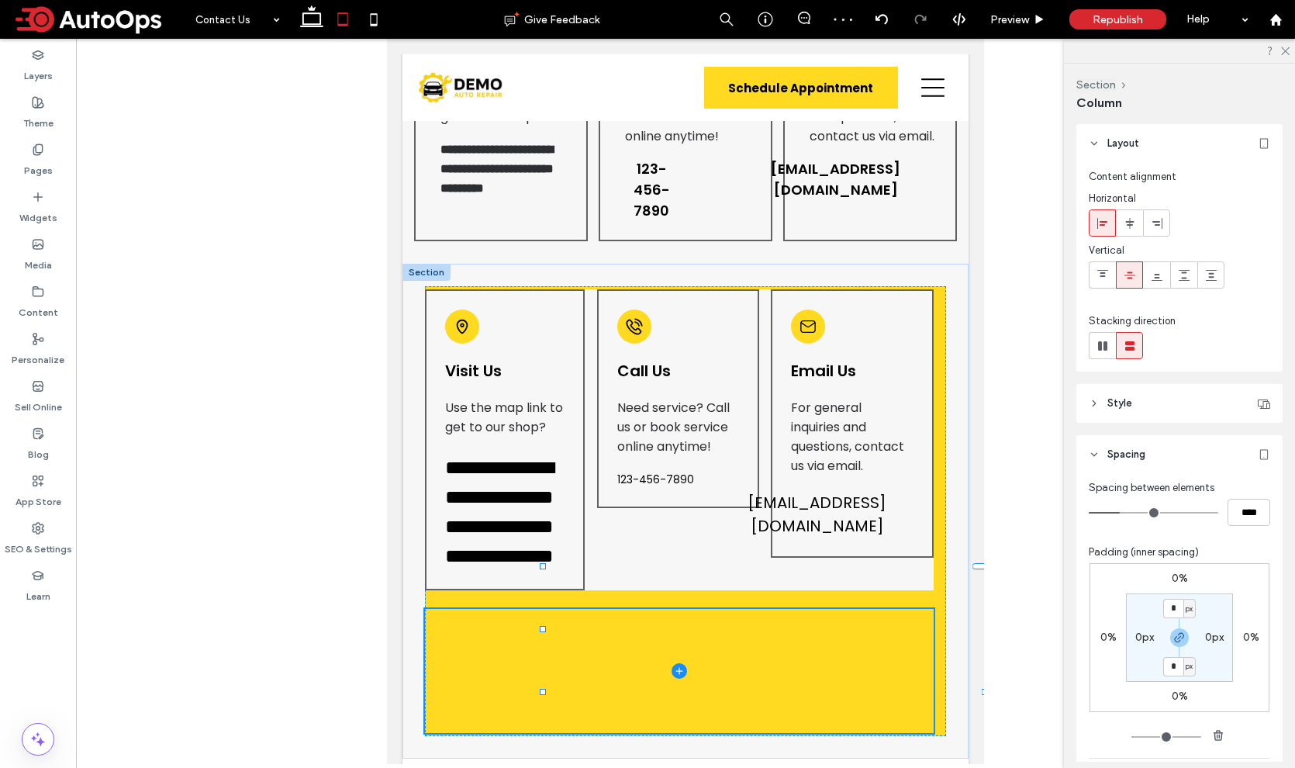
type input "***"
click at [1016, 19] on span "Preview" at bounding box center [1009, 19] width 39 height 13
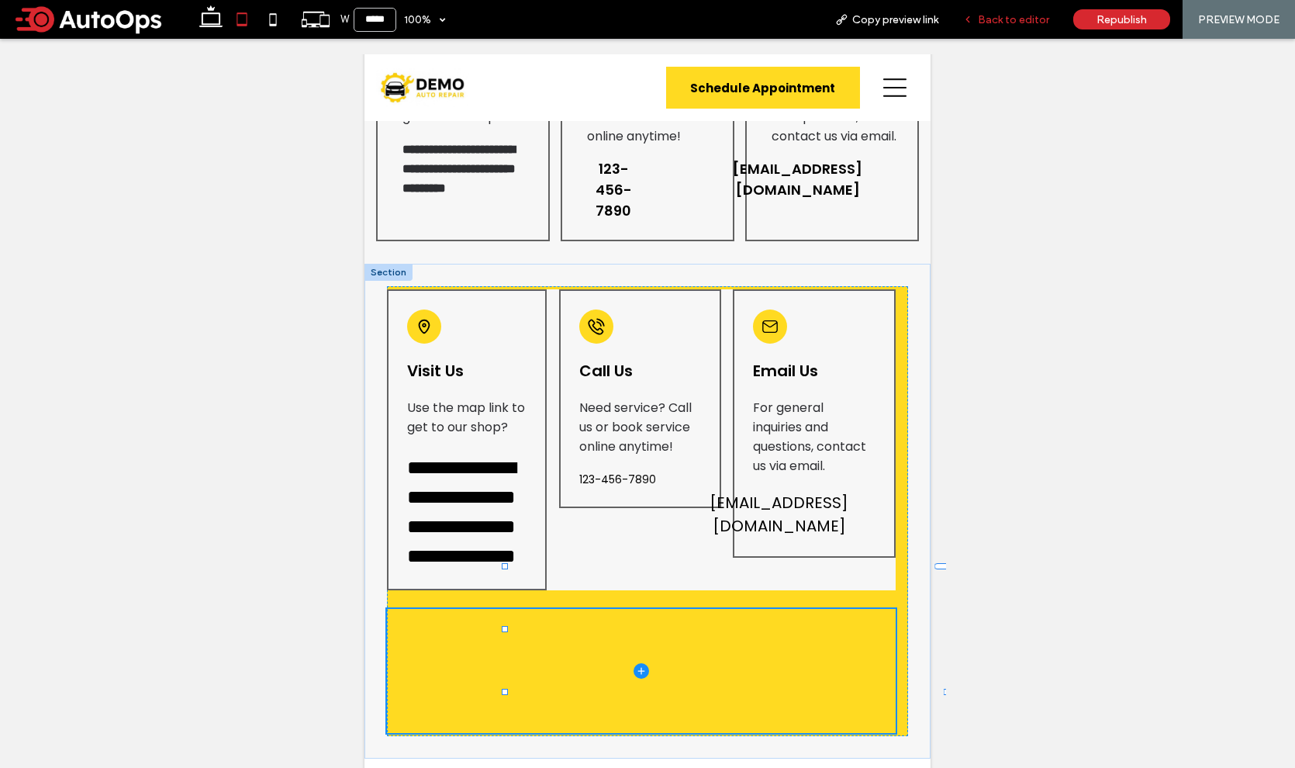
click at [1040, 13] on span "Back to editor" at bounding box center [1013, 19] width 71 height 13
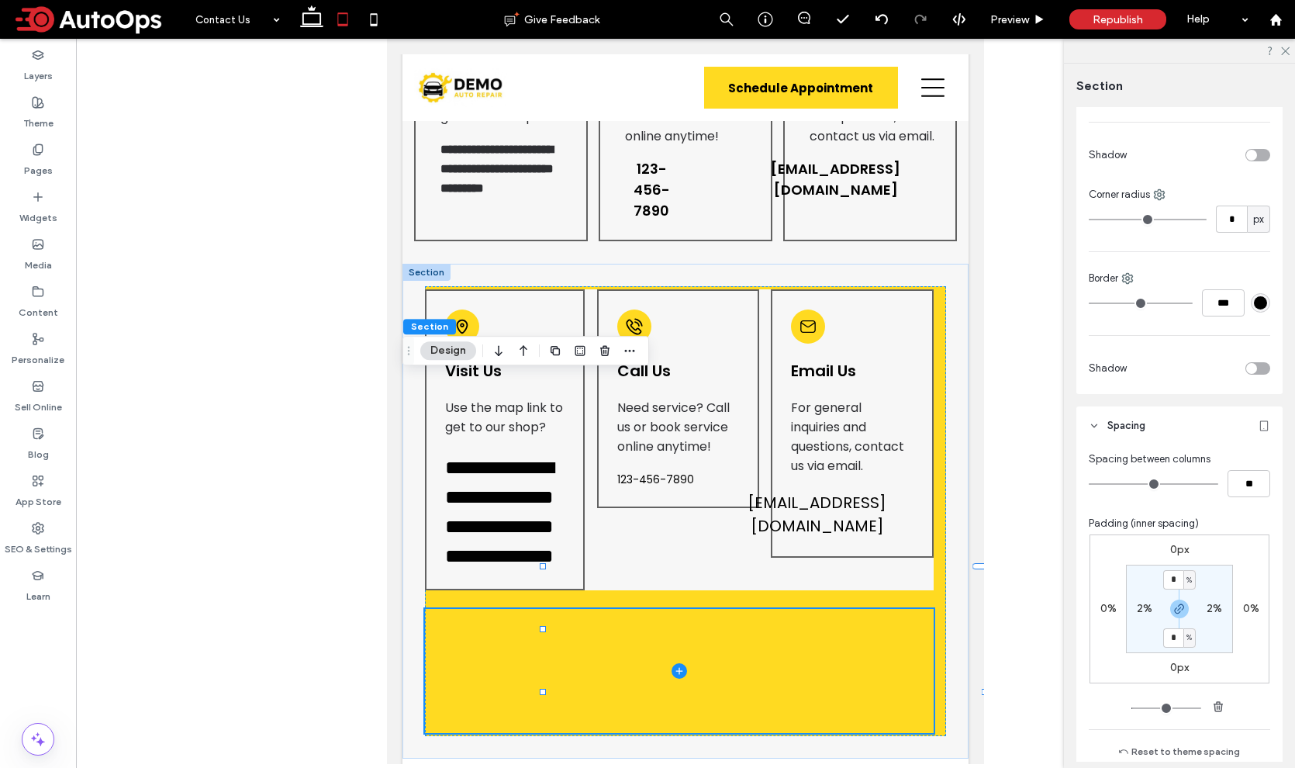
scroll to position [512, 0]
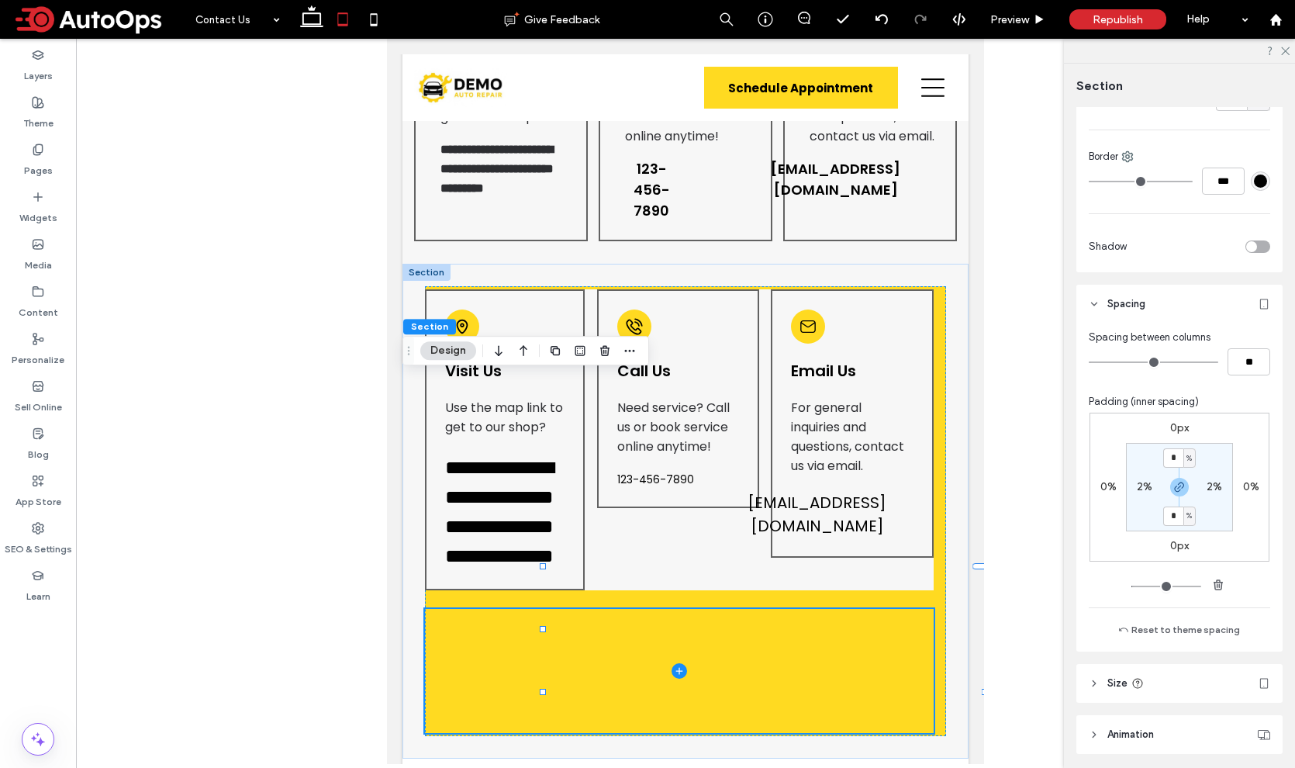
click at [1137, 492] on label "2%" at bounding box center [1145, 486] width 16 height 13
type input "*"
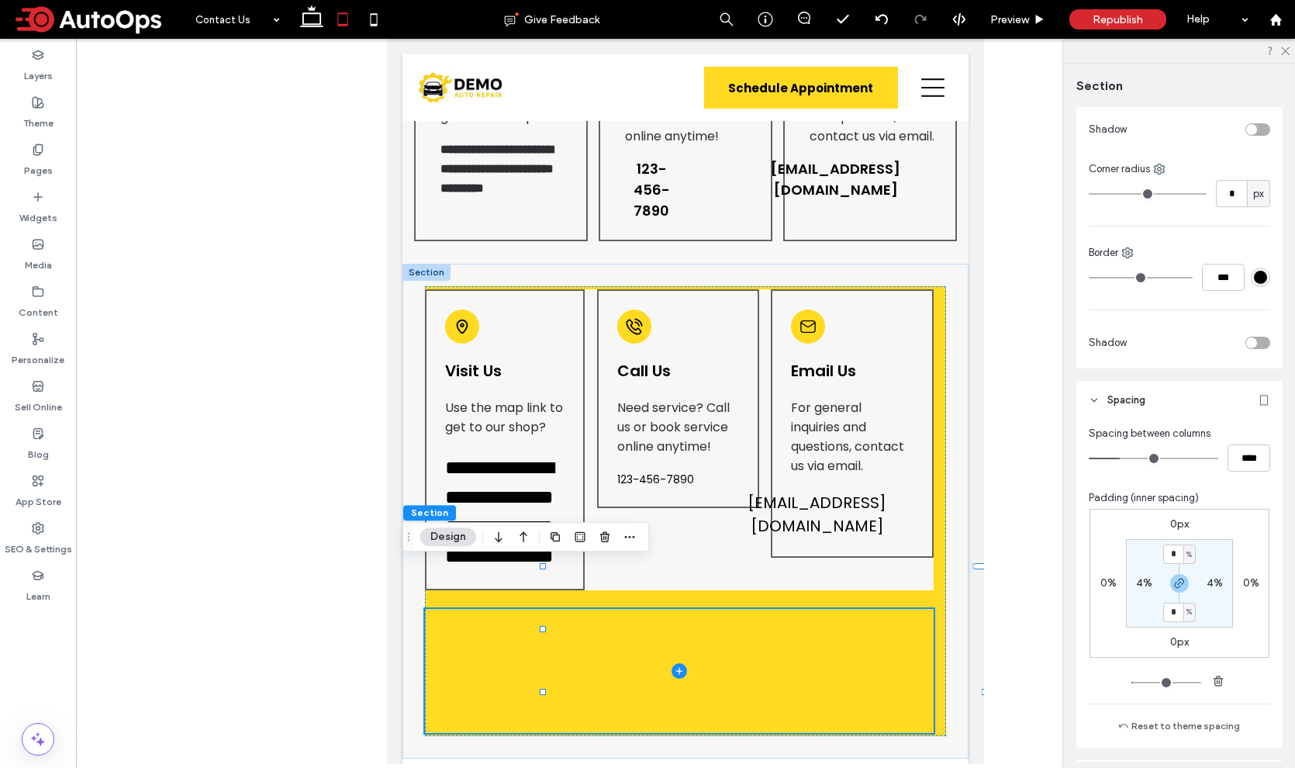
scroll to position [420, 0]
click at [1173, 552] on input "*" at bounding box center [1173, 549] width 20 height 19
type input "*"
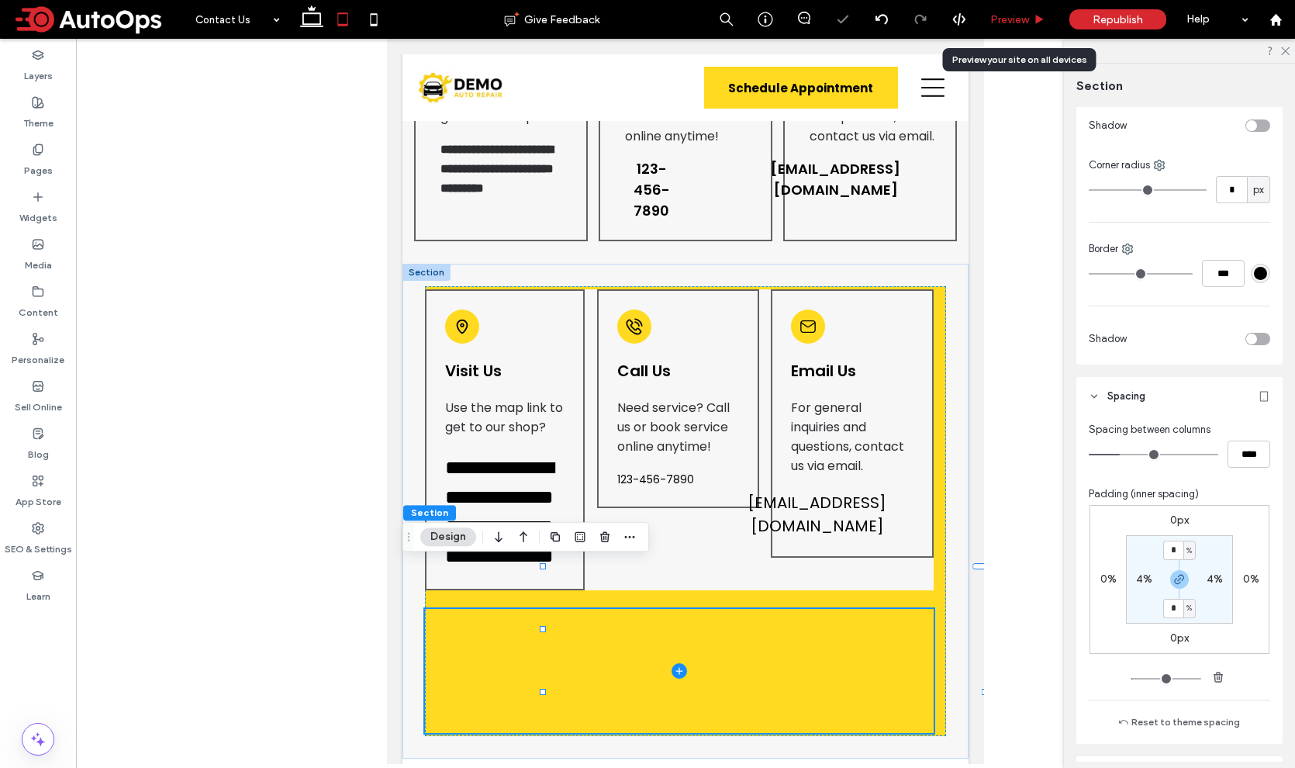
click at [1009, 21] on span "Preview" at bounding box center [1009, 19] width 39 height 13
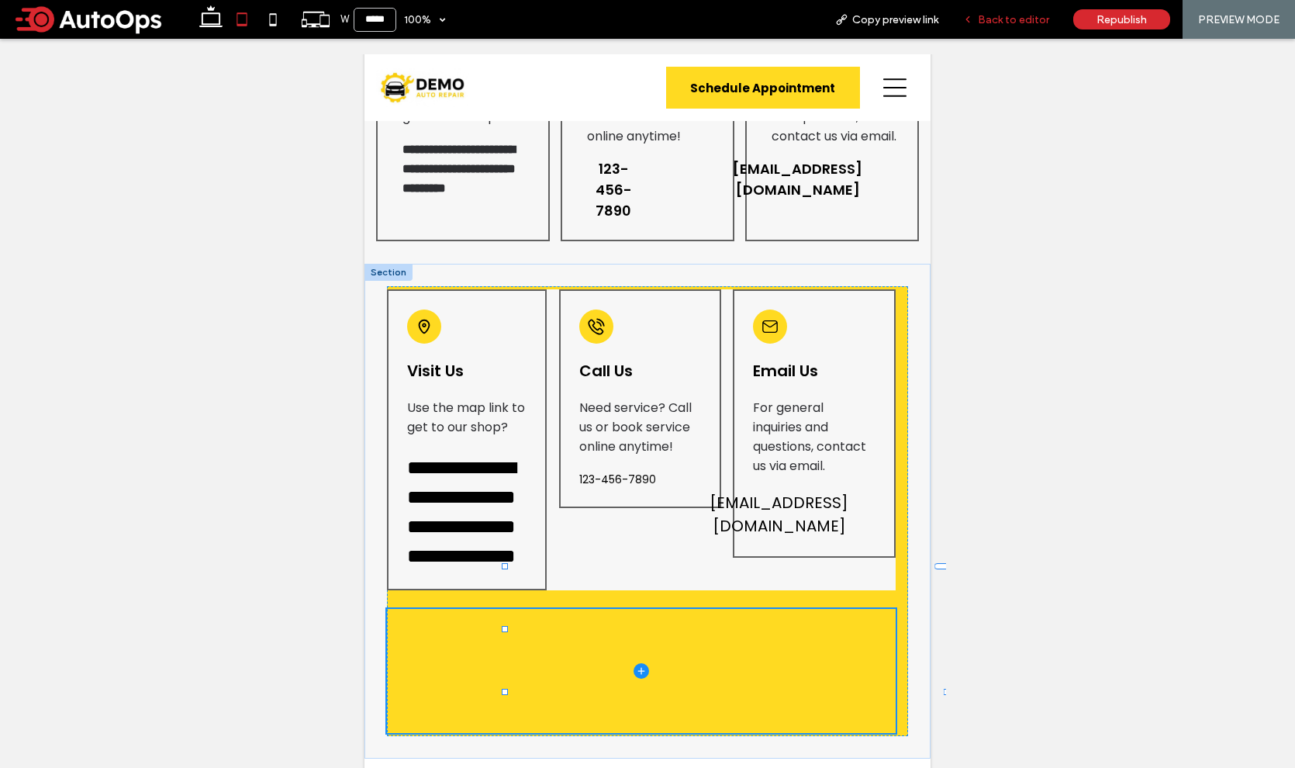
click at [1002, 17] on span "Back to editor" at bounding box center [1013, 19] width 71 height 13
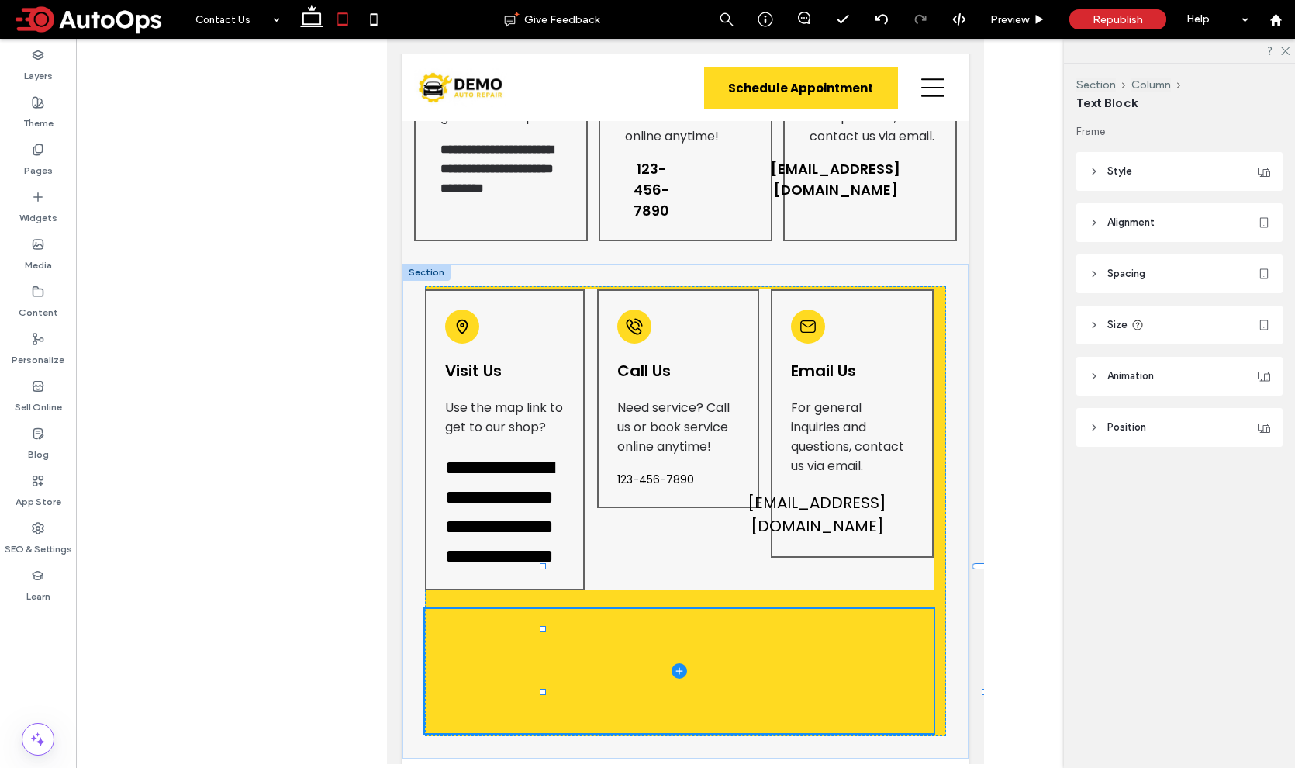
type input "***"
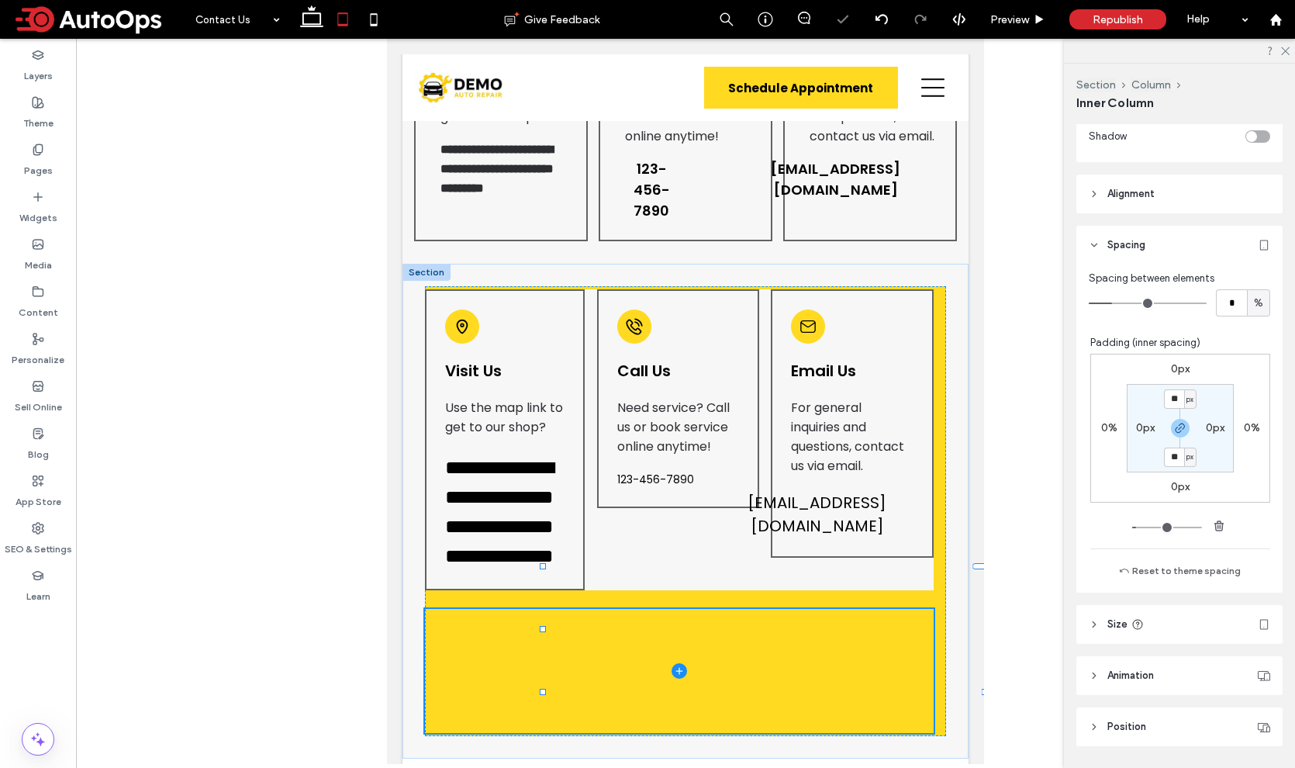
type input "***"
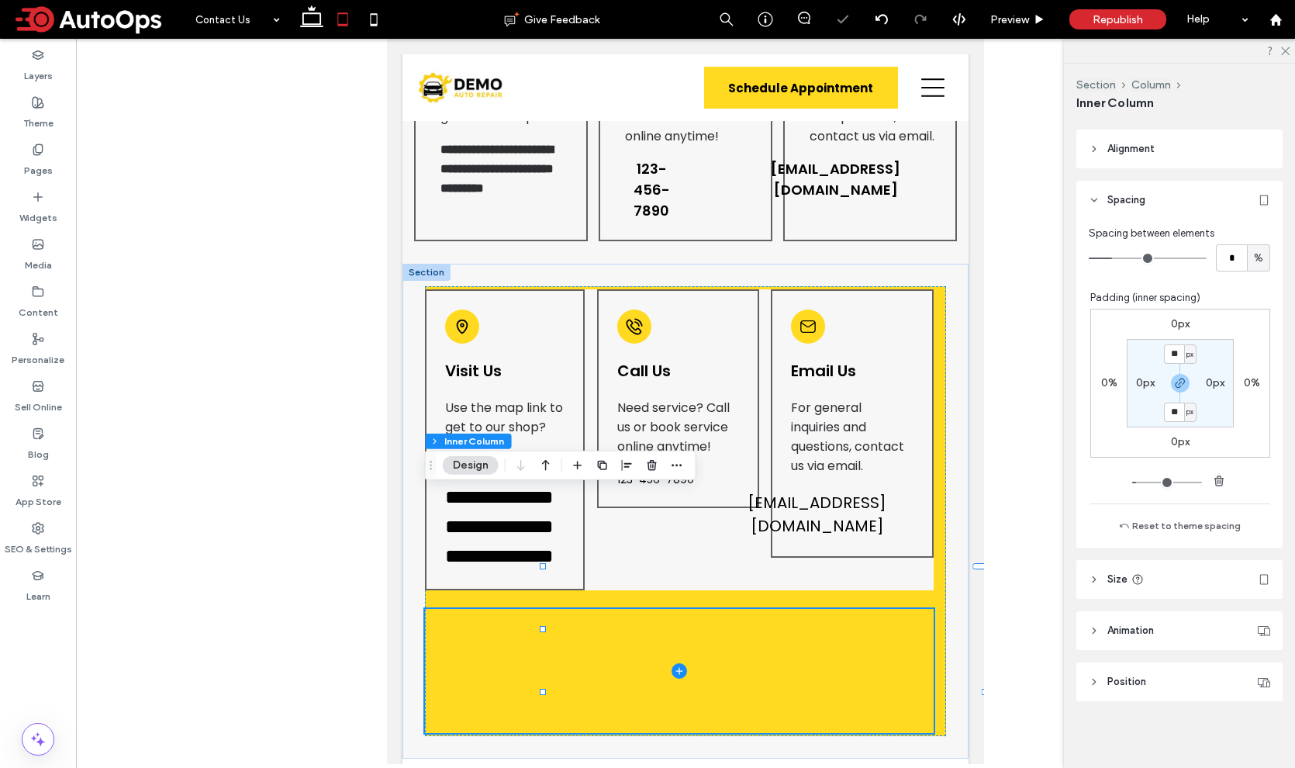
scroll to position [701, 0]
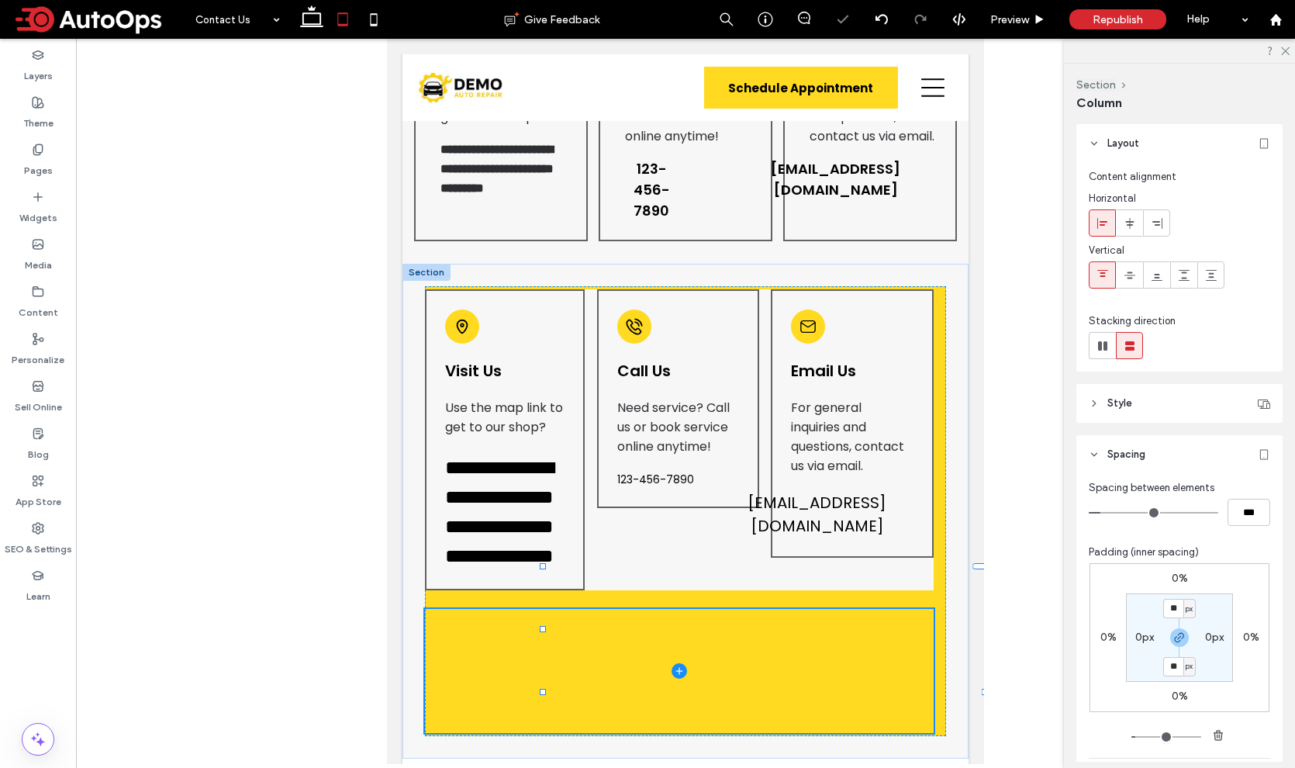
type input "***"
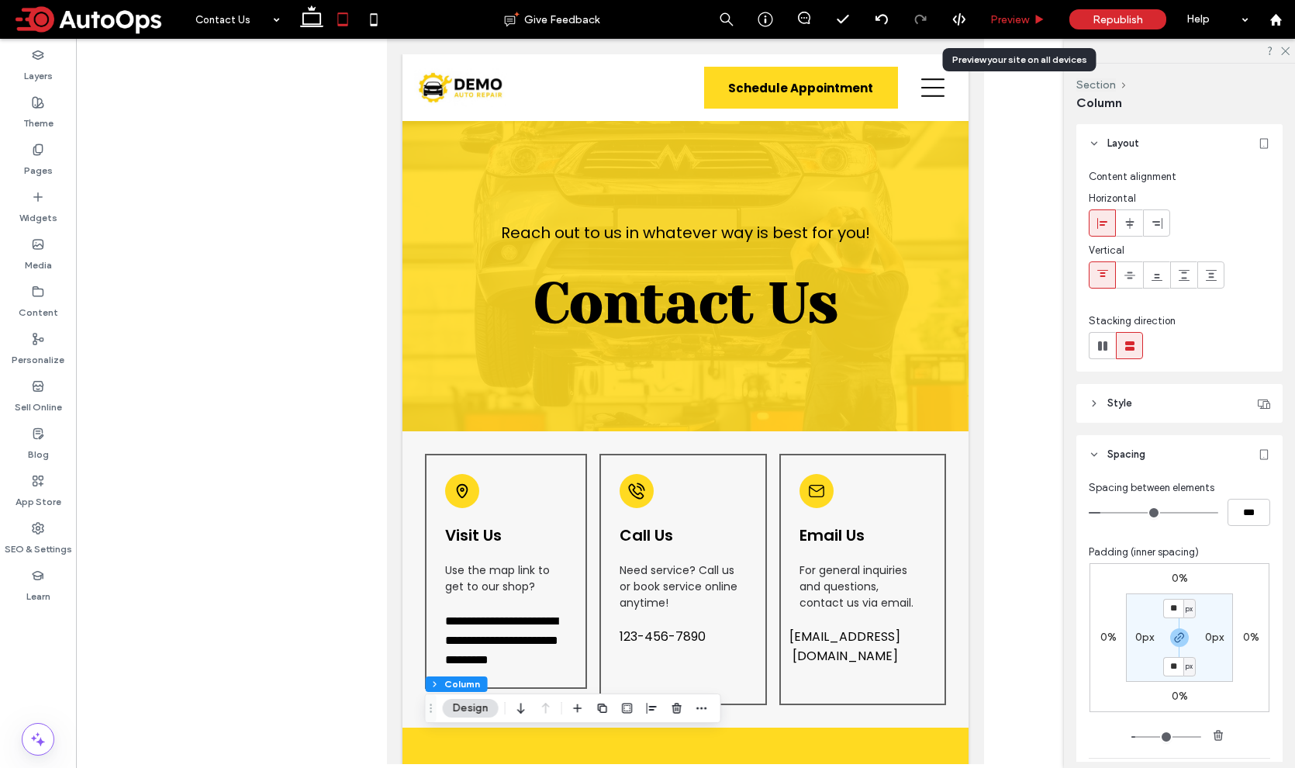
click at [1024, 17] on span "Preview" at bounding box center [1009, 19] width 39 height 13
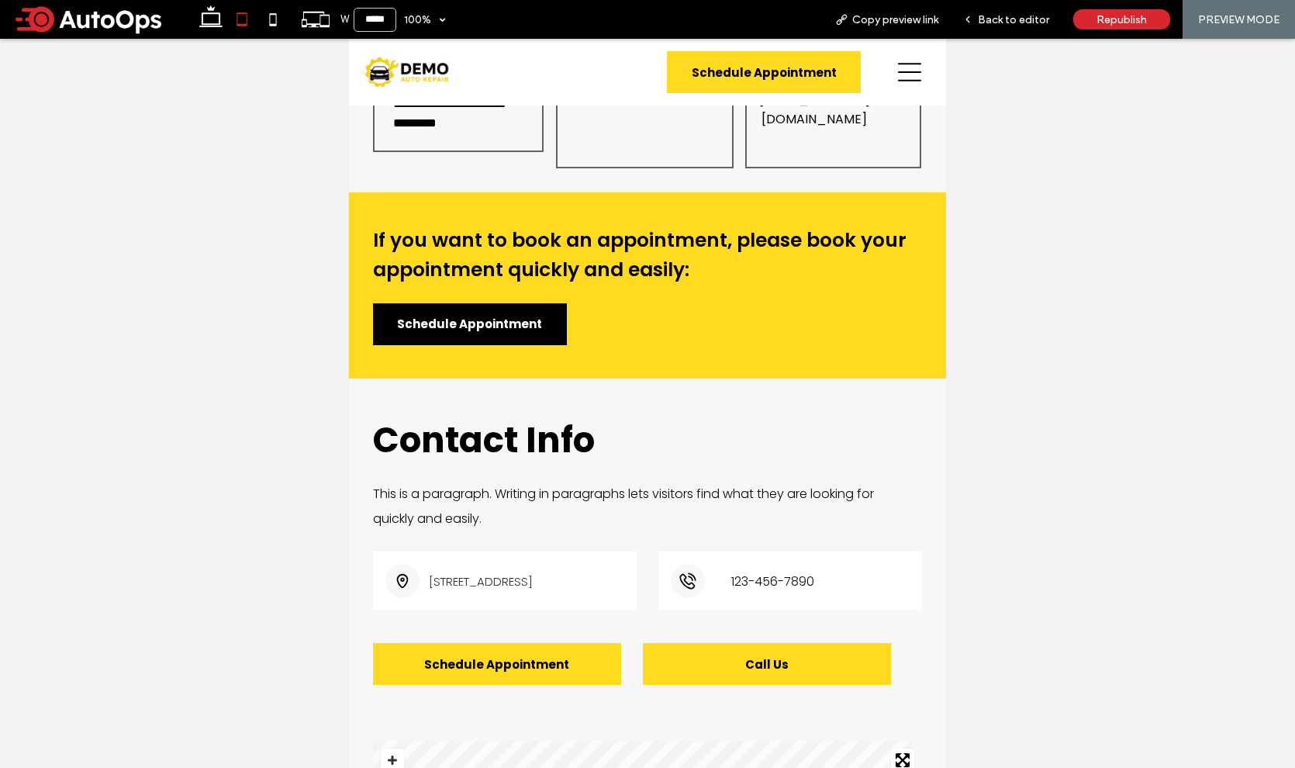
scroll to position [699, 0]
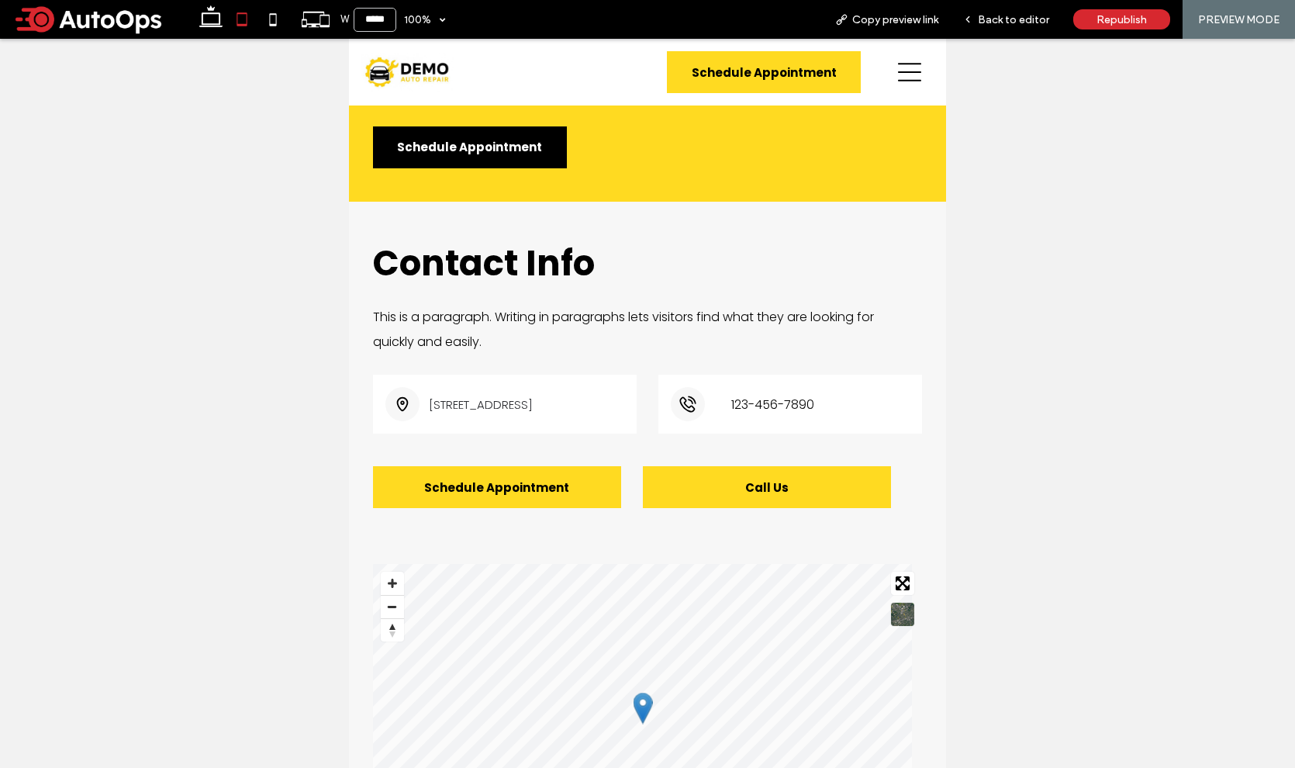
click at [534, 147] on span "Schedule Appointment" at bounding box center [469, 147] width 145 height 18
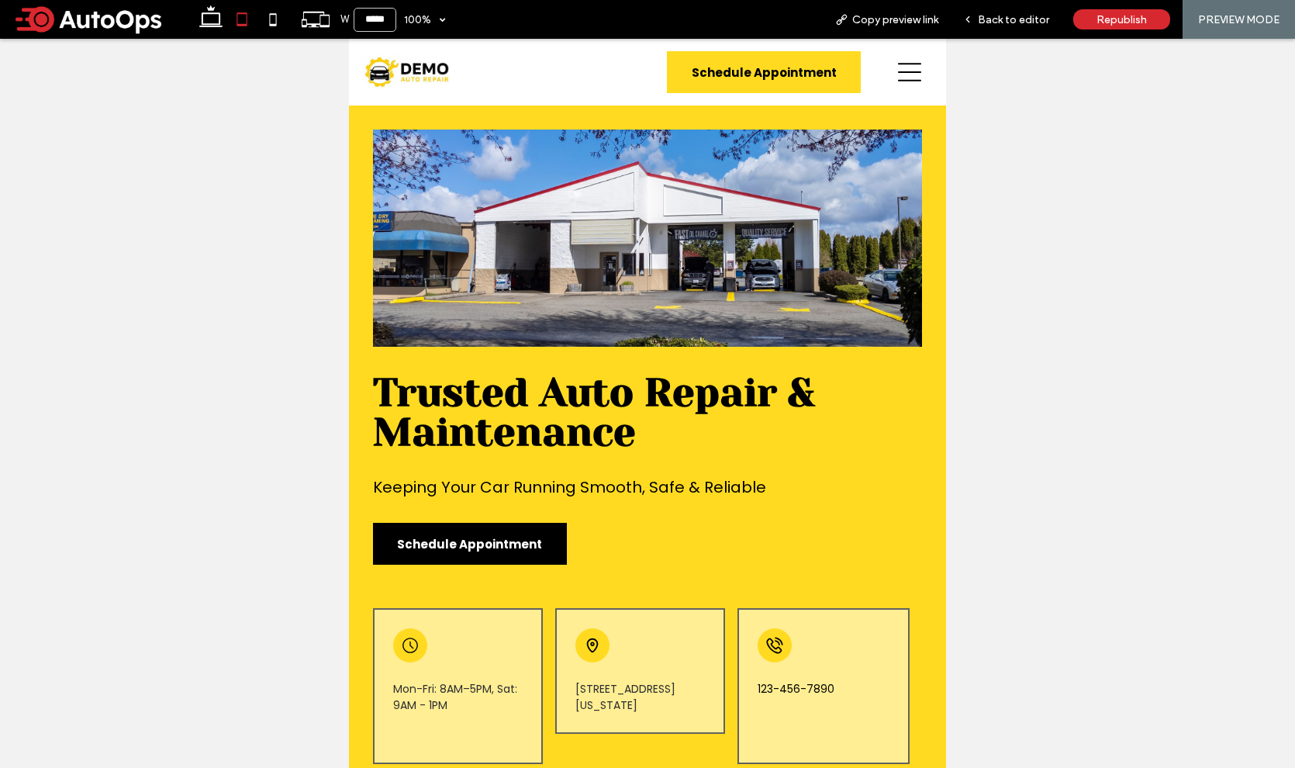
click at [898, 71] on icon at bounding box center [909, 71] width 23 height 23
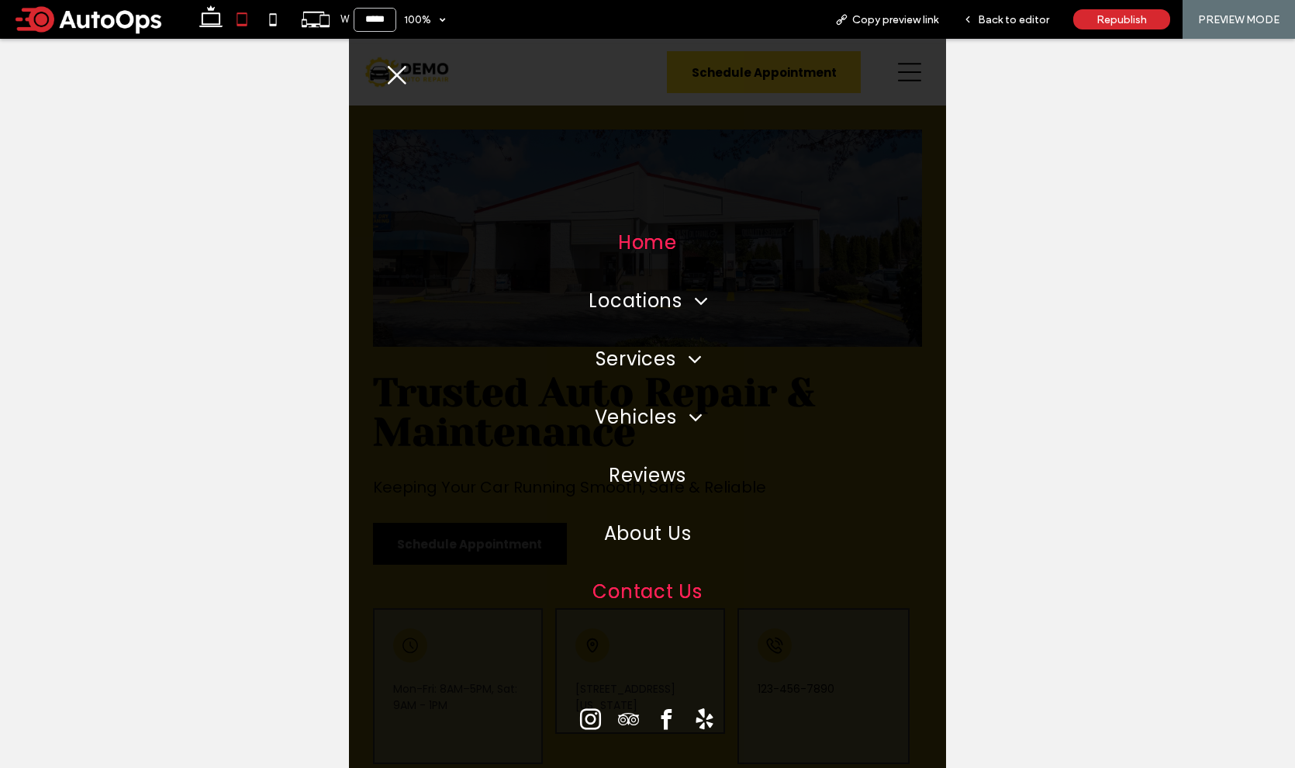
click at [658, 595] on span "Contact Us" at bounding box center [646, 591] width 109 height 27
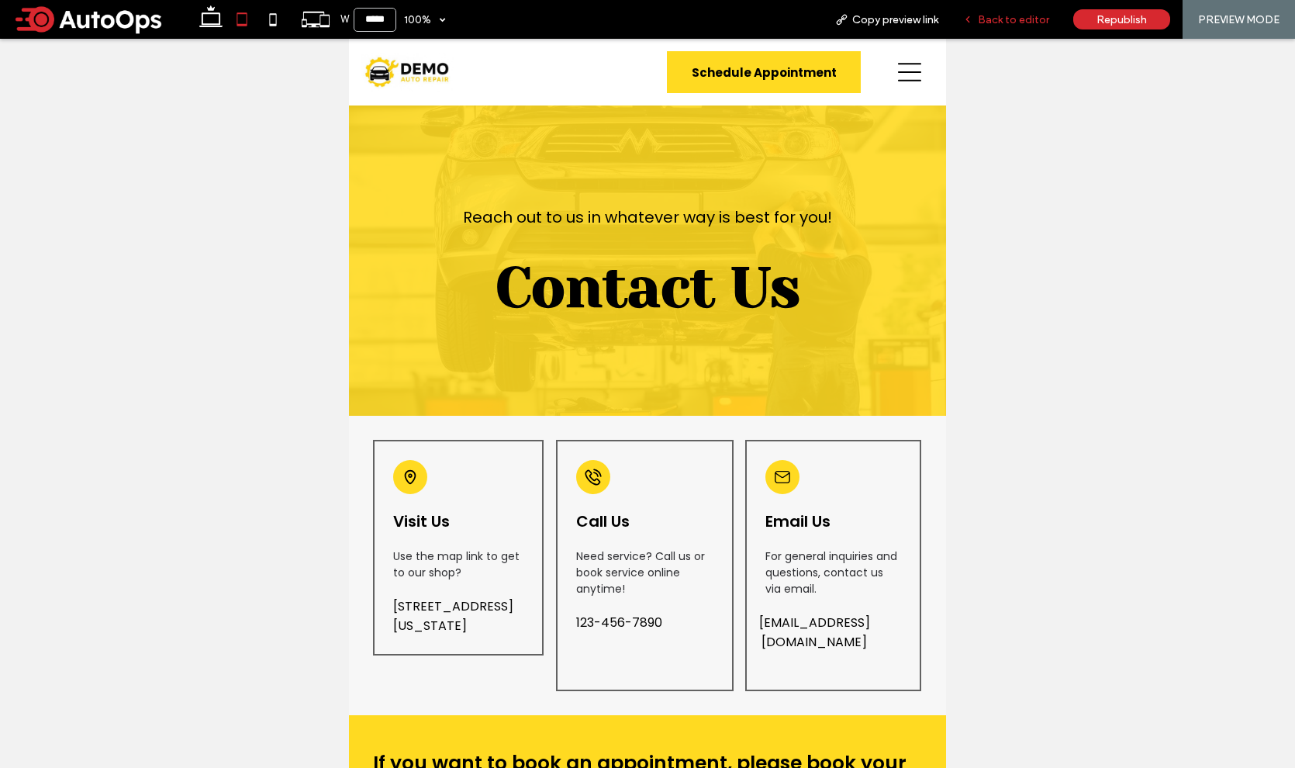
click at [1020, 17] on span "Back to editor" at bounding box center [1013, 19] width 71 height 13
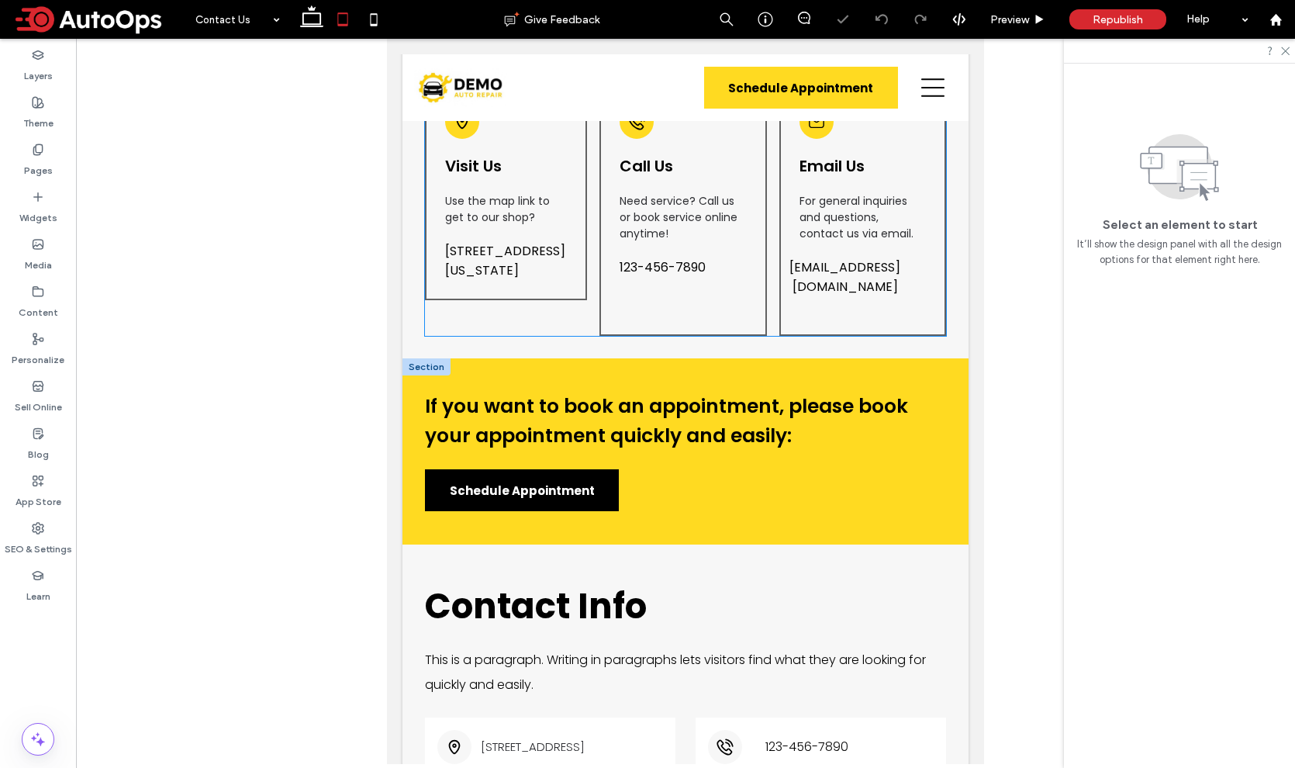
scroll to position [375, 0]
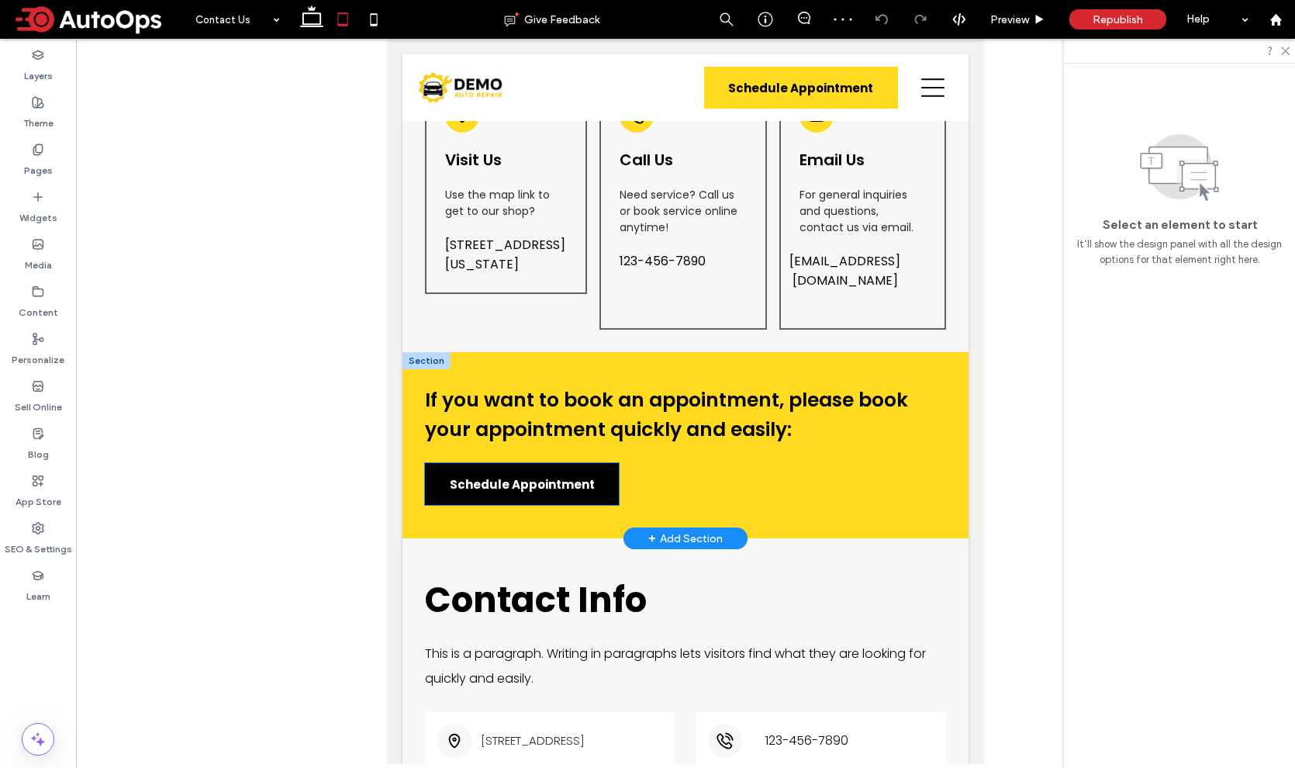
click at [599, 485] on link "Schedule Appointment" at bounding box center [522, 484] width 194 height 42
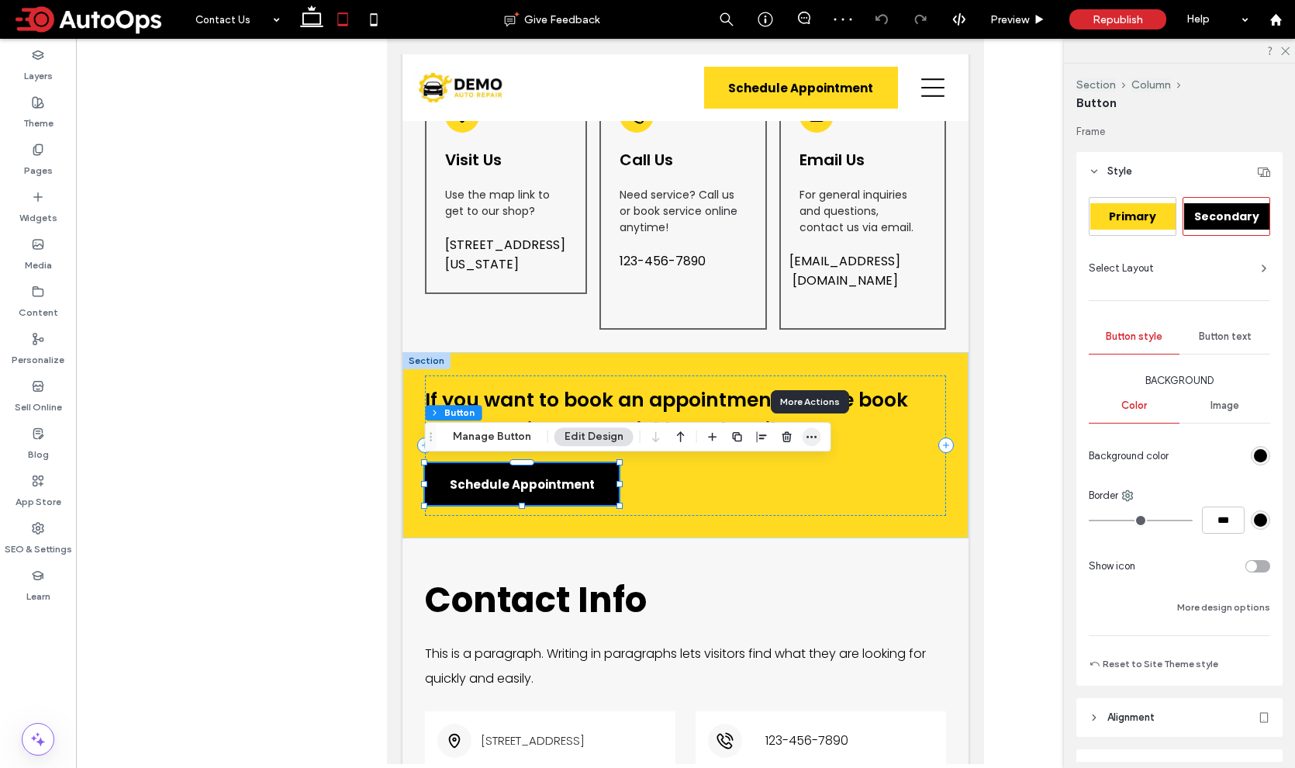
click at [802, 433] on span "button" at bounding box center [811, 436] width 19 height 19
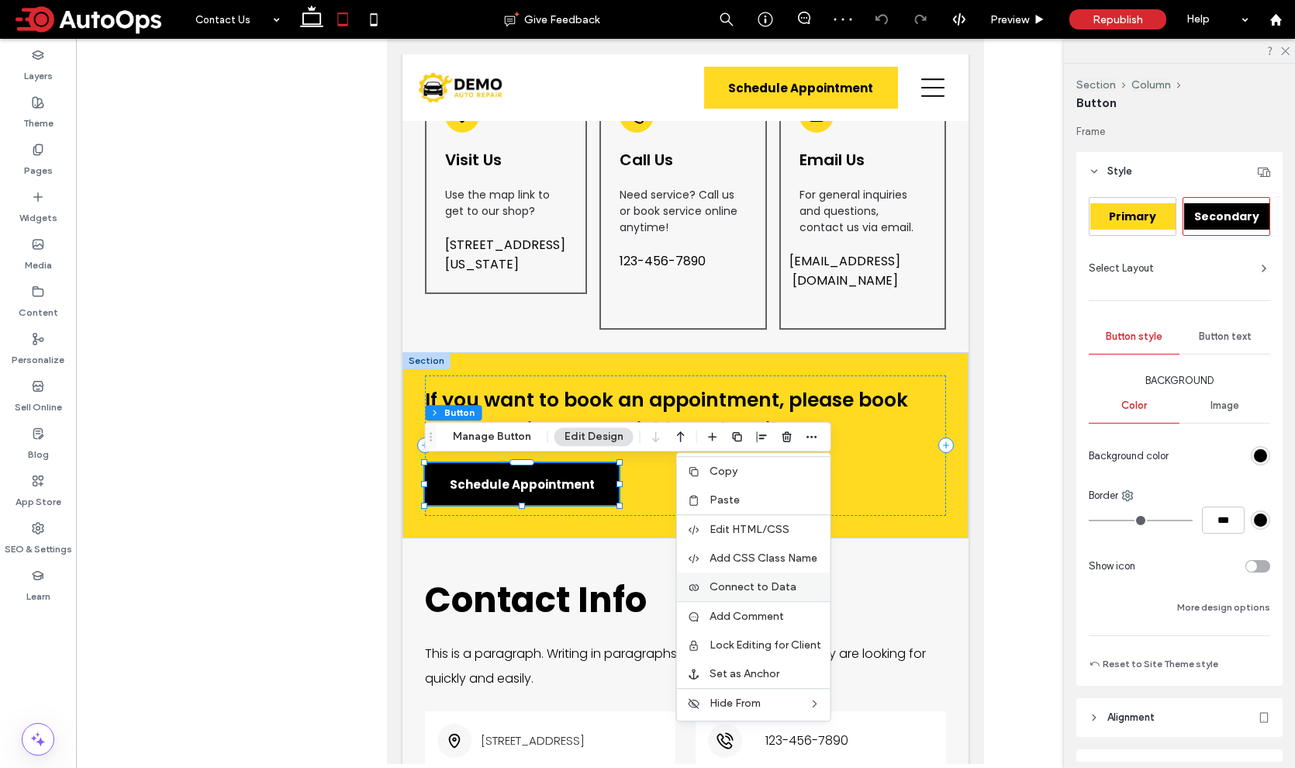
click at [747, 590] on span "Connect to Data" at bounding box center [752, 586] width 87 height 13
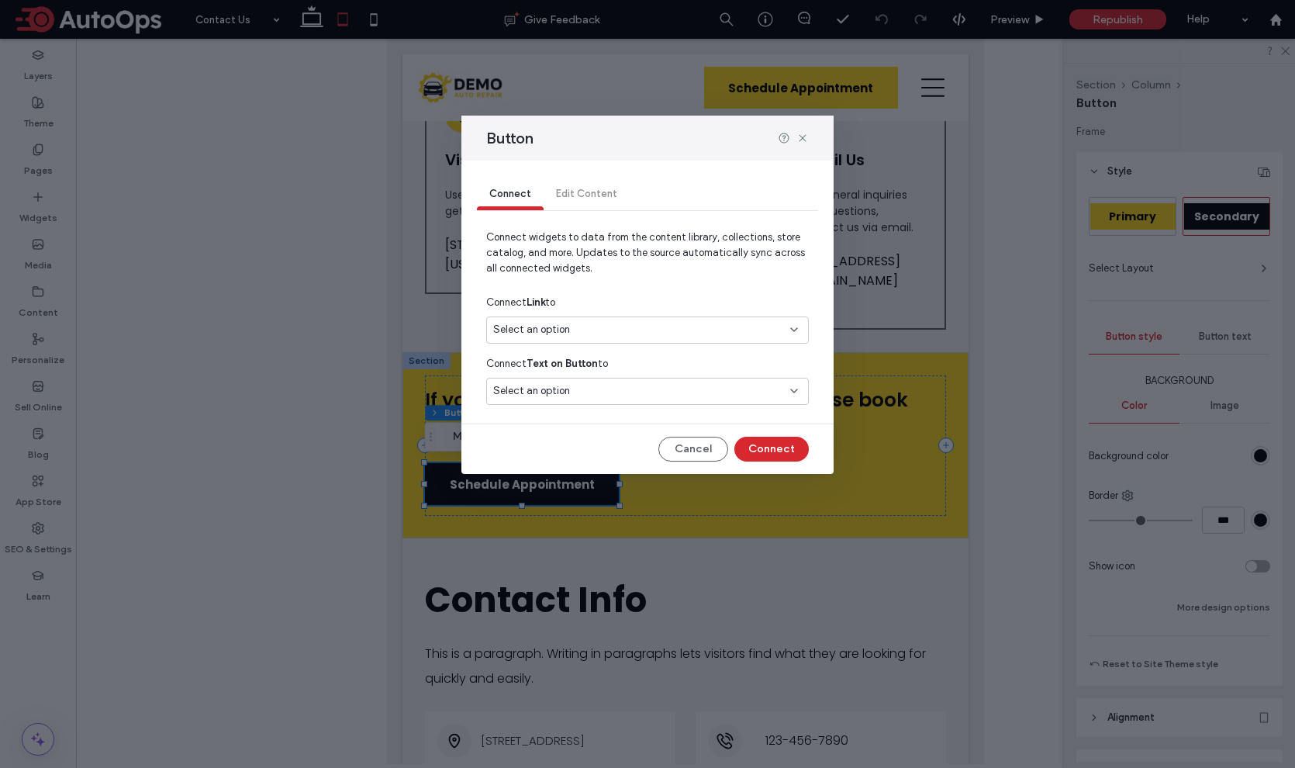
click at [585, 327] on div "Select an option" at bounding box center [638, 330] width 290 height 16
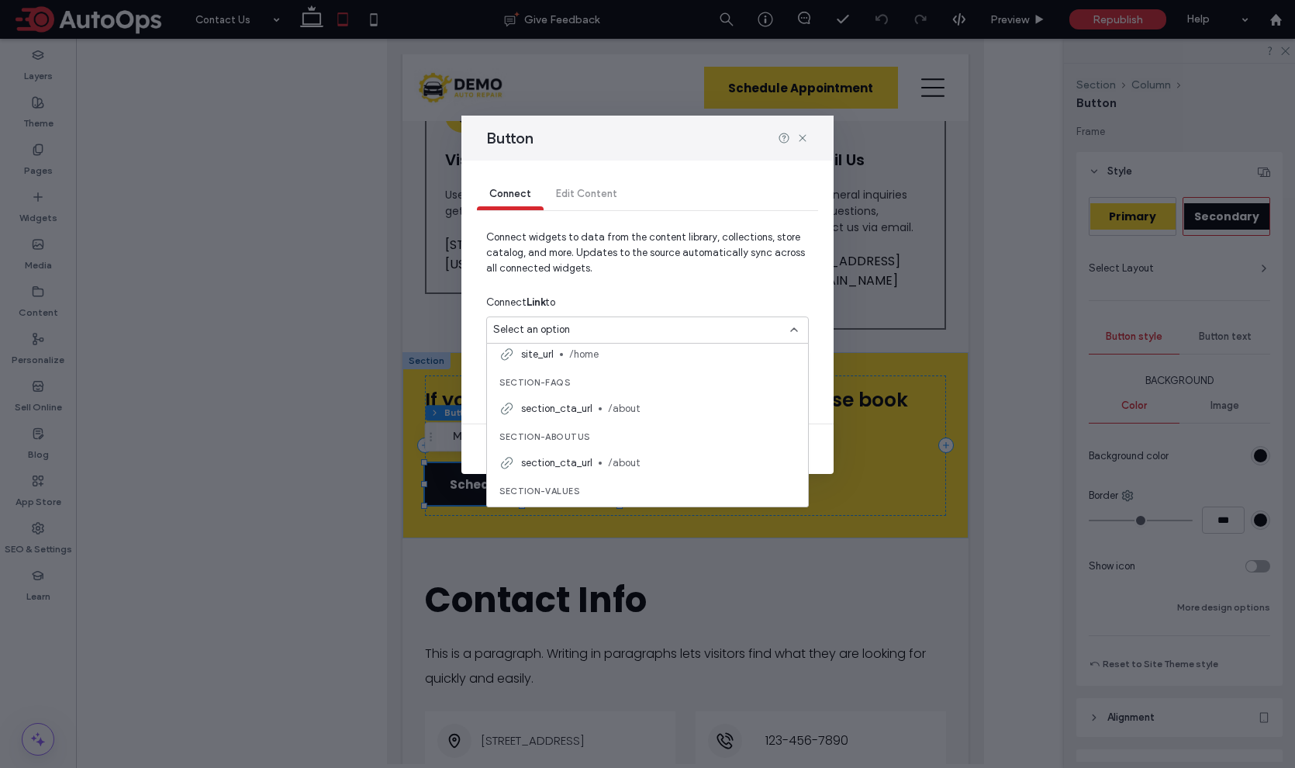
scroll to position [488, 0]
click at [698, 276] on span "Connect widgets to data from the content library, collections, store catalog, a…" at bounding box center [647, 258] width 323 height 59
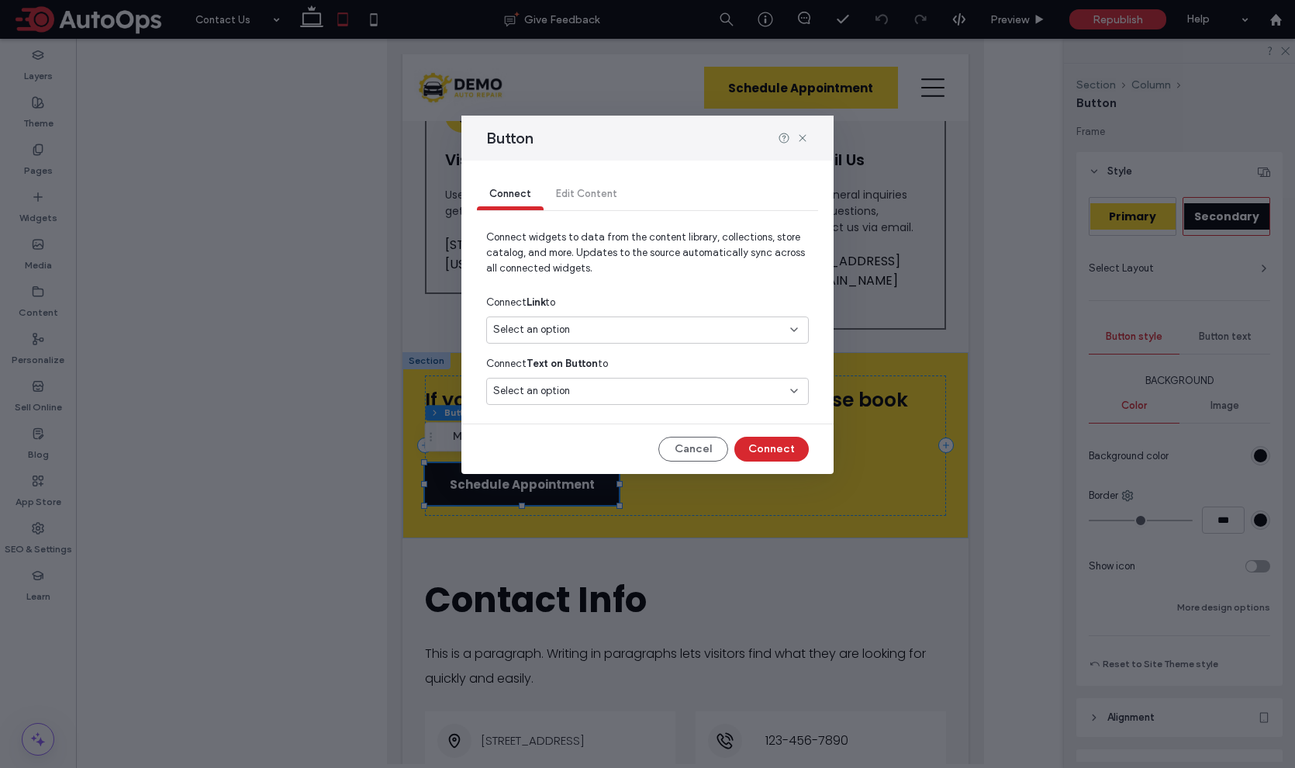
click at [604, 392] on div "Select an option" at bounding box center [638, 391] width 290 height 16
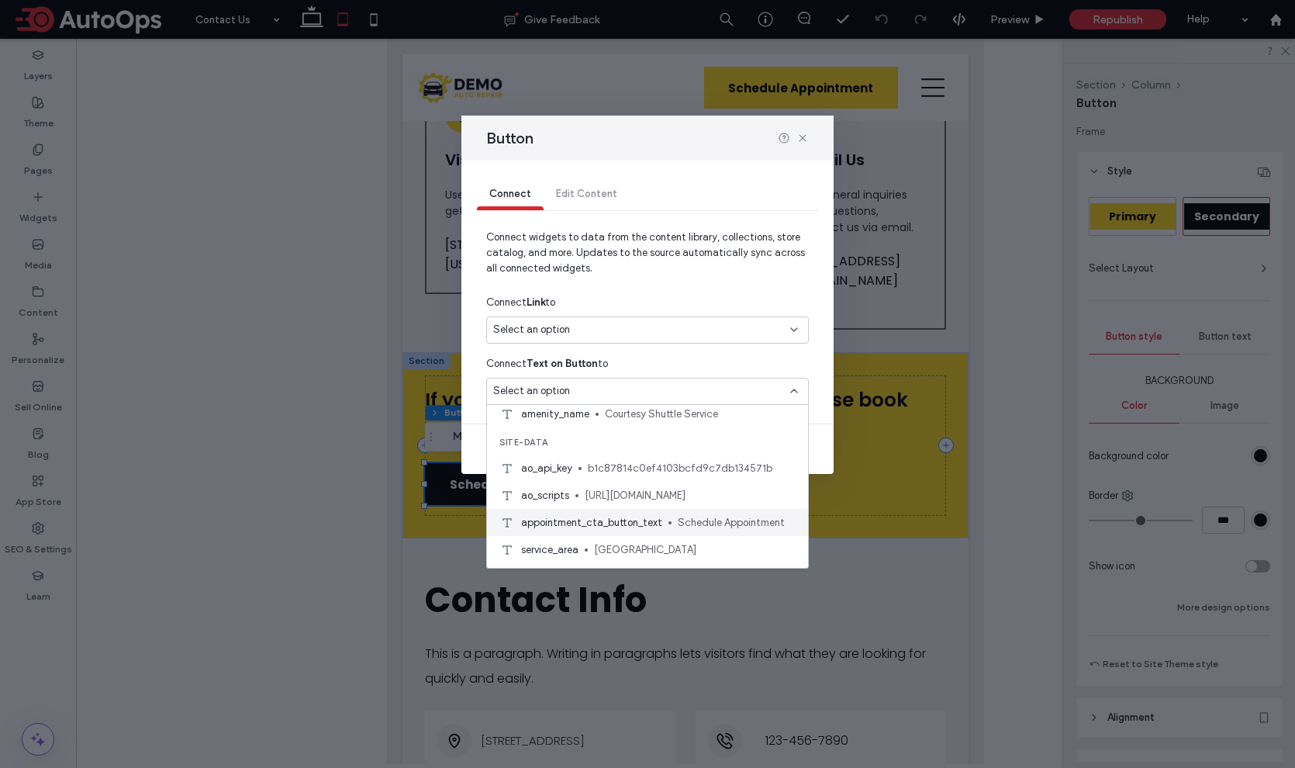
scroll to position [141, 0]
click at [685, 524] on span "Schedule Appointment" at bounding box center [737, 522] width 118 height 16
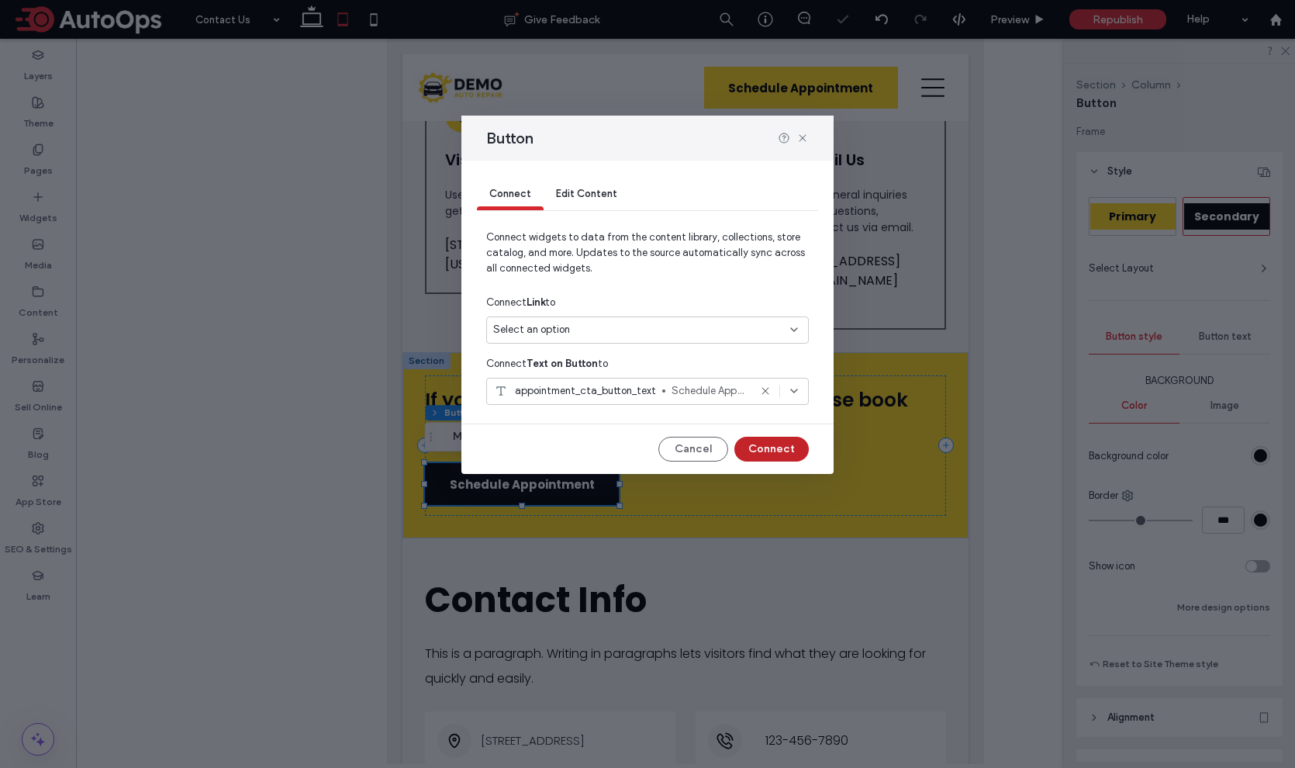
click at [762, 446] on button "Connect" at bounding box center [771, 449] width 74 height 25
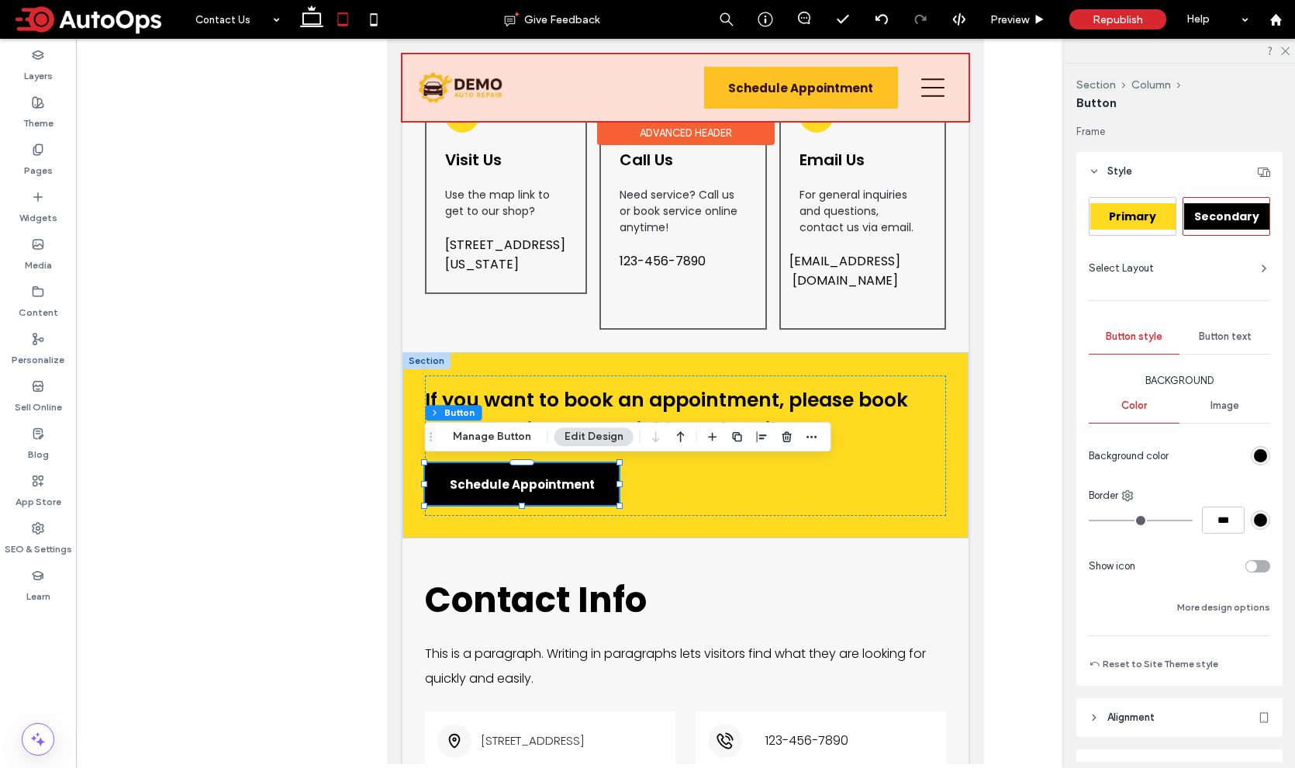
click at [875, 95] on div at bounding box center [685, 87] width 566 height 67
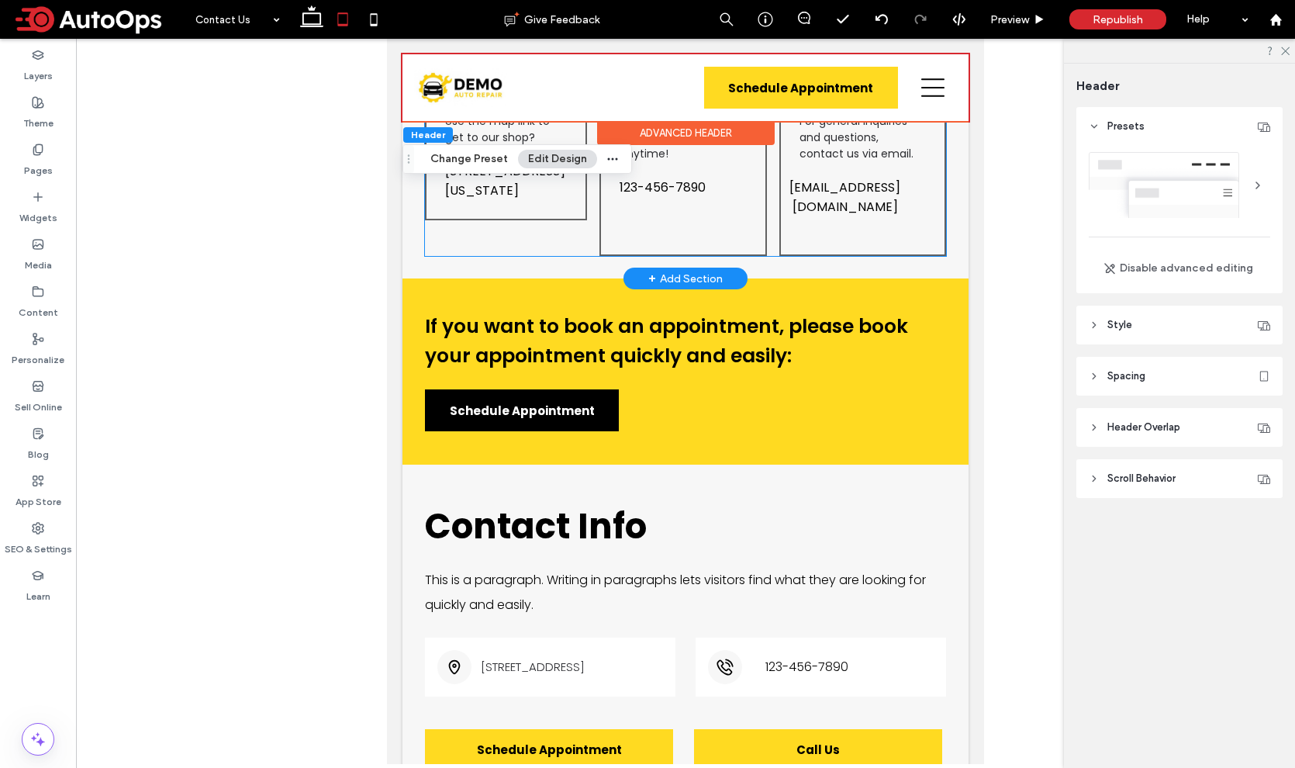
scroll to position [642, 0]
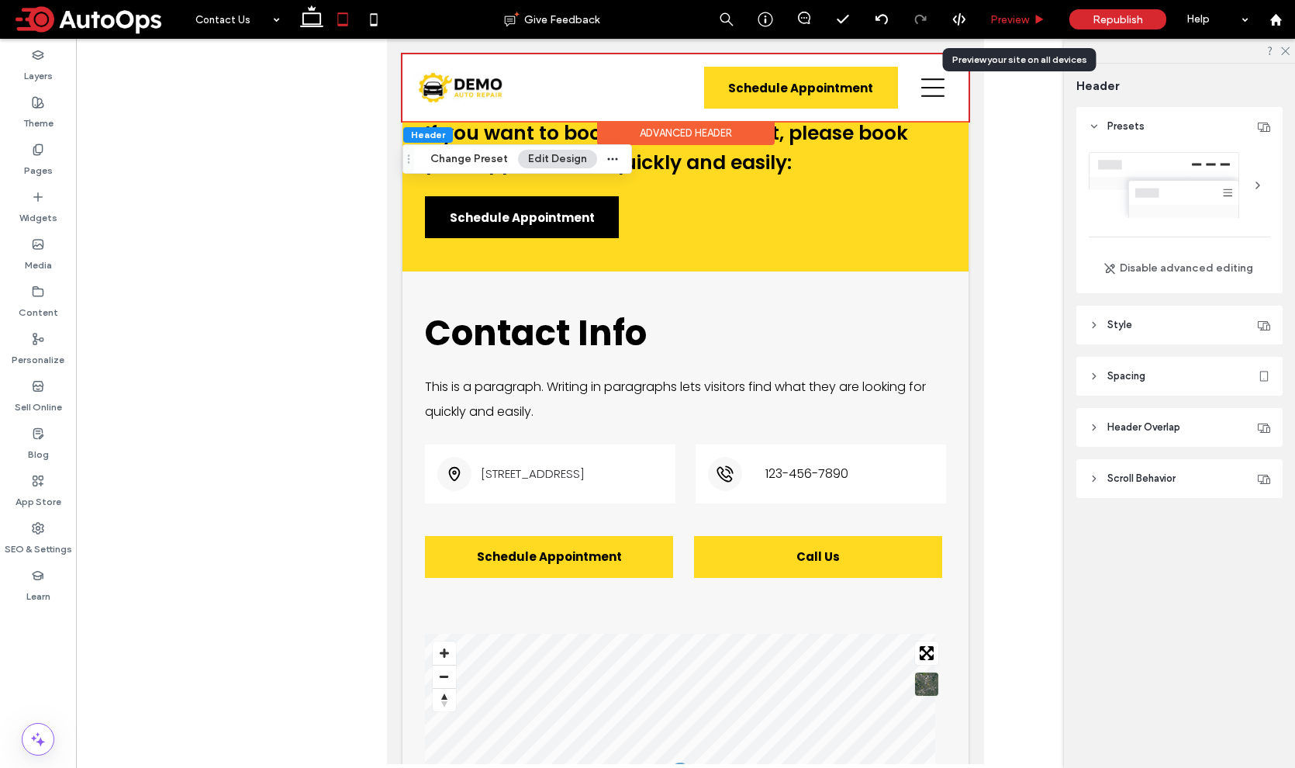
click at [1020, 9] on div "Preview" at bounding box center [1017, 19] width 79 height 39
click at [1009, 20] on span "Preview" at bounding box center [1009, 19] width 39 height 13
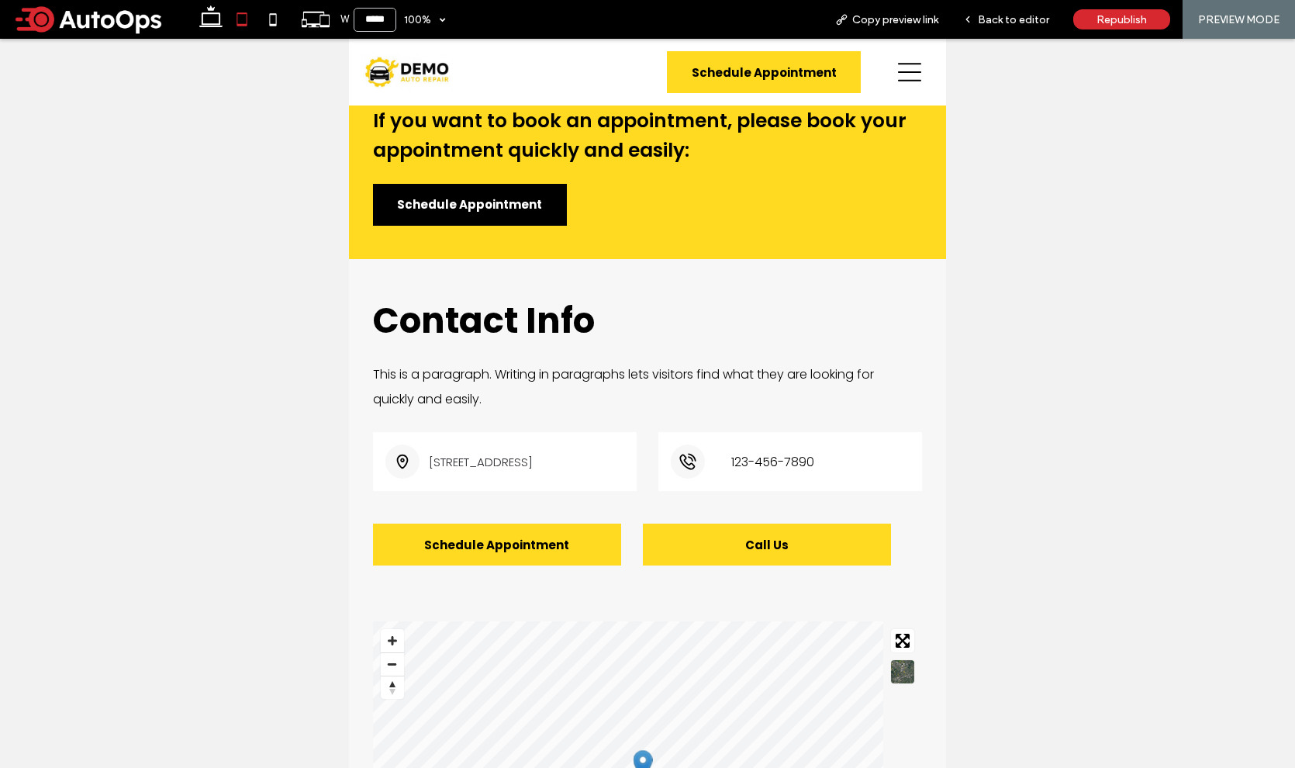
scroll to position [627, 0]
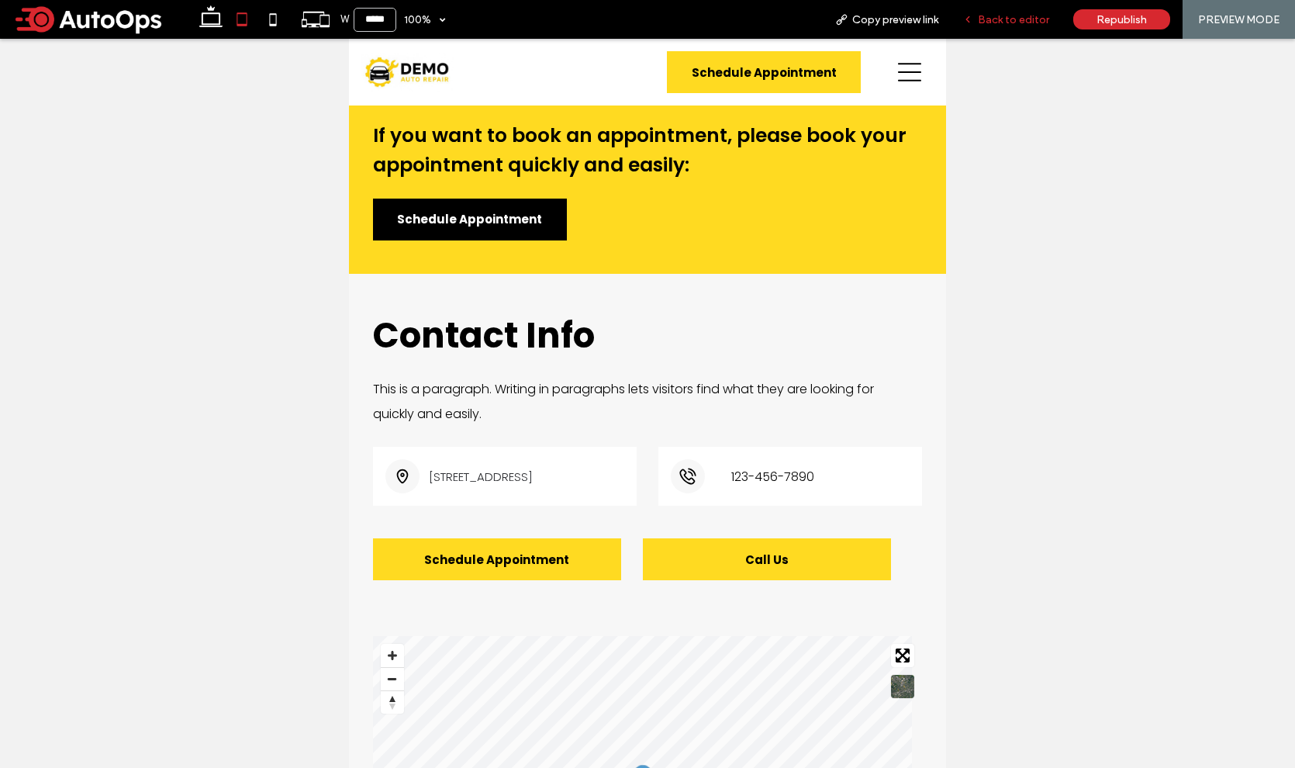
click at [1010, 16] on span "Back to editor" at bounding box center [1013, 19] width 71 height 13
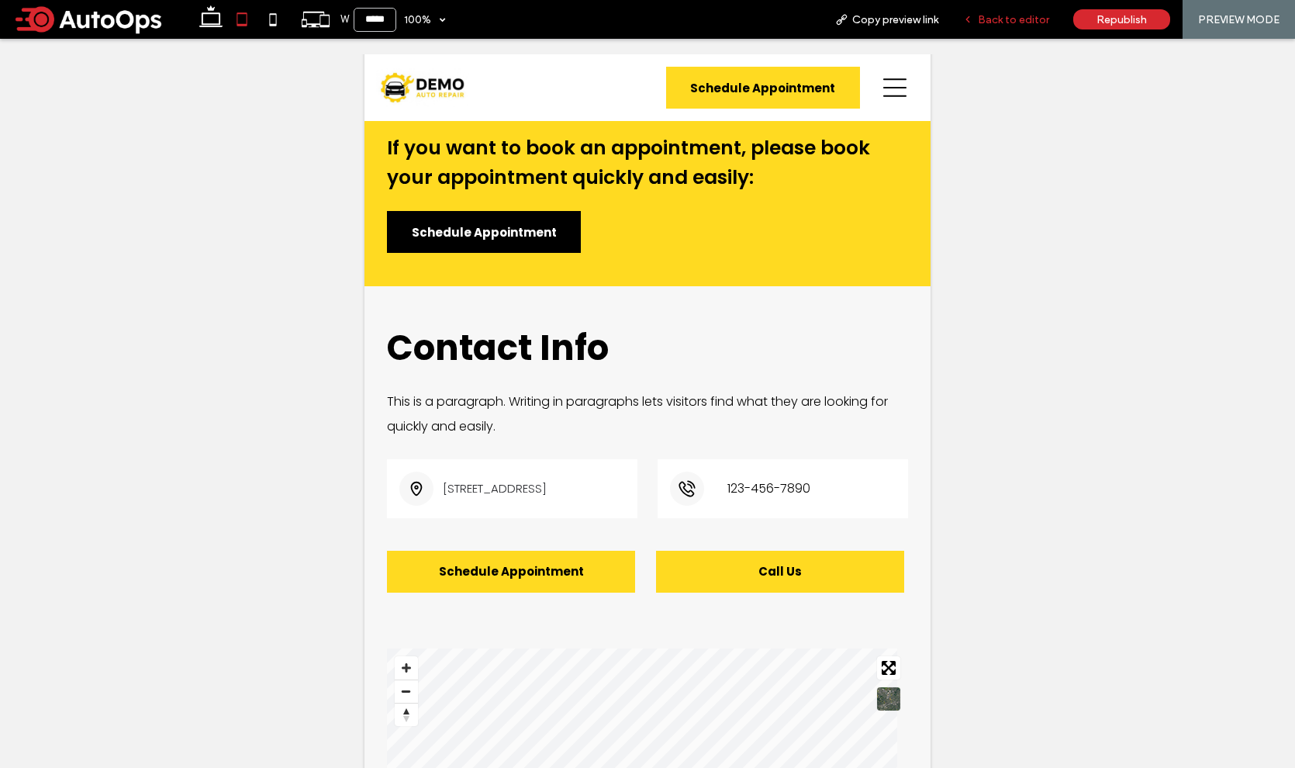
scroll to position [642, 0]
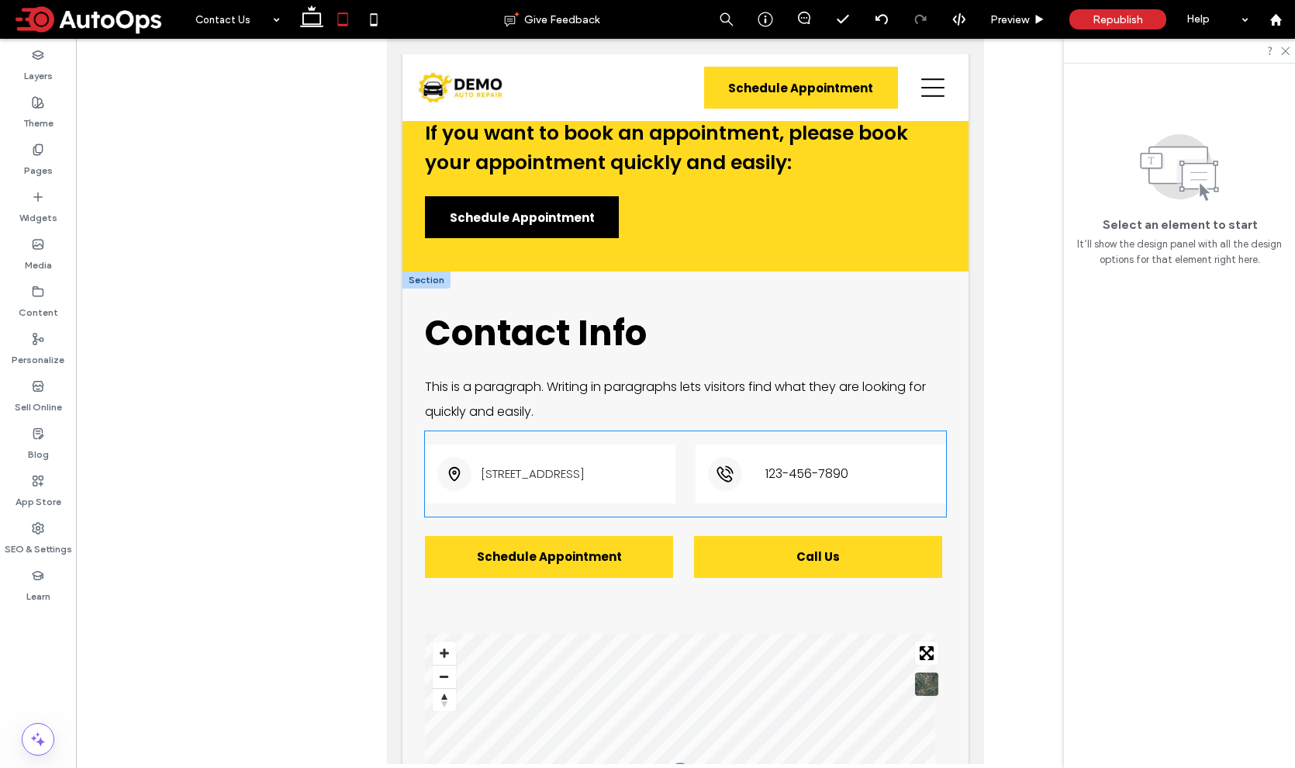
click at [815, 472] on span "123-456-7890" at bounding box center [806, 473] width 83 height 19
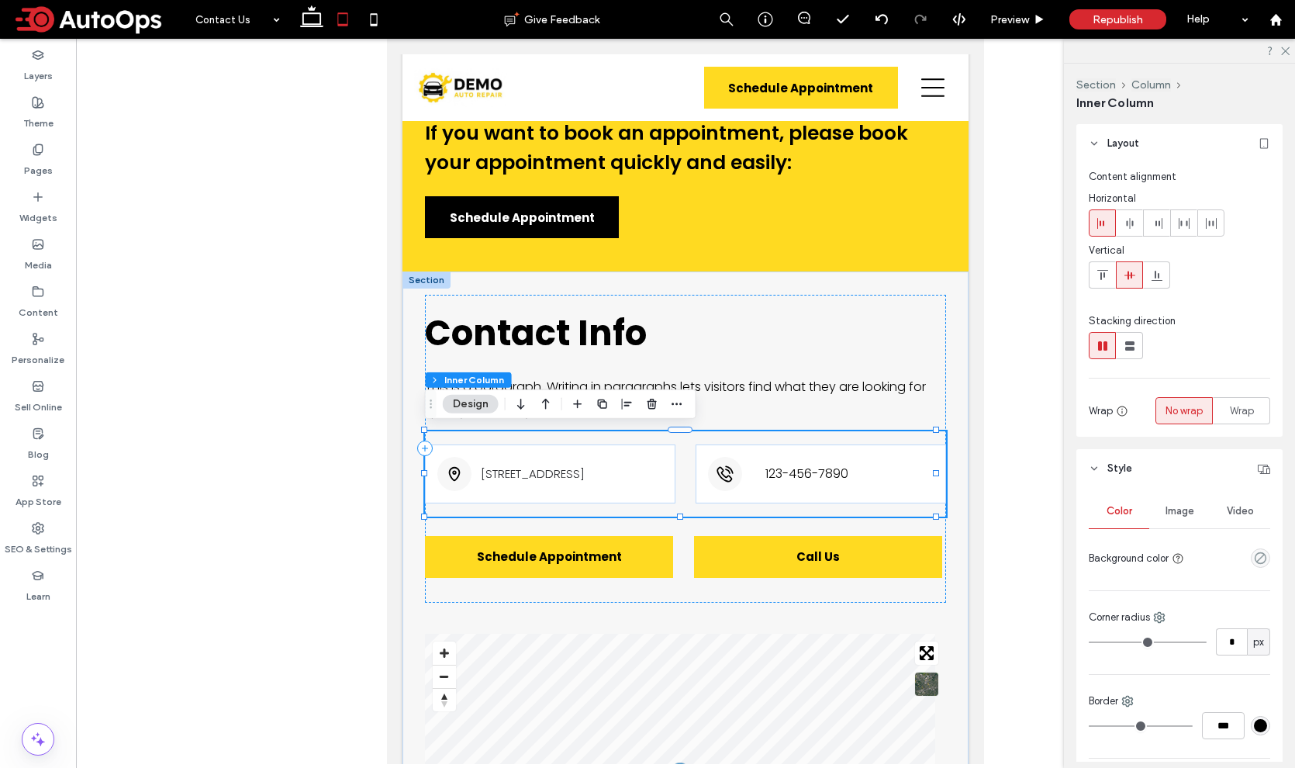
click at [816, 468] on span "123-456-7890" at bounding box center [806, 473] width 83 height 19
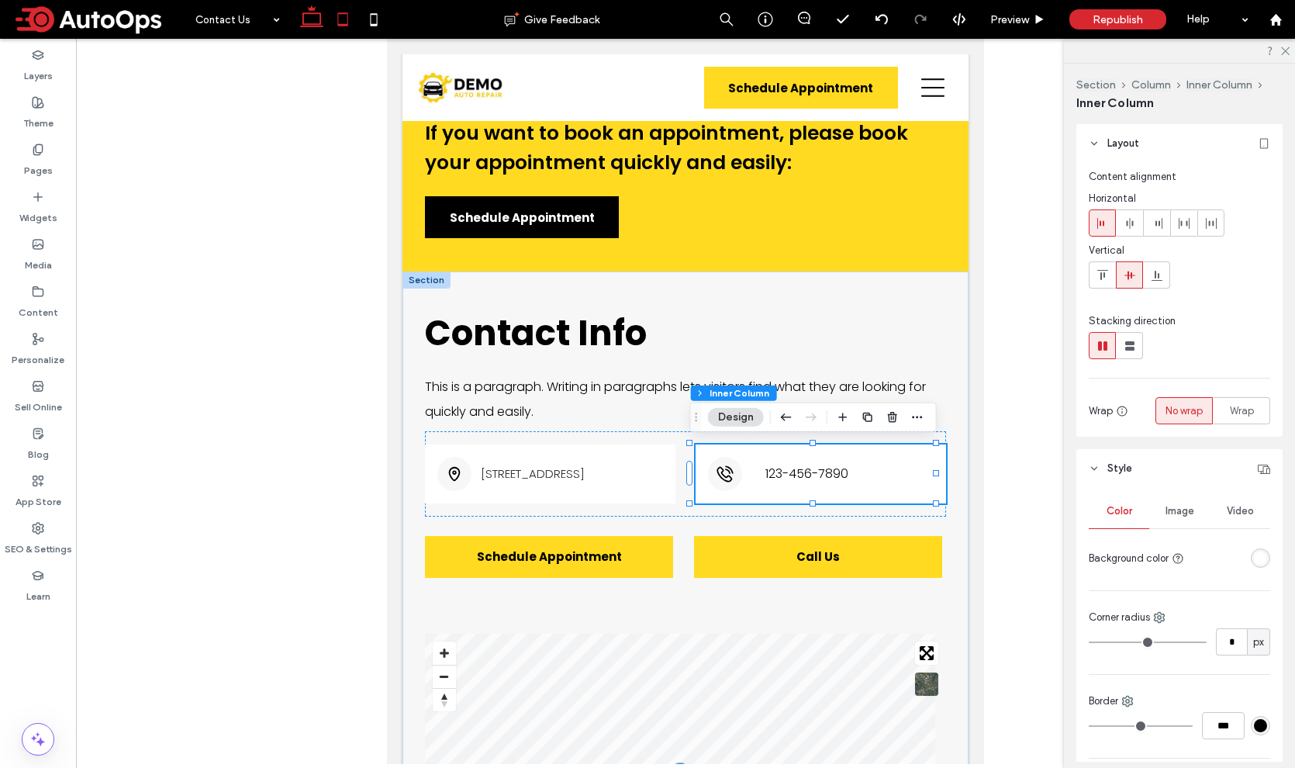
click at [314, 23] on use at bounding box center [311, 16] width 23 height 22
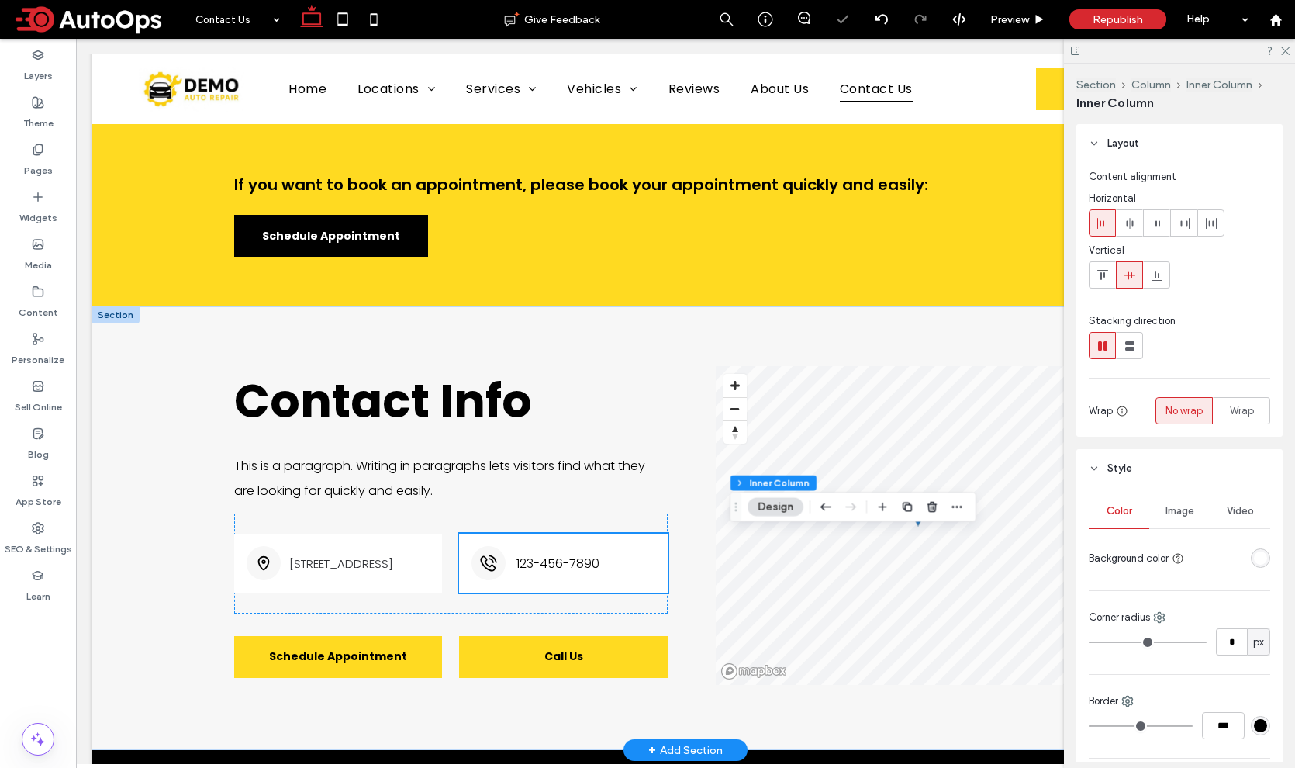
scroll to position [641, 0]
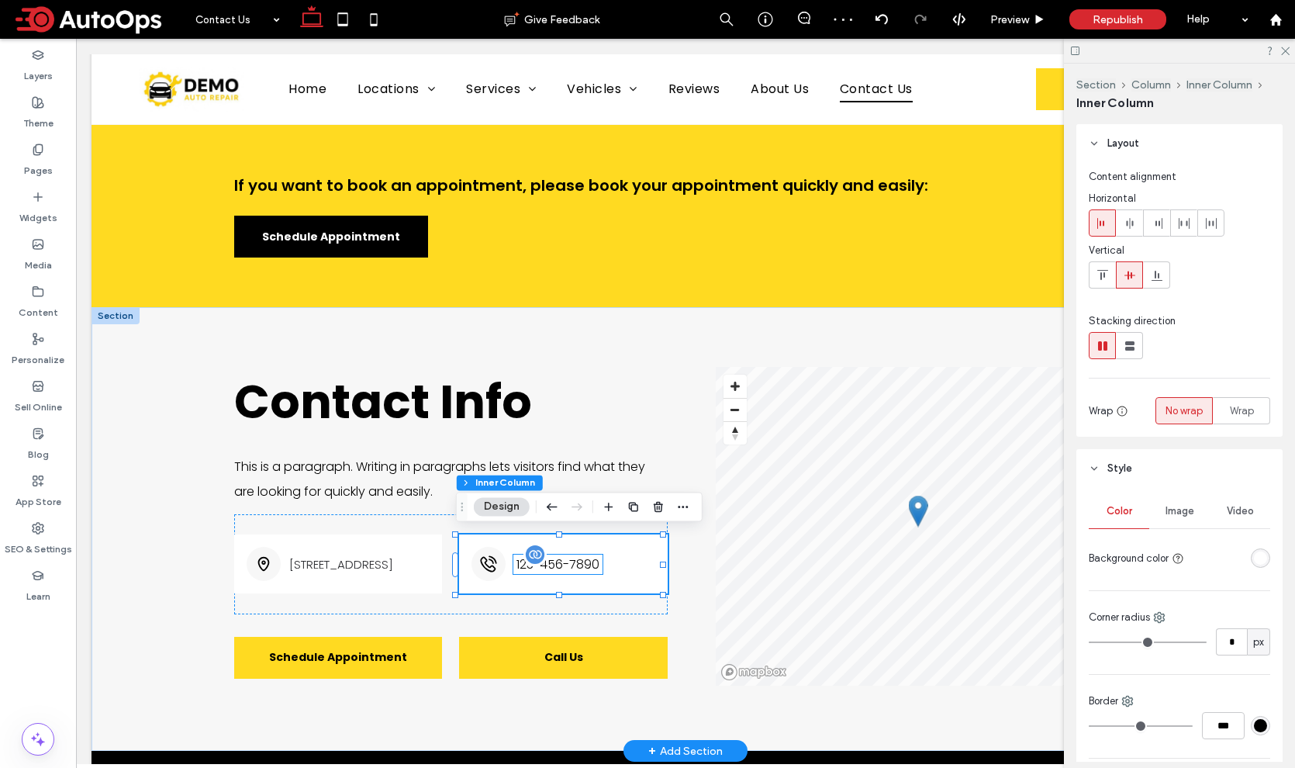
click at [566, 559] on span "123-456-7890" at bounding box center [557, 563] width 83 height 19
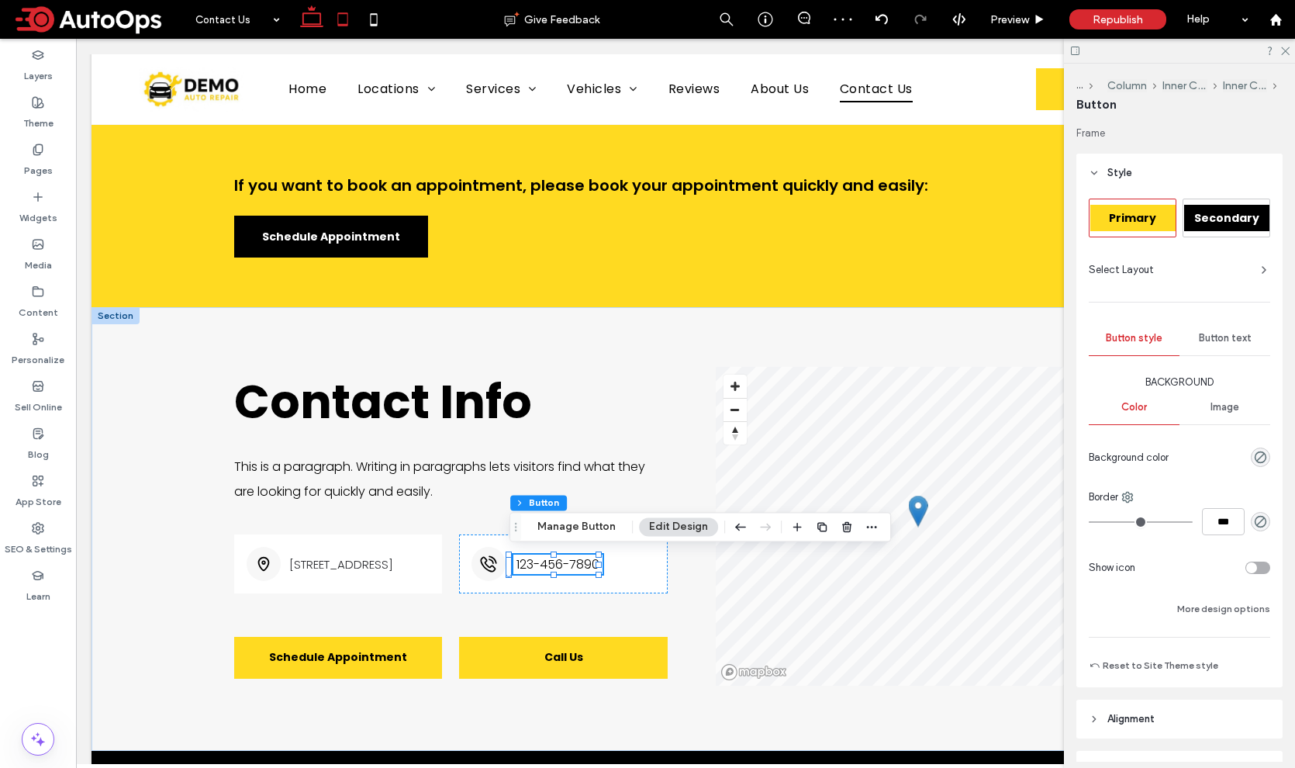
click at [346, 22] on icon at bounding box center [342, 19] width 31 height 31
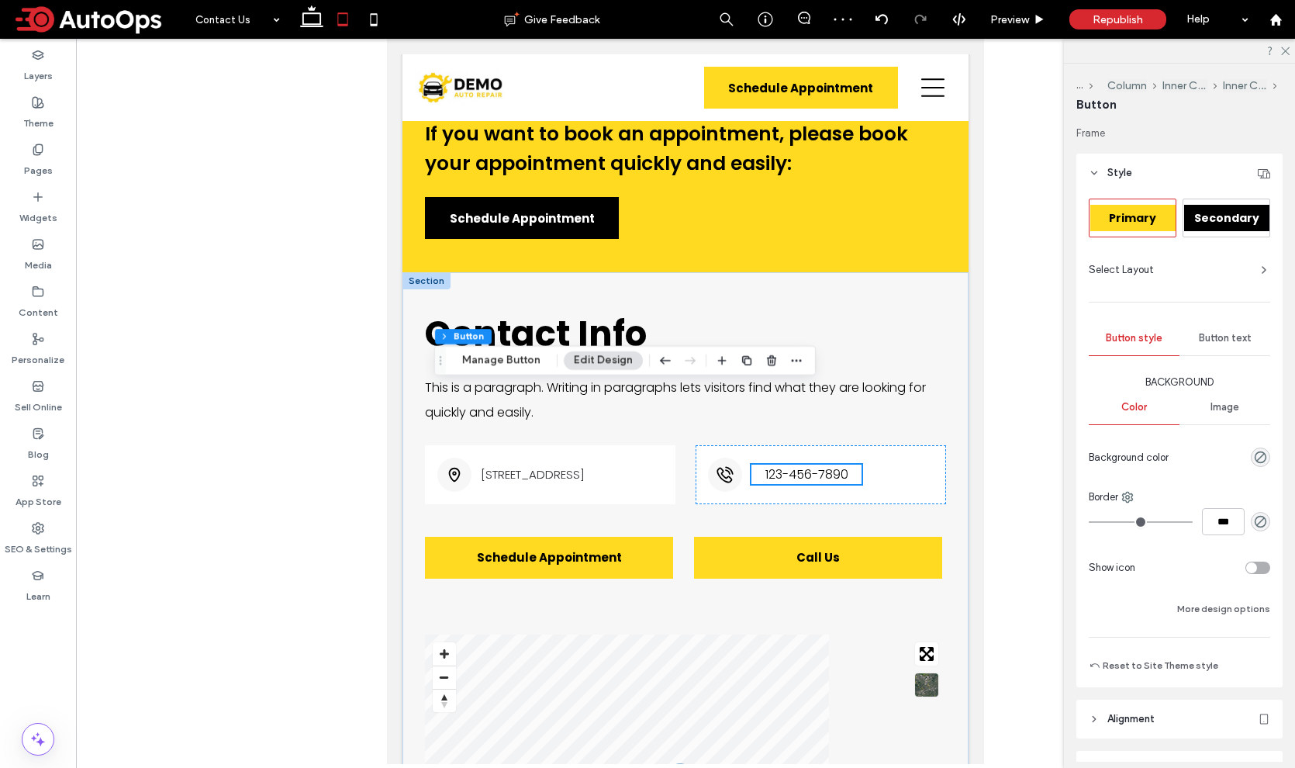
scroll to position [719, 0]
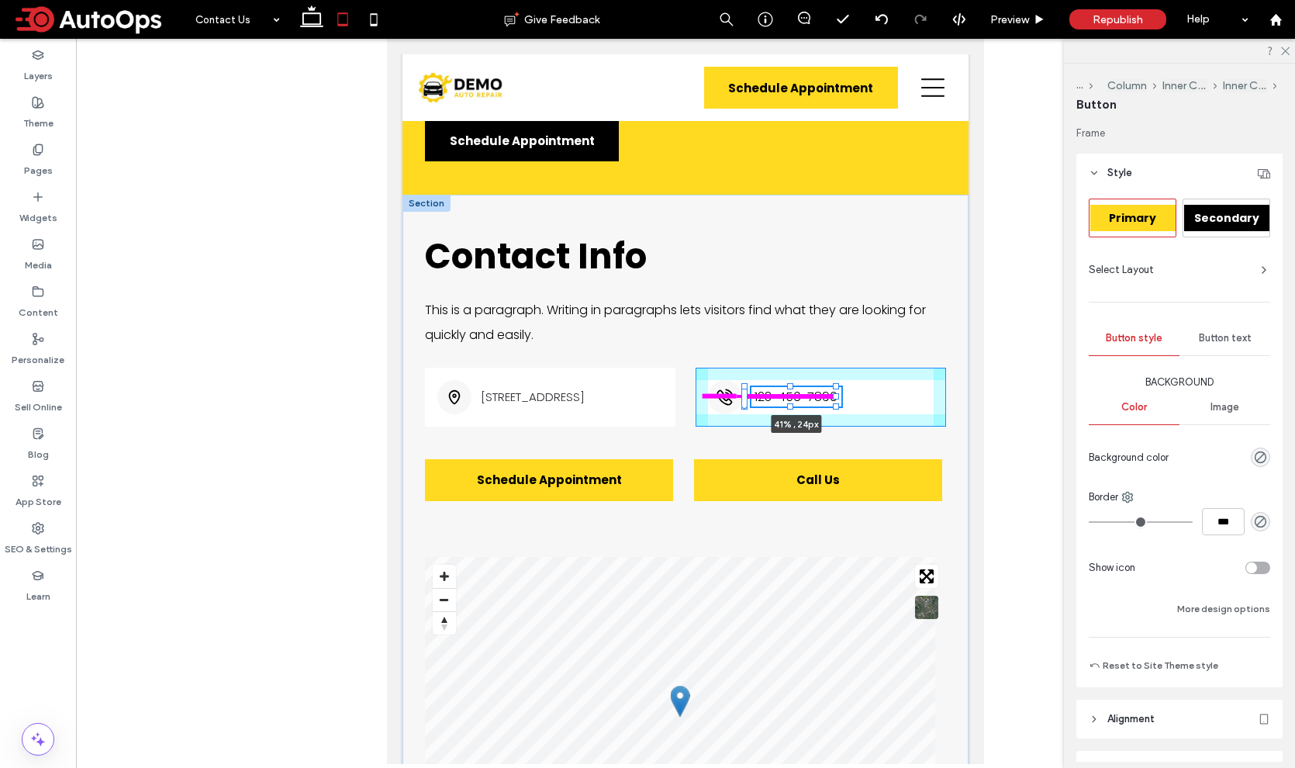
drag, startPoint x: 855, startPoint y: 397, endPoint x: 837, endPoint y: 402, distance: 18.4
click at [746, 388] on div at bounding box center [745, 387] width 1 height 1
type input "**"
type input "****"
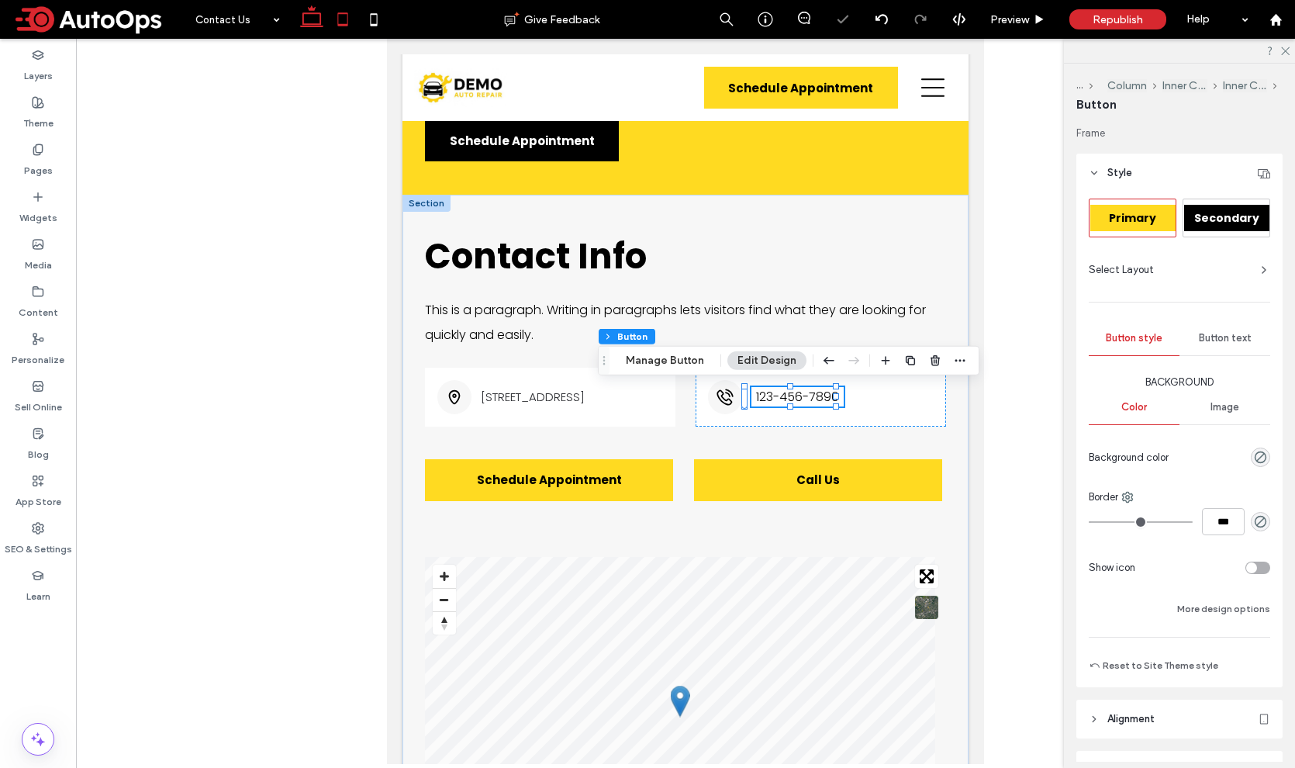
click at [318, 21] on icon at bounding box center [311, 19] width 31 height 31
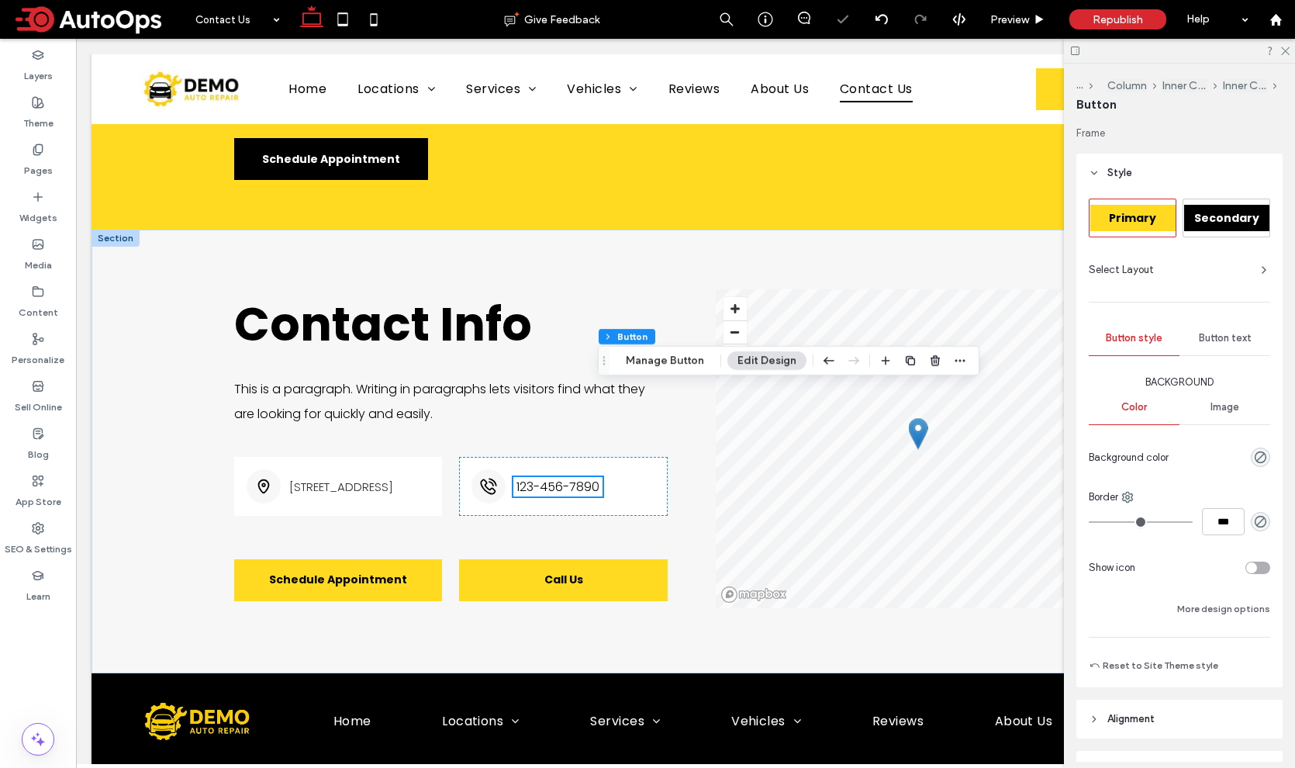
type input "**"
type input "****"
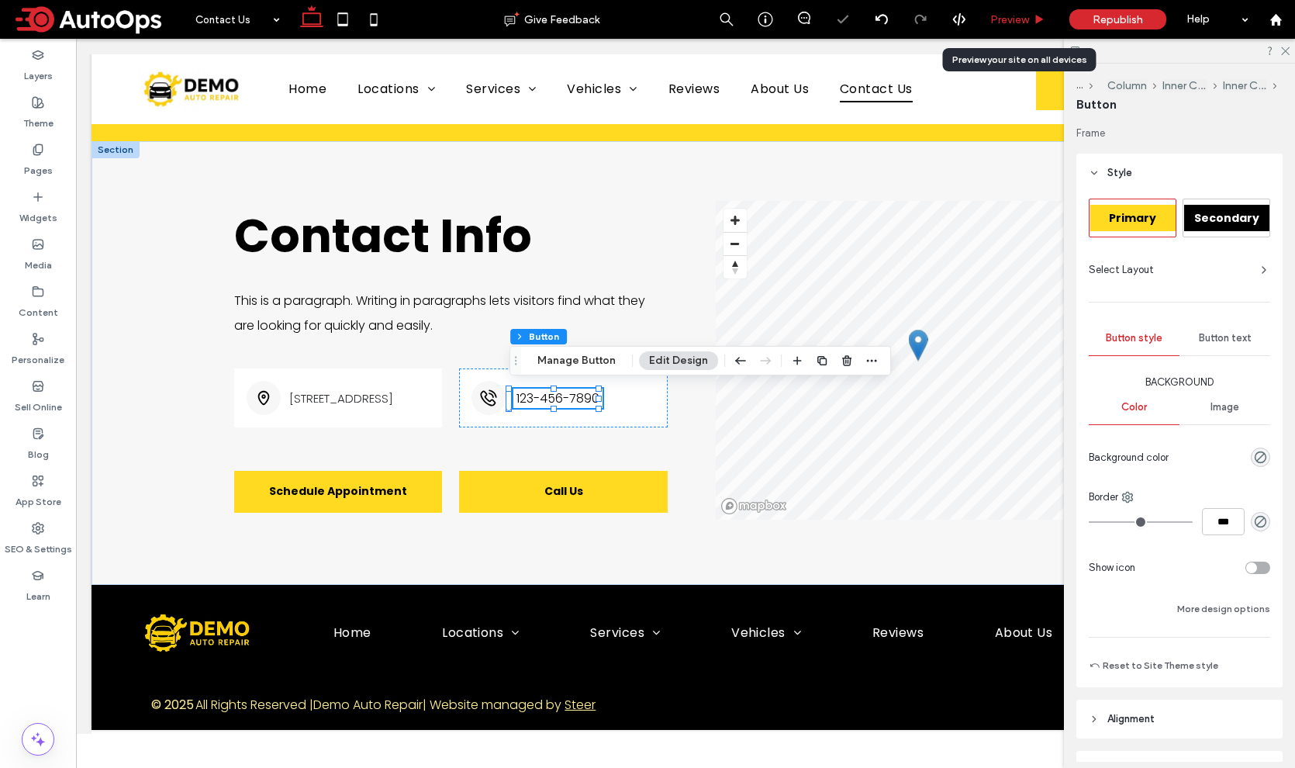
click at [1005, 17] on span "Preview" at bounding box center [1009, 19] width 39 height 13
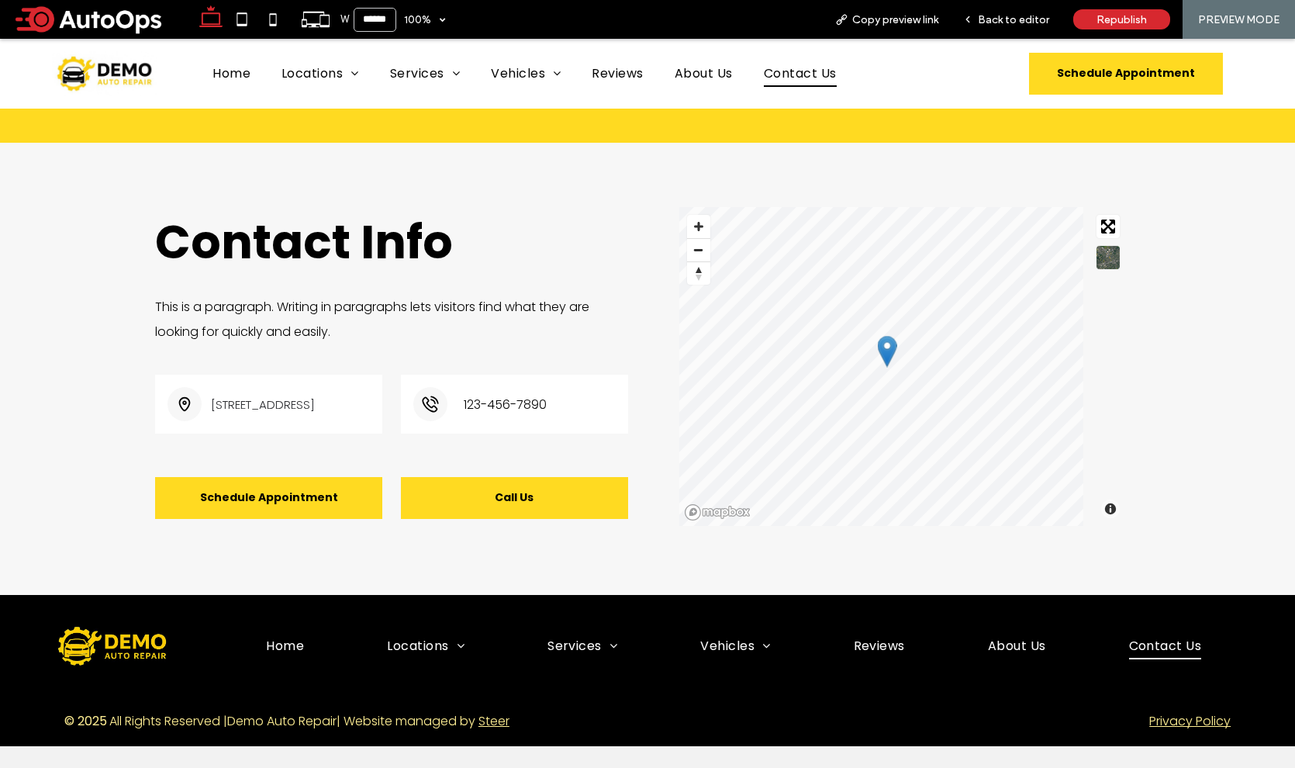
scroll to position [805, 0]
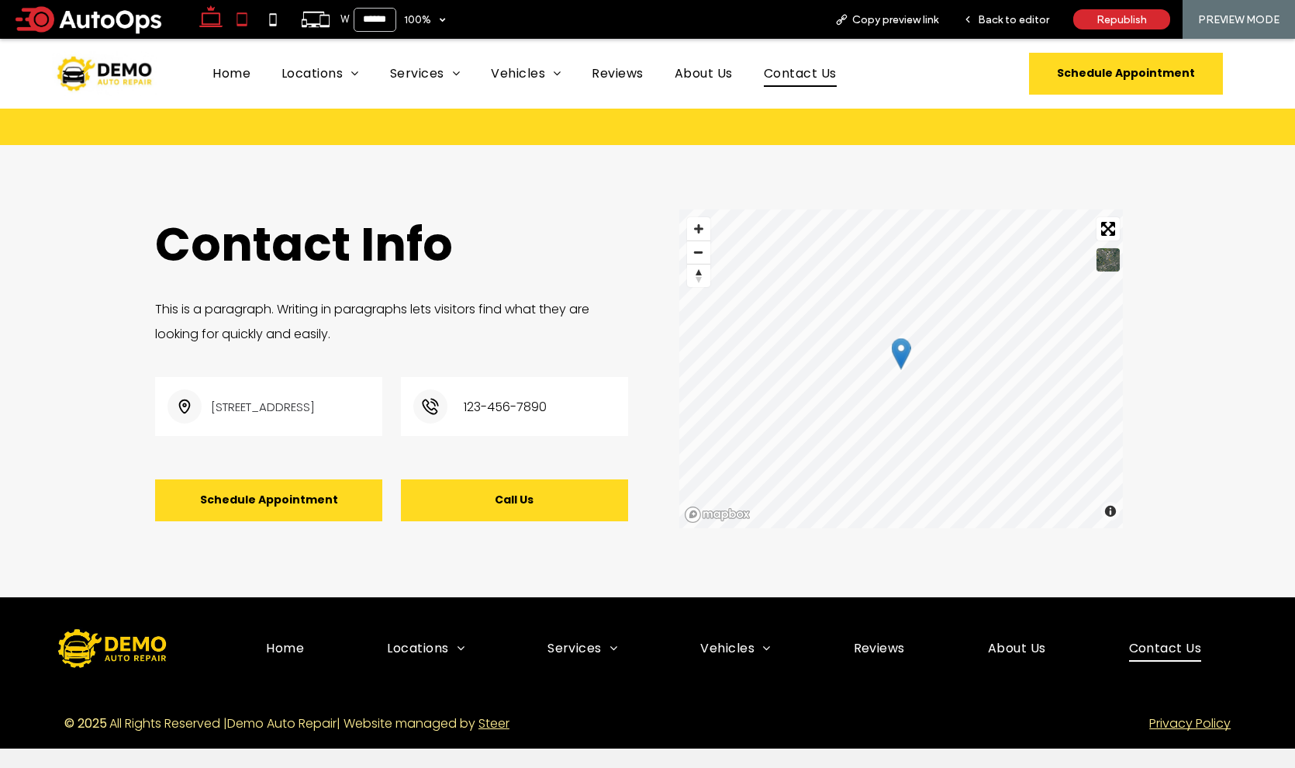
click at [236, 18] on icon at bounding box center [241, 19] width 31 height 31
type input "*****"
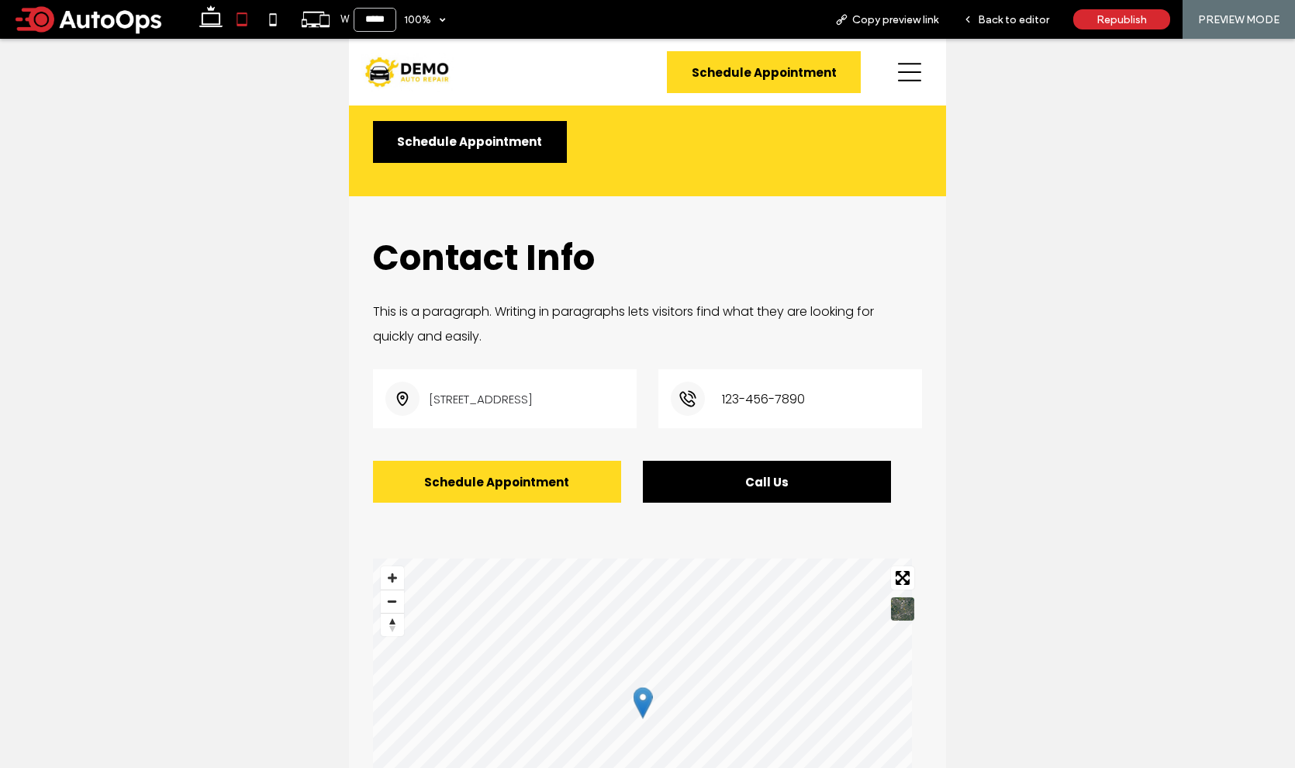
click at [782, 484] on span "Call Us" at bounding box center [766, 482] width 43 height 18
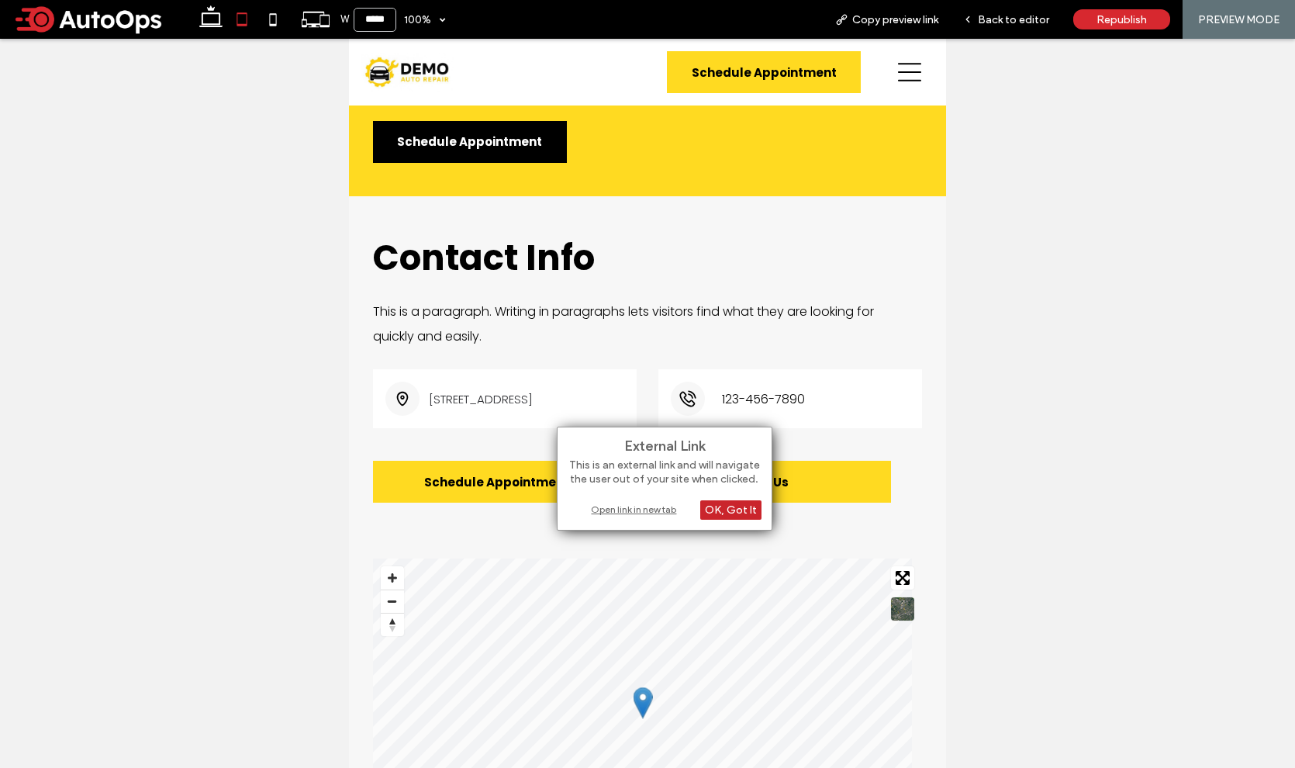
click at [740, 515] on div "OK, Got It" at bounding box center [730, 509] width 61 height 19
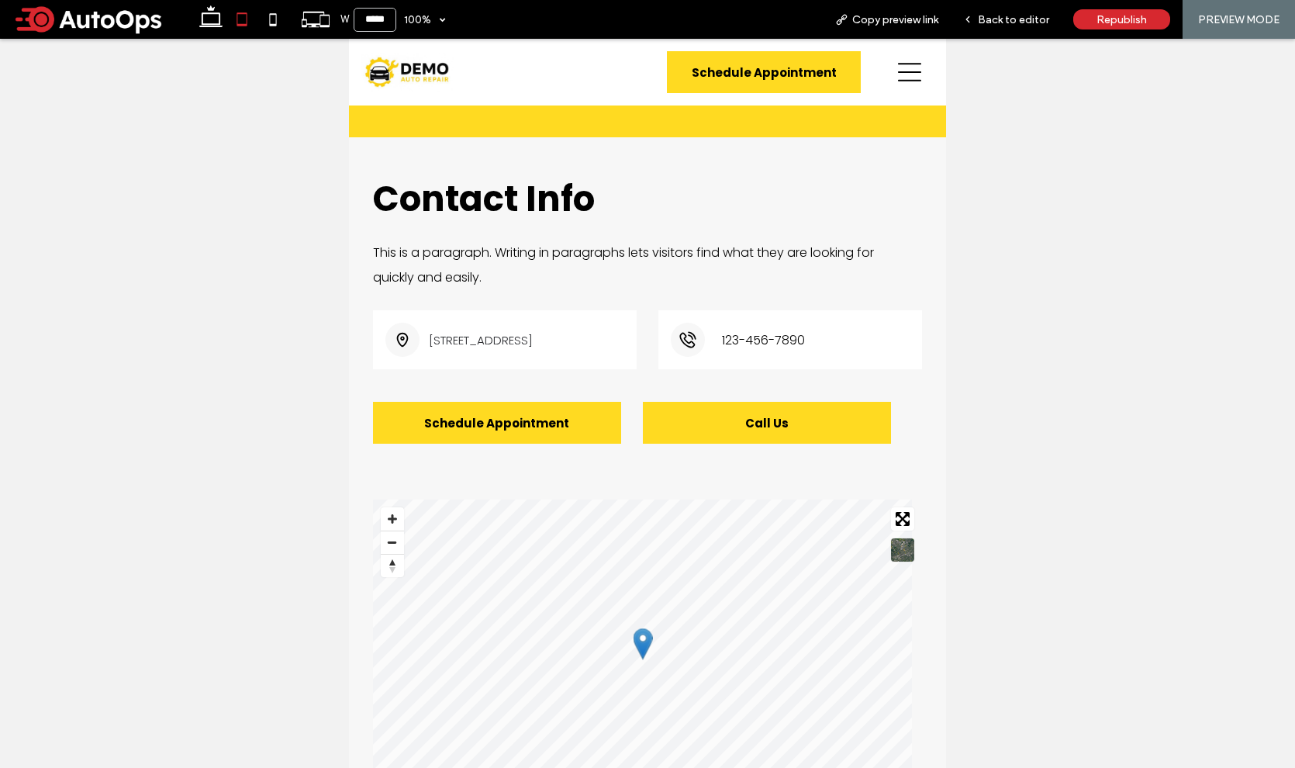
scroll to position [825, 0]
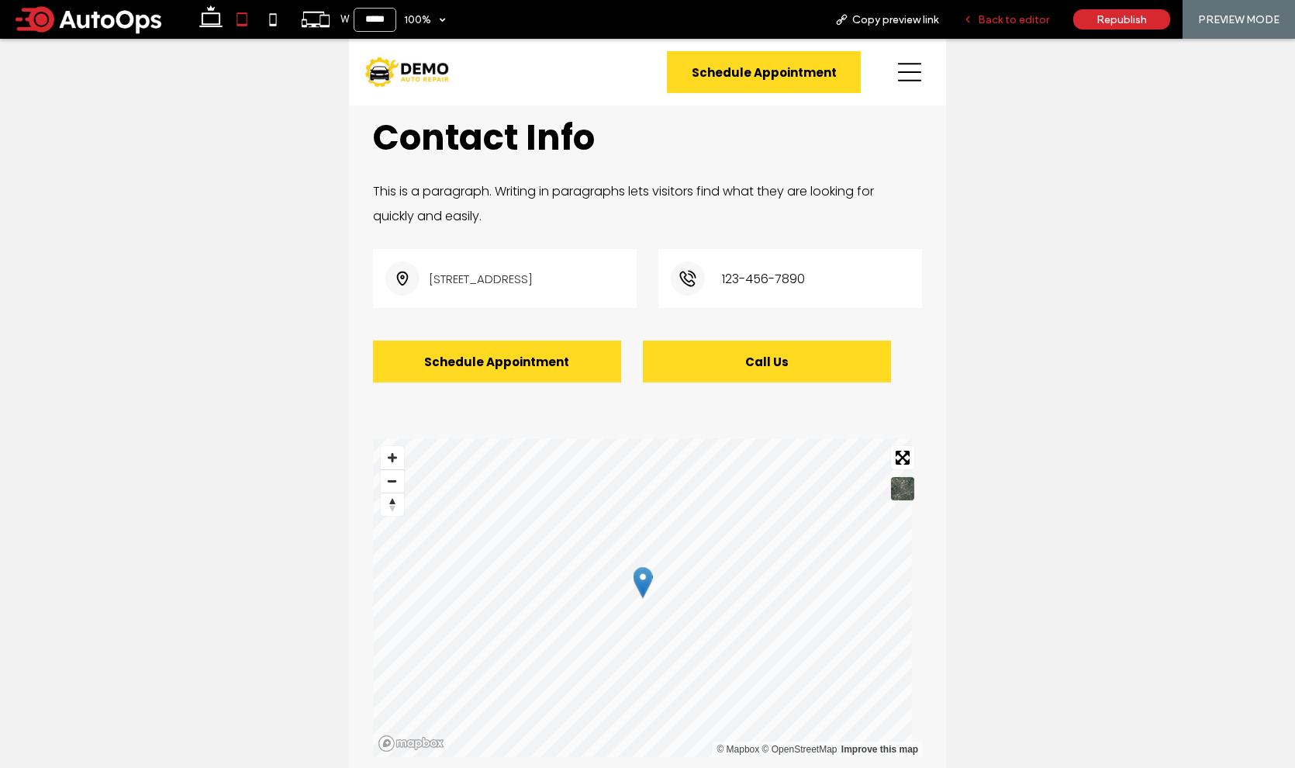
click at [1010, 22] on span "Back to editor" at bounding box center [1013, 19] width 71 height 13
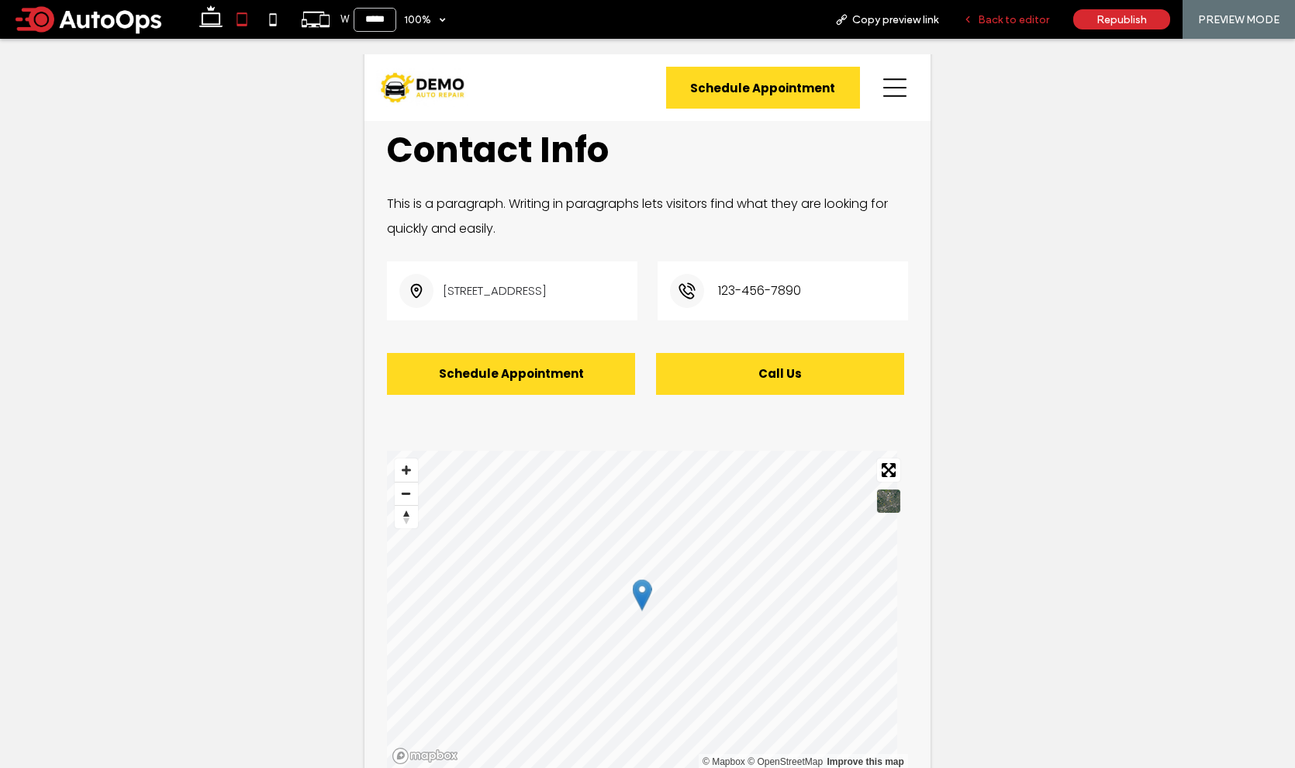
scroll to position [838, 0]
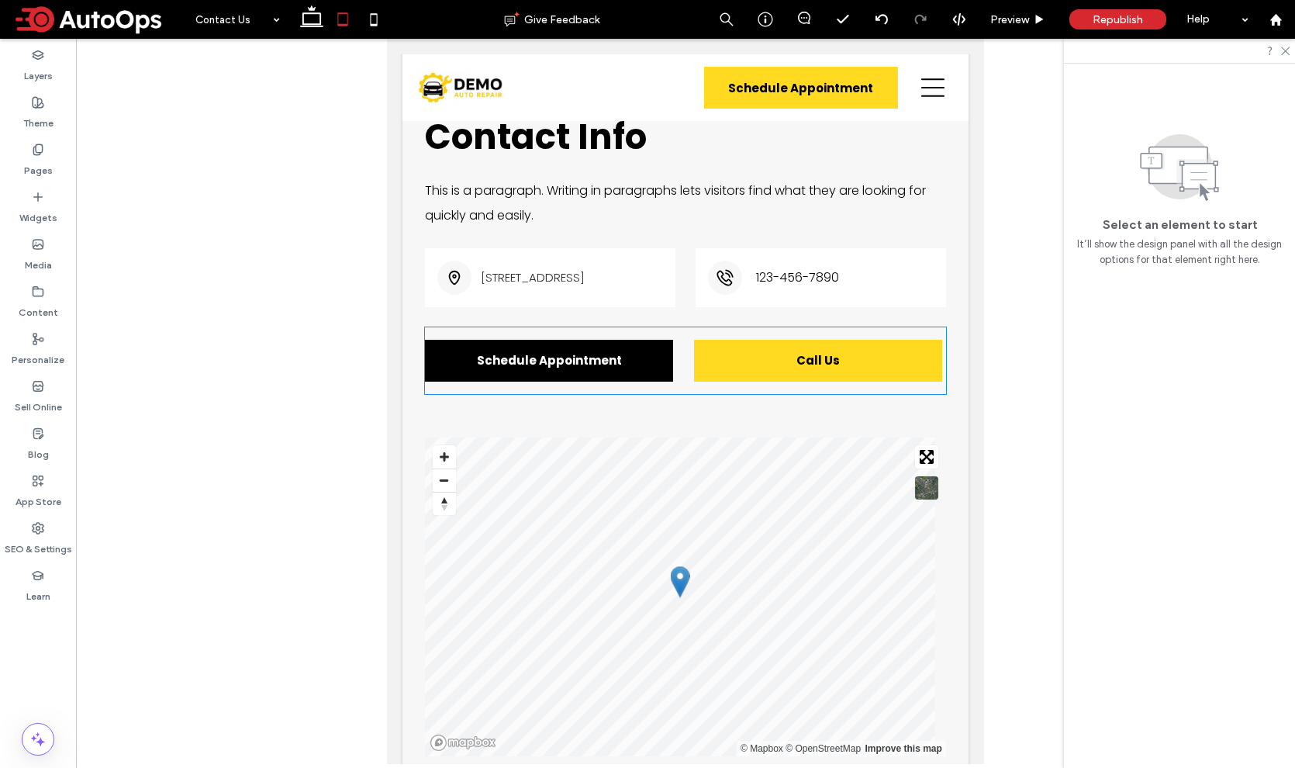
click at [658, 357] on span "Schedule Appointment" at bounding box center [549, 360] width 248 height 18
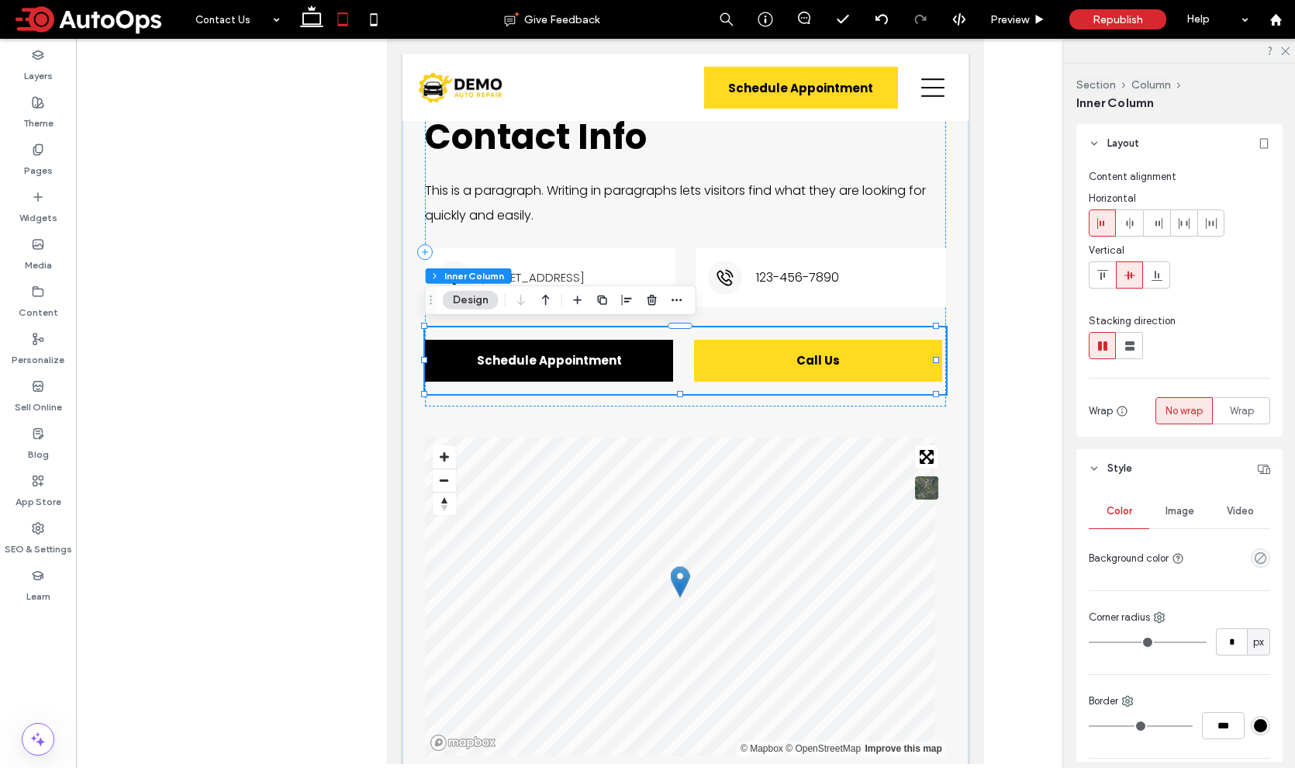
click at [657, 364] on span "Schedule Appointment" at bounding box center [549, 360] width 248 height 18
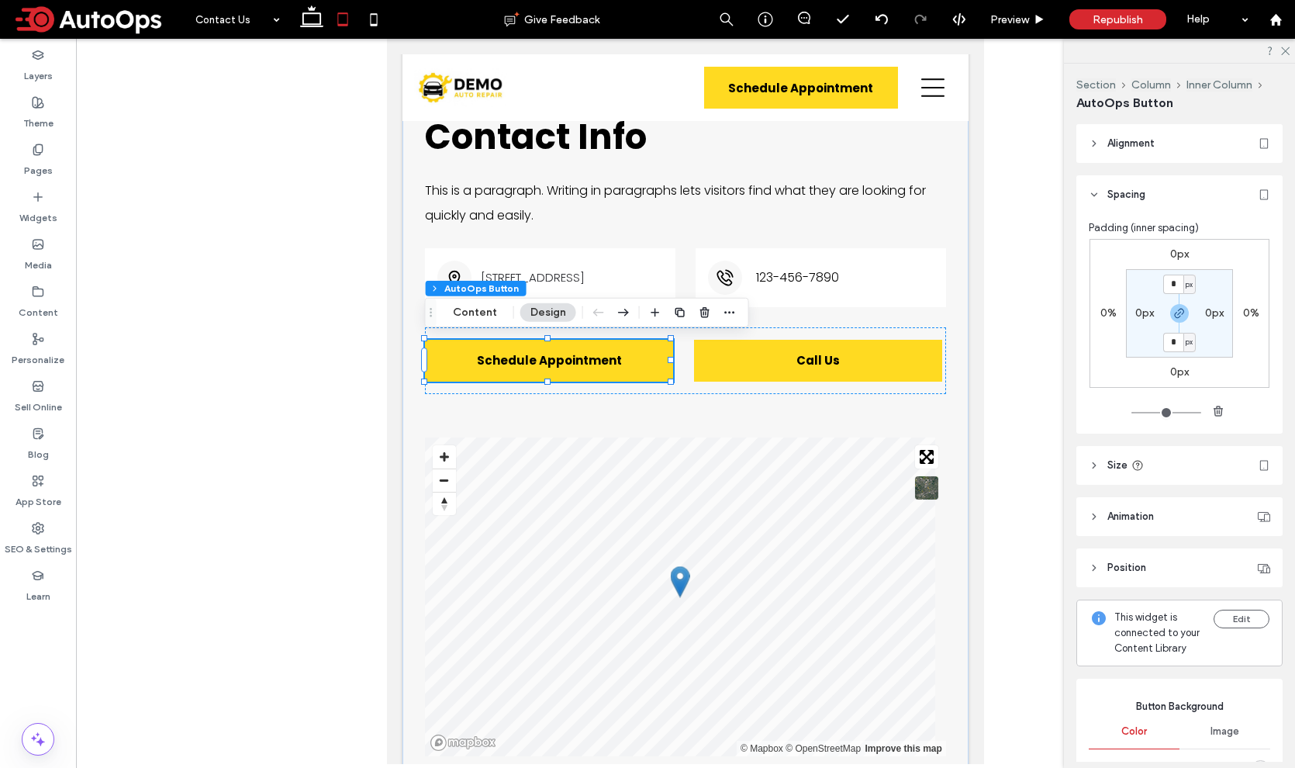
click at [1130, 140] on span "Alignment" at bounding box center [1130, 144] width 47 height 16
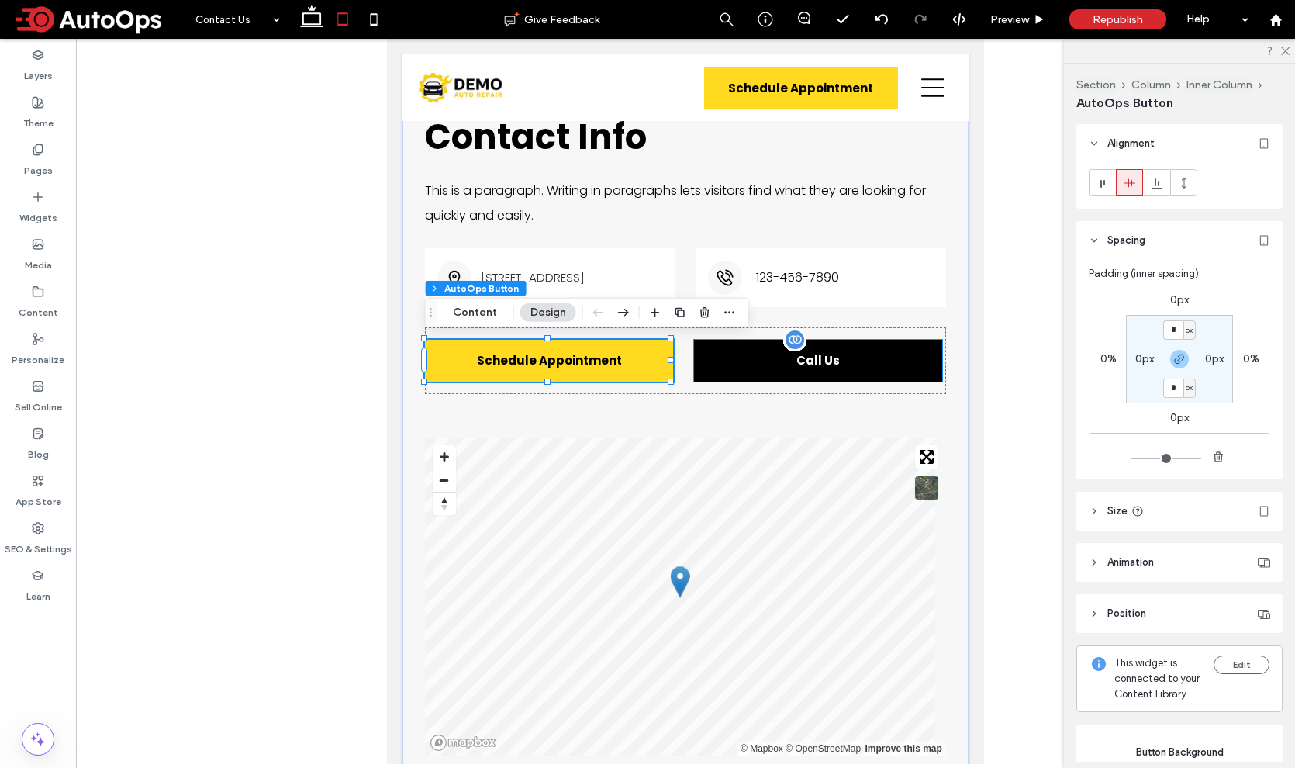
click at [713, 365] on link "Call Us" at bounding box center [818, 361] width 248 height 42
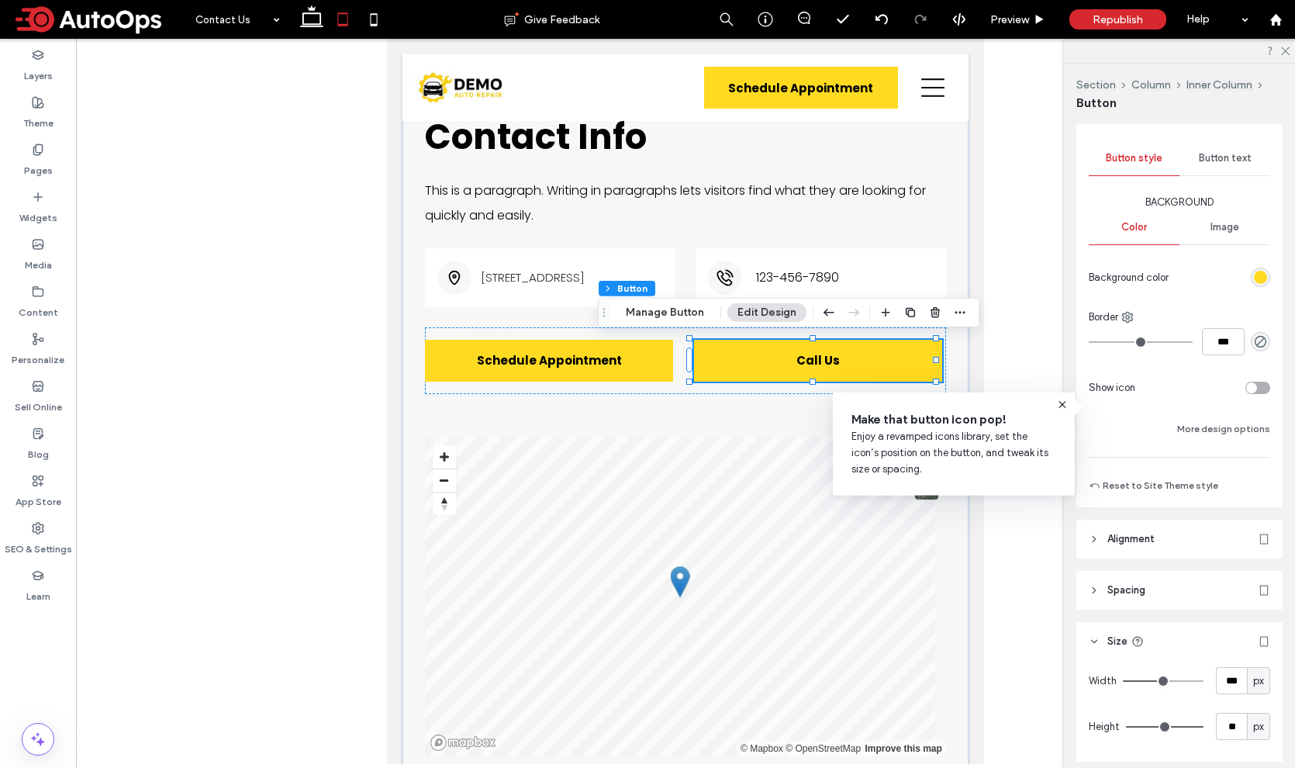
scroll to position [190, 0]
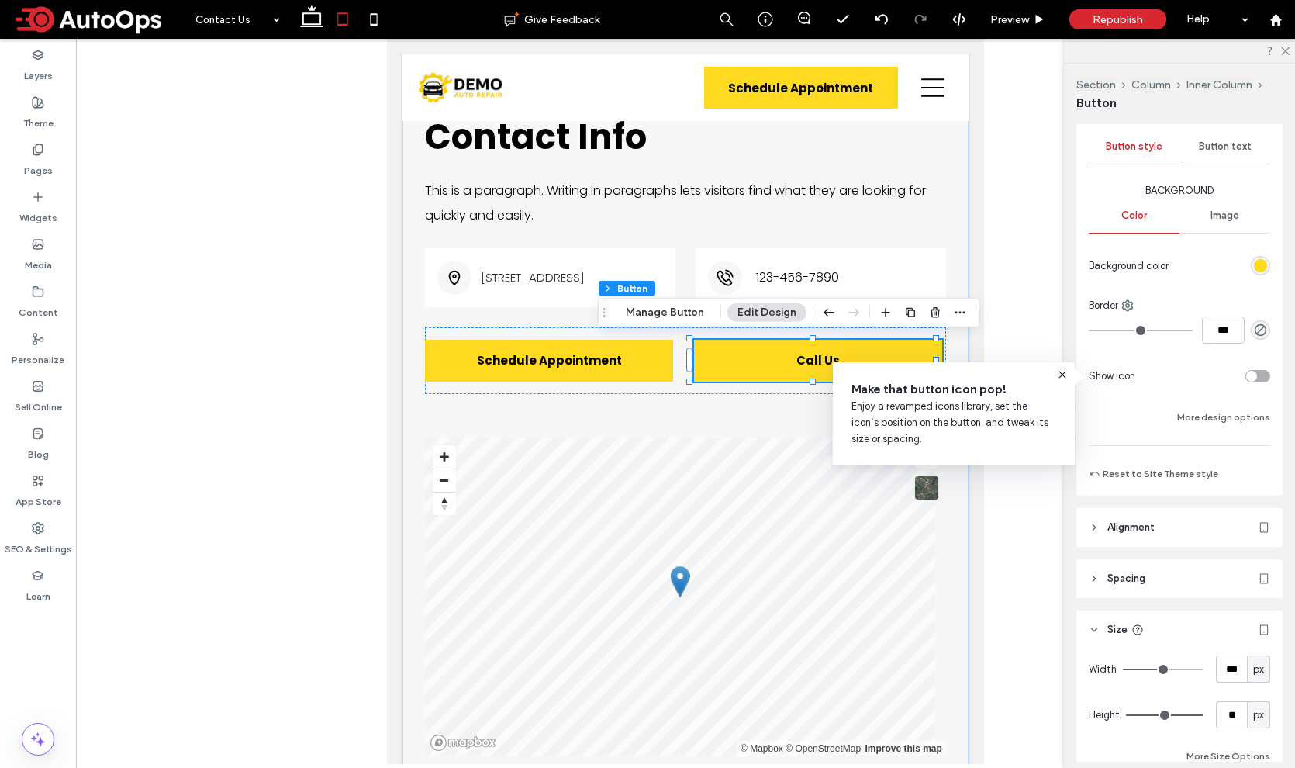
click at [1136, 519] on span "Alignment" at bounding box center [1130, 527] width 47 height 16
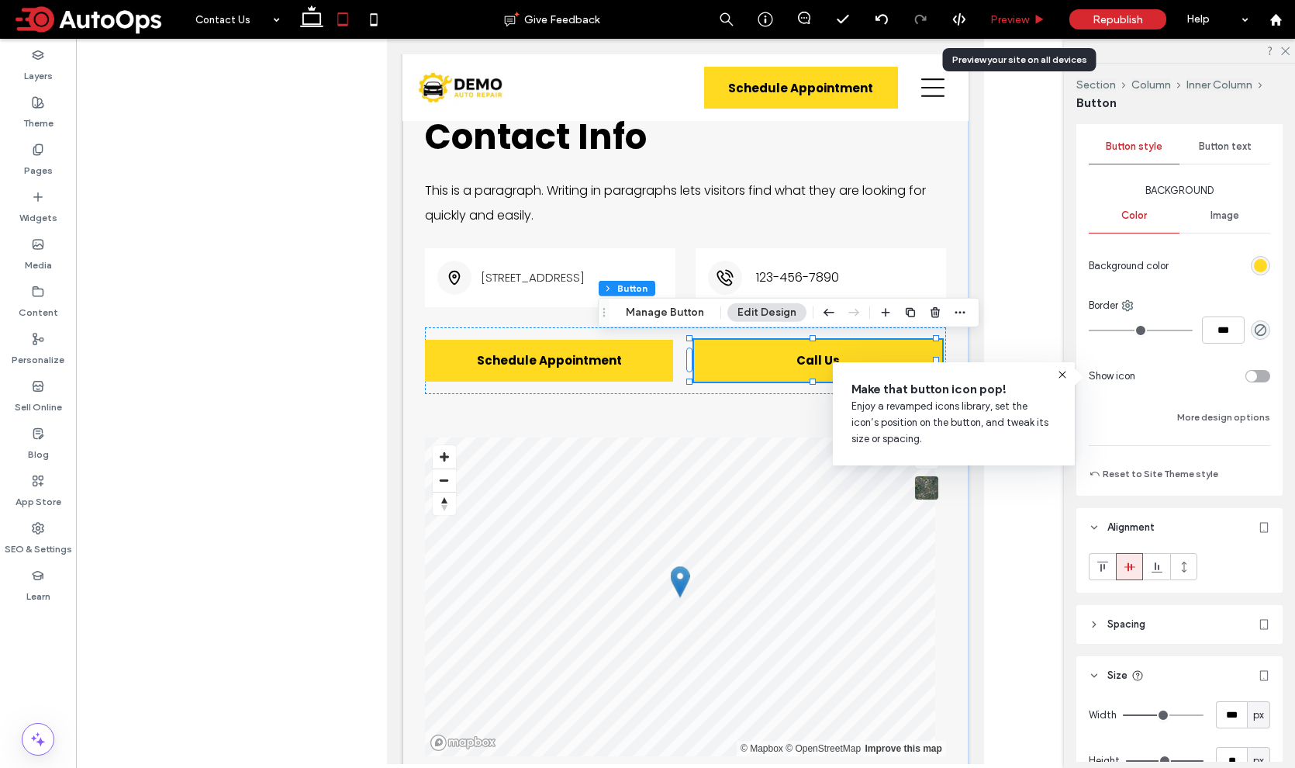
click at [1016, 12] on div "Preview" at bounding box center [1017, 19] width 79 height 39
drag, startPoint x: 1009, startPoint y: 27, endPoint x: 581, endPoint y: 44, distance: 427.5
click at [1009, 27] on div "Preview" at bounding box center [1017, 19] width 79 height 39
click at [1006, 9] on div "Preview" at bounding box center [1017, 19] width 79 height 39
drag, startPoint x: 1003, startPoint y: 18, endPoint x: 574, endPoint y: 55, distance: 431.1
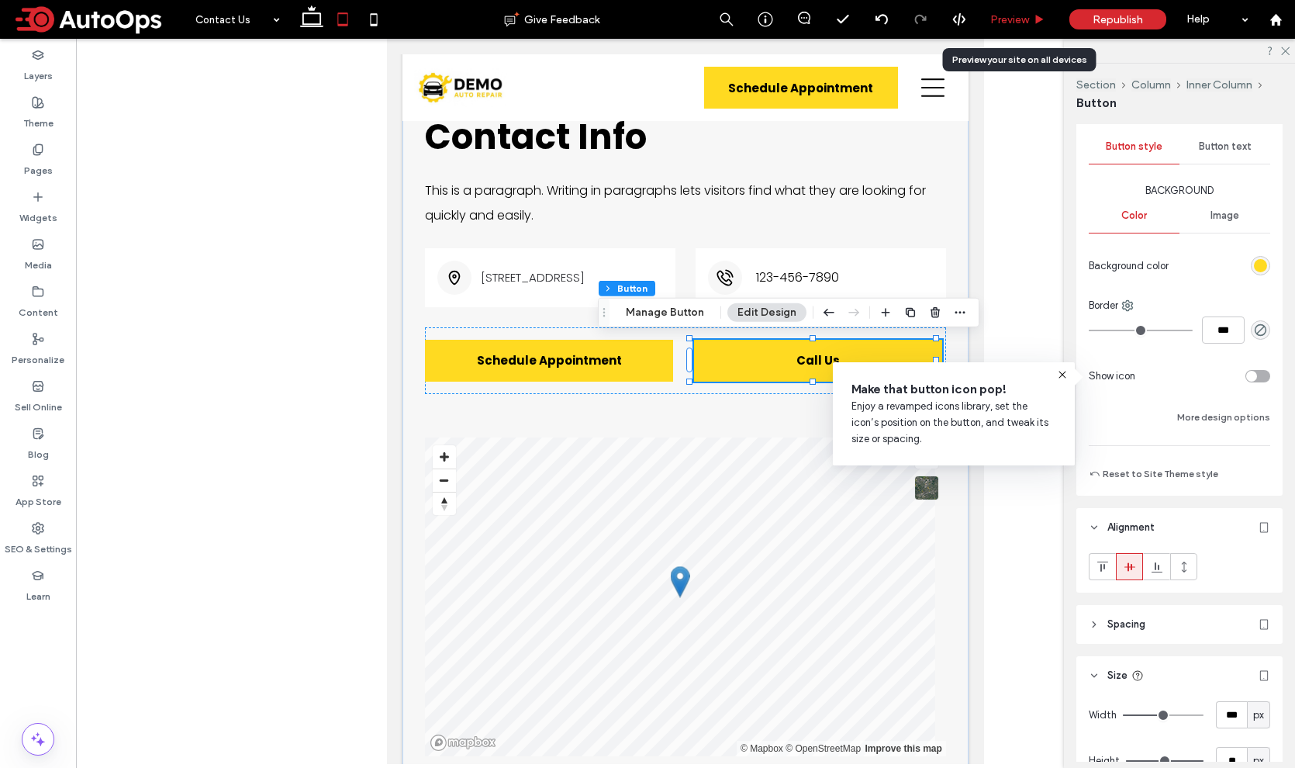
click at [1003, 18] on span "Preview" at bounding box center [1009, 19] width 39 height 13
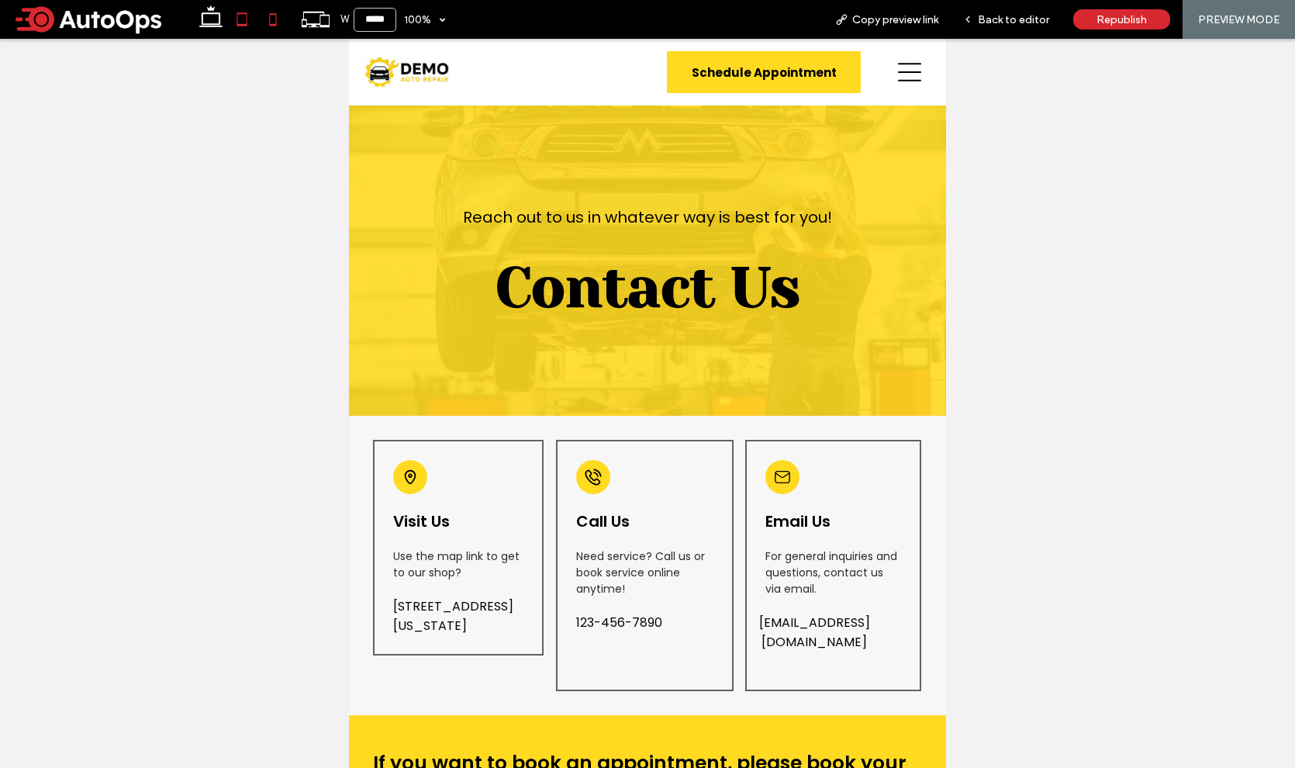
click at [273, 21] on icon at bounding box center [272, 19] width 31 height 31
type input "*****"
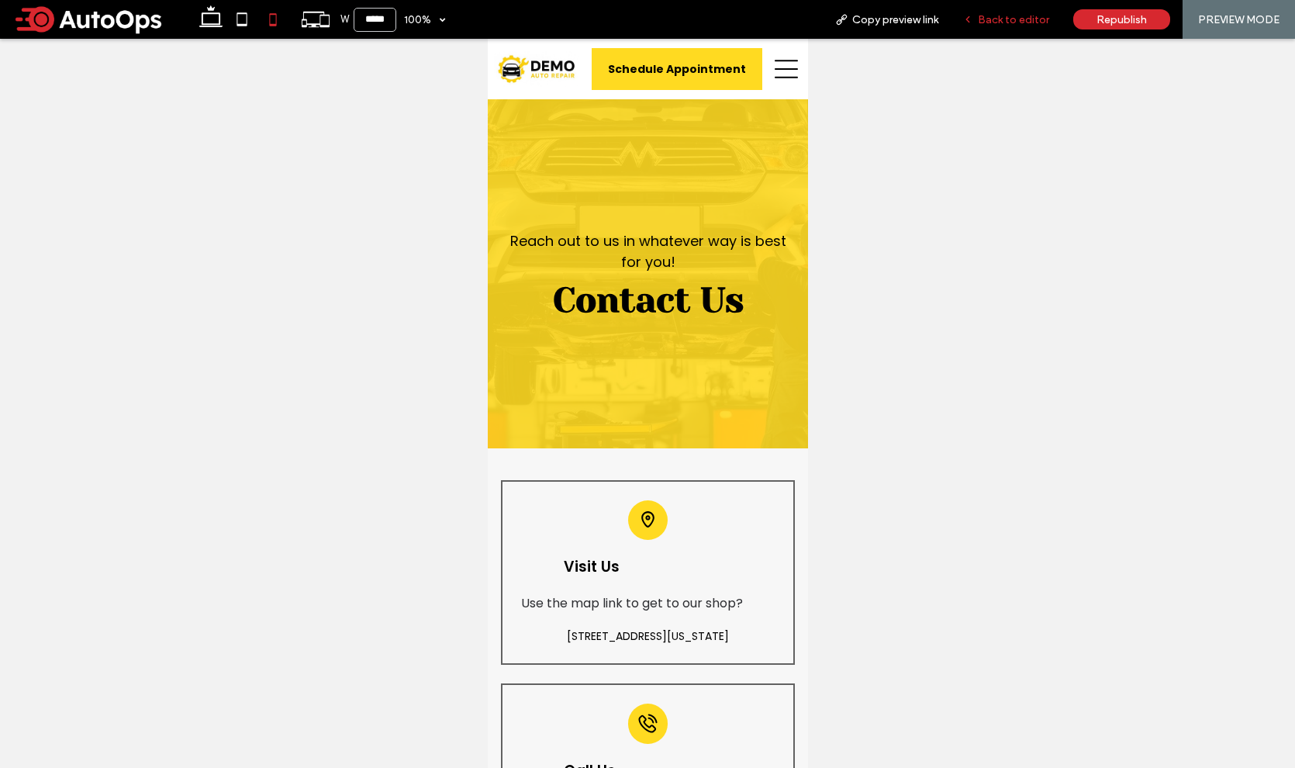
click at [989, 25] on span "Back to editor" at bounding box center [1013, 19] width 71 height 13
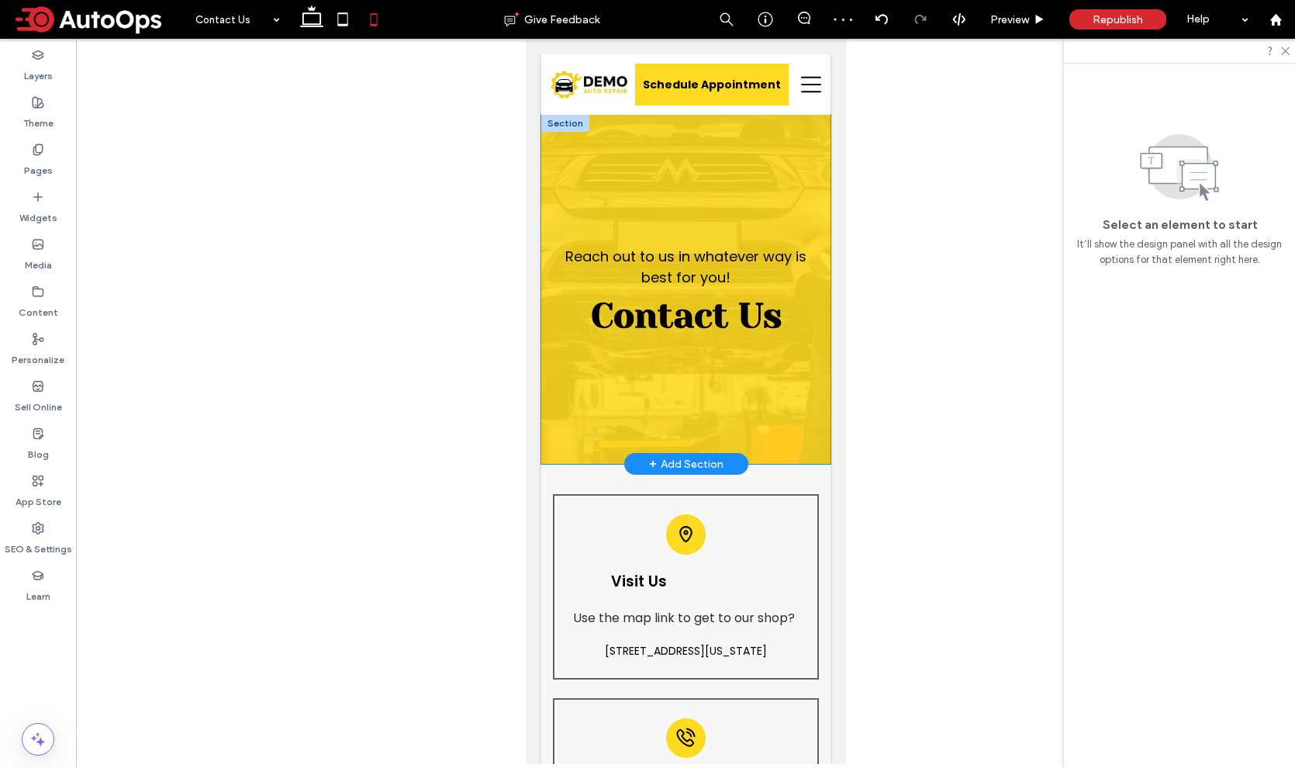
click at [719, 410] on div "Reach out to us in whatever way is best for you! Contact Us" at bounding box center [684, 289] width 289 height 349
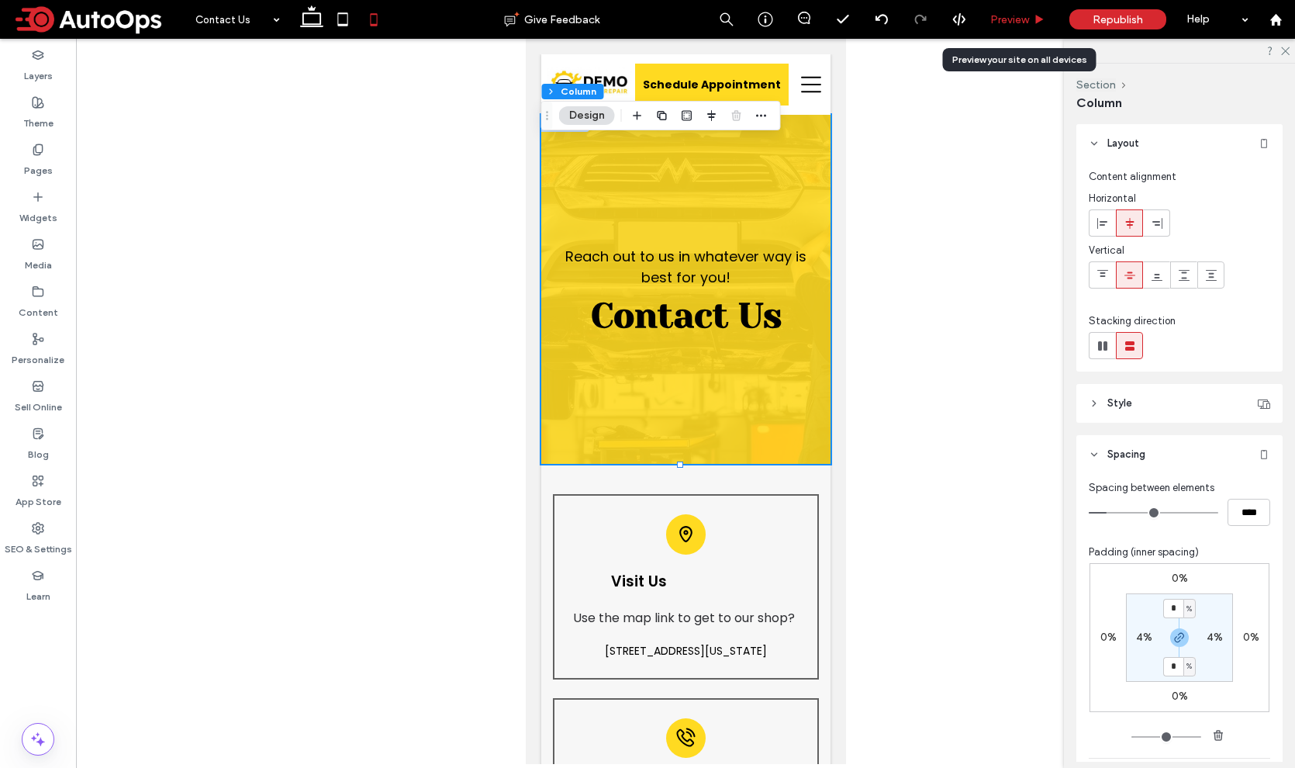
click at [1004, 17] on span "Preview" at bounding box center [1009, 19] width 39 height 13
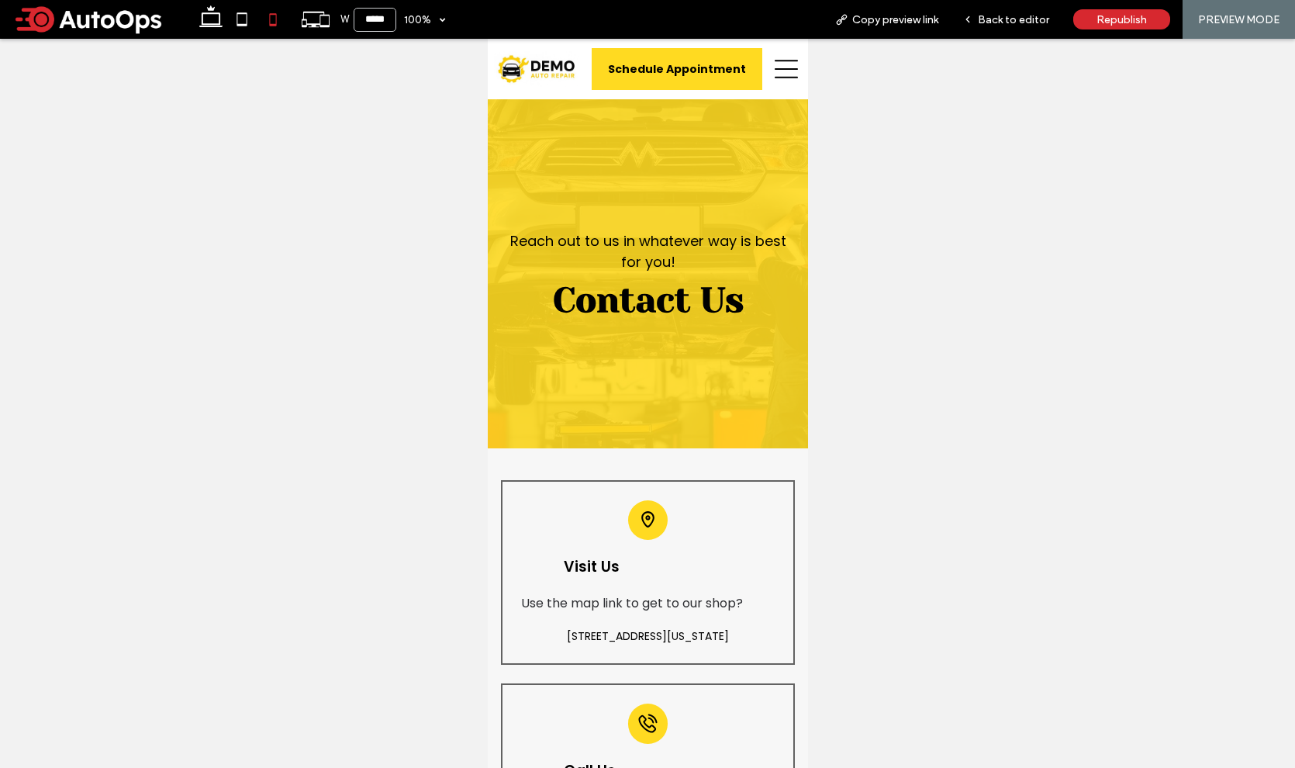
click at [774, 64] on icon at bounding box center [785, 68] width 23 height 23
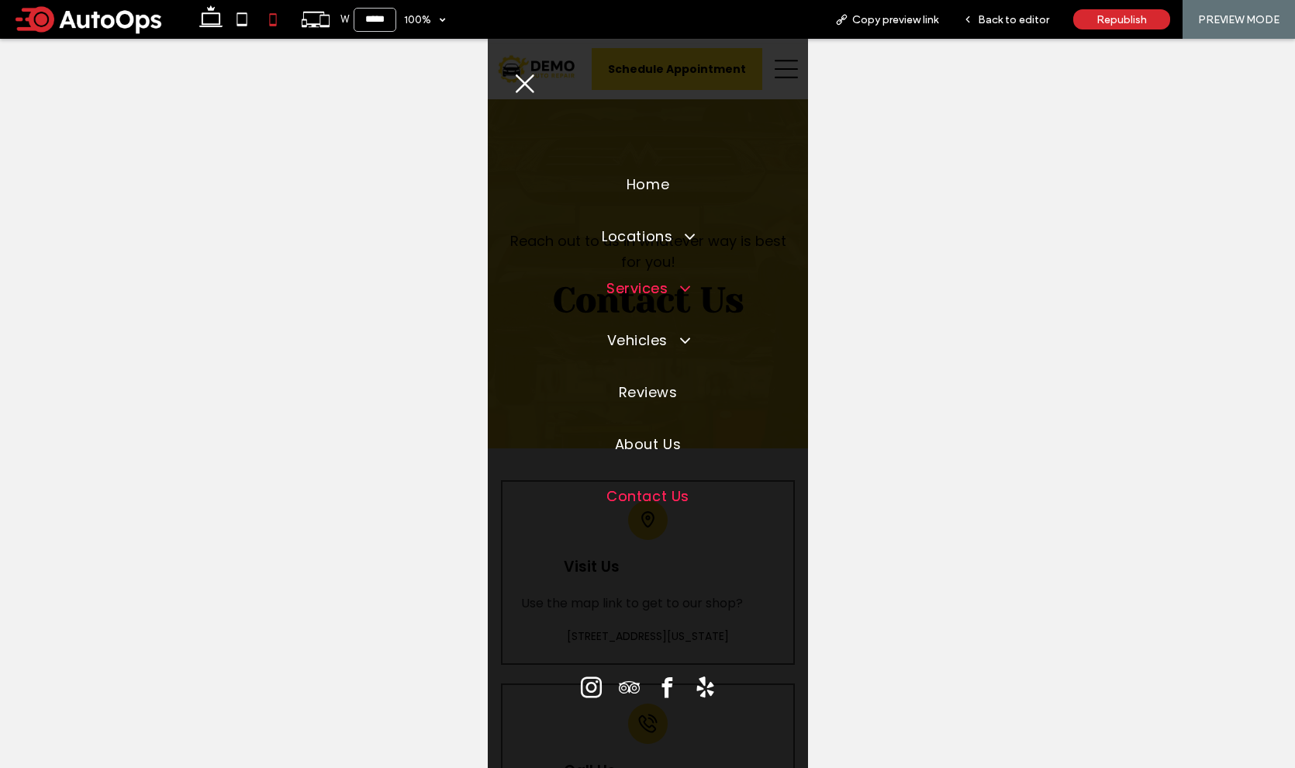
click at [683, 291] on span at bounding box center [678, 288] width 28 height 18
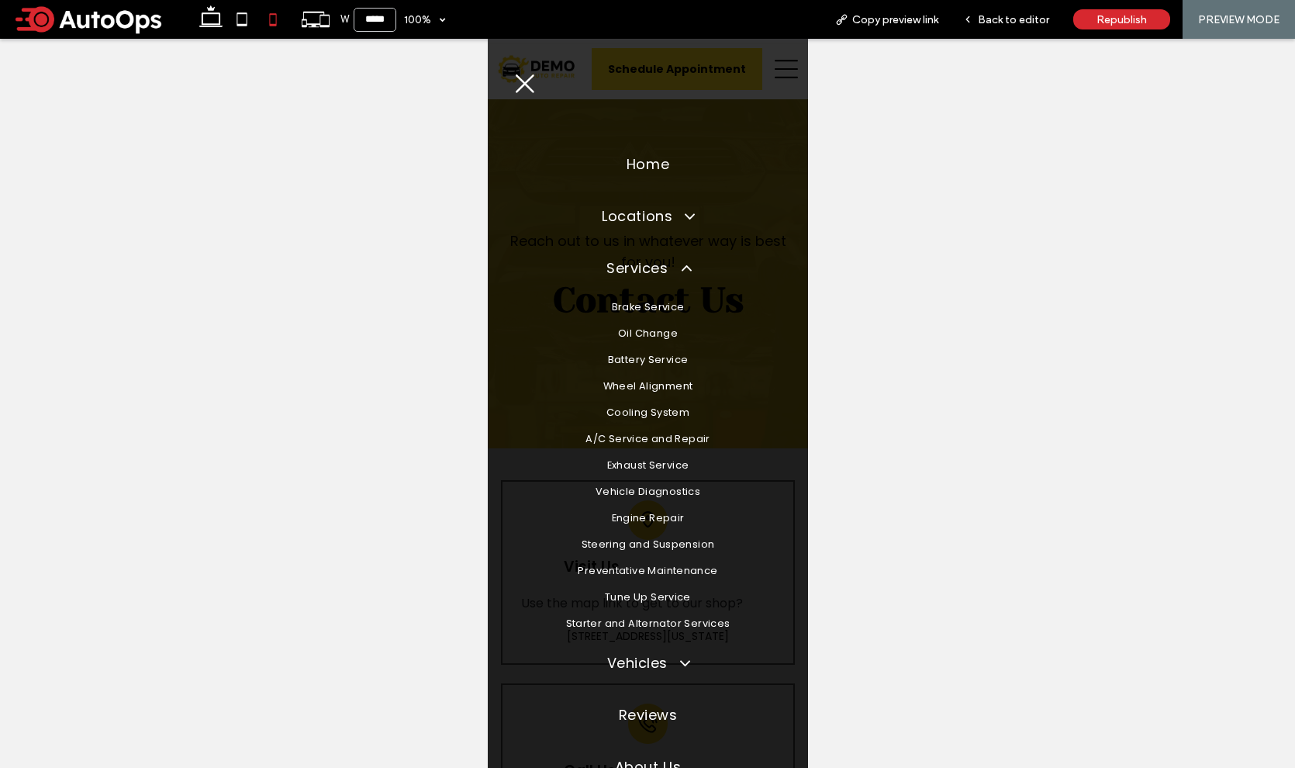
click at [653, 307] on span "Brake Service" at bounding box center [647, 307] width 73 height 14
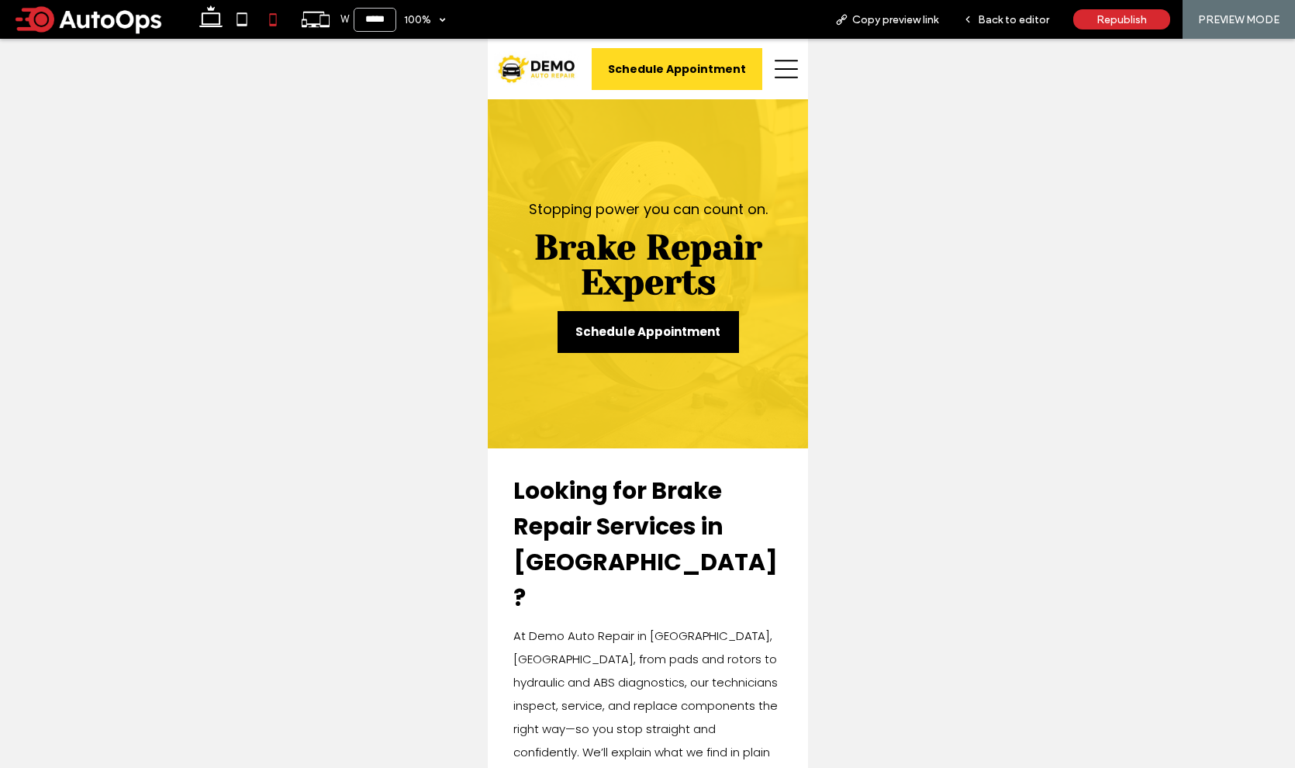
click at [774, 70] on icon at bounding box center [785, 68] width 23 height 23
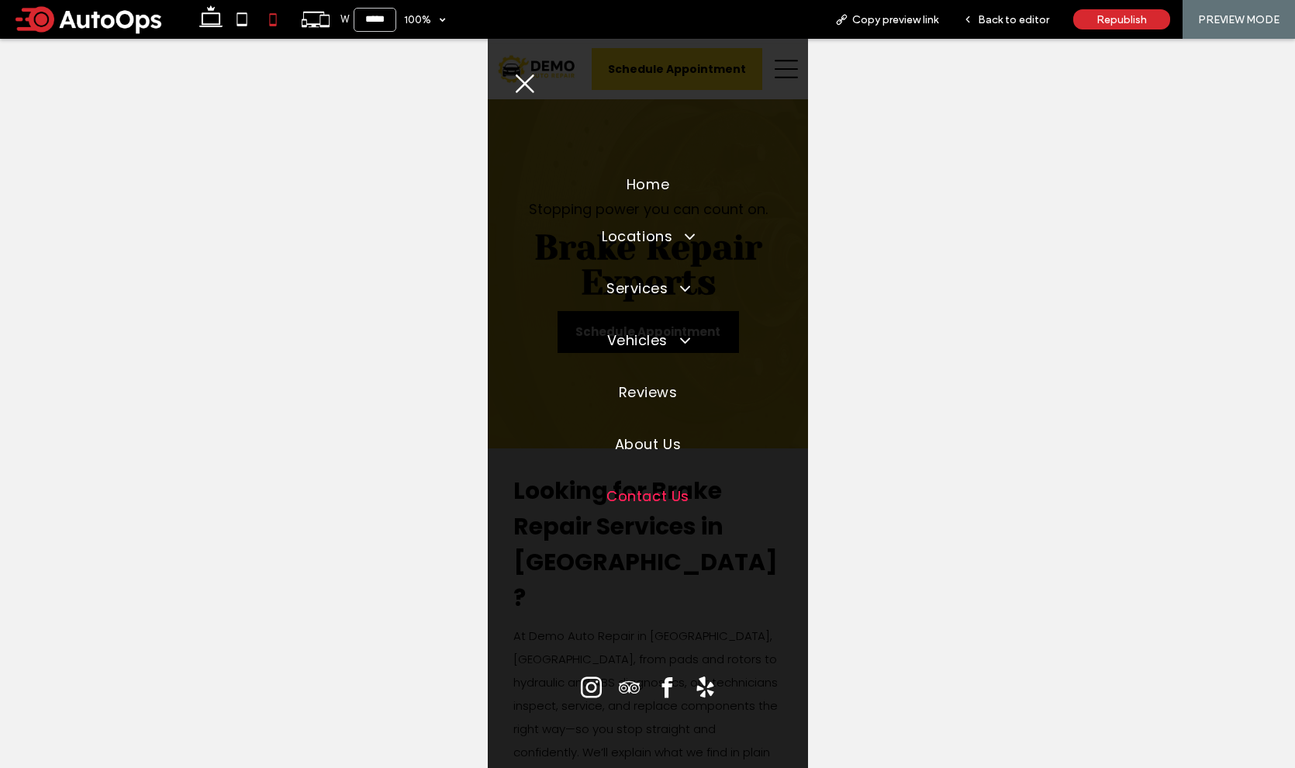
click at [657, 494] on span "Contact Us" at bounding box center [647, 495] width 82 height 21
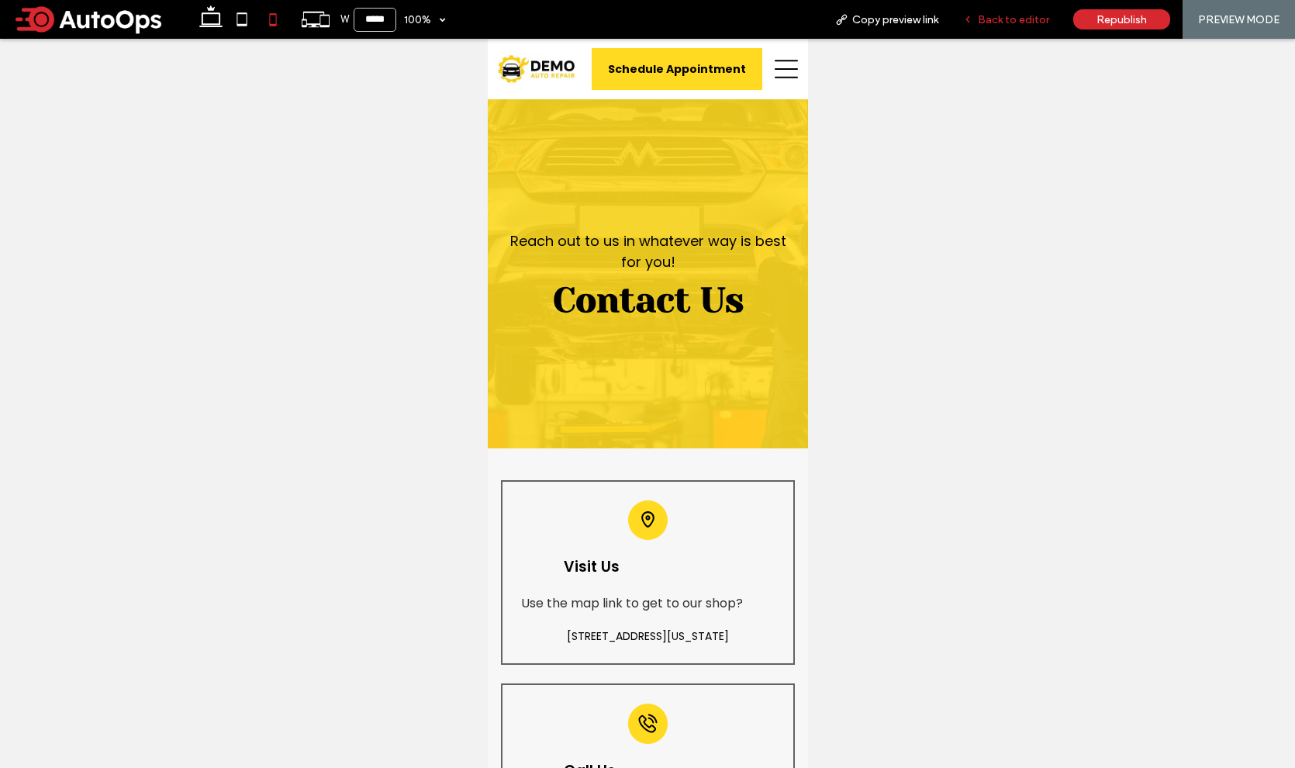
click at [996, 19] on span "Back to editor" at bounding box center [1013, 19] width 71 height 13
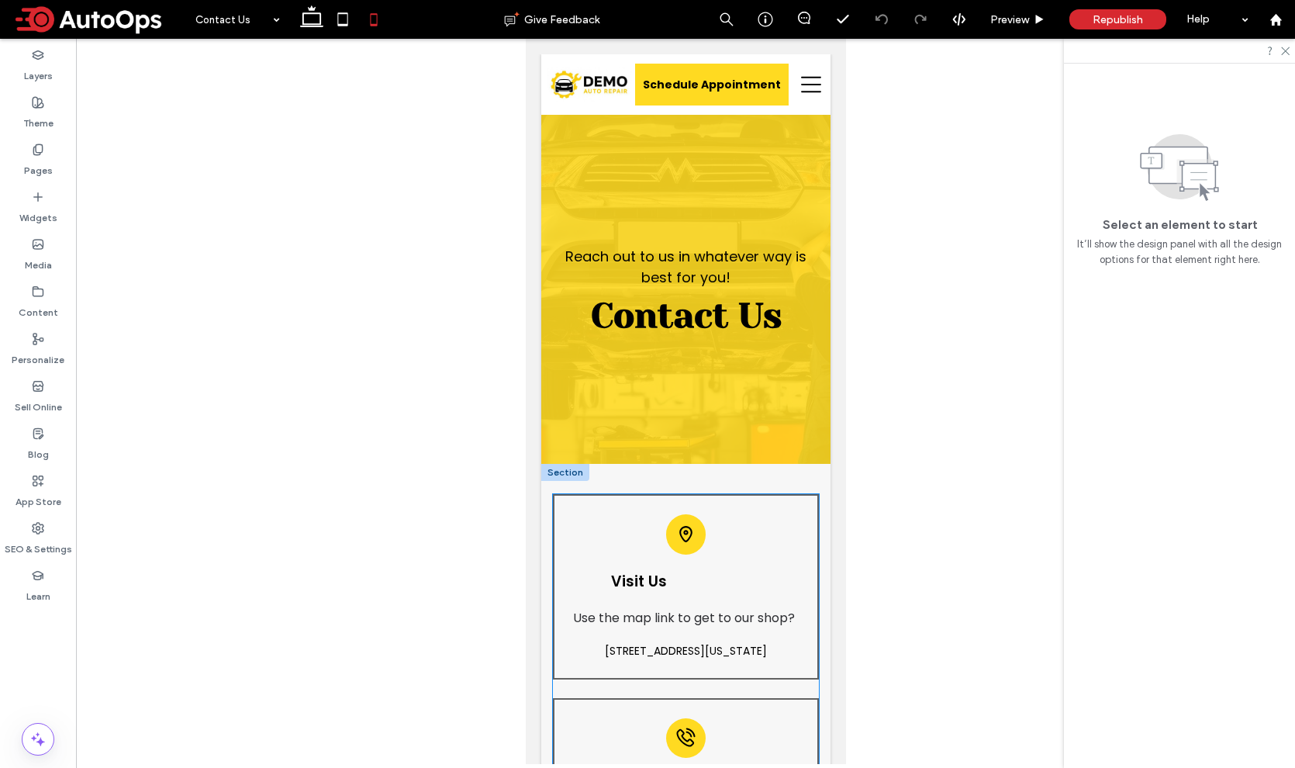
click at [638, 536] on div "Visit Us Use the map link to get to our shop? [STREET_ADDRESS][US_STATE]" at bounding box center [685, 586] width 266 height 185
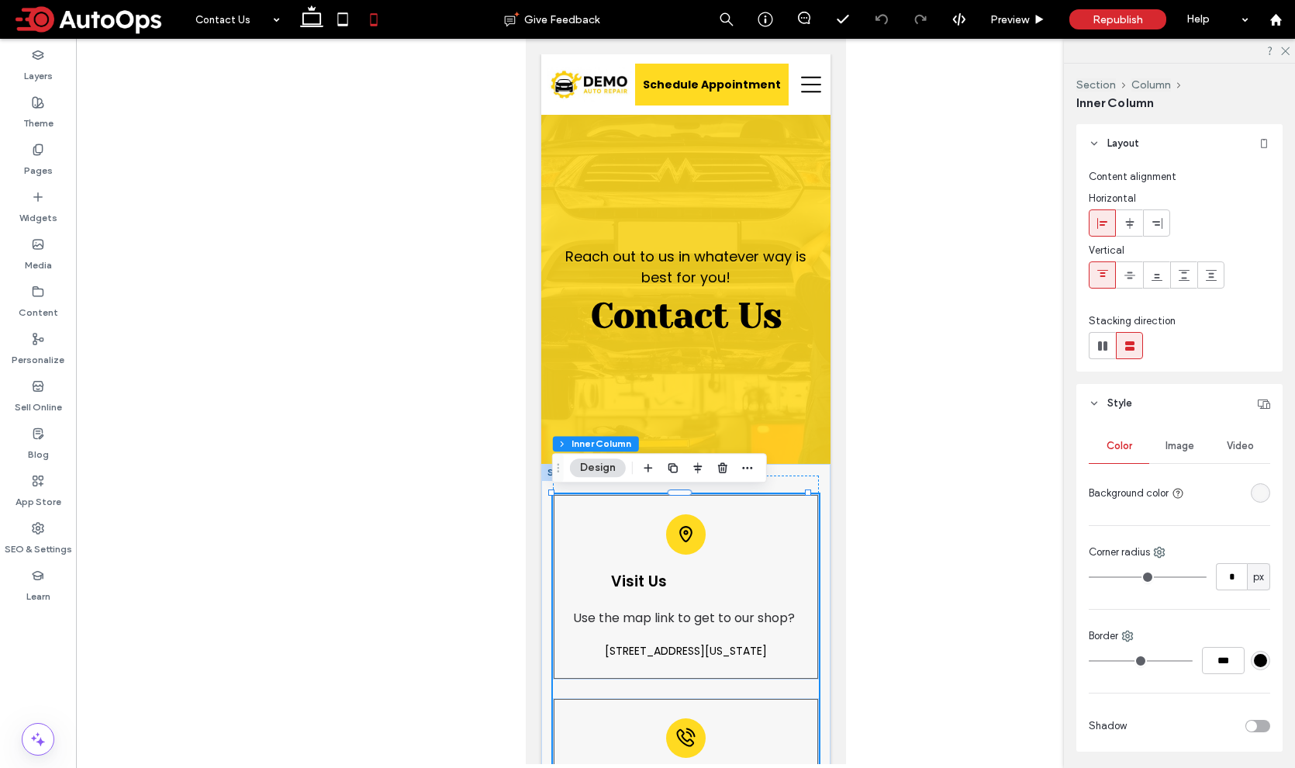
click at [645, 536] on div "Visit Us Use the map link to get to our shop? 51 Goods Road, Conestoga, Pennsyl…" at bounding box center [685, 586] width 266 height 185
click at [675, 540] on icon at bounding box center [685, 534] width 20 height 20
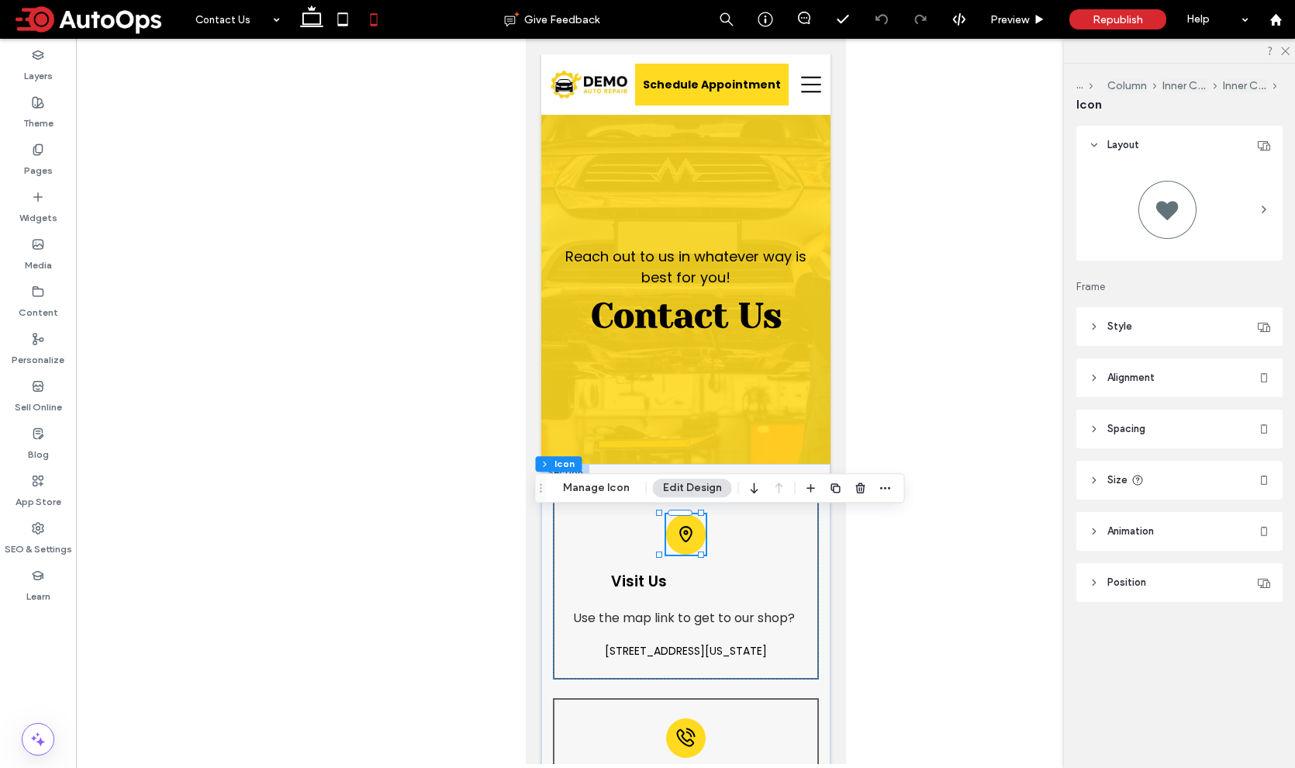
click at [1116, 374] on span "Alignment" at bounding box center [1130, 378] width 47 height 16
click at [1104, 412] on icon at bounding box center [1102, 417] width 12 height 12
type input "**"
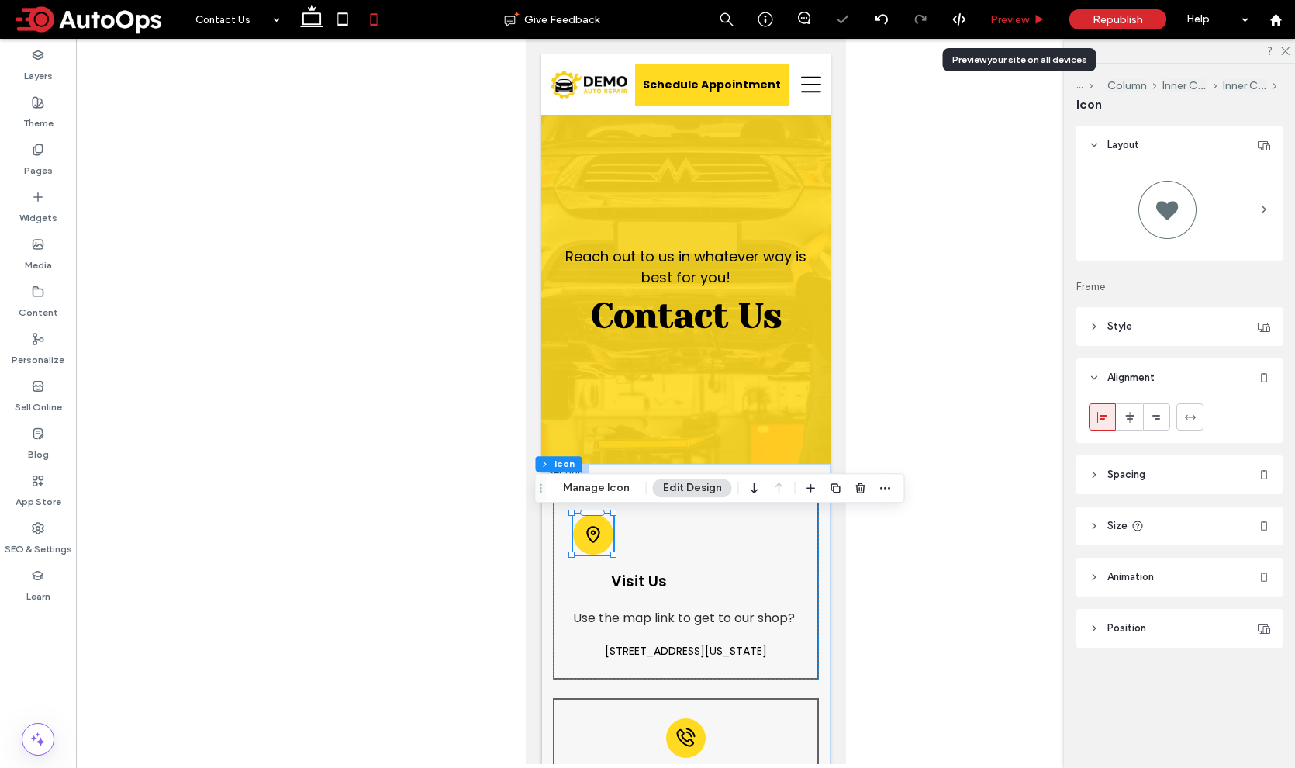
click at [1010, 22] on span "Preview" at bounding box center [1009, 19] width 39 height 13
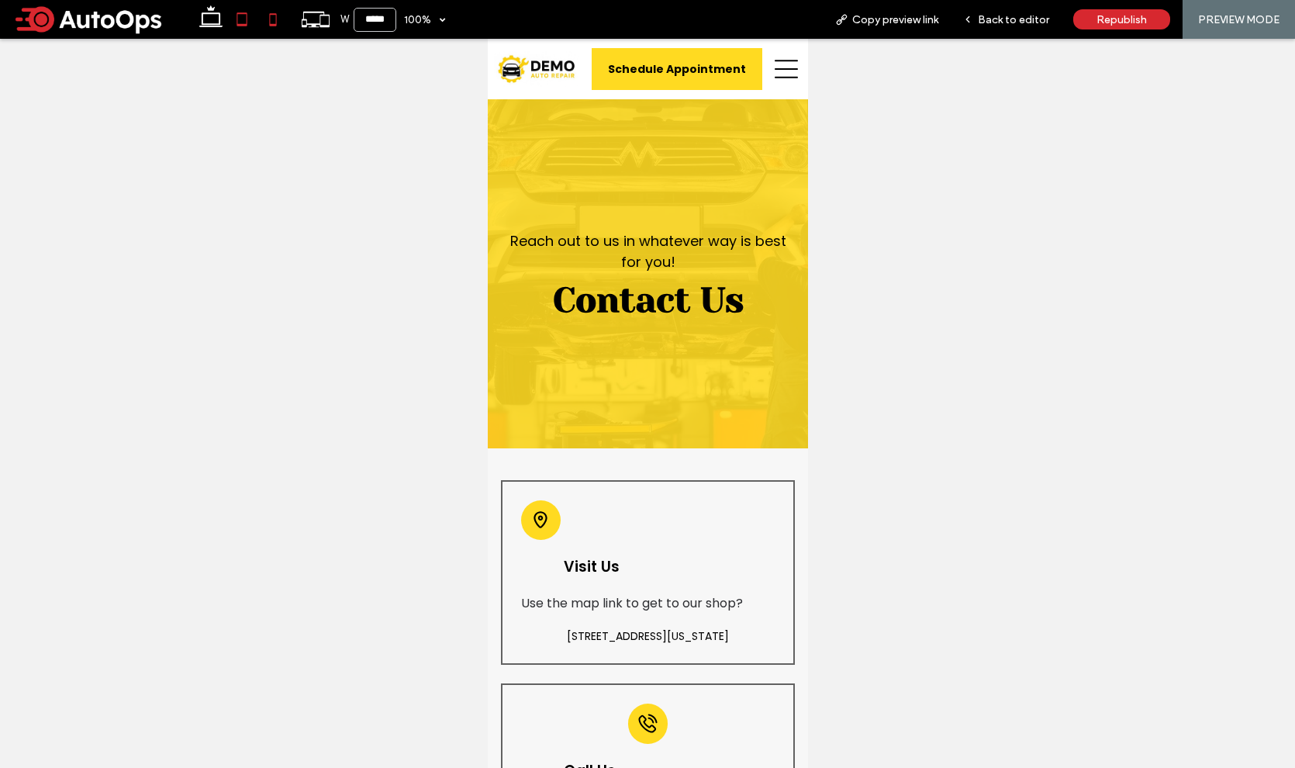
click at [235, 25] on icon at bounding box center [241, 19] width 31 height 31
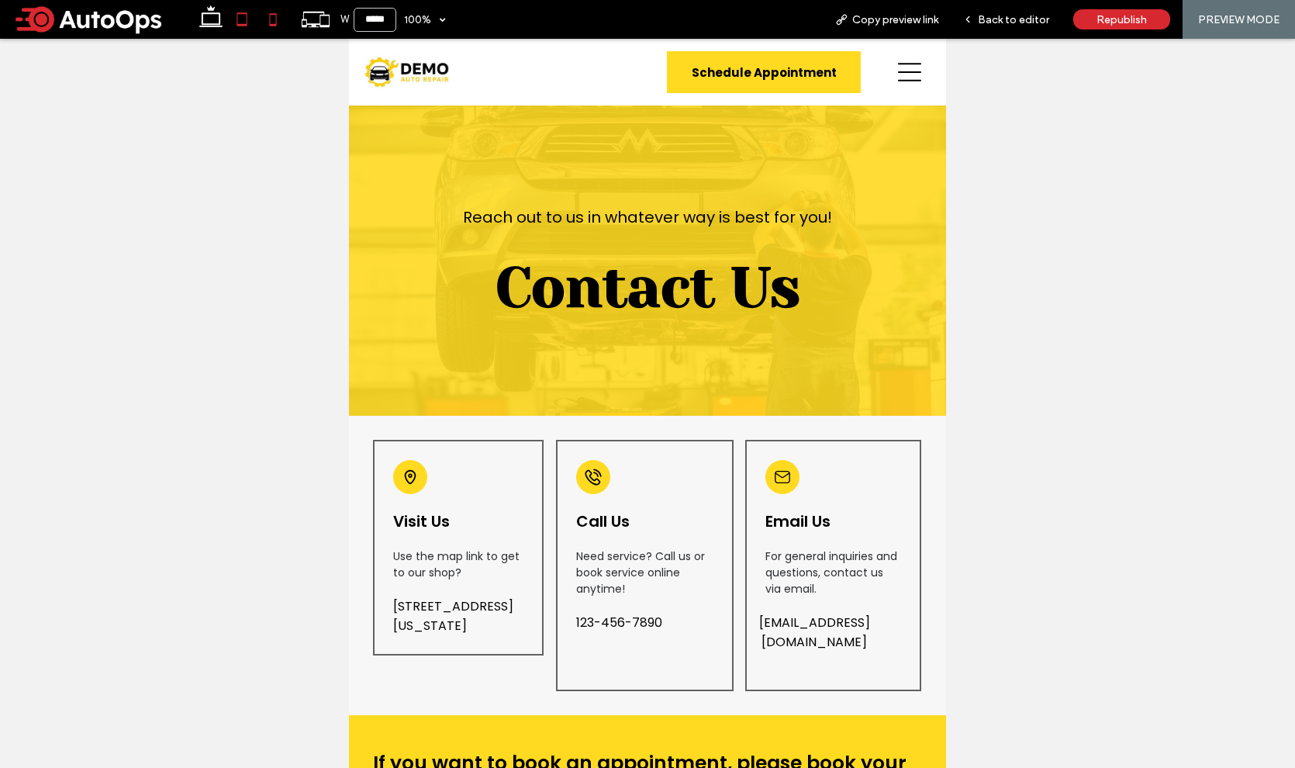
click at [277, 14] on icon at bounding box center [272, 19] width 31 height 31
type input "*****"
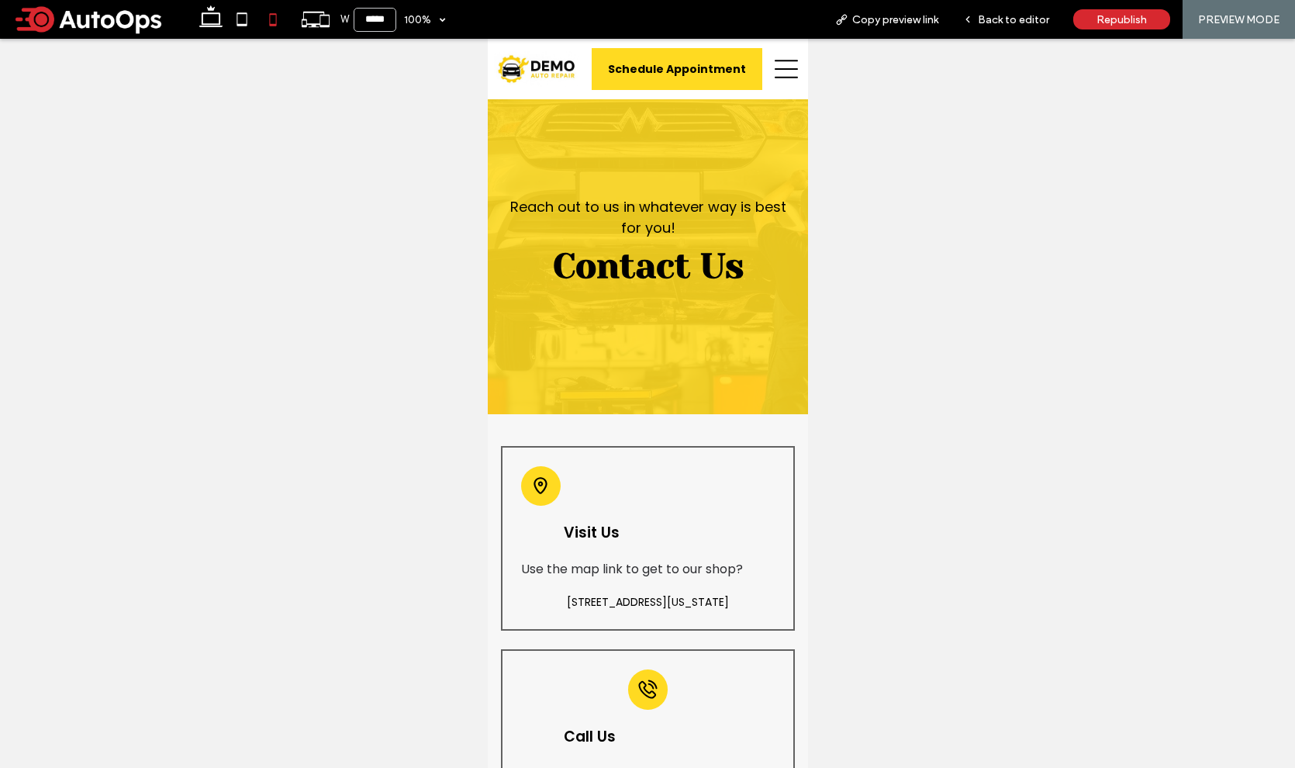
scroll to position [40, 0]
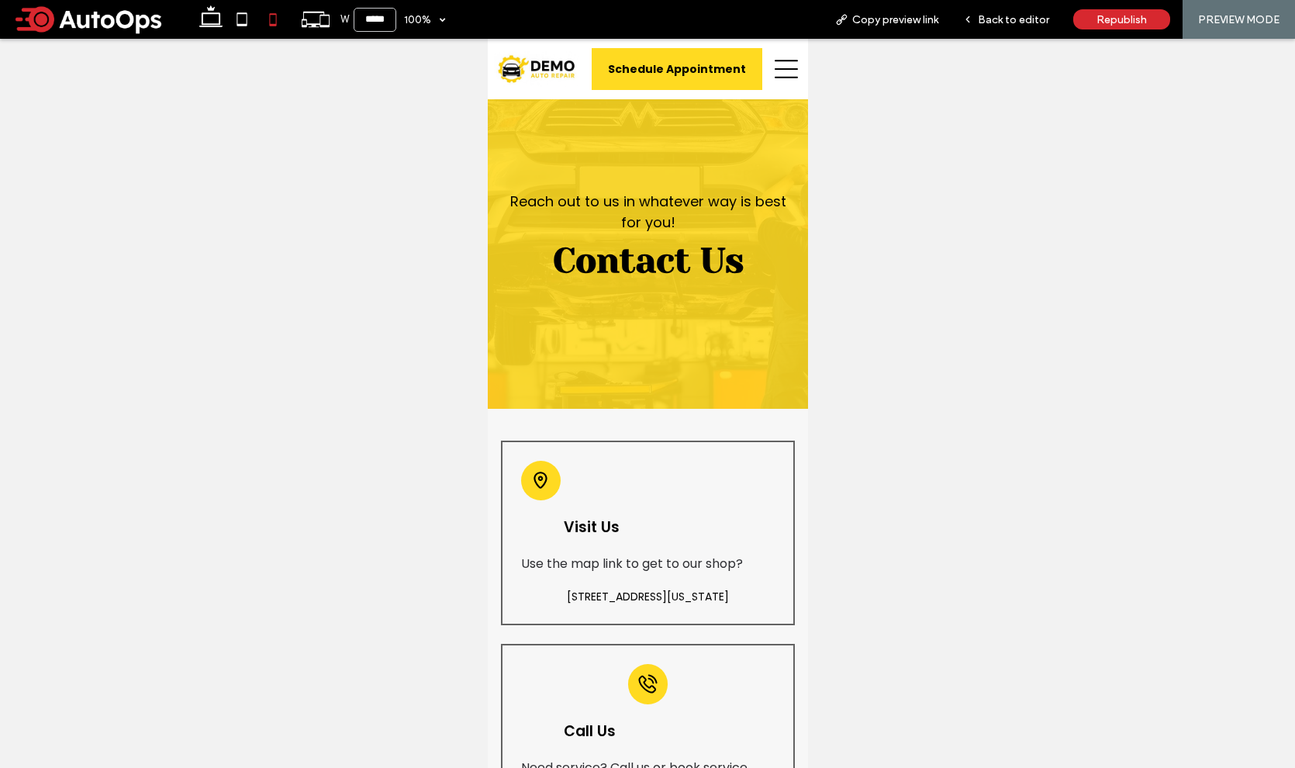
click at [589, 519] on span "Visit Us" at bounding box center [591, 526] width 56 height 21
click at [589, 525] on span "Visit Us" at bounding box center [591, 526] width 56 height 21
click at [1006, 15] on span "Back to editor" at bounding box center [1013, 19] width 71 height 13
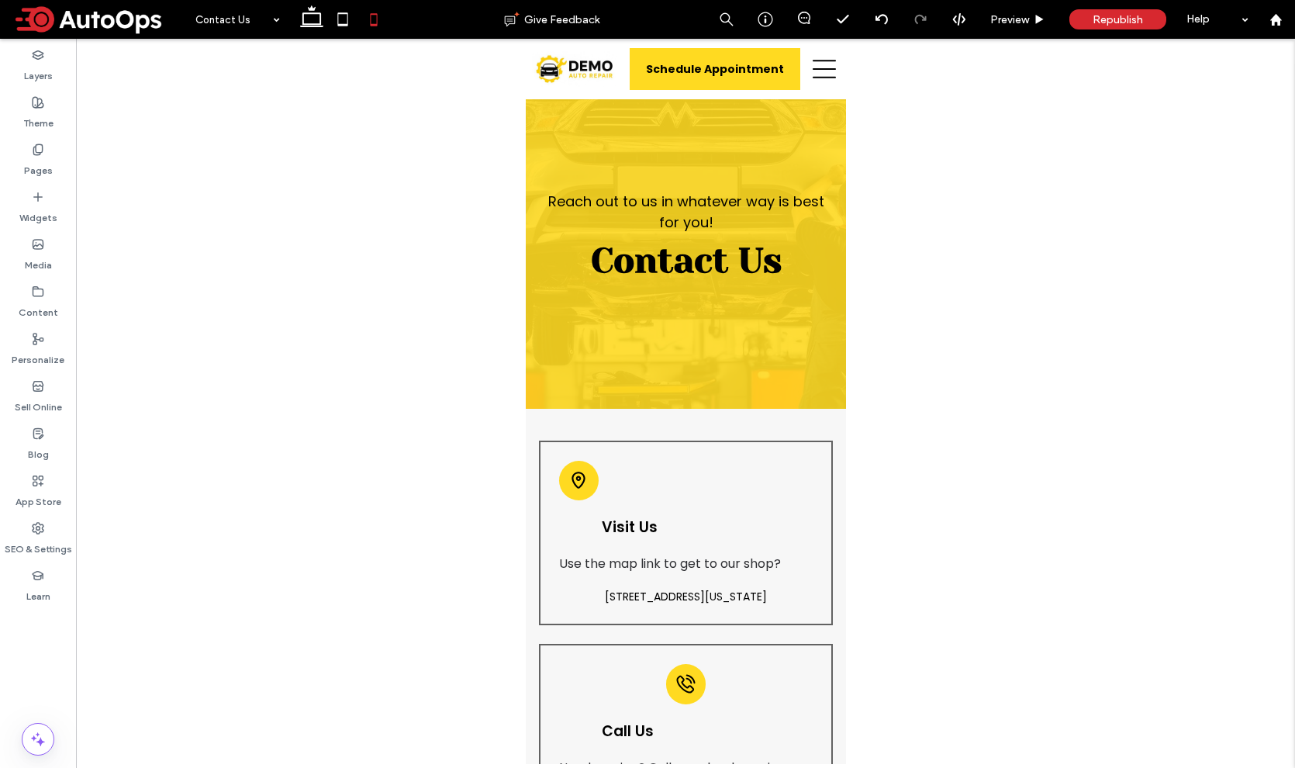
scroll to position [55, 0]
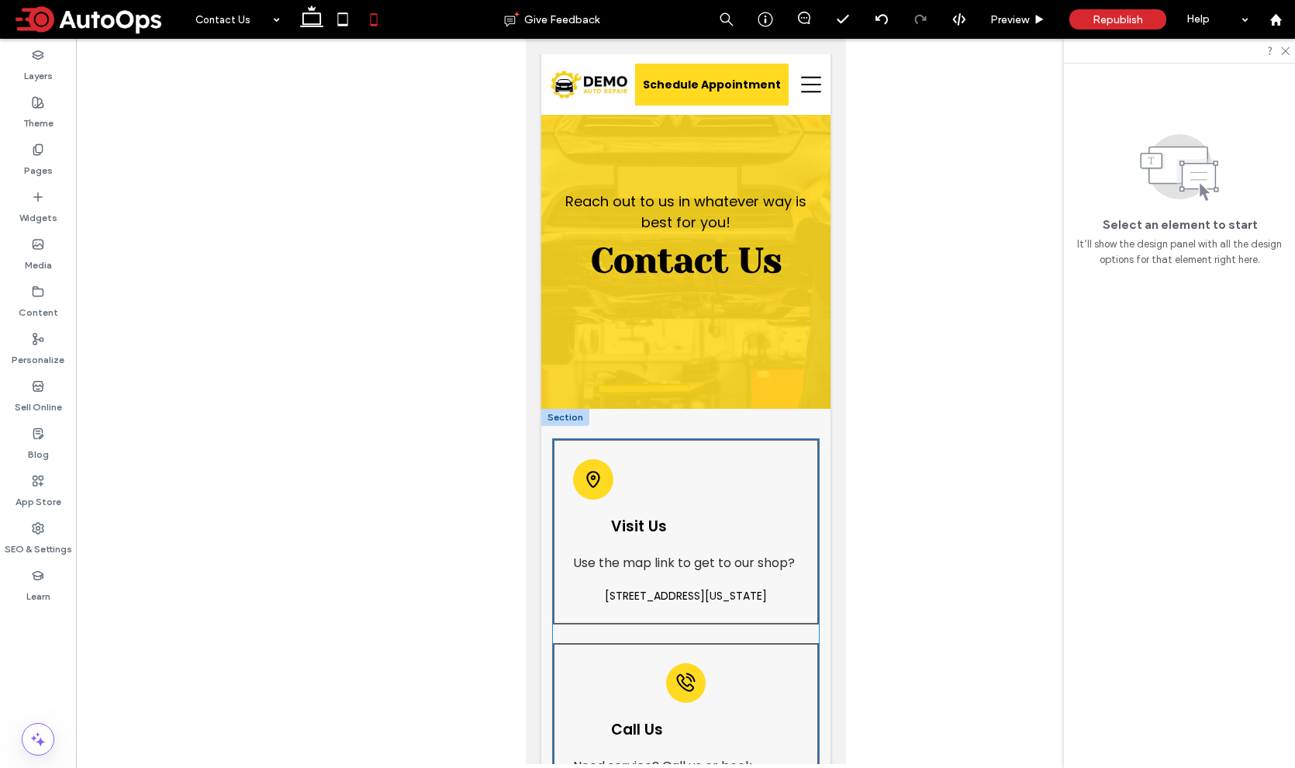
click at [632, 533] on span "Visit Us" at bounding box center [638, 526] width 56 height 21
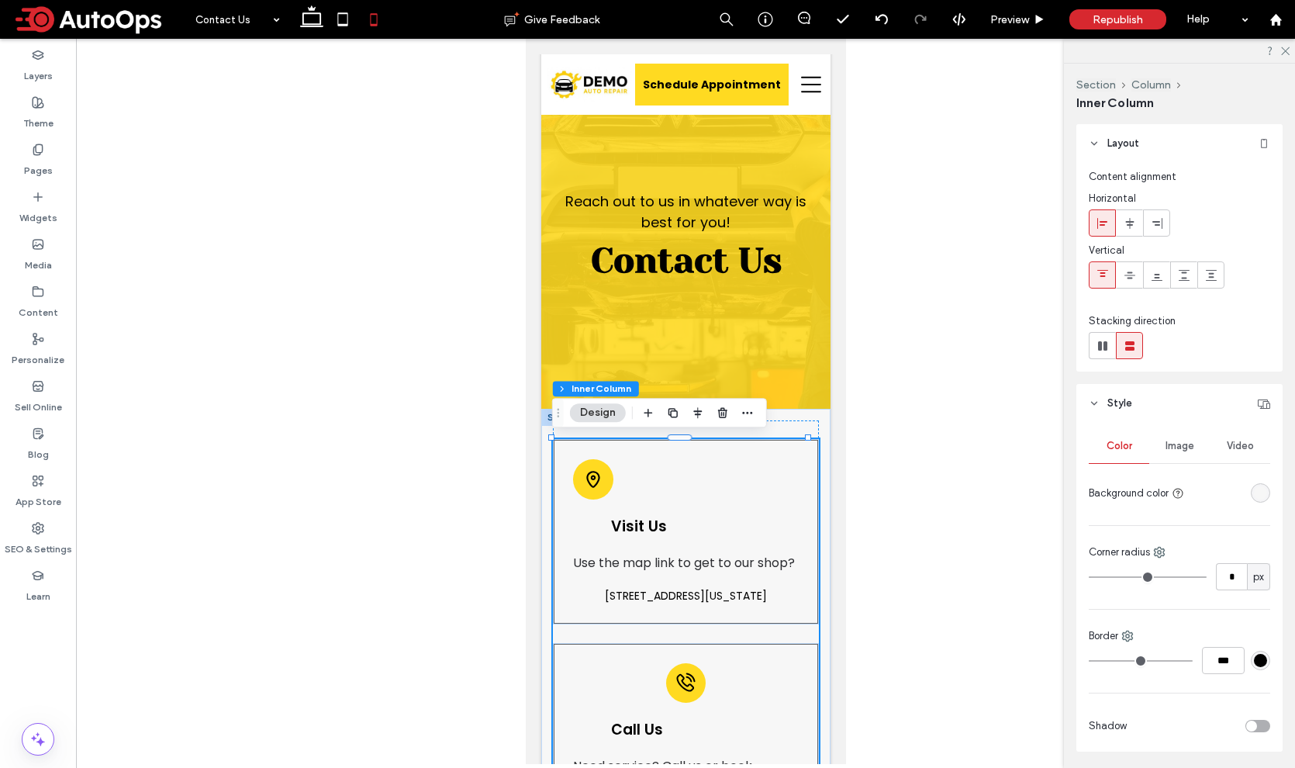
click at [635, 526] on span "Visit Us" at bounding box center [638, 526] width 56 height 21
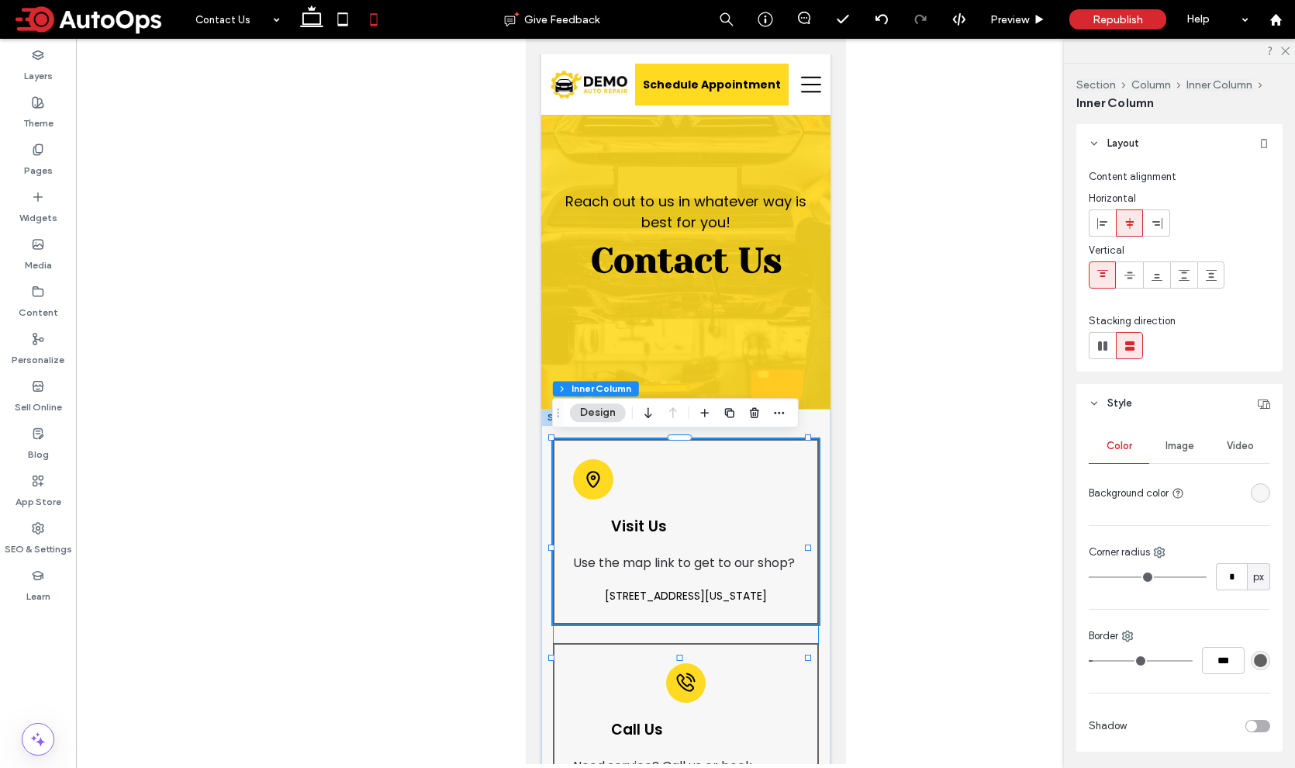
click at [635, 526] on span "Visit Us" at bounding box center [638, 526] width 56 height 21
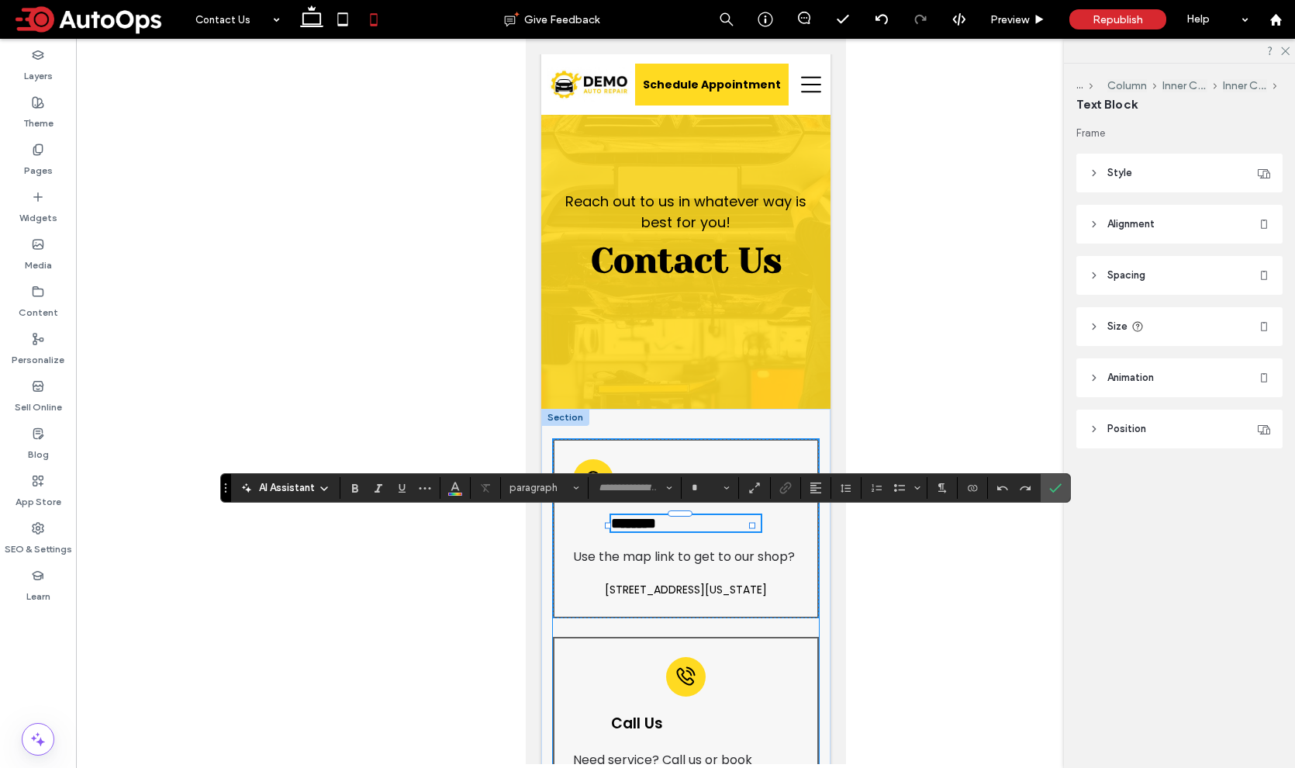
type input "*******"
type input "**"
click at [785, 549] on div "******** Use the map link to get to our shop? 51 Goods Road, Conestoga, Pennsyl…" at bounding box center [685, 528] width 266 height 179
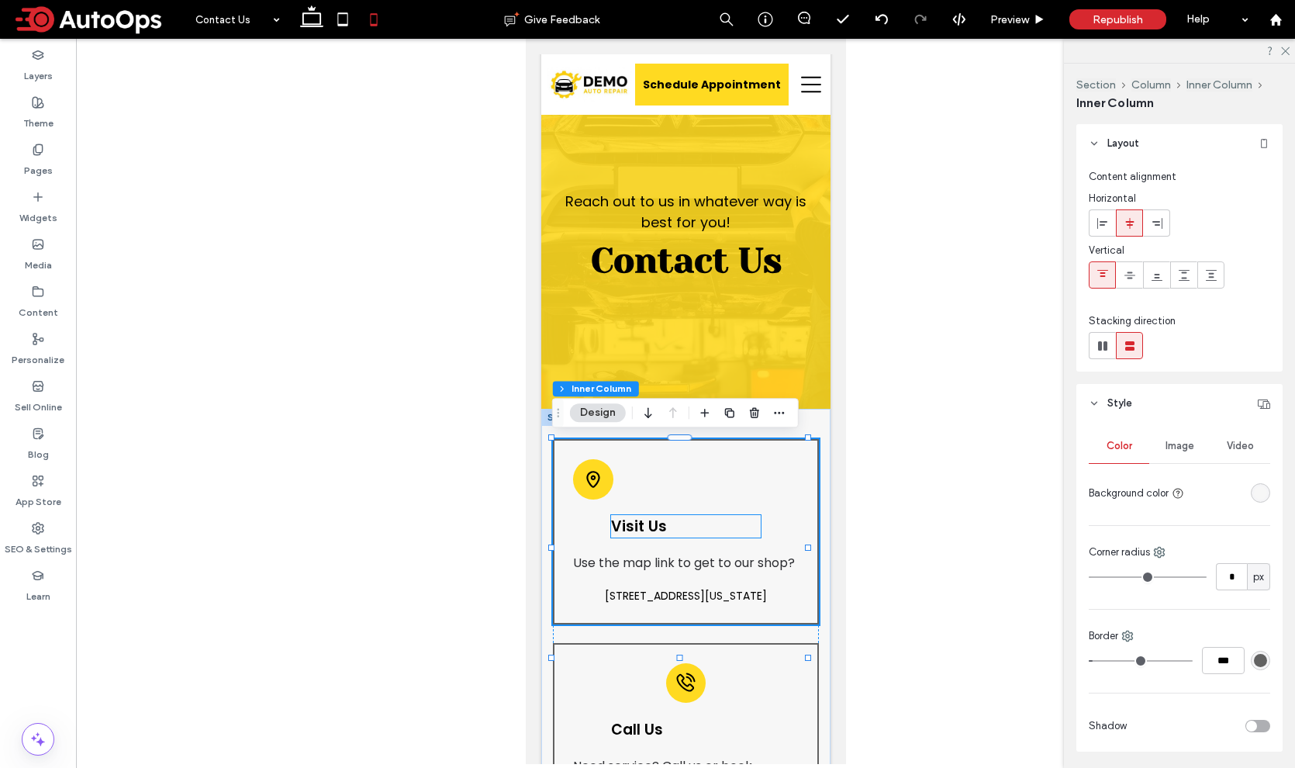
click at [645, 529] on span "Visit Us" at bounding box center [638, 526] width 56 height 21
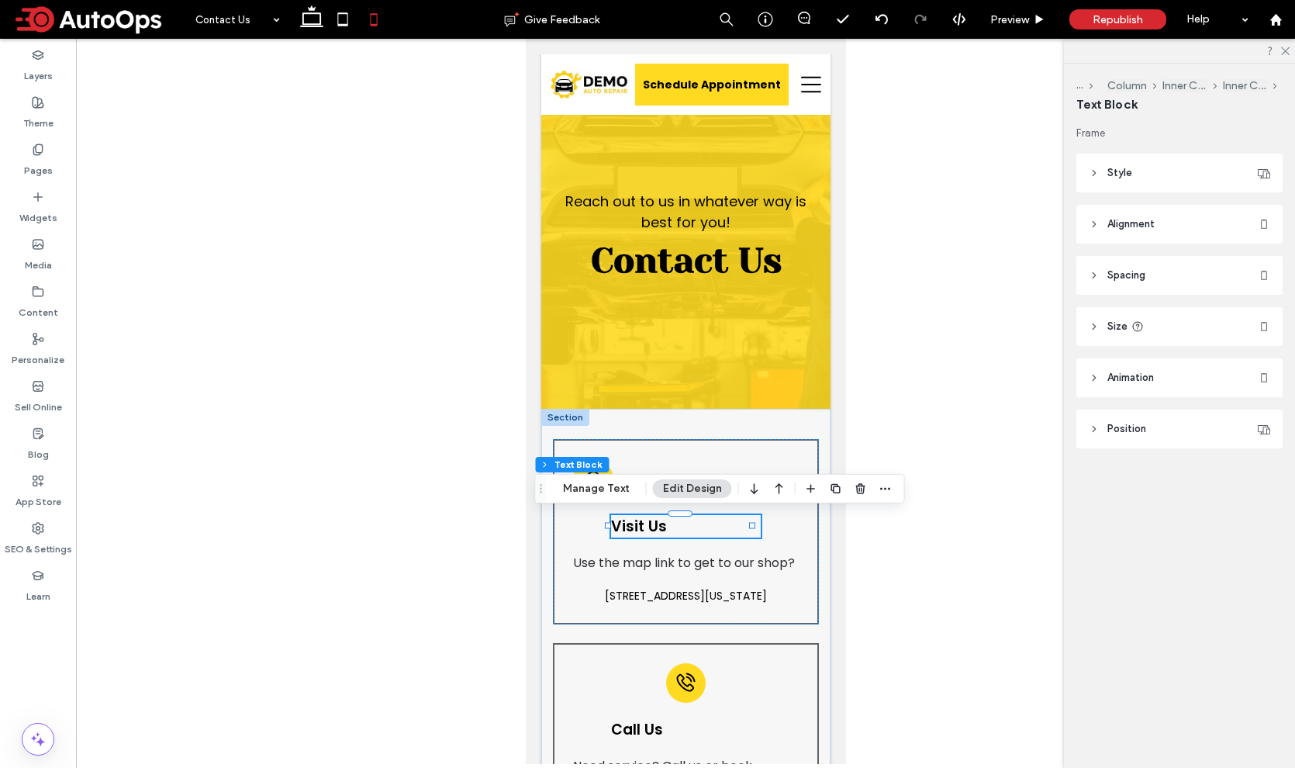
click at [1131, 274] on span "Spacing" at bounding box center [1126, 275] width 38 height 16
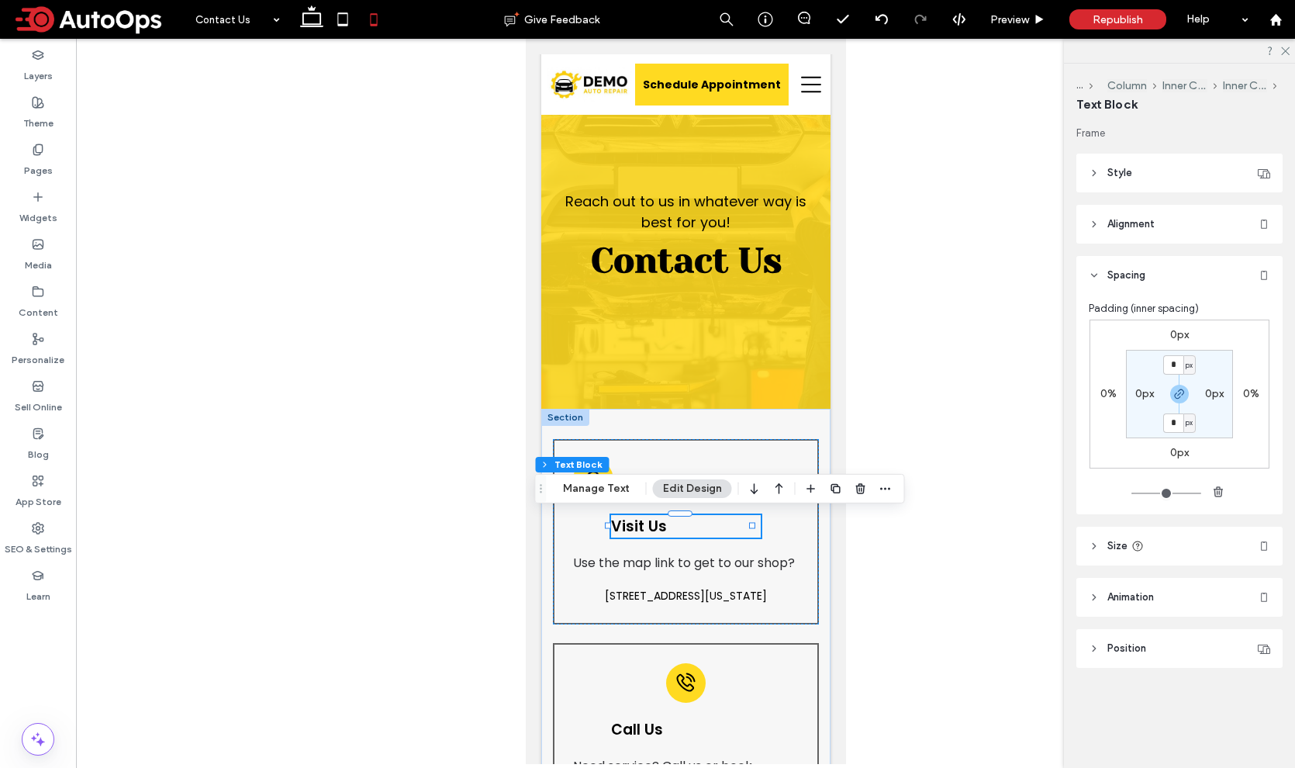
click at [1129, 273] on span "Spacing" at bounding box center [1126, 275] width 38 height 16
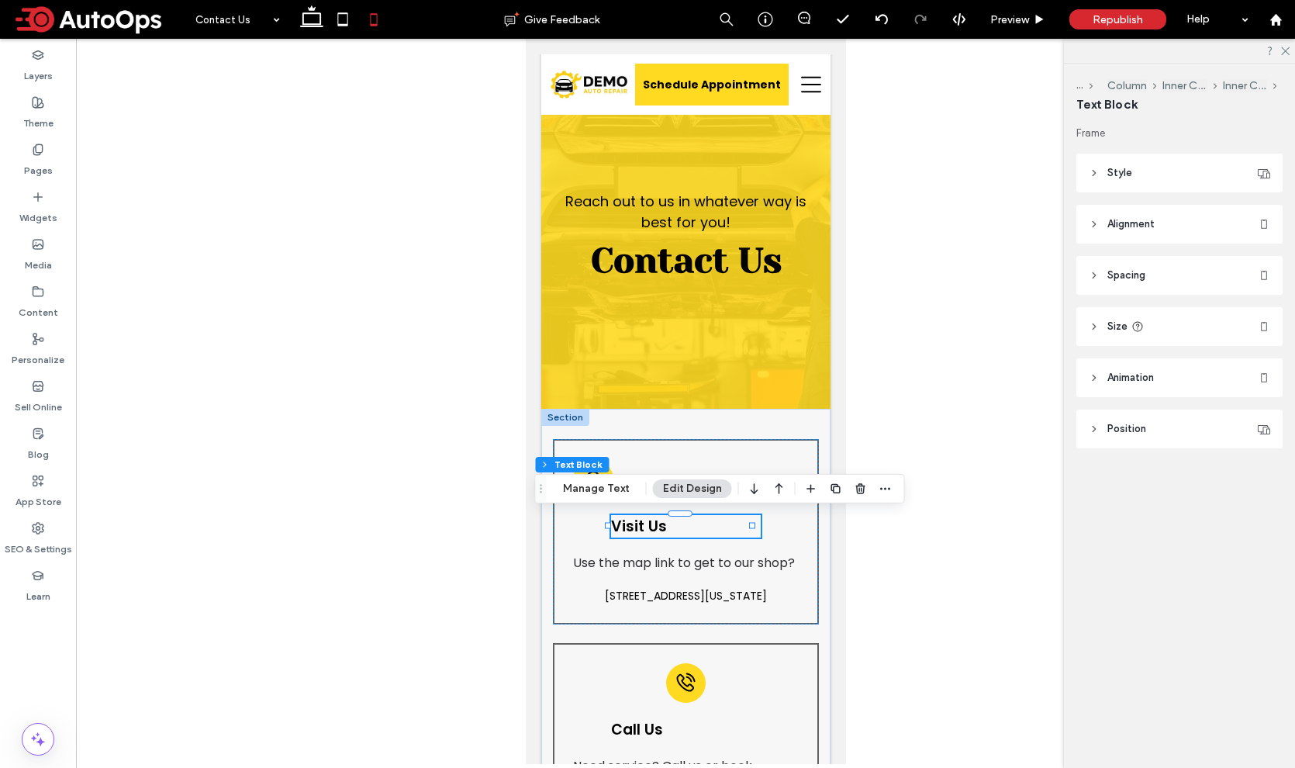
click at [1121, 219] on span "Alignment" at bounding box center [1130, 224] width 47 height 16
click at [1102, 264] on use at bounding box center [1102, 262] width 10 height 11
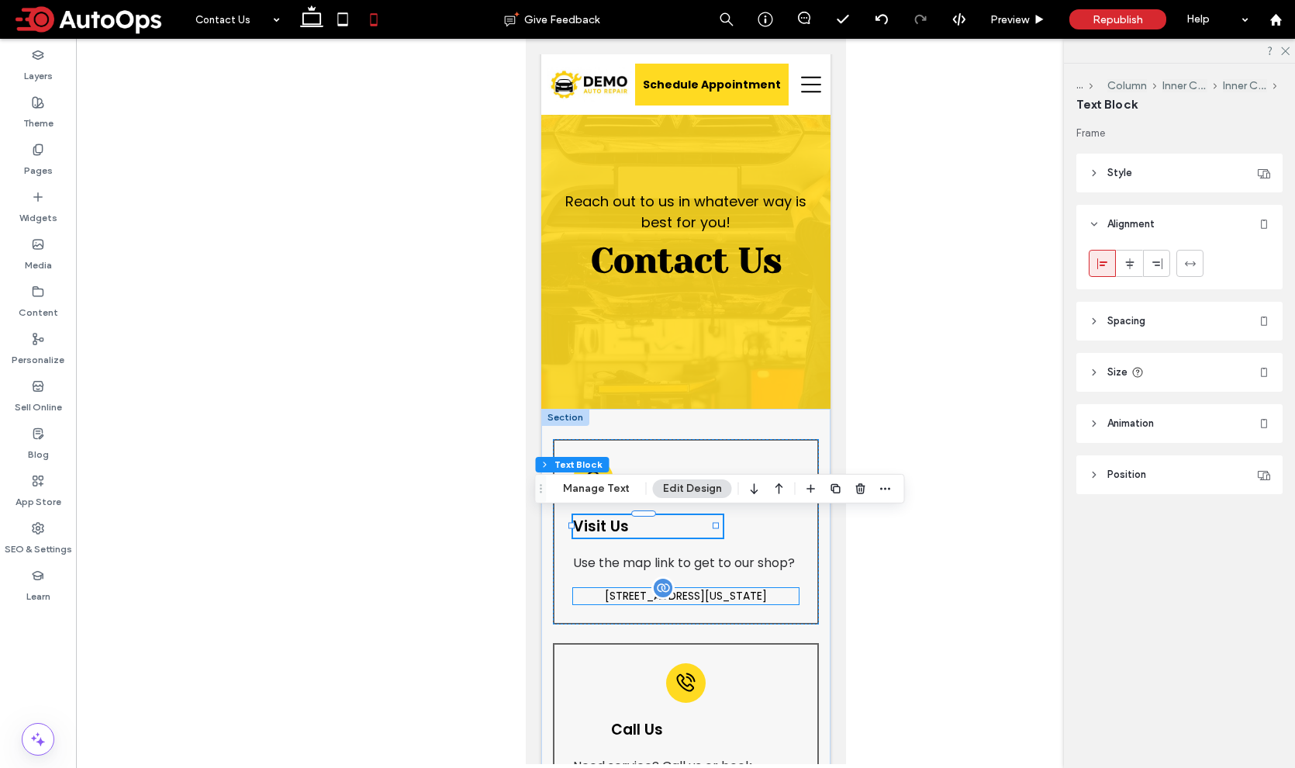
click at [641, 603] on span "[STREET_ADDRESS][US_STATE]" at bounding box center [685, 596] width 162 height 16
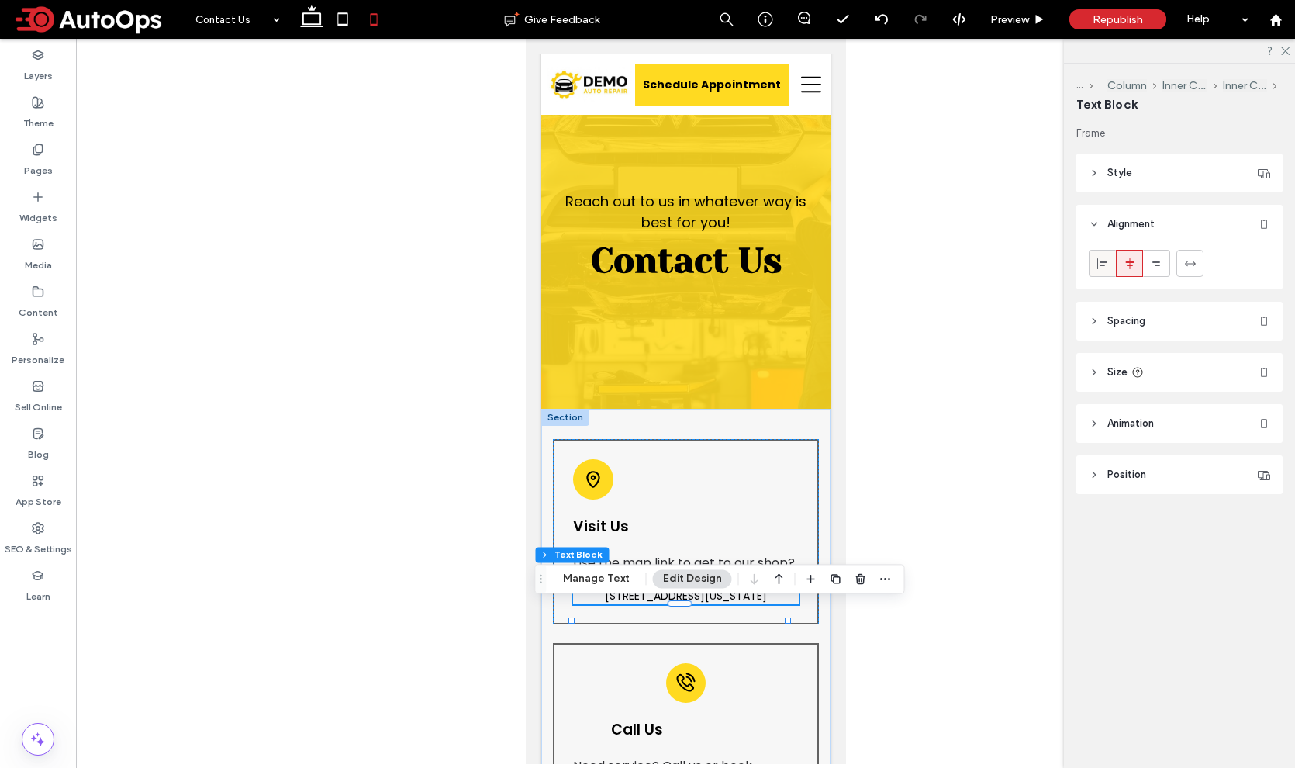
click at [1108, 257] on div at bounding box center [1102, 263] width 26 height 26
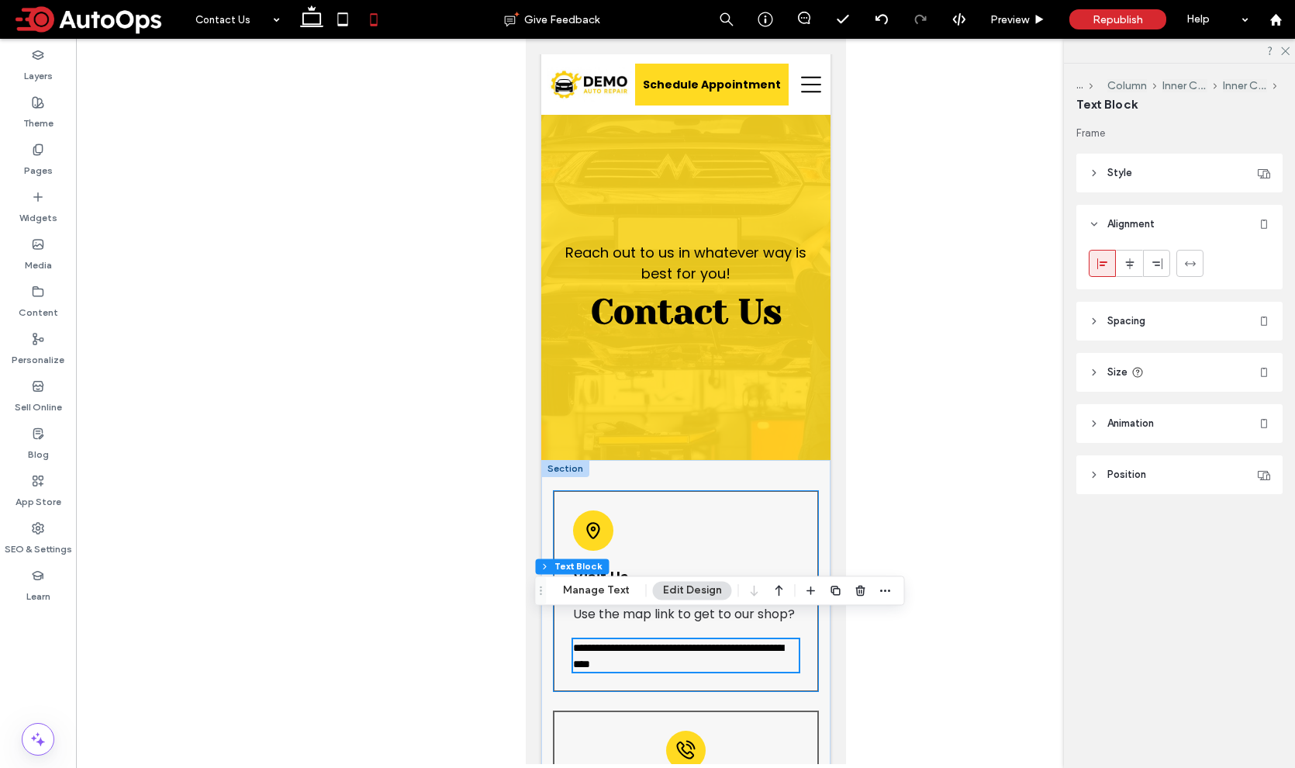
scroll to position [0, 0]
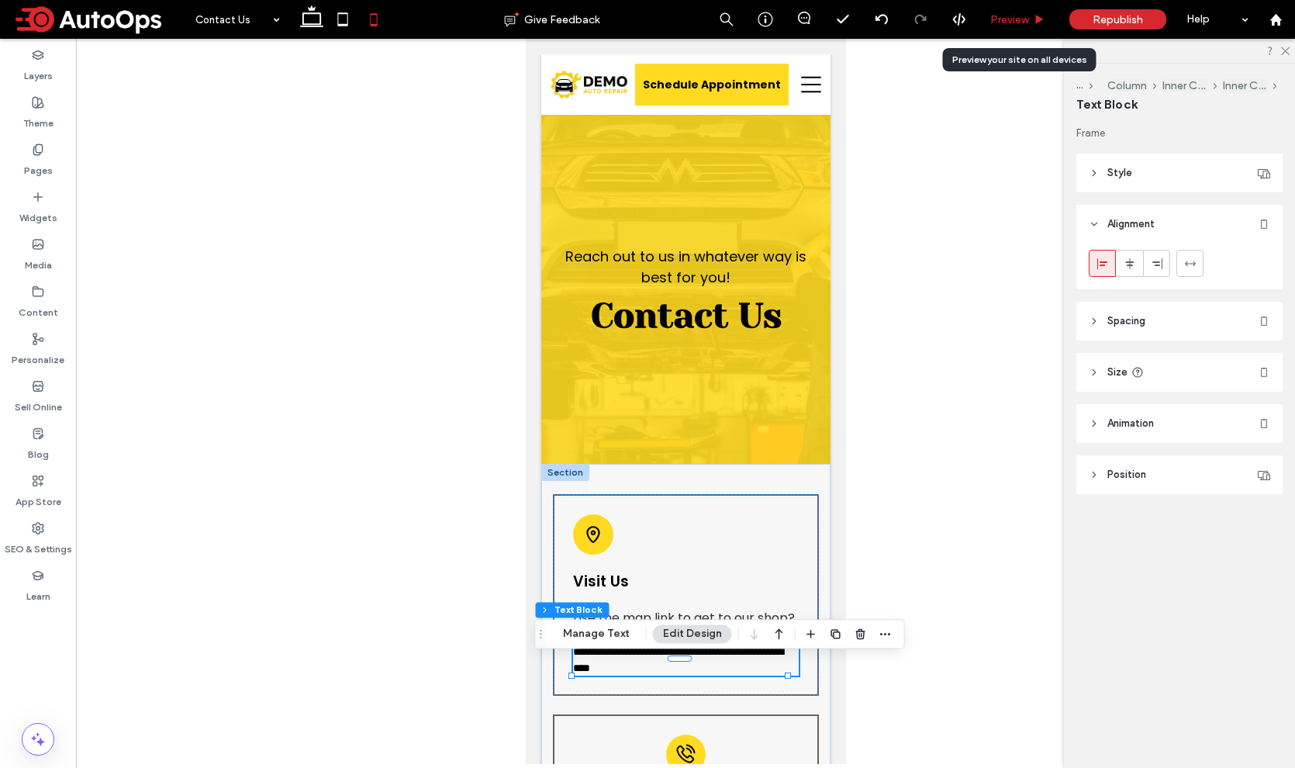
click at [1013, 19] on span "Preview" at bounding box center [1009, 19] width 39 height 13
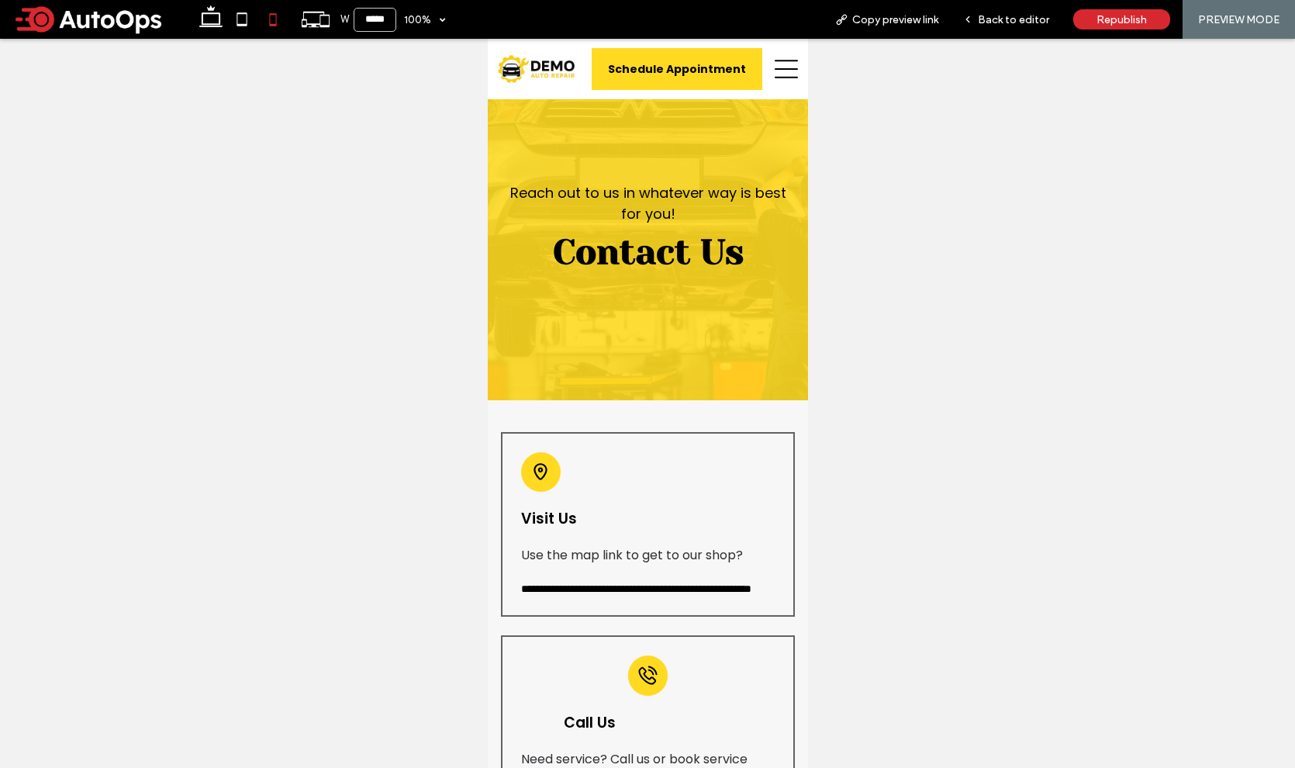
scroll to position [173, 0]
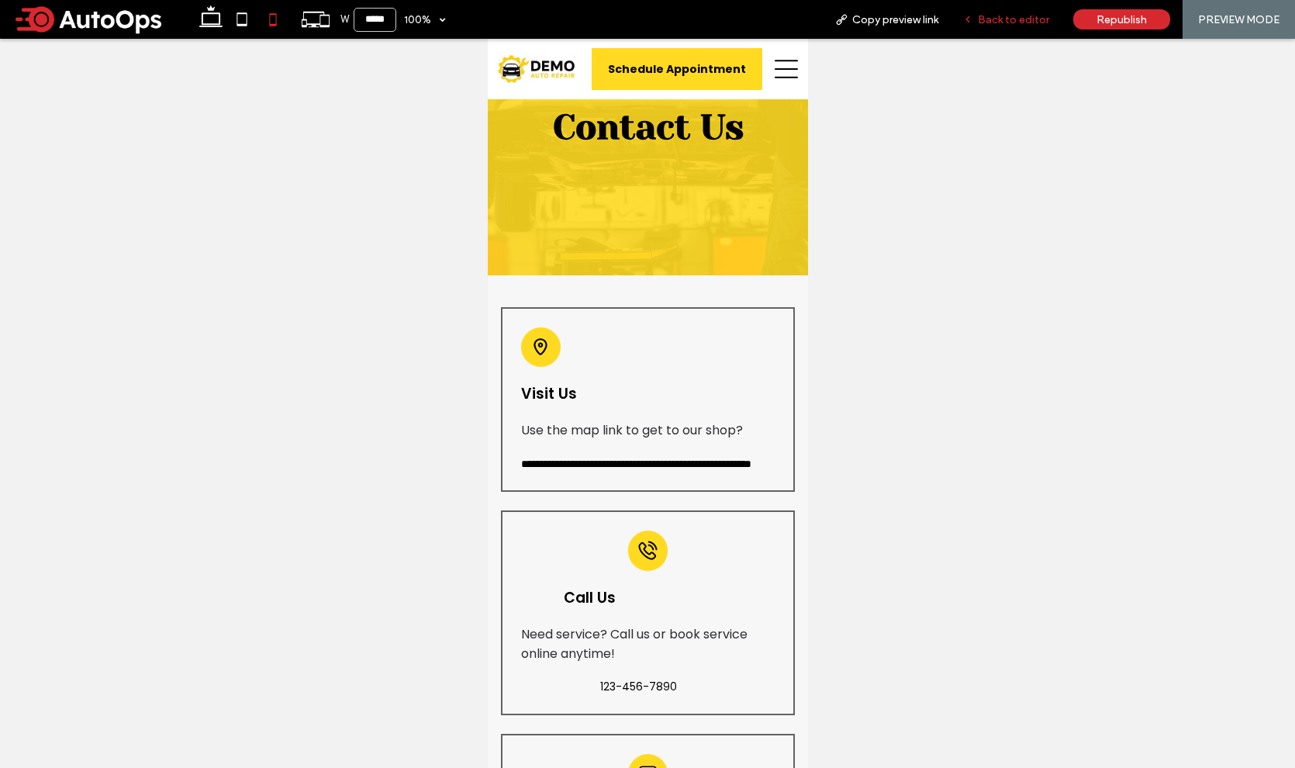
click at [992, 24] on span "Back to editor" at bounding box center [1013, 19] width 71 height 13
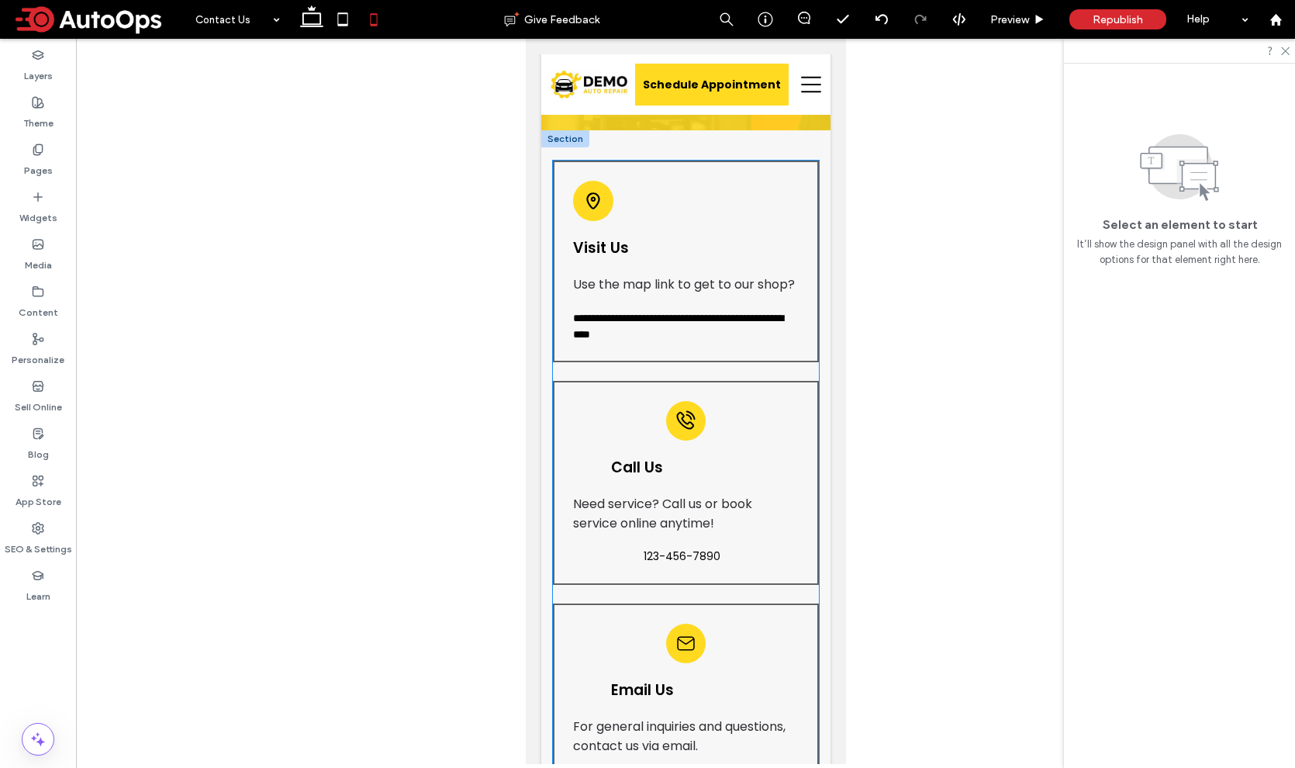
scroll to position [351, 0]
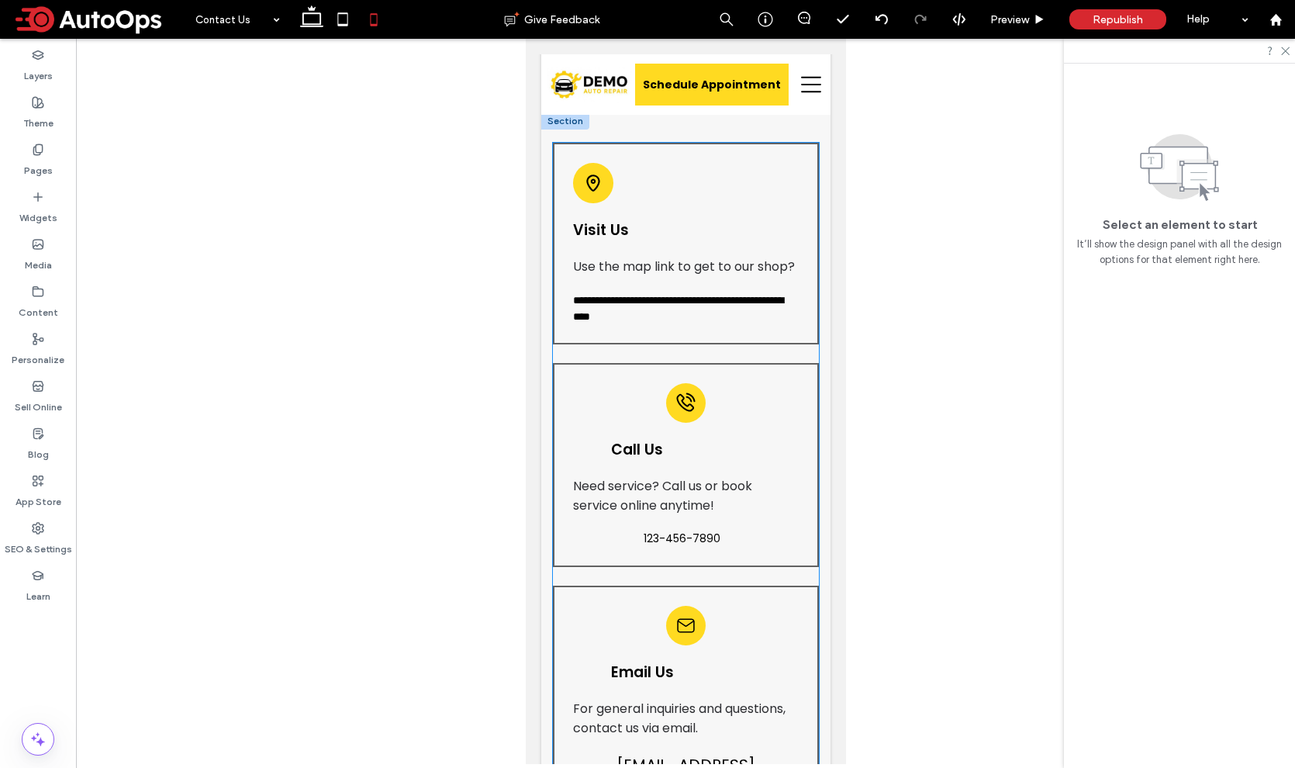
click at [655, 420] on div "Call Us Need service? Call us or book service online anytime! 123-456-7890" at bounding box center [685, 465] width 266 height 204
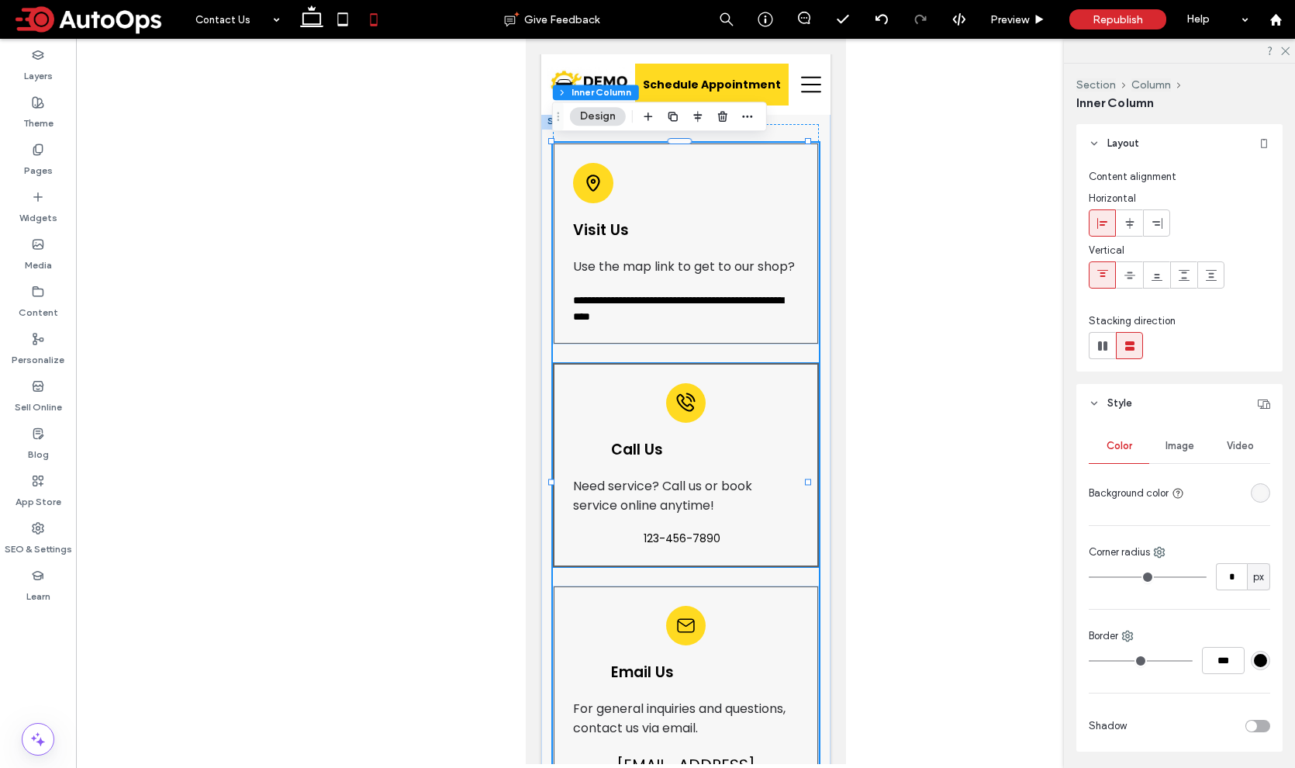
click at [675, 412] on icon at bounding box center [685, 402] width 20 height 20
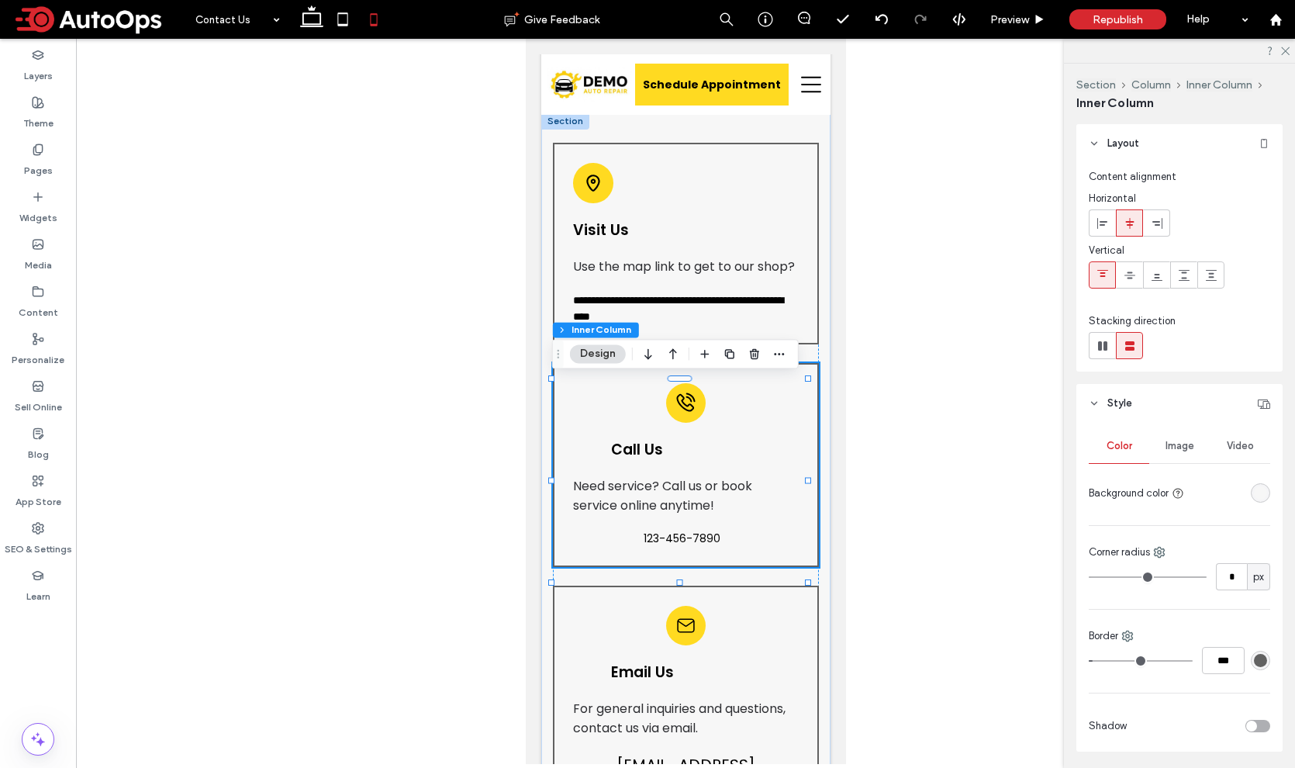
click at [675, 412] on icon at bounding box center [685, 402] width 20 height 20
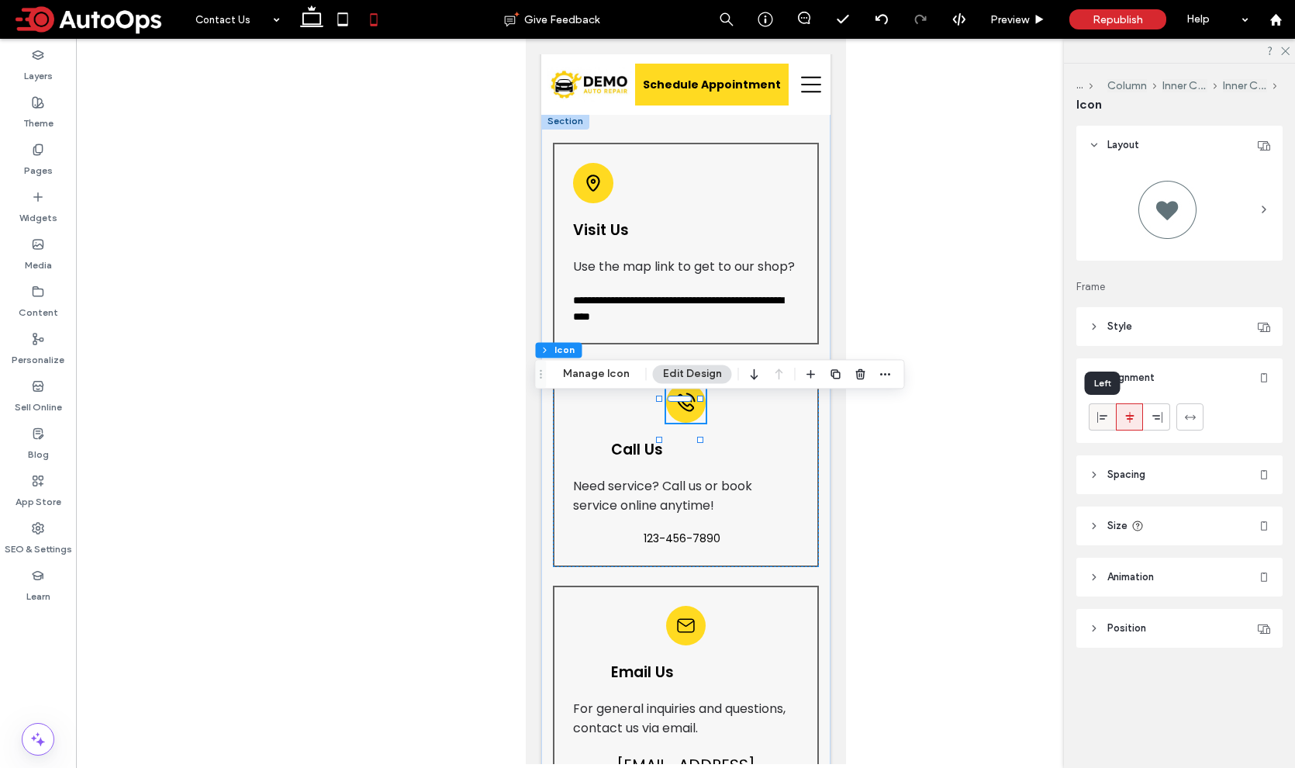
click at [1107, 419] on icon at bounding box center [1102, 417] width 12 height 12
type input "**"
click at [670, 461] on h4 "Call Us" at bounding box center [685, 449] width 150 height 22
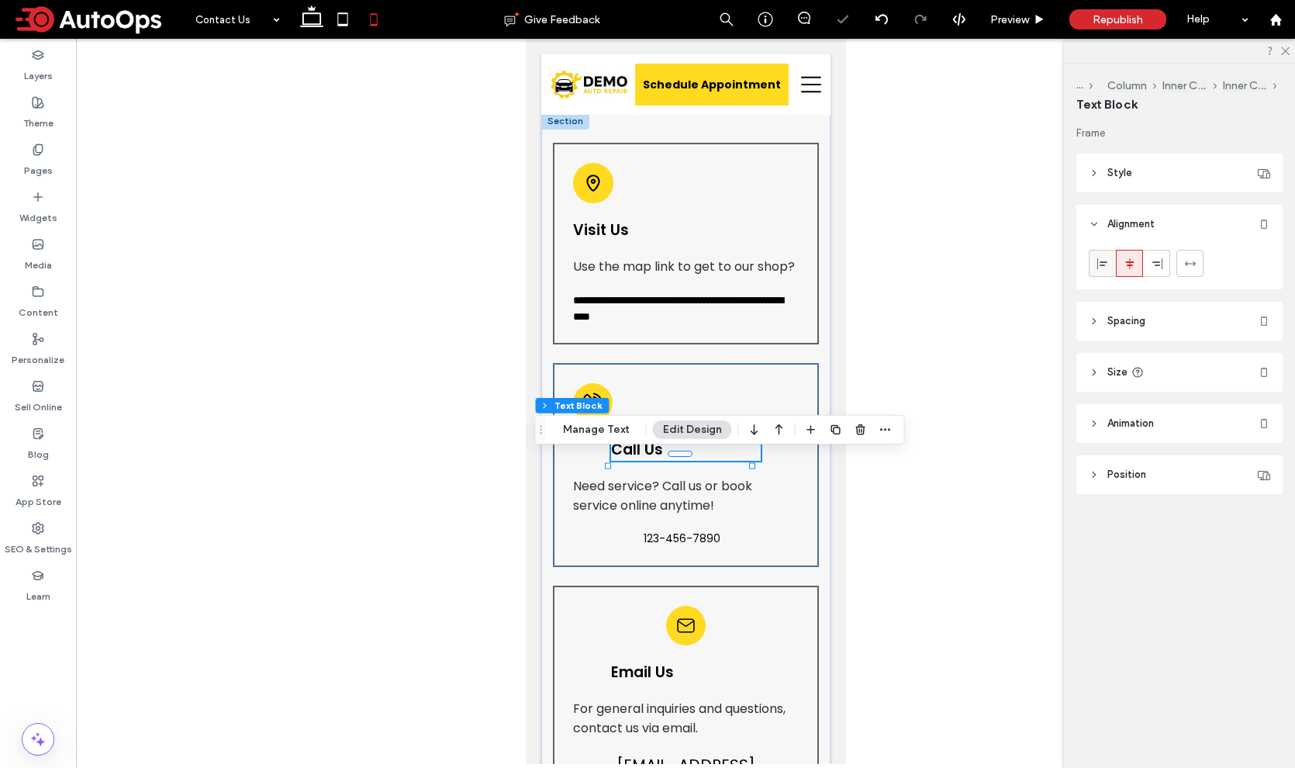
click at [1108, 262] on div at bounding box center [1102, 263] width 26 height 26
click at [675, 547] on span "123-456-7890" at bounding box center [681, 538] width 77 height 16
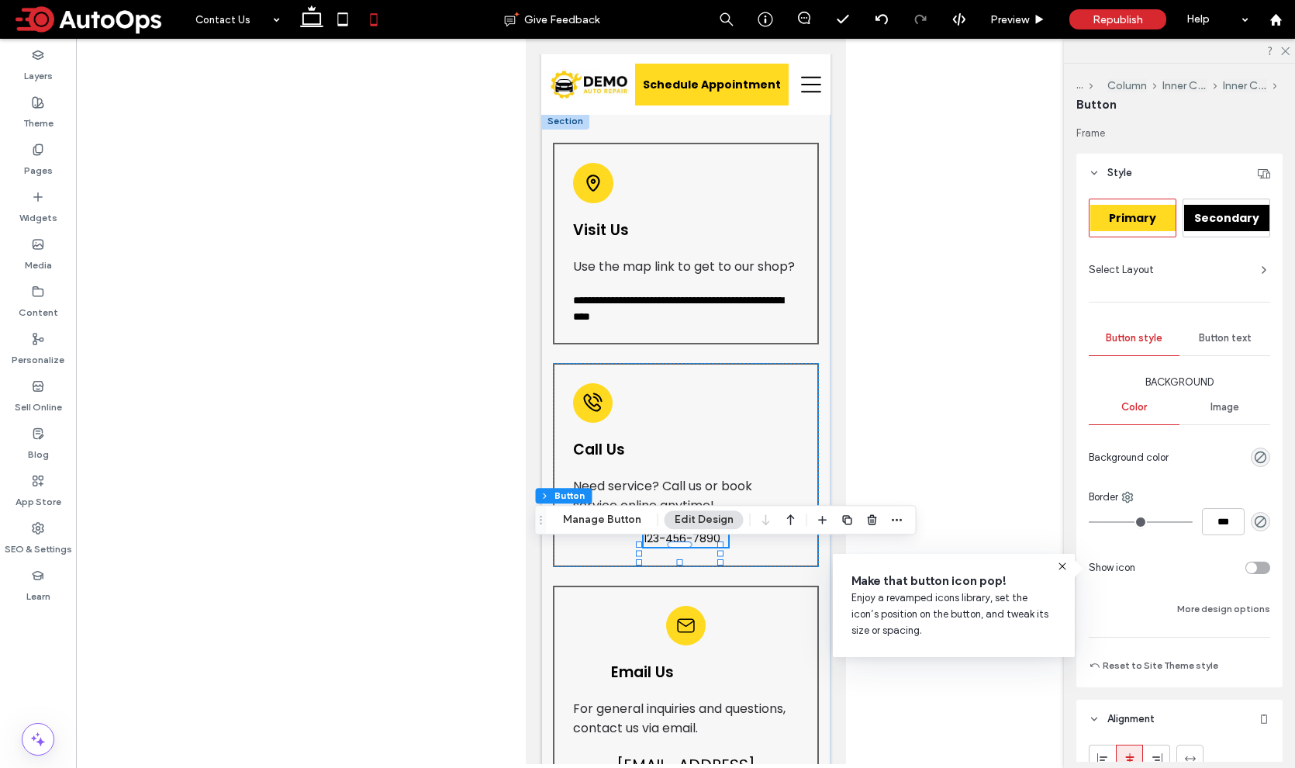
scroll to position [179, 0]
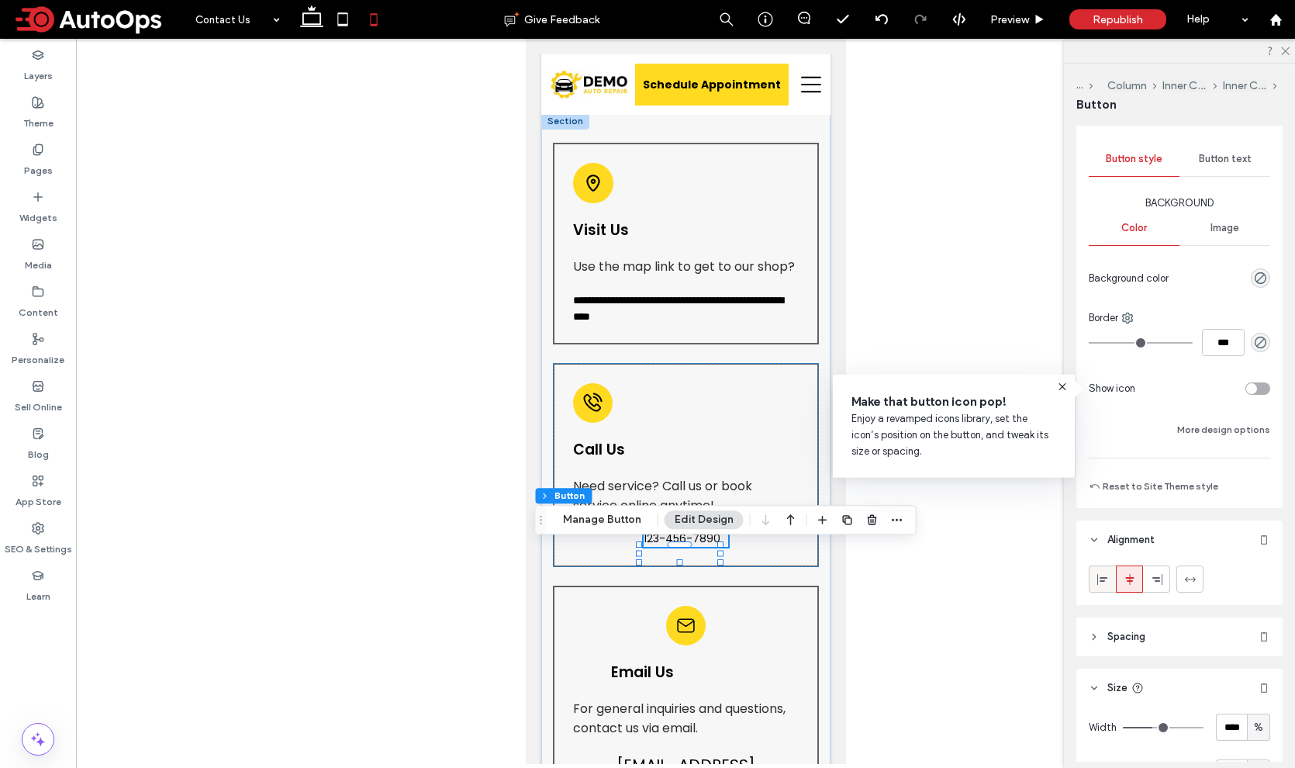
click at [1108, 581] on icon at bounding box center [1102, 579] width 12 height 12
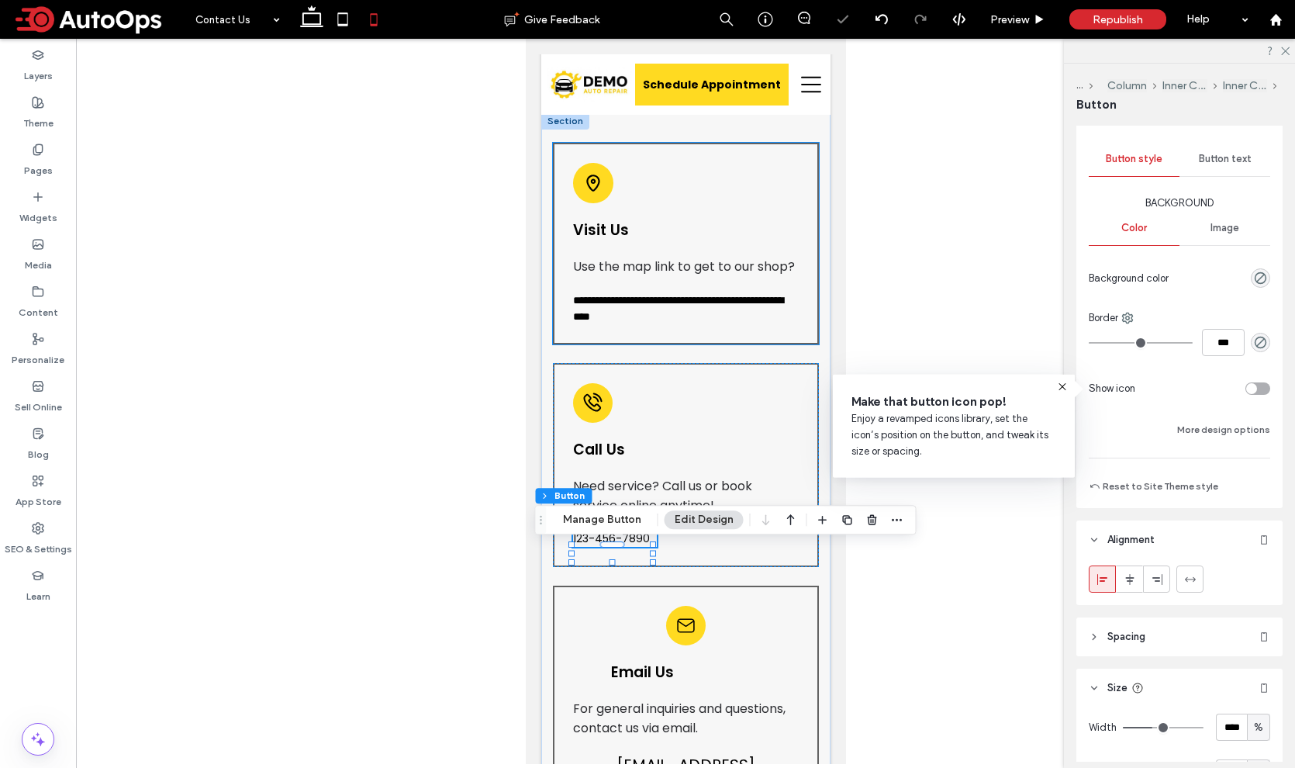
click at [711, 276] on h5 "Use the map link to get to our shop?" at bounding box center [685, 266] width 226 height 19
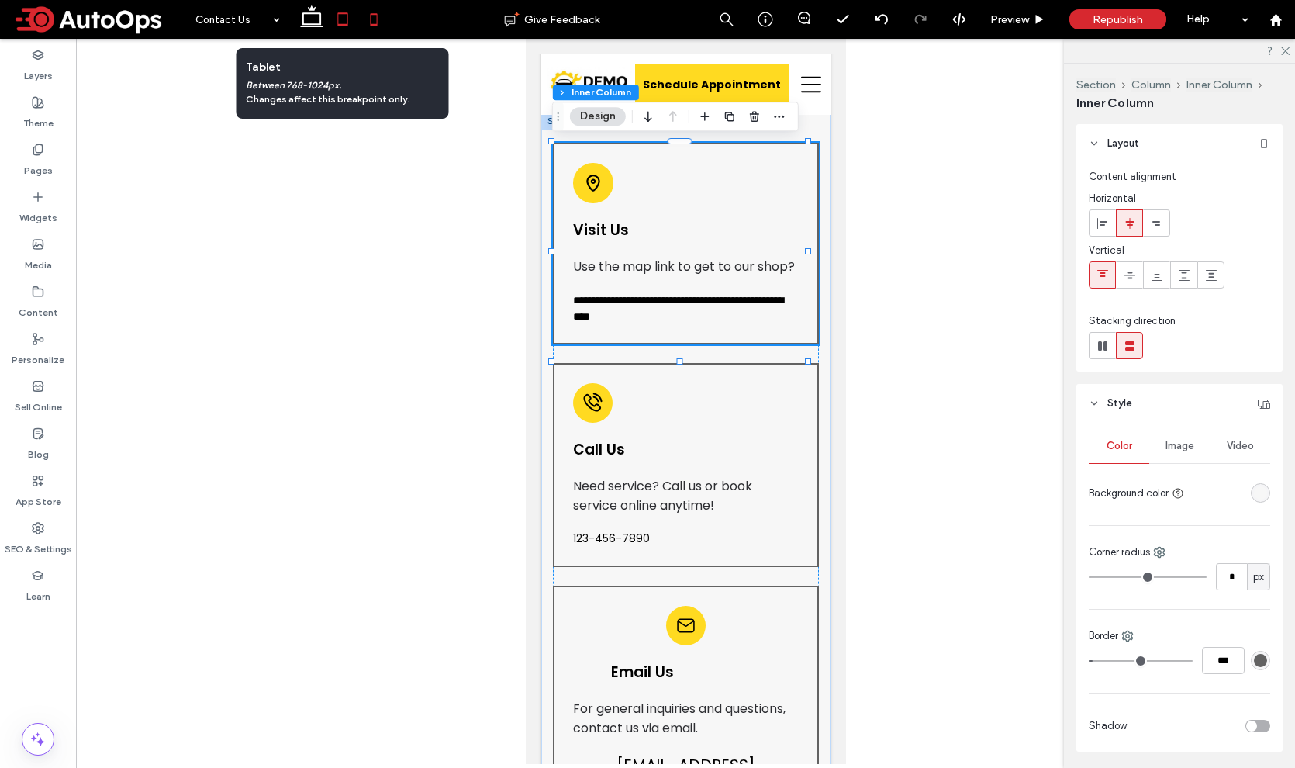
click at [333, 22] on icon at bounding box center [342, 19] width 31 height 31
type input "**"
type input "****"
type input "*"
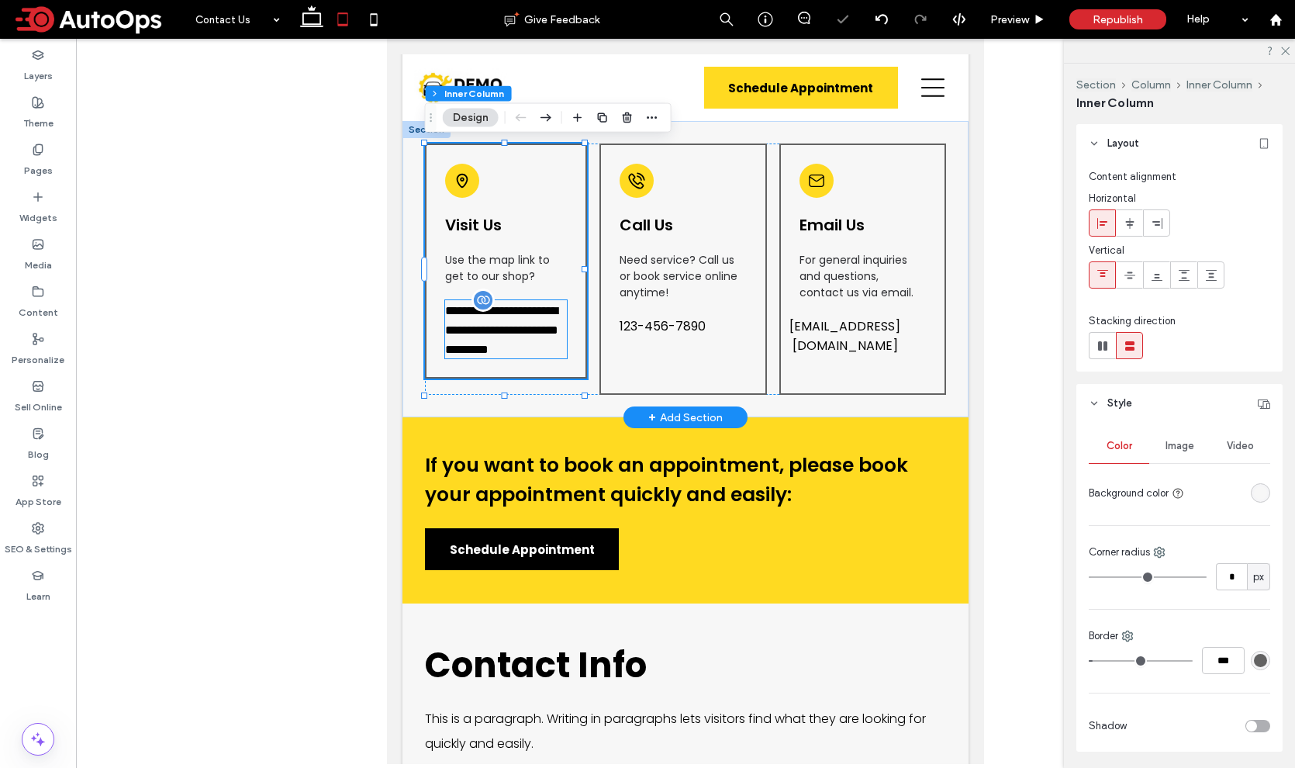
click at [498, 327] on span "**********" at bounding box center [501, 330] width 113 height 50
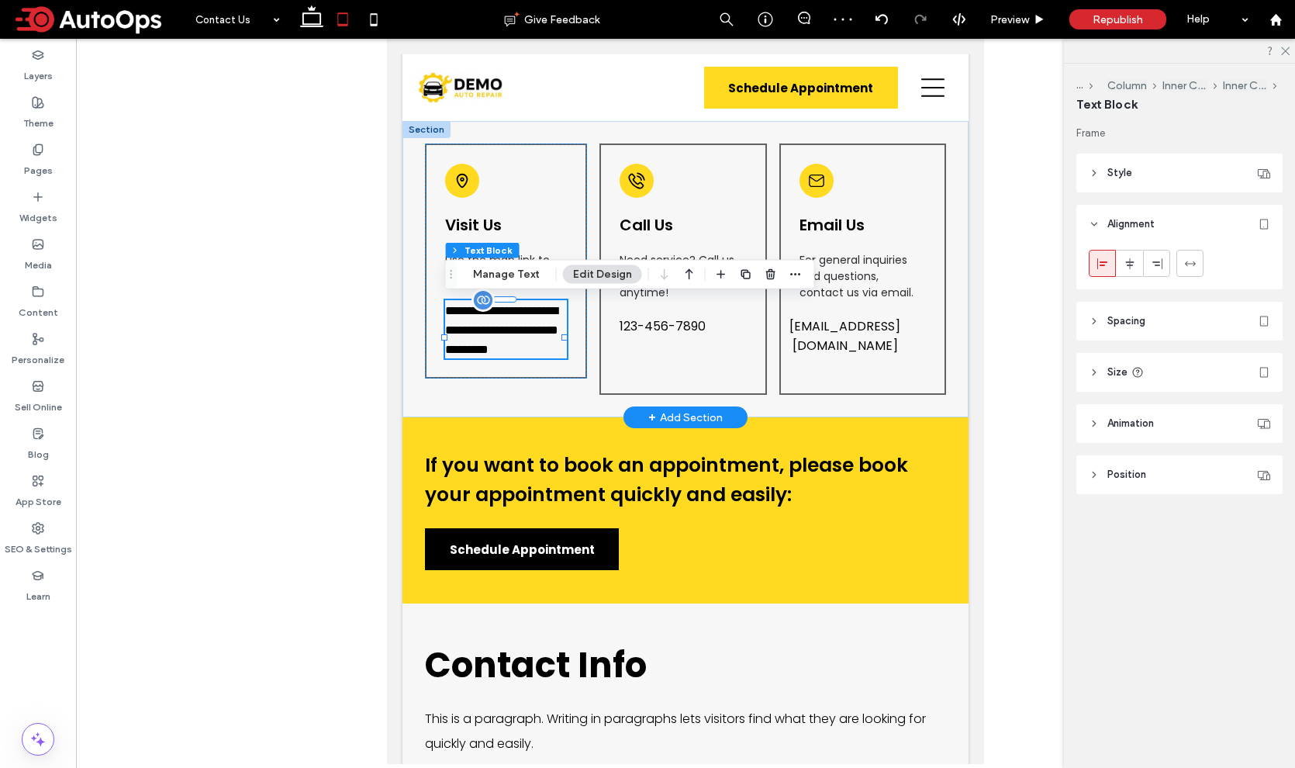
click at [498, 327] on span "**********" at bounding box center [501, 330] width 113 height 50
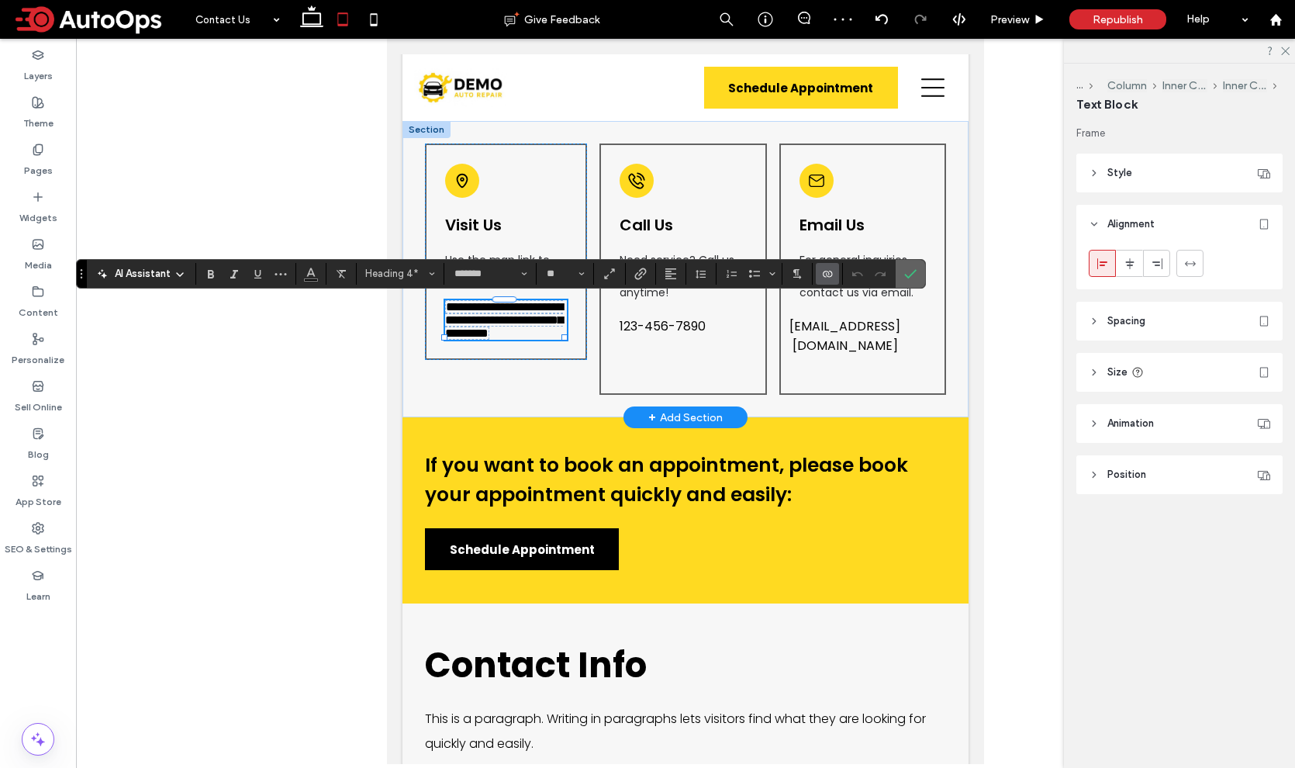
click at [905, 274] on use "Confirm" at bounding box center [911, 273] width 12 height 9
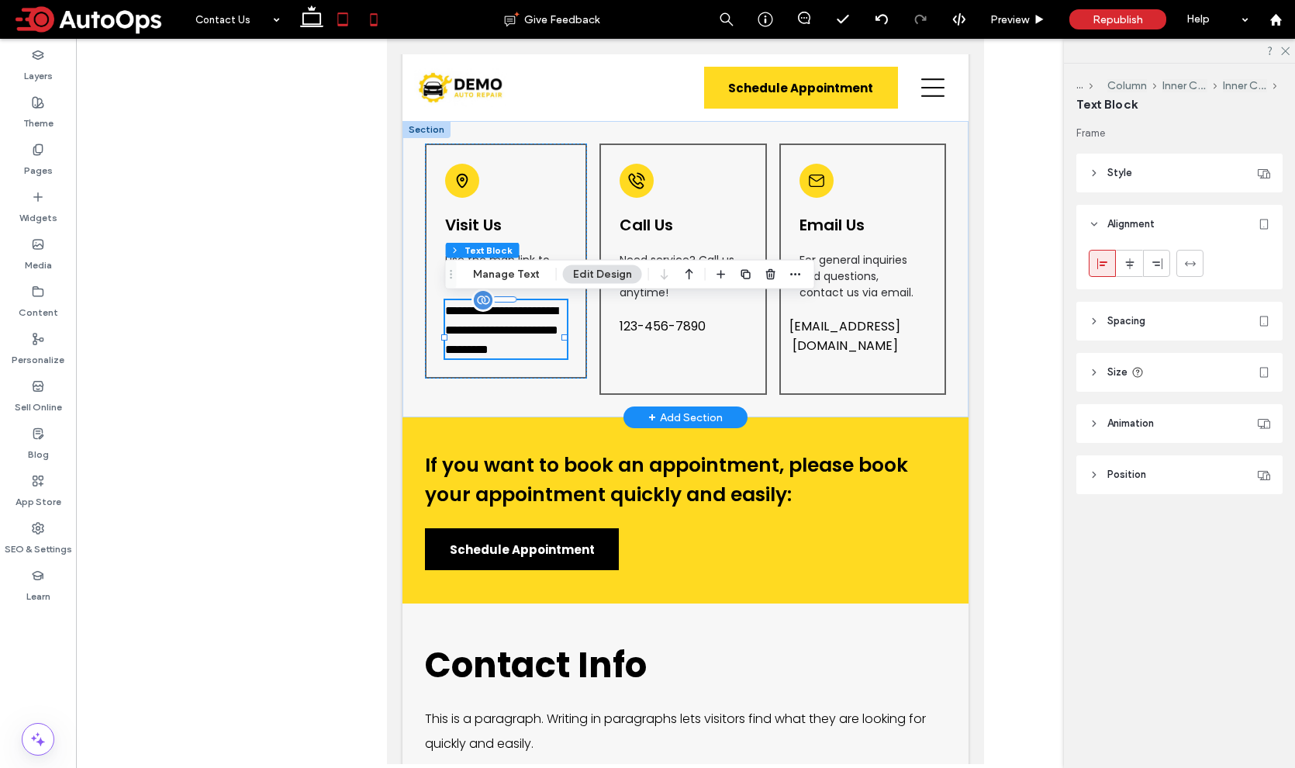
click at [378, 24] on icon at bounding box center [373, 19] width 31 height 31
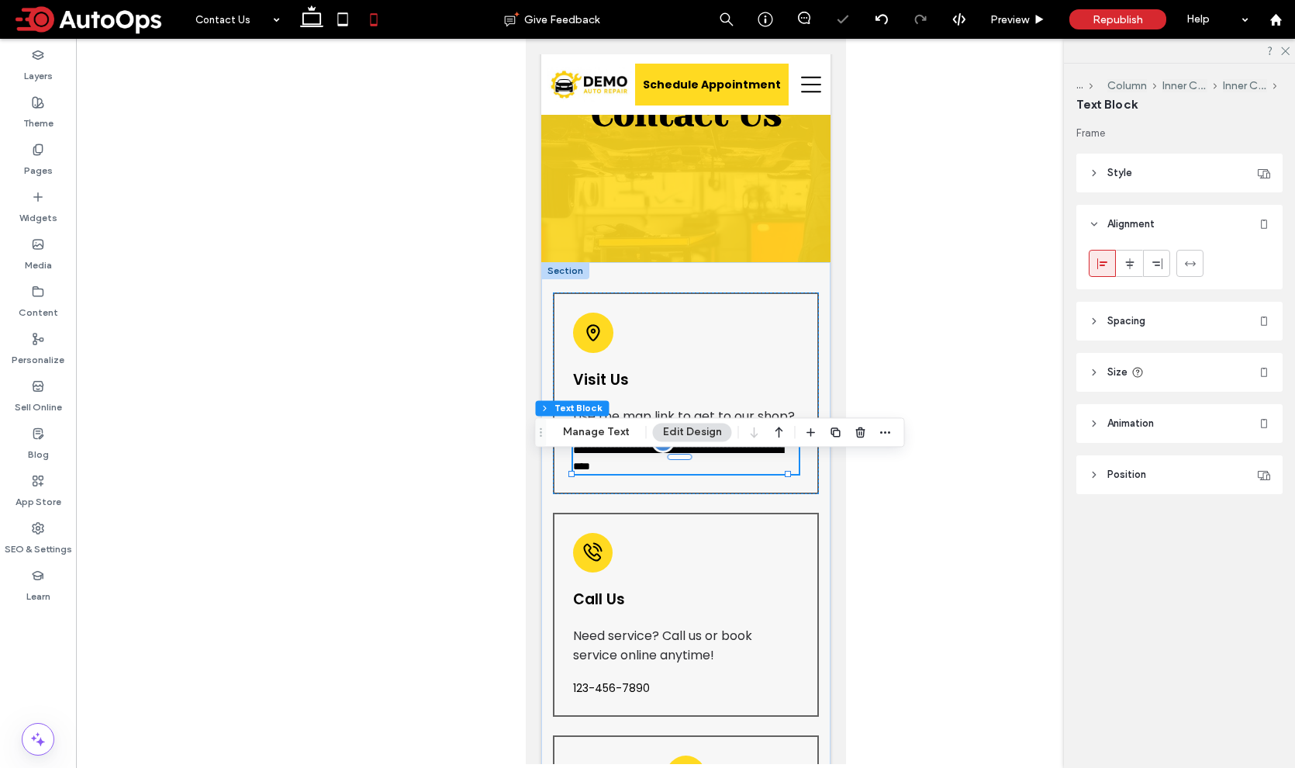
click at [637, 471] on span "**********" at bounding box center [677, 457] width 210 height 27
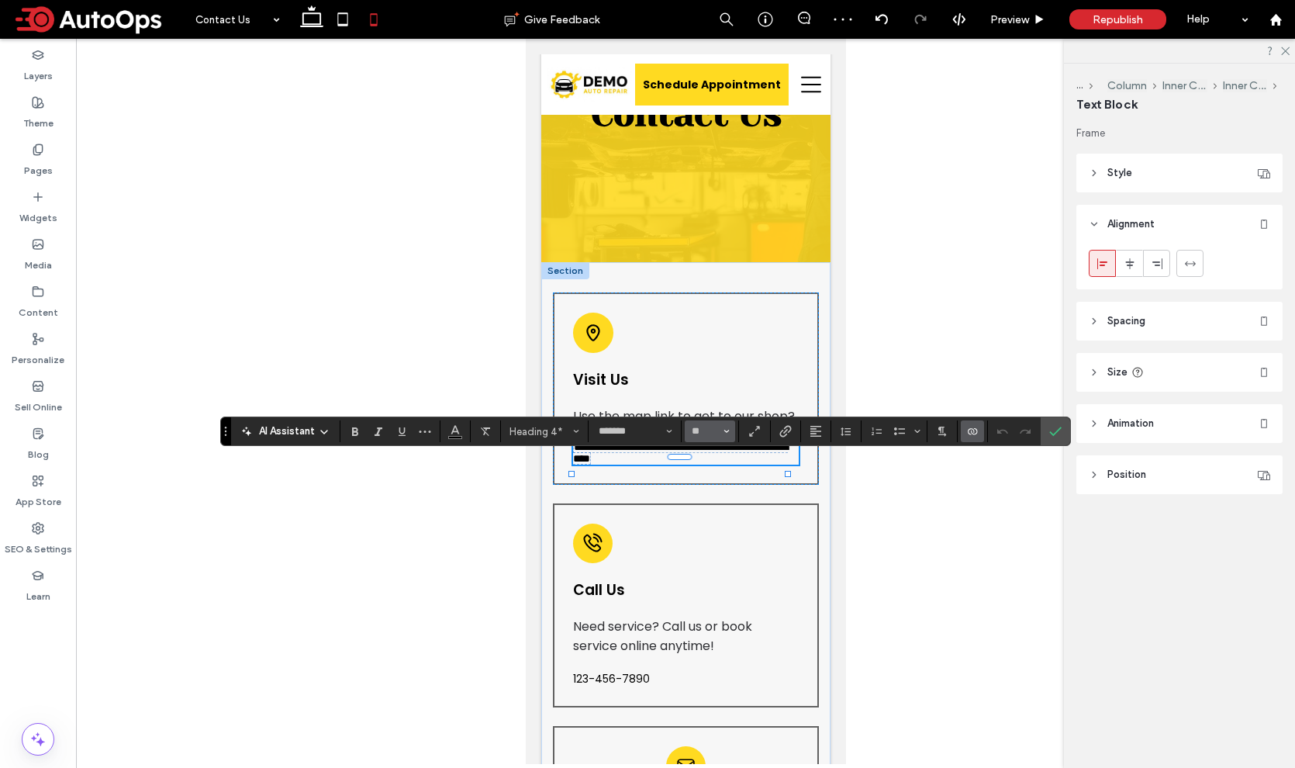
click at [699, 439] on button "**" at bounding box center [710, 431] width 50 height 22
click at [699, 435] on input "Size-input" at bounding box center [705, 431] width 30 height 12
type input "**"
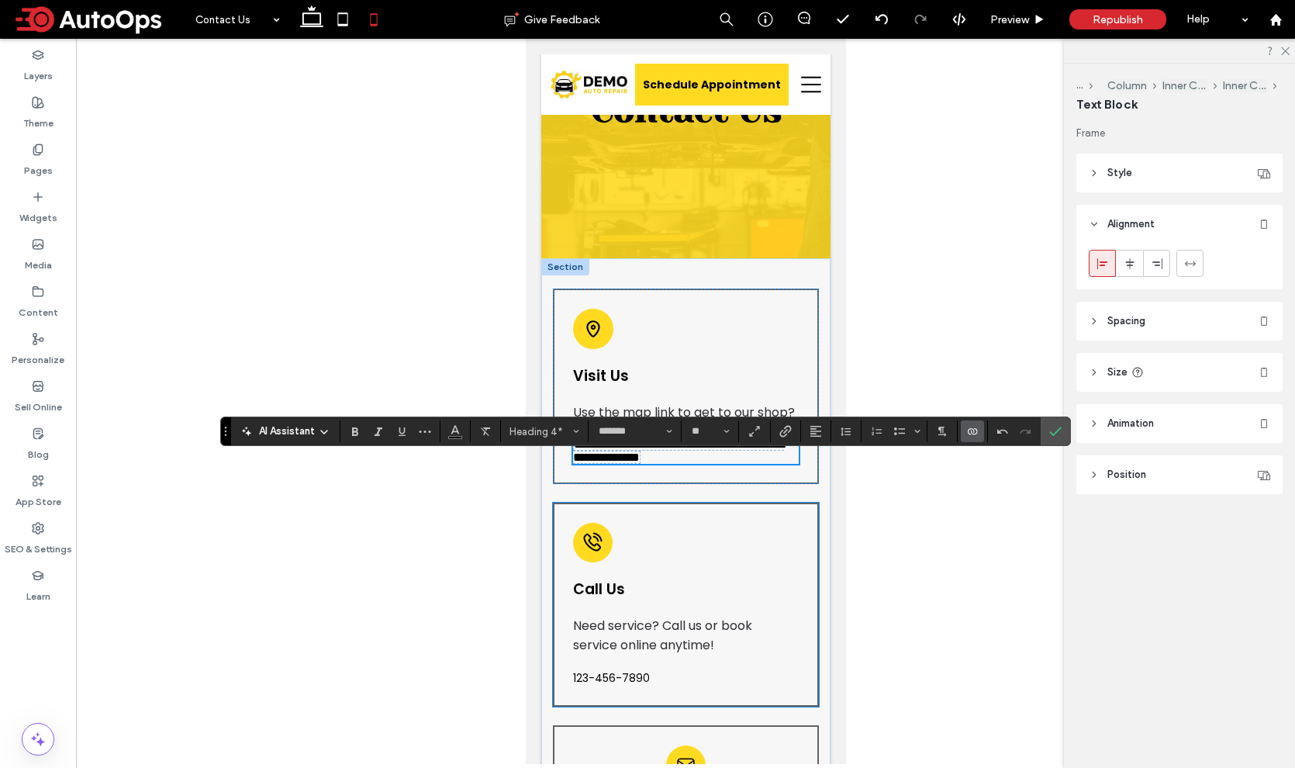
scroll to position [367, 0]
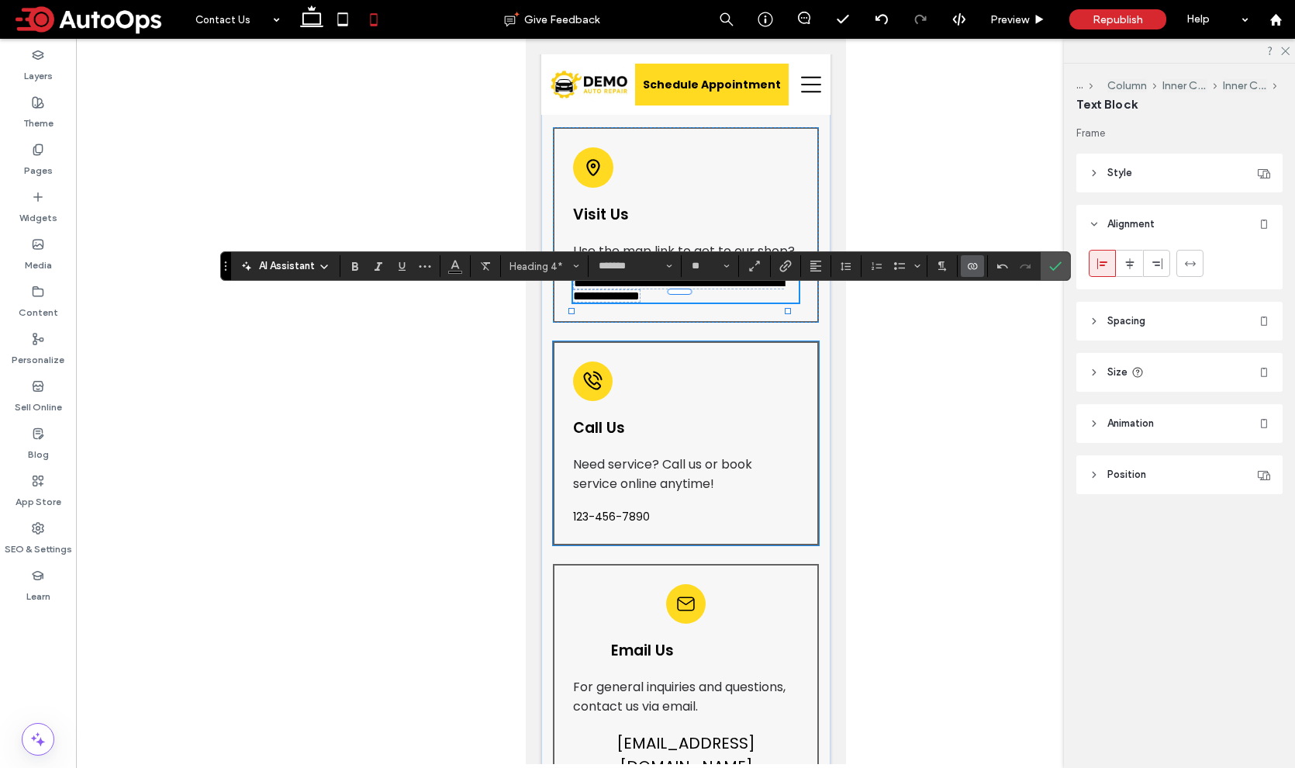
click at [618, 525] on span "123-456-7890" at bounding box center [610, 517] width 77 height 16
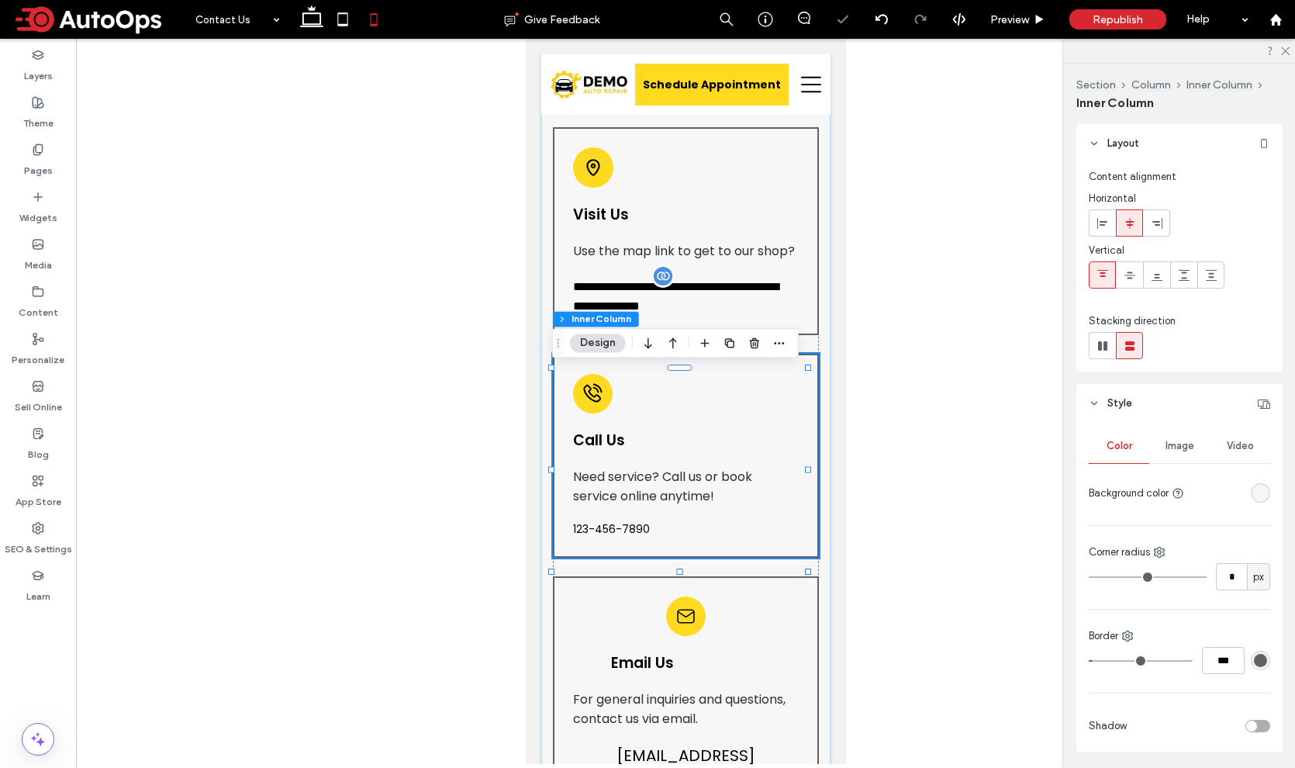
click at [619, 537] on span "123-456-7890" at bounding box center [610, 529] width 77 height 16
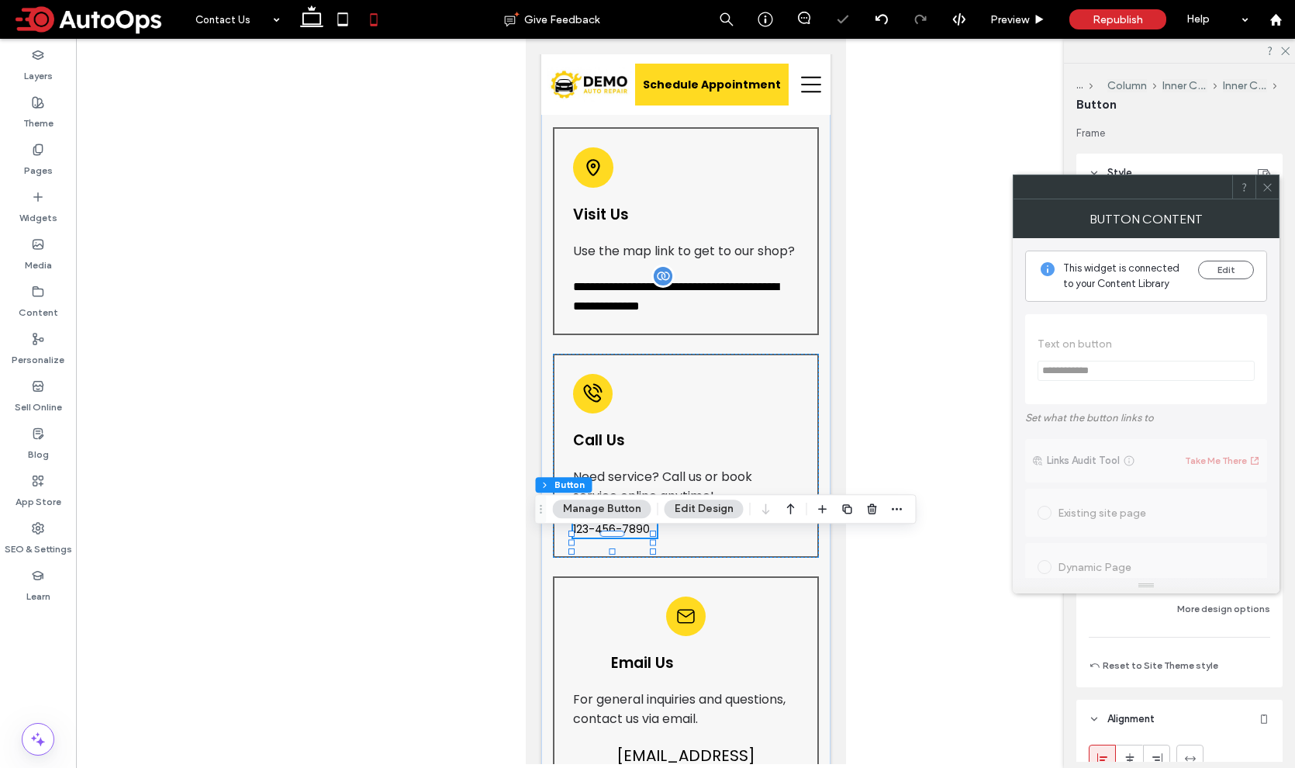
click at [1270, 185] on icon at bounding box center [1267, 187] width 12 height 12
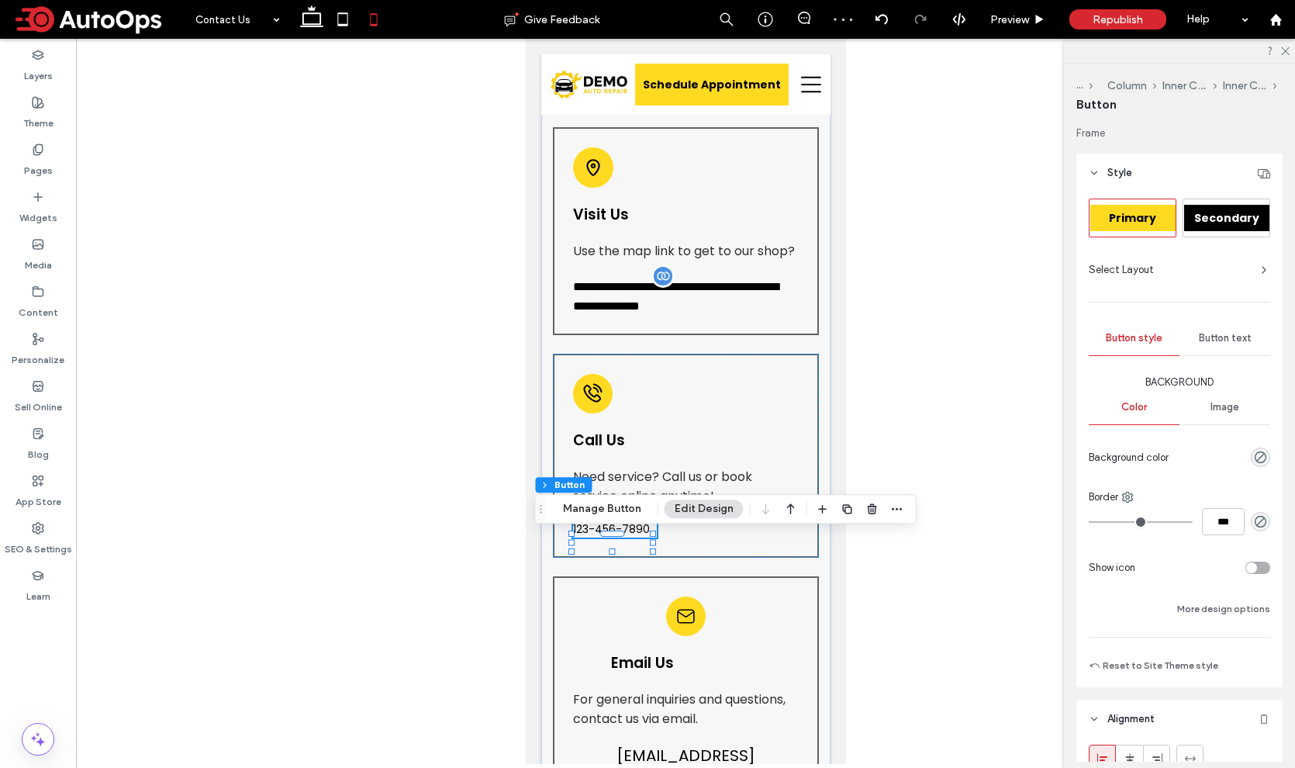
click at [1213, 340] on span "Button text" at bounding box center [1225, 338] width 53 height 12
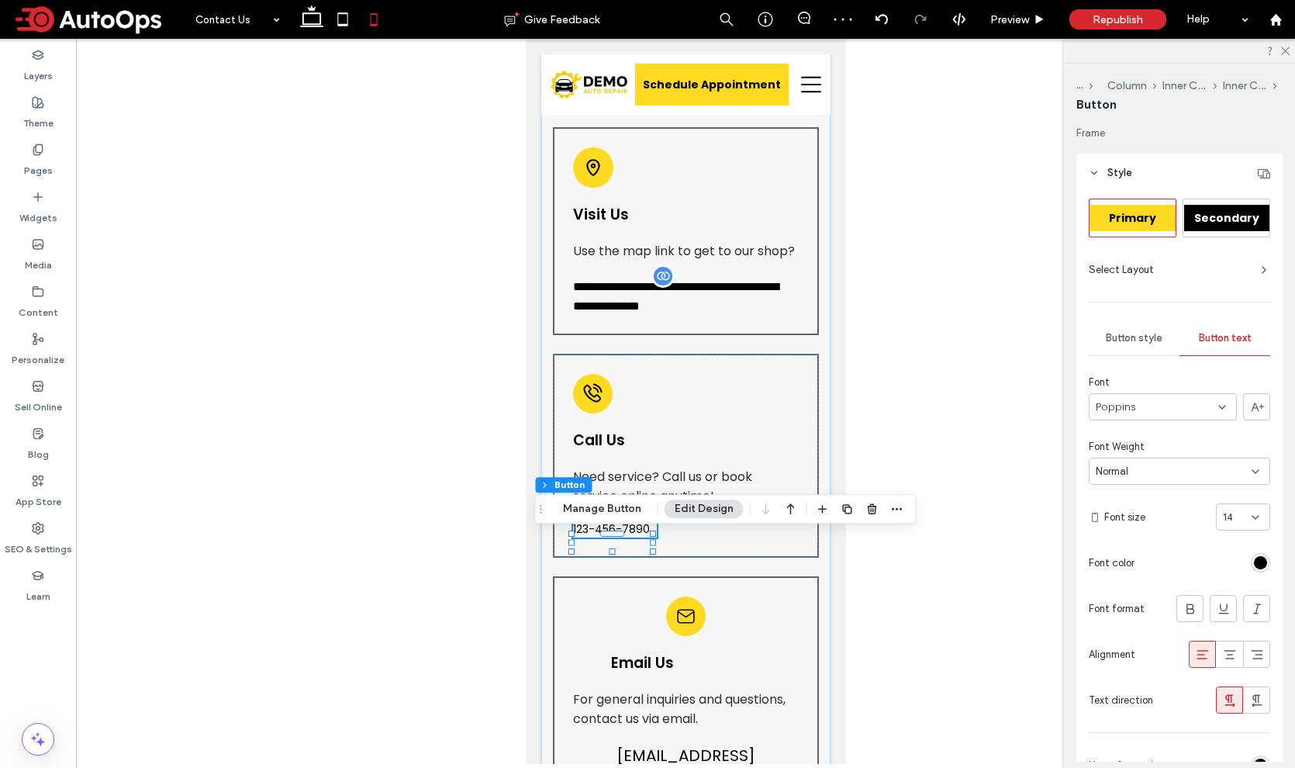
click at [1224, 513] on div "14" at bounding box center [1234, 517] width 22 height 16
type input "**"
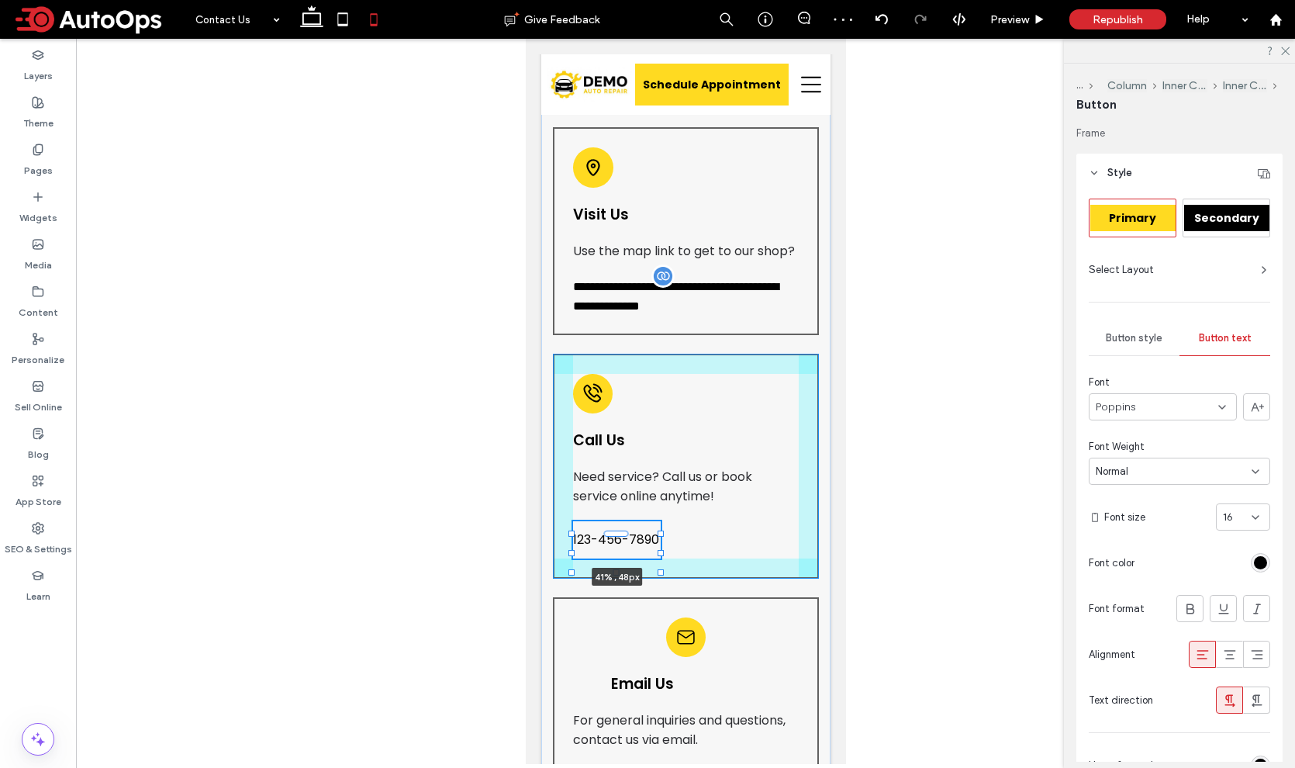
click at [657, 557] on div "**********" at bounding box center [684, 476] width 289 height 758
type input "**"
type input "****"
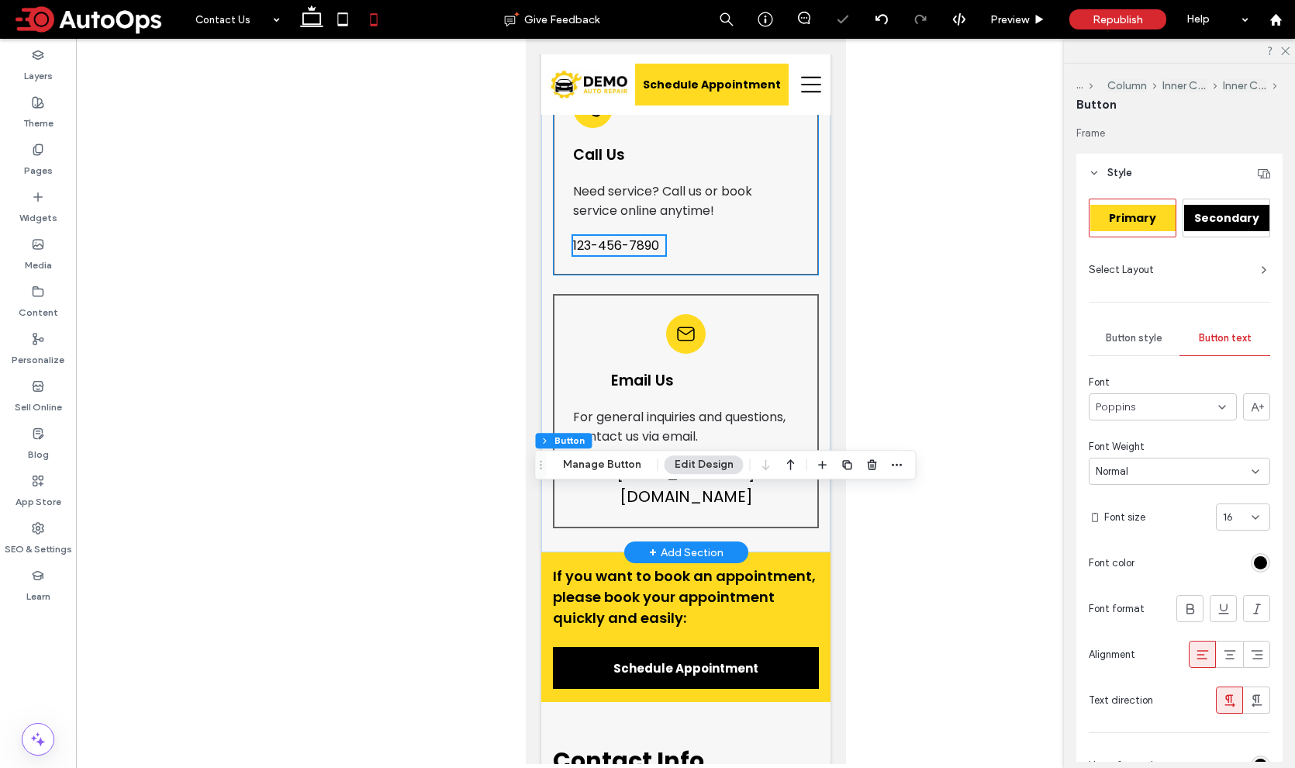
scroll to position [691, 0]
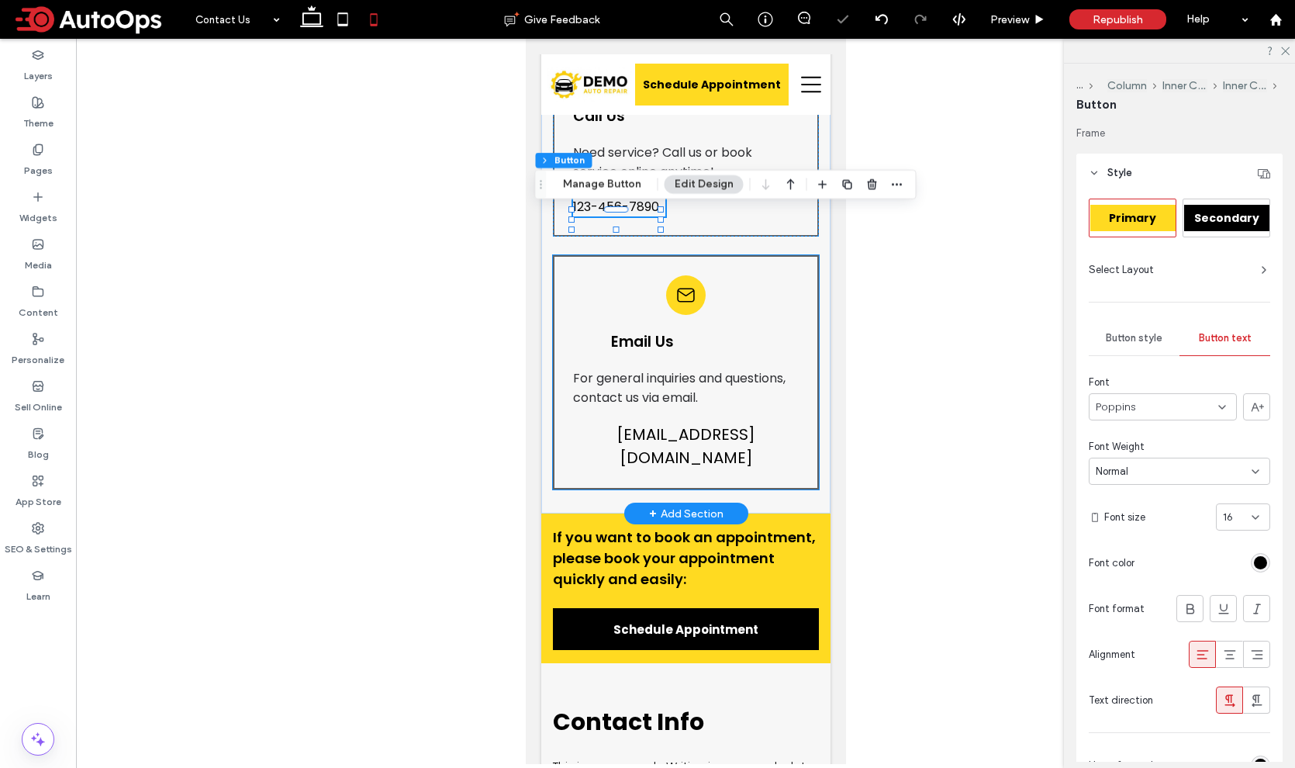
click at [665, 305] on div at bounding box center [685, 295] width 40 height 40
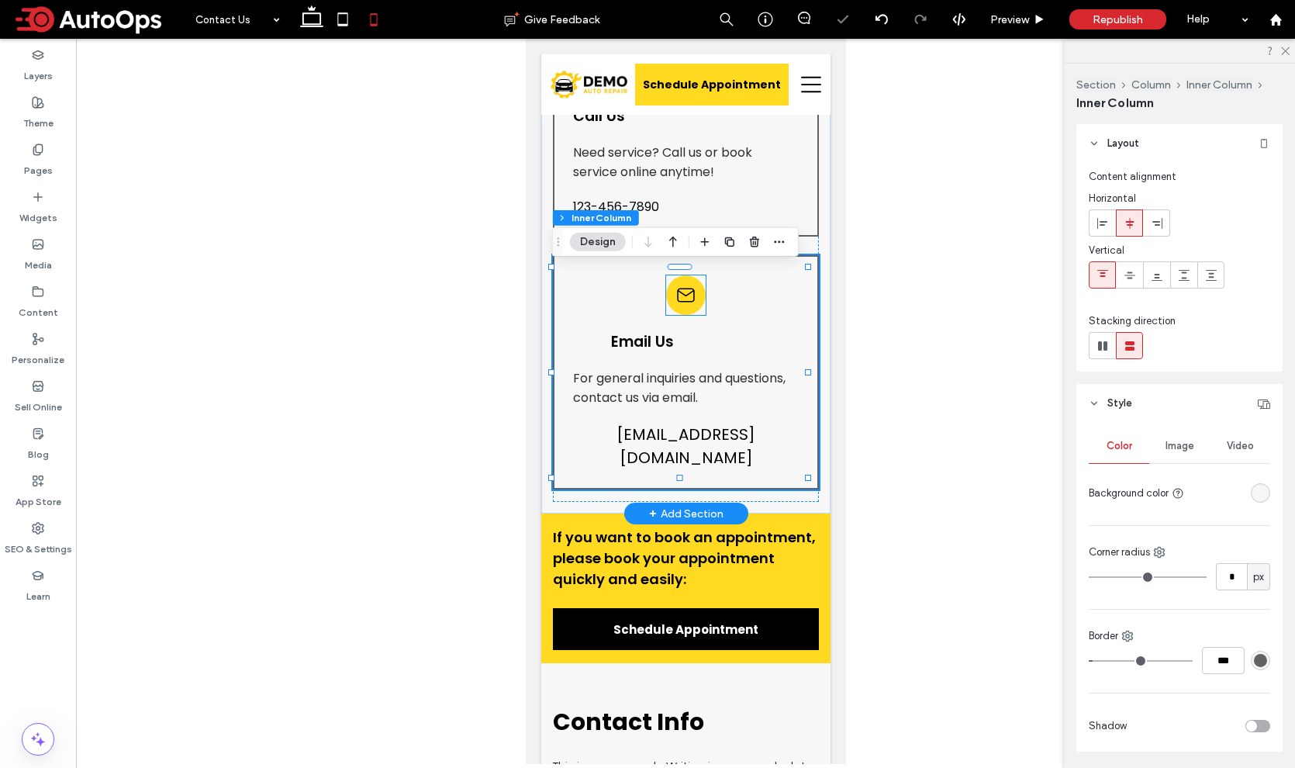
click at [678, 302] on icon at bounding box center [685, 295] width 20 height 20
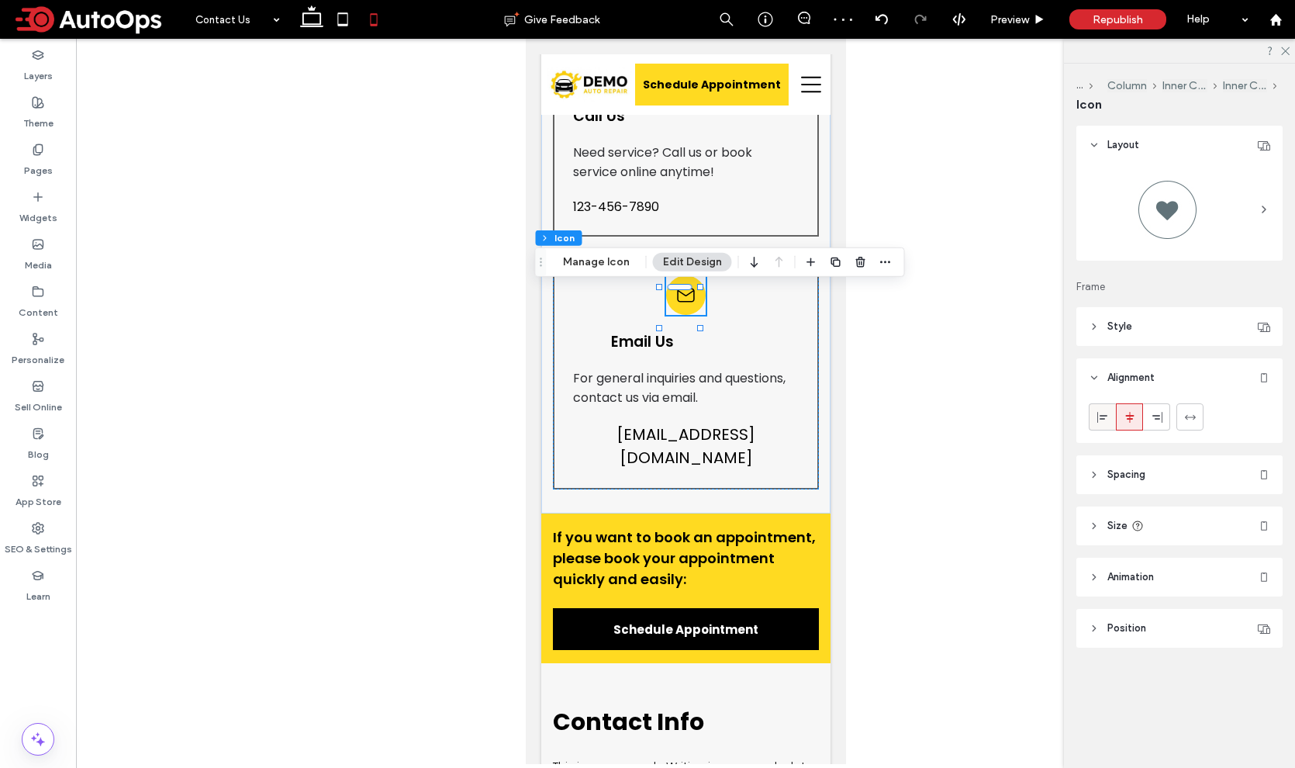
click at [1105, 423] on icon at bounding box center [1102, 417] width 12 height 12
type input "**"
click at [652, 352] on span "Email Us" at bounding box center [641, 341] width 63 height 21
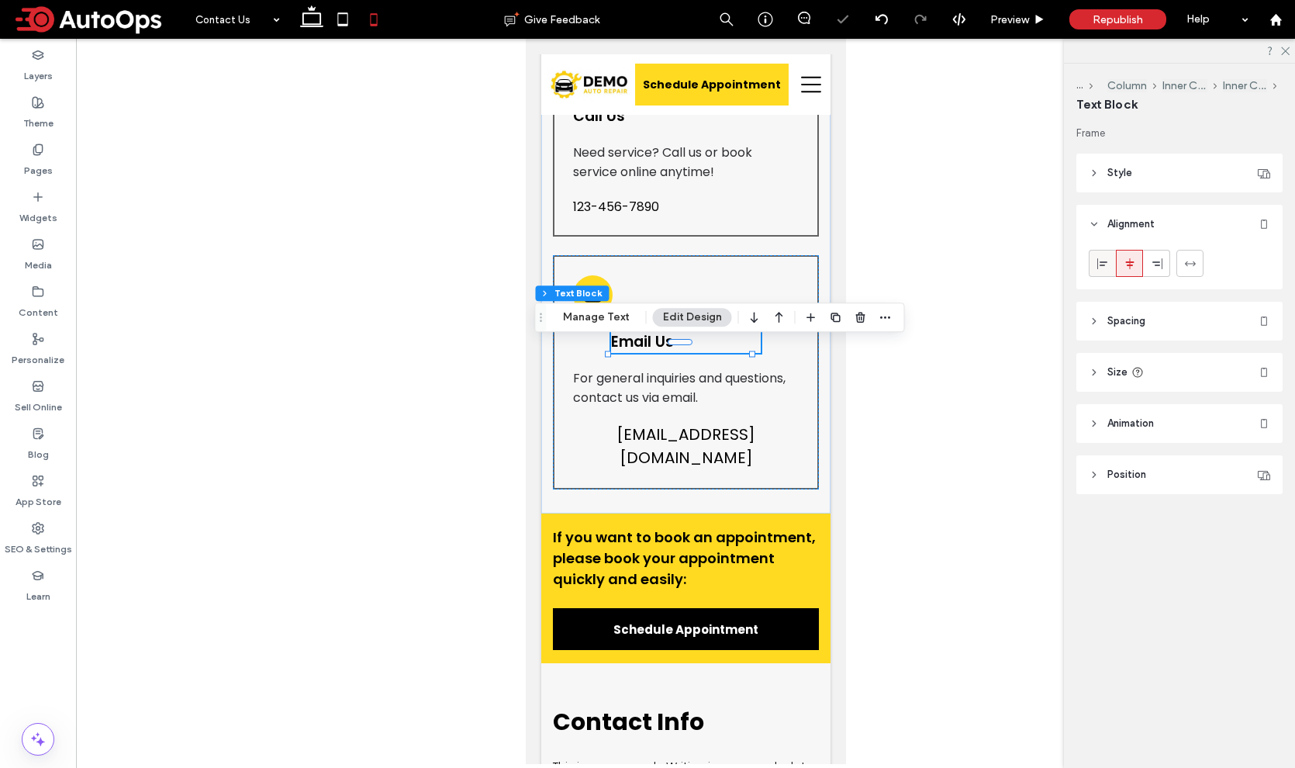
click at [1109, 257] on div at bounding box center [1102, 263] width 26 height 26
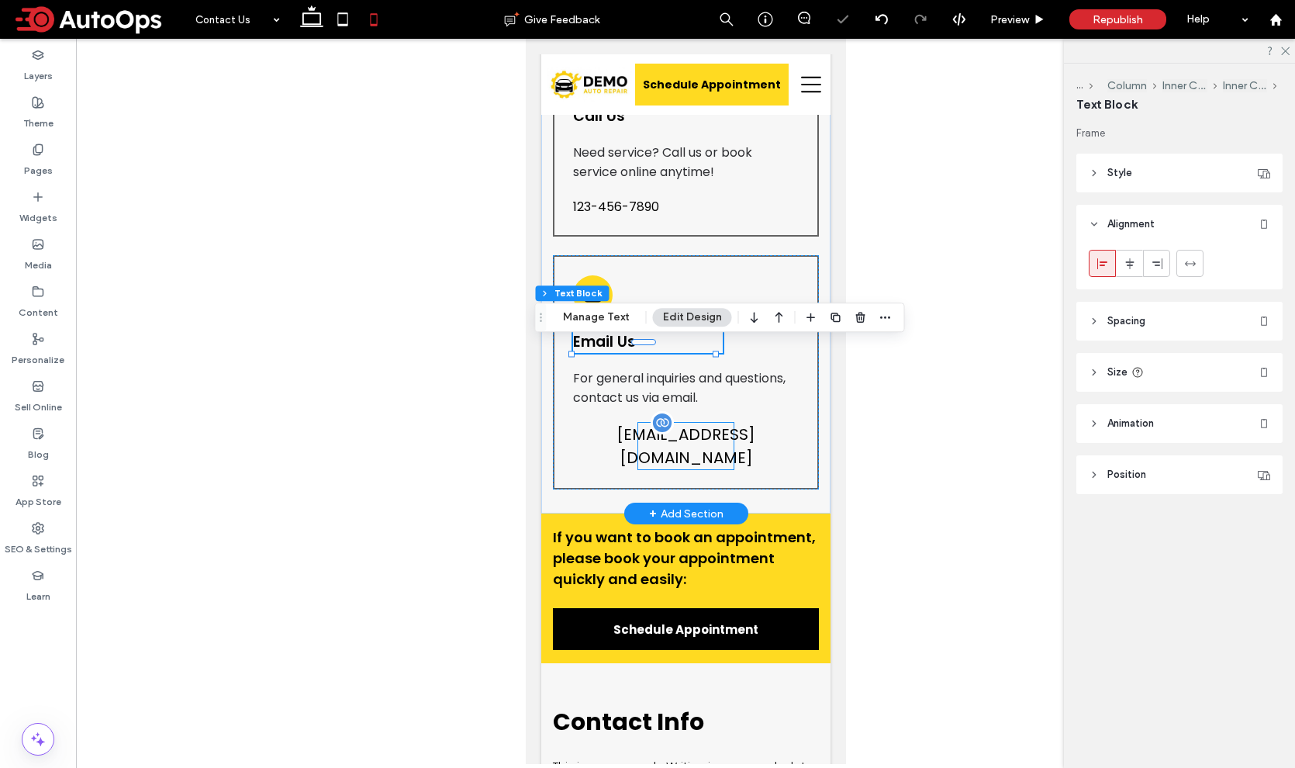
click at [670, 445] on span "test@test.com" at bounding box center [685, 446] width 139 height 47
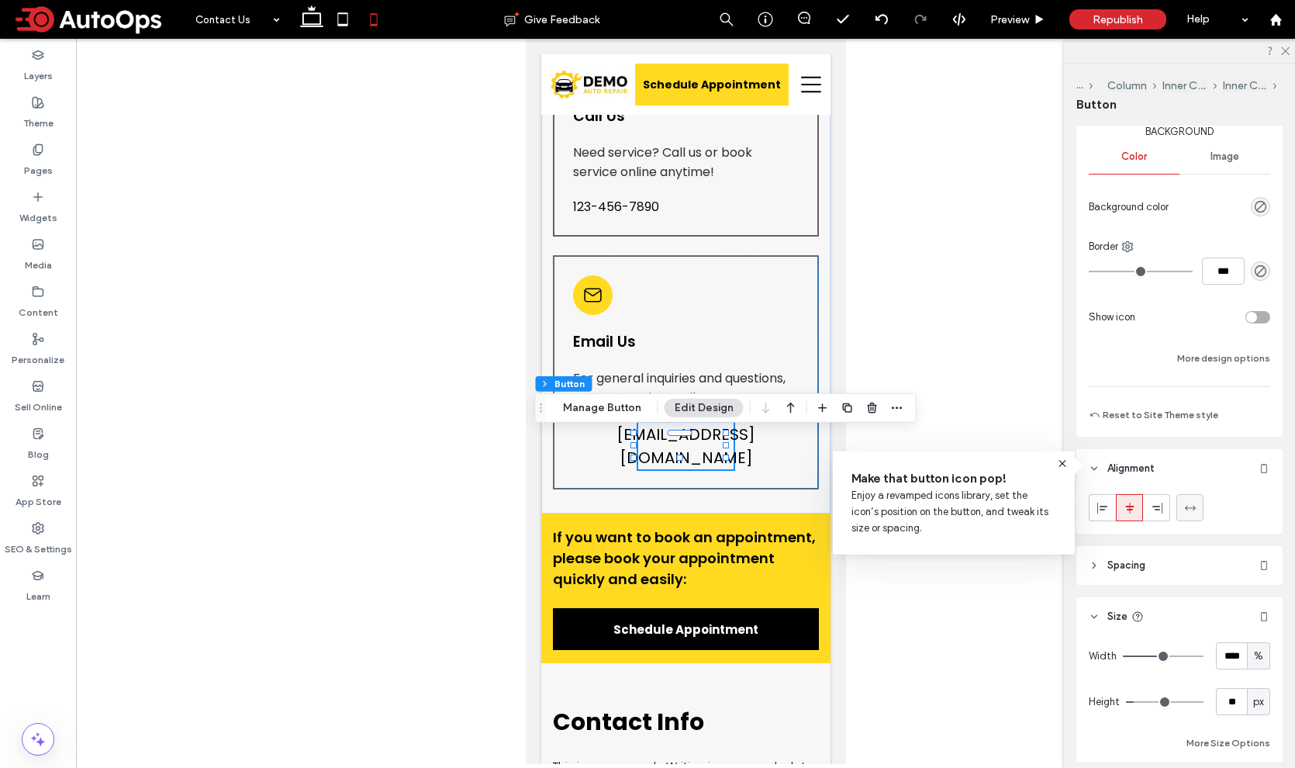
scroll to position [415, 0]
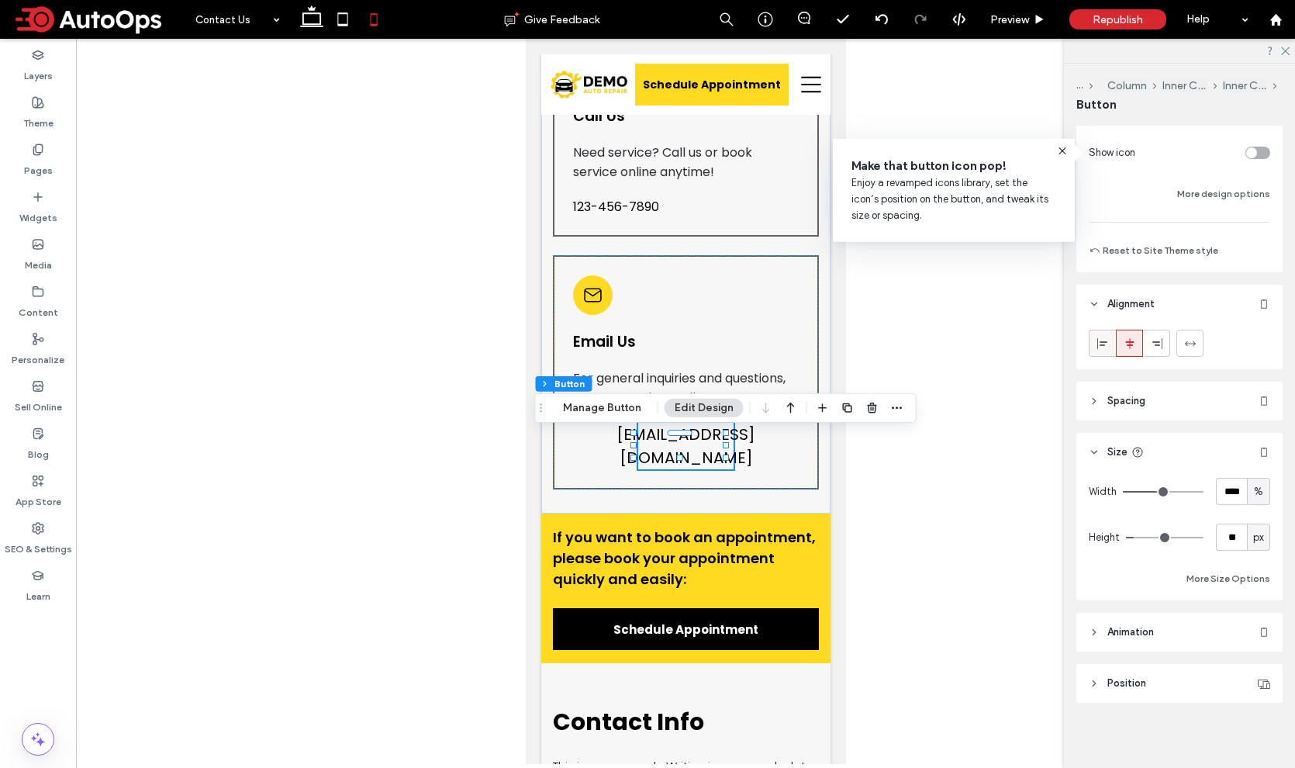
click at [1103, 335] on span at bounding box center [1102, 343] width 12 height 26
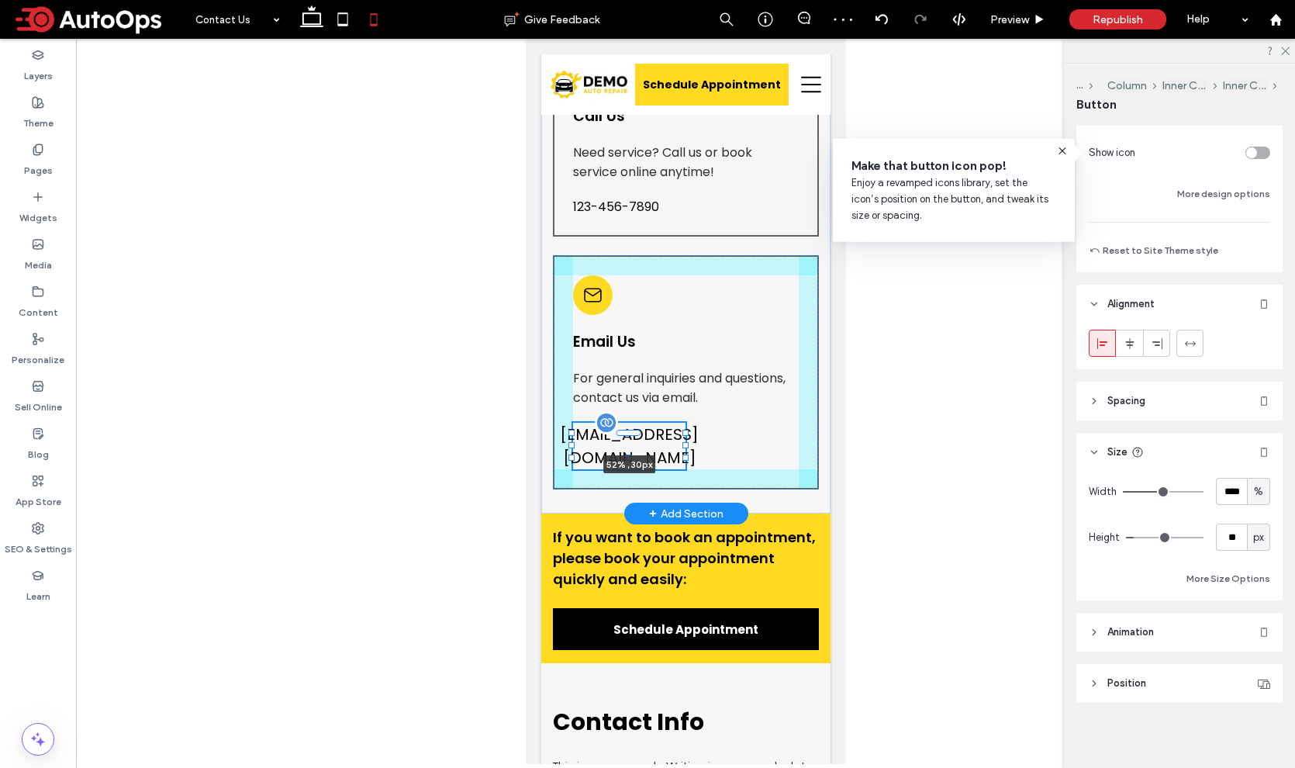
drag, startPoint x: 664, startPoint y: 445, endPoint x: 675, endPoint y: 448, distance: 11.3
click at [675, 448] on div "**********" at bounding box center [684, 143] width 289 height 740
type input "**"
type input "****"
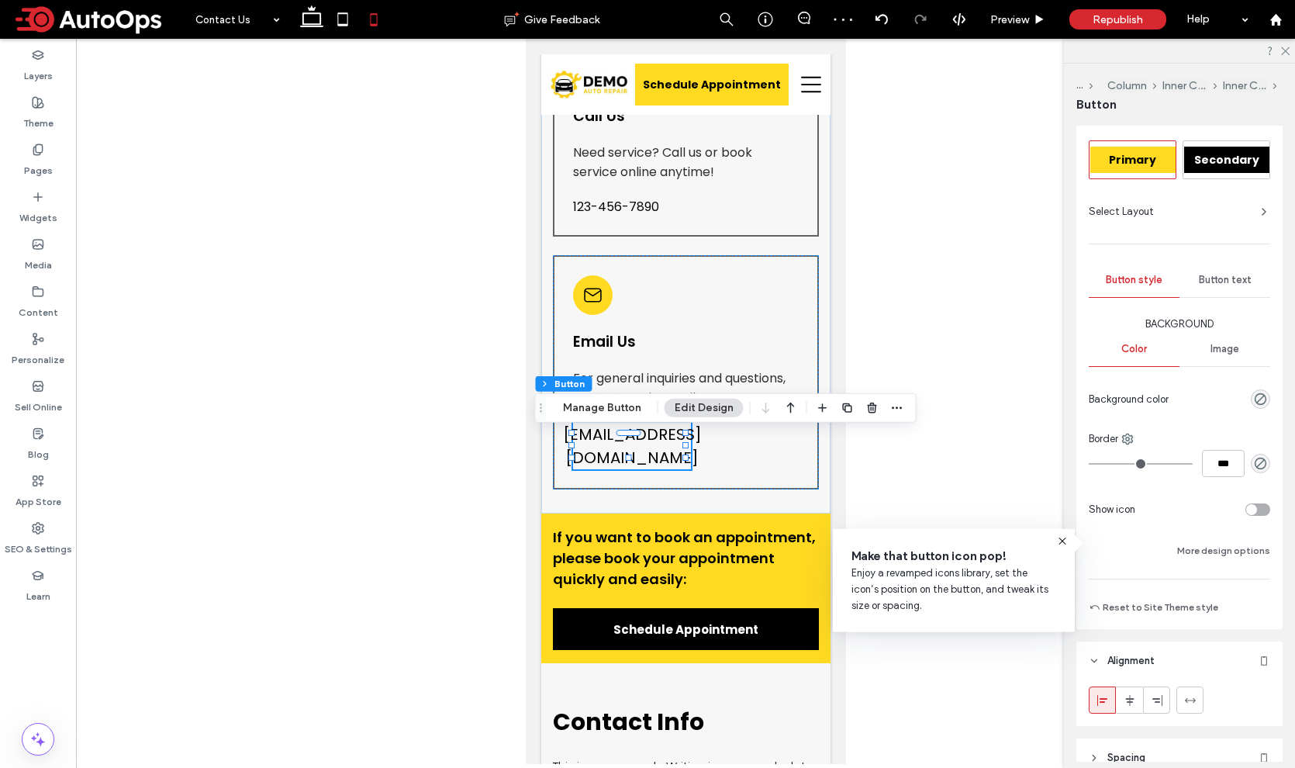
scroll to position [25, 0]
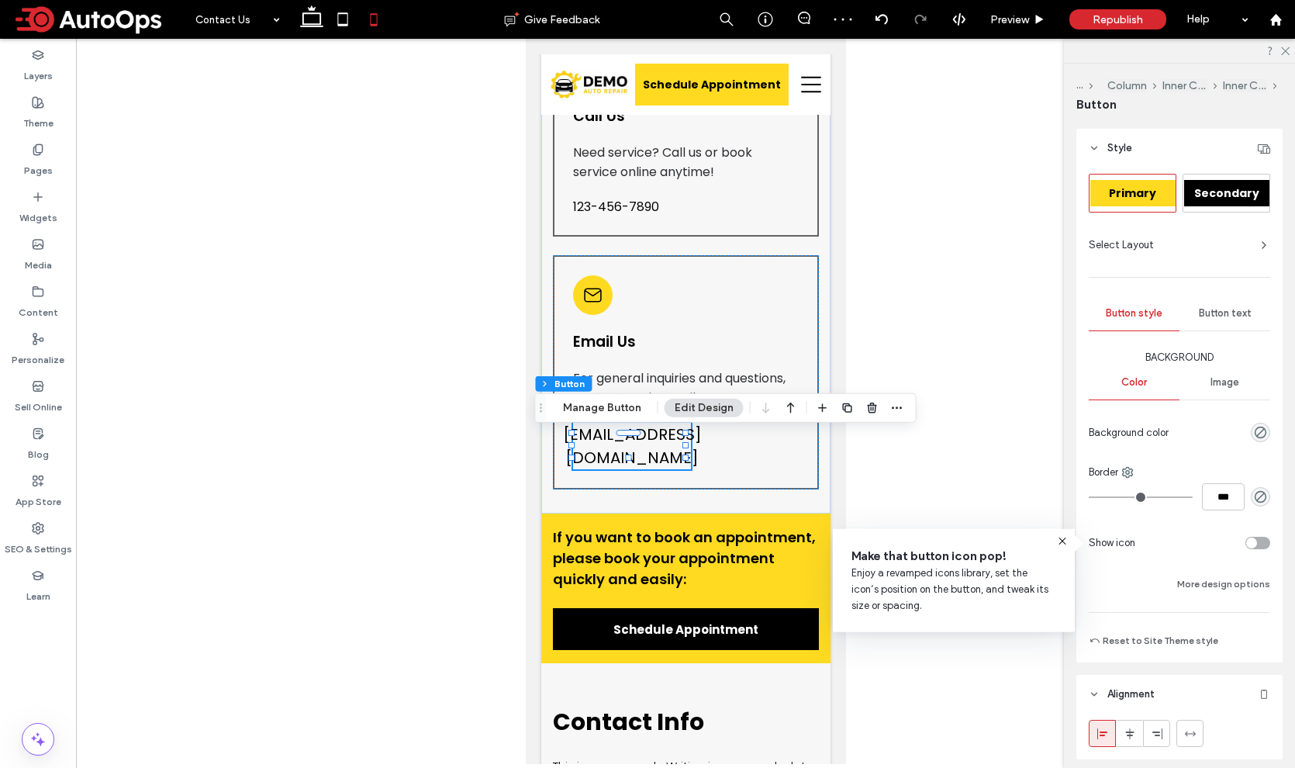
click at [1220, 315] on span "Button text" at bounding box center [1225, 313] width 53 height 12
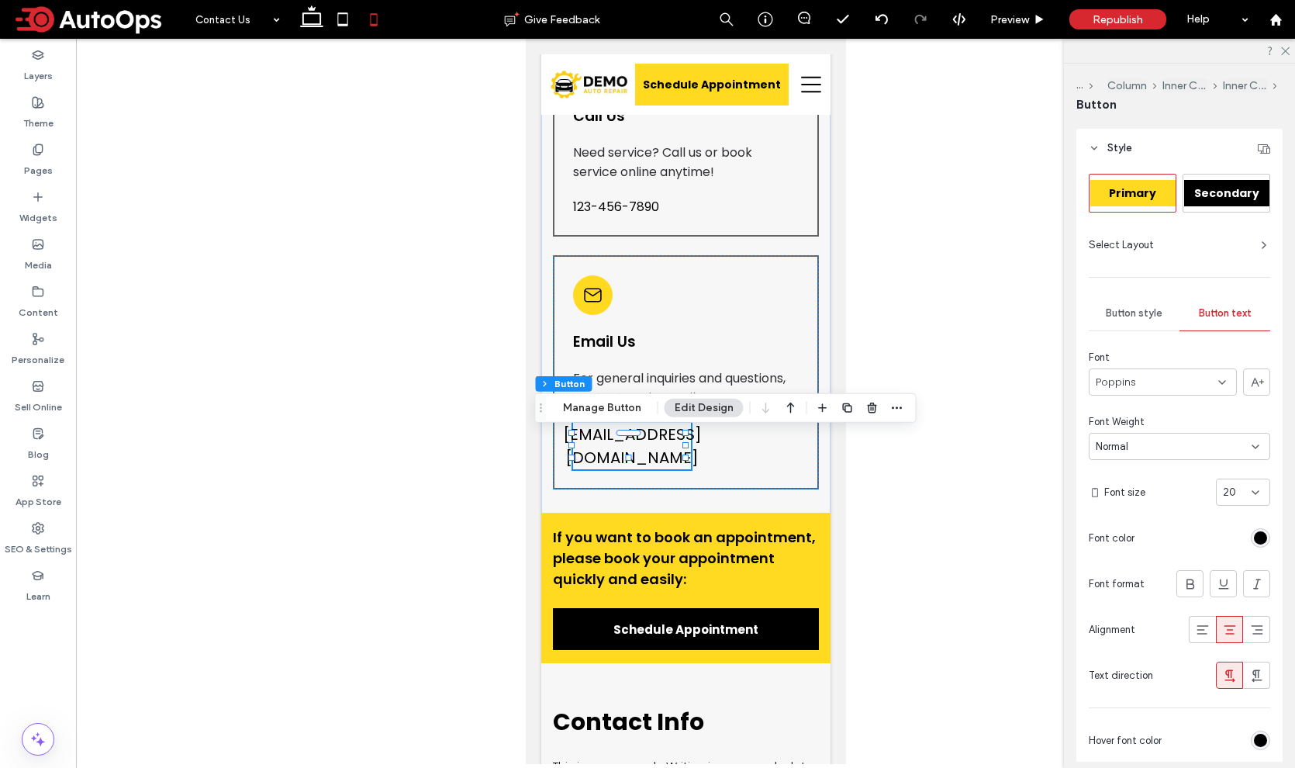
click at [1227, 487] on div "20" at bounding box center [1234, 493] width 22 height 16
type input "**"
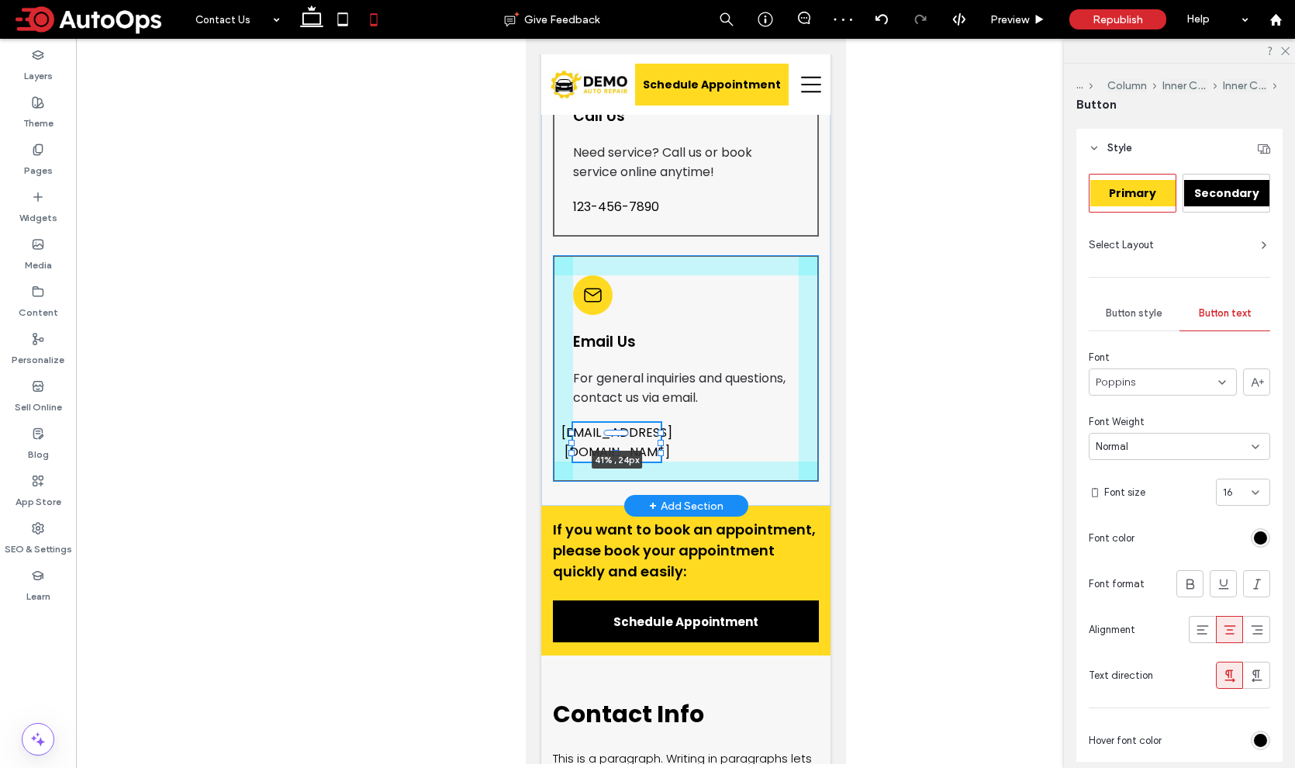
drag, startPoint x: 686, startPoint y: 442, endPoint x: 674, endPoint y: 454, distance: 17.5
click at [674, 454] on div "**********" at bounding box center [684, 139] width 289 height 733
type input "**"
type input "****"
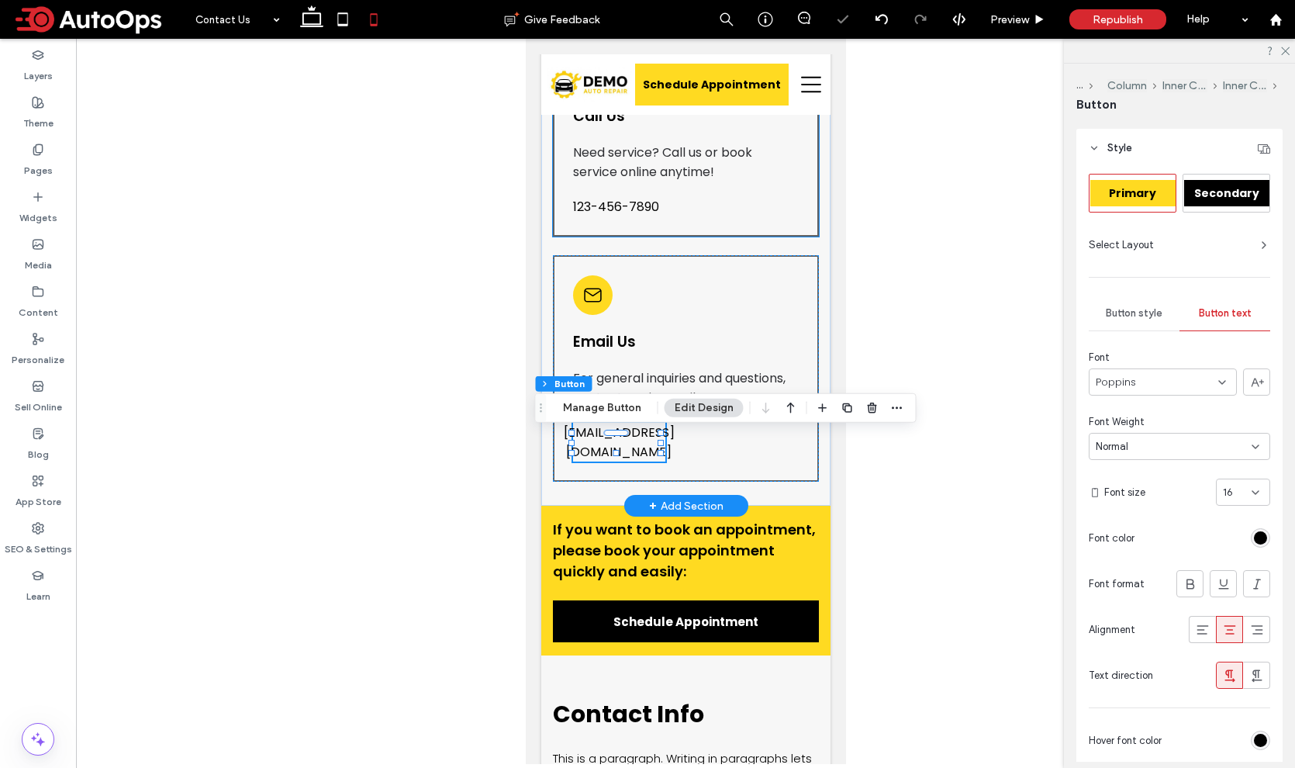
click at [637, 213] on span "123-456-7890" at bounding box center [615, 206] width 86 height 19
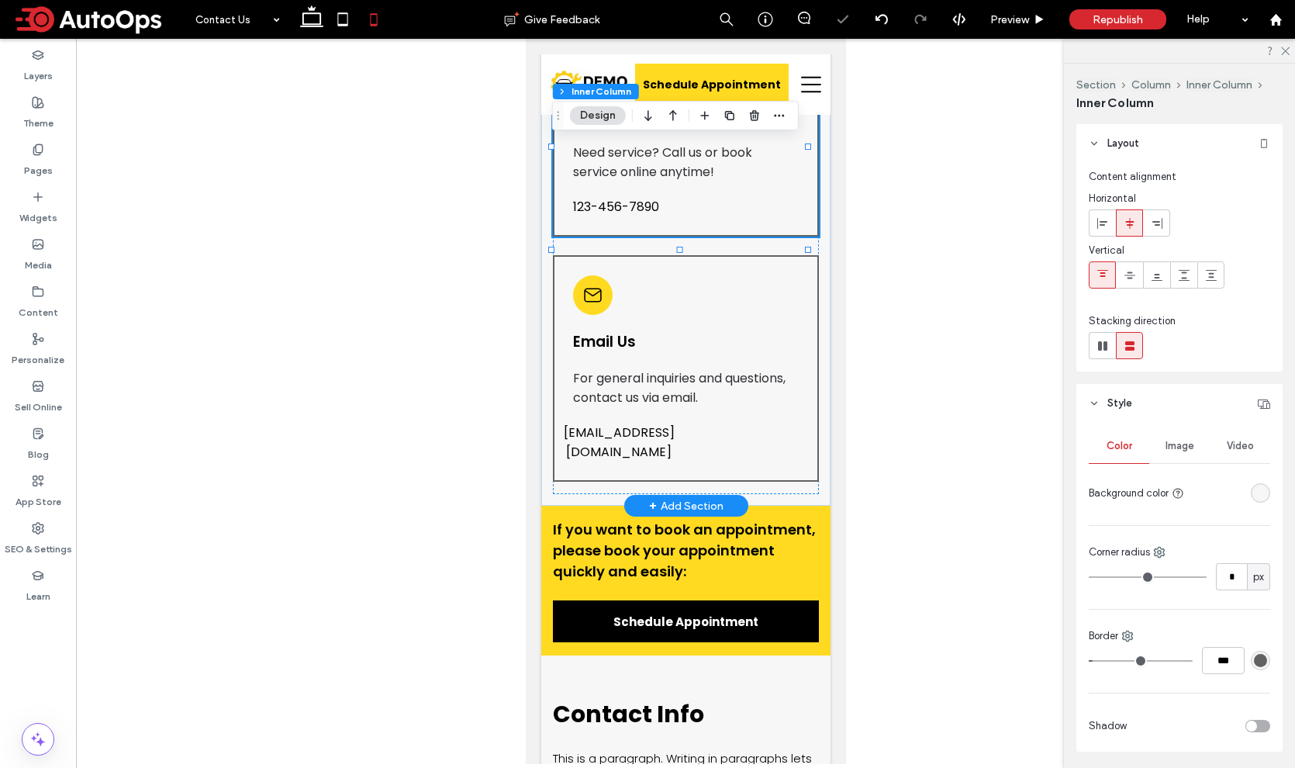
click at [637, 213] on span "123-456-7890" at bounding box center [615, 206] width 86 height 19
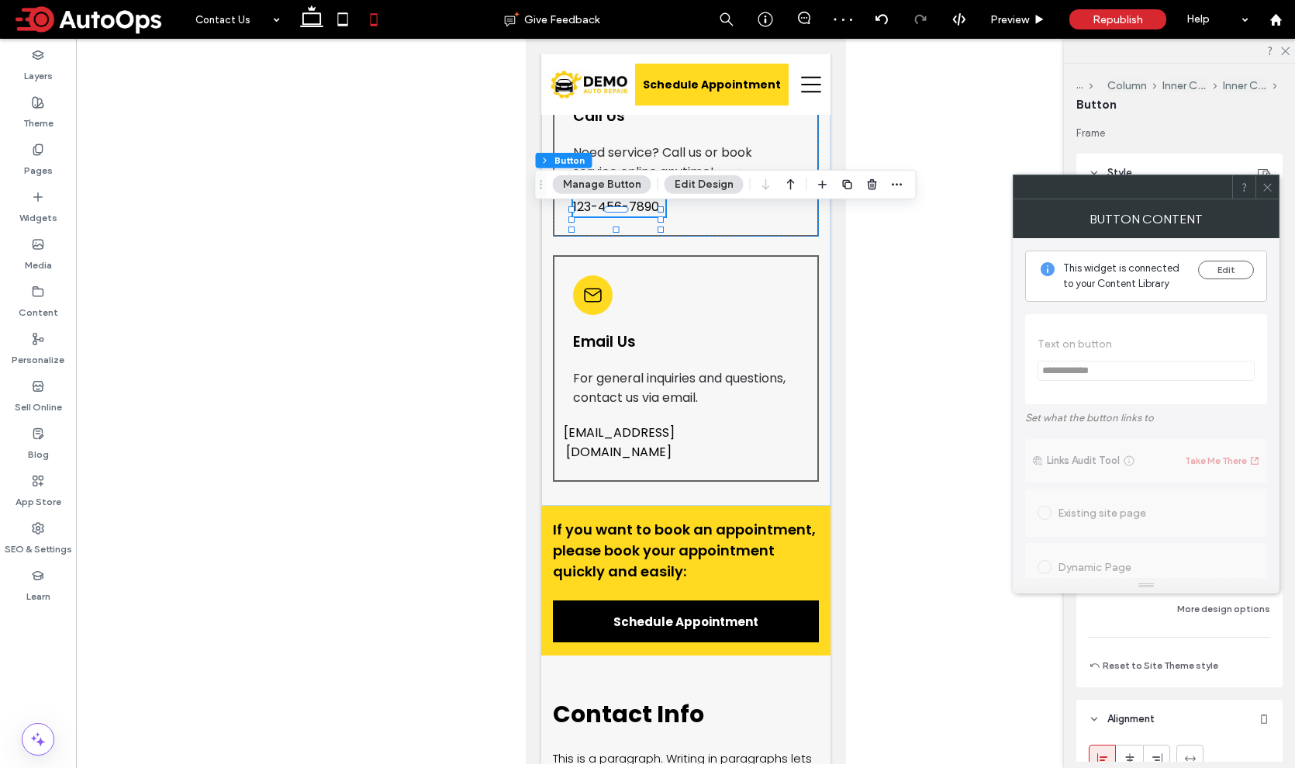
click at [1268, 188] on icon at bounding box center [1267, 187] width 12 height 12
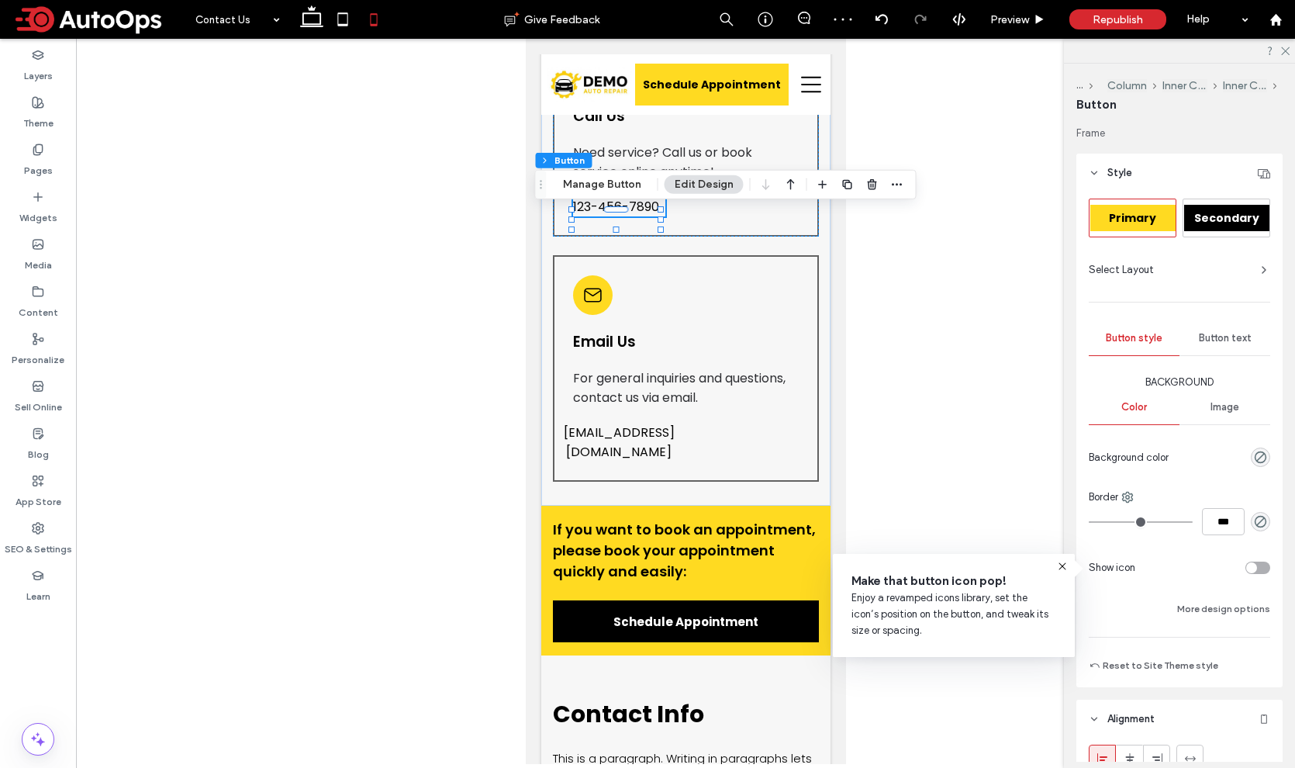
click at [1205, 347] on div "Button text" at bounding box center [1224, 338] width 91 height 34
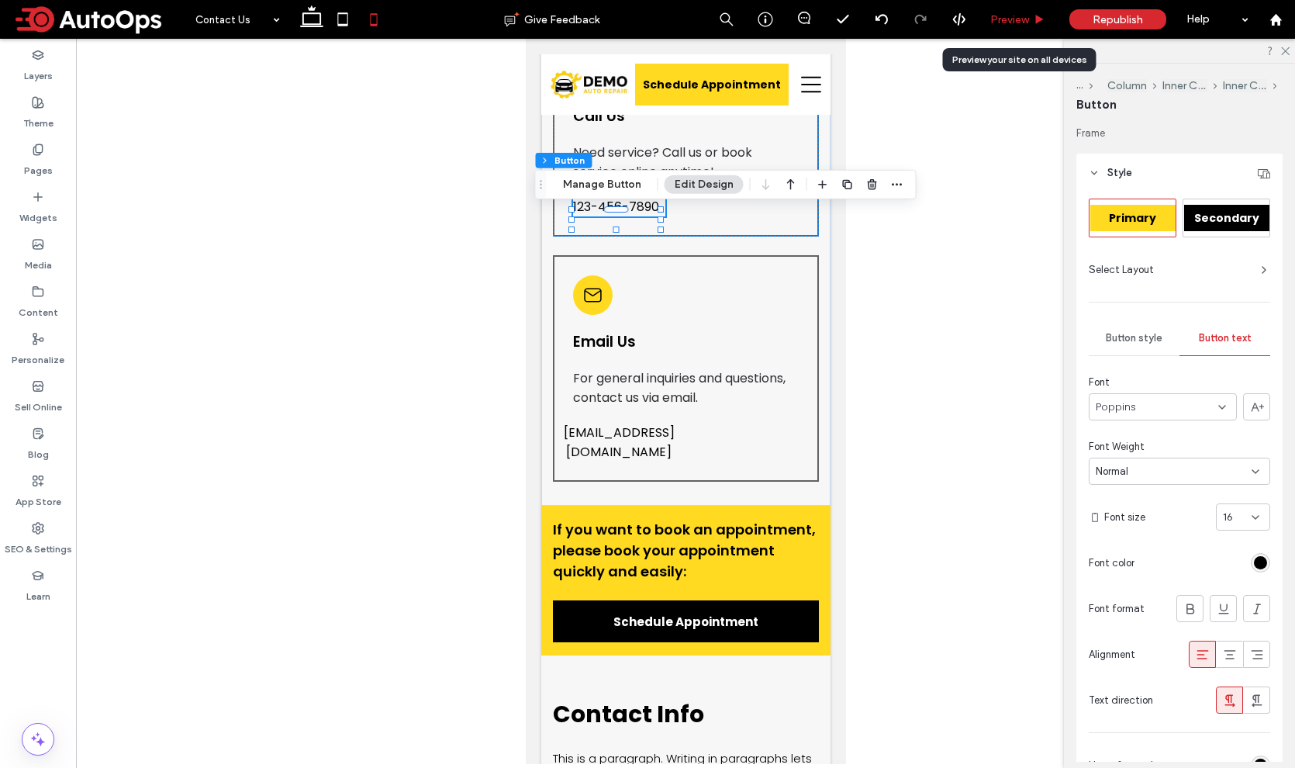
click at [1013, 19] on span "Preview" at bounding box center [1009, 19] width 39 height 13
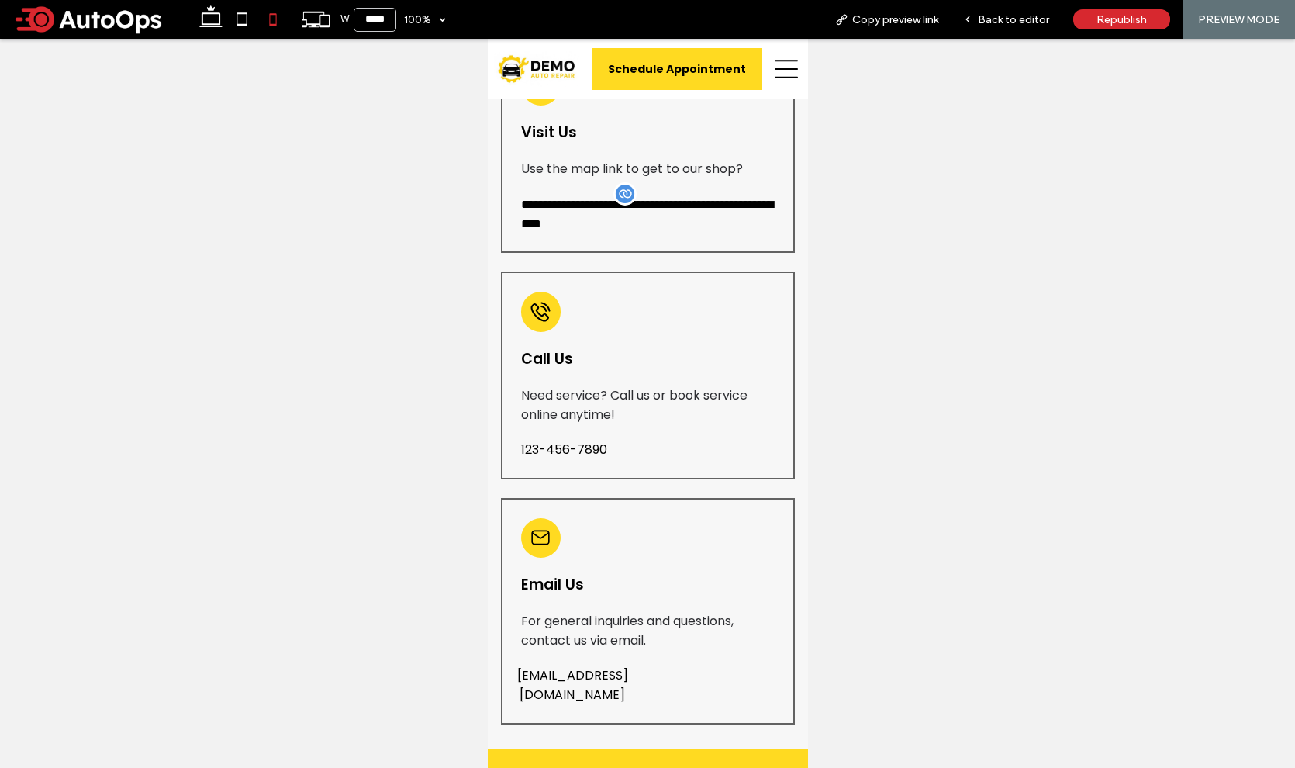
scroll to position [429, 0]
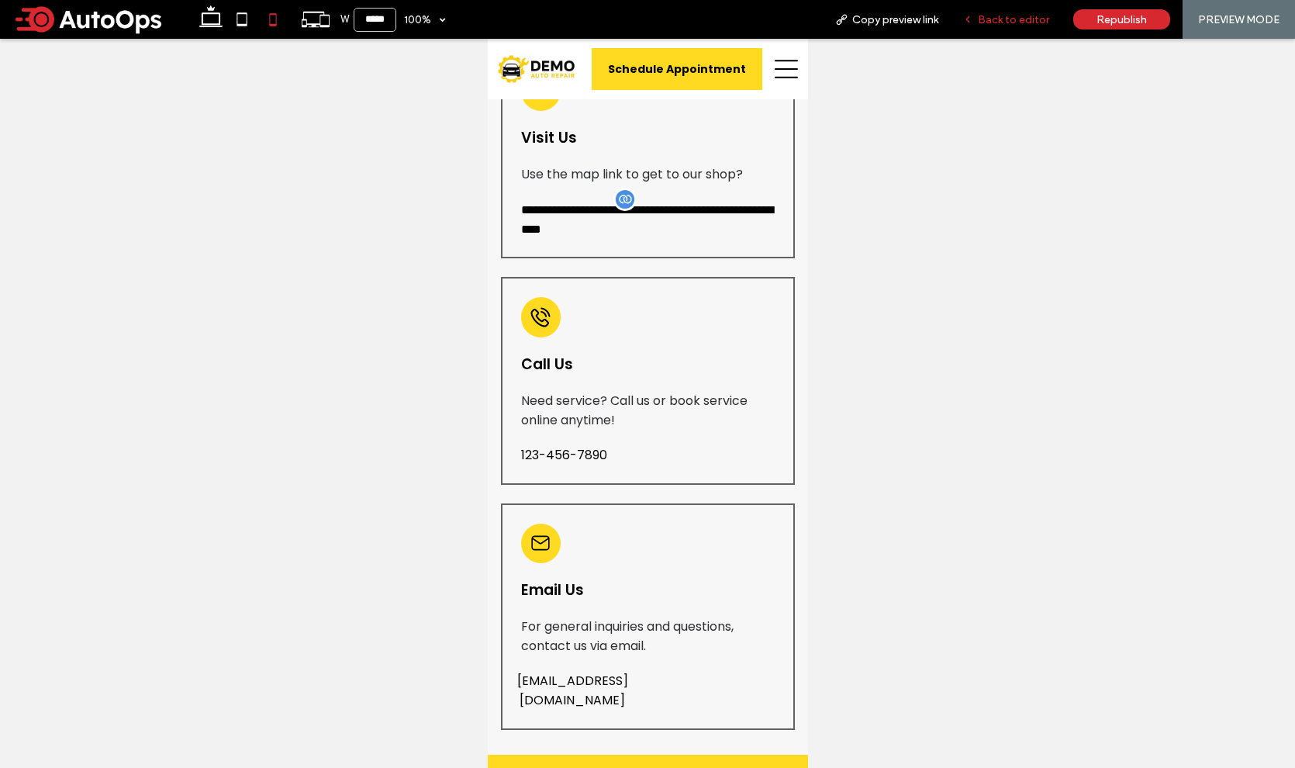
click at [999, 23] on span "Back to editor" at bounding box center [1013, 19] width 71 height 13
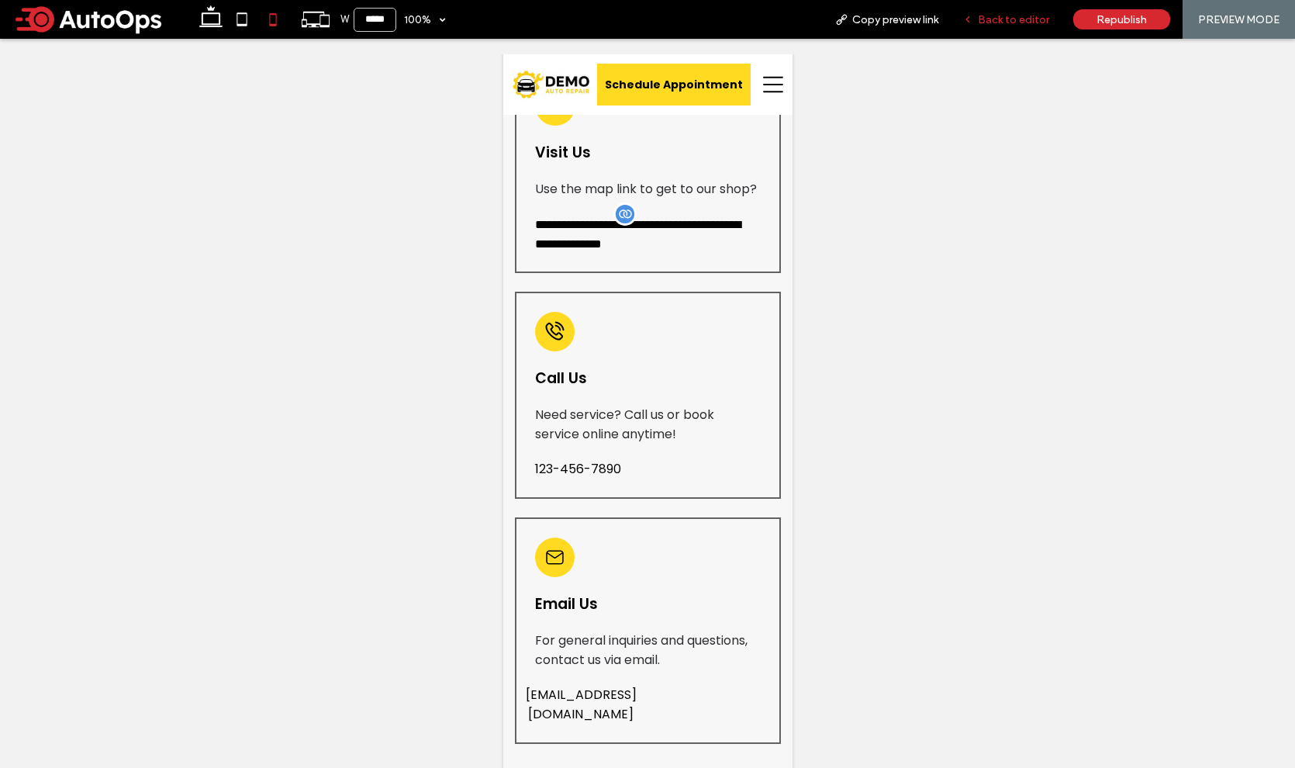
scroll to position [443, 0]
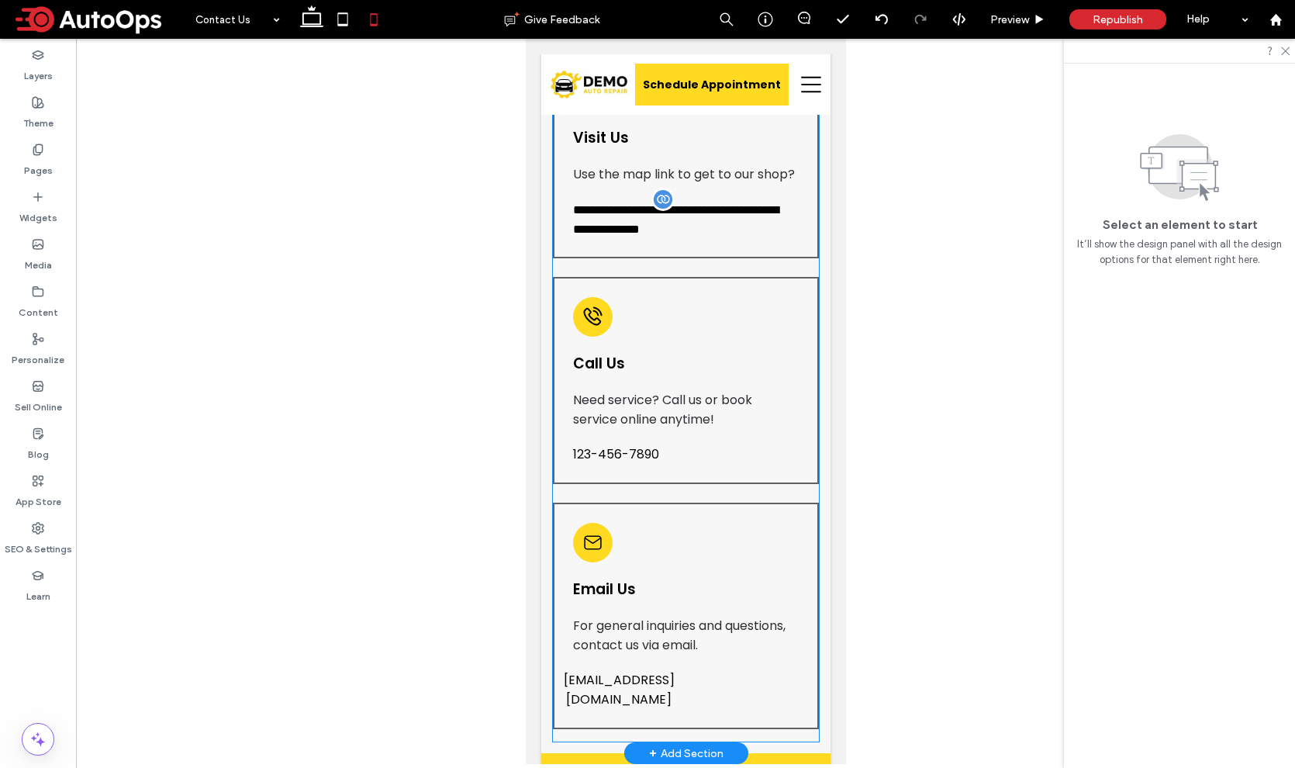
click at [644, 699] on div "Email Us For general inquiries and questions, contact us via email. test@test.c…" at bounding box center [685, 615] width 266 height 226
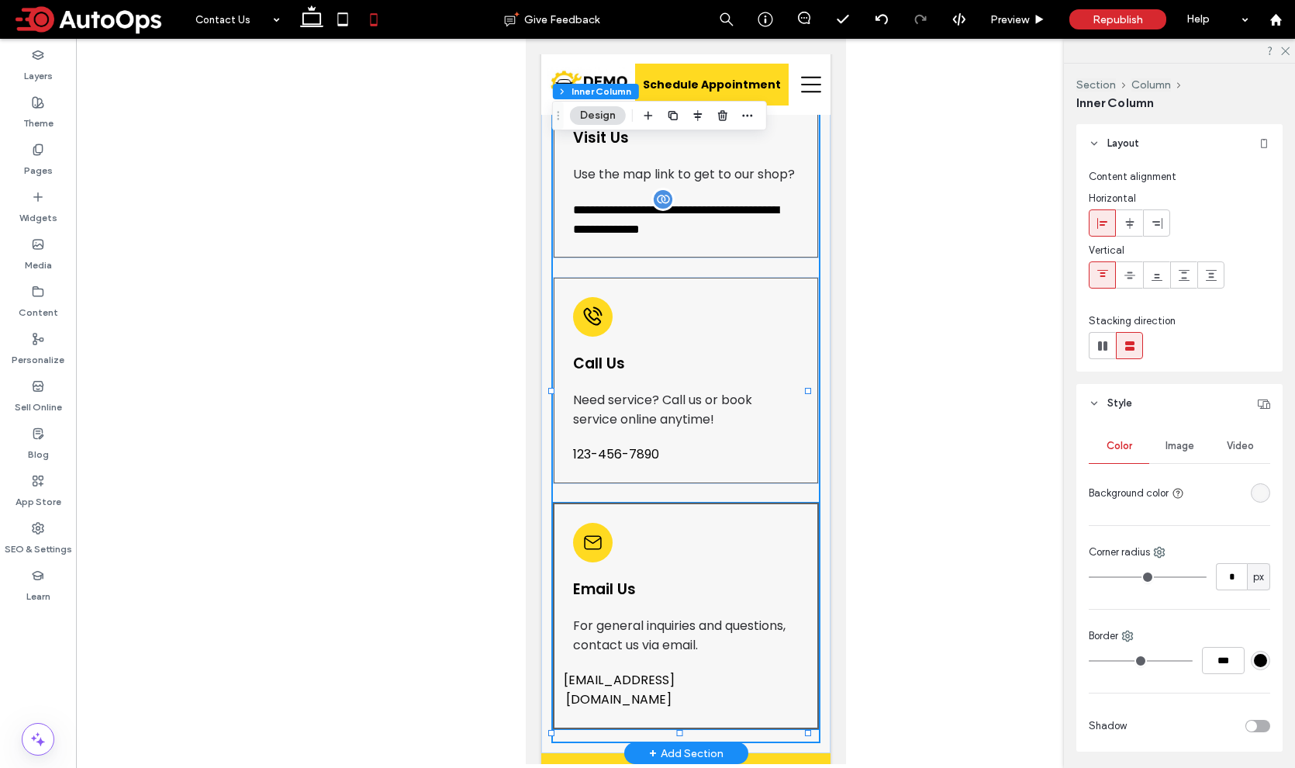
click at [644, 692] on span "test@test.com" at bounding box center [618, 689] width 111 height 39
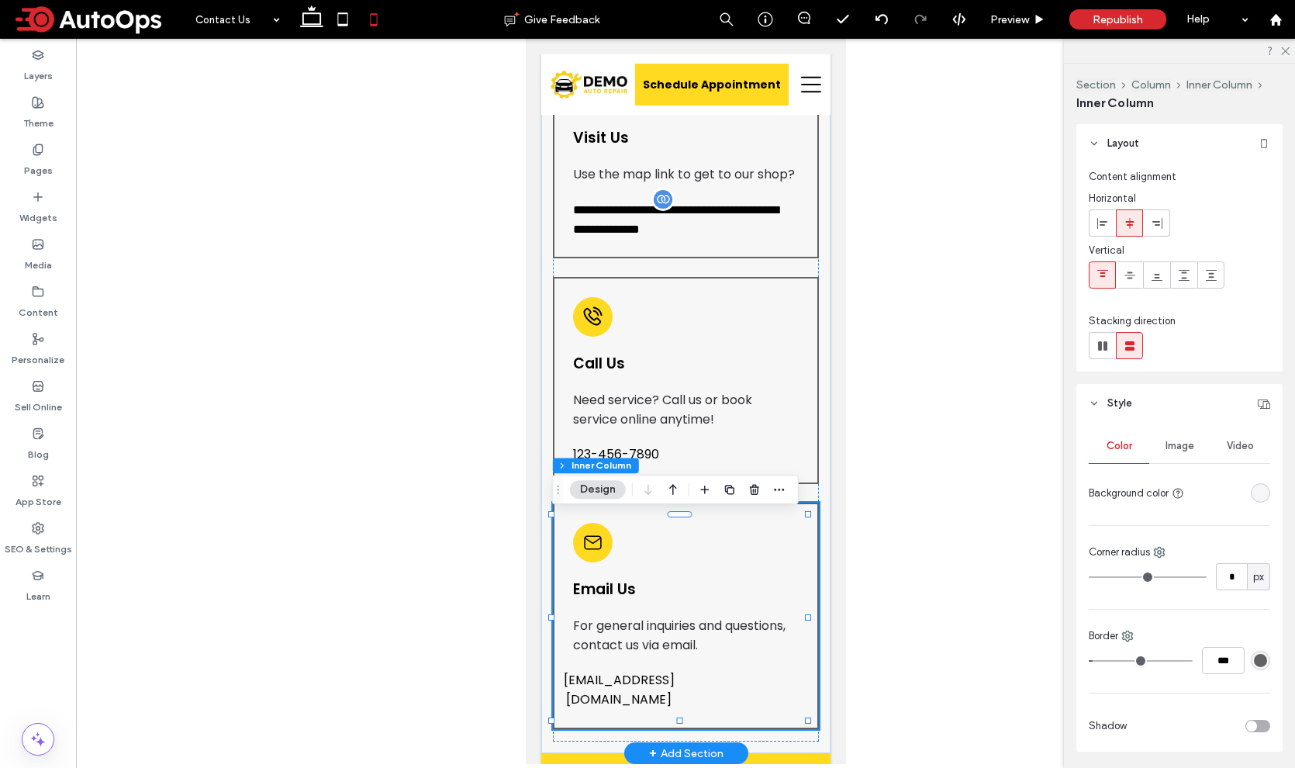
click at [644, 687] on span "test@test.com" at bounding box center [618, 689] width 111 height 39
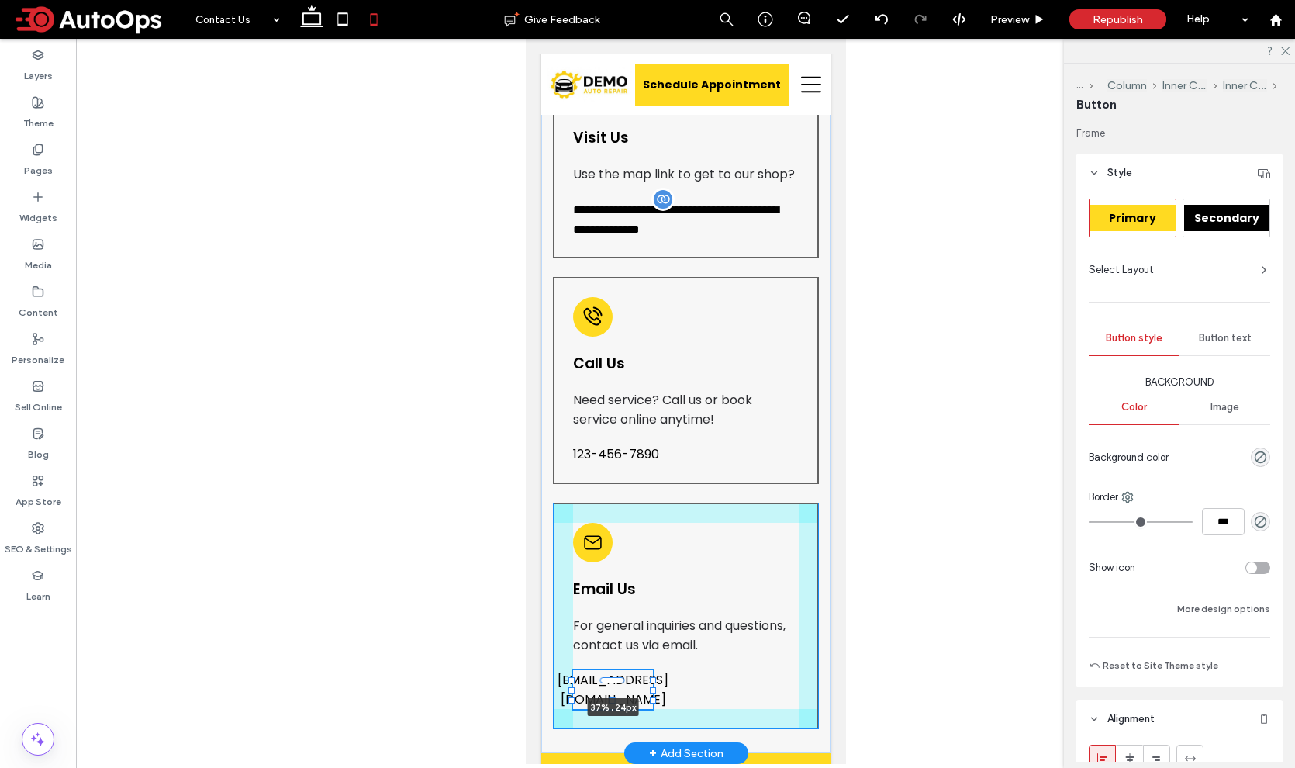
drag, startPoint x: 661, startPoint y: 690, endPoint x: 657, endPoint y: 697, distance: 8.0
click at [657, 697] on div "**********" at bounding box center [684, 386] width 289 height 733
type input "**"
type input "****"
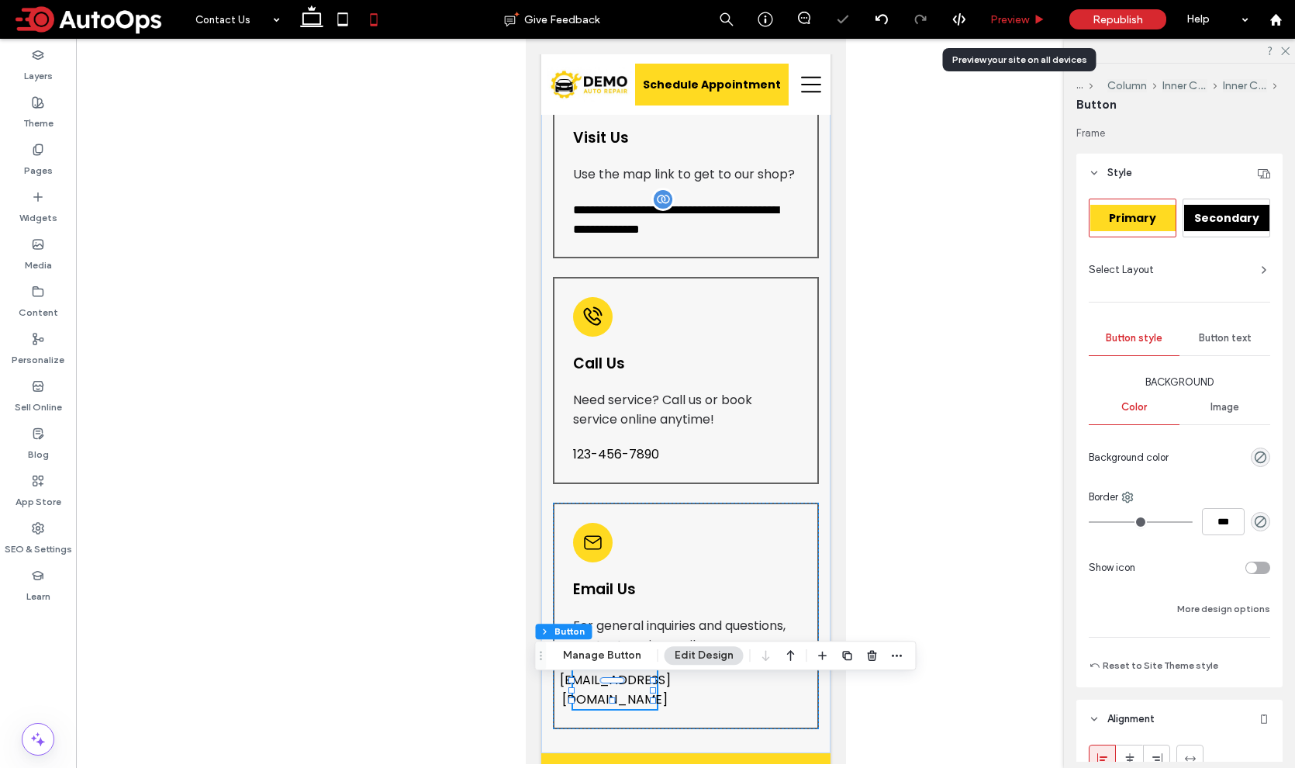
click at [1013, 25] on span "Preview" at bounding box center [1009, 19] width 39 height 13
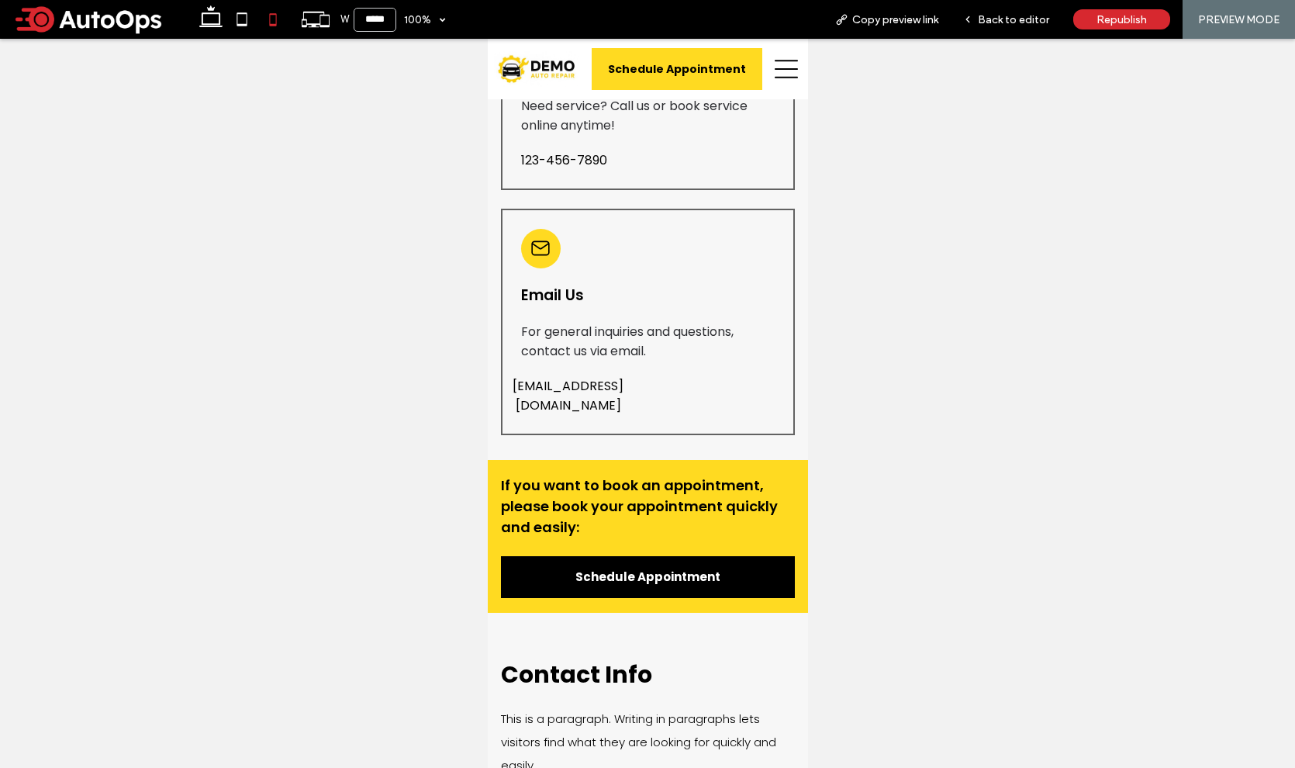
scroll to position [726, 0]
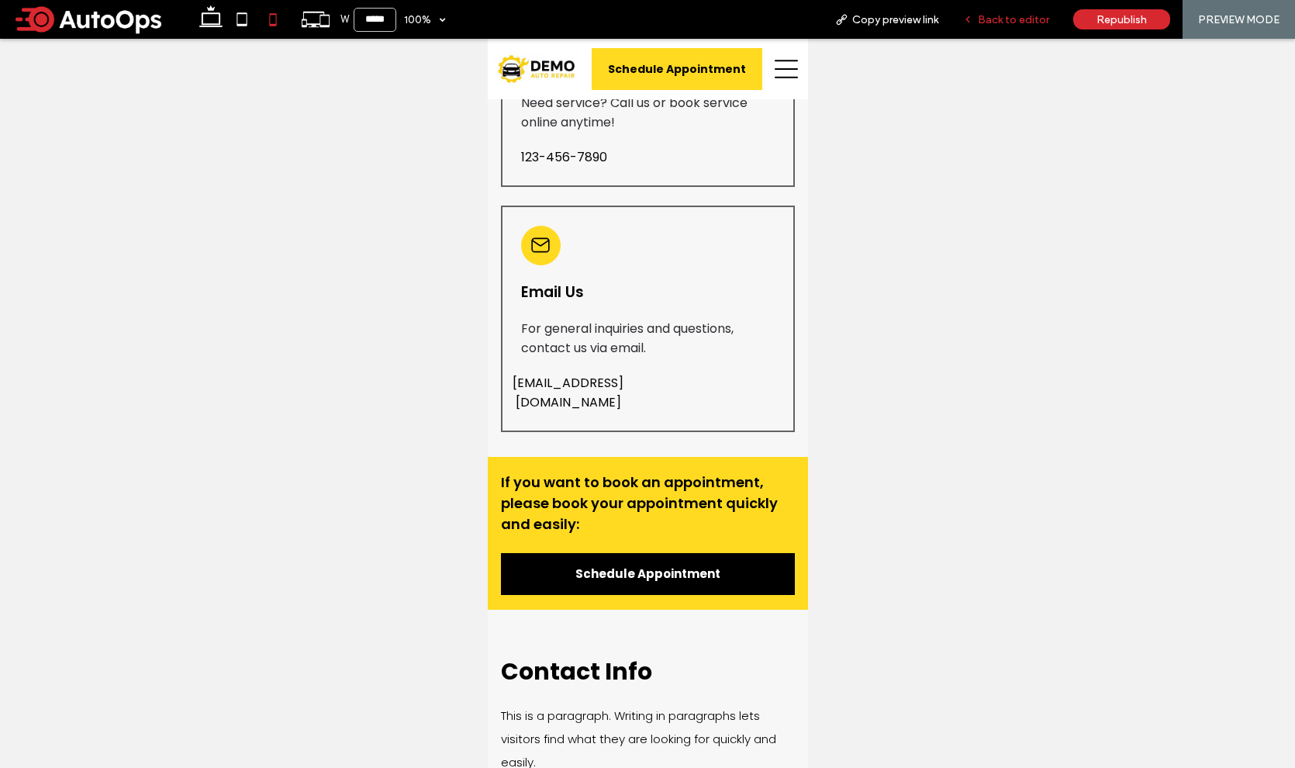
click at [1020, 26] on span "Back to editor" at bounding box center [1013, 19] width 71 height 13
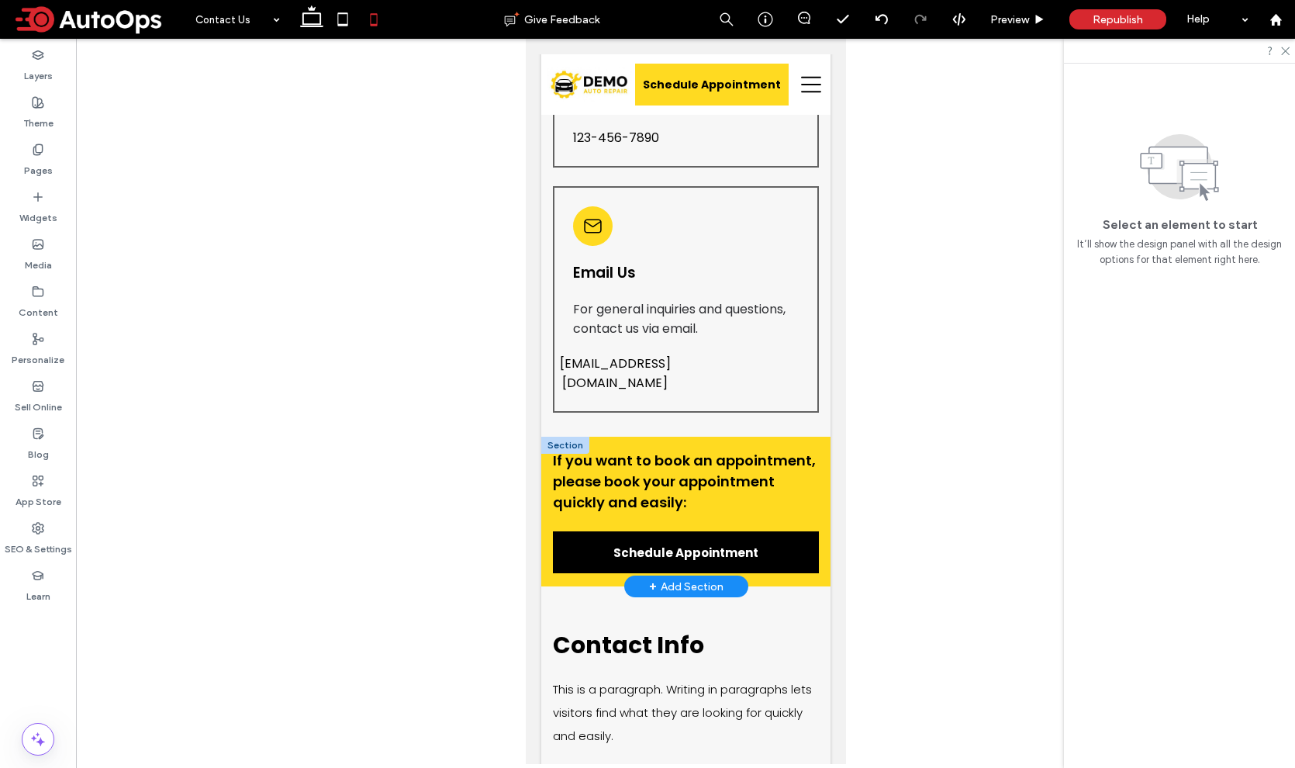
click at [548, 437] on div at bounding box center [564, 445] width 48 height 17
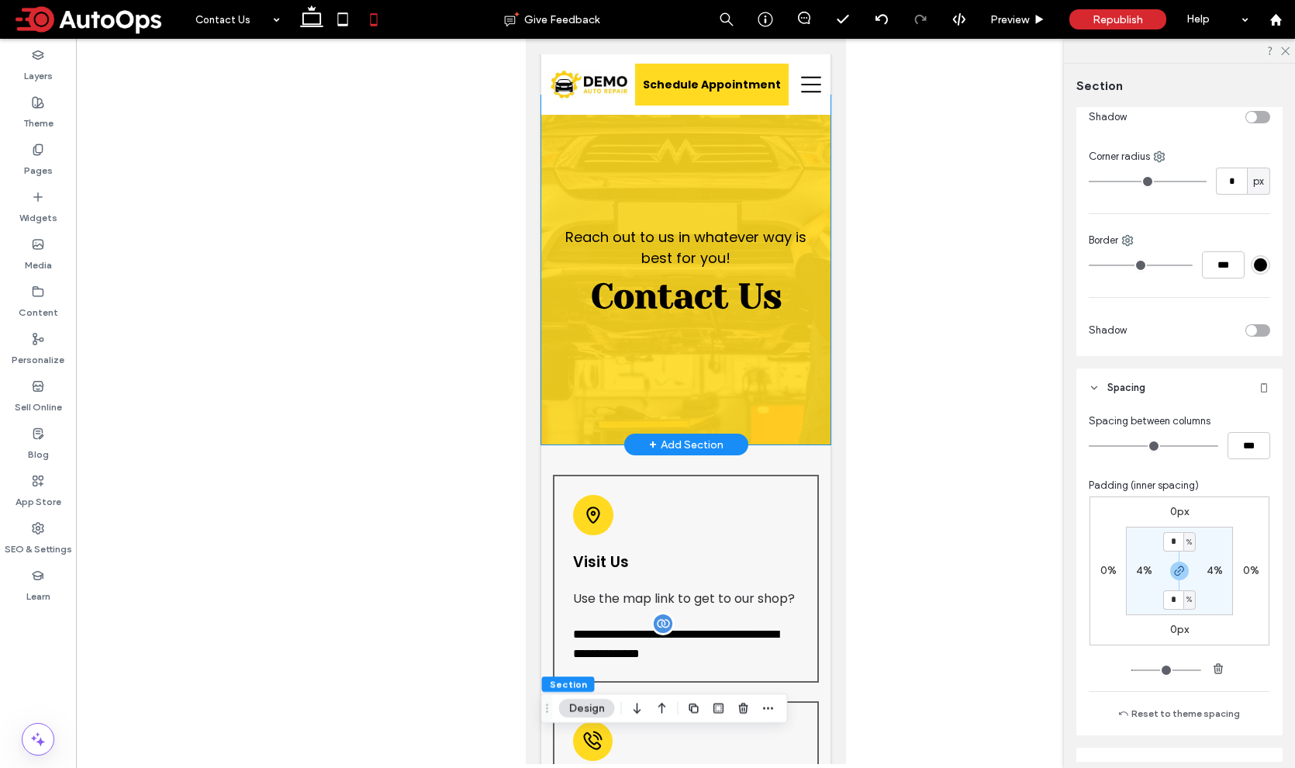
scroll to position [0, 0]
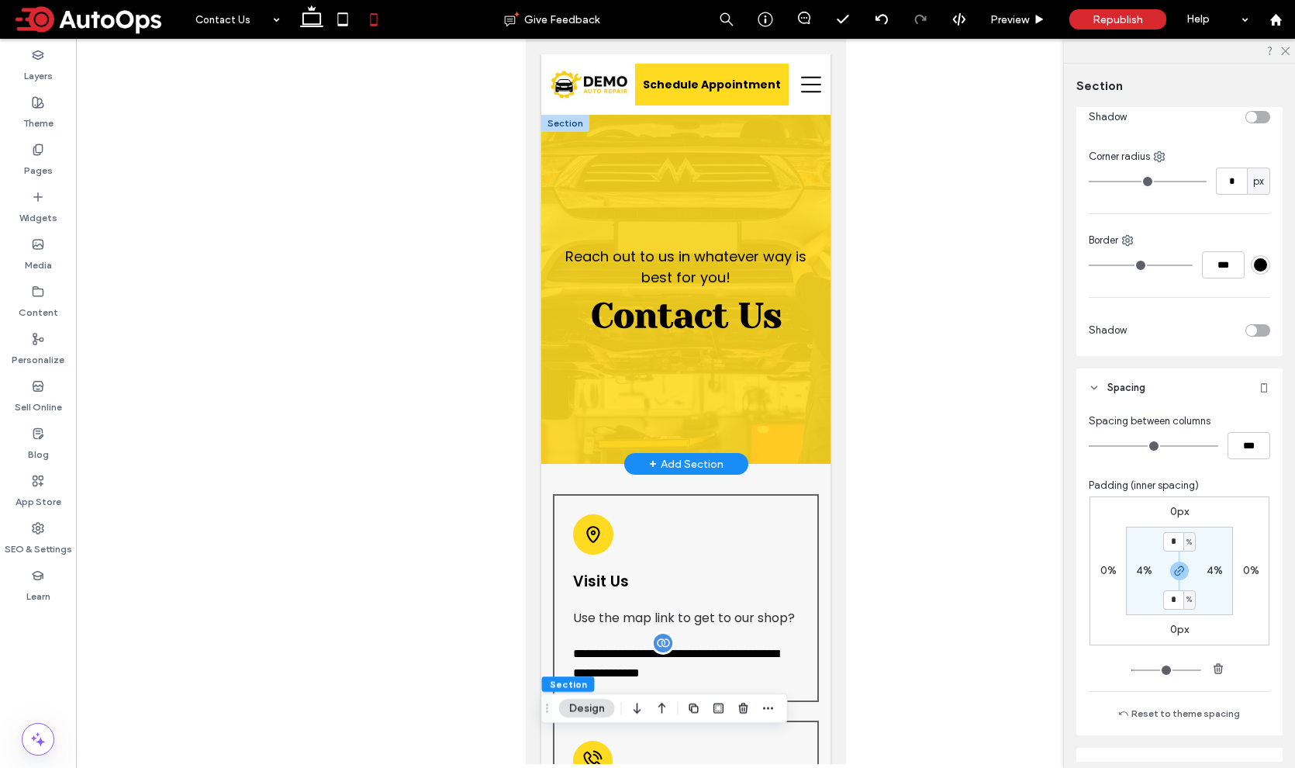
click at [560, 122] on div at bounding box center [564, 123] width 48 height 17
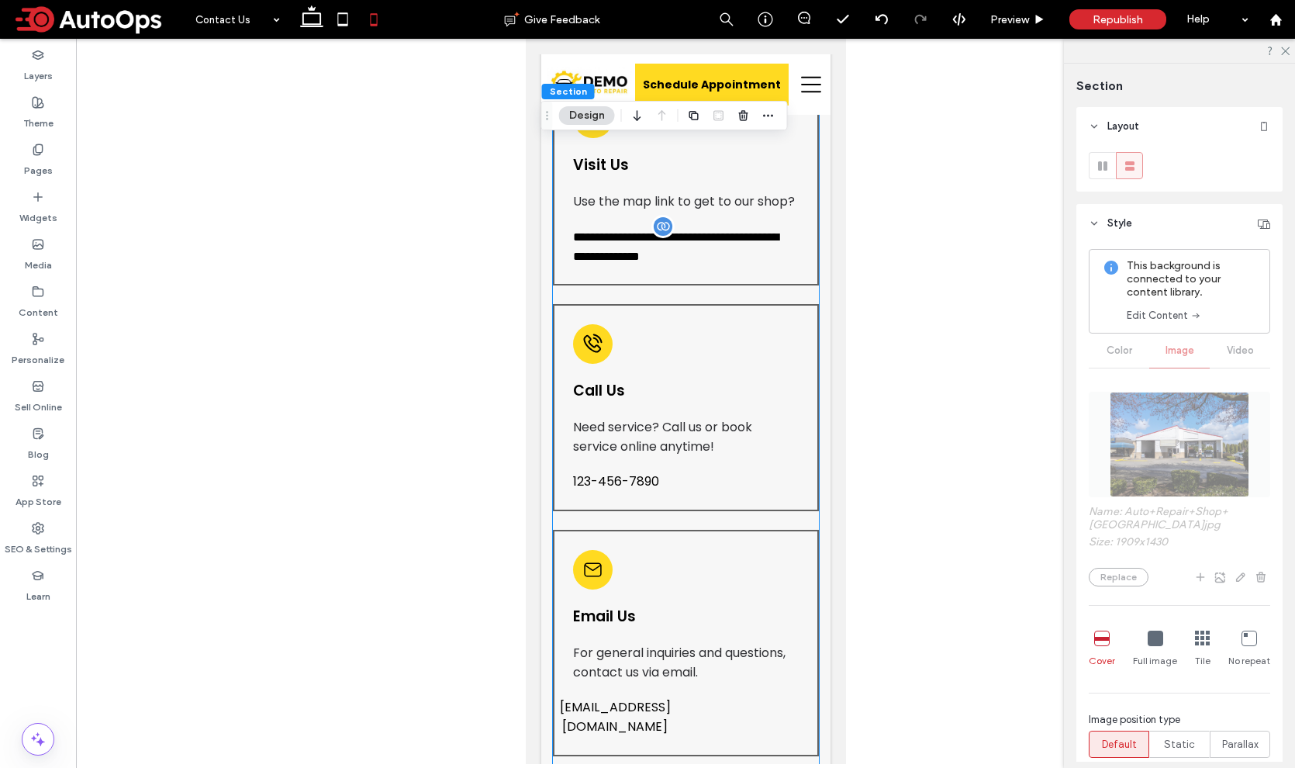
scroll to position [829, 0]
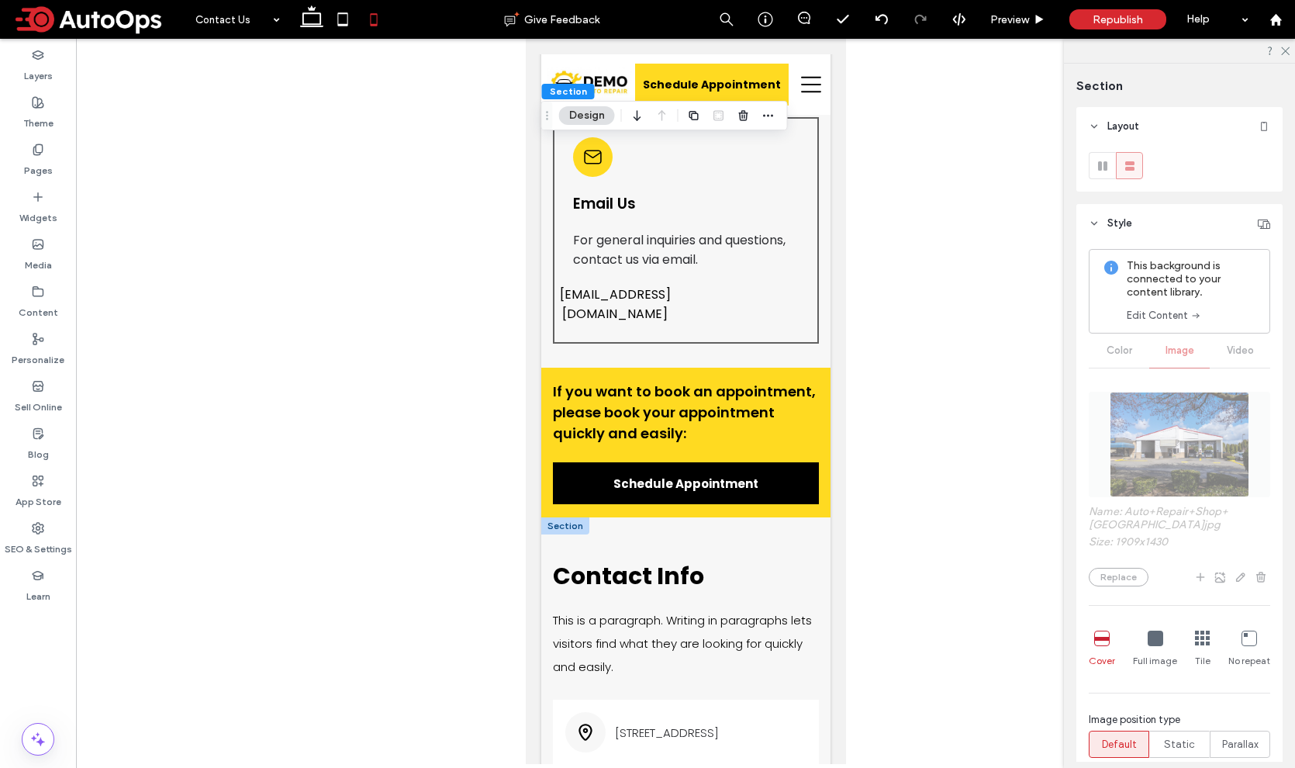
click at [558, 517] on div at bounding box center [564, 525] width 48 height 17
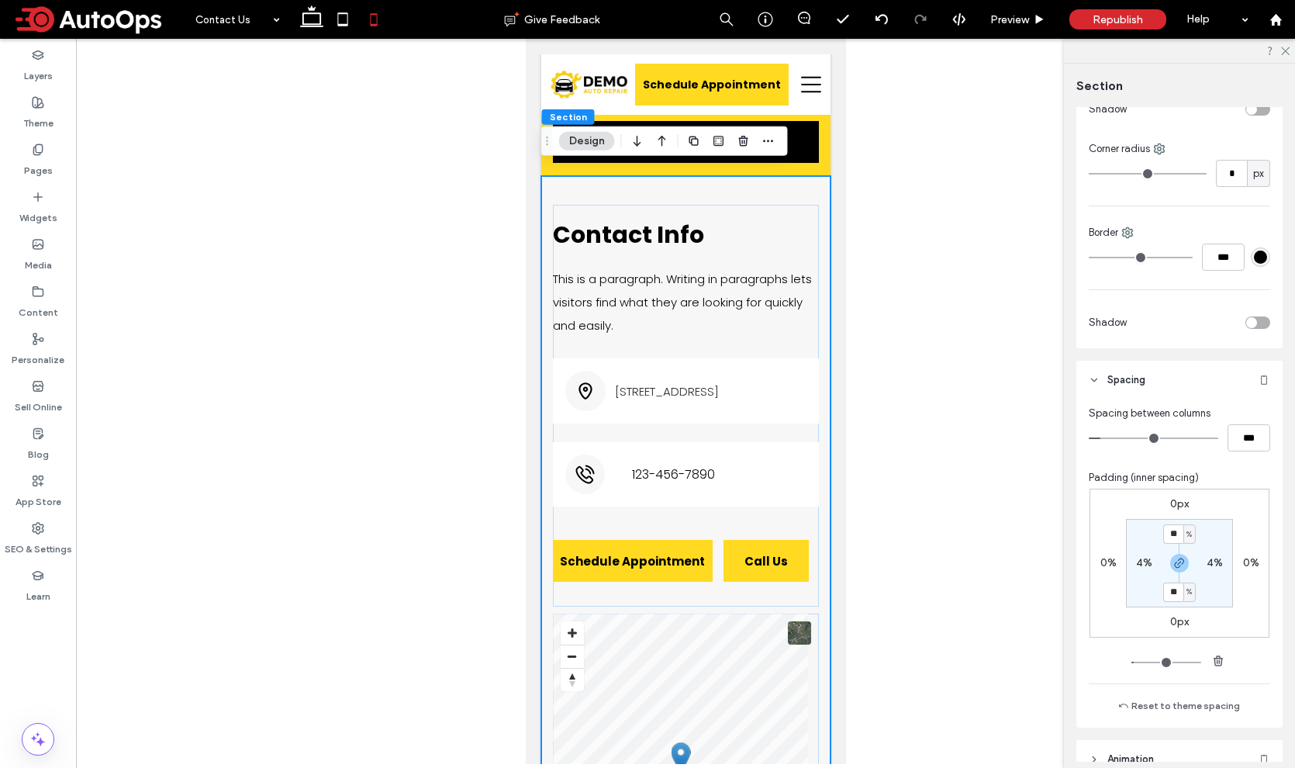
scroll to position [437, 0]
click at [1172, 535] on input "**" at bounding box center [1173, 533] width 20 height 19
type input "*"
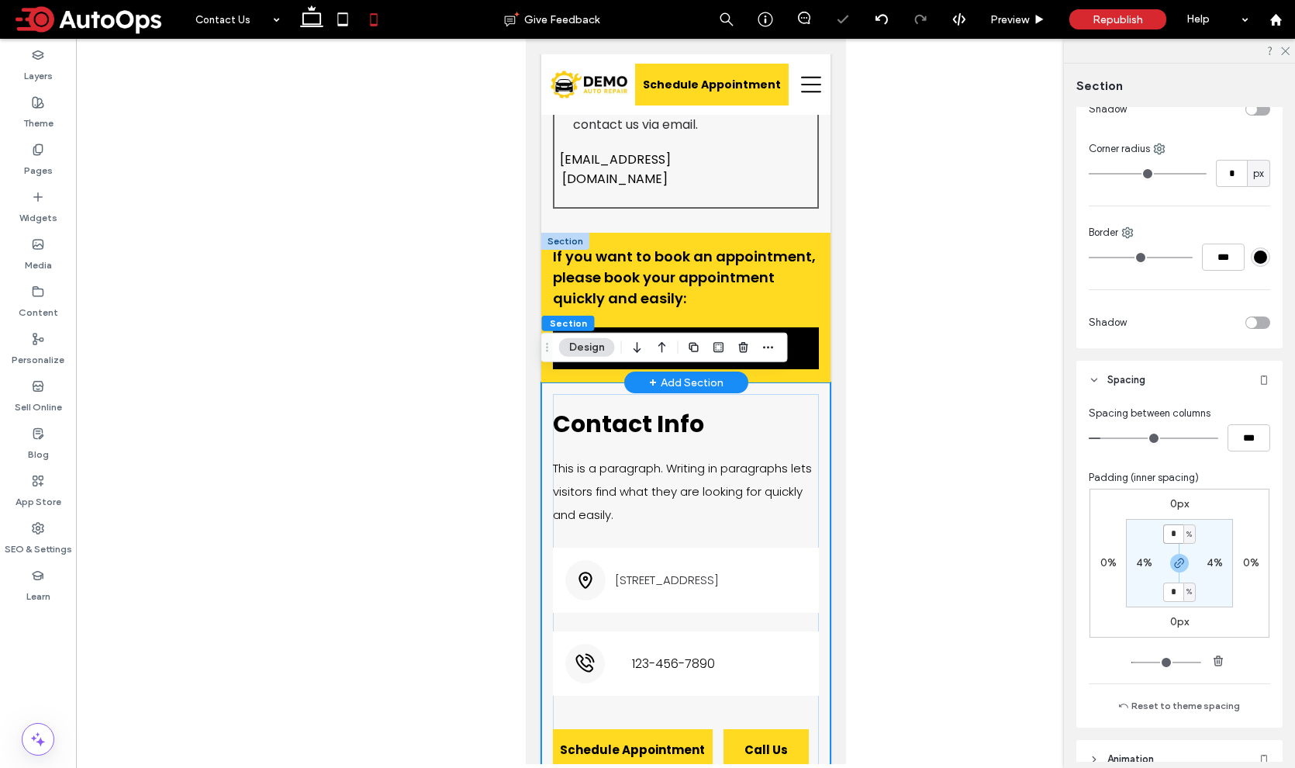
scroll to position [930, 0]
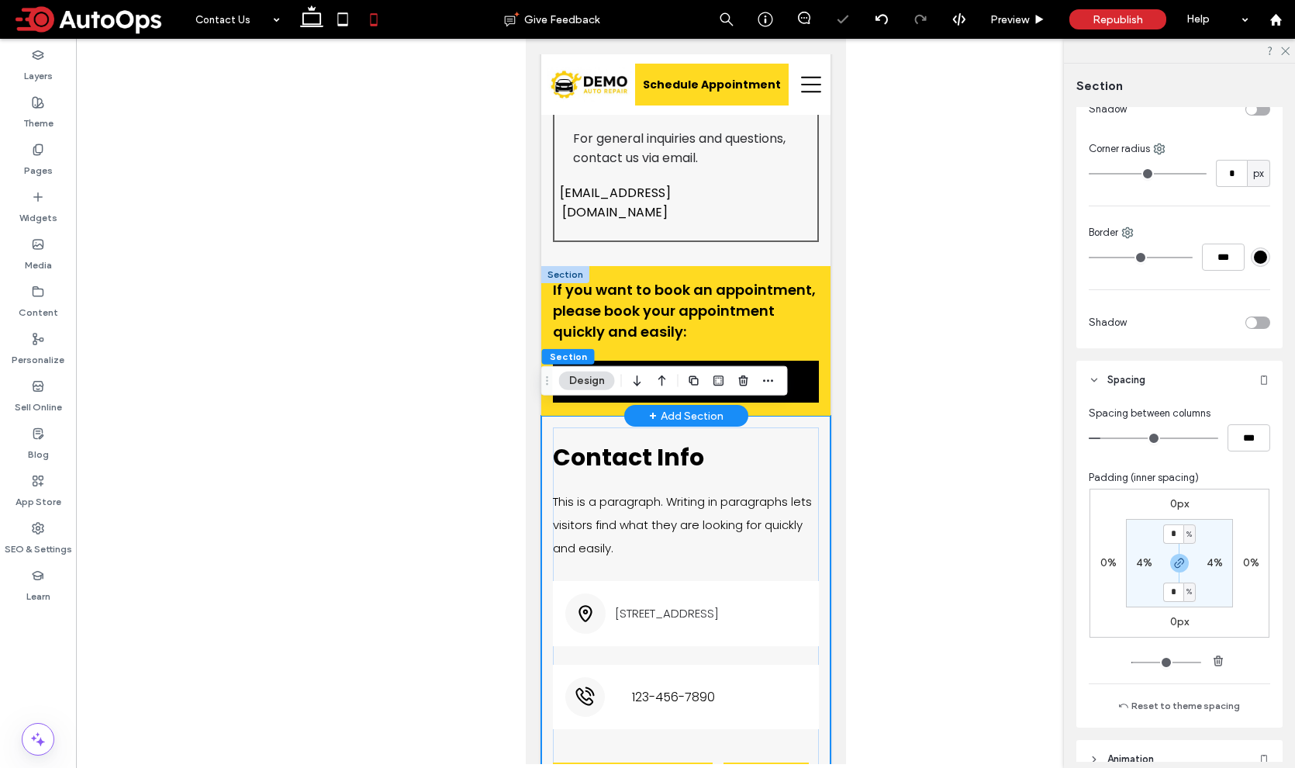
click at [572, 266] on div at bounding box center [564, 274] width 48 height 17
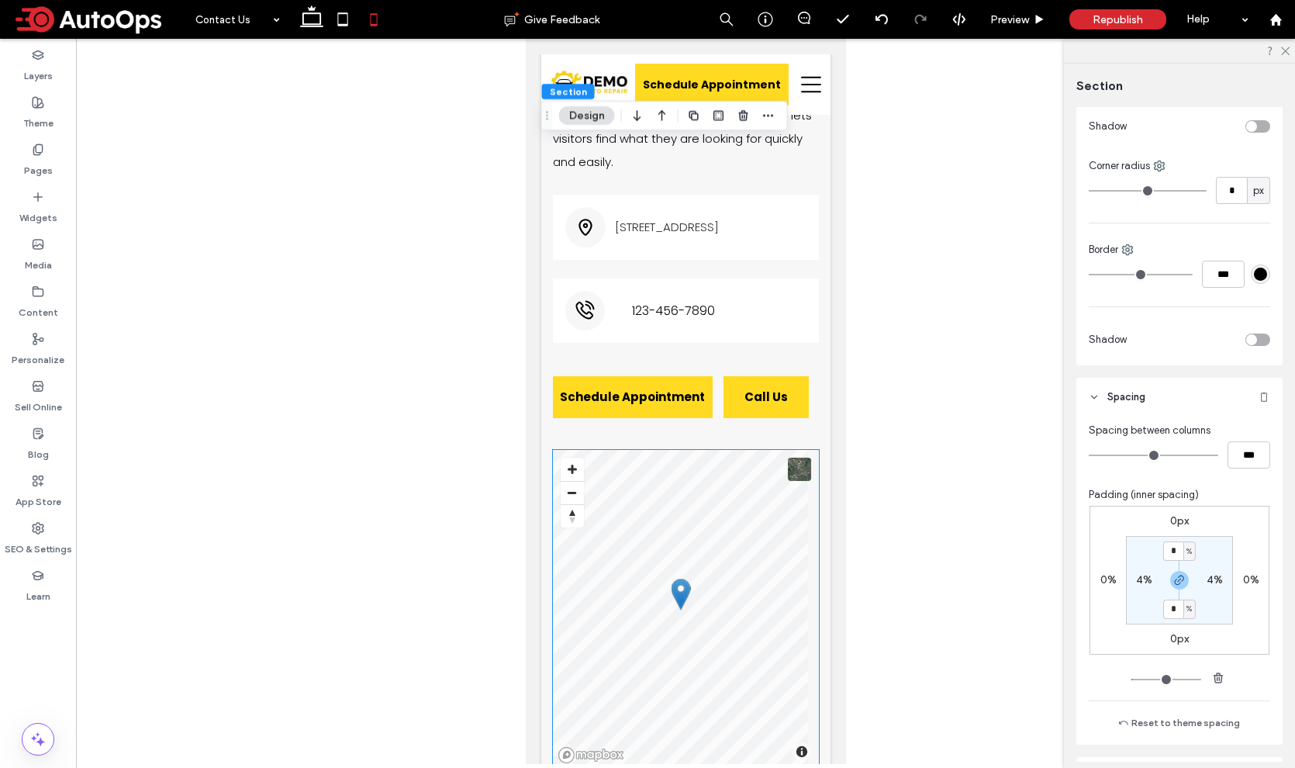
scroll to position [1259, 0]
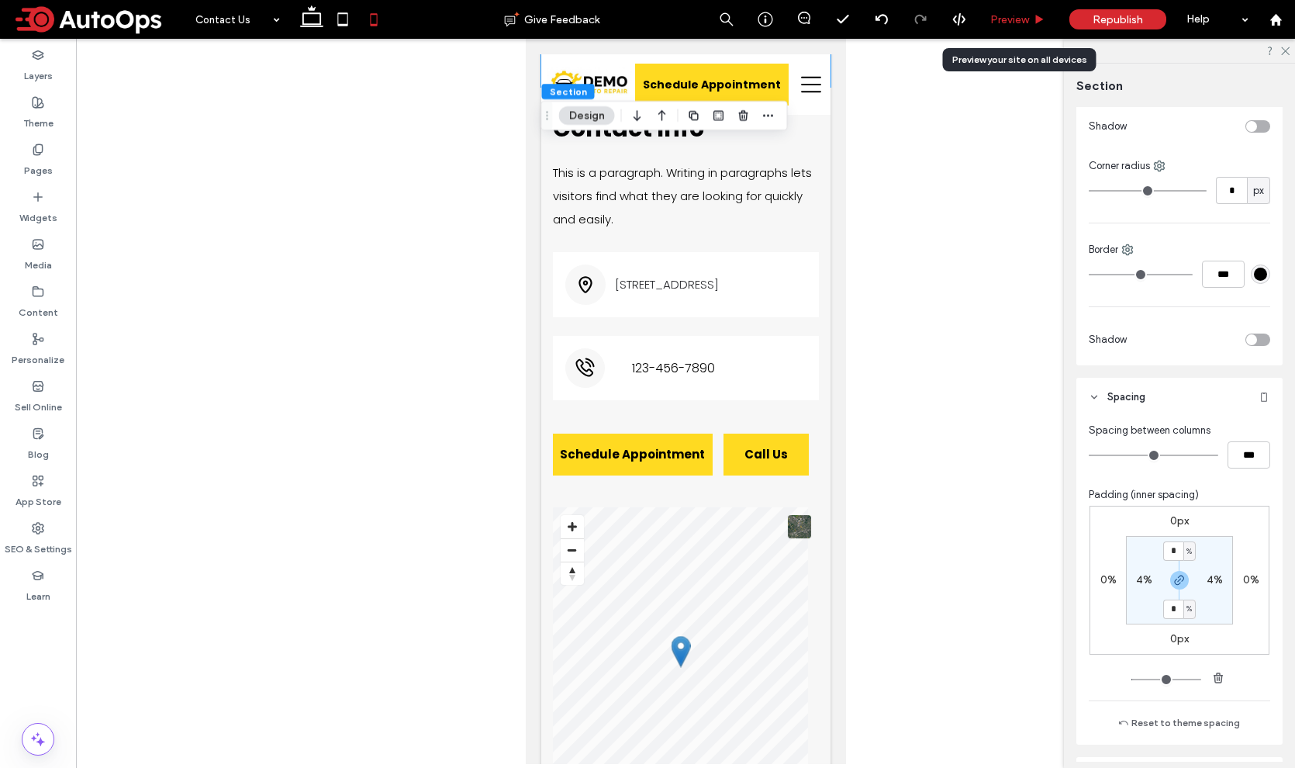
click at [1013, 14] on span "Preview" at bounding box center [1009, 19] width 39 height 13
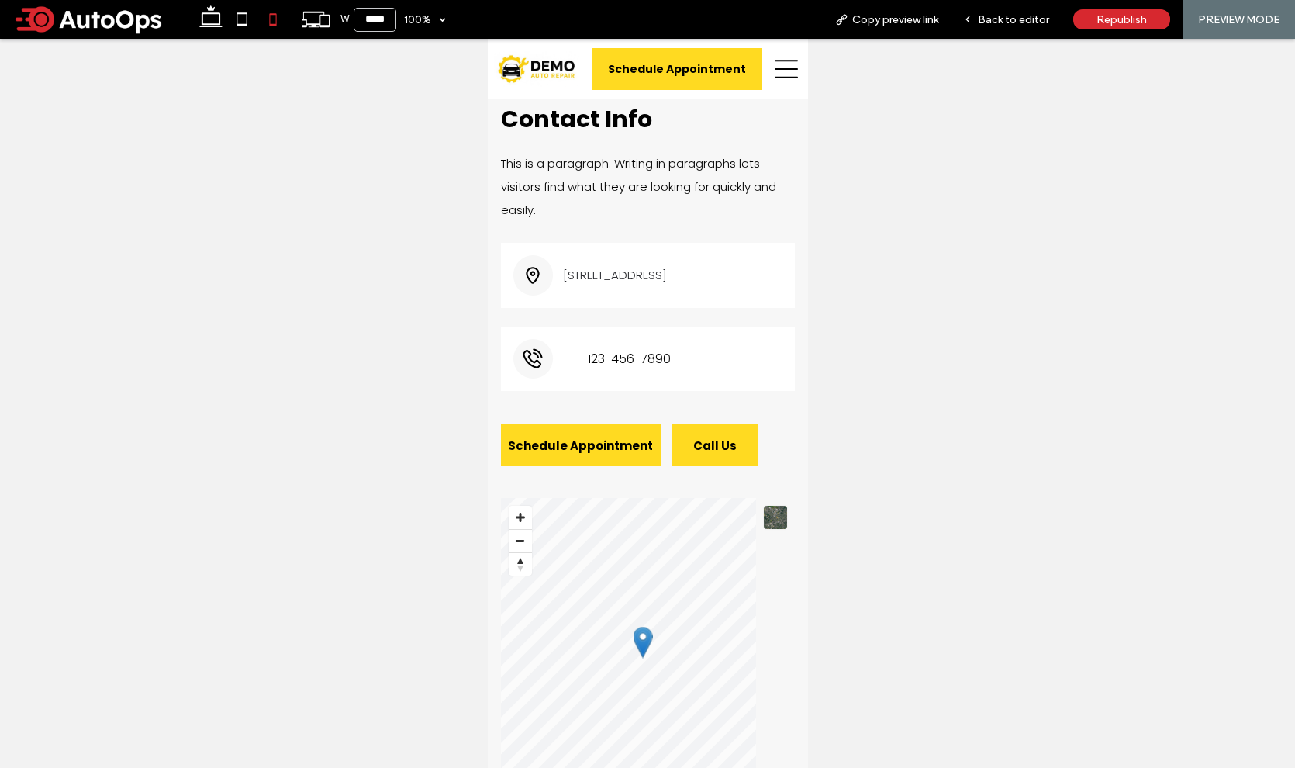
scroll to position [1229, 0]
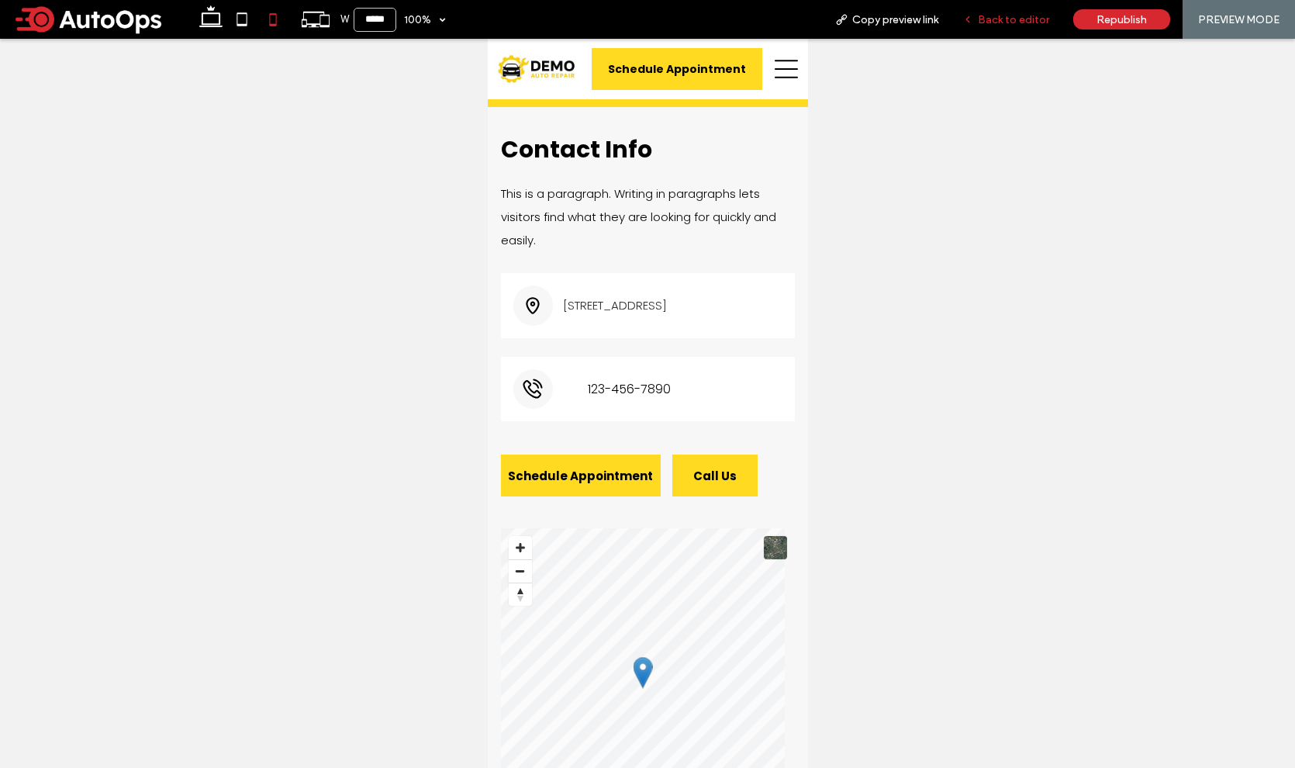
click at [1001, 19] on span "Back to editor" at bounding box center [1013, 19] width 71 height 13
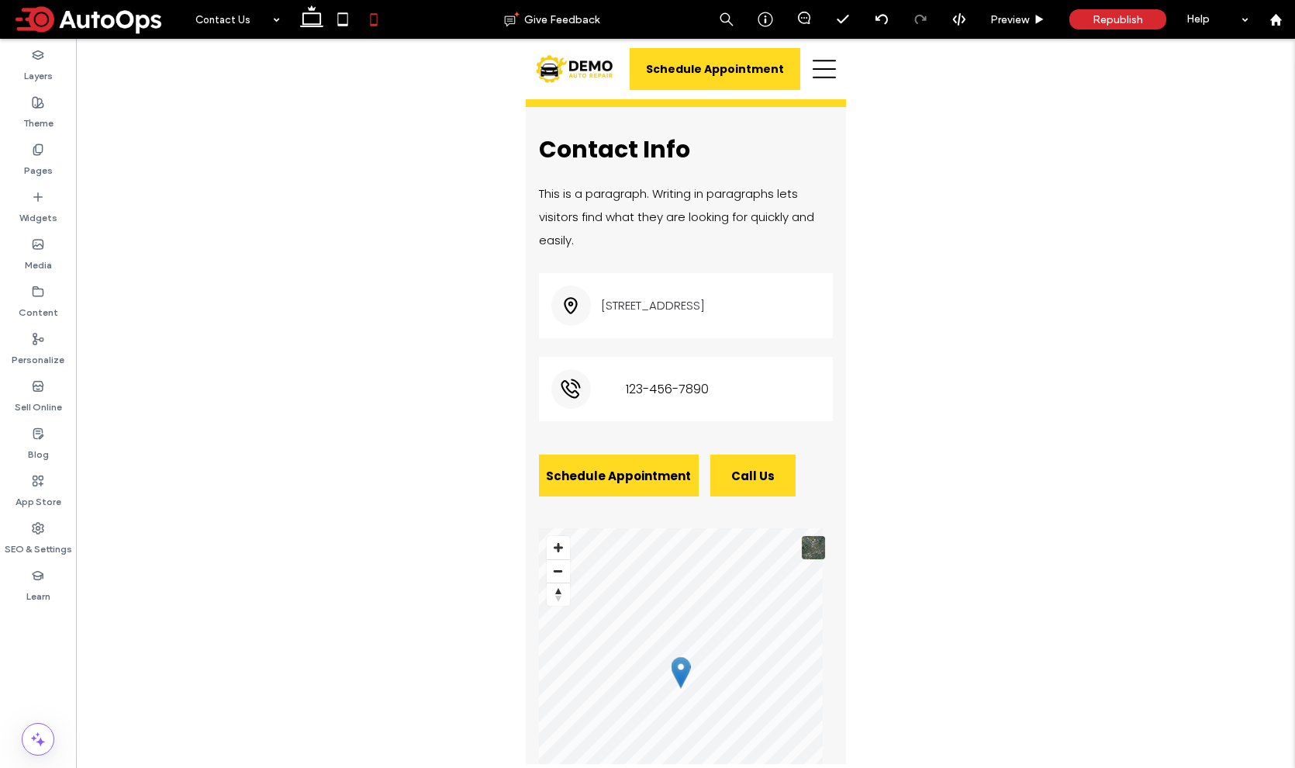
scroll to position [1259, 0]
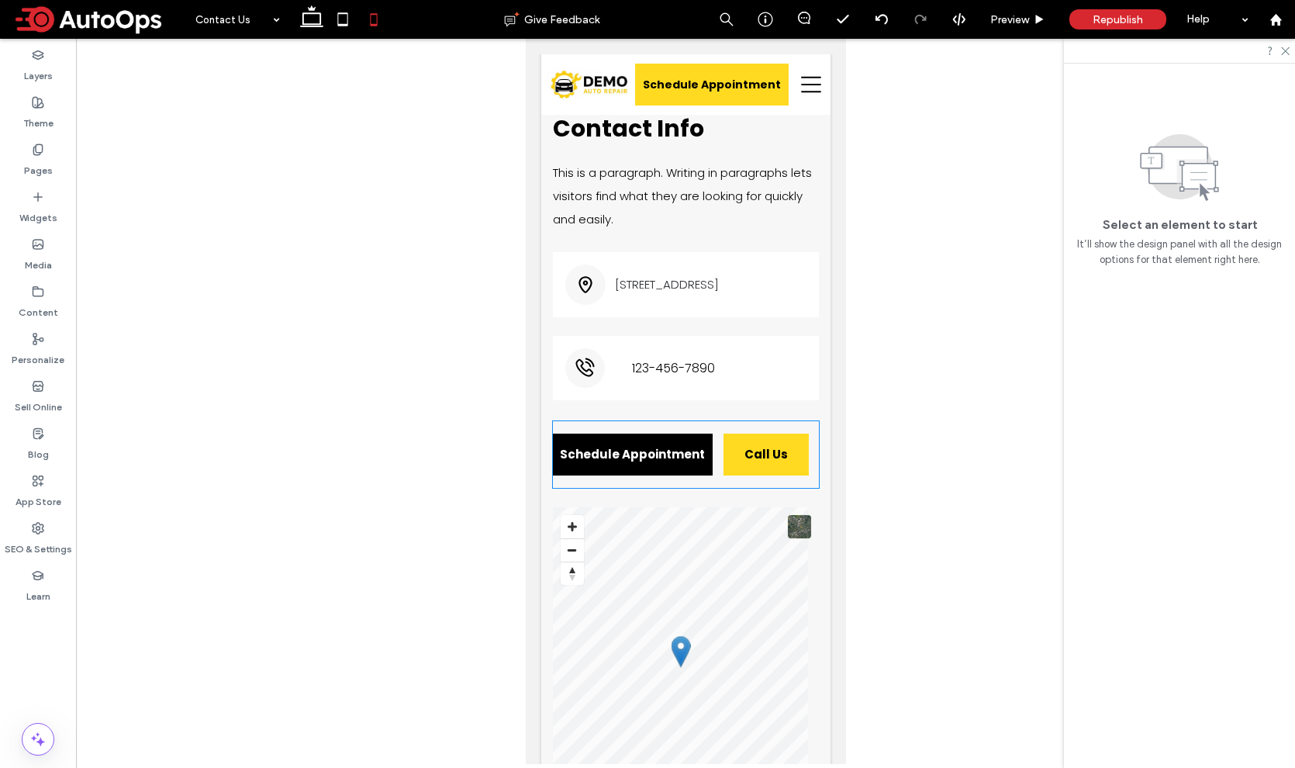
click at [687, 445] on span "Schedule Appointment" at bounding box center [632, 454] width 160 height 18
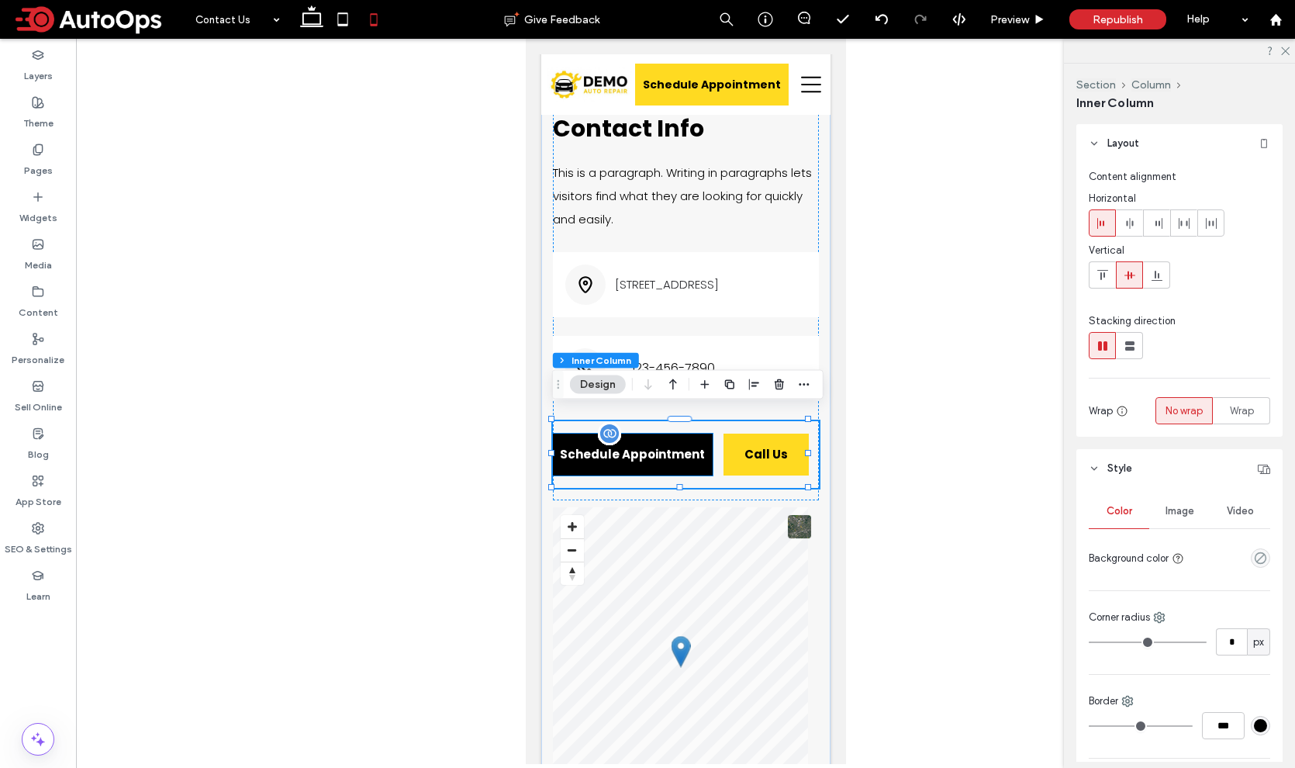
click at [665, 450] on span "Schedule Appointment" at bounding box center [632, 454] width 160 height 18
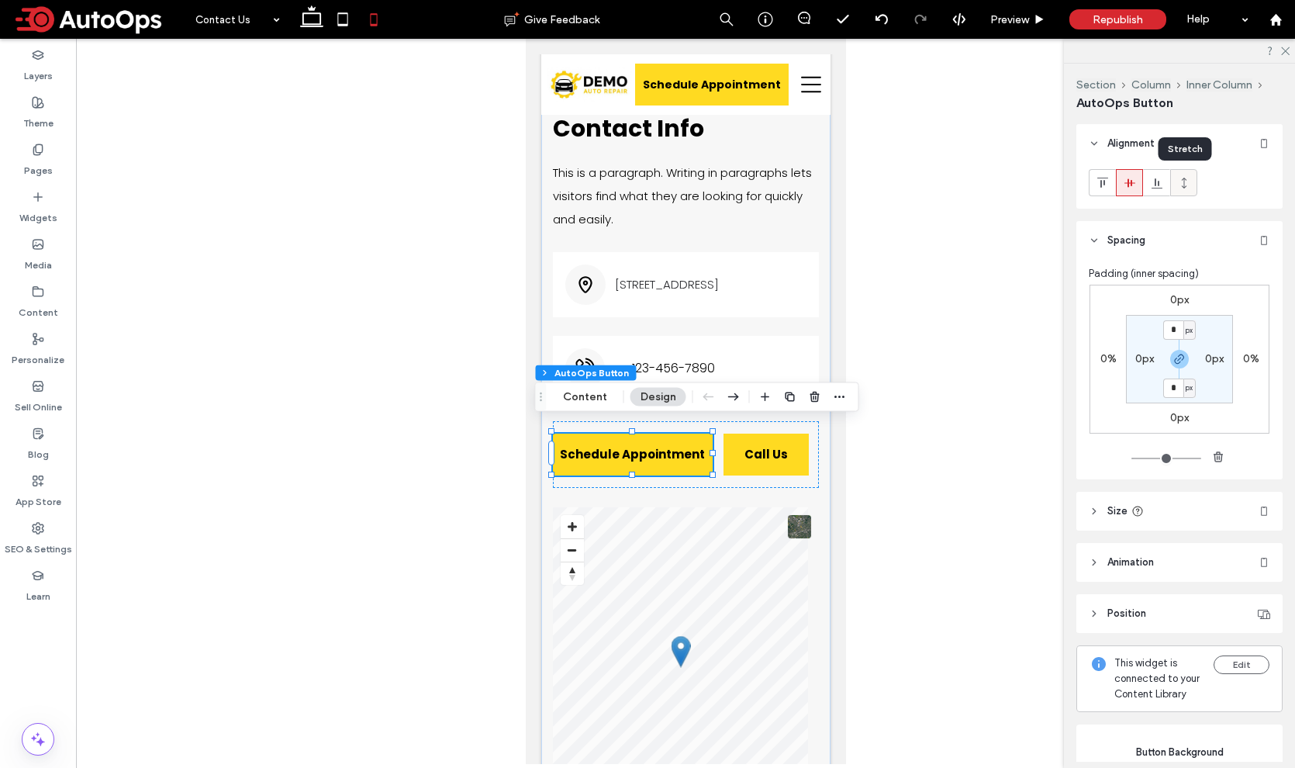
click at [1185, 181] on icon at bounding box center [1184, 183] width 12 height 12
type input "*"
click at [1133, 188] on icon at bounding box center [1129, 183] width 12 height 12
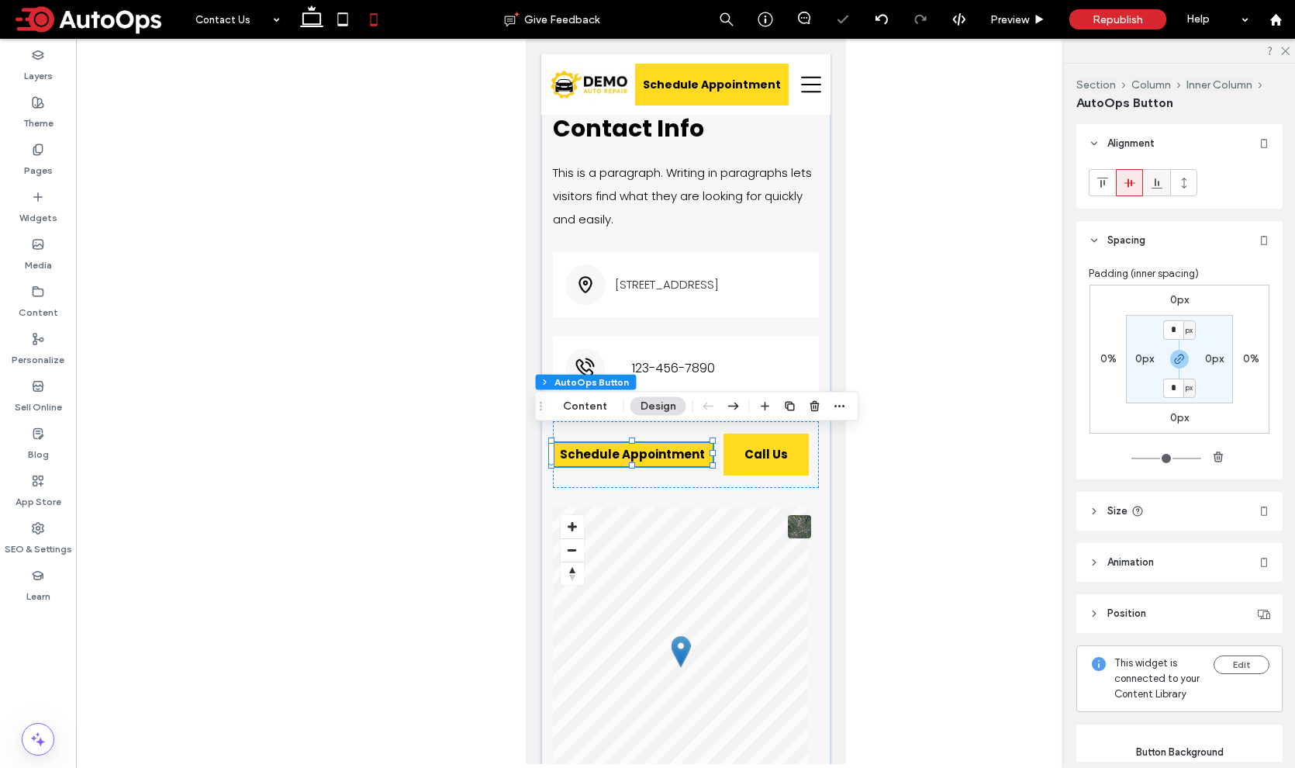
click at [1156, 188] on icon at bounding box center [1157, 183] width 12 height 12
click at [1103, 182] on use at bounding box center [1101, 183] width 11 height 10
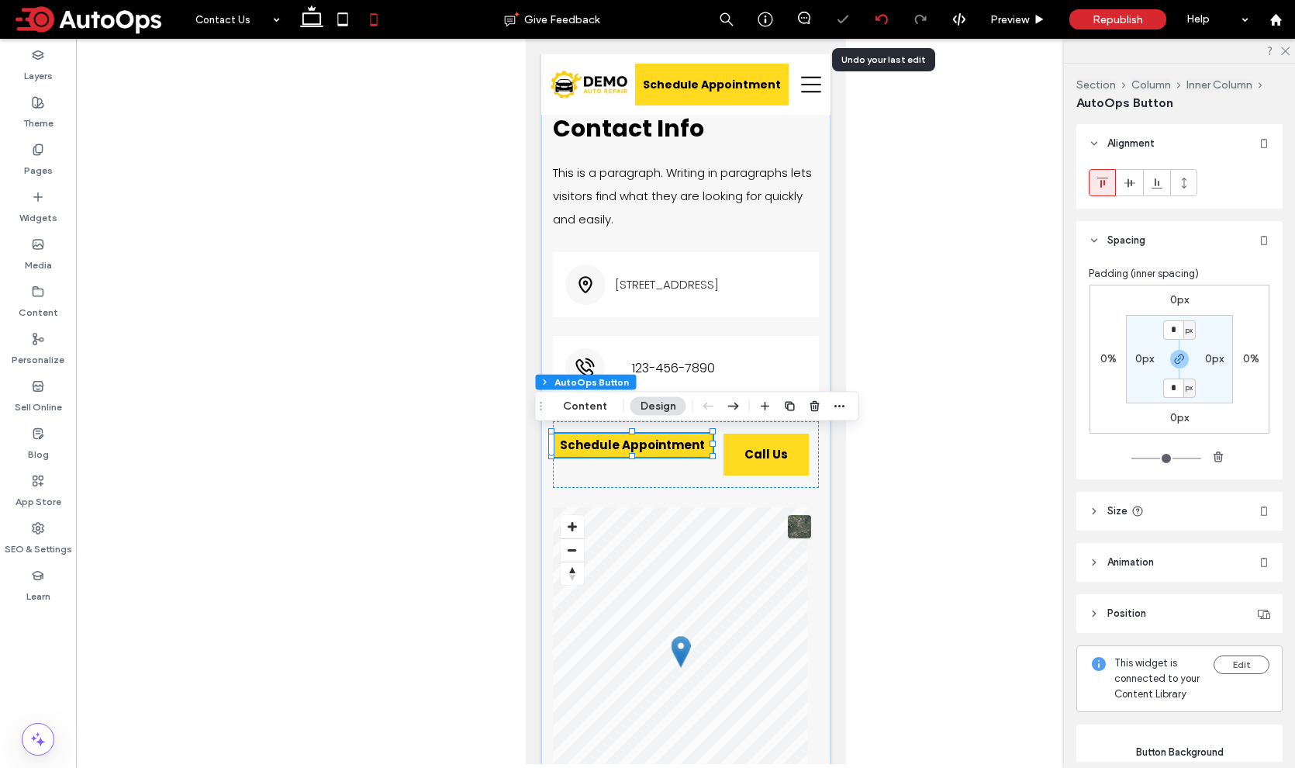
click at [878, 29] on div at bounding box center [881, 19] width 39 height 39
click at [880, 20] on icon at bounding box center [881, 19] width 12 height 12
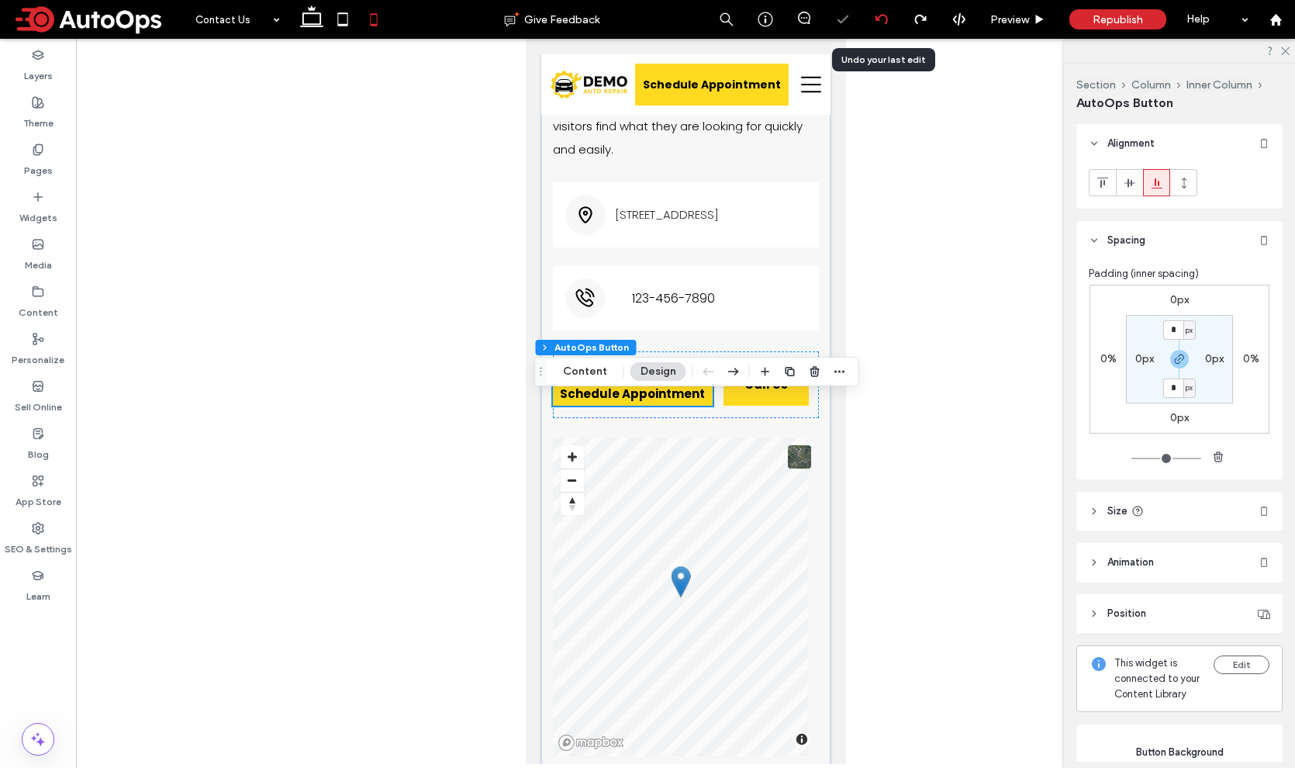
scroll to position [1310, 0]
click at [880, 20] on icon at bounding box center [881, 19] width 12 height 12
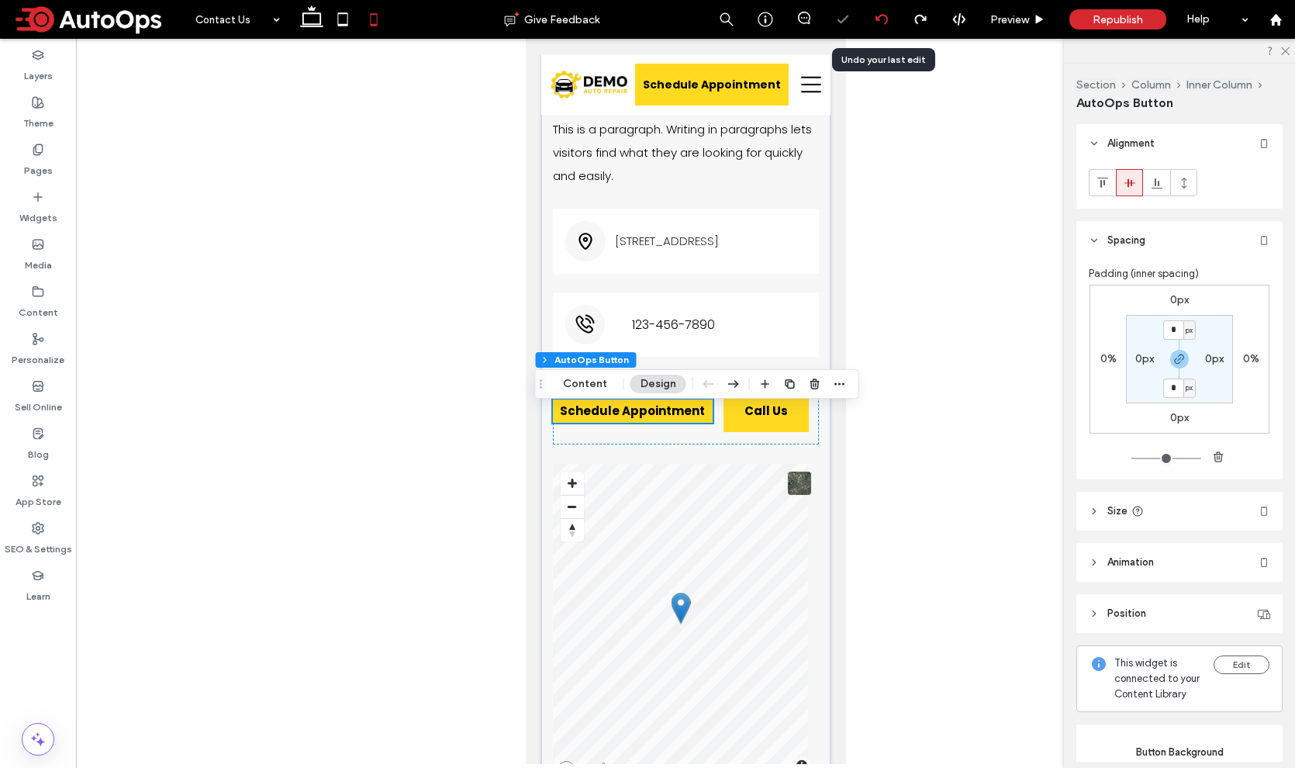
scroll to position [1301, 0]
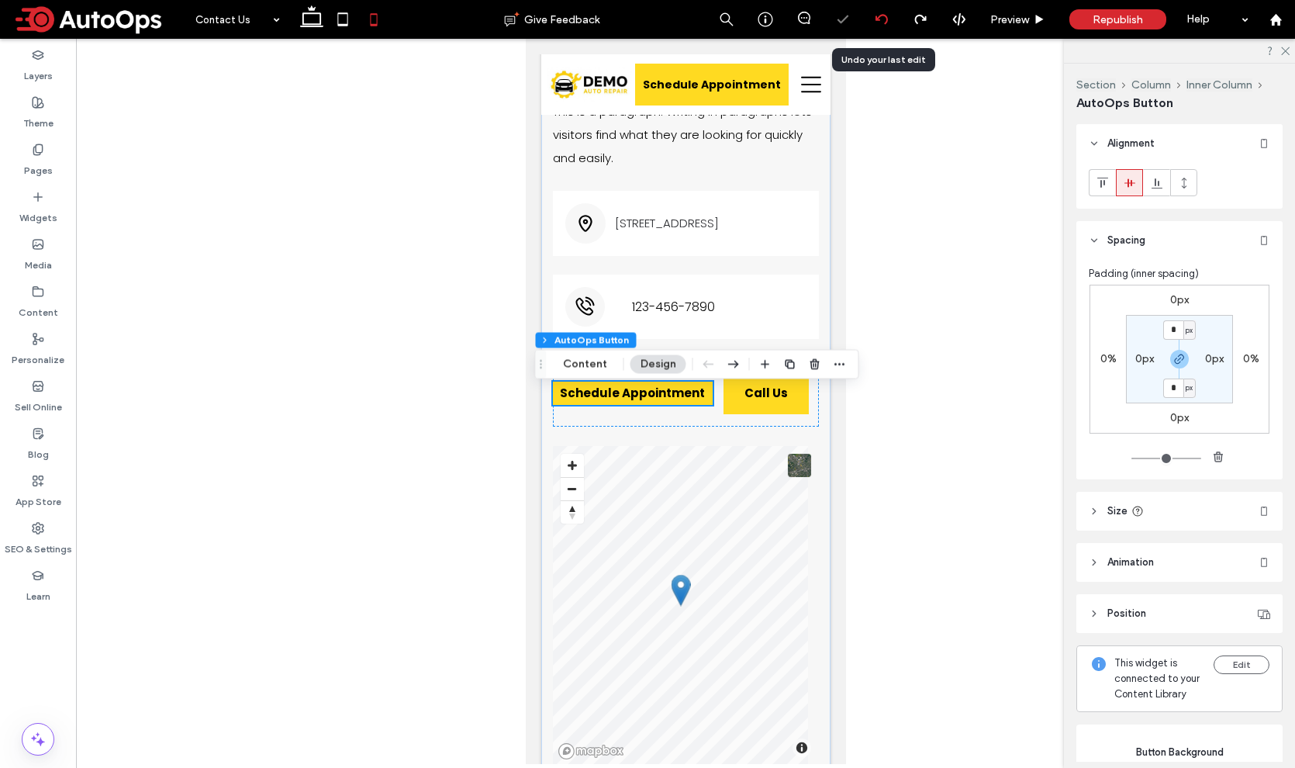
click at [880, 20] on icon at bounding box center [881, 19] width 12 height 12
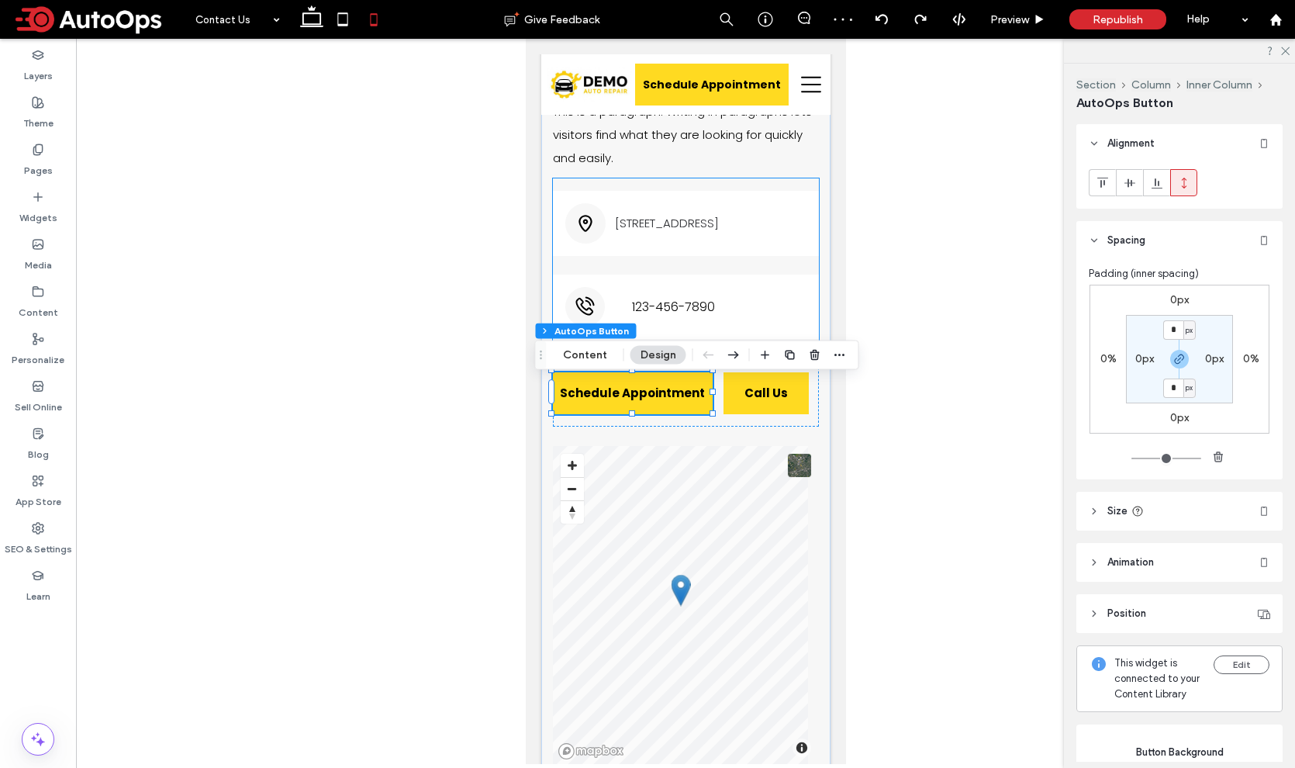
click at [695, 316] on span "123-456-7890" at bounding box center [672, 306] width 83 height 19
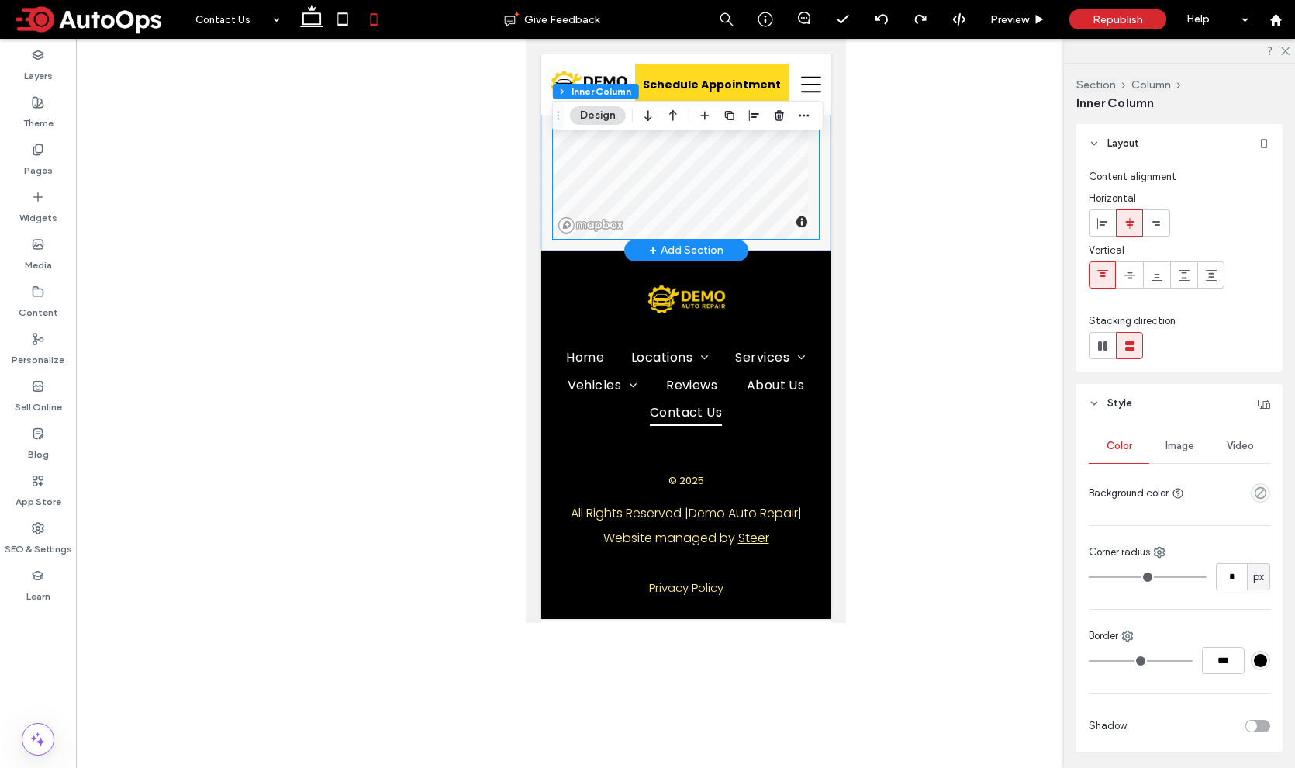
scroll to position [1830, 0]
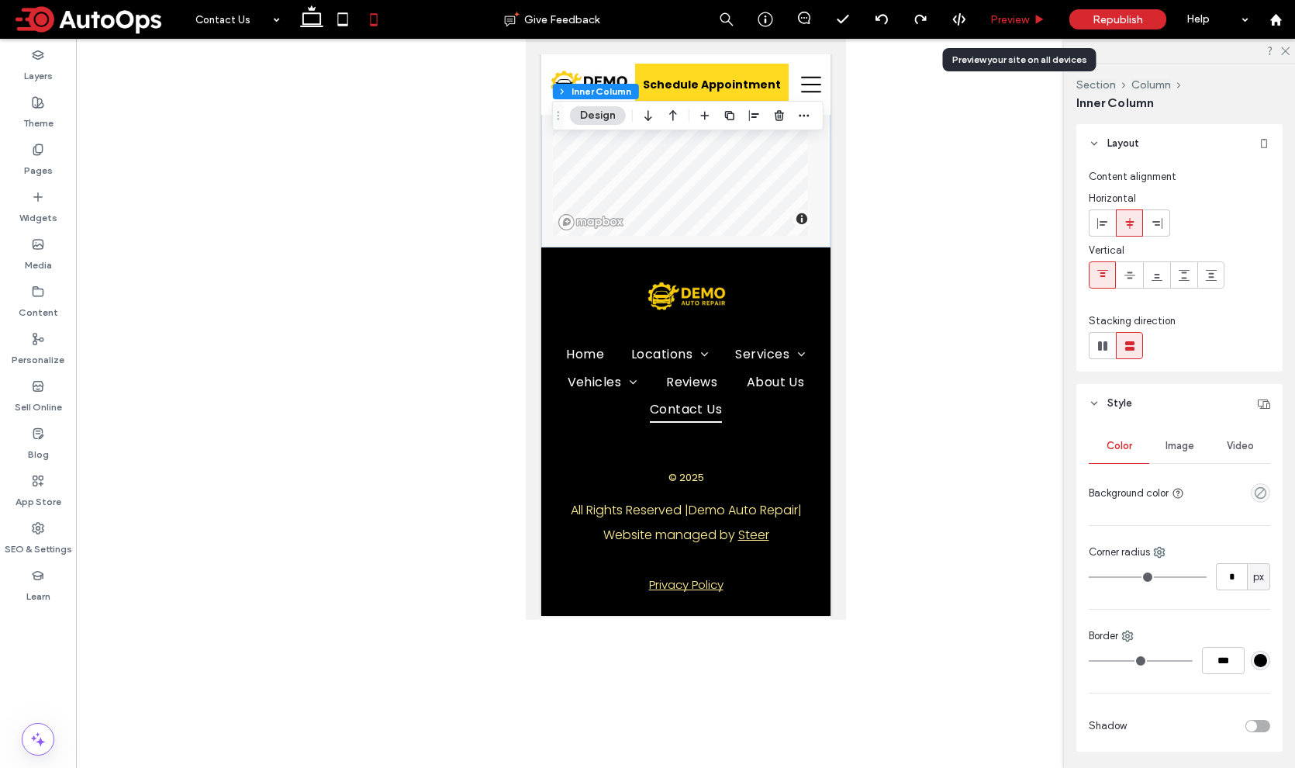
click at [1020, 20] on span "Preview" at bounding box center [1009, 19] width 39 height 13
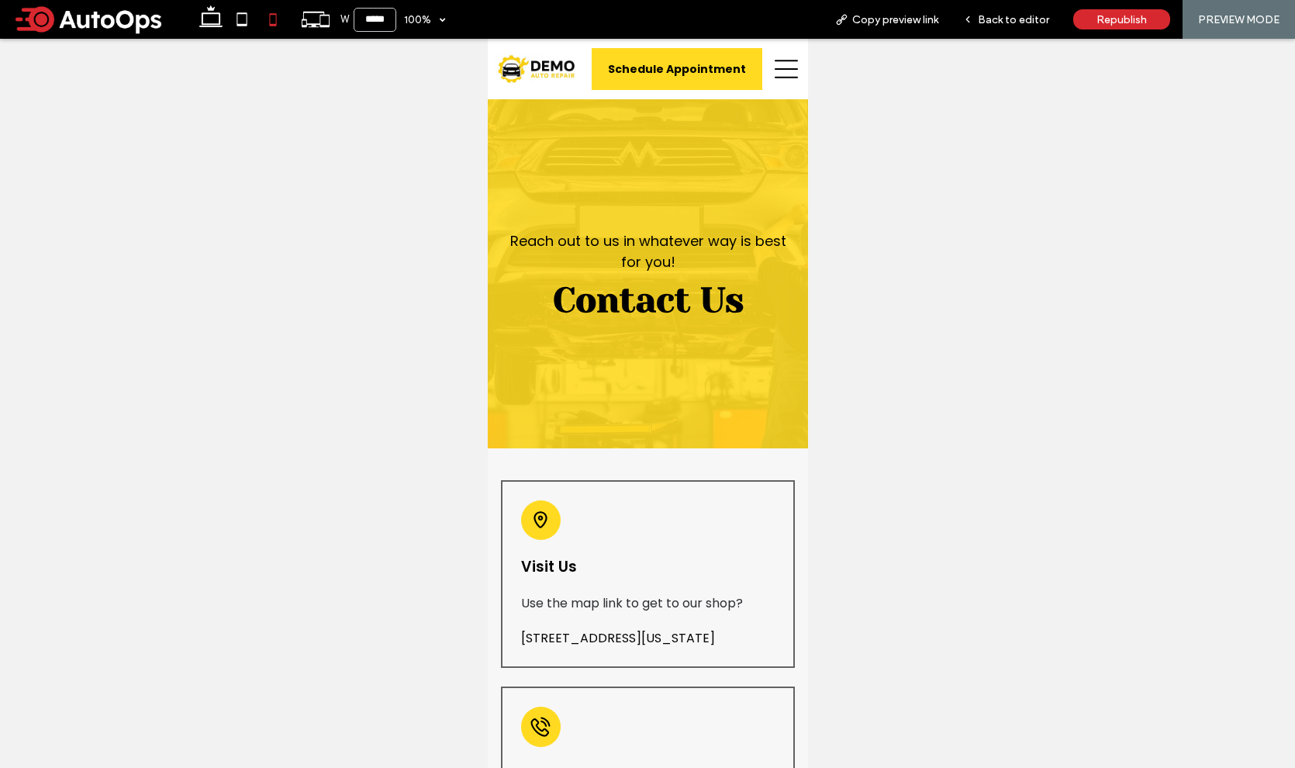
click at [697, 419] on div "Reach out to us in whatever way is best for you! Contact Us" at bounding box center [647, 273] width 320 height 349
click at [780, 71] on icon at bounding box center [785, 68] width 23 height 23
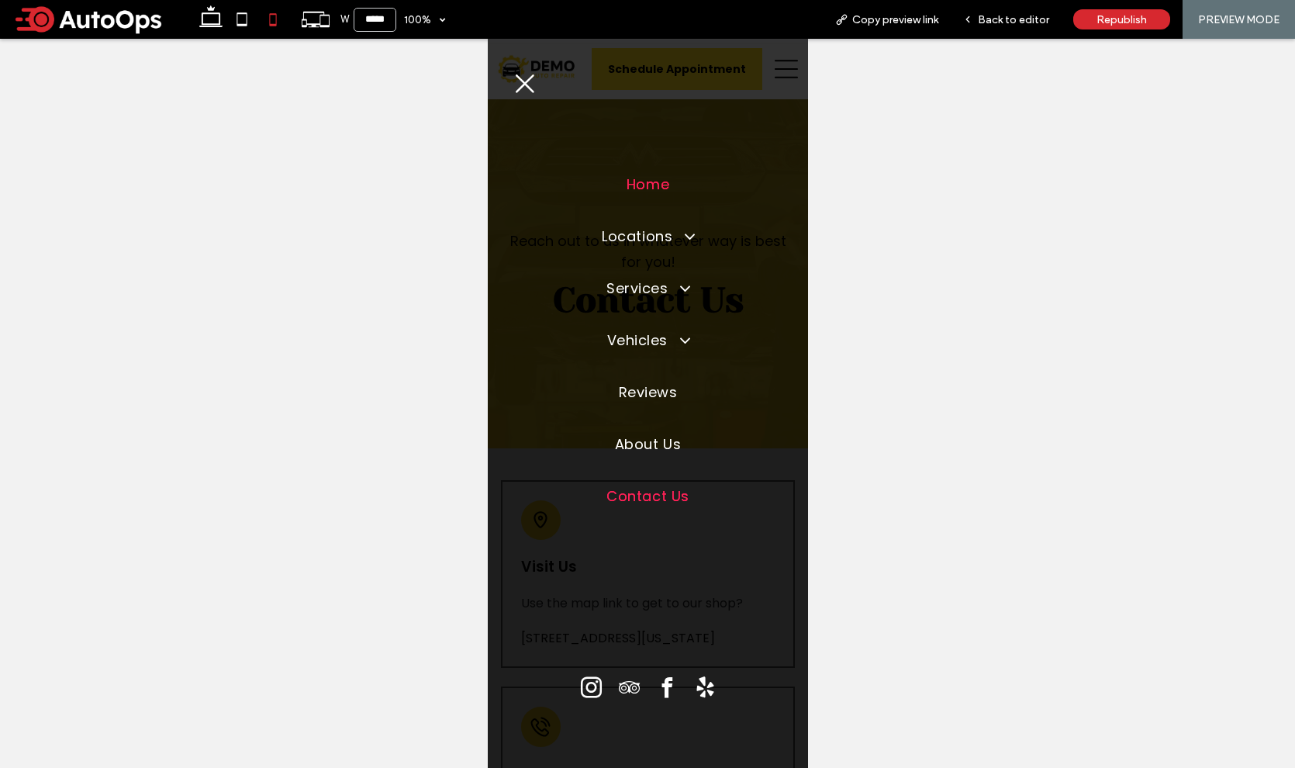
click at [656, 188] on span "Home" at bounding box center [647, 184] width 43 height 21
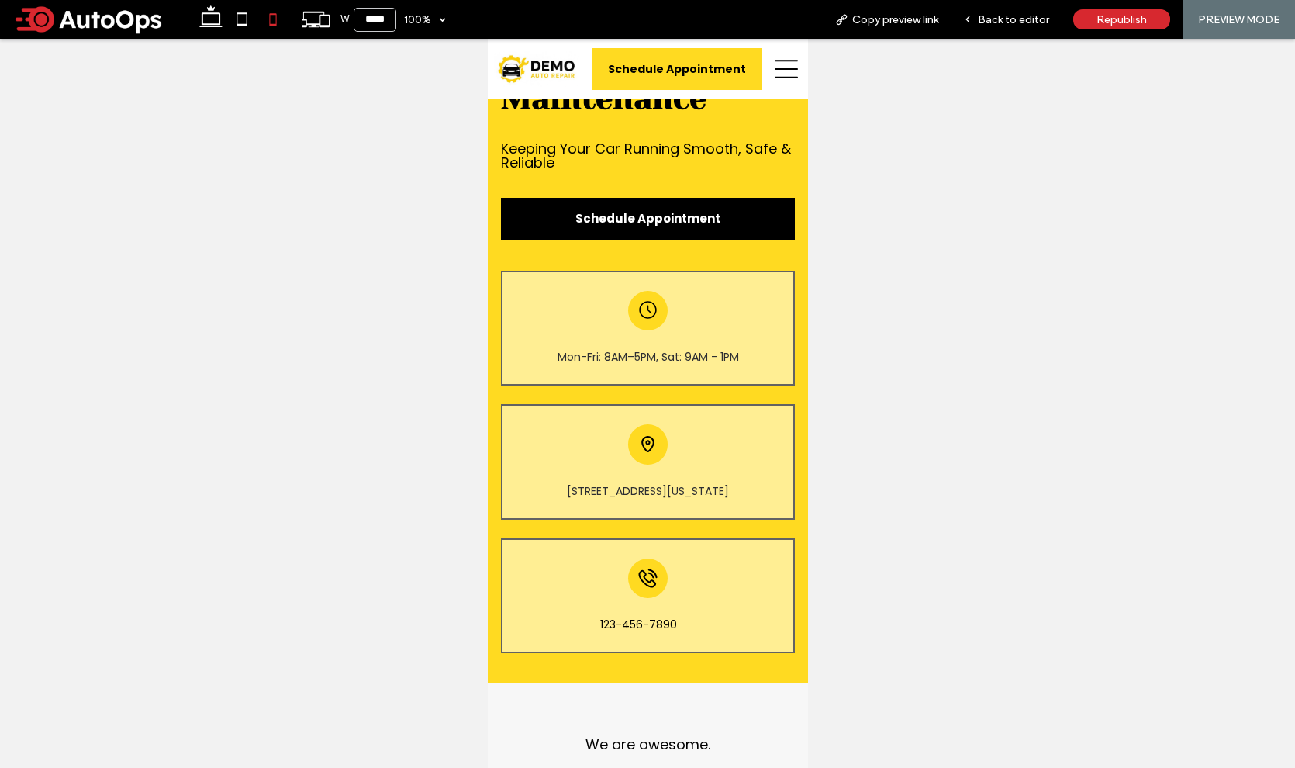
scroll to position [448, 0]
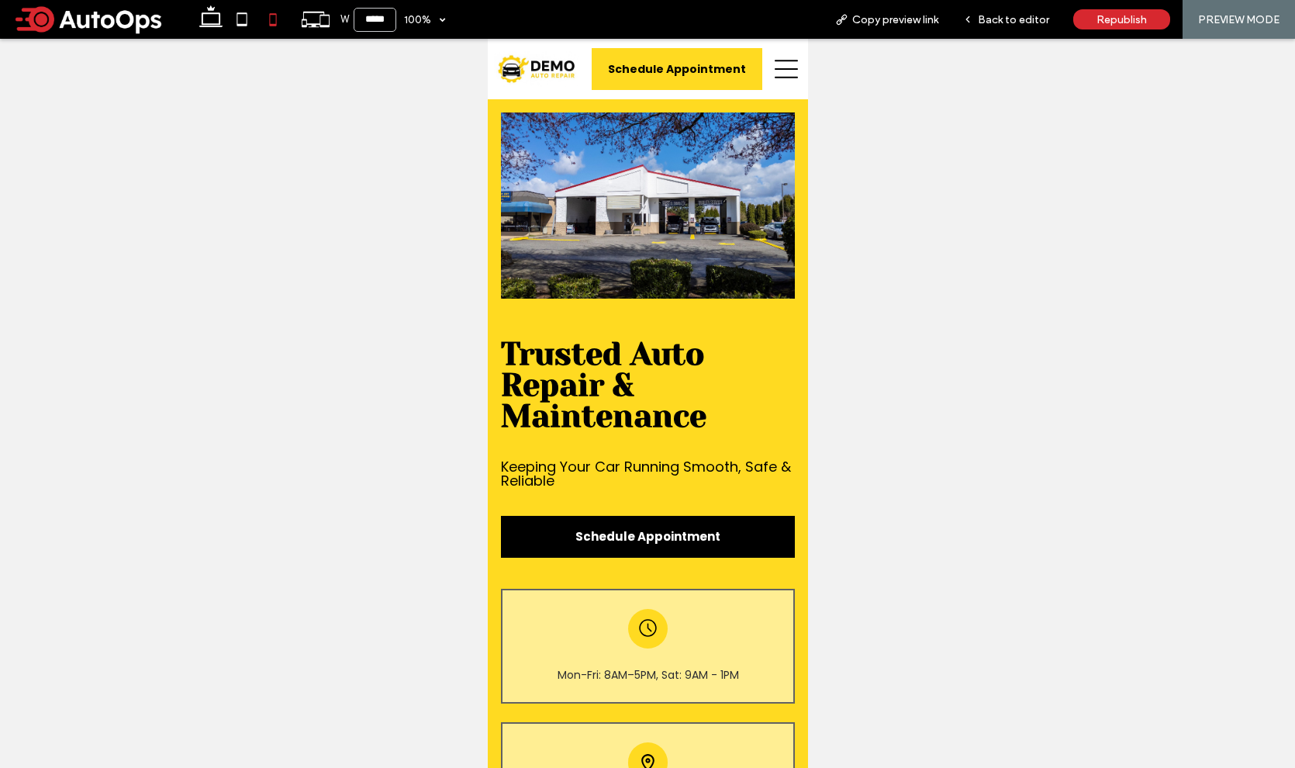
click at [775, 68] on icon at bounding box center [785, 69] width 23 height 19
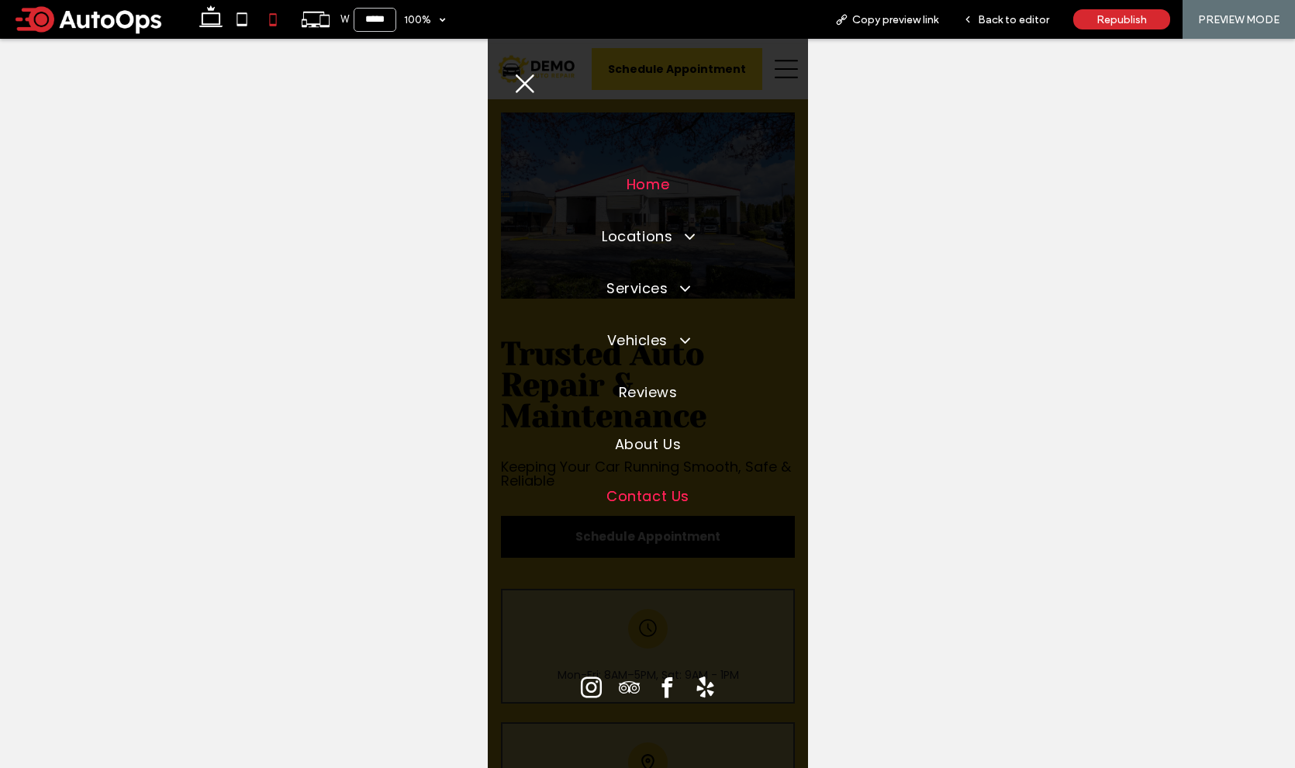
click at [671, 492] on span "Contact Us" at bounding box center [647, 495] width 82 height 21
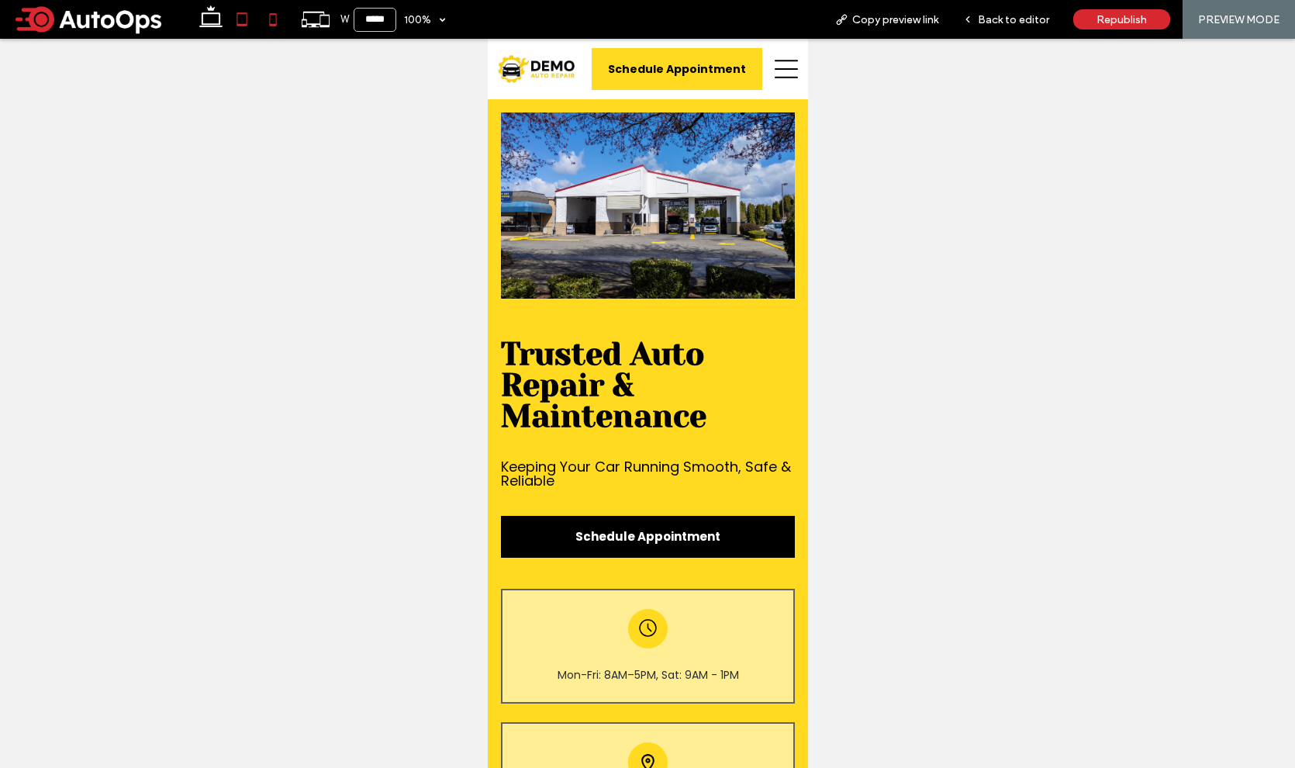
click at [239, 21] on icon at bounding box center [241, 19] width 31 height 31
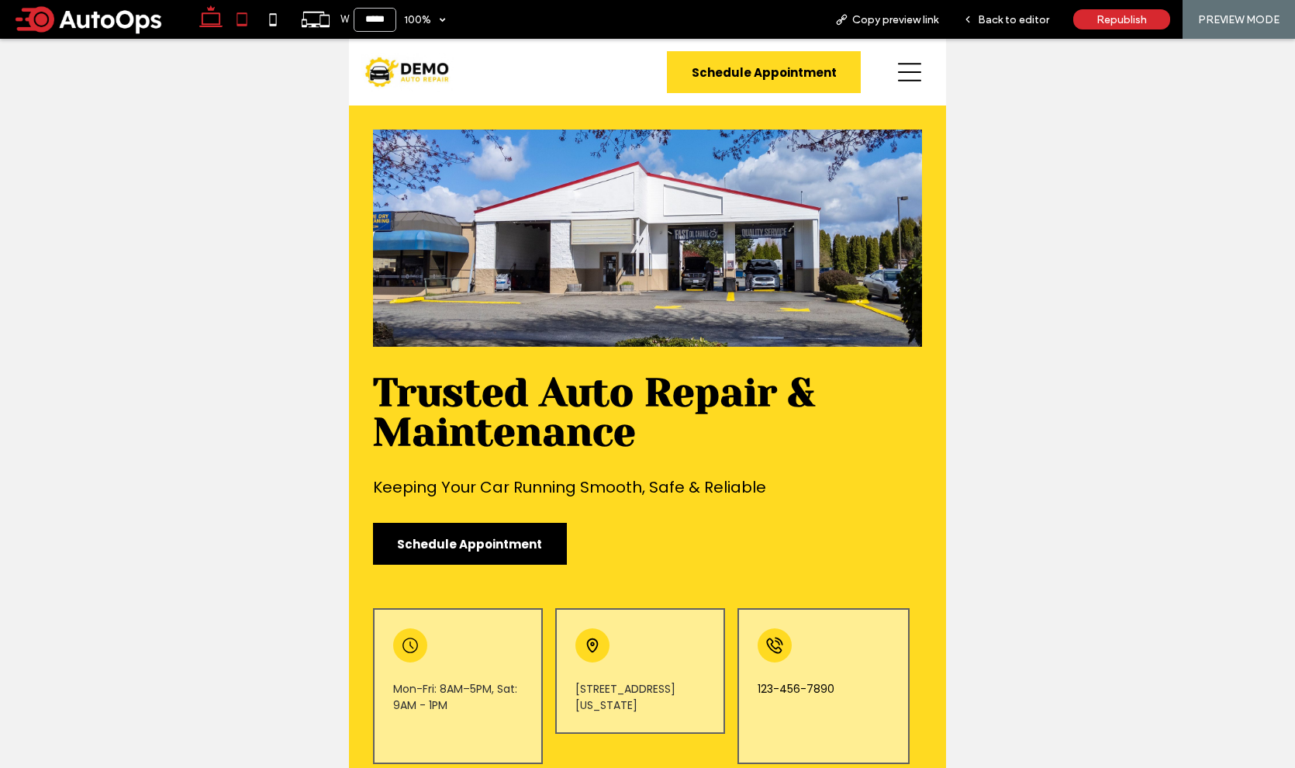
click at [218, 19] on icon at bounding box center [210, 19] width 31 height 31
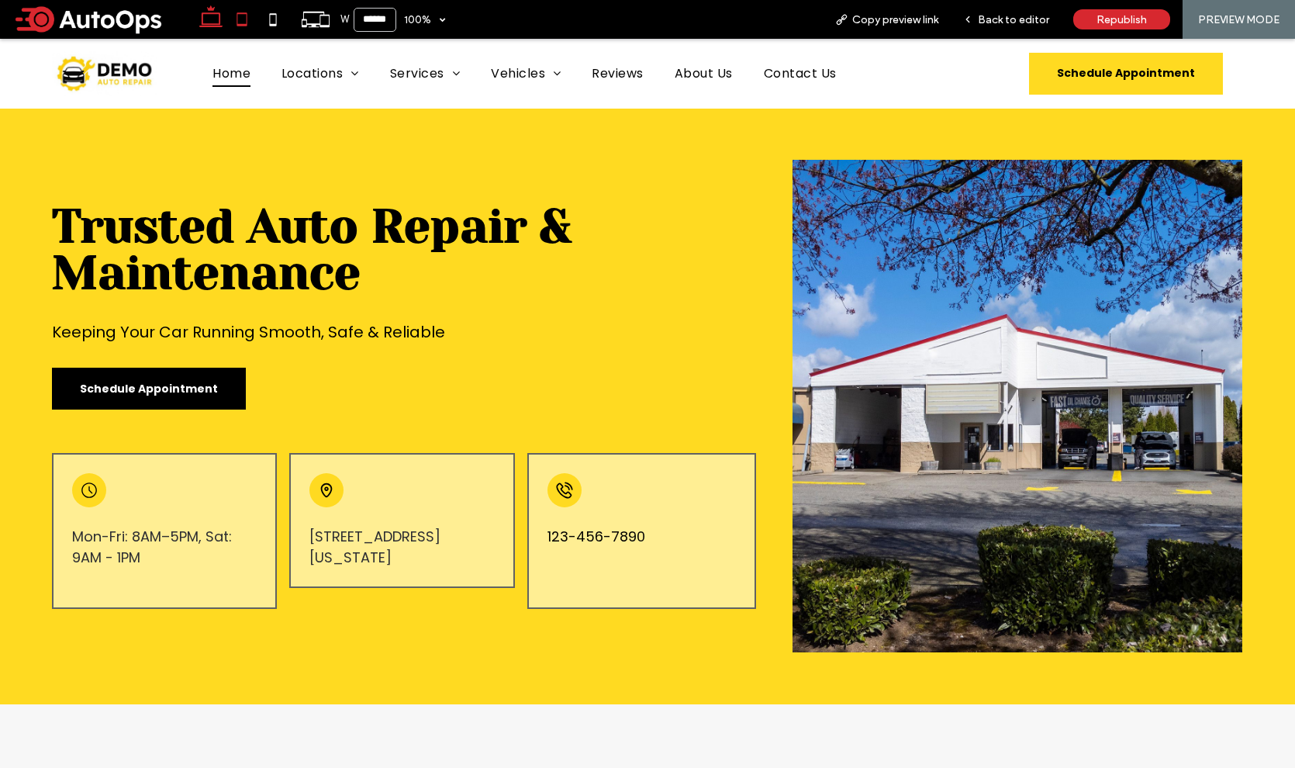
click at [241, 17] on icon at bounding box center [241, 19] width 31 height 31
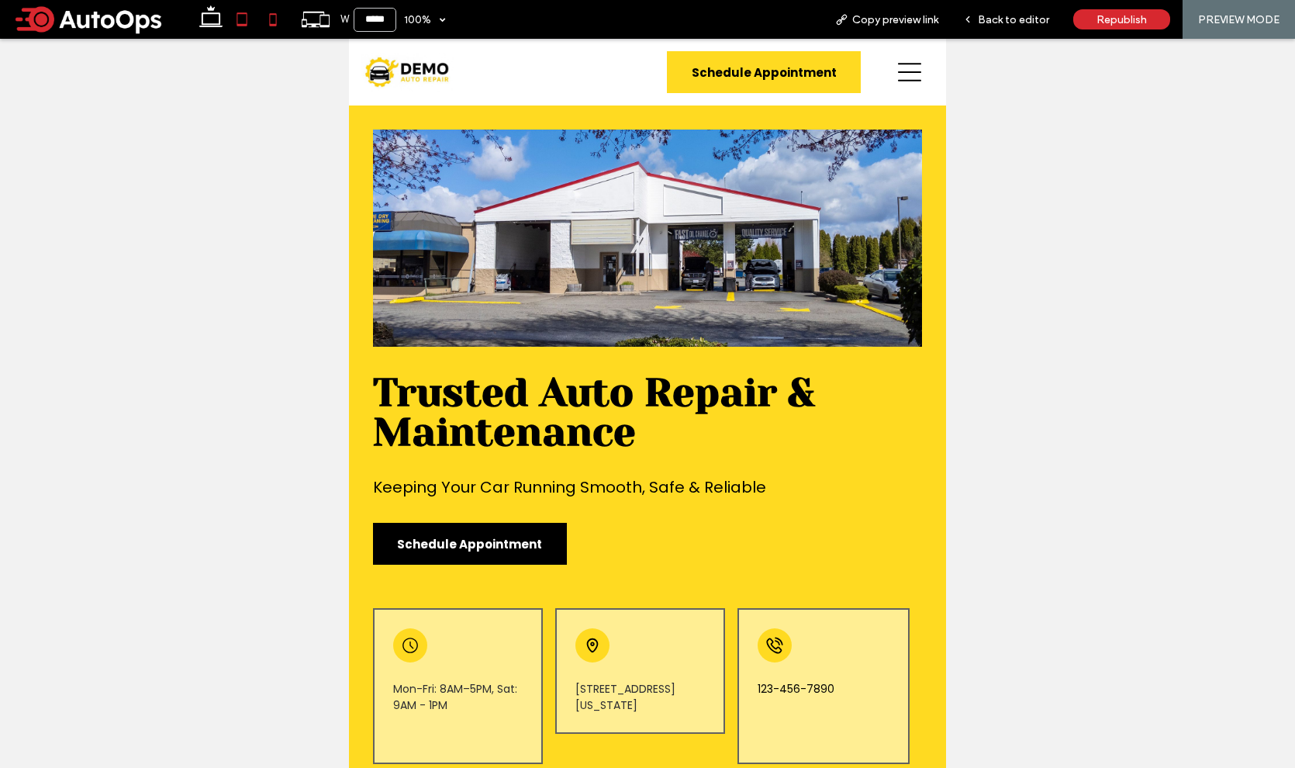
click at [269, 26] on icon at bounding box center [272, 19] width 31 height 31
type input "*****"
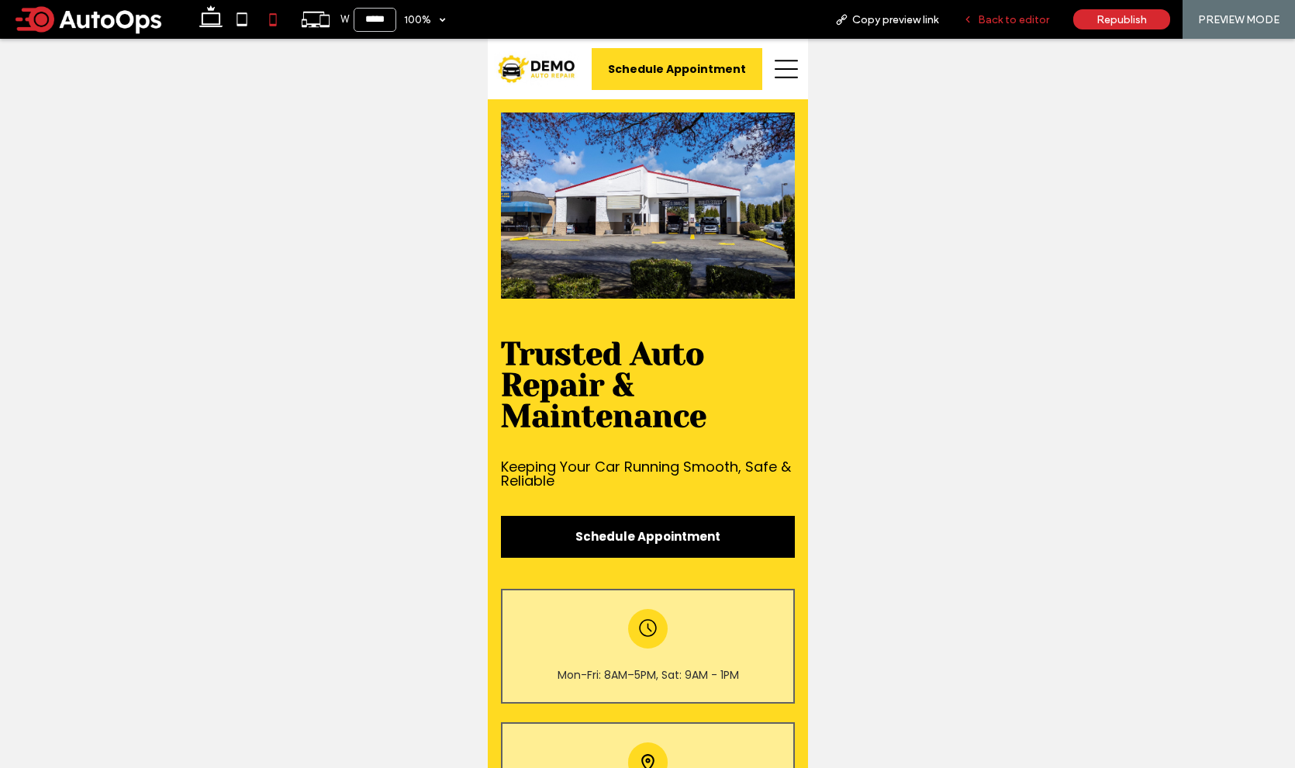
click at [994, 22] on span "Back to editor" at bounding box center [1013, 19] width 71 height 13
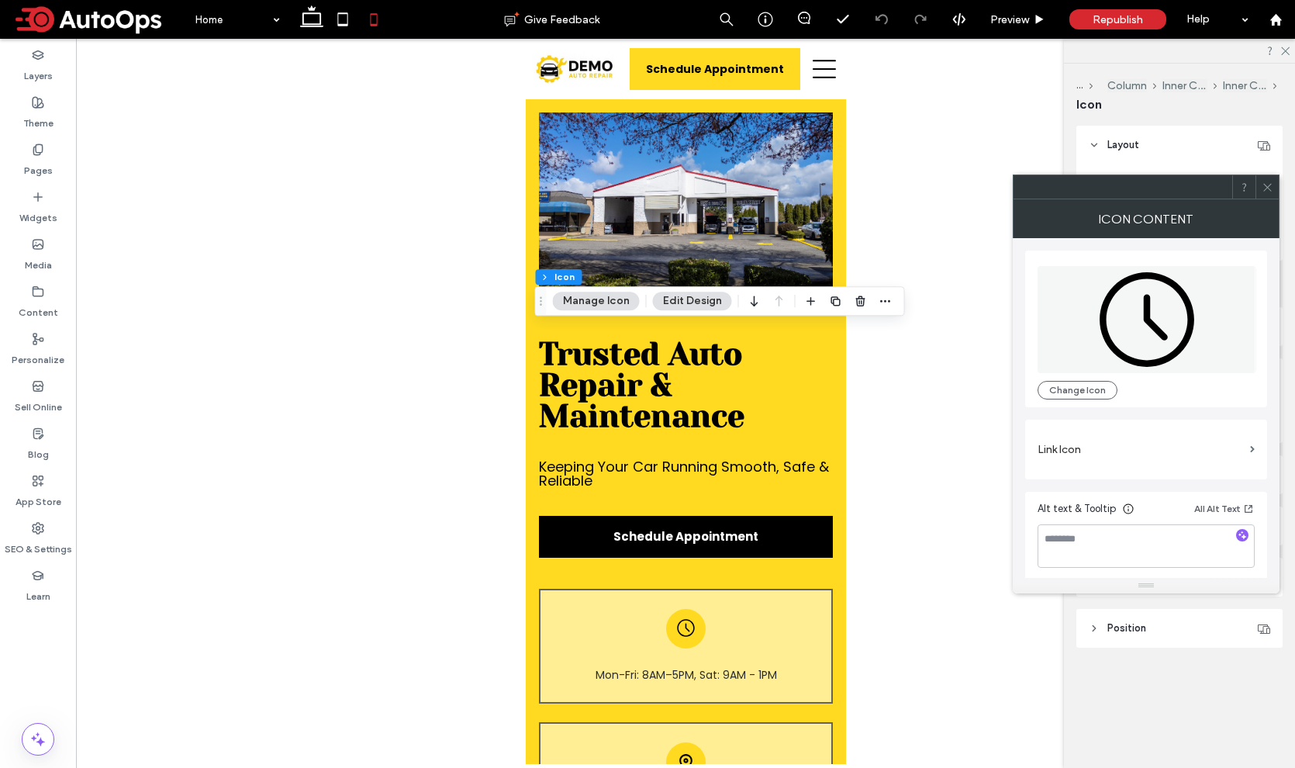
click at [1268, 183] on icon at bounding box center [1267, 187] width 12 height 12
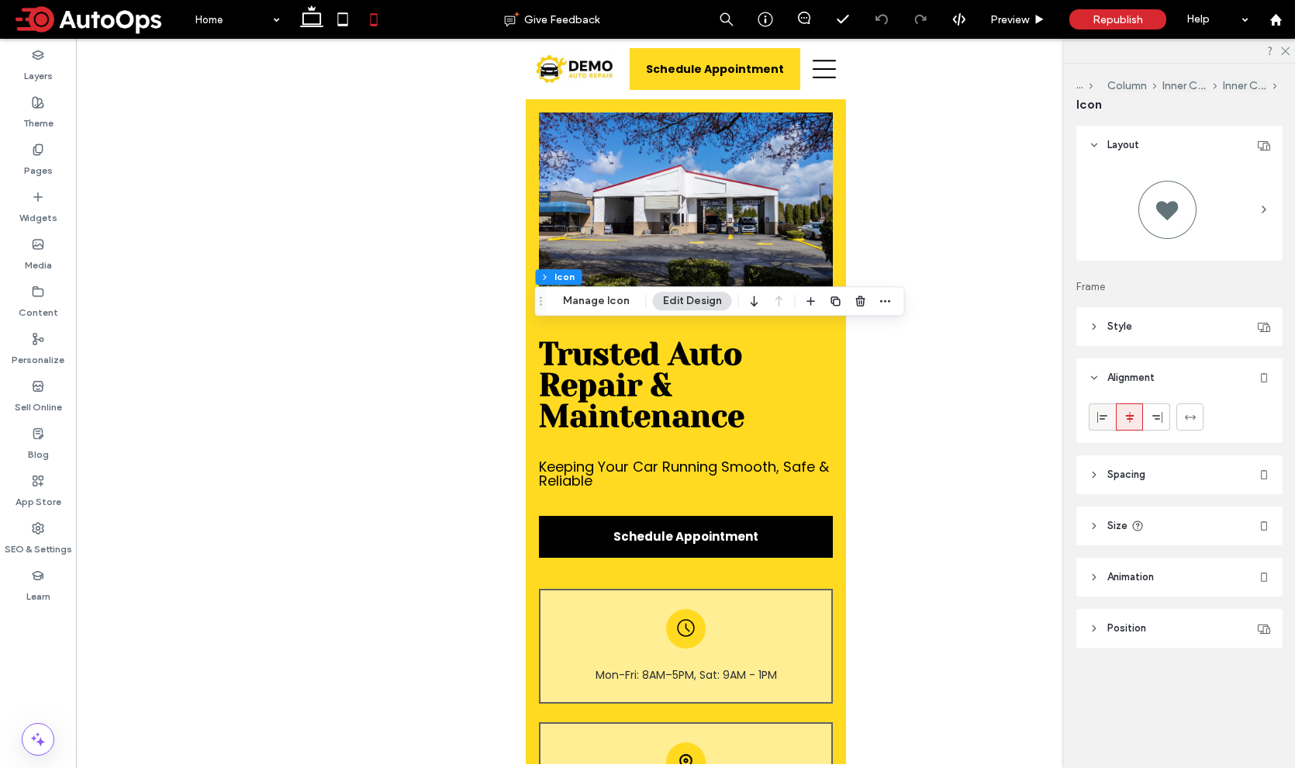
drag, startPoint x: 1104, startPoint y: 408, endPoint x: 985, endPoint y: 411, distance: 118.7
click at [1104, 408] on span at bounding box center [1102, 417] width 12 height 26
type input "**"
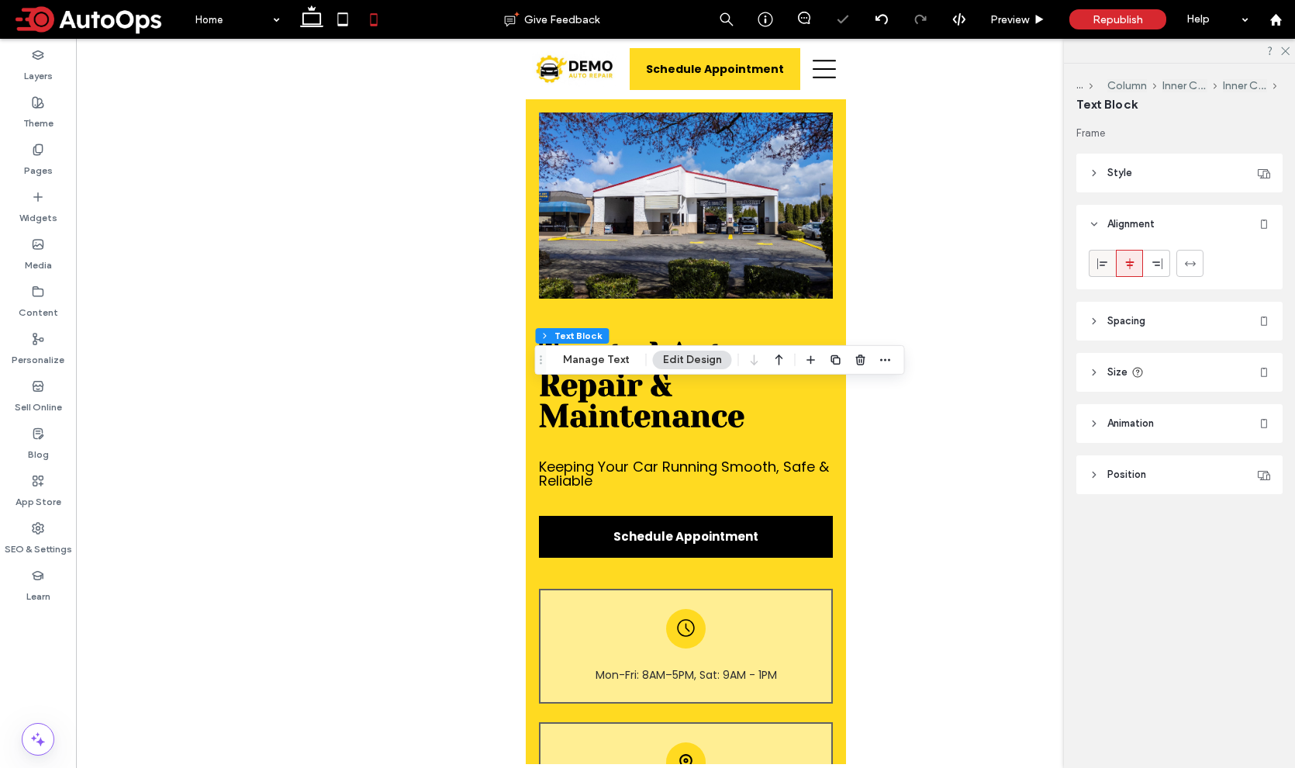
click at [1101, 264] on use at bounding box center [1102, 262] width 10 height 11
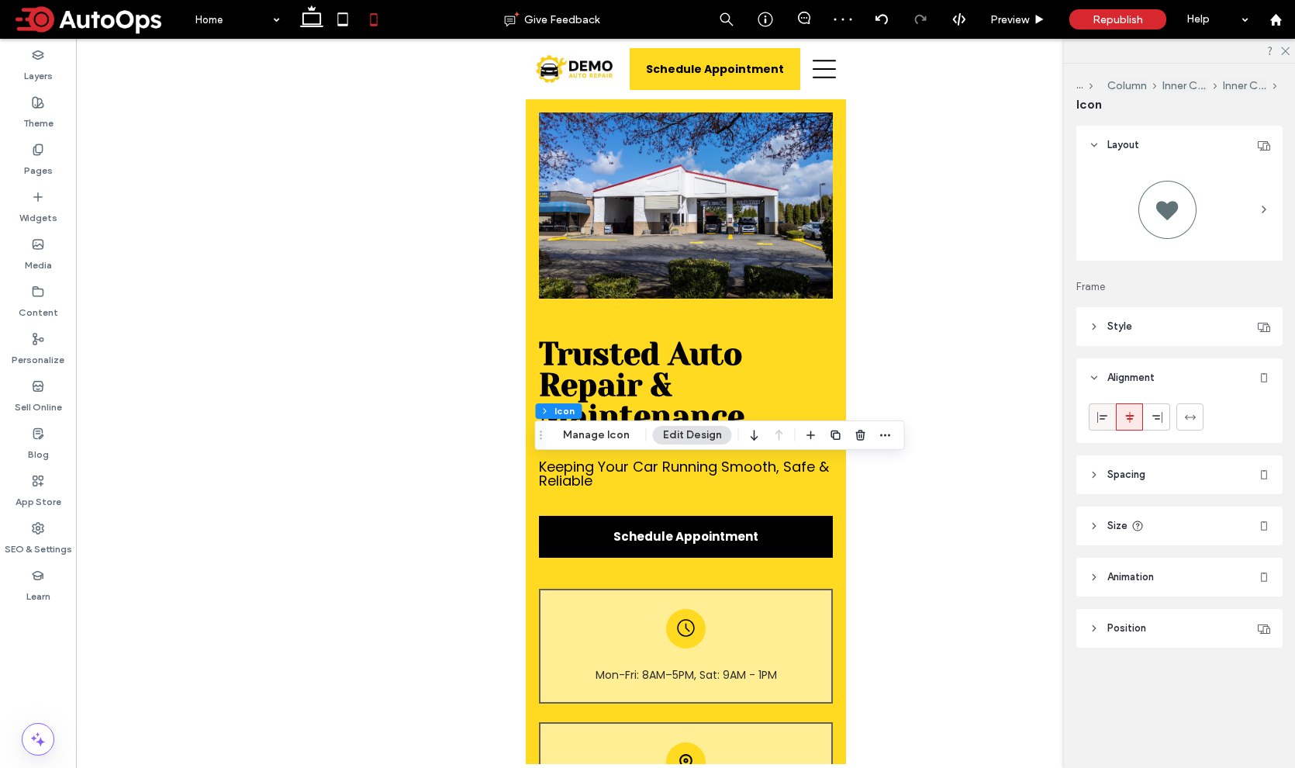
click at [1102, 411] on icon at bounding box center [1102, 417] width 12 height 12
type input "**"
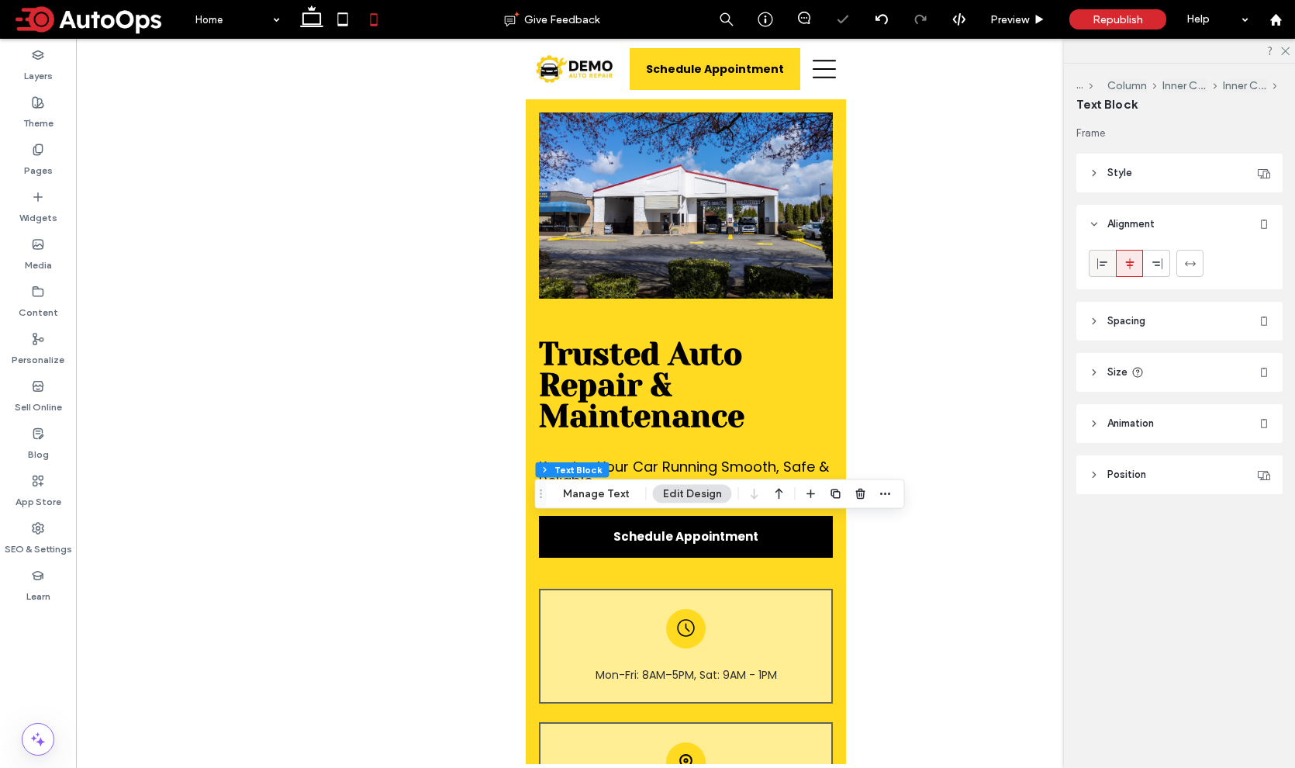
click at [1109, 268] on div at bounding box center [1102, 263] width 26 height 26
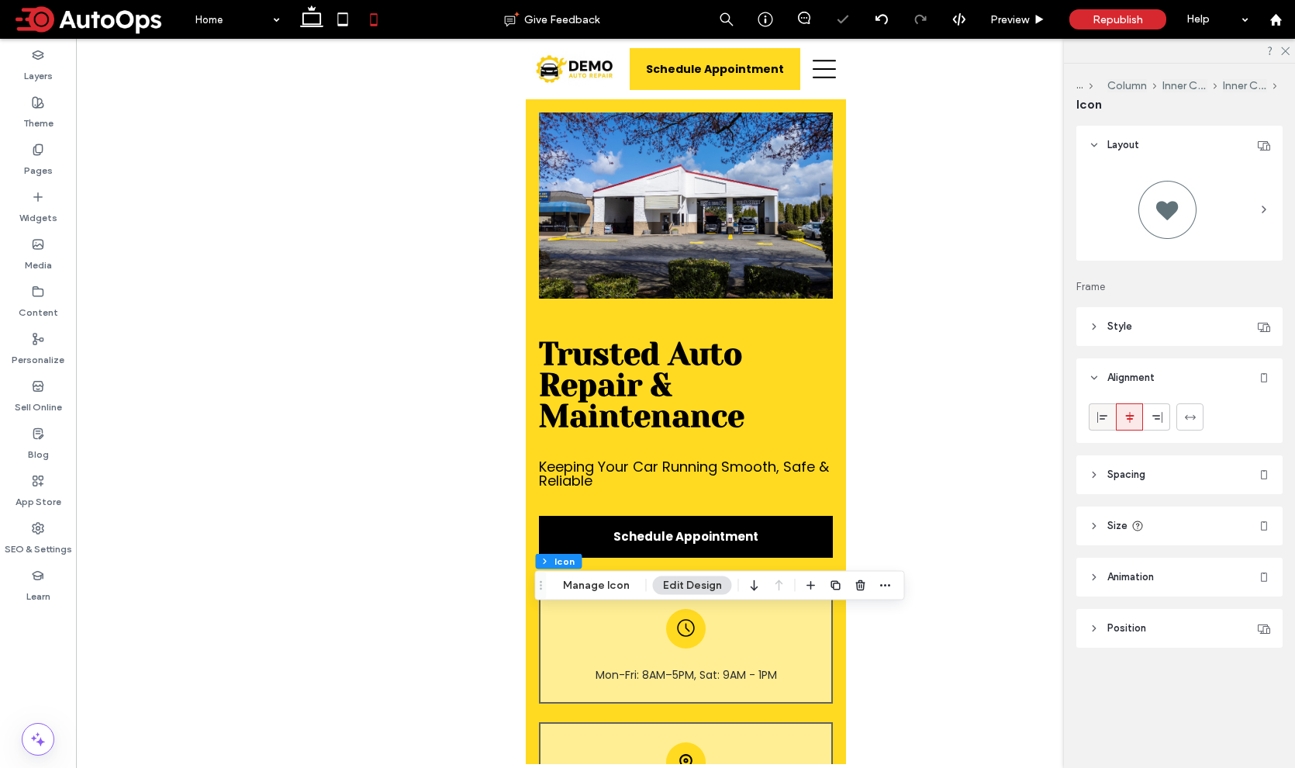
click at [1102, 414] on icon at bounding box center [1102, 417] width 12 height 12
type input "**"
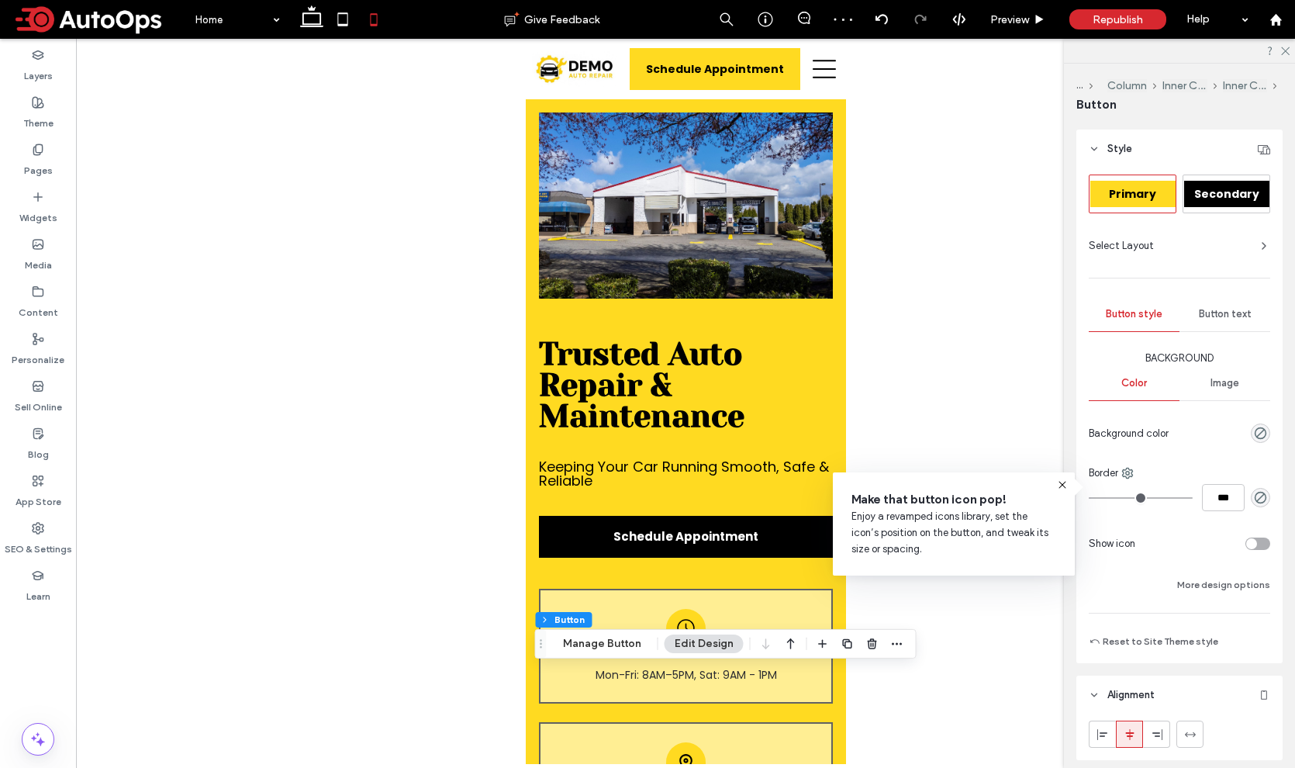
scroll to position [159, 0]
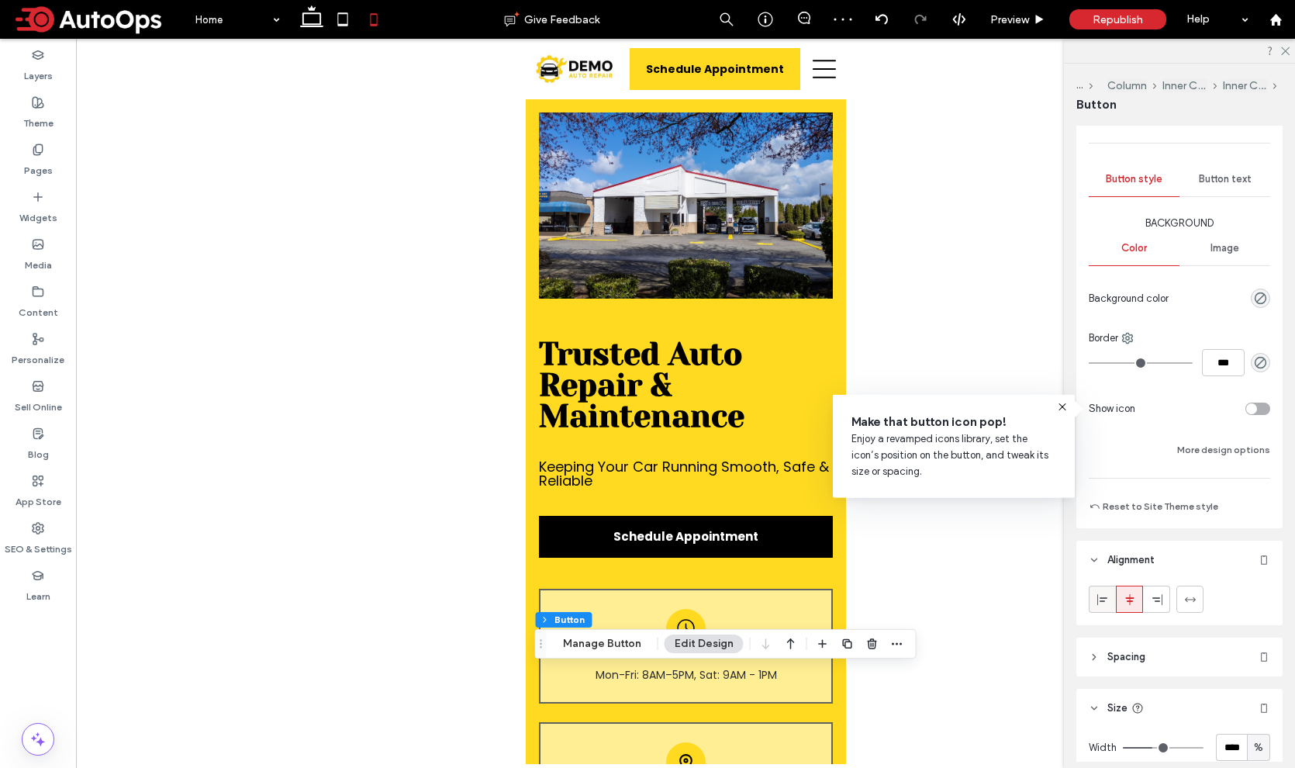
click at [1101, 599] on use at bounding box center [1102, 598] width 10 height 11
click at [1016, 19] on span "Preview" at bounding box center [1009, 19] width 39 height 13
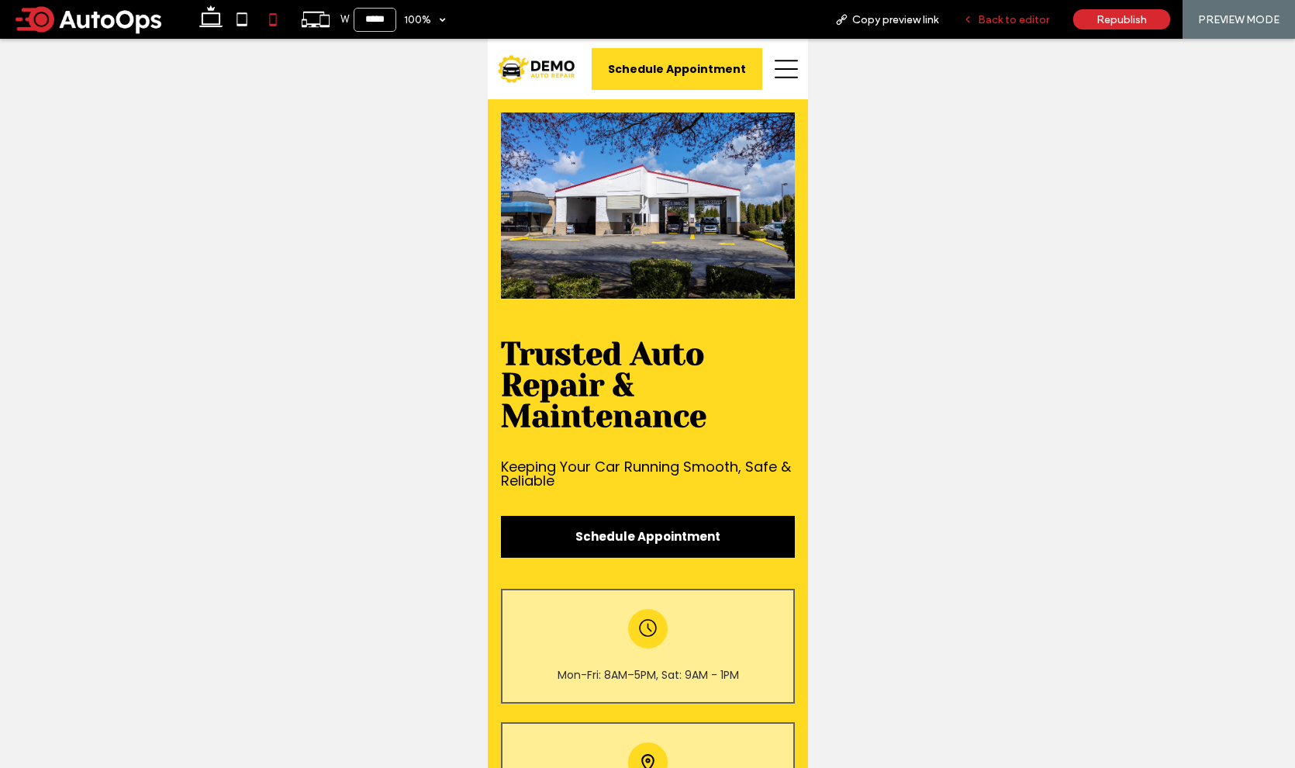
click at [1016, 16] on span "Back to editor" at bounding box center [1013, 19] width 71 height 13
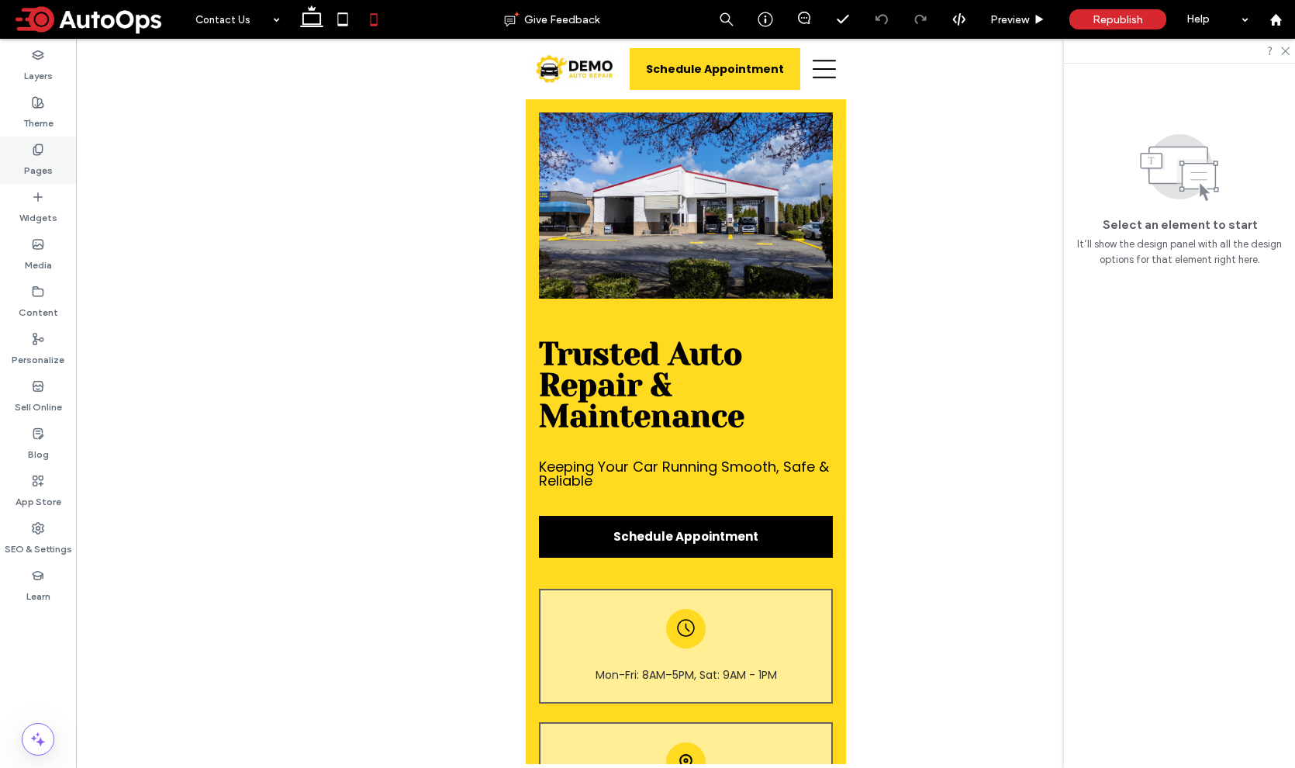
click at [38, 157] on label "Pages" at bounding box center [38, 167] width 29 height 22
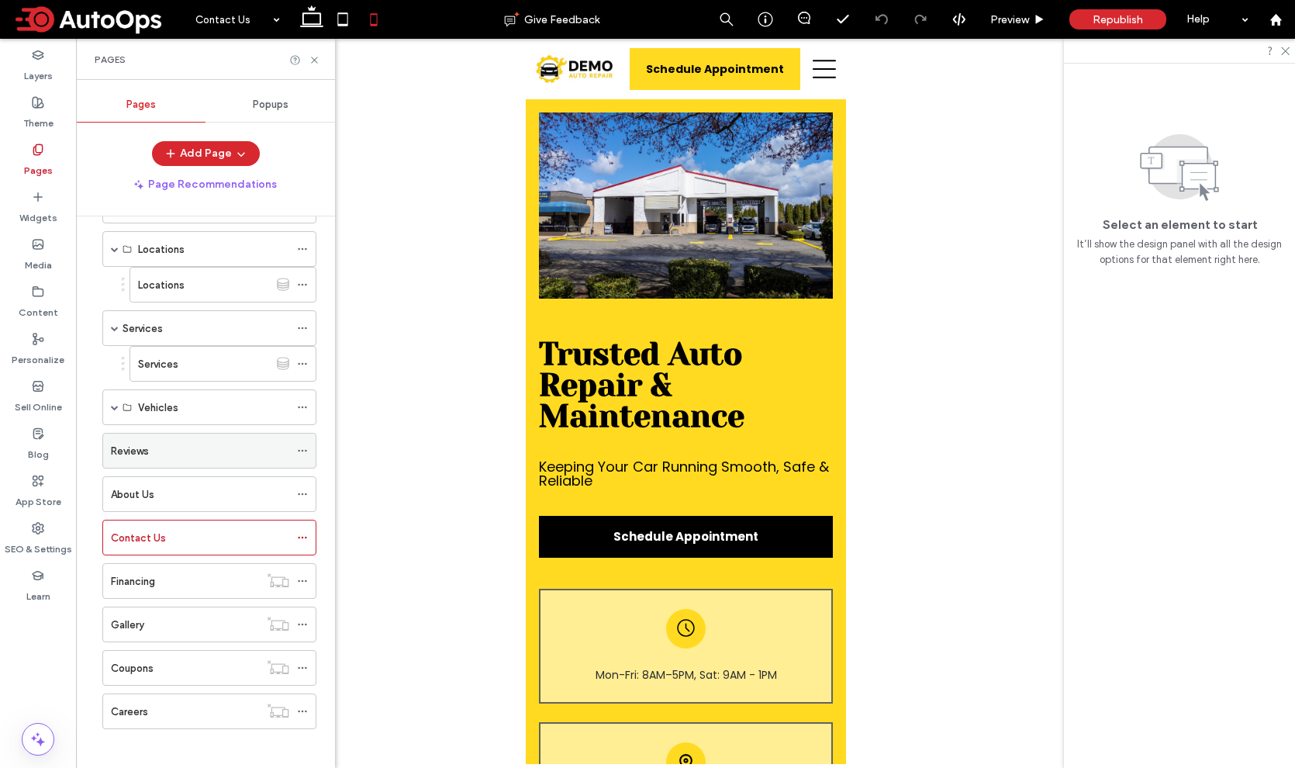
scroll to position [63, 0]
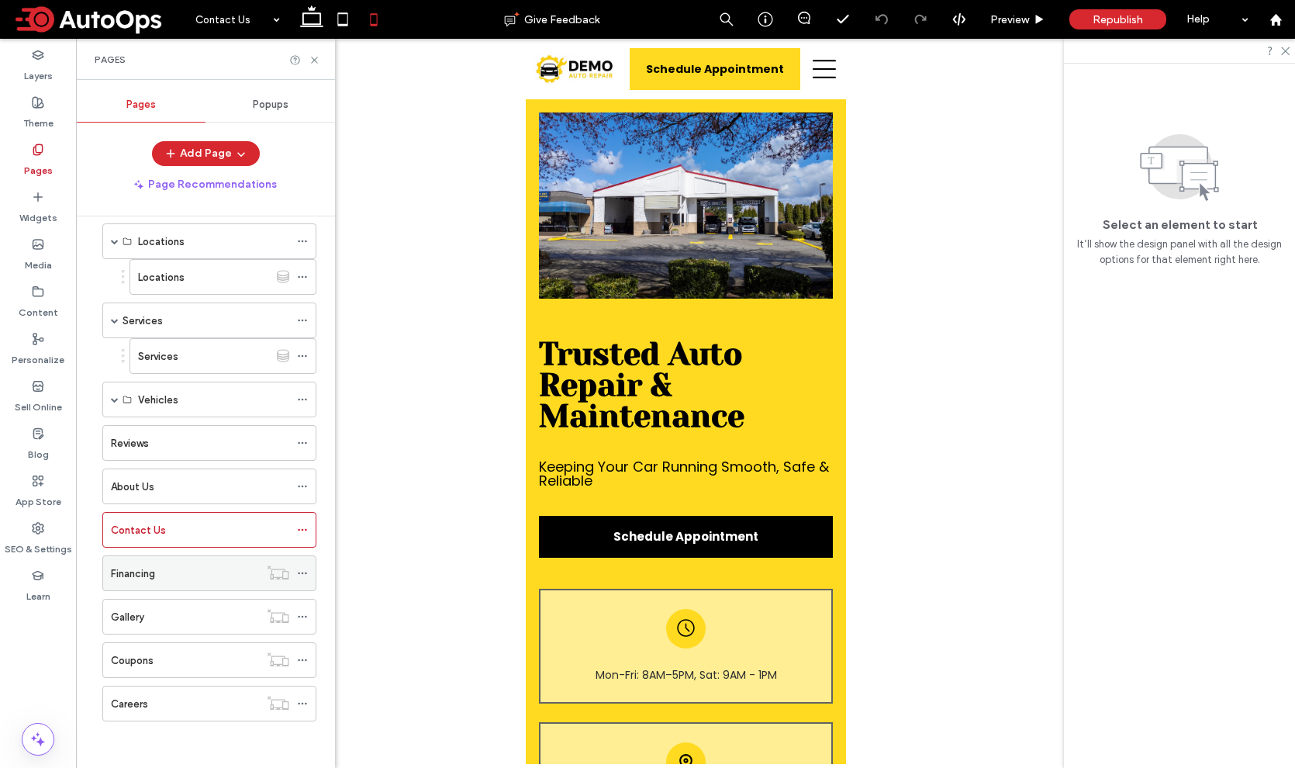
click at [145, 571] on label "Financing" at bounding box center [133, 573] width 44 height 27
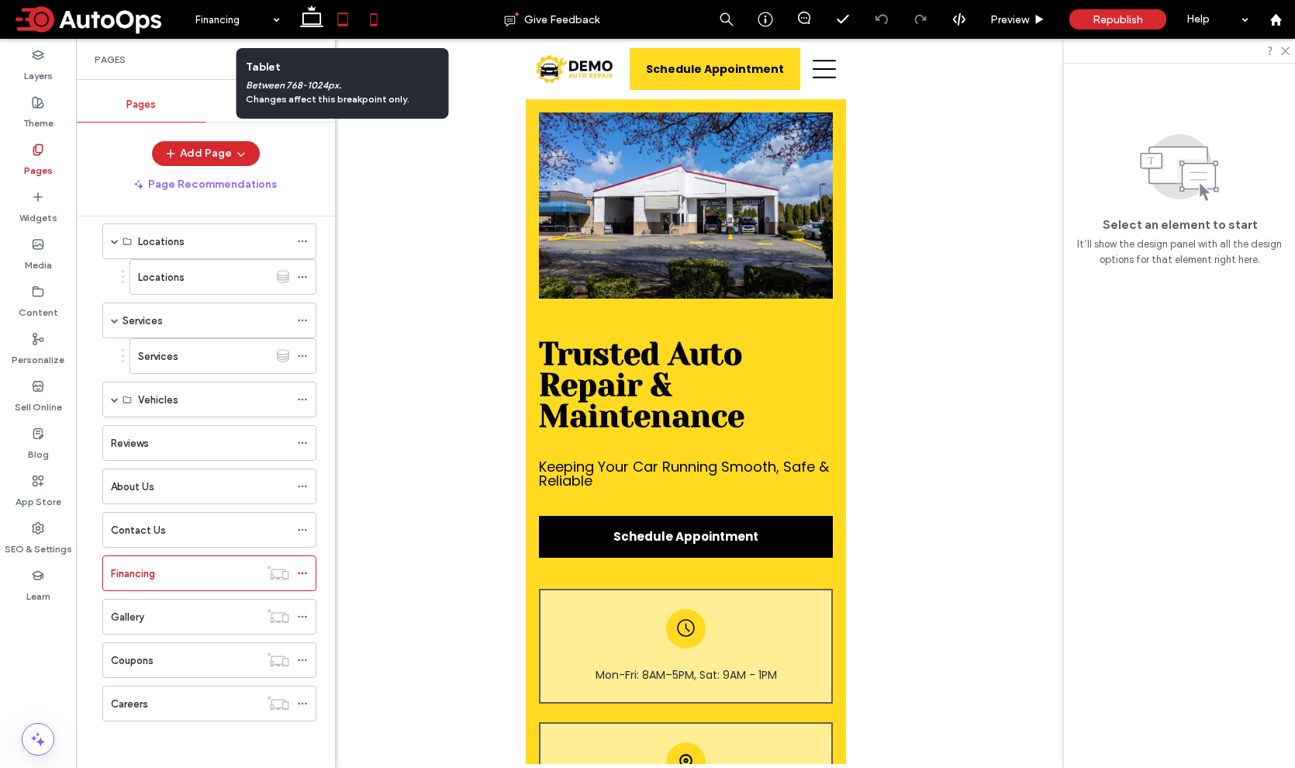
click at [334, 24] on icon at bounding box center [342, 19] width 31 height 31
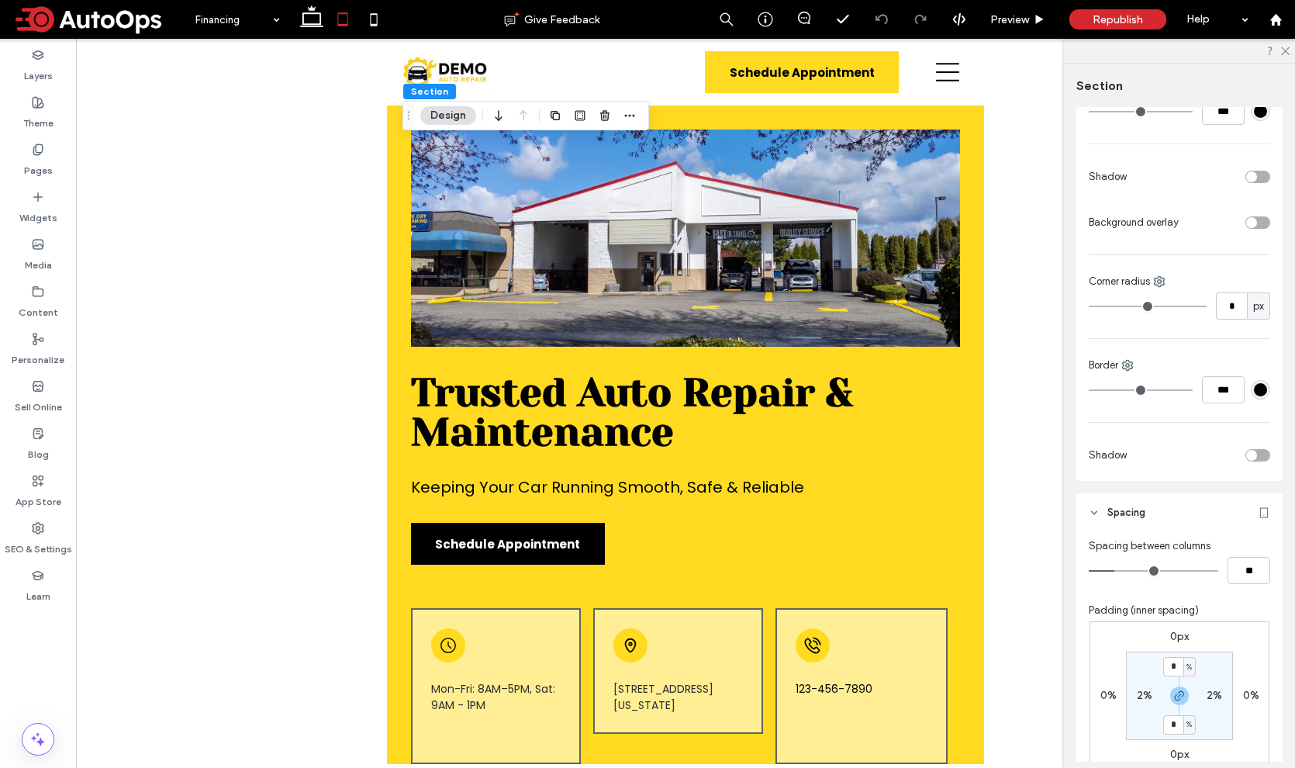
scroll to position [1065, 0]
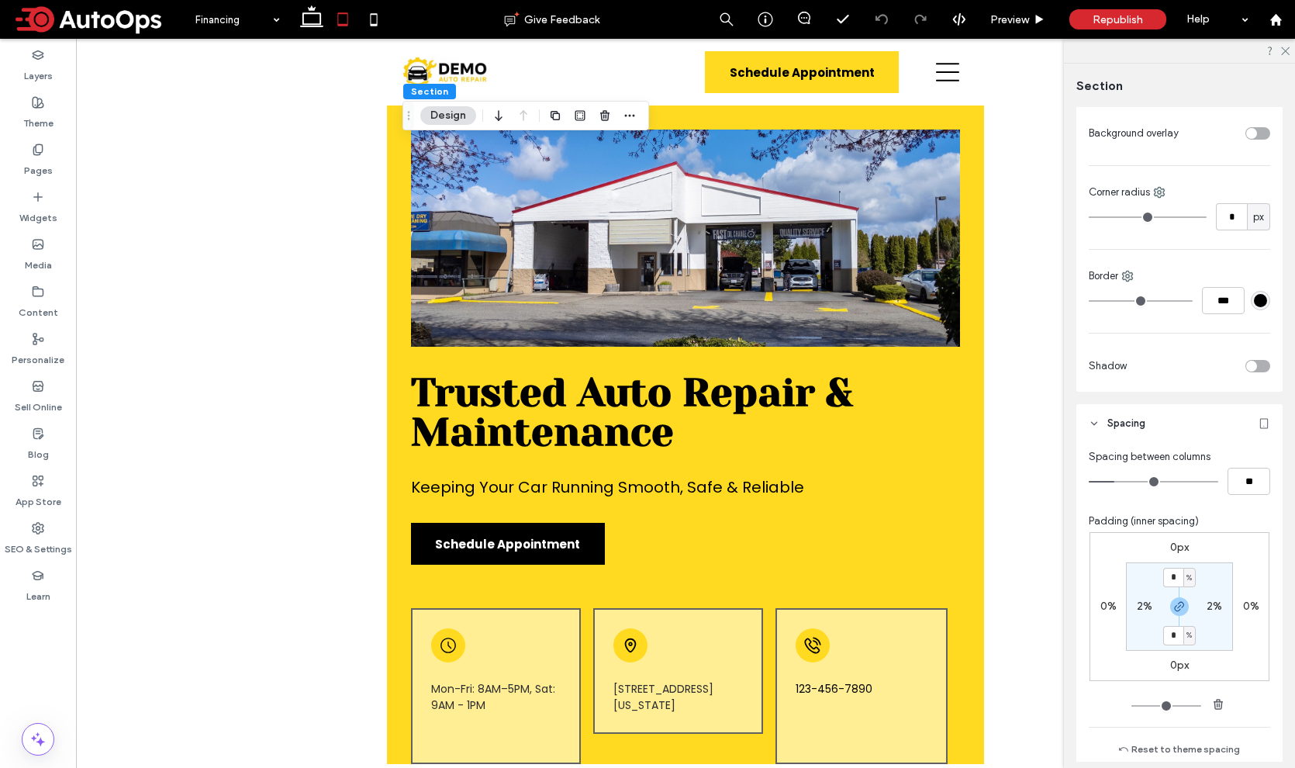
click at [1138, 609] on label "2%" at bounding box center [1145, 605] width 16 height 13
type input "*"
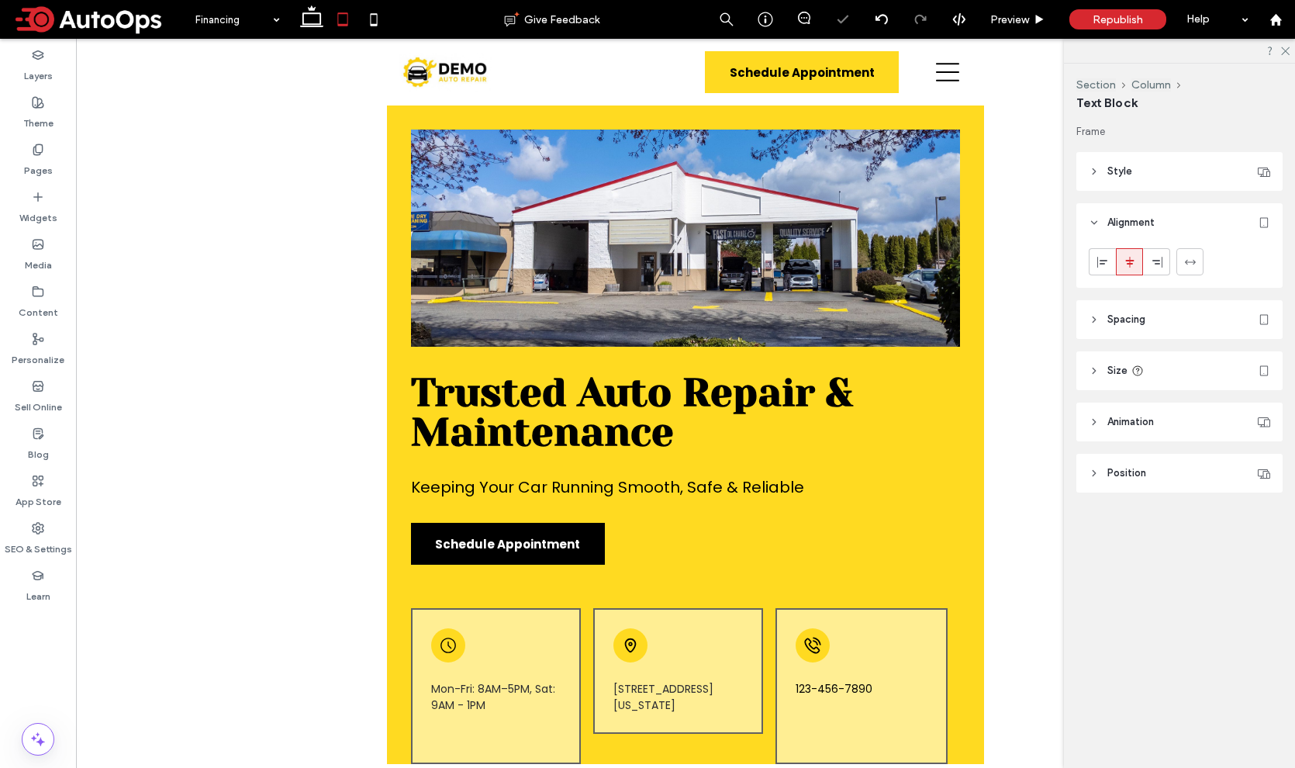
type input "**********"
type input "**"
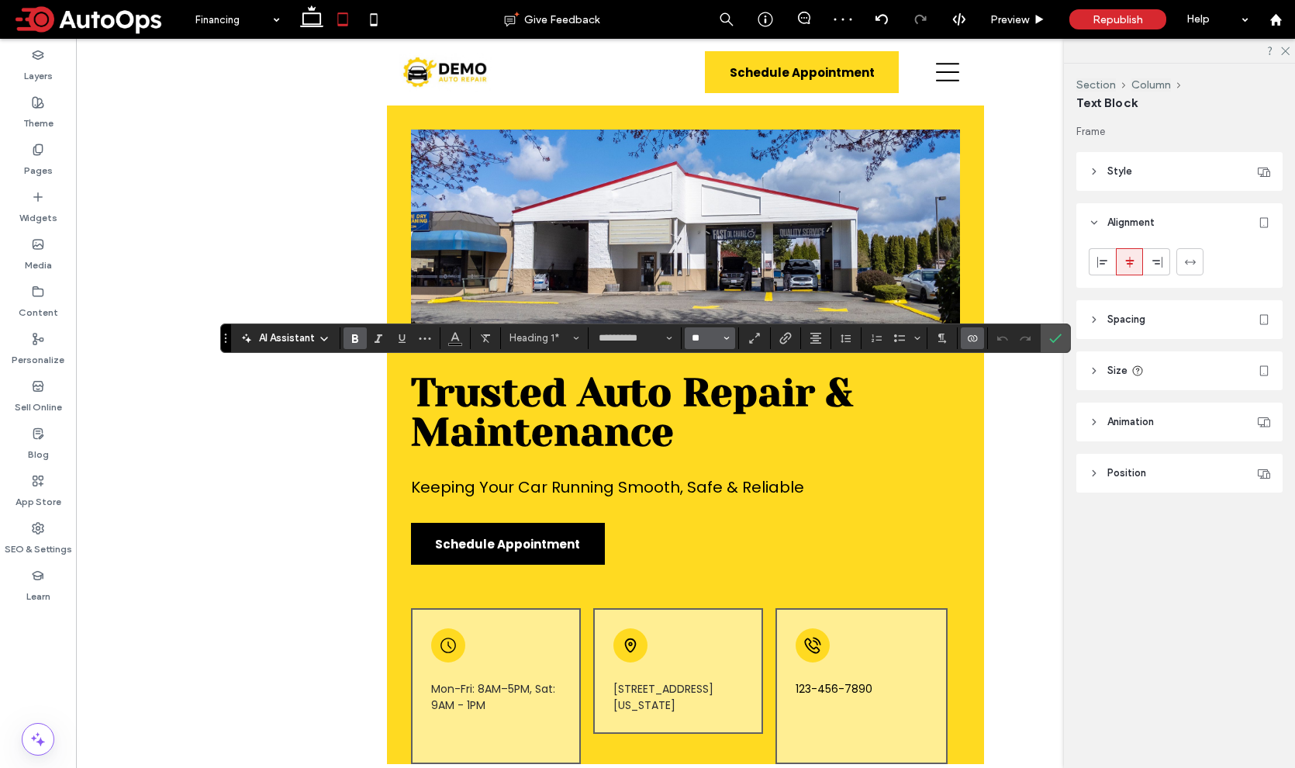
click at [705, 332] on input "**" at bounding box center [705, 338] width 30 height 12
type input "**"
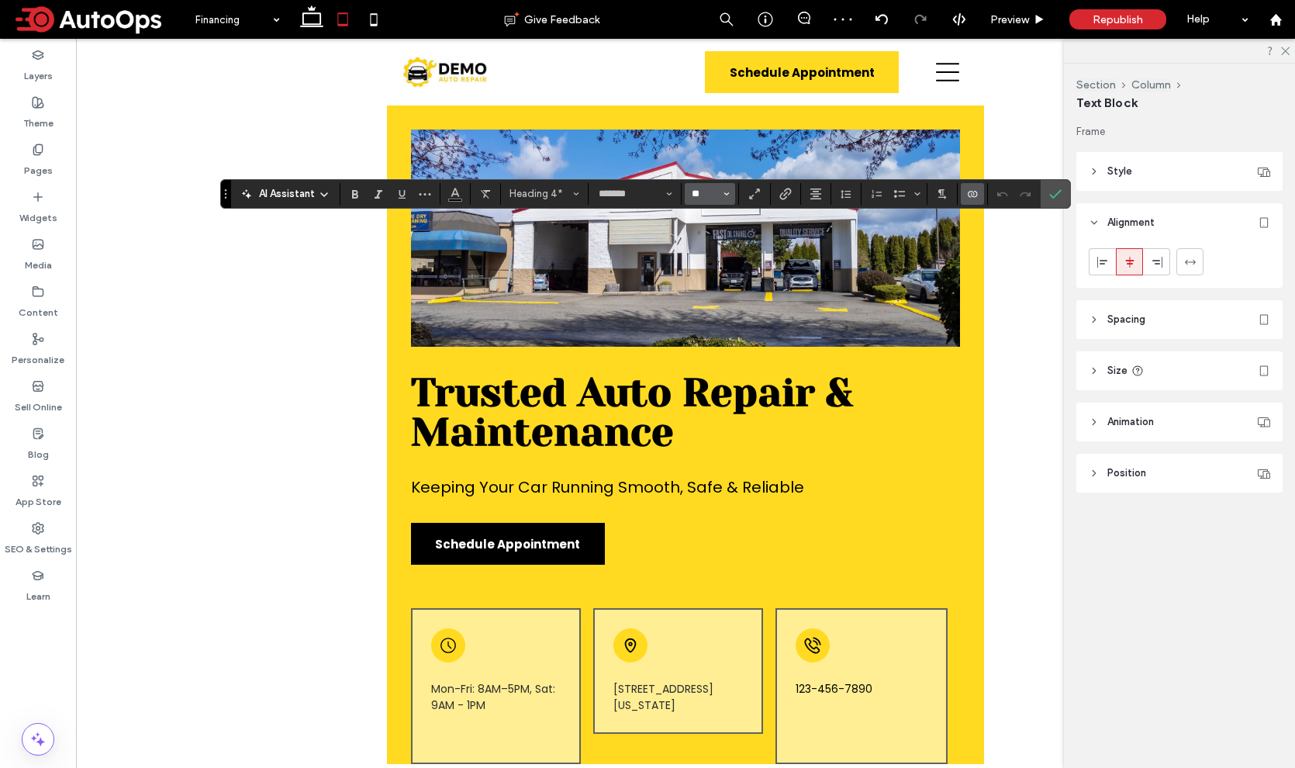
click at [697, 191] on input "**" at bounding box center [705, 194] width 30 height 12
type input "**"
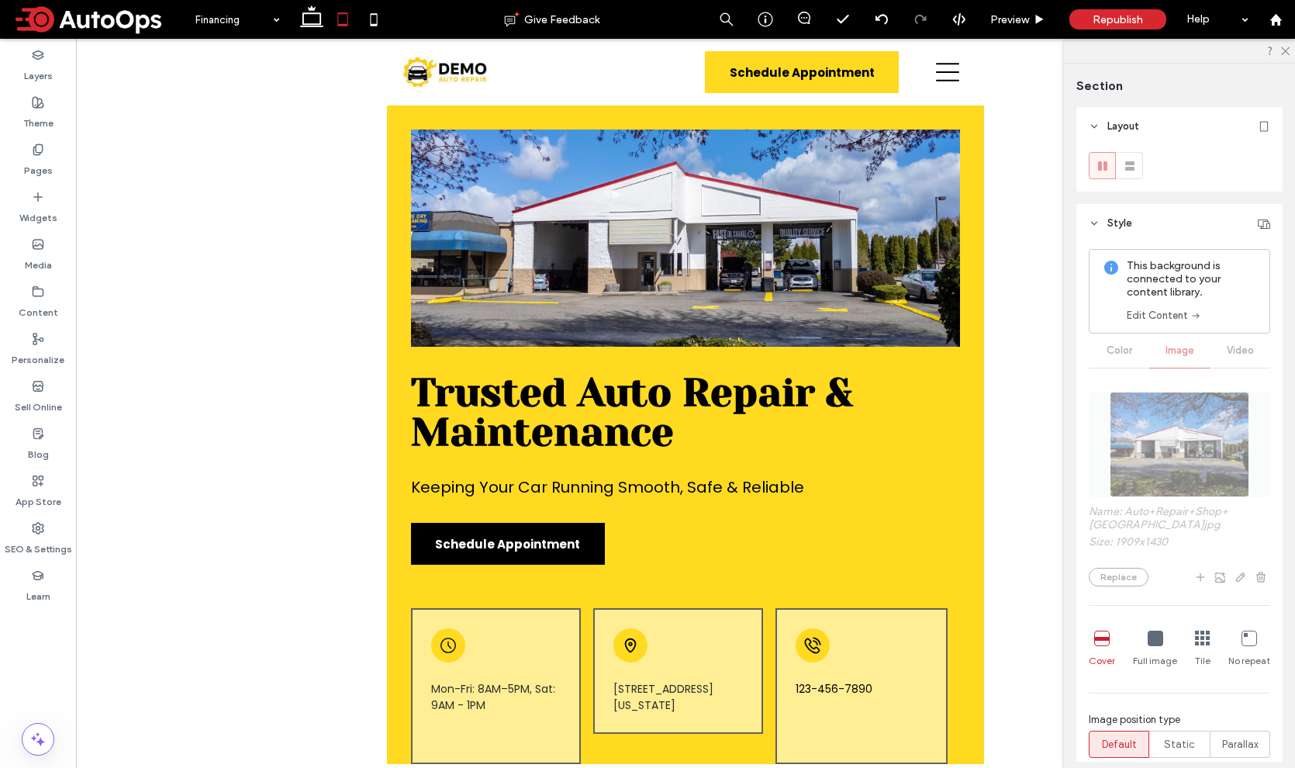
type input "***"
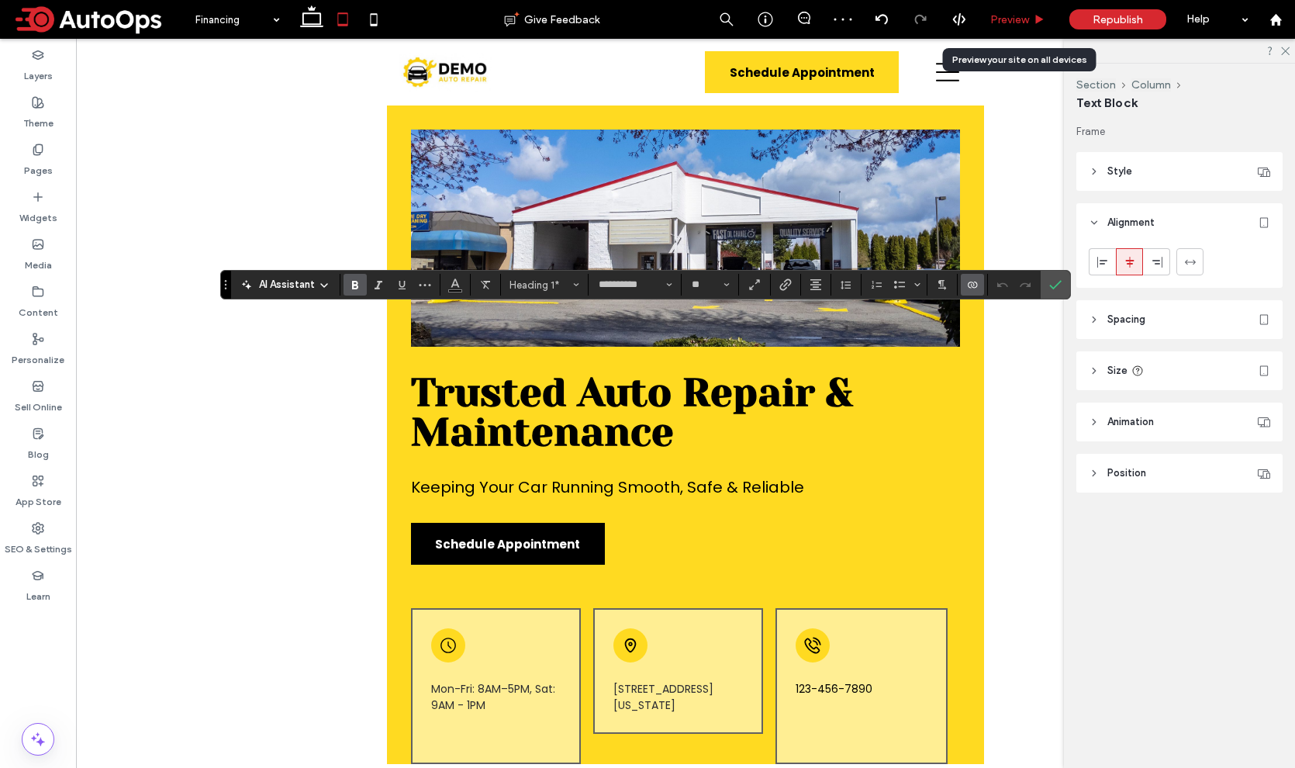
click at [1005, 20] on span "Preview" at bounding box center [1009, 19] width 39 height 13
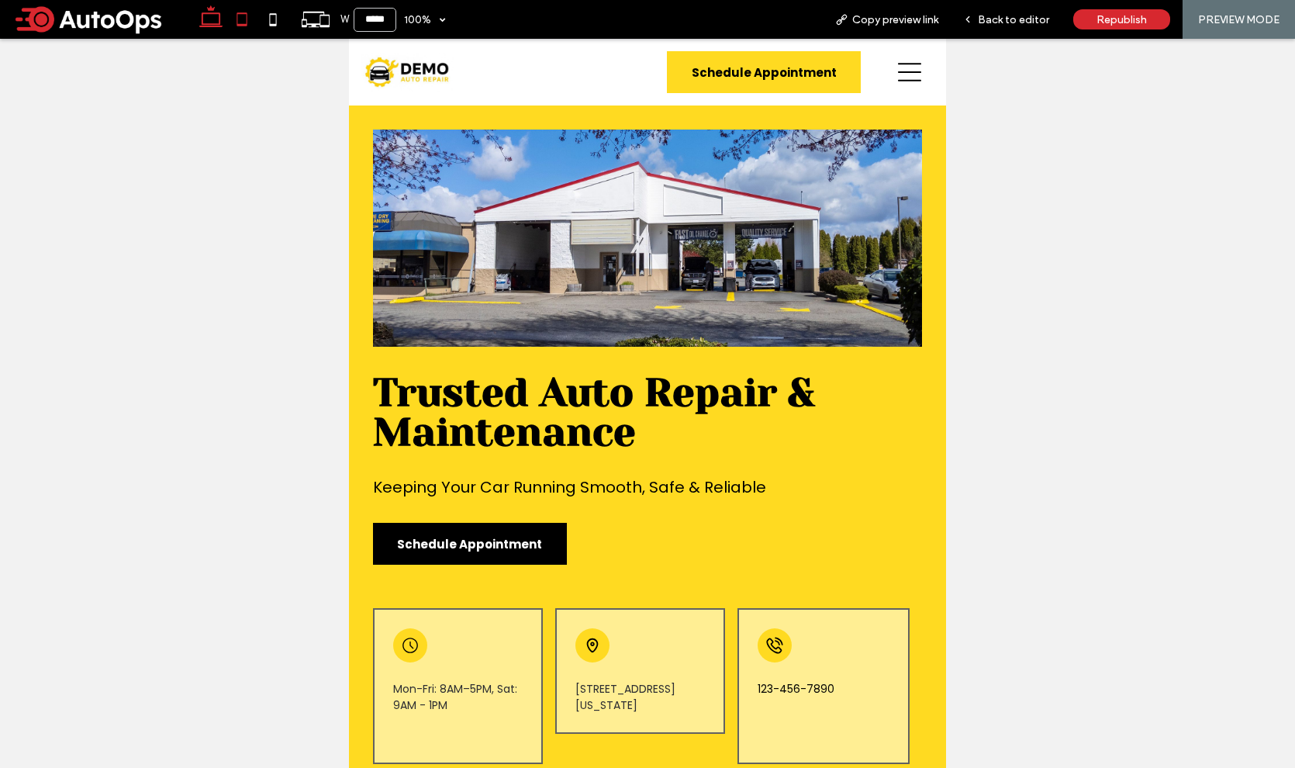
click at [215, 12] on use at bounding box center [210, 16] width 23 height 22
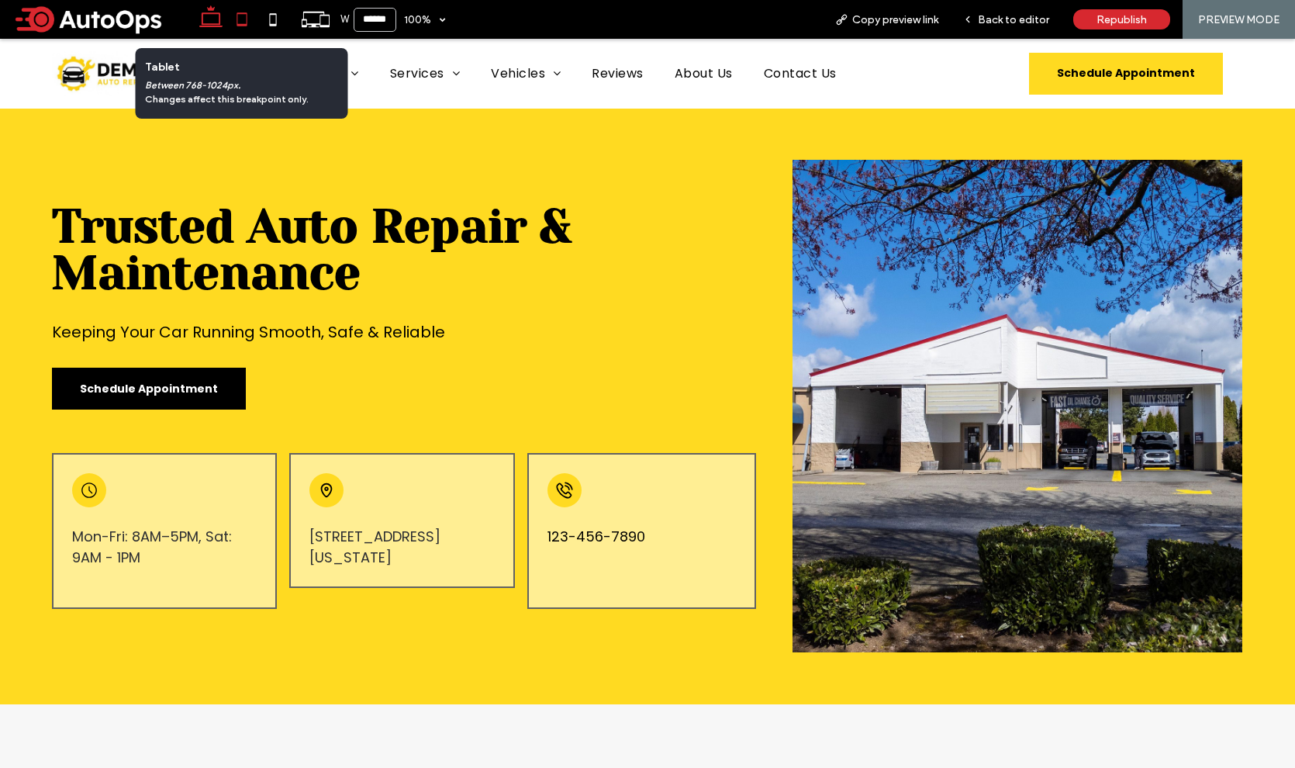
click at [244, 22] on icon at bounding box center [241, 19] width 31 height 31
type input "*****"
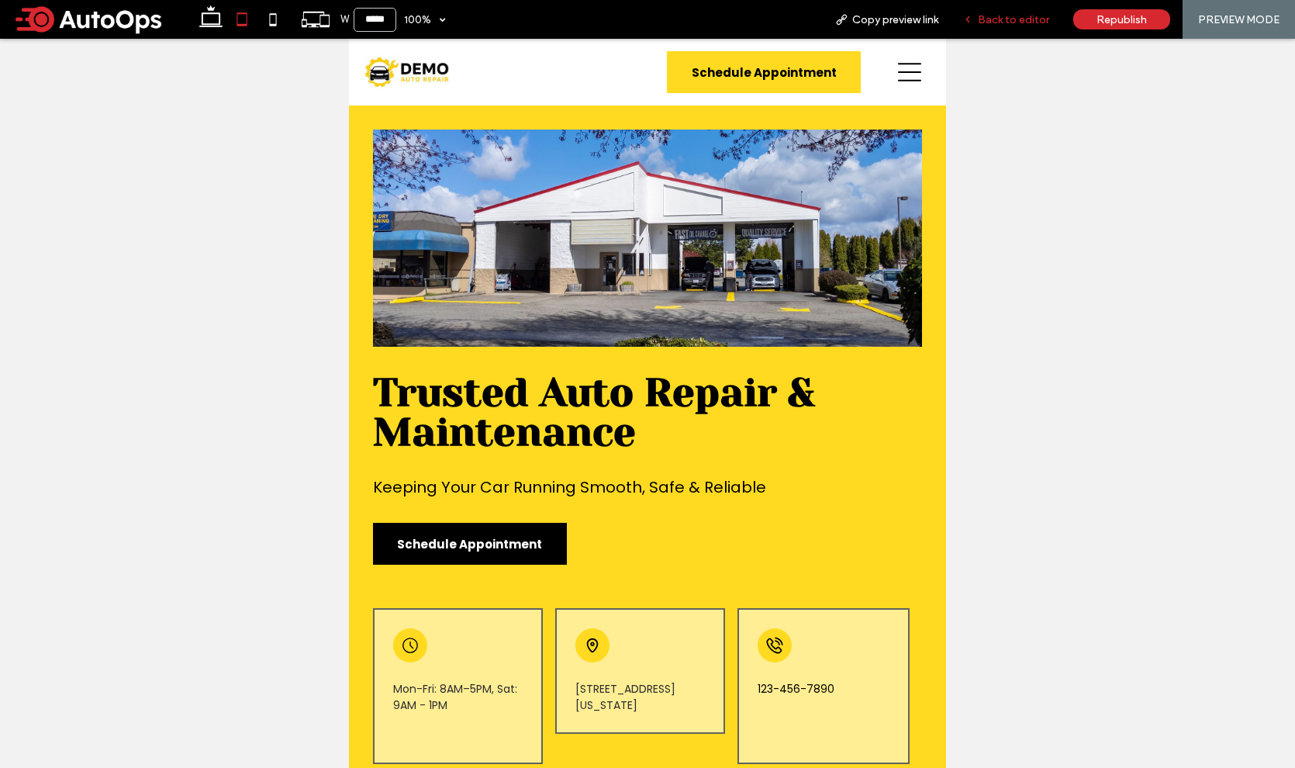
click at [1001, 24] on span "Back to editor" at bounding box center [1013, 19] width 71 height 13
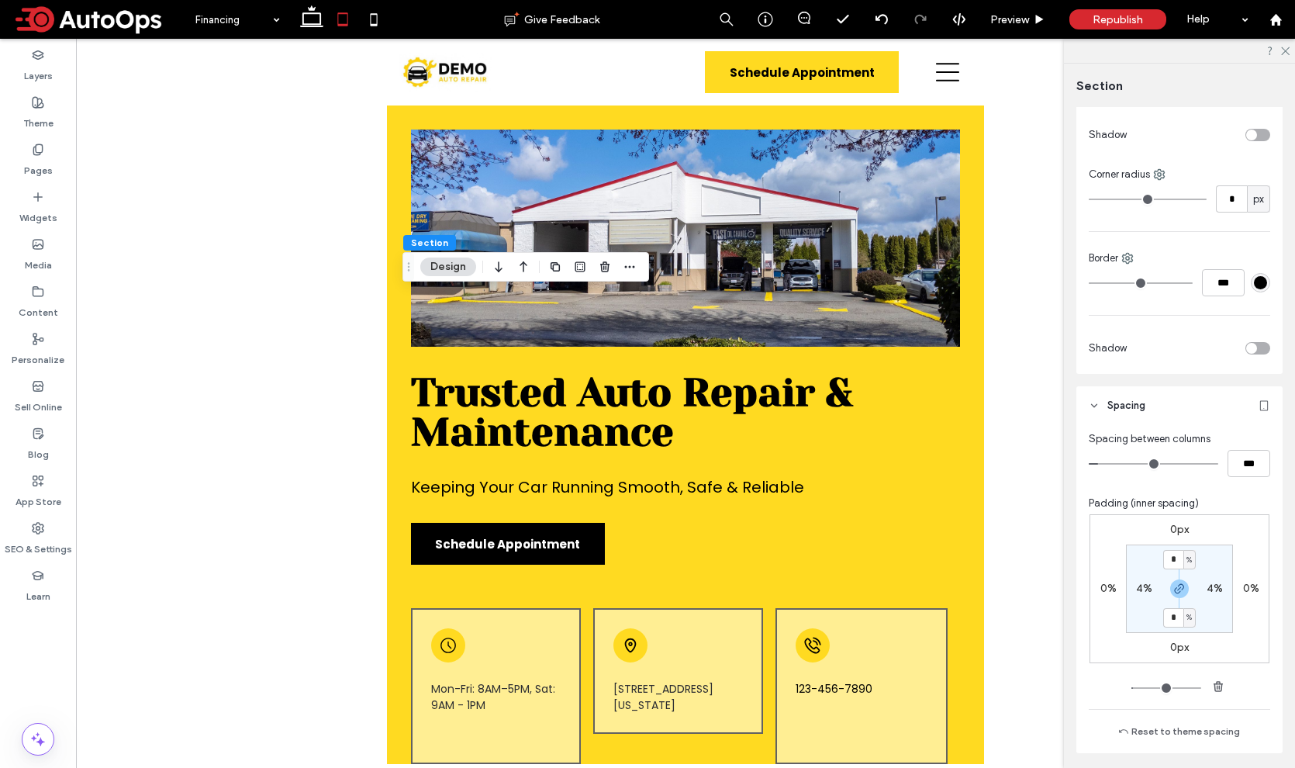
scroll to position [412, 0]
click at [1173, 563] on input "*" at bounding box center [1173, 557] width 20 height 19
type input "*"
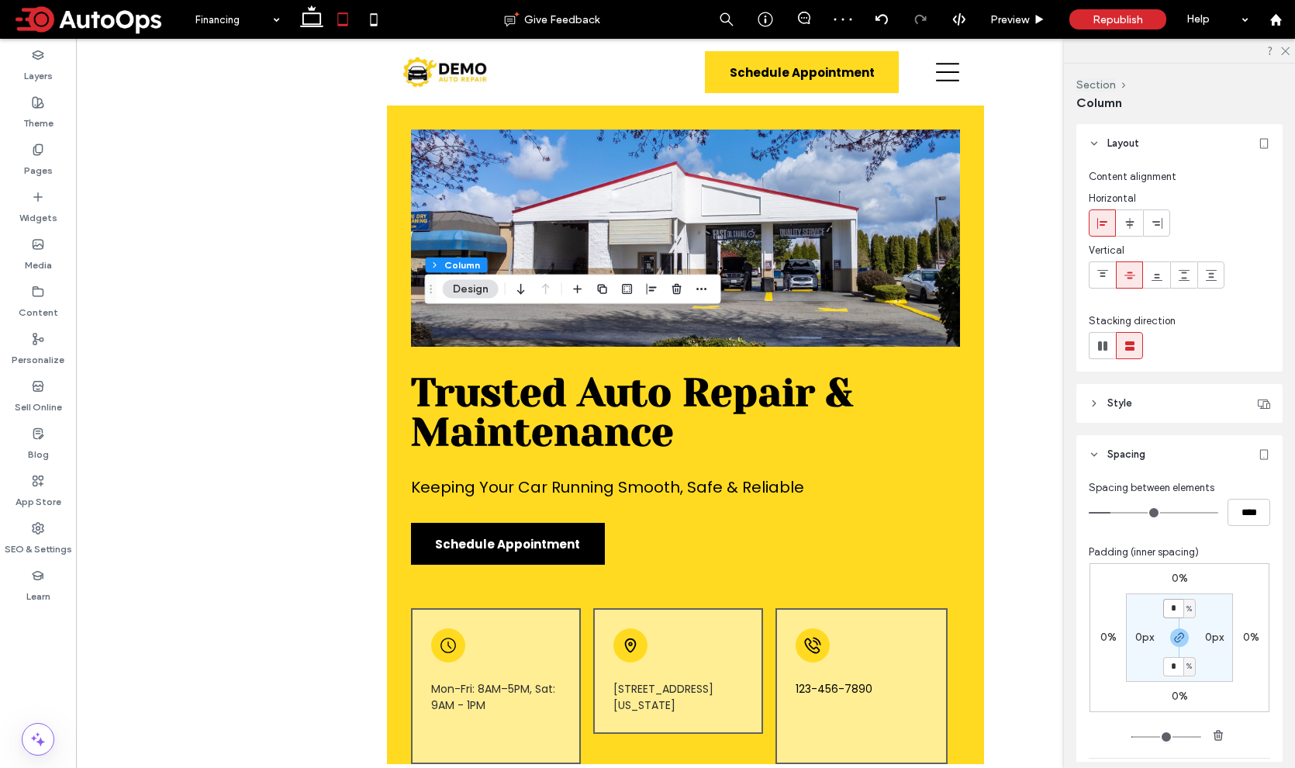
click at [1173, 608] on input "*" at bounding box center [1173, 608] width 20 height 19
type input "*"
click at [1026, 15] on span "Preview" at bounding box center [1009, 19] width 39 height 13
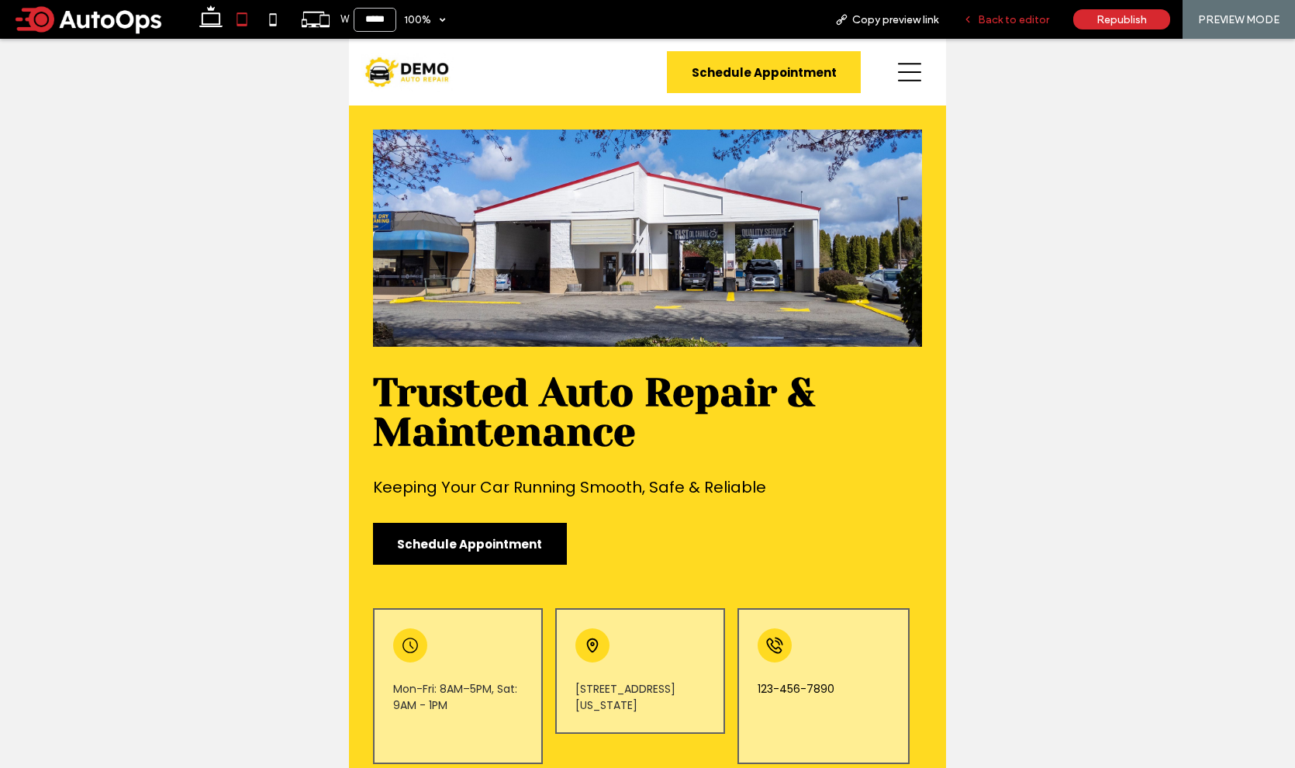
click at [996, 25] on span "Back to editor" at bounding box center [1013, 19] width 71 height 13
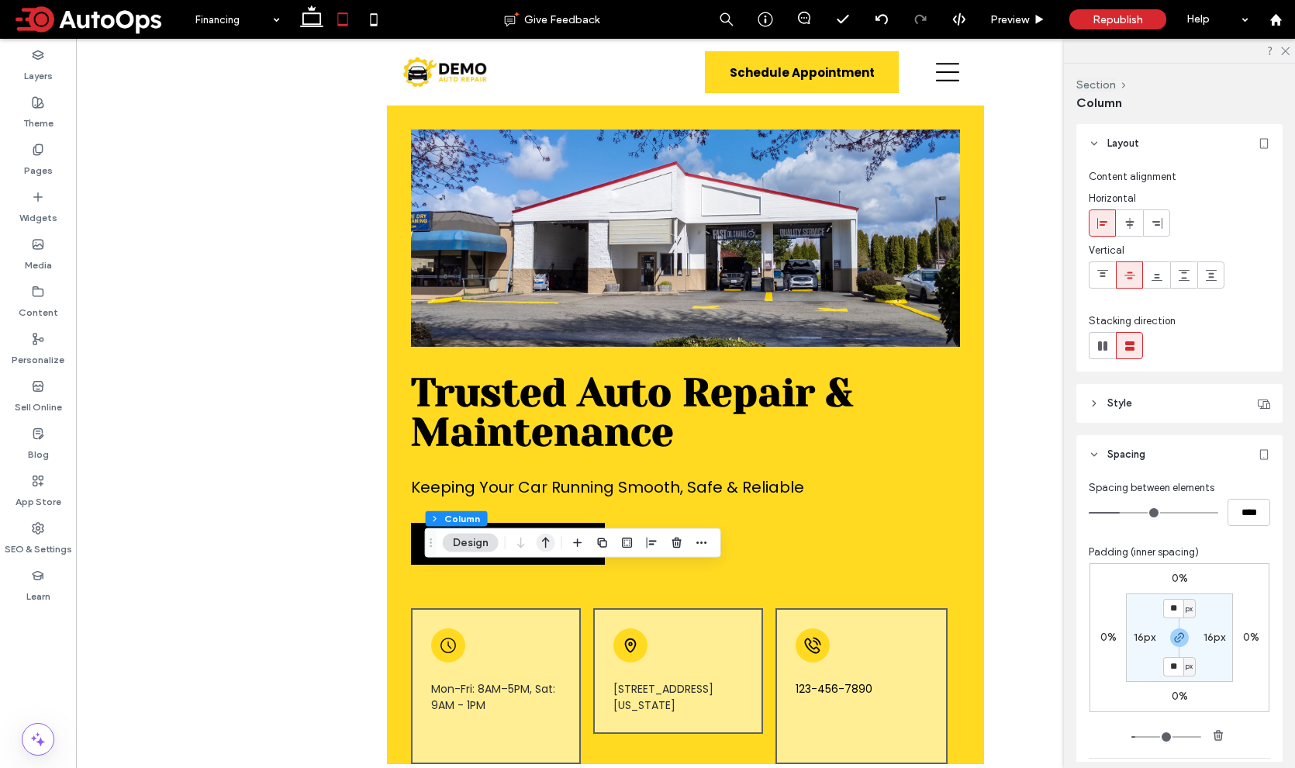
click at [547, 543] on icon "button" at bounding box center [546, 543] width 19 height 28
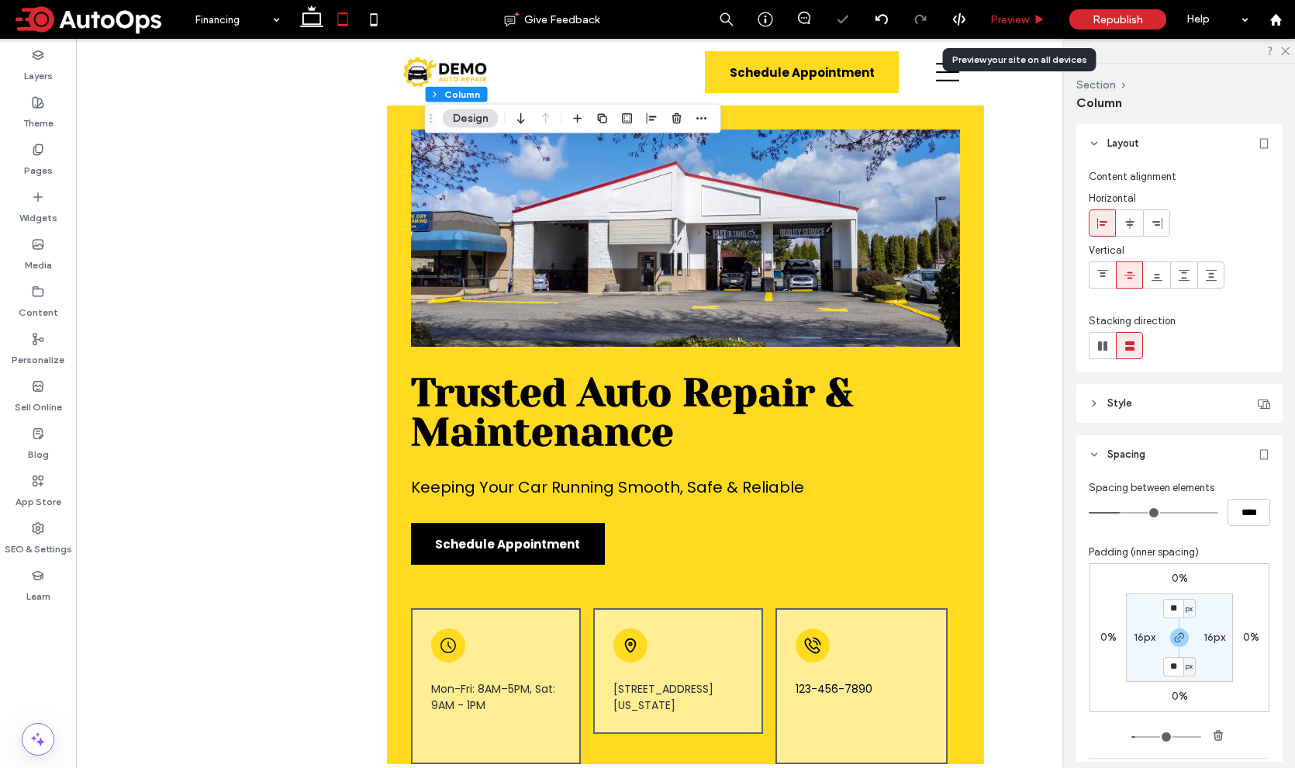
click at [1008, 23] on span "Preview" at bounding box center [1009, 19] width 39 height 13
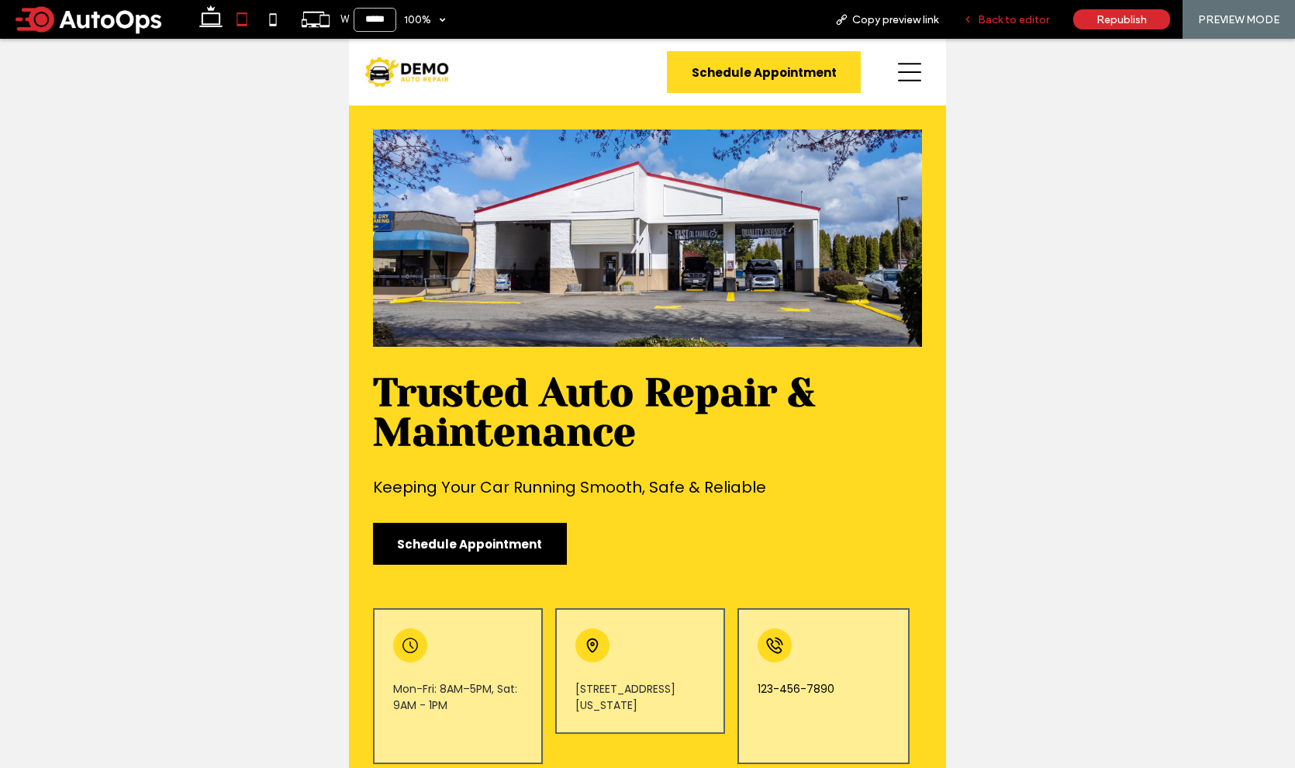
click at [1002, 25] on span "Back to editor" at bounding box center [1013, 19] width 71 height 13
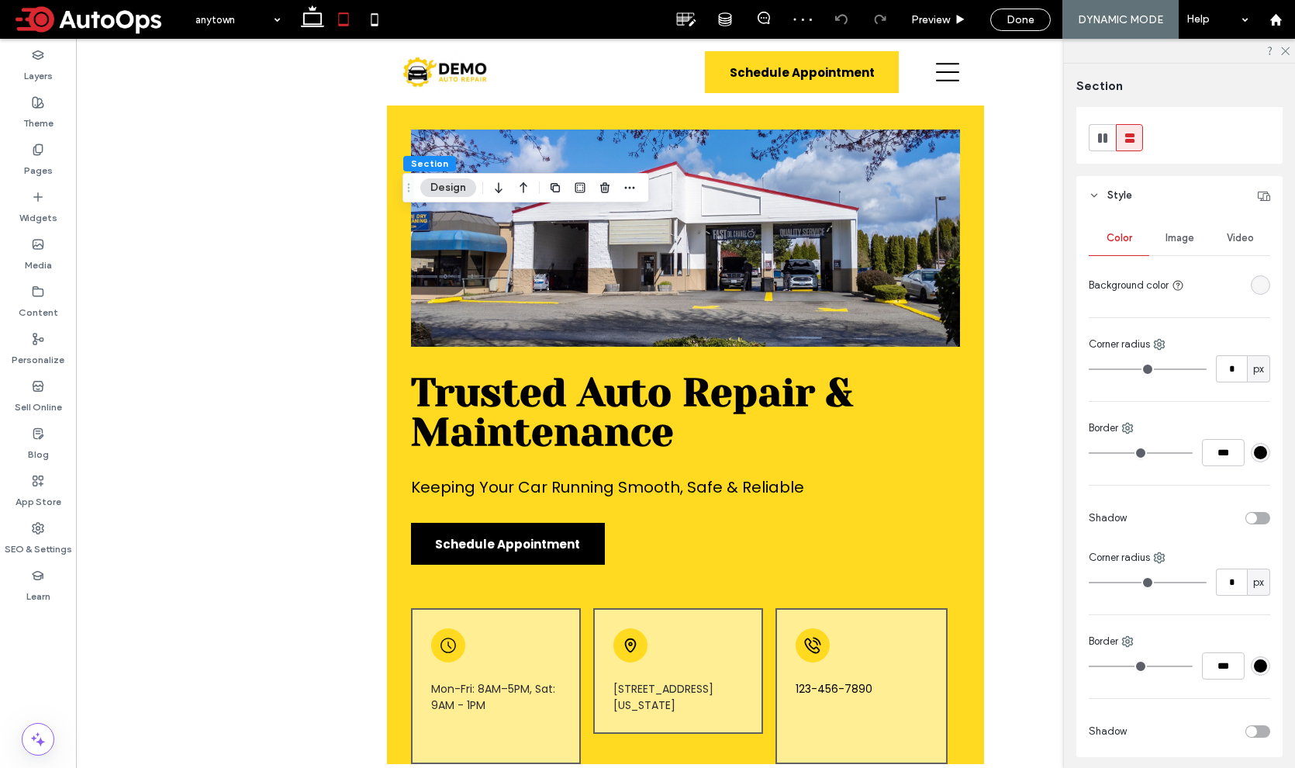
scroll to position [354, 0]
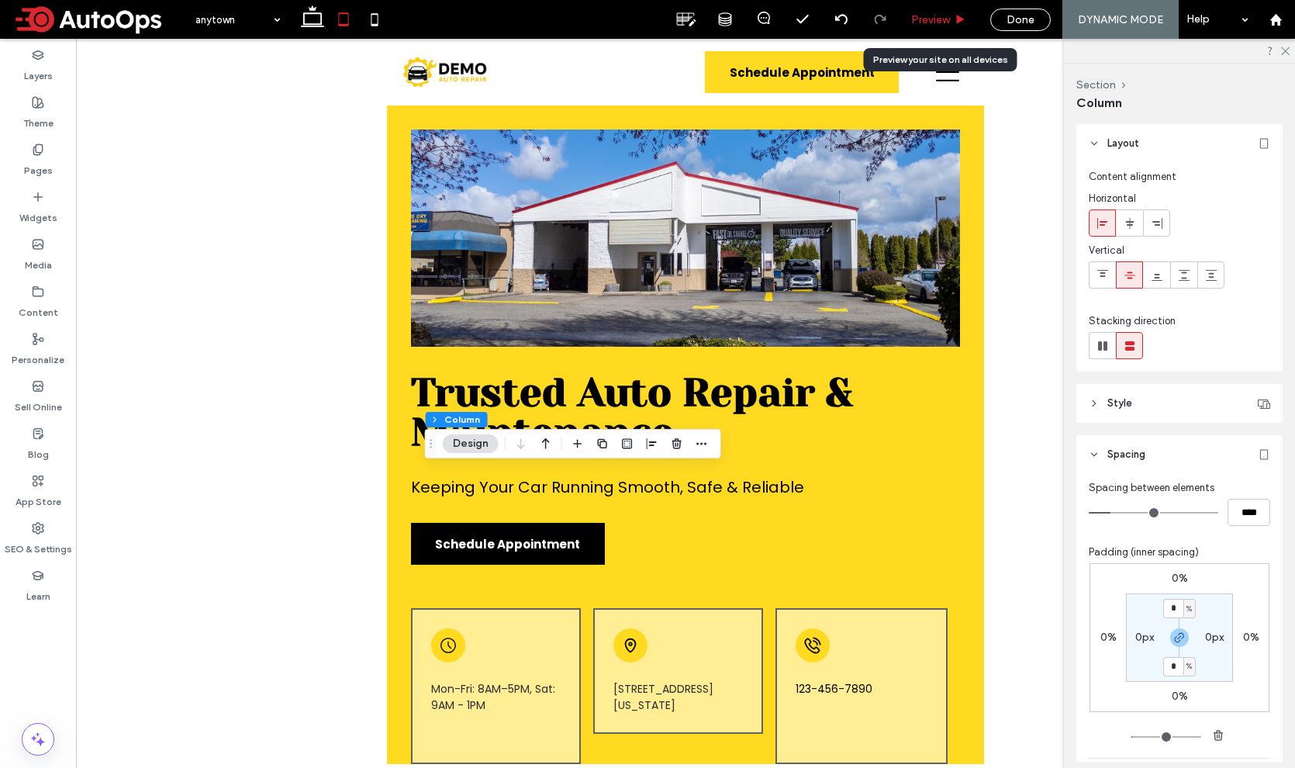
click at [931, 22] on span "Preview" at bounding box center [930, 19] width 39 height 13
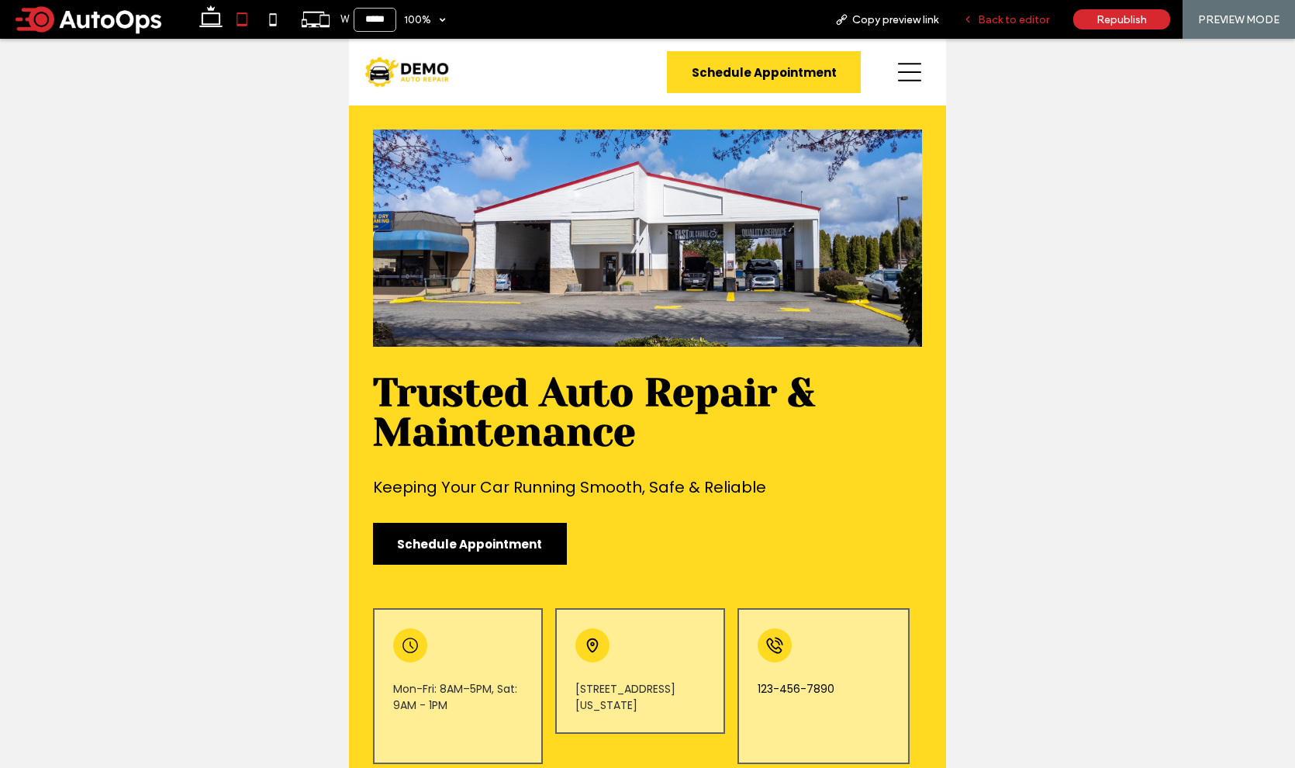
click at [1008, 23] on span "Back to editor" at bounding box center [1013, 19] width 71 height 13
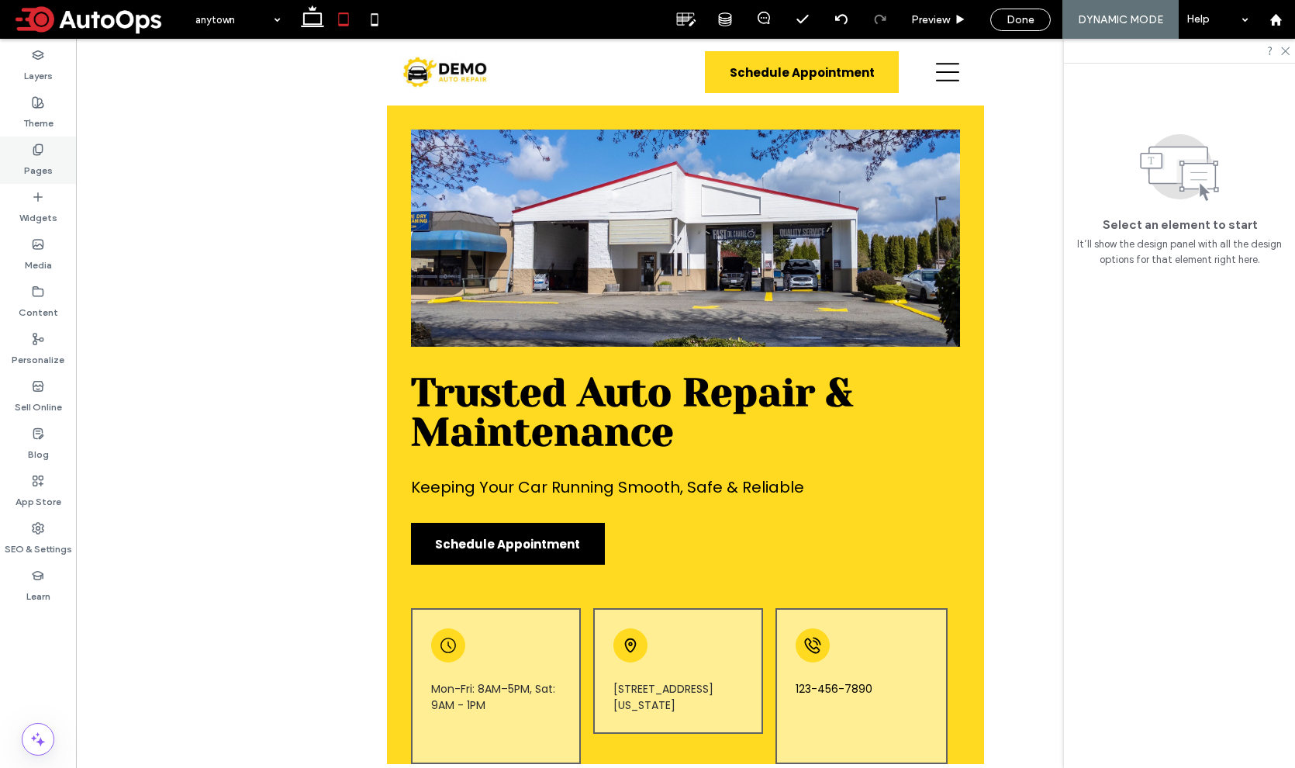
click at [28, 152] on div "Pages" at bounding box center [38, 159] width 76 height 47
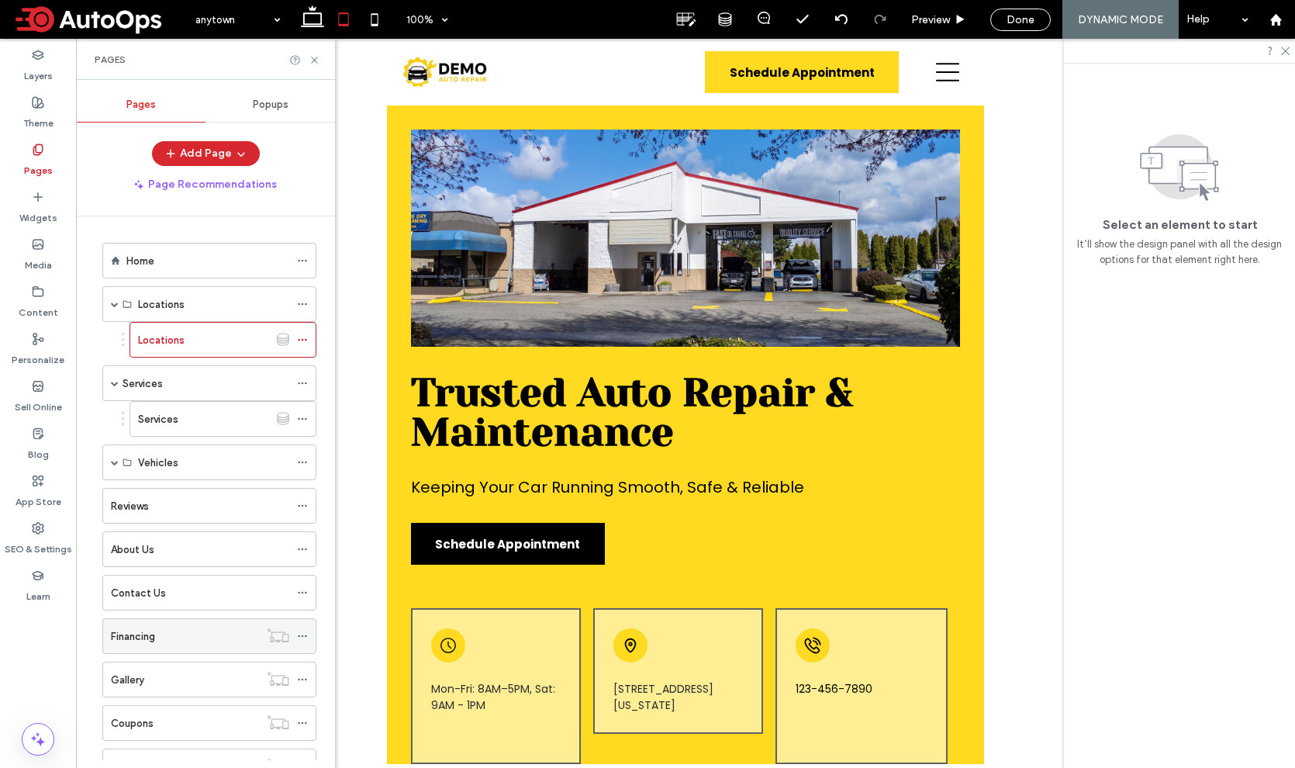
click at [174, 634] on div "Financing" at bounding box center [185, 636] width 148 height 16
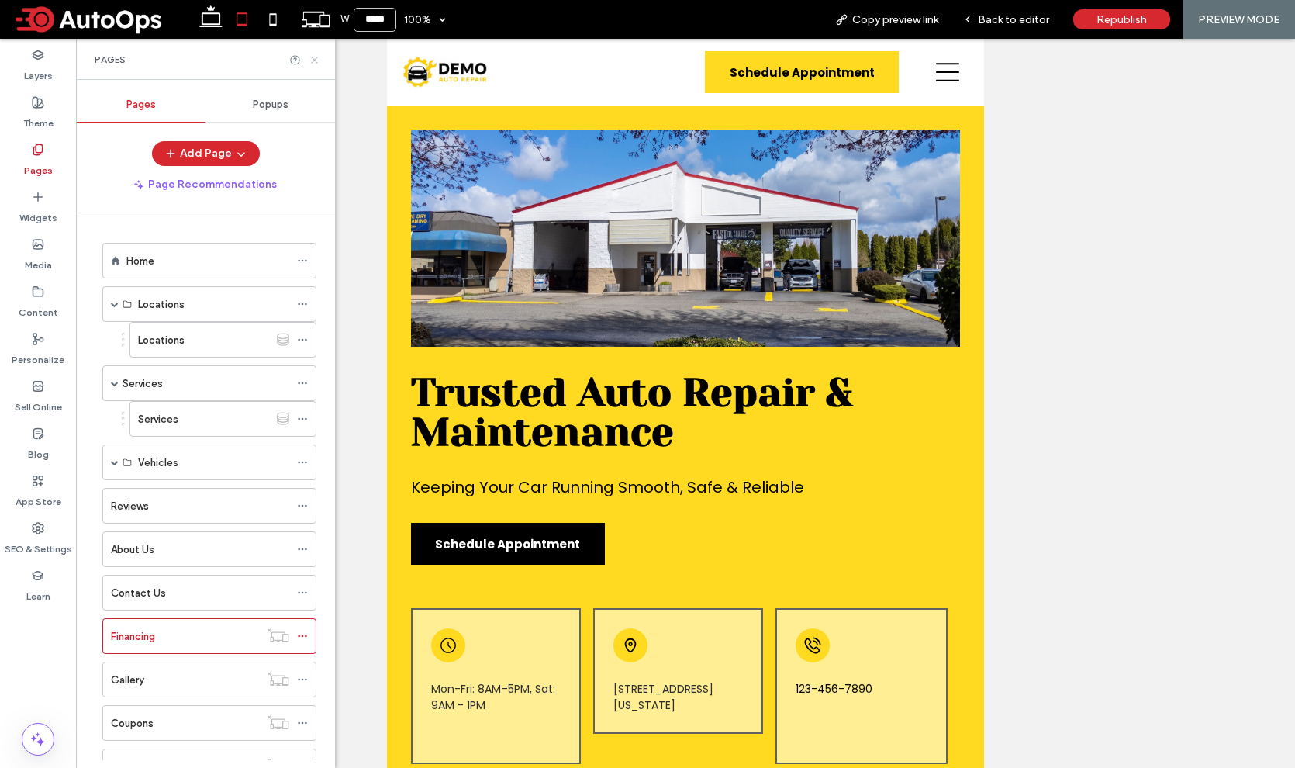
click at [315, 57] on icon at bounding box center [315, 60] width 12 height 12
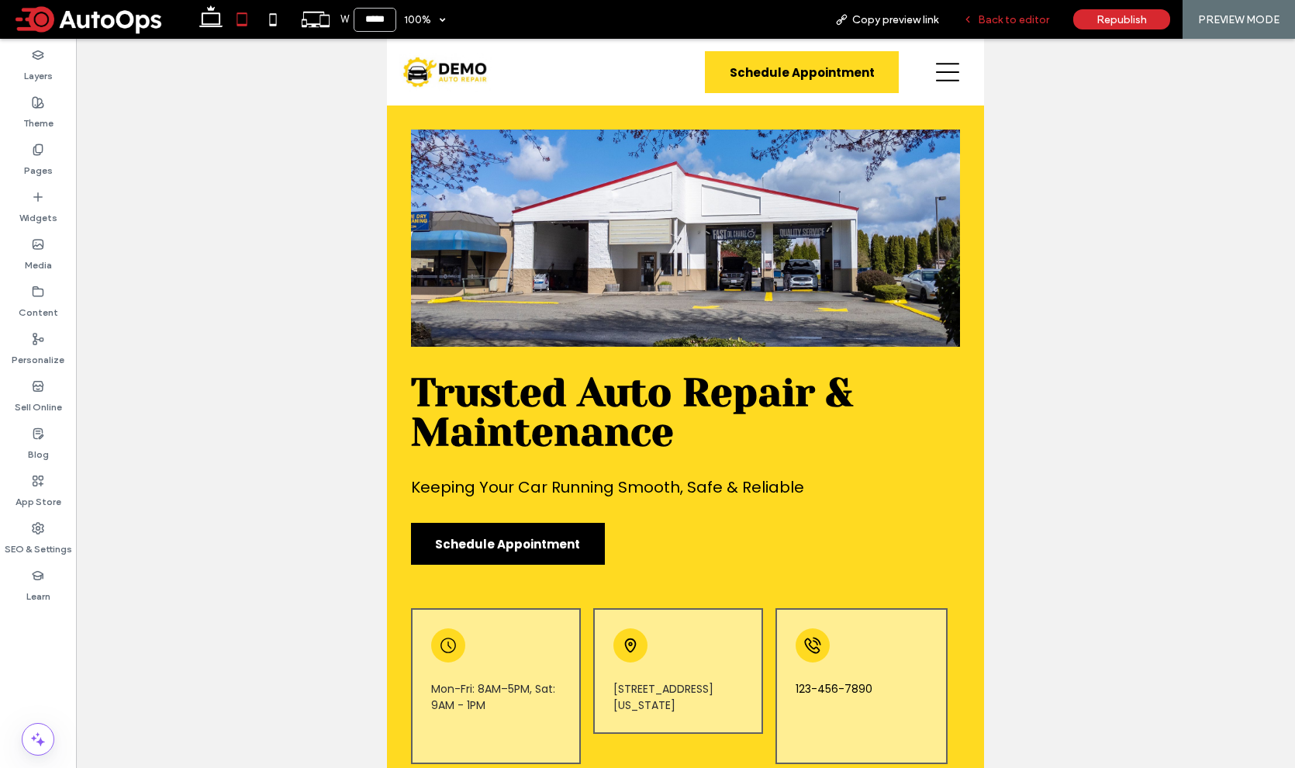
click at [997, 14] on span "Back to editor" at bounding box center [1013, 19] width 71 height 13
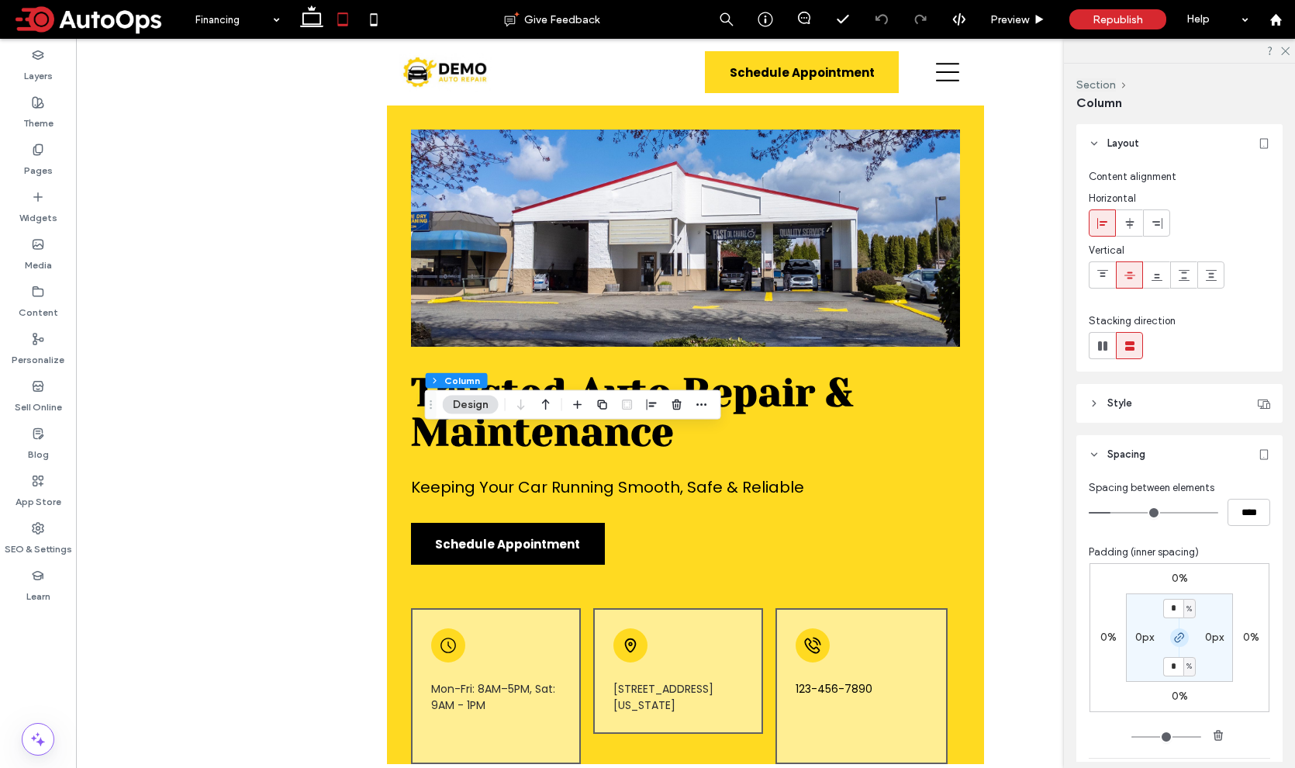
click at [1175, 640] on icon "button" at bounding box center [1179, 637] width 12 height 12
click at [1175, 609] on input "*" at bounding box center [1173, 608] width 20 height 19
type input "*"
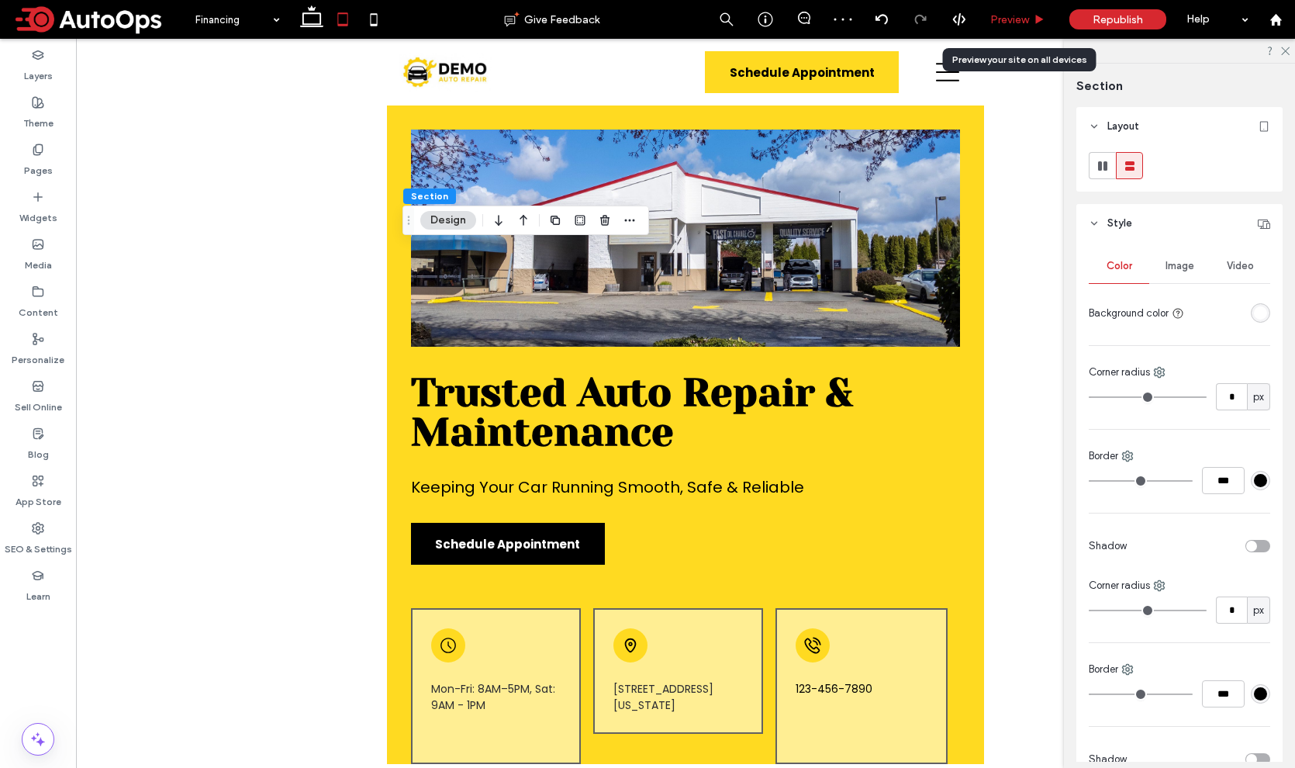
click at [1016, 18] on span "Preview" at bounding box center [1009, 19] width 39 height 13
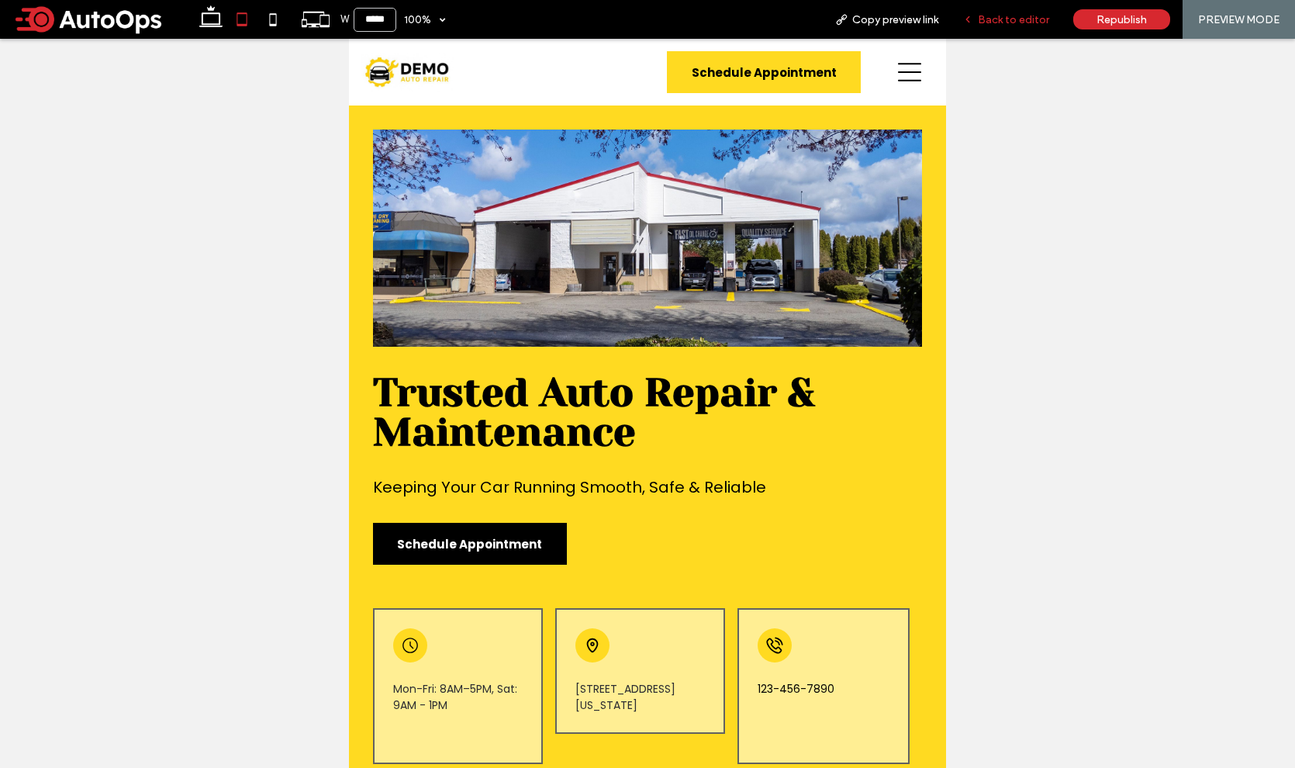
click at [1012, 18] on span "Back to editor" at bounding box center [1013, 19] width 71 height 13
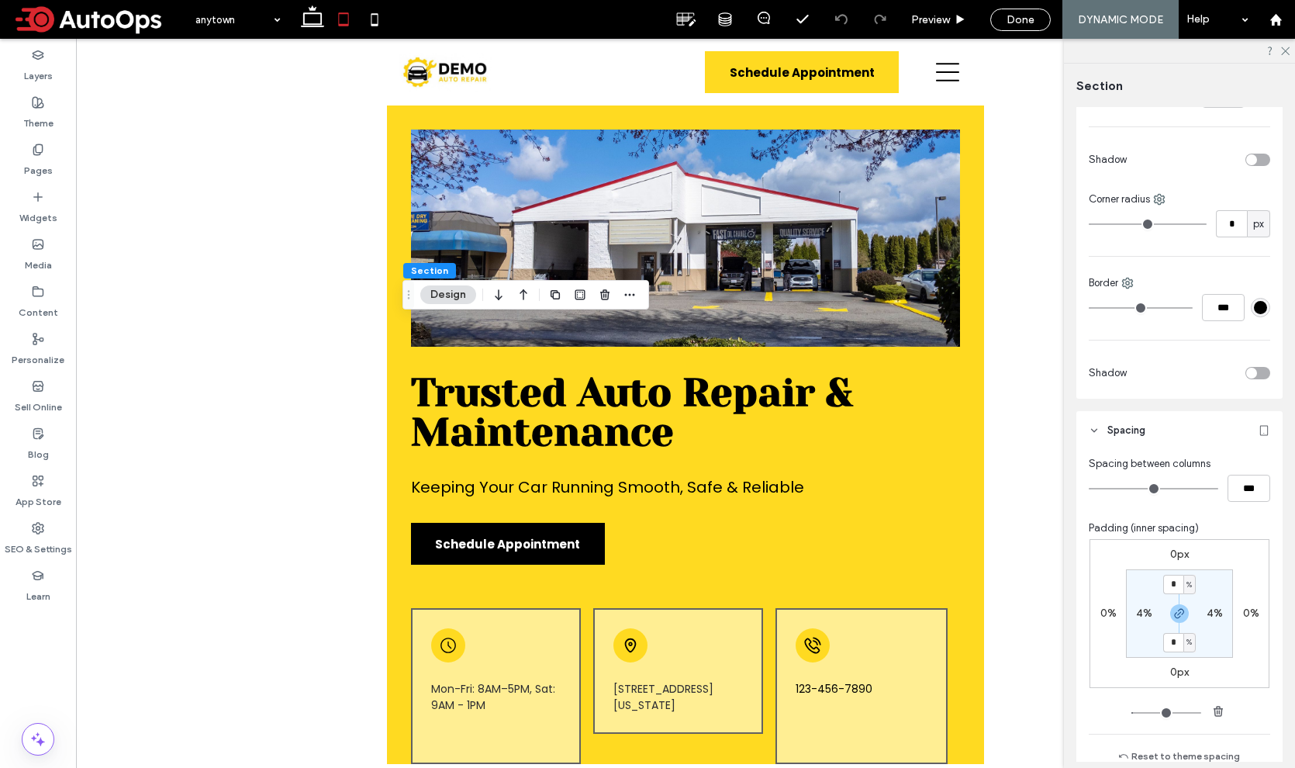
scroll to position [388, 0]
click at [1172, 585] on input "*" at bounding box center [1173, 581] width 20 height 19
type input "*"
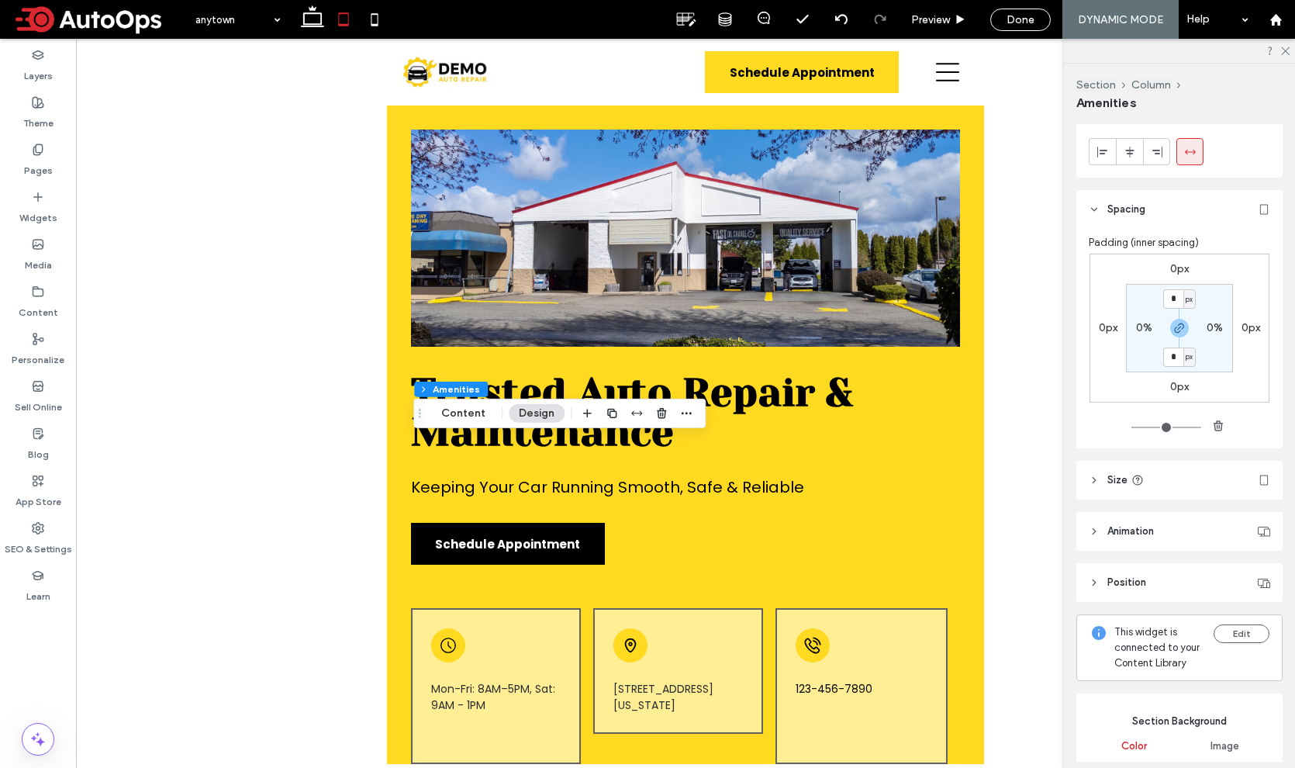
scroll to position [0, 0]
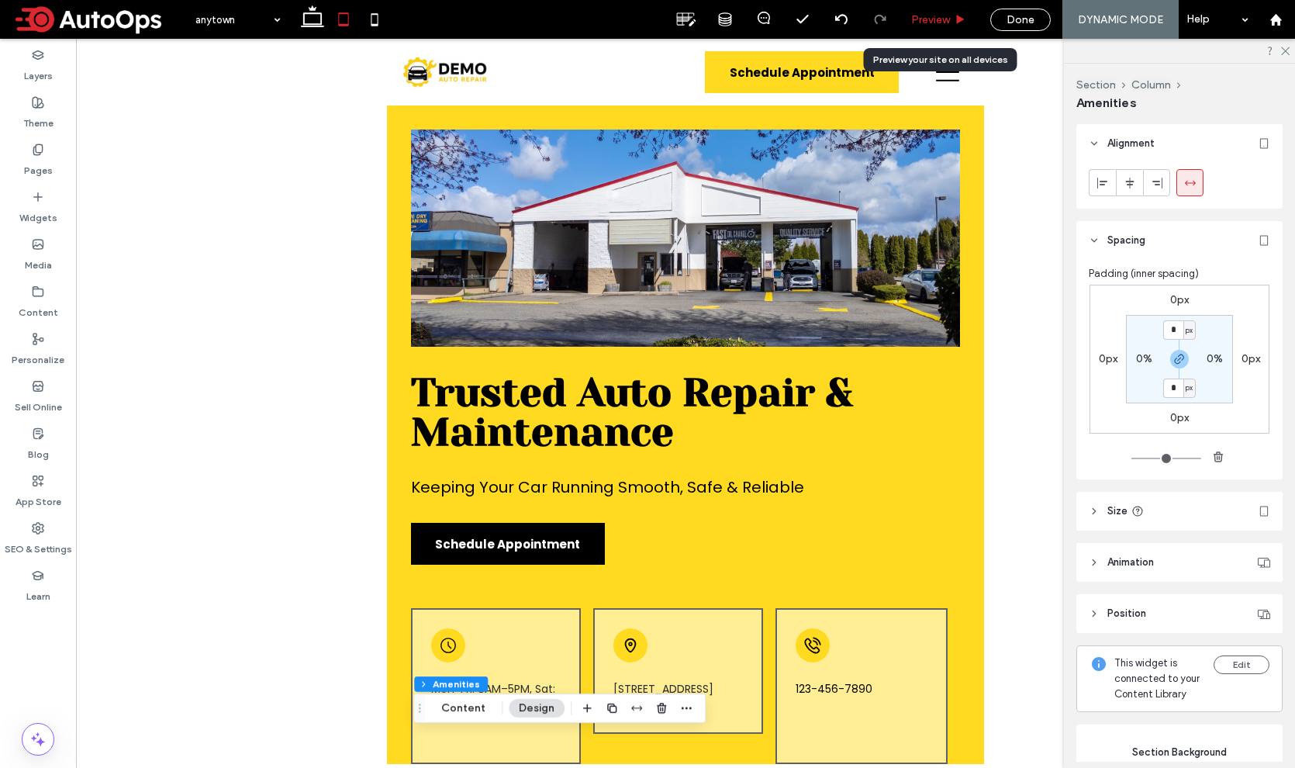
click at [933, 25] on span "Preview" at bounding box center [930, 19] width 39 height 13
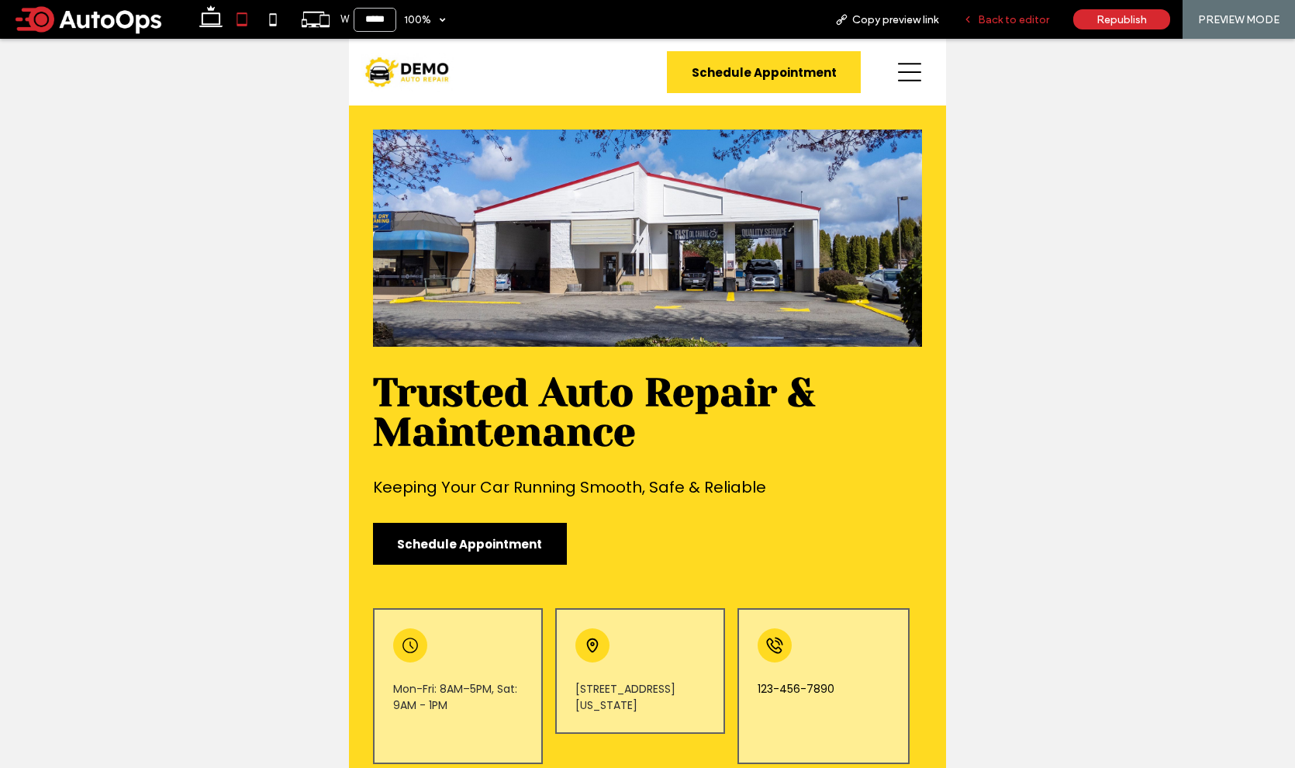
click at [996, 23] on span "Back to editor" at bounding box center [1013, 19] width 71 height 13
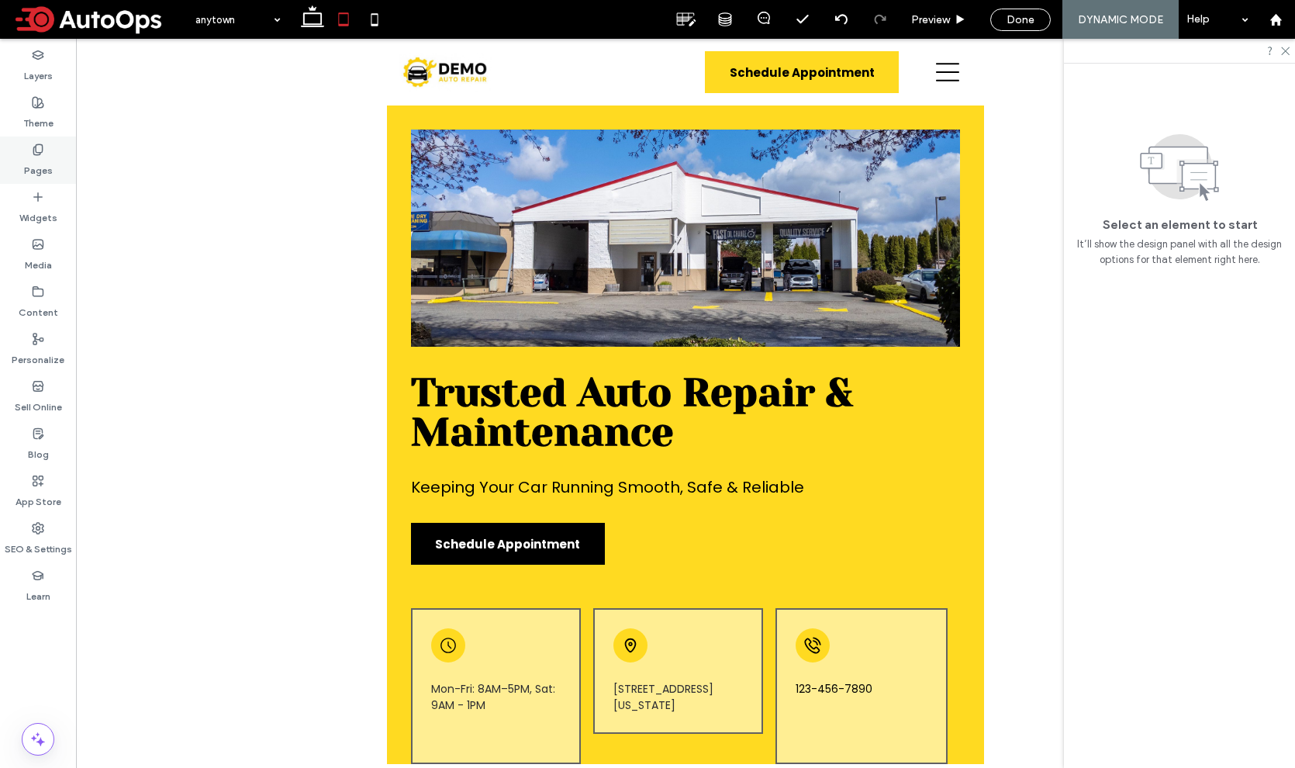
click at [49, 152] on div "Pages" at bounding box center [38, 159] width 76 height 47
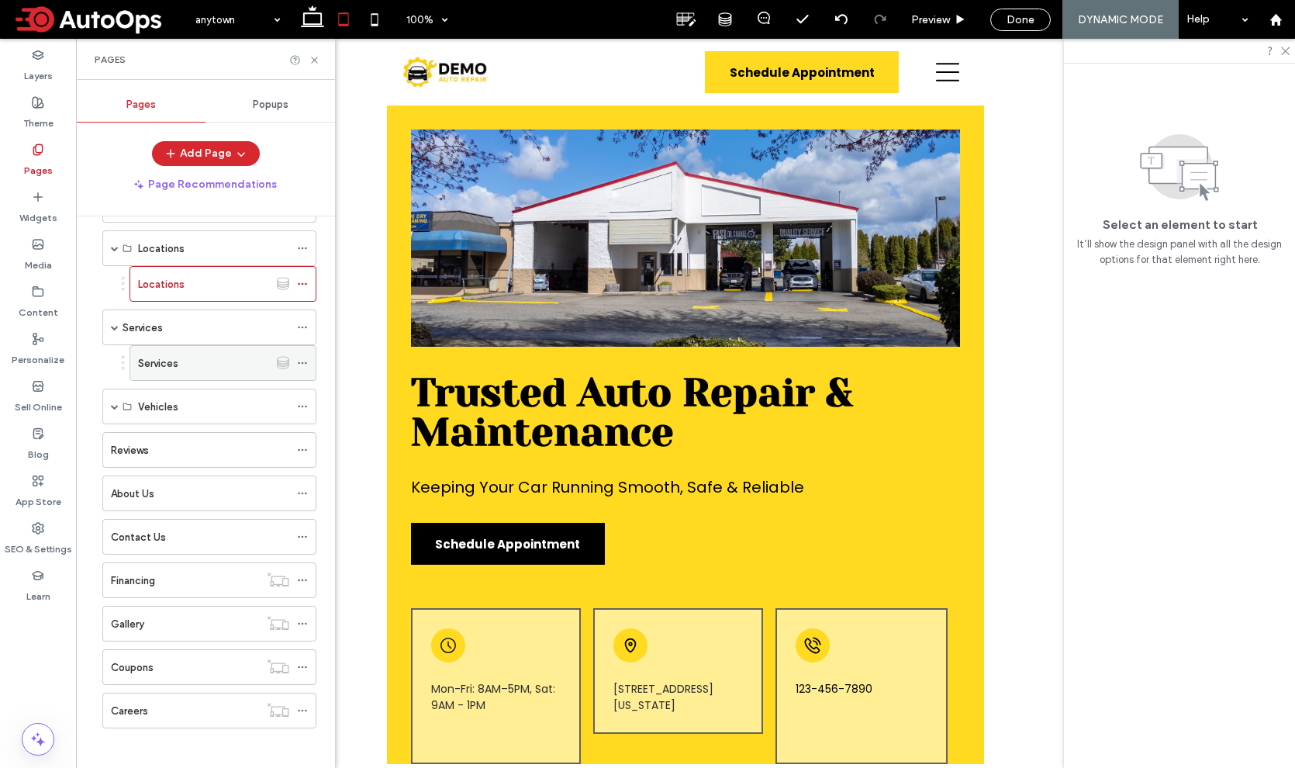
scroll to position [63, 0]
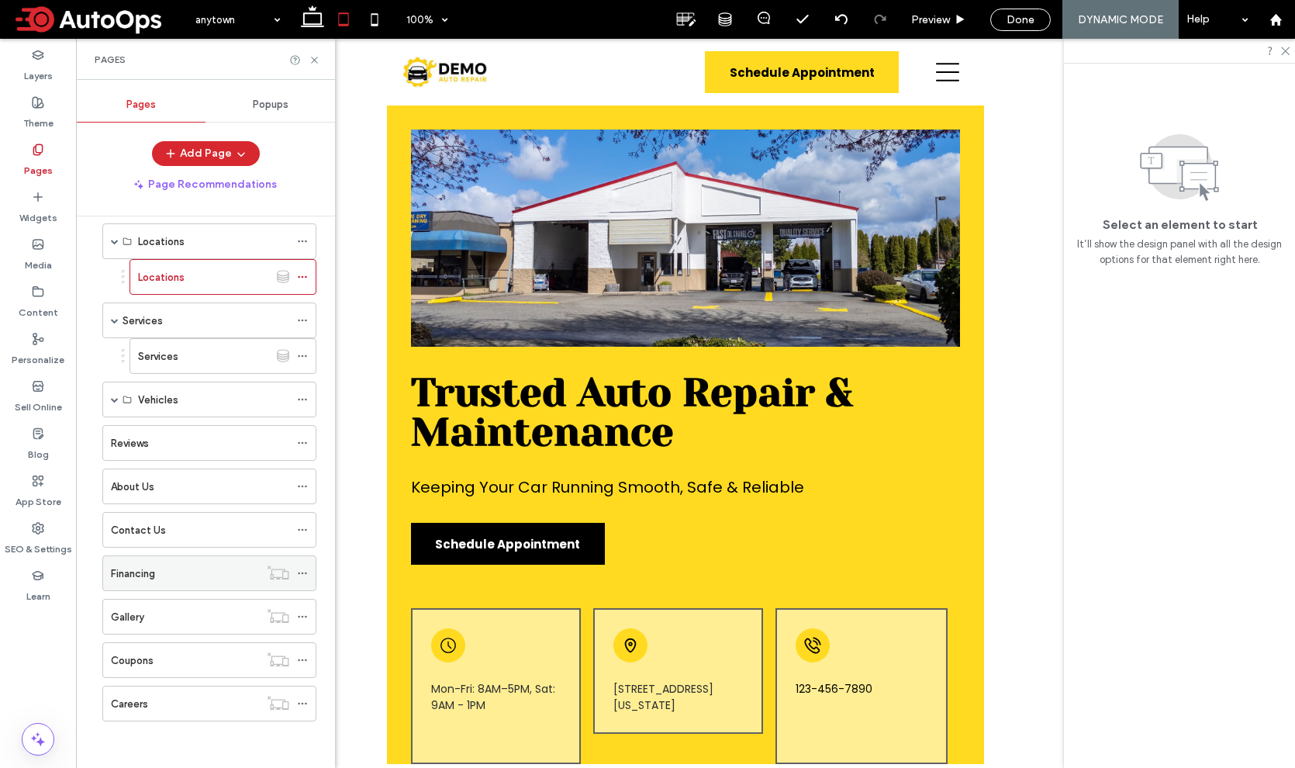
click at [192, 578] on div "Financing" at bounding box center [185, 573] width 148 height 16
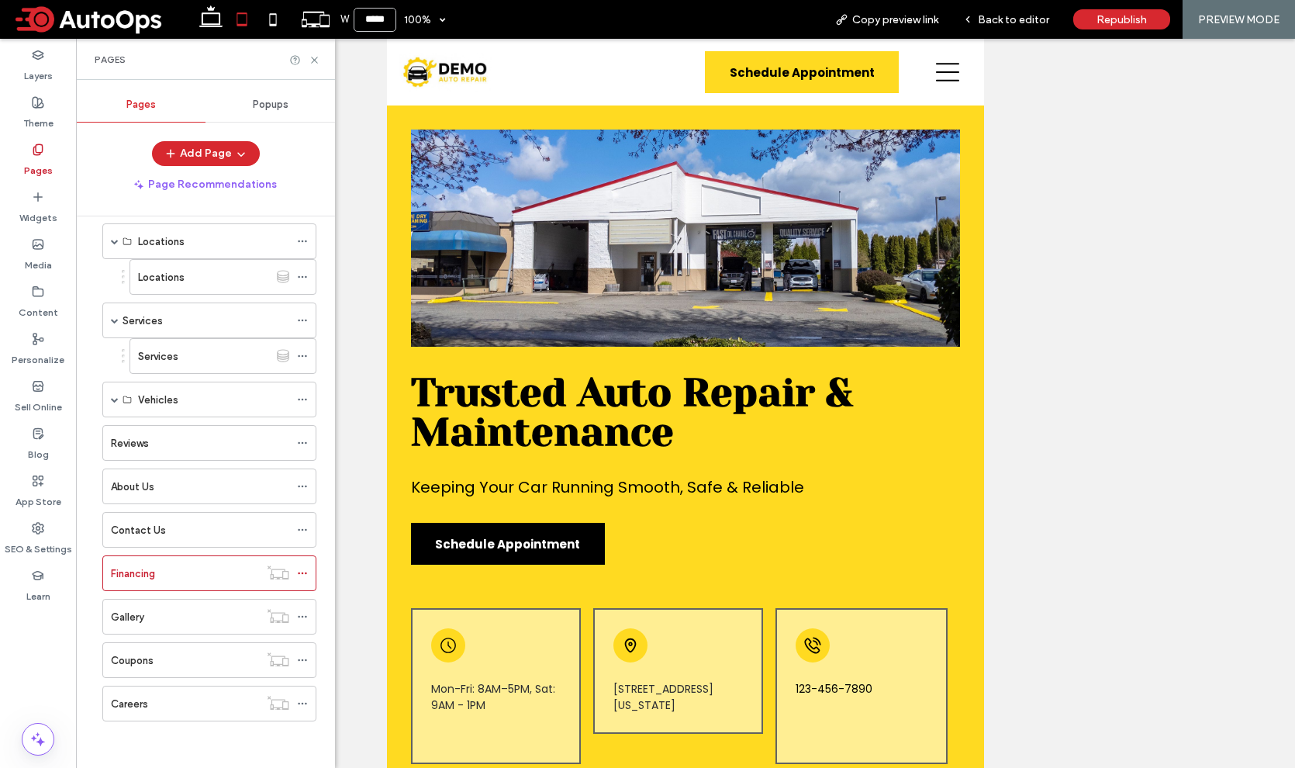
click at [314, 60] on icon at bounding box center [315, 60] width 12 height 12
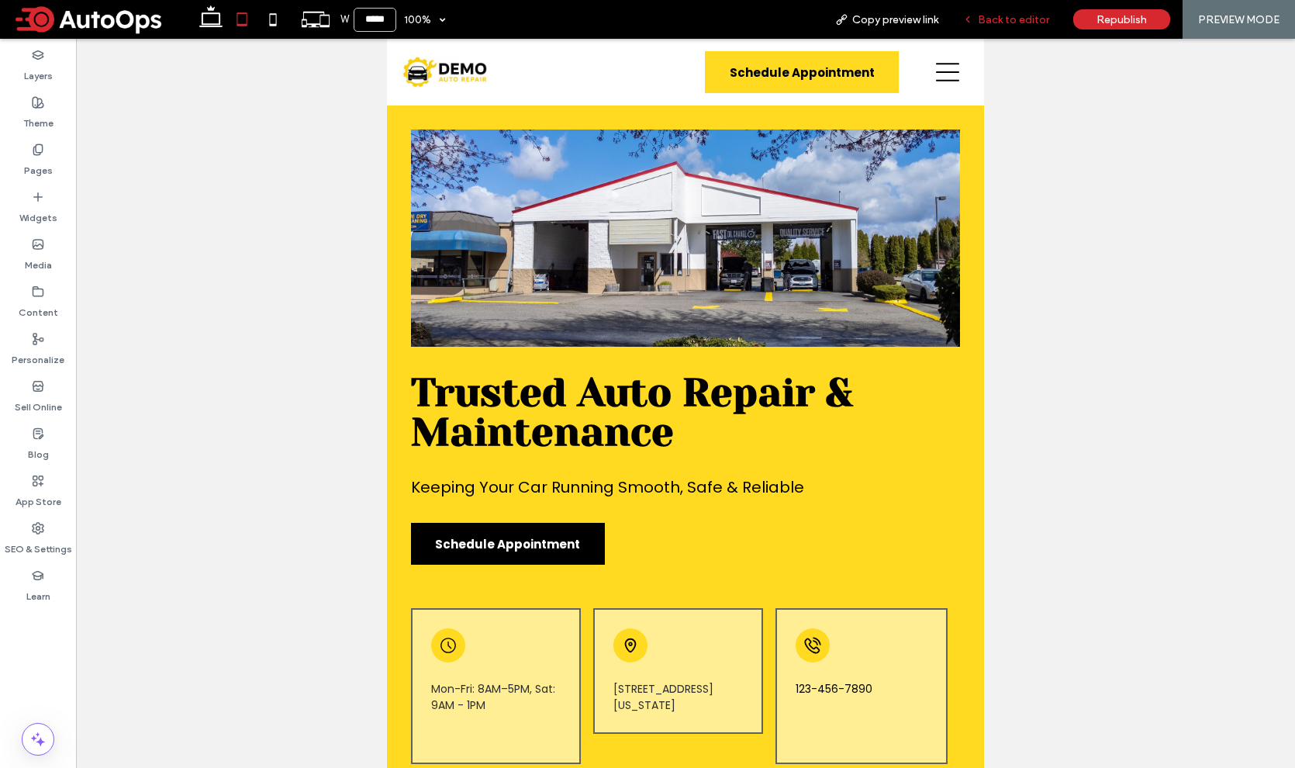
click at [998, 16] on span "Back to editor" at bounding box center [1013, 19] width 71 height 13
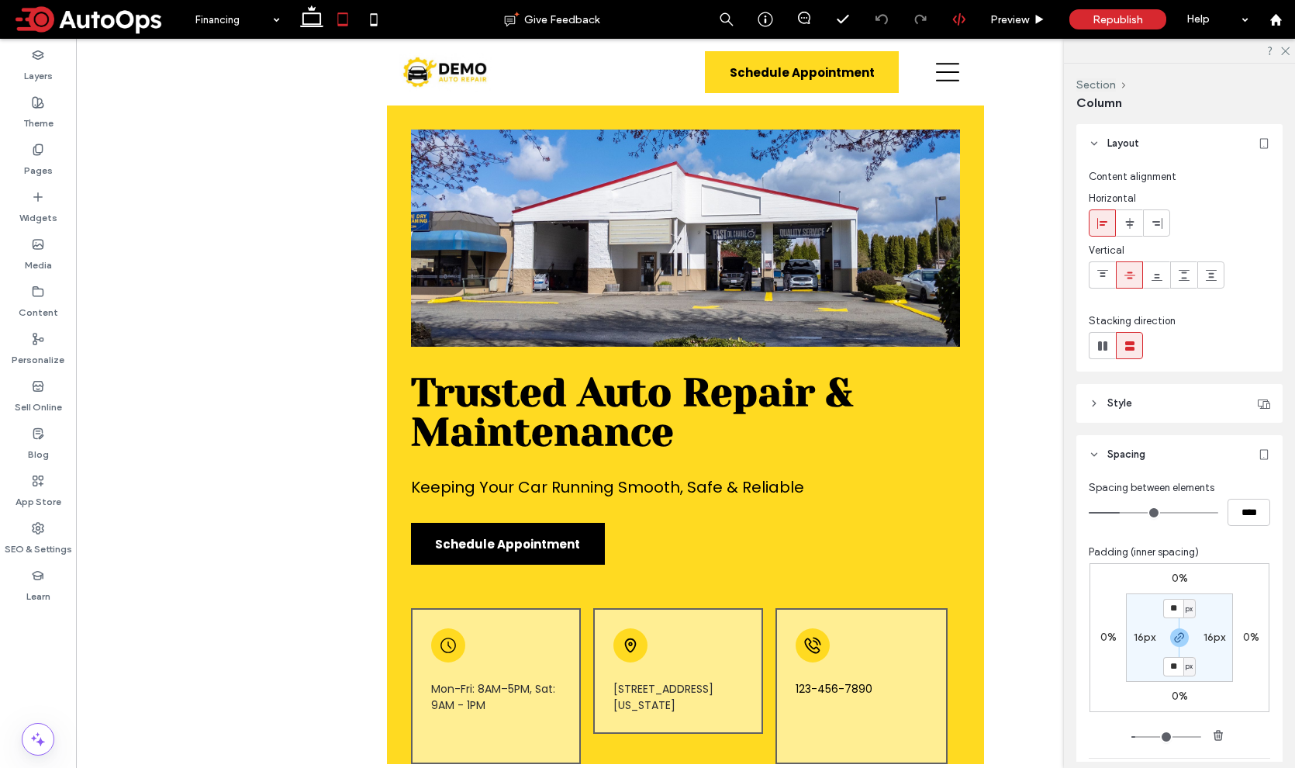
type input "***"
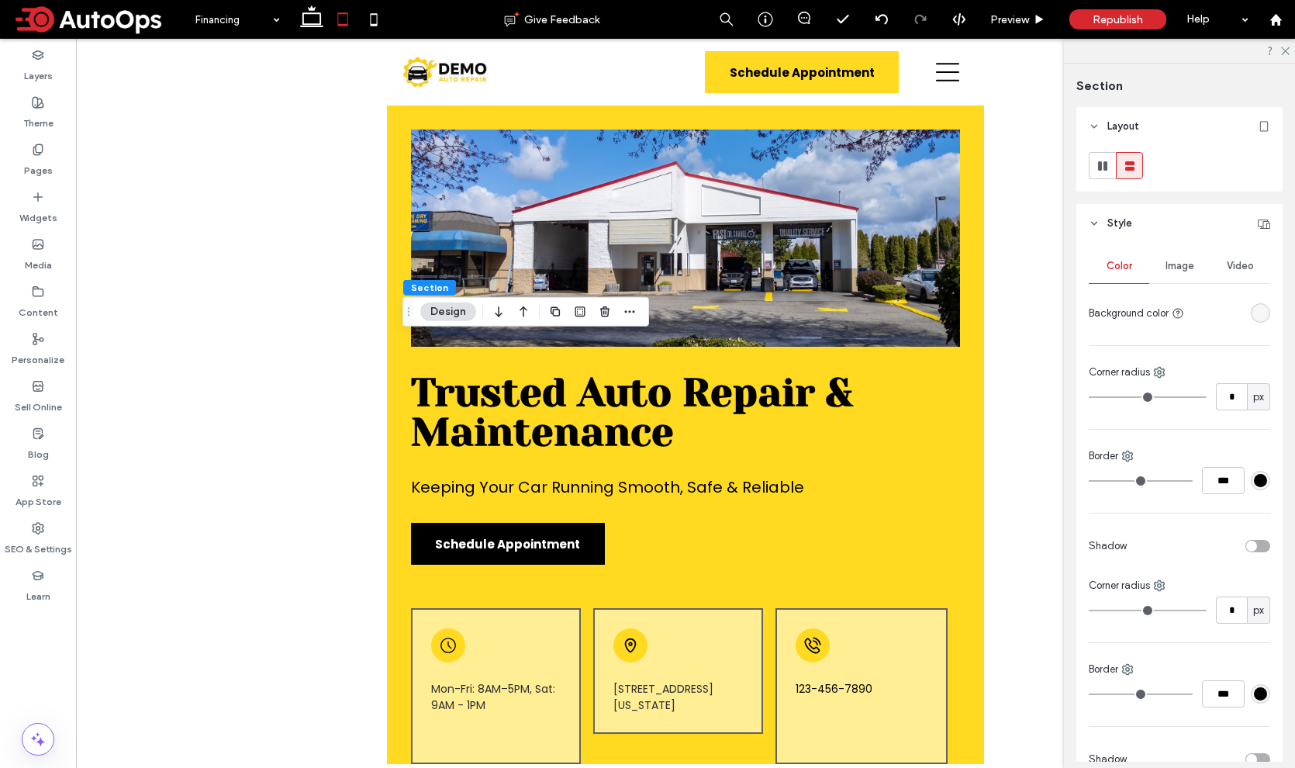
scroll to position [429, 0]
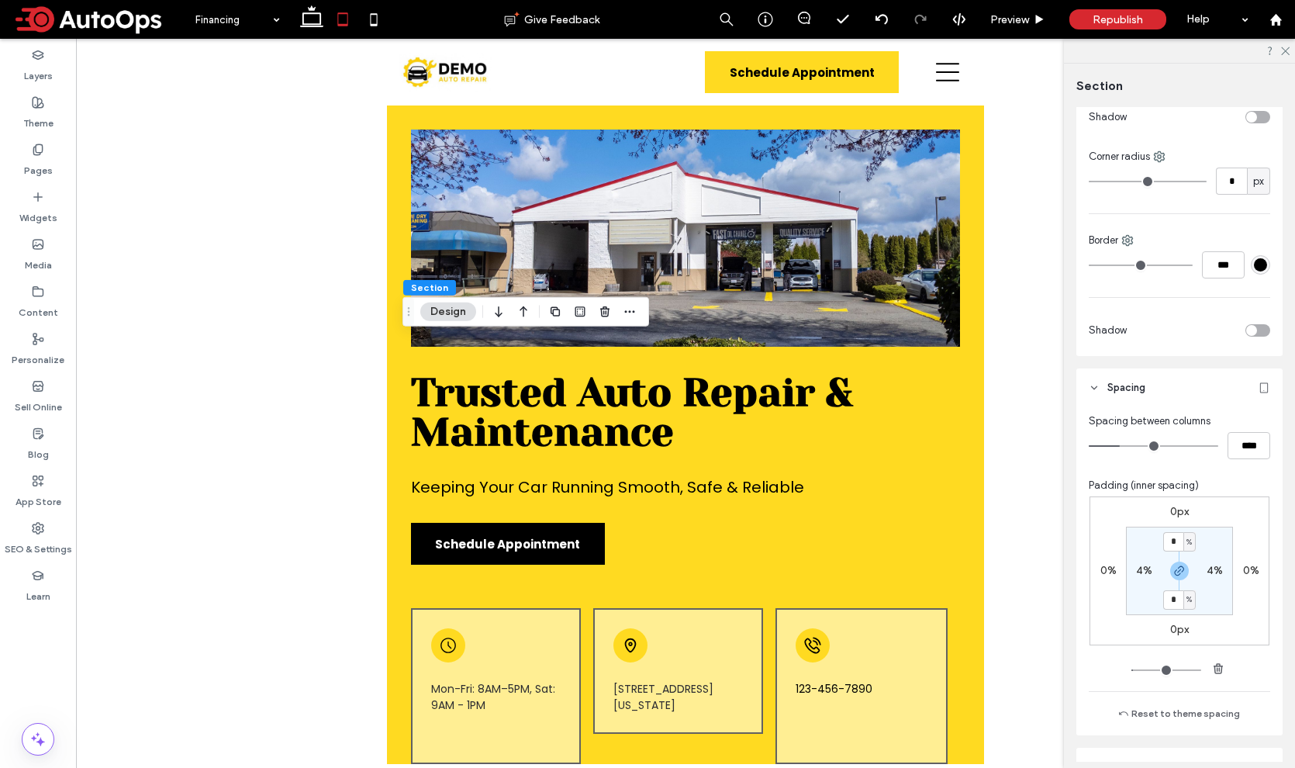
click at [1185, 541] on div "%" at bounding box center [1189, 542] width 9 height 16
click at [1179, 539] on span "%" at bounding box center [1183, 542] width 9 height 16
click at [1173, 541] on input "*" at bounding box center [1173, 541] width 20 height 19
type input "*"
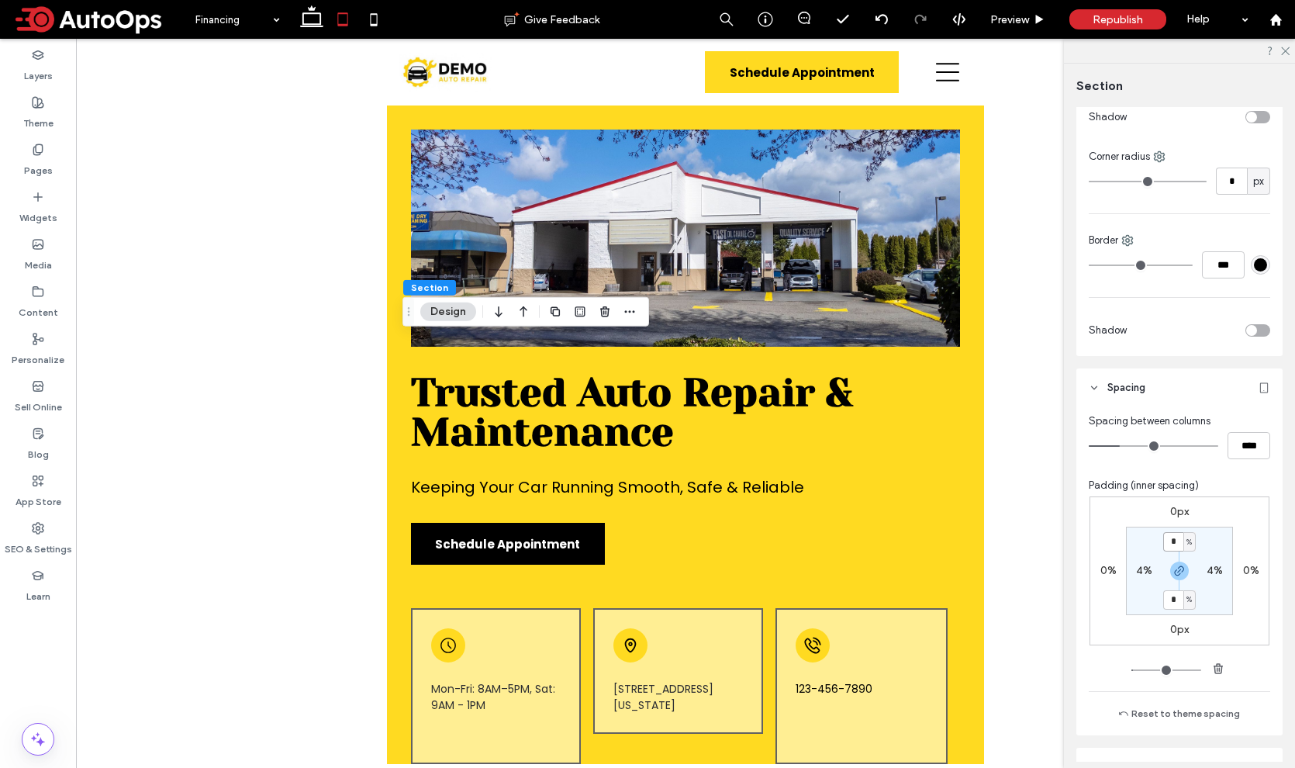
type input "*"
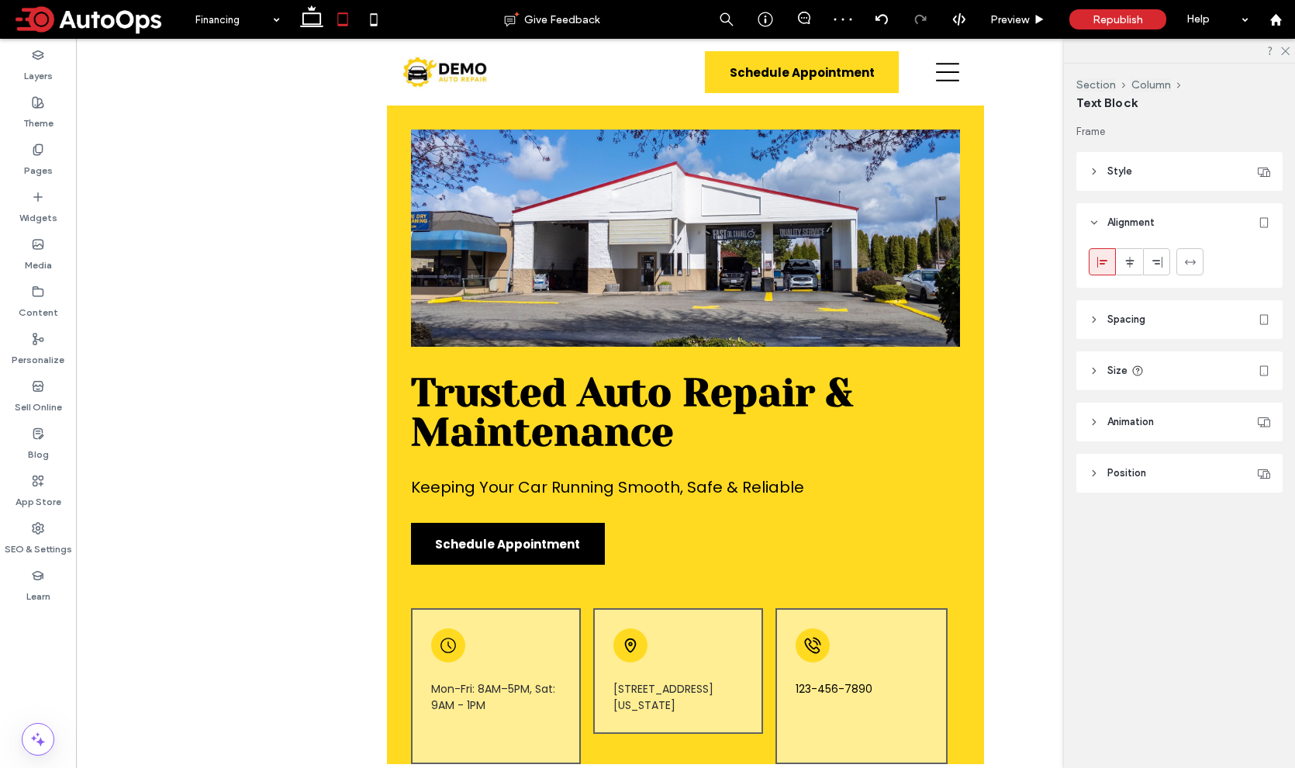
type input "***"
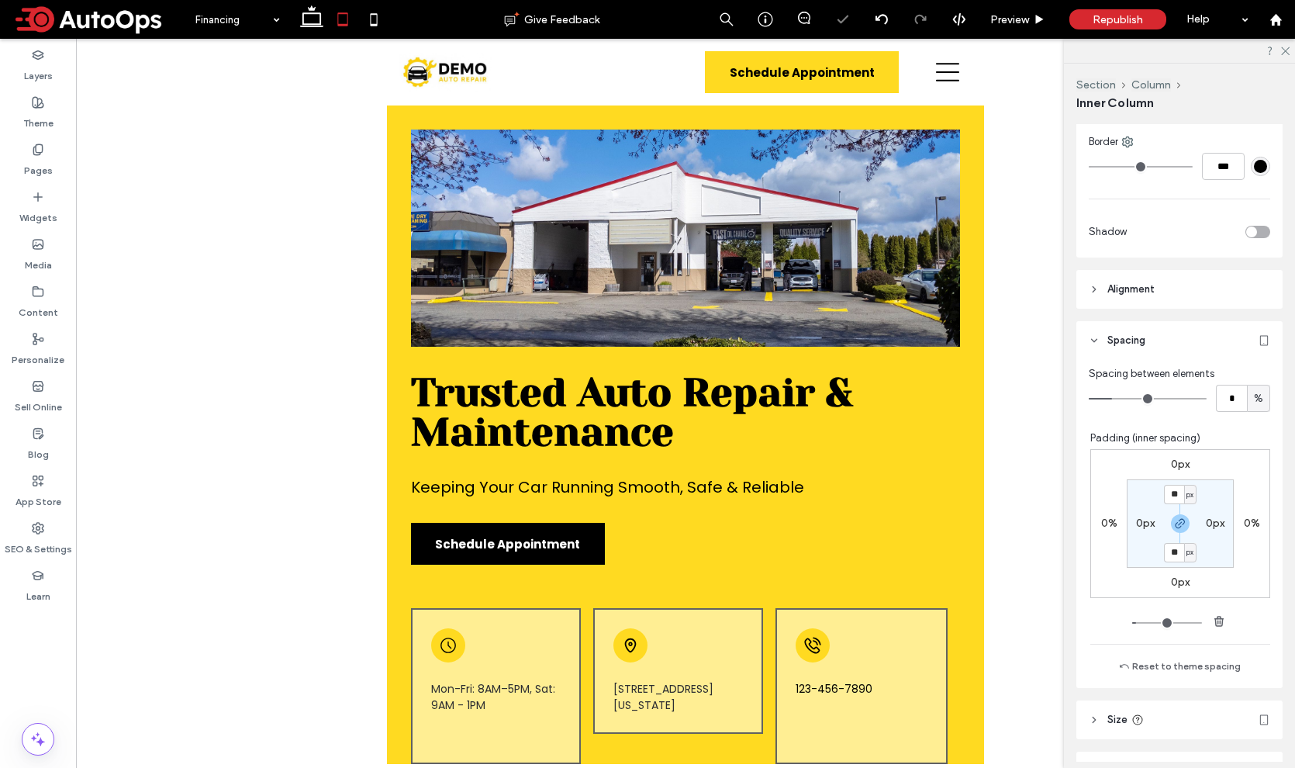
type input "***"
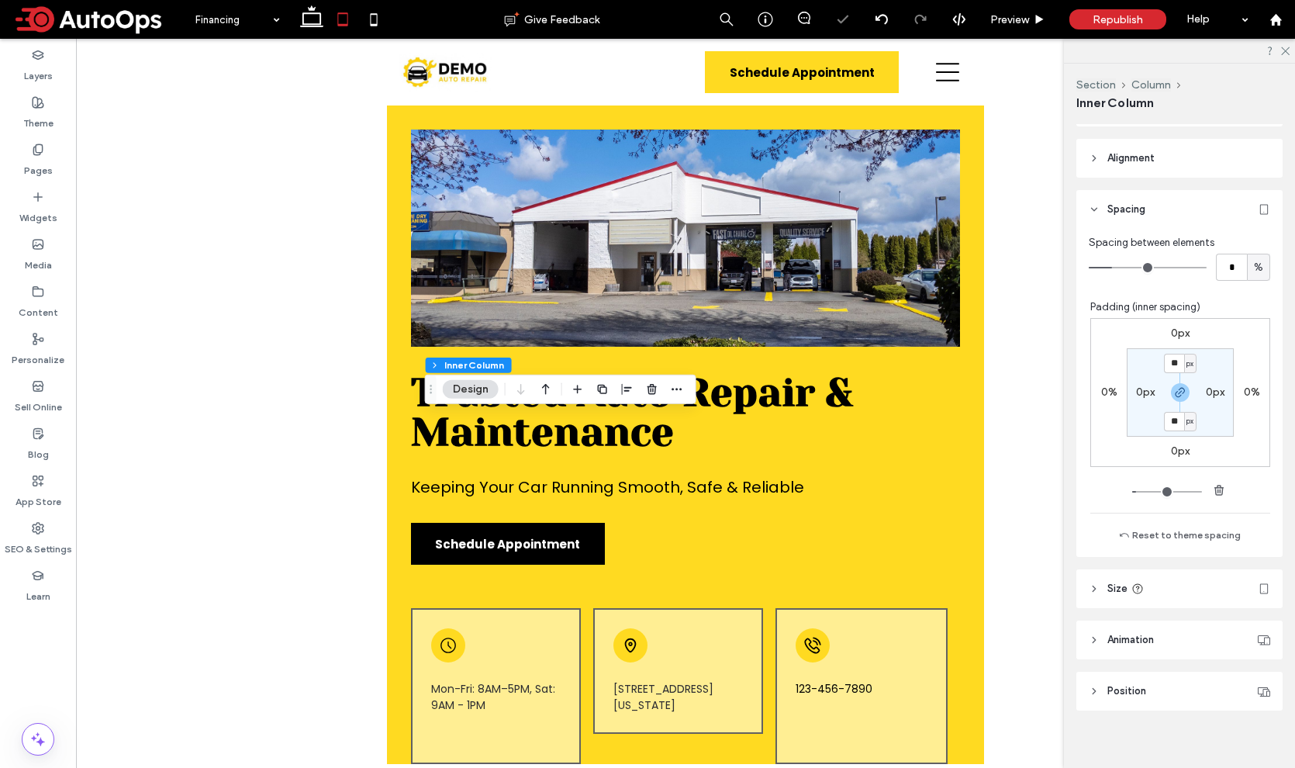
scroll to position [701, 0]
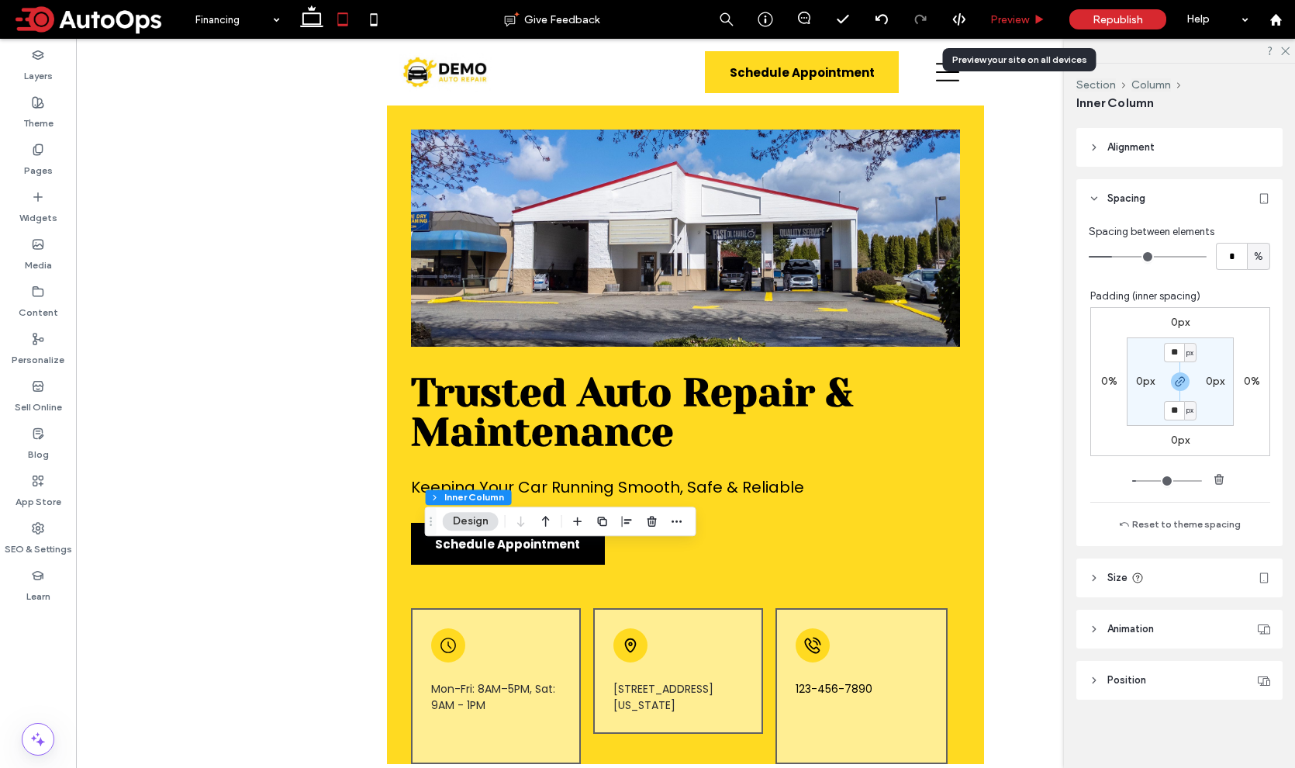
click at [1007, 26] on div "Preview" at bounding box center [1017, 19] width 79 height 39
click at [1010, 21] on span "Preview" at bounding box center [1009, 19] width 39 height 13
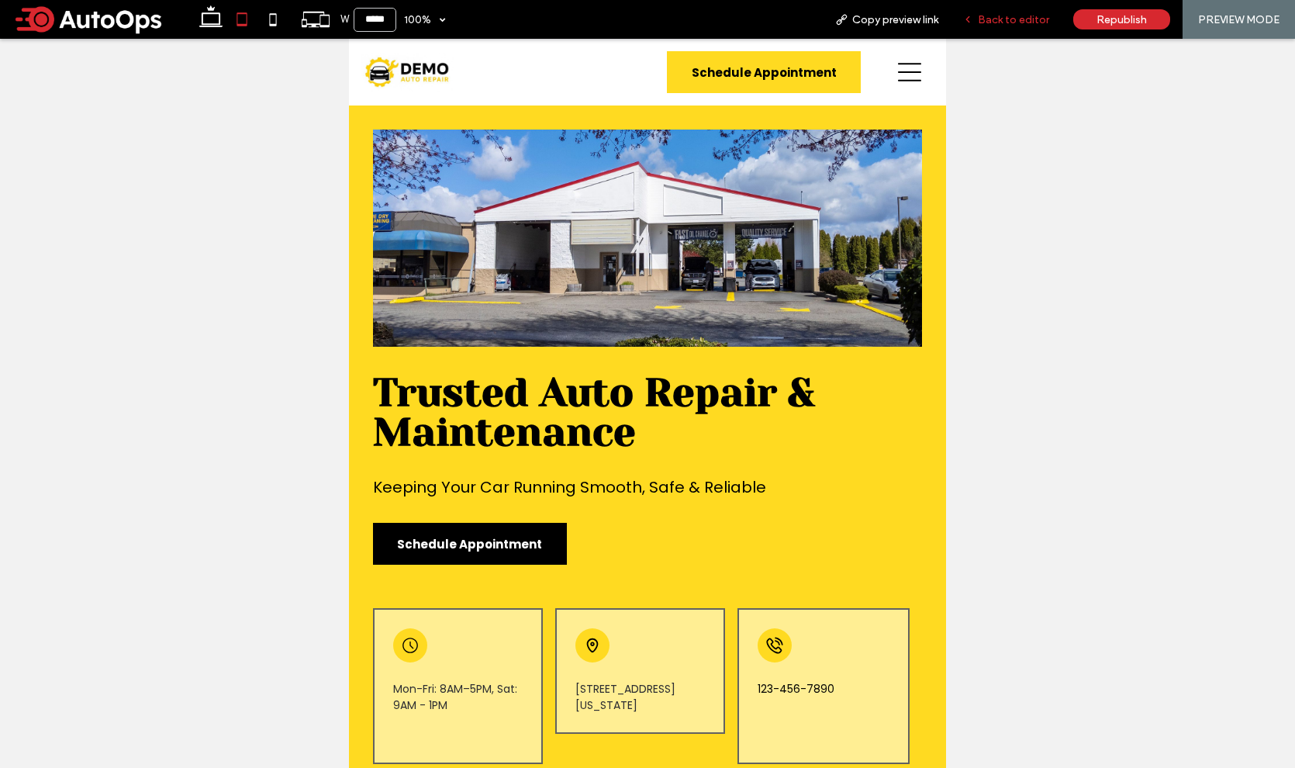
click at [1000, 9] on div "Back to editor" at bounding box center [1006, 19] width 111 height 39
click at [993, 27] on div "Back to editor" at bounding box center [1006, 19] width 111 height 39
click at [982, 19] on span "Back to editor" at bounding box center [1013, 19] width 71 height 13
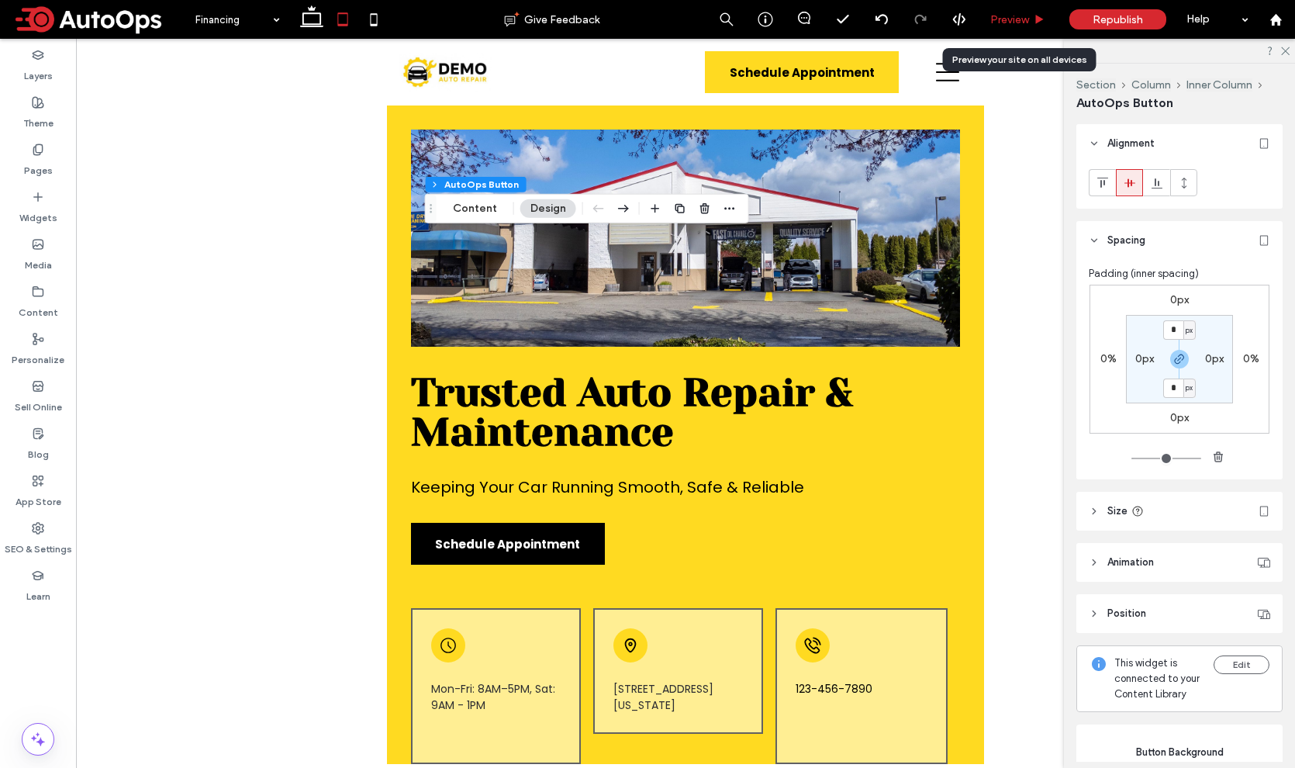
click at [1008, 22] on span "Preview" at bounding box center [1009, 19] width 39 height 13
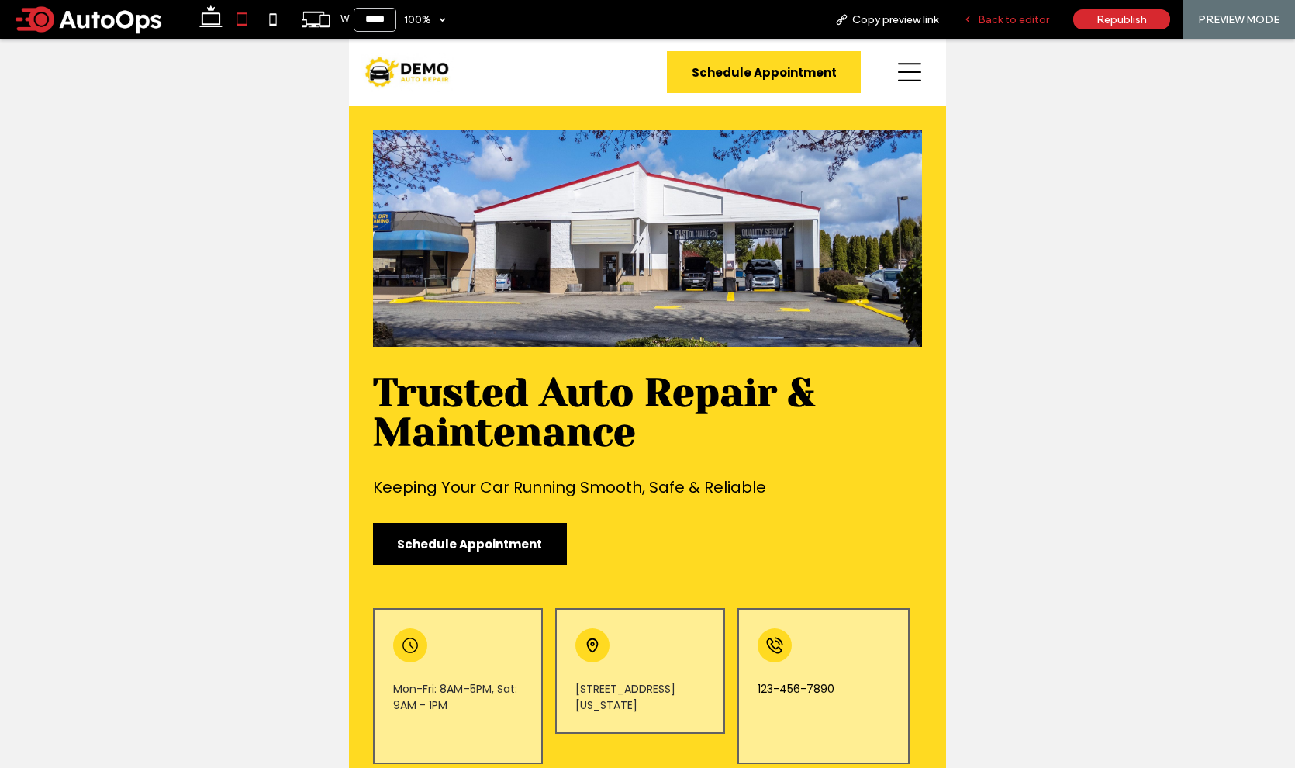
click at [991, 19] on span "Back to editor" at bounding box center [1013, 19] width 71 height 13
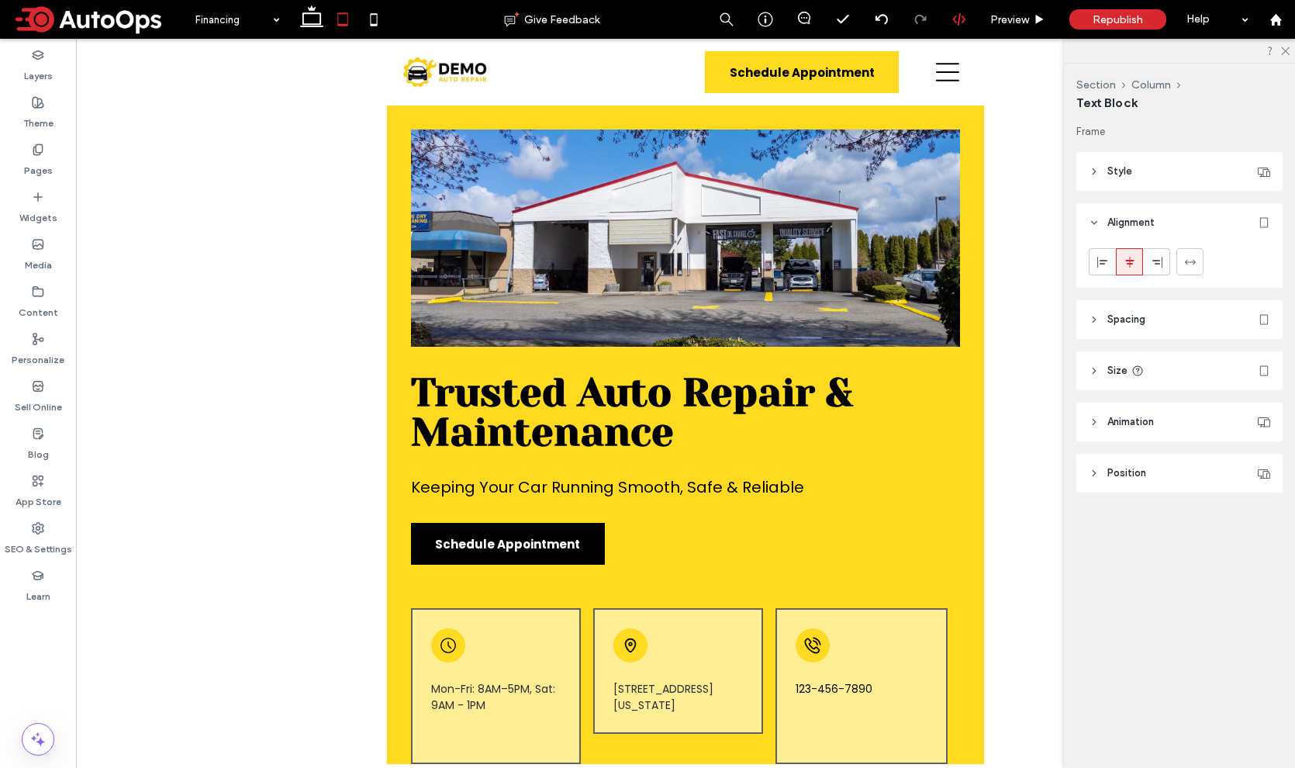
type input "****"
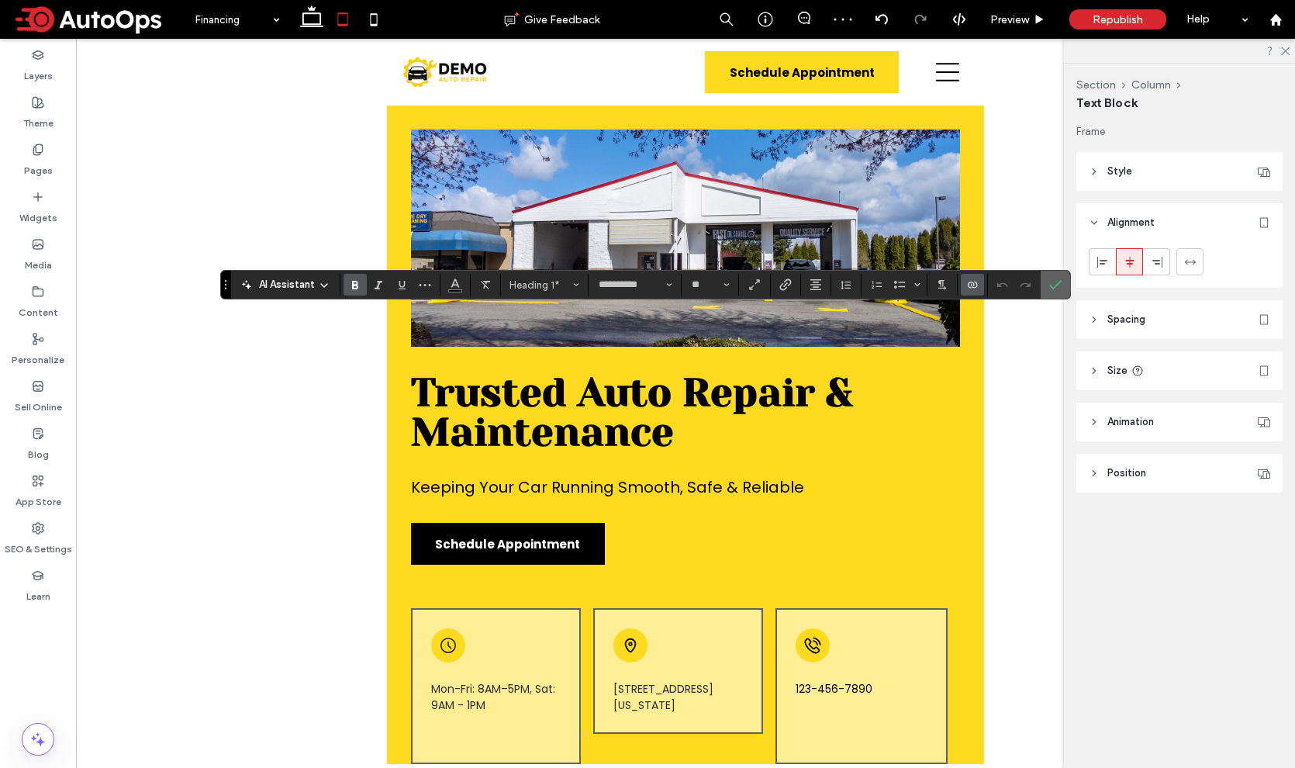
click at [1061, 284] on label "Confirm" at bounding box center [1055, 285] width 23 height 28
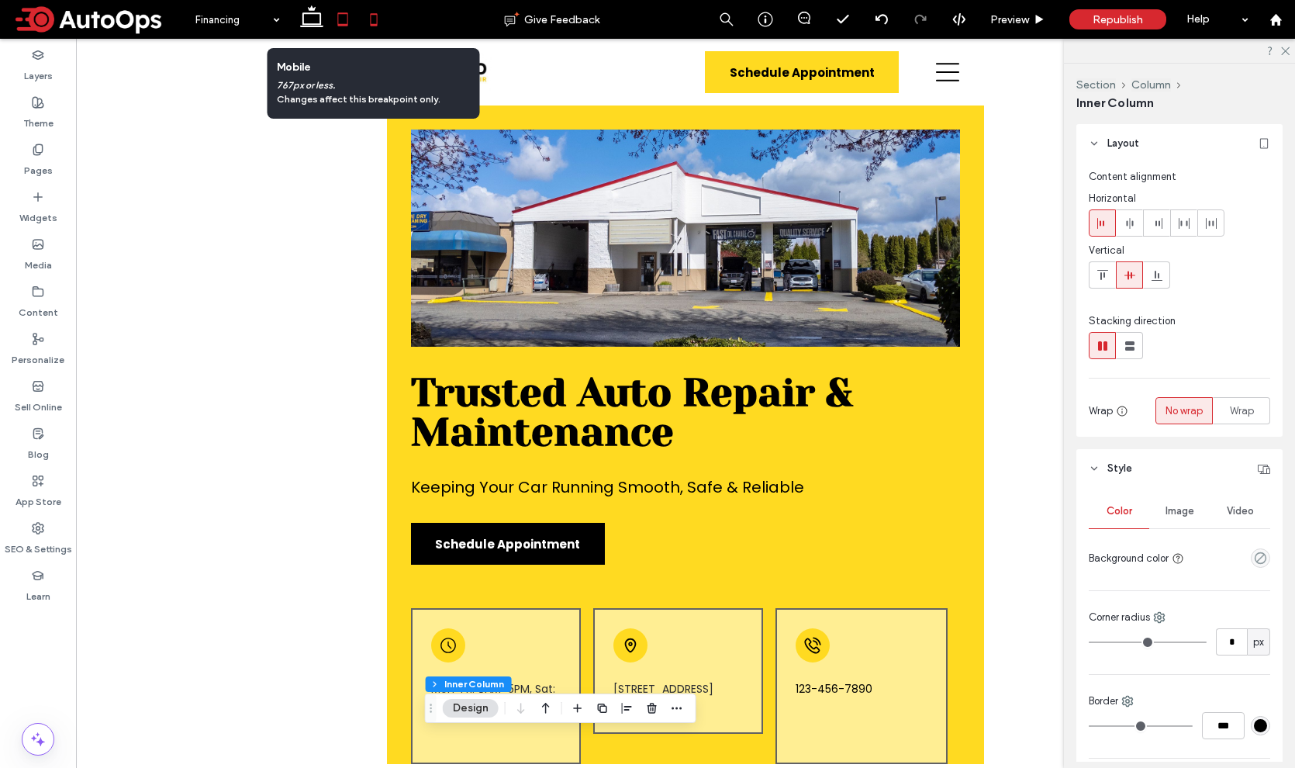
click at [375, 23] on icon at bounding box center [373, 19] width 31 height 31
